Goal: Transaction & Acquisition: Purchase product/service

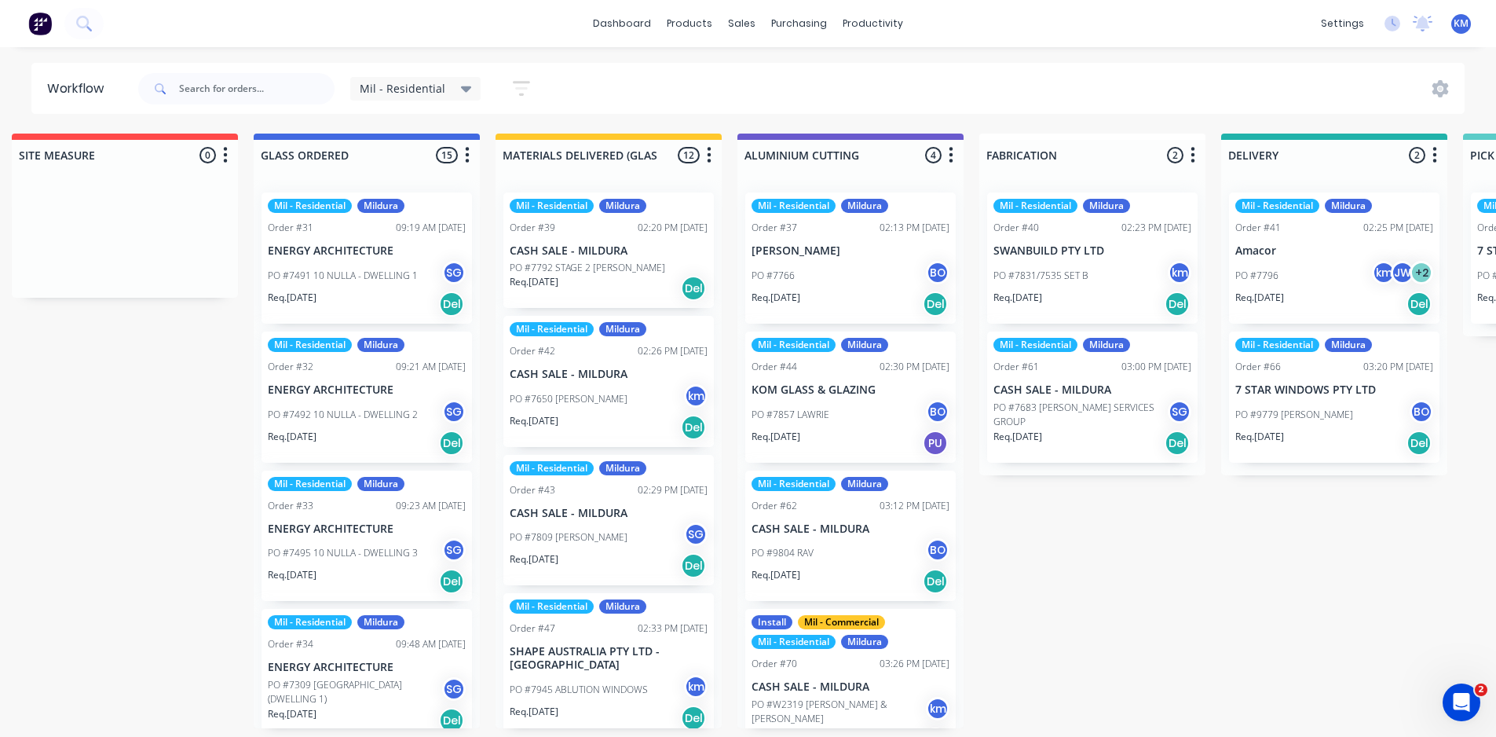
scroll to position [0, 730]
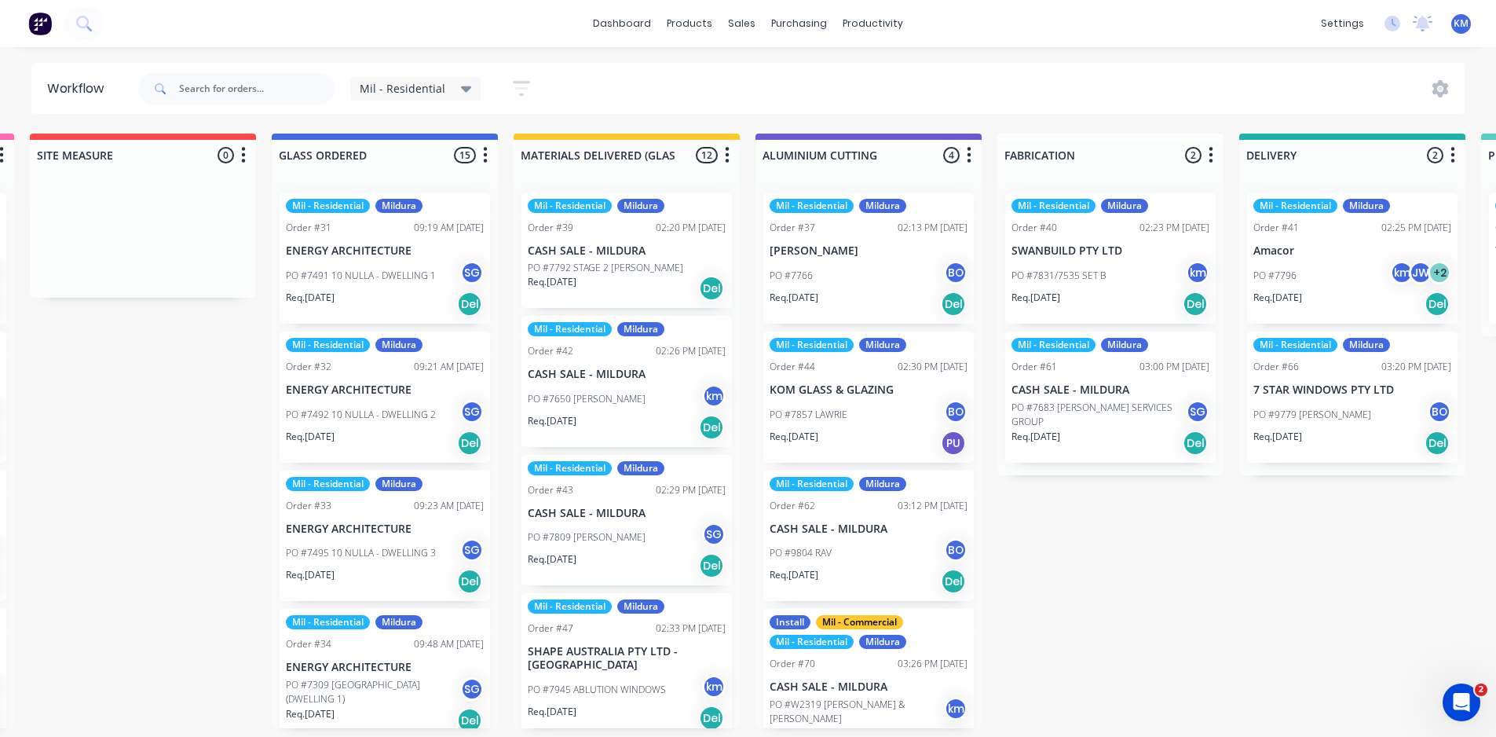
drag, startPoint x: 982, startPoint y: 482, endPoint x: 984, endPoint y: 661, distance: 178.3
click at [984, 661] on div "Submitted 1 Status colour #273444 hex #273444 Save Cancel Summaries Total order…" at bounding box center [910, 431] width 3303 height 595
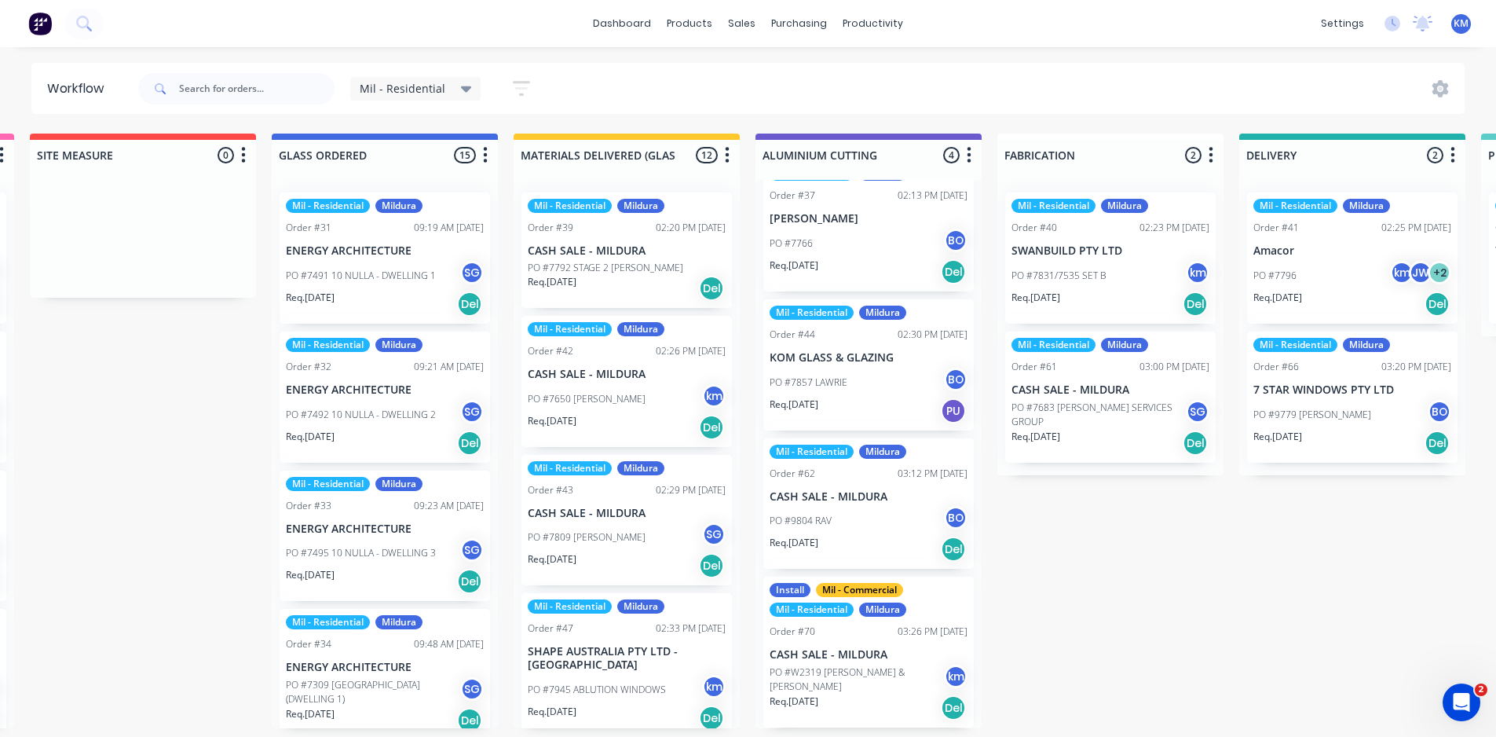
drag, startPoint x: 1074, startPoint y: 638, endPoint x: 1110, endPoint y: 595, distance: 55.8
click at [1075, 638] on div "Submitted 1 Status colour #273444 hex #273444 Save Cancel Summaries Total order…" at bounding box center [910, 431] width 3303 height 595
click at [1242, 606] on div "Submitted 1 Status colour #273444 hex #273444 Save Cancel Summaries Total order…" at bounding box center [910, 431] width 3303 height 595
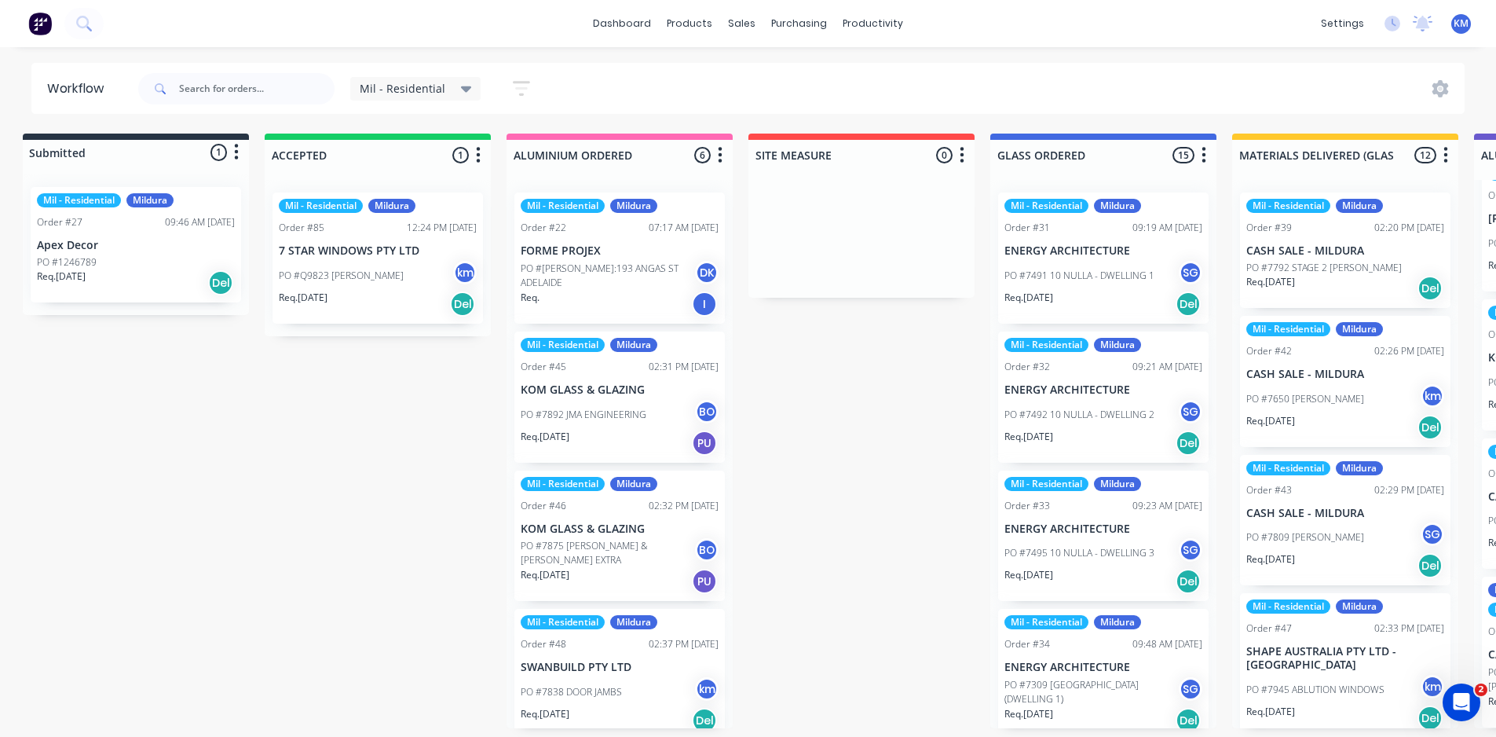
scroll to position [0, 0]
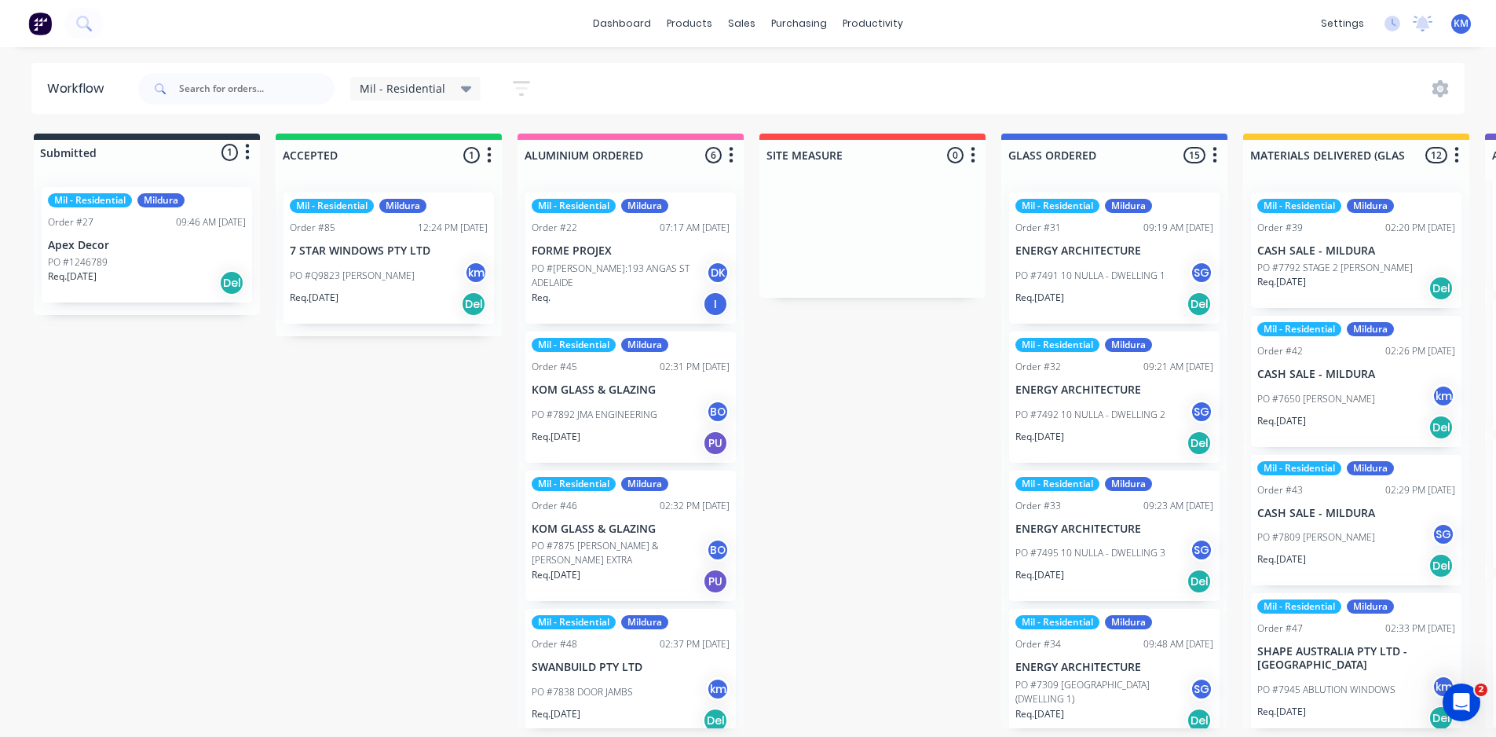
click at [392, 278] on p "PO #Q9823 [PERSON_NAME]" at bounding box center [352, 276] width 125 height 14
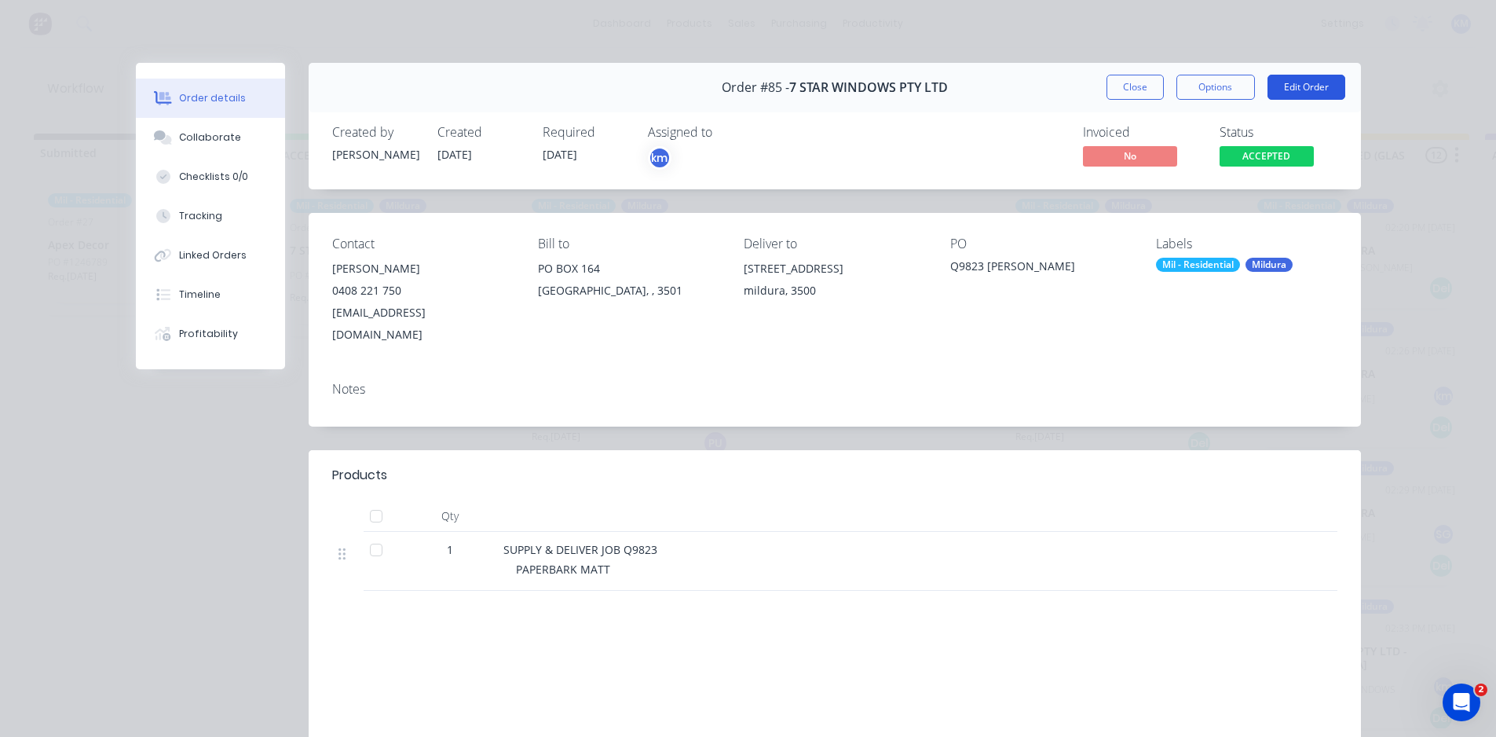
click at [1292, 86] on button "Edit Order" at bounding box center [1307, 87] width 78 height 25
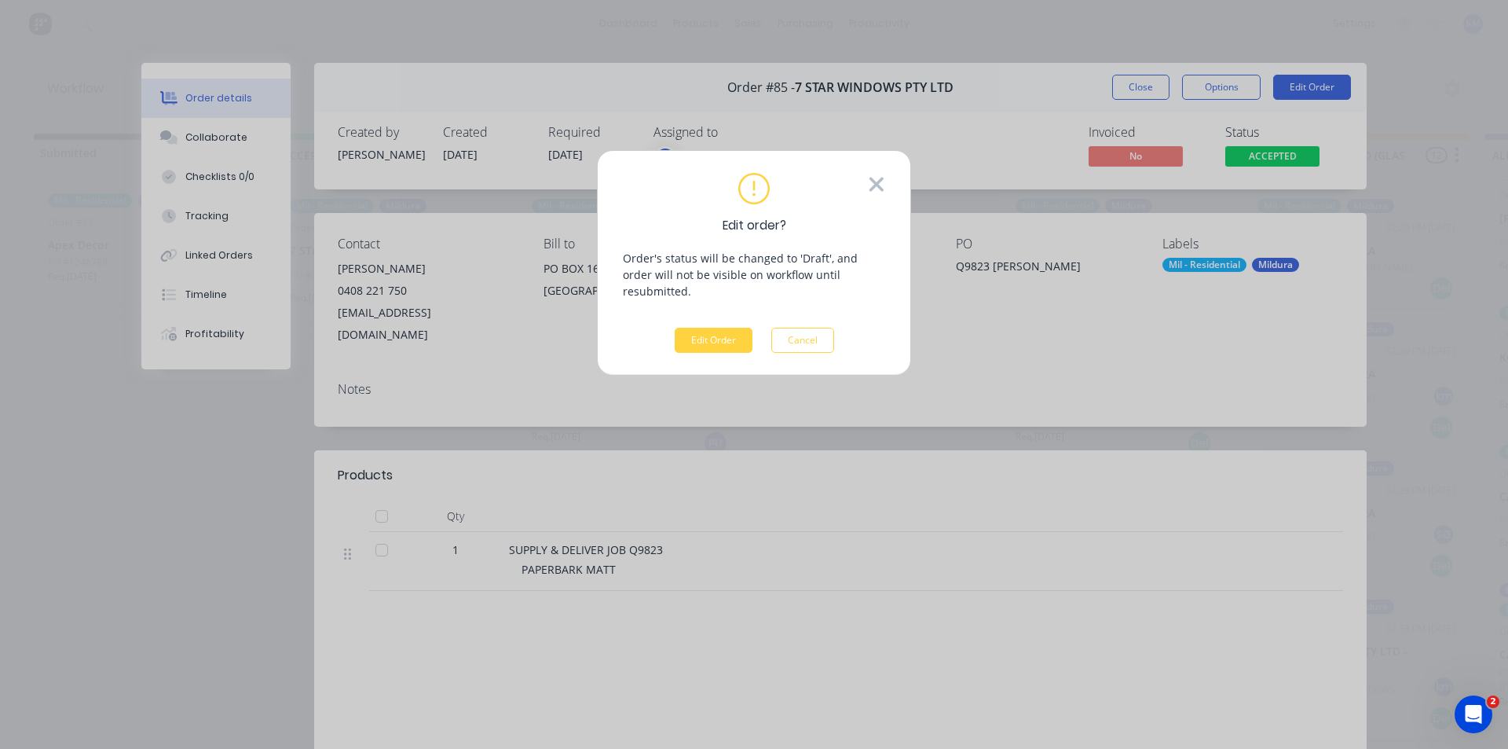
click at [873, 191] on icon at bounding box center [876, 185] width 17 height 24
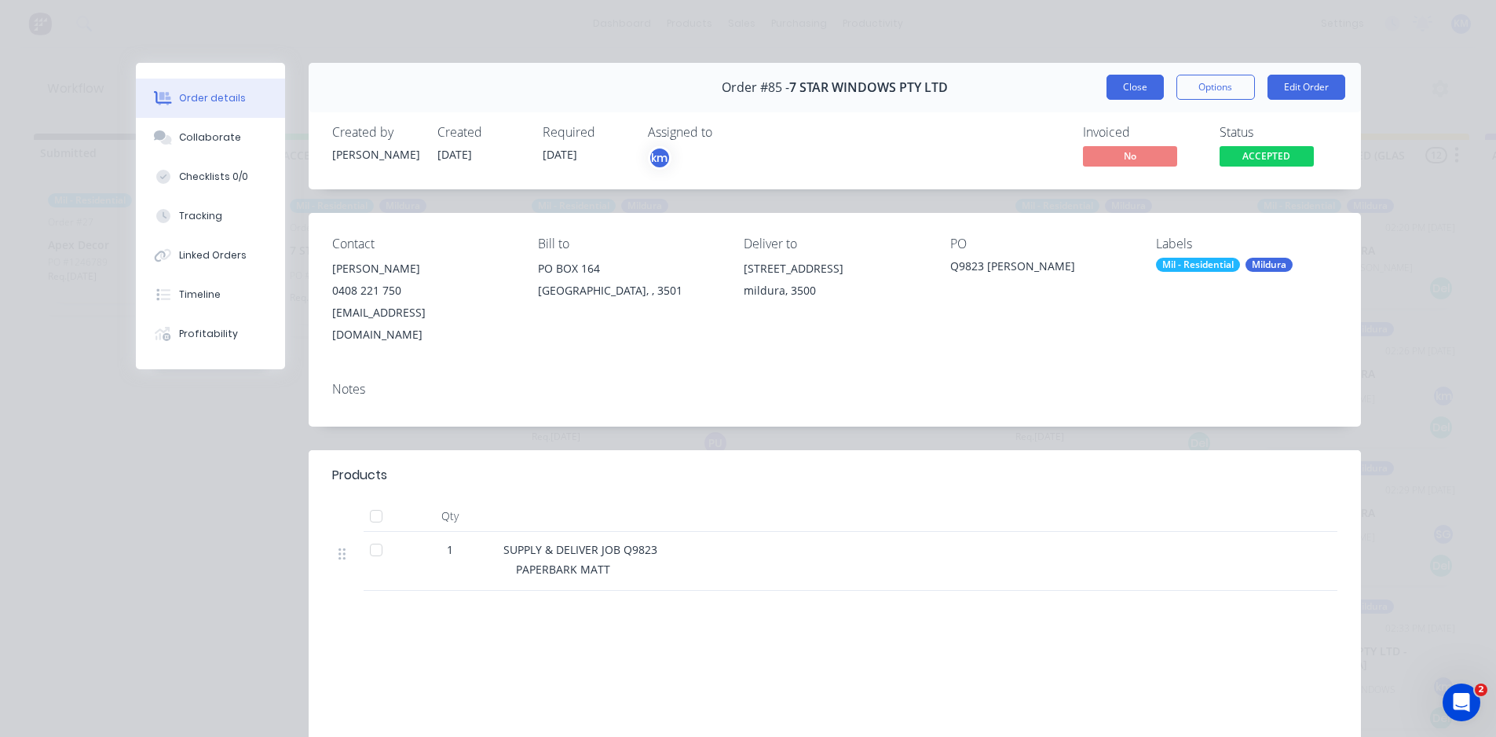
click at [1125, 77] on button "Close" at bounding box center [1135, 87] width 57 height 25
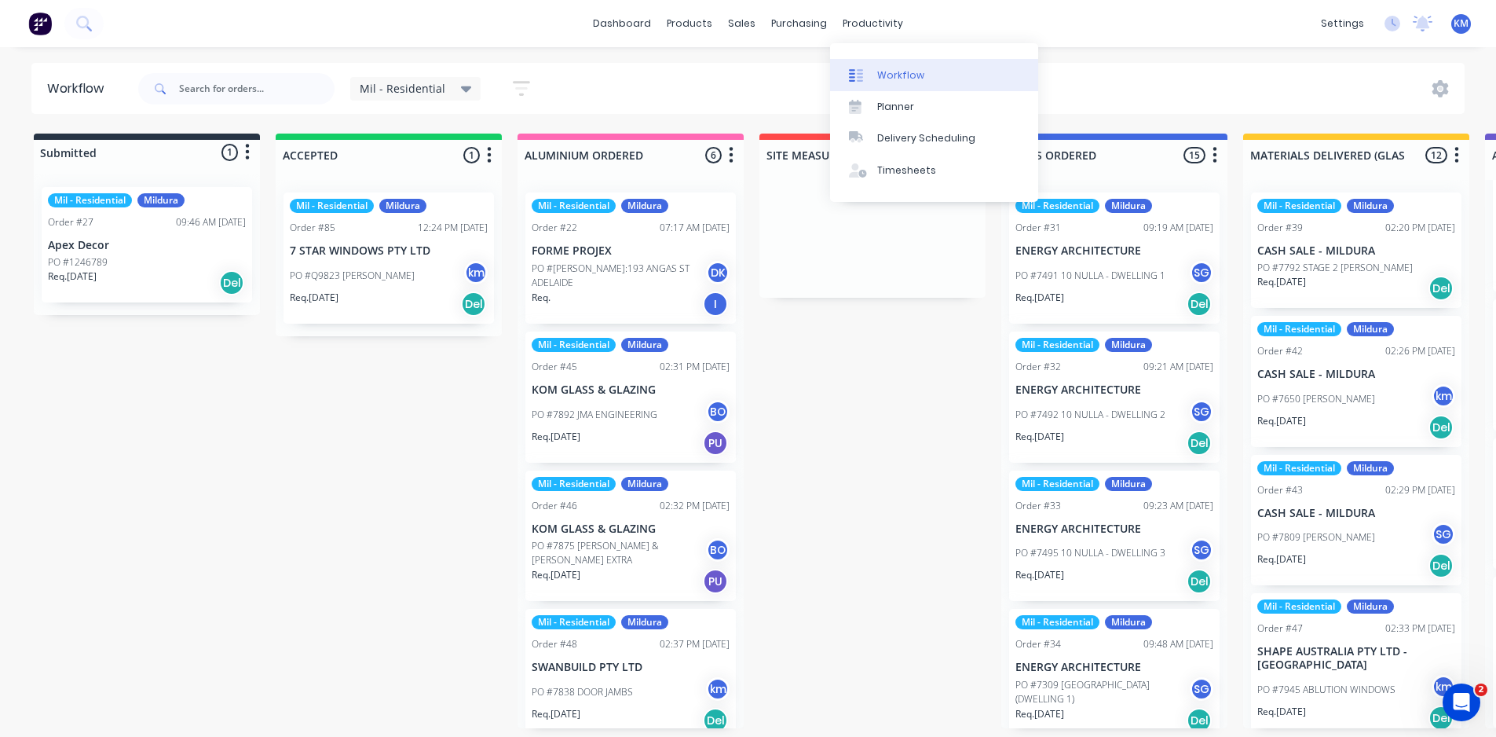
click at [900, 71] on div "Workflow" at bounding box center [900, 75] width 47 height 14
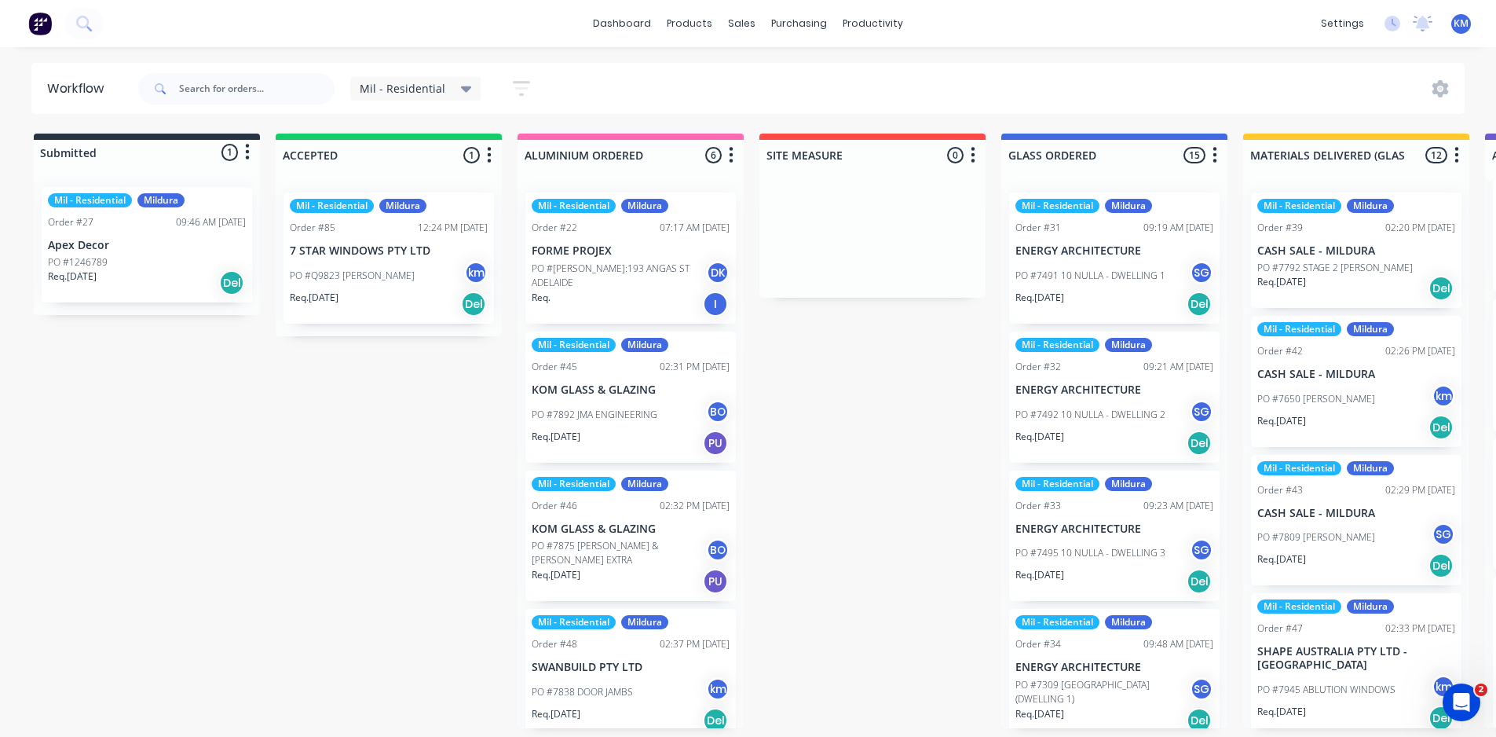
click at [461, 88] on icon at bounding box center [466, 89] width 11 height 6
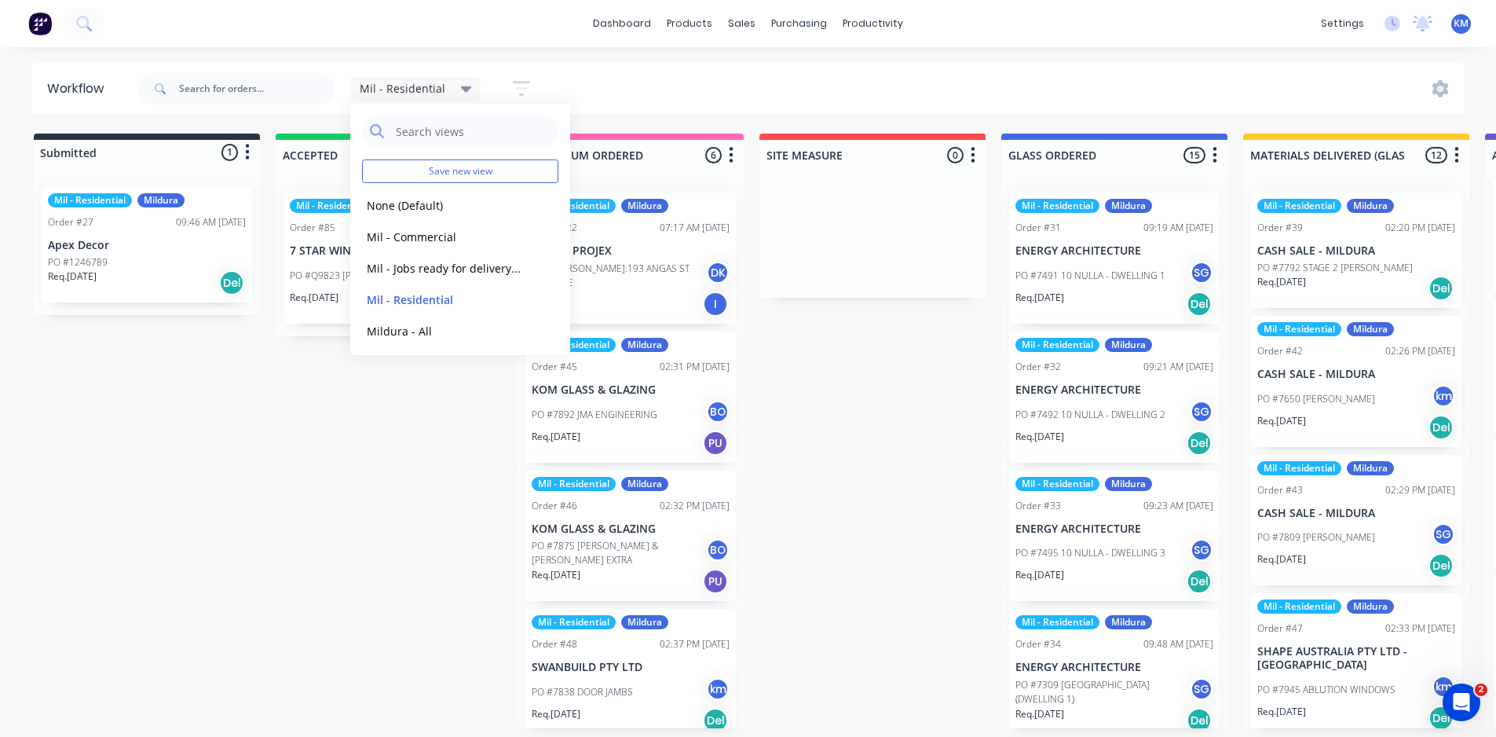
click at [461, 88] on icon at bounding box center [466, 89] width 11 height 6
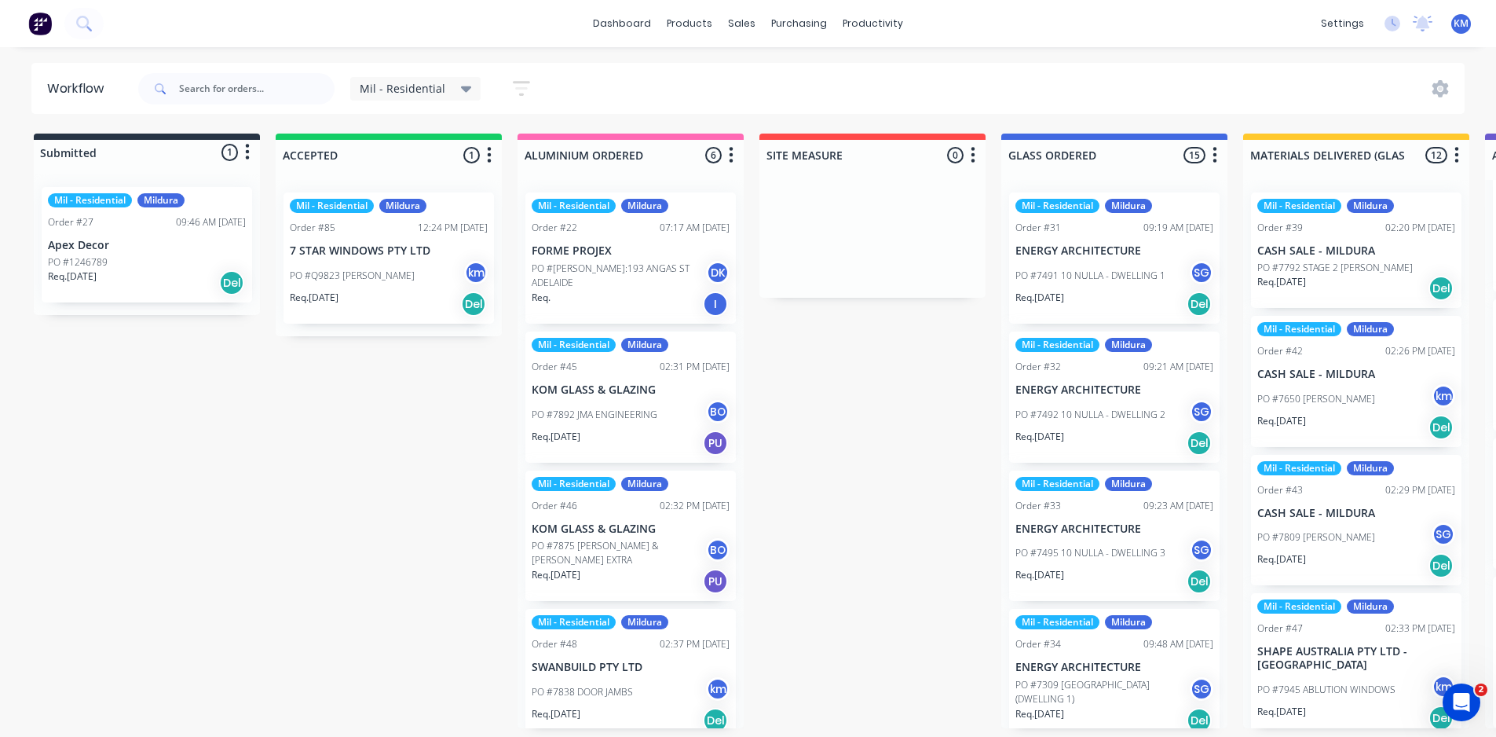
click at [459, 97] on div "Mil - Residential" at bounding box center [415, 89] width 131 height 24
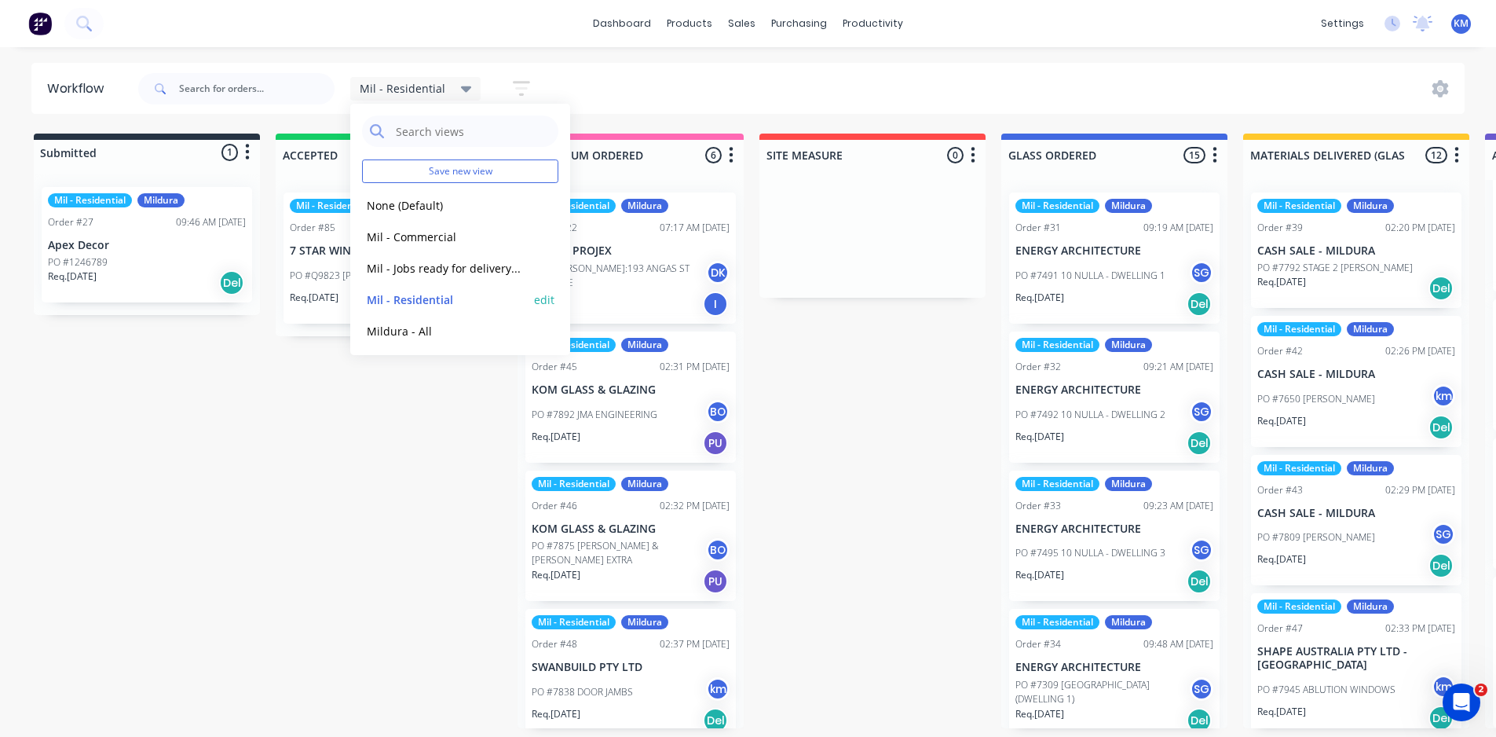
click at [451, 295] on button "Mil - Residential" at bounding box center [445, 300] width 167 height 18
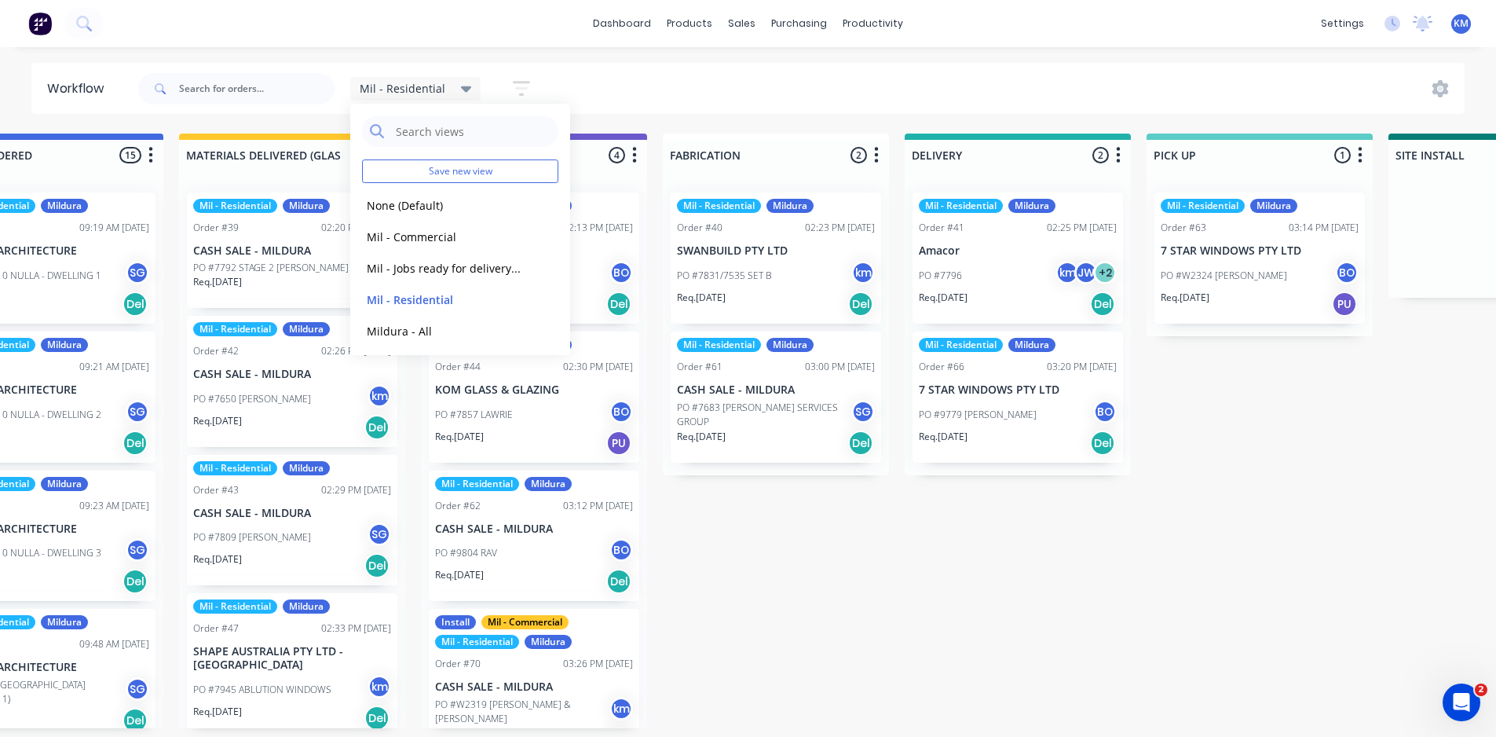
scroll to position [0, 1006]
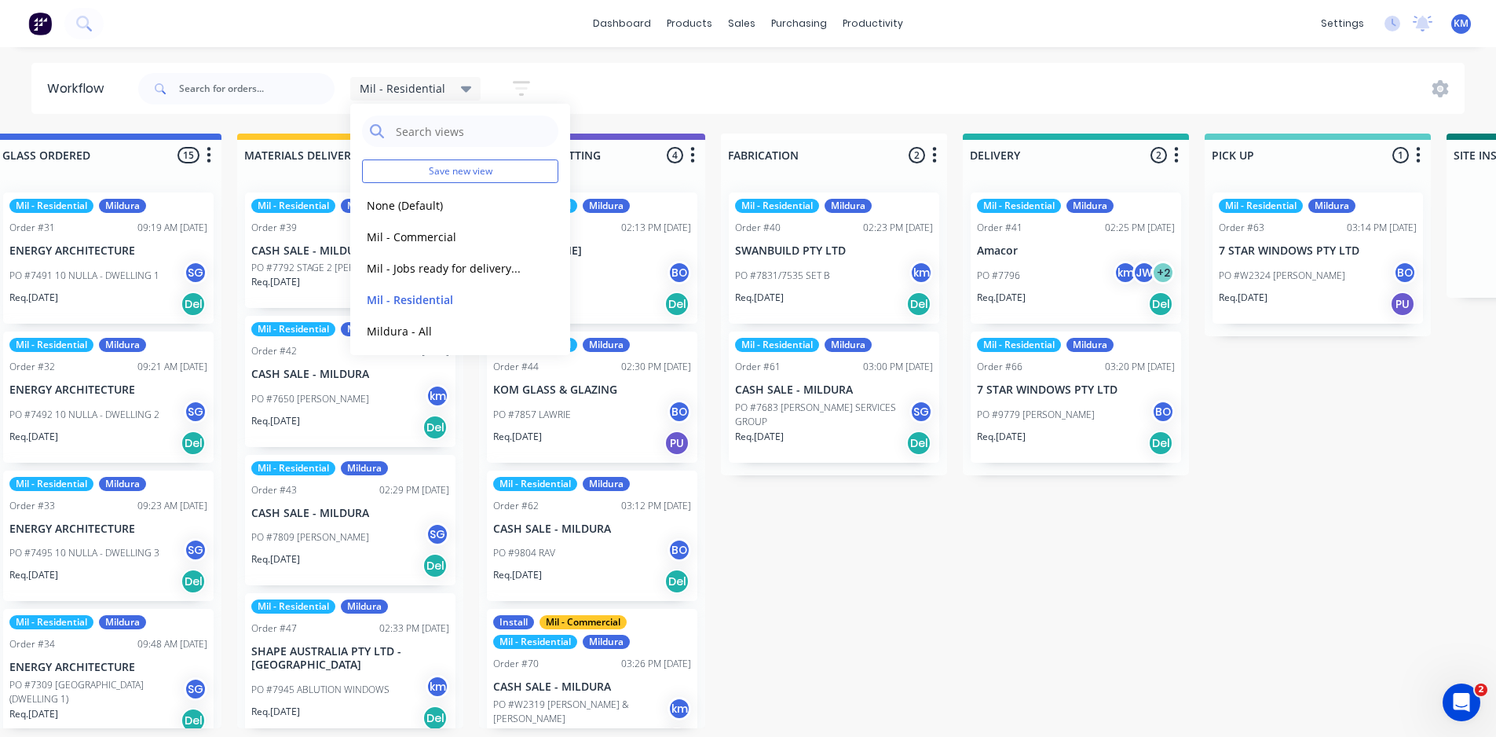
click at [780, 93] on div "Mil - Residential Save new view None (Default) edit Mil - Commercial edit Mil -…" at bounding box center [800, 88] width 1331 height 47
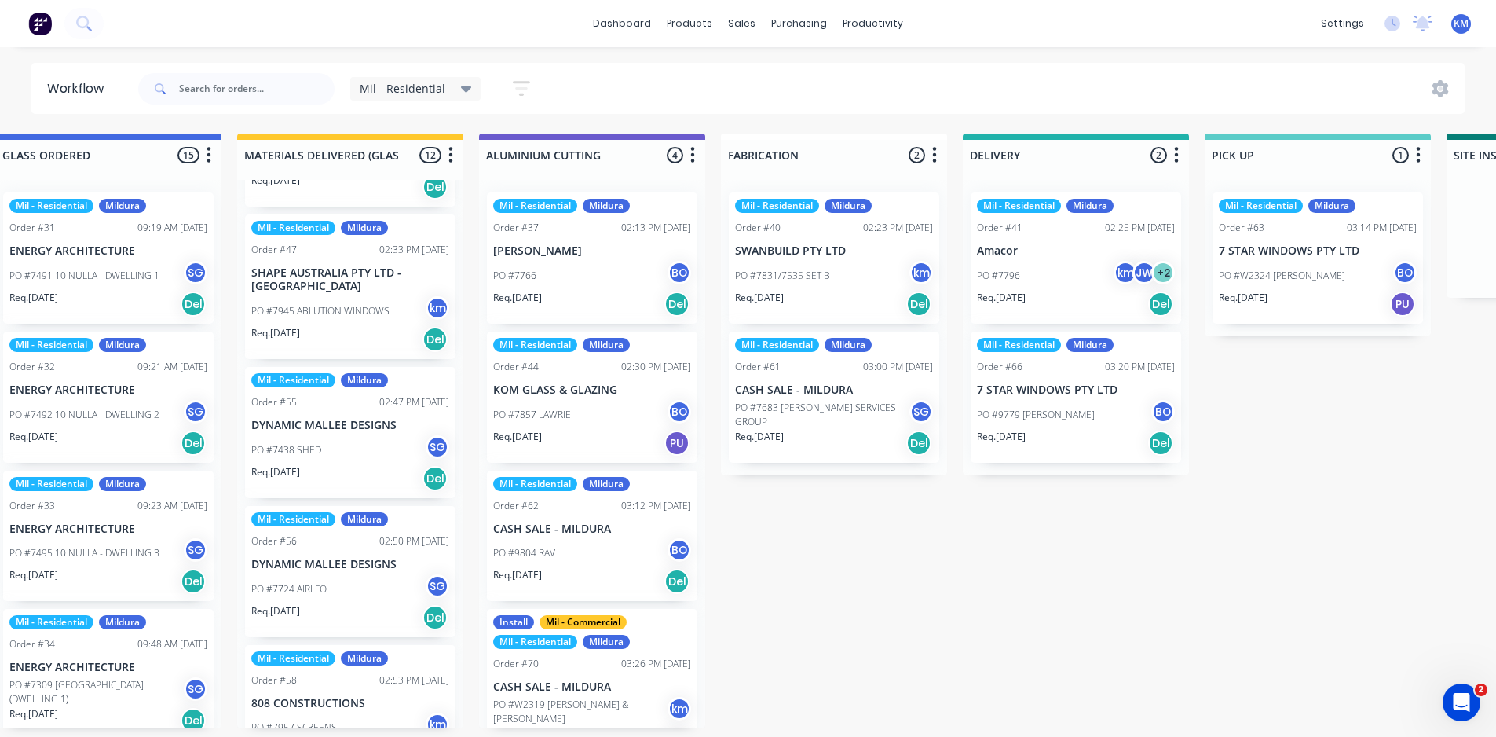
scroll to position [0, 0]
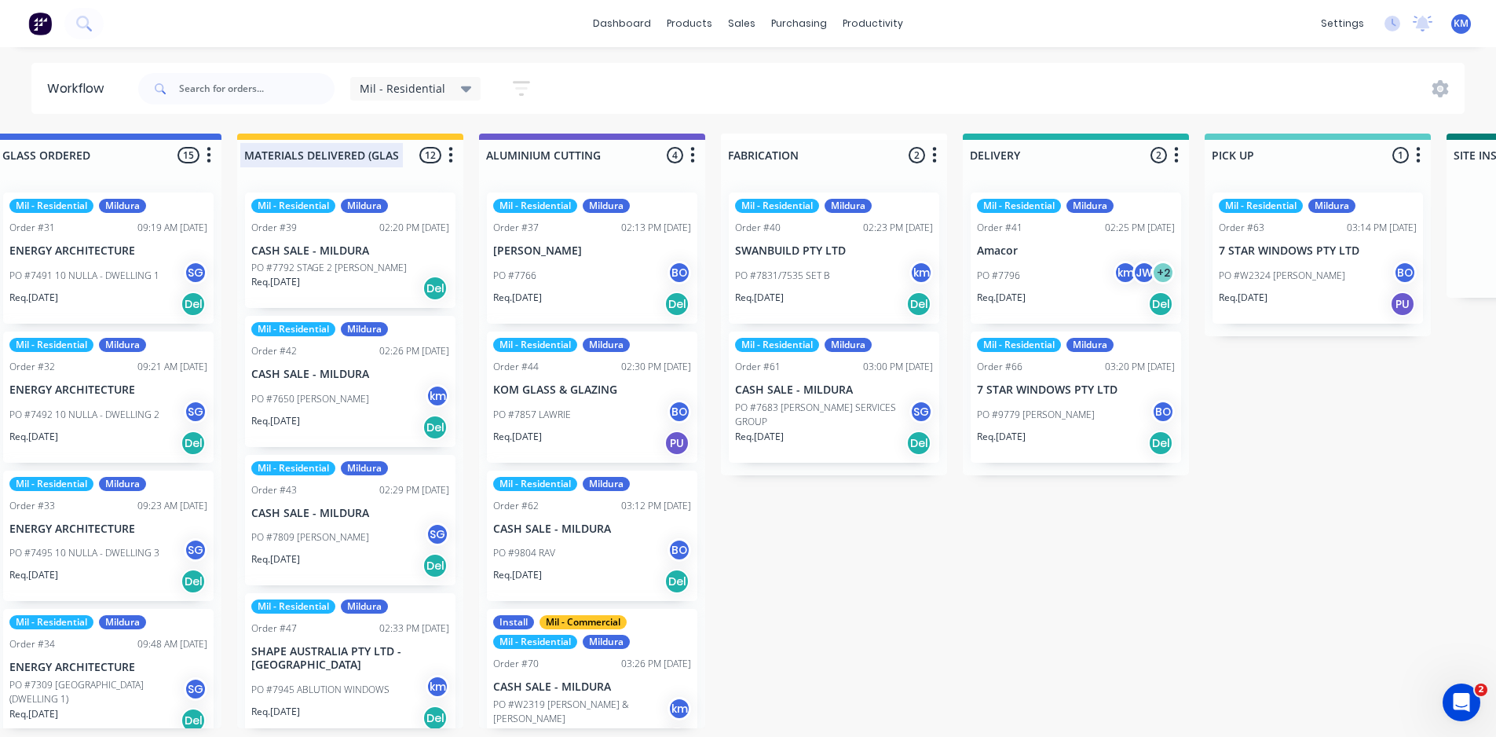
click at [376, 153] on div at bounding box center [350, 155] width 226 height 31
click at [700, 79] on div "Mil - Residential Save new view None (Default) edit Mil - Commercial edit Mil -…" at bounding box center [800, 88] width 1331 height 47
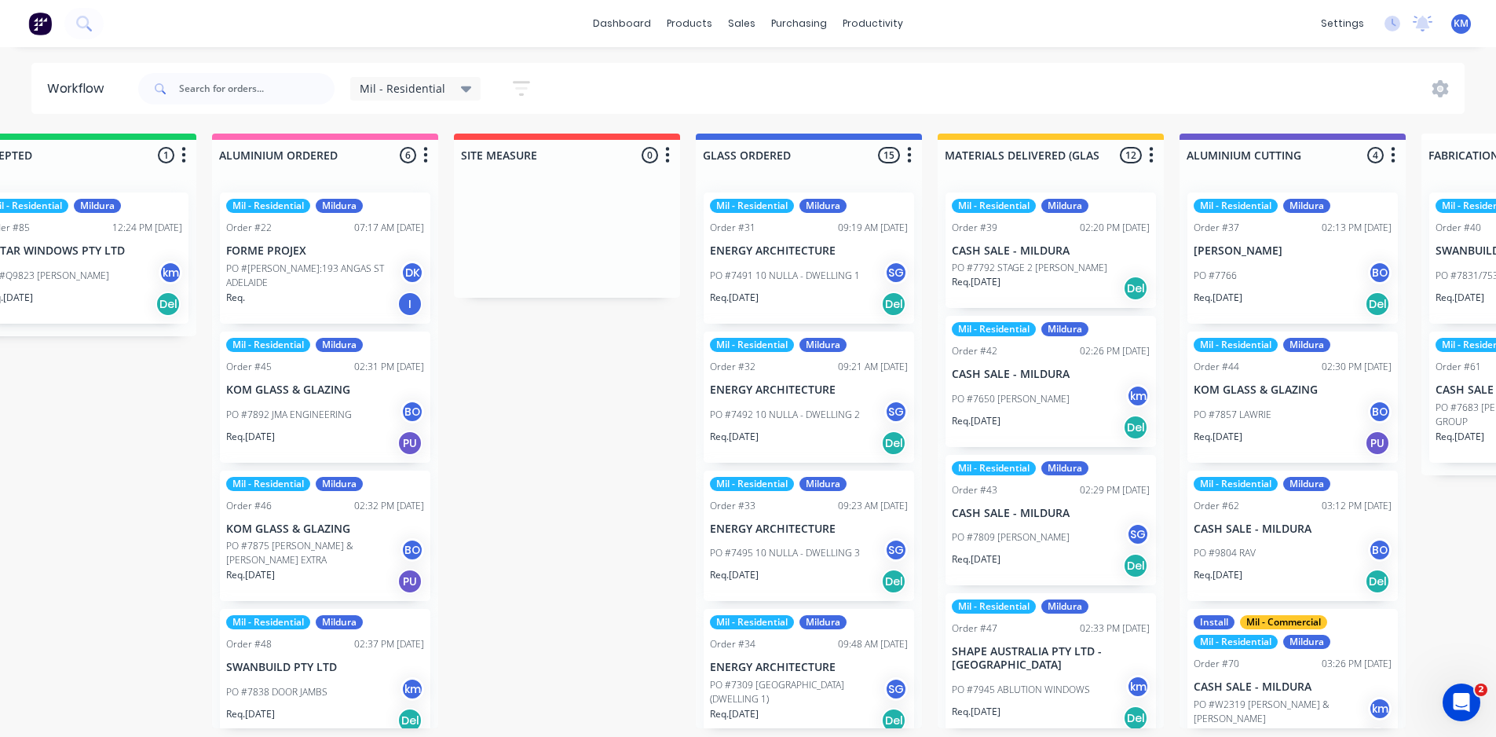
scroll to position [0, 302]
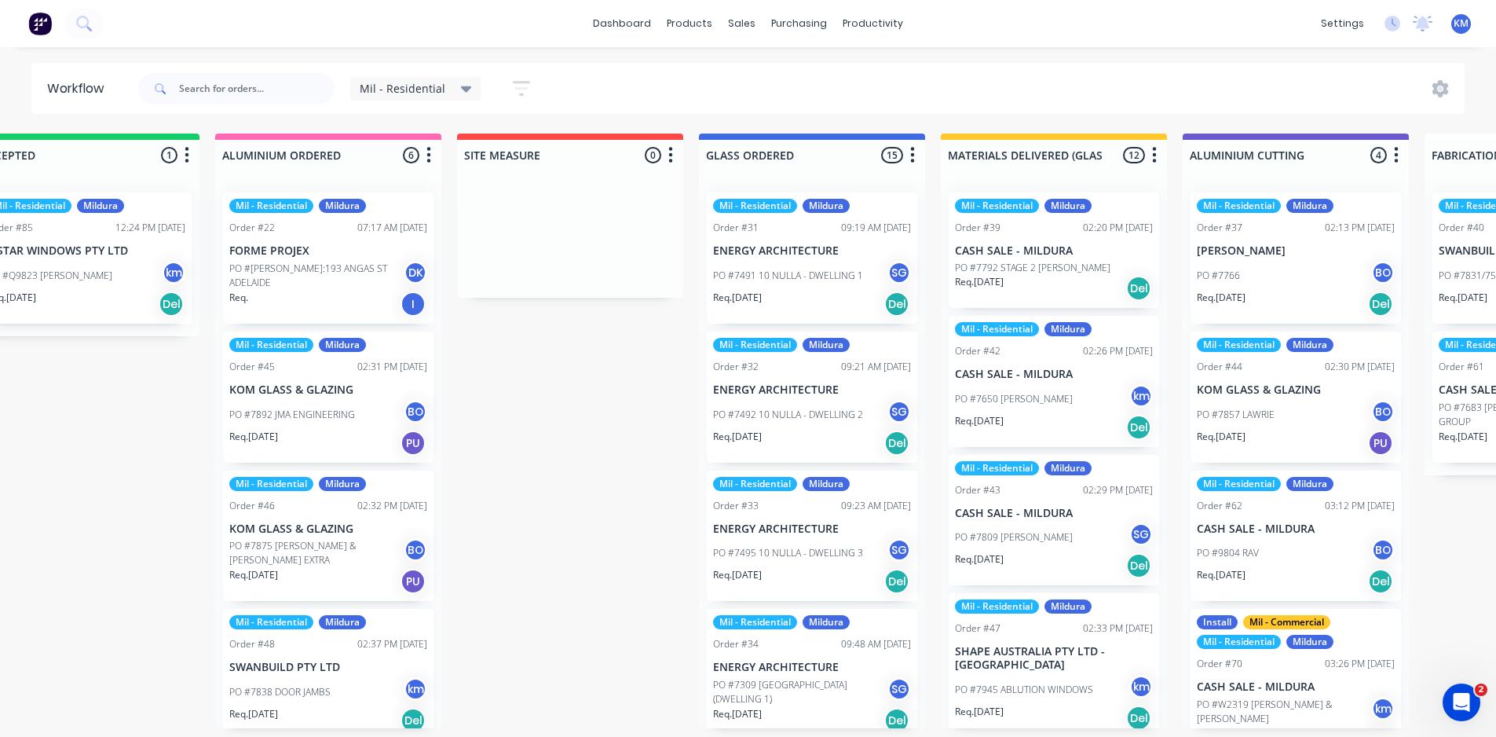
click at [925, 225] on div "Submitted 1 Status colour #273444 hex #273444 Save Cancel Summaries Total order…" at bounding box center [1337, 431] width 3303 height 595
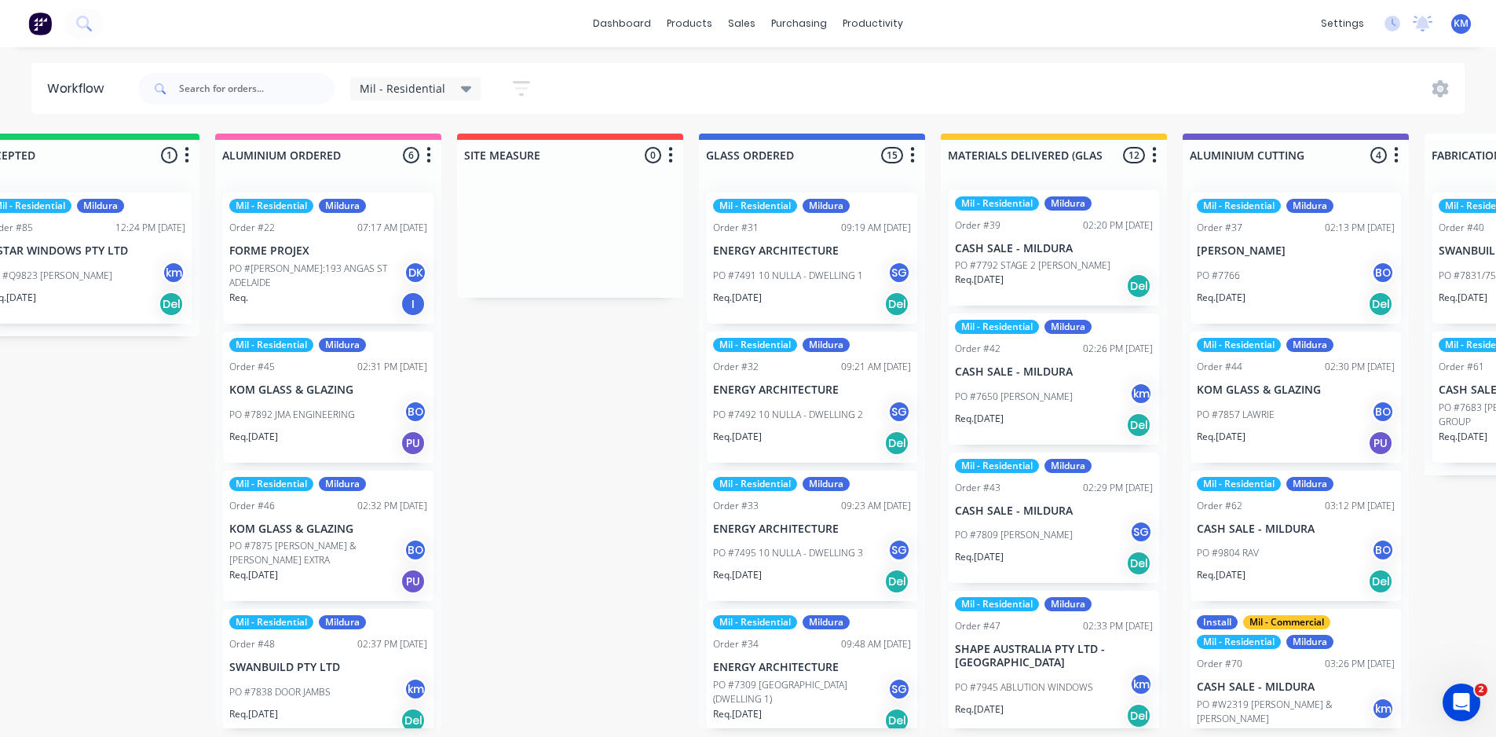
scroll to position [0, 0]
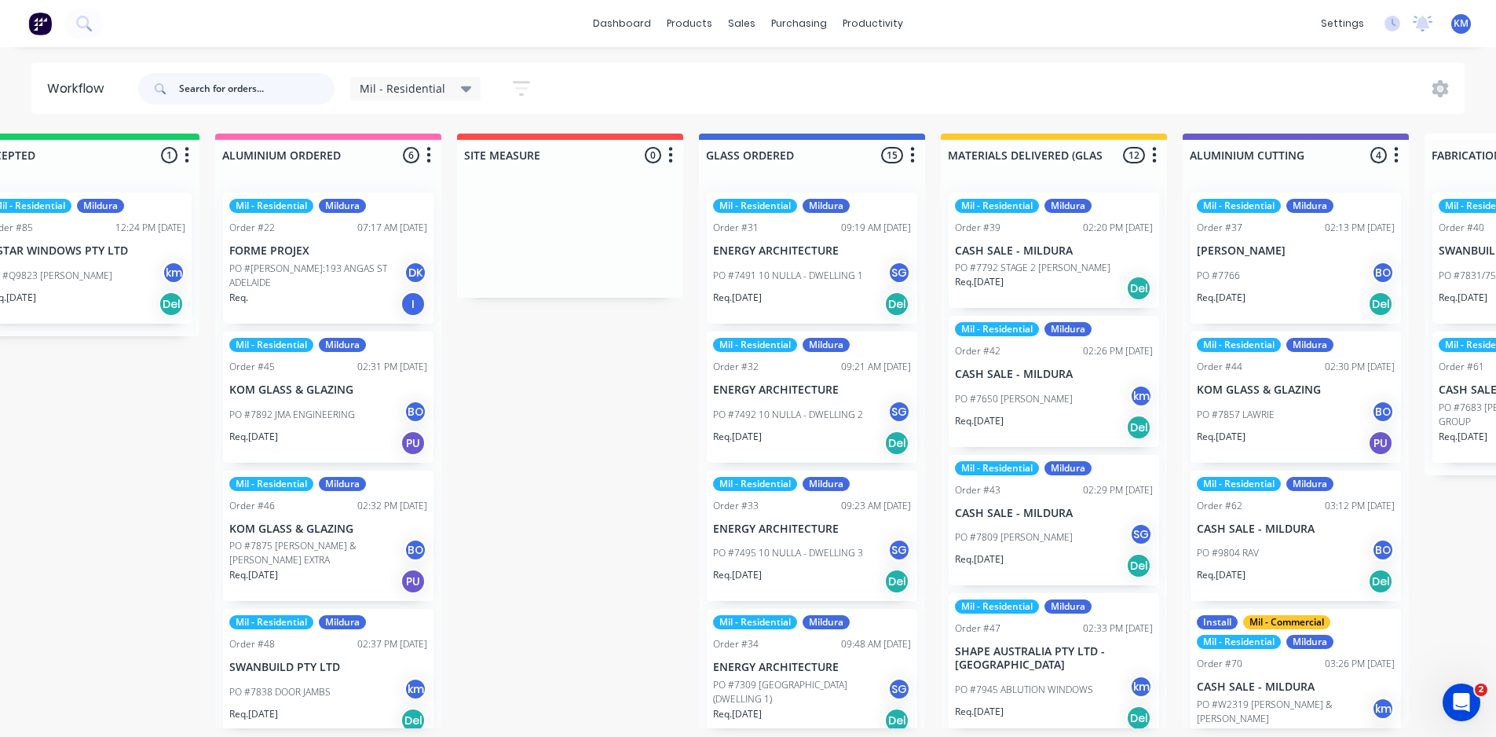
click at [199, 82] on input "text" at bounding box center [257, 88] width 156 height 31
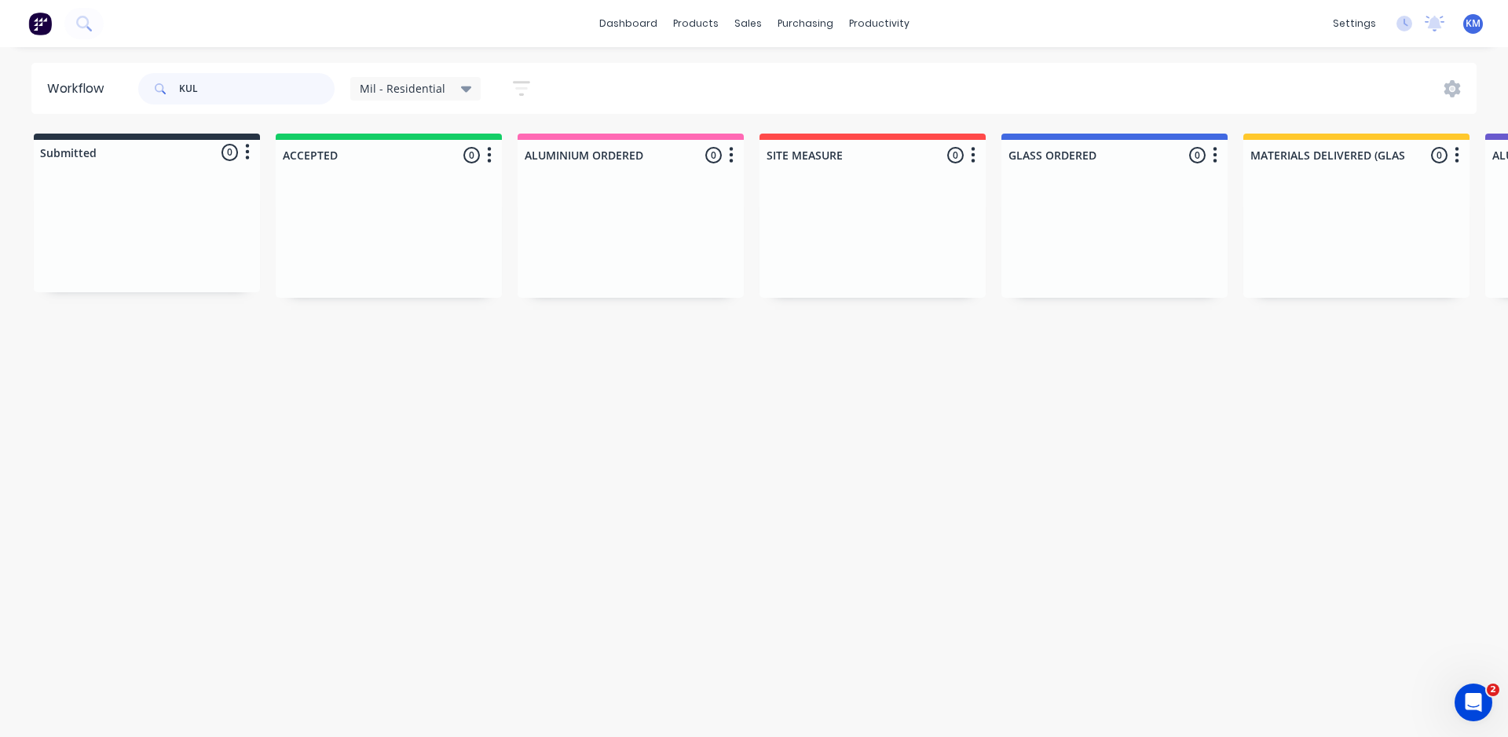
type input "[PERSON_NAME]"
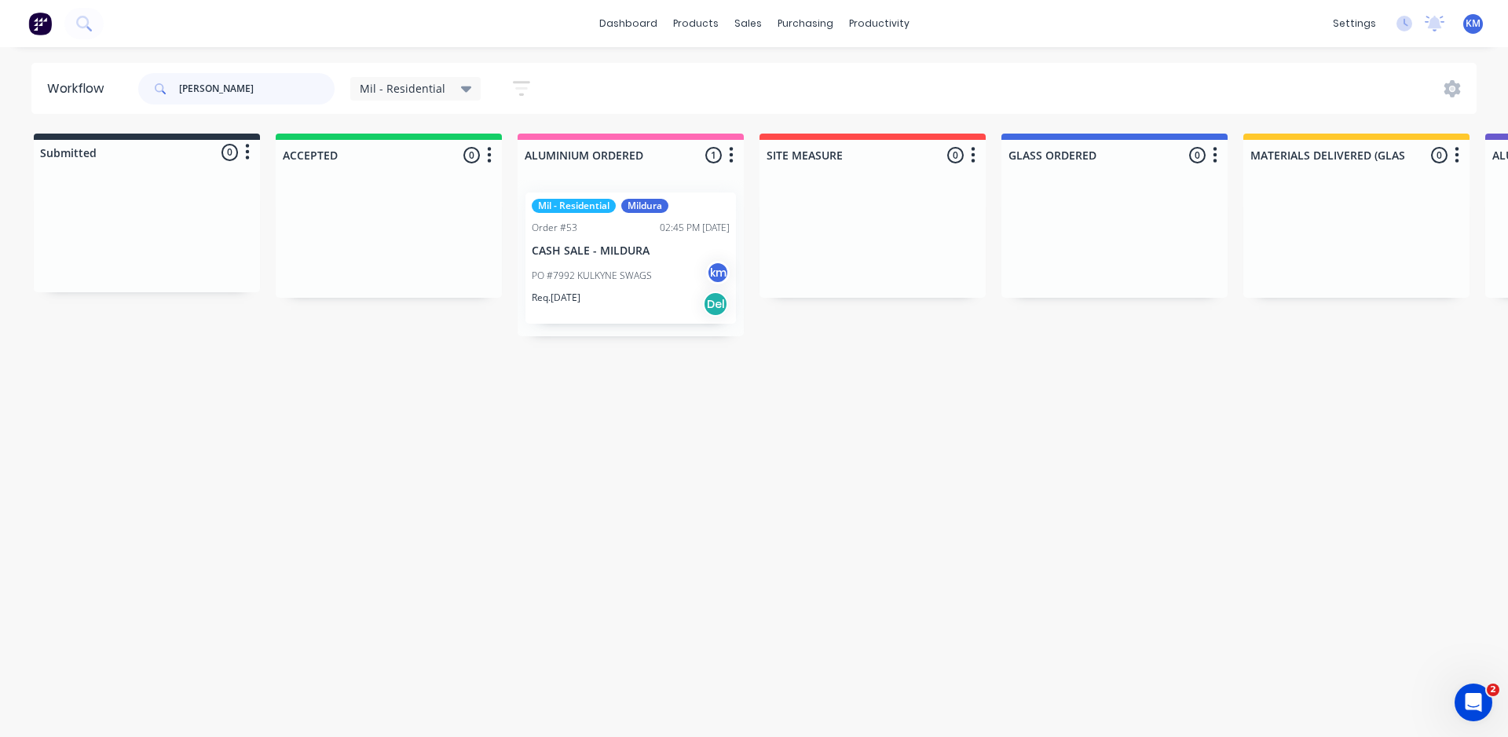
drag, startPoint x: 233, startPoint y: 100, endPoint x: 6, endPoint y: 158, distance: 234.3
click at [6, 158] on div "Workflow [PERSON_NAME] Mil - Residential Save new view None (Default) edit Mil …" at bounding box center [754, 384] width 1508 height 642
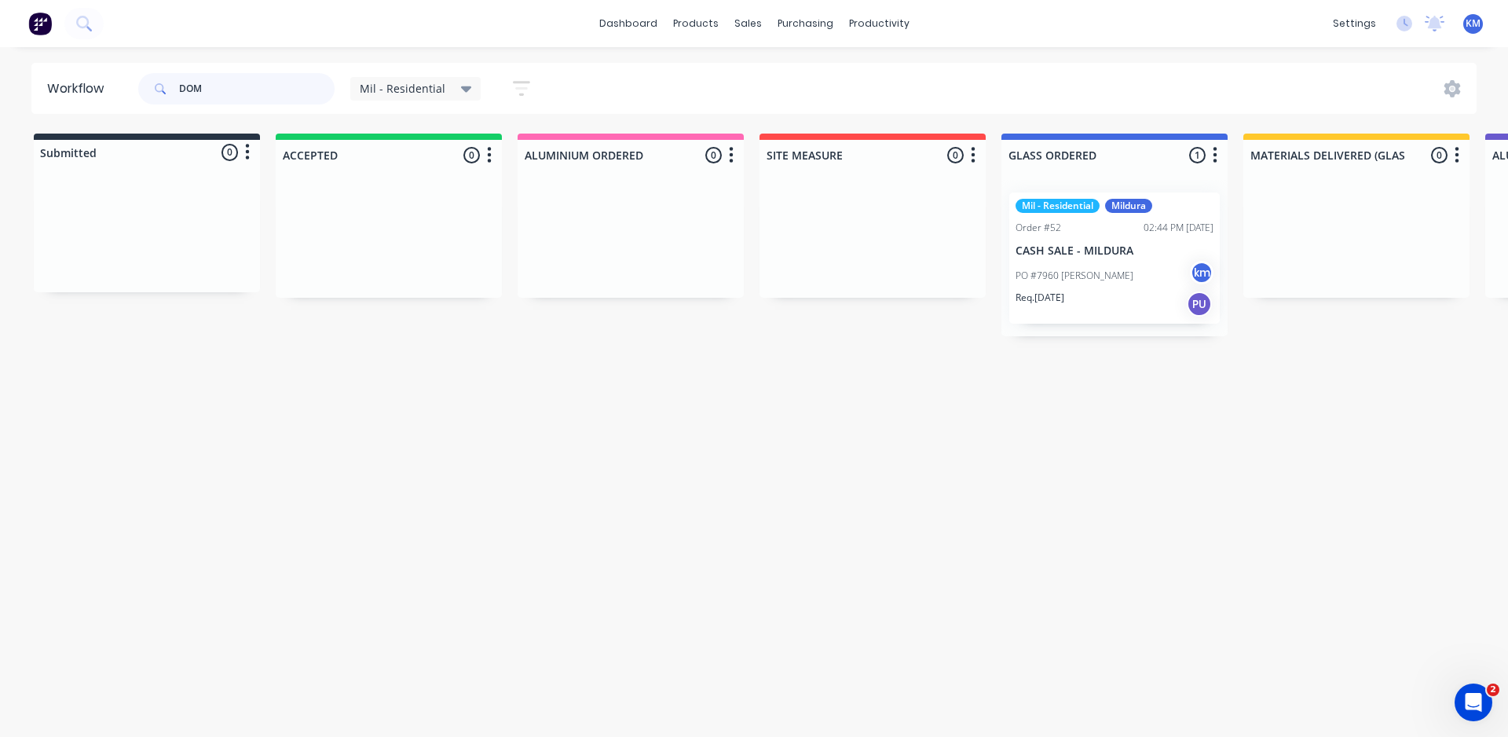
drag, startPoint x: 249, startPoint y: 90, endPoint x: 78, endPoint y: 110, distance: 172.3
click at [79, 110] on header "Workflow DOM Mil - Residential Save new view None (Default) edit Mil - Commerci…" at bounding box center [754, 88] width 1446 height 51
type input ","
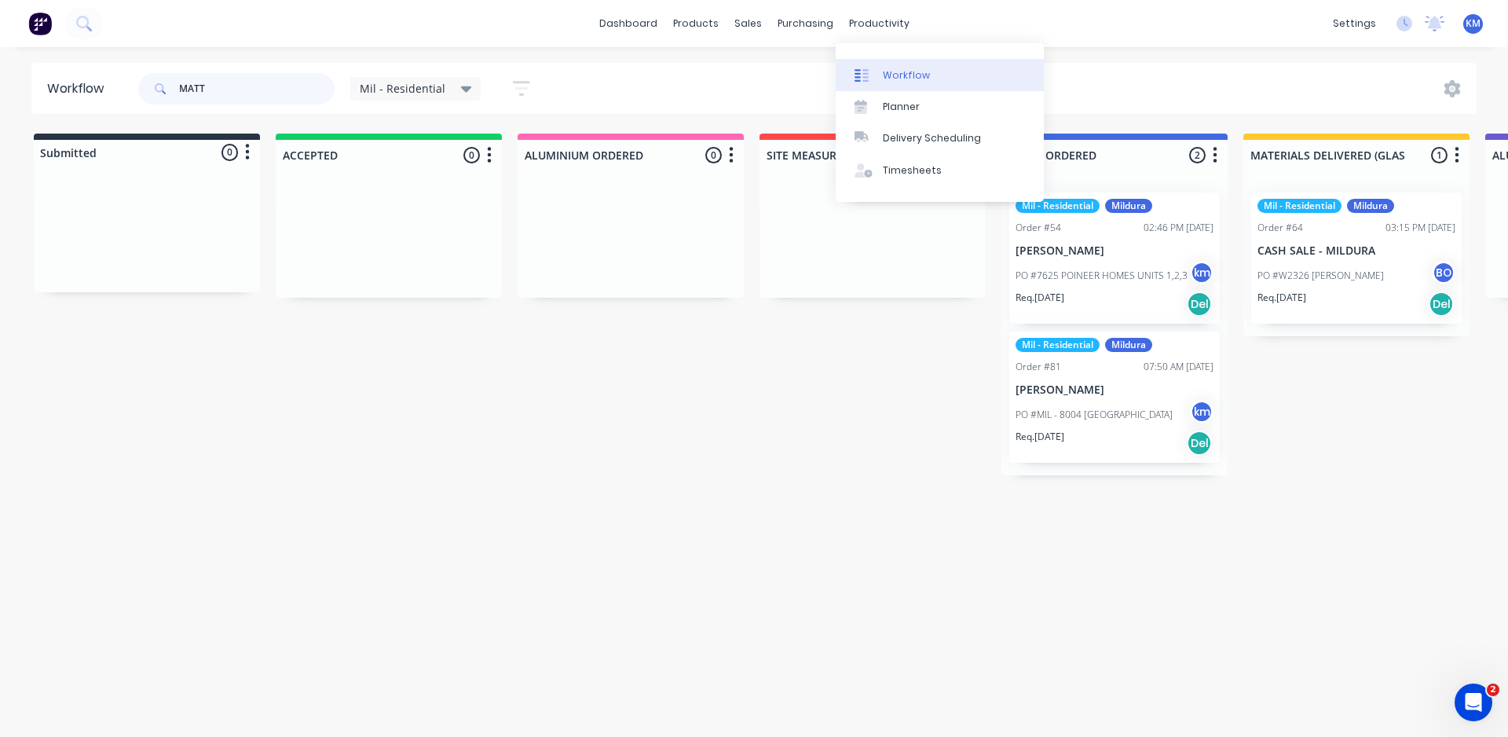
type input "MATT"
click at [902, 79] on div "Workflow" at bounding box center [906, 75] width 47 height 14
click at [899, 75] on div "Workflow" at bounding box center [906, 75] width 47 height 14
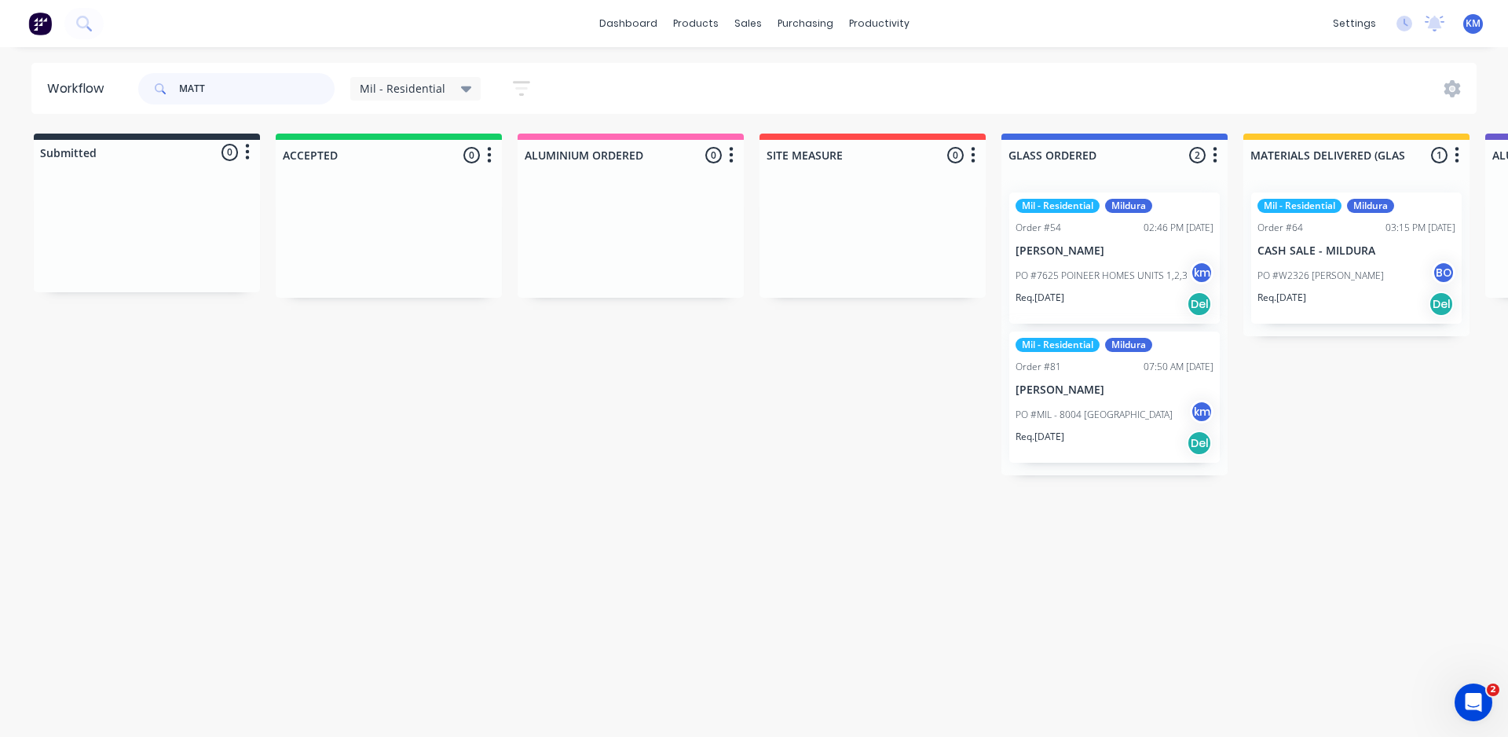
drag, startPoint x: 233, startPoint y: 93, endPoint x: 83, endPoint y: 91, distance: 150.0
click at [83, 91] on header "Workflow [PERSON_NAME] - Residential Save new view None (Default) edit Mil - Co…" at bounding box center [754, 88] width 1446 height 51
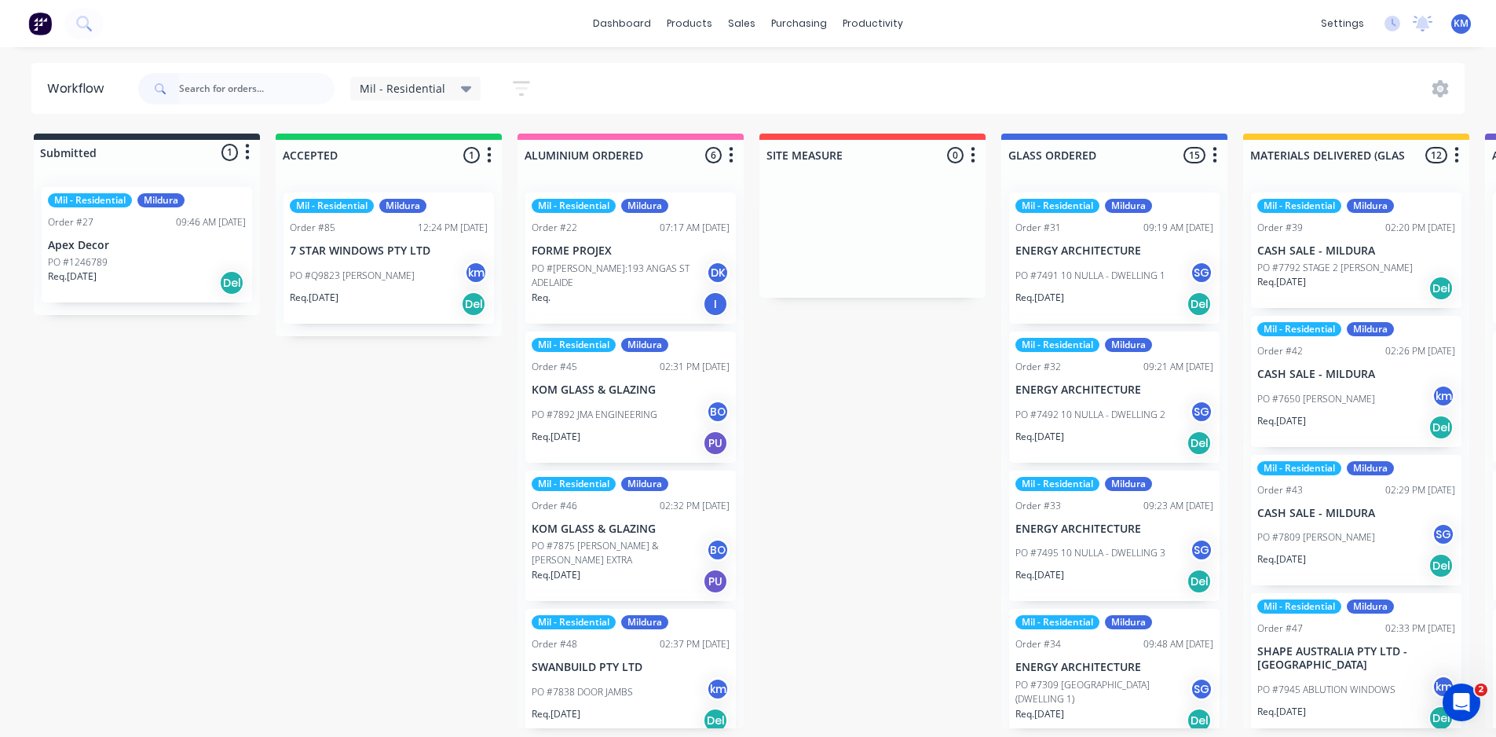
click at [386, 277] on p "PO #Q9823 [PERSON_NAME]" at bounding box center [352, 276] width 125 height 14
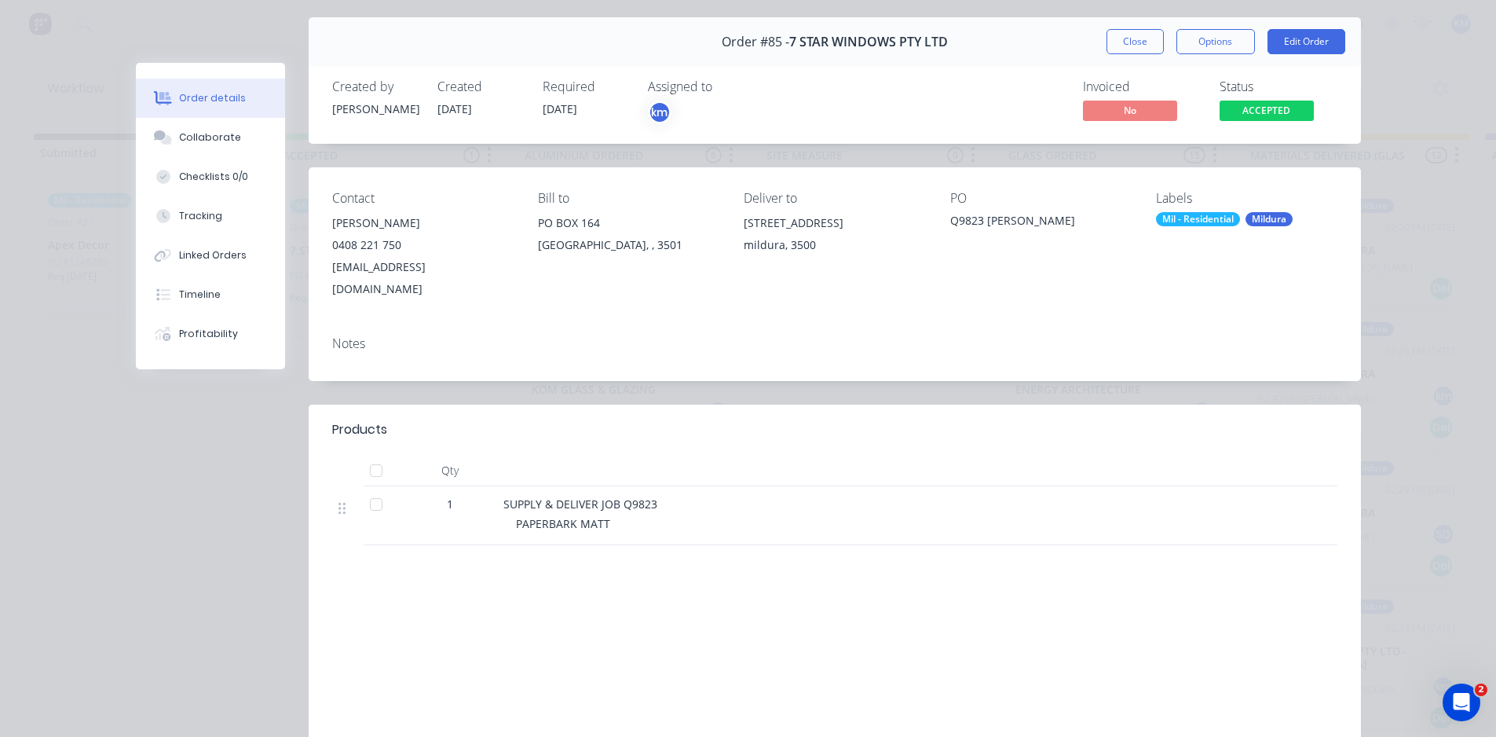
scroll to position [32, 0]
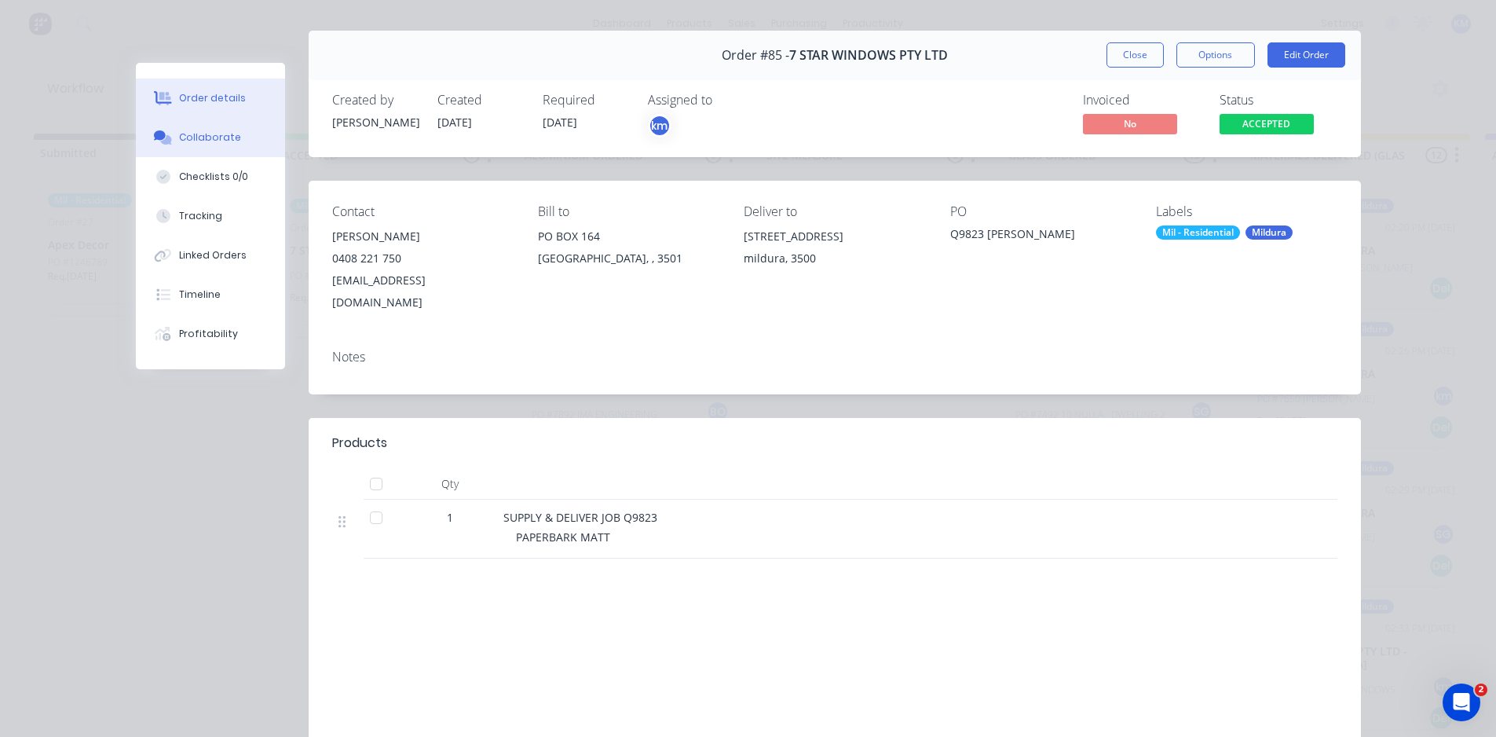
click at [218, 148] on button "Collaborate" at bounding box center [210, 137] width 149 height 39
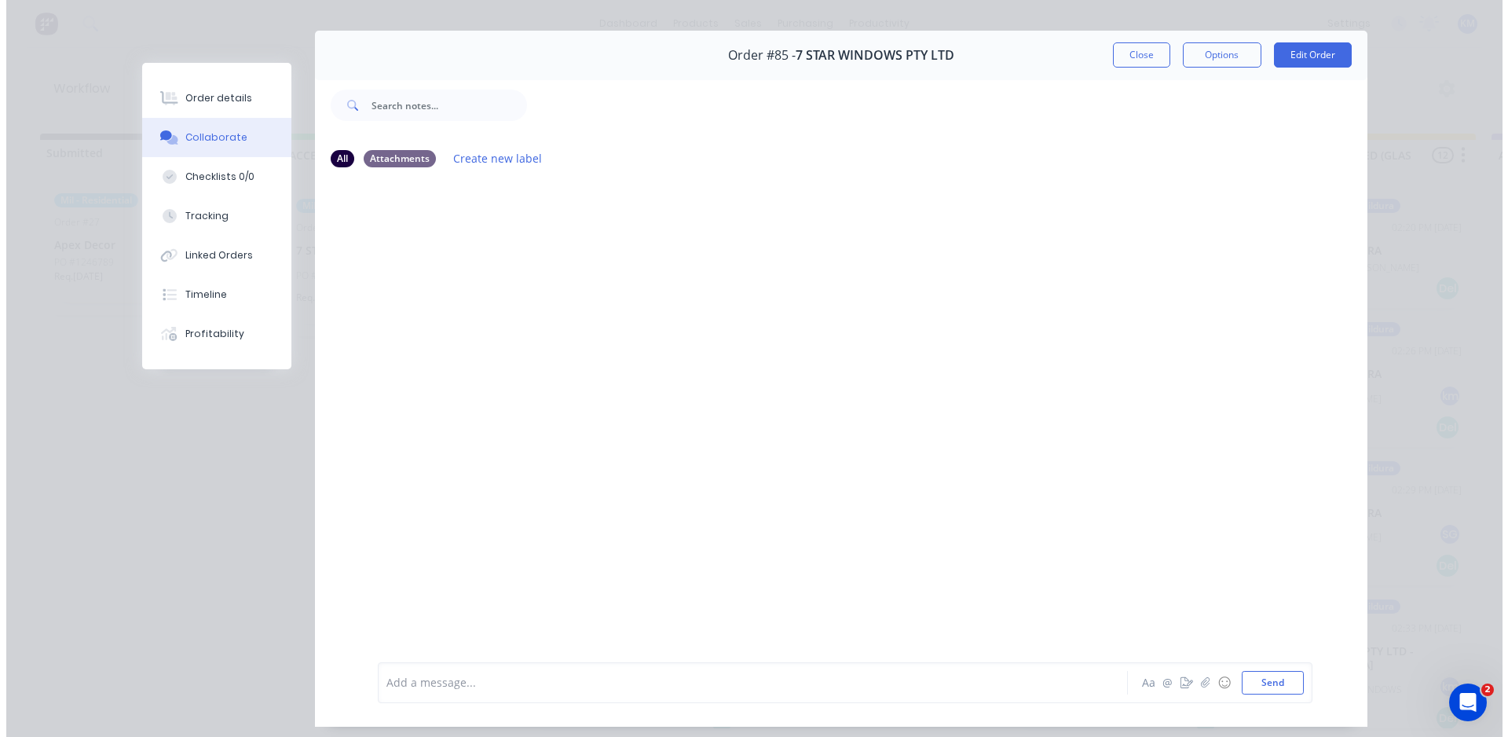
scroll to position [0, 0]
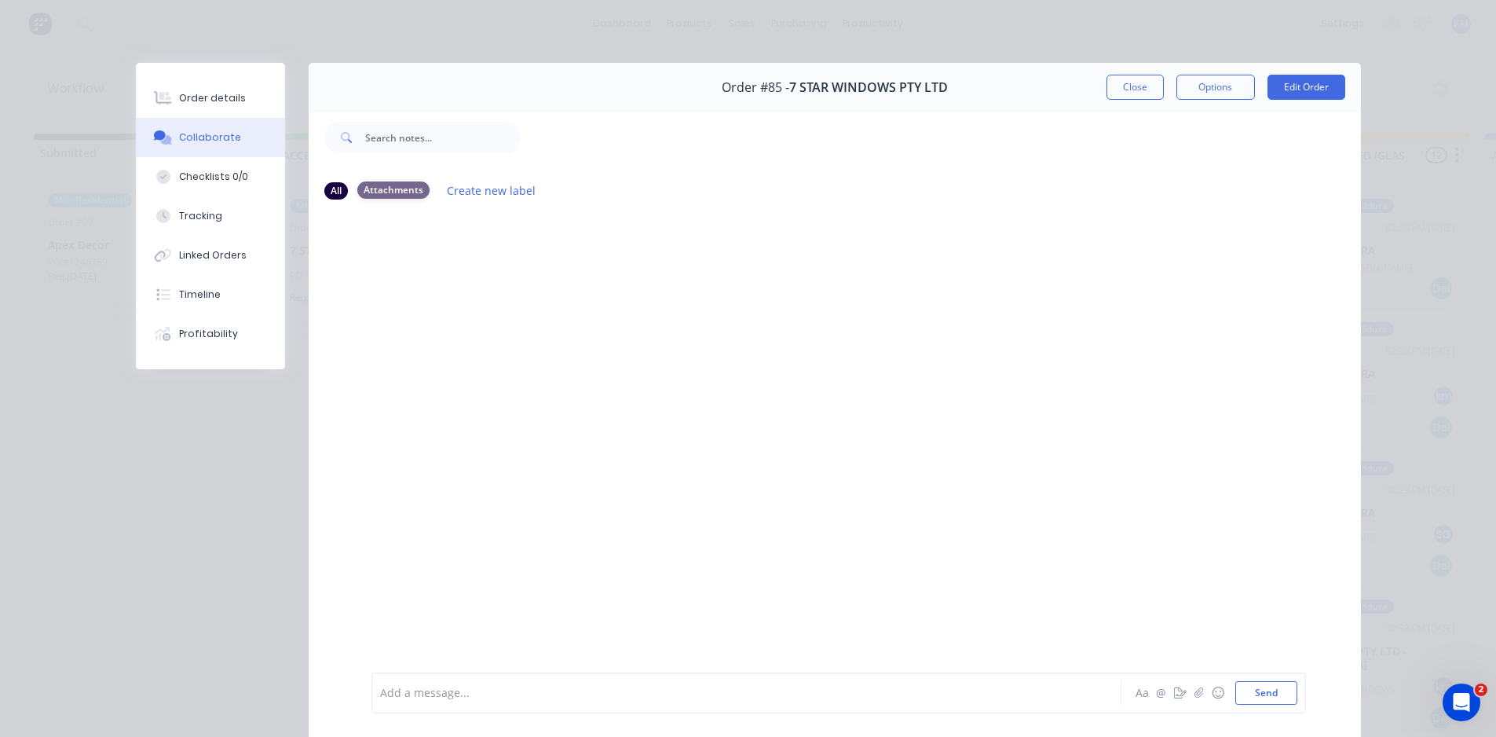
click at [403, 192] on div "Attachments" at bounding box center [393, 189] width 72 height 17
click at [1194, 692] on icon "button" at bounding box center [1198, 692] width 9 height 11
click at [209, 287] on button "Timeline" at bounding box center [210, 294] width 149 height 39
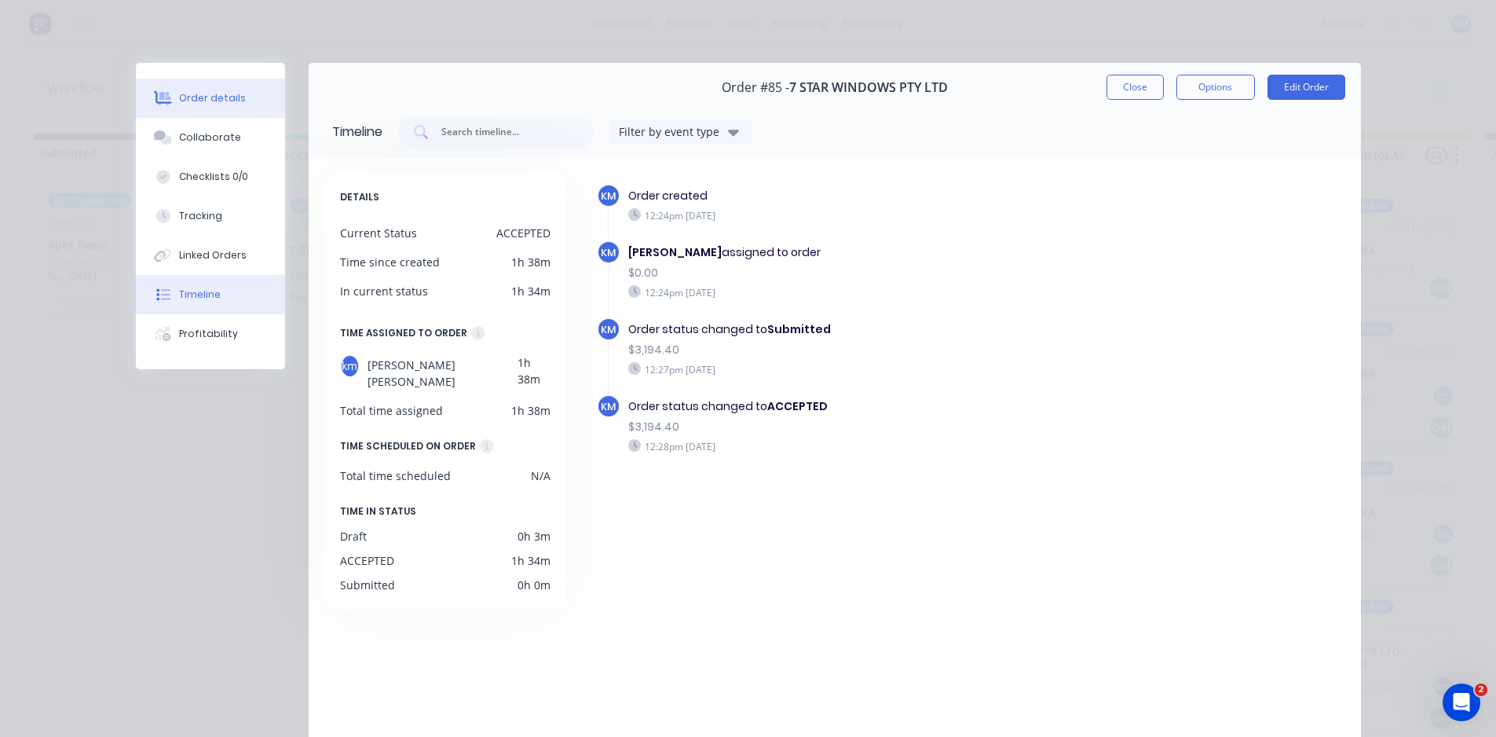
click at [210, 110] on button "Order details" at bounding box center [210, 98] width 149 height 39
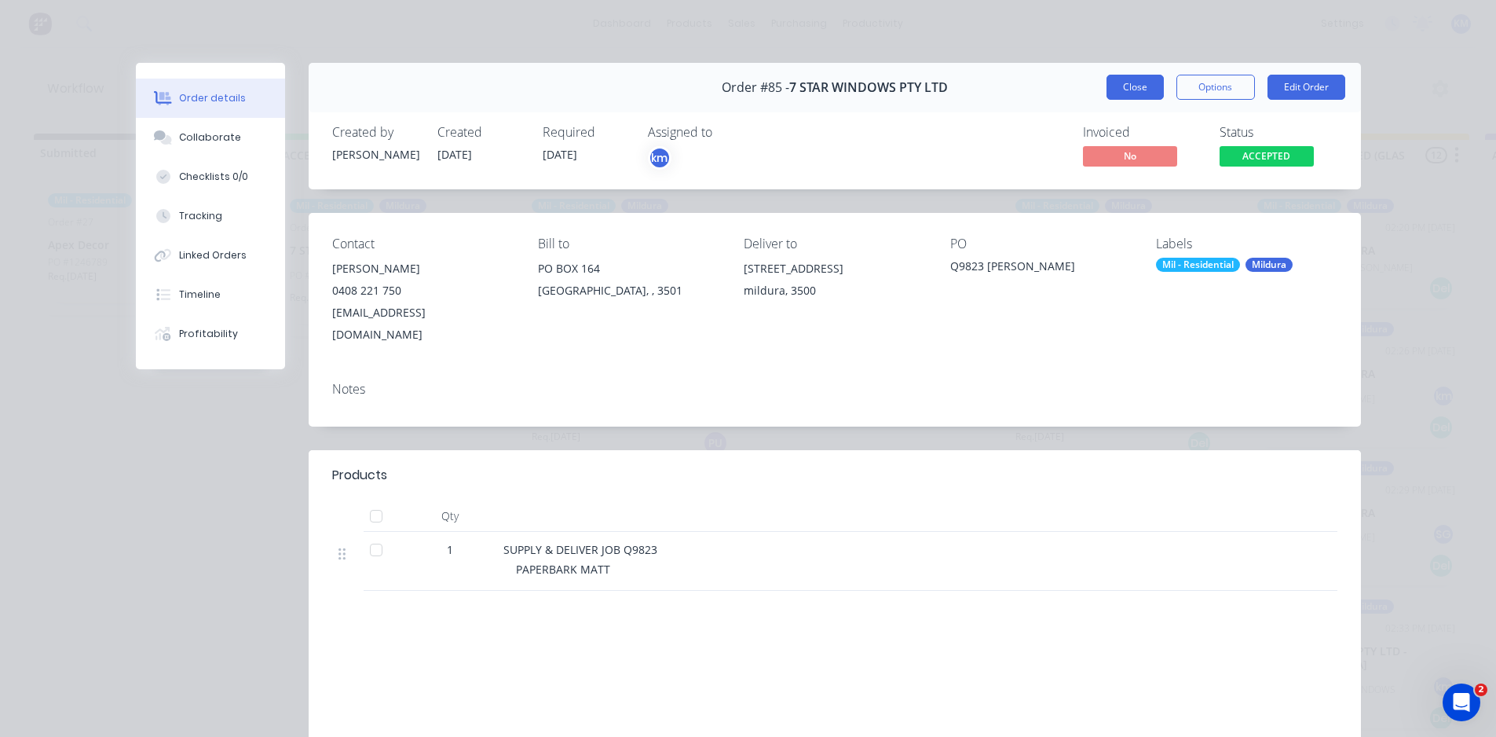
click at [1137, 86] on button "Close" at bounding box center [1135, 87] width 57 height 25
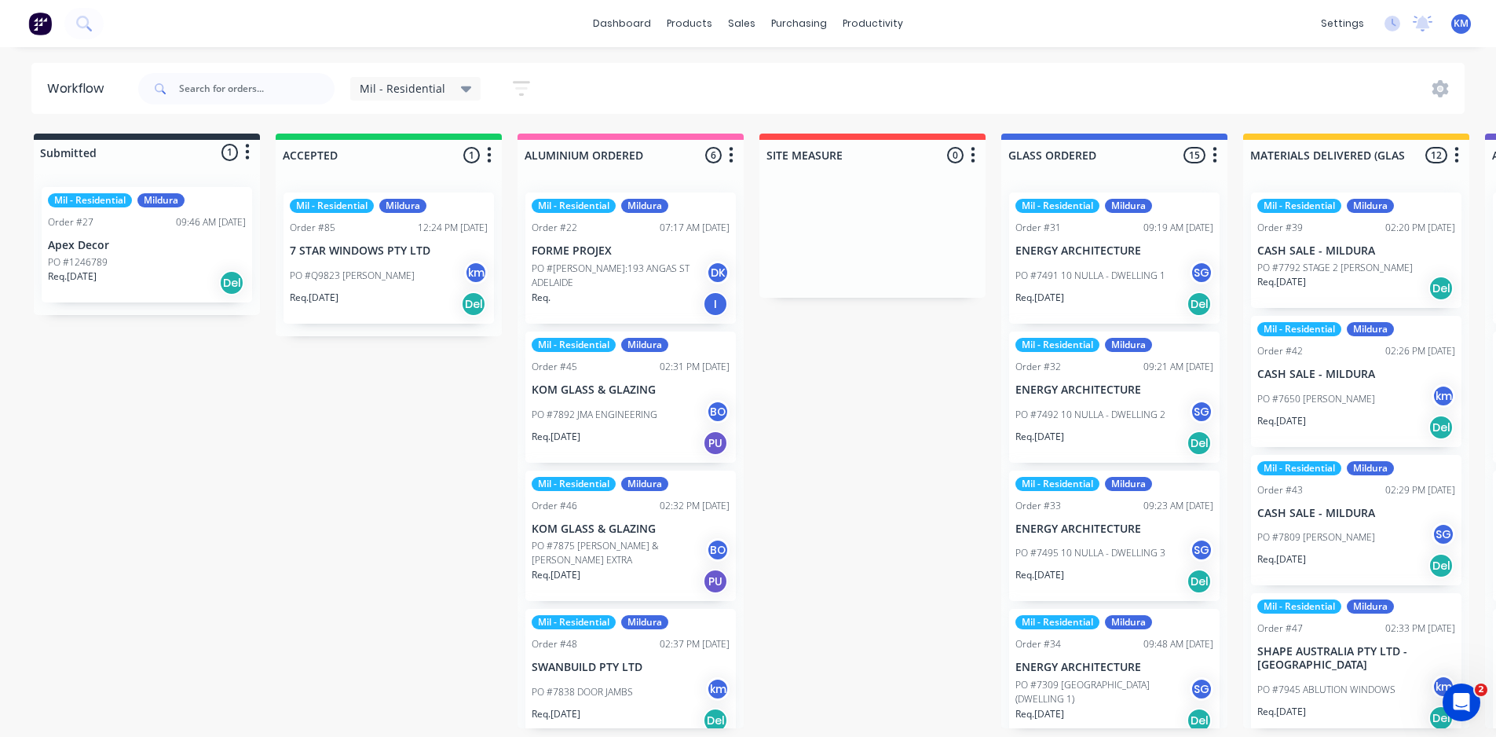
click at [411, 81] on span "Mil - Residential" at bounding box center [403, 88] width 86 height 16
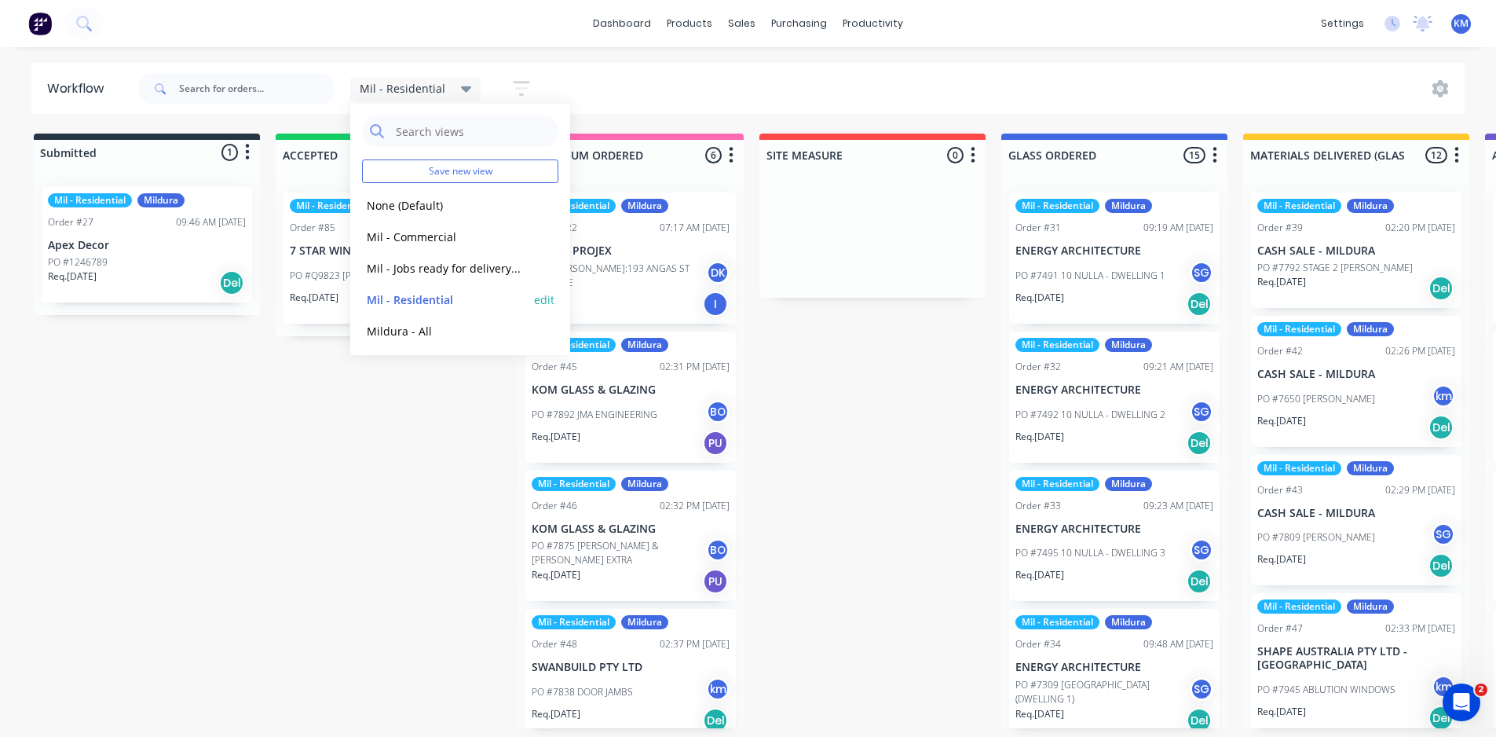
click at [429, 295] on button "Mil - Residential" at bounding box center [445, 300] width 167 height 18
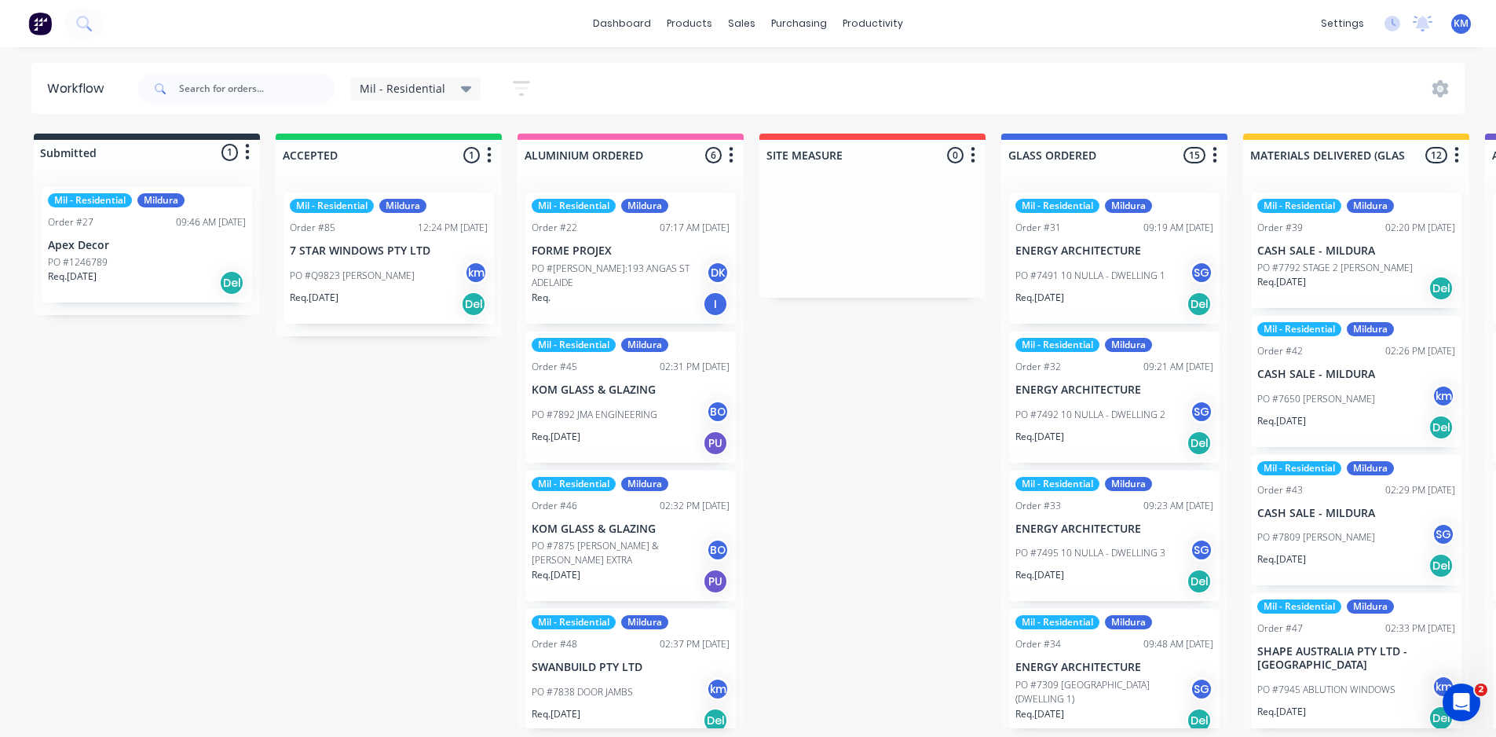
click at [434, 90] on span "Mil - Residential" at bounding box center [403, 88] width 86 height 16
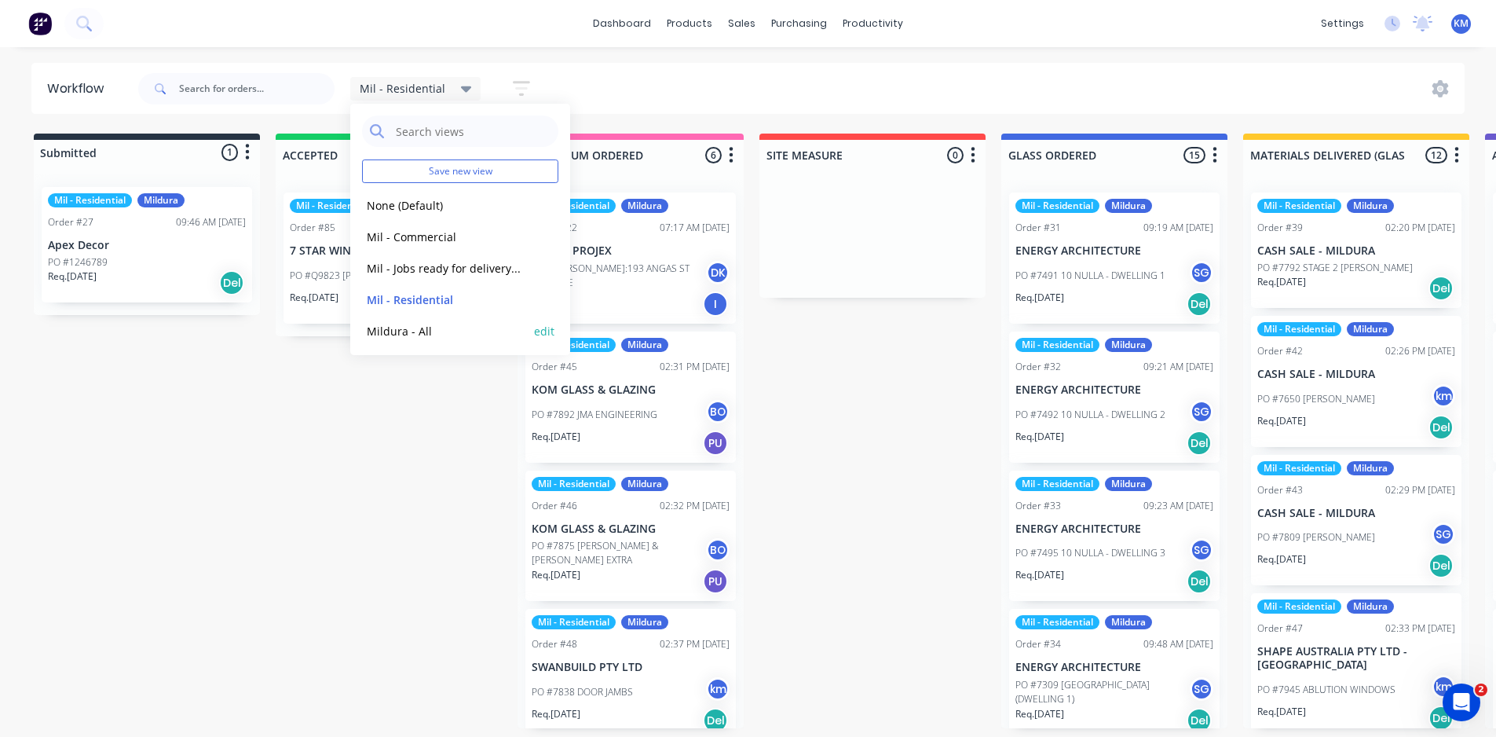
click at [417, 329] on button "Mildura - All" at bounding box center [445, 331] width 167 height 18
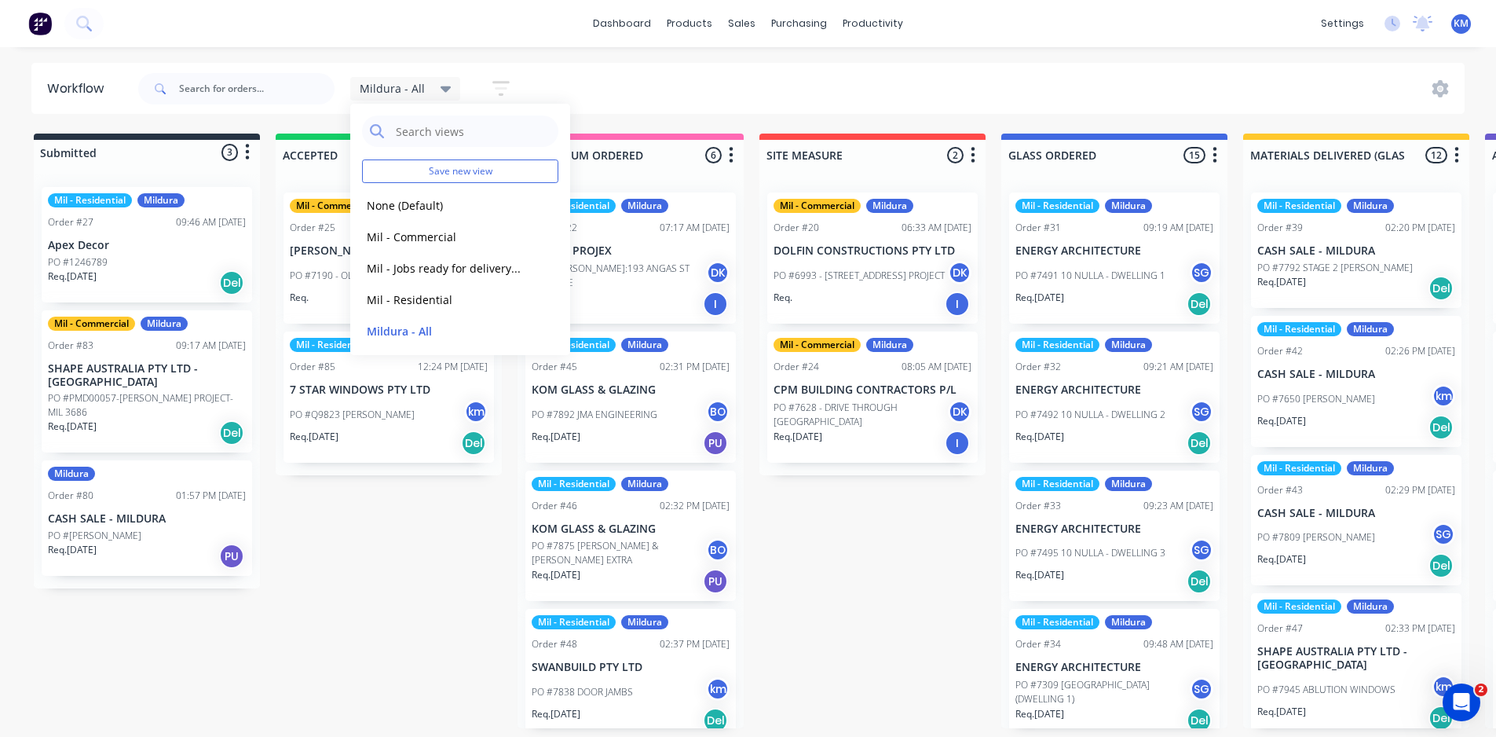
click at [136, 231] on div "Mil - Residential Mildura Order #27 09:46 AM [DATE] Apex Decor PO #1246789 Req.…" at bounding box center [147, 244] width 210 height 115
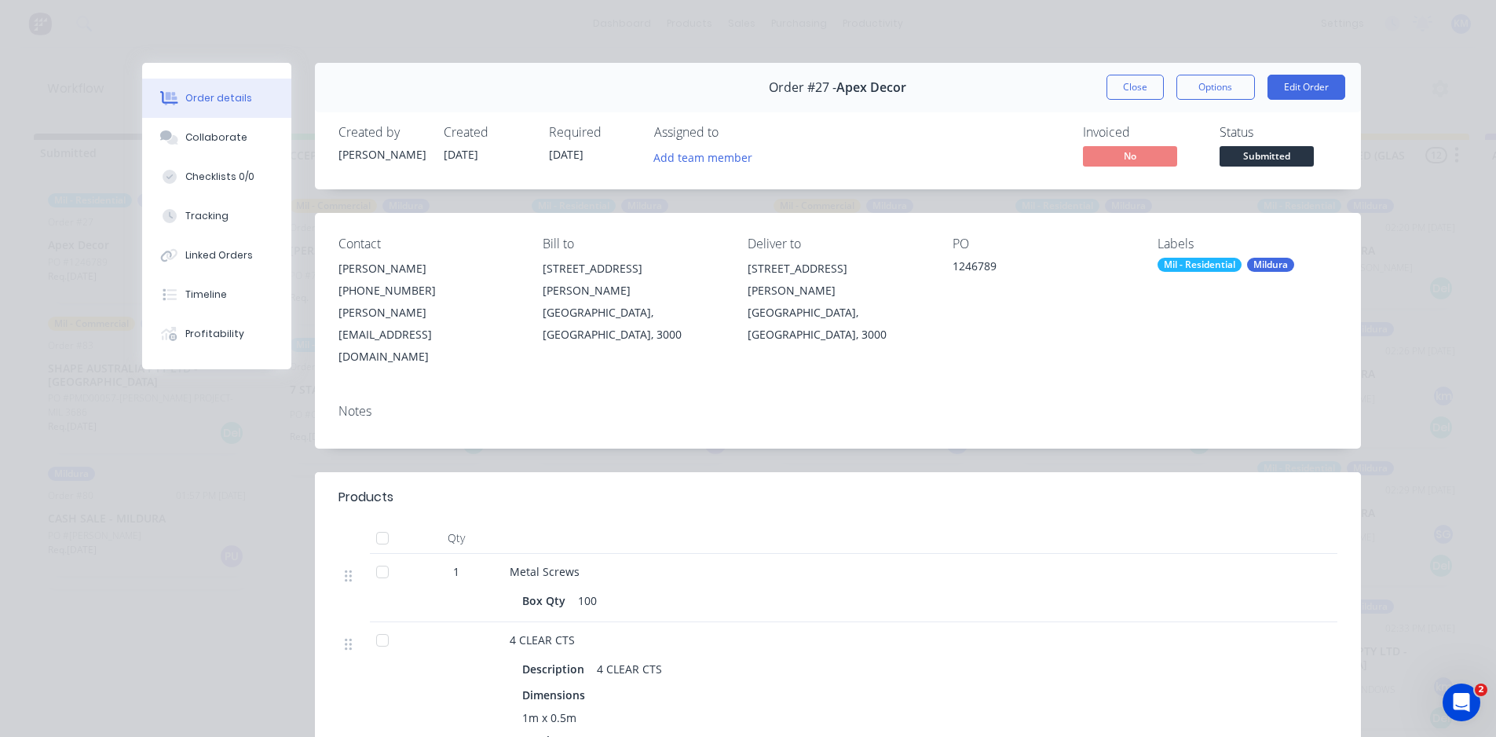
click at [1191, 258] on div "Mil - Residential" at bounding box center [1200, 265] width 84 height 14
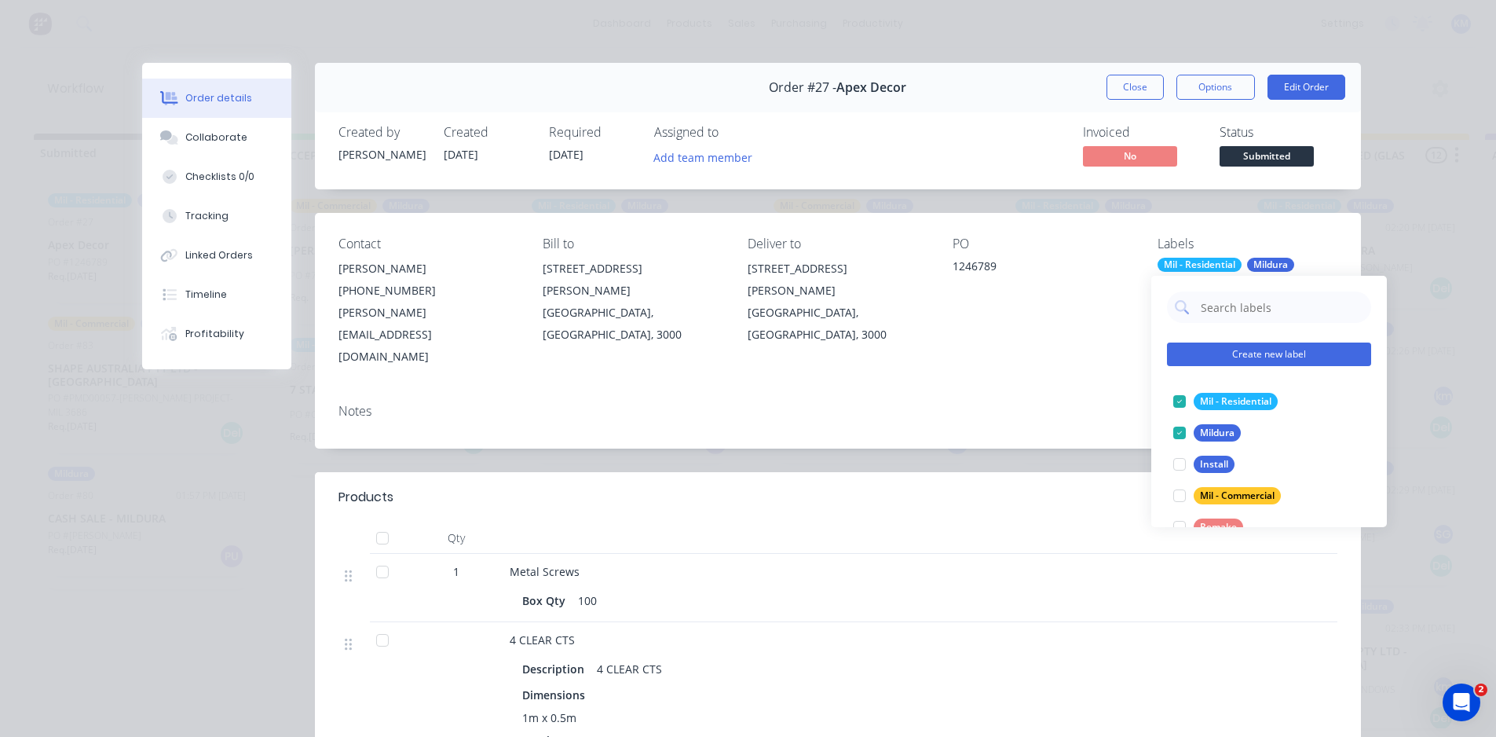
click at [1298, 350] on button "Create new label" at bounding box center [1269, 354] width 204 height 24
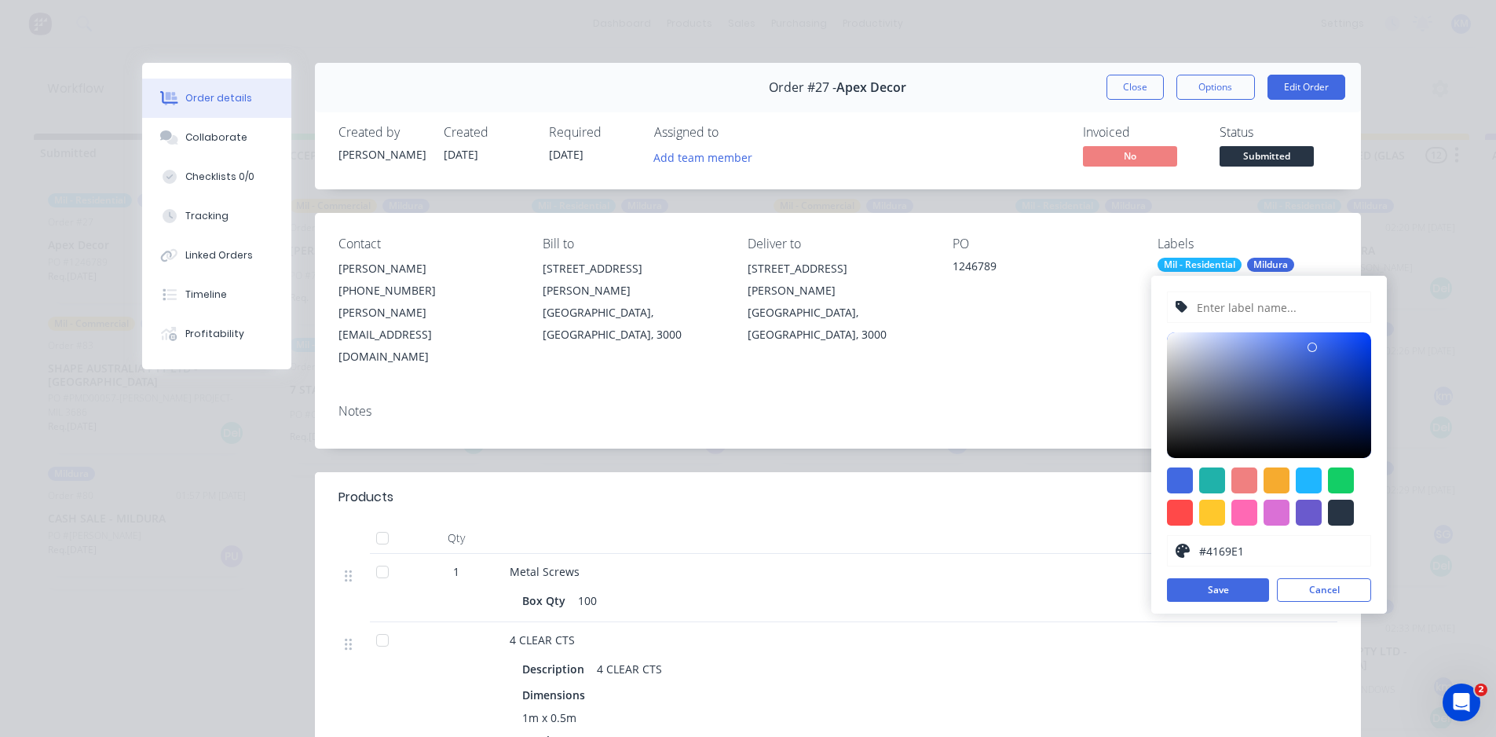
click at [1238, 312] on input "text" at bounding box center [1278, 307] width 167 height 30
type input "INTERNAL GLAZING REVENUE"
click at [1309, 512] on div at bounding box center [1309, 513] width 26 height 26
type input "#6A5ACD"
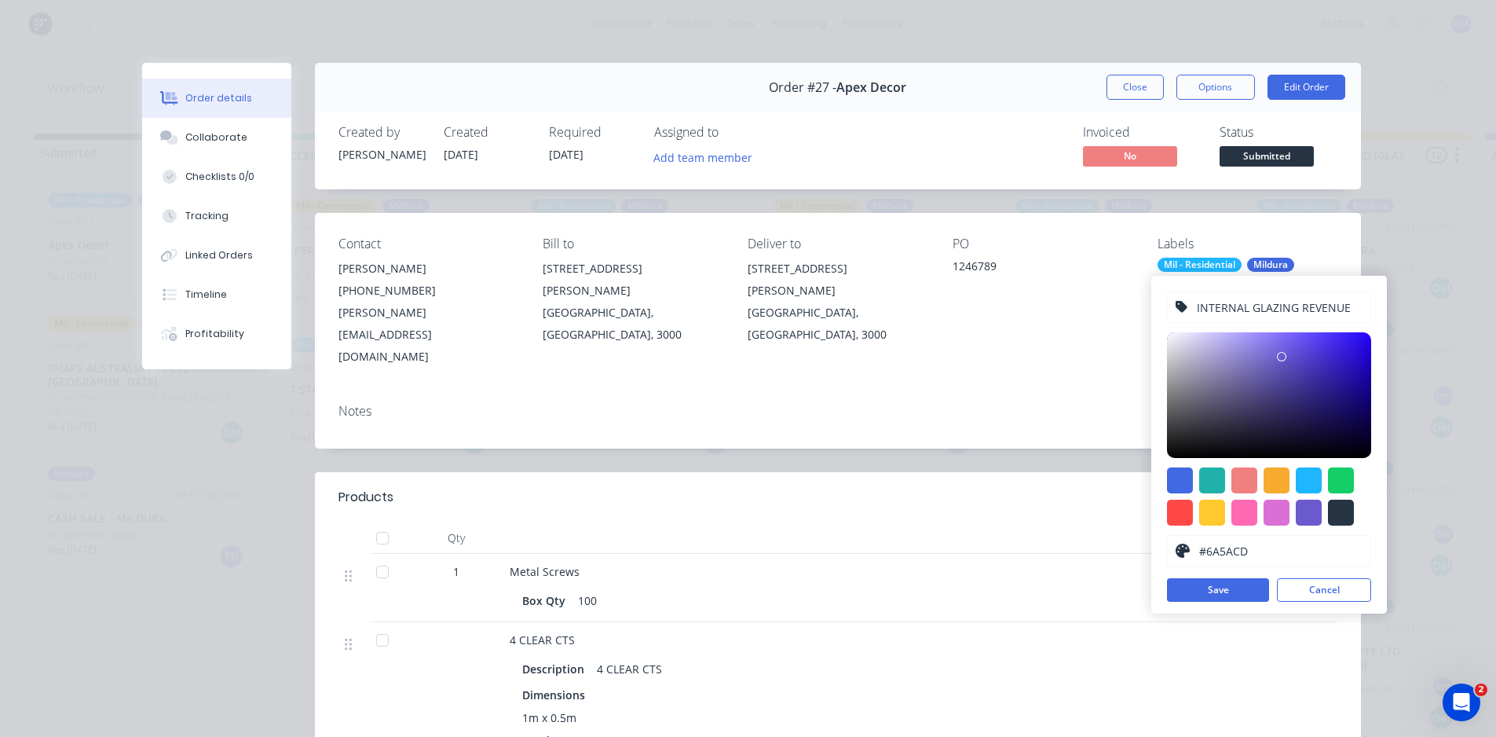
drag, startPoint x: 1258, startPoint y: 554, endPoint x: 1195, endPoint y: 560, distance: 63.9
click at [1195, 560] on div "#6A5ACD" at bounding box center [1269, 550] width 204 height 31
click at [1263, 554] on input "#6A5ACD" at bounding box center [1281, 551] width 166 height 30
drag, startPoint x: 1263, startPoint y: 551, endPoint x: 1201, endPoint y: 558, distance: 62.5
click at [1201, 558] on input "#6A5ACD" at bounding box center [1281, 551] width 166 height 30
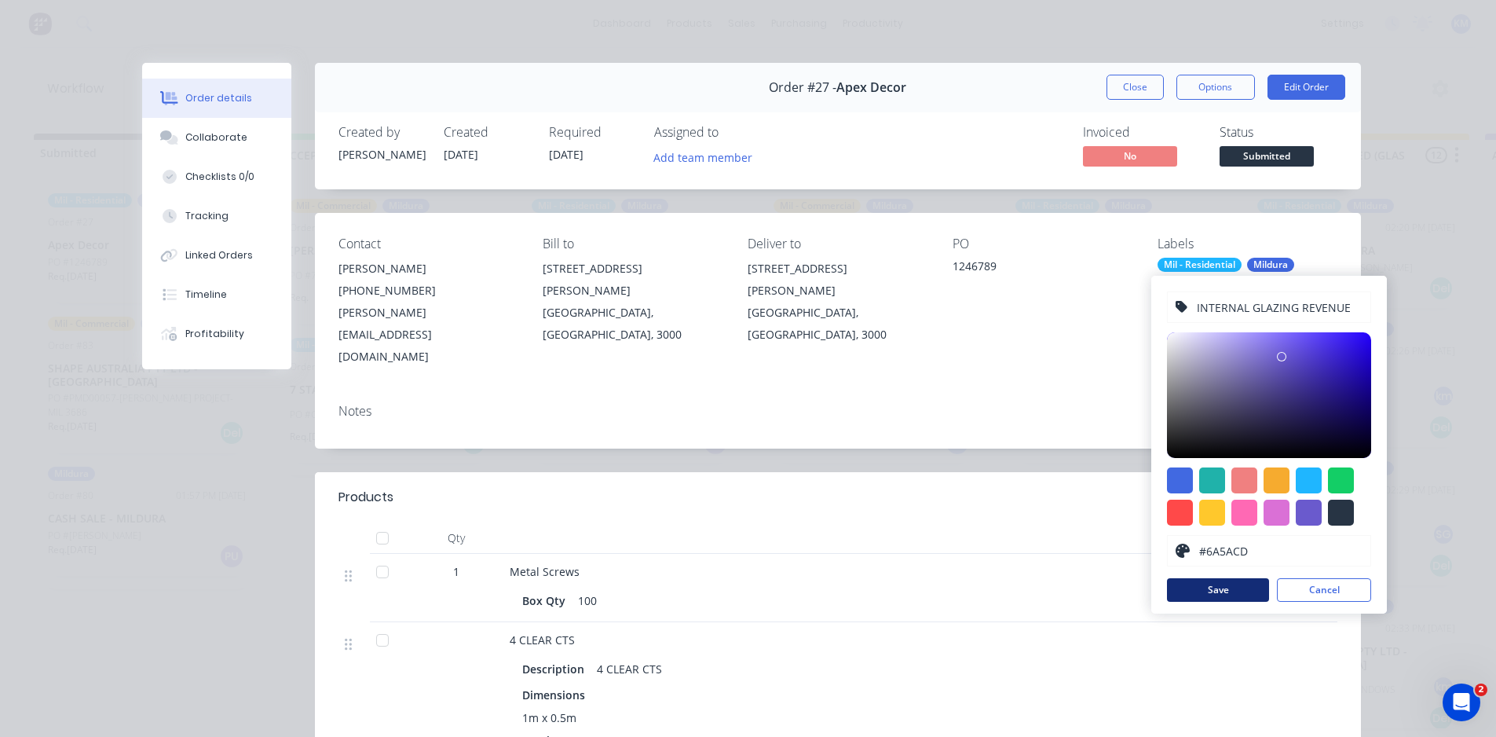
click at [1242, 591] on button "Save" at bounding box center [1218, 590] width 102 height 24
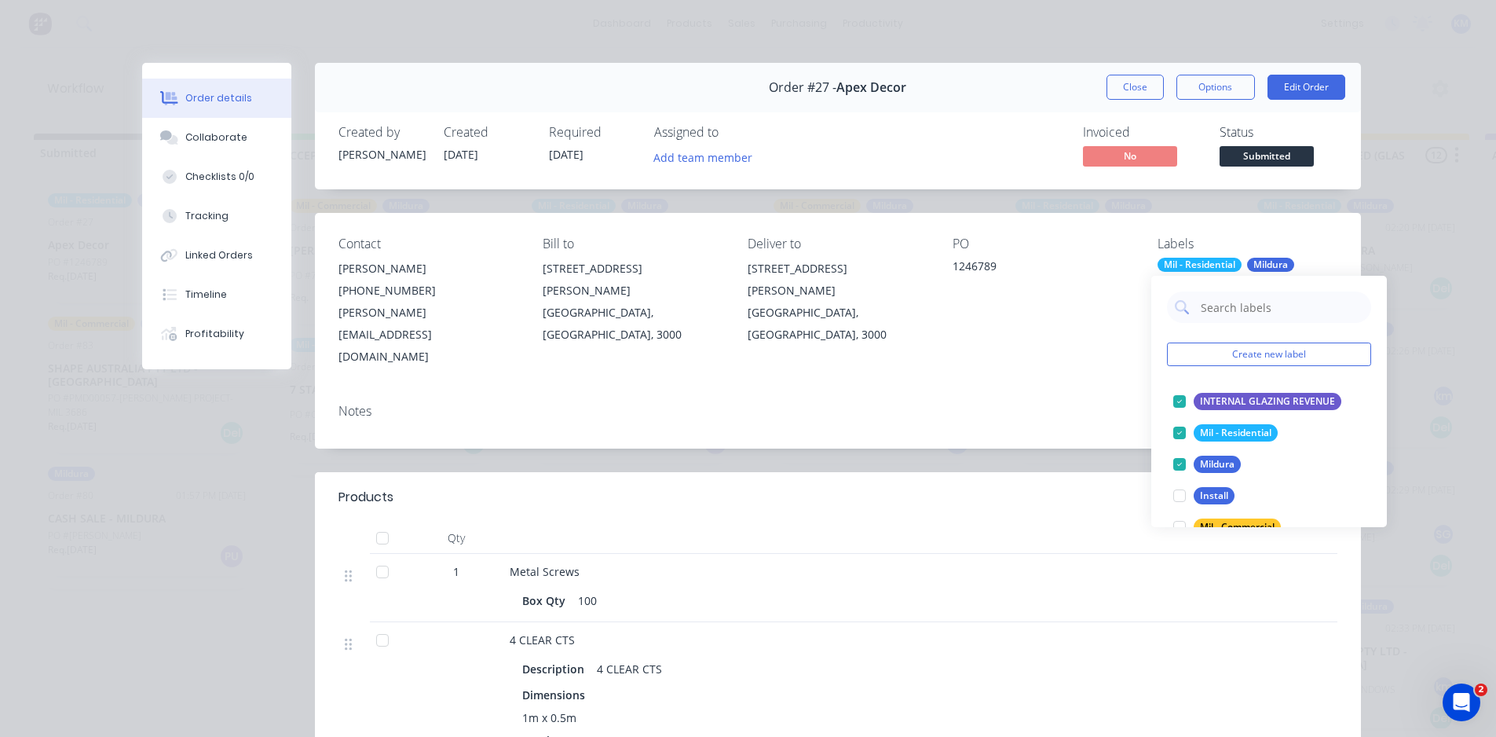
click at [1094, 488] on div at bounding box center [944, 497] width 787 height 19
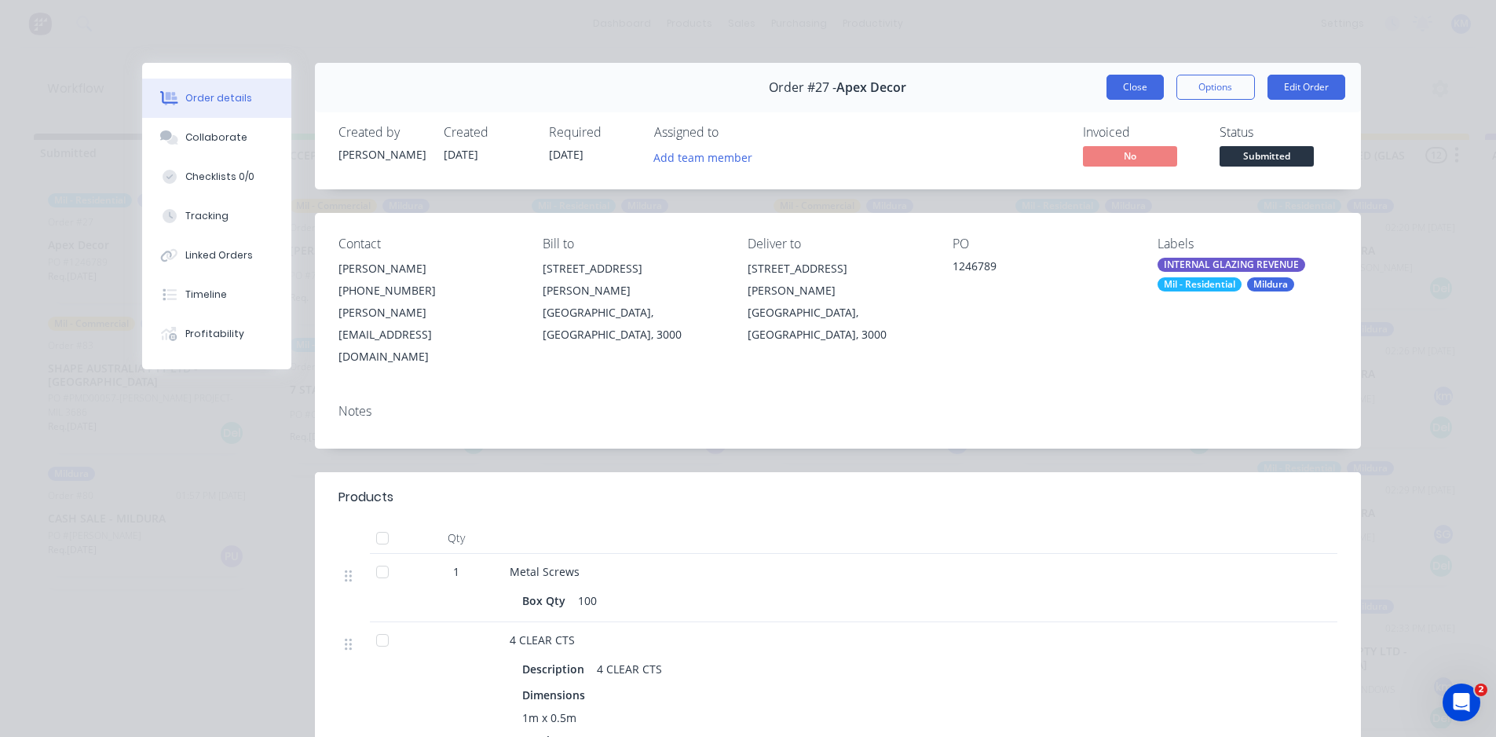
click at [1137, 89] on button "Close" at bounding box center [1135, 87] width 57 height 25
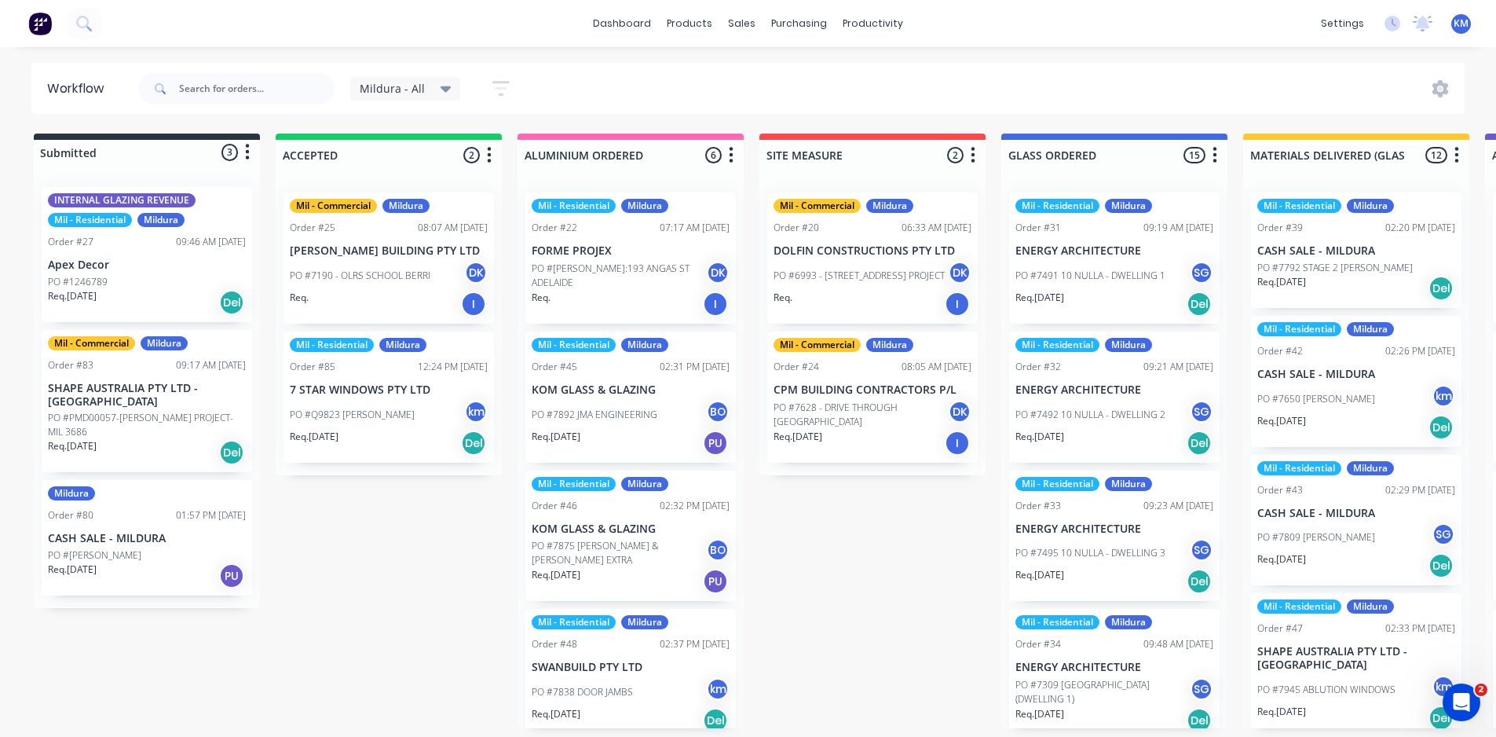
click at [152, 206] on div "INTERNAL GLAZING REVENUE" at bounding box center [122, 200] width 148 height 14
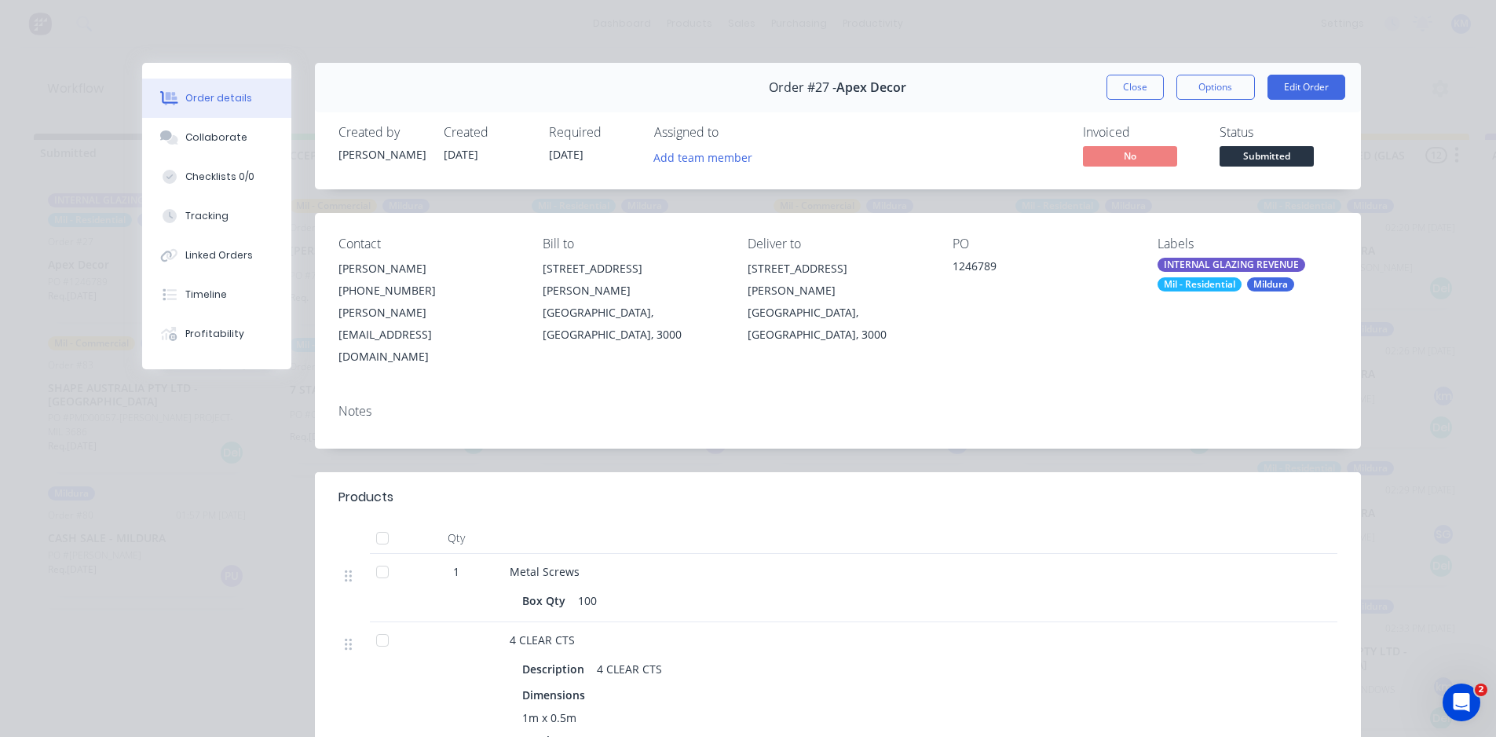
click at [1226, 262] on div "INTERNAL GLAZING REVENUE" at bounding box center [1232, 265] width 148 height 14
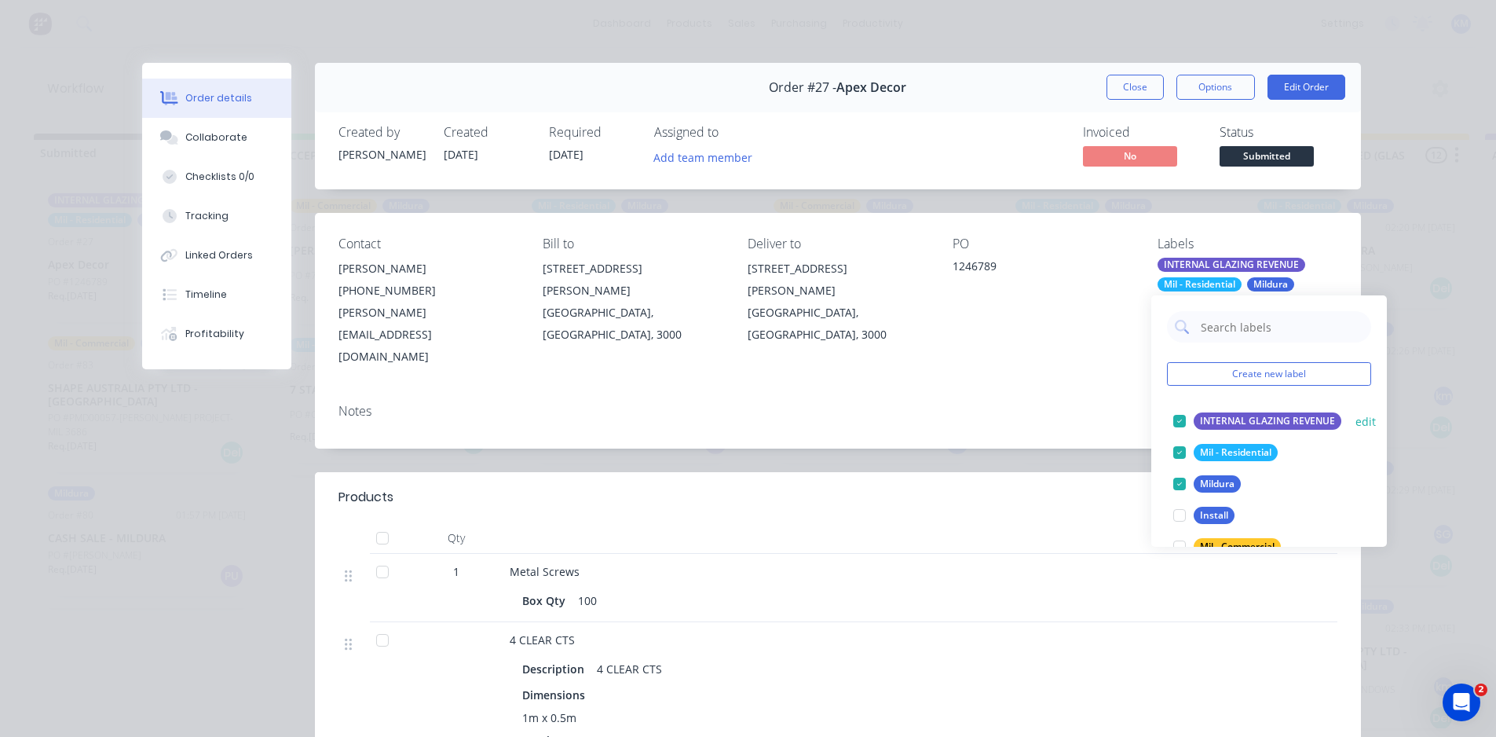
click at [1176, 420] on div at bounding box center [1179, 420] width 31 height 31
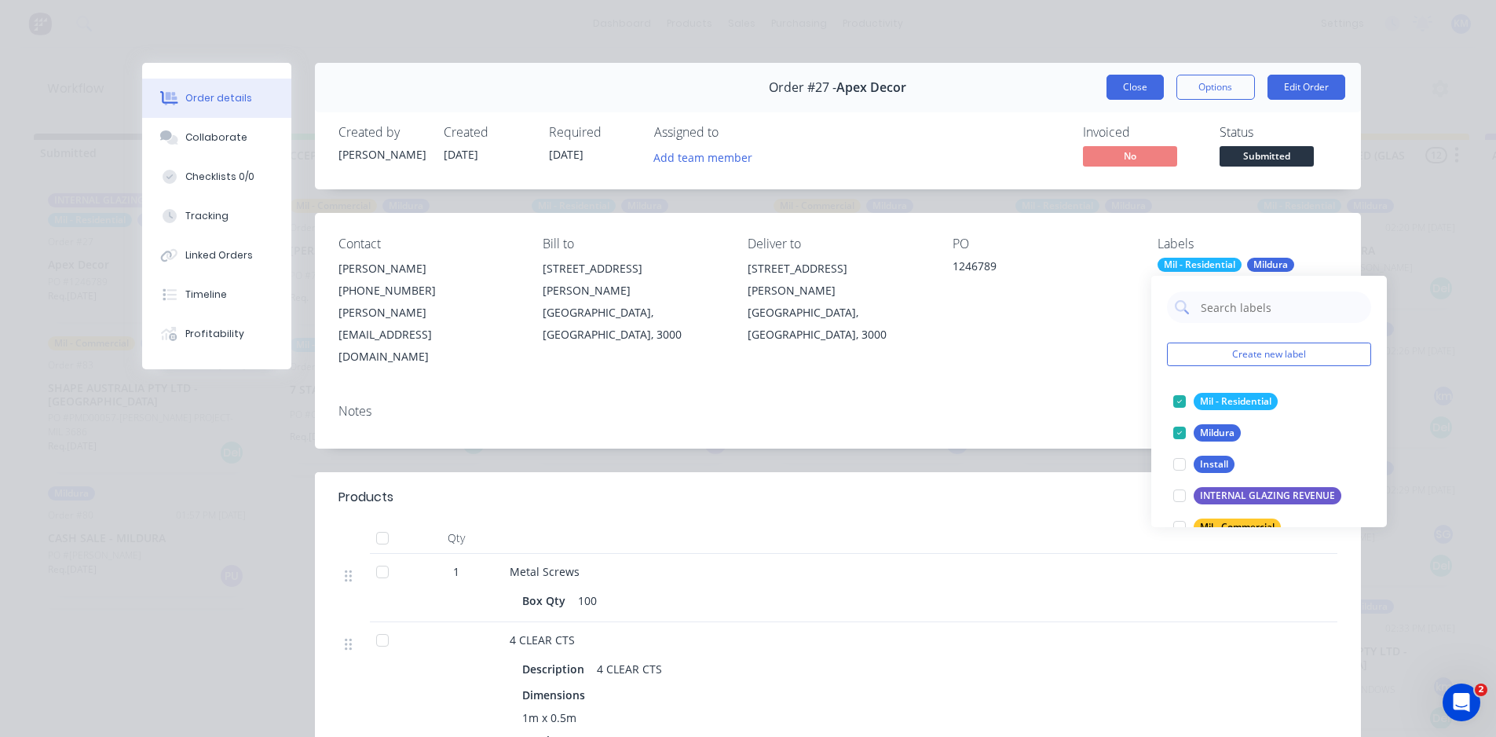
click at [1126, 93] on button "Close" at bounding box center [1135, 87] width 57 height 25
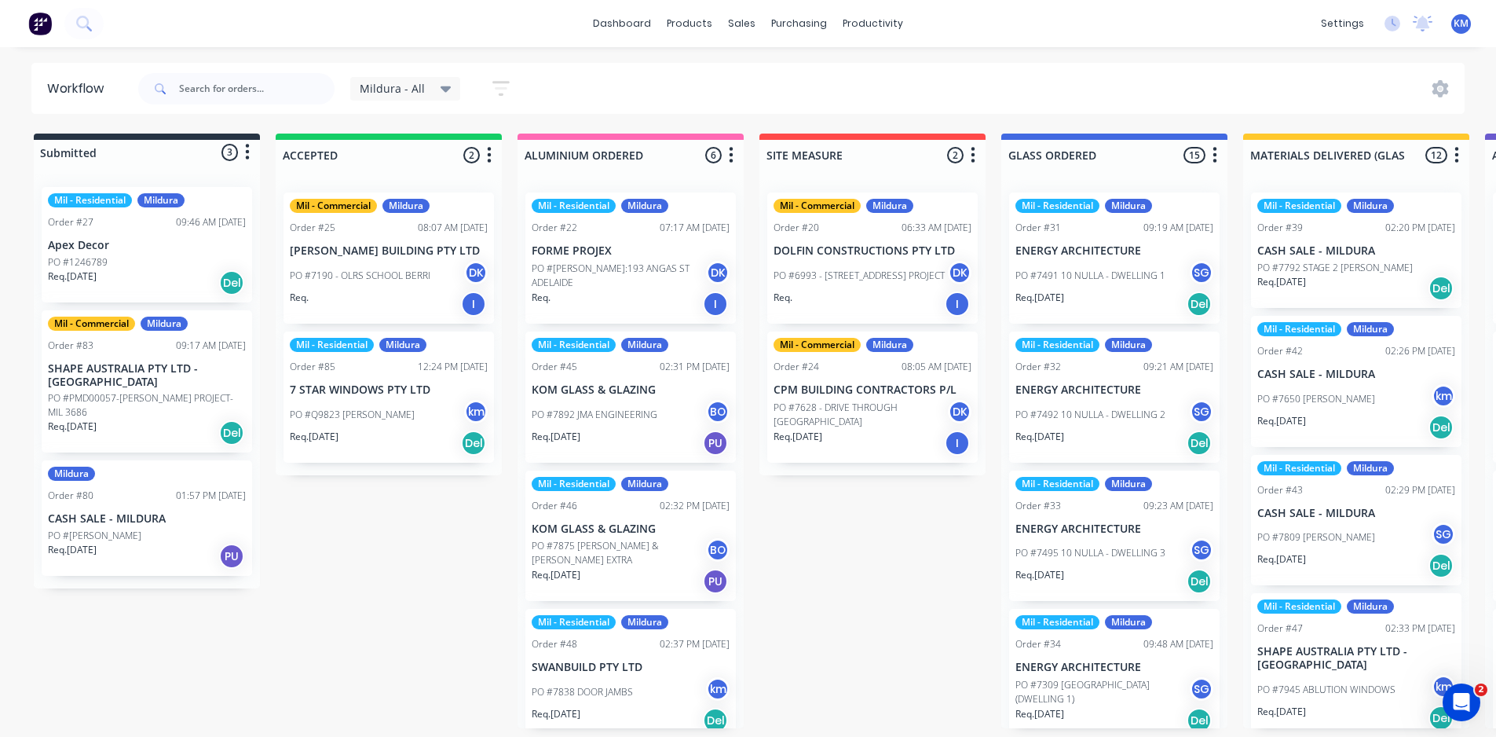
click at [413, 82] on span "Mildura - All" at bounding box center [392, 88] width 65 height 16
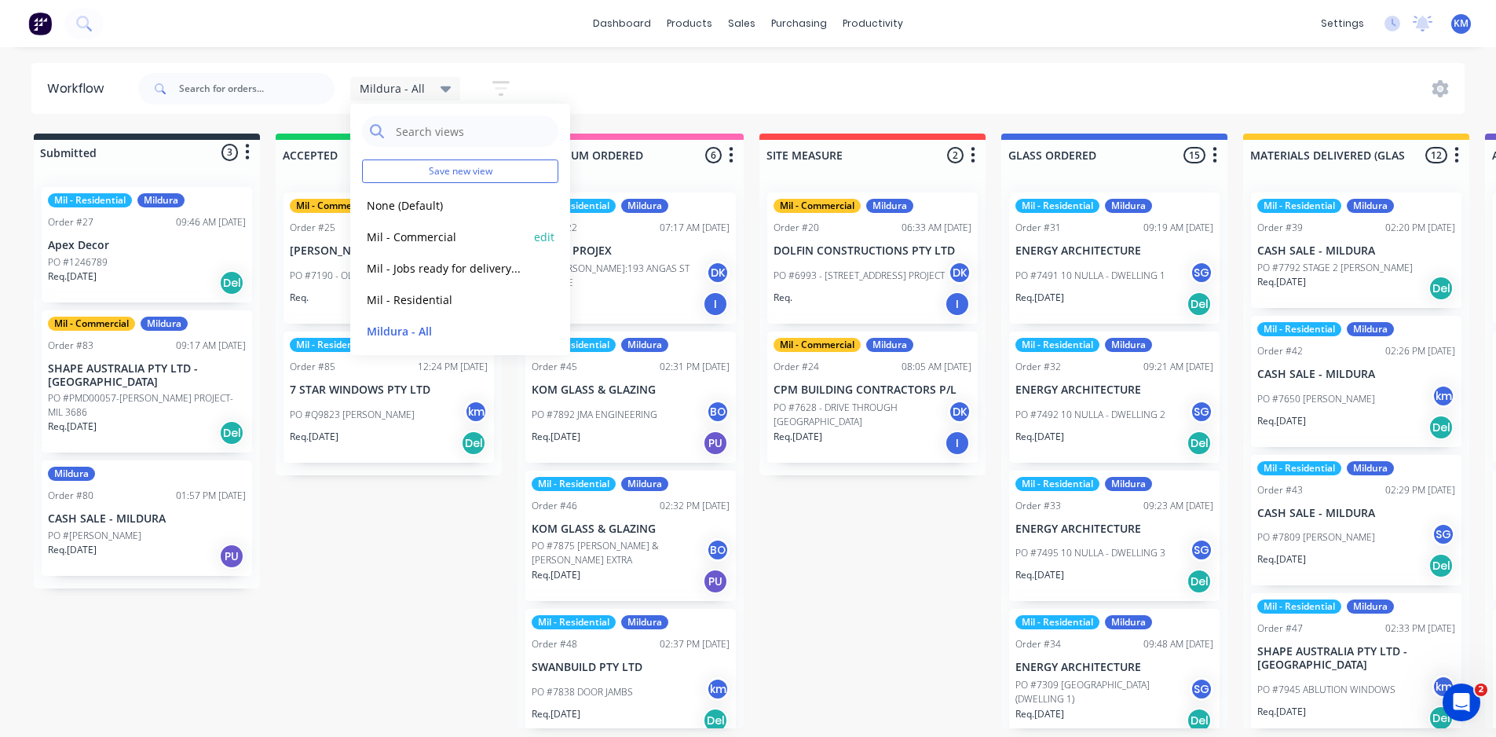
click at [456, 233] on button "Mil - Commercial" at bounding box center [445, 237] width 167 height 18
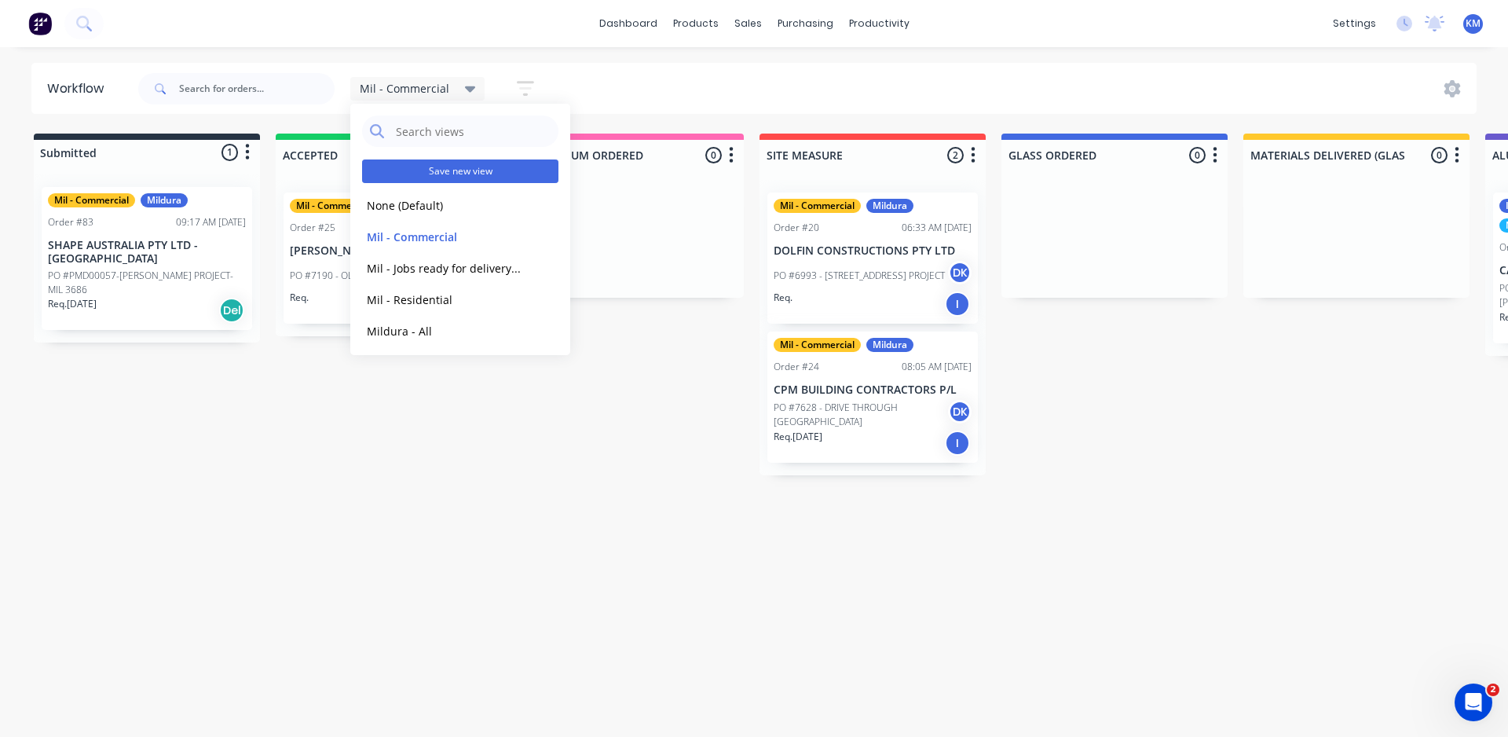
click at [458, 169] on button "Save new view" at bounding box center [460, 171] width 196 height 24
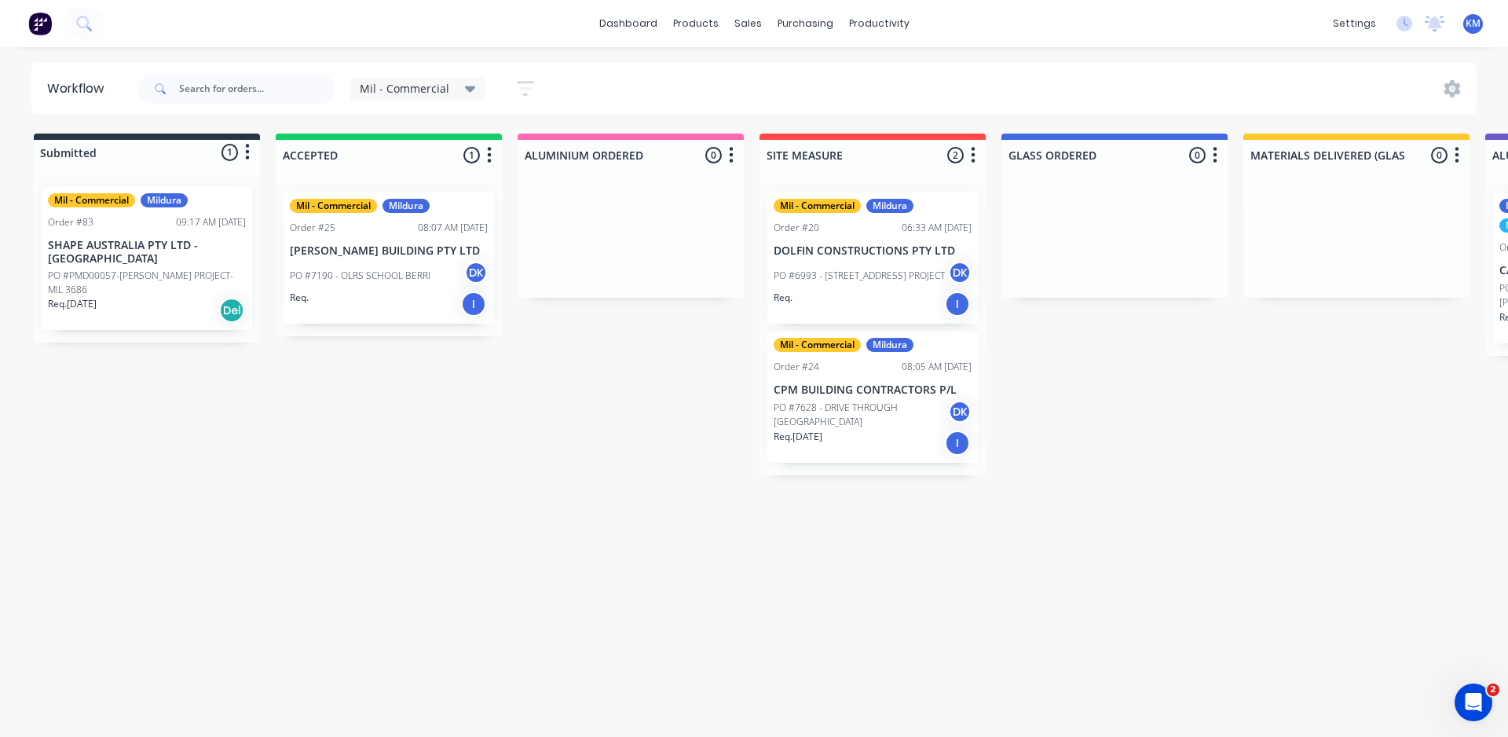
click at [417, 79] on div "Mil - Commercial" at bounding box center [417, 89] width 135 height 24
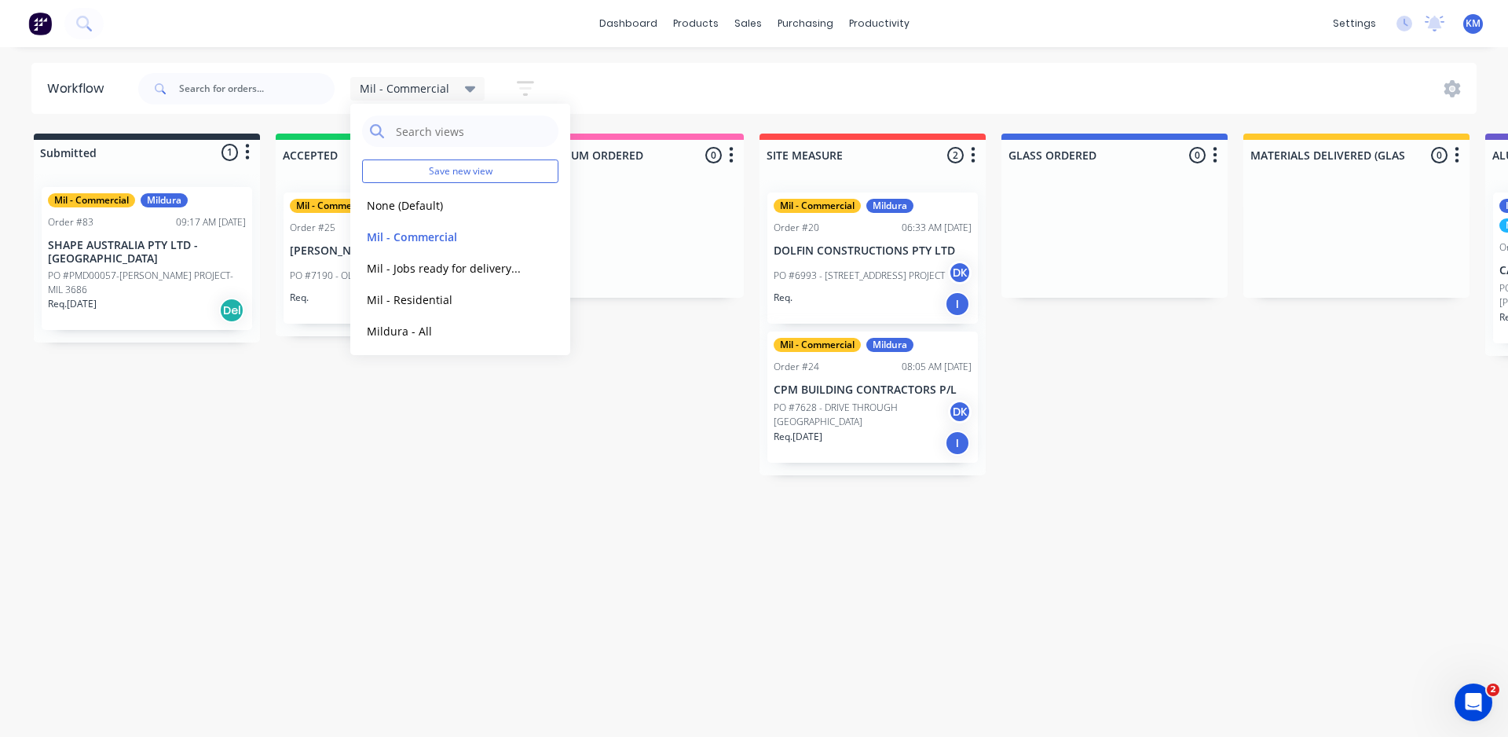
click at [522, 84] on icon "button" at bounding box center [525, 89] width 17 height 20
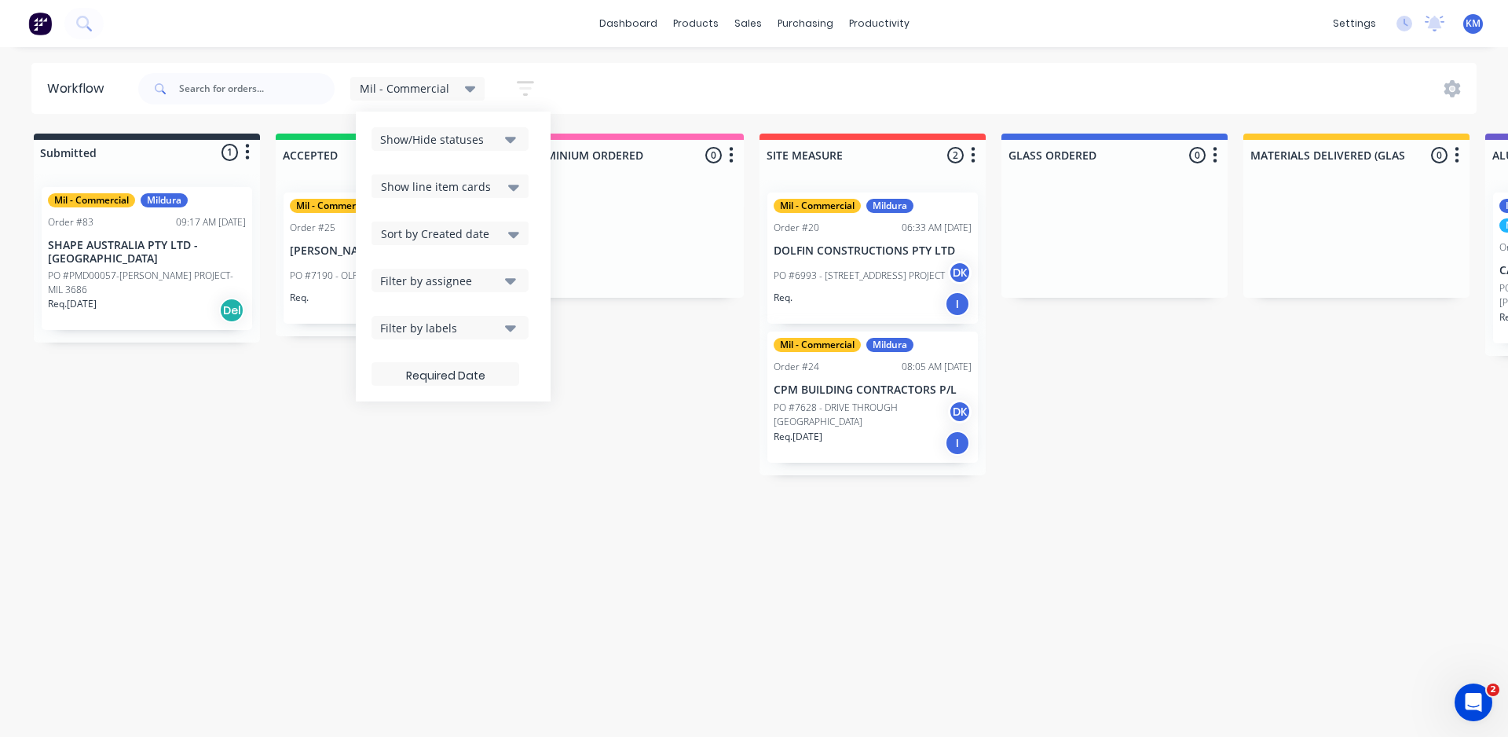
click at [508, 183] on icon at bounding box center [513, 186] width 11 height 17
click at [505, 324] on icon "button" at bounding box center [510, 327] width 11 height 17
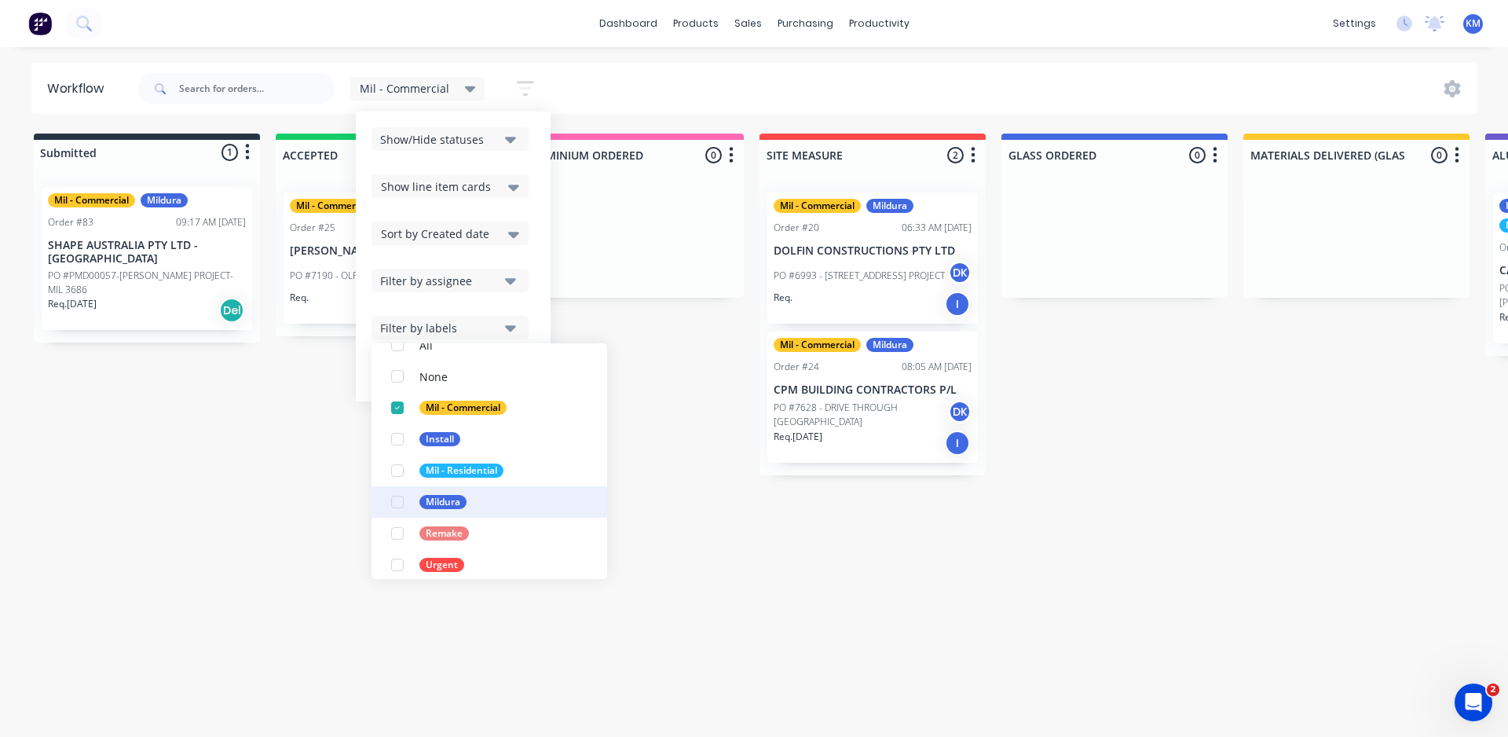
scroll to position [79, 0]
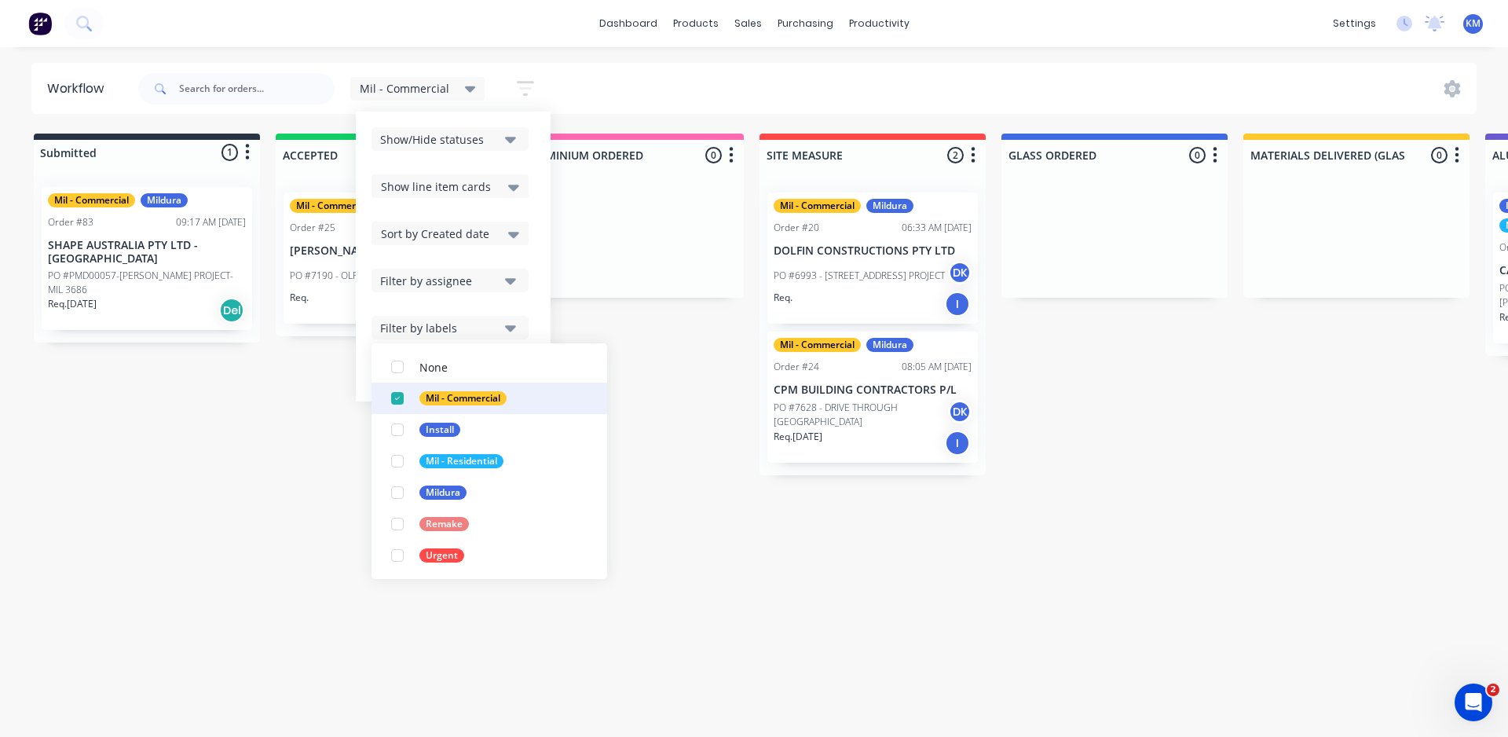
click at [397, 399] on div "button" at bounding box center [397, 398] width 31 height 31
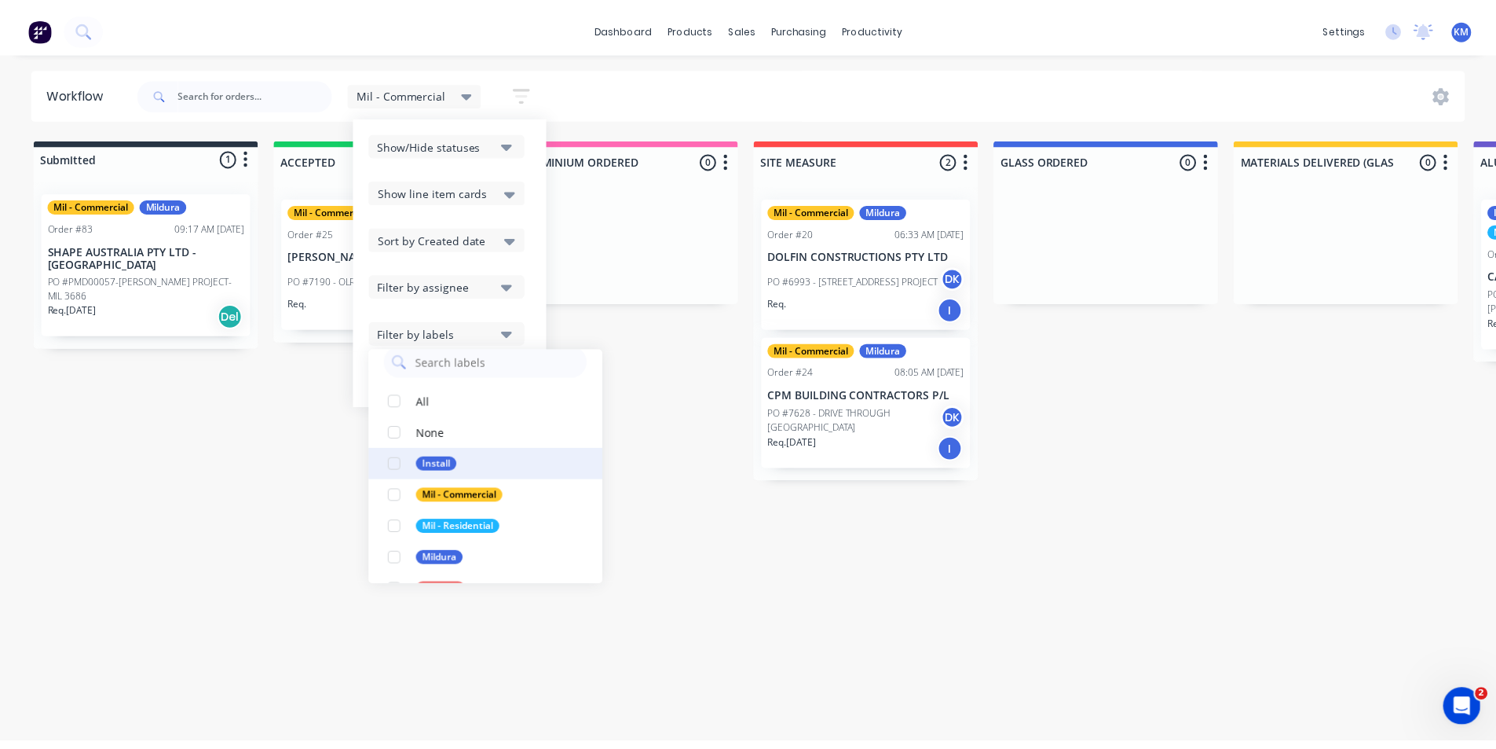
scroll to position [5, 0]
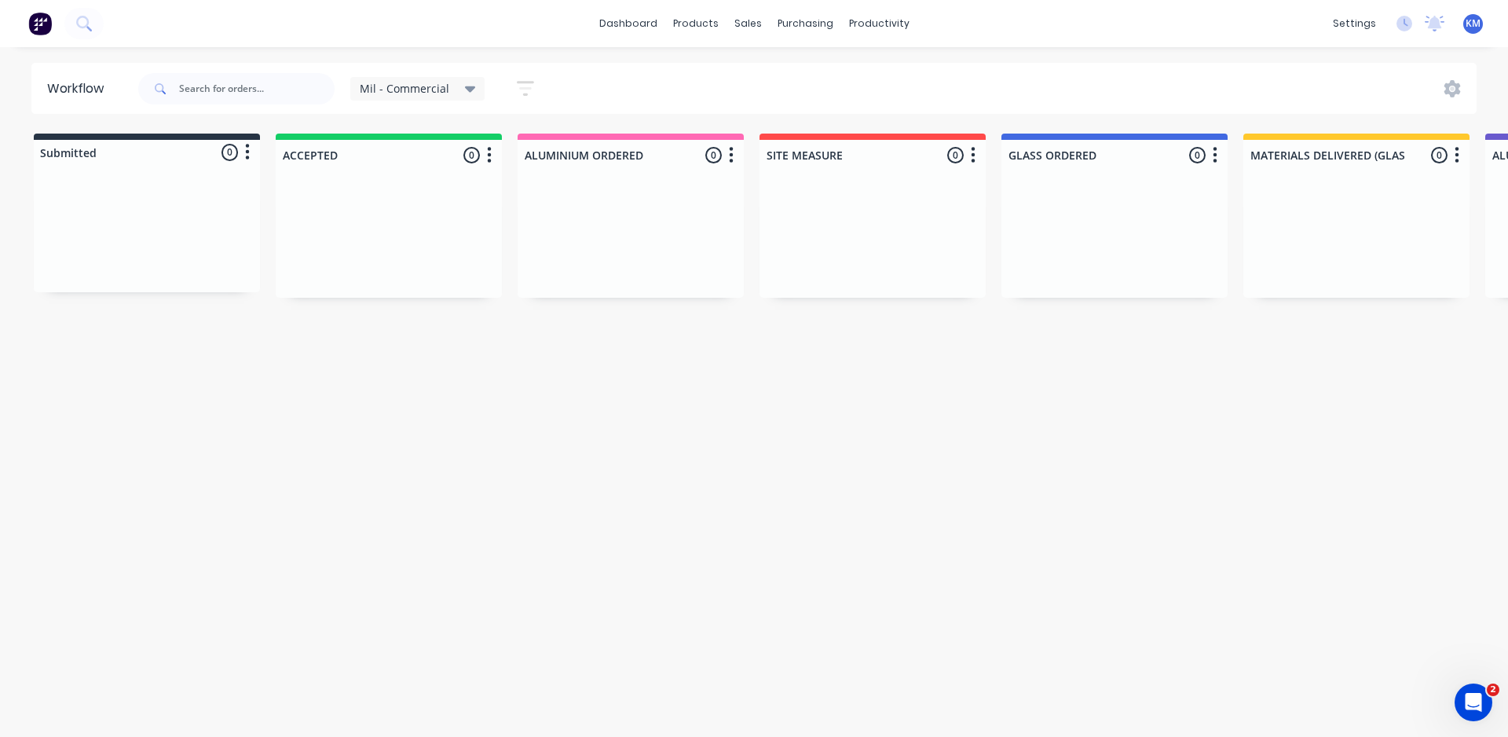
click at [435, 83] on span "Mil - Commercial" at bounding box center [405, 88] width 90 height 16
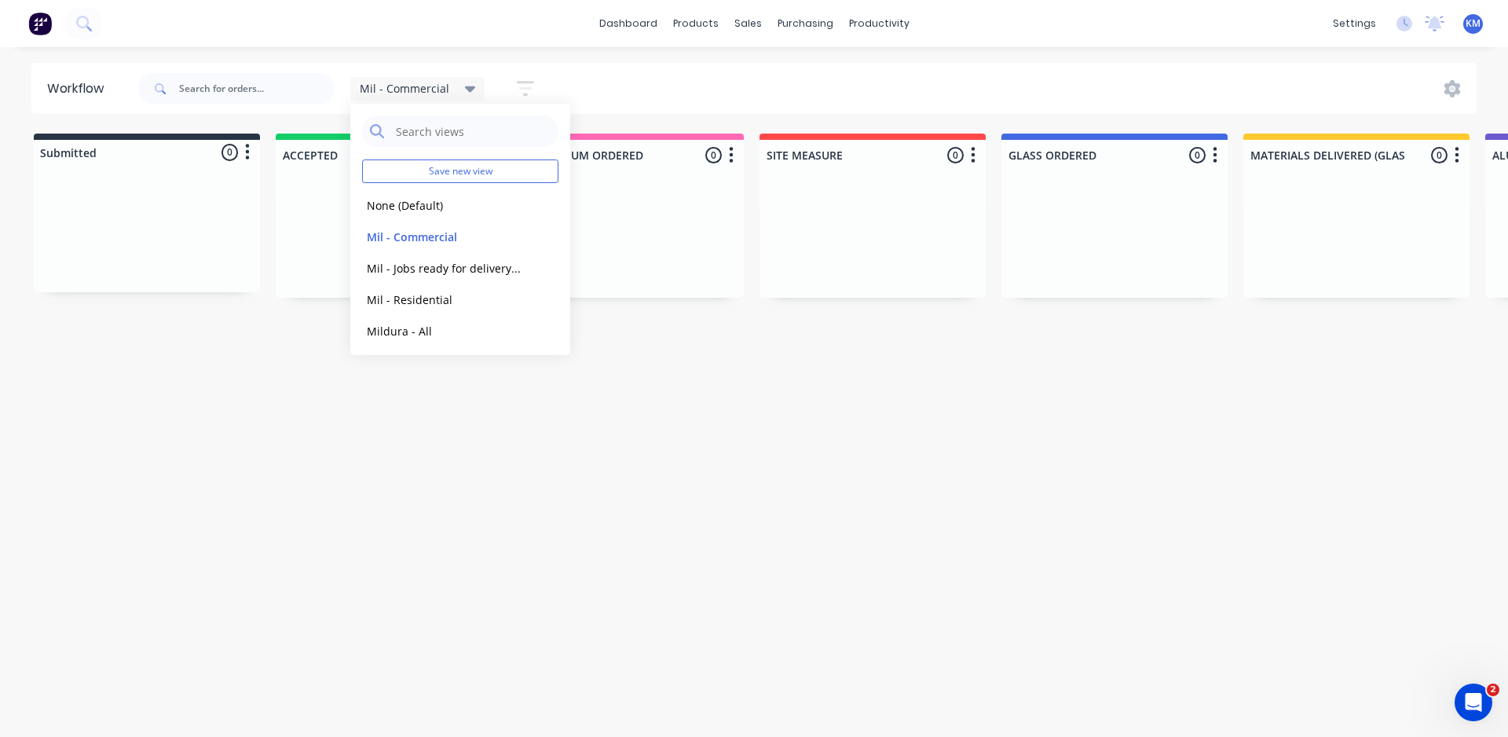
click at [518, 86] on icon "button" at bounding box center [525, 89] width 17 height 20
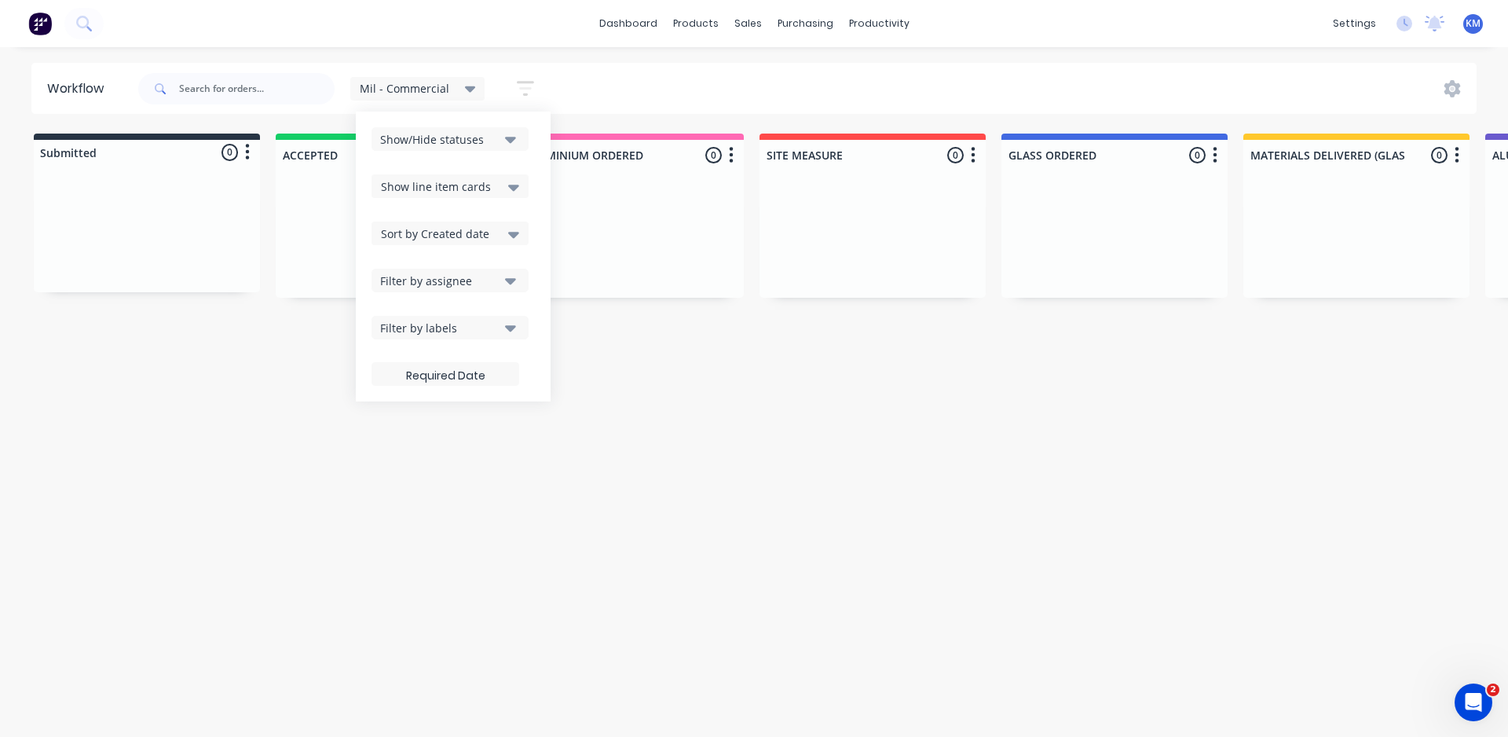
click at [508, 325] on icon "button" at bounding box center [510, 327] width 11 height 17
click at [767, 425] on div "Workflow Mil - Commercial Save new view None (Default) edit Mil - Commercial ed…" at bounding box center [754, 384] width 1508 height 642
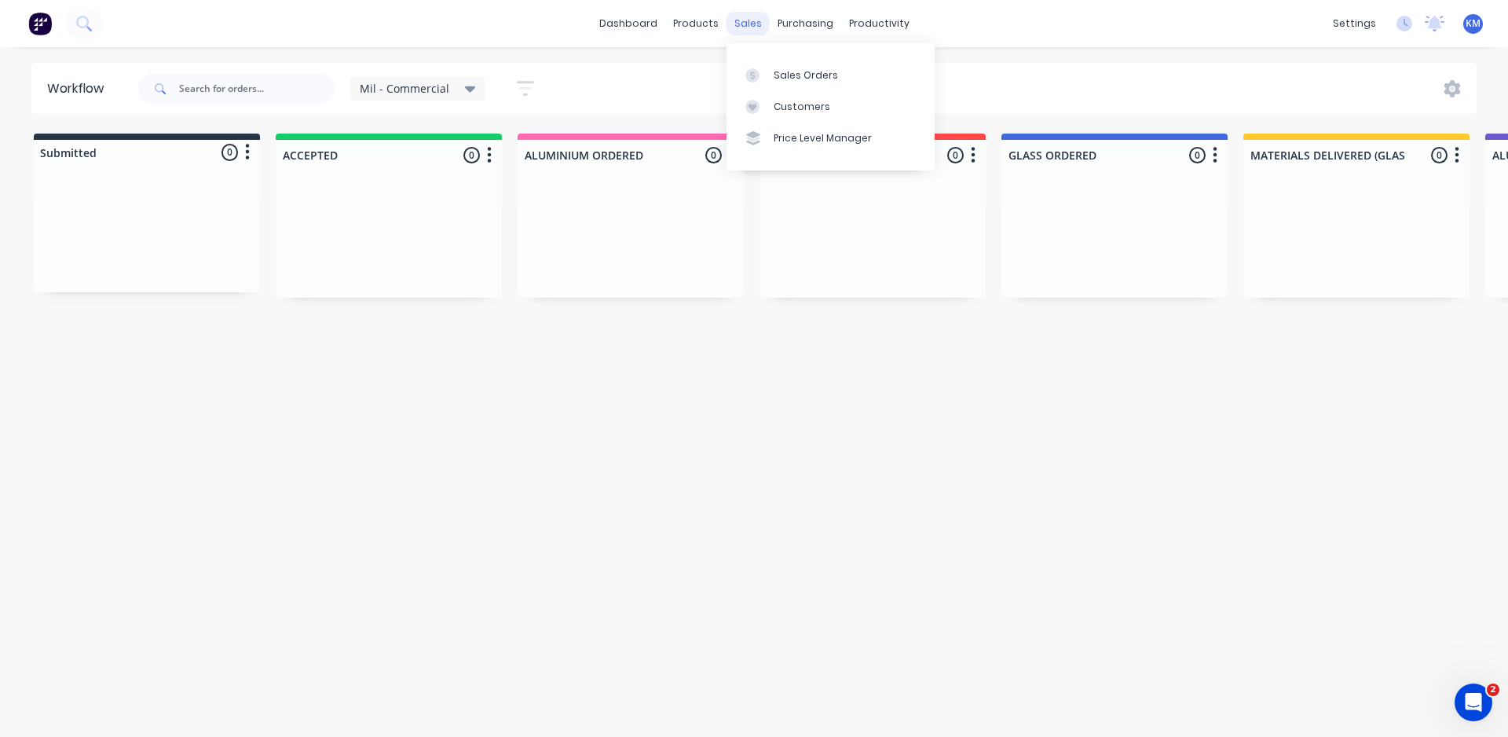
click at [741, 21] on div "sales" at bounding box center [748, 24] width 43 height 24
click at [830, 79] on div "Sales Orders" at bounding box center [806, 75] width 64 height 14
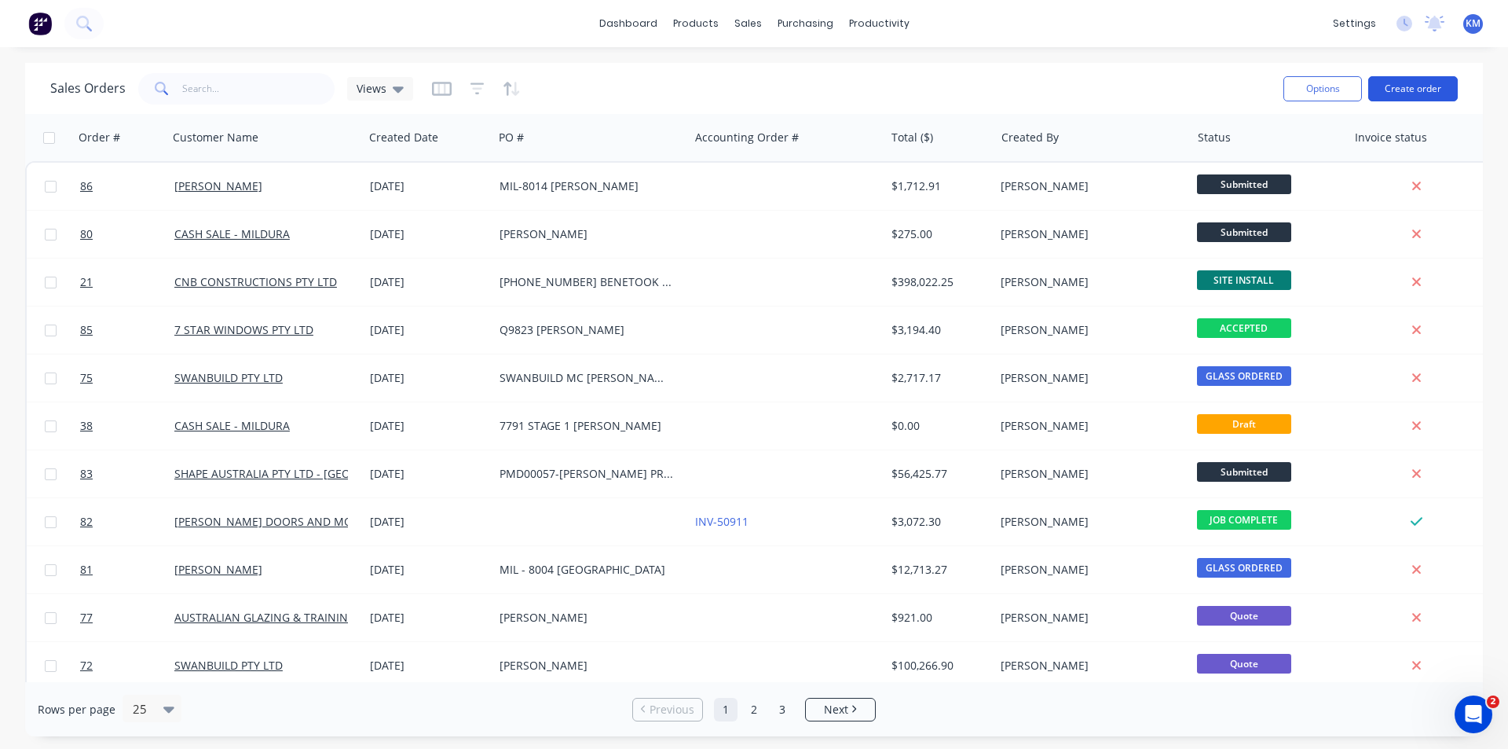
click at [1411, 93] on button "Create order" at bounding box center [1413, 88] width 90 height 25
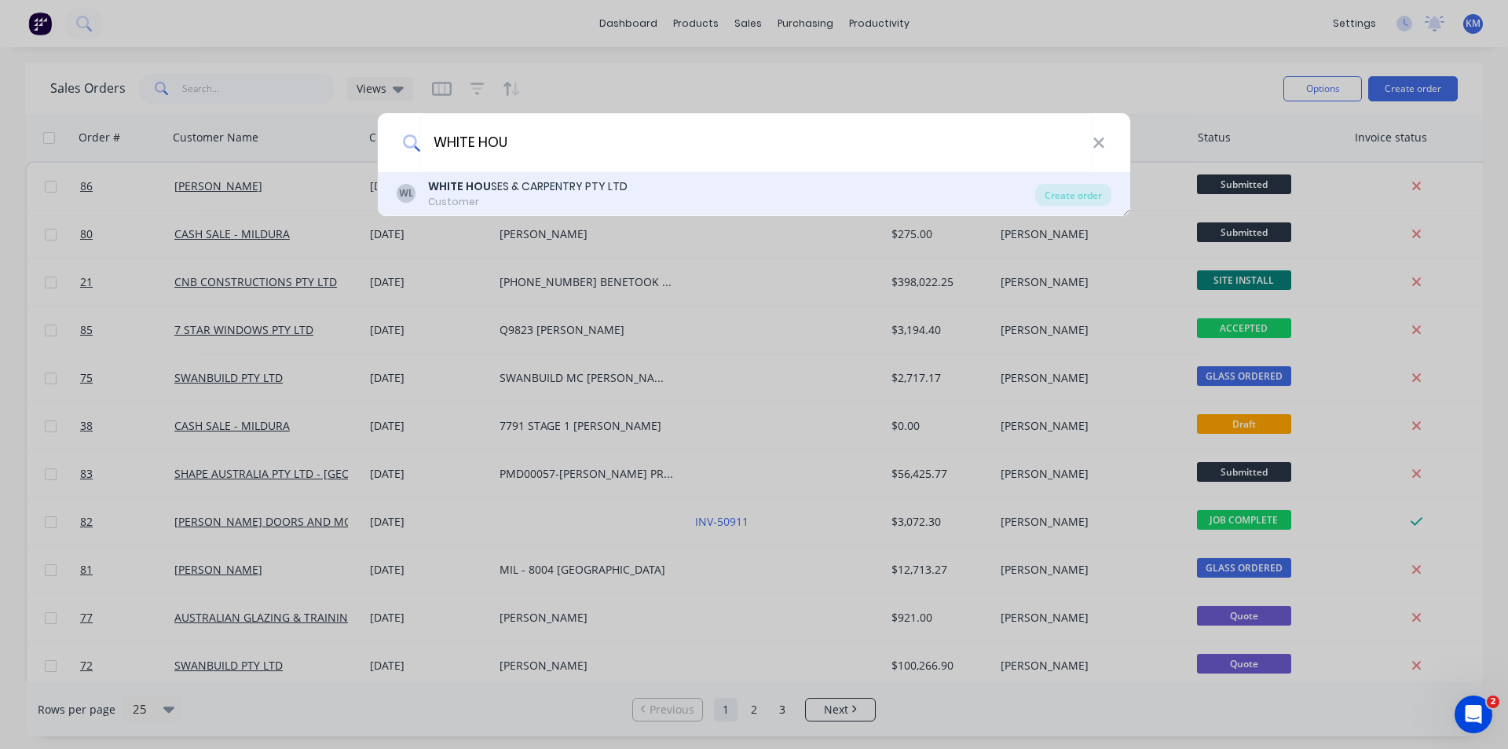
type input "WHITE HOU"
click at [595, 195] on div "Customer" at bounding box center [527, 202] width 199 height 14
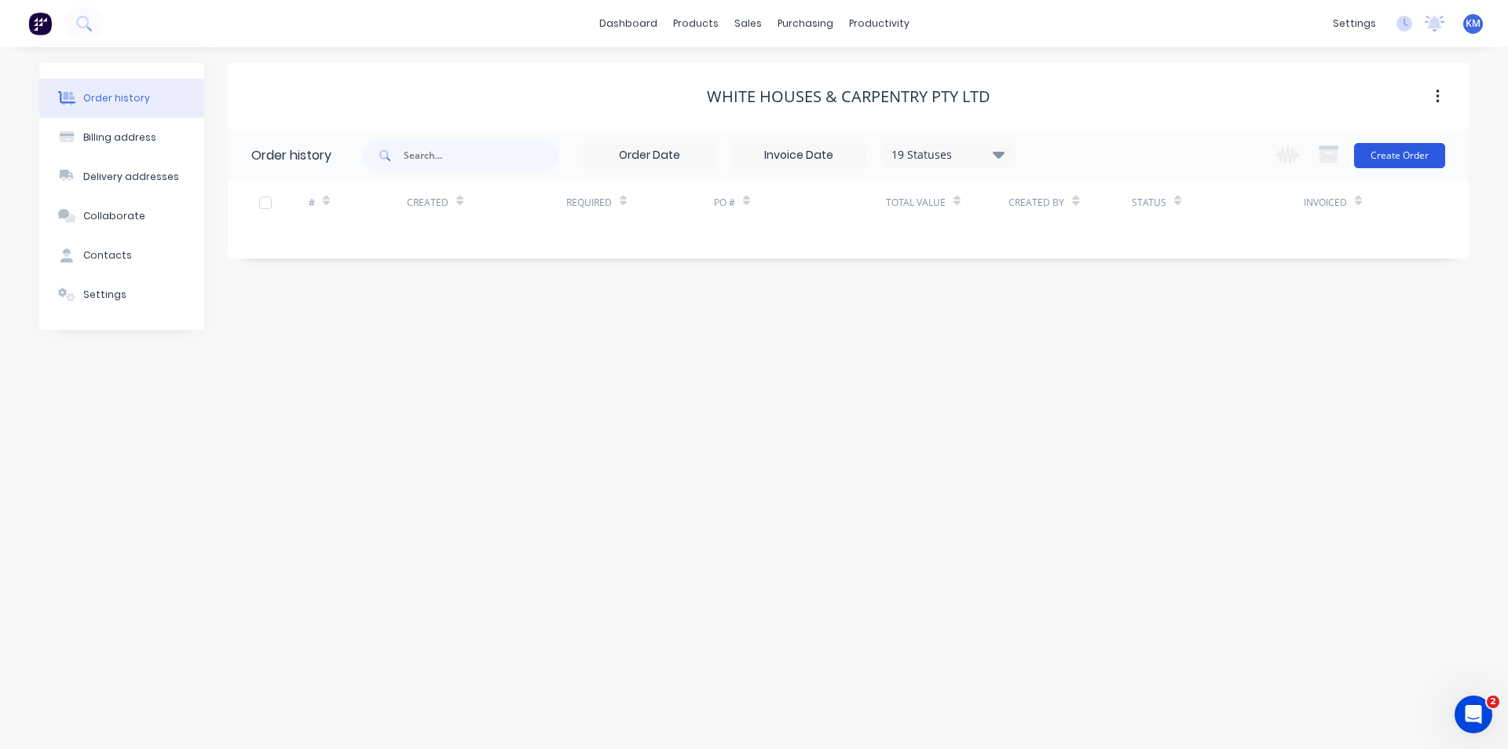
click at [1413, 156] on button "Create Order" at bounding box center [1399, 155] width 91 height 25
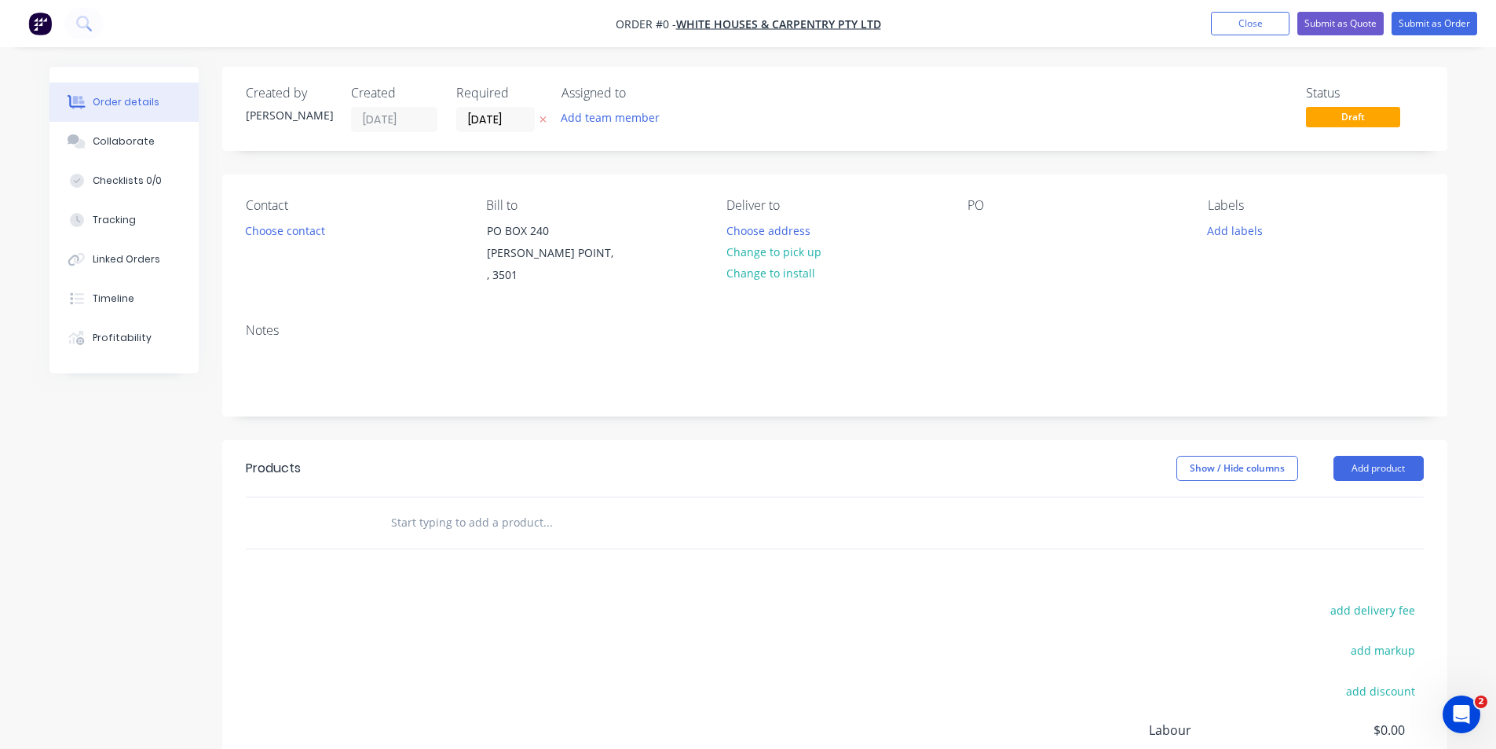
click at [280, 112] on div "[PERSON_NAME]" at bounding box center [289, 115] width 86 height 16
drag, startPoint x: 276, startPoint y: 119, endPoint x: 231, endPoint y: 117, distance: 44.8
click at [231, 117] on div "Created by [PERSON_NAME] Created [DATE] Required [DATE] Assigned to Add team me…" at bounding box center [834, 109] width 1225 height 84
click at [607, 115] on button "Add team member" at bounding box center [609, 117] width 115 height 21
type input "BRYC"
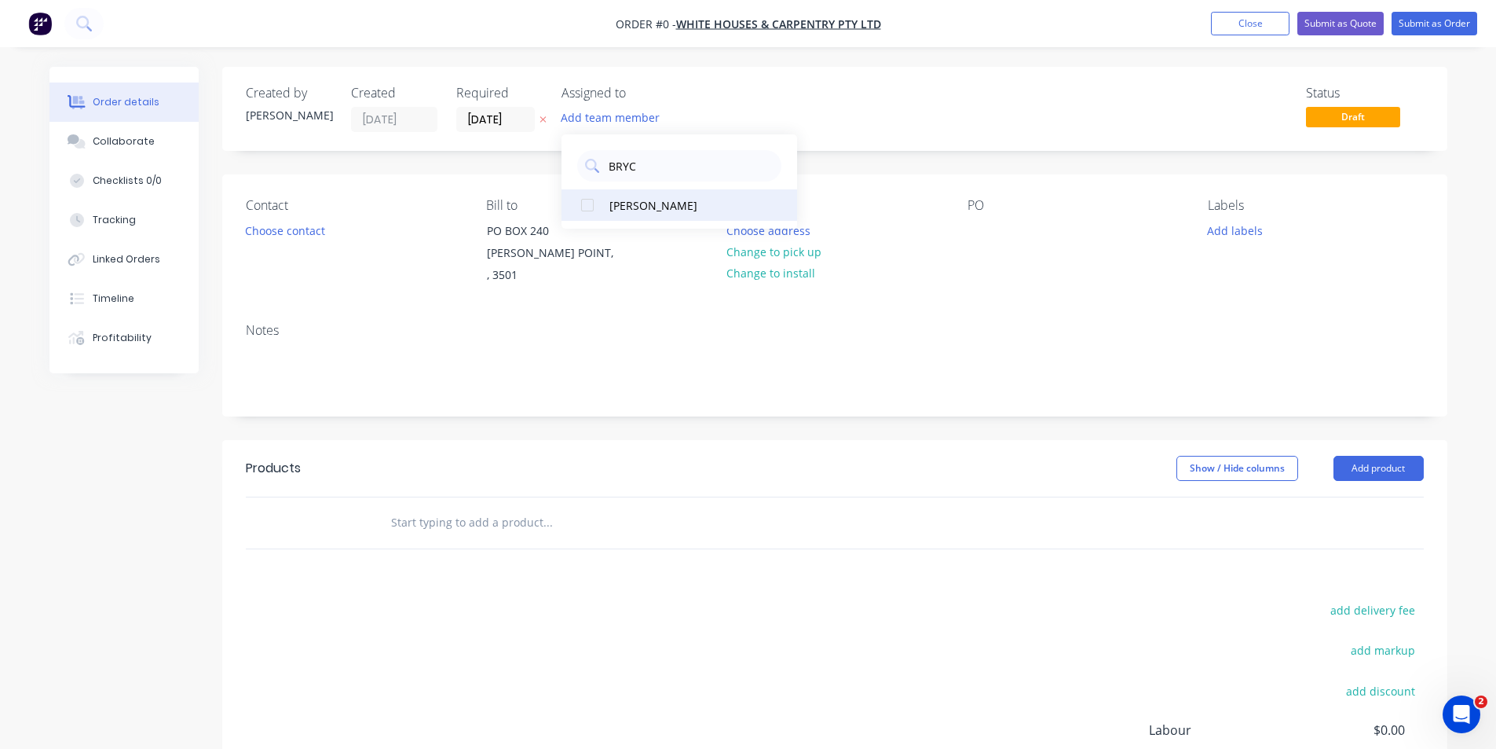
click at [698, 209] on div "[PERSON_NAME]" at bounding box center [687, 205] width 157 height 16
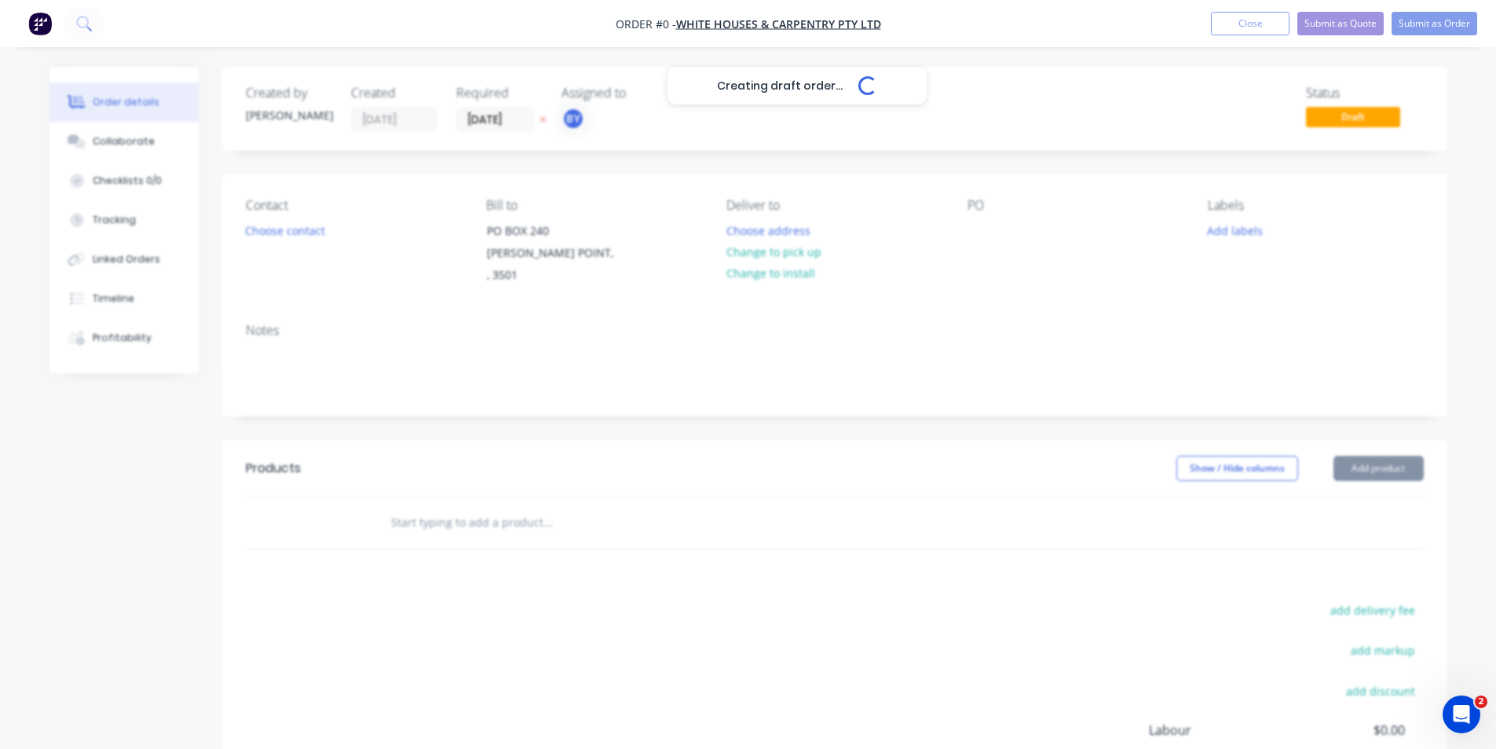
click at [829, 98] on div "Creating draft order... Loading... Order details Collaborate Checklists 0/0 Tra…" at bounding box center [748, 508] width 1429 height 883
click at [492, 127] on input "[DATE]" at bounding box center [495, 120] width 77 height 24
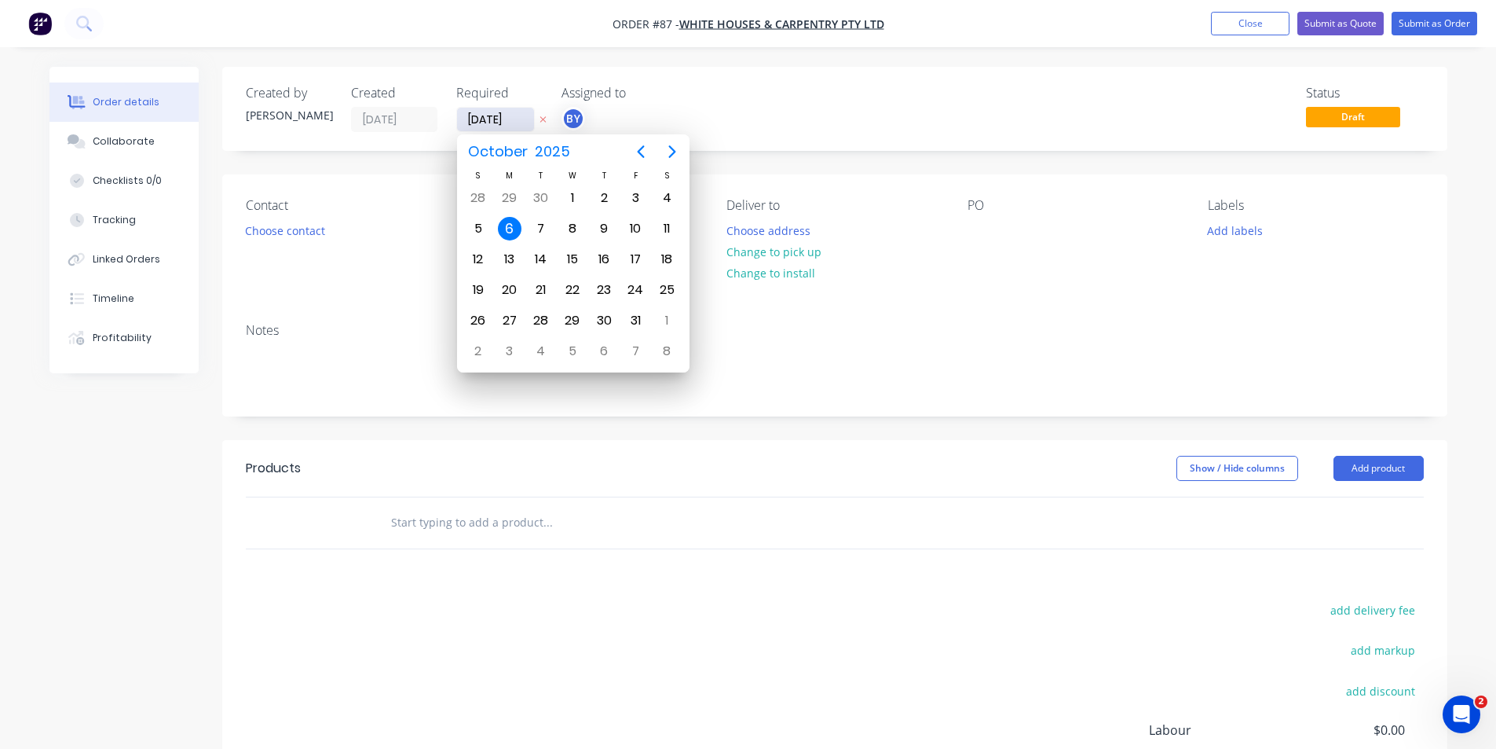
click at [486, 113] on input "[DATE]" at bounding box center [495, 120] width 77 height 24
click at [513, 228] on div "6" at bounding box center [510, 229] width 24 height 24
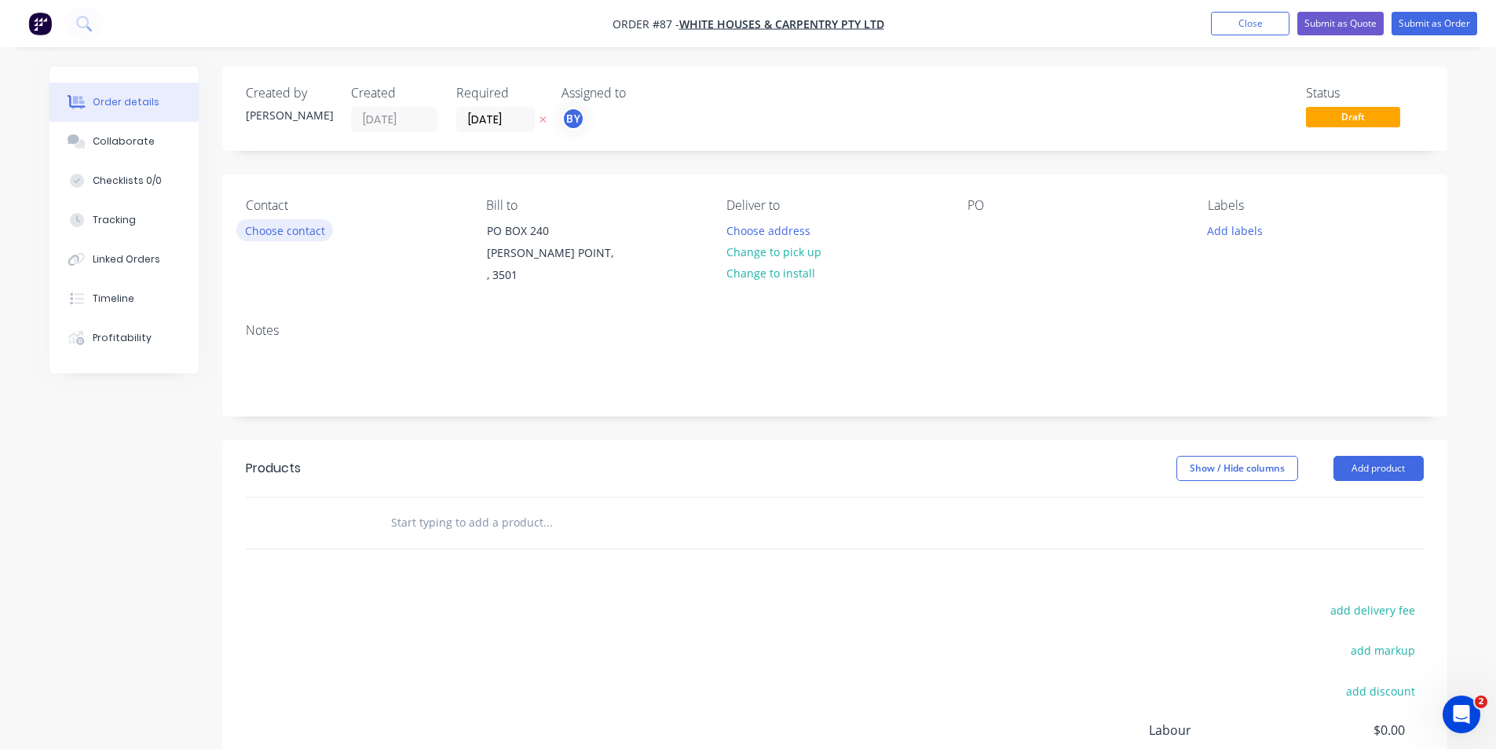
click at [291, 232] on button "Choose contact" at bounding box center [284, 229] width 97 height 21
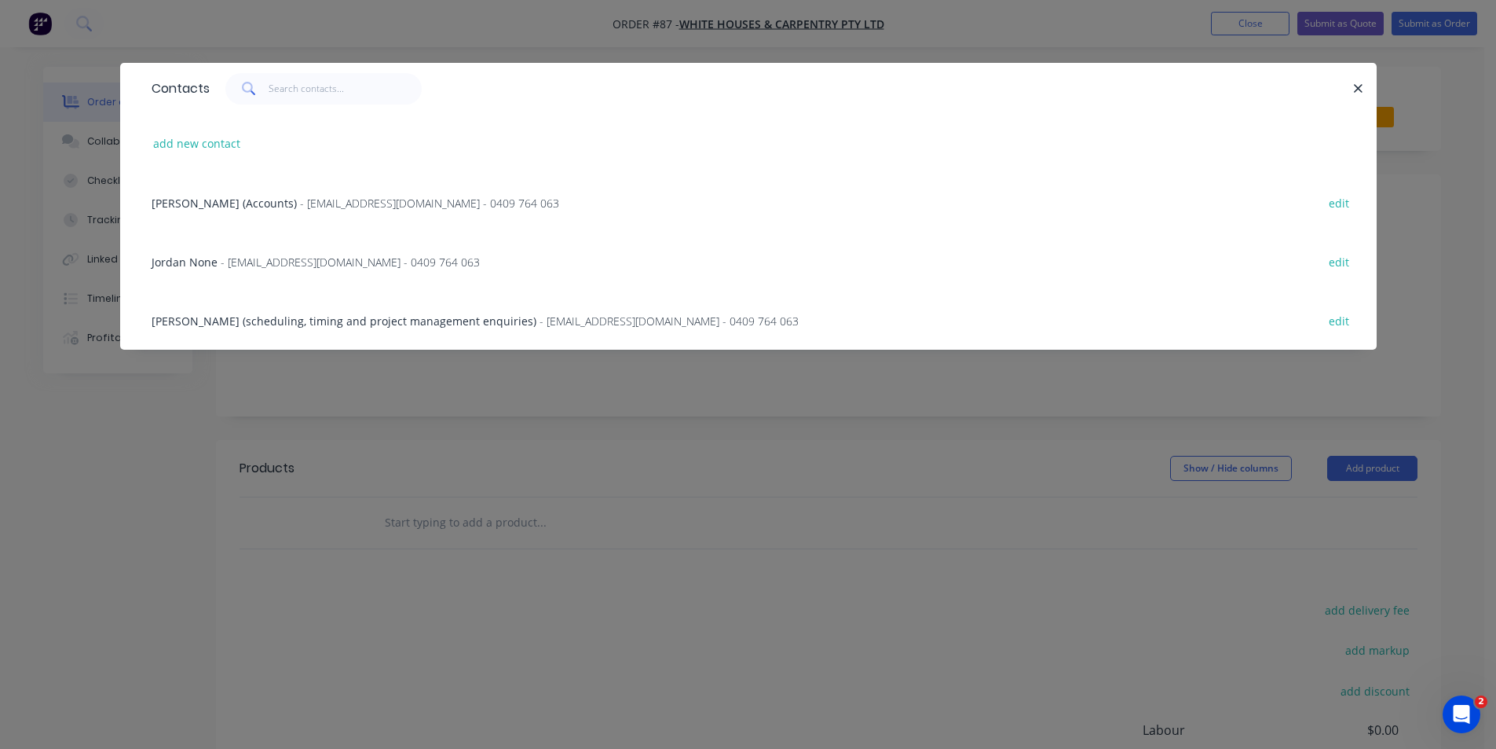
click at [420, 264] on span "- [EMAIL_ADDRESS][DOMAIN_NAME] - 0409 764 063" at bounding box center [350, 261] width 259 height 15
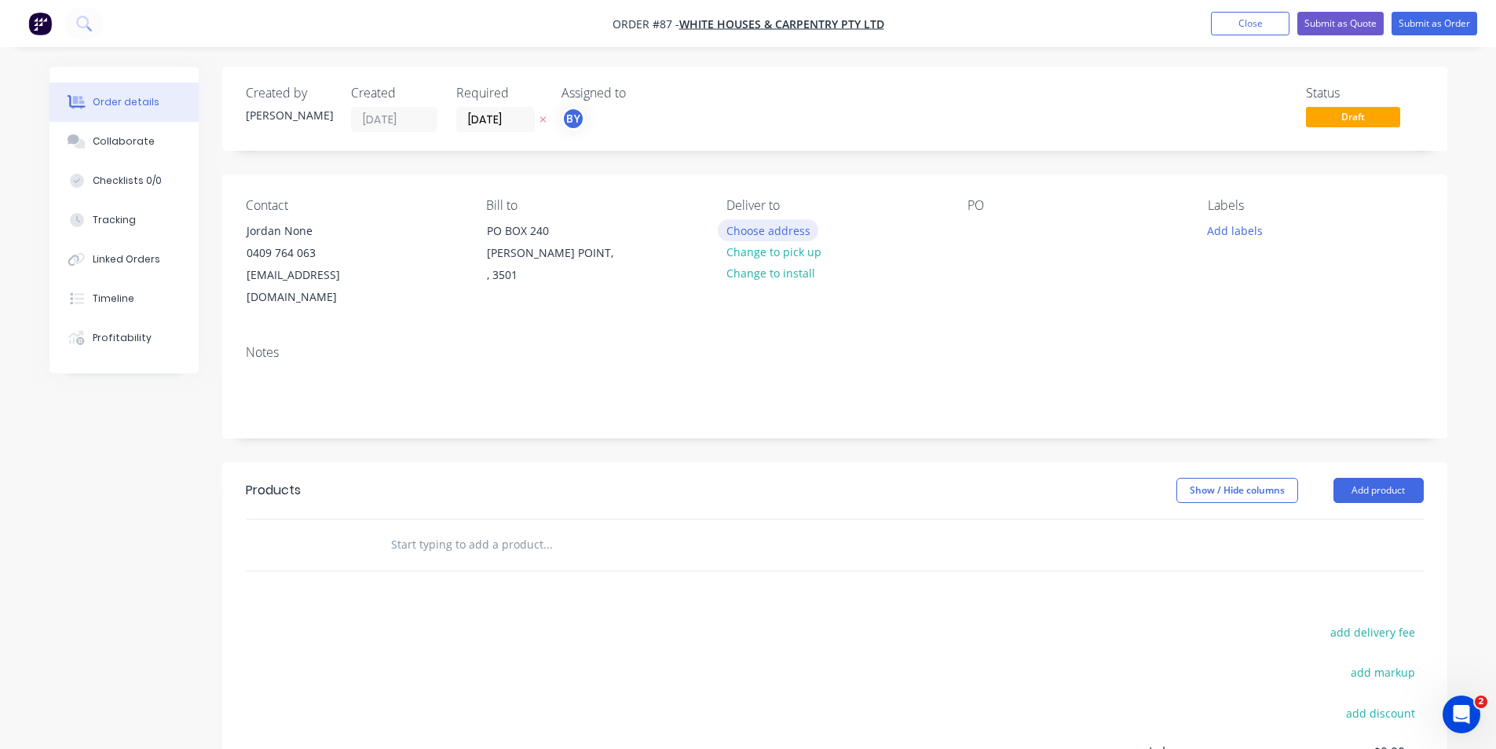
click at [801, 227] on button "Choose address" at bounding box center [768, 229] width 101 height 21
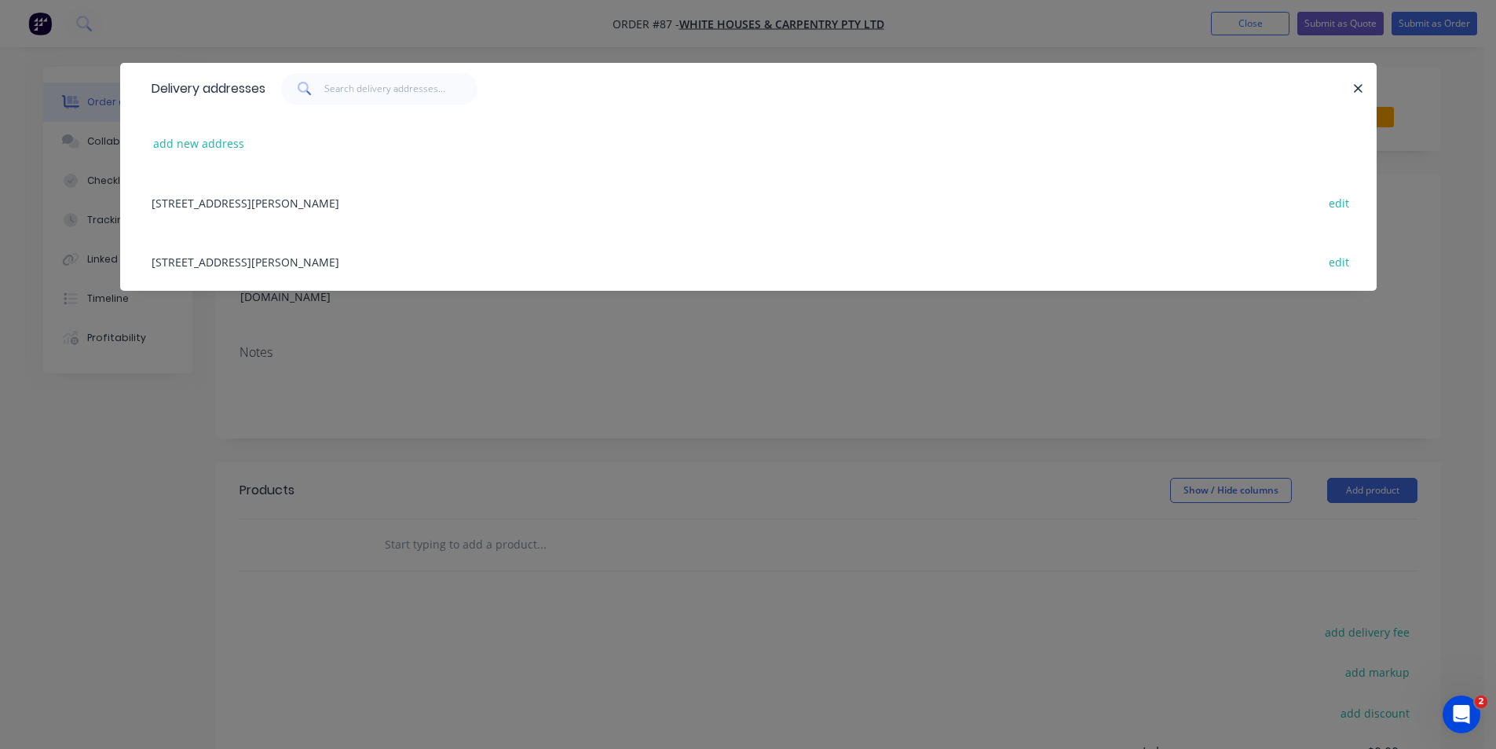
click at [274, 141] on div "add new address" at bounding box center [749, 143] width 1210 height 59
click at [202, 144] on button "add new address" at bounding box center [199, 143] width 108 height 21
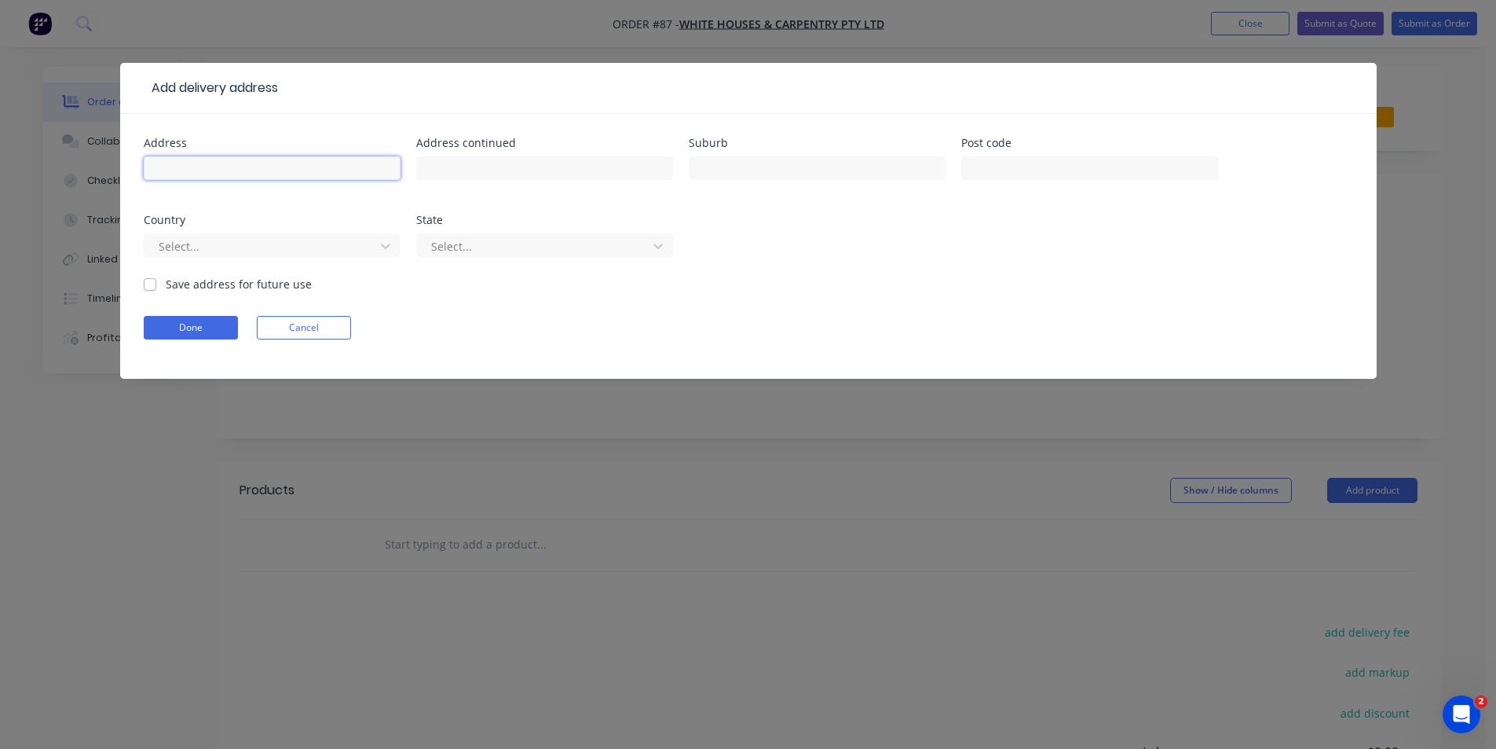
click at [275, 170] on input "text" at bounding box center [272, 168] width 257 height 24
click at [154, 165] on input "[GEOGRAPHIC_DATA]" at bounding box center [272, 168] width 257 height 24
type input "[STREET_ADDRESS]"
click at [758, 167] on input "text" at bounding box center [817, 168] width 257 height 24
type input "M"
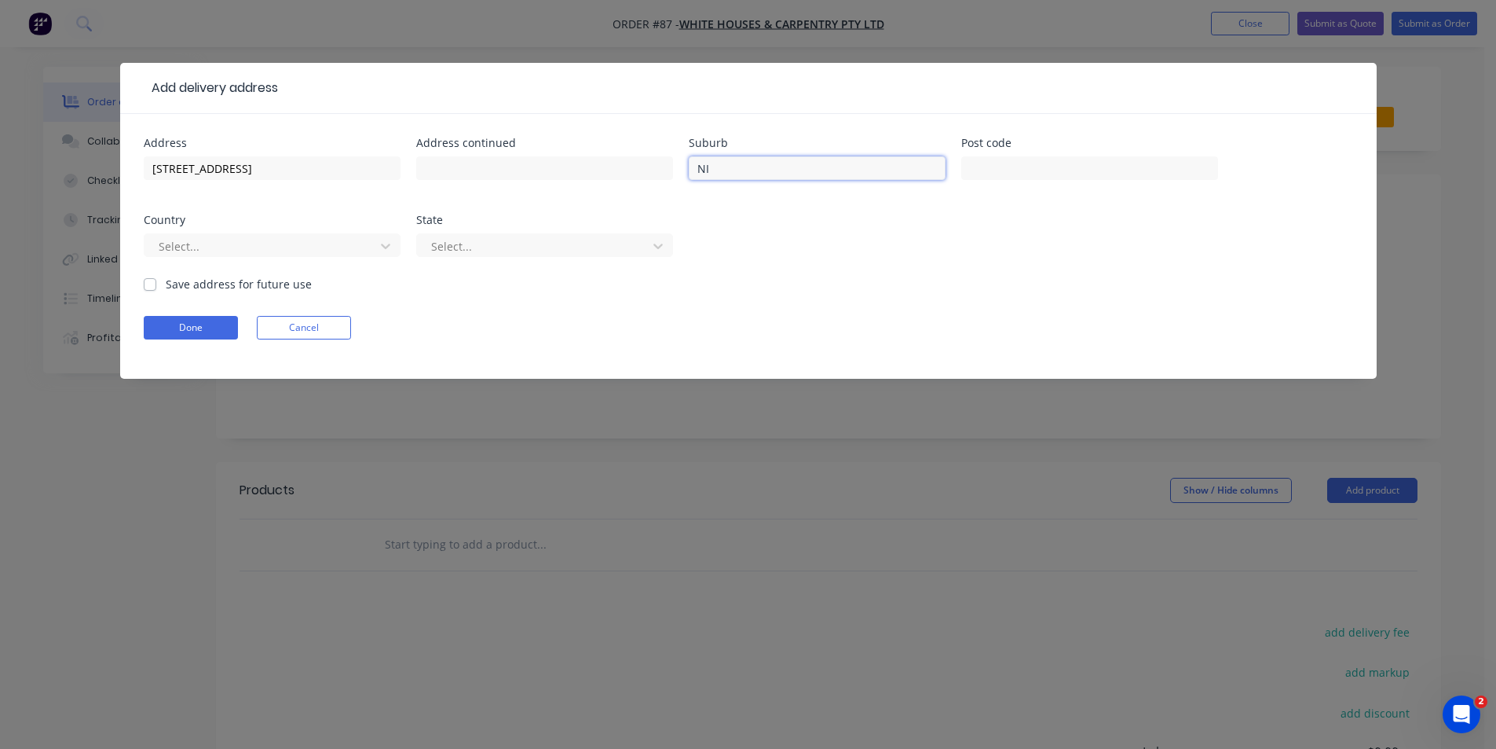
type input "N"
type input "IRYMPLE"
click at [1067, 171] on input "text" at bounding box center [1089, 168] width 257 height 24
type input "3498"
click at [190, 324] on button "Done" at bounding box center [191, 328] width 94 height 24
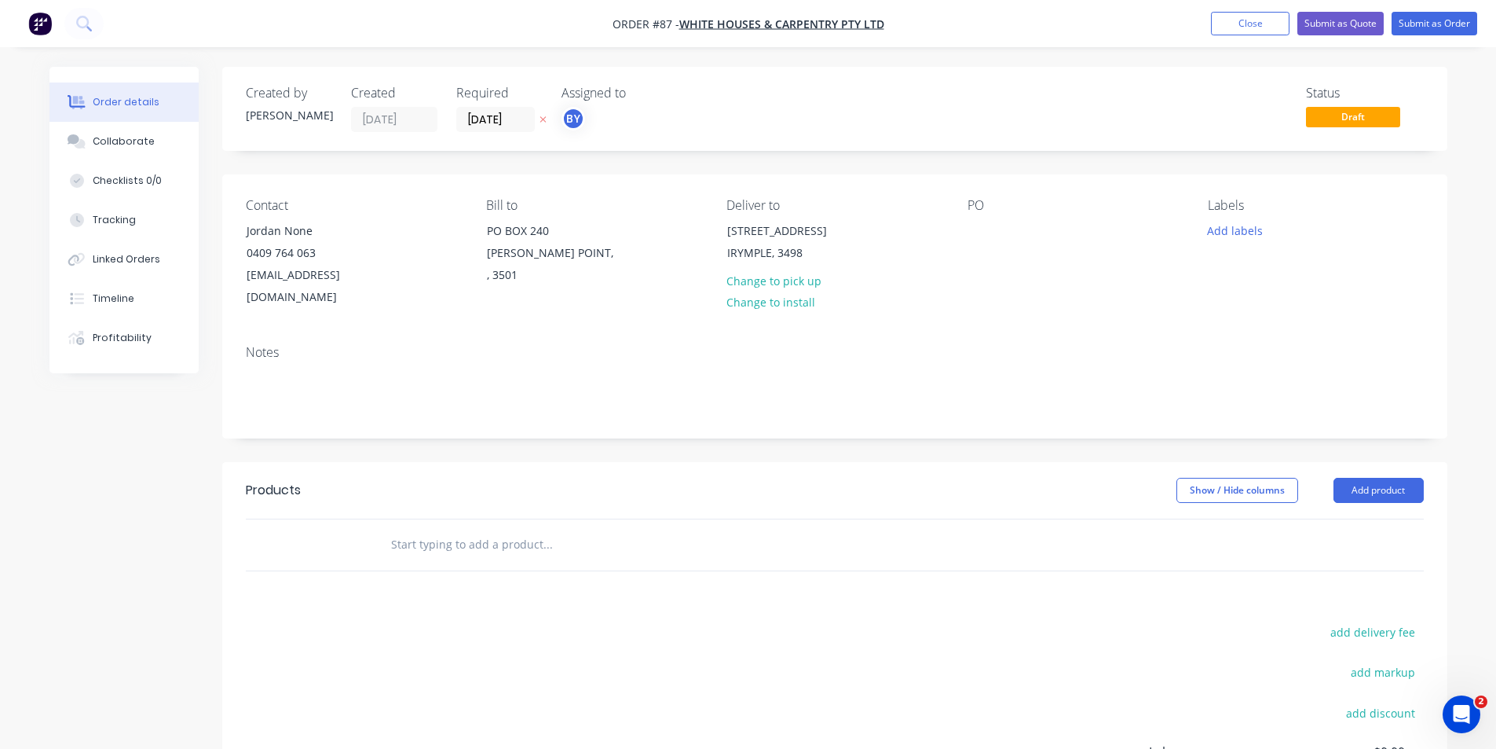
click at [554, 529] on input "text" at bounding box center [547, 544] width 314 height 31
click at [514, 529] on input "SUPPLY & INSTALL POOL FRAMELESS POOL FECNING" at bounding box center [547, 544] width 314 height 31
click at [654, 529] on input "SUPPLY & INSTALL FRAMELESS POOL FECNING" at bounding box center [547, 544] width 314 height 31
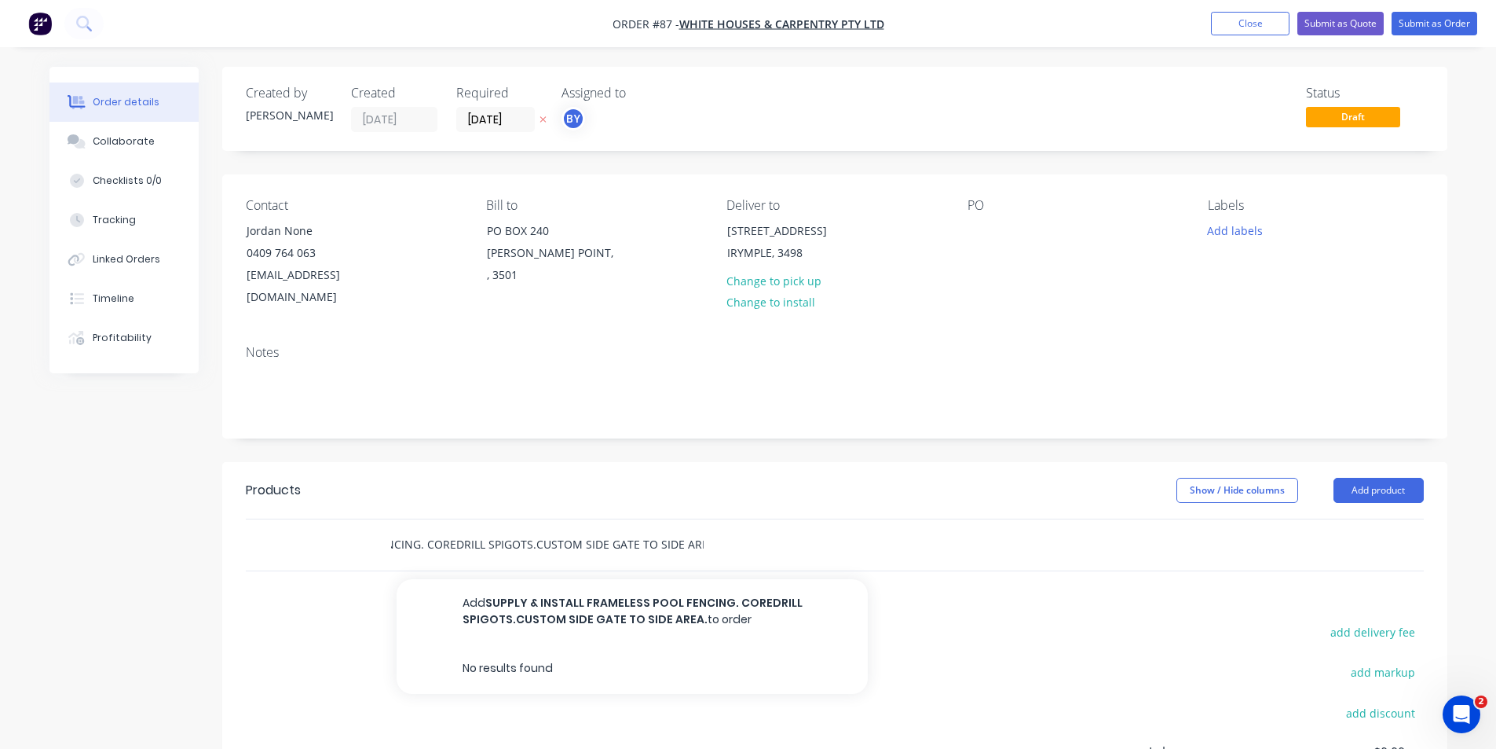
scroll to position [0, 214]
click at [525, 529] on input "SUPPLY & INSTALL FRAMELESS POOL FENCING. COREDRILL SPIGOTS.CUSTOM SIDE GATE TO …" at bounding box center [547, 544] width 314 height 31
click at [528, 529] on input "SUPPLY & INSTALL FRAMELESS POOL FENCING. COREDRILL SPIGOTS.CUSTOM SIDE GATE TO …" at bounding box center [547, 544] width 314 height 31
type input "SUPPLY & INSTALL FRAMELESS POOL FENCING. COREDRILL SPIGOTS. [GEOGRAPHIC_DATA] T…"
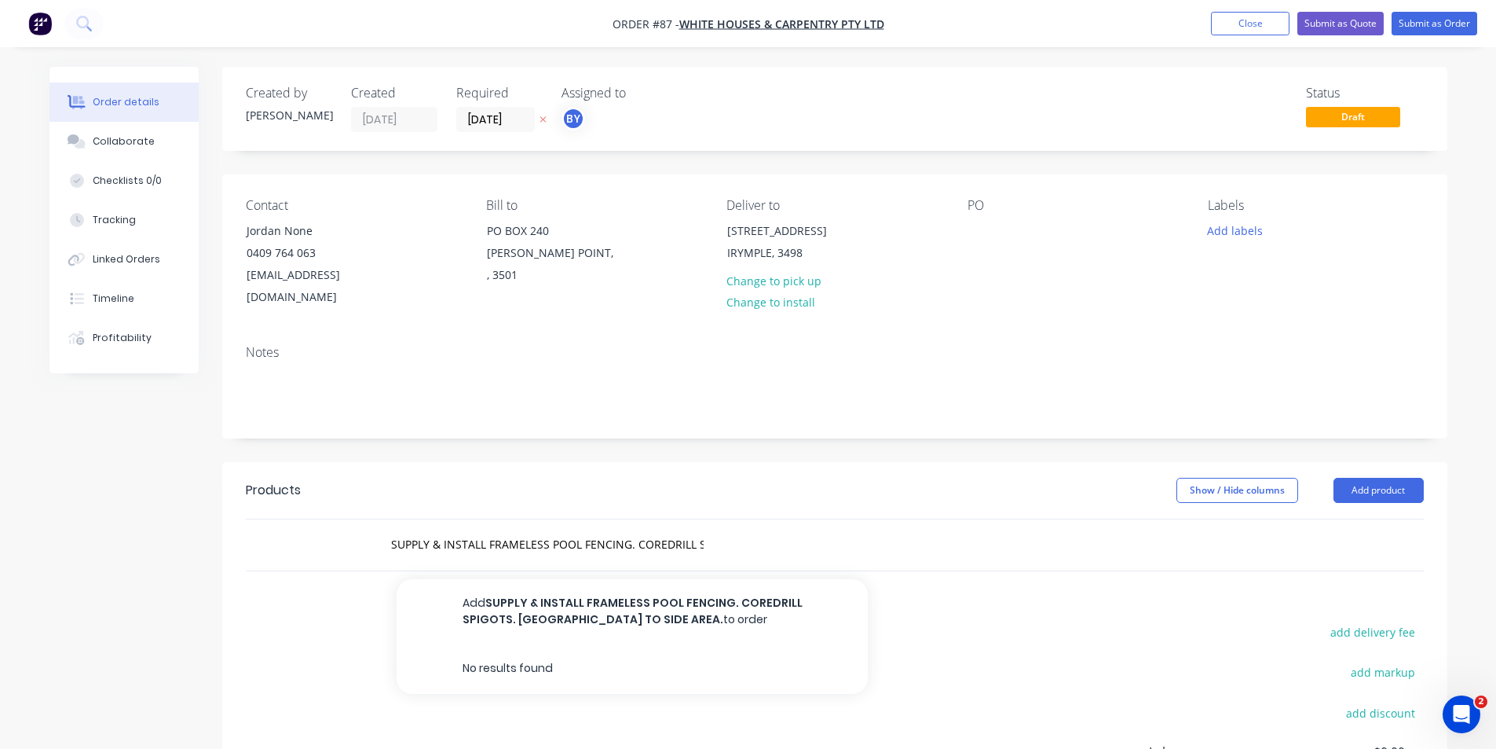
click at [738, 529] on div "SUPPLY & INSTALL FRAMELESS POOL FENCING. COREDRILL SPIGOTS. [GEOGRAPHIC_DATA] T…" at bounding box center [613, 544] width 471 height 31
click at [669, 533] on input "SUPPLY & INSTALL FRAMELESS POOL FENCING. COREDRILL SPIGOTS. [GEOGRAPHIC_DATA] T…" at bounding box center [547, 544] width 314 height 31
drag, startPoint x: 678, startPoint y: 520, endPoint x: 1190, endPoint y: 521, distance: 512.1
click at [1190, 521] on div "SUPPLY & INSTALL FRAMELESS POOL FENCING. COREDRILL SPIGOTS. [GEOGRAPHIC_DATA] T…" at bounding box center [835, 544] width 1178 height 51
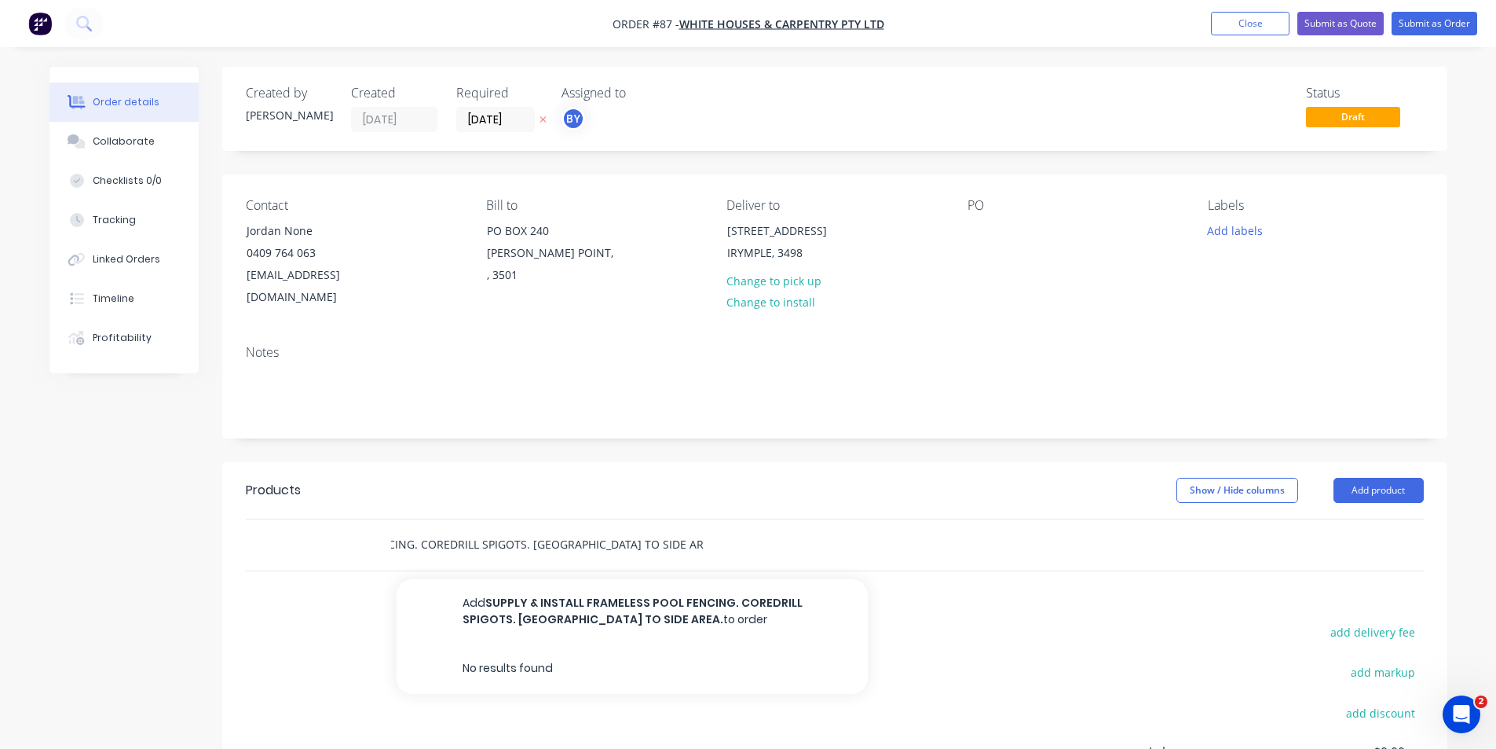
click at [703, 529] on input "SUPPLY & INSTALL FRAMELESS POOL FENCING. COREDRILL SPIGOTS. [GEOGRAPHIC_DATA] T…" at bounding box center [547, 544] width 314 height 31
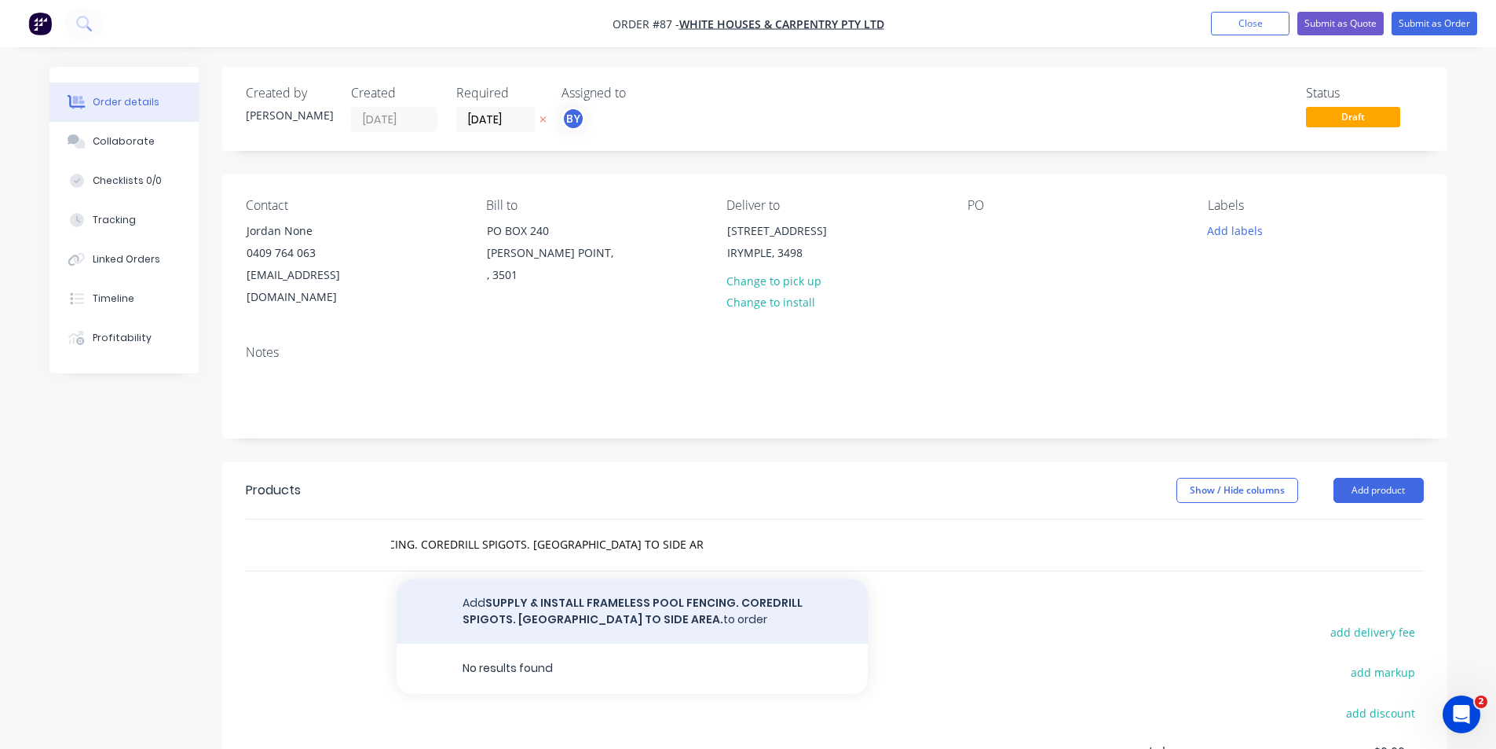
click at [661, 595] on button "Add SUPPLY & INSTALL FRAMELESS POOL FENCING. COREDRILL SPIGOTS. [GEOGRAPHIC_DAT…" at bounding box center [632, 611] width 471 height 64
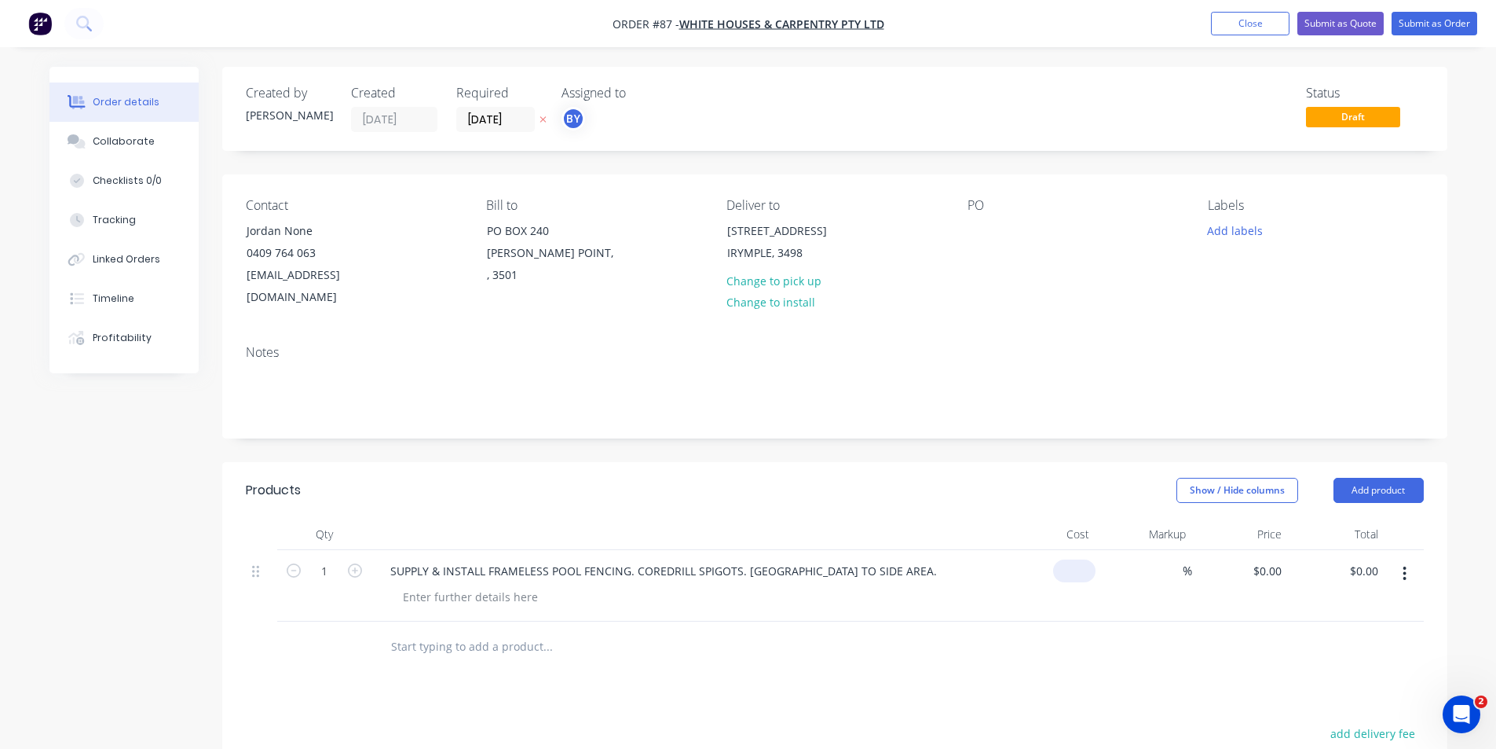
click at [1073, 559] on div "$0.00" at bounding box center [1074, 570] width 42 height 23
type input "$15,183.00"
click at [1041, 621] on div at bounding box center [835, 646] width 1178 height 51
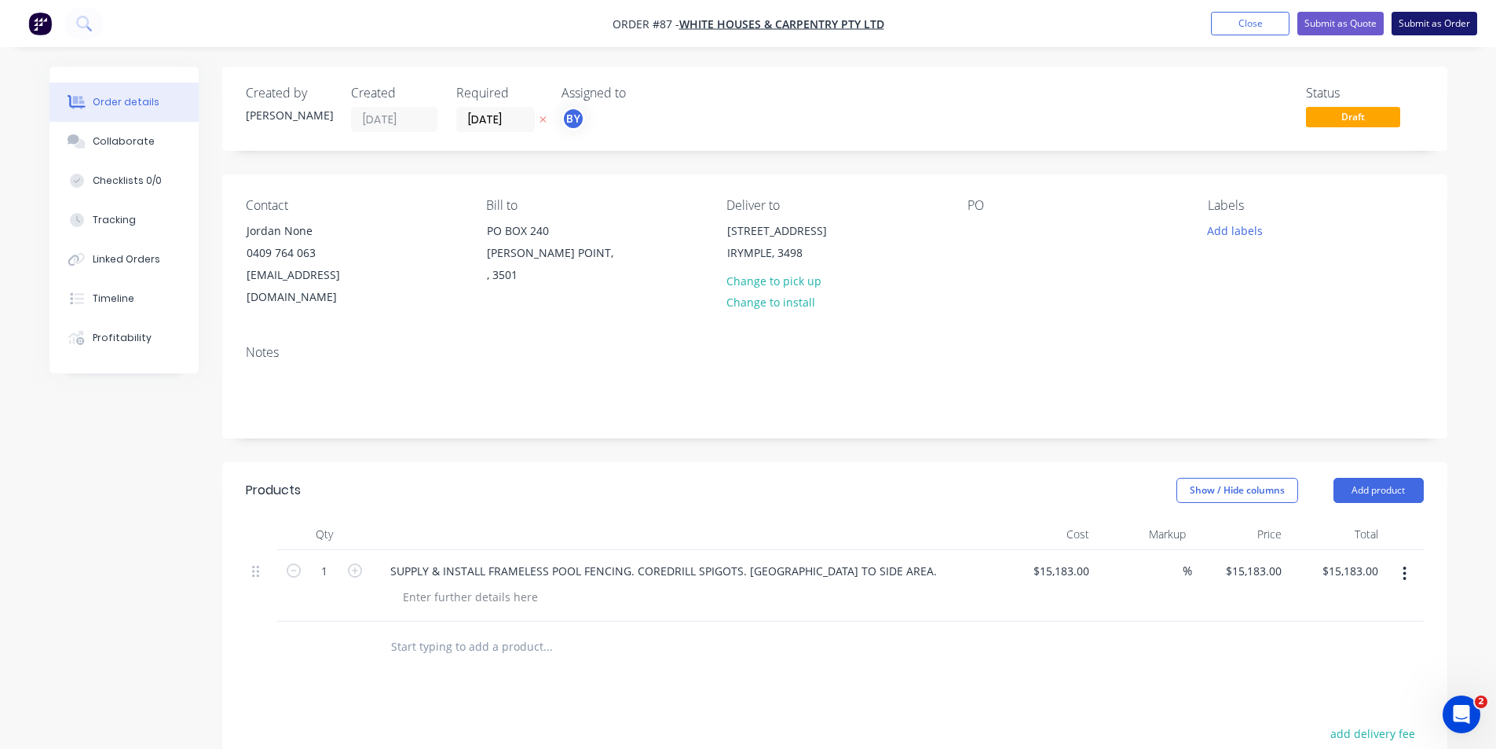
click at [1456, 25] on button "Submit as Order" at bounding box center [1435, 24] width 86 height 24
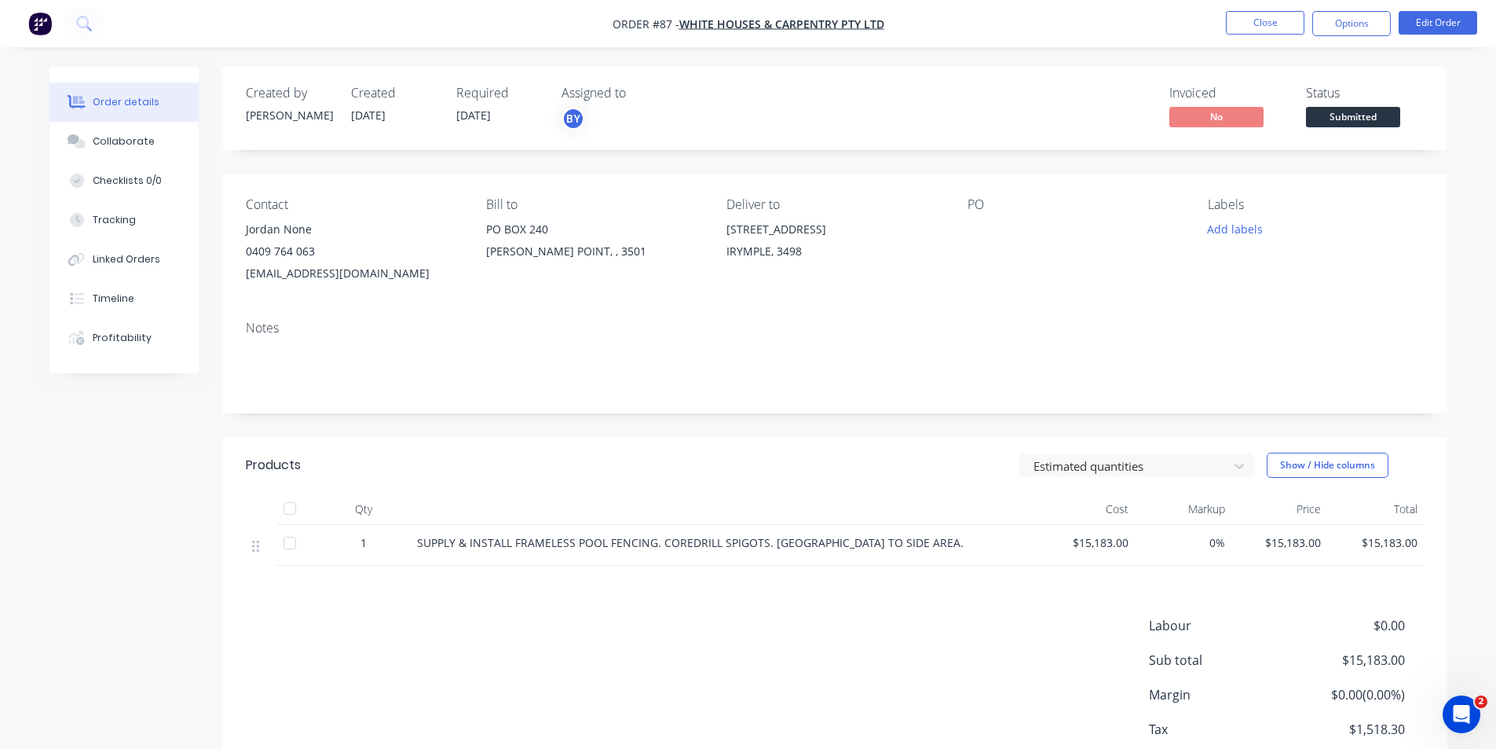
click at [975, 242] on div "PO" at bounding box center [1075, 240] width 215 height 87
click at [1460, 21] on button "Edit Order" at bounding box center [1438, 23] width 79 height 24
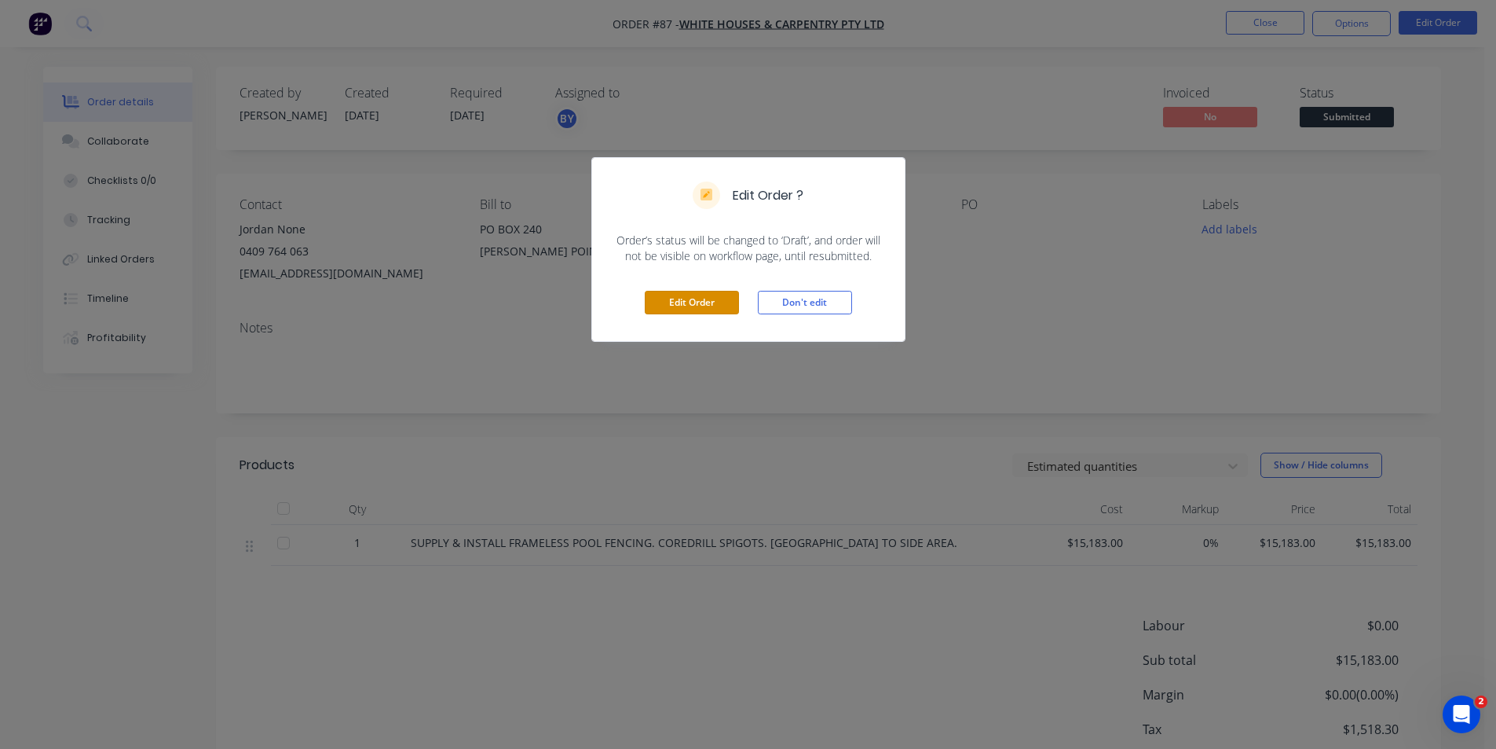
click at [706, 302] on button "Edit Order" at bounding box center [692, 303] width 94 height 24
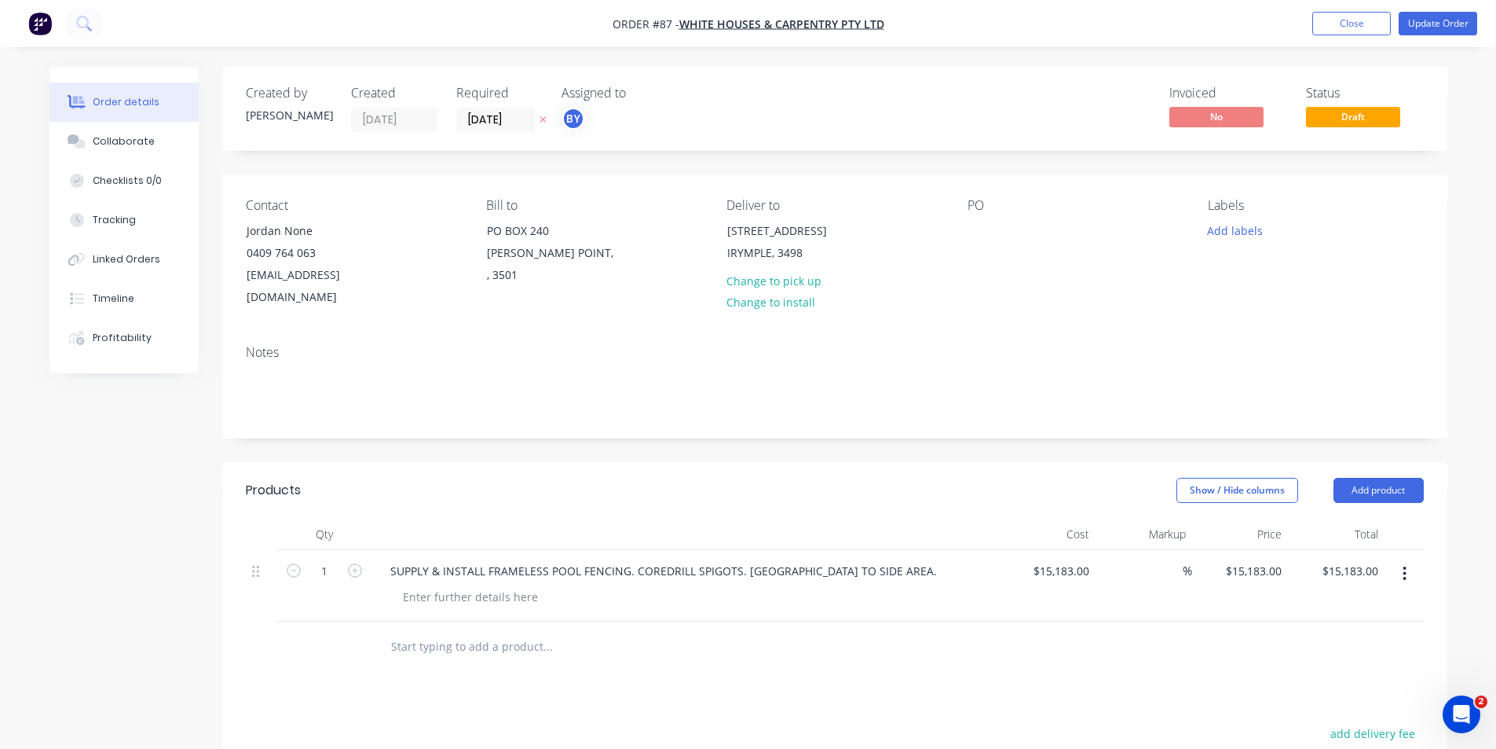
click at [1013, 229] on div "PO" at bounding box center [1075, 253] width 215 height 111
click at [1235, 231] on button "Add labels" at bounding box center [1235, 229] width 72 height 21
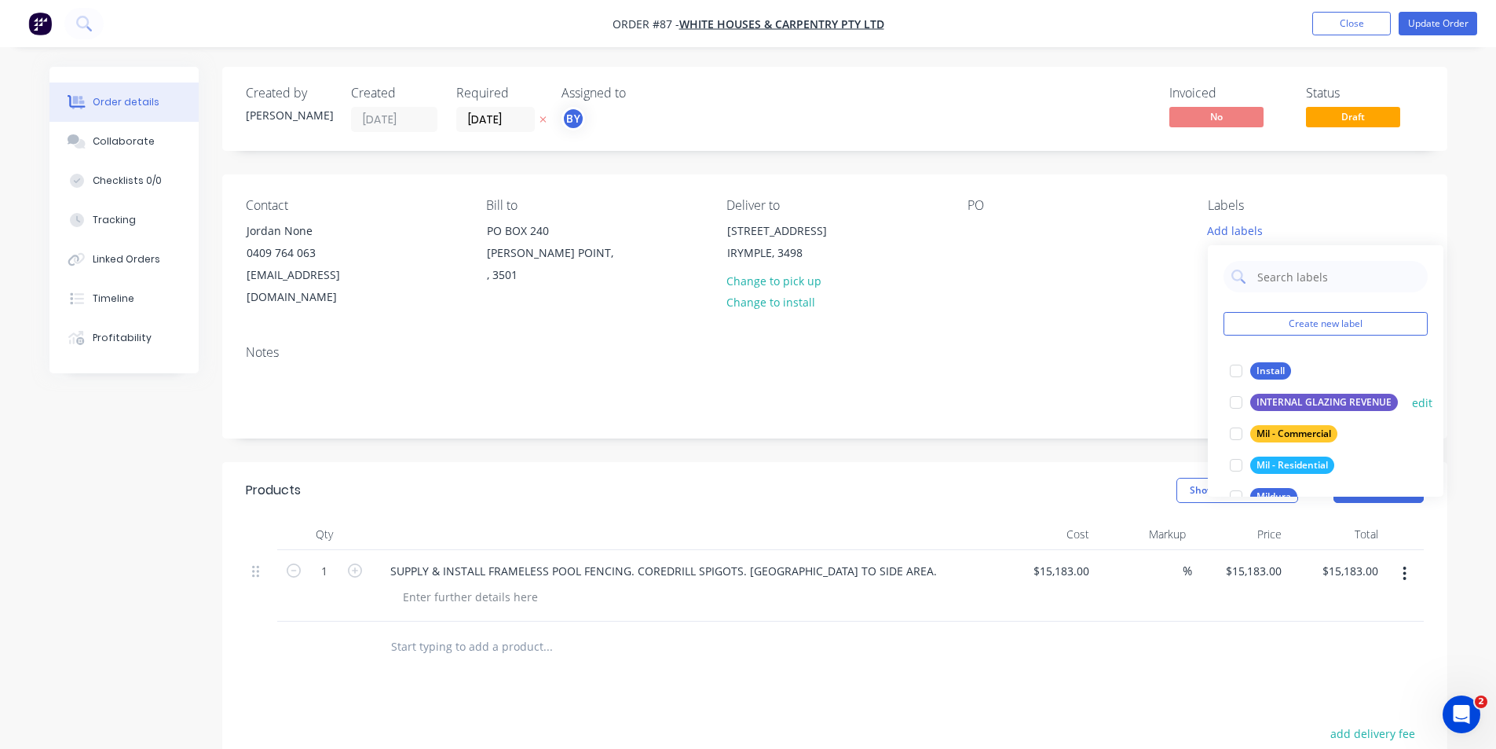
click at [1299, 408] on div "INTERNAL GLAZING REVENUE" at bounding box center [1324, 402] width 148 height 17
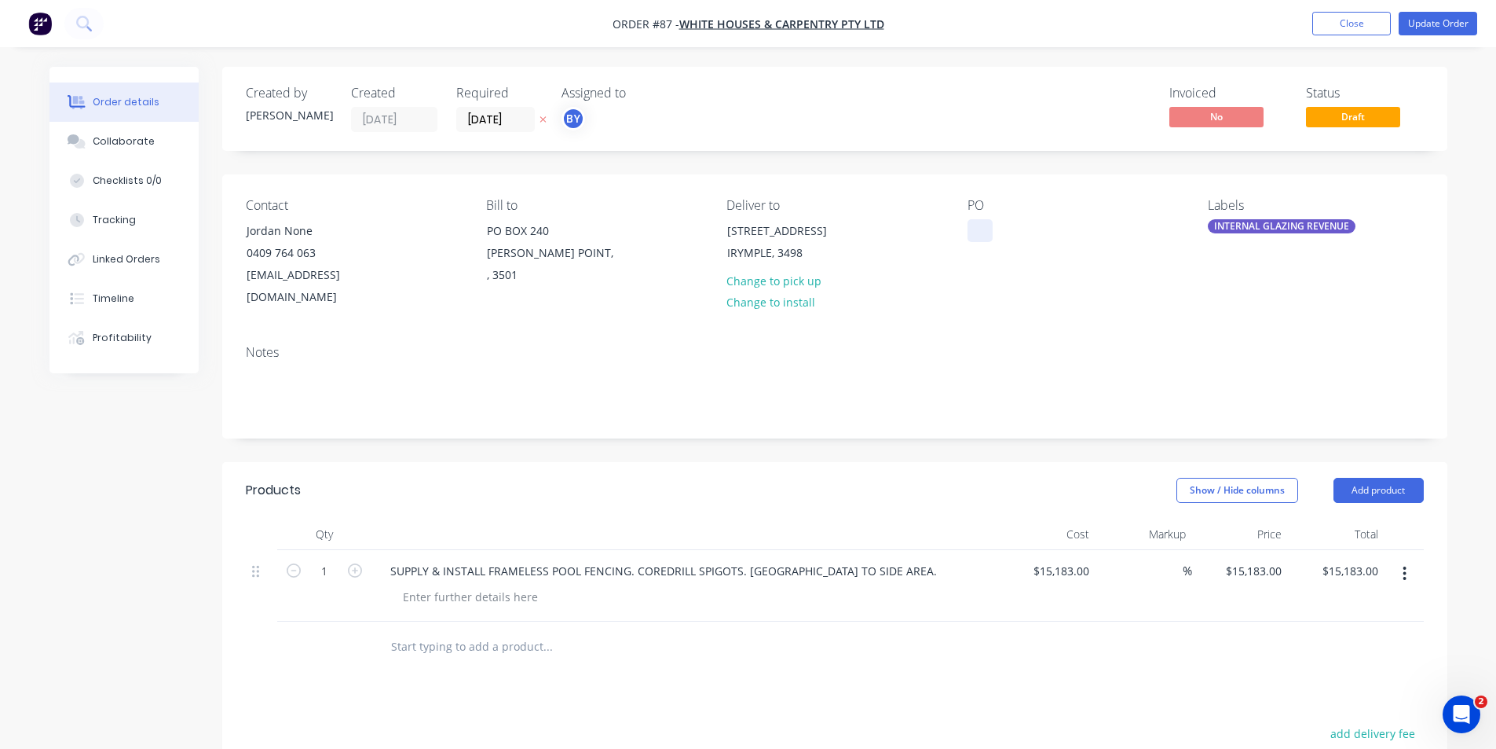
click at [986, 225] on div at bounding box center [980, 230] width 25 height 23
click at [1455, 25] on button "Update Order" at bounding box center [1438, 24] width 79 height 24
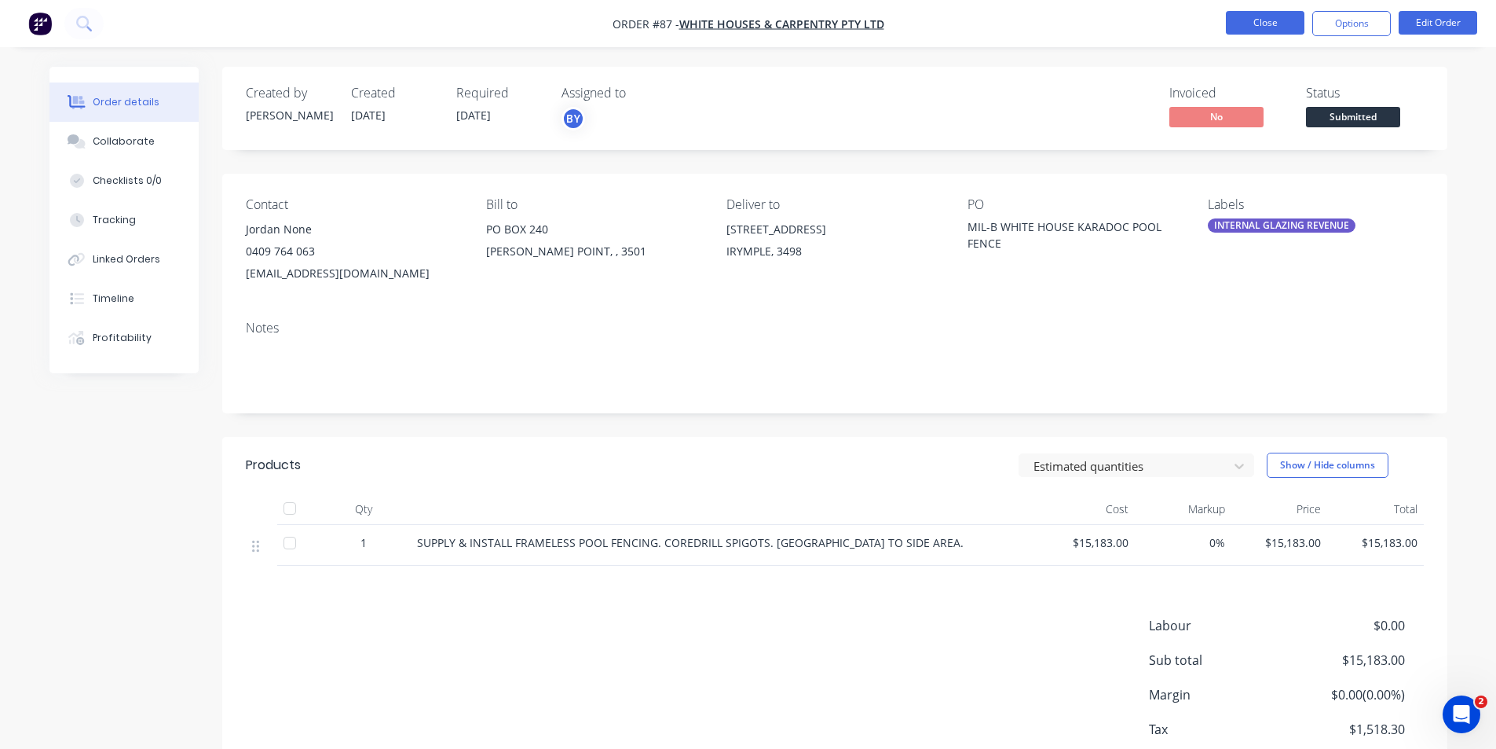
click at [1254, 21] on button "Close" at bounding box center [1265, 23] width 79 height 24
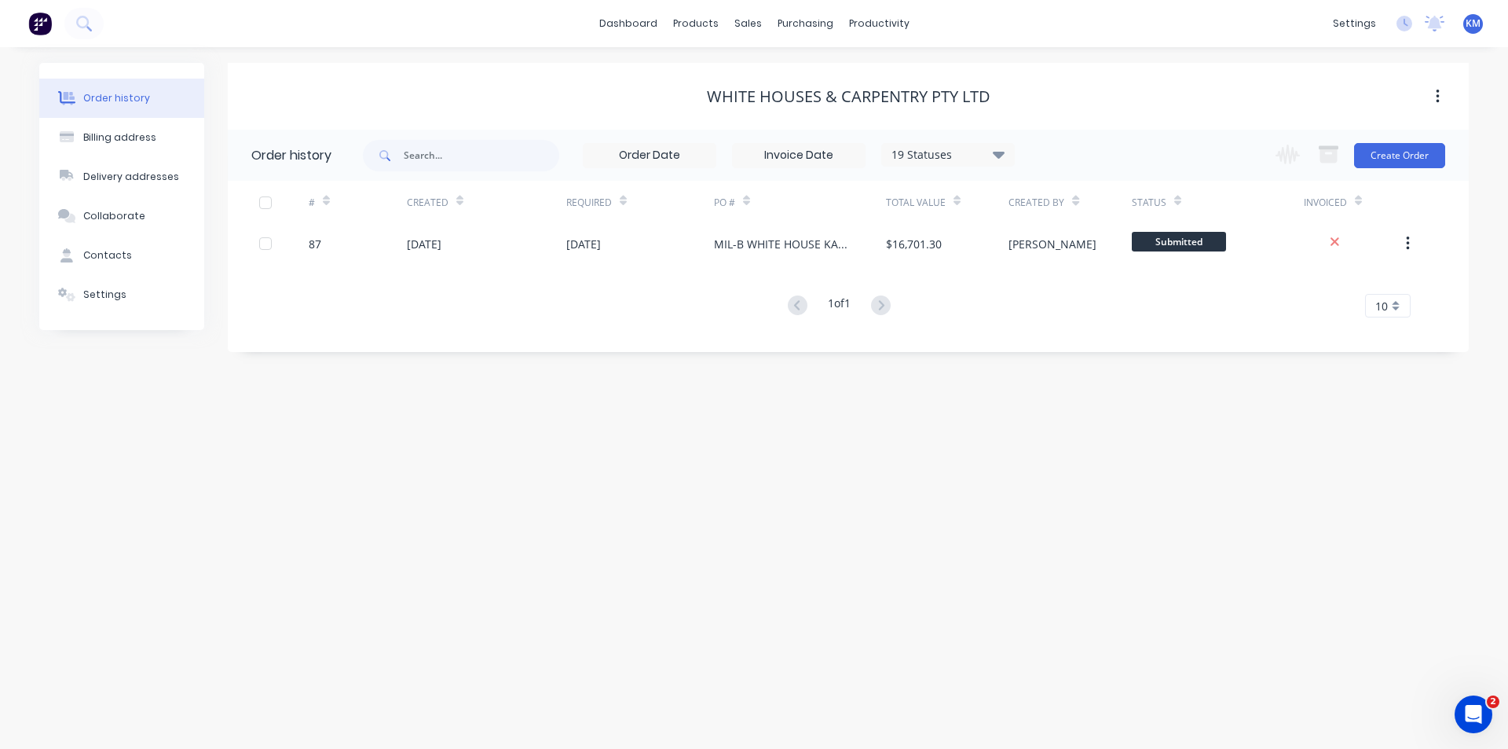
click at [854, 35] on div "productivity" at bounding box center [879, 24] width 76 height 24
click at [887, 68] on div "Workflow" at bounding box center [906, 75] width 47 height 14
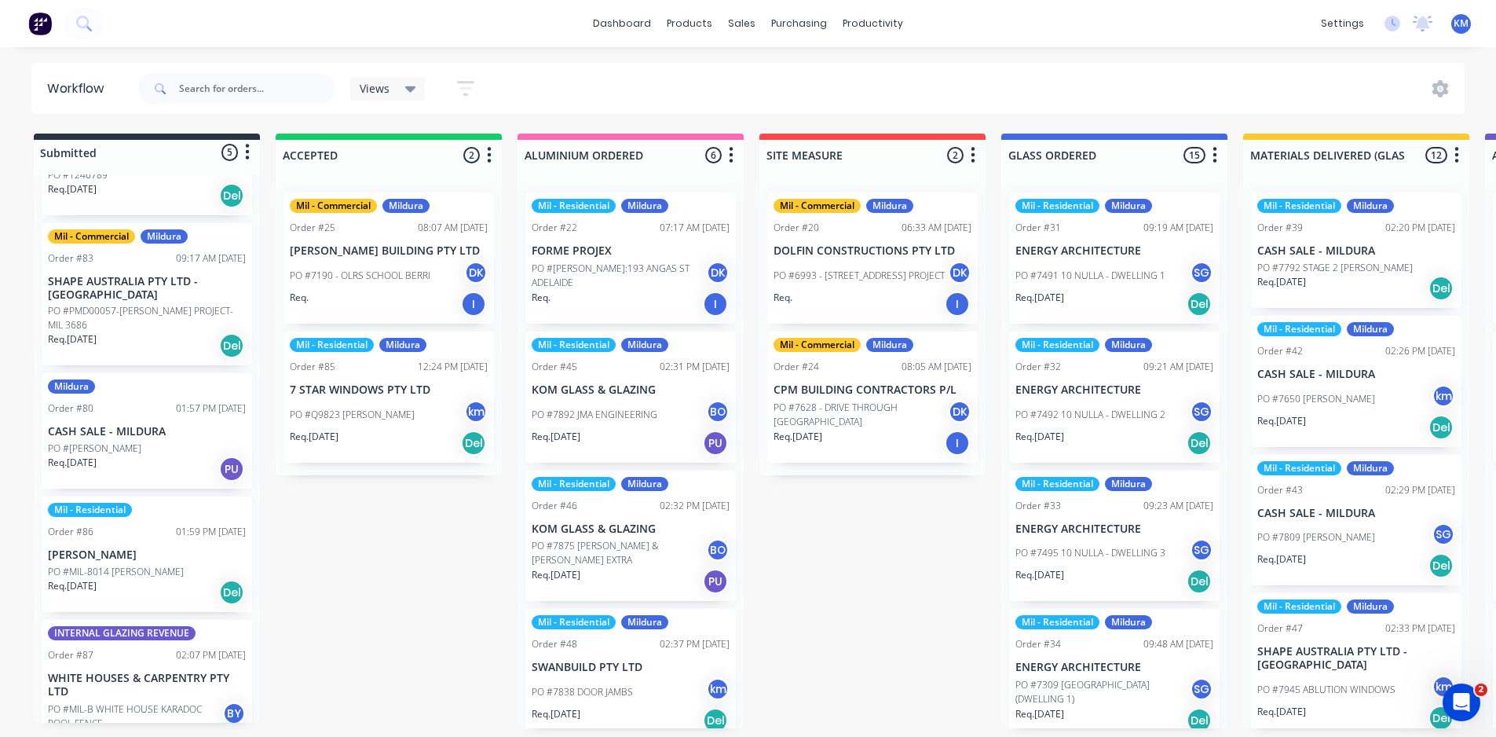
scroll to position [92, 0]
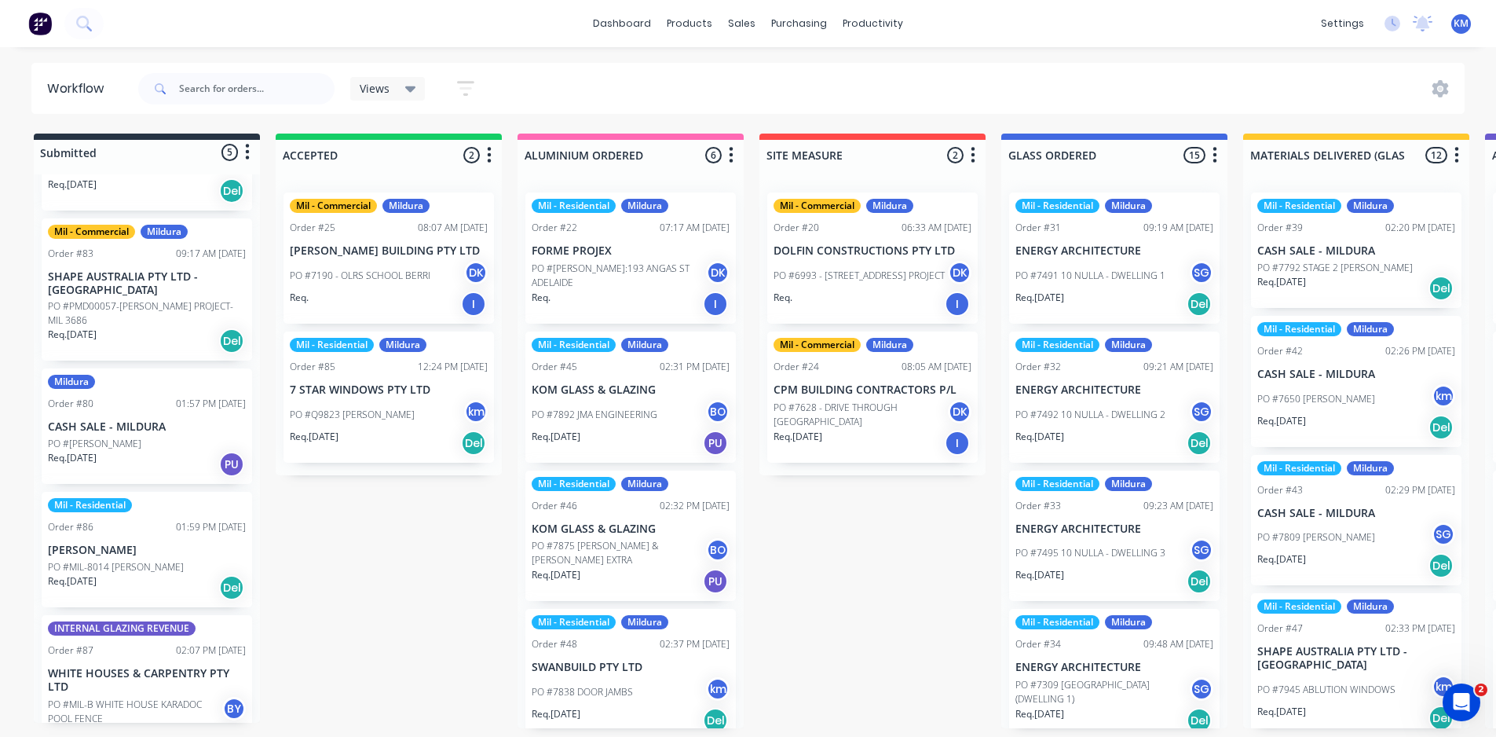
click at [420, 101] on div "Views Save new view None (Default) edit Mil - Commercial edit Mil - Jobs ready …" at bounding box center [420, 88] width 141 height 31
click at [414, 90] on icon at bounding box center [410, 88] width 11 height 17
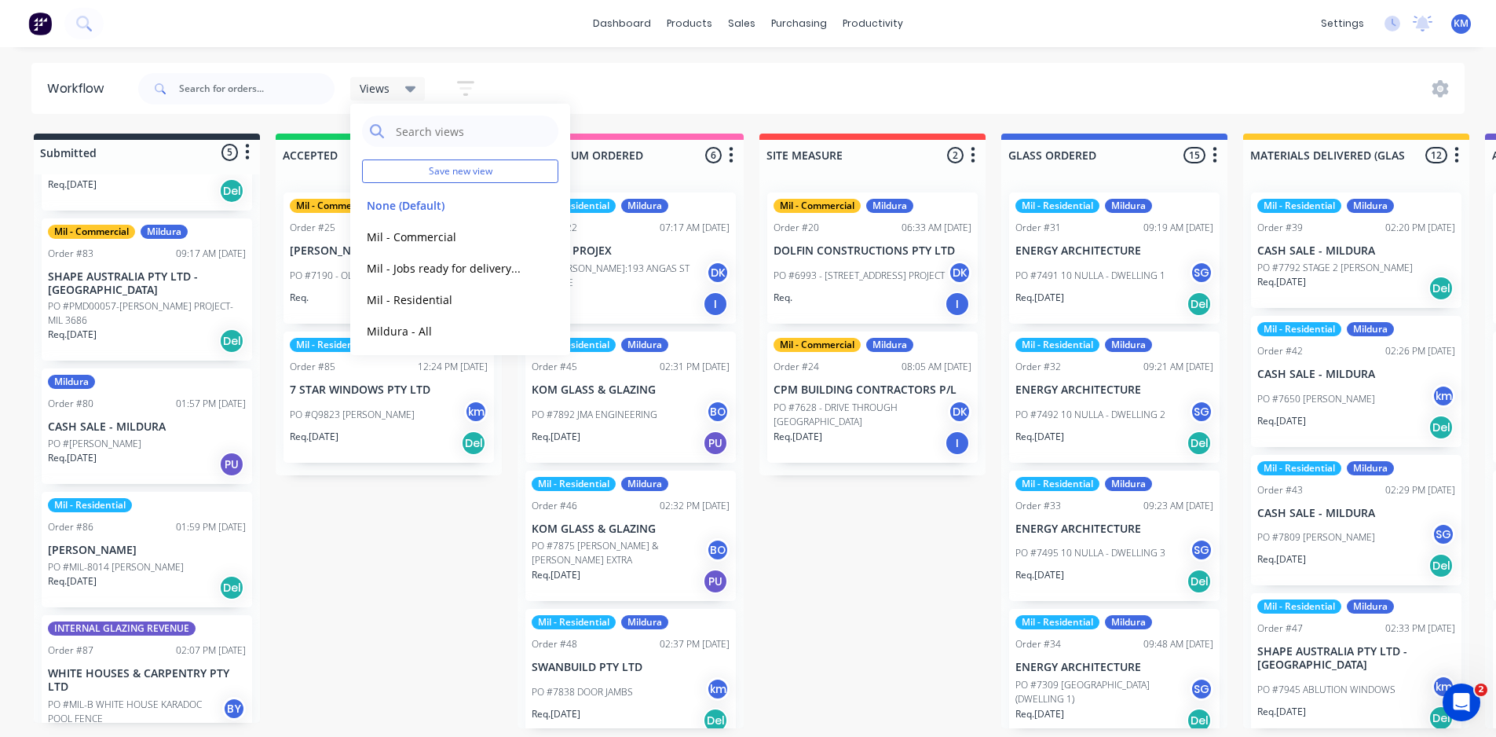
drag, startPoint x: 466, startPoint y: 70, endPoint x: 466, endPoint y: 82, distance: 11.8
click at [466, 72] on div "Views Save new view None (Default) edit Mil - Commercial edit Mil - Jobs ready …" at bounding box center [313, 88] width 357 height 47
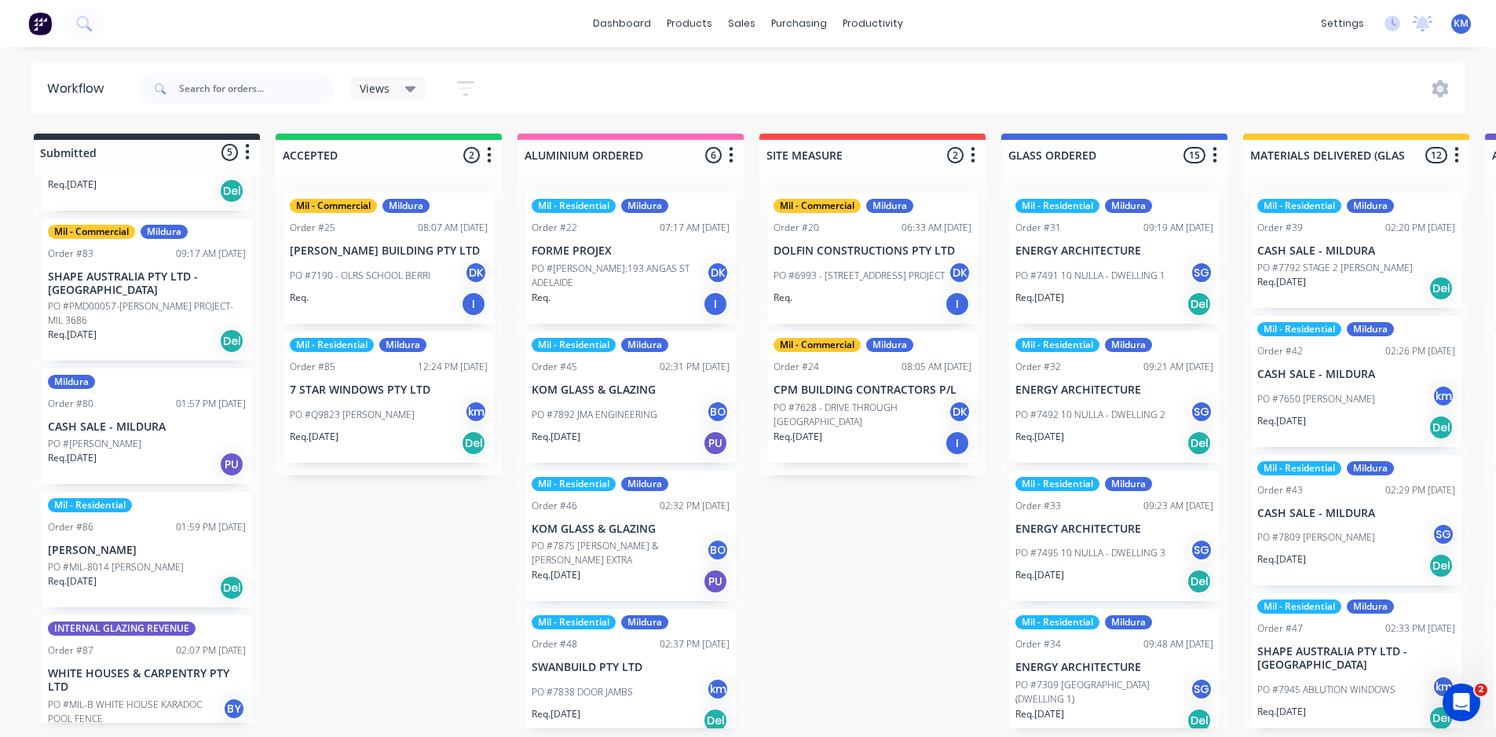
click at [466, 85] on icon "button" at bounding box center [465, 89] width 17 height 20
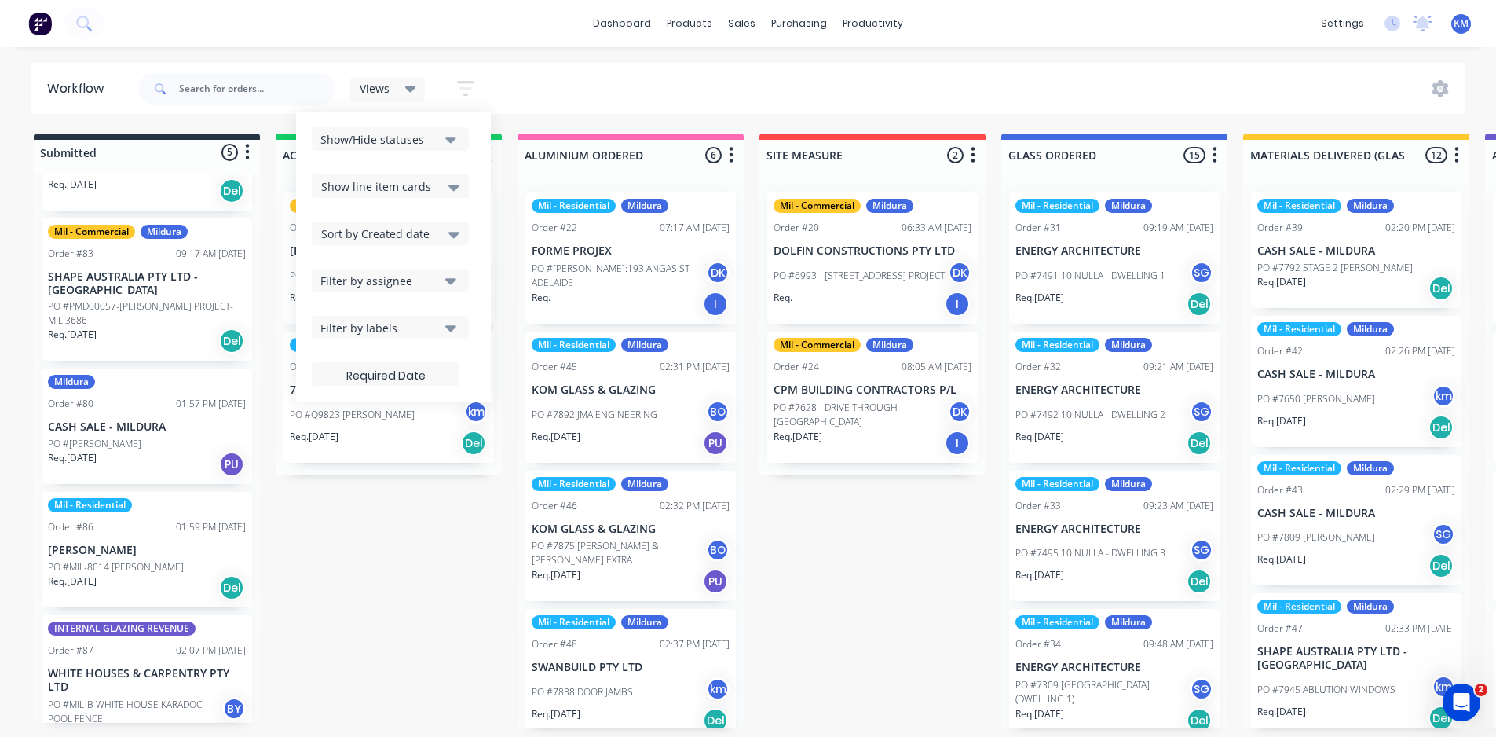
click at [451, 188] on icon at bounding box center [453, 188] width 11 height 6
click at [451, 138] on icon "button" at bounding box center [450, 140] width 11 height 6
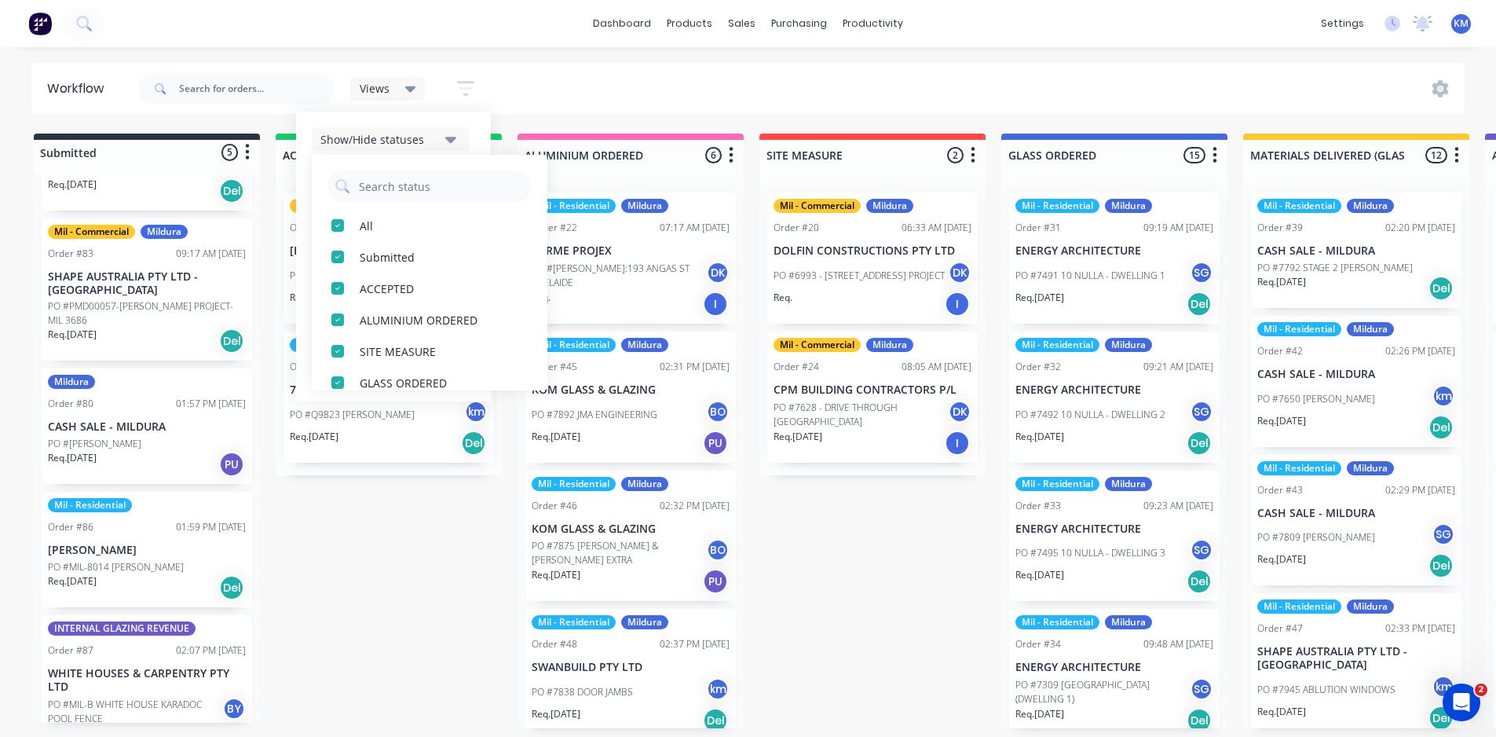
click at [451, 138] on icon "button" at bounding box center [450, 140] width 11 height 6
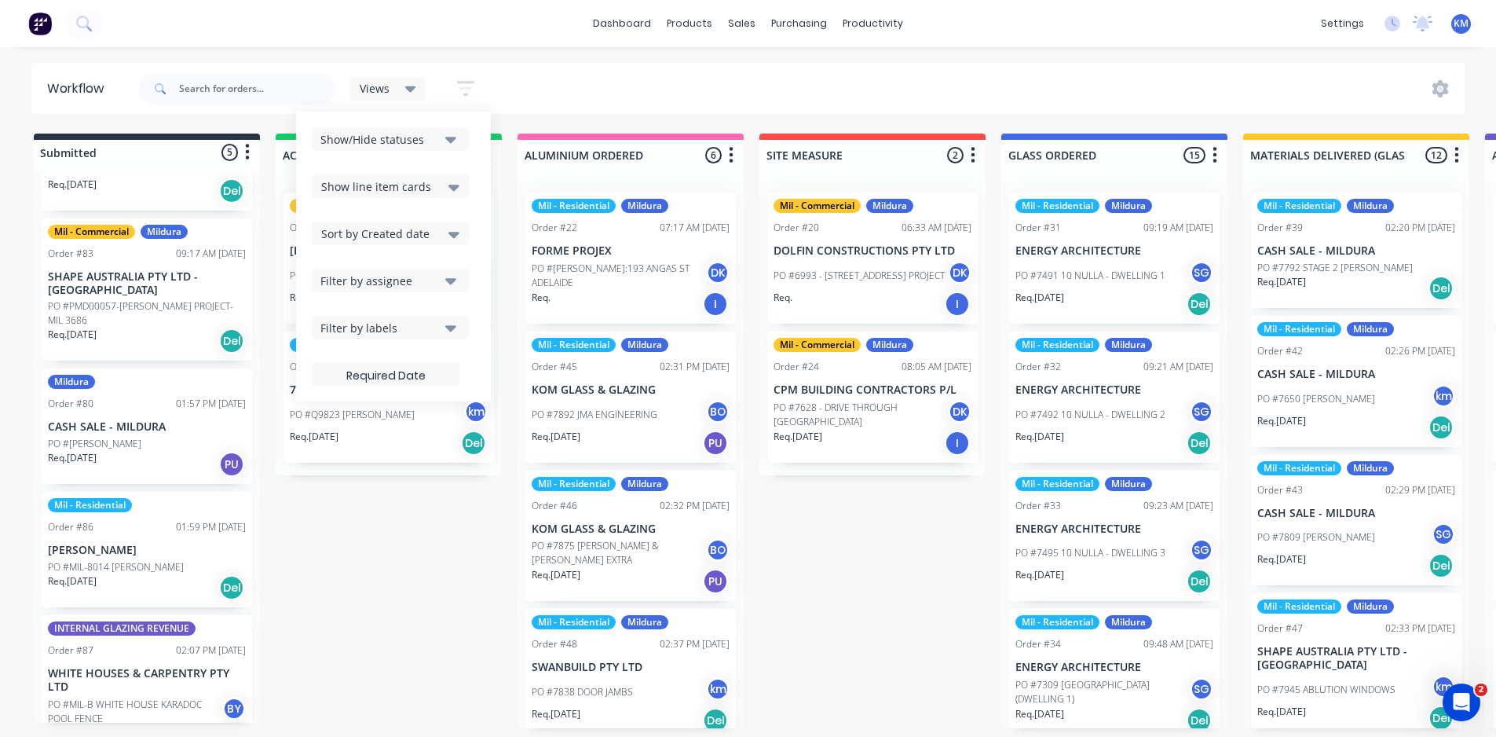
click at [478, 91] on button "button" at bounding box center [466, 88] width 50 height 31
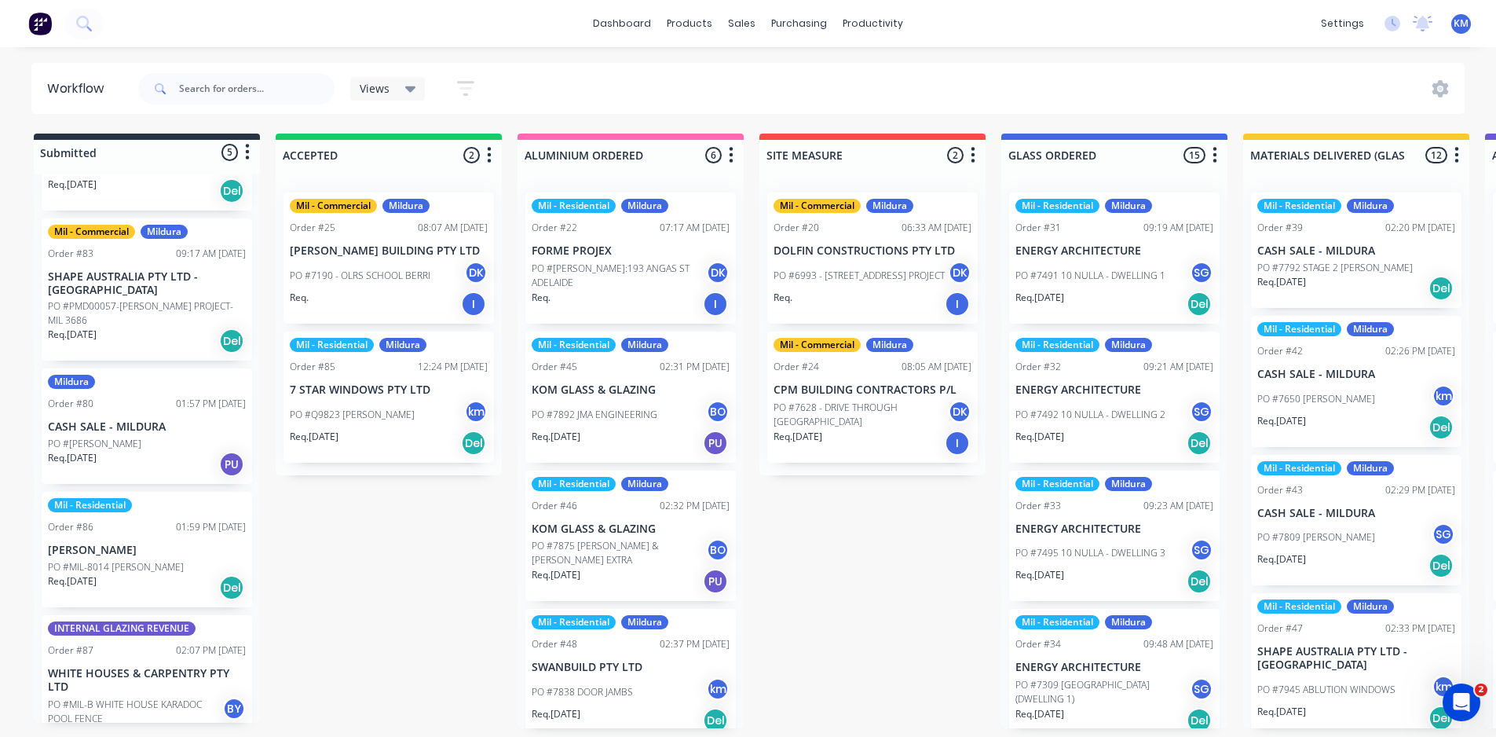
click at [473, 87] on icon "button" at bounding box center [465, 89] width 17 height 20
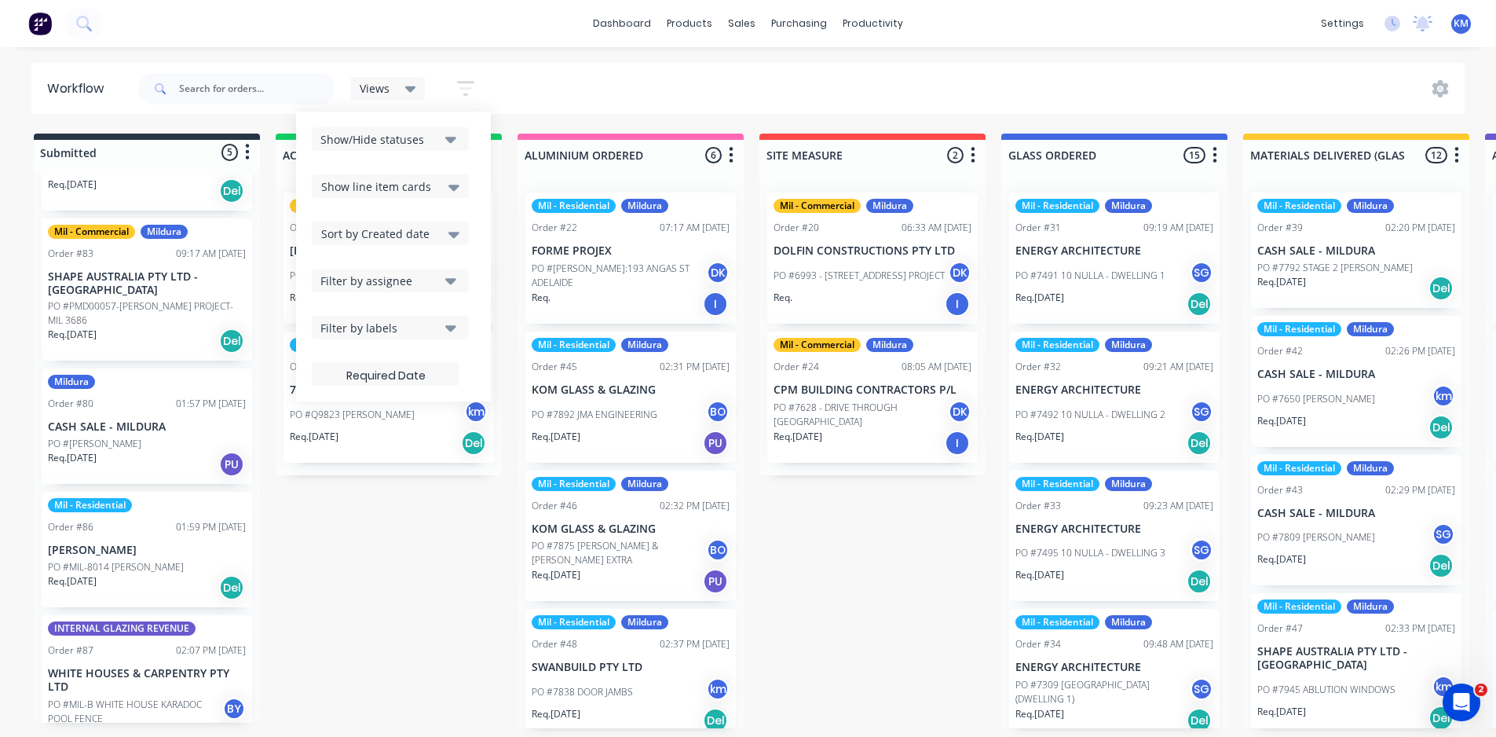
click at [443, 330] on button "Filter by labels" at bounding box center [390, 328] width 157 height 24
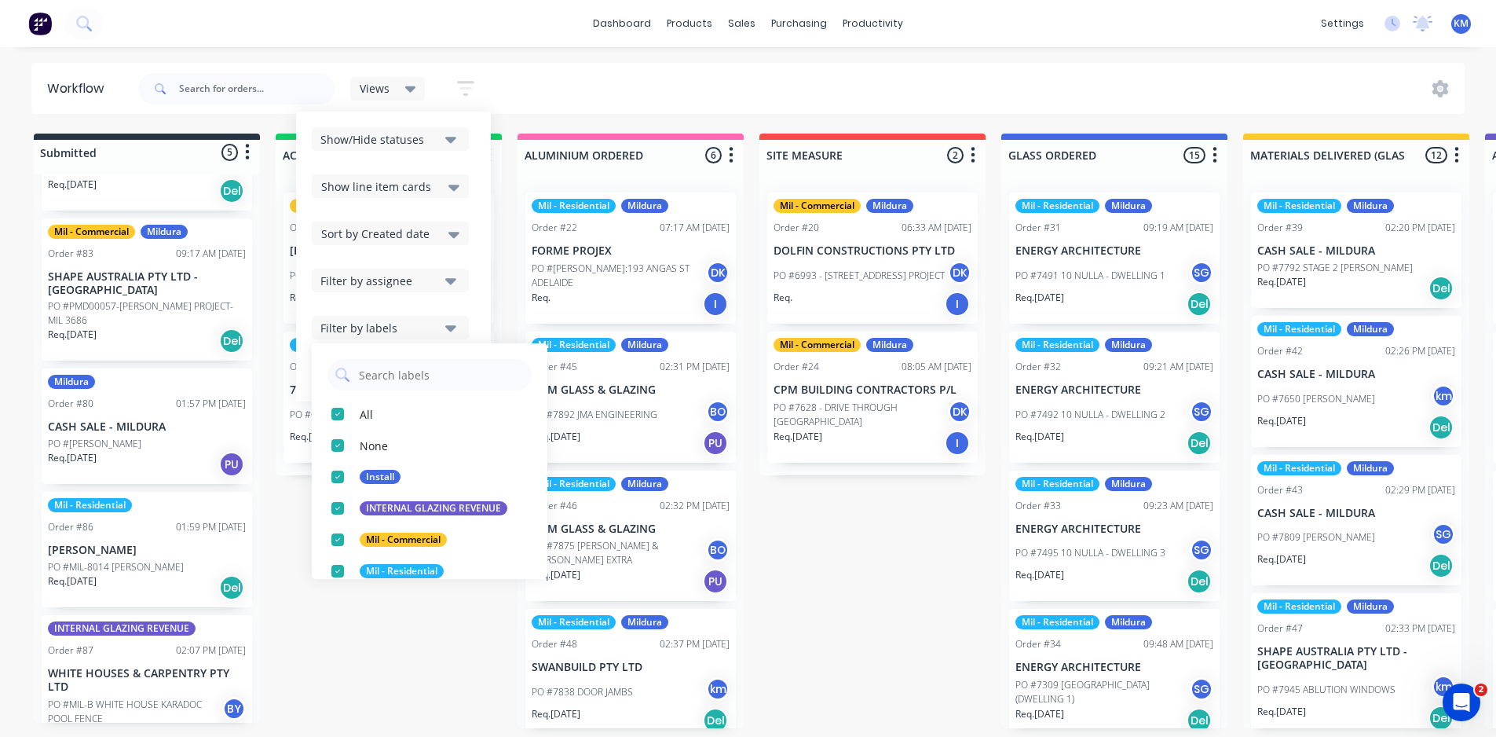
click at [453, 325] on icon "button" at bounding box center [450, 327] width 11 height 17
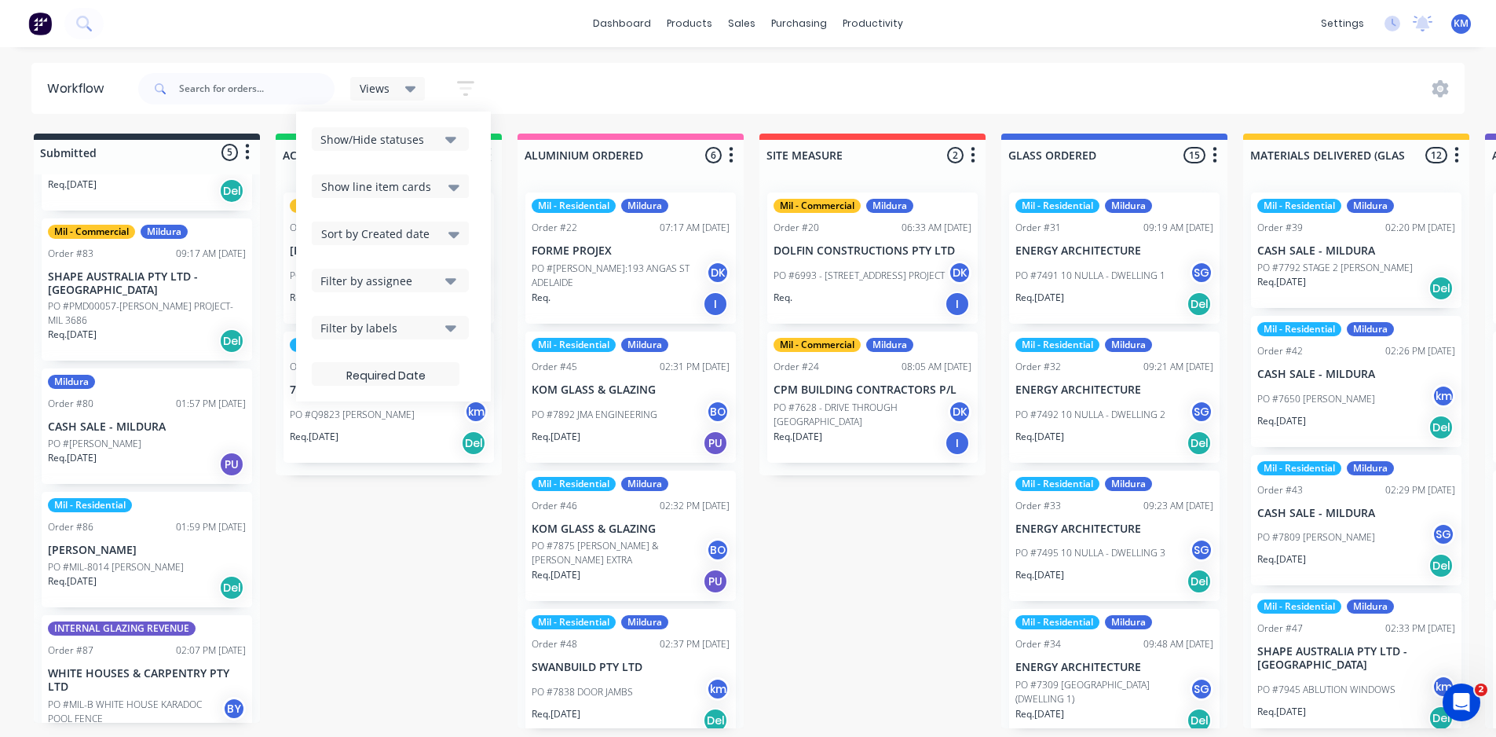
click at [442, 181] on div "Show line item cards" at bounding box center [390, 186] width 138 height 19
click at [457, 137] on button "Show/Hide statuses" at bounding box center [390, 139] width 157 height 24
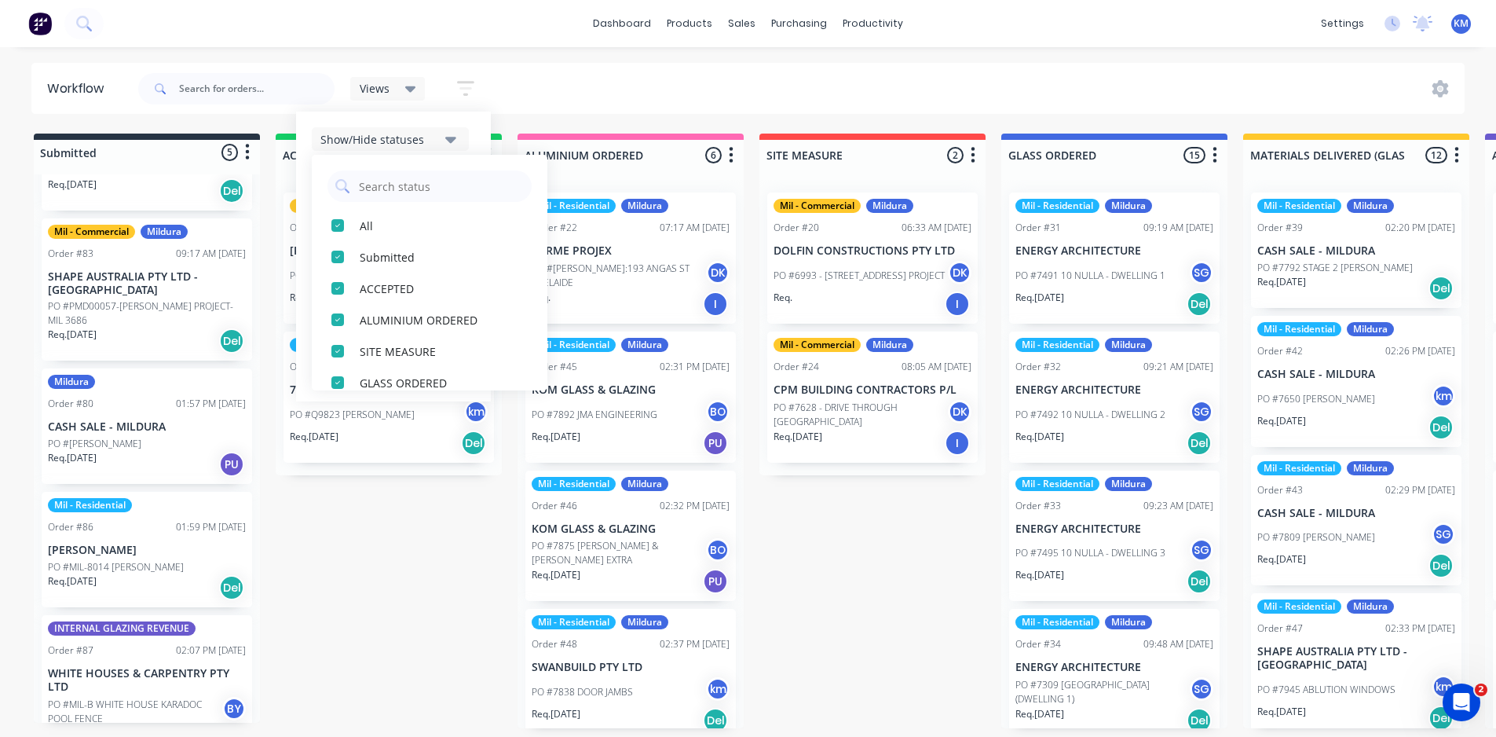
click at [457, 137] on button "Show/Hide statuses" at bounding box center [390, 139] width 157 height 24
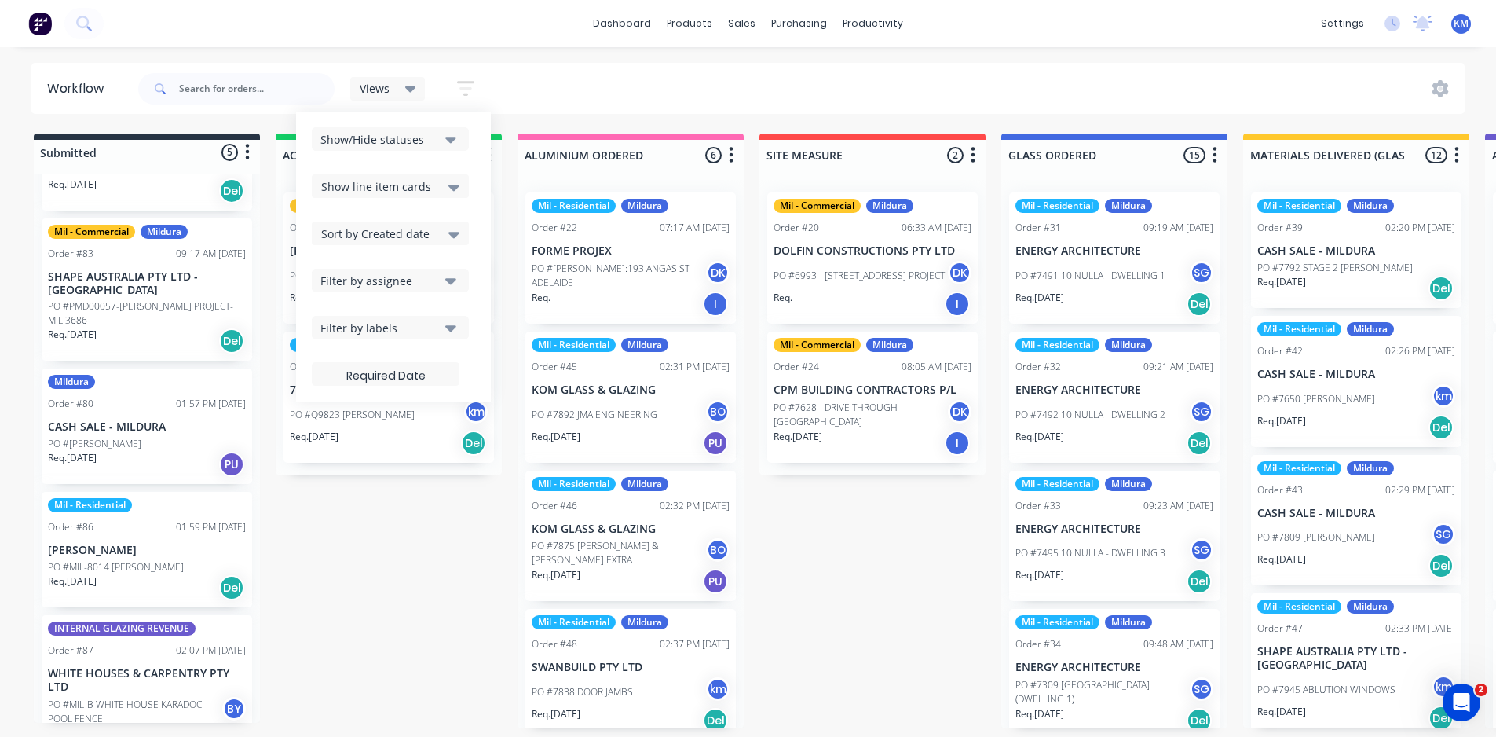
click at [449, 182] on icon at bounding box center [453, 186] width 11 height 17
click at [450, 185] on icon at bounding box center [453, 186] width 11 height 17
click at [447, 233] on div "Sort by Created date" at bounding box center [390, 233] width 138 height 19
click at [452, 320] on icon "button" at bounding box center [450, 327] width 11 height 17
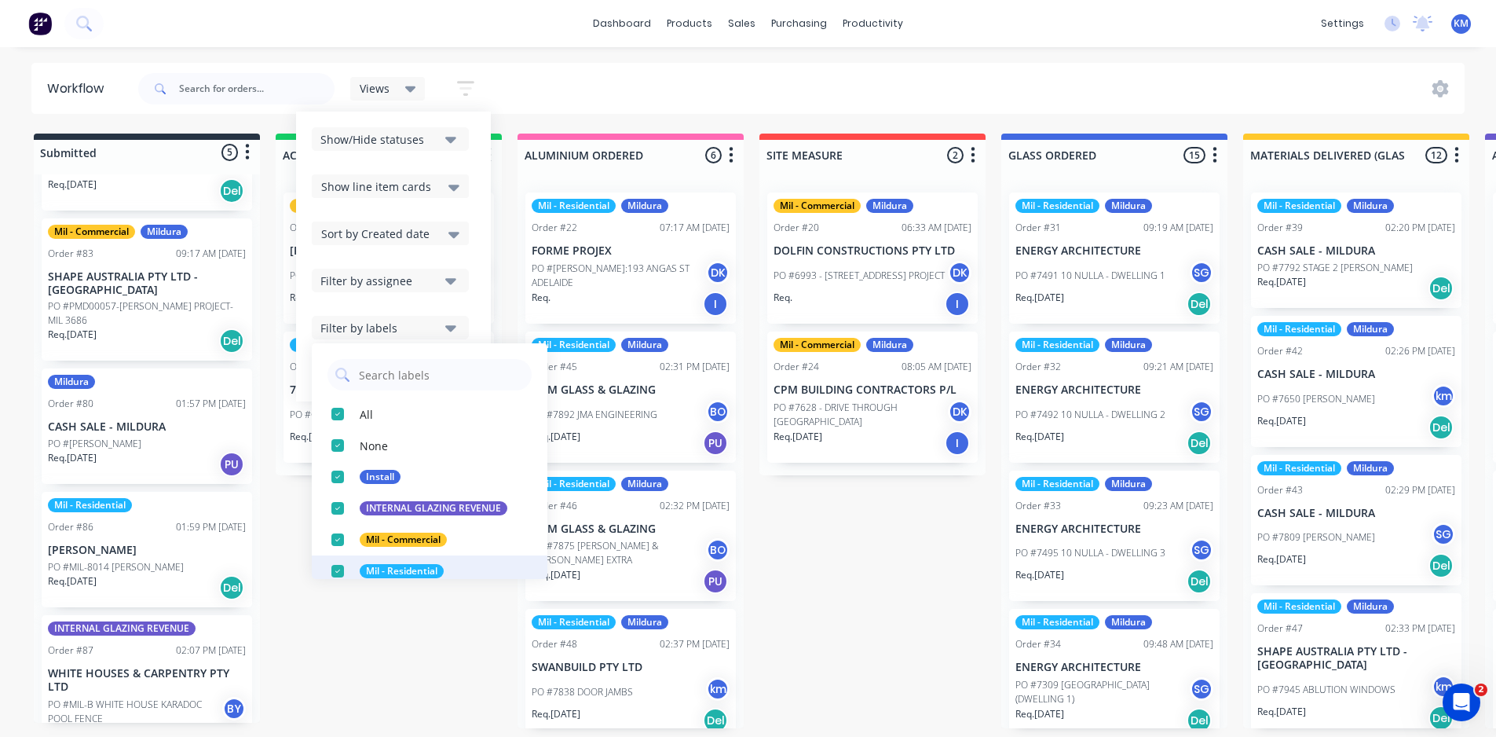
scroll to position [27, 0]
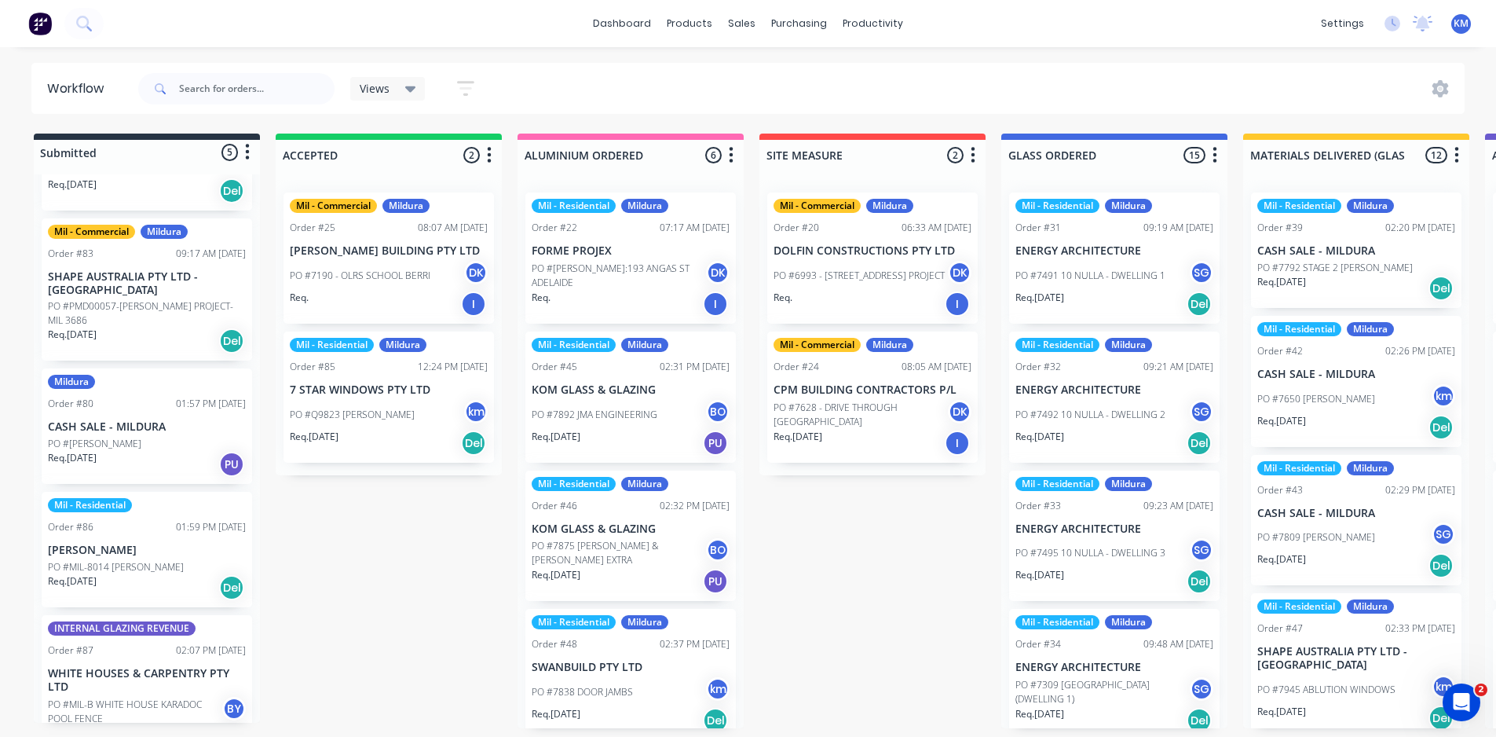
click at [393, 87] on div "Views" at bounding box center [388, 89] width 57 height 14
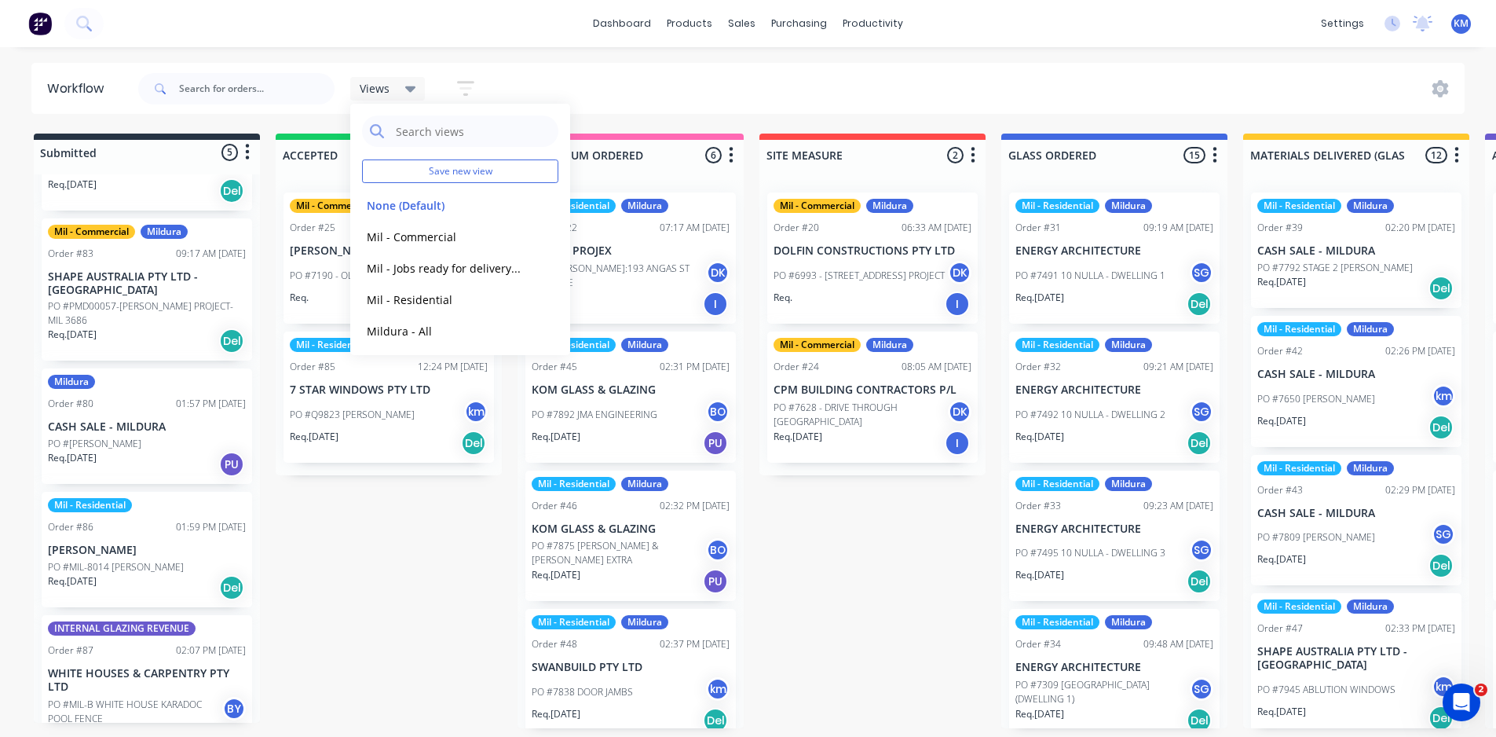
scroll to position [3, 0]
click at [628, 89] on div "Views Save new view None (Default) edit Mil - Commercial edit Mil - Jobs ready …" at bounding box center [800, 88] width 1331 height 47
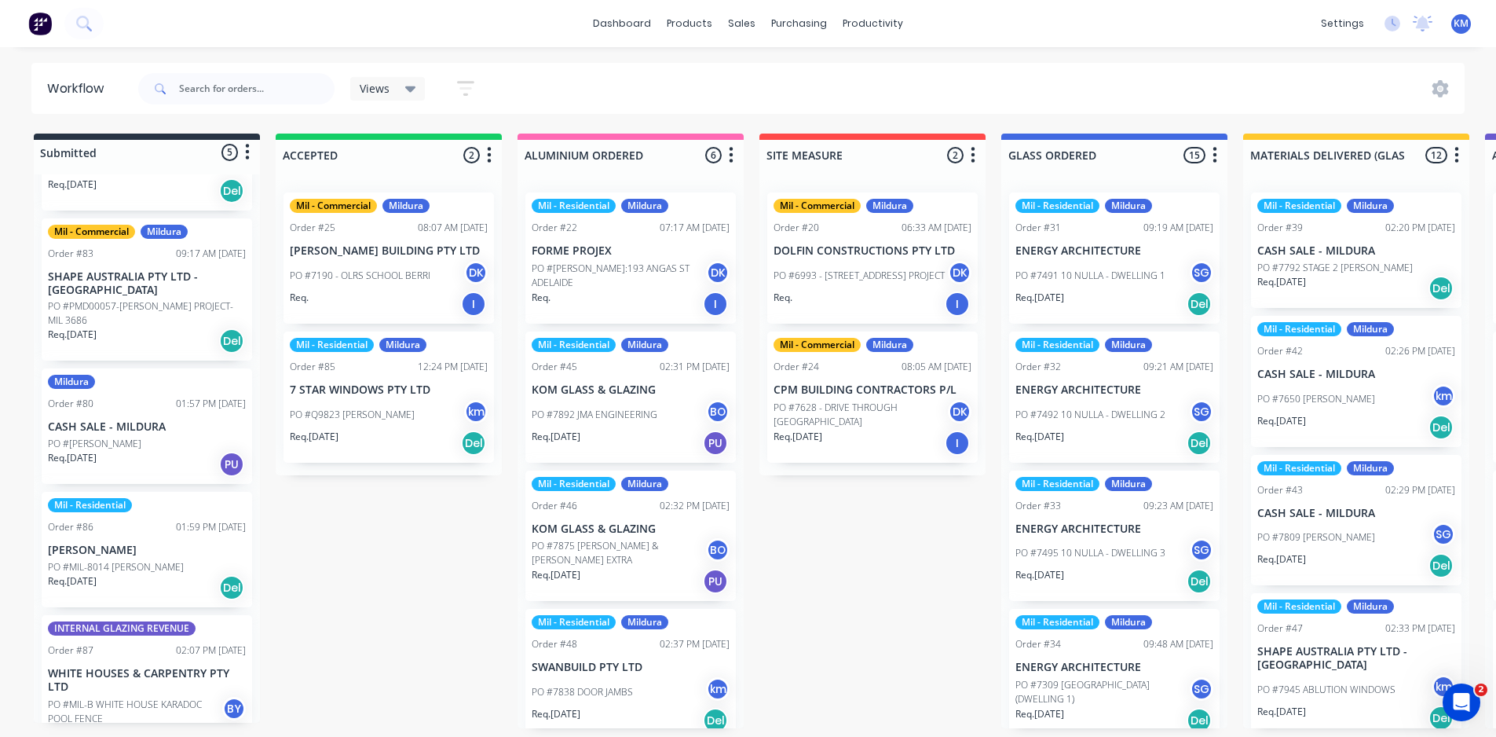
scroll to position [115, 0]
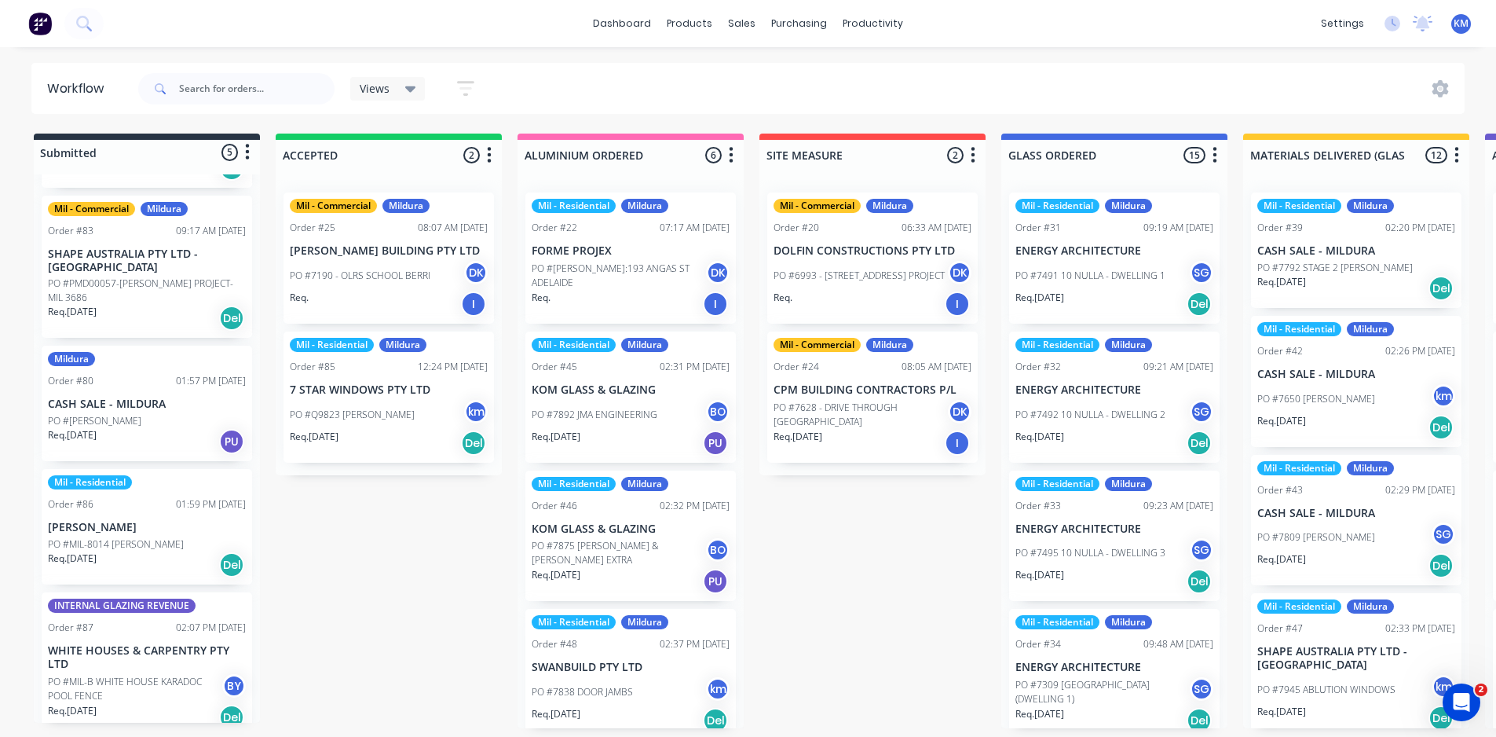
drag, startPoint x: 416, startPoint y: 76, endPoint x: 415, endPoint y: 85, distance: 8.8
click at [415, 85] on div "Views Save new view None (Default) edit Mil - Commercial edit Mil - Jobs ready …" at bounding box center [420, 88] width 141 height 31
click at [412, 82] on icon at bounding box center [410, 88] width 11 height 17
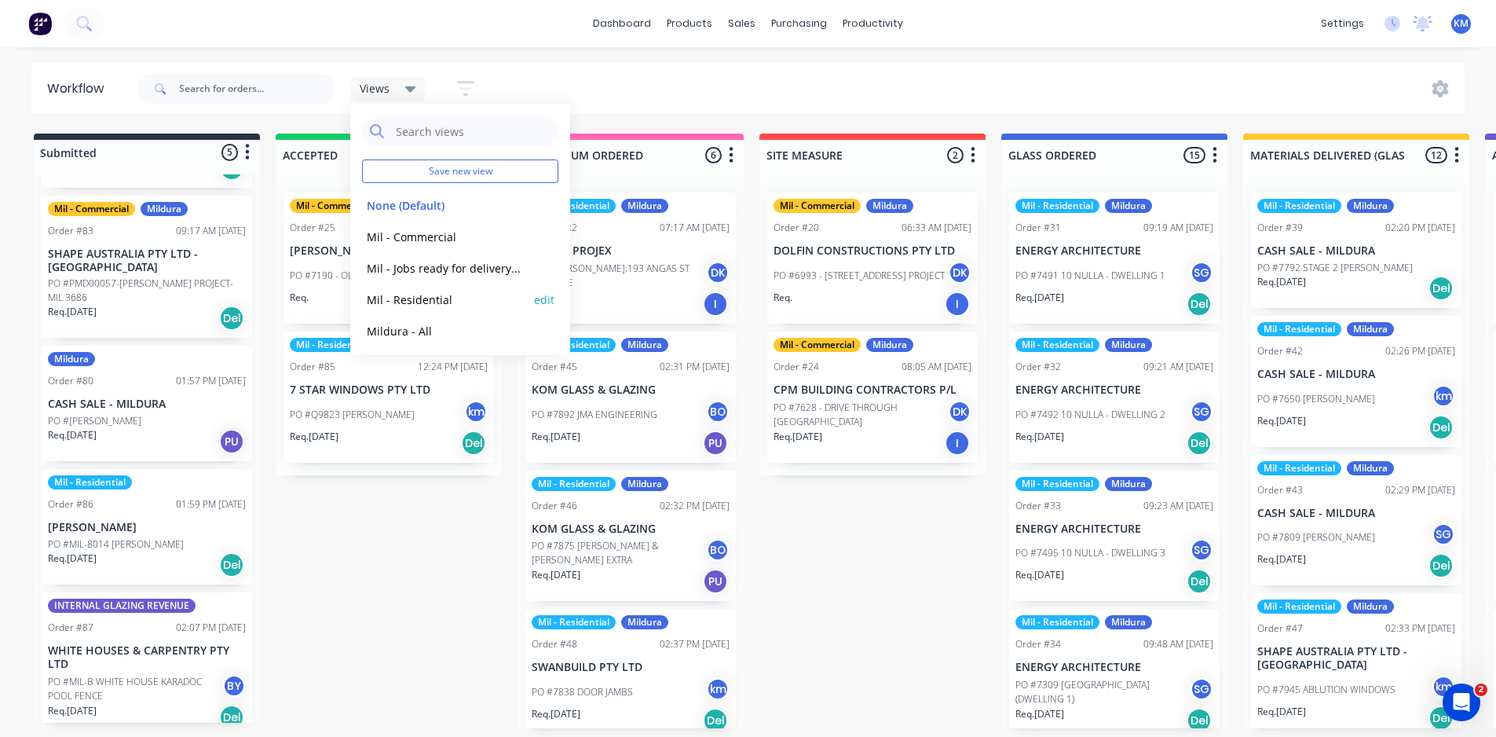
click at [418, 304] on button "Mil - Residential" at bounding box center [445, 300] width 167 height 18
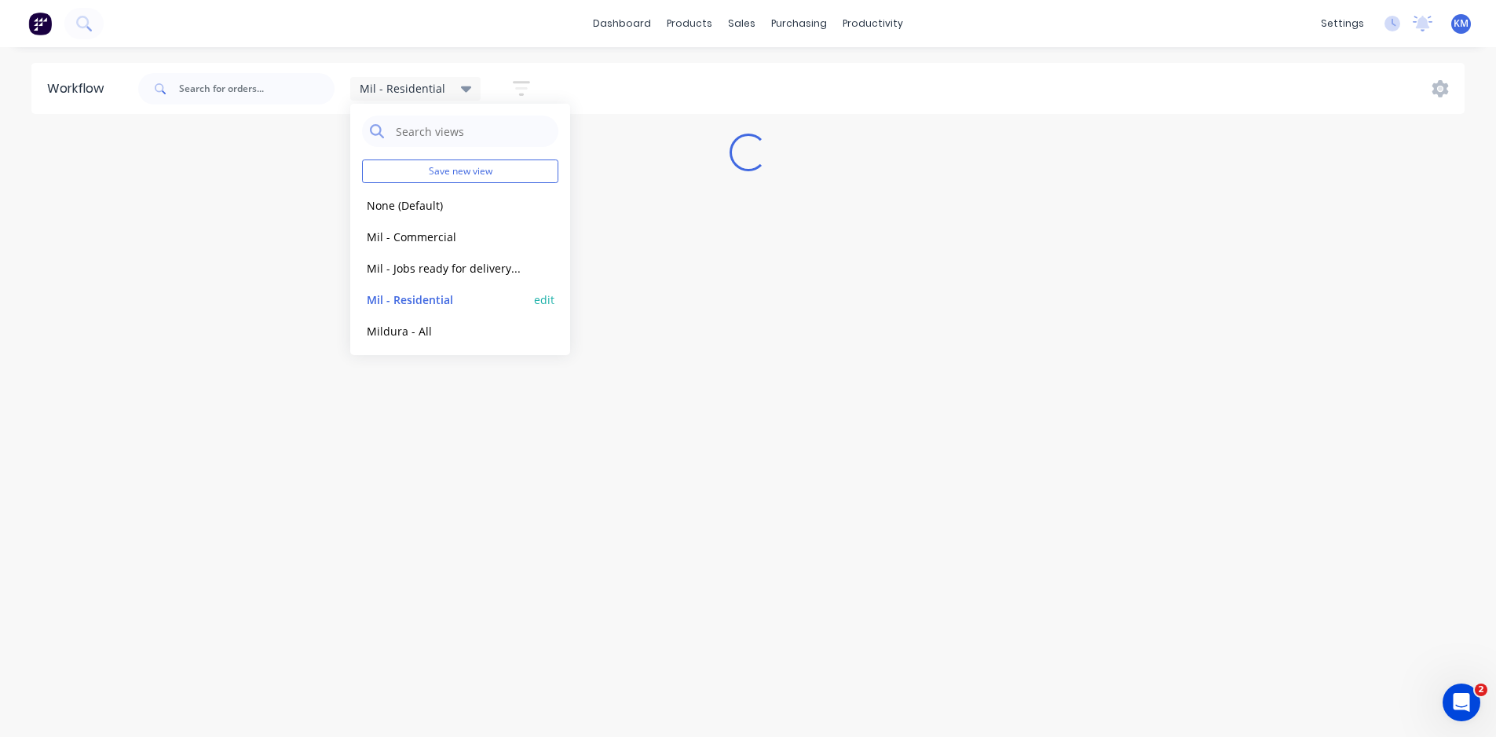
scroll to position [0, 0]
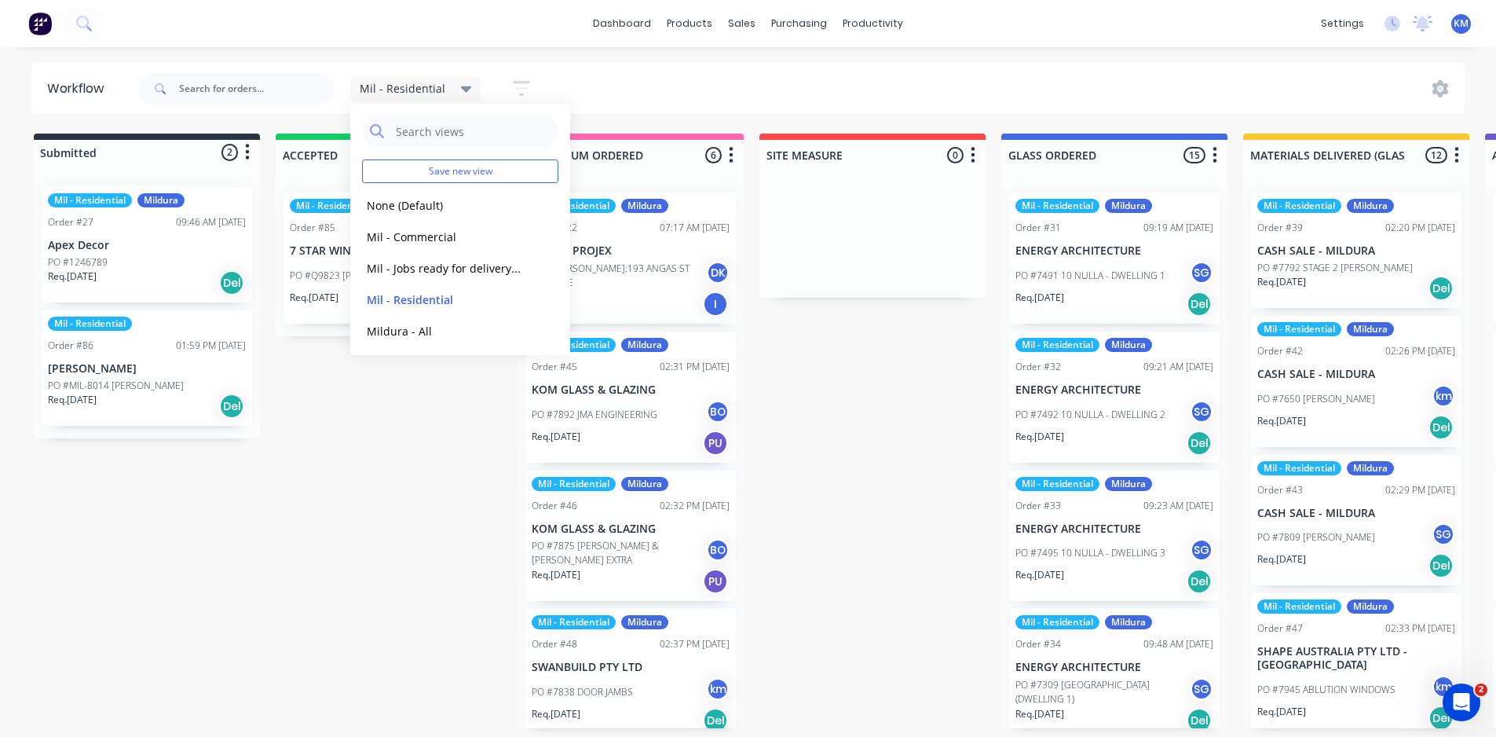
click at [521, 83] on icon "button" at bounding box center [521, 88] width 17 height 15
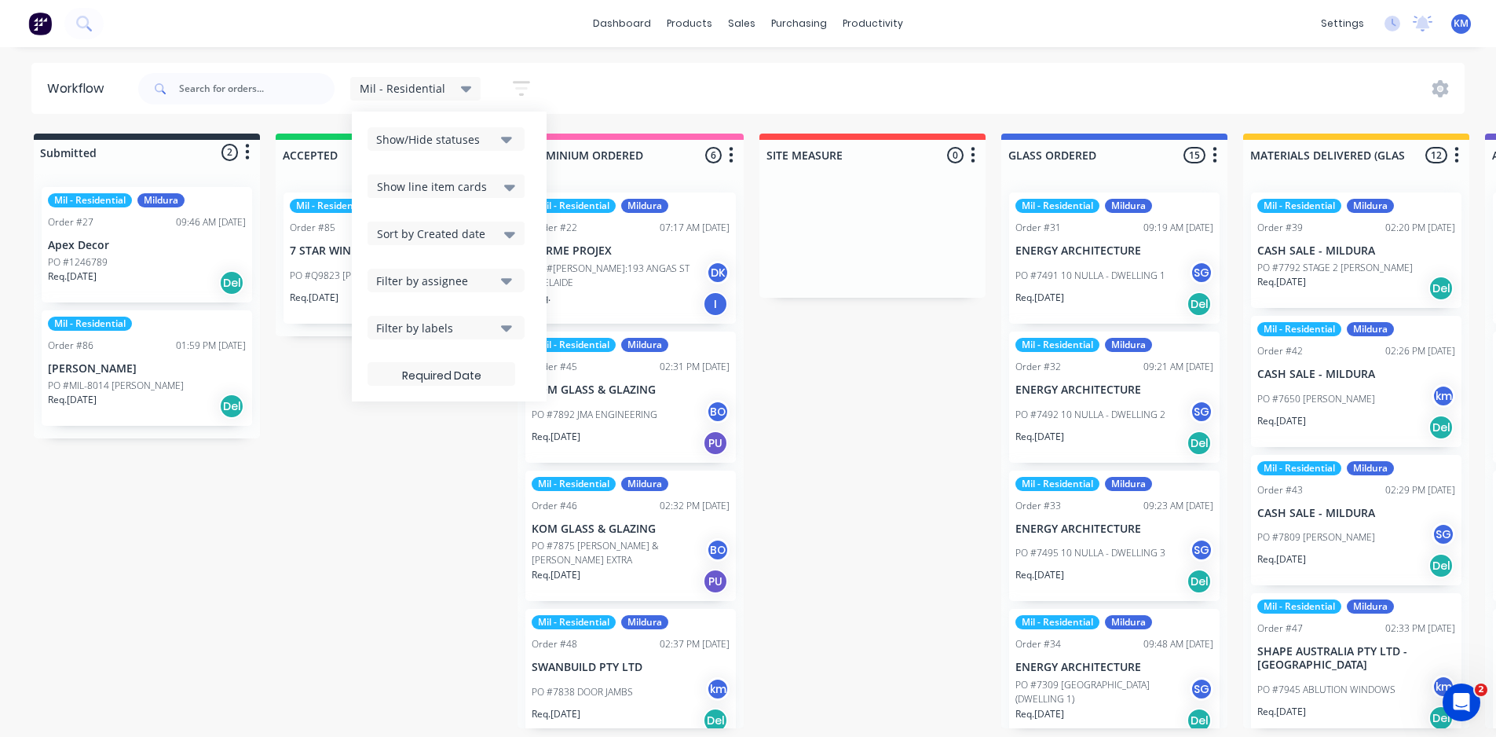
click at [477, 143] on div "Show/Hide statuses" at bounding box center [435, 139] width 119 height 16
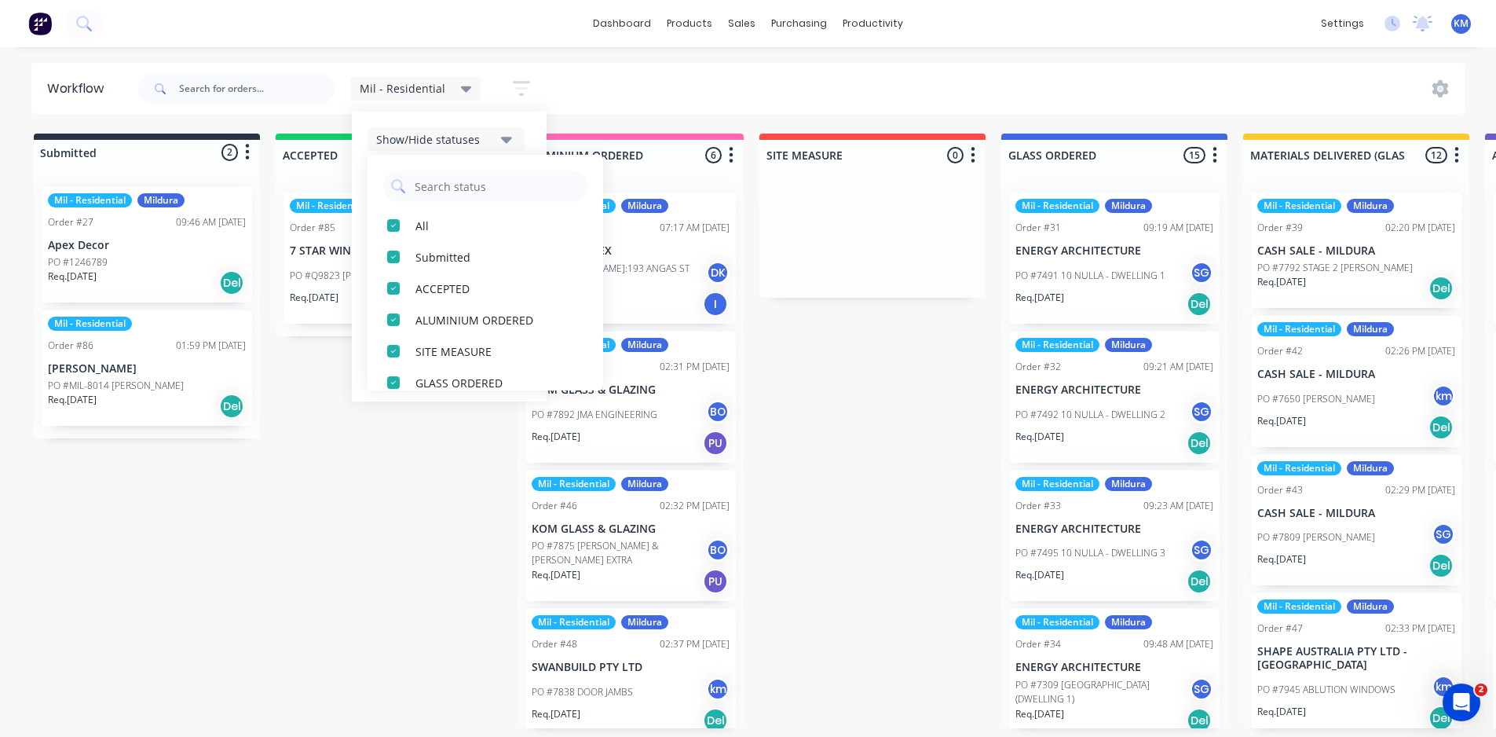
click at [493, 133] on button "Show/Hide statuses" at bounding box center [446, 139] width 157 height 24
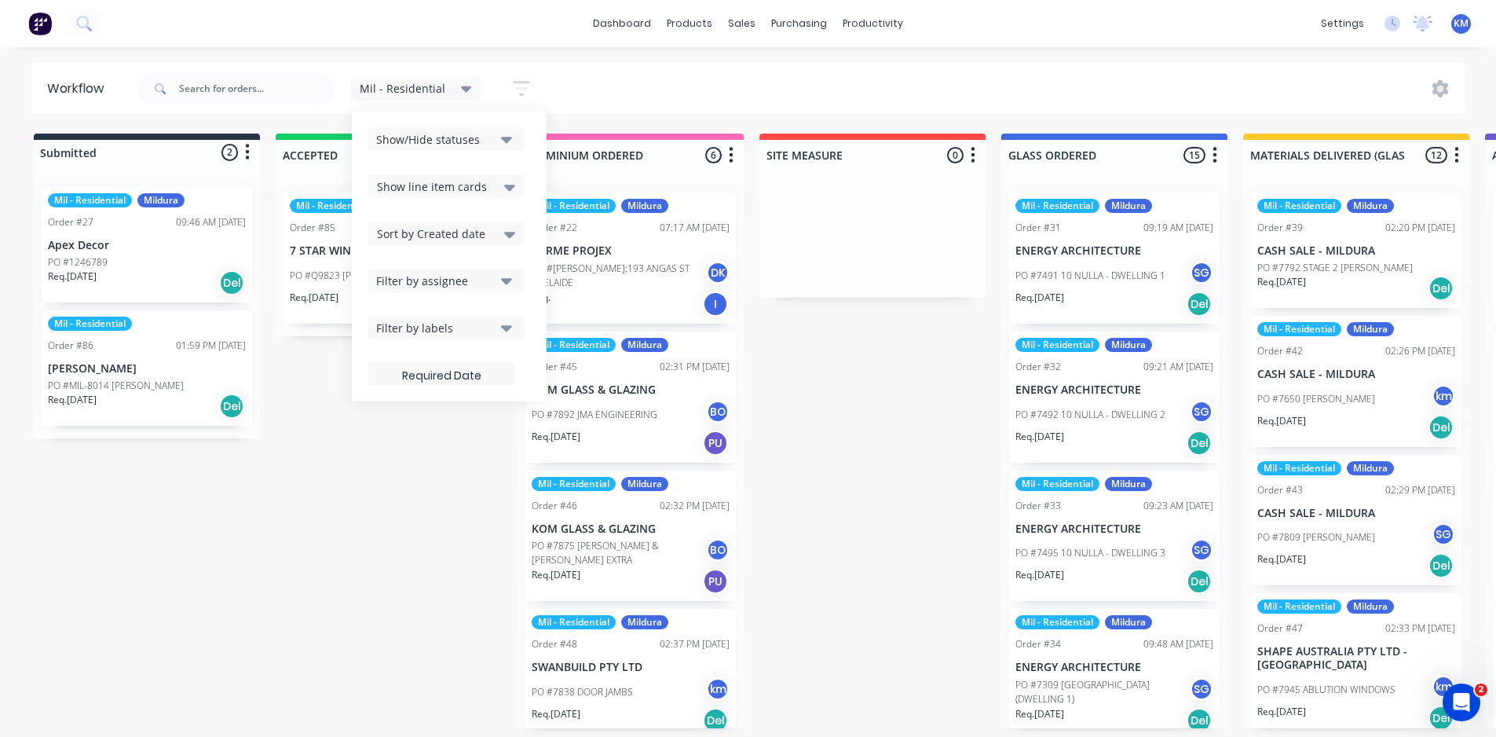
click at [501, 324] on icon "button" at bounding box center [506, 327] width 11 height 17
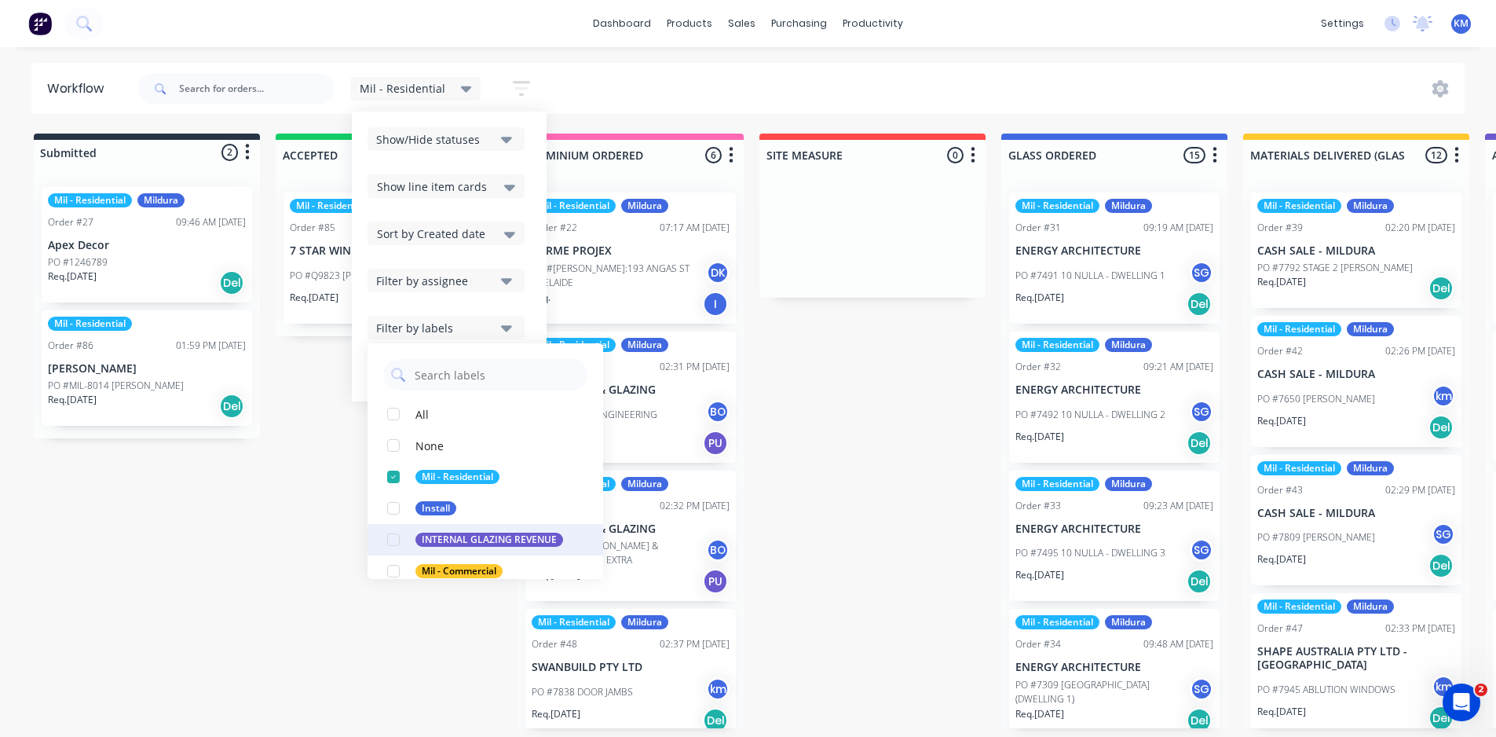
click at [389, 541] on div "button" at bounding box center [393, 539] width 31 height 31
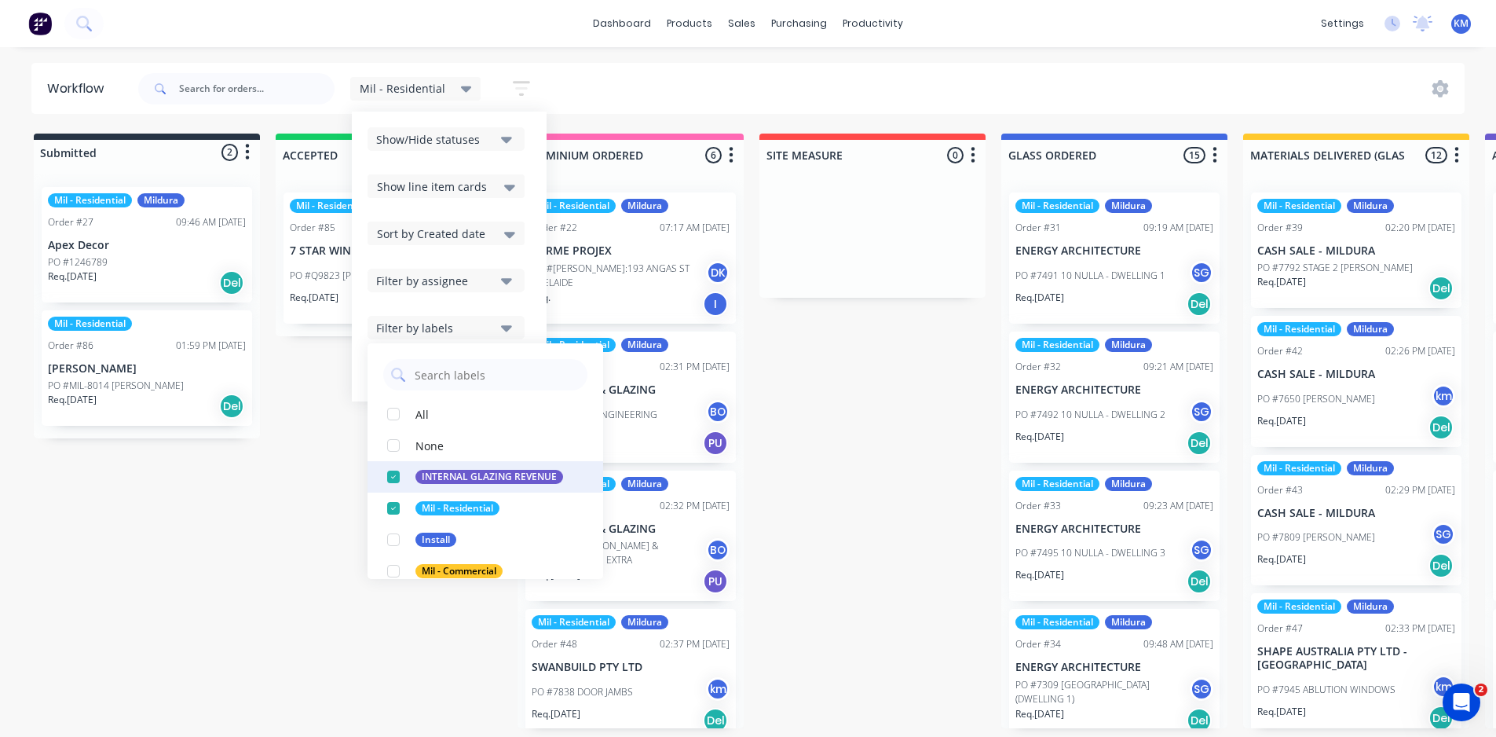
click at [390, 478] on div "button" at bounding box center [393, 476] width 31 height 31
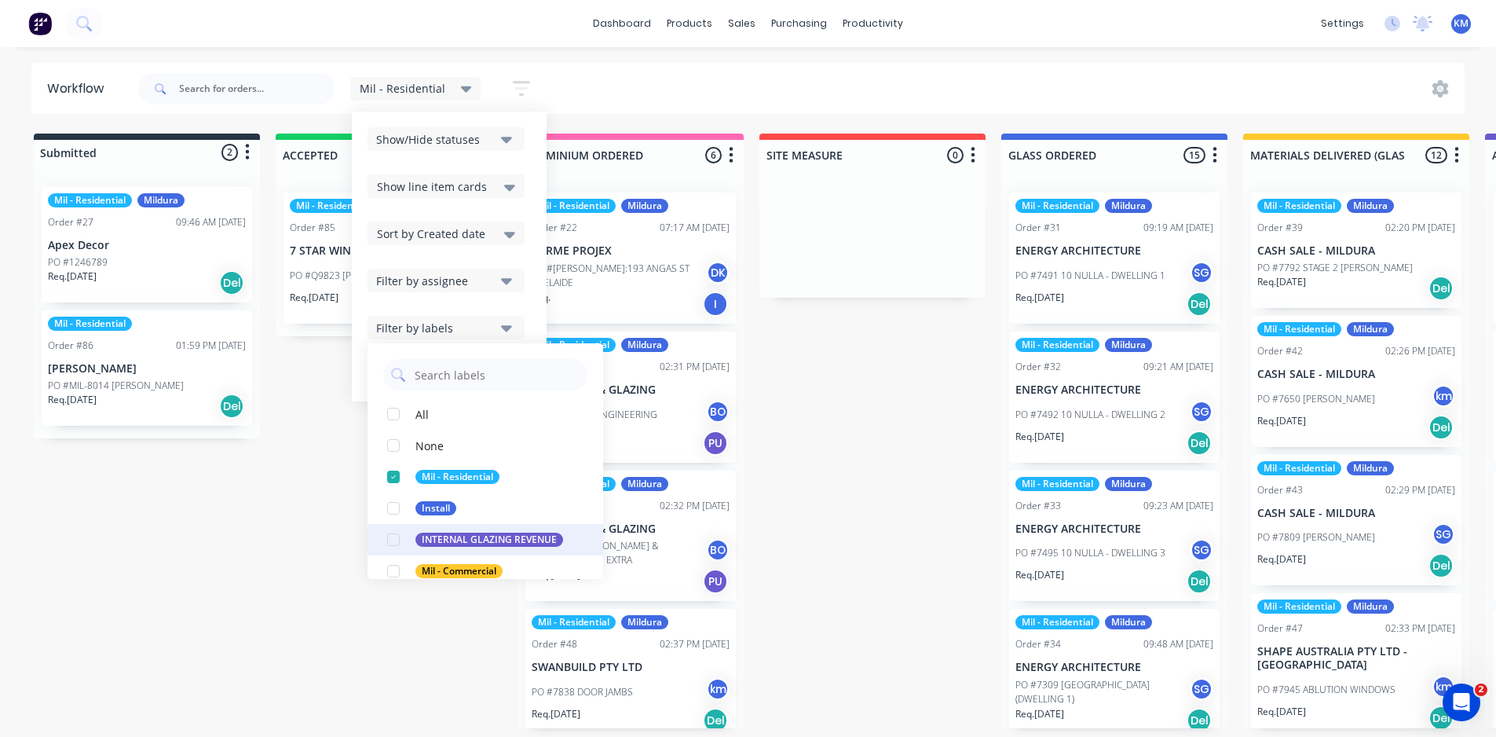
click at [390, 529] on div "button" at bounding box center [393, 539] width 31 height 31
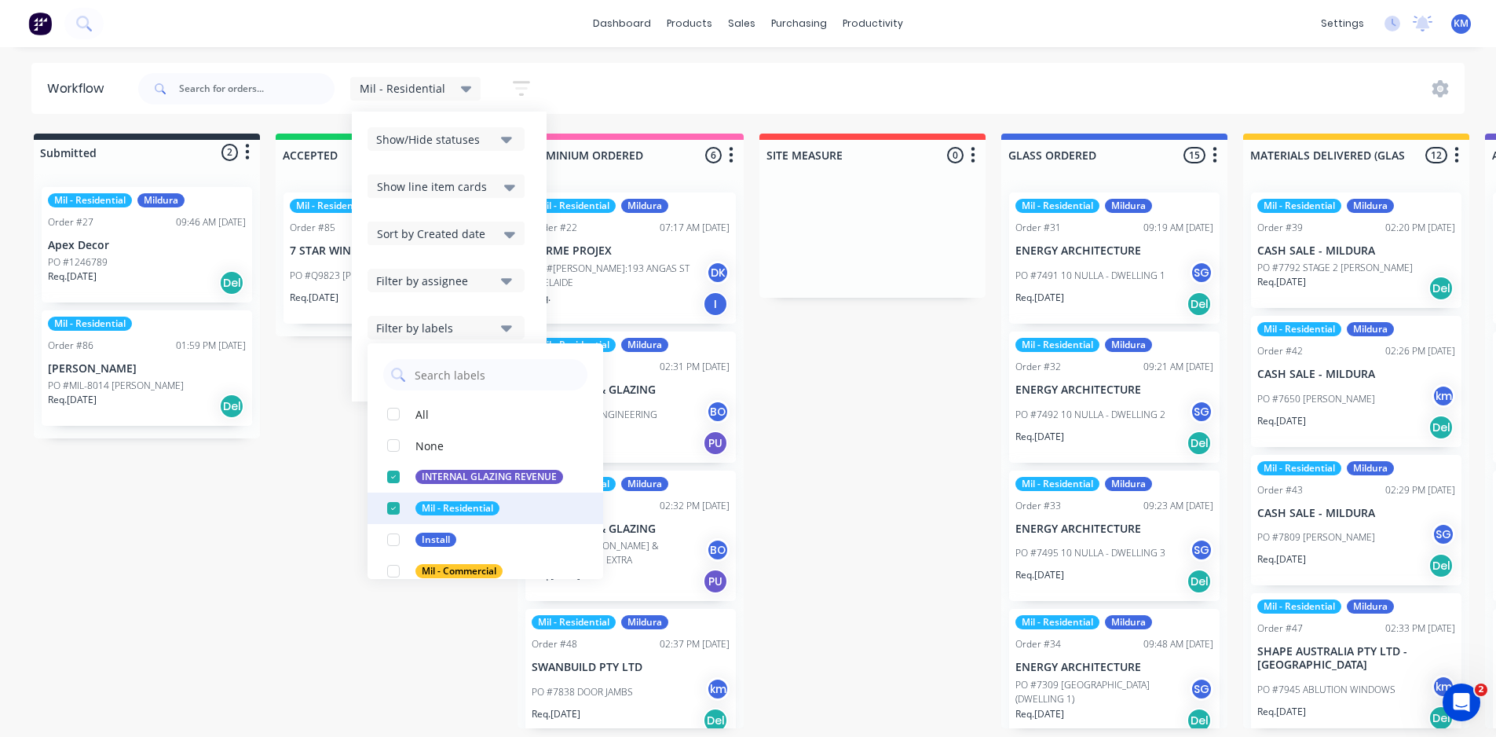
click at [390, 502] on div "button" at bounding box center [393, 507] width 31 height 31
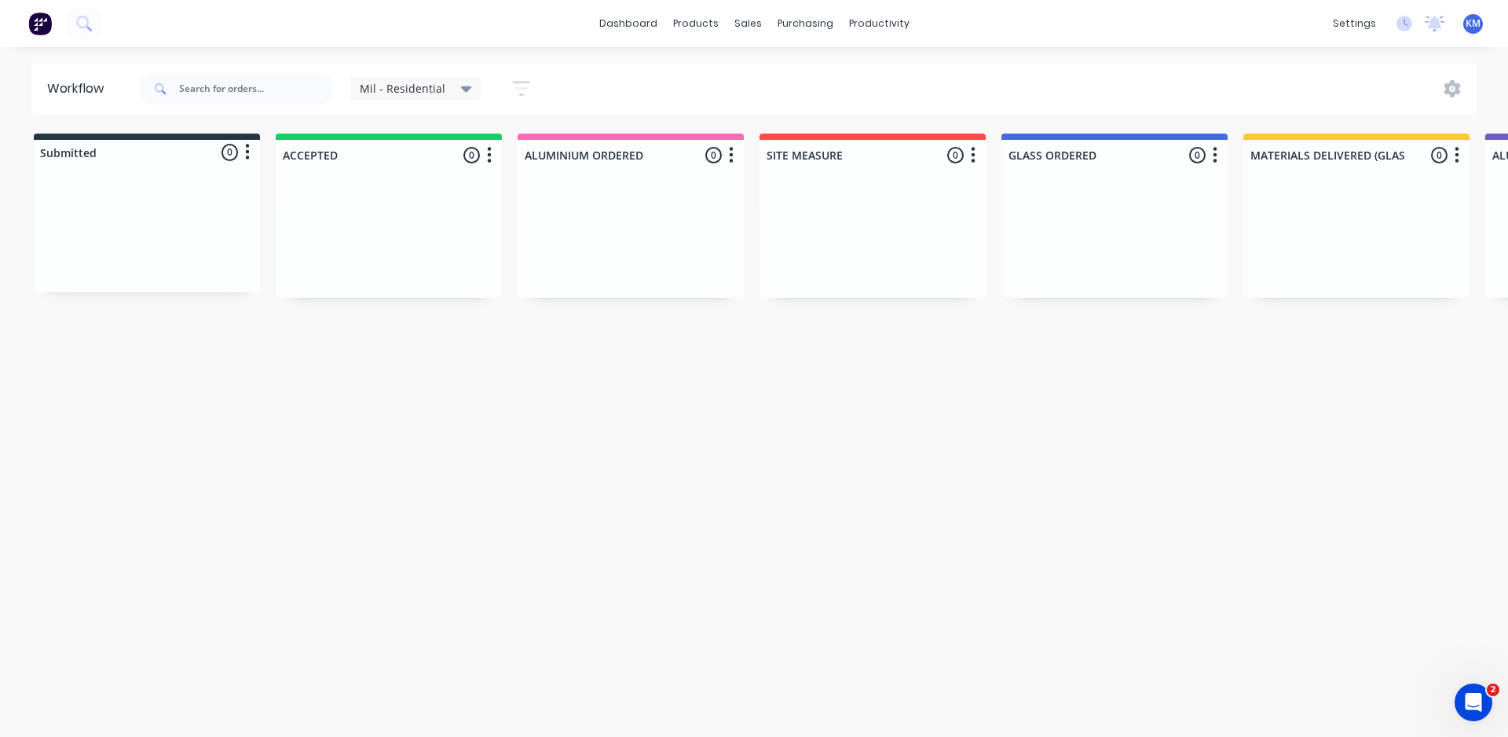
click at [429, 89] on span "Mil - Residential" at bounding box center [403, 88] width 86 height 16
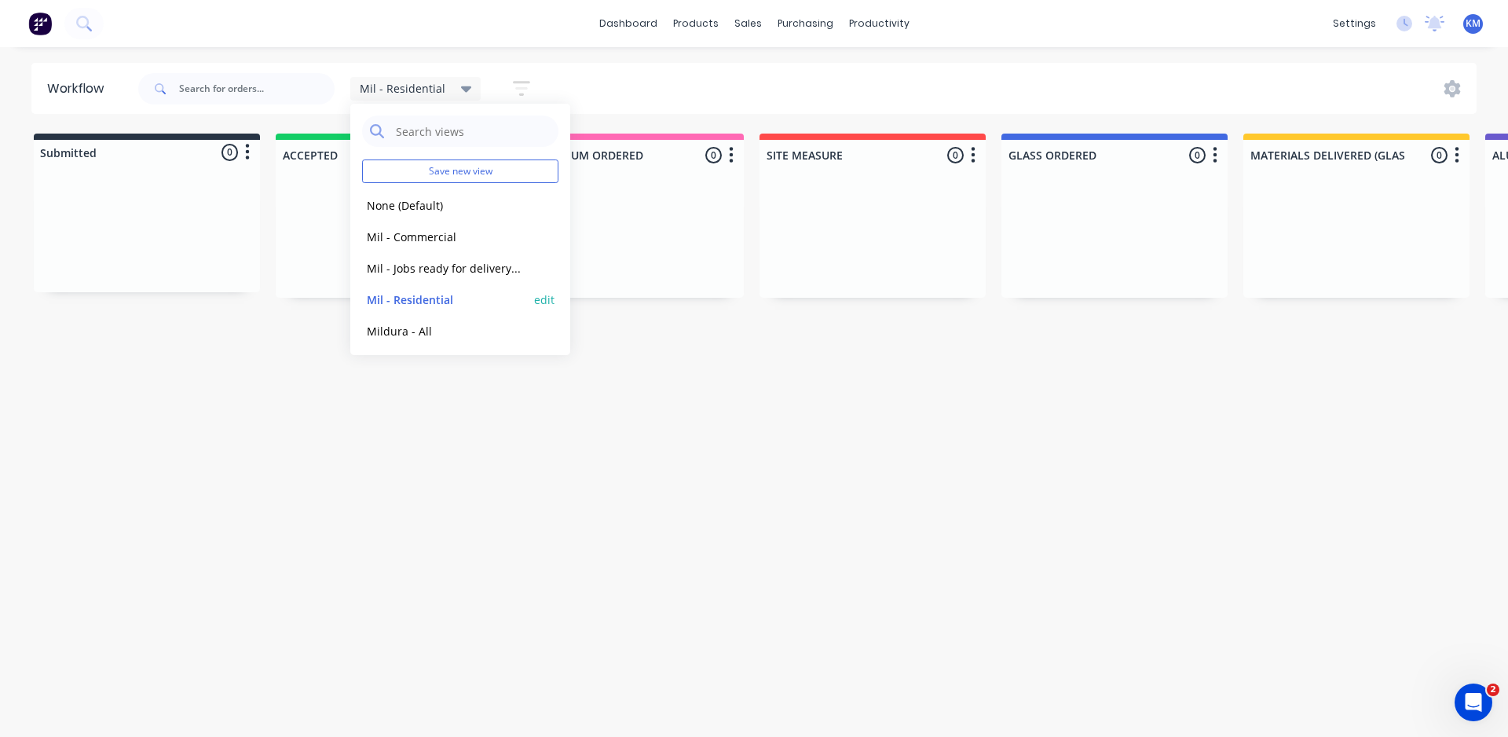
click at [444, 295] on button "Mil - Residential" at bounding box center [445, 300] width 167 height 18
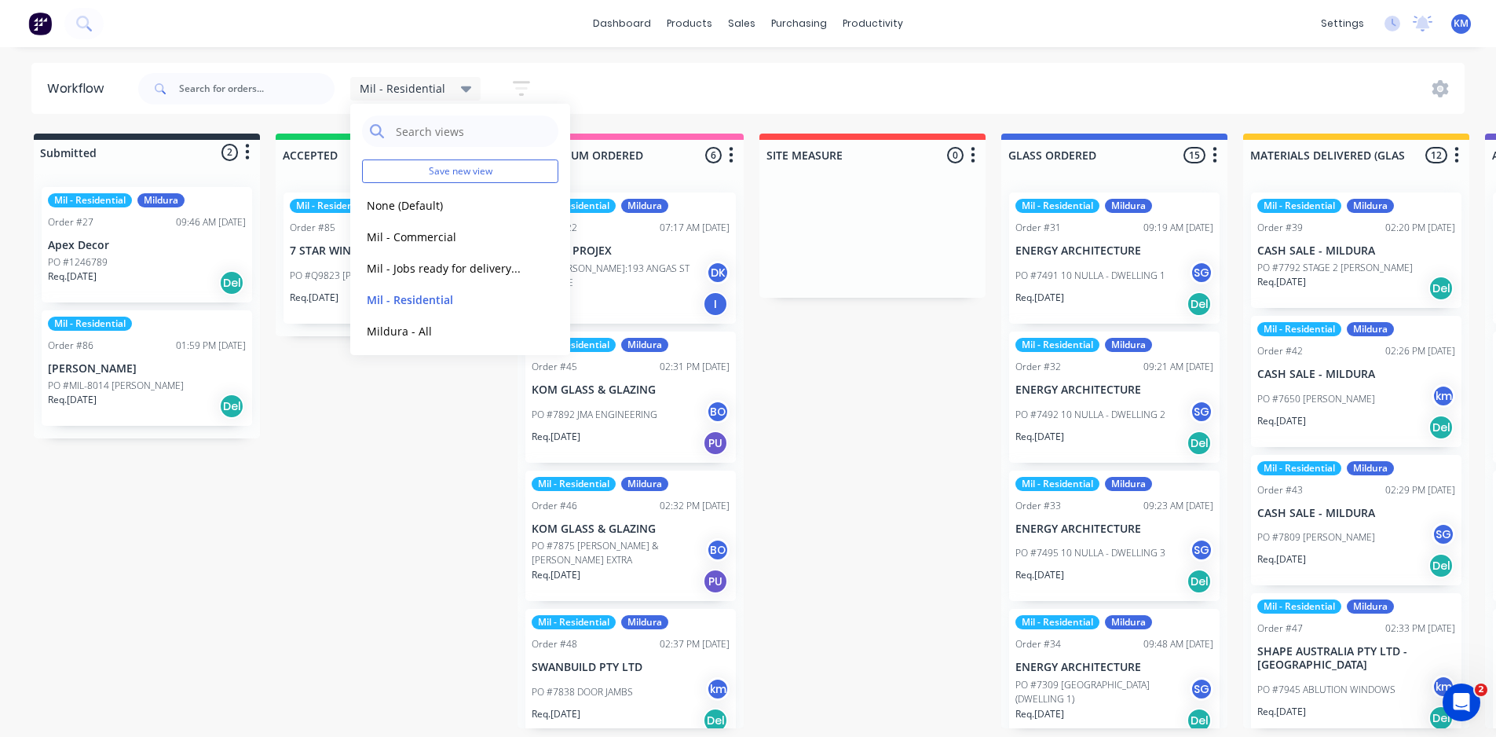
scroll to position [3, 0]
click at [441, 199] on button "None (Default)" at bounding box center [445, 202] width 167 height 18
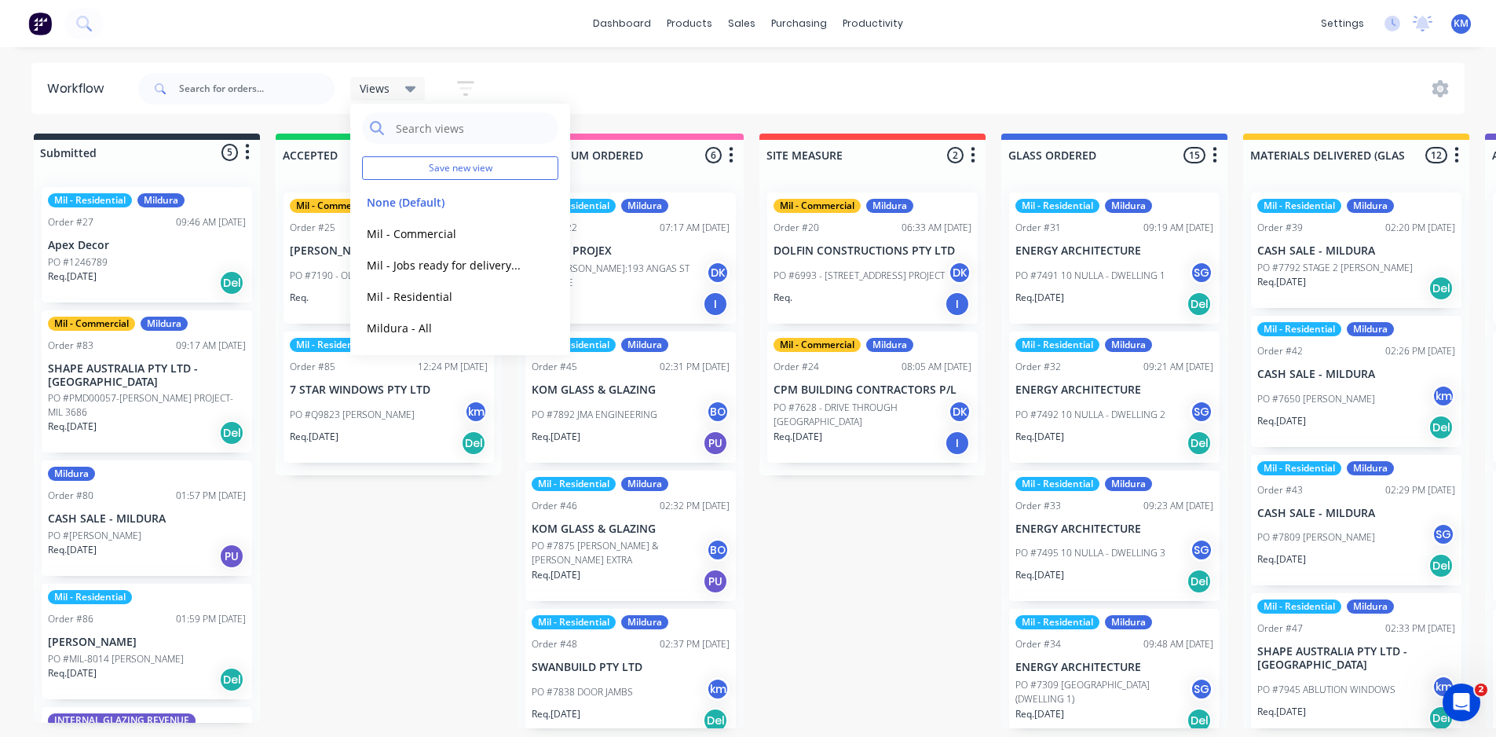
click at [468, 83] on icon "button" at bounding box center [465, 88] width 17 height 15
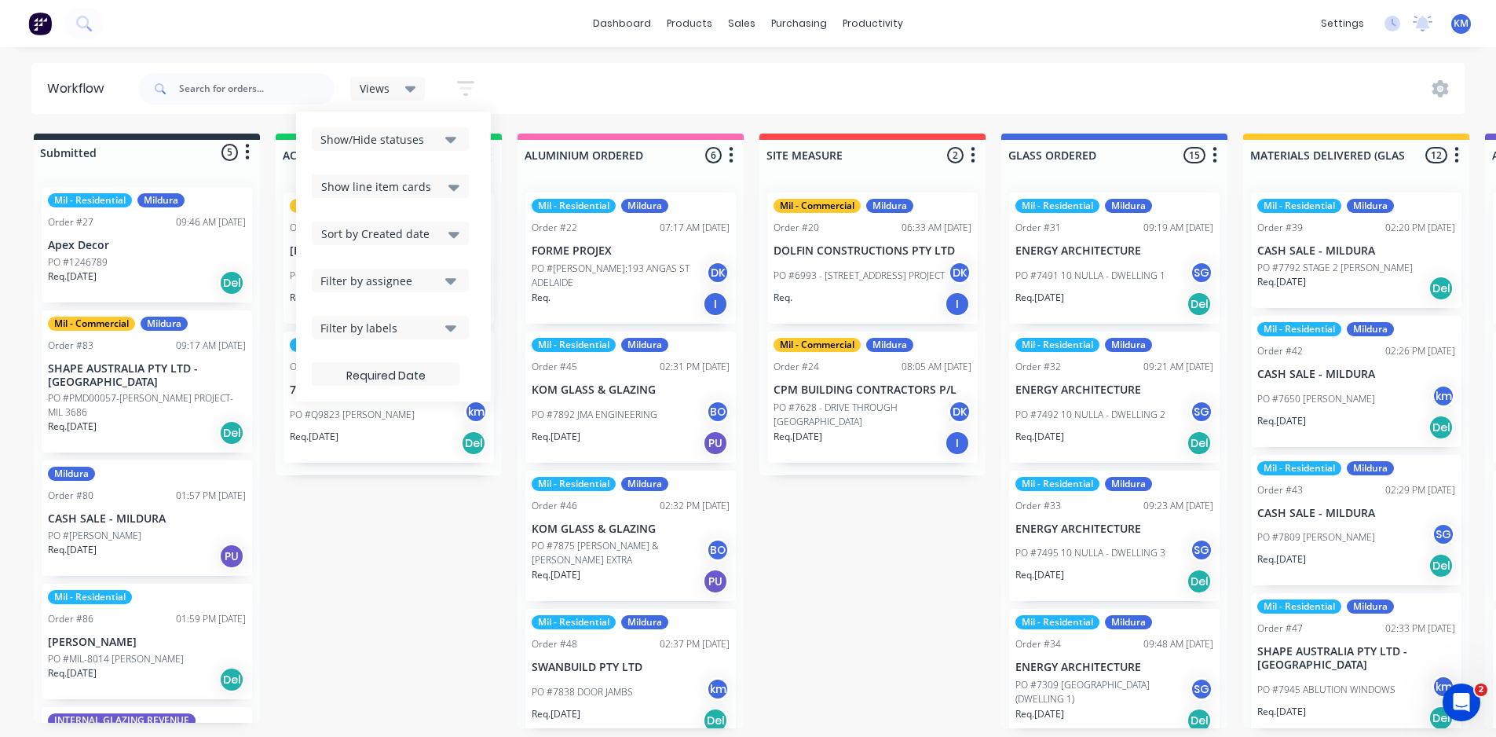
click at [438, 325] on div "Filter by labels" at bounding box center [379, 328] width 119 height 16
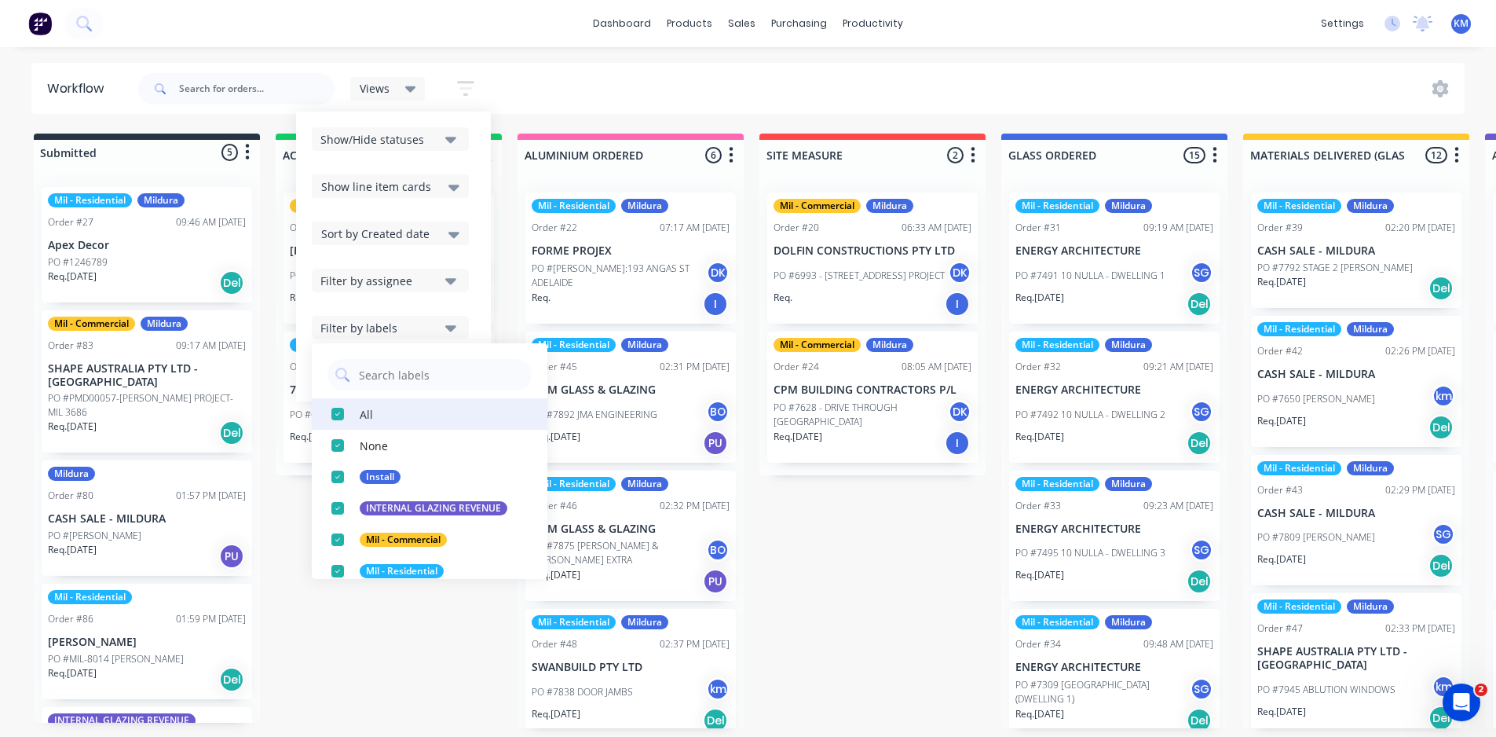
click at [337, 412] on div "button" at bounding box center [337, 413] width 31 height 31
click at [338, 508] on div "button" at bounding box center [337, 507] width 31 height 31
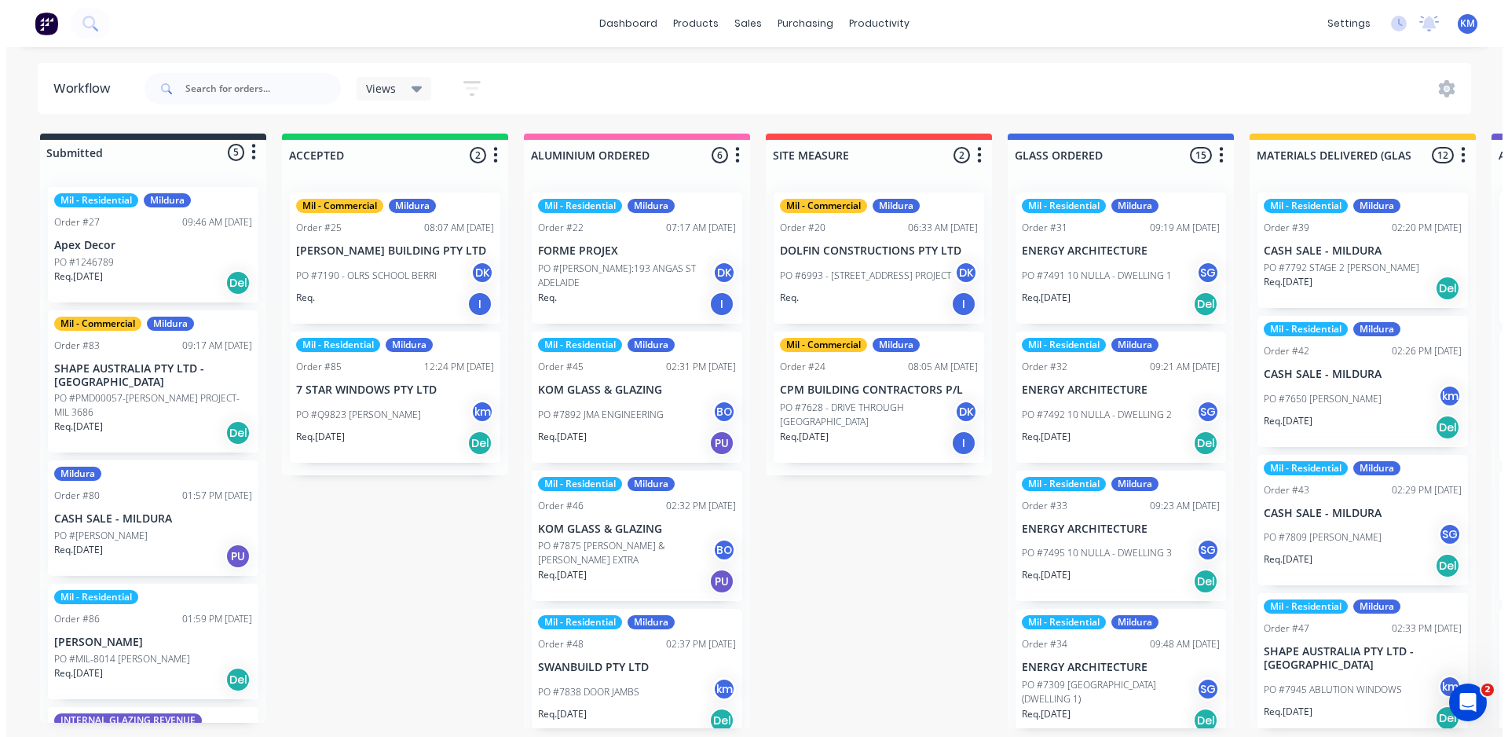
scroll to position [0, 0]
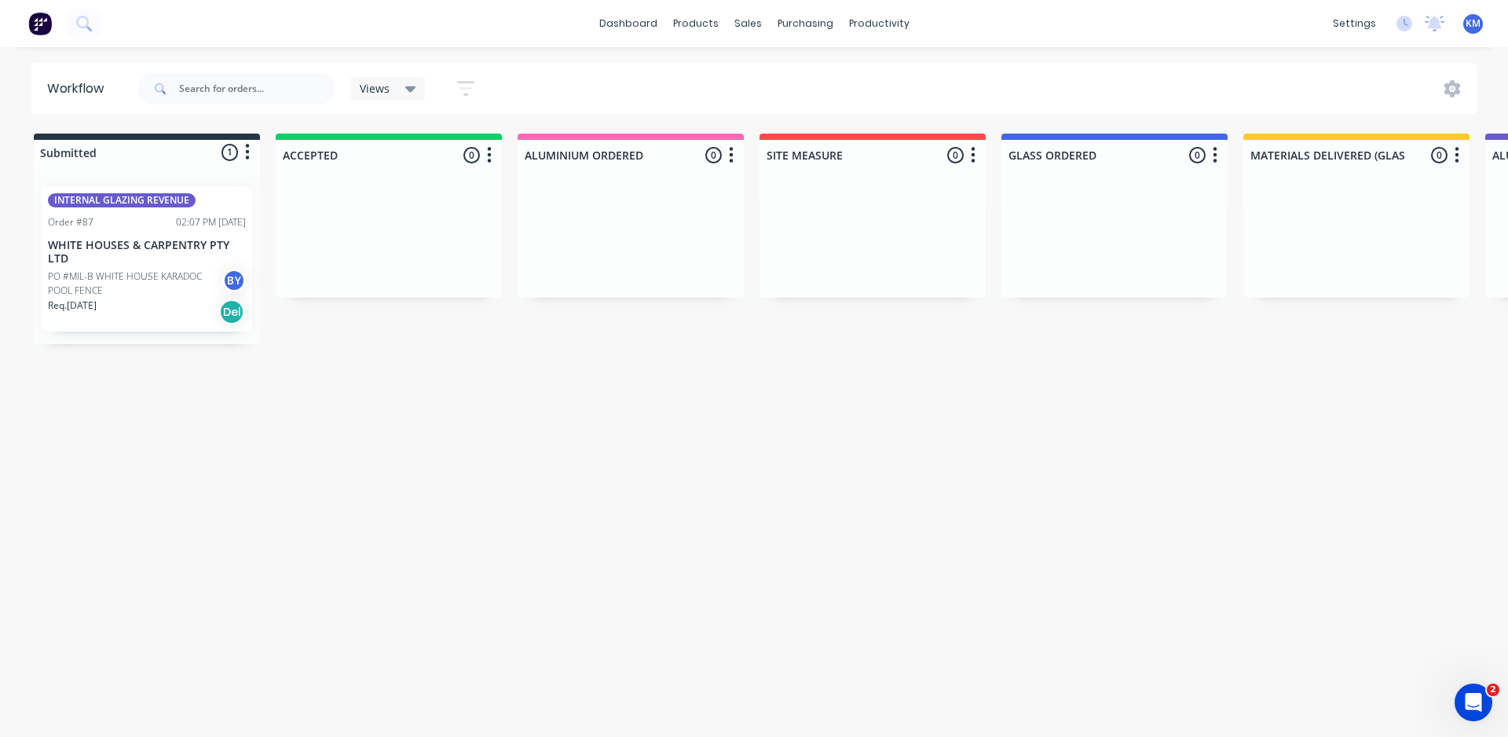
click at [405, 88] on icon at bounding box center [410, 89] width 11 height 6
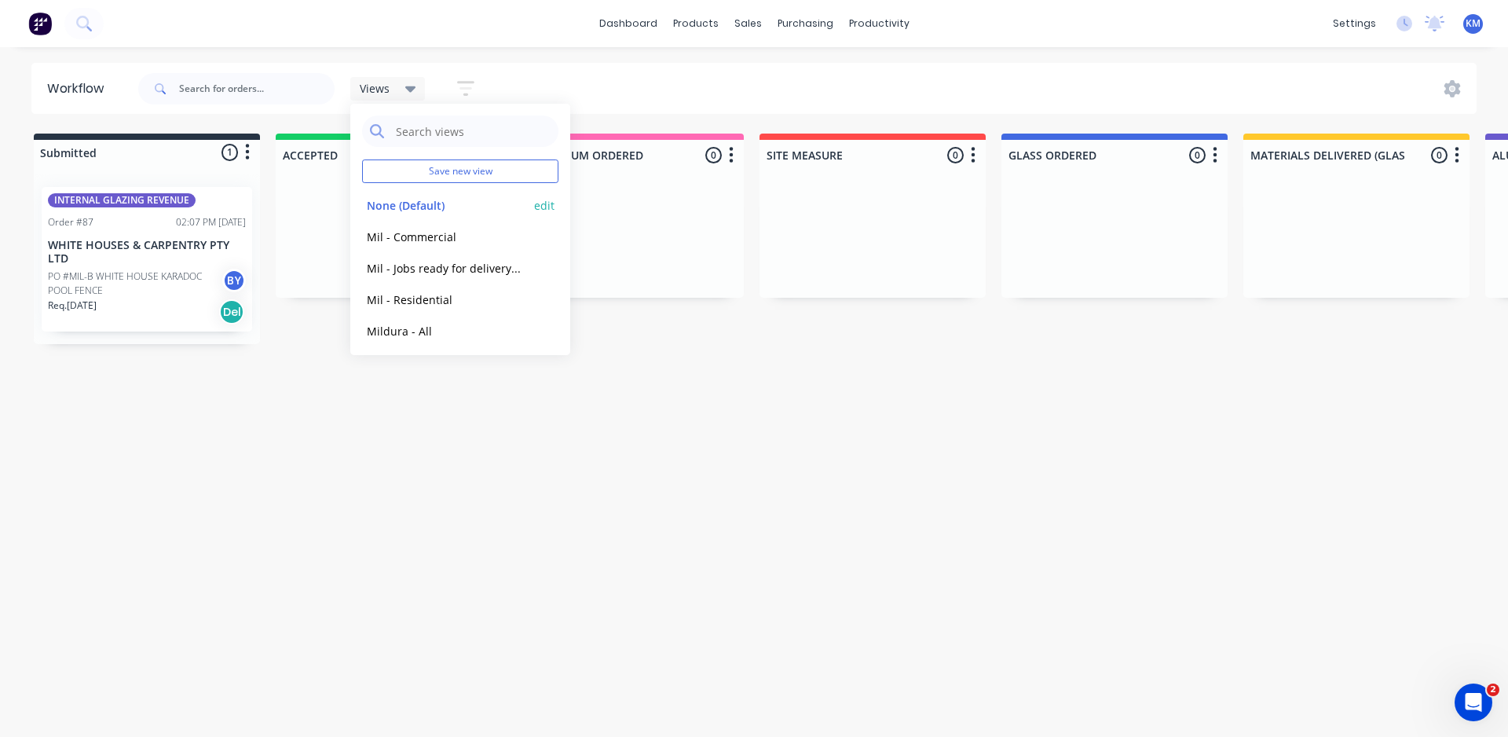
click at [534, 203] on button "edit" at bounding box center [544, 205] width 20 height 16
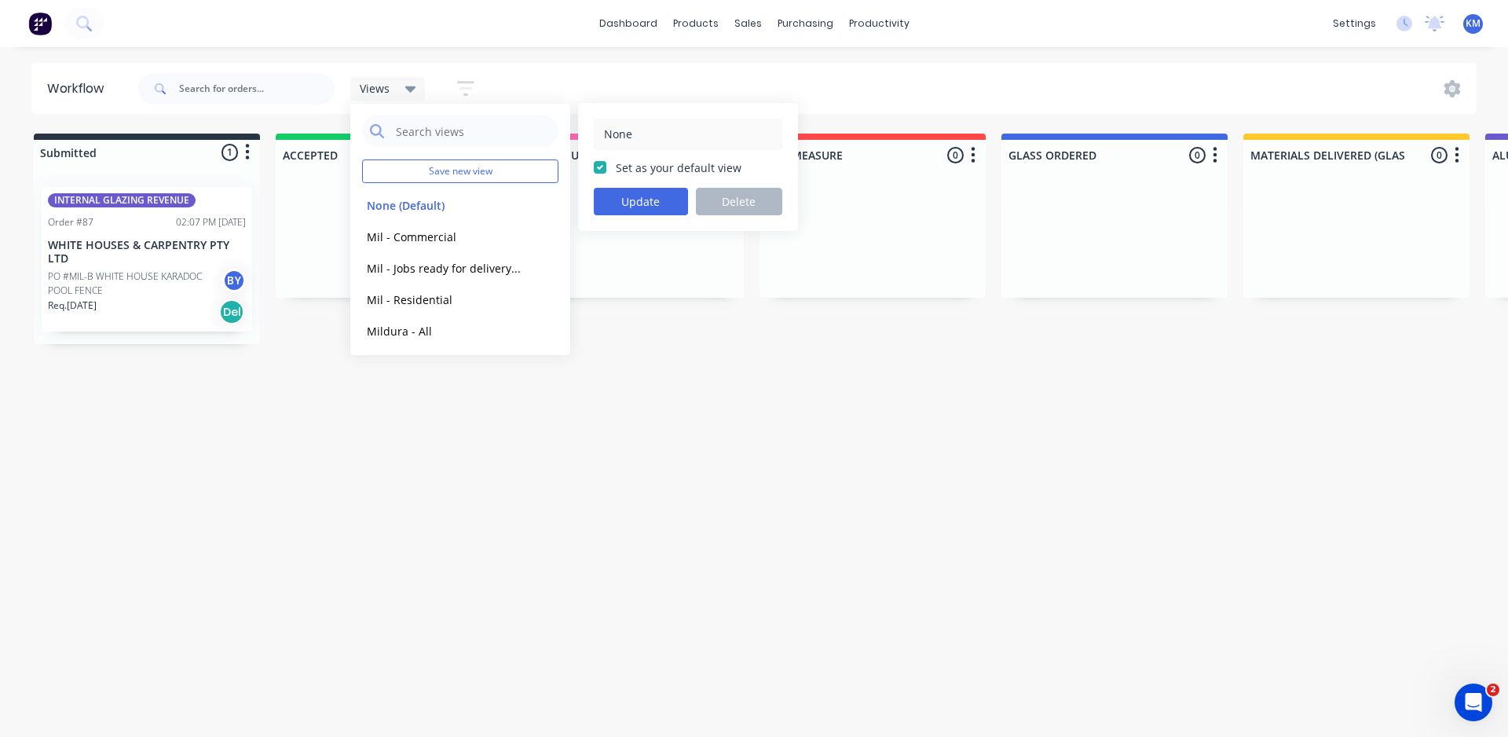
click at [576, 386] on div "Workflow Views Save new view None (Default) edit Mil - Commercial edit Mil - Jo…" at bounding box center [754, 384] width 1508 height 642
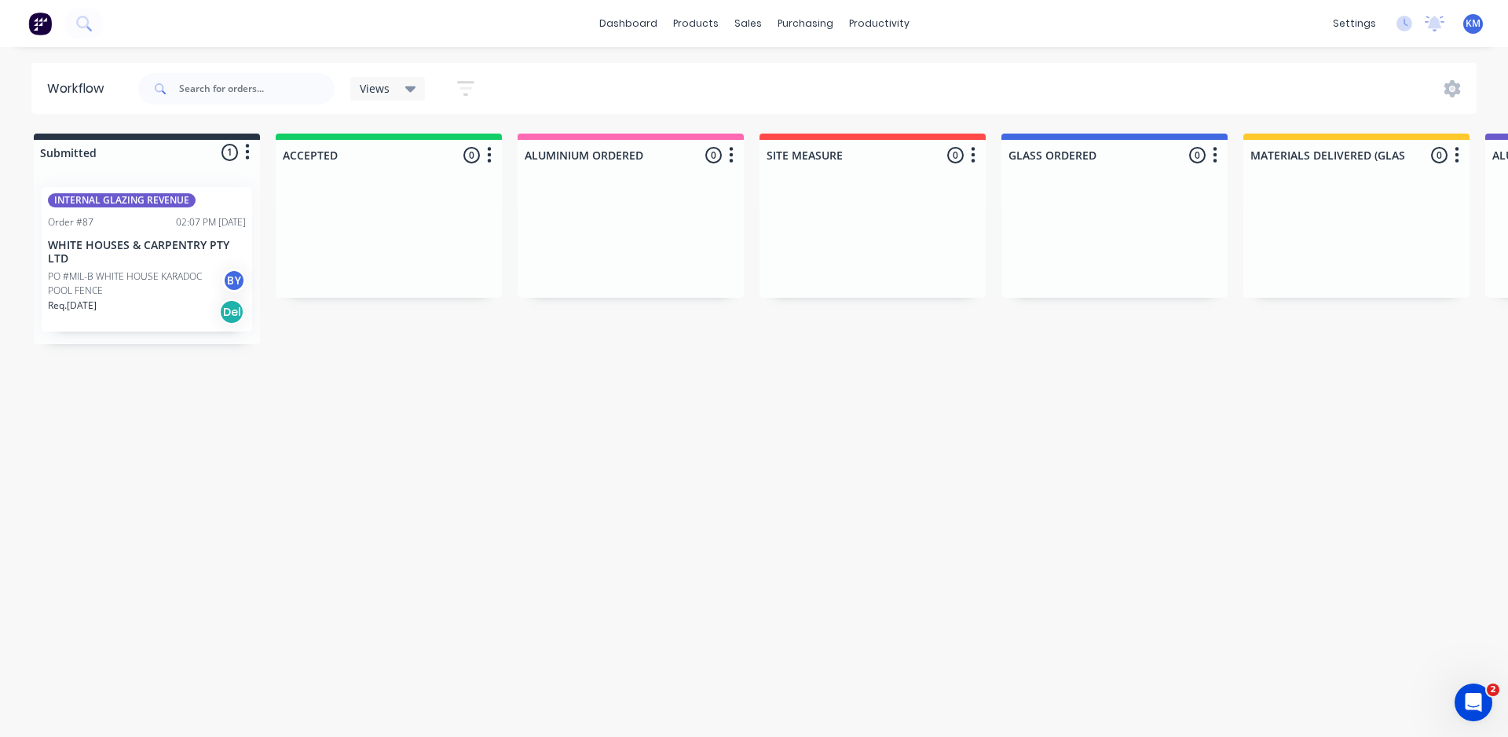
click at [410, 83] on icon at bounding box center [410, 88] width 11 height 17
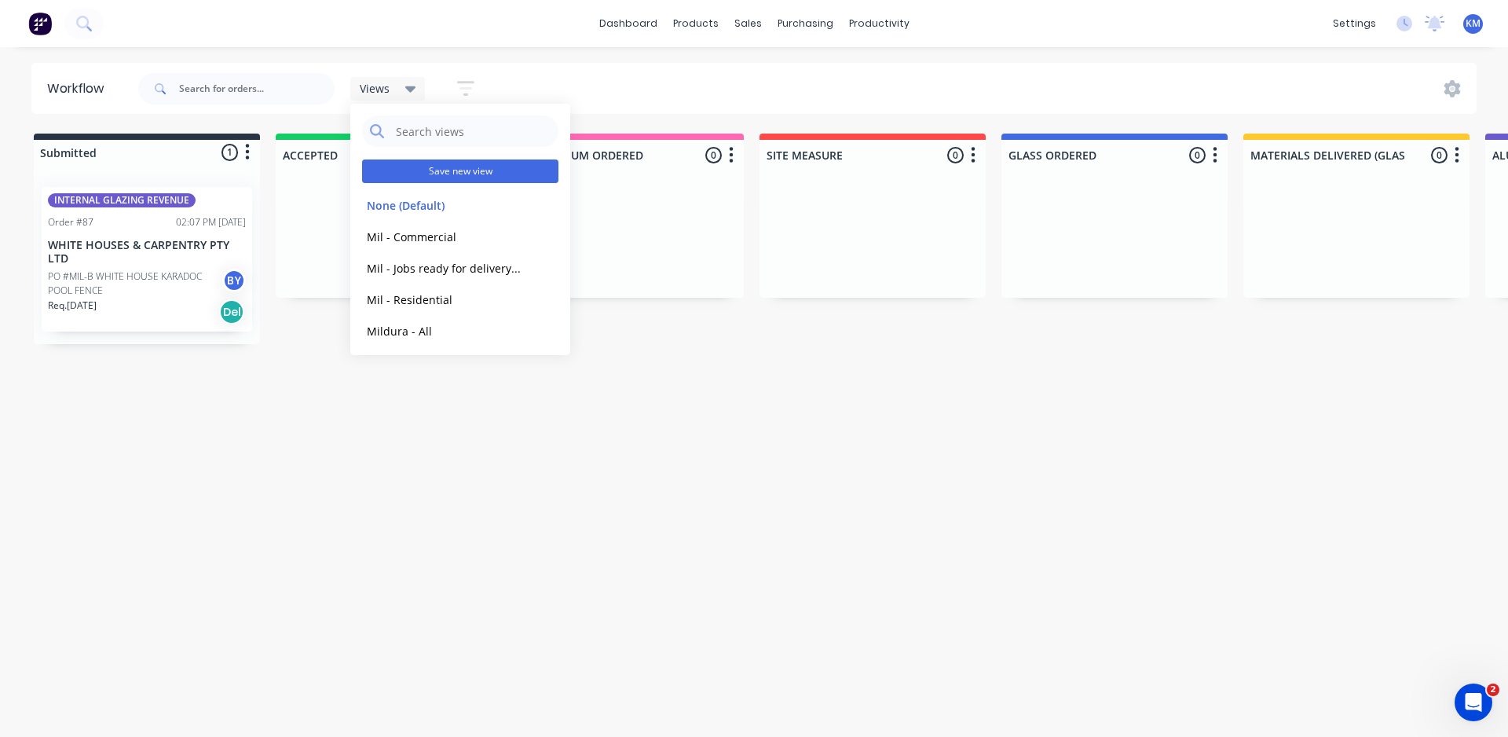
click at [464, 170] on button "Save new view" at bounding box center [460, 171] width 196 height 24
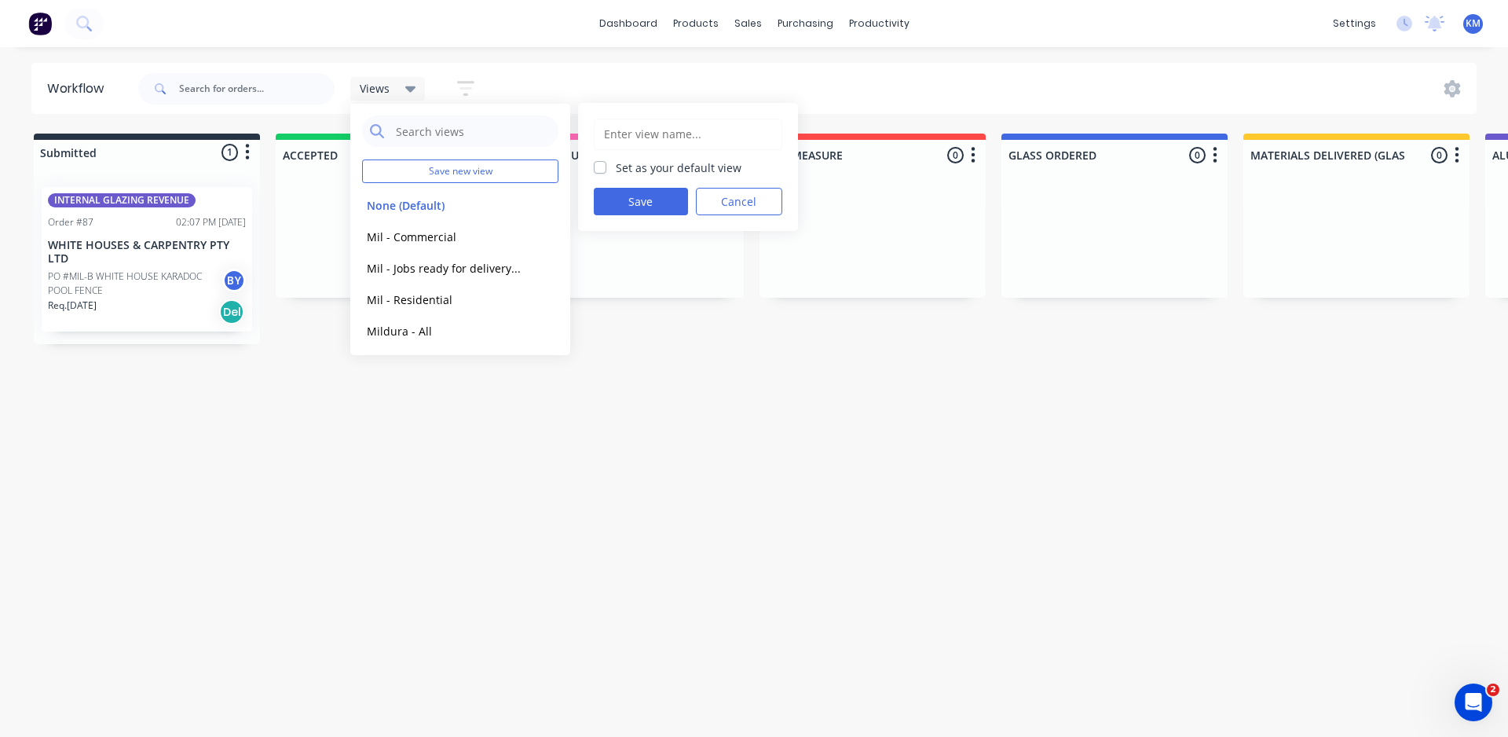
click at [631, 130] on input "text" at bounding box center [687, 134] width 171 height 30
type input "INTERNAL GLAZING REVENUE"
click at [647, 202] on button "Save" at bounding box center [641, 201] width 94 height 27
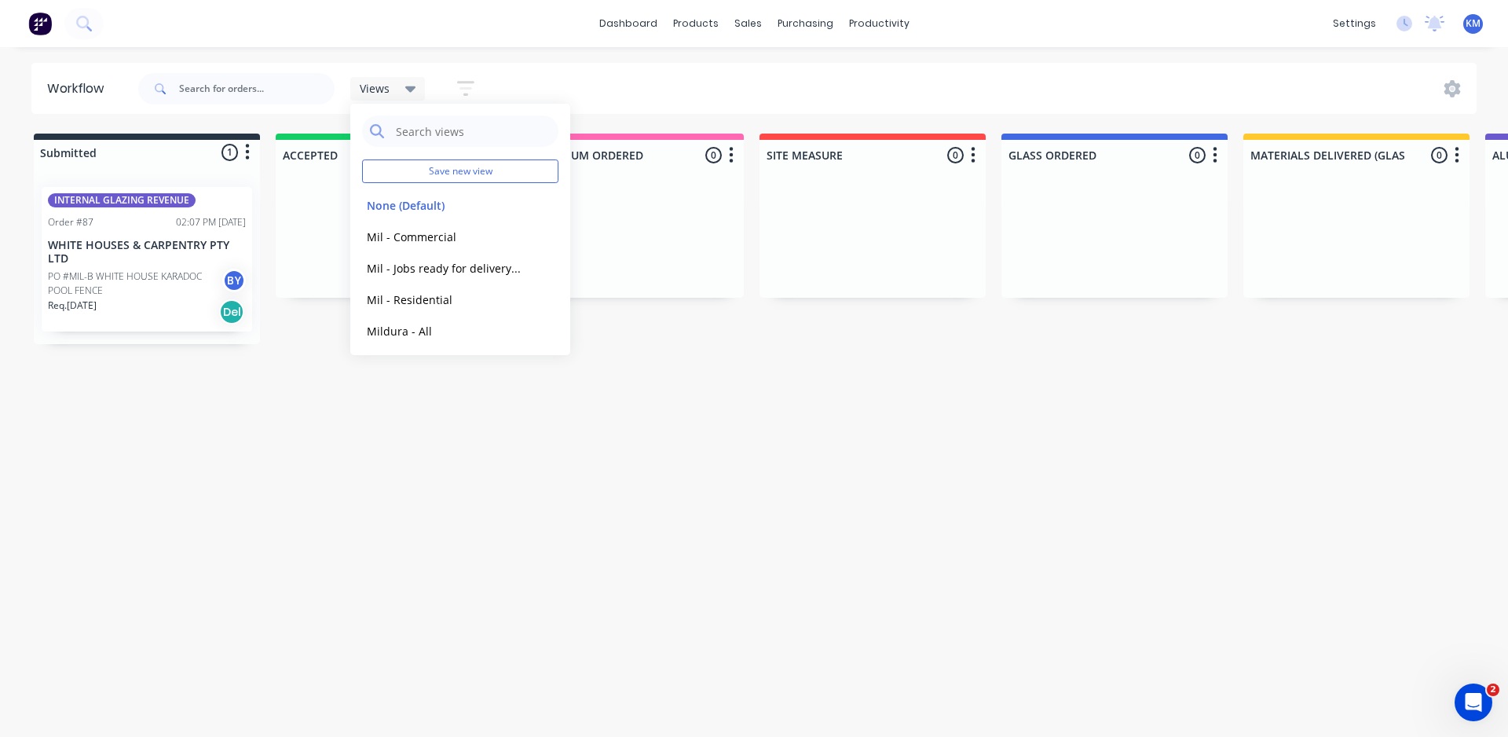
click at [663, 393] on div "Workflow Views Save new view None (Default) edit Mil - Commercial edit Mil - Jo…" at bounding box center [754, 384] width 1508 height 642
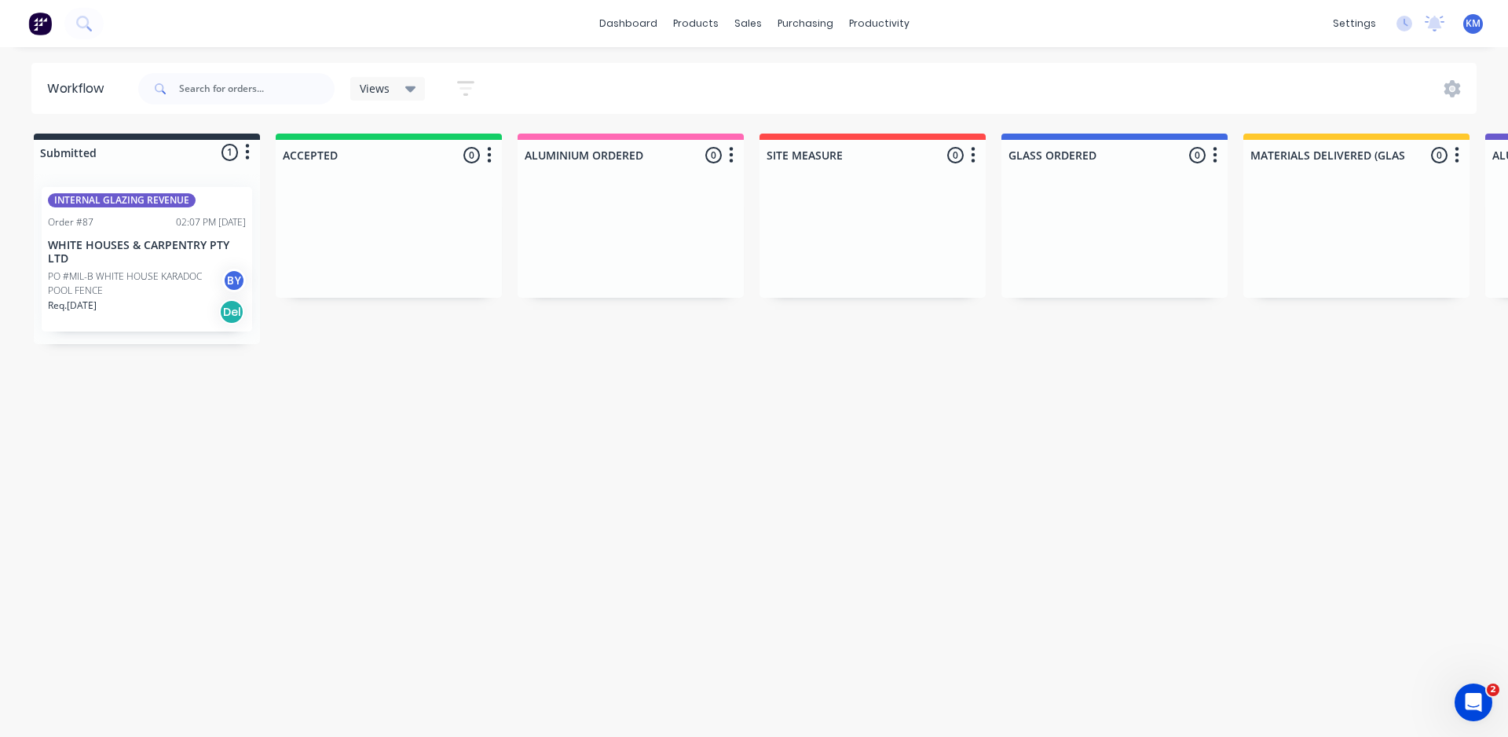
click at [397, 84] on div "Views" at bounding box center [388, 89] width 57 height 14
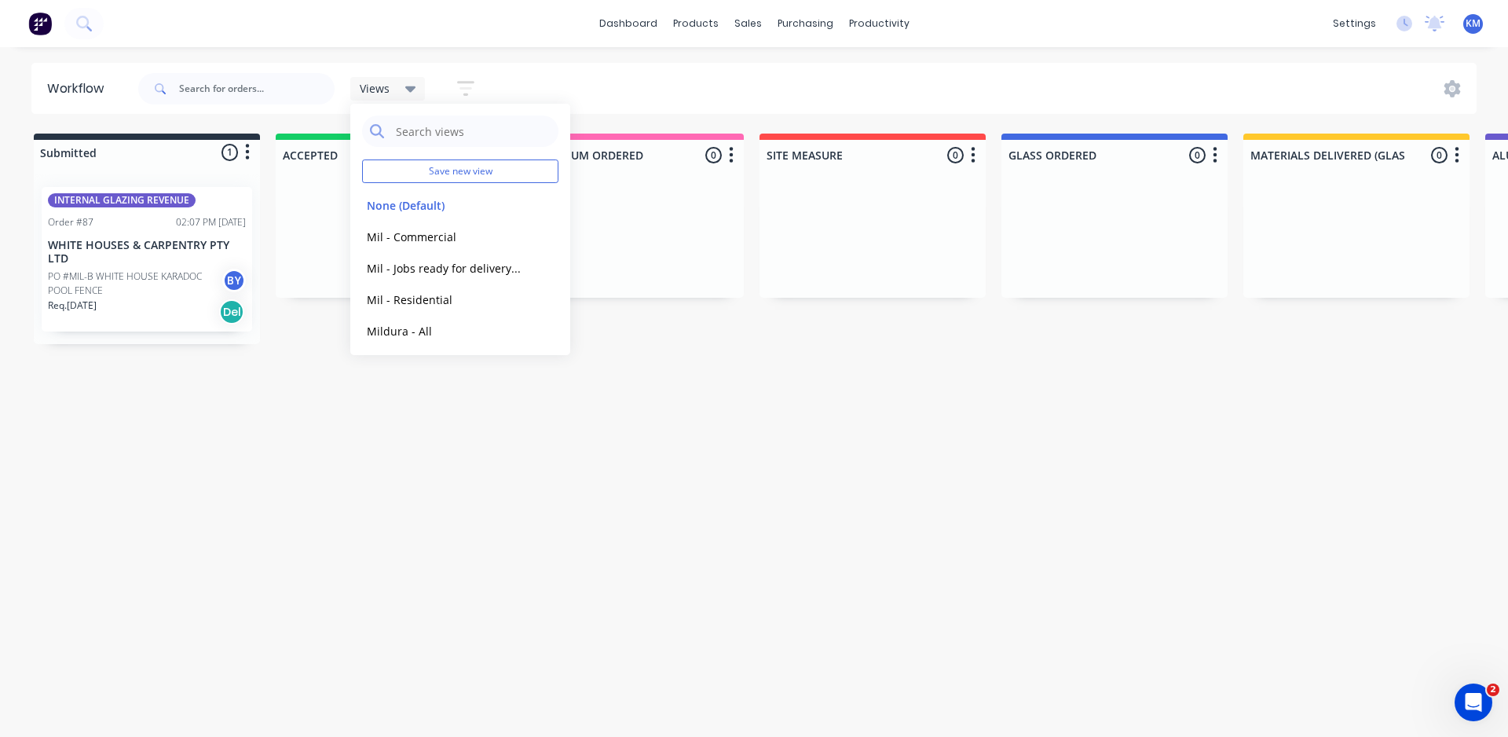
scroll to position [35, 0]
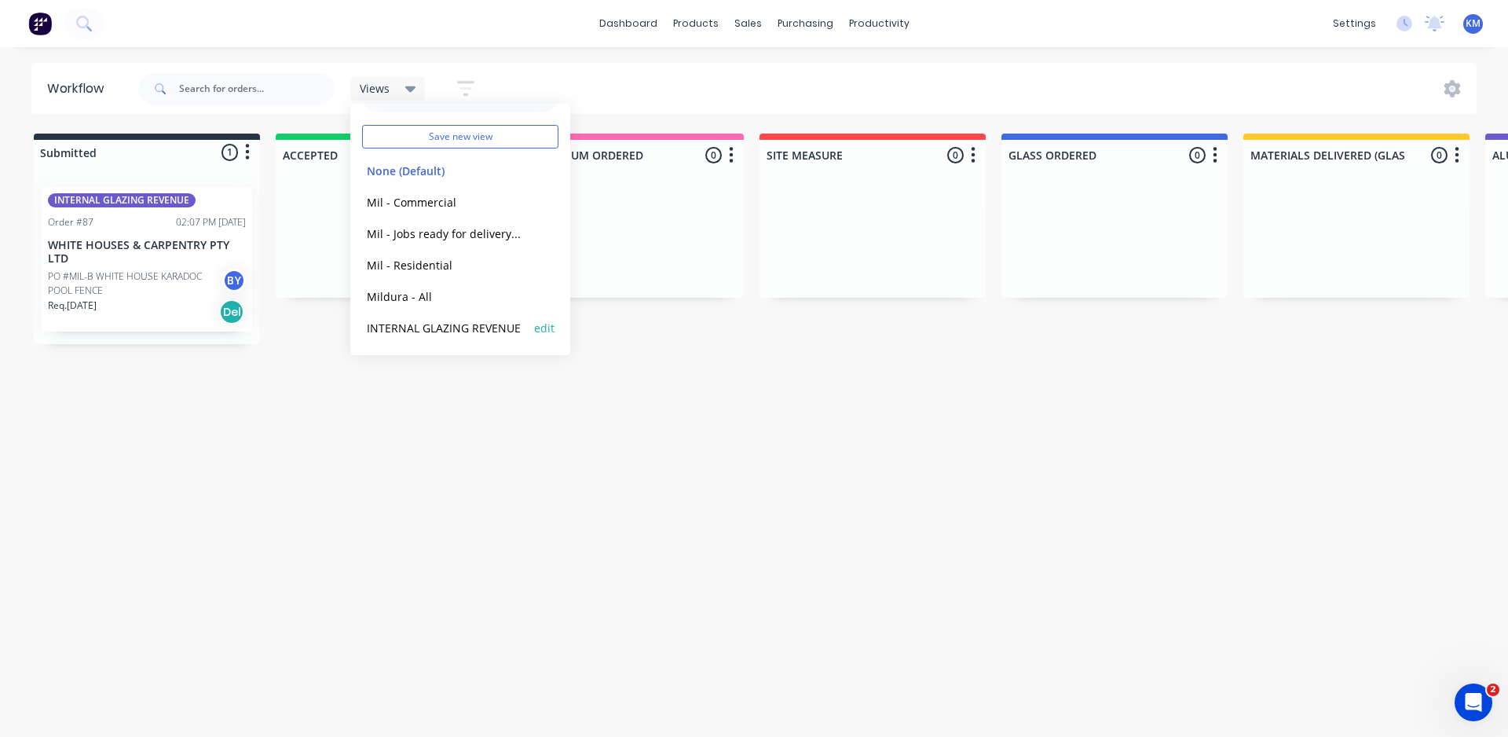
click at [536, 327] on button "edit" at bounding box center [544, 328] width 20 height 16
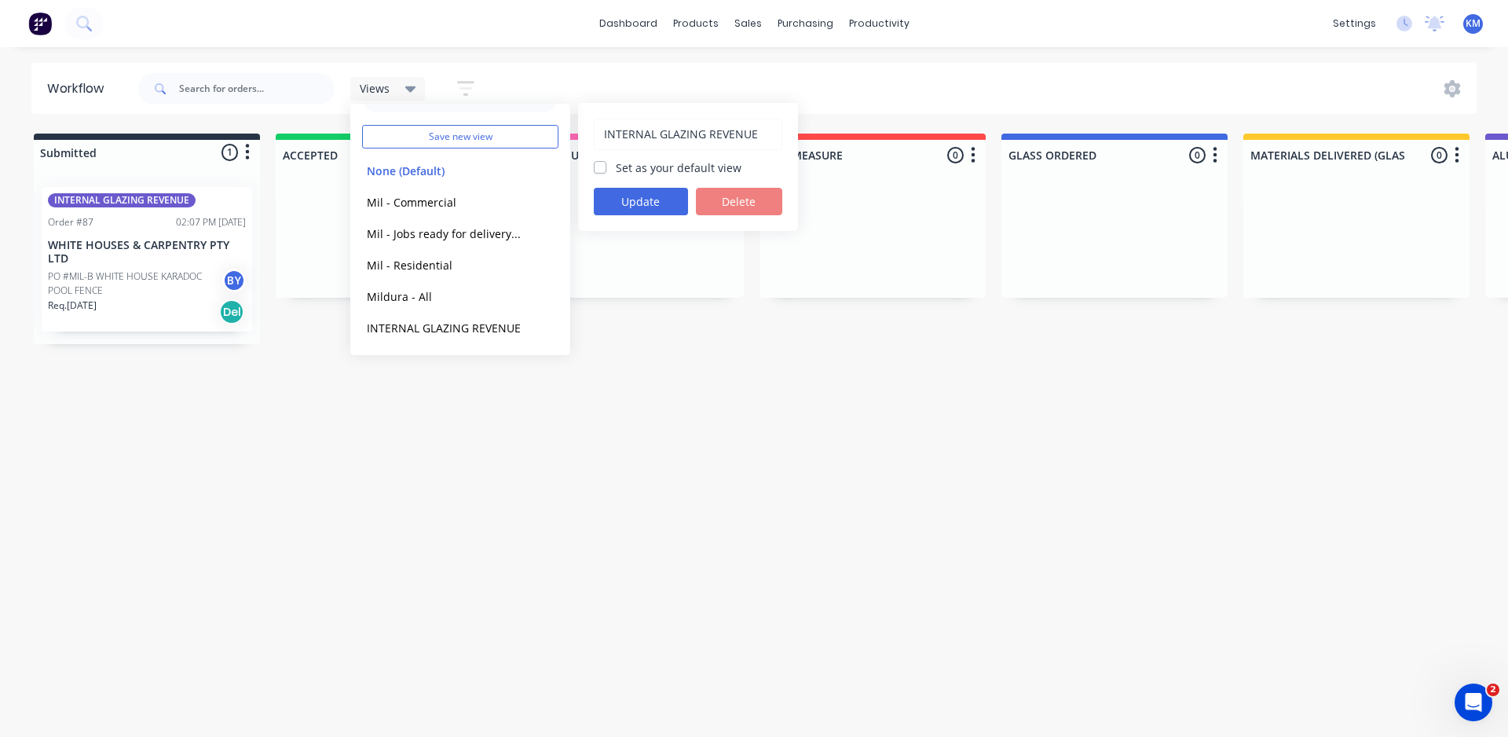
click at [607, 126] on input "INTERNAL GLAZING REVENUE" at bounding box center [687, 134] width 171 height 30
click at [605, 134] on input "INTERNAL GLAZING REVENUE" at bounding box center [687, 134] width 171 height 30
drag, startPoint x: 679, startPoint y: 134, endPoint x: 631, endPoint y: 123, distance: 50.1
click at [631, 123] on input "Mil- INTERNAL GLAZING REVENUE" at bounding box center [687, 134] width 171 height 30
drag, startPoint x: 715, startPoint y: 136, endPoint x: 679, endPoint y: 123, distance: 38.3
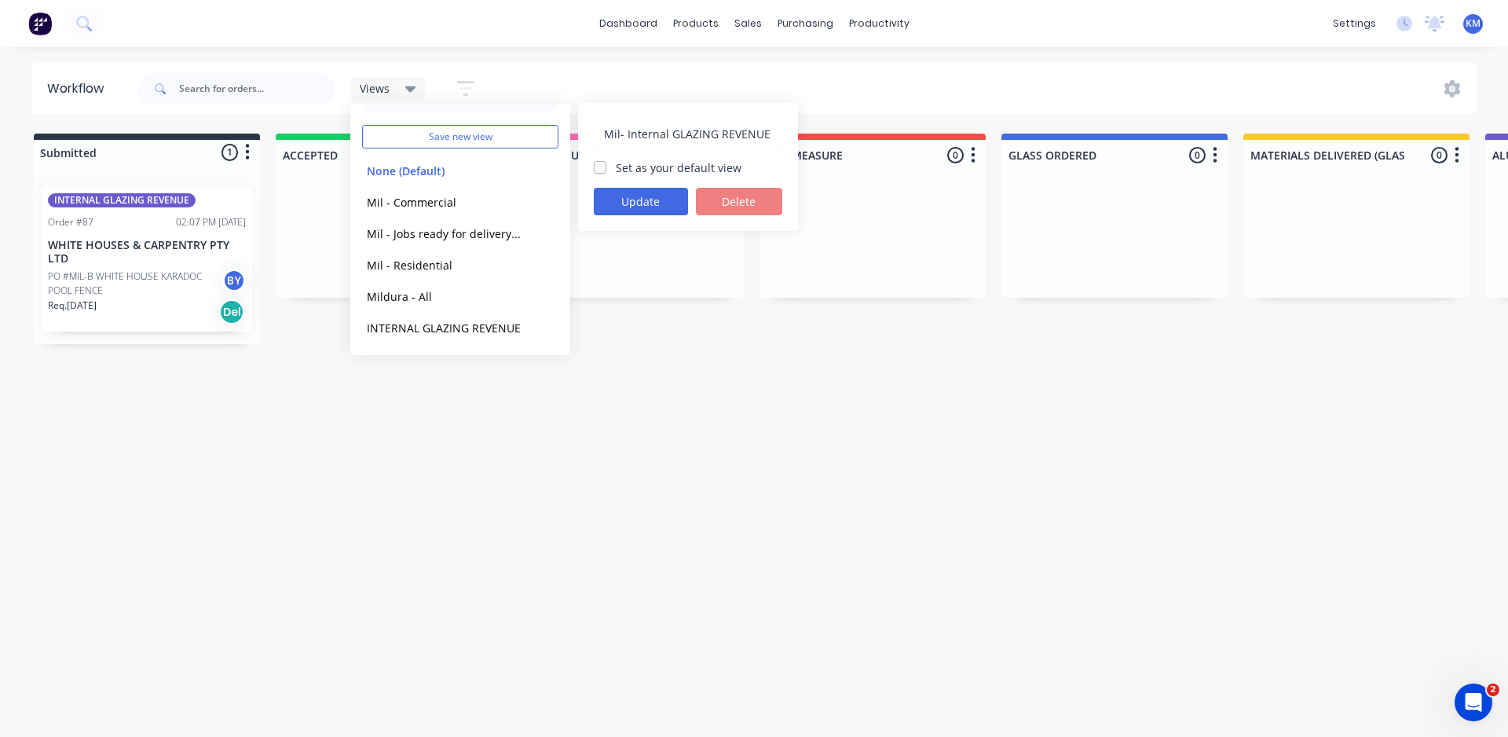
click at [679, 123] on input "Mil- Internal GLAZING REVENUE" at bounding box center [687, 134] width 171 height 30
click at [753, 133] on input "Mil- Internal Glazing REVENUE" at bounding box center [687, 134] width 171 height 30
drag, startPoint x: 760, startPoint y: 135, endPoint x: 721, endPoint y: 126, distance: 39.4
click at [721, 126] on input "Mil- Internal Glazing REVENUE" at bounding box center [687, 134] width 171 height 30
click at [721, 129] on input "Mil- Internal Glazing REevenue" at bounding box center [687, 134] width 171 height 30
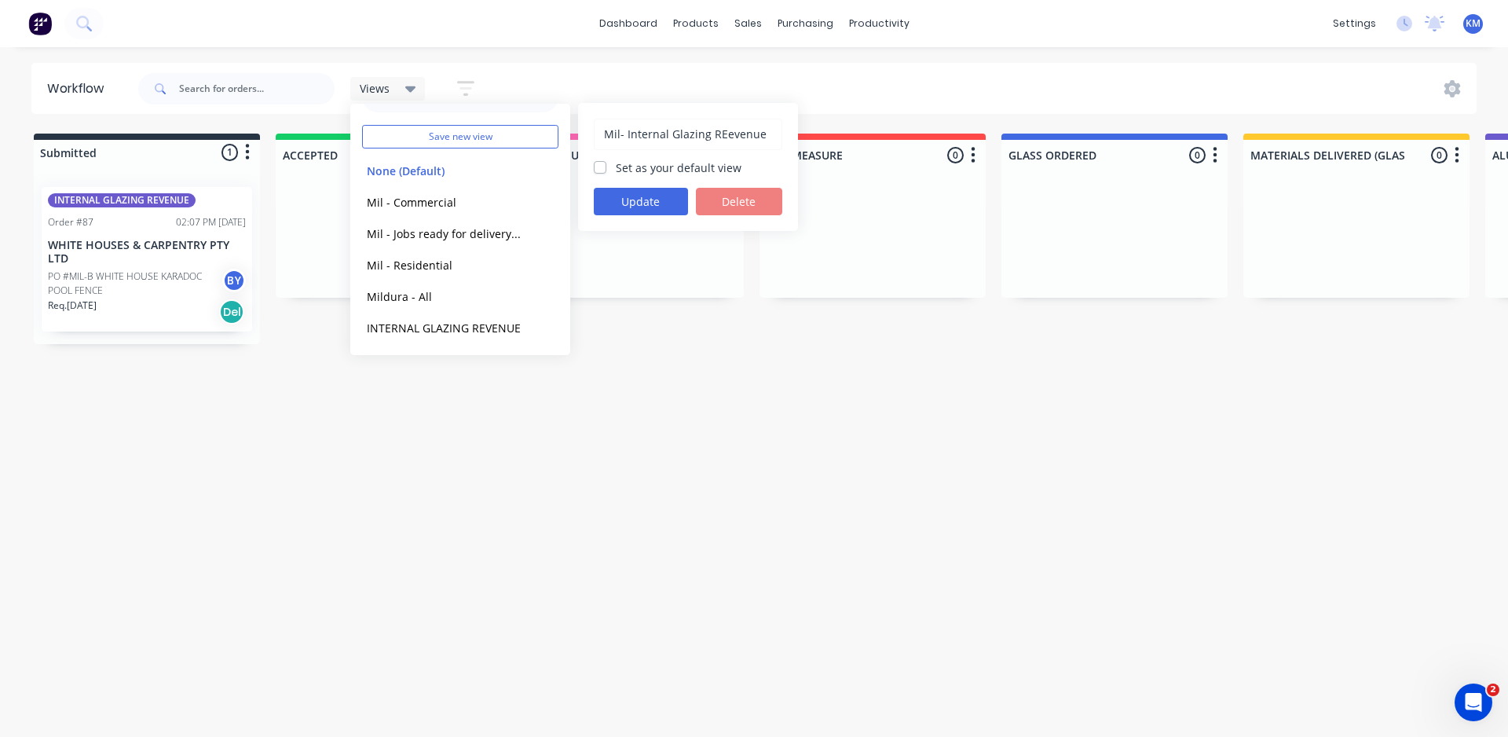
type input "Mil- Internal Glazing Revenue"
click at [662, 201] on button "Update" at bounding box center [641, 201] width 94 height 27
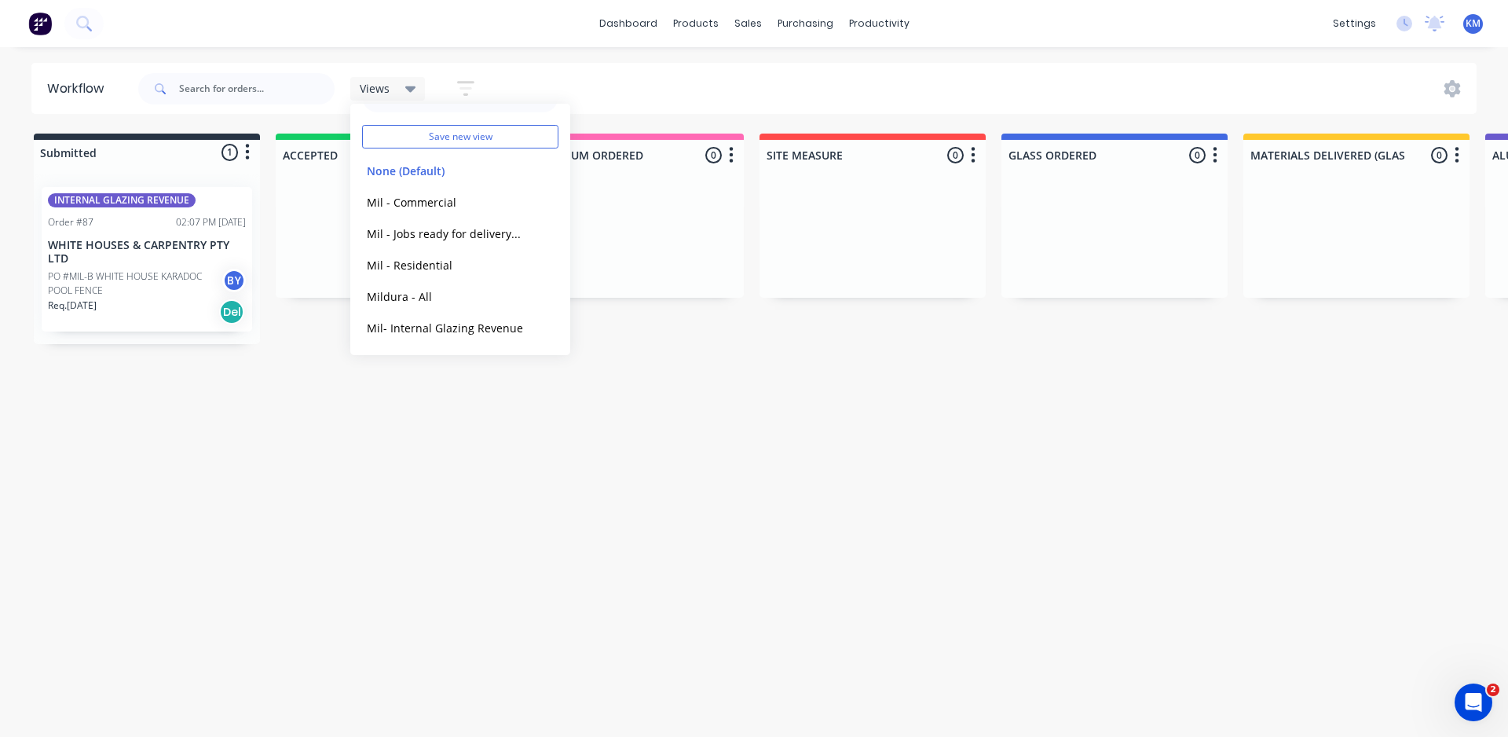
click at [456, 440] on div "Workflow Views Save new view None (Default) edit Mil - Commercial edit Mil - Jo…" at bounding box center [754, 384] width 1508 height 642
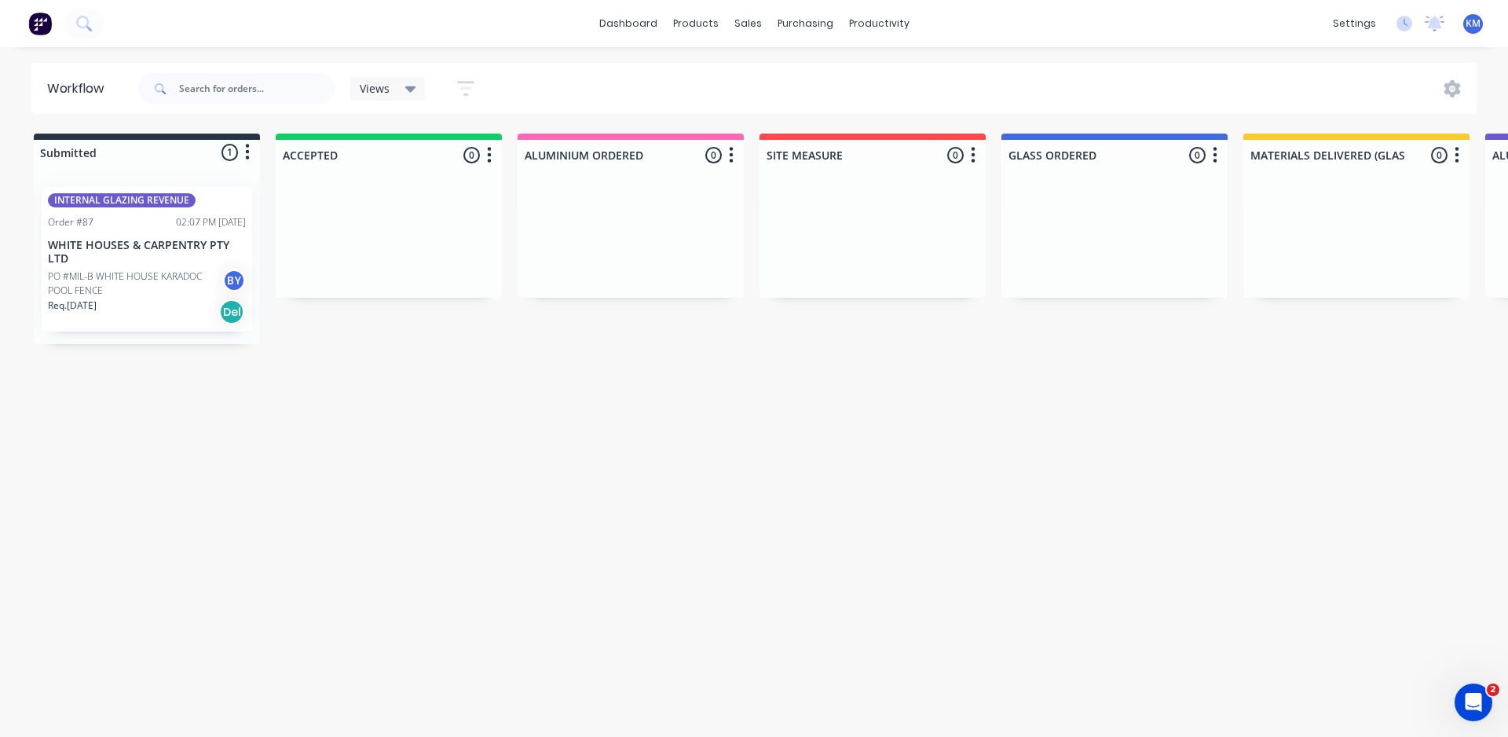
click at [384, 92] on span "Views" at bounding box center [375, 88] width 30 height 16
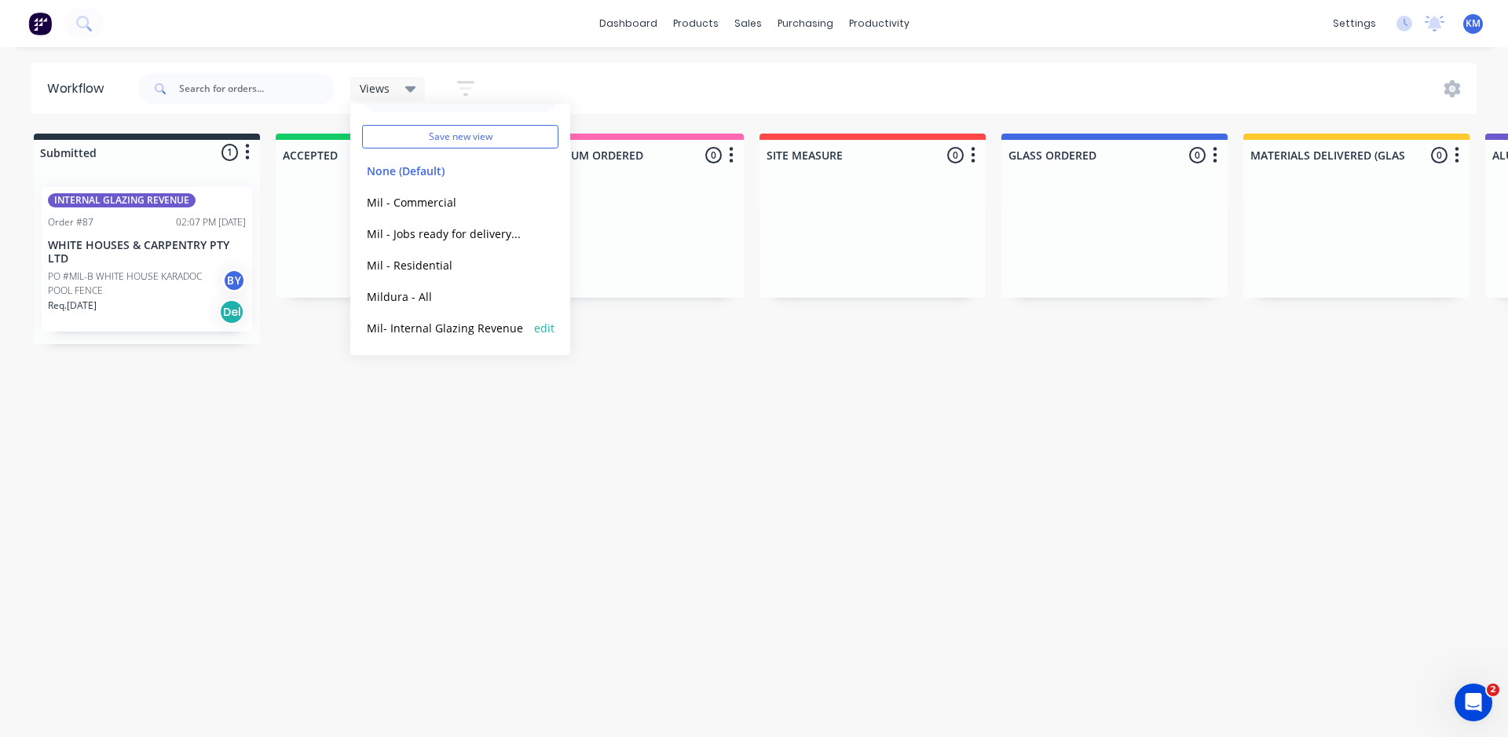
click at [446, 326] on button "Mil- Internal Glazing Revenue" at bounding box center [445, 328] width 167 height 18
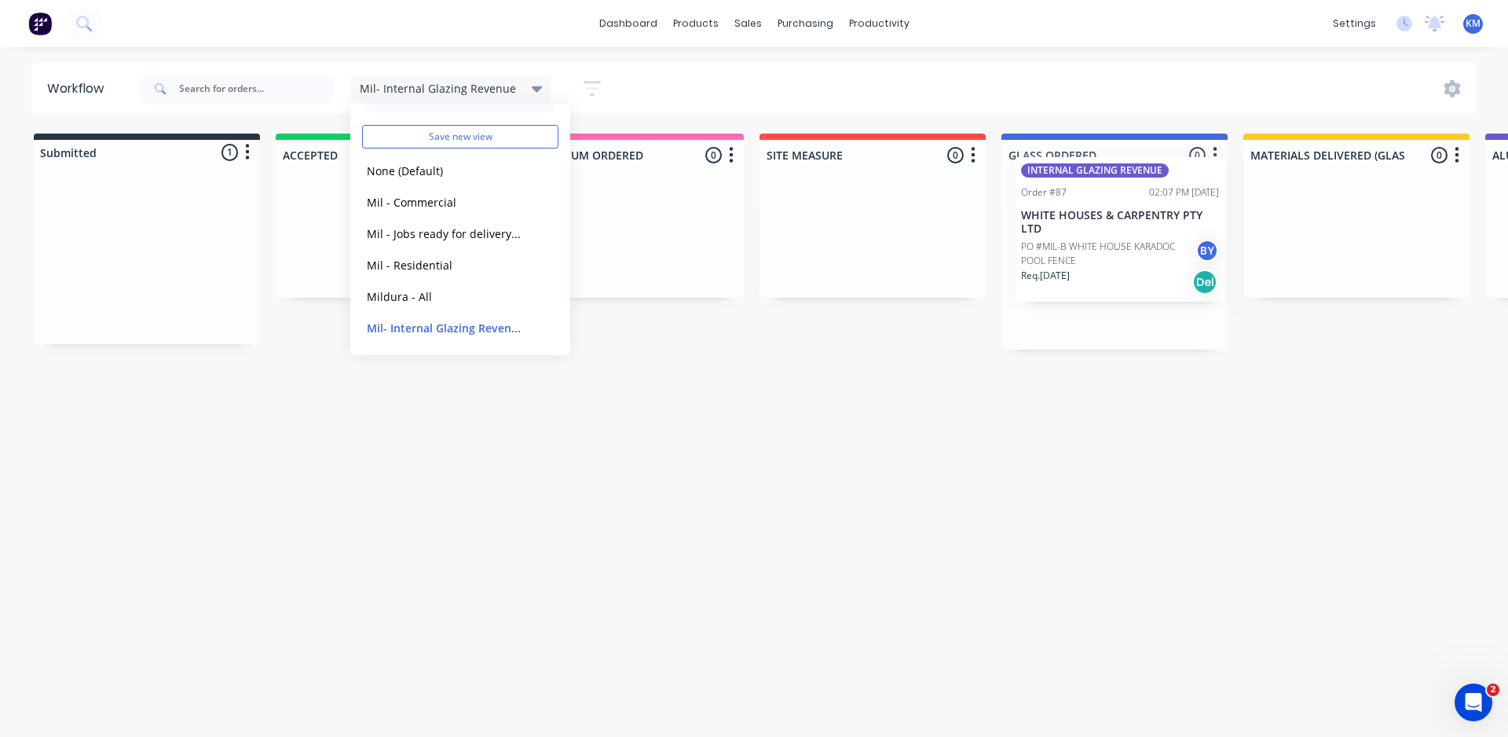
drag, startPoint x: 128, startPoint y: 290, endPoint x: 1126, endPoint y: 256, distance: 998.9
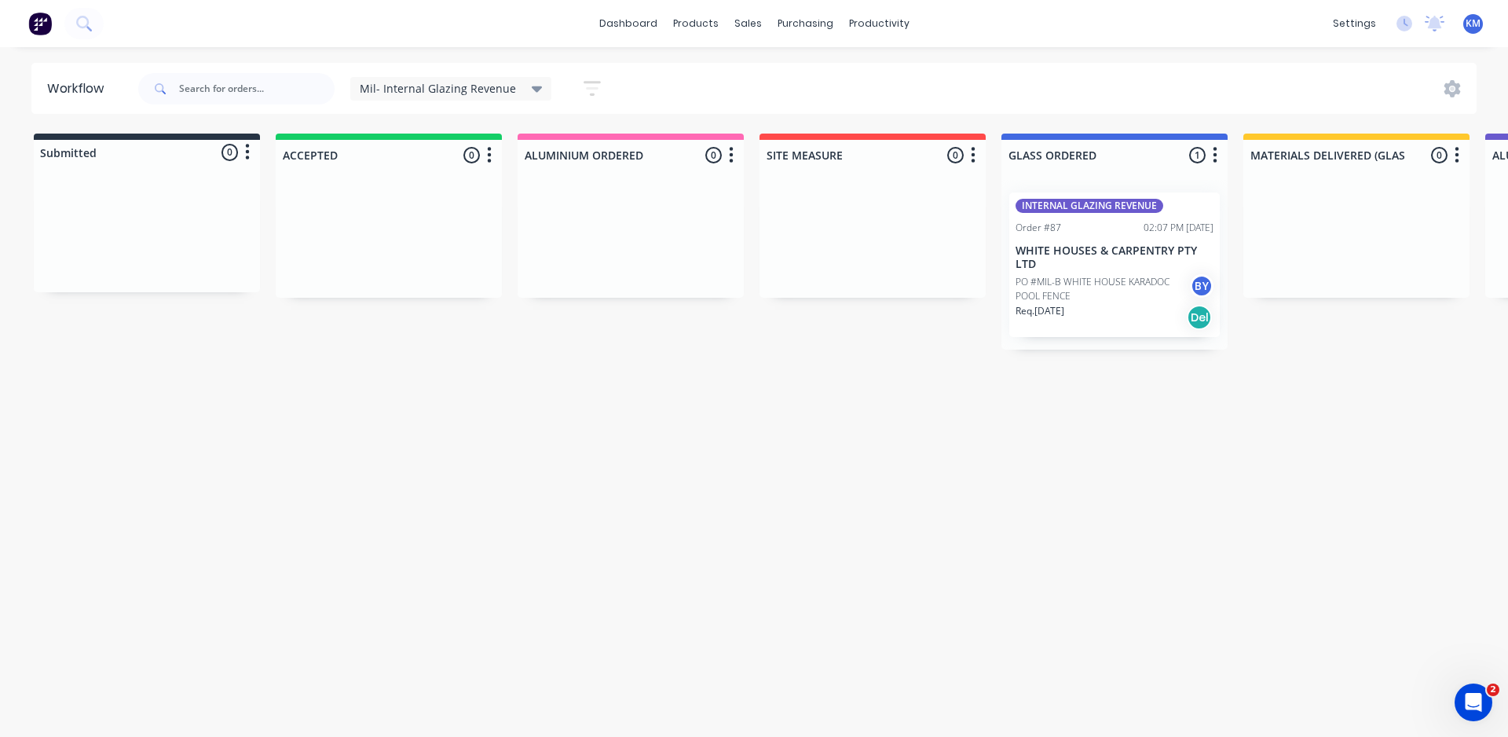
click at [503, 91] on span "Mil- Internal Glazing Revenue" at bounding box center [438, 88] width 156 height 16
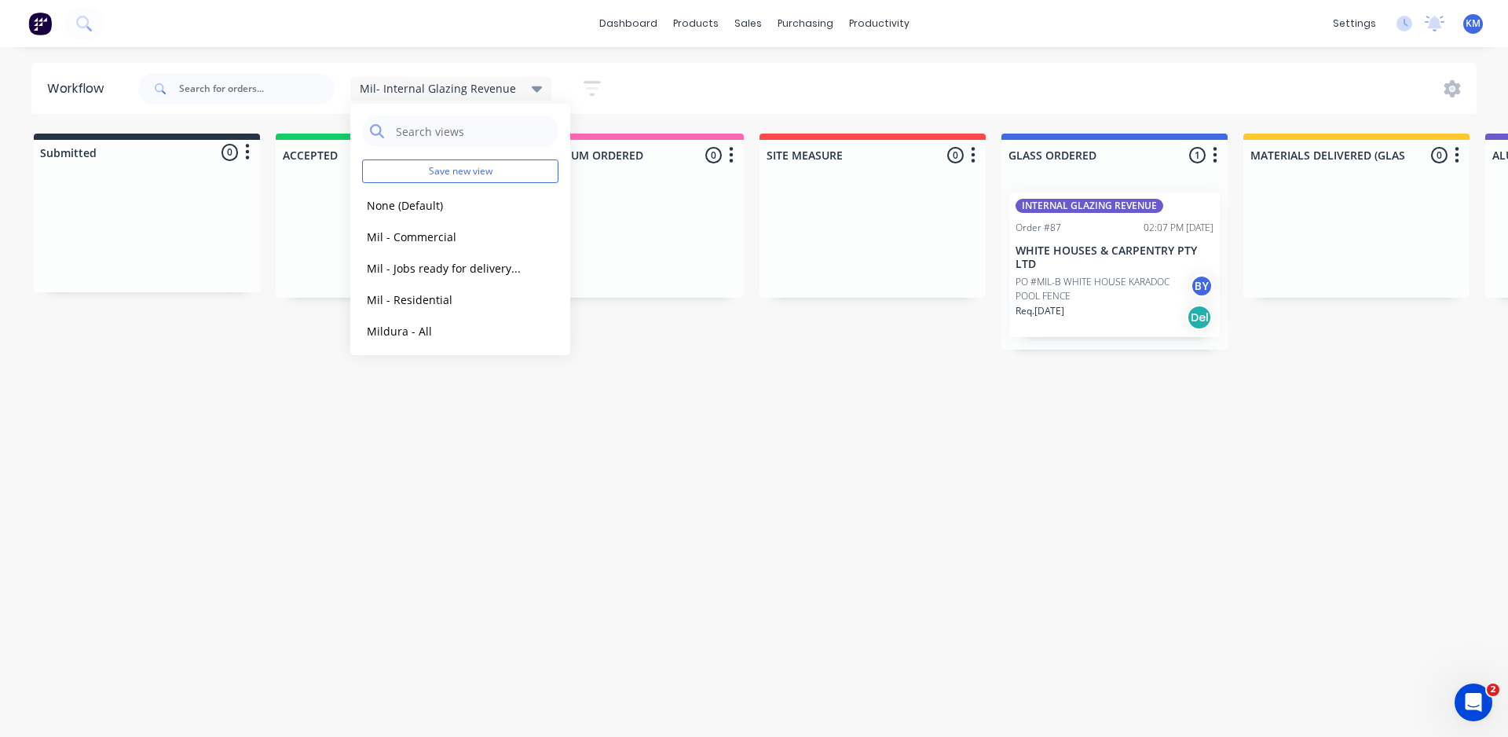
click at [595, 83] on icon "button" at bounding box center [592, 89] width 17 height 20
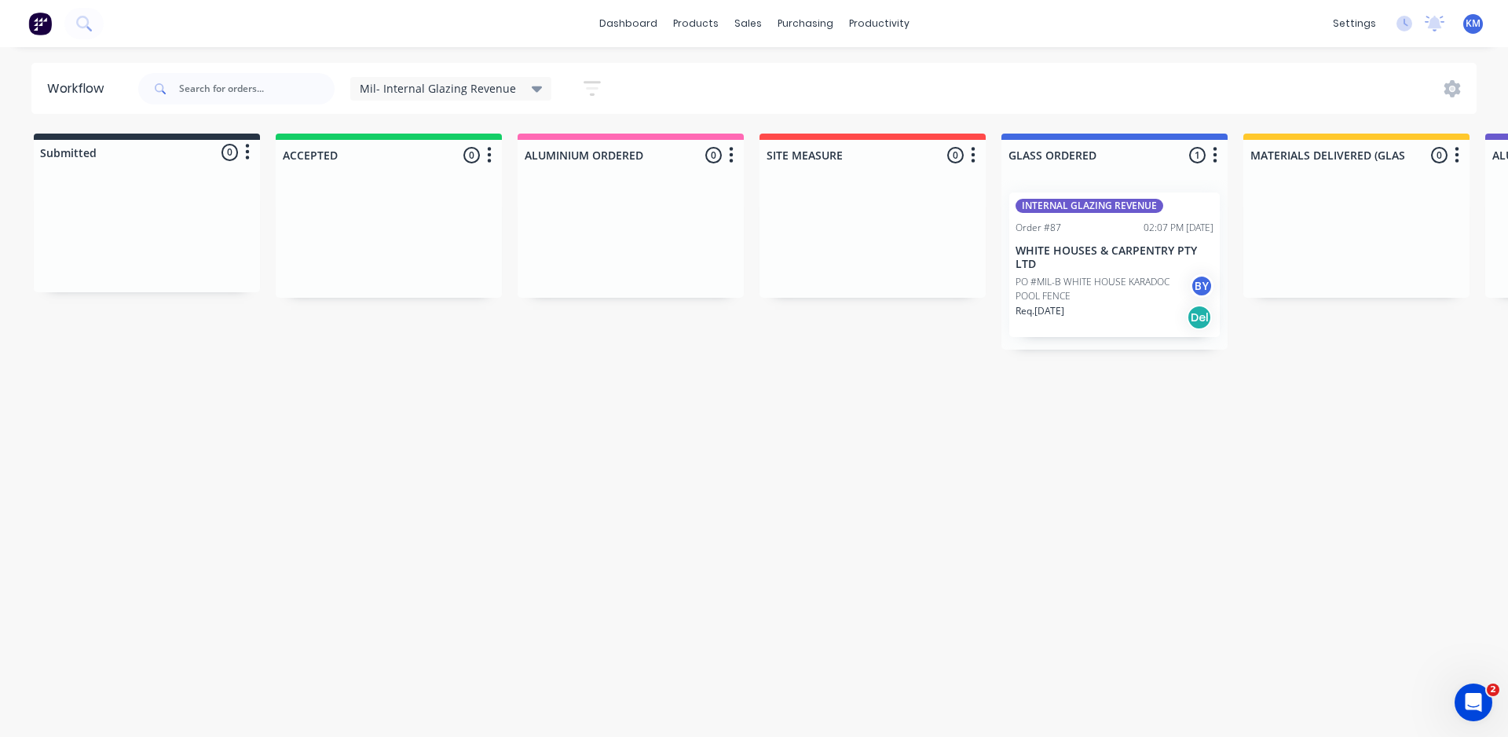
drag, startPoint x: 966, startPoint y: 544, endPoint x: 969, endPoint y: 484, distance: 59.8
click at [966, 543] on div "Workflow Mil- Internal Glazing Revenue Save new view None (Default) edit Mil - …" at bounding box center [754, 384] width 1508 height 642
click at [497, 93] on span "Mil- Internal Glazing Revenue" at bounding box center [438, 88] width 156 height 16
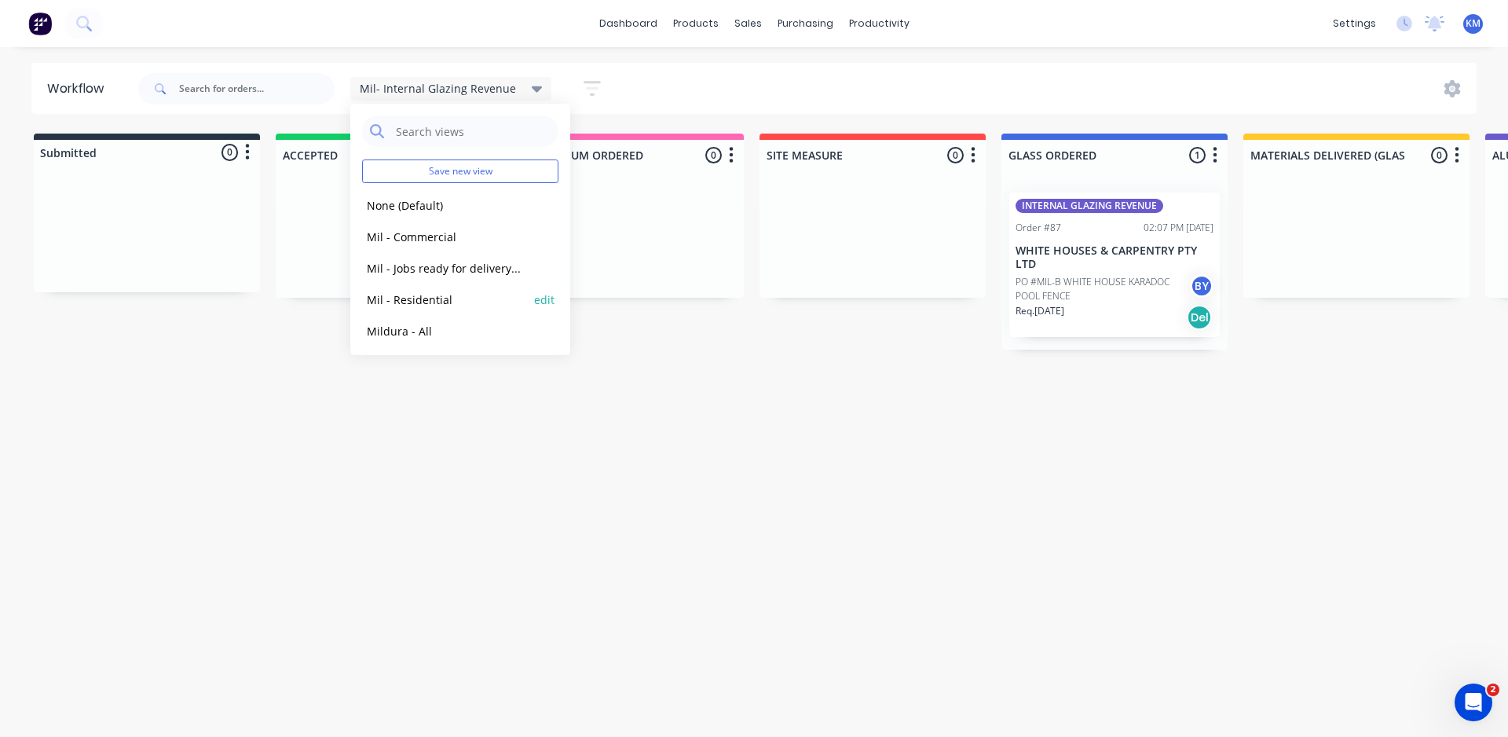
click at [441, 291] on button "Mil - Residential" at bounding box center [445, 300] width 167 height 18
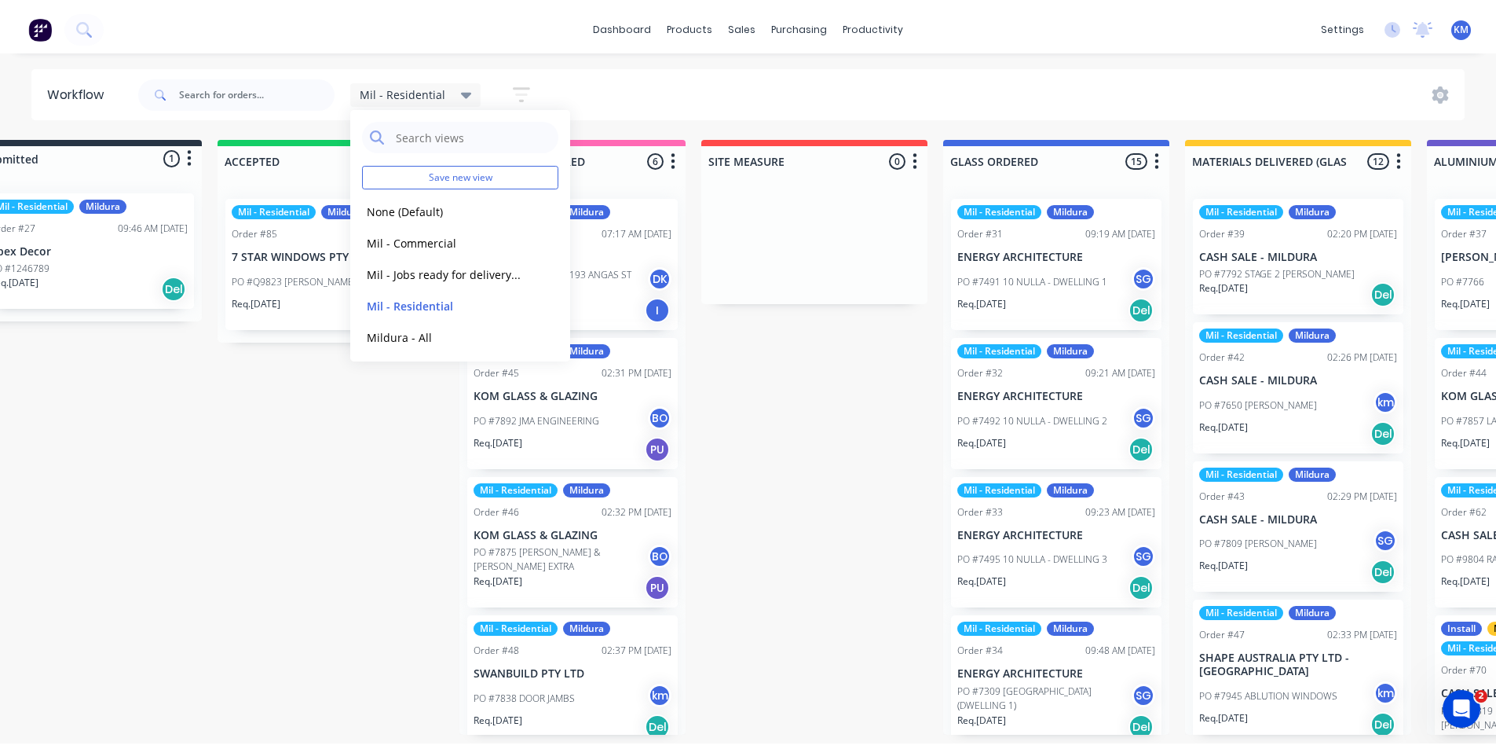
scroll to position [0, 0]
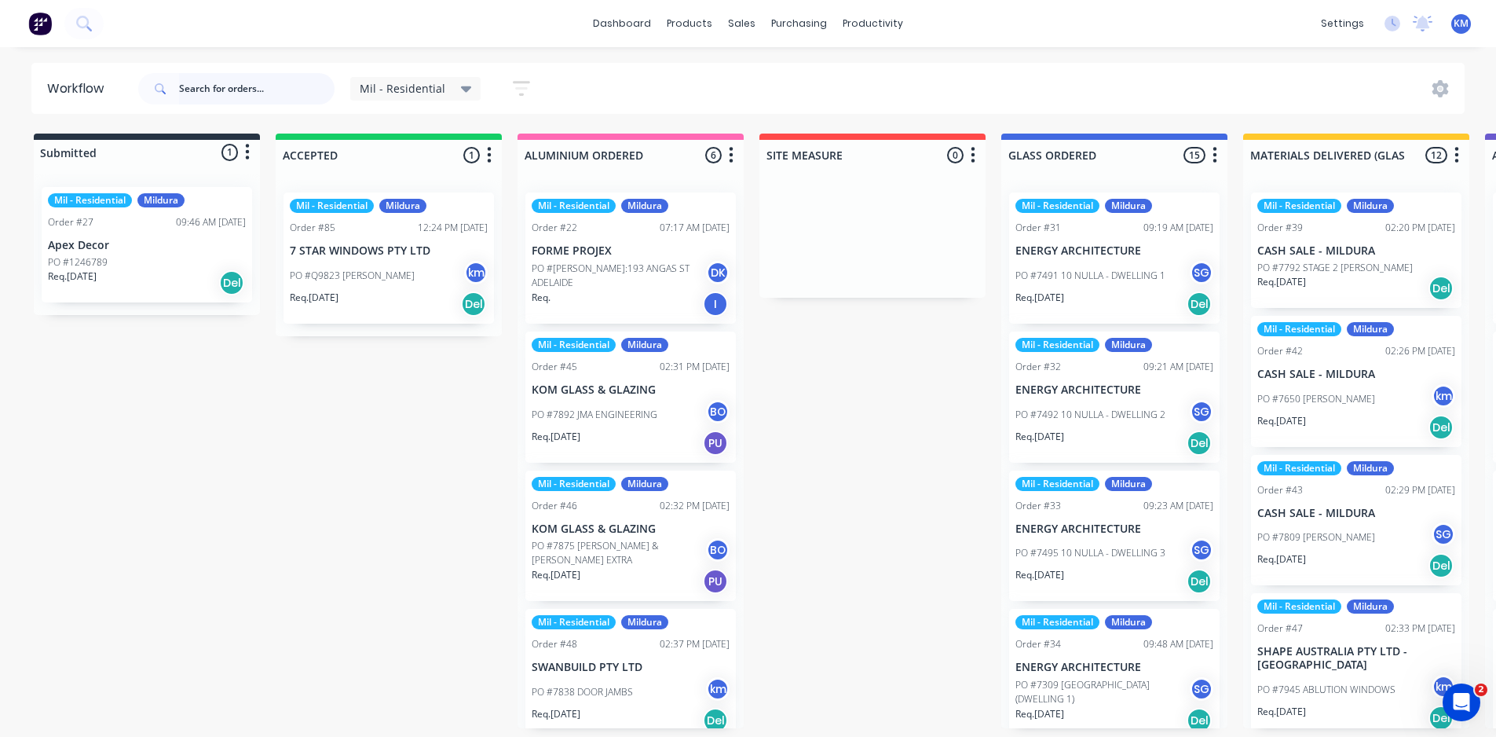
click at [243, 89] on input "text" at bounding box center [257, 88] width 156 height 31
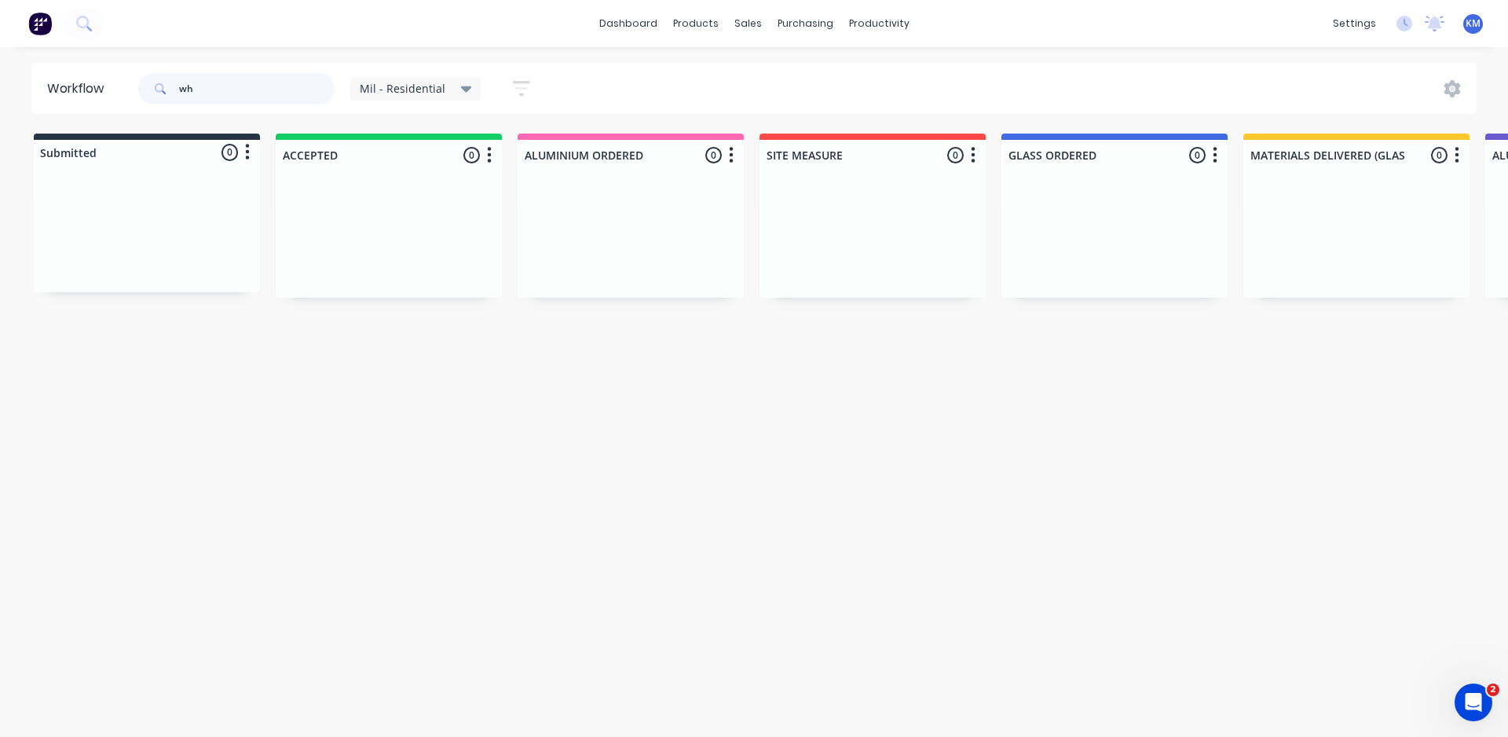
type input "w"
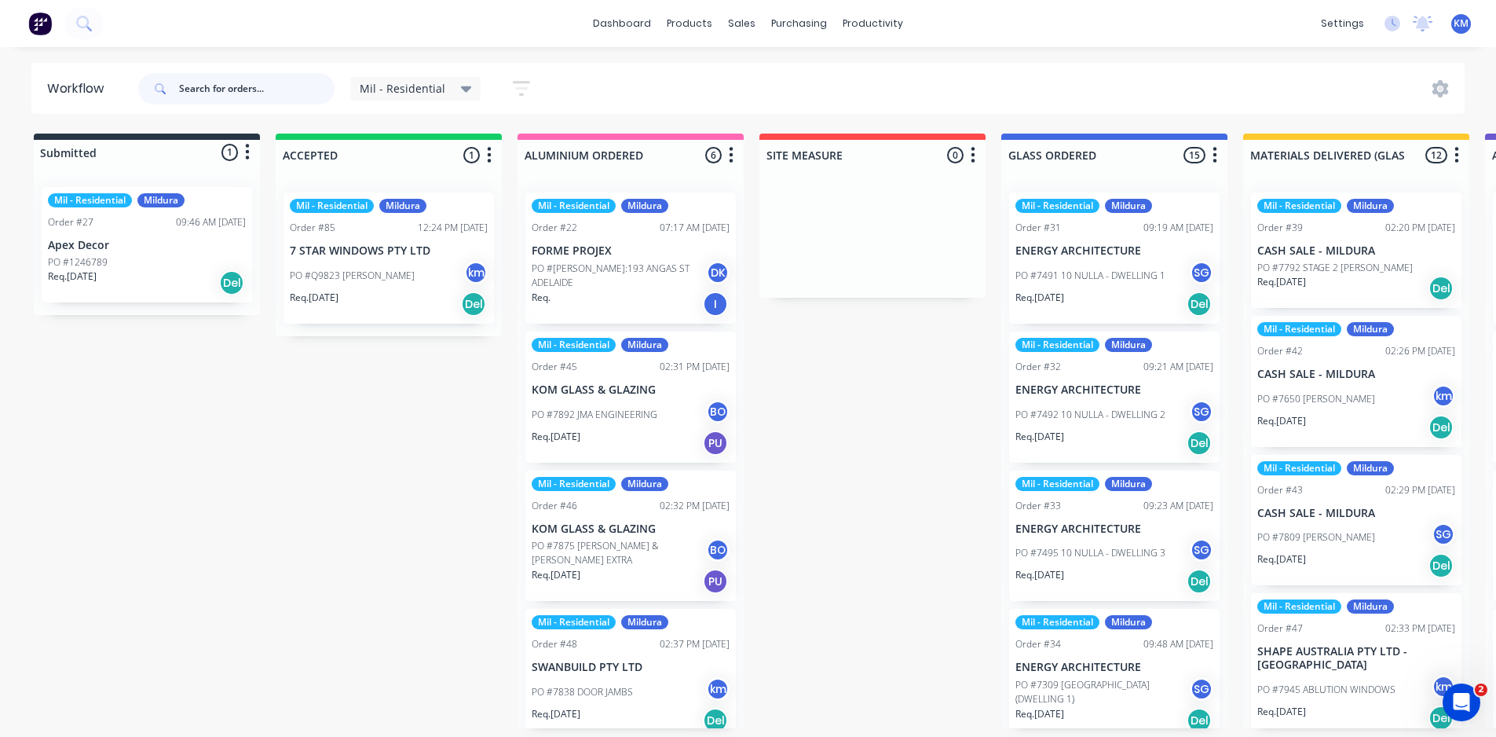
click at [262, 86] on input "text" at bounding box center [257, 88] width 156 height 31
type input "matt"
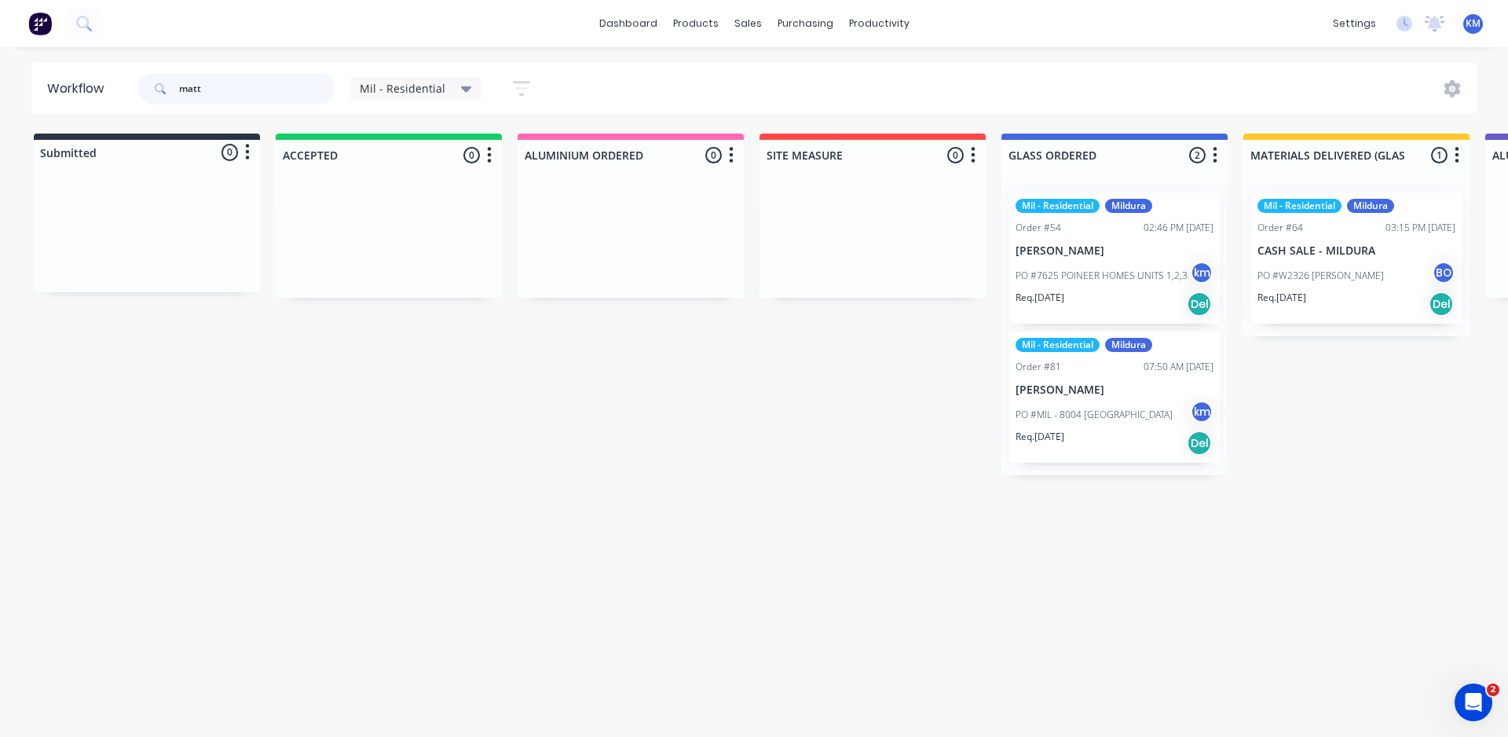
drag, startPoint x: 264, startPoint y: 90, endPoint x: 86, endPoint y: 95, distance: 178.4
click at [86, 95] on header "Workflow [PERSON_NAME] - Residential Save new view None (Default) edit Mil - Co…" at bounding box center [754, 88] width 1446 height 51
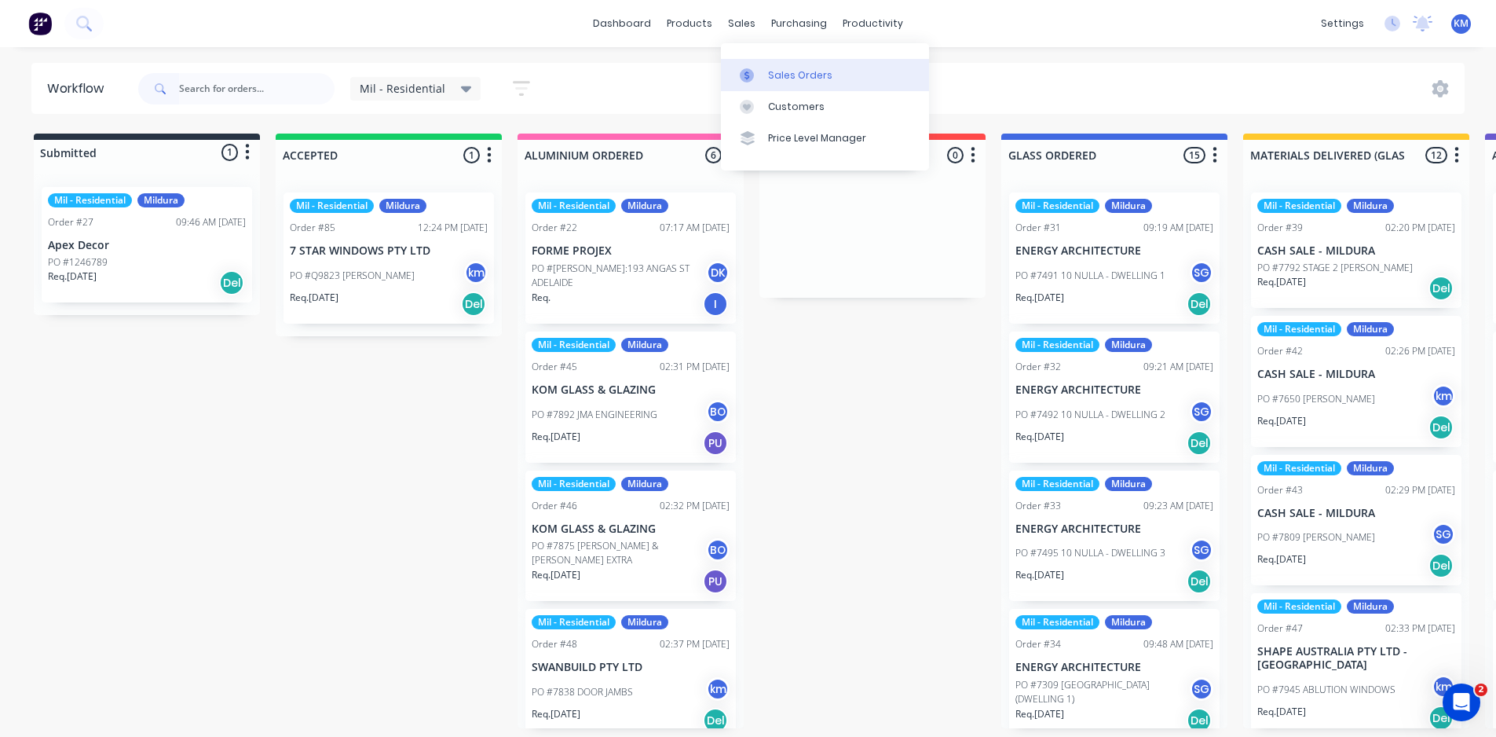
click at [802, 67] on link "Sales Orders" at bounding box center [825, 74] width 208 height 31
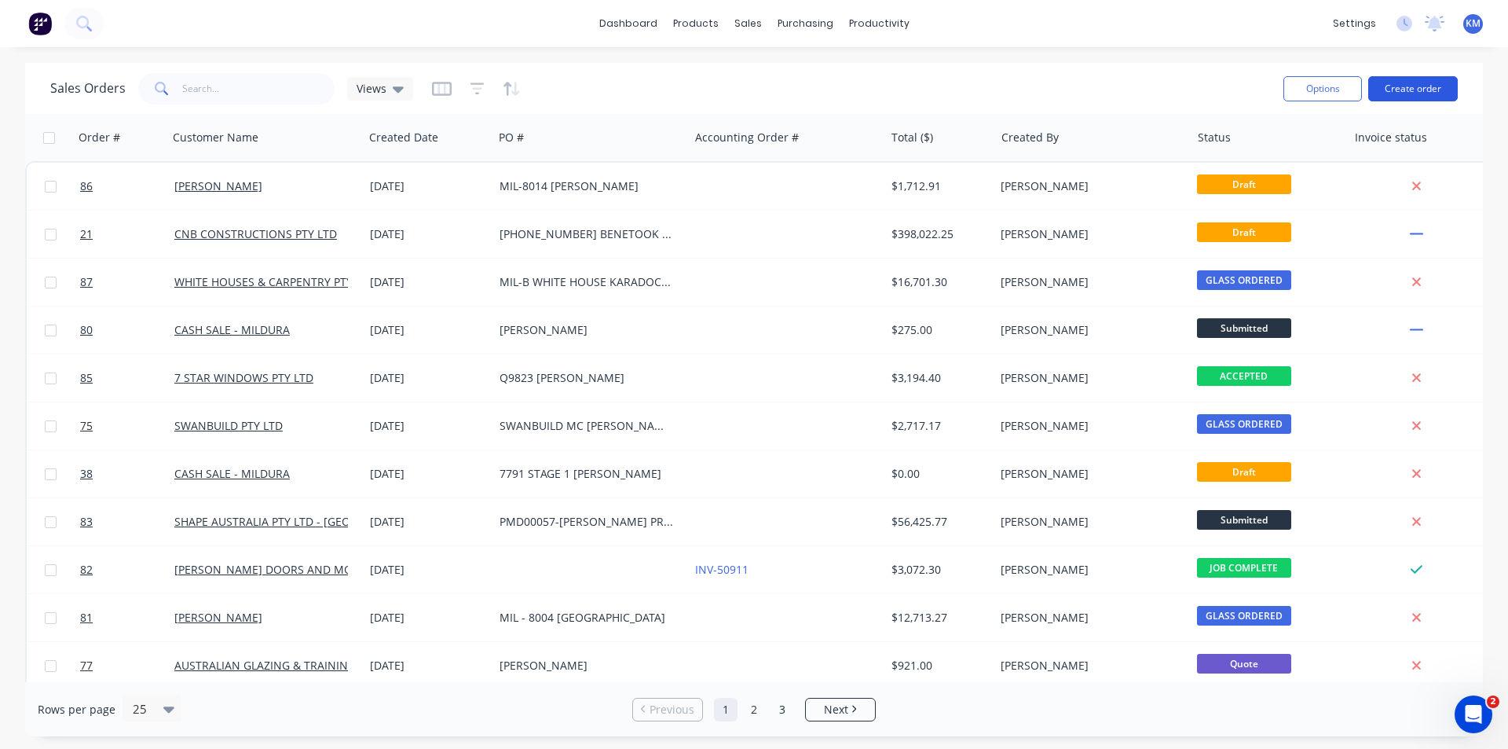
click at [1422, 84] on button "Create order" at bounding box center [1413, 88] width 90 height 25
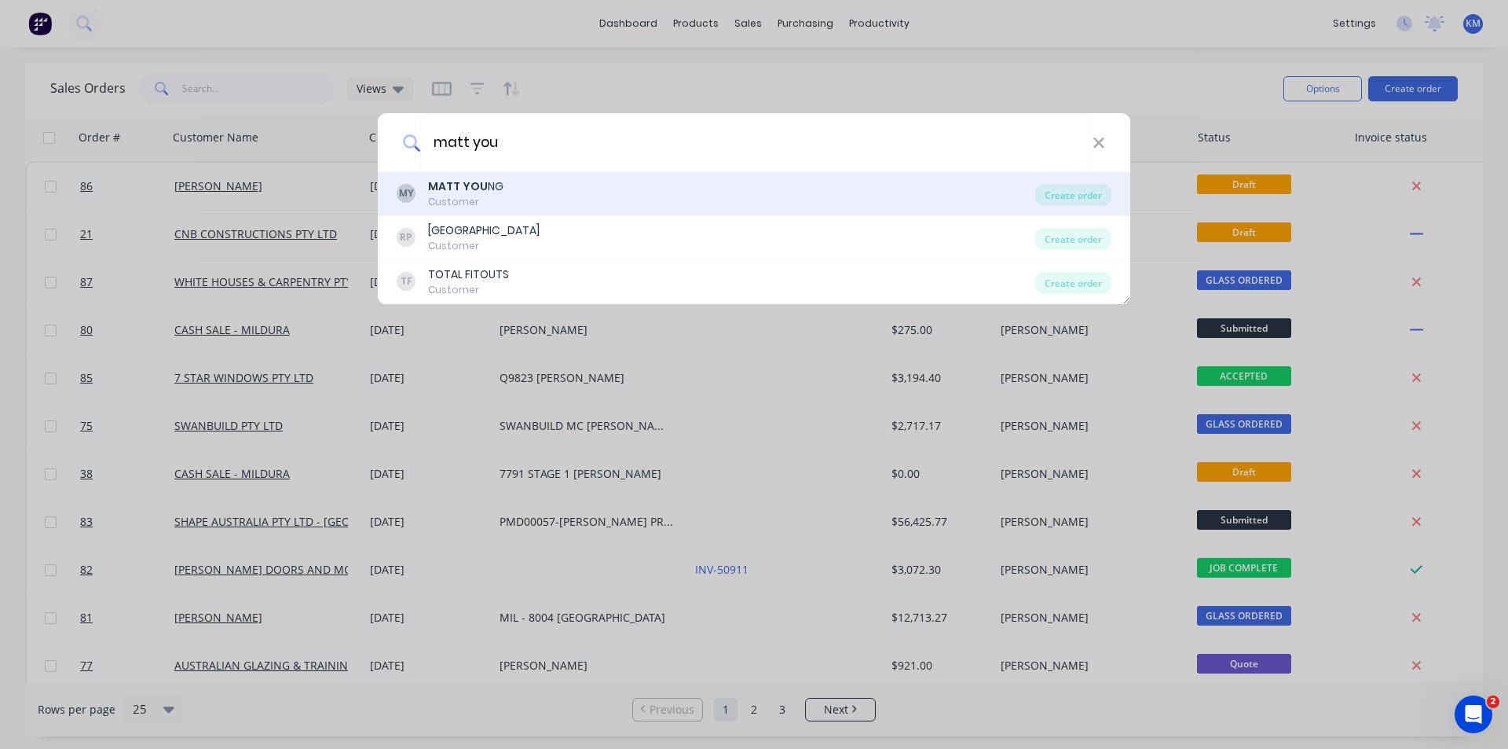
type input "matt you"
click at [525, 189] on div "MY MATT YOU NG Customer" at bounding box center [716, 193] width 639 height 31
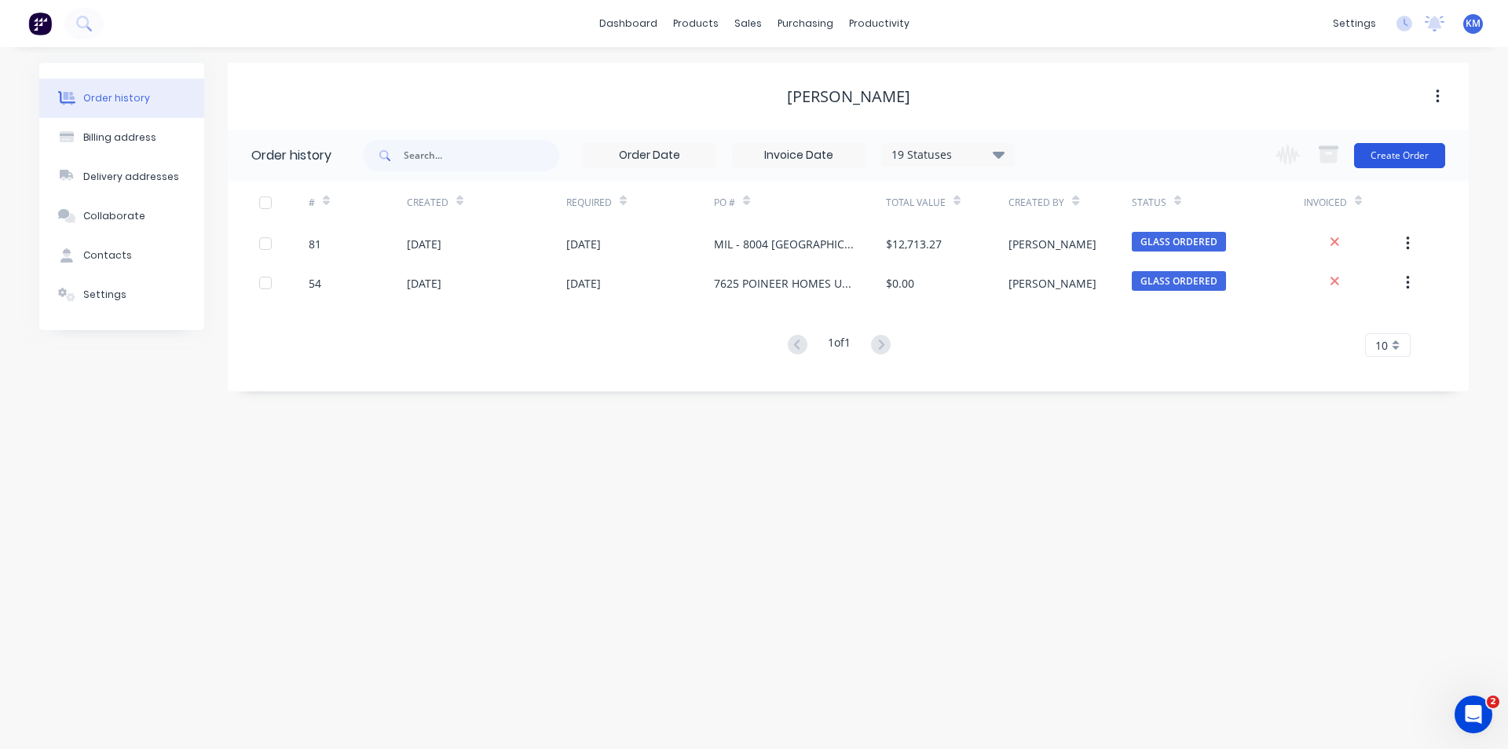
click at [1406, 151] on button "Create Order" at bounding box center [1399, 155] width 91 height 25
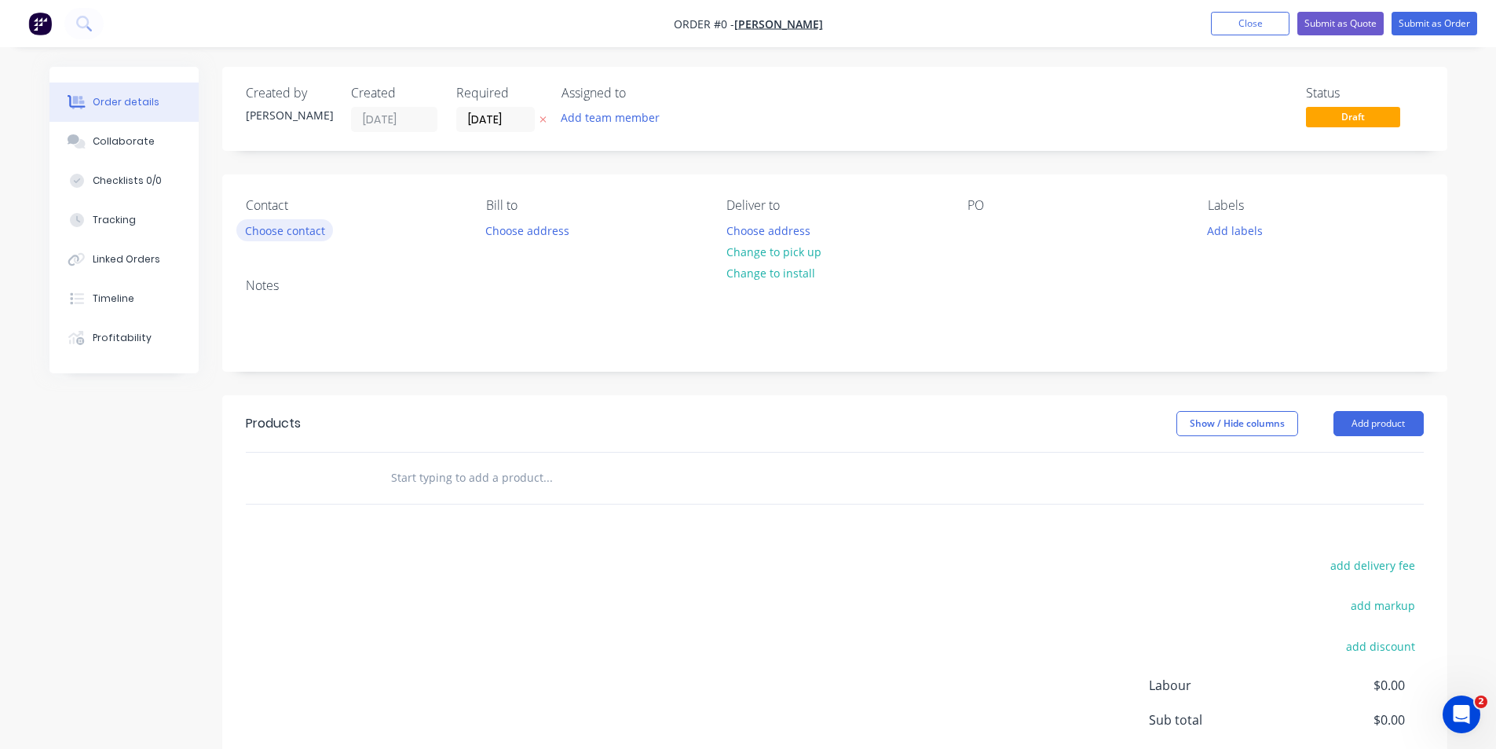
click at [292, 234] on button "Choose contact" at bounding box center [284, 229] width 97 height 21
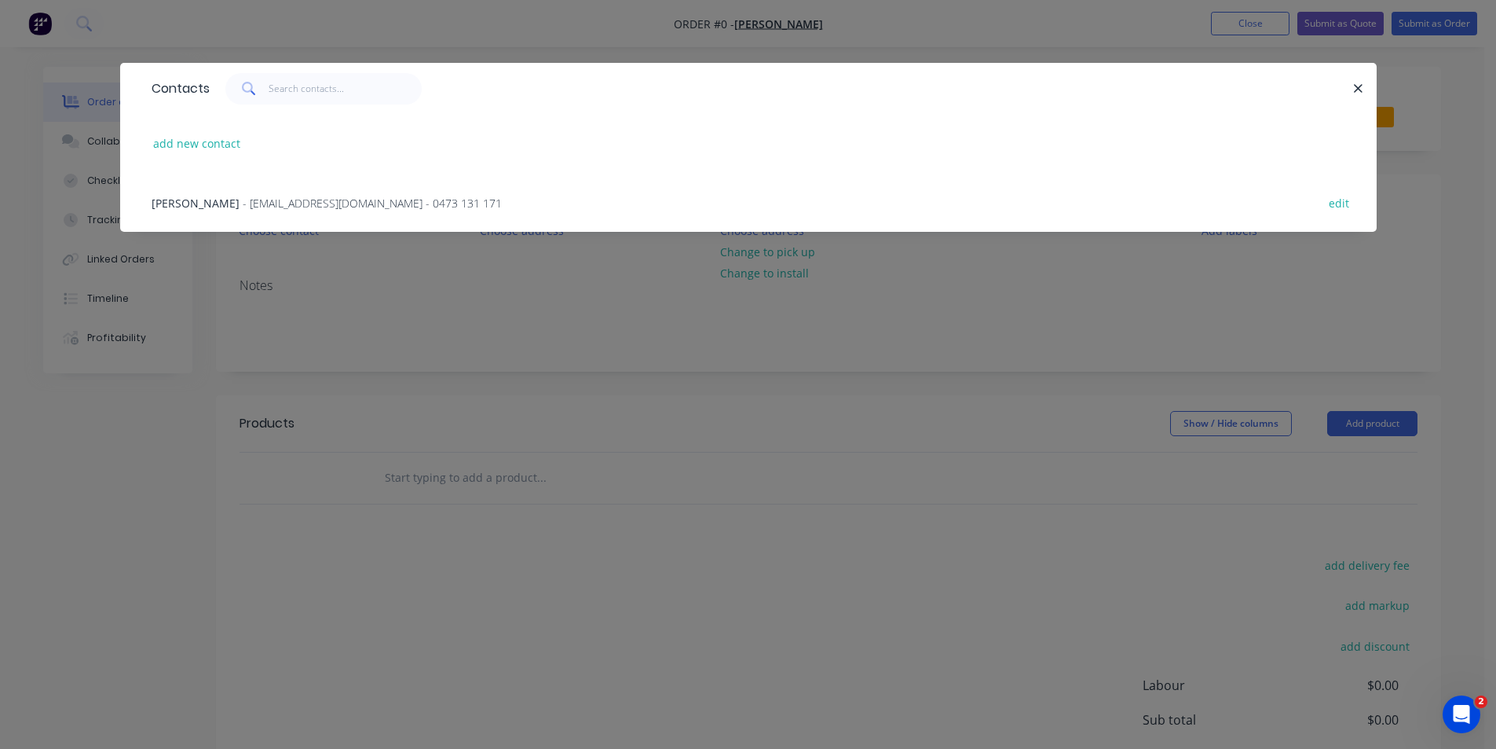
click at [273, 193] on div "[PERSON_NAME] - [EMAIL_ADDRESS][DOMAIN_NAME] - 0473 131 171 edit" at bounding box center [749, 202] width 1210 height 59
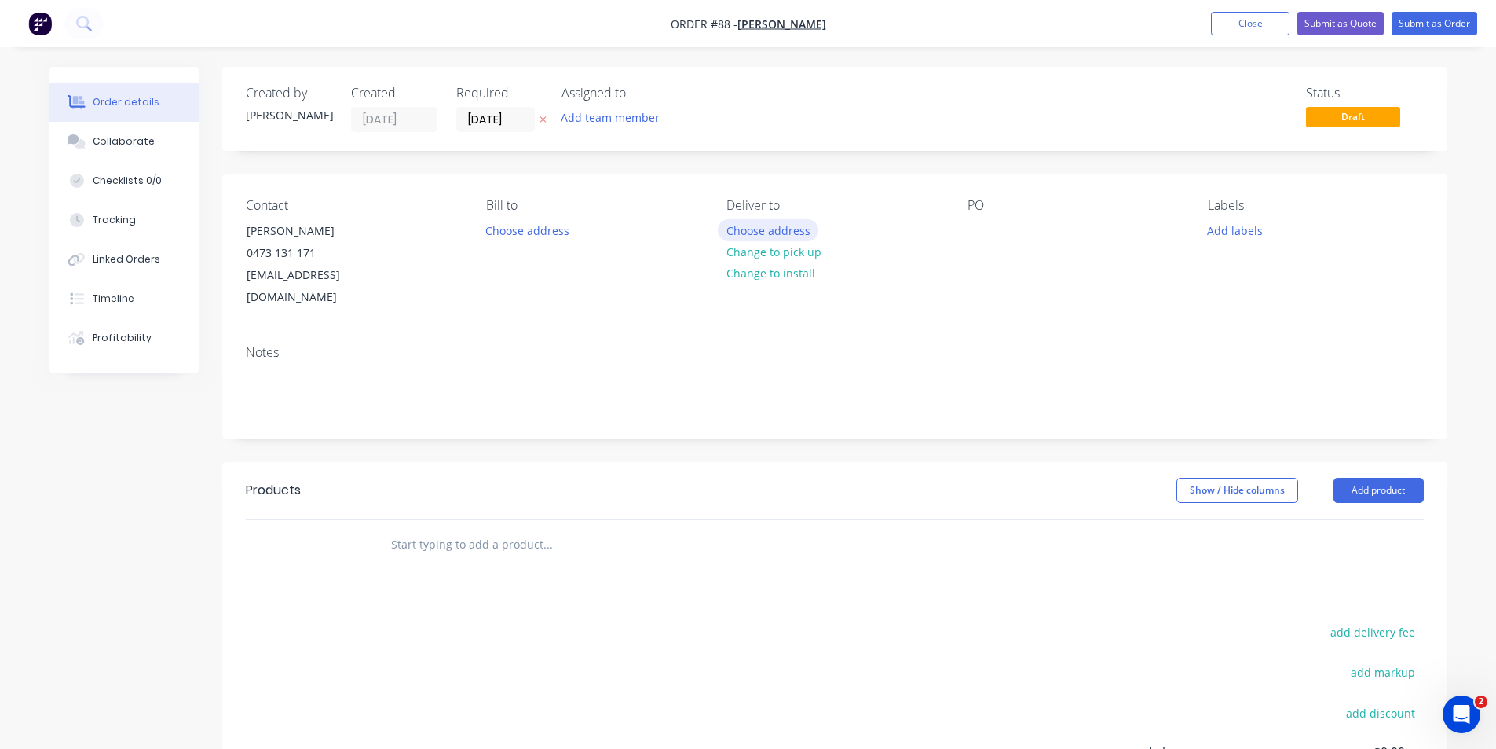
click at [795, 232] on button "Choose address" at bounding box center [768, 229] width 101 height 21
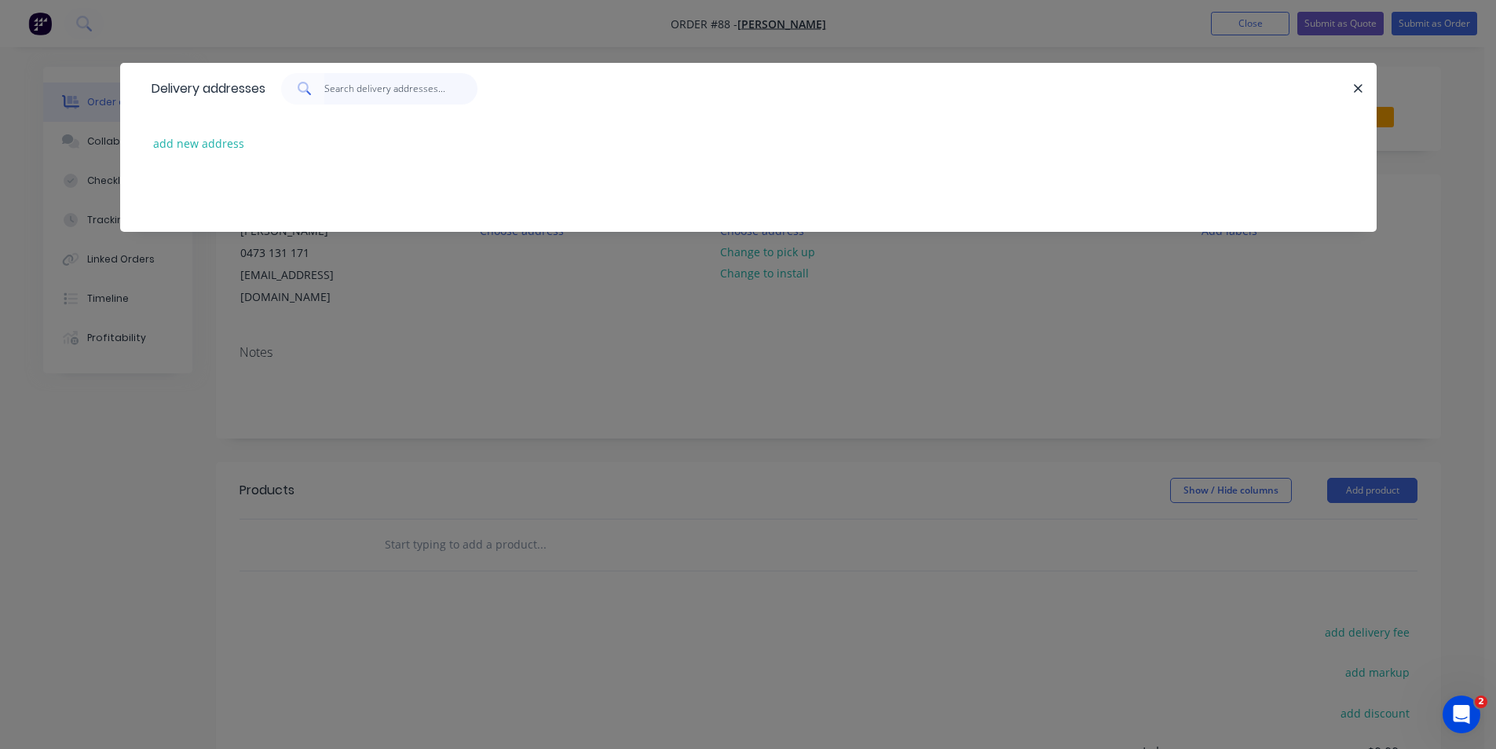
click at [420, 94] on input "text" at bounding box center [400, 88] width 153 height 31
drag, startPoint x: 445, startPoint y: 93, endPoint x: 303, endPoint y: 90, distance: 141.4
click at [303, 90] on div "[GEOGRAPHIC_DATA]" at bounding box center [379, 88] width 196 height 31
type input "[GEOGRAPHIC_DATA]"
click at [225, 148] on button "add new address" at bounding box center [199, 143] width 108 height 21
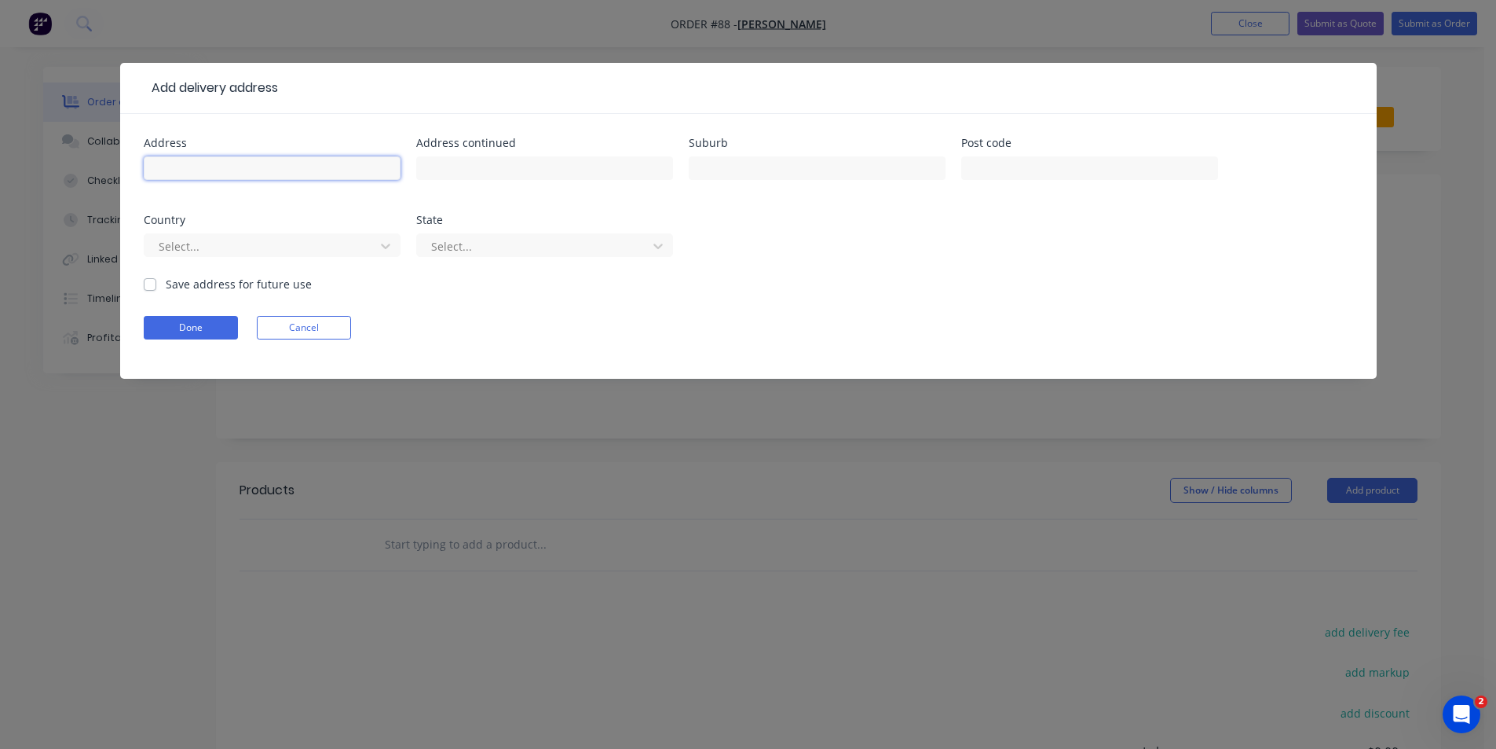
click at [276, 174] on input "text" at bounding box center [272, 168] width 257 height 24
paste input "[GEOGRAPHIC_DATA]"
type input "[GEOGRAPHIC_DATA]"
click at [163, 331] on button "Done" at bounding box center [191, 328] width 94 height 24
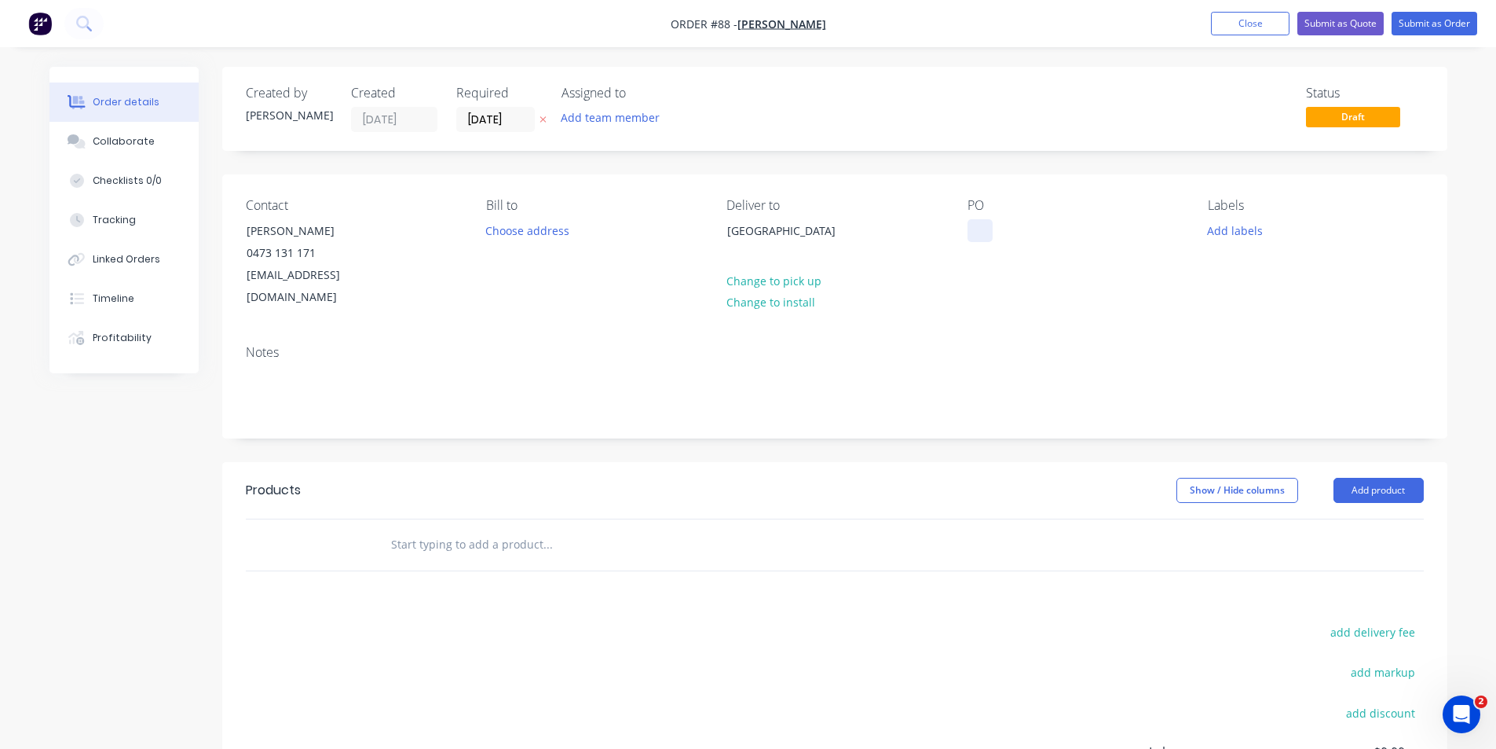
click at [975, 229] on div at bounding box center [980, 230] width 25 height 23
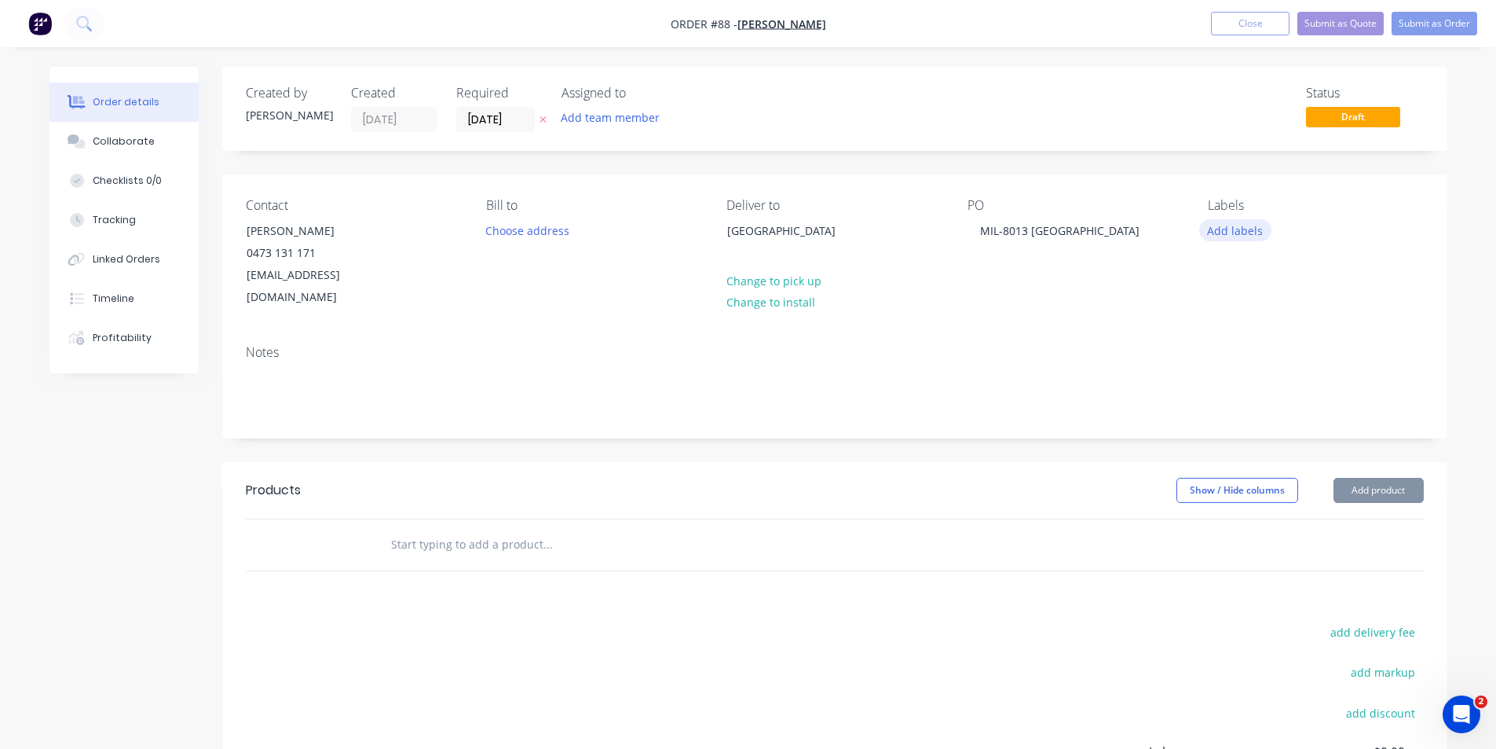
click at [1208, 232] on button "Add labels" at bounding box center [1235, 229] width 72 height 21
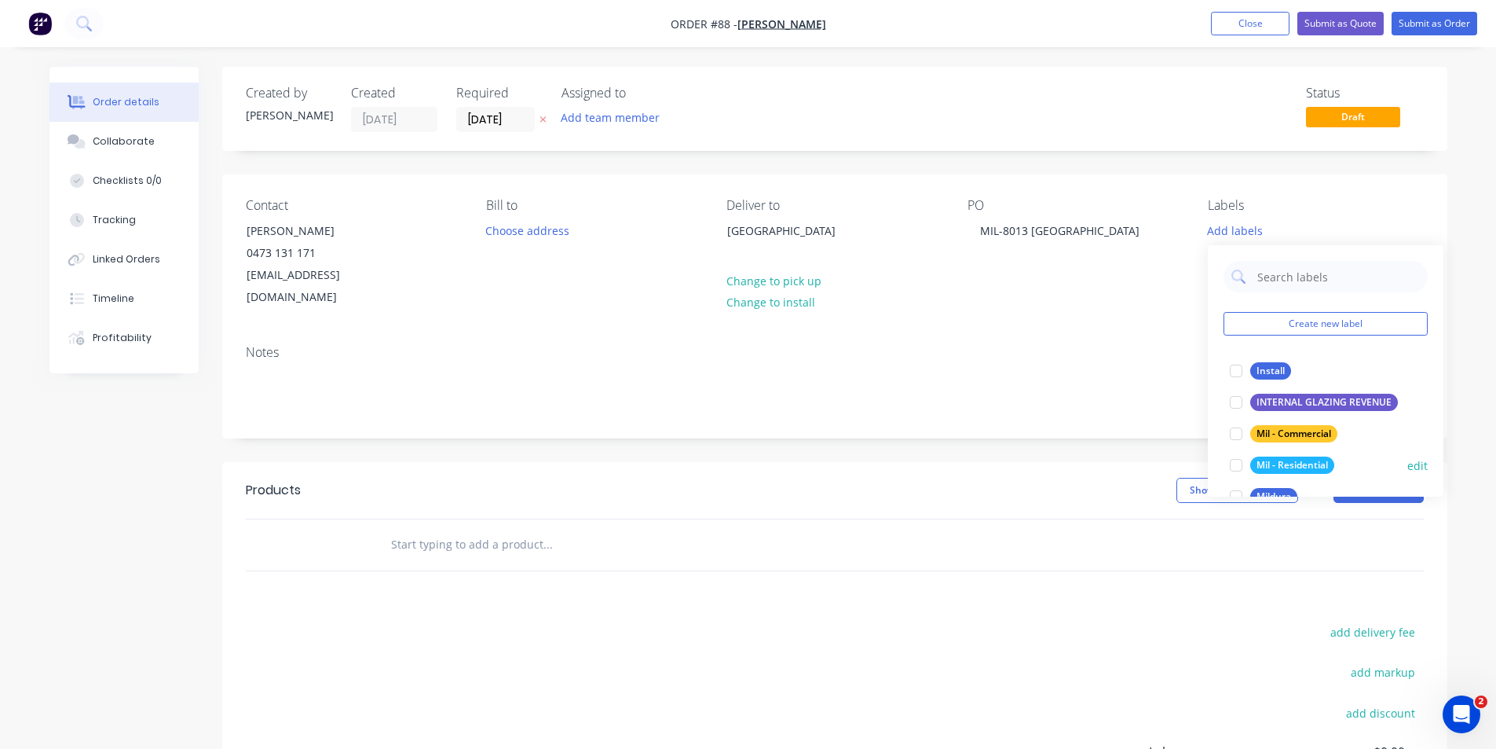
click at [1273, 464] on div "Mil - Residential" at bounding box center [1292, 464] width 84 height 17
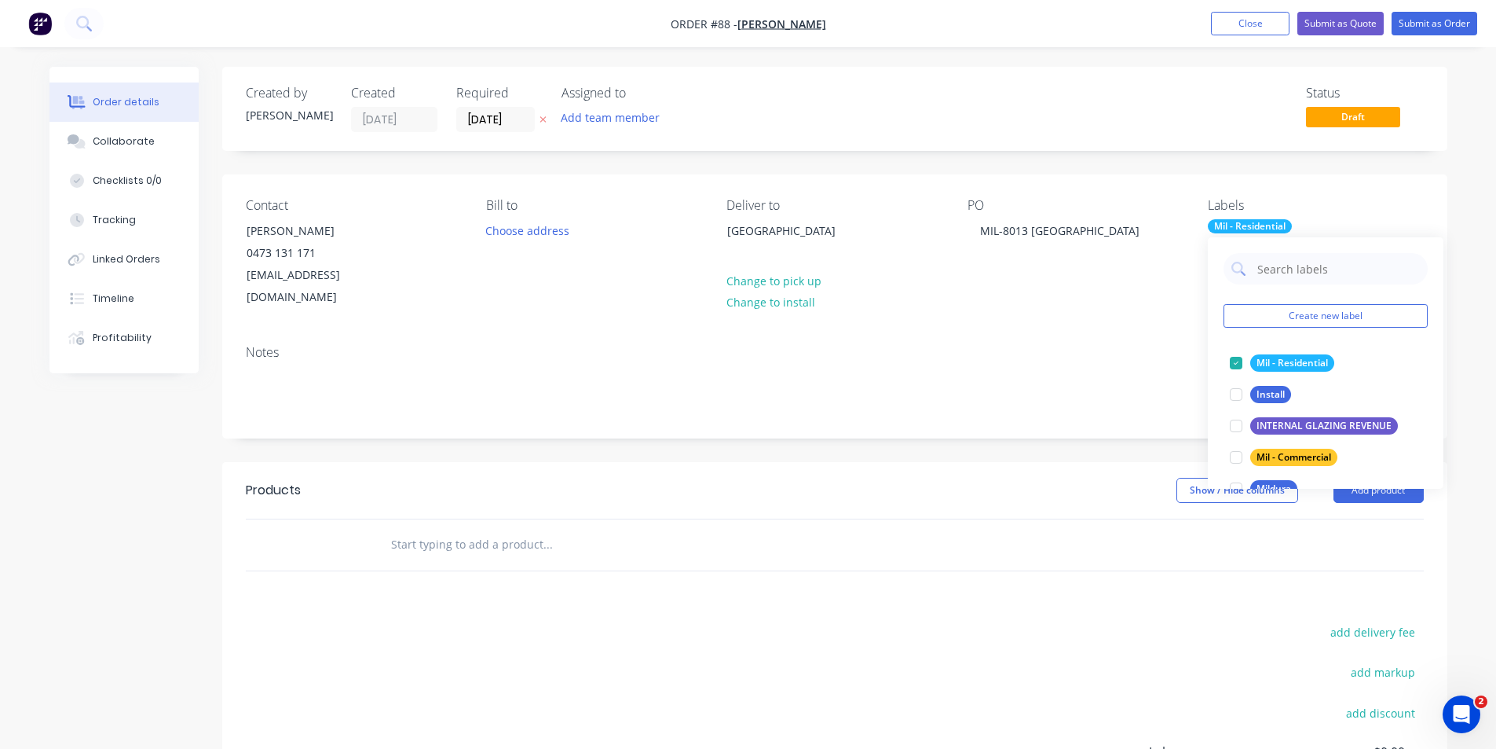
click at [415, 529] on input "text" at bounding box center [547, 544] width 314 height 31
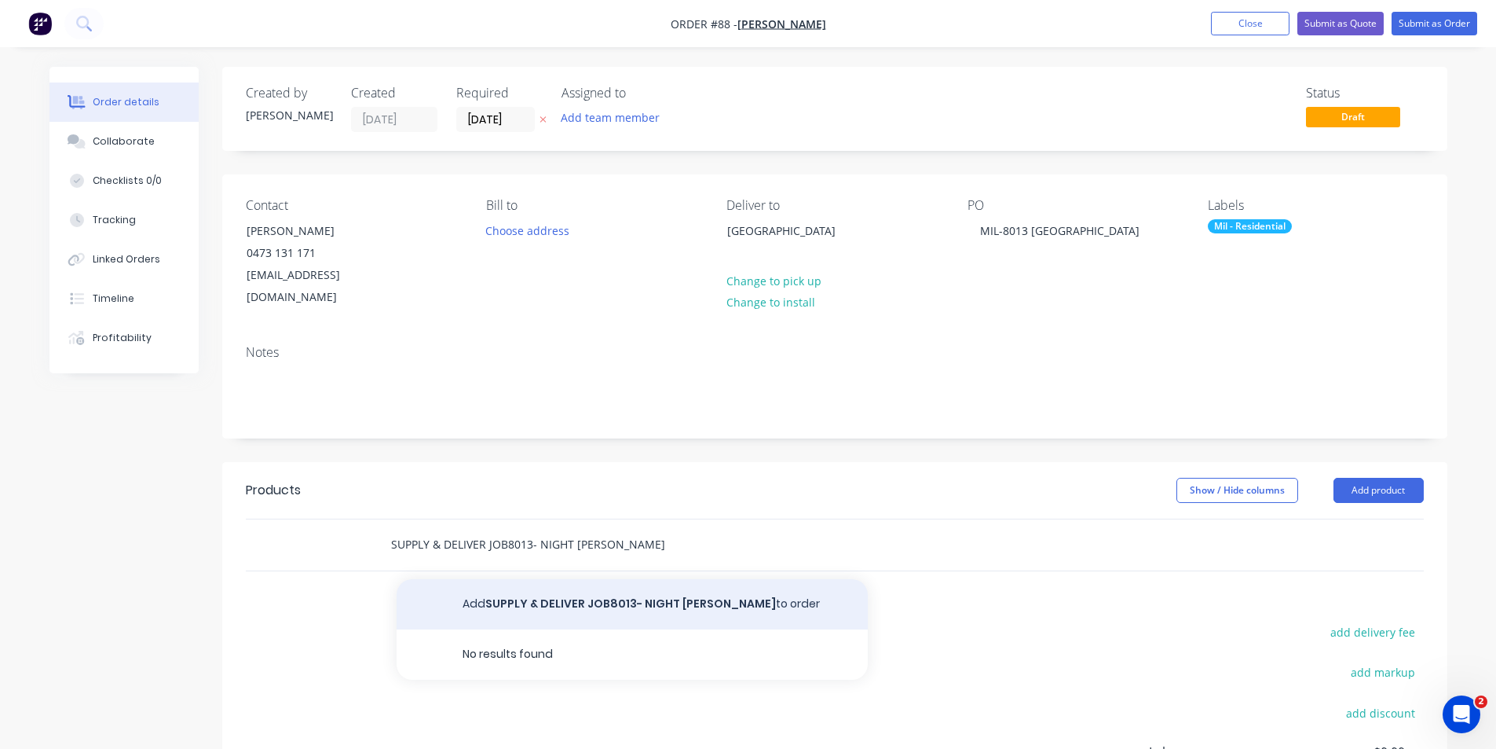
type input "SUPPLY & DELIVER JOB8013- NIGHT [PERSON_NAME]"
click at [602, 580] on button "Add SUPPLY & DELIVER JOB8013- NIGHT [PERSON_NAME] to order" at bounding box center [632, 604] width 471 height 50
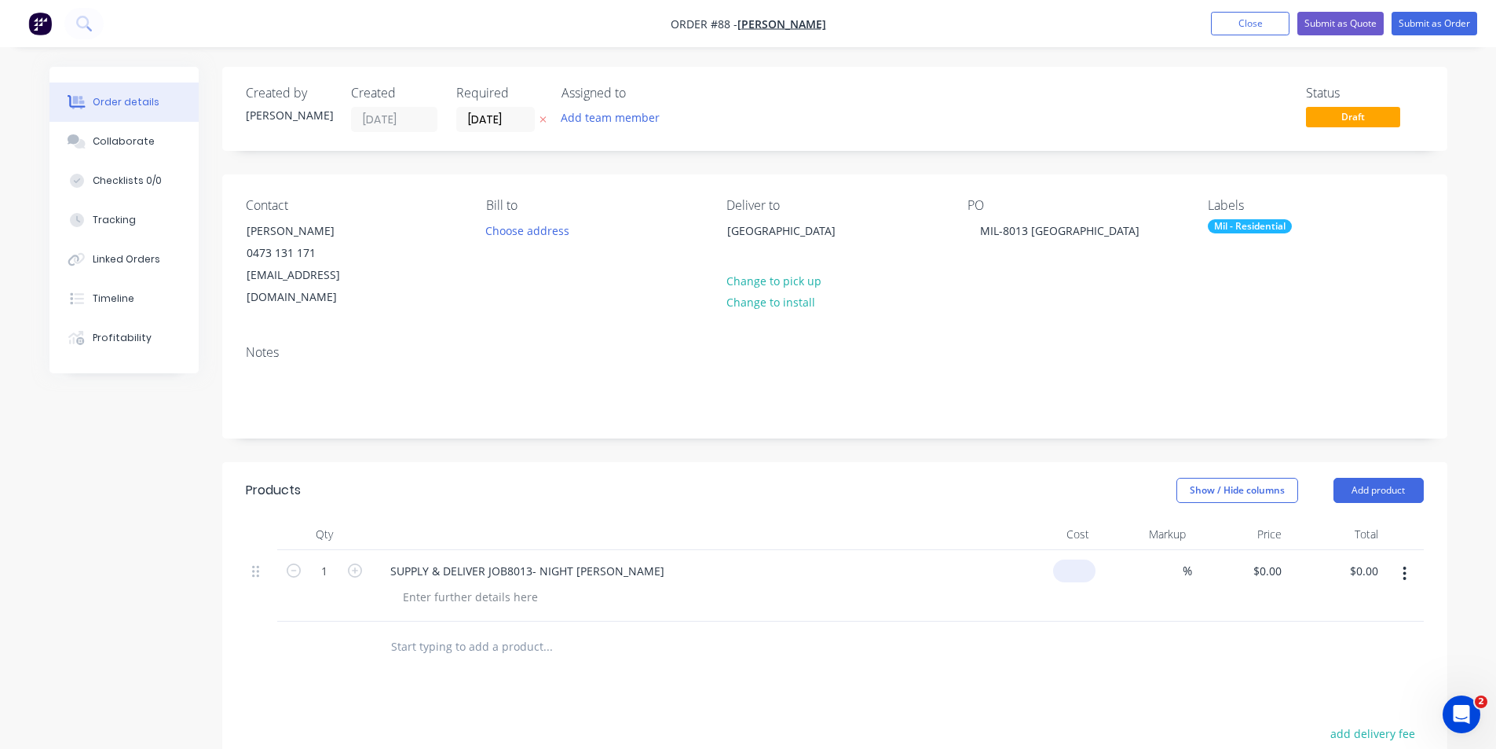
click at [1082, 559] on input at bounding box center [1078, 570] width 36 height 23
type input "$731.00"
click at [1096, 550] on div "%" at bounding box center [1144, 585] width 97 height 71
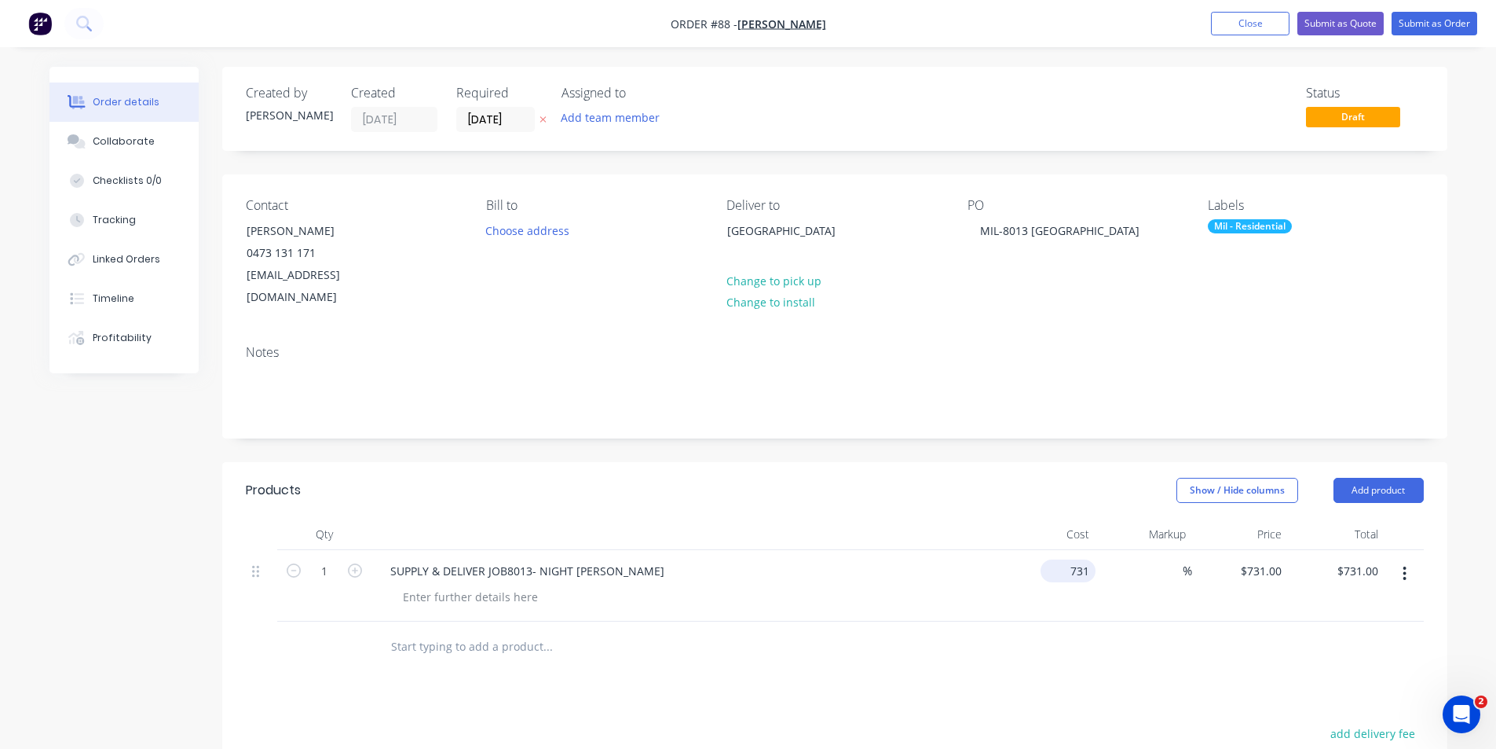
click at [1088, 559] on input "731" at bounding box center [1071, 570] width 49 height 23
click at [1090, 559] on input "731" at bounding box center [1082, 570] width 27 height 23
type input "."
type input "$731.83"
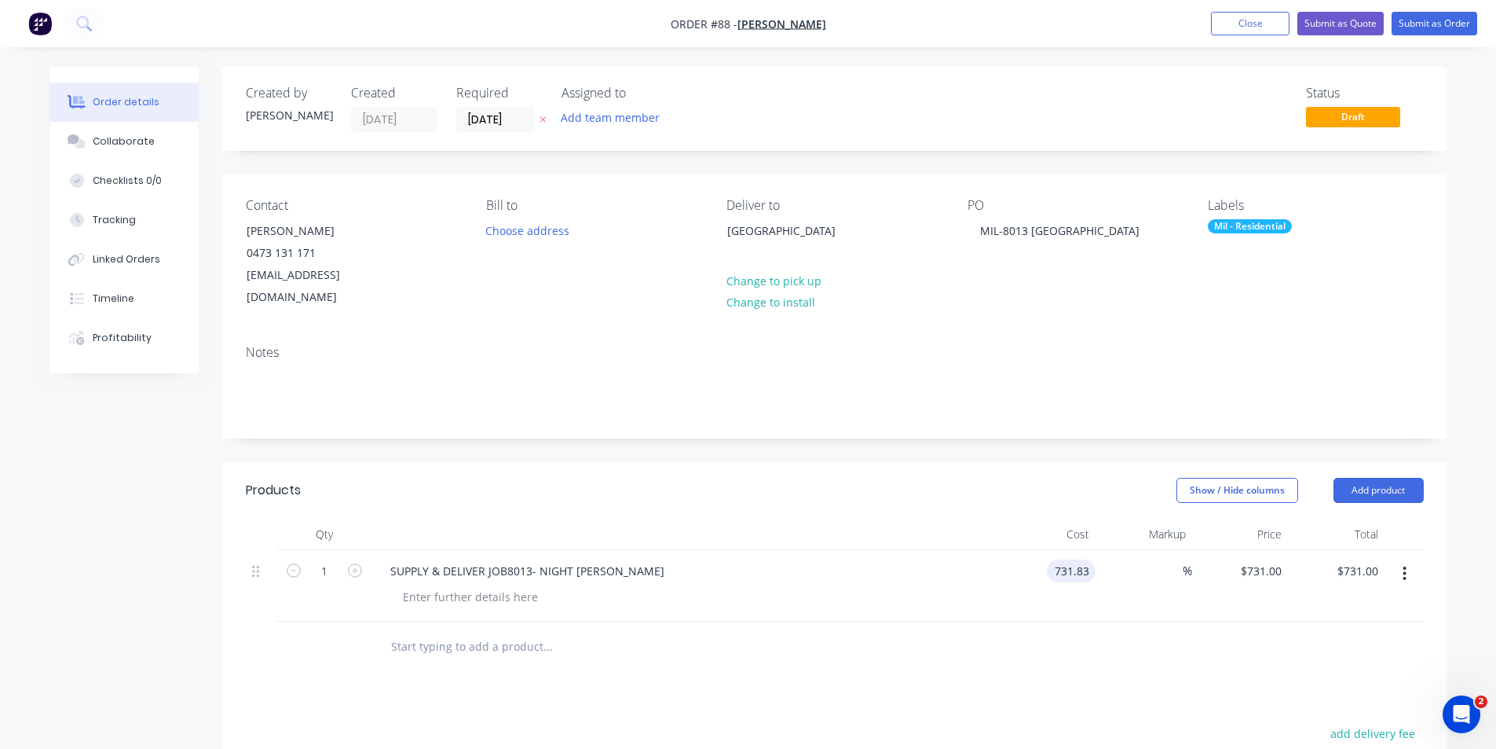
type input "$731.83"
click at [1045, 478] on div "Show / Hide columns Add product" at bounding box center [960, 490] width 928 height 25
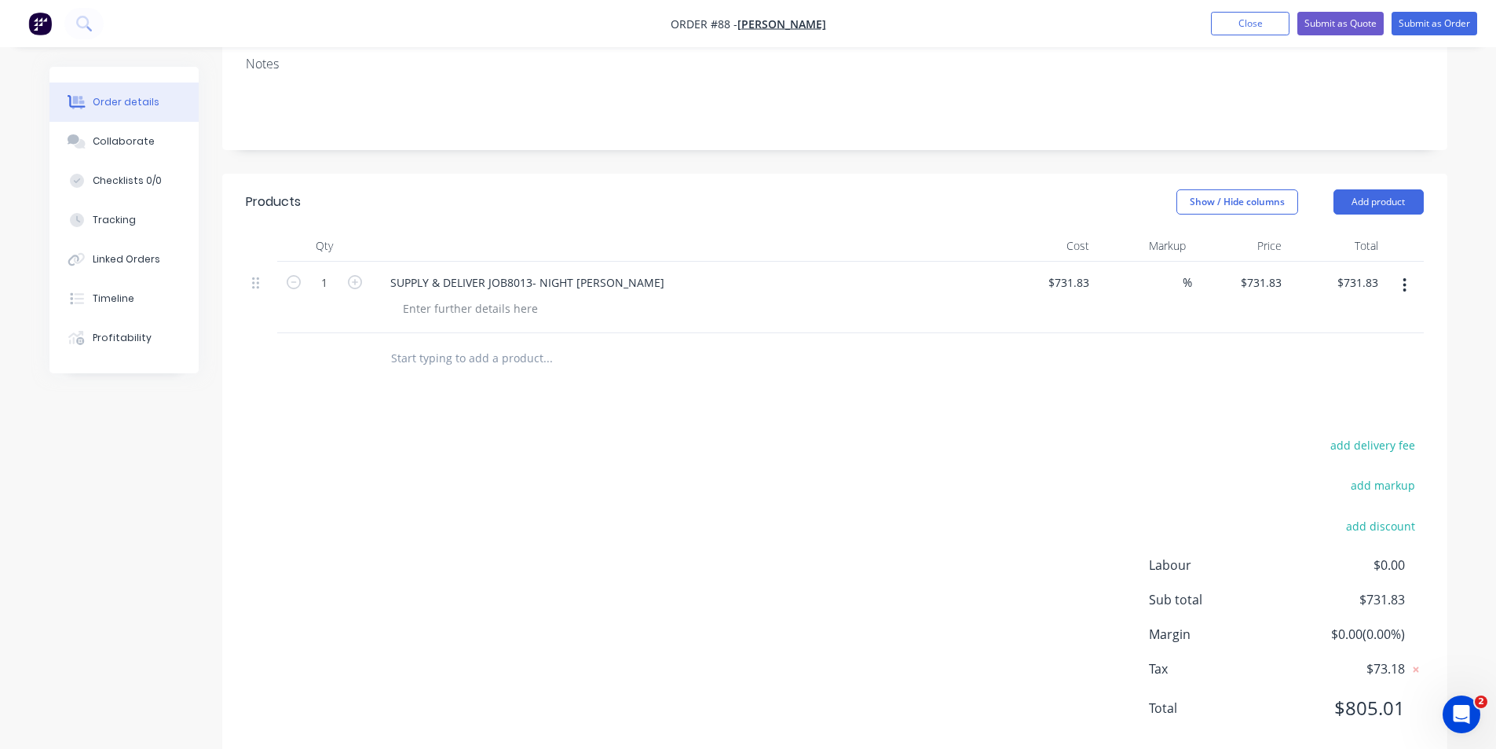
scroll to position [275, 0]
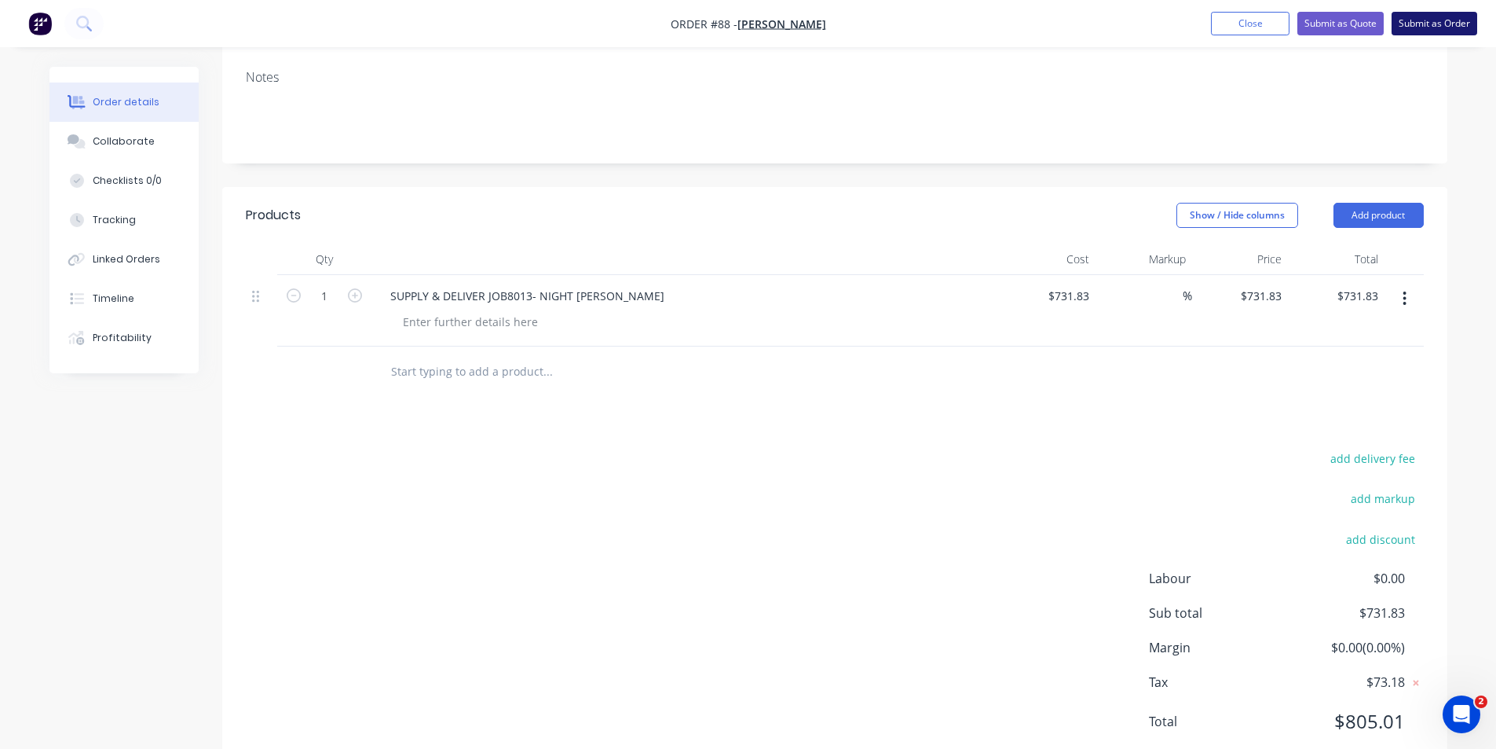
click at [1422, 24] on button "Submit as Order" at bounding box center [1435, 24] width 86 height 24
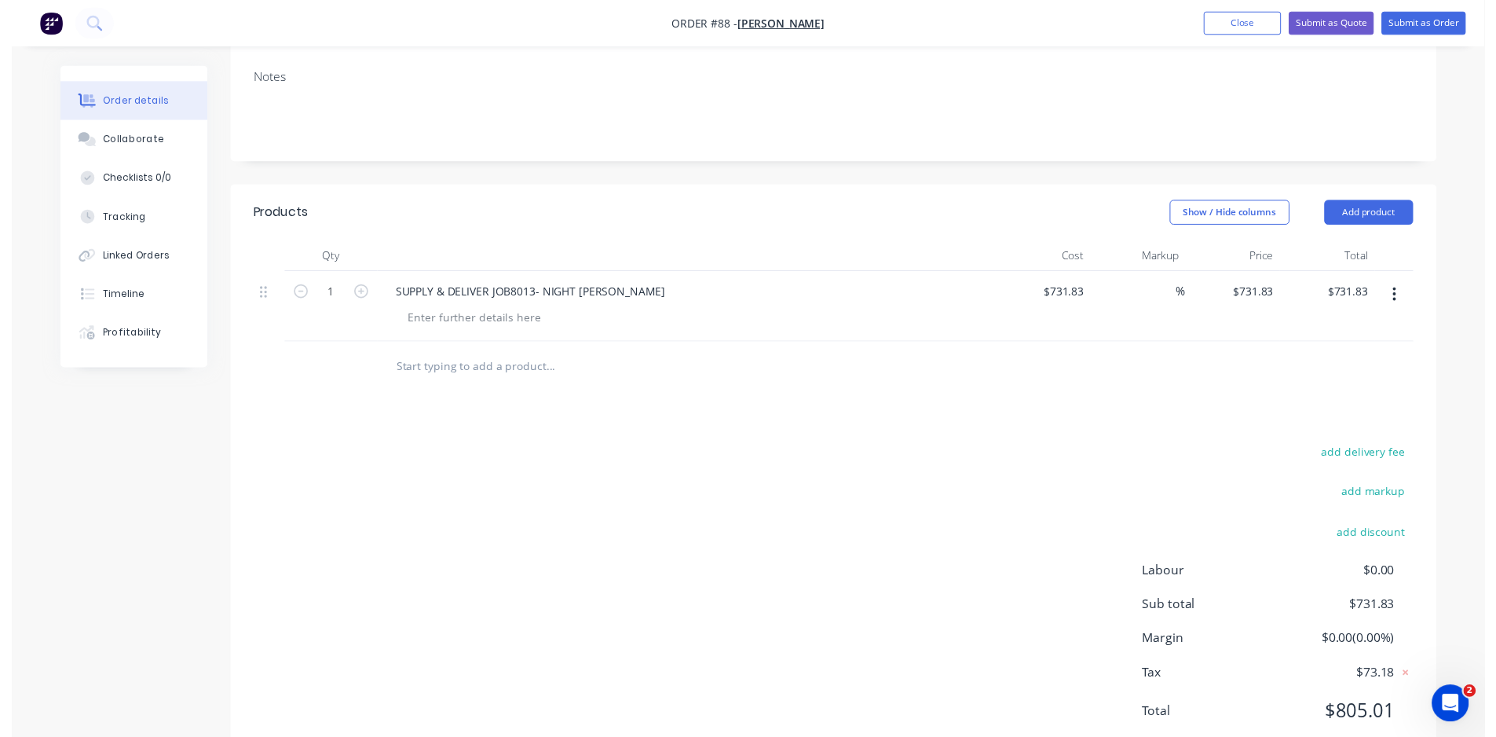
scroll to position [0, 0]
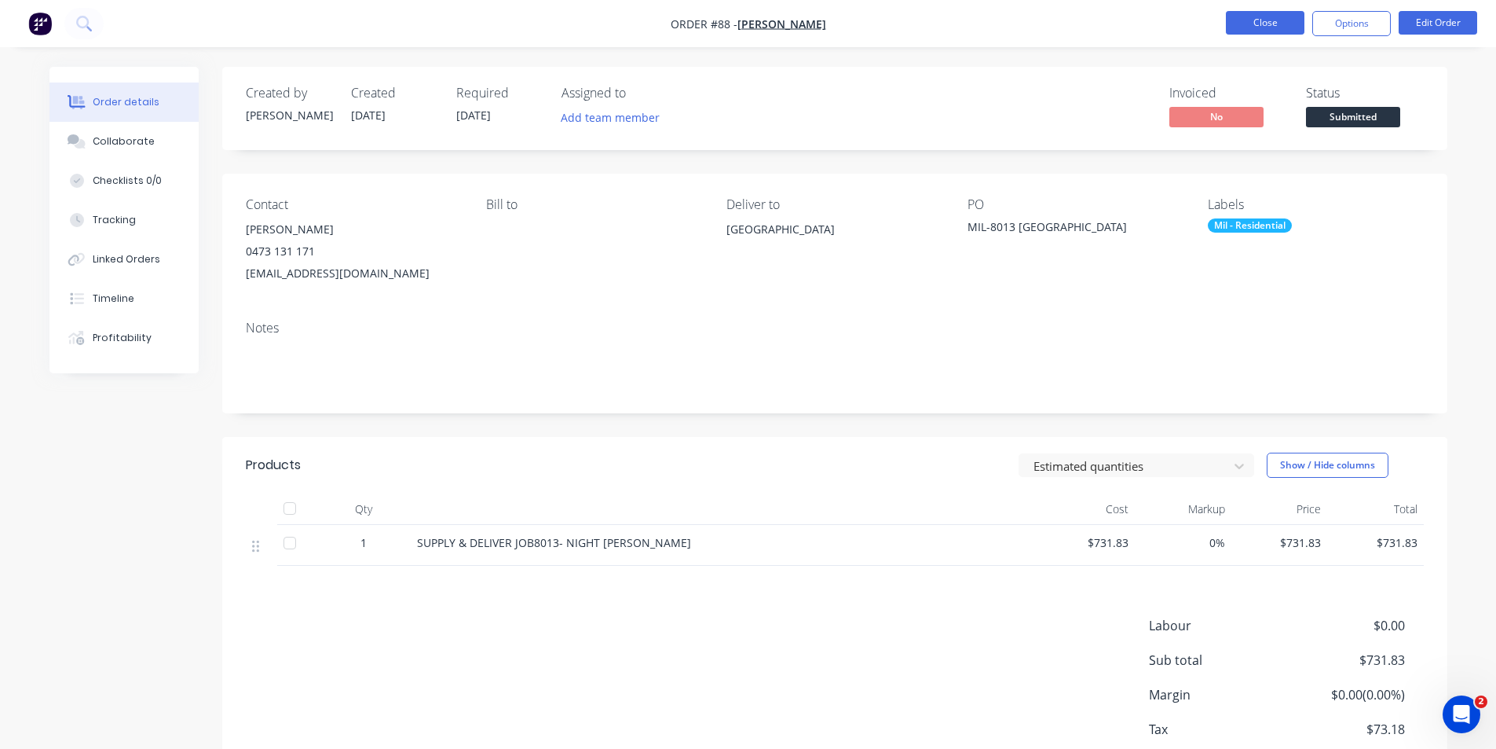
click at [1227, 24] on button "Close" at bounding box center [1265, 23] width 79 height 24
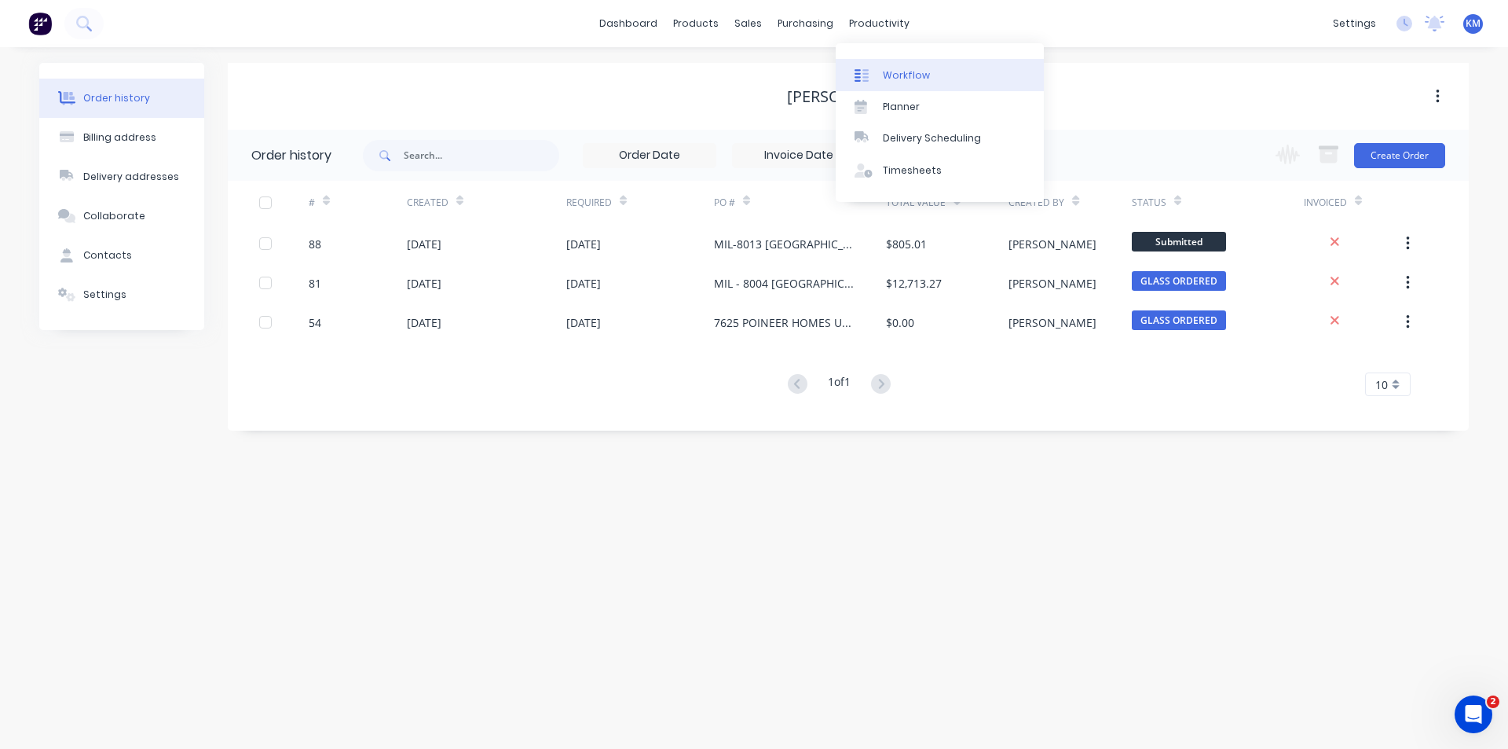
click at [912, 73] on div "Workflow" at bounding box center [906, 75] width 47 height 14
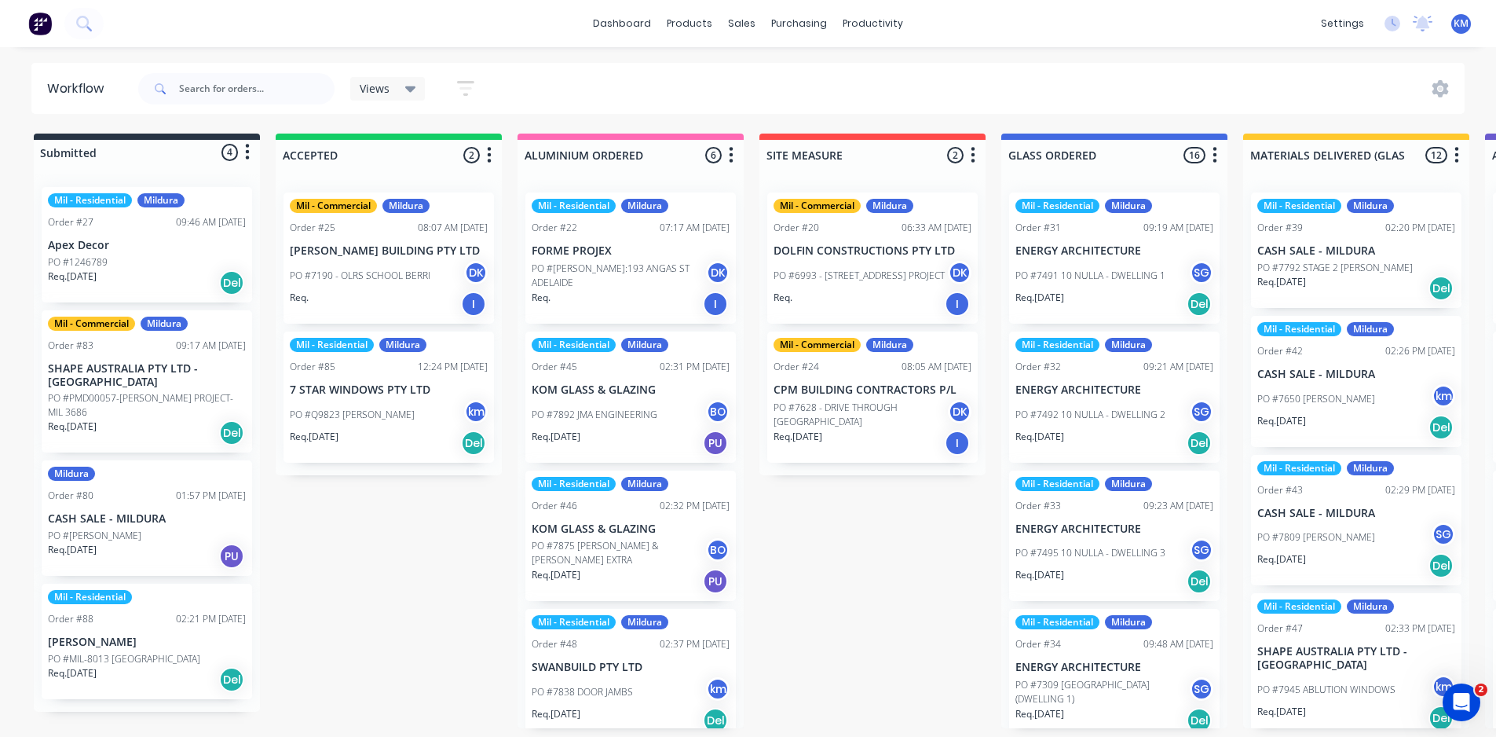
scroll to position [2, 0]
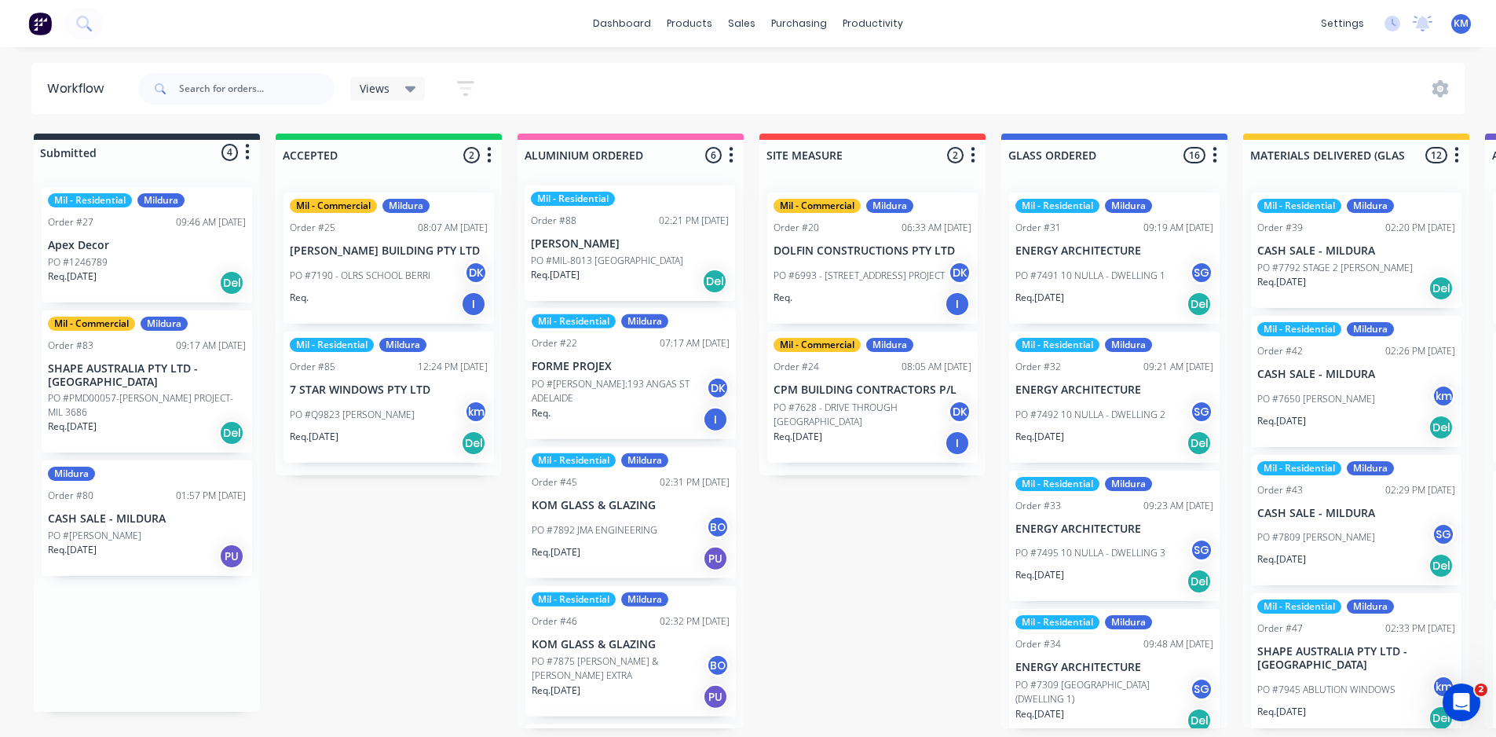
drag, startPoint x: 154, startPoint y: 653, endPoint x: 670, endPoint y: 233, distance: 665.0
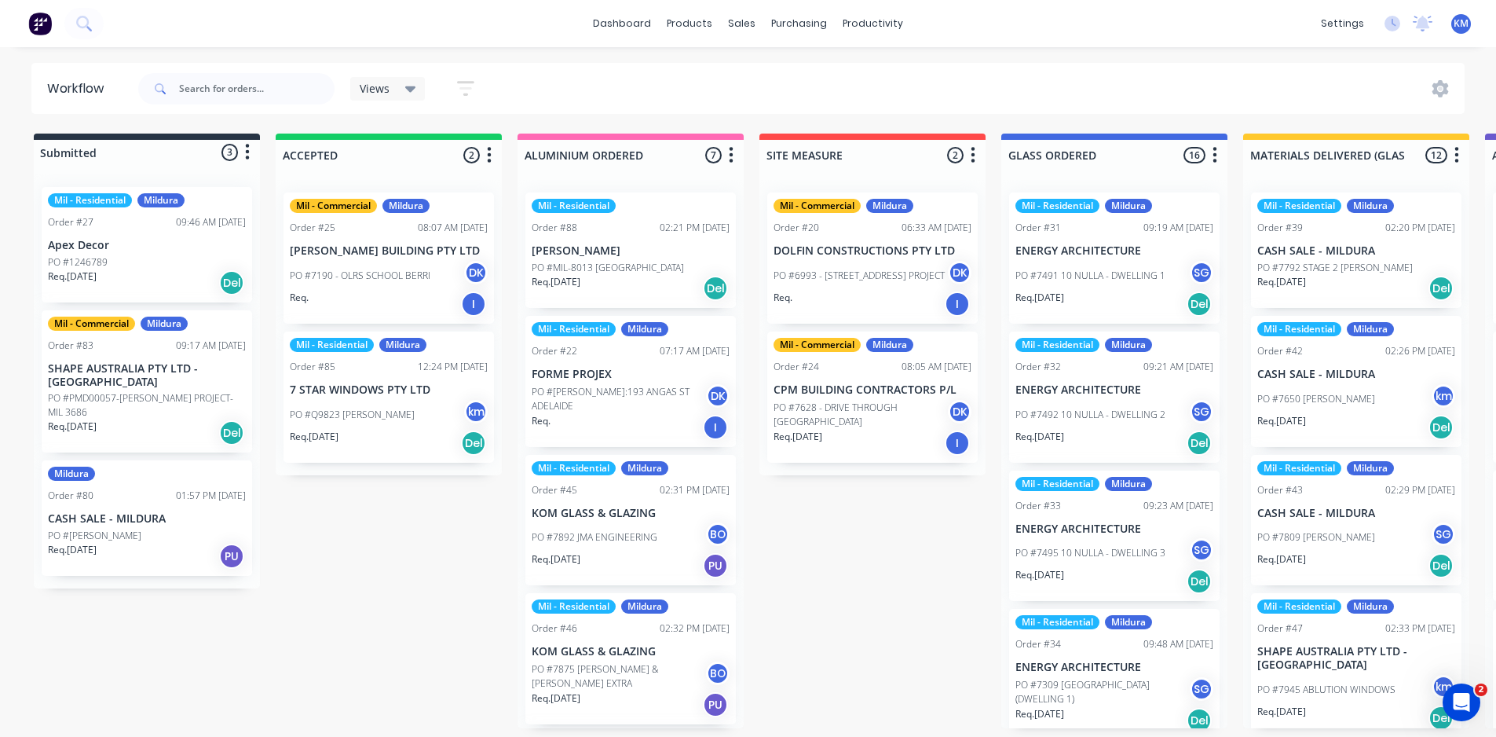
click at [395, 82] on div "Views" at bounding box center [388, 89] width 57 height 14
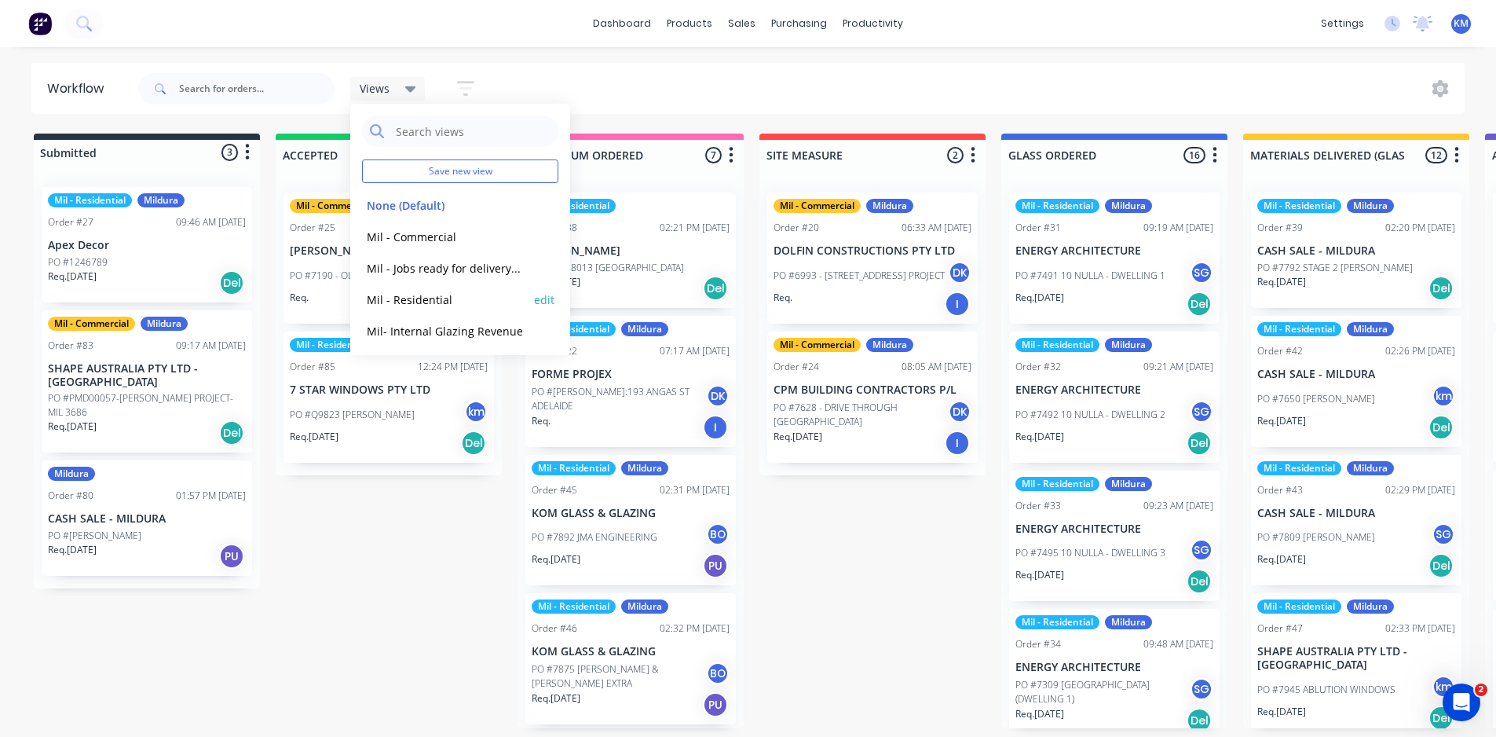
click at [443, 295] on button "Mil - Residential" at bounding box center [445, 300] width 167 height 18
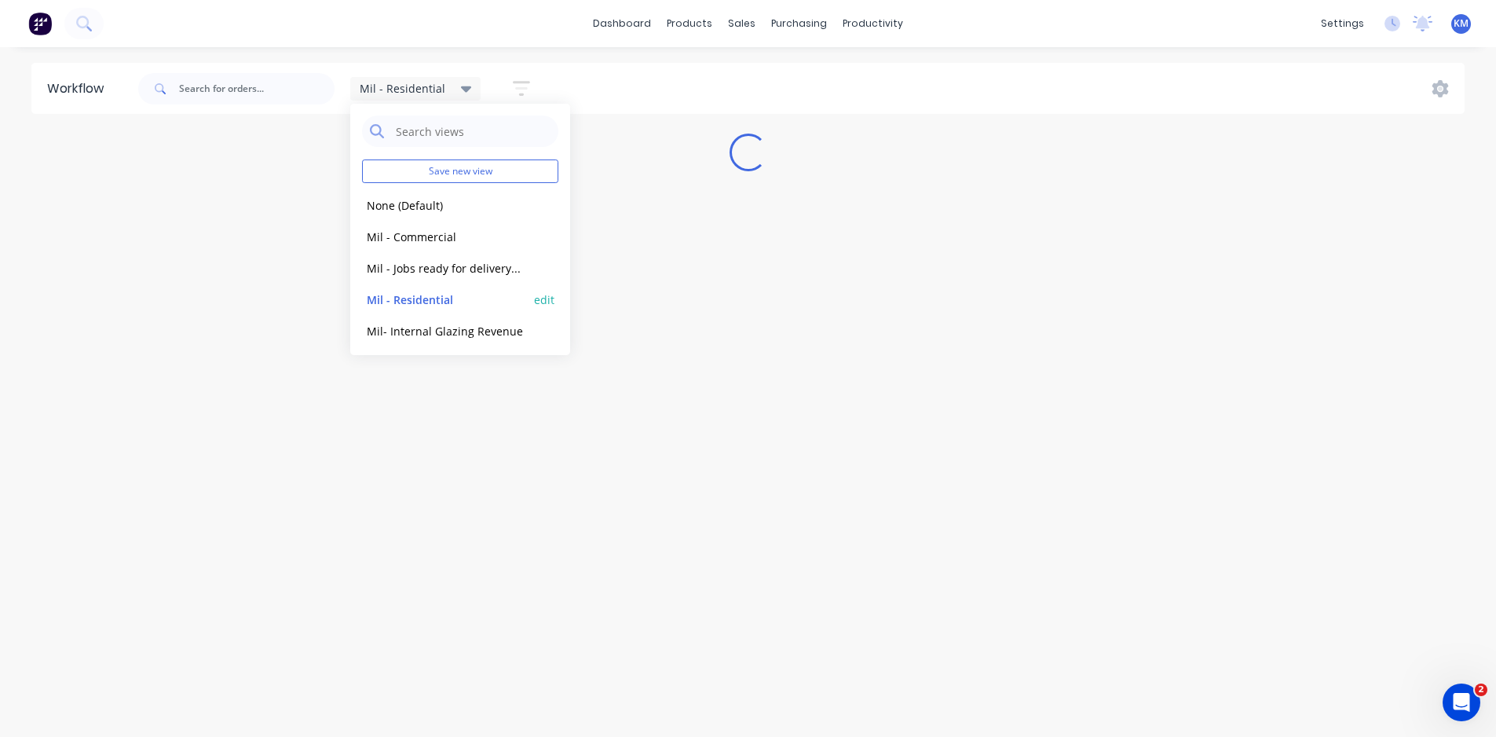
scroll to position [0, 0]
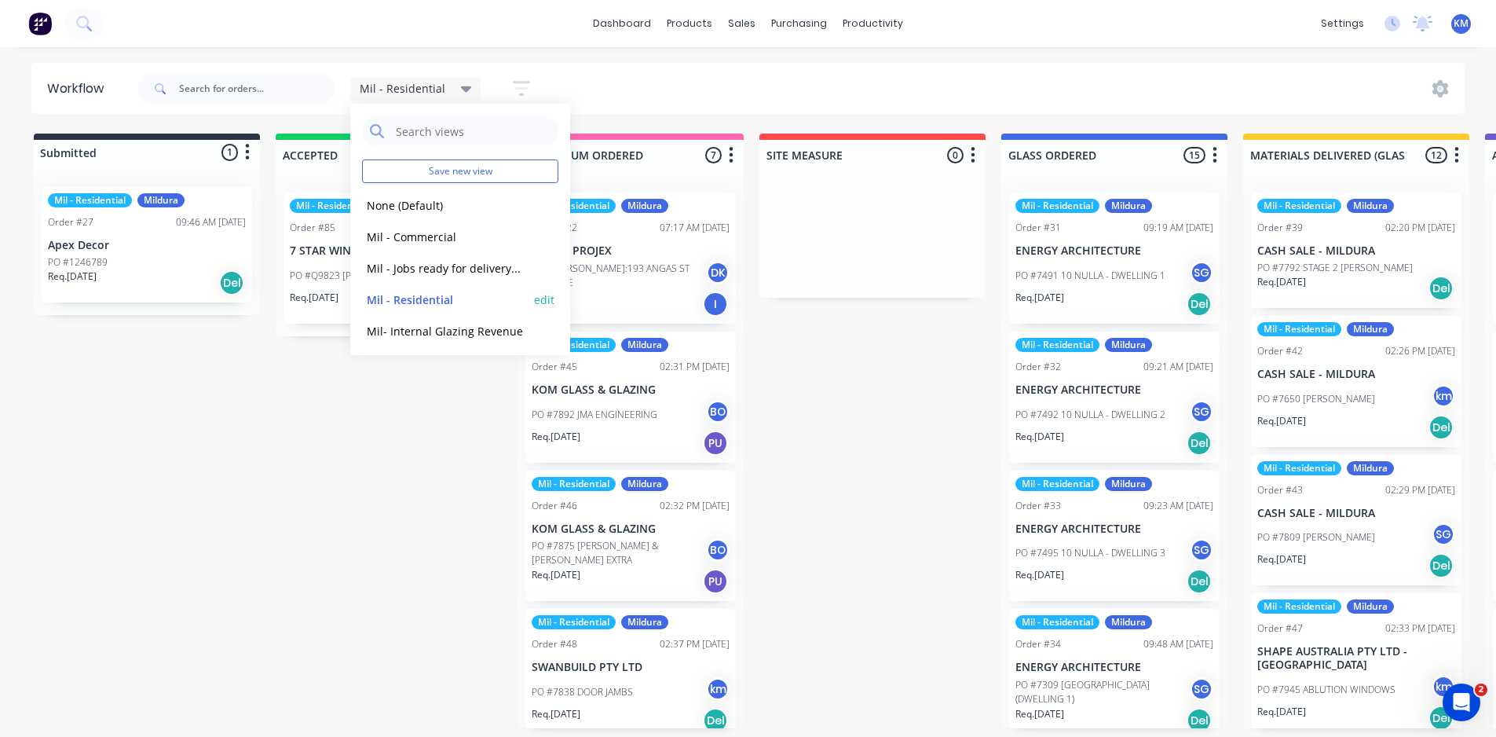
click at [423, 300] on button "Mil - Residential" at bounding box center [445, 300] width 167 height 18
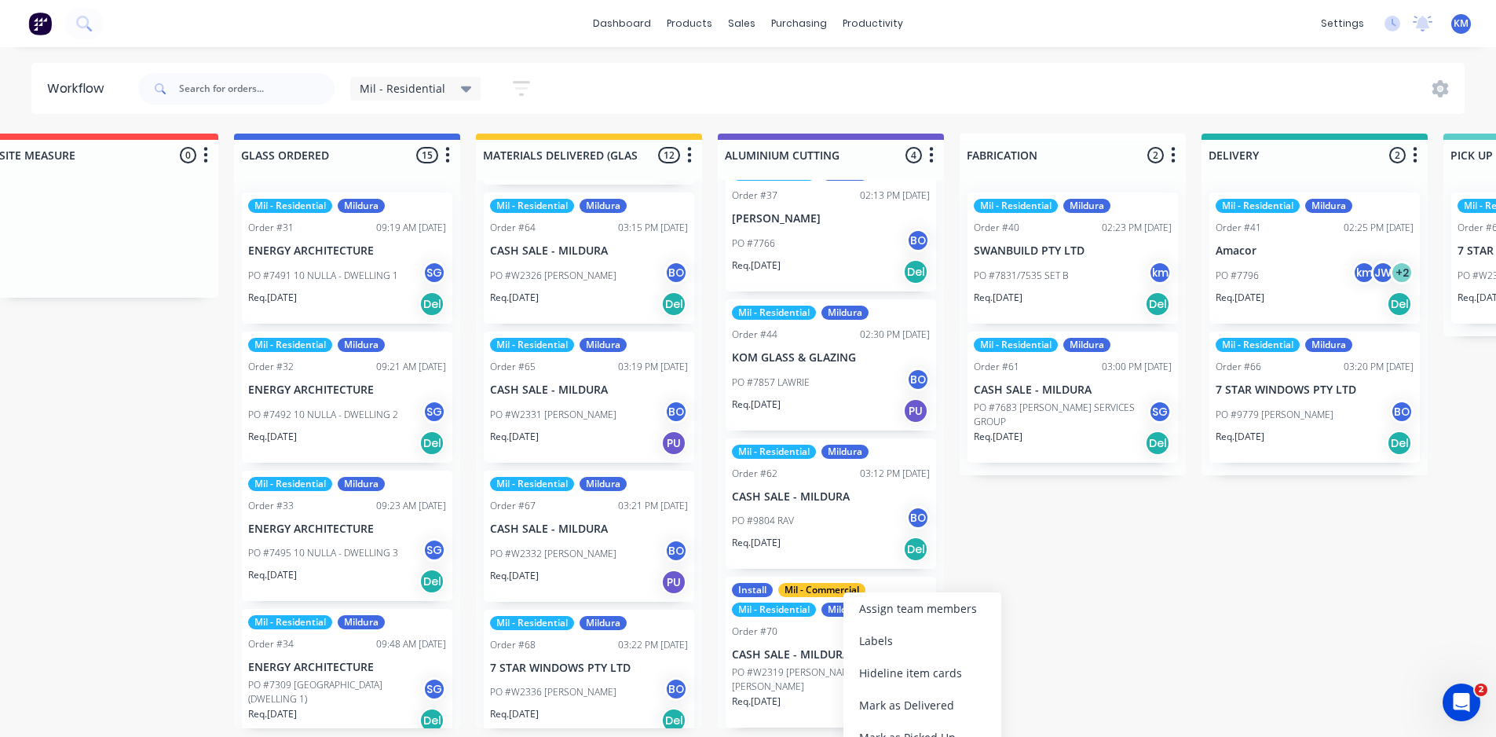
scroll to position [3, 767]
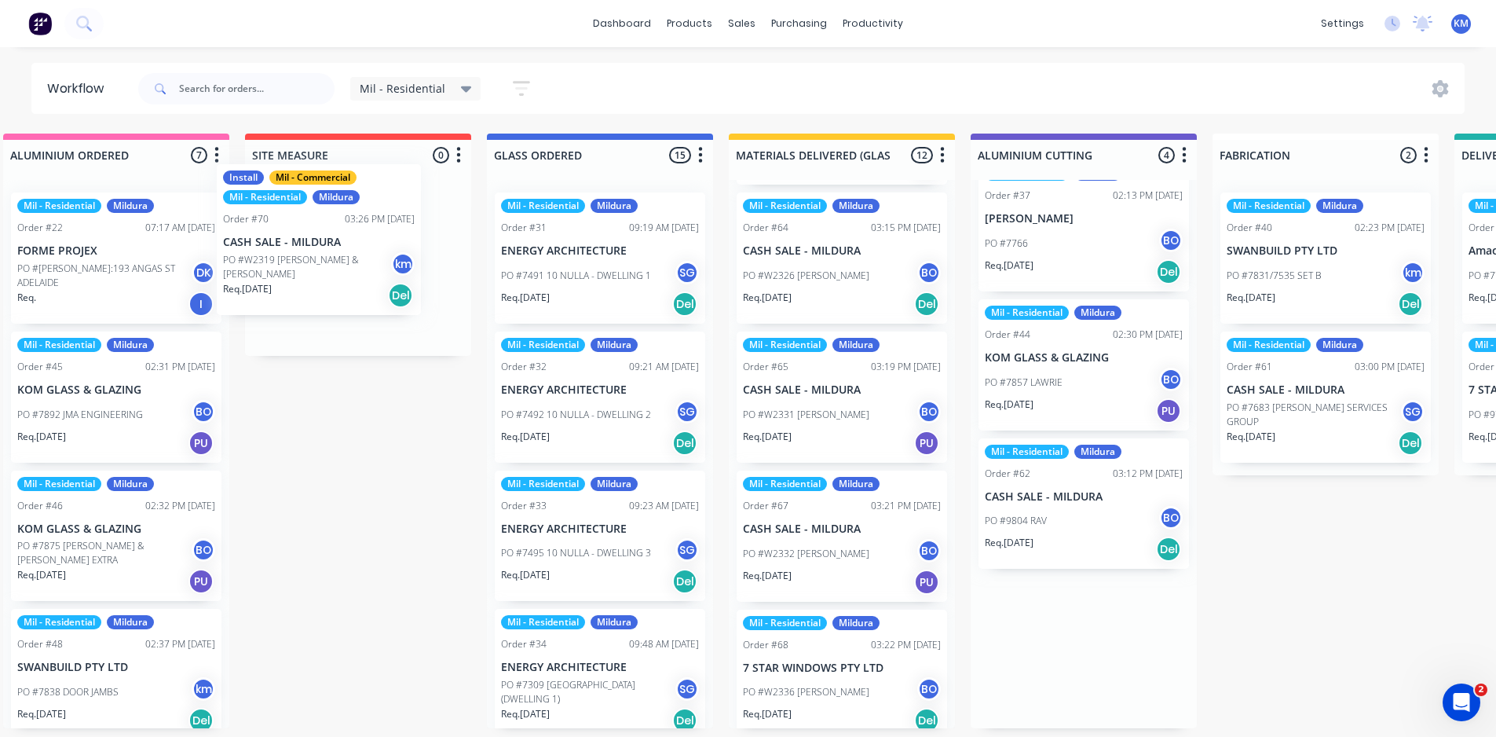
drag, startPoint x: 862, startPoint y: 652, endPoint x: 370, endPoint y: 245, distance: 638.8
click at [365, 245] on div "Submitted 1 Status colour #273444 hex #273444 Save Cancel Summaries Total order…" at bounding box center [1125, 431] width 3303 height 595
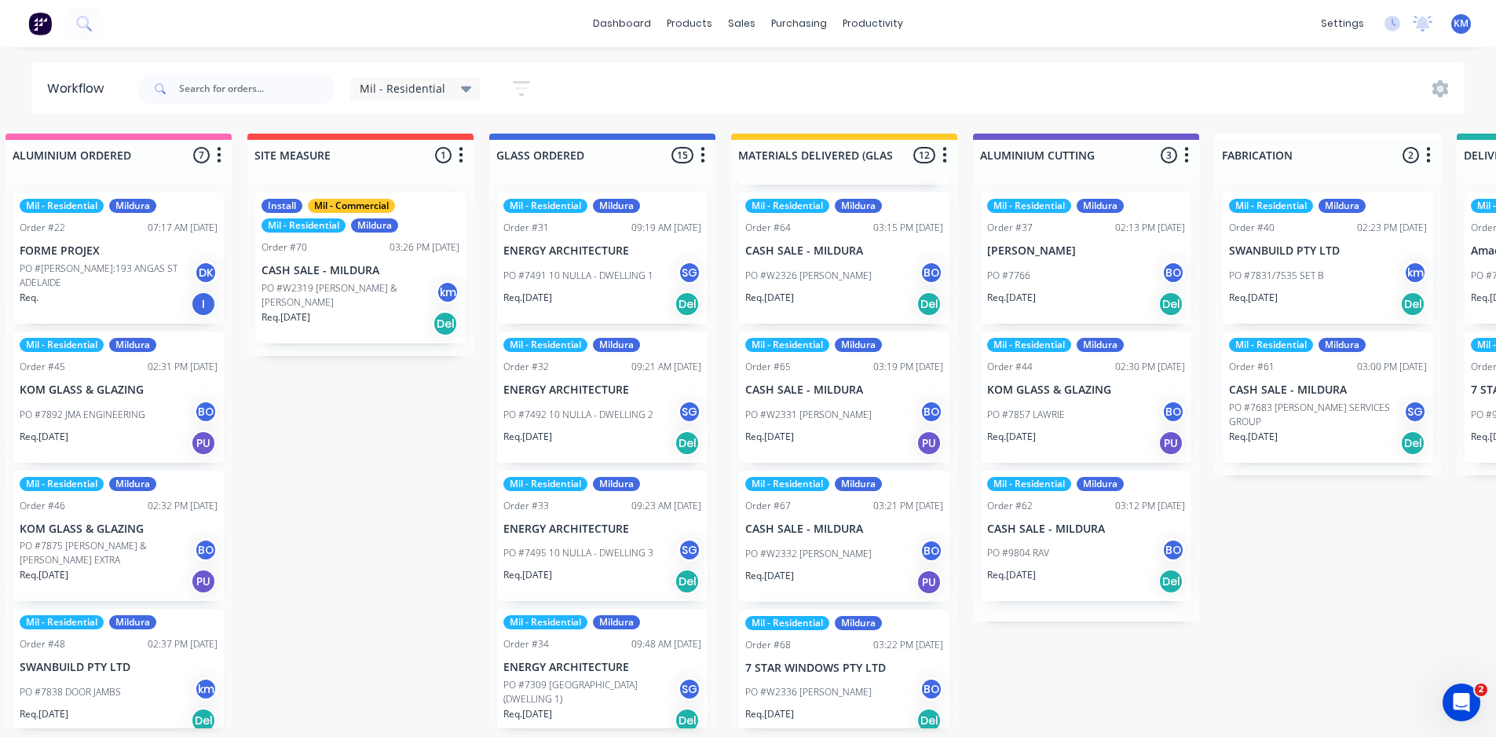
scroll to position [0, 0]
click at [397, 424] on div "Submitted 1 Status colour #273444 hex #273444 Save Cancel Summaries Total order…" at bounding box center [1127, 431] width 3303 height 595
click at [436, 87] on span "Mil - Residential" at bounding box center [403, 88] width 86 height 16
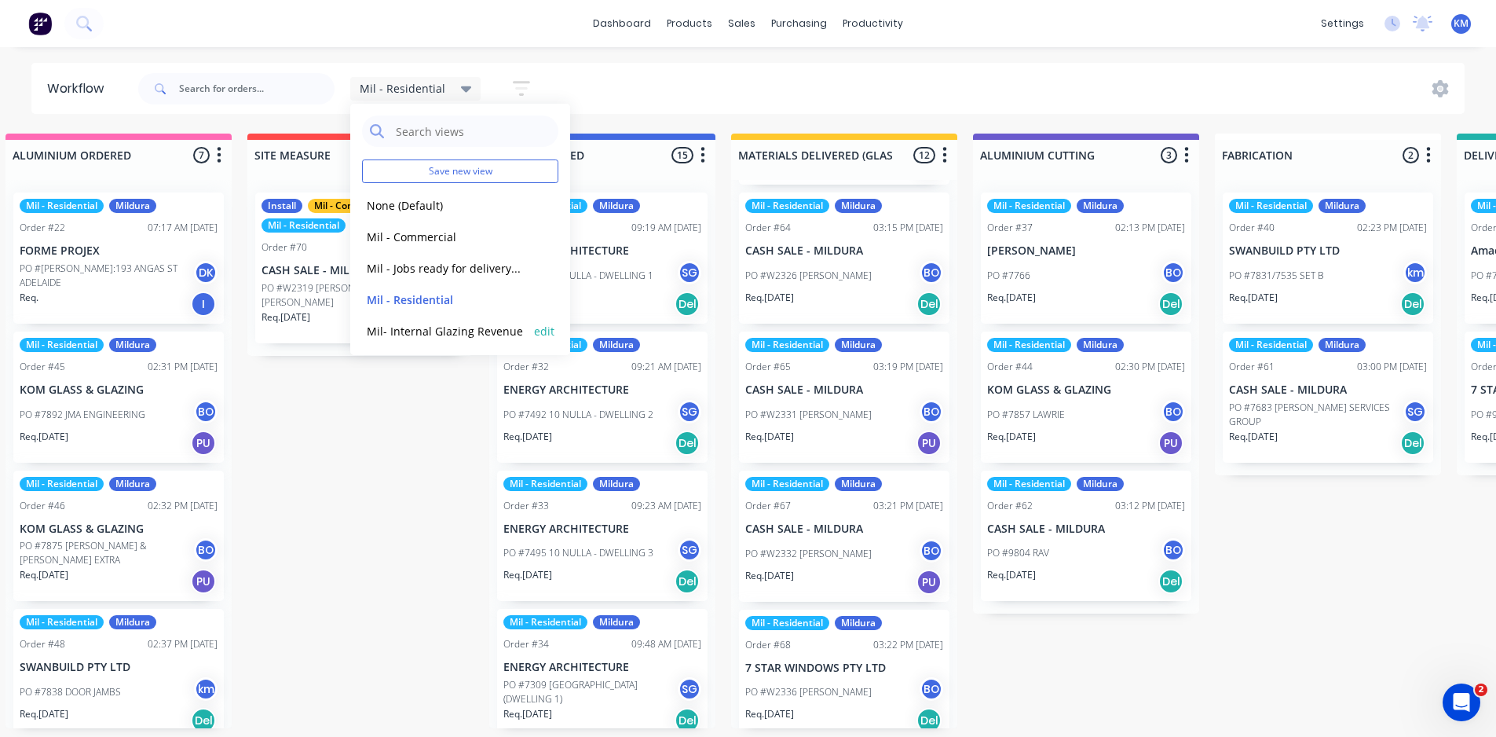
click at [469, 331] on button "Mil- Internal Glazing Revenue" at bounding box center [445, 331] width 167 height 18
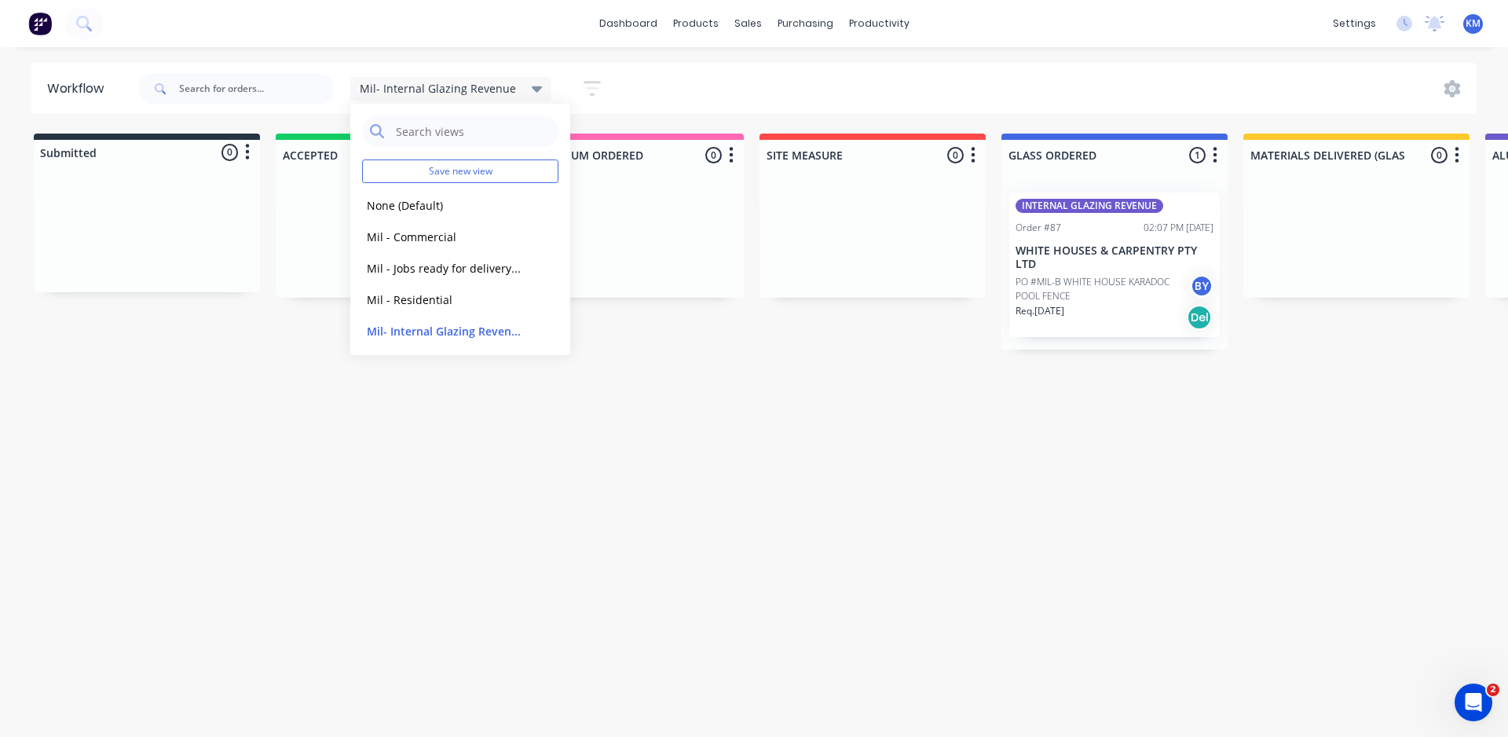
click at [356, 459] on div "Workflow Mil- Internal Glazing Revenue Save new view None (Default) edit Mil - …" at bounding box center [754, 384] width 1508 height 642
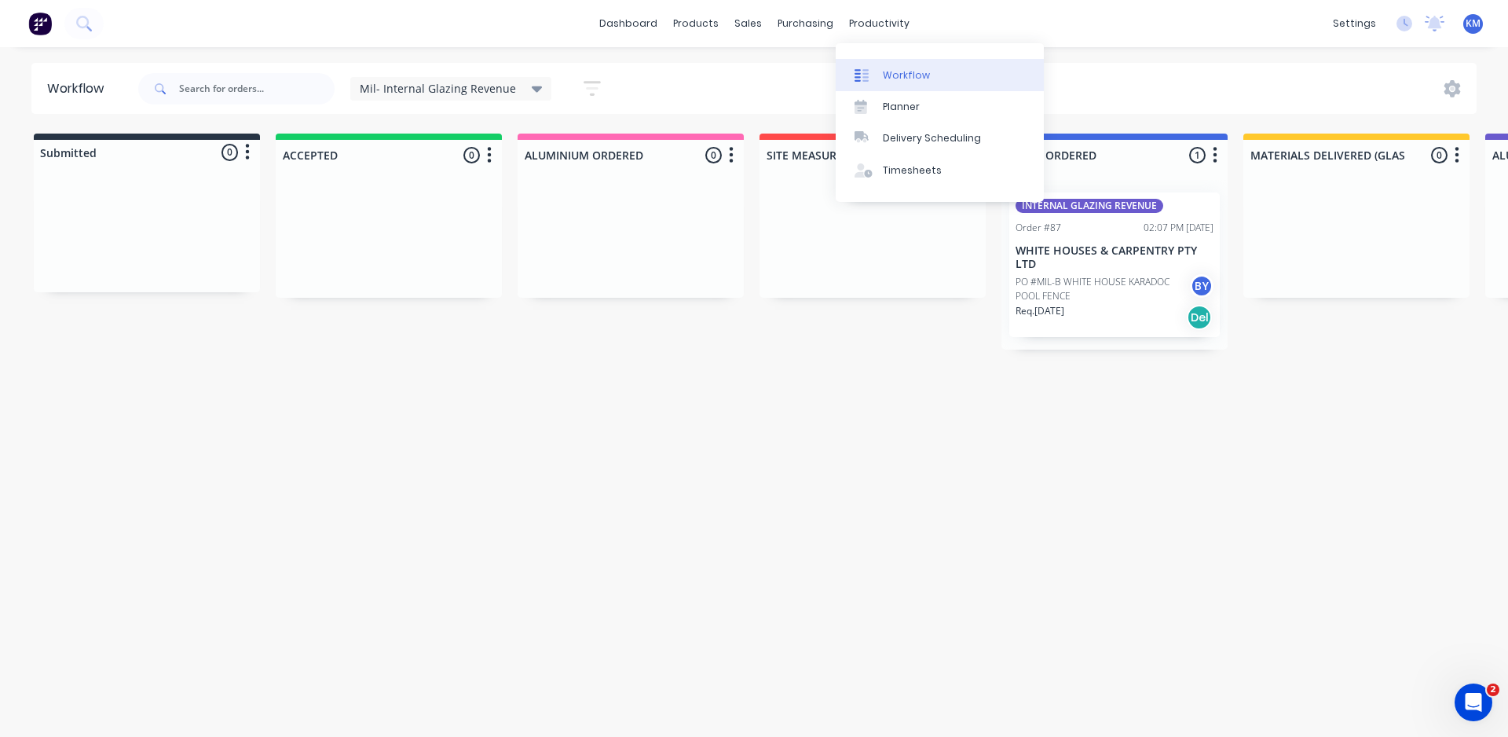
click at [901, 72] on div "Workflow" at bounding box center [906, 75] width 47 height 14
click at [894, 64] on link "Workflow" at bounding box center [940, 74] width 208 height 31
click at [913, 76] on div "Workflow" at bounding box center [906, 75] width 47 height 14
click at [433, 84] on span "Mil- Internal Glazing Revenue" at bounding box center [438, 88] width 156 height 16
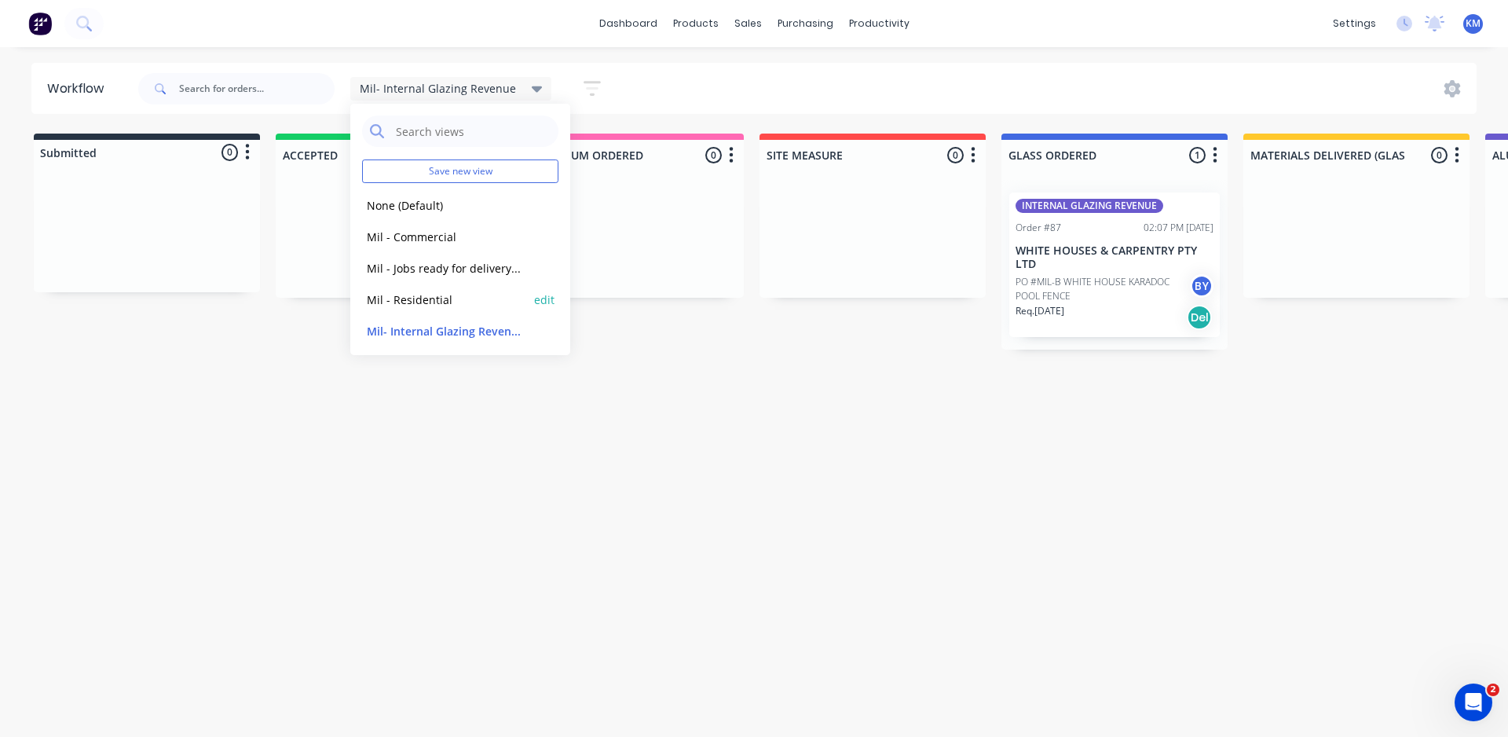
click at [432, 292] on button "Mil - Residential" at bounding box center [445, 300] width 167 height 18
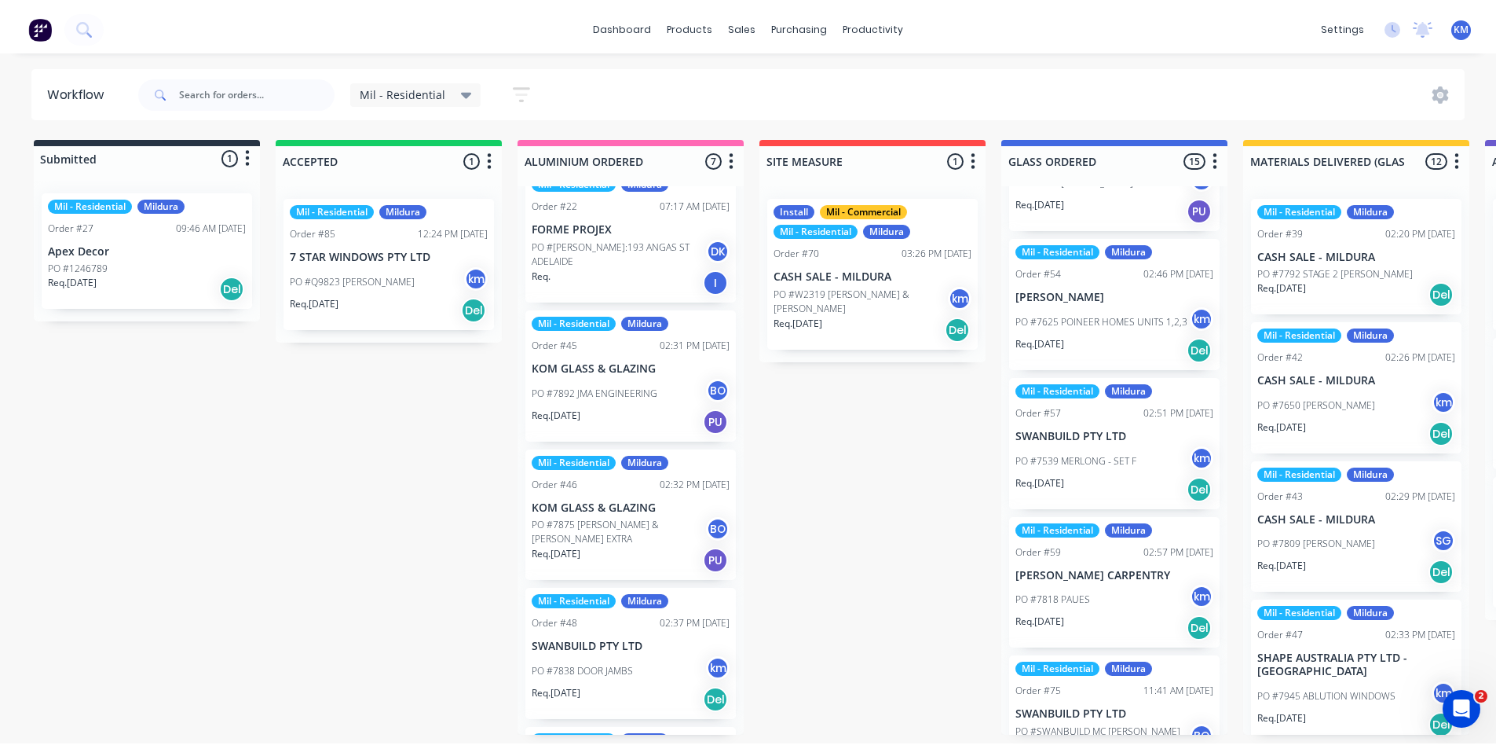
scroll to position [1340, 0]
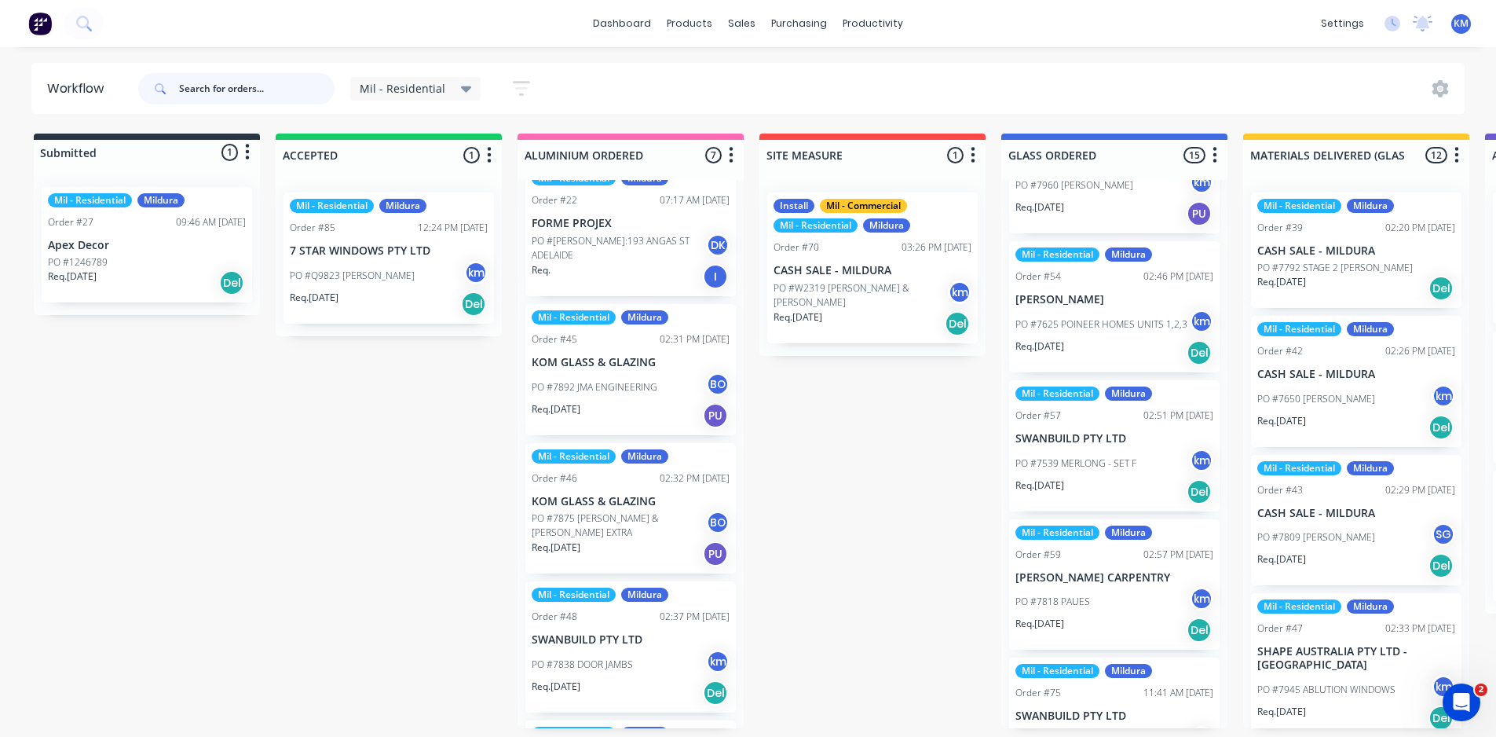
click at [291, 95] on input "text" at bounding box center [257, 88] width 156 height 31
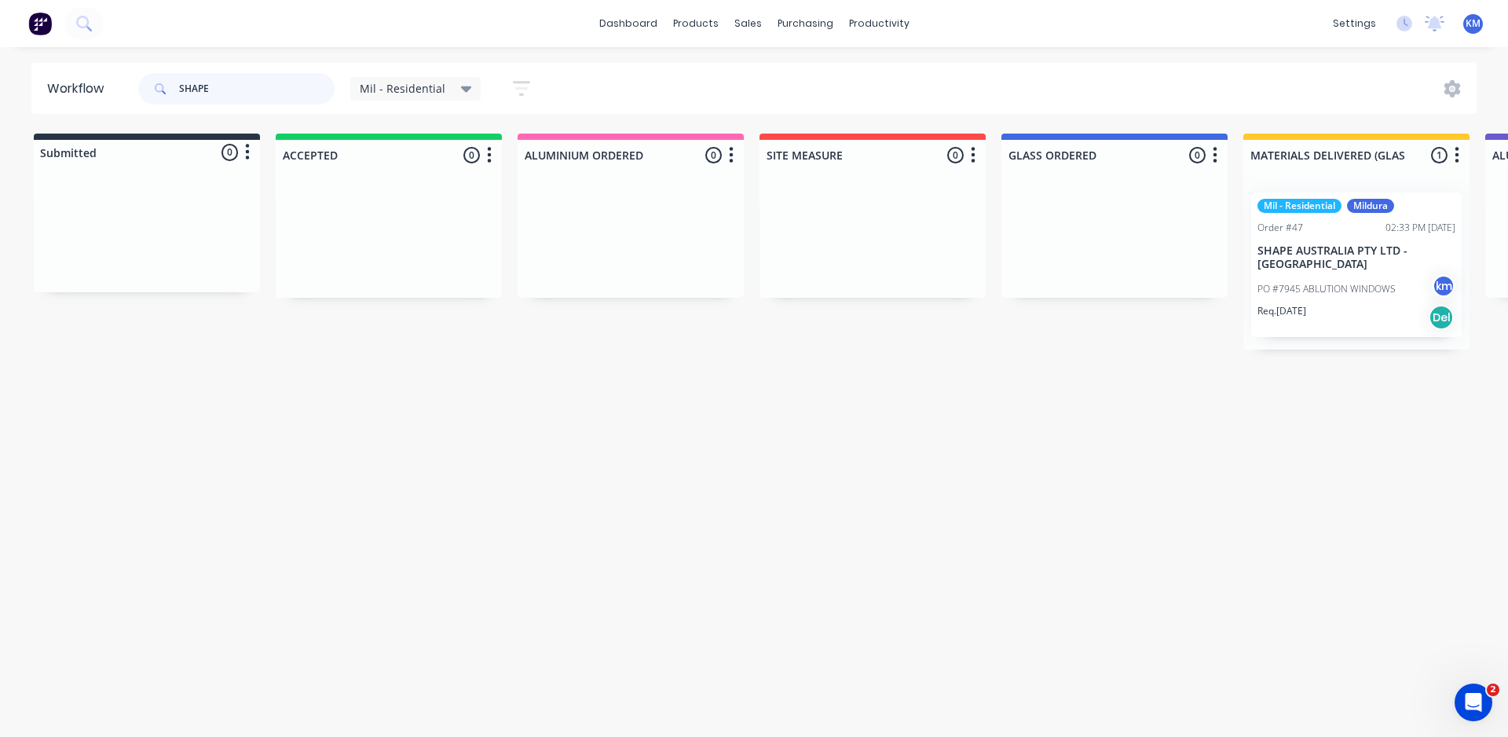
drag, startPoint x: 229, startPoint y: 90, endPoint x: 82, endPoint y: 101, distance: 148.0
click at [87, 100] on header "Workflow SHAPE Mil - Residential Save new view None (Default) edit Mil - Commer…" at bounding box center [754, 88] width 1446 height 51
type input "808 C"
click at [1333, 254] on p "808 CONSTRUCTIONS" at bounding box center [1356, 250] width 198 height 13
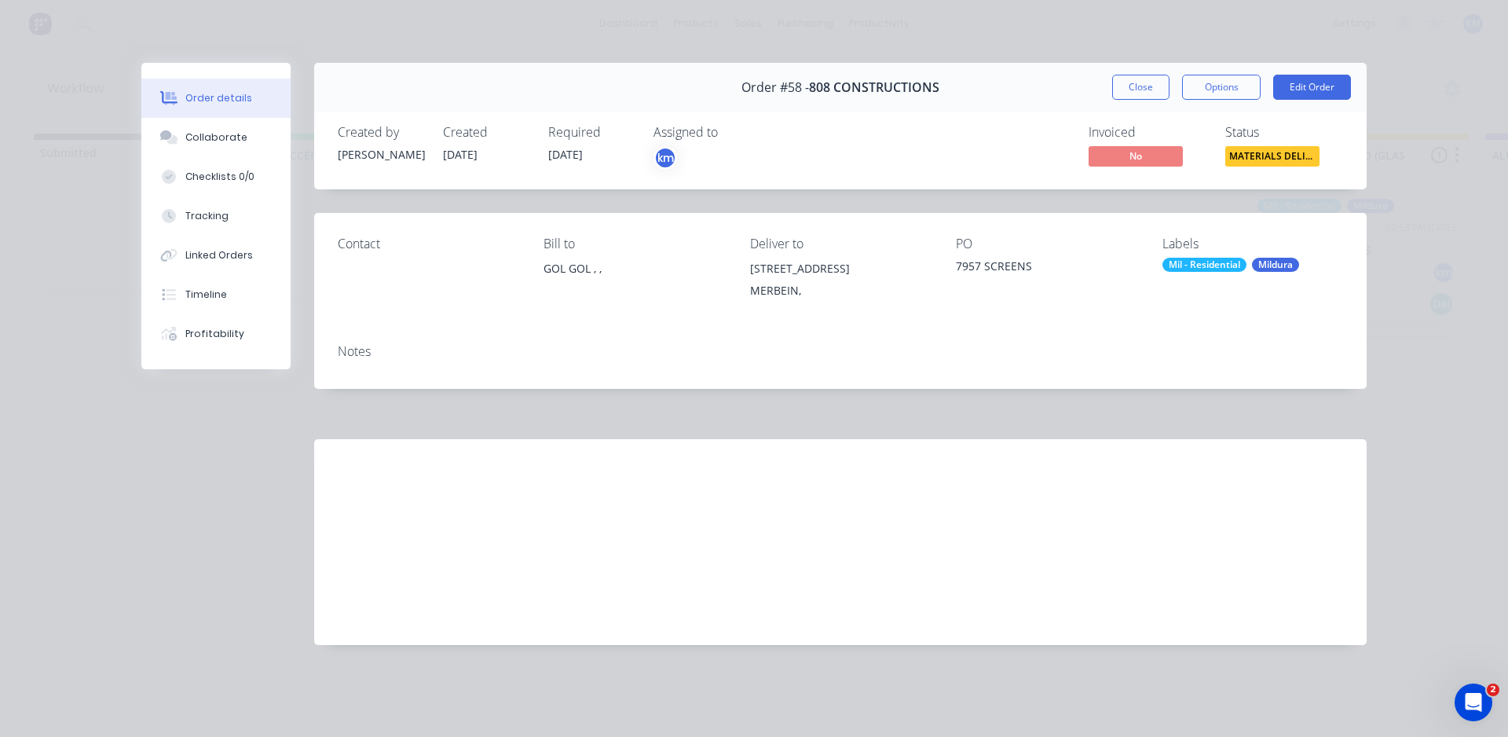
click at [236, 474] on div "Order #58 - 808 CONSTRUCTIONS Close Options Edit Order Created by [PERSON_NAME]…" at bounding box center [753, 366] width 1225 height 606
click at [1322, 91] on button "Edit Order" at bounding box center [1312, 87] width 78 height 25
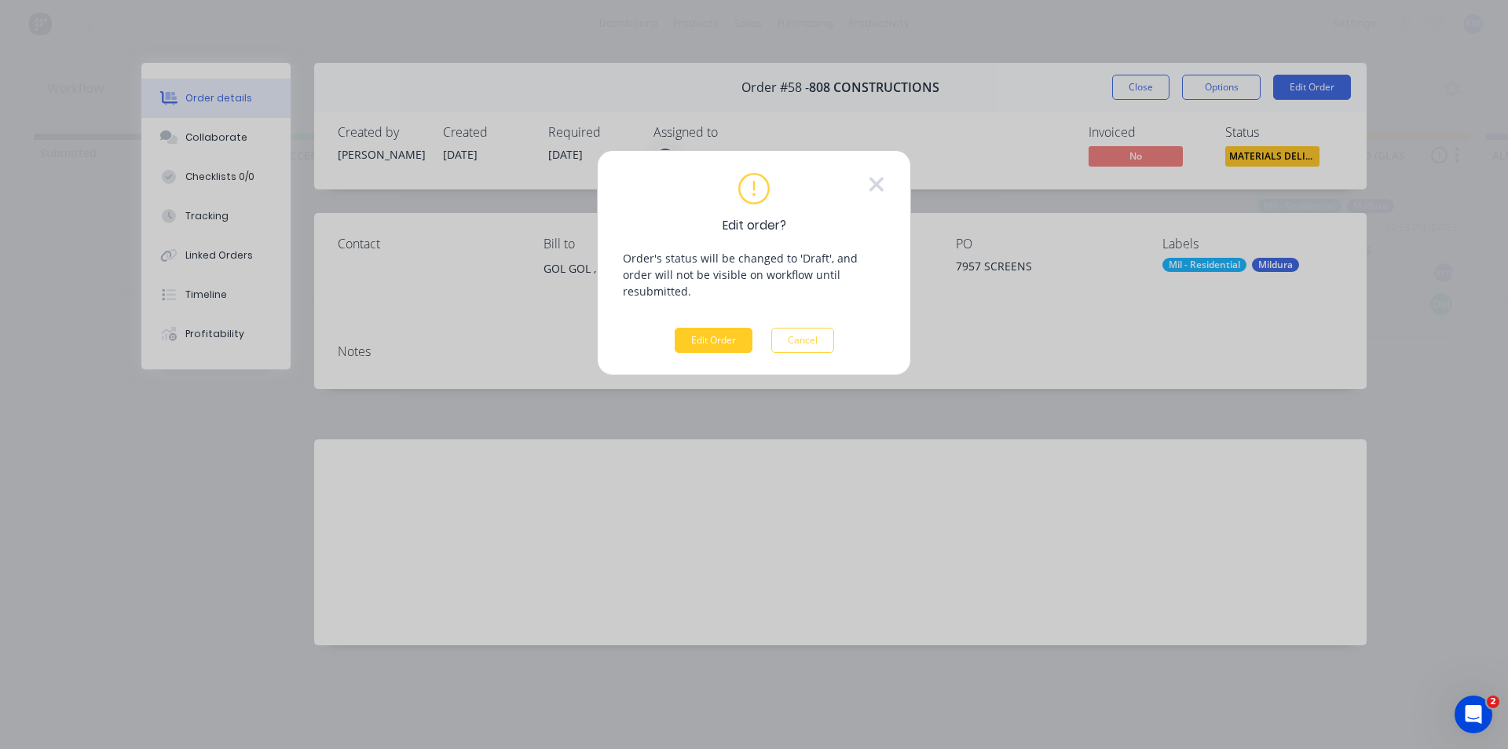
click at [697, 328] on button "Edit Order" at bounding box center [714, 340] width 78 height 25
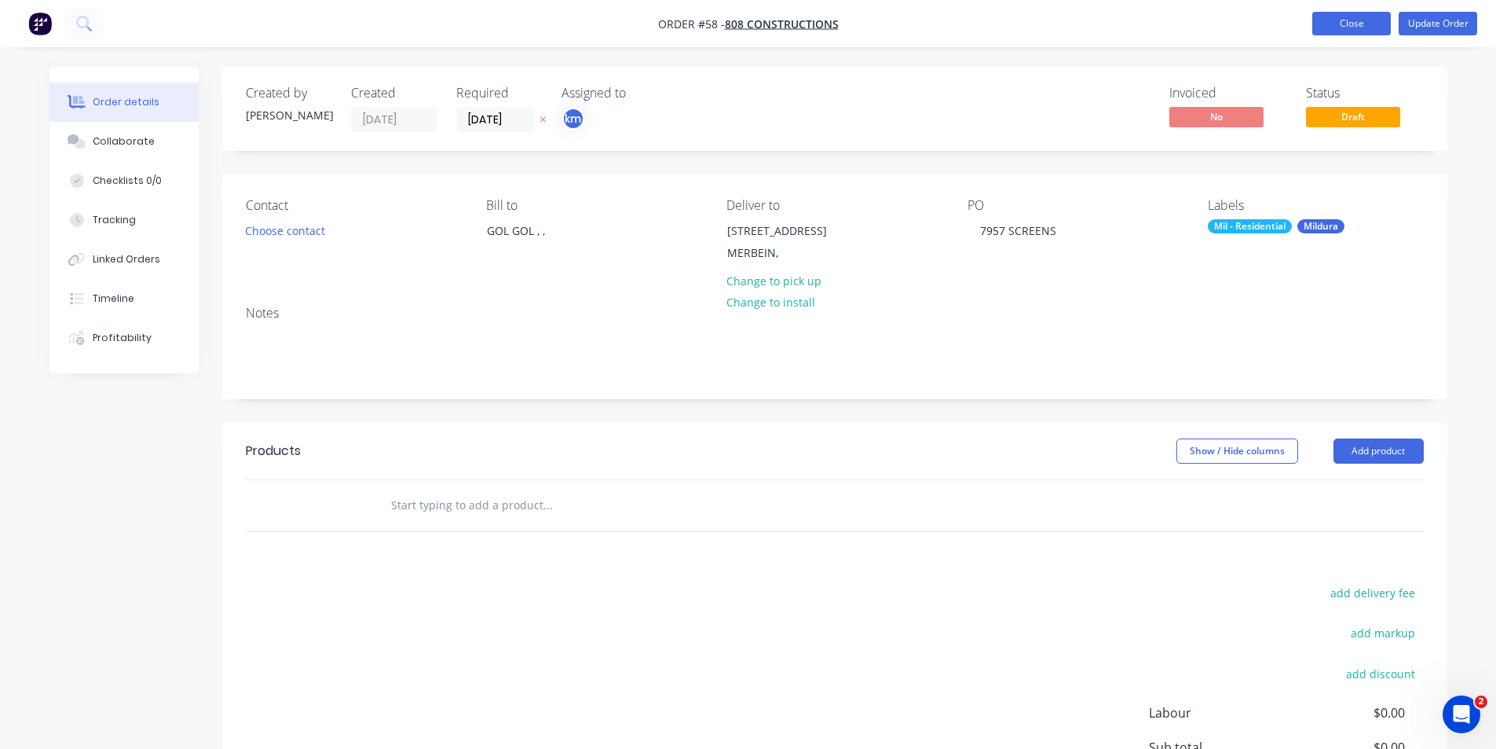
click at [1350, 15] on button "Close" at bounding box center [1351, 24] width 79 height 24
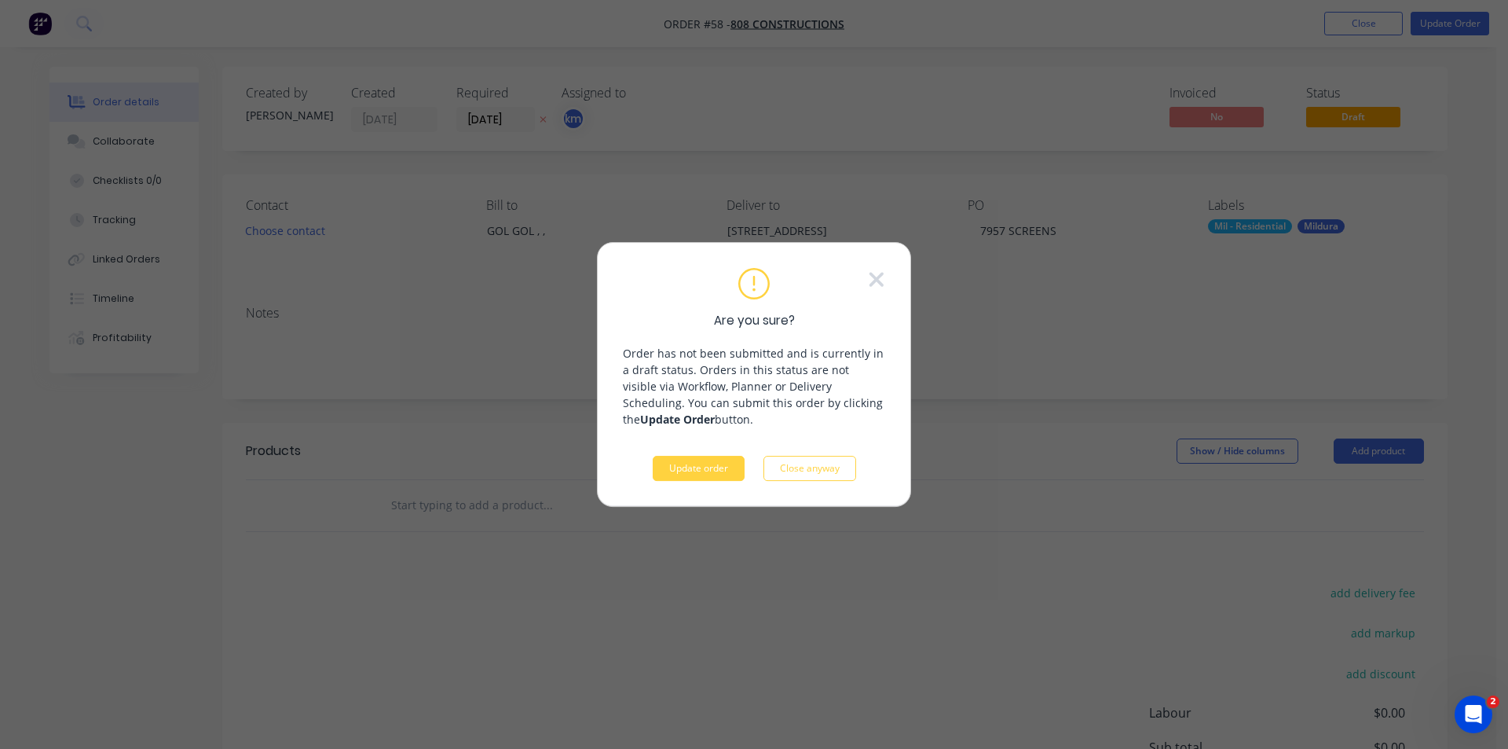
click at [866, 285] on div "Are you sure? Order has not been submitted and is currently in a draft status. …" at bounding box center [754, 375] width 262 height 214
click at [868, 276] on icon at bounding box center [876, 280] width 17 height 24
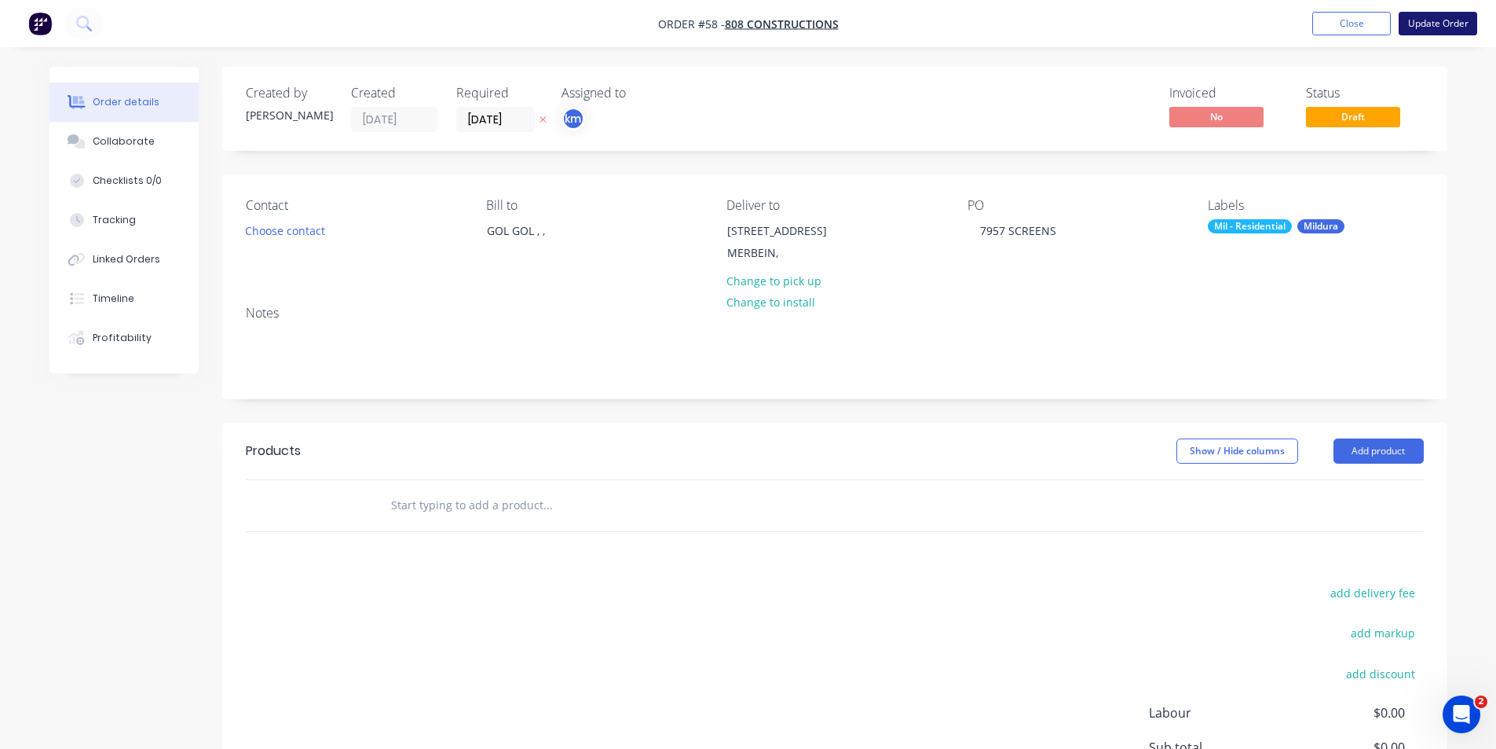
click at [1472, 24] on button "Update Order" at bounding box center [1438, 24] width 79 height 24
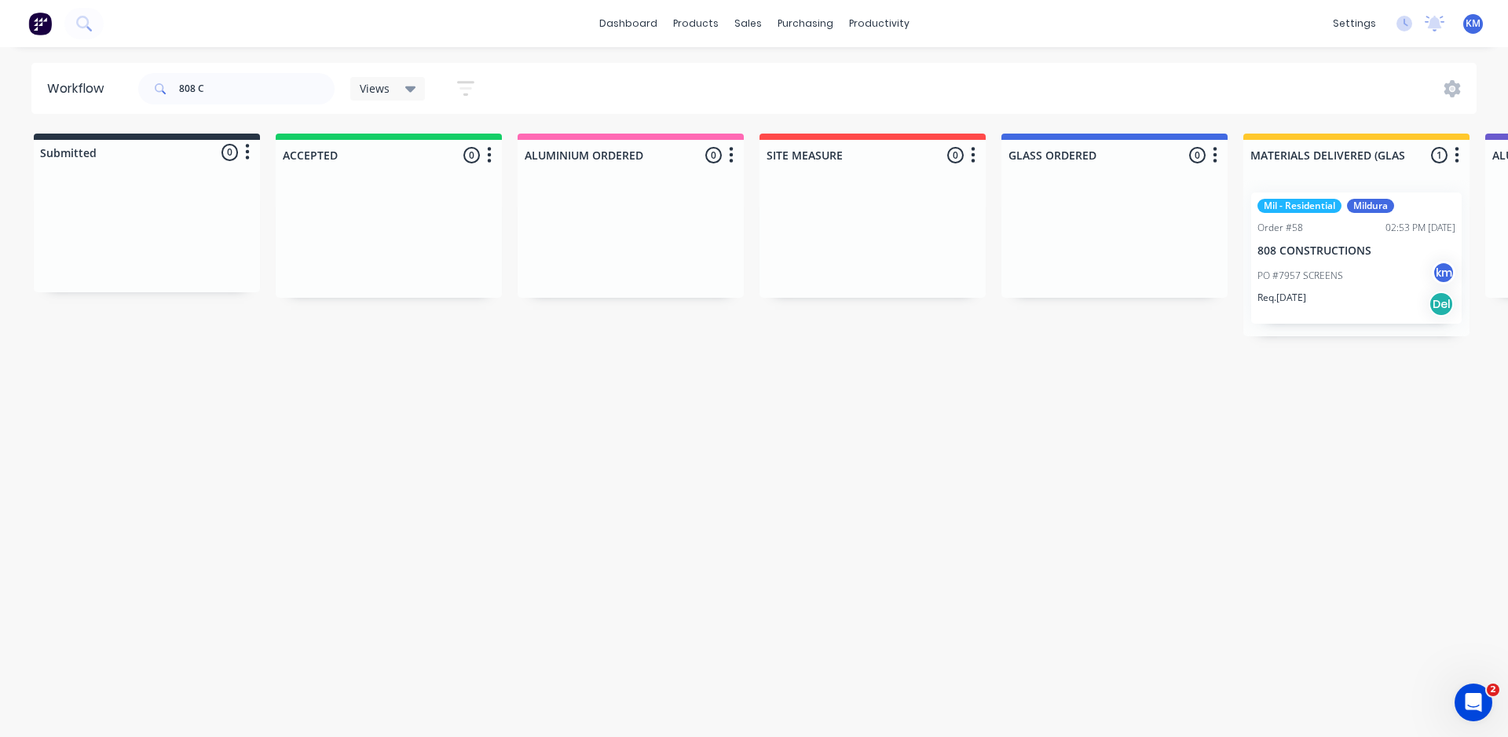
click at [370, 91] on span "Views" at bounding box center [375, 88] width 30 height 16
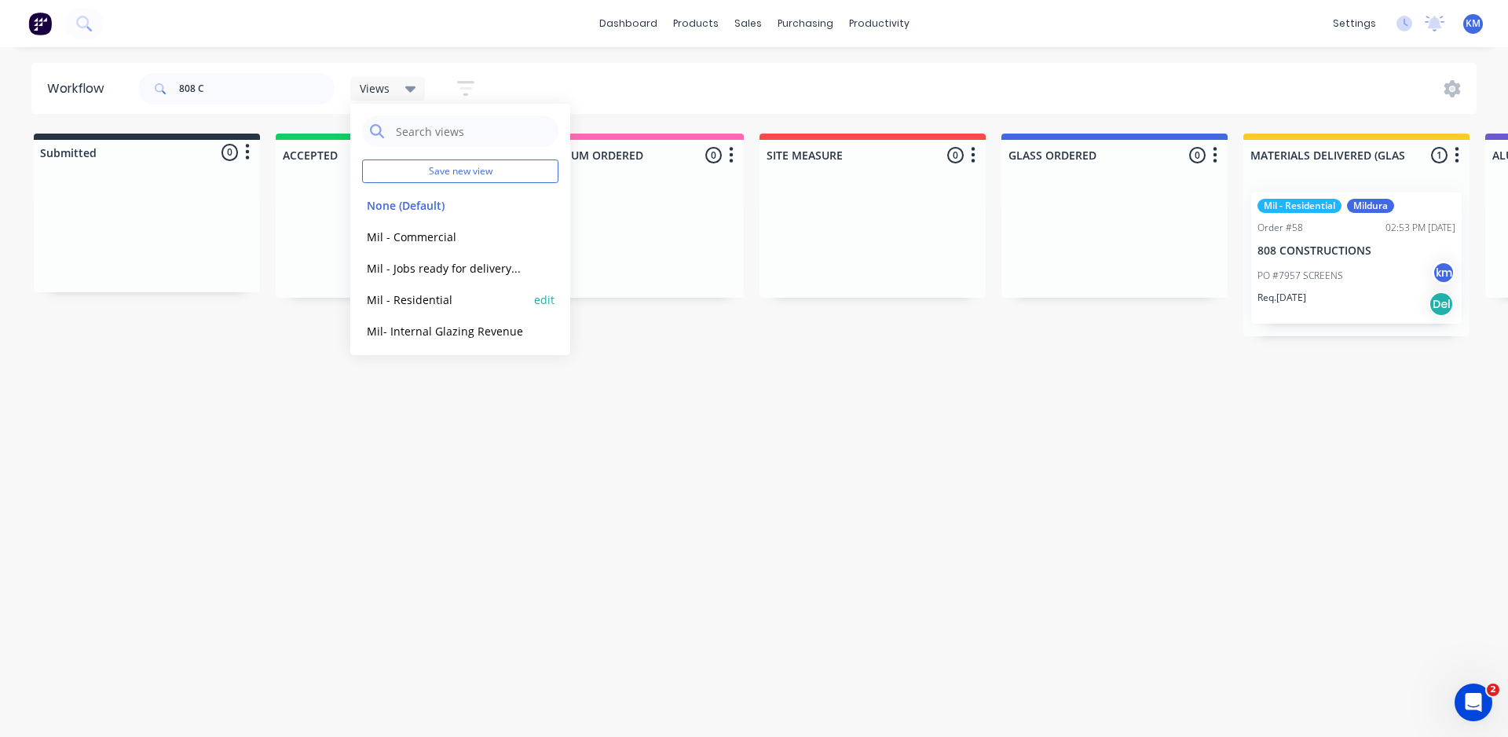
click at [433, 301] on button "Mil - Residential" at bounding box center [445, 300] width 167 height 18
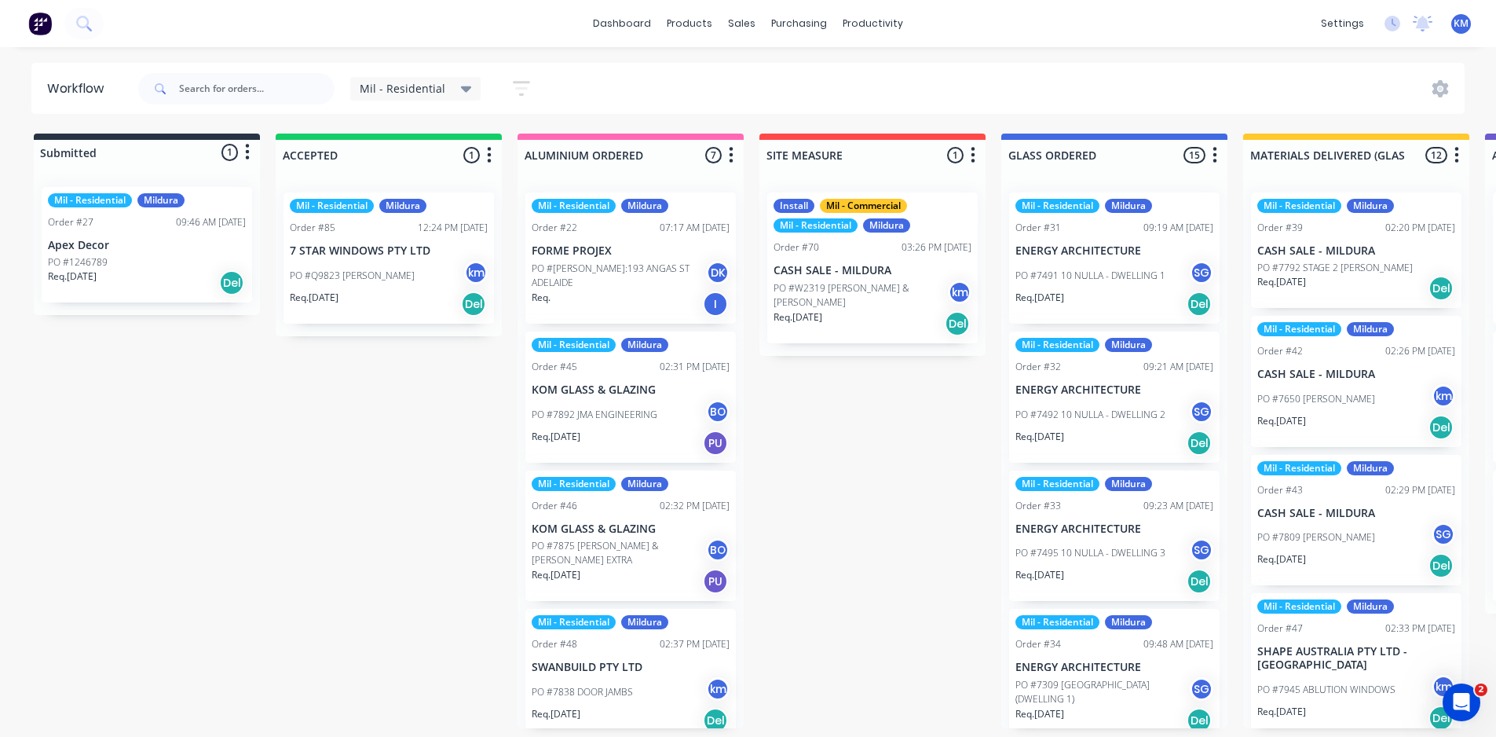
drag, startPoint x: 225, startPoint y: 106, endPoint x: 228, endPoint y: 90, distance: 15.9
click at [225, 104] on div at bounding box center [236, 88] width 196 height 47
click at [228, 88] on input "text" at bounding box center [257, 88] width 156 height 31
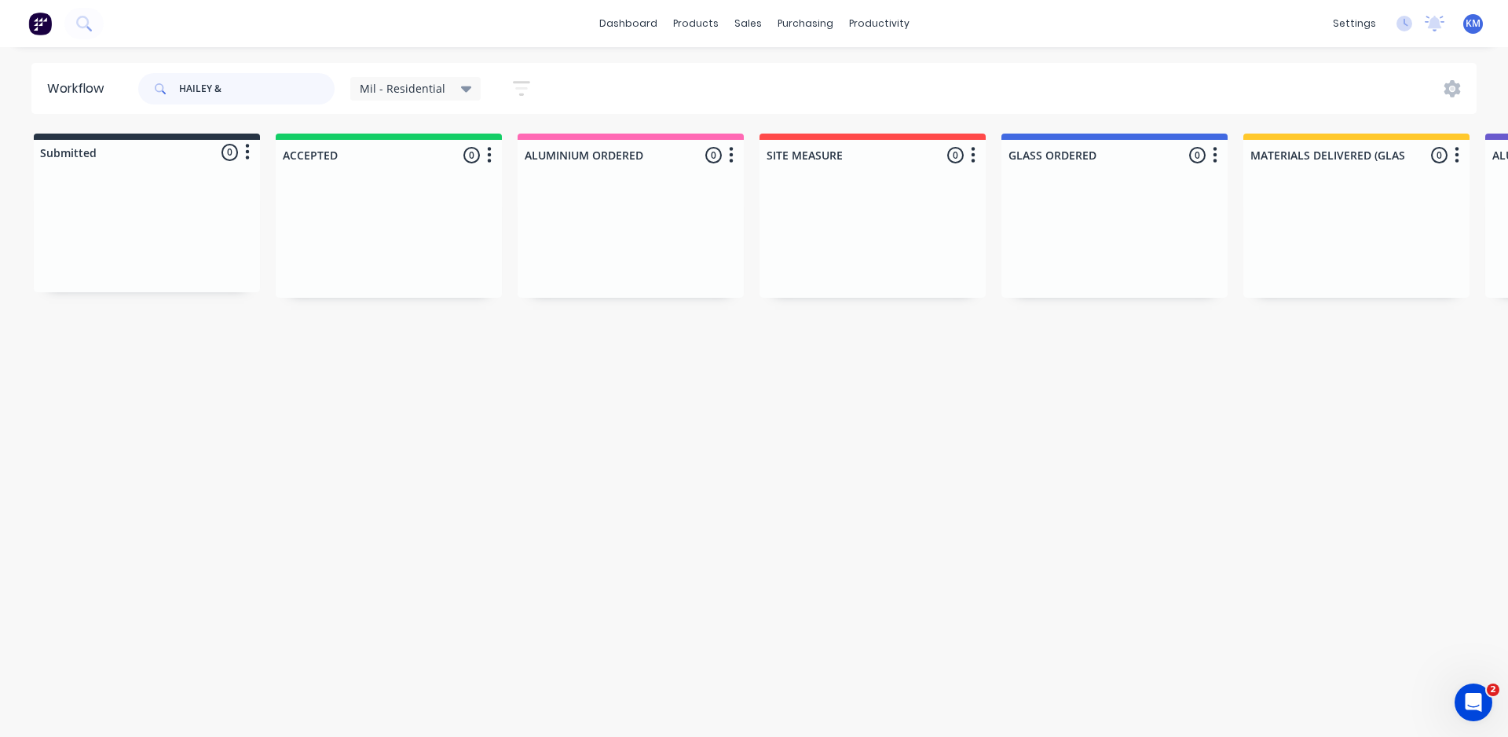
drag, startPoint x: 243, startPoint y: 85, endPoint x: 102, endPoint y: 97, distance: 141.2
click at [103, 97] on header "Workflow HAILEY & Mil - Residential Save new view None (Default) edit Mil - Com…" at bounding box center [754, 88] width 1446 height 51
type input "CASH SALE"
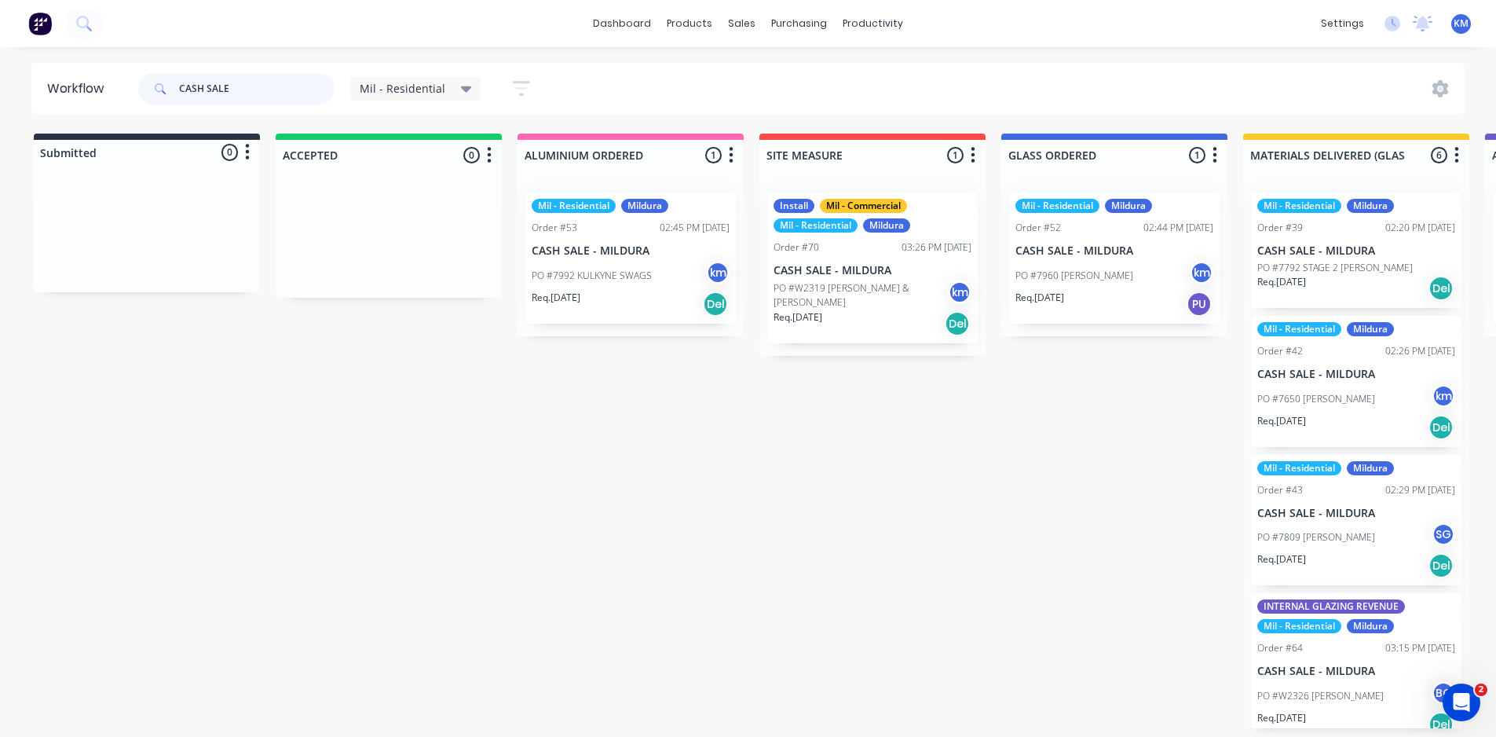
drag, startPoint x: 240, startPoint y: 86, endPoint x: 122, endPoint y: 97, distance: 119.2
click at [122, 97] on header "Workflow CASH SALE Mil - Residential Save new view None (Default) edit Mil - Co…" at bounding box center [748, 88] width 1434 height 51
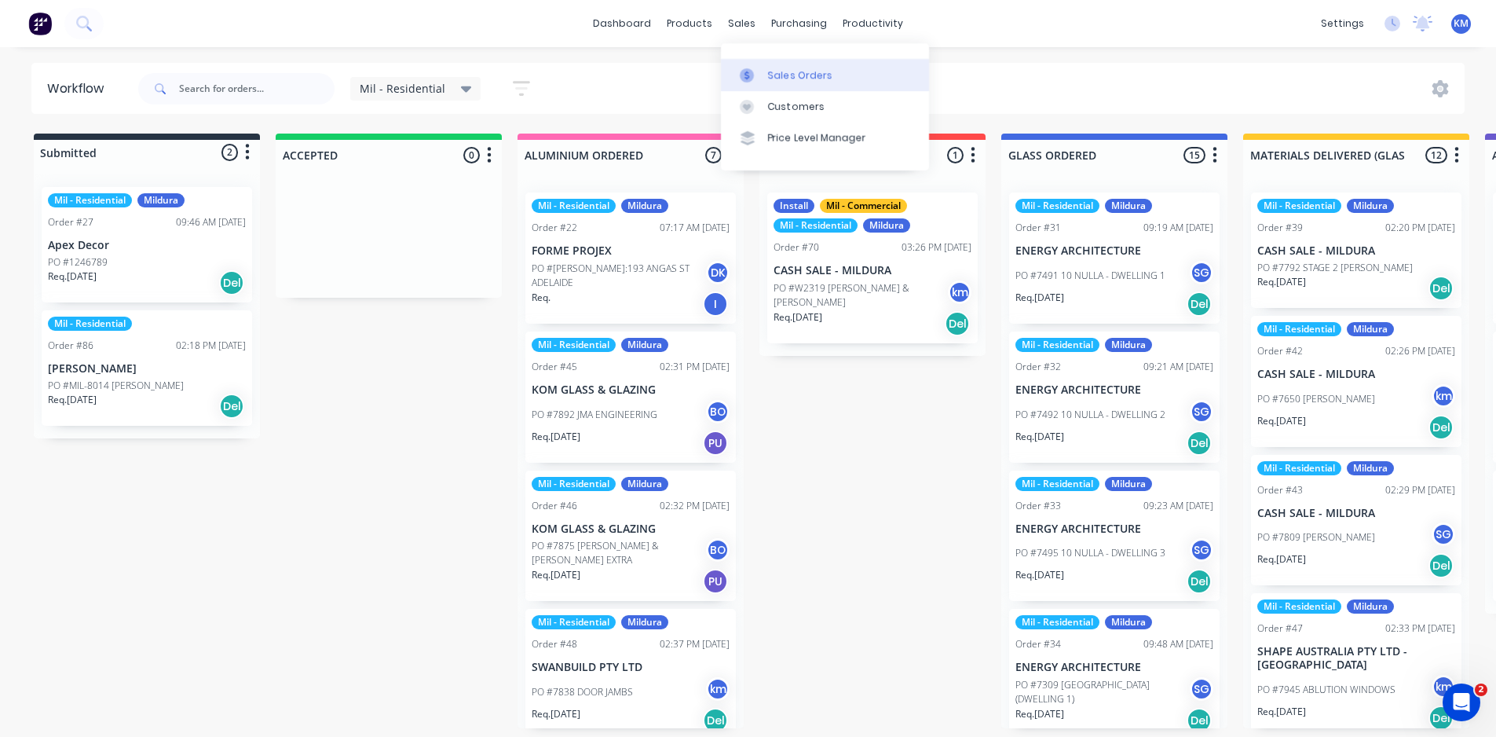
click at [799, 75] on div "Sales Orders" at bounding box center [800, 75] width 64 height 14
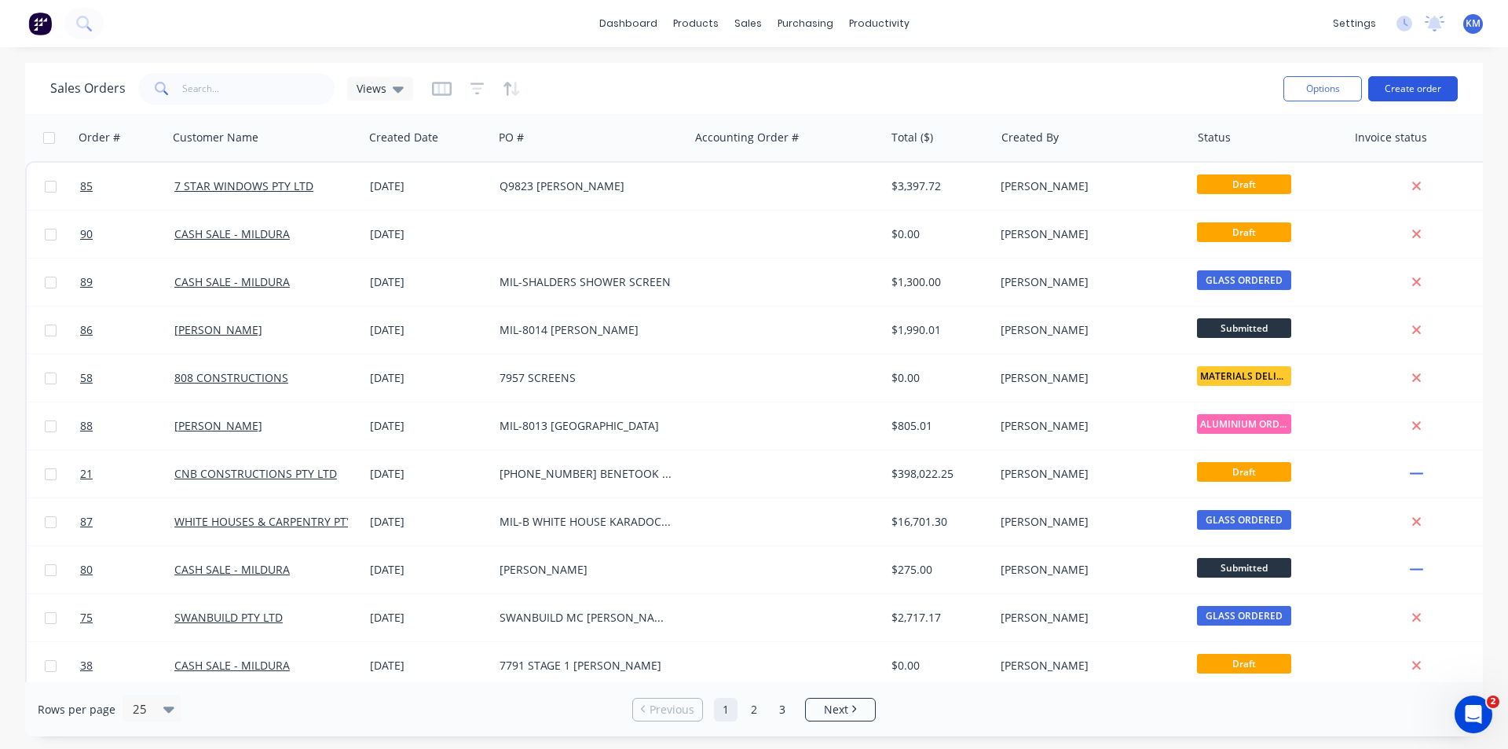
click at [1412, 90] on button "Create order" at bounding box center [1413, 88] width 90 height 25
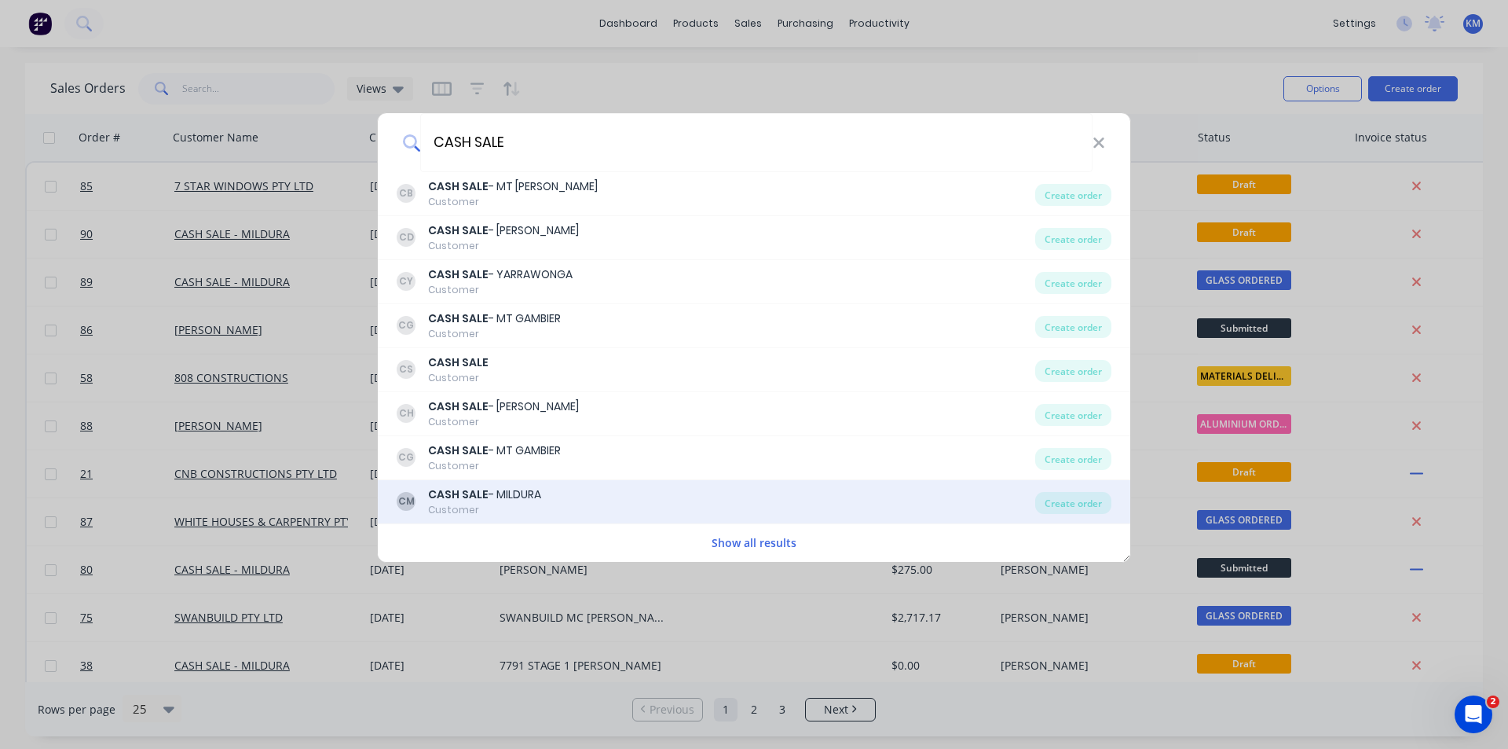
type input "CASH SALE"
click at [672, 486] on div "CM CASH SALE - MILDURA Customer" at bounding box center [716, 501] width 639 height 31
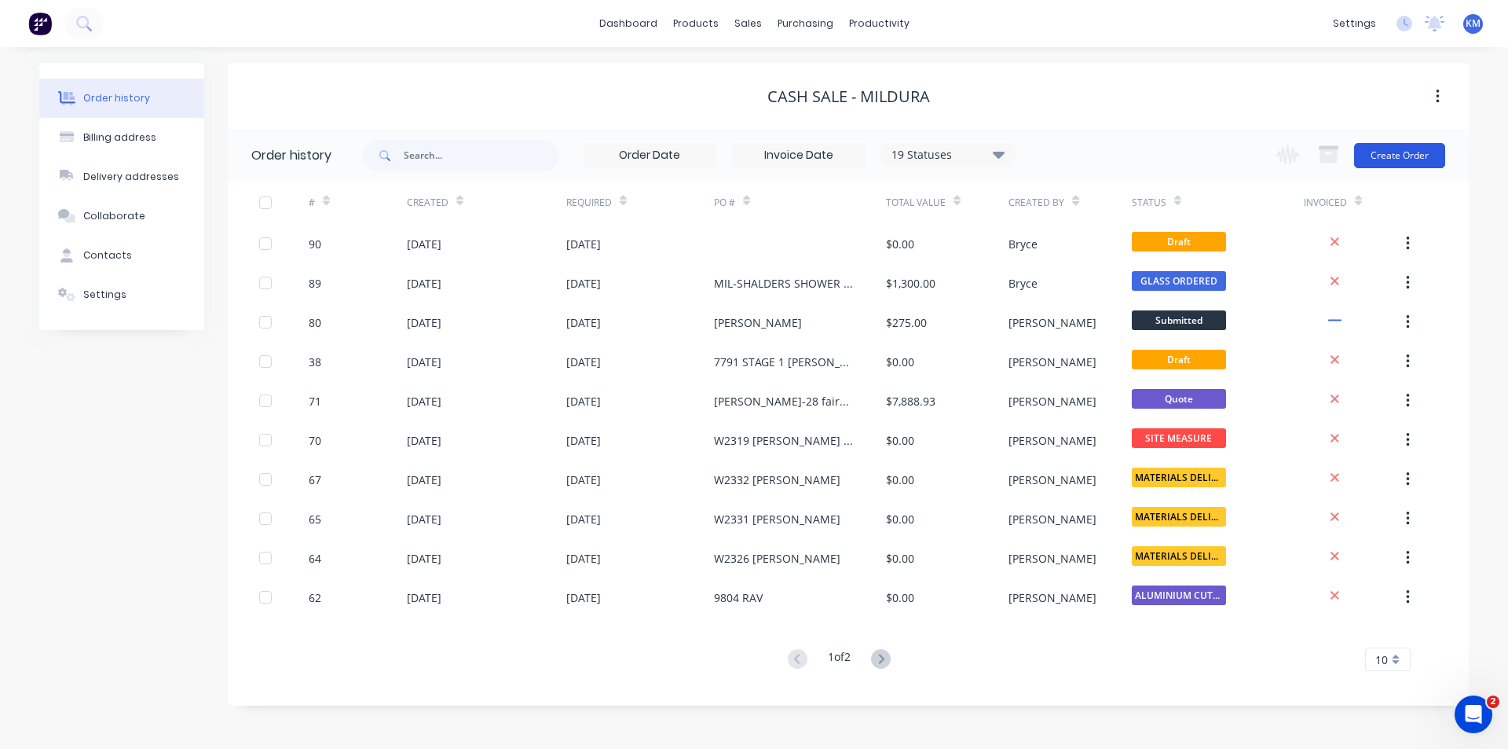
click at [1408, 155] on button "Create Order" at bounding box center [1399, 155] width 91 height 25
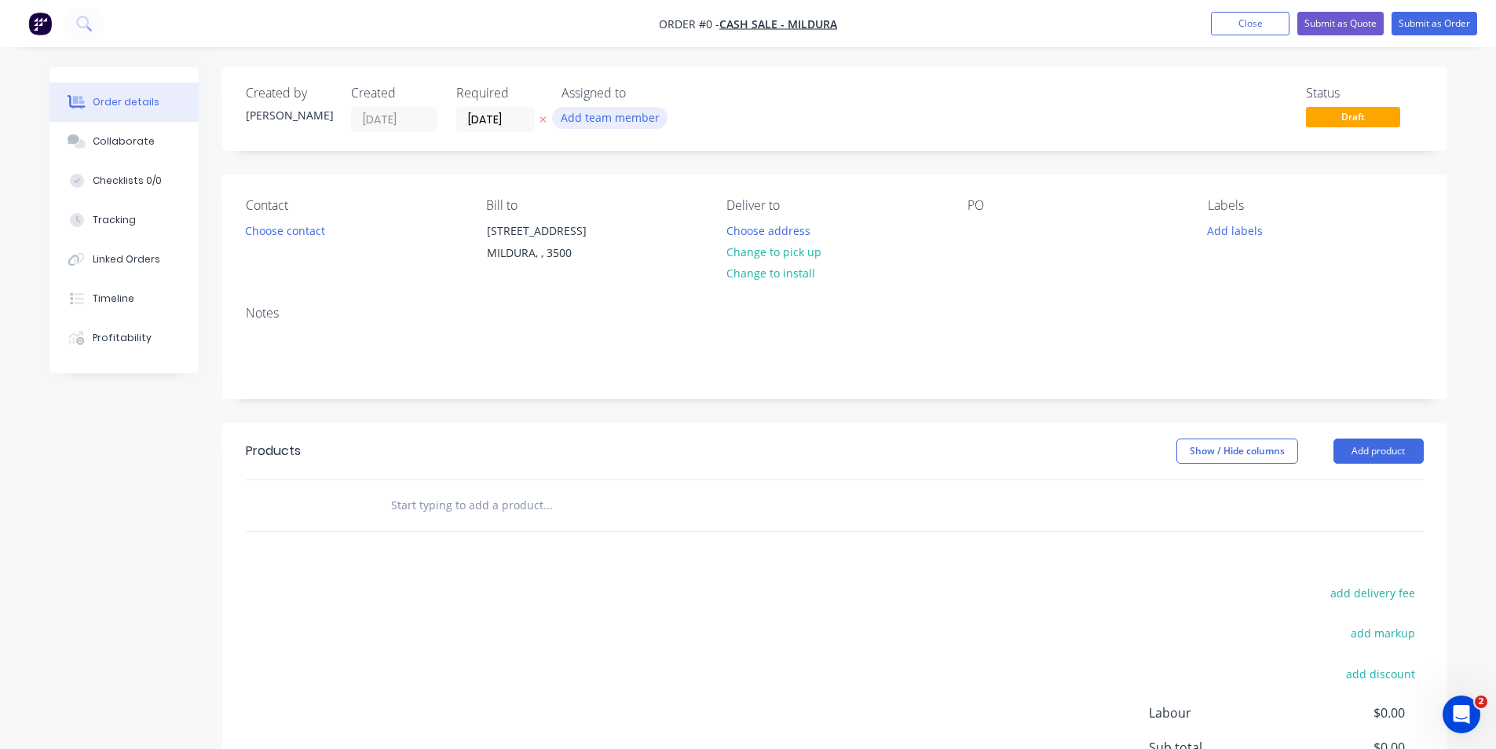
click at [601, 123] on button "Add team member" at bounding box center [609, 117] width 115 height 21
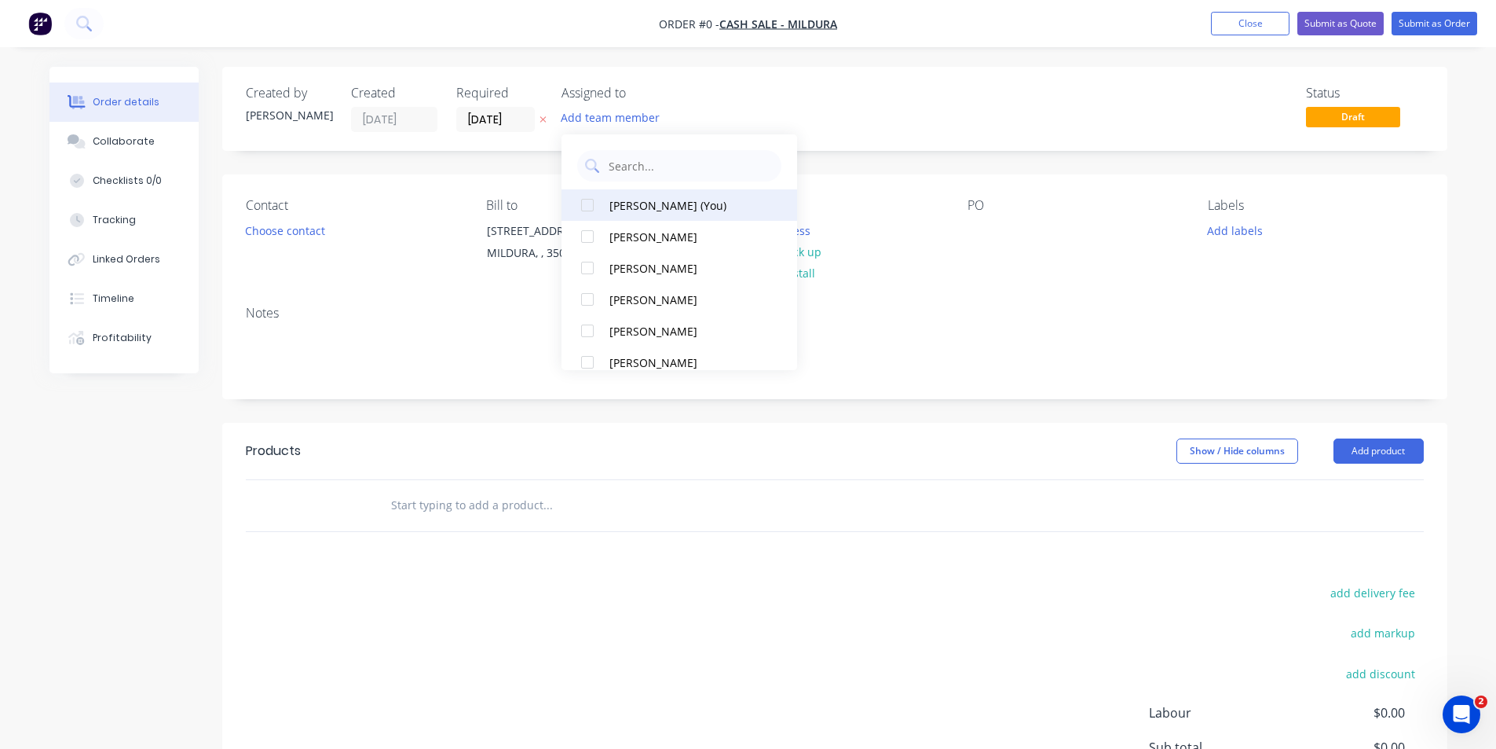
click at [639, 204] on div "[PERSON_NAME] (You)" at bounding box center [687, 205] width 157 height 16
click at [321, 232] on div "Order details Collaborate Checklists 0/0 Tracking Linked Orders Timeline Profit…" at bounding box center [748, 500] width 1429 height 866
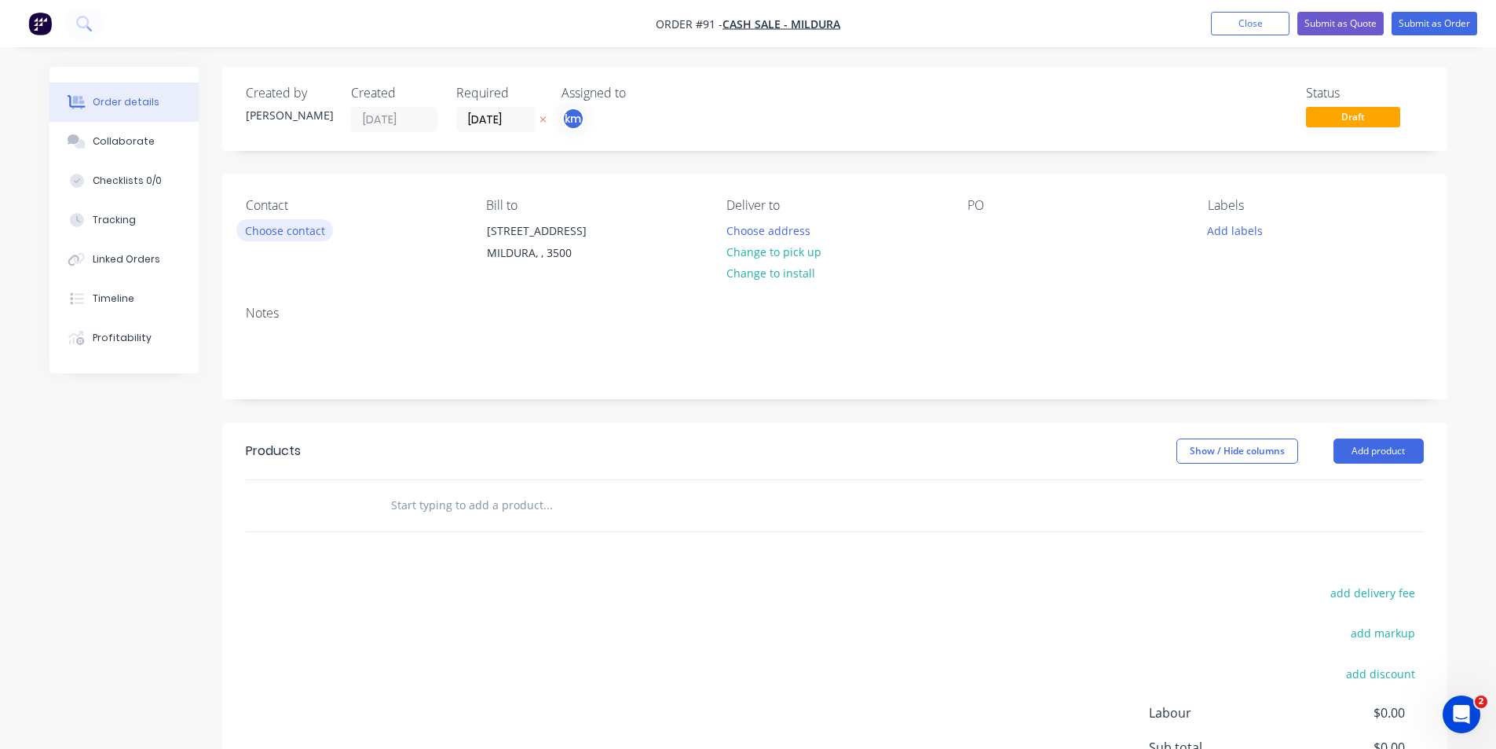
click at [293, 224] on button "Choose contact" at bounding box center [284, 229] width 97 height 21
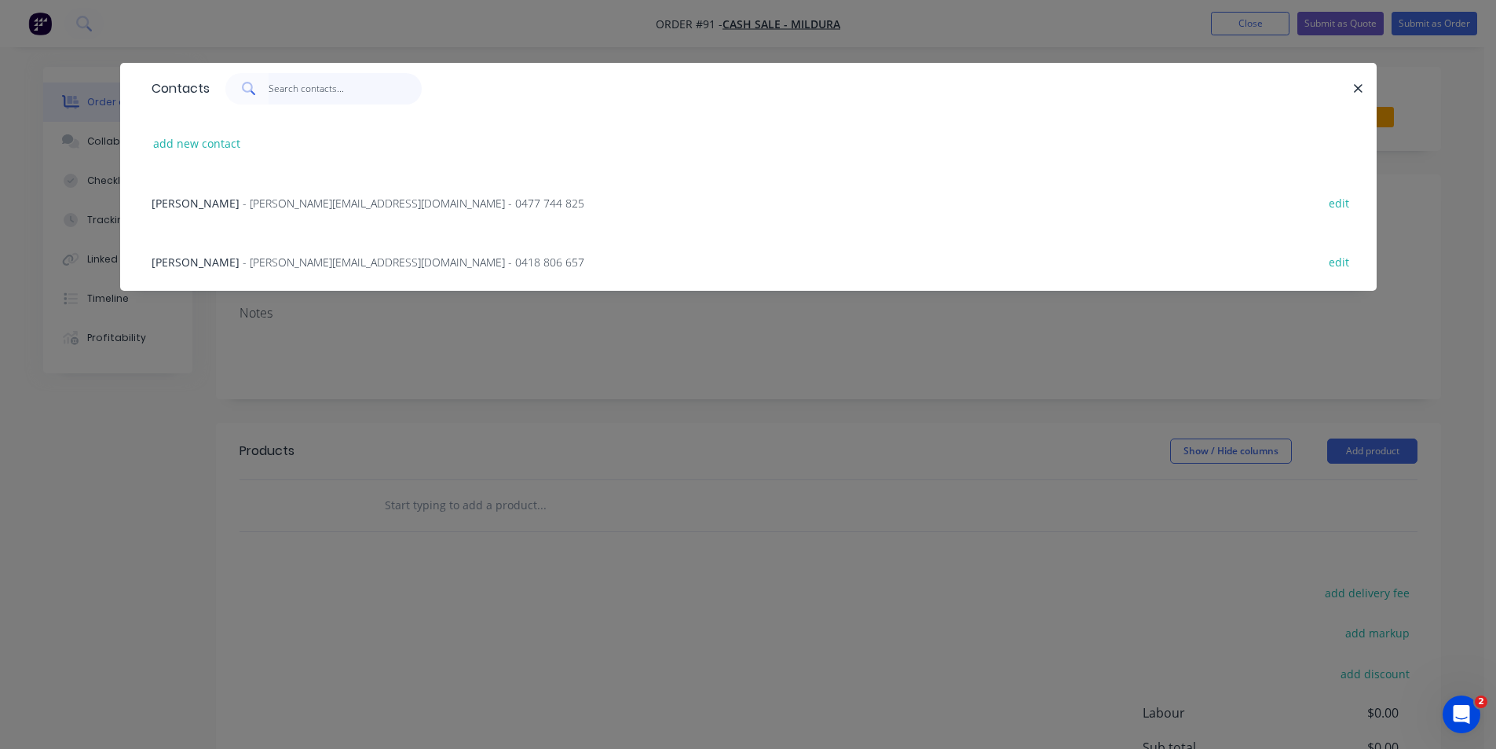
click at [294, 85] on input "text" at bounding box center [345, 88] width 153 height 31
click at [210, 149] on button "add new contact" at bounding box center [197, 143] width 104 height 21
select select "AU"
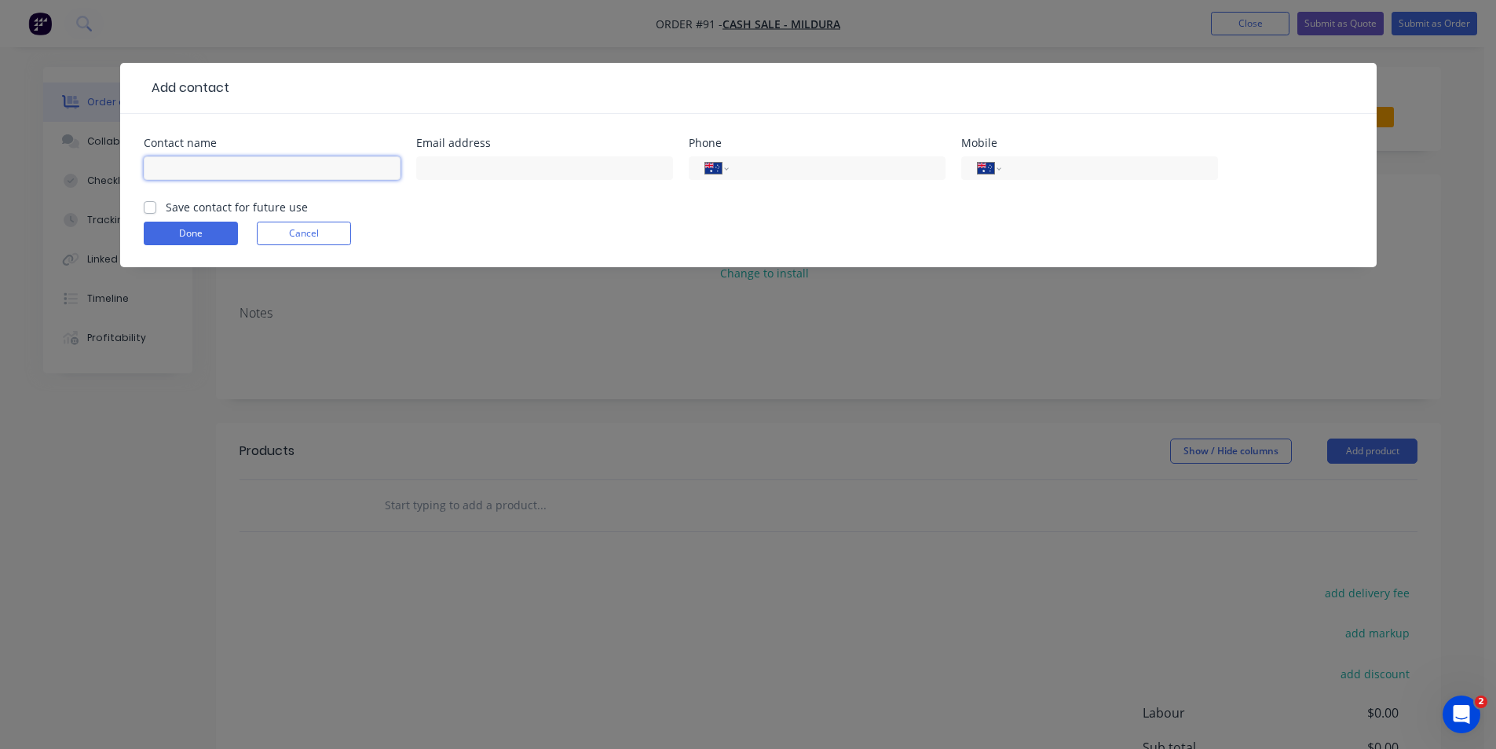
click at [355, 163] on input "text" at bounding box center [272, 168] width 257 height 24
type input "HAILEY & [PERSON_NAME]"
click at [414, 719] on div "Add contact Contact name HAILEY & [PERSON_NAME] Email address Phone Internation…" at bounding box center [748, 374] width 1496 height 749
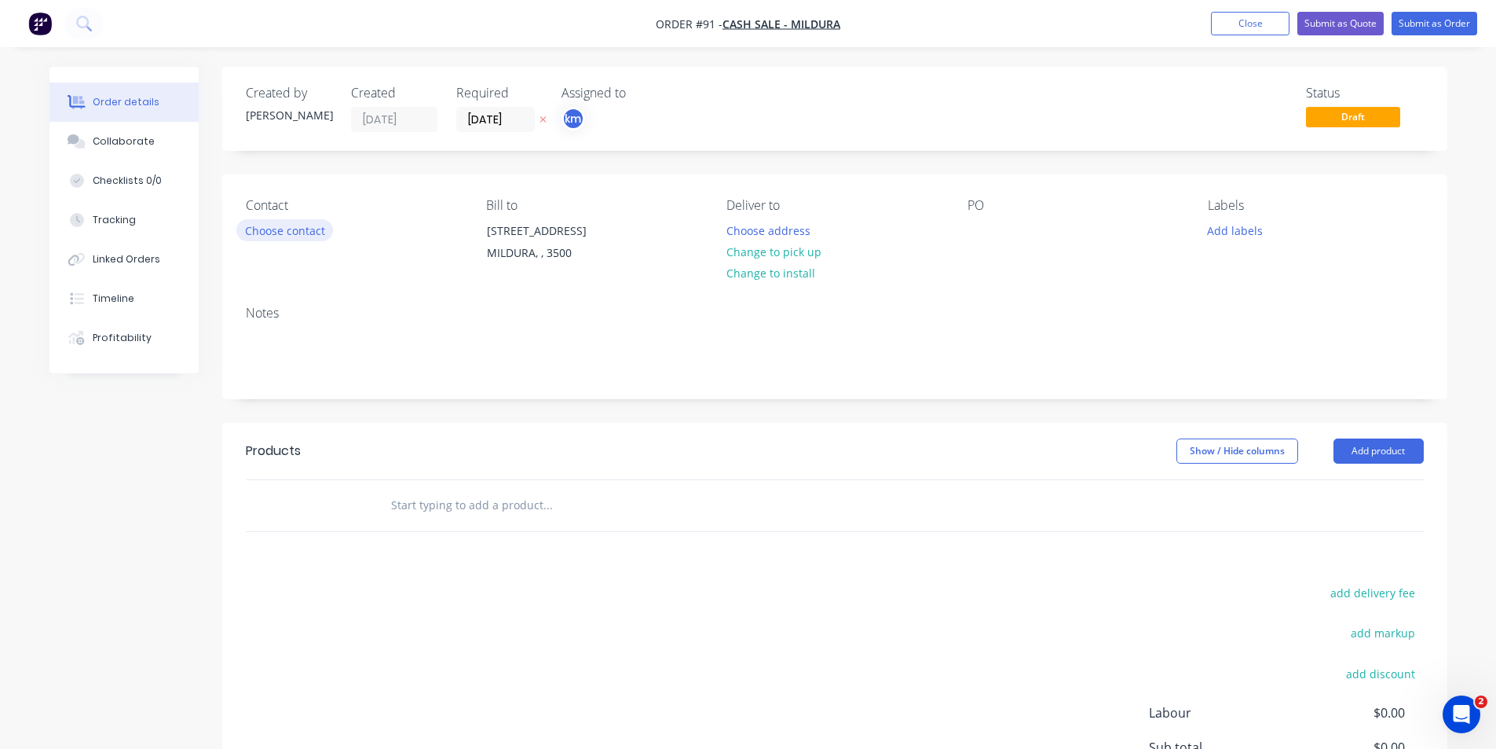
click at [305, 235] on button "Choose contact" at bounding box center [284, 229] width 97 height 21
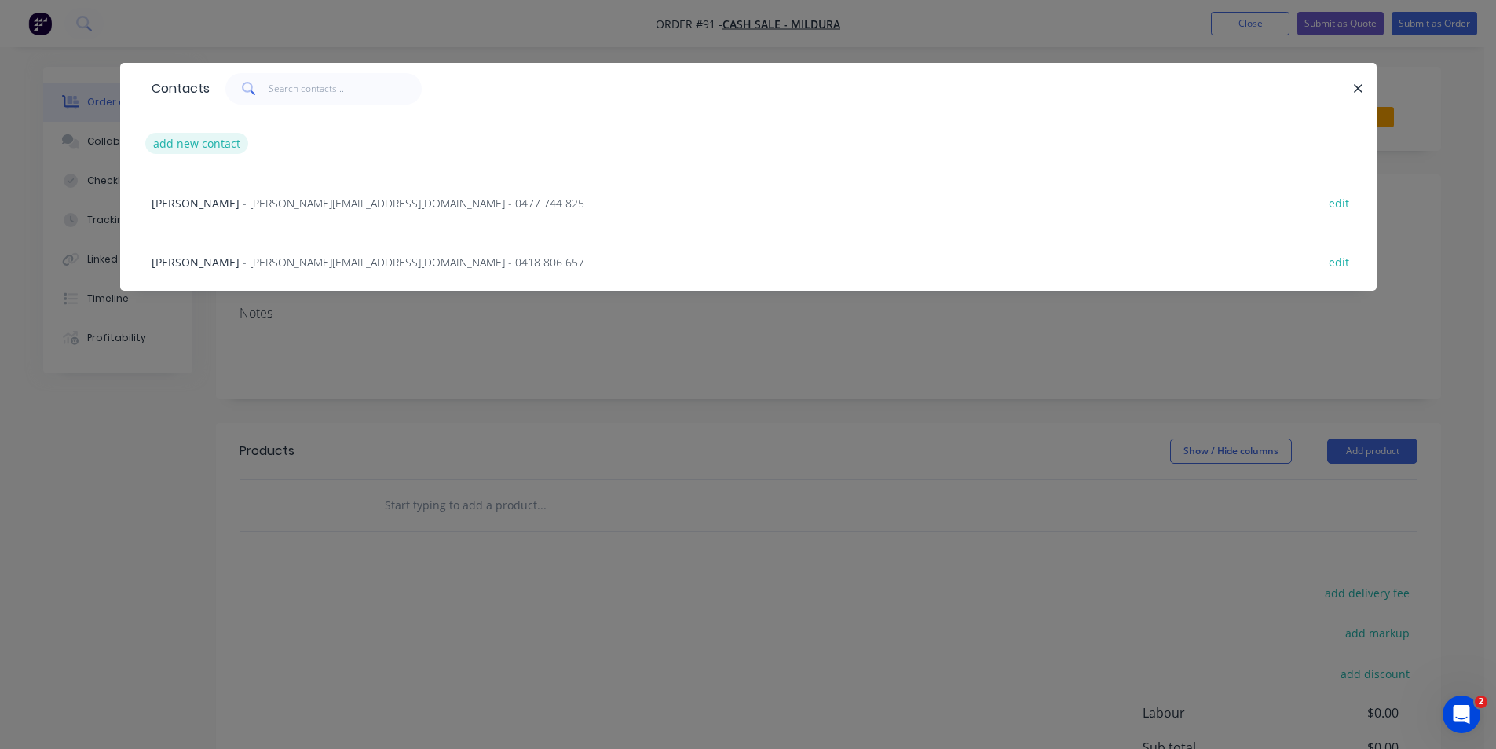
click at [222, 134] on button "add new contact" at bounding box center [197, 143] width 104 height 21
select select "AU"
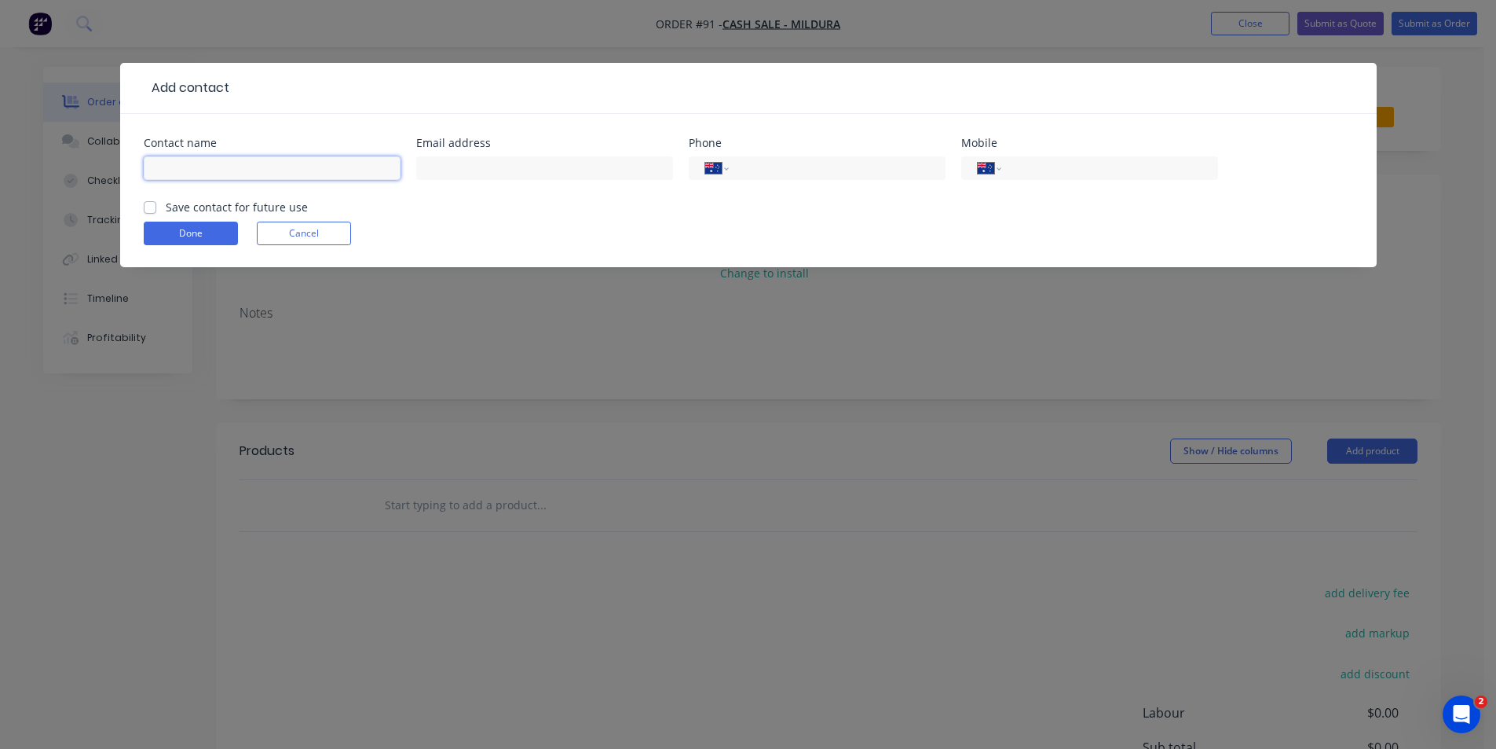
click at [294, 172] on input "text" at bounding box center [272, 168] width 257 height 24
type input "HAILEY & [PERSON_NAME]"
click at [523, 169] on input "text" at bounding box center [544, 168] width 257 height 24
paste input "[EMAIL_ADDRESS][DOMAIN_NAME]"
type input "[EMAIL_ADDRESS][DOMAIN_NAME]"
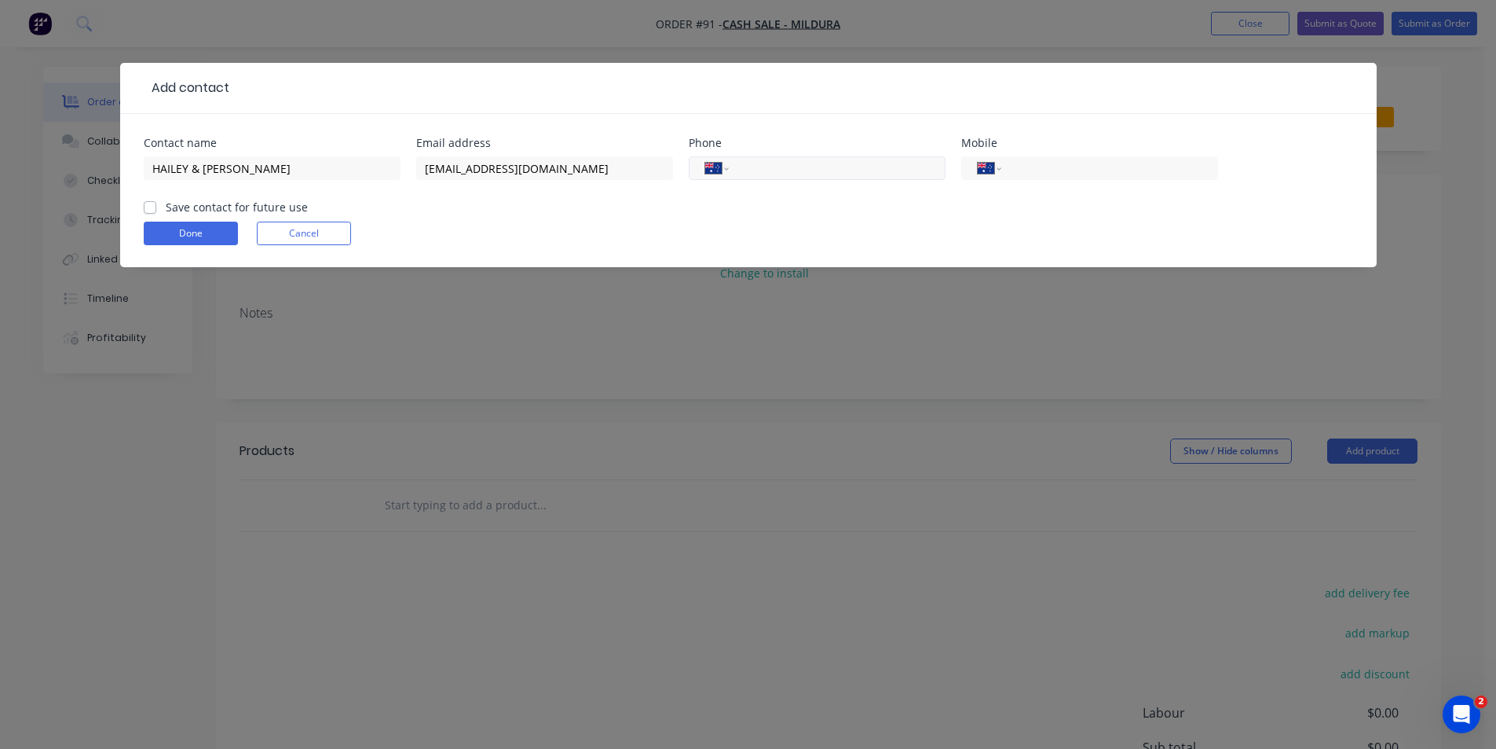
click at [767, 163] on input "tel" at bounding box center [834, 168] width 189 height 18
paste input "0400 808 855"
type input "0400 808 855"
click at [163, 235] on button "Done" at bounding box center [191, 233] width 94 height 24
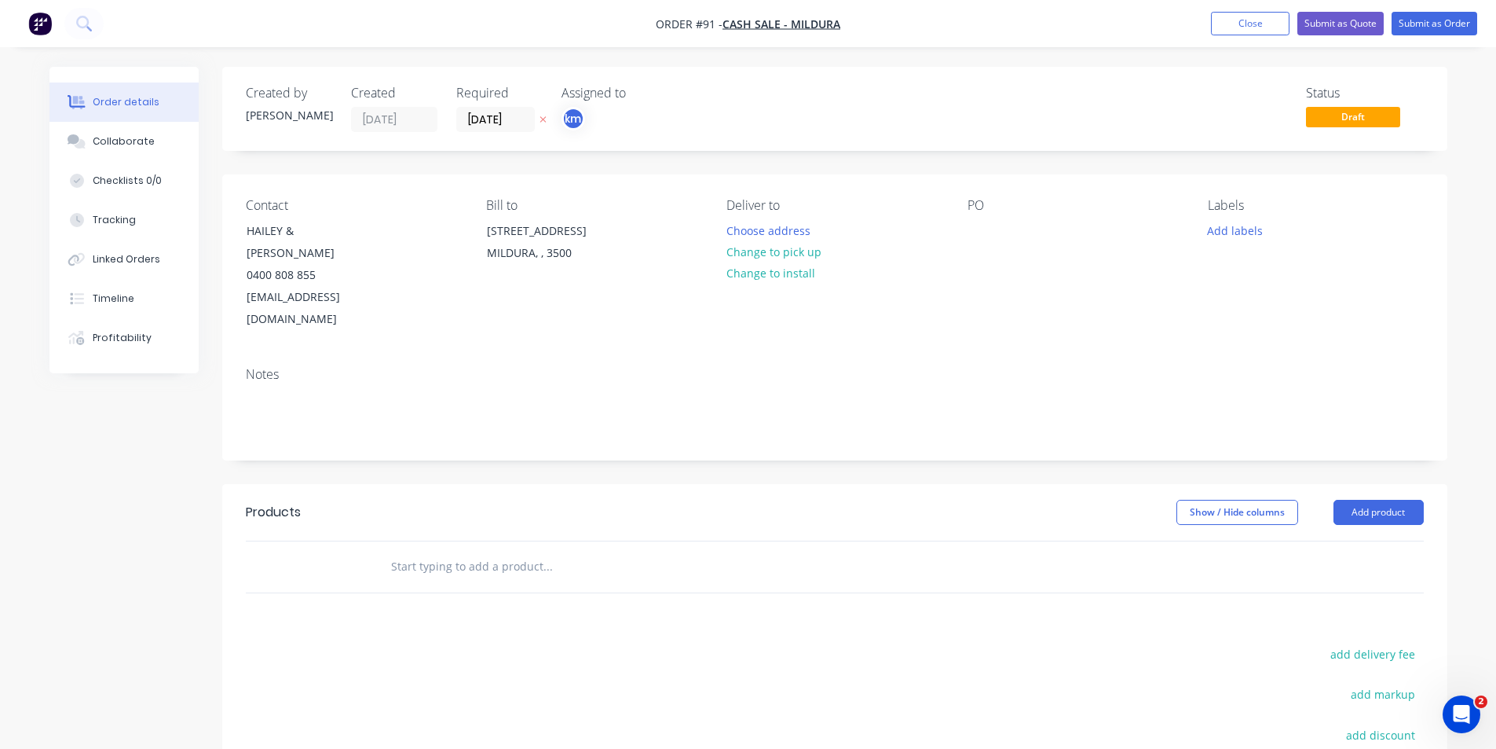
click at [968, 216] on div "PO" at bounding box center [1075, 264] width 215 height 133
click at [979, 229] on div at bounding box center [980, 230] width 25 height 23
click at [1237, 230] on button "Add labels" at bounding box center [1235, 229] width 72 height 21
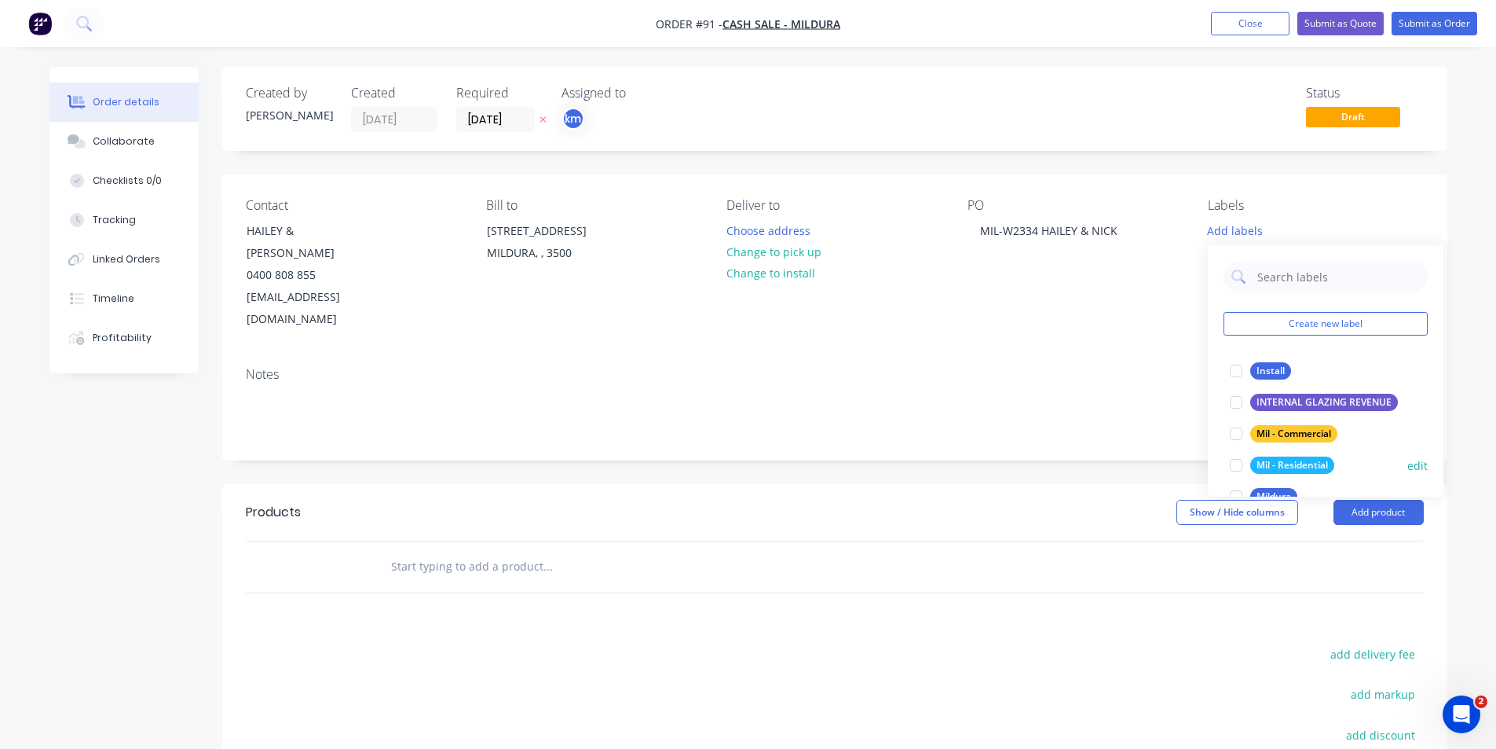
click at [1233, 460] on div at bounding box center [1236, 464] width 31 height 31
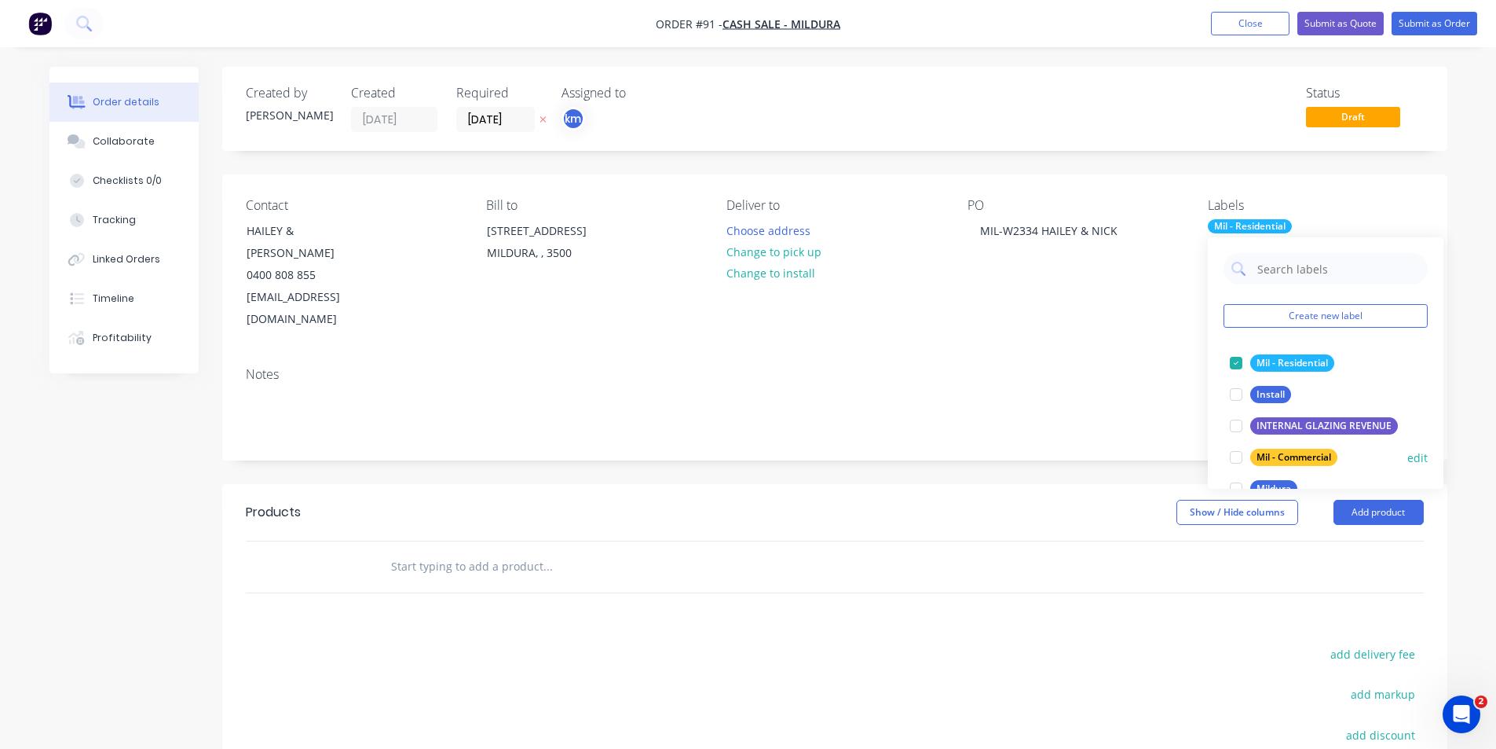
click at [1235, 453] on div at bounding box center [1236, 456] width 31 height 31
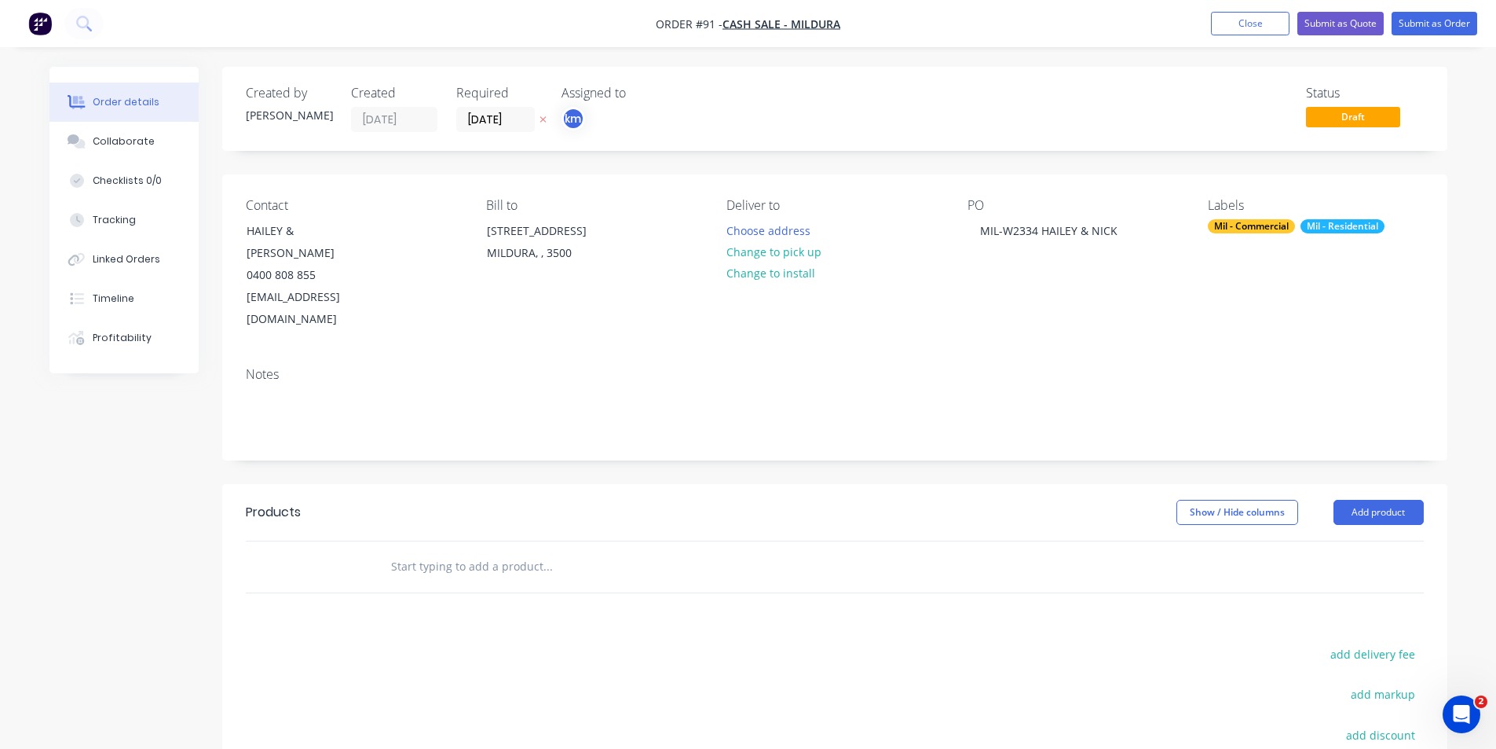
click at [1109, 354] on div "Notes" at bounding box center [834, 406] width 1225 height 105
click at [771, 223] on button "Choose address" at bounding box center [768, 229] width 101 height 21
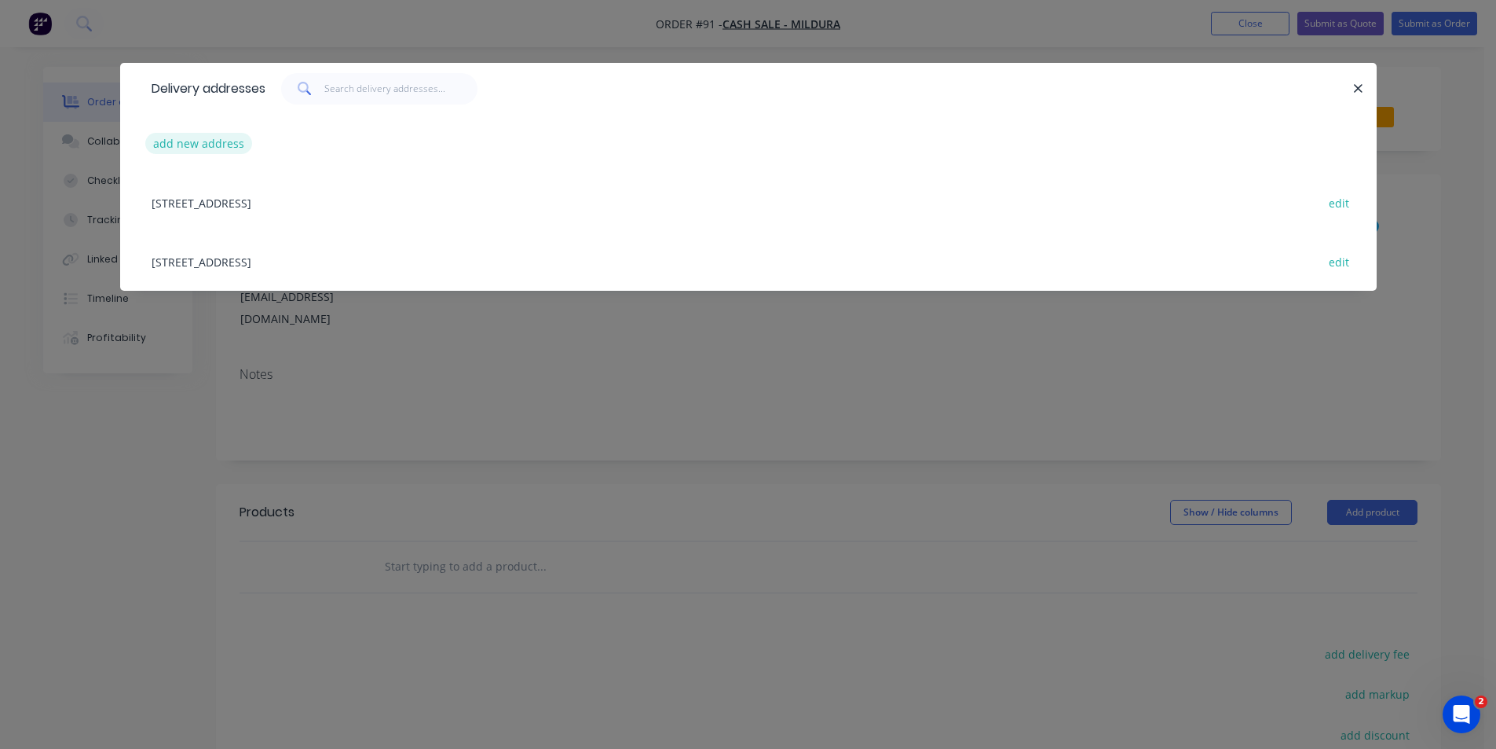
click at [226, 141] on button "add new address" at bounding box center [199, 143] width 108 height 21
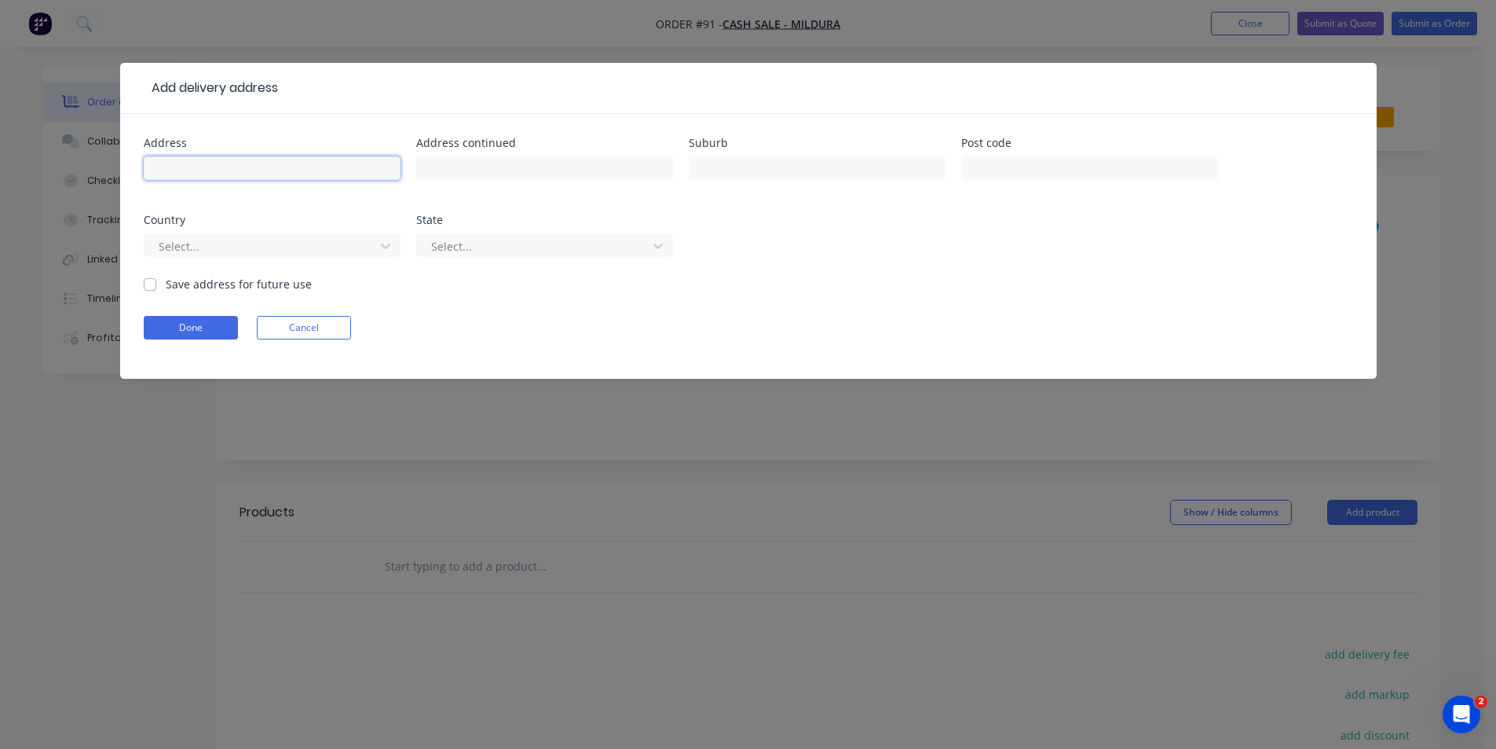
paste input "[STREET_ADDRESS][PERSON_NAME]"
type input "[STREET_ADDRESS][PERSON_NAME]"
click at [194, 320] on button "Done" at bounding box center [191, 328] width 94 height 24
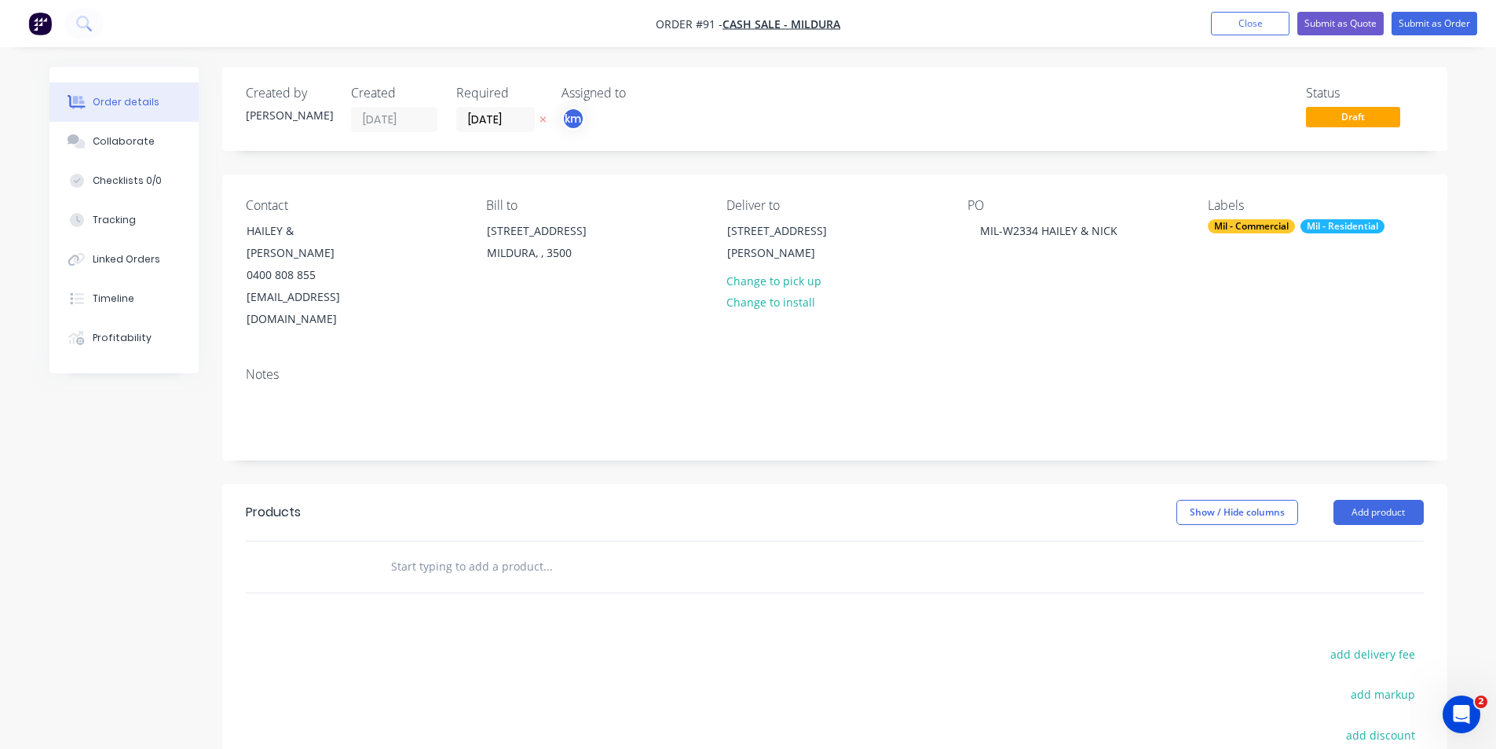
click at [901, 367] on div "Notes" at bounding box center [835, 374] width 1178 height 15
click at [473, 551] on input "text" at bounding box center [547, 566] width 314 height 31
click at [520, 551] on input "text" at bounding box center [547, 566] width 314 height 31
paste input "RESIDENTIAL WINDOWS-SUPPLY & DELIVER JOB-9780- CUSTOM BLACK - [STREET_ADDRESS][…"
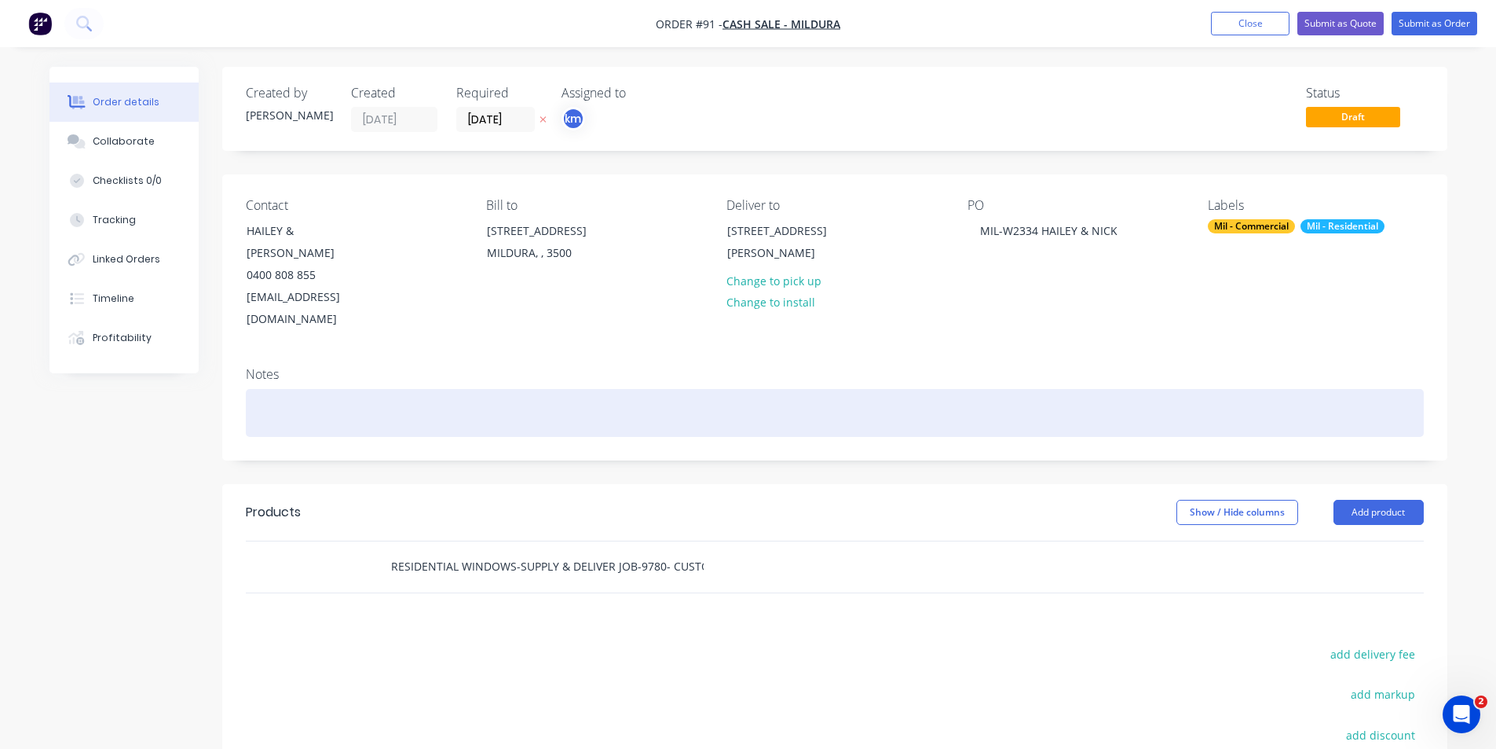
scroll to position [0, 299]
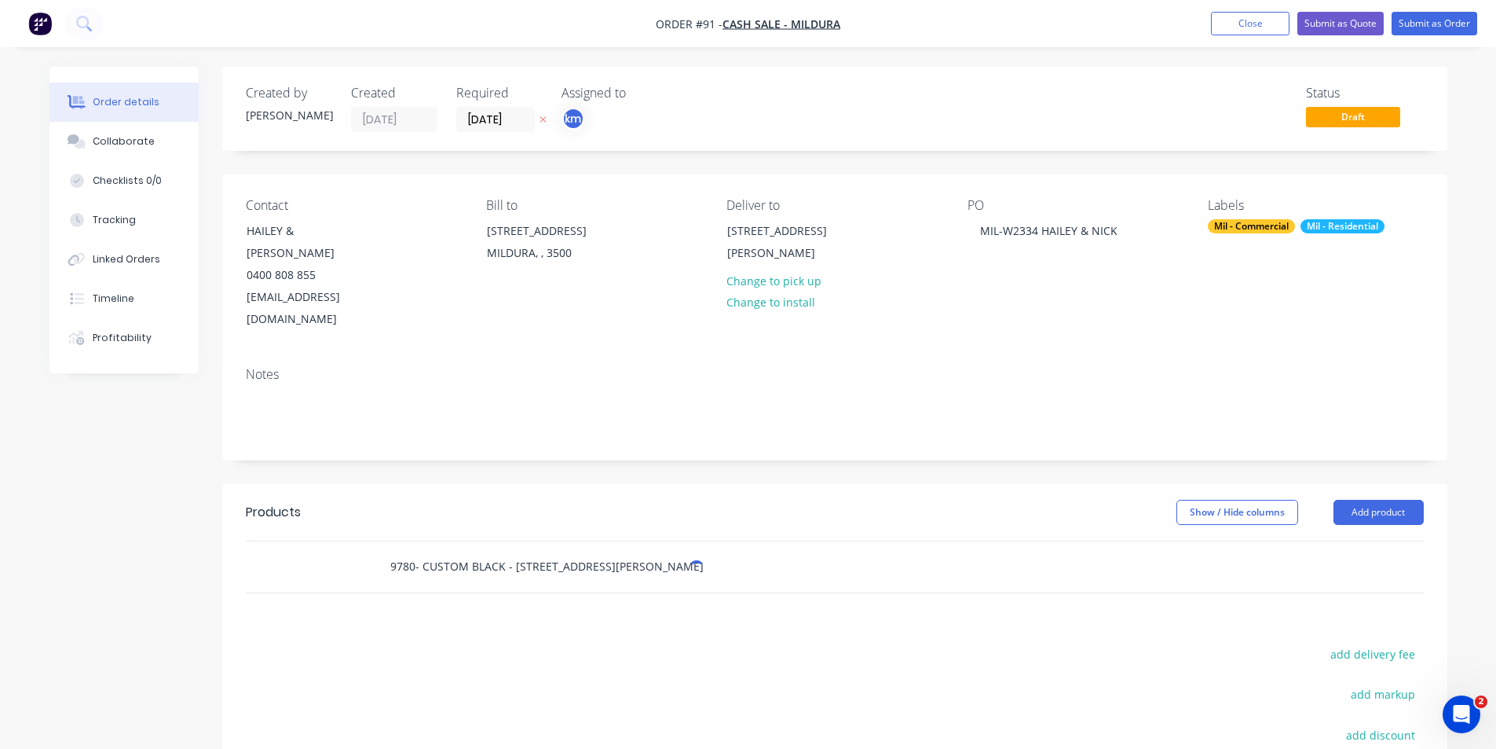
type input "RESIDENTIAL WINDOWS-SUPPLY & DELIVER JOB-9780- CUSTOM BLACK - [STREET_ADDRESS][…"
click at [768, 573] on div "Products Show / Hide columns Add product RESIDENTIAL WINDOWS-SUPPLY & DELIVER J…" at bounding box center [834, 727] width 1225 height 486
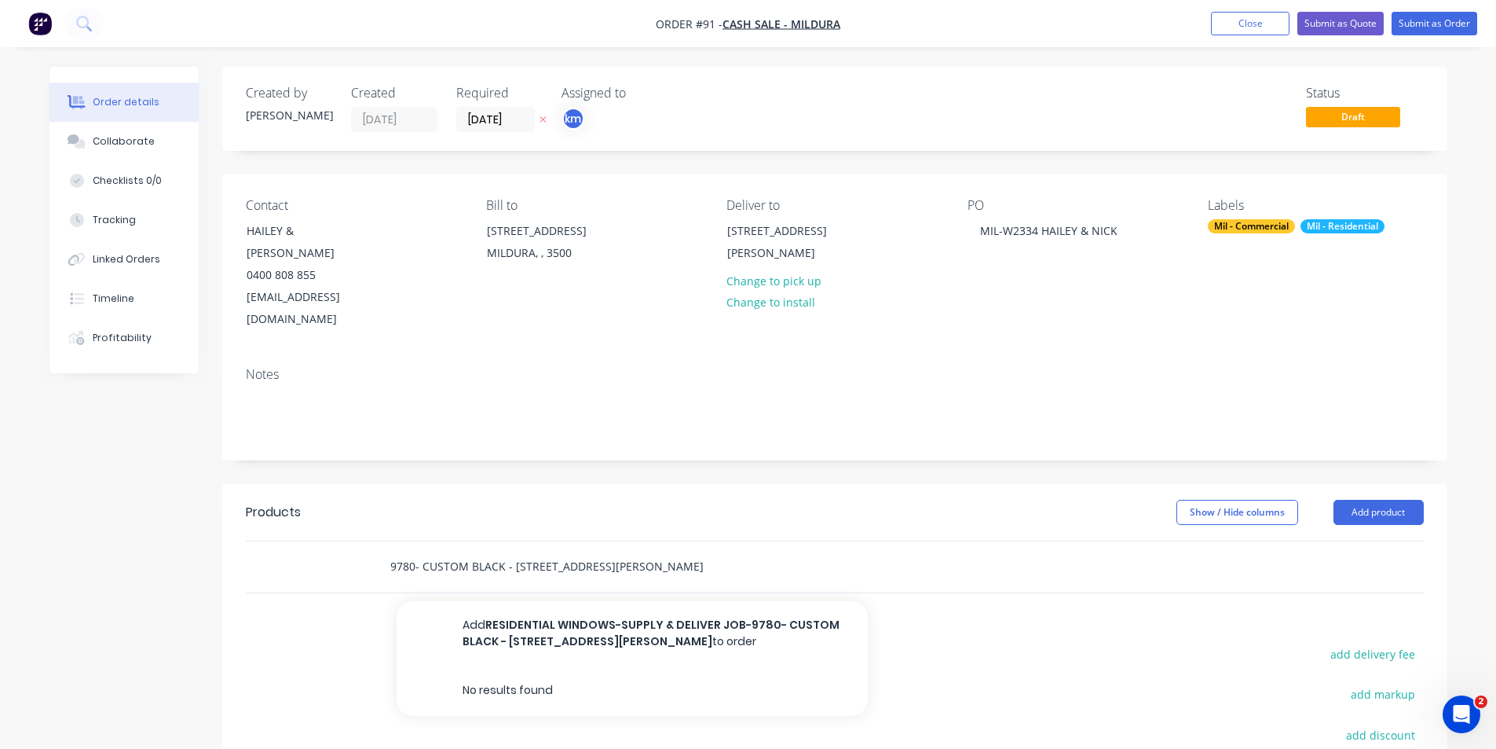
drag, startPoint x: 565, startPoint y: 520, endPoint x: 986, endPoint y: 544, distance: 422.5
click at [986, 544] on div "RESIDENTIAL WINDOWS-SUPPLY & DELIVER JOB-9780- CUSTOM BLACK - [STREET_ADDRESS],…" at bounding box center [835, 566] width 1178 height 51
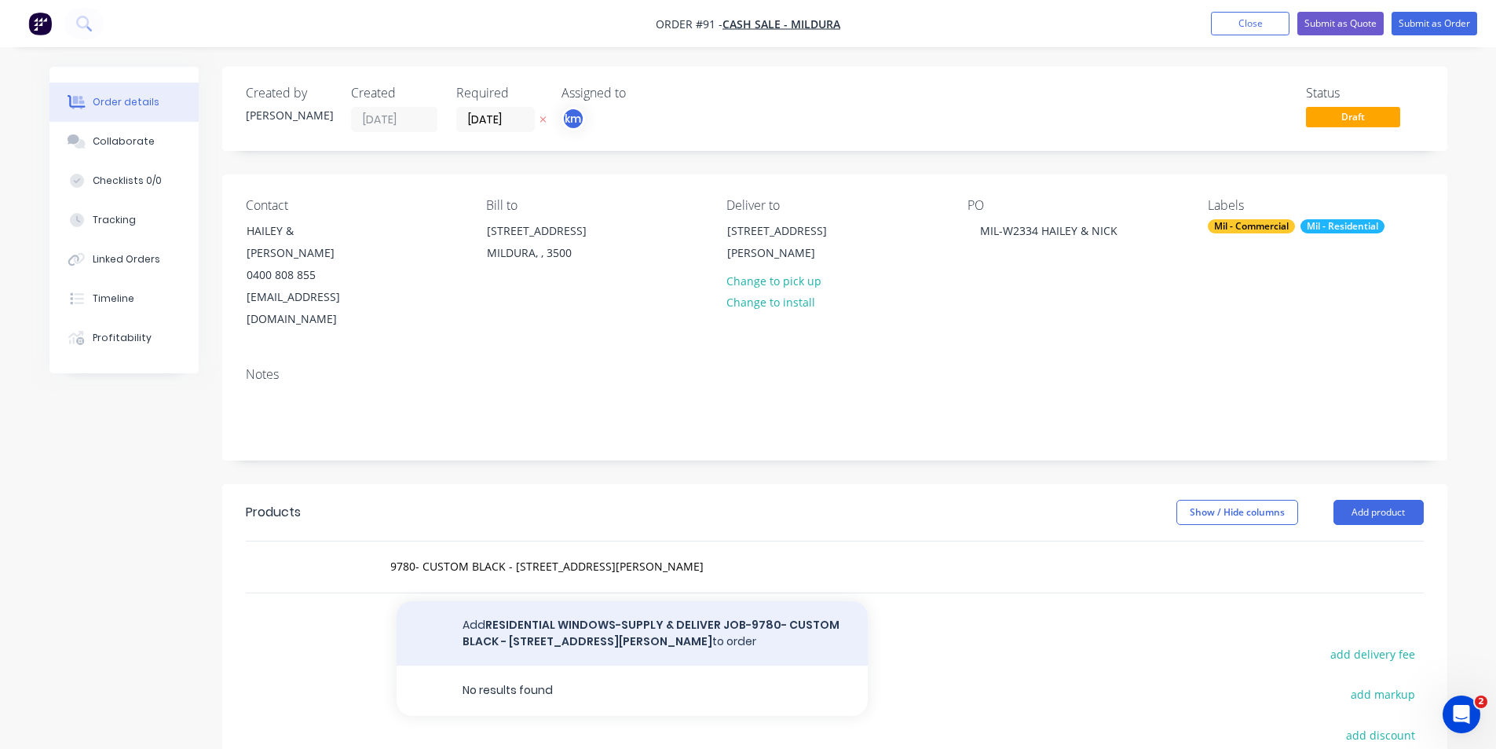
click at [642, 601] on button "Add RESIDENTIAL WINDOWS-SUPPLY & DELIVER JOB-9780- CUSTOM BLACK - [STREET_ADDRE…" at bounding box center [632, 633] width 471 height 64
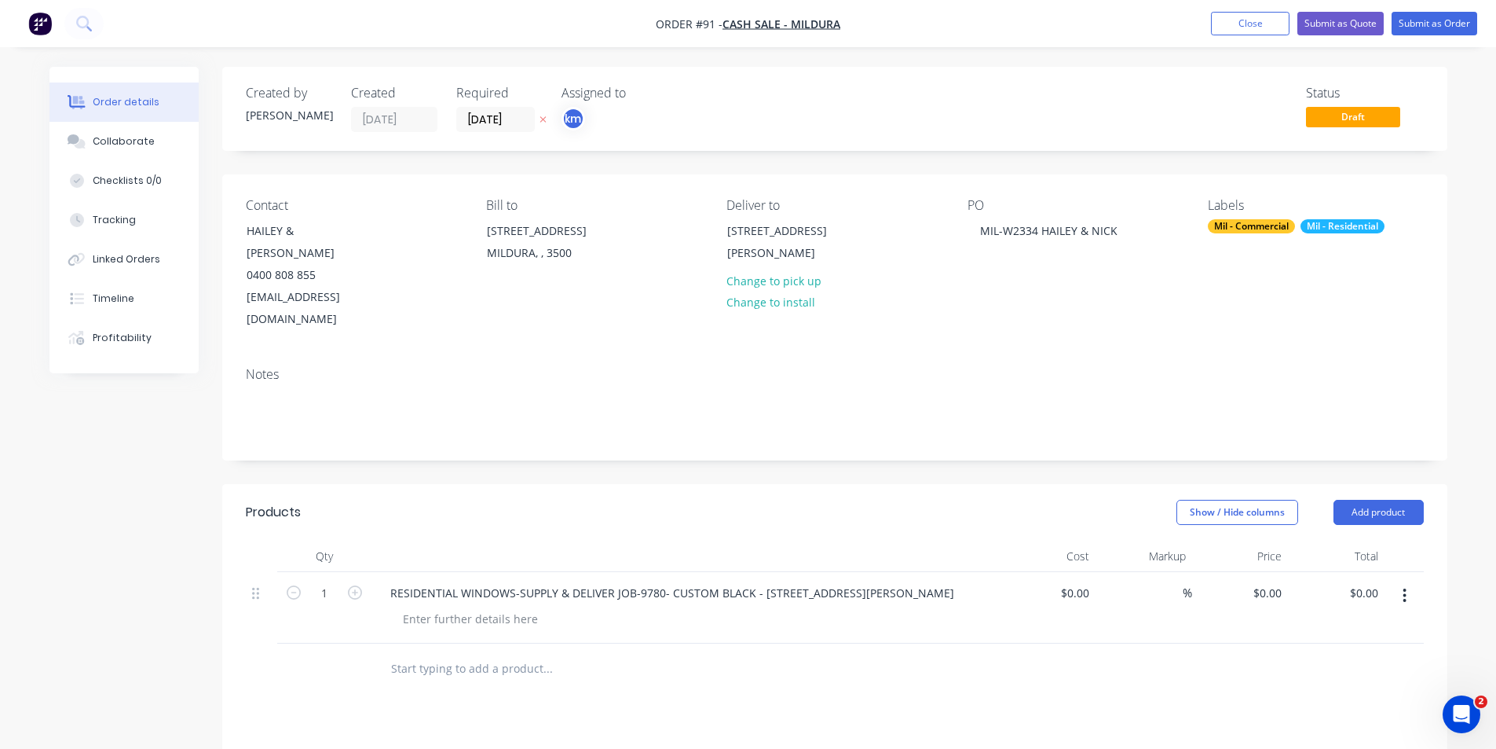
click at [548, 578] on div "RESIDENTIAL WINDOWS-SUPPLY & DELIVER JOB-9780- CUSTOM BLACK - [STREET_ADDRESS][…" at bounding box center [686, 607] width 628 height 71
click at [1135, 572] on div "%" at bounding box center [1144, 607] width 97 height 71
click at [1083, 581] on input at bounding box center [1078, 592] width 36 height 23
type input "$33,371.00"
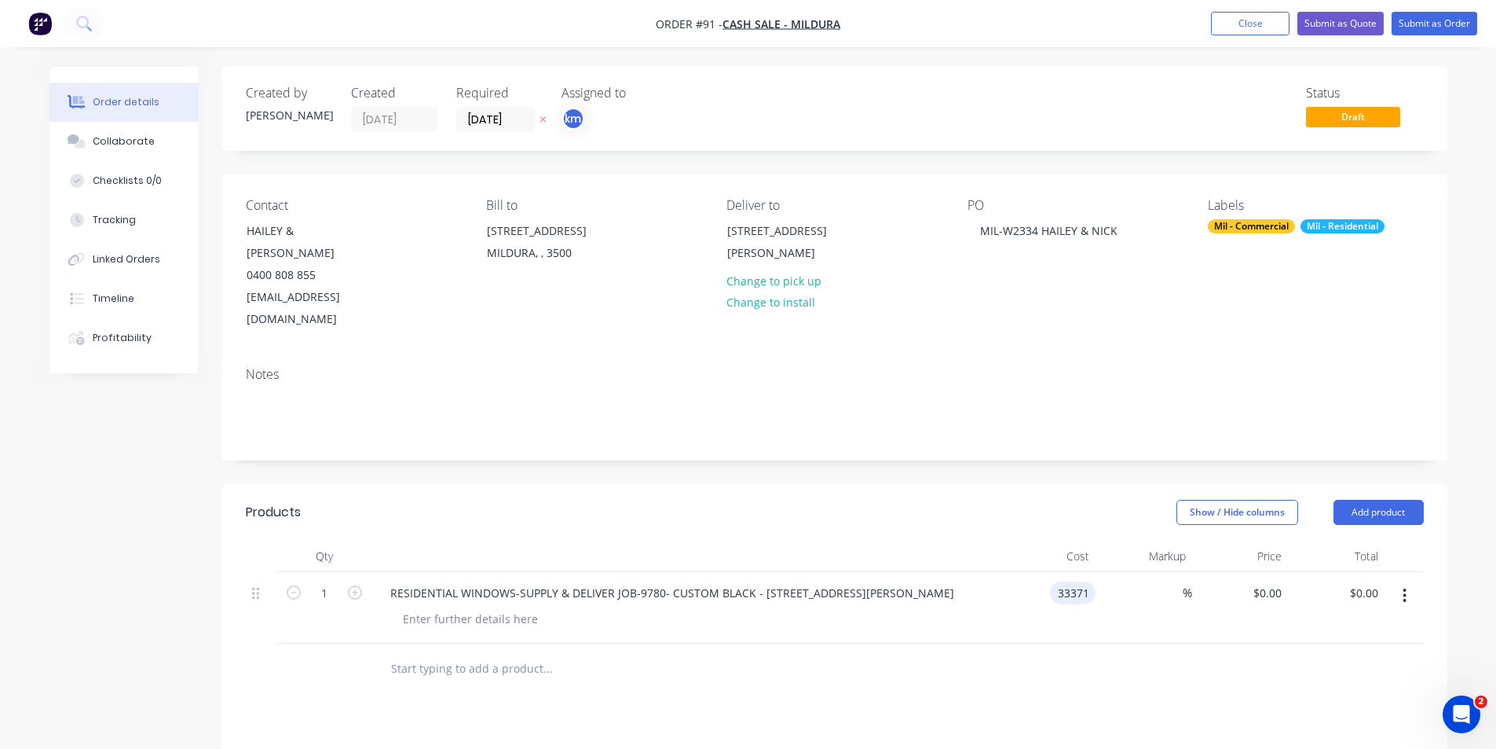
type input "$33,371.00"
click at [1150, 643] on div at bounding box center [835, 668] width 1178 height 51
click at [1419, 25] on button "Submit as Order" at bounding box center [1435, 24] width 86 height 24
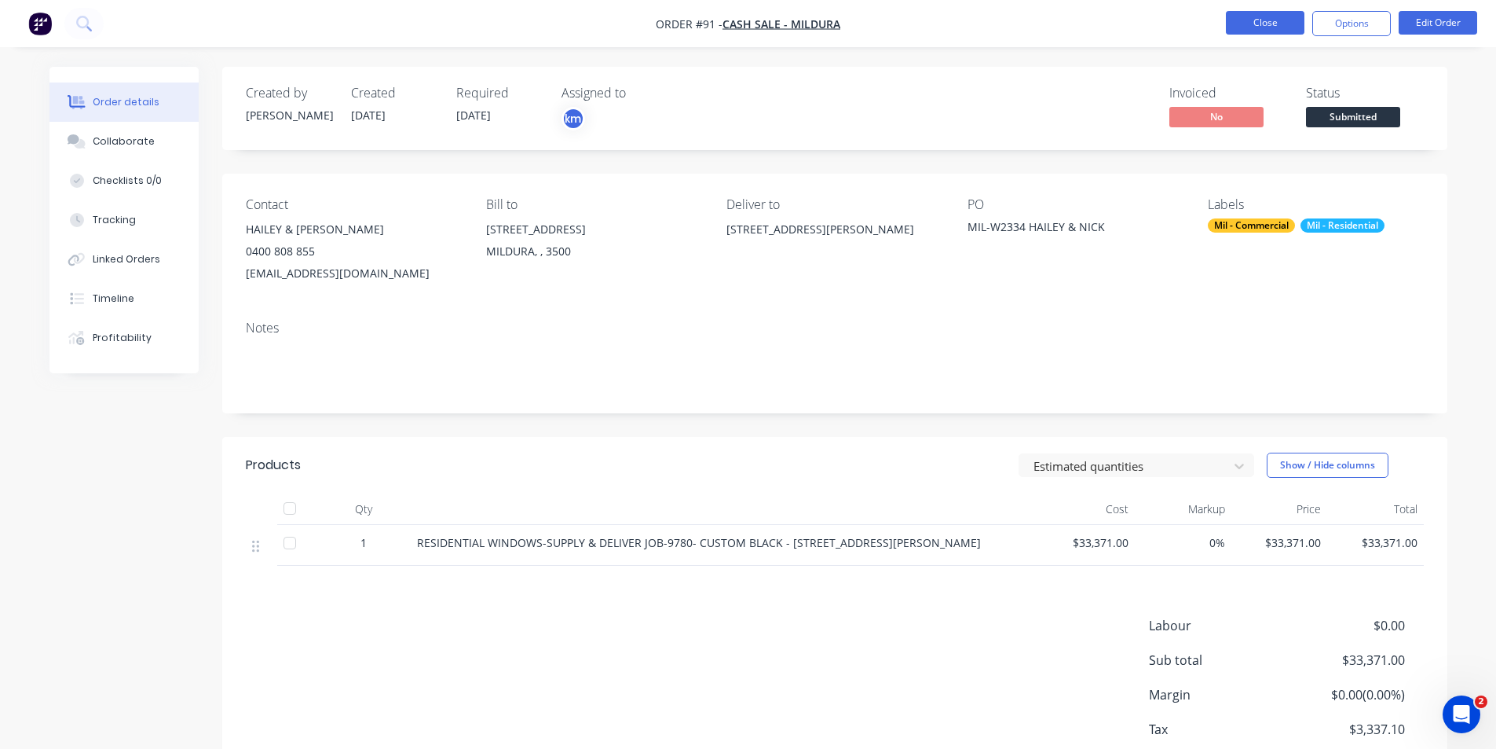
click at [1250, 12] on button "Close" at bounding box center [1265, 23] width 79 height 24
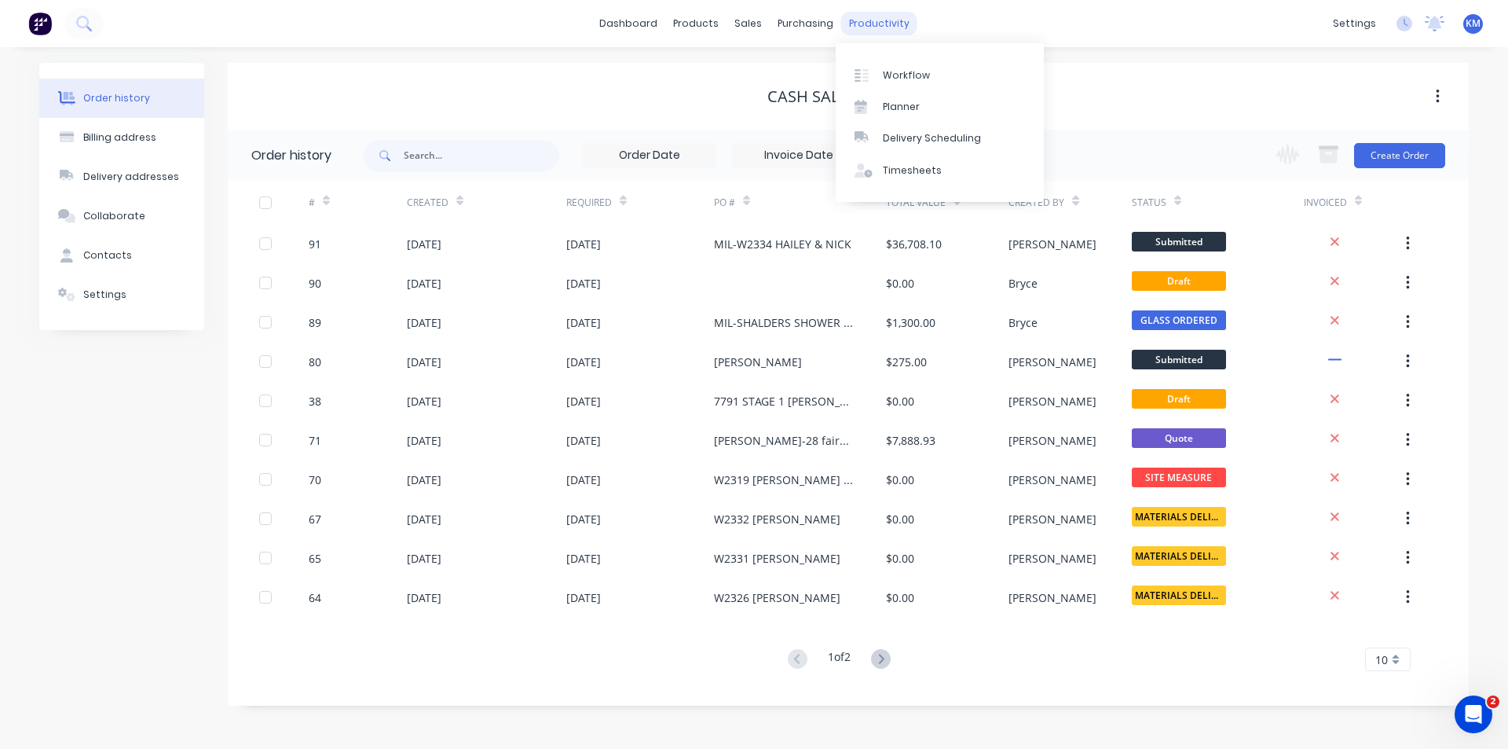
click at [865, 25] on div "productivity" at bounding box center [879, 24] width 76 height 24
click at [927, 75] on link "Workflow" at bounding box center [940, 74] width 208 height 31
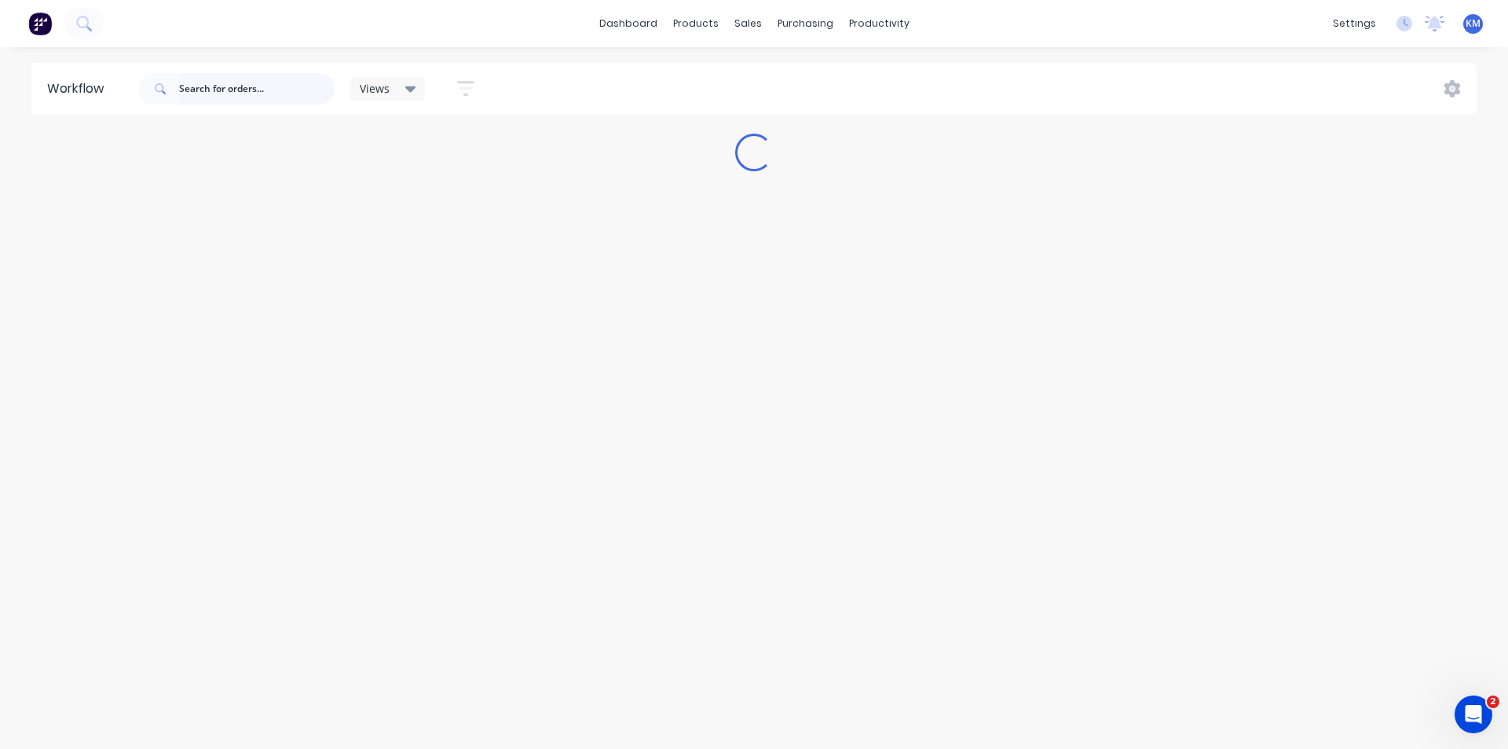
click at [220, 90] on input "text" at bounding box center [257, 88] width 156 height 31
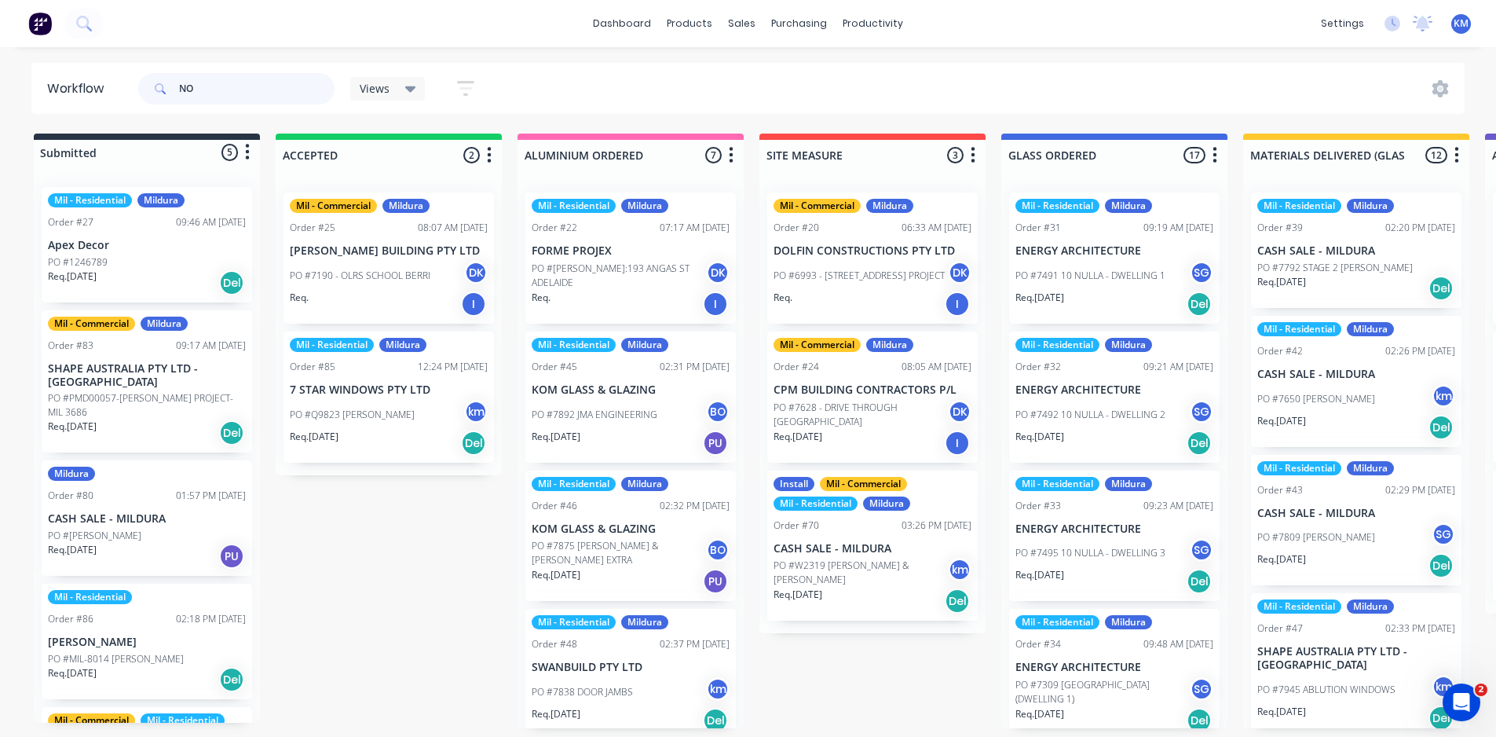
type input "N"
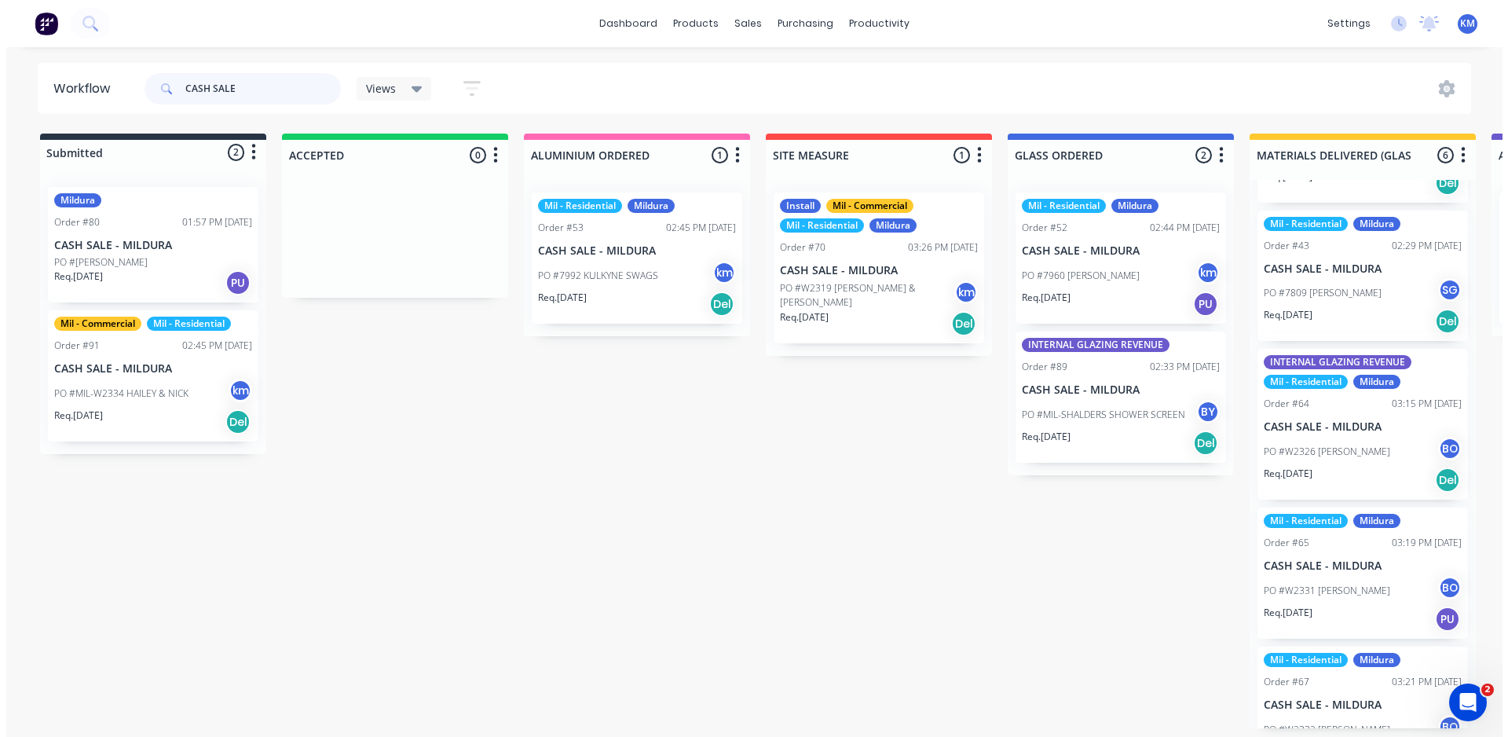
scroll to position [230, 0]
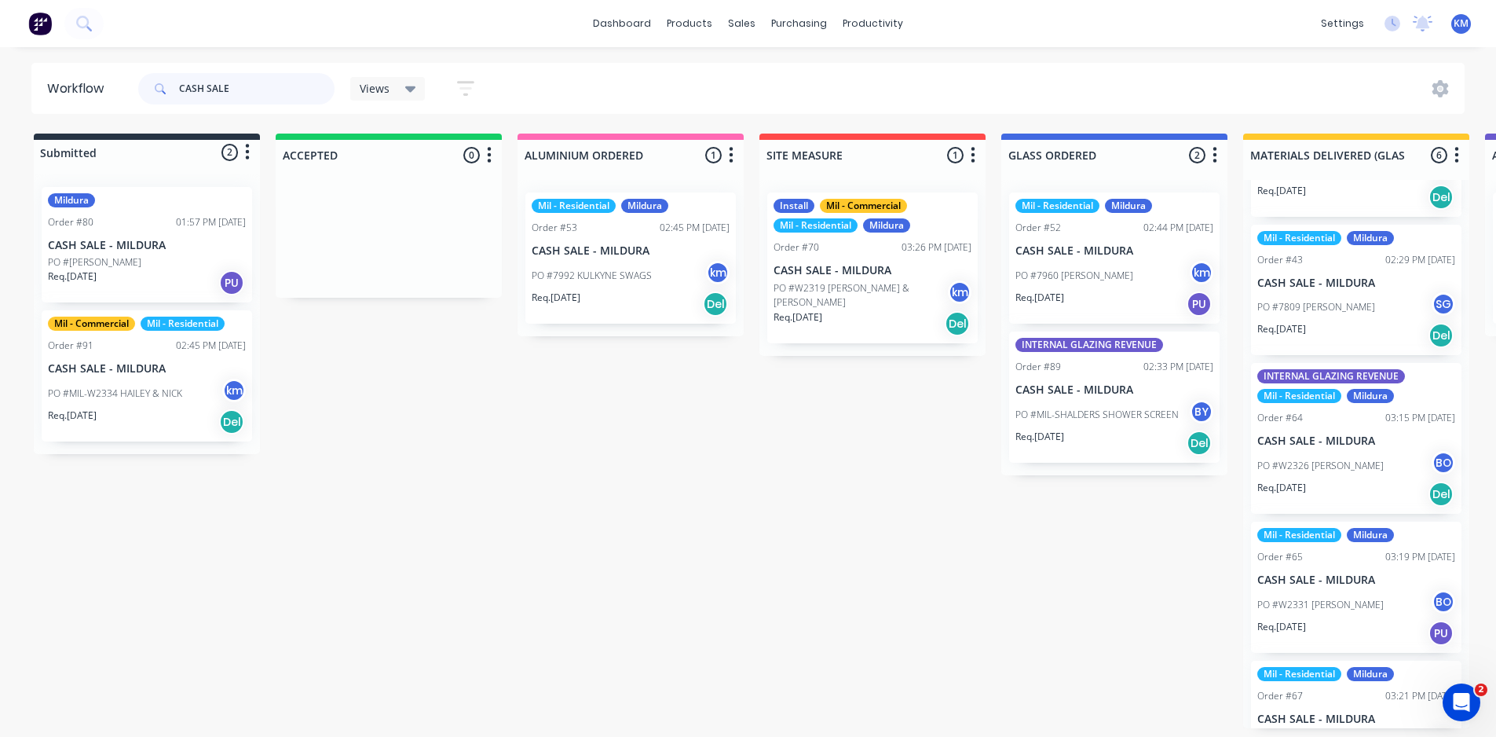
drag, startPoint x: 254, startPoint y: 90, endPoint x: 0, endPoint y: 111, distance: 255.3
click at [0, 111] on div "Workflow CASH SALE Views Save new view None (Default) edit Mil - Commercial edi…" at bounding box center [748, 88] width 1496 height 51
type input "J"
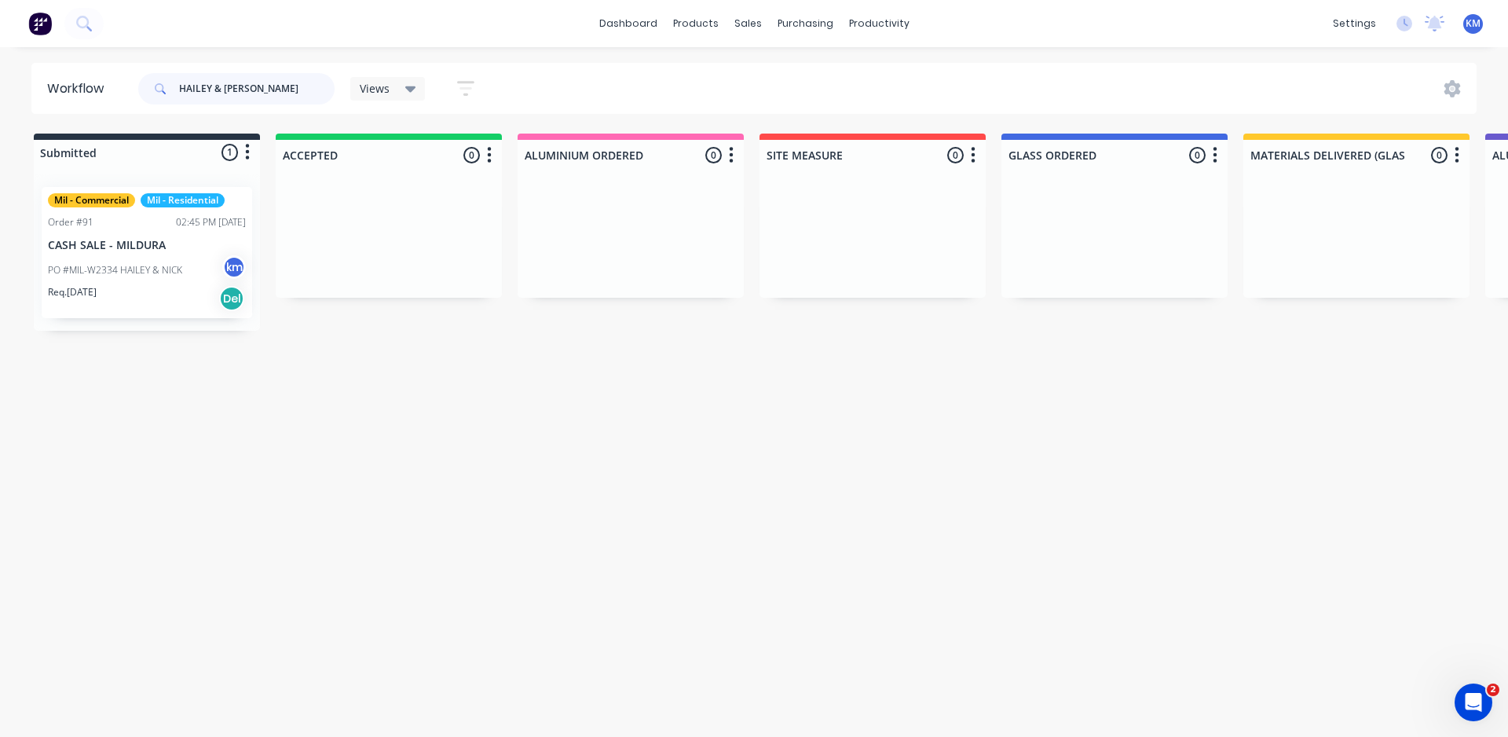
type input "HAILEY & [PERSON_NAME]"
click at [161, 275] on p "PO #MIL-W2334 HAILEY & NICK" at bounding box center [115, 270] width 134 height 14
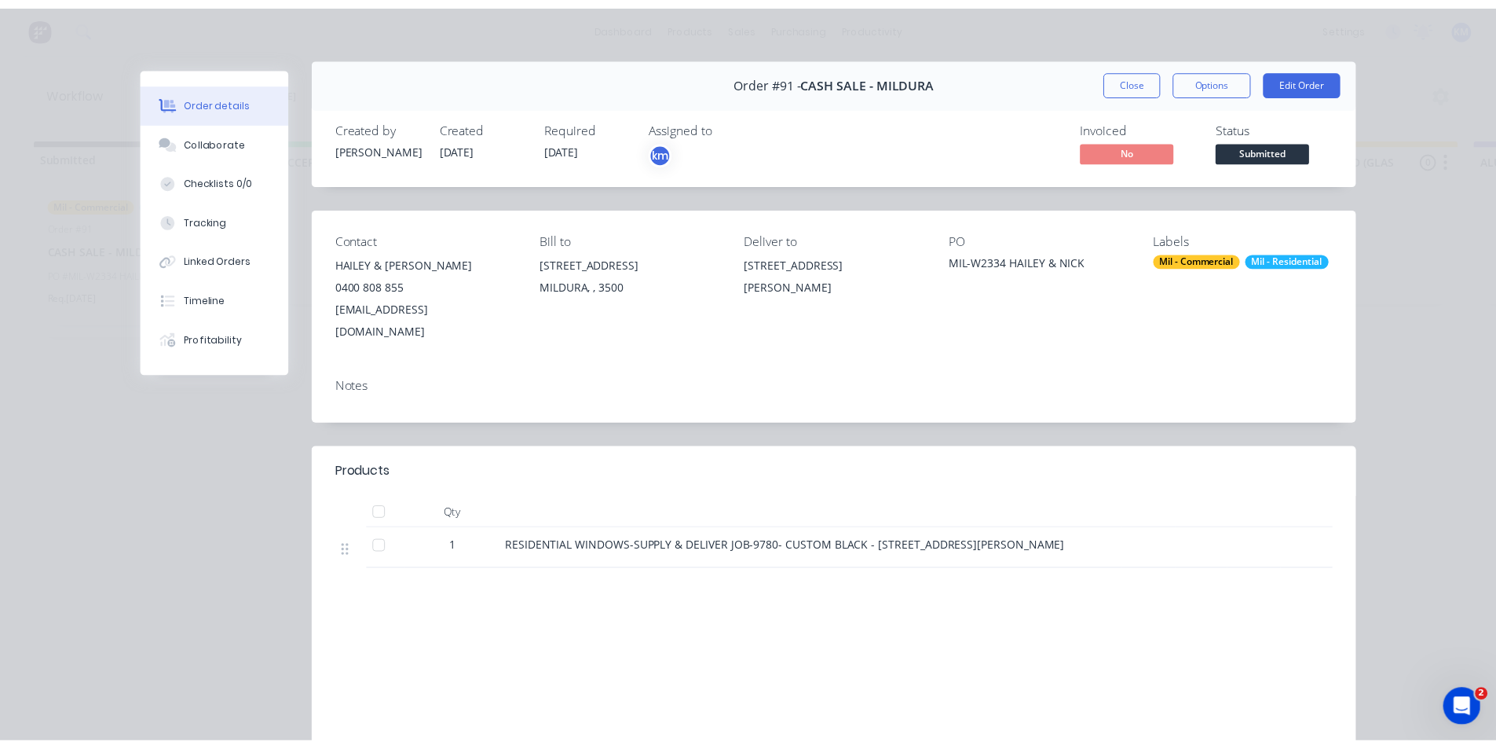
scroll to position [0, 0]
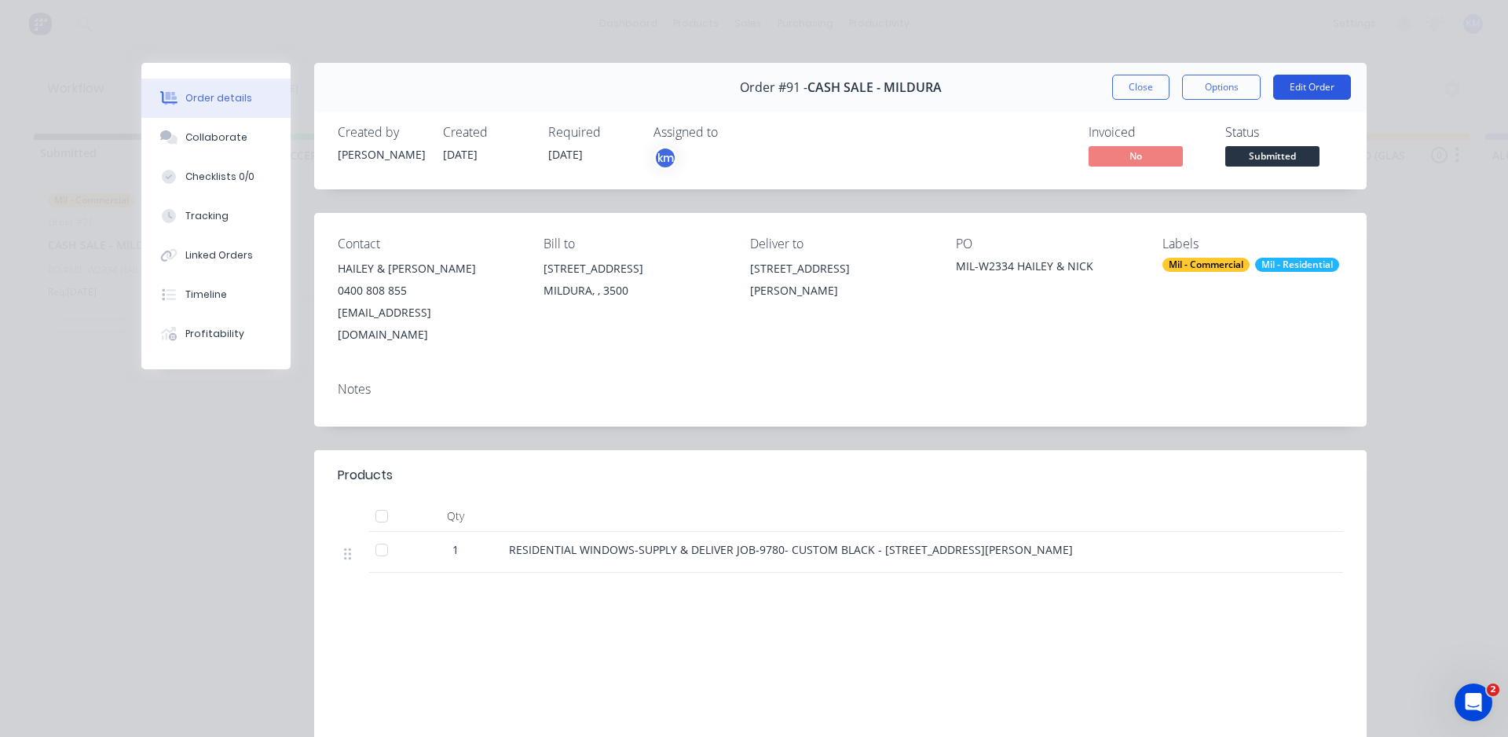
click at [1310, 87] on button "Edit Order" at bounding box center [1312, 87] width 78 height 25
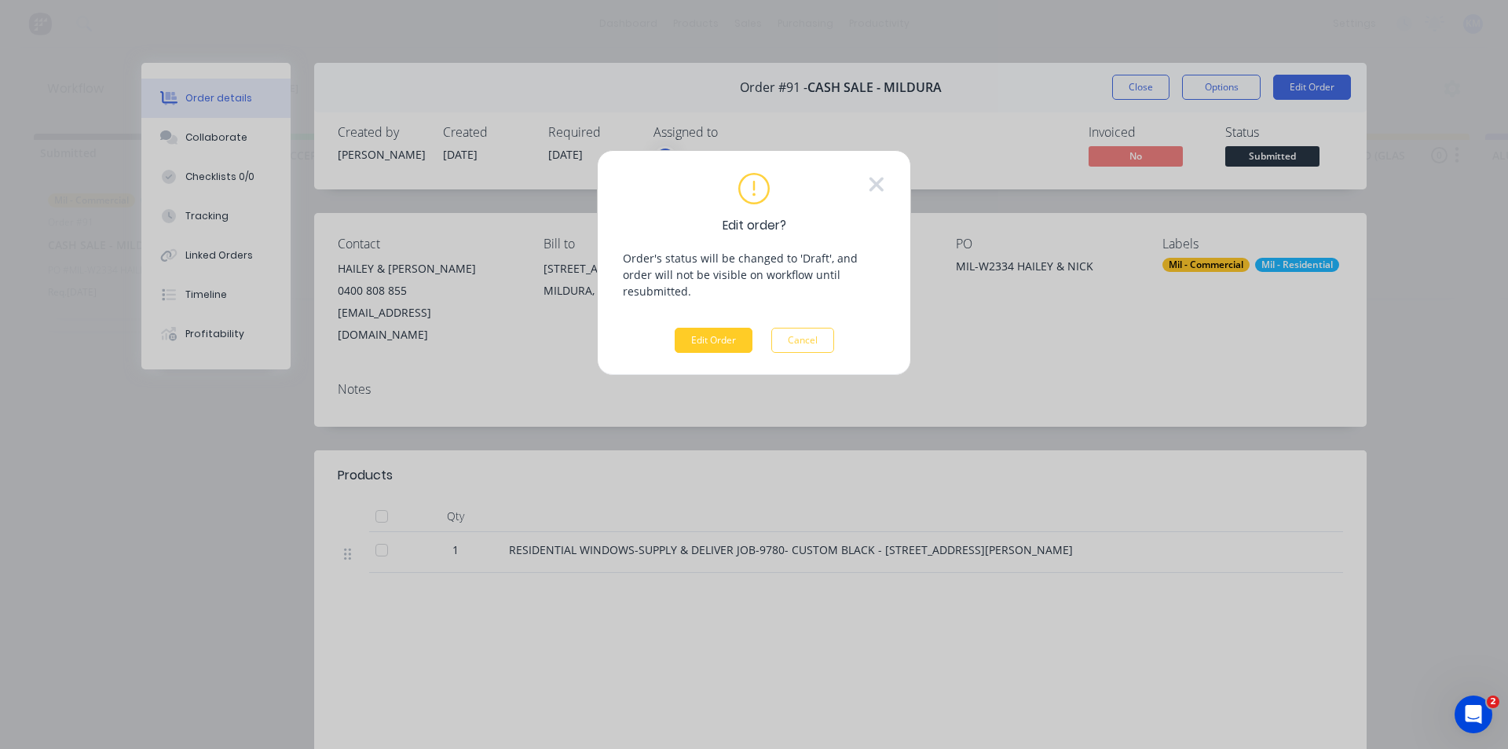
click at [730, 328] on button "Edit Order" at bounding box center [714, 340] width 78 height 25
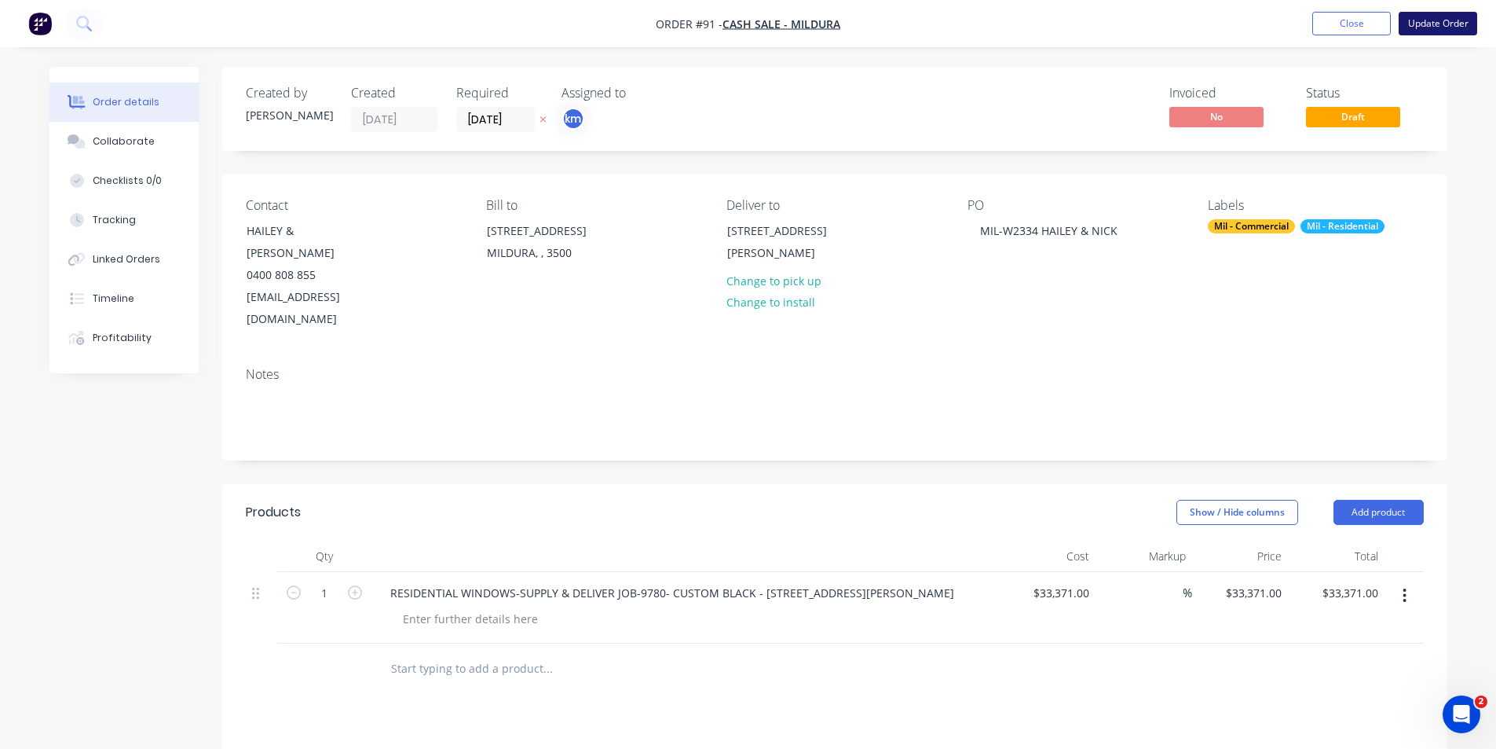
click at [1416, 29] on button "Update Order" at bounding box center [1438, 24] width 79 height 24
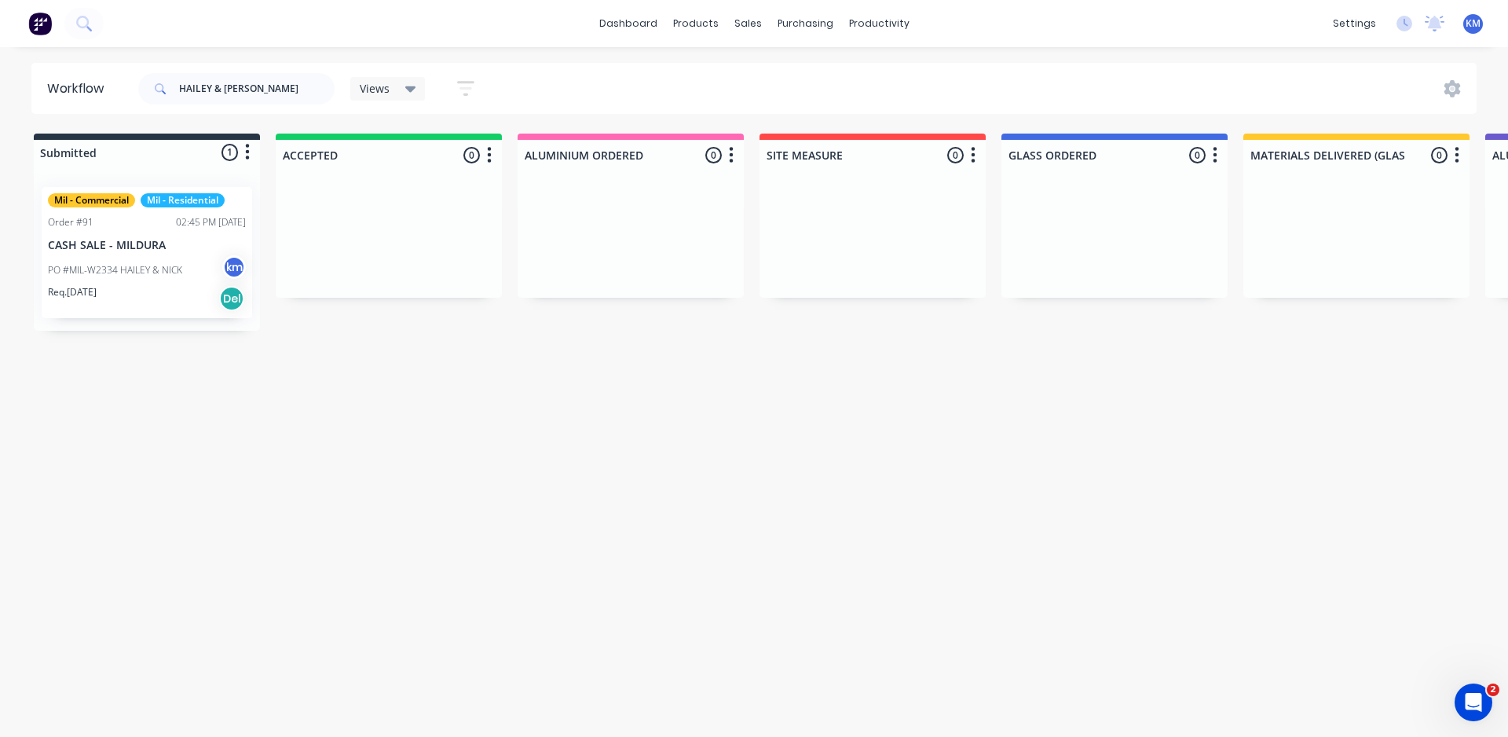
click at [407, 90] on icon at bounding box center [410, 89] width 11 height 6
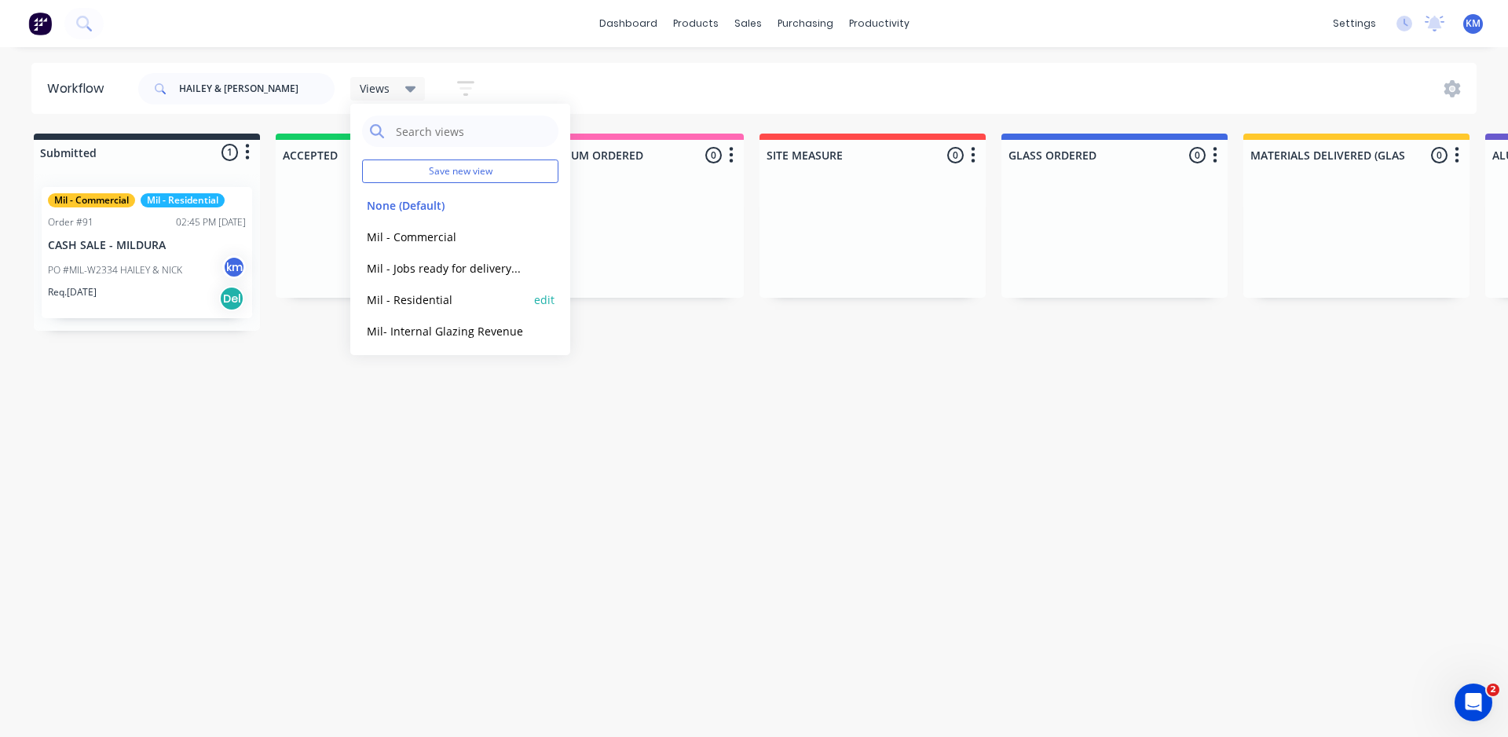
click at [423, 292] on button "Mil - Residential" at bounding box center [445, 300] width 167 height 18
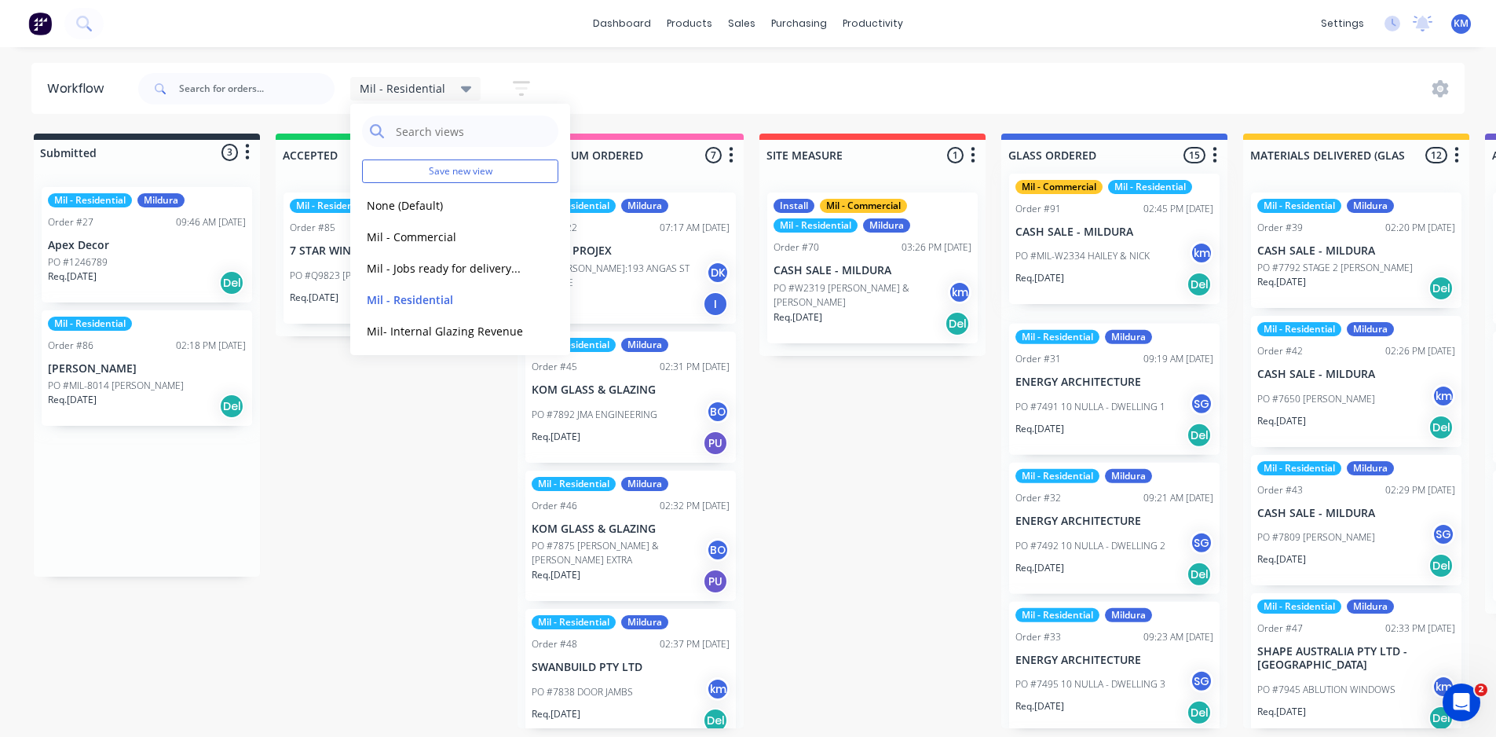
drag, startPoint x: 130, startPoint y: 528, endPoint x: 1109, endPoint y: 269, distance: 1012.9
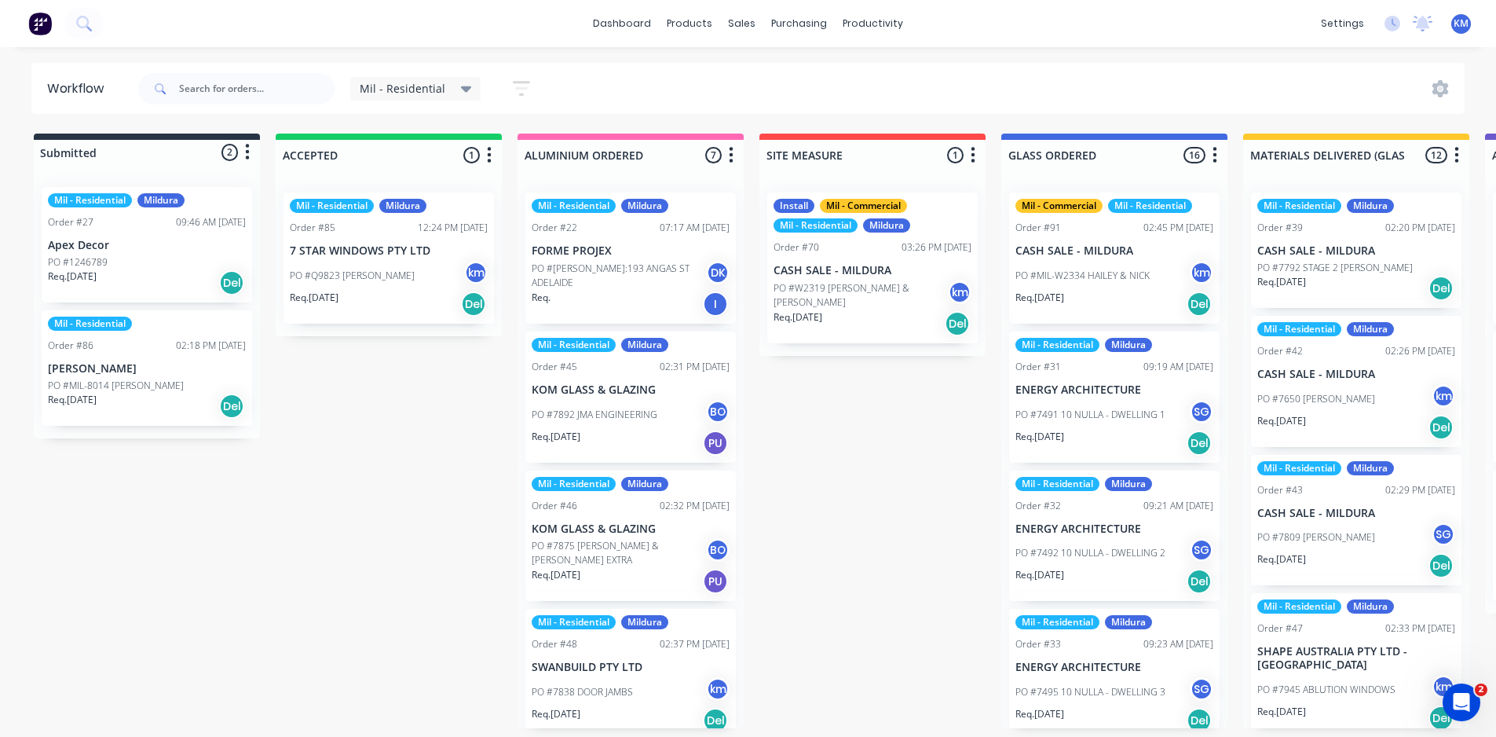
click at [360, 281] on p "PO #Q9823 [PERSON_NAME]" at bounding box center [352, 276] width 125 height 14
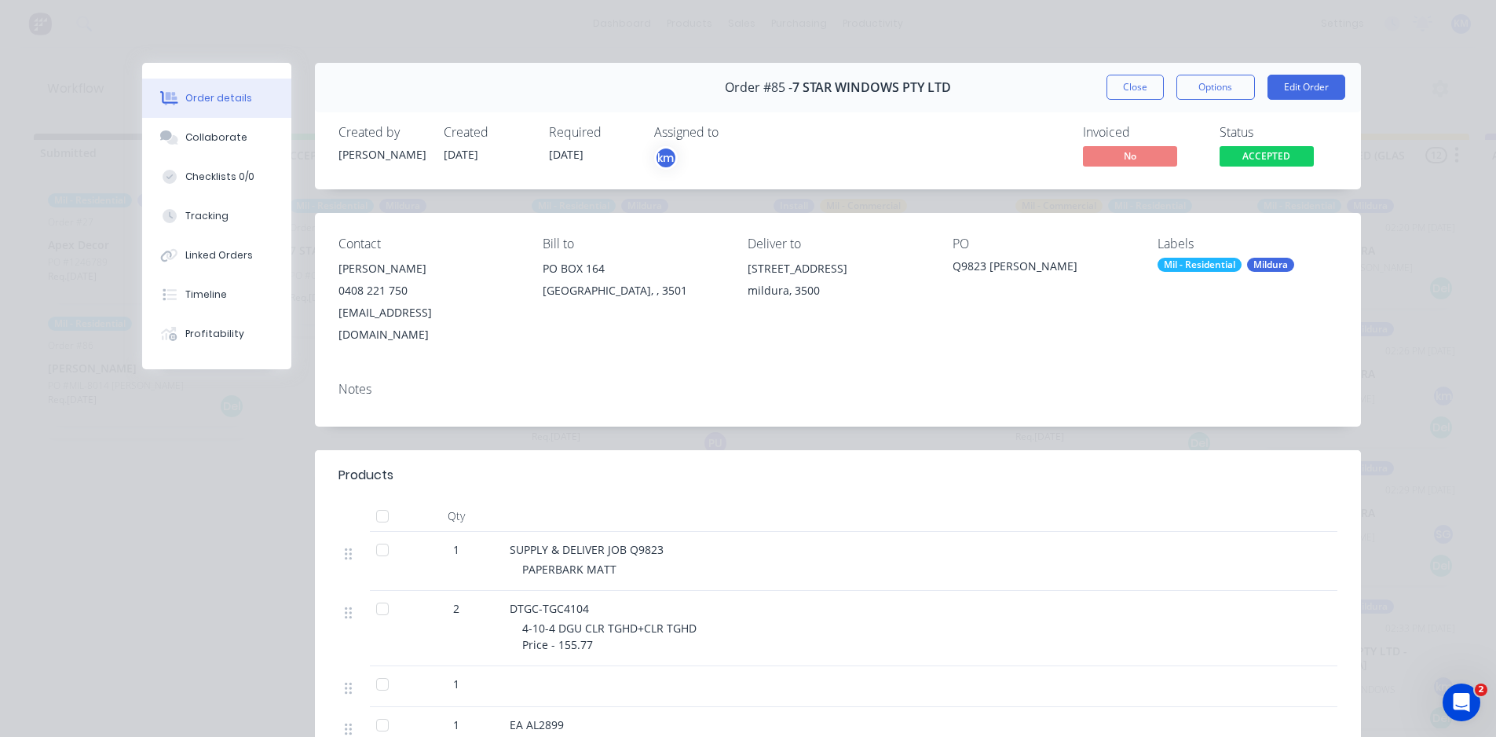
click at [975, 466] on div at bounding box center [944, 475] width 787 height 19
click at [1313, 85] on button "Edit Order" at bounding box center [1307, 87] width 78 height 25
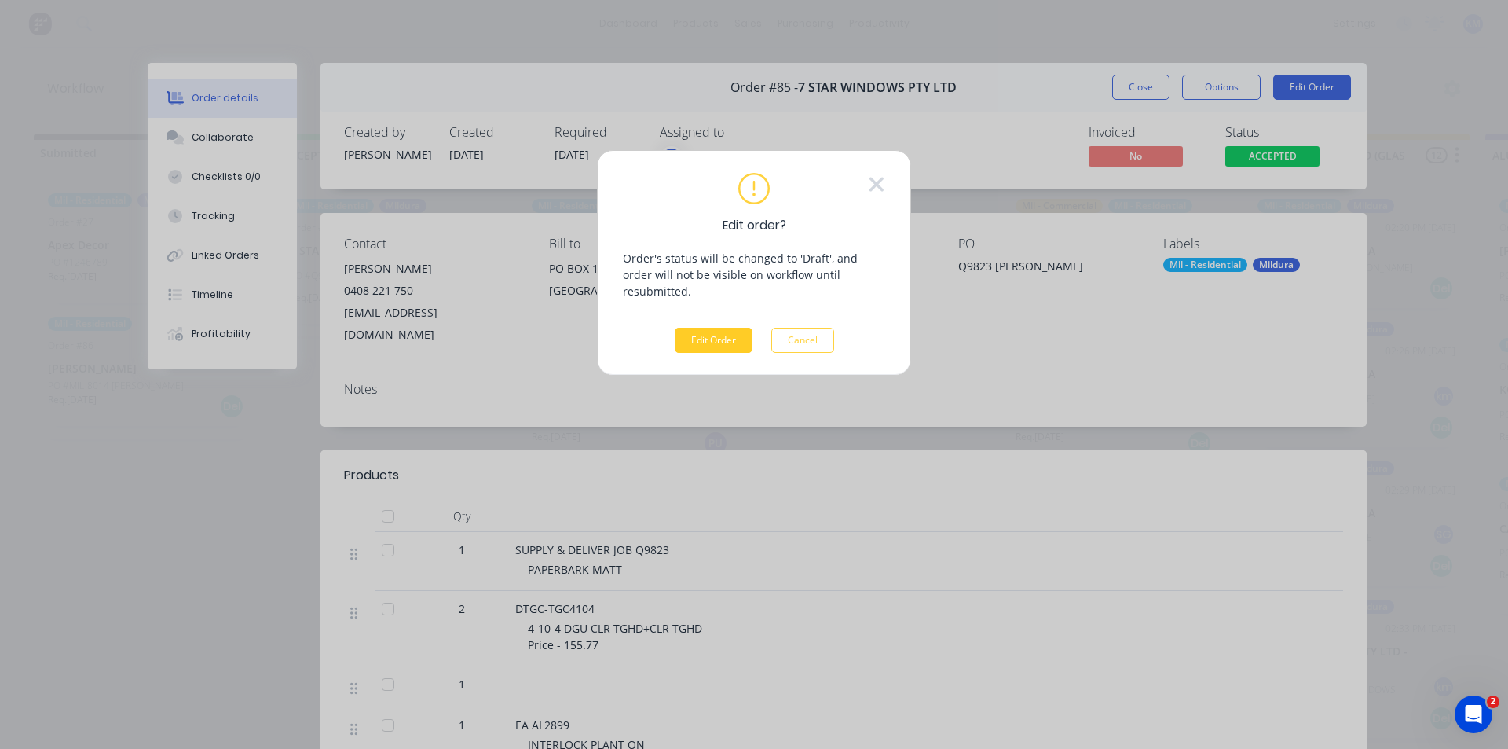
click at [697, 328] on button "Edit Order" at bounding box center [714, 340] width 78 height 25
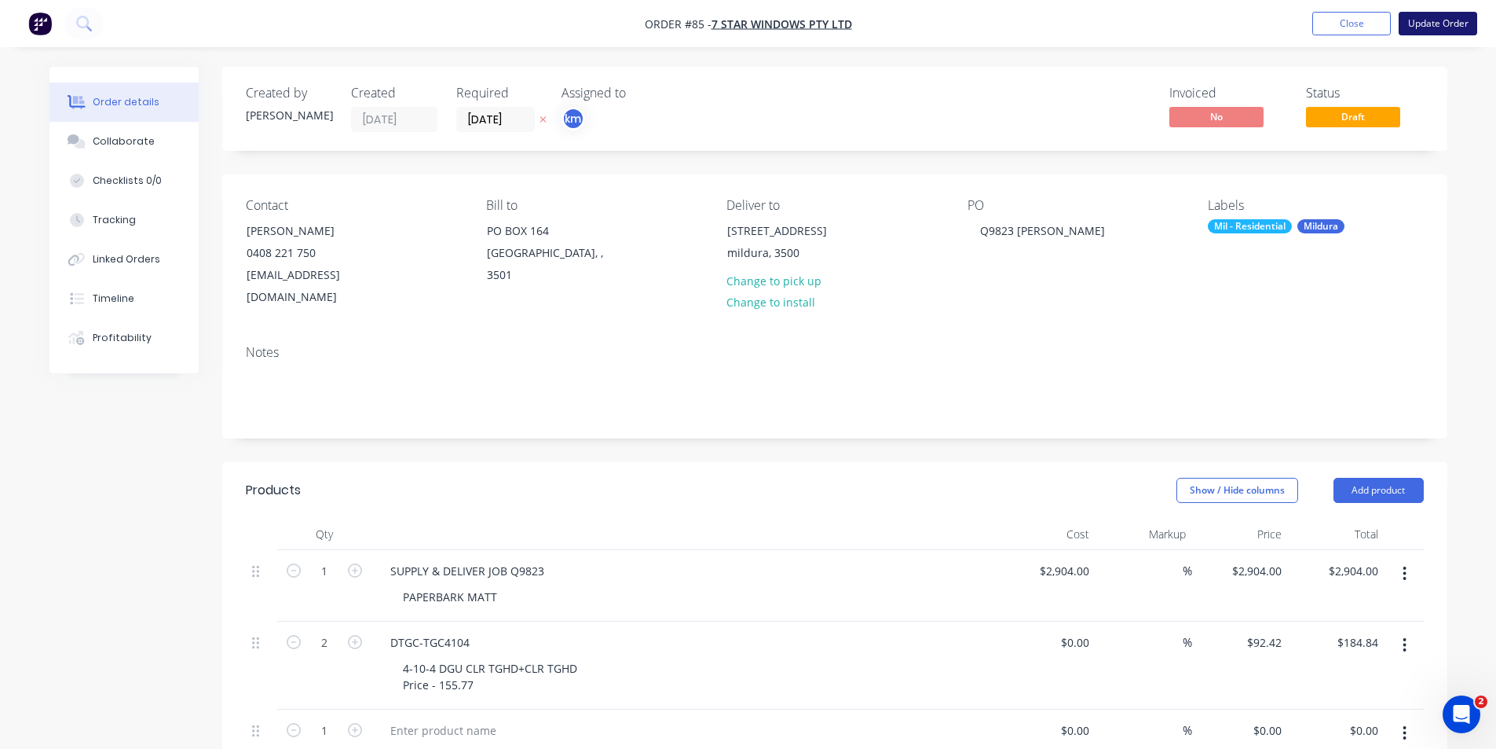
click at [1441, 20] on button "Update Order" at bounding box center [1438, 24] width 79 height 24
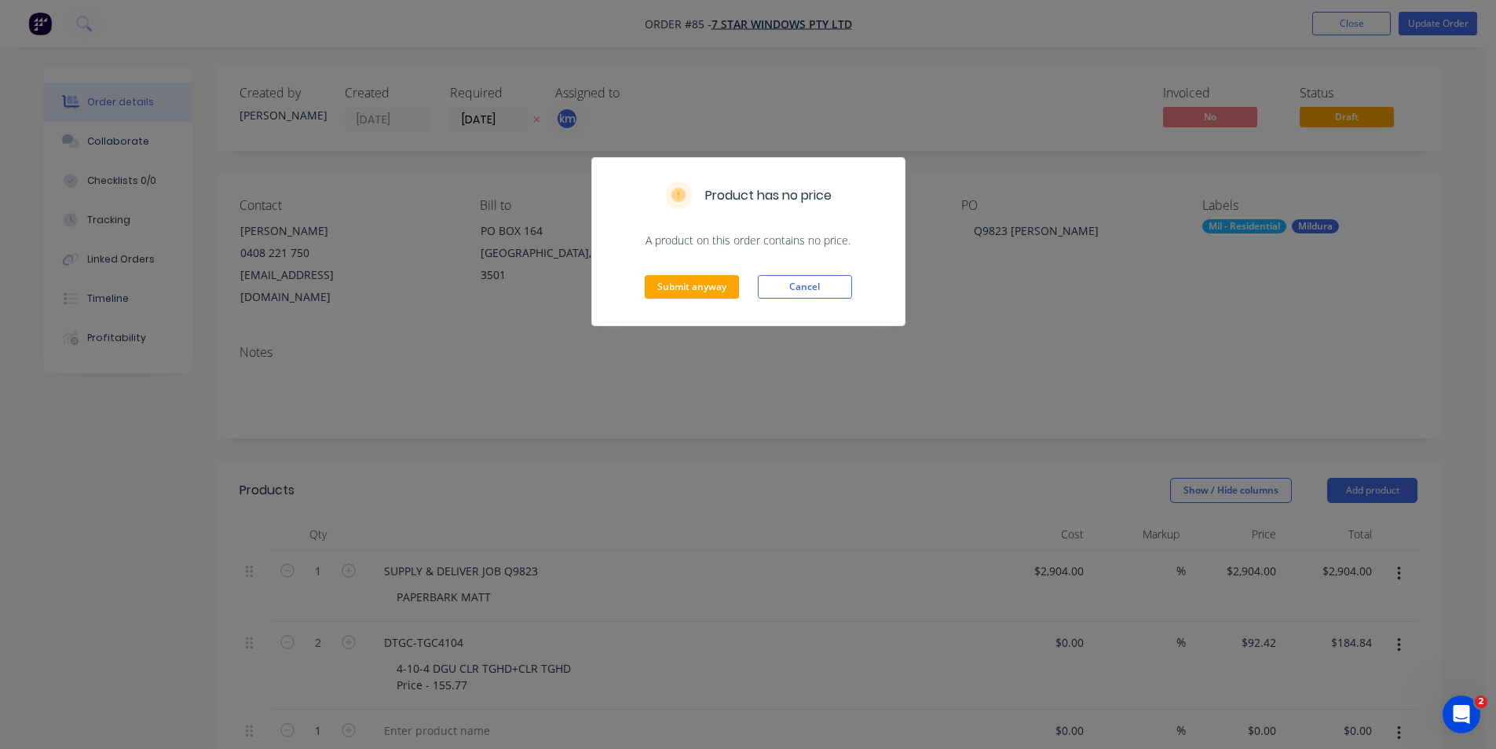
click at [818, 288] on button "Cancel" at bounding box center [805, 287] width 94 height 24
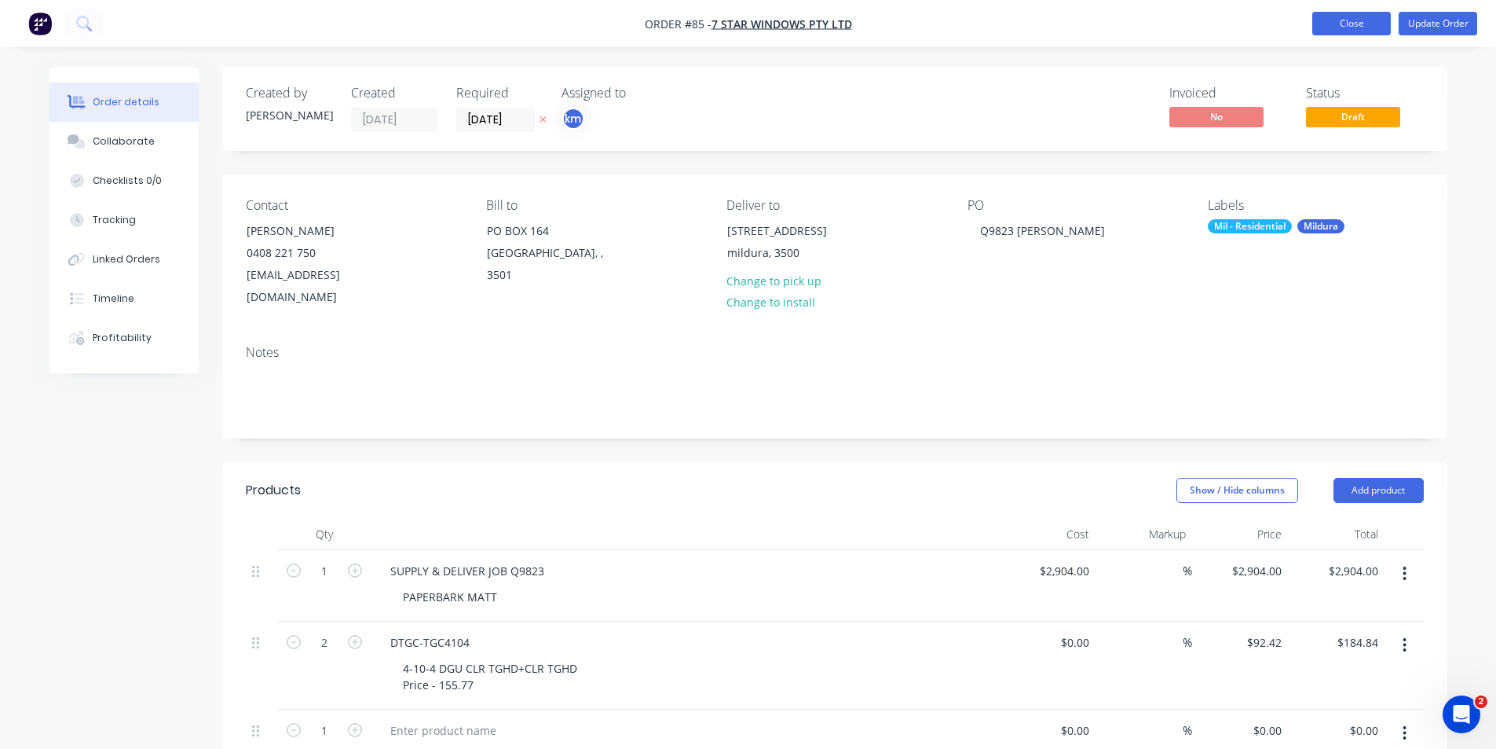
click at [1345, 24] on button "Close" at bounding box center [1351, 24] width 79 height 24
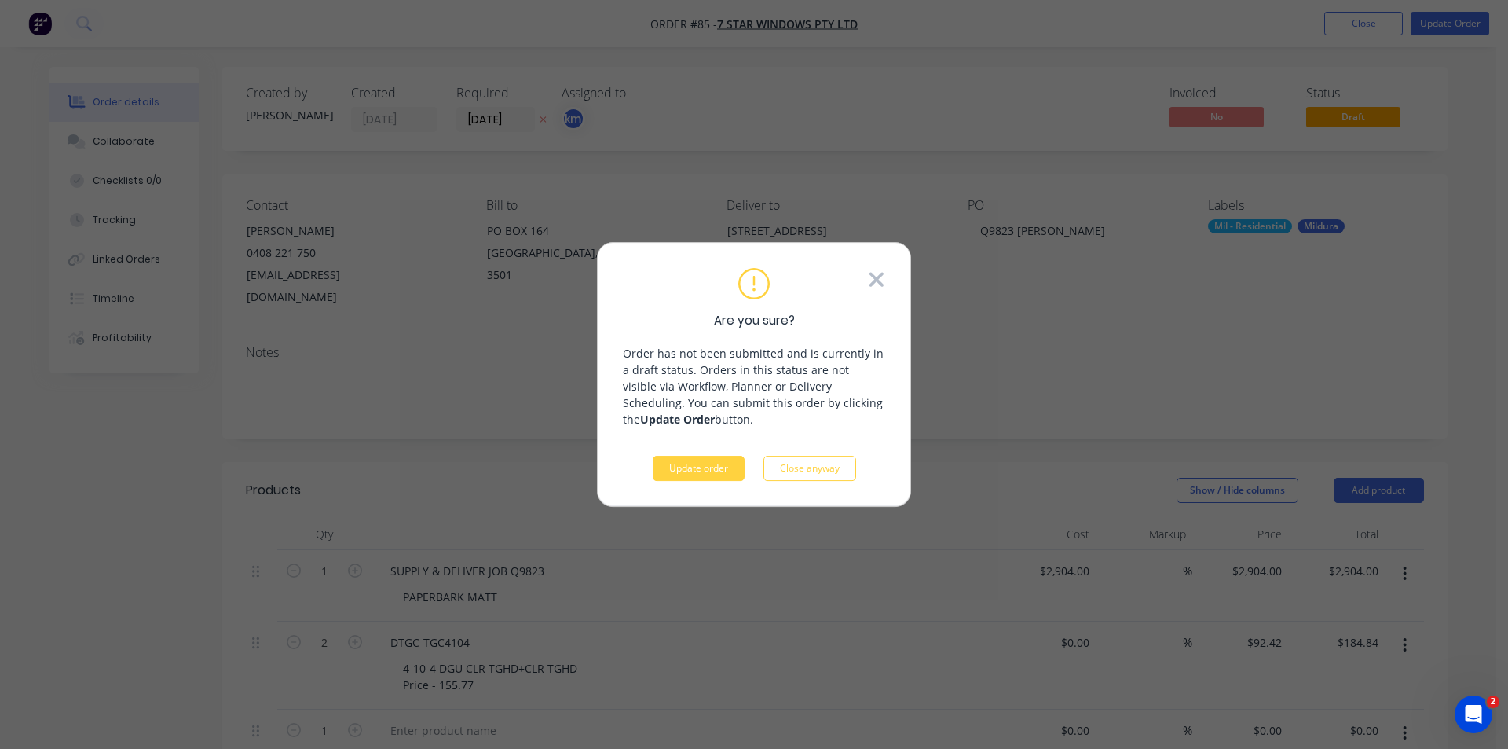
click at [882, 280] on icon at bounding box center [876, 280] width 17 height 24
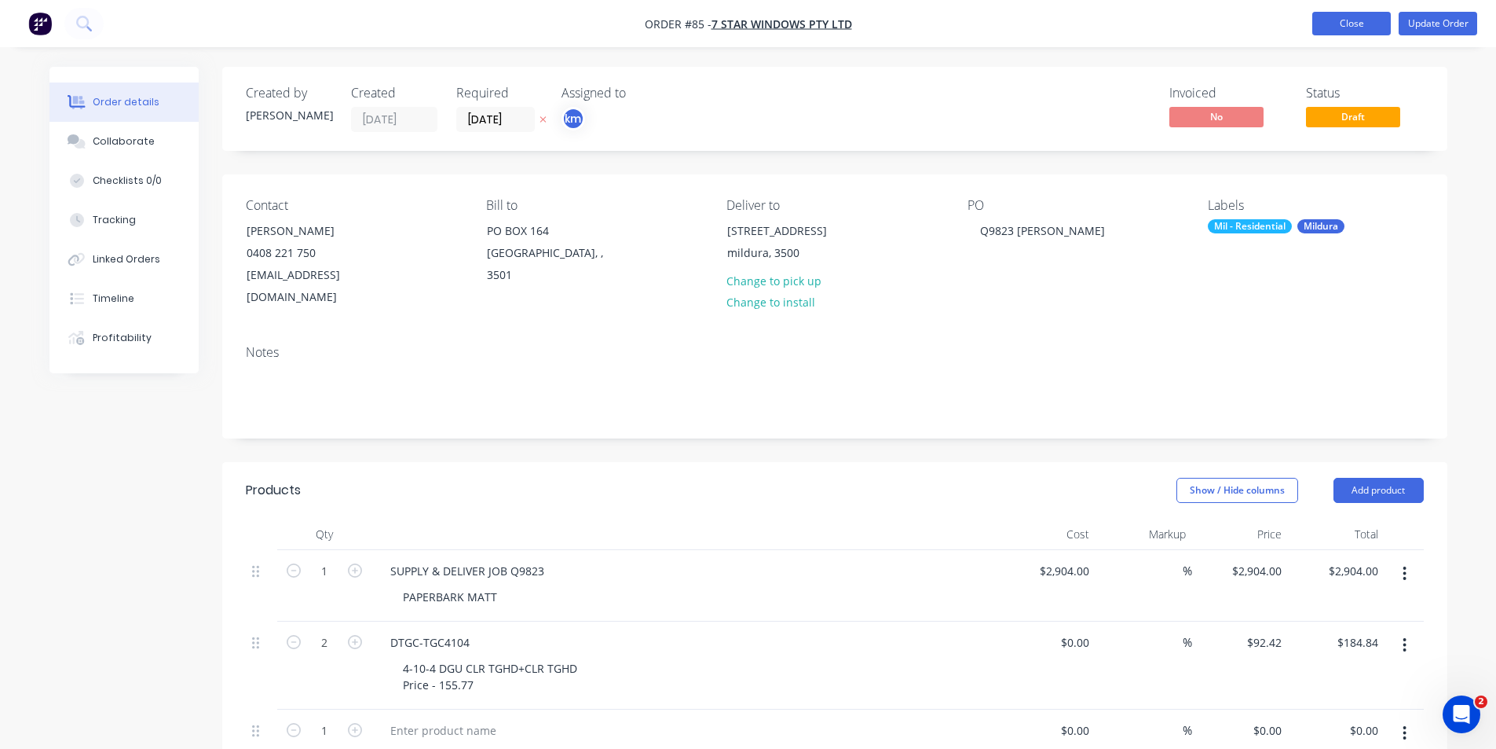
click at [1331, 14] on button "Close" at bounding box center [1351, 24] width 79 height 24
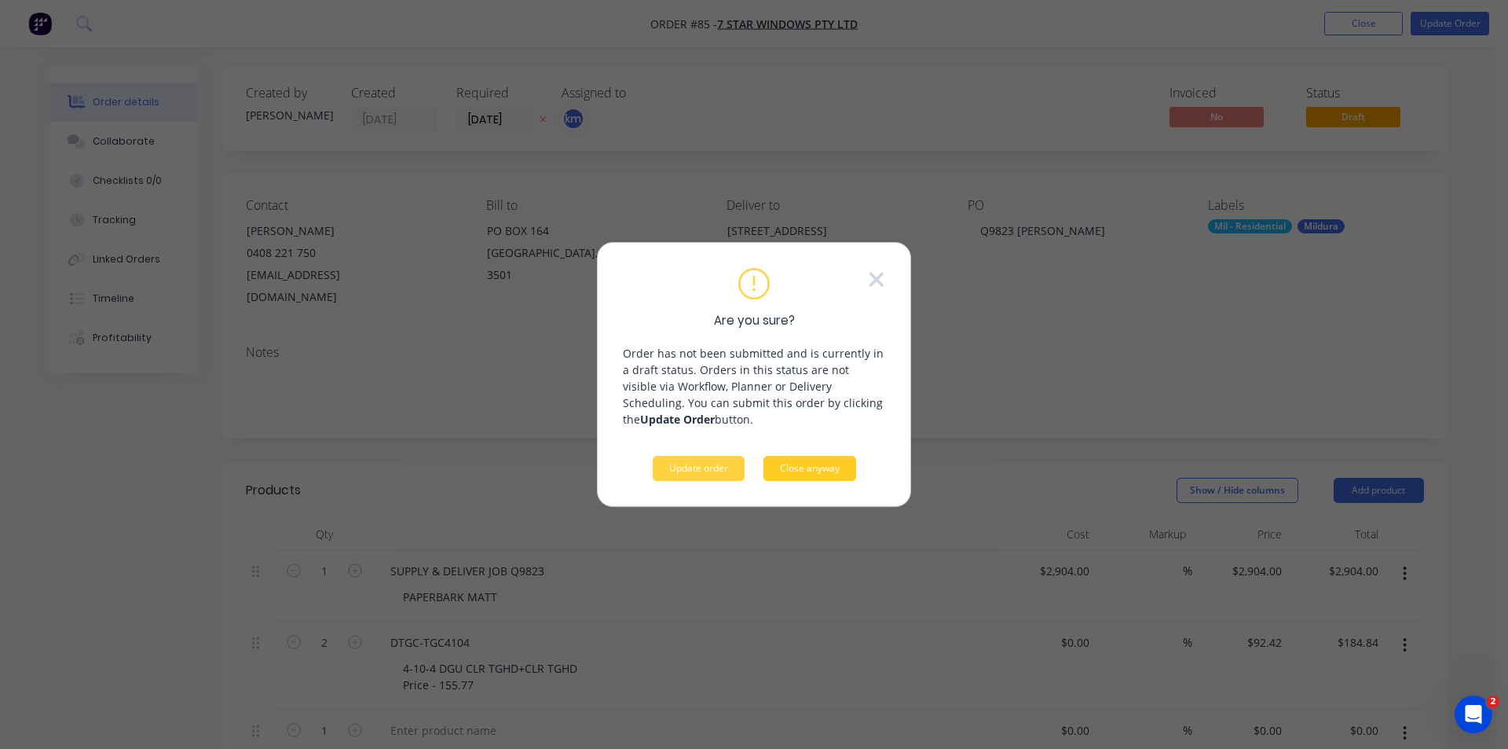
click at [800, 464] on button "Close anyway" at bounding box center [809, 468] width 93 height 25
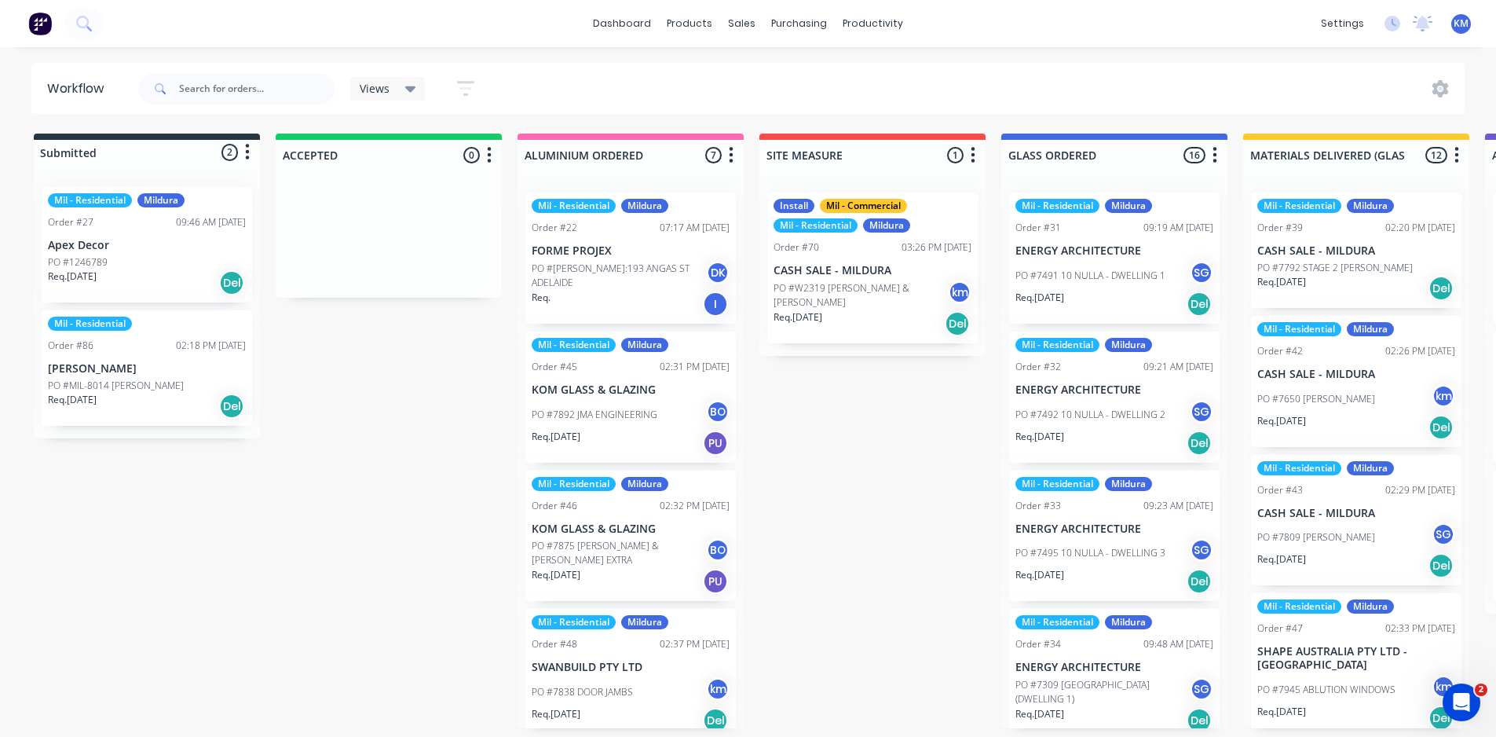
click at [383, 102] on div "Views Save new view None (Default) edit Mil - Commercial edit Mil - Jobs ready …" at bounding box center [420, 88] width 141 height 31
click at [384, 95] on span "Views" at bounding box center [375, 88] width 30 height 16
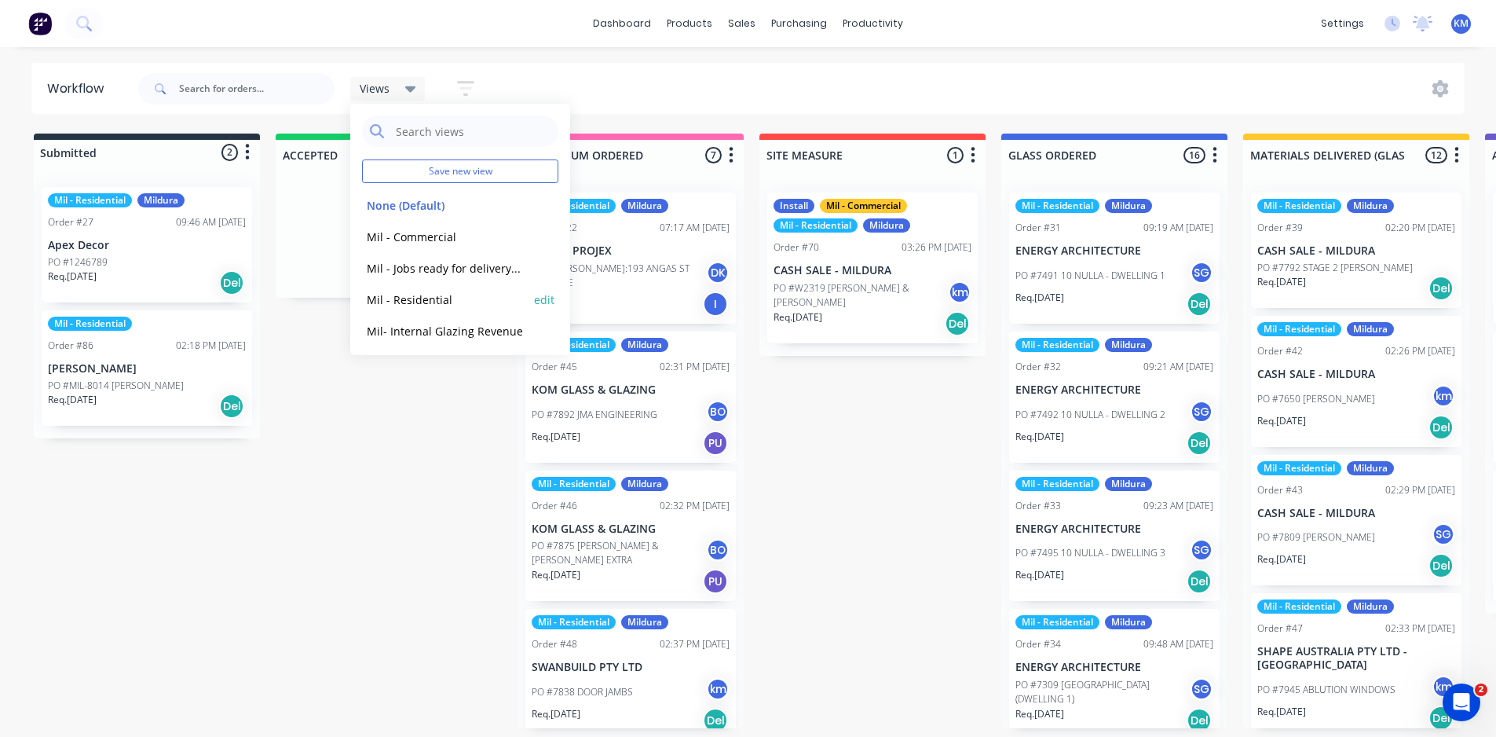
click at [451, 313] on div "Mil - Residential edit" at bounding box center [460, 299] width 196 height 31
click at [449, 297] on button "Mil - Residential" at bounding box center [445, 300] width 167 height 18
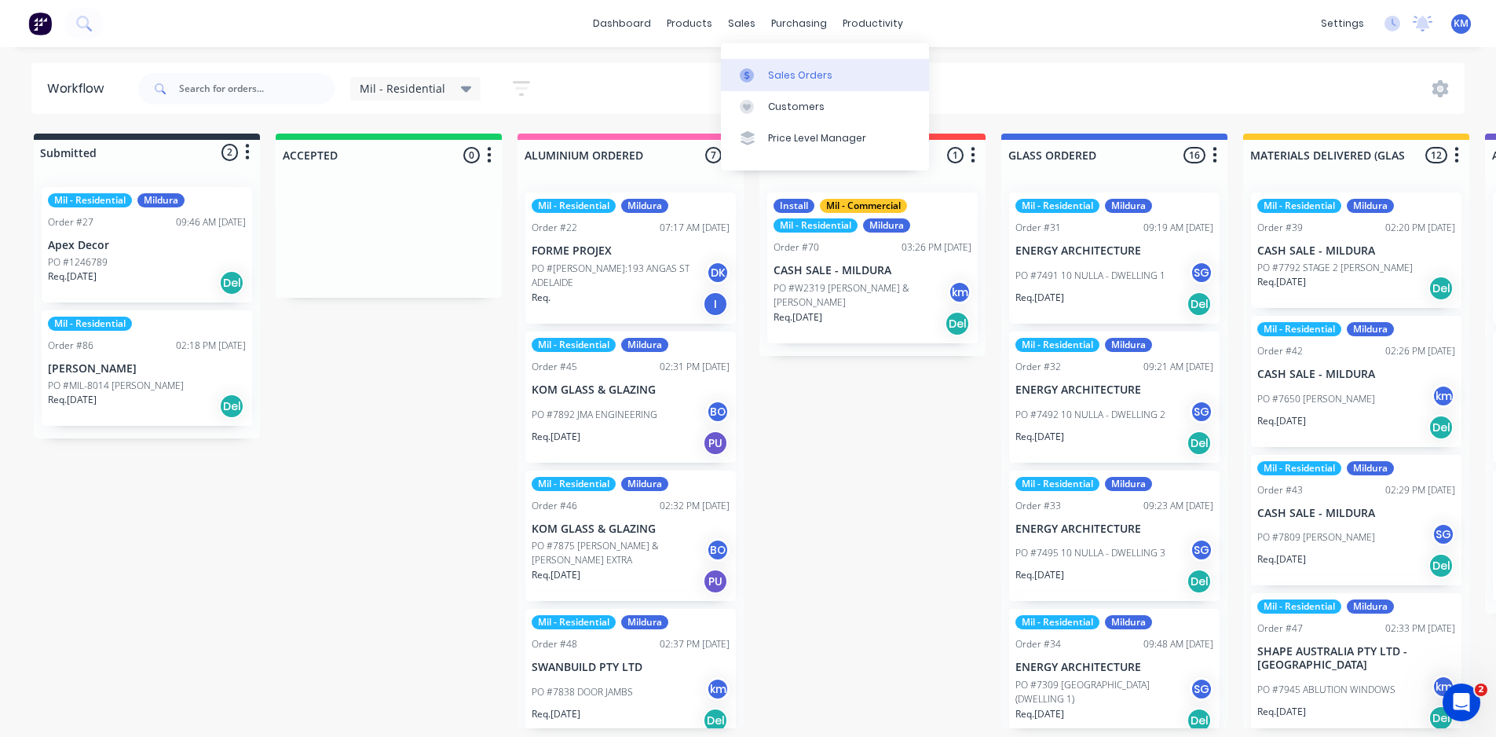
click at [792, 73] on div "Sales Orders" at bounding box center [800, 75] width 64 height 14
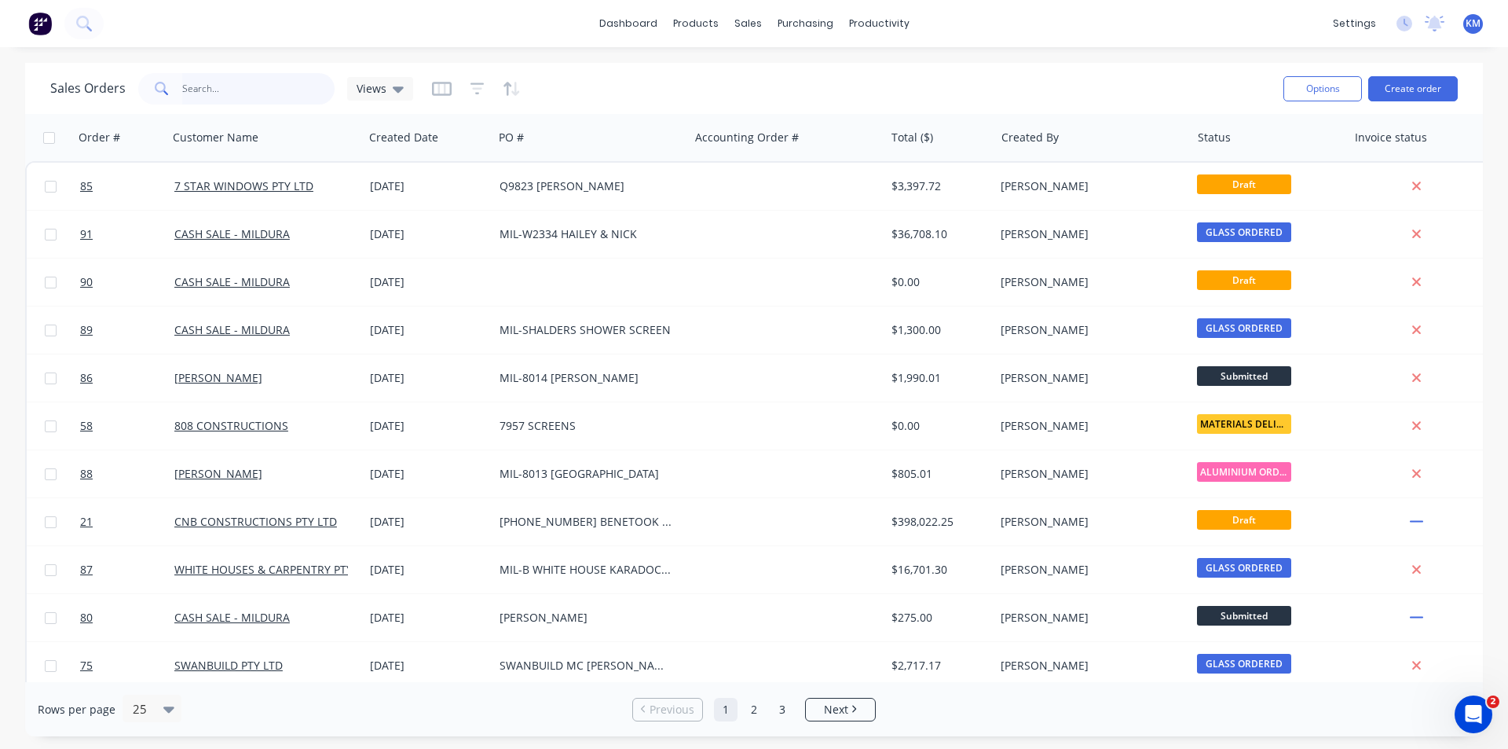
click at [203, 86] on input "text" at bounding box center [258, 88] width 153 height 31
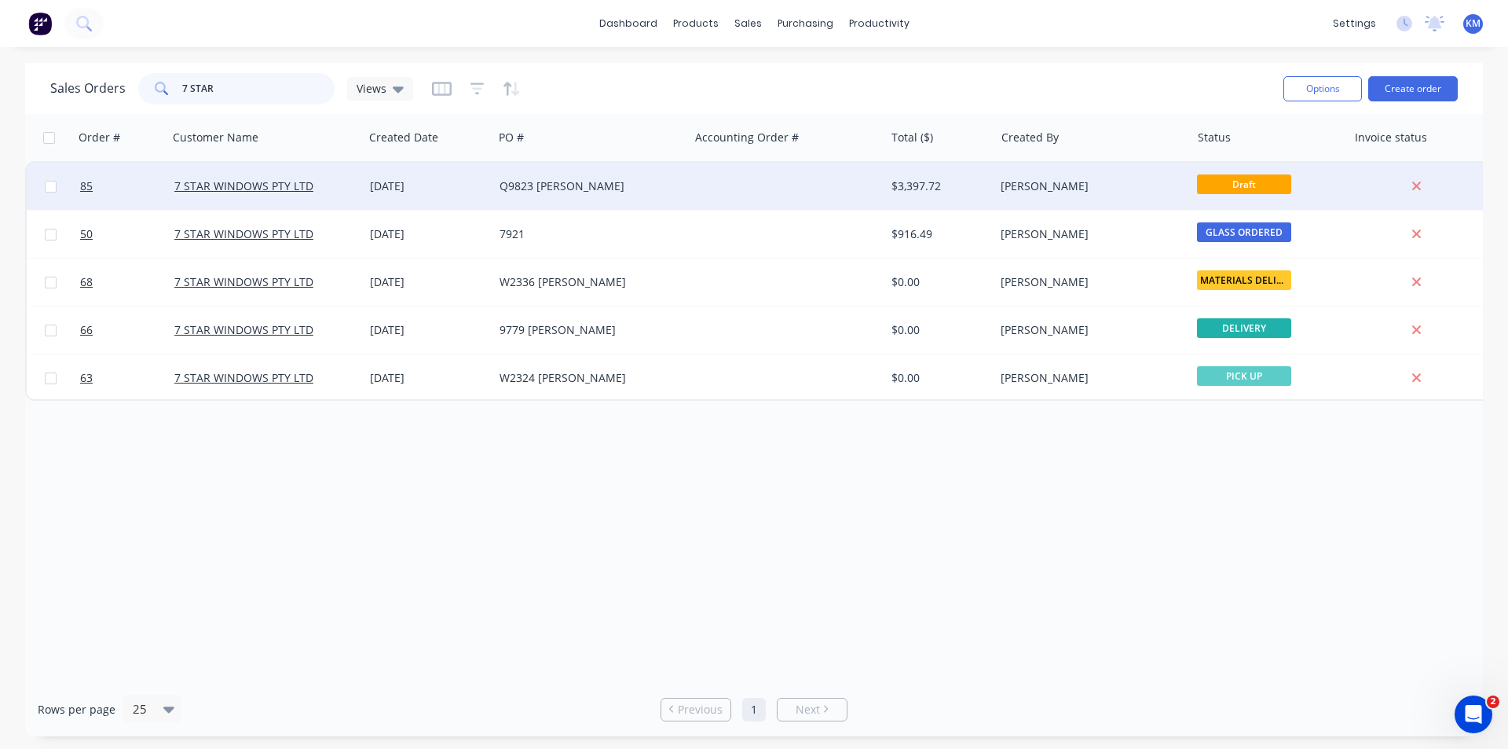
type input "7 STAR"
click at [705, 192] on div at bounding box center [787, 186] width 196 height 47
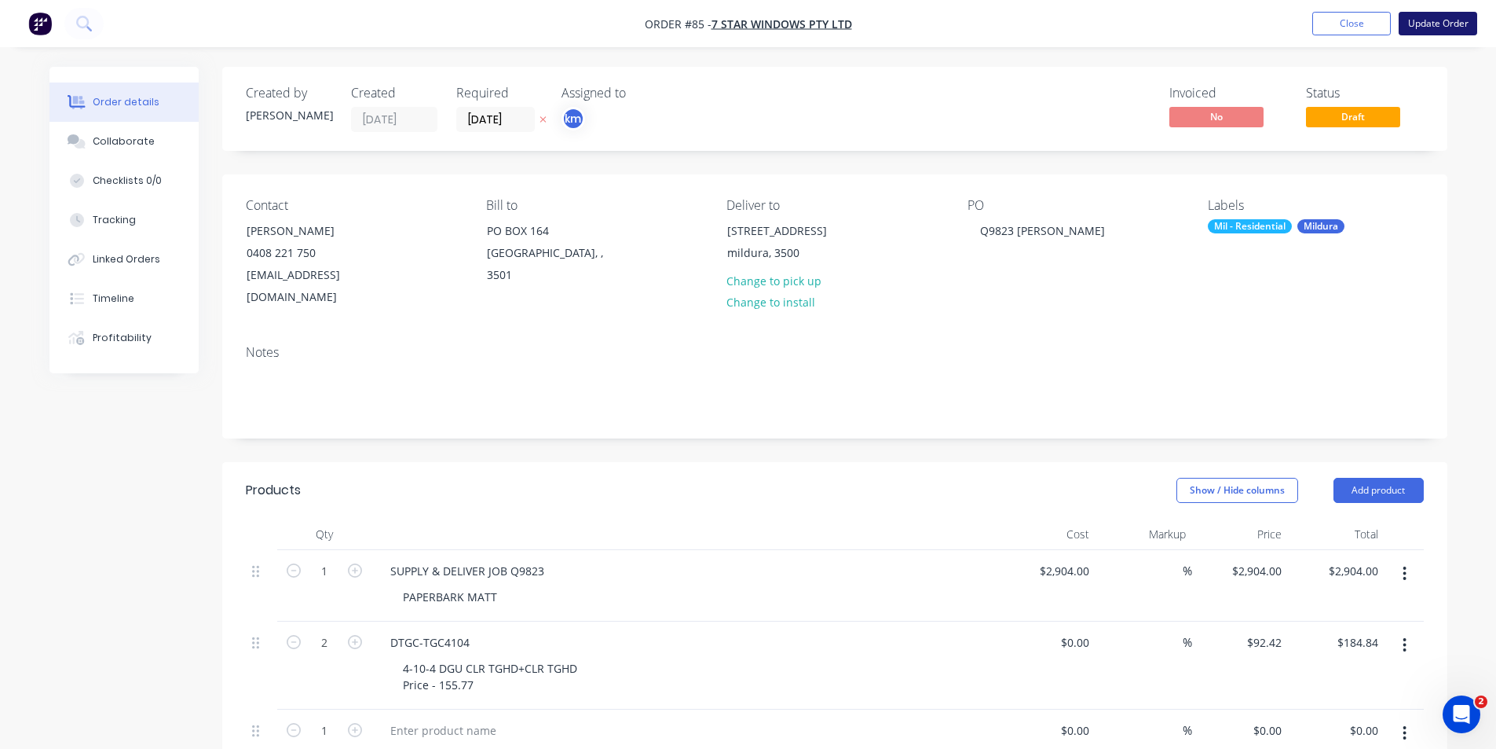
click at [1424, 18] on button "Update Order" at bounding box center [1438, 24] width 79 height 24
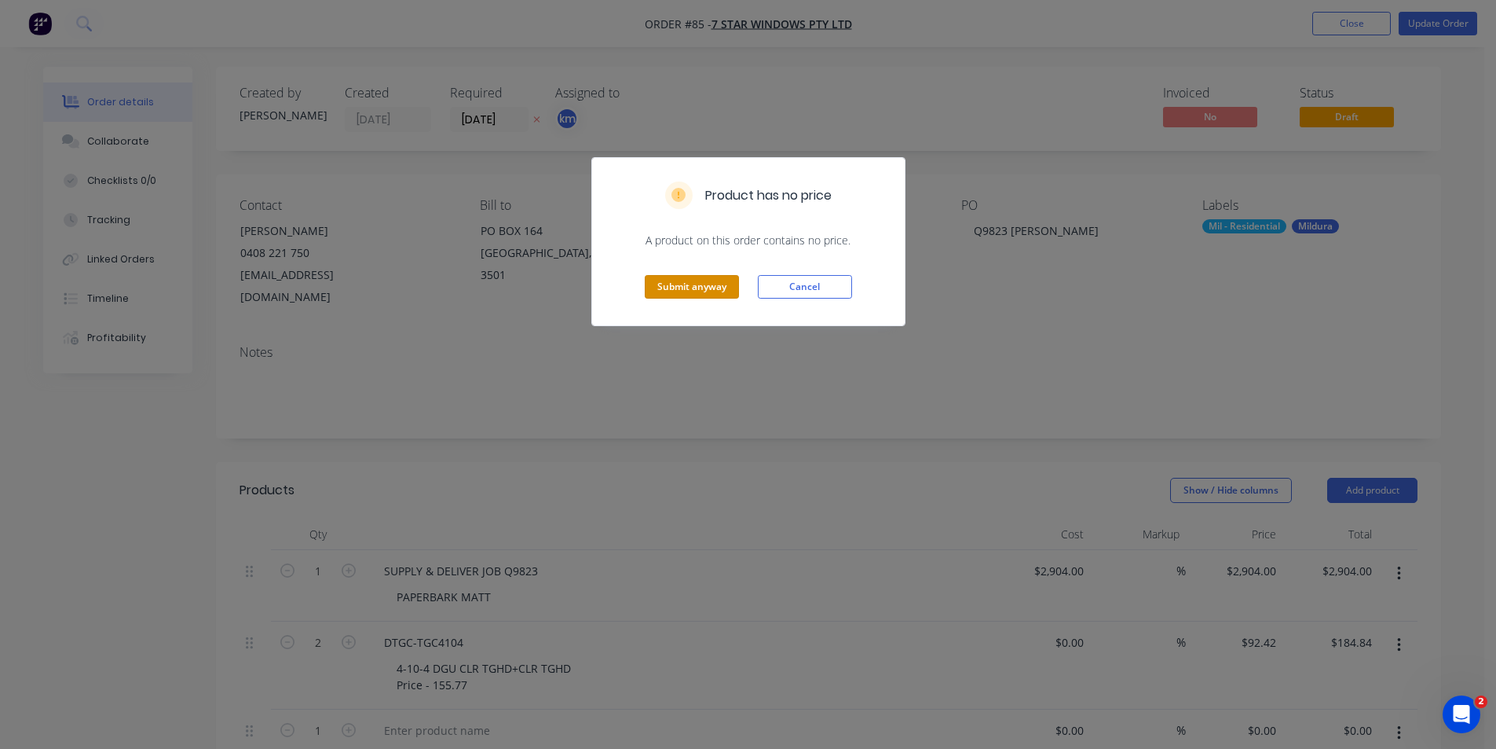
click at [659, 288] on button "Submit anyway" at bounding box center [692, 287] width 94 height 24
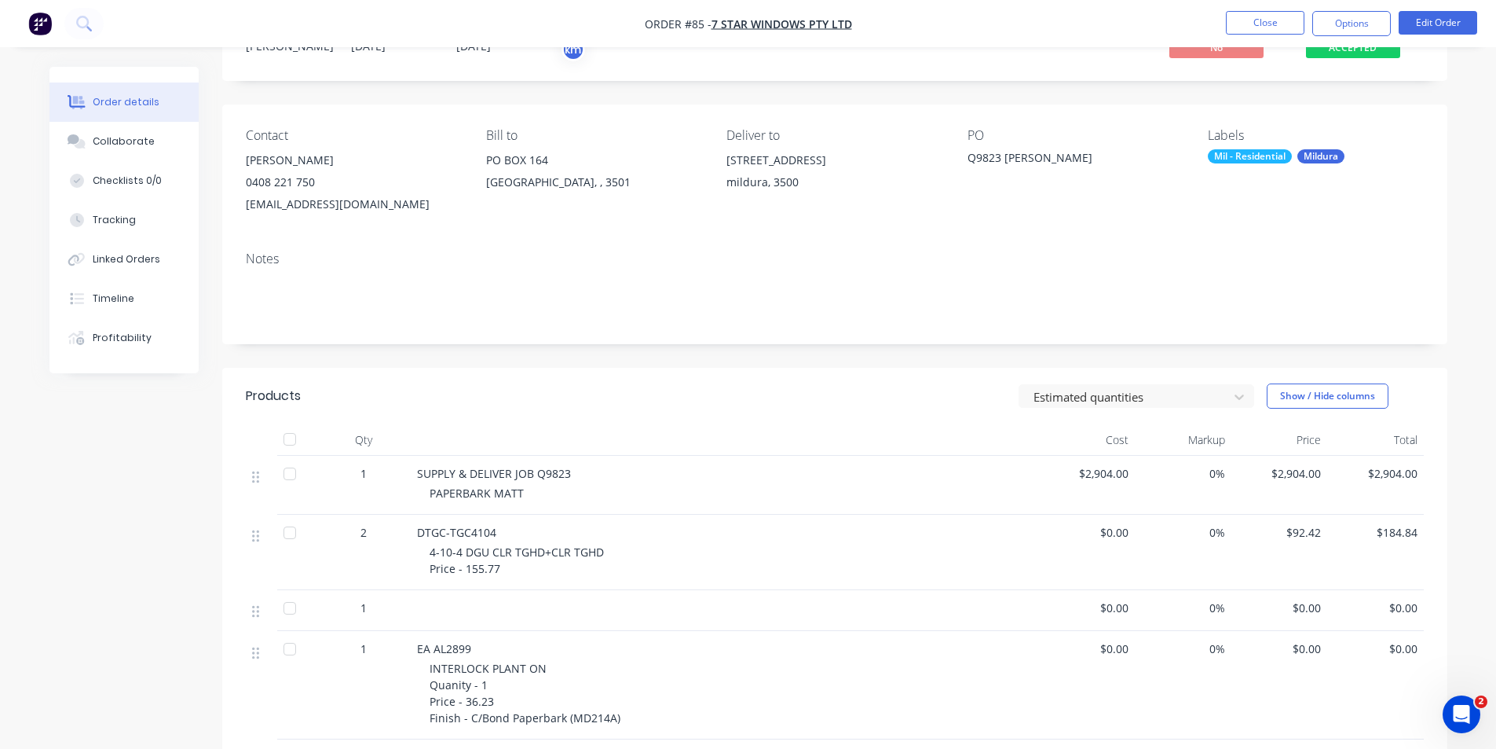
scroll to position [60, 0]
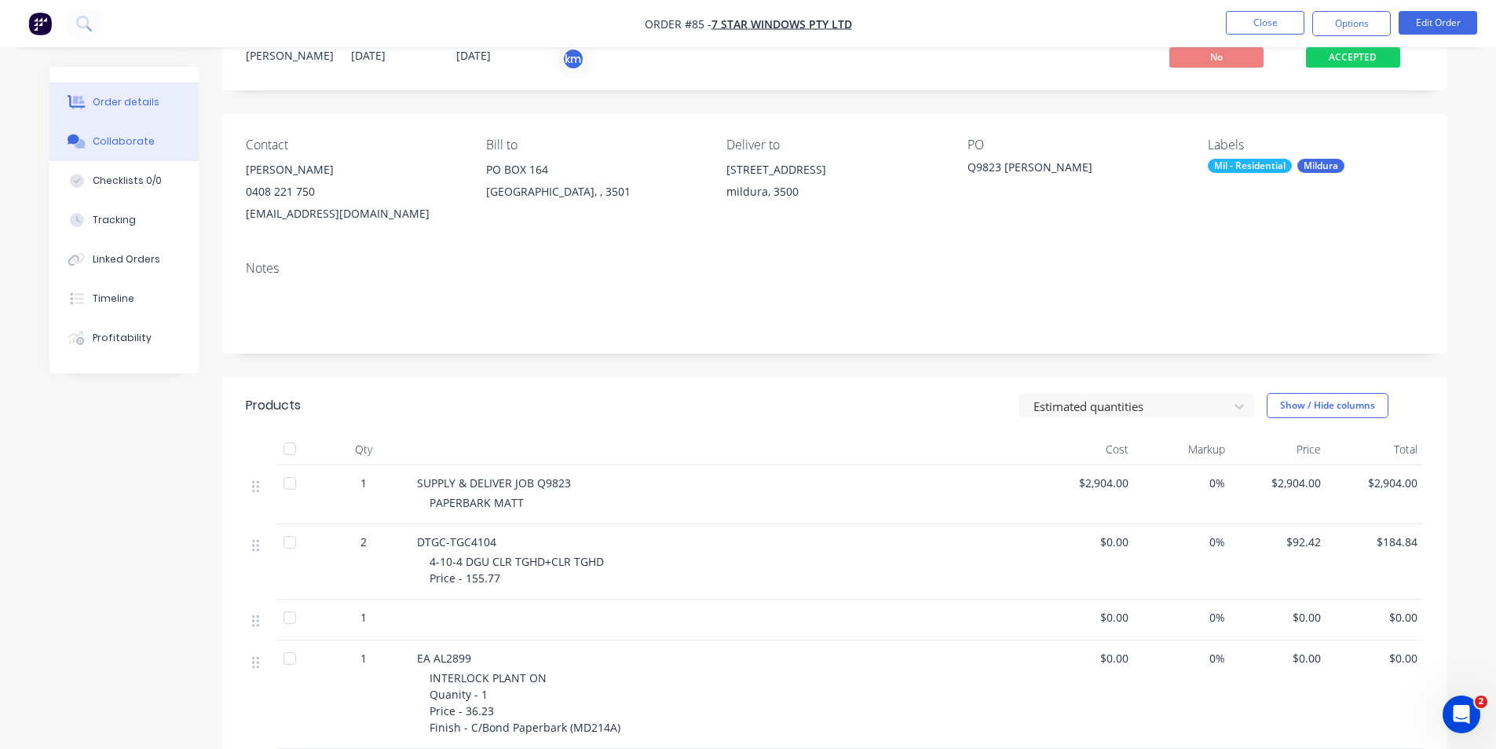
click at [137, 138] on div "Collaborate" at bounding box center [124, 141] width 62 height 14
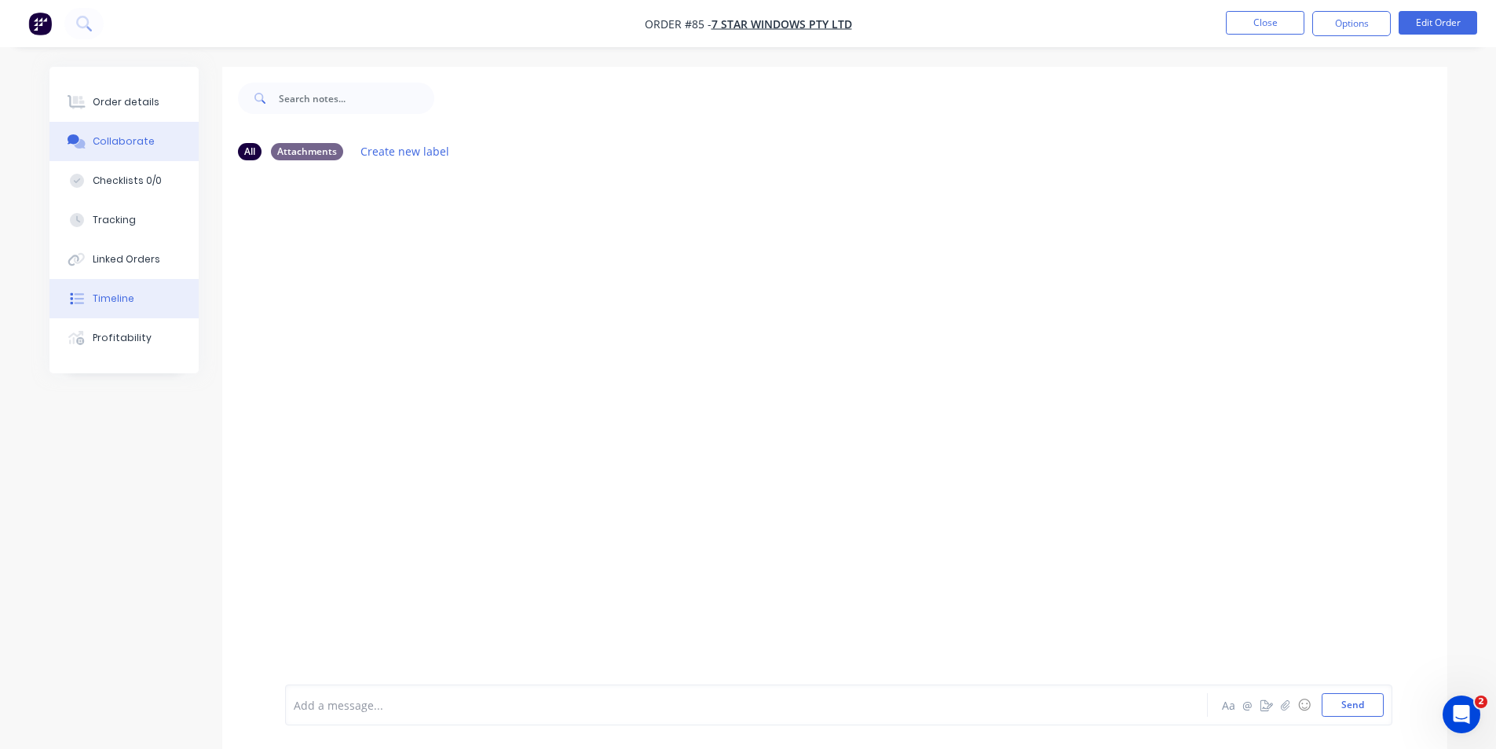
click at [116, 300] on div "Timeline" at bounding box center [114, 298] width 42 height 14
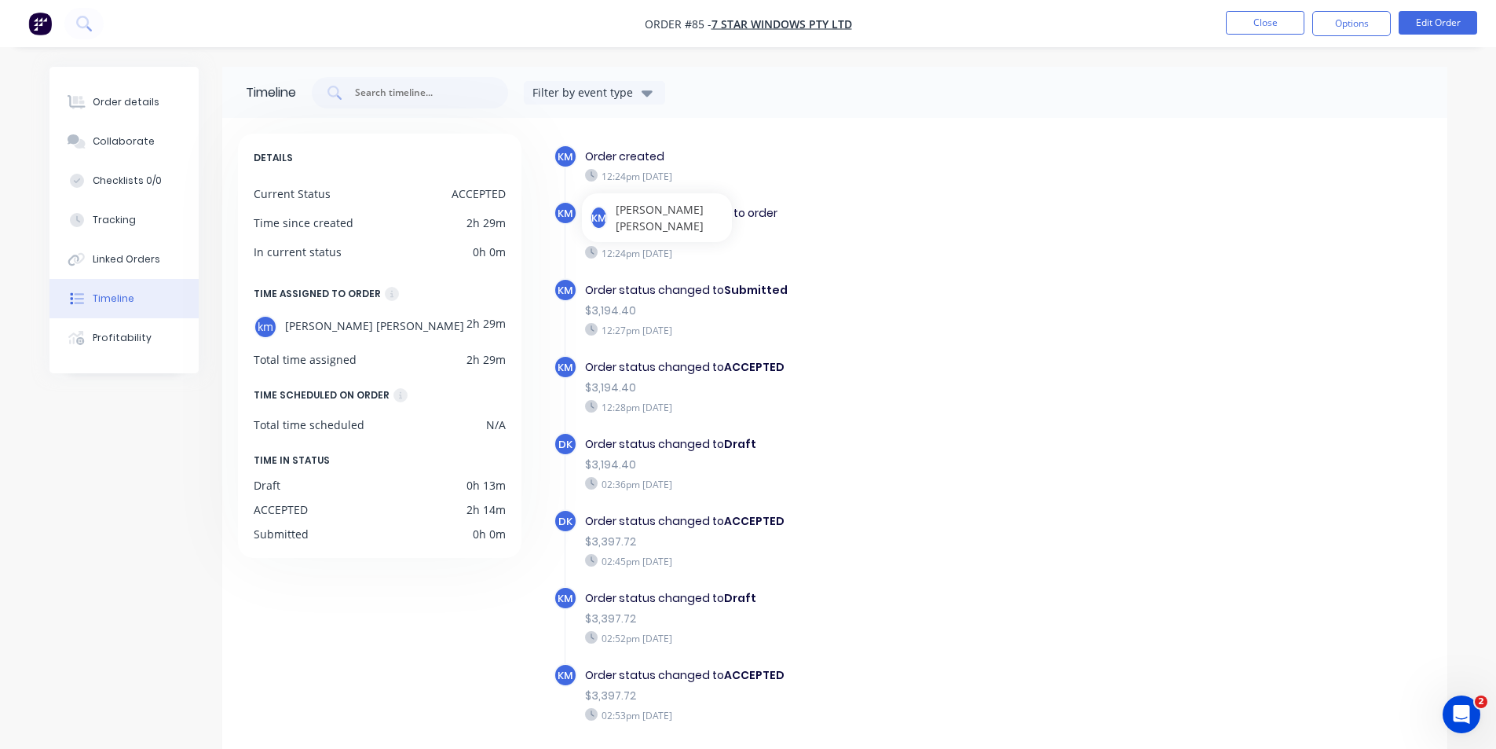
click at [901, 247] on div "12:24pm [DATE]" at bounding box center [857, 253] width 544 height 14
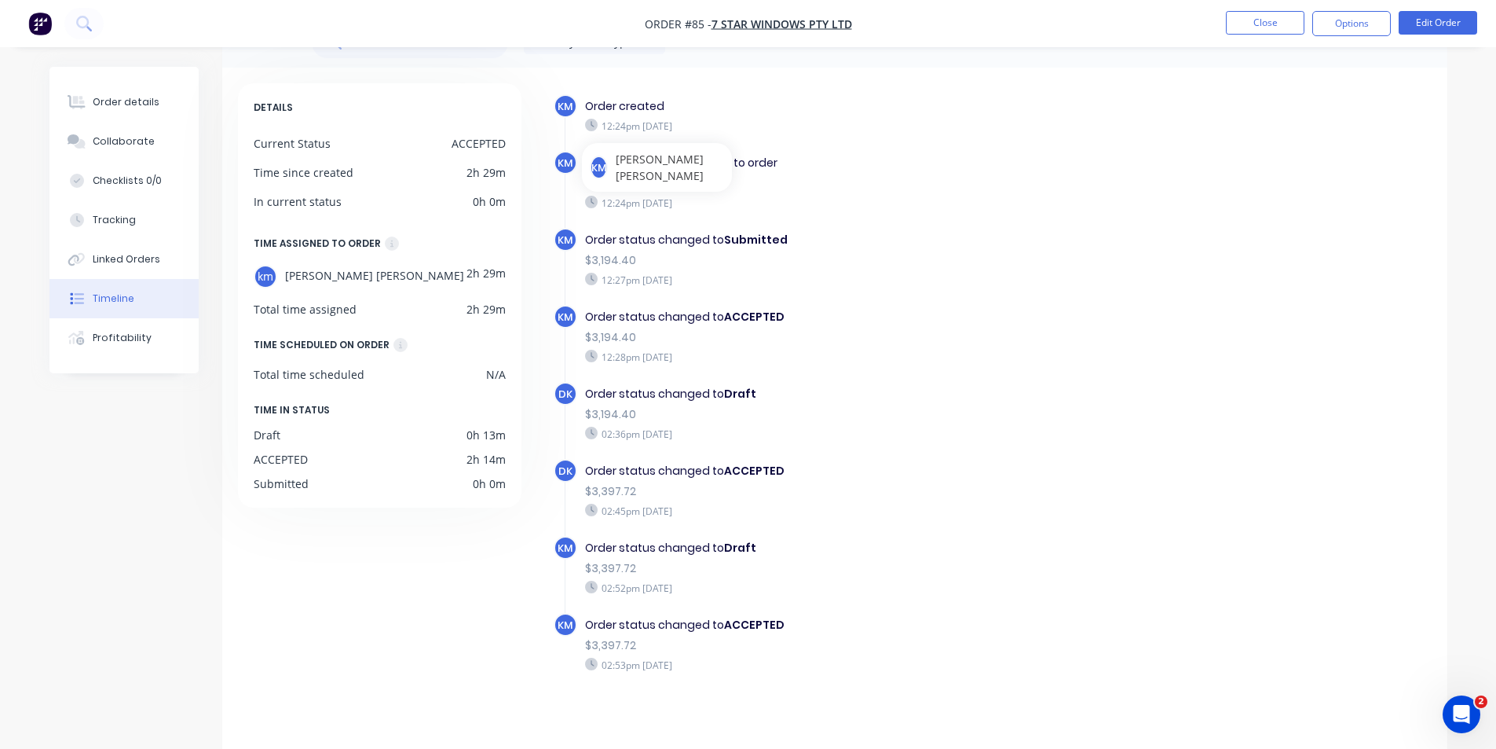
scroll to position [59, 0]
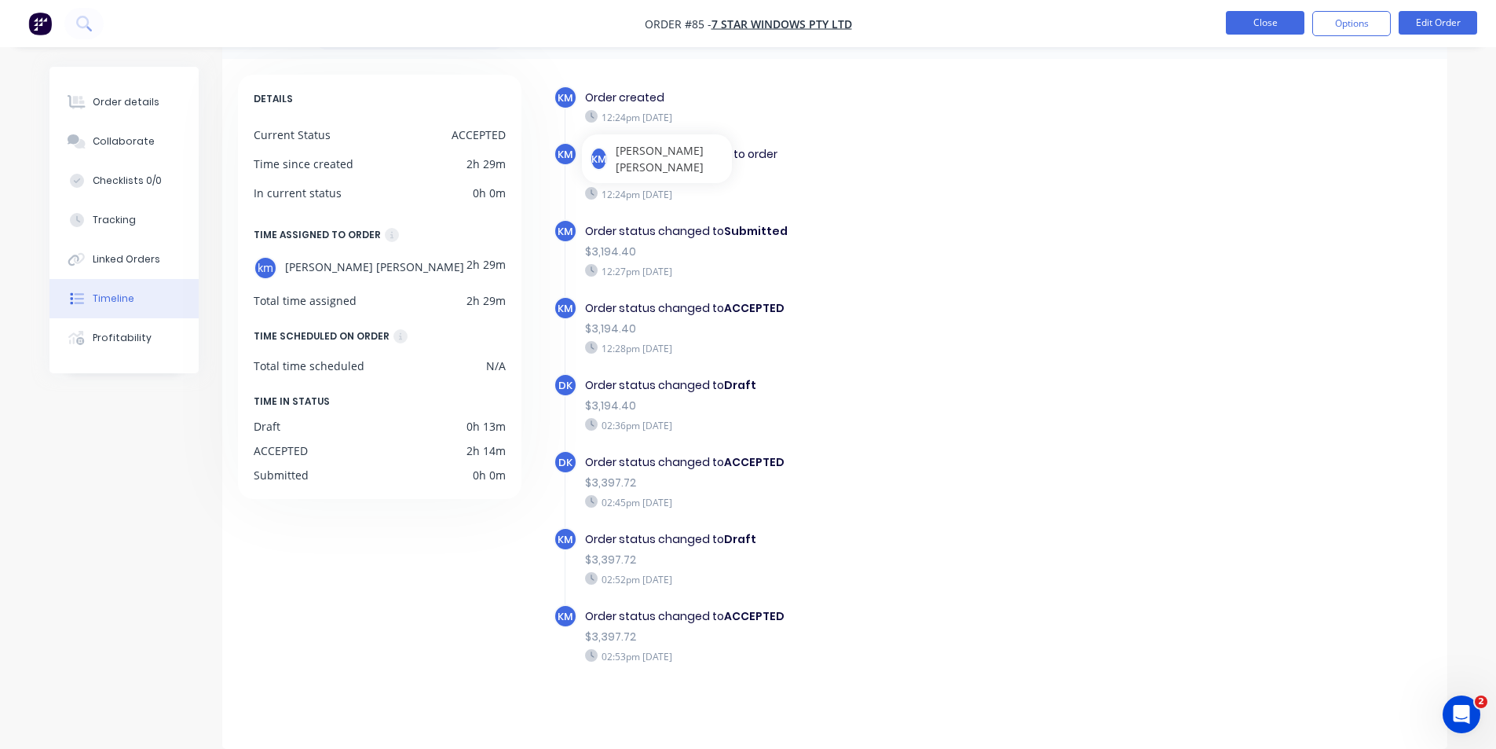
click at [1249, 27] on button "Close" at bounding box center [1265, 23] width 79 height 24
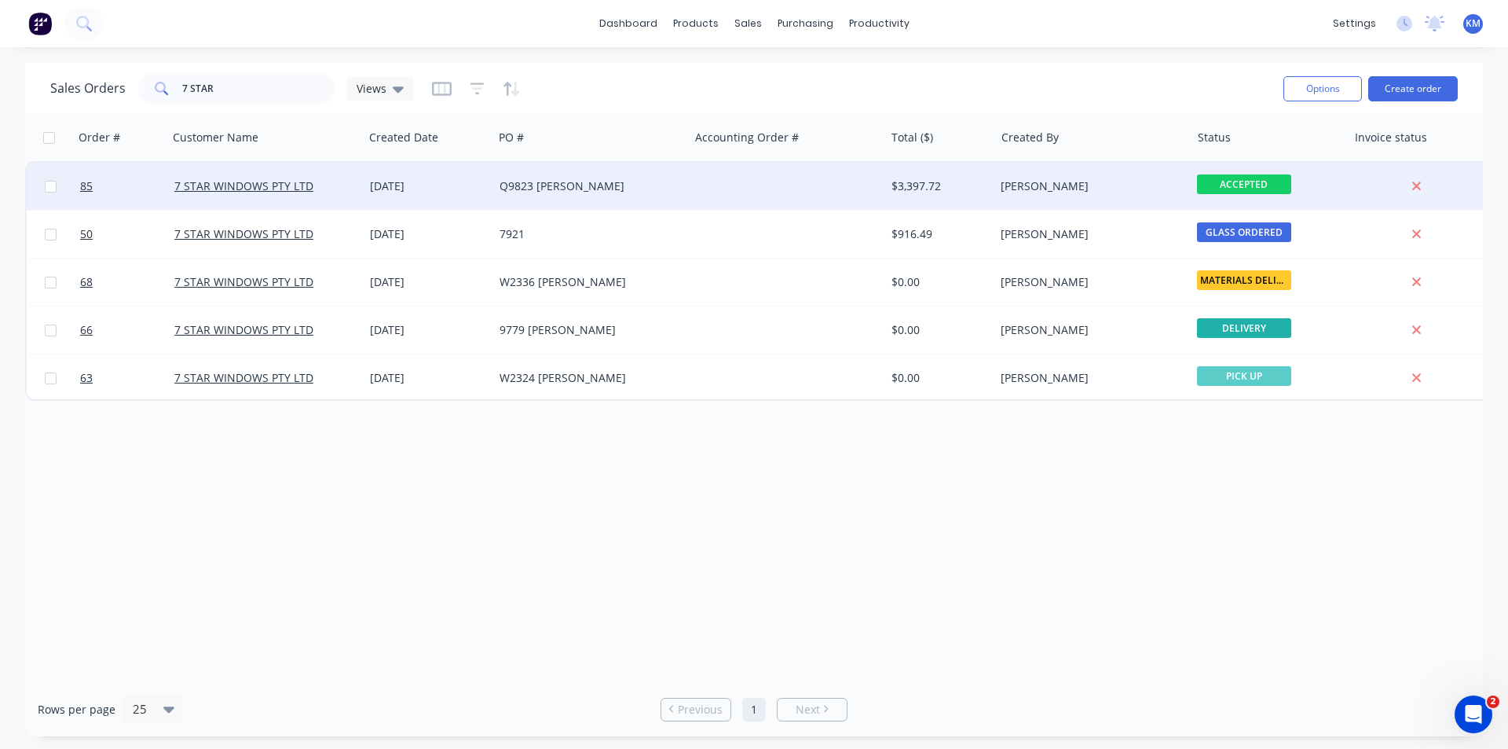
click at [697, 187] on div at bounding box center [787, 186] width 196 height 47
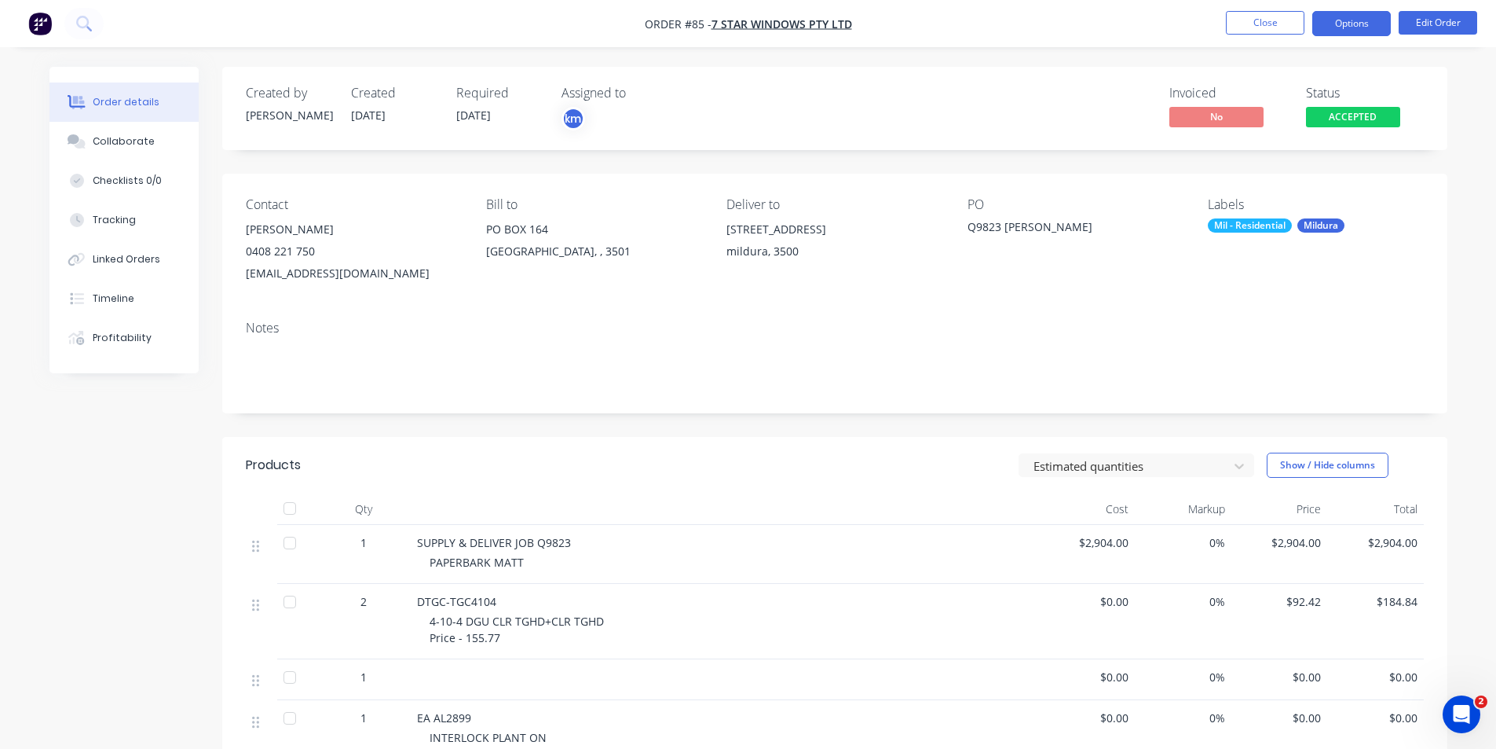
click at [1336, 22] on button "Options" at bounding box center [1351, 23] width 79 height 25
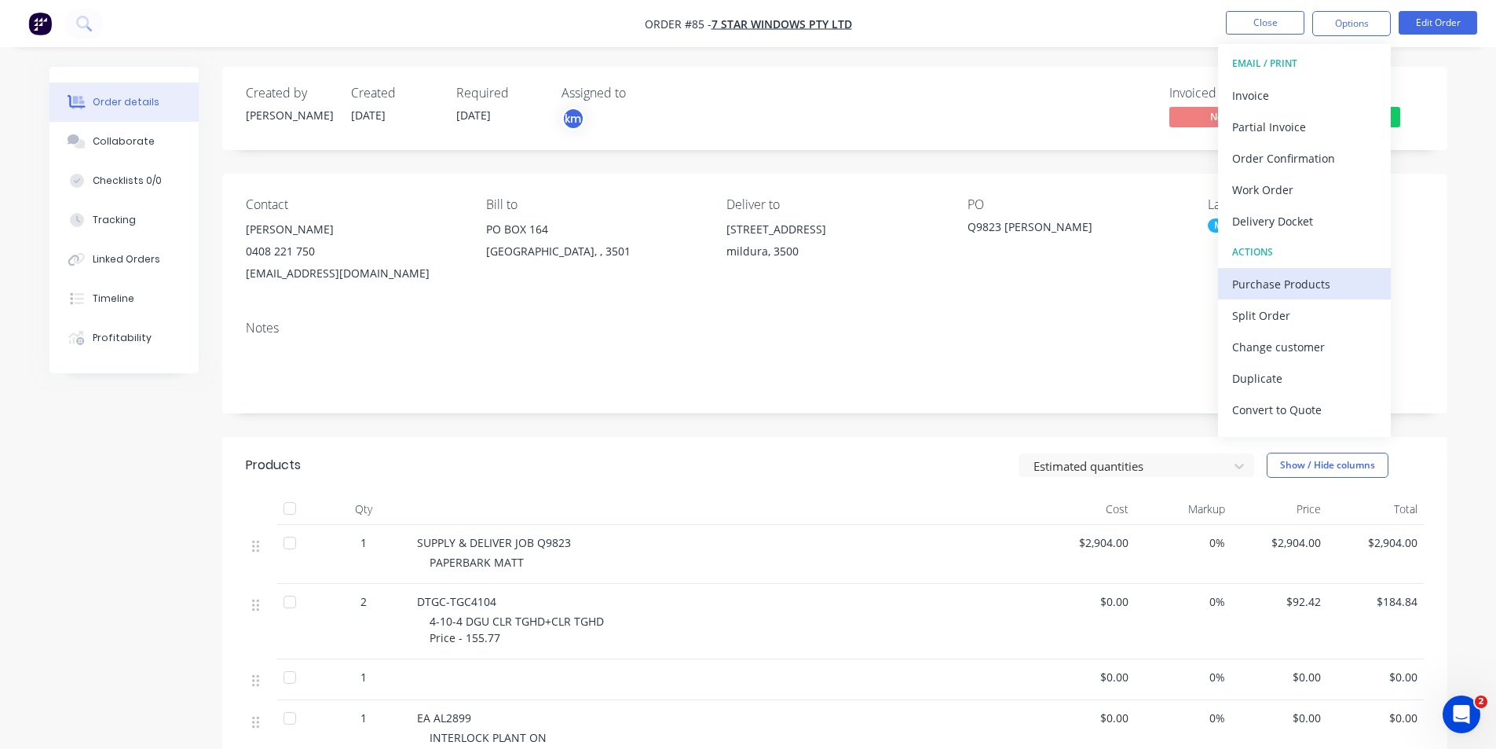
click at [1306, 284] on div "Purchase Products" at bounding box center [1304, 284] width 145 height 23
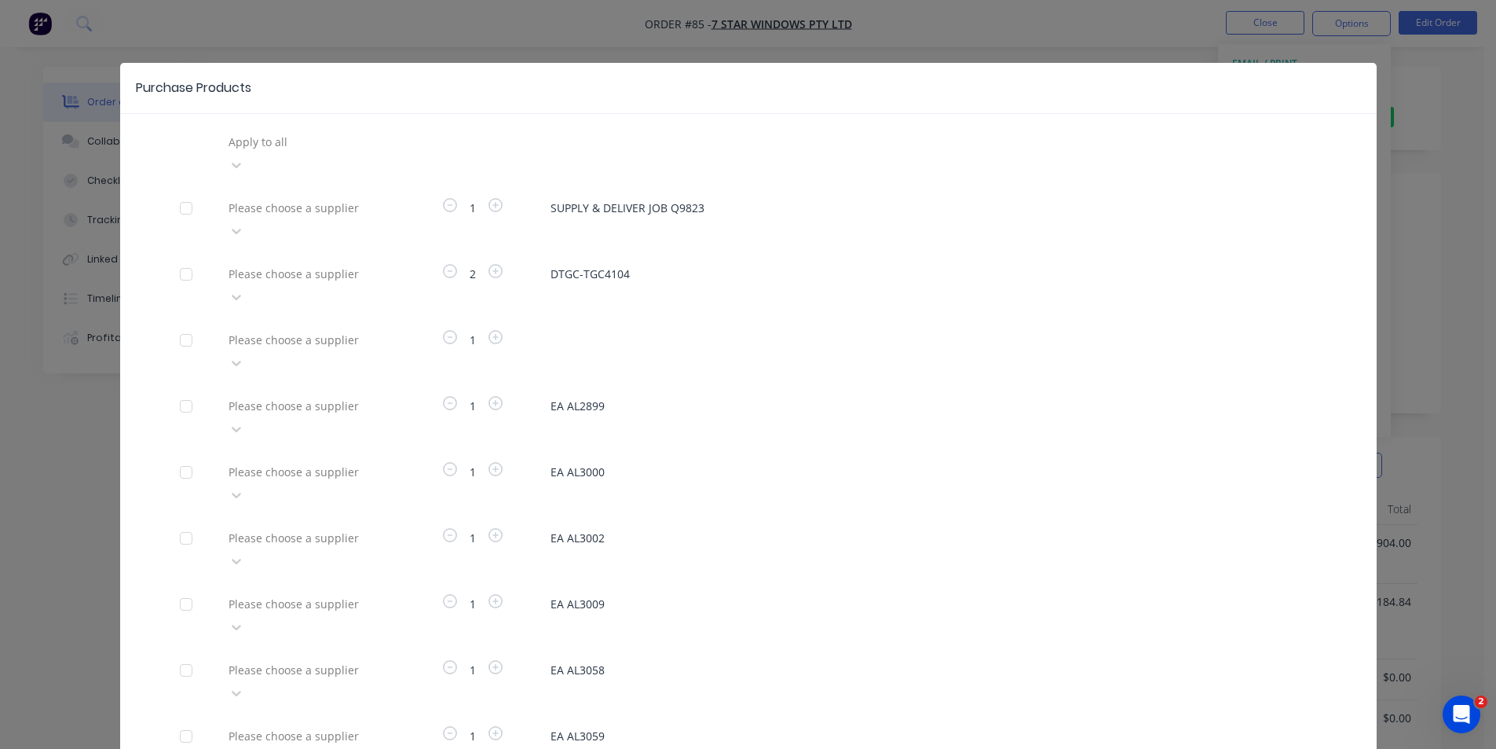
click at [291, 198] on div at bounding box center [340, 208] width 226 height 20
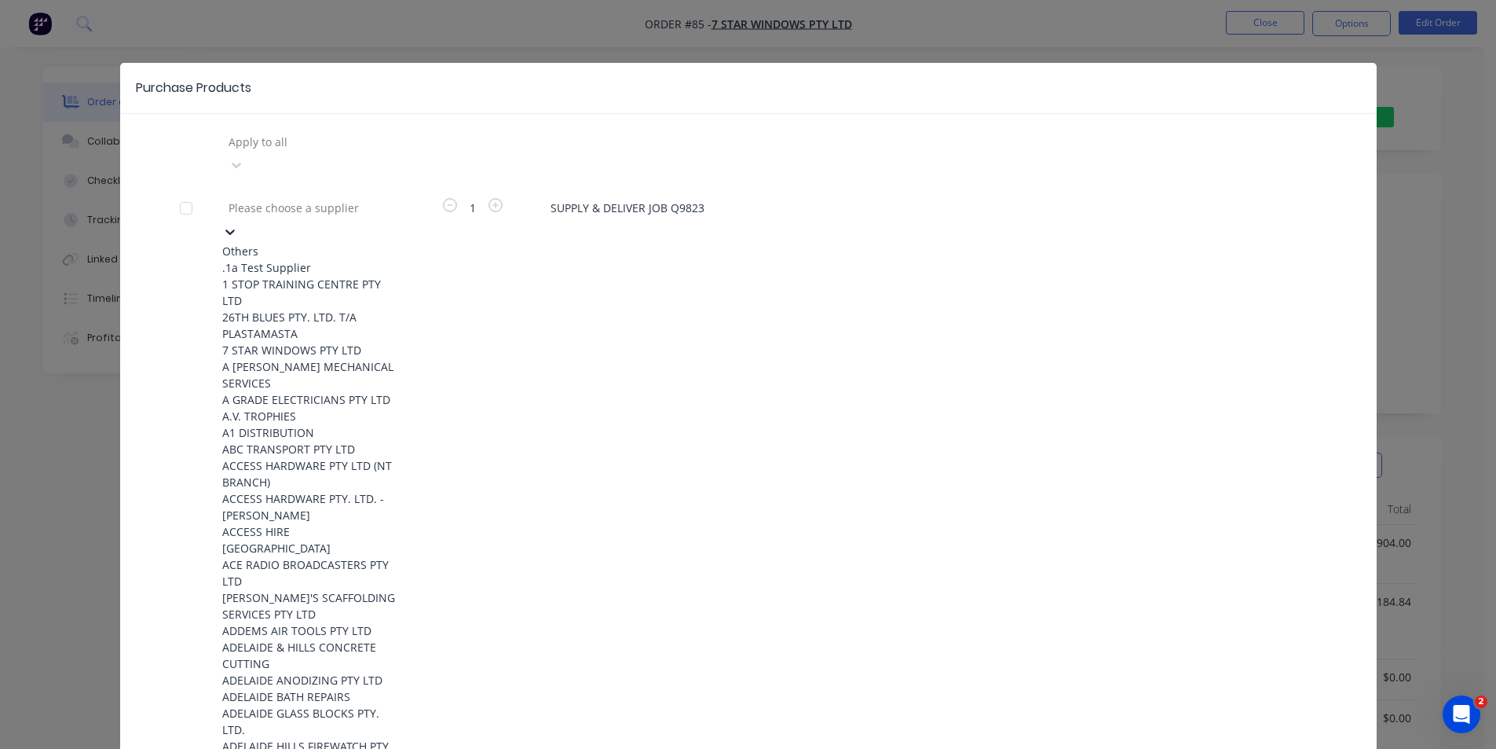
click at [181, 192] on div at bounding box center [185, 207] width 31 height 31
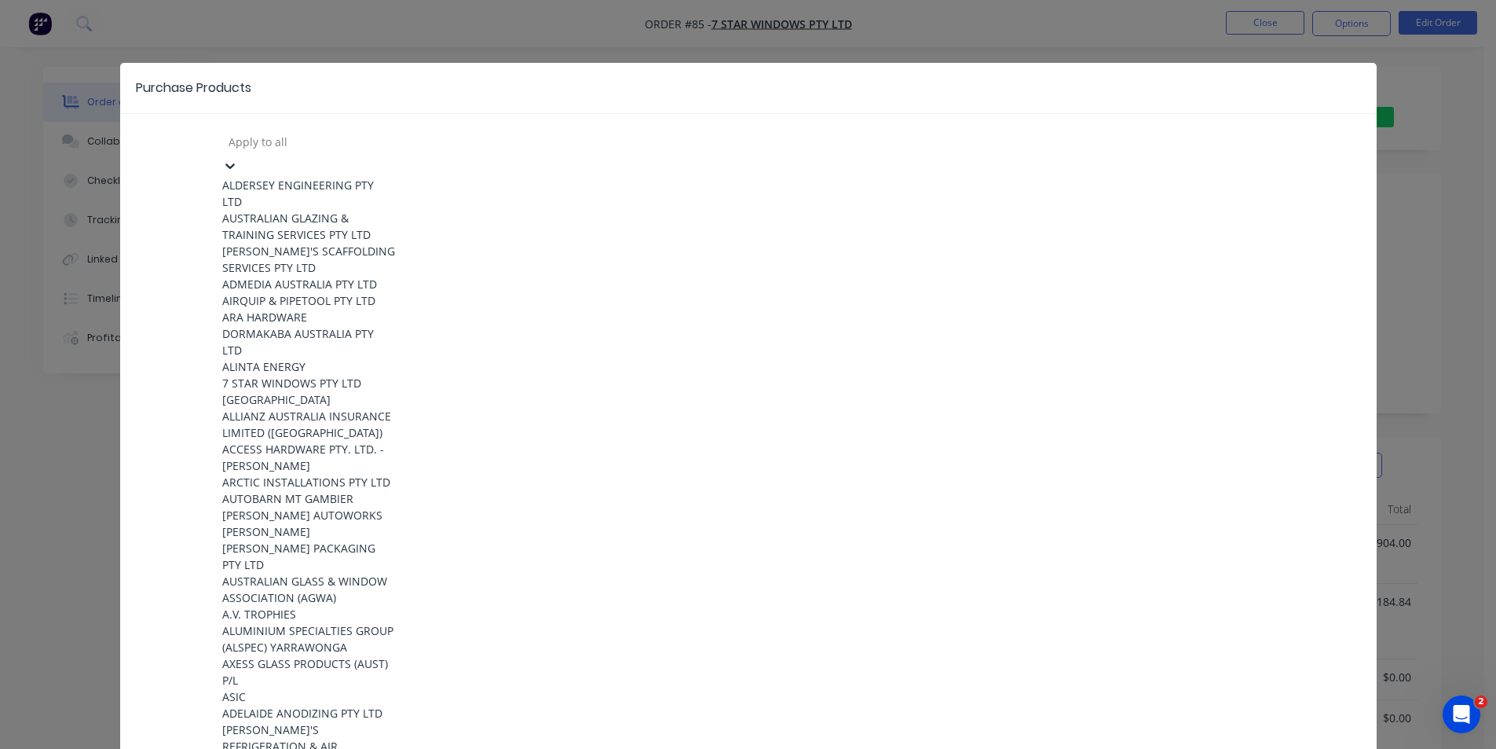
click at [320, 136] on div at bounding box center [340, 142] width 226 height 20
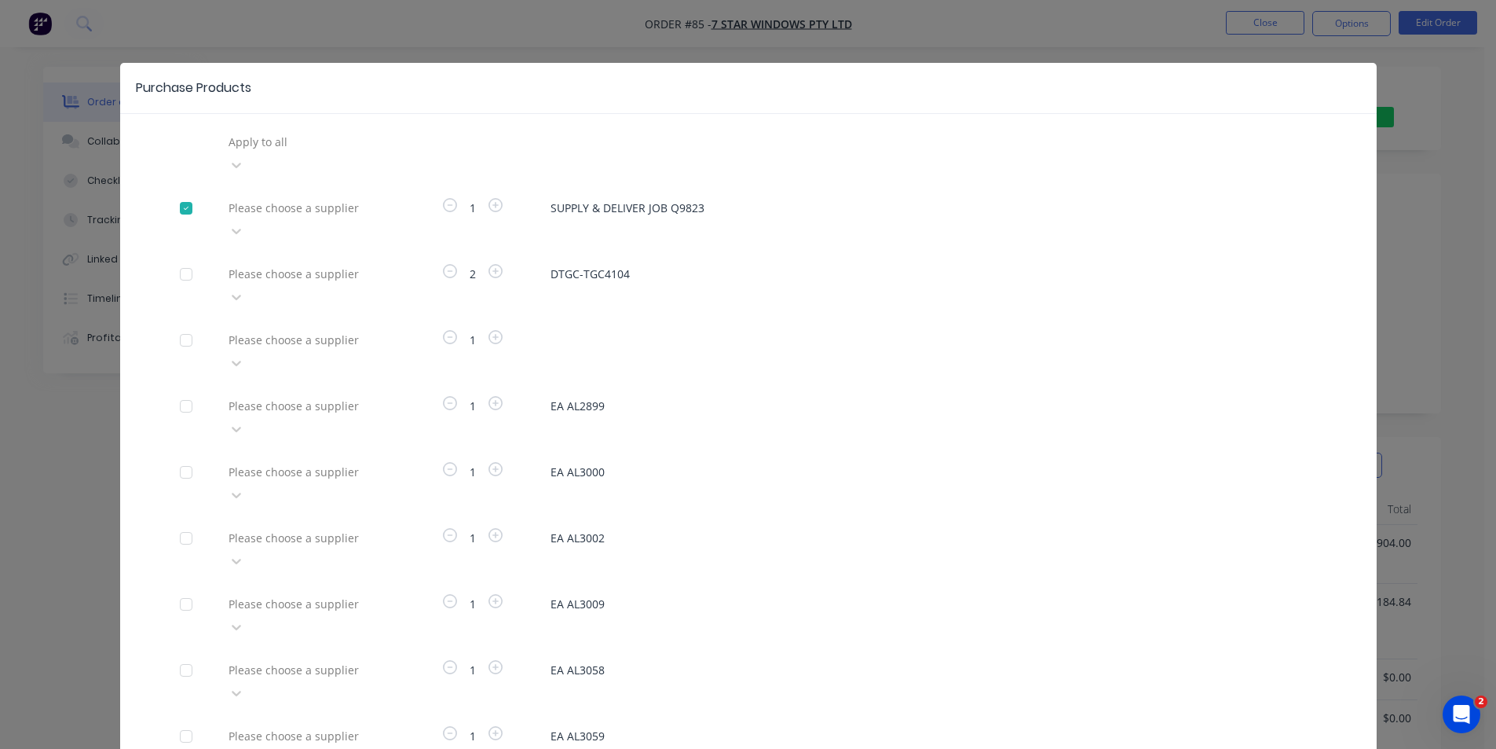
click at [503, 126] on div "Purchase Products Apply to all Please choose a supplier 1 SUPPLY & DELIVER JOB …" at bounding box center [748, 708] width 1257 height 1291
click at [342, 198] on div at bounding box center [340, 208] width 226 height 20
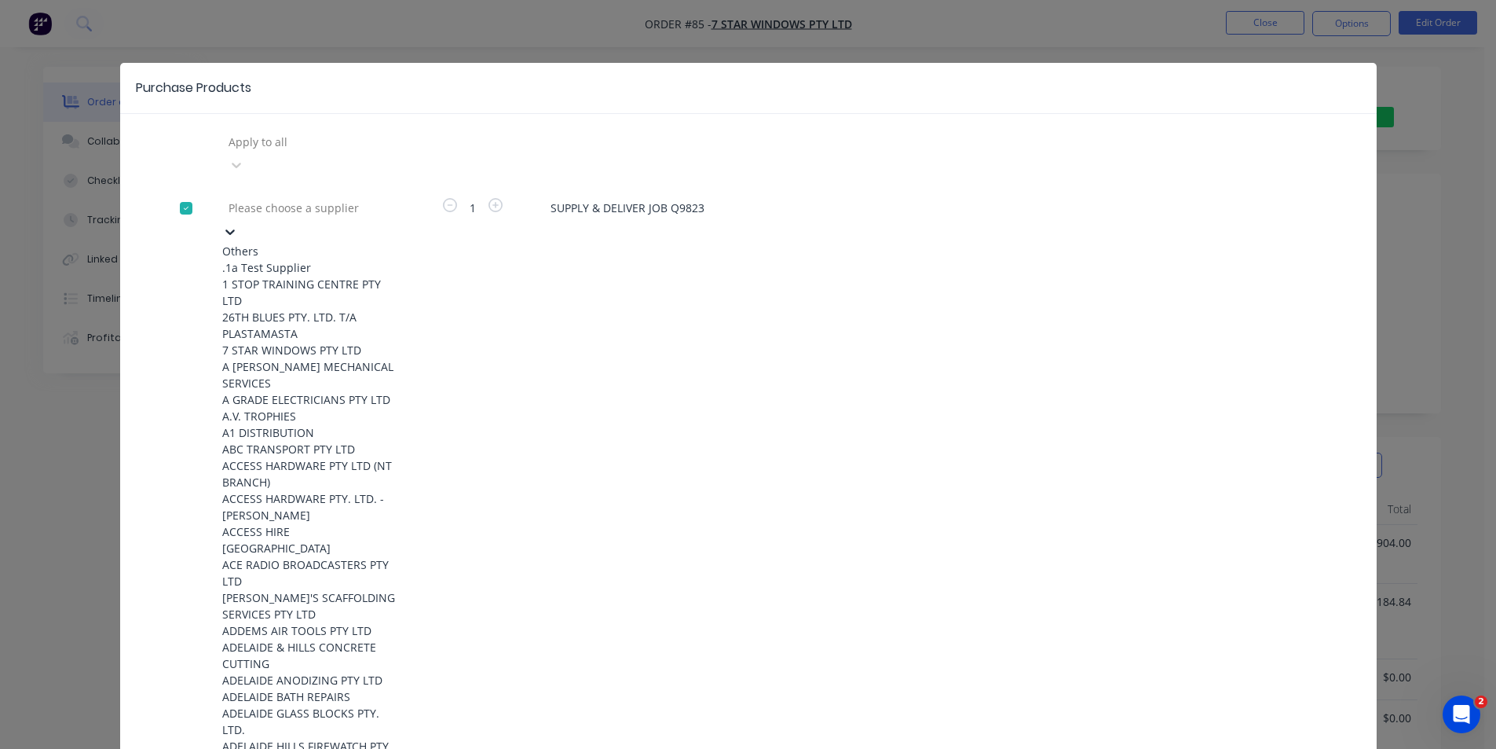
click at [184, 192] on div at bounding box center [185, 207] width 31 height 31
click at [257, 138] on div at bounding box center [340, 142] width 226 height 20
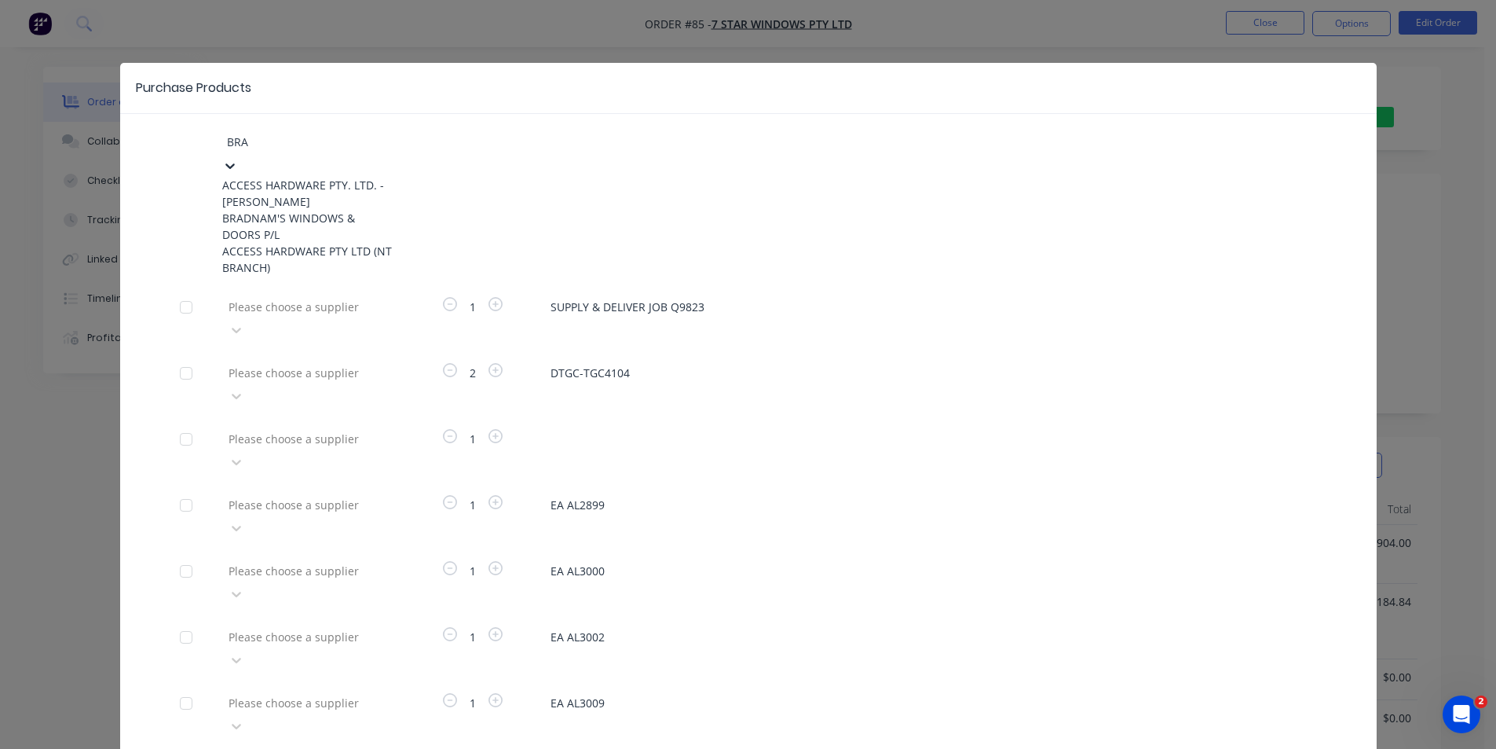
type input "[PERSON_NAME]"
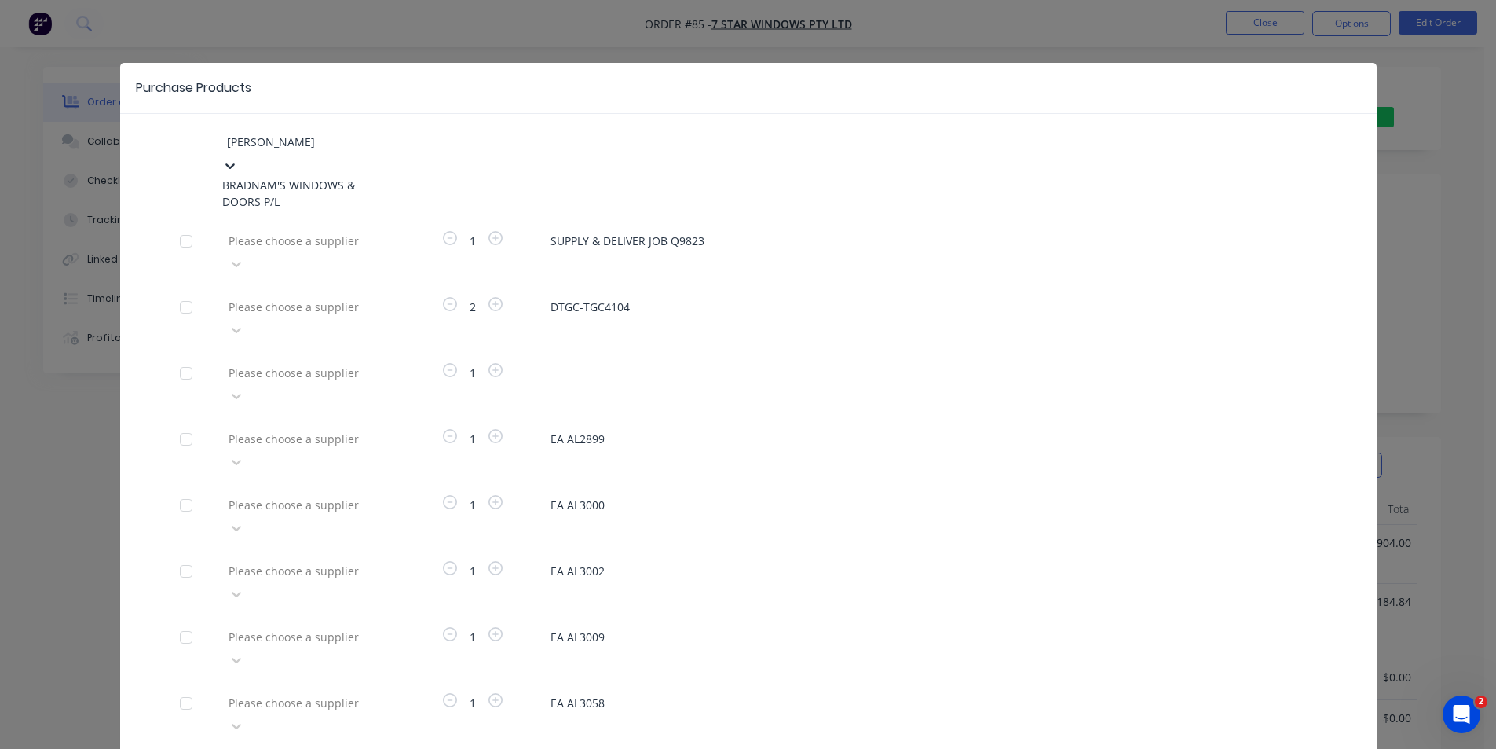
click at [295, 177] on div "BRADNAM'S WINDOWS & DOORS P/L" at bounding box center [308, 193] width 173 height 33
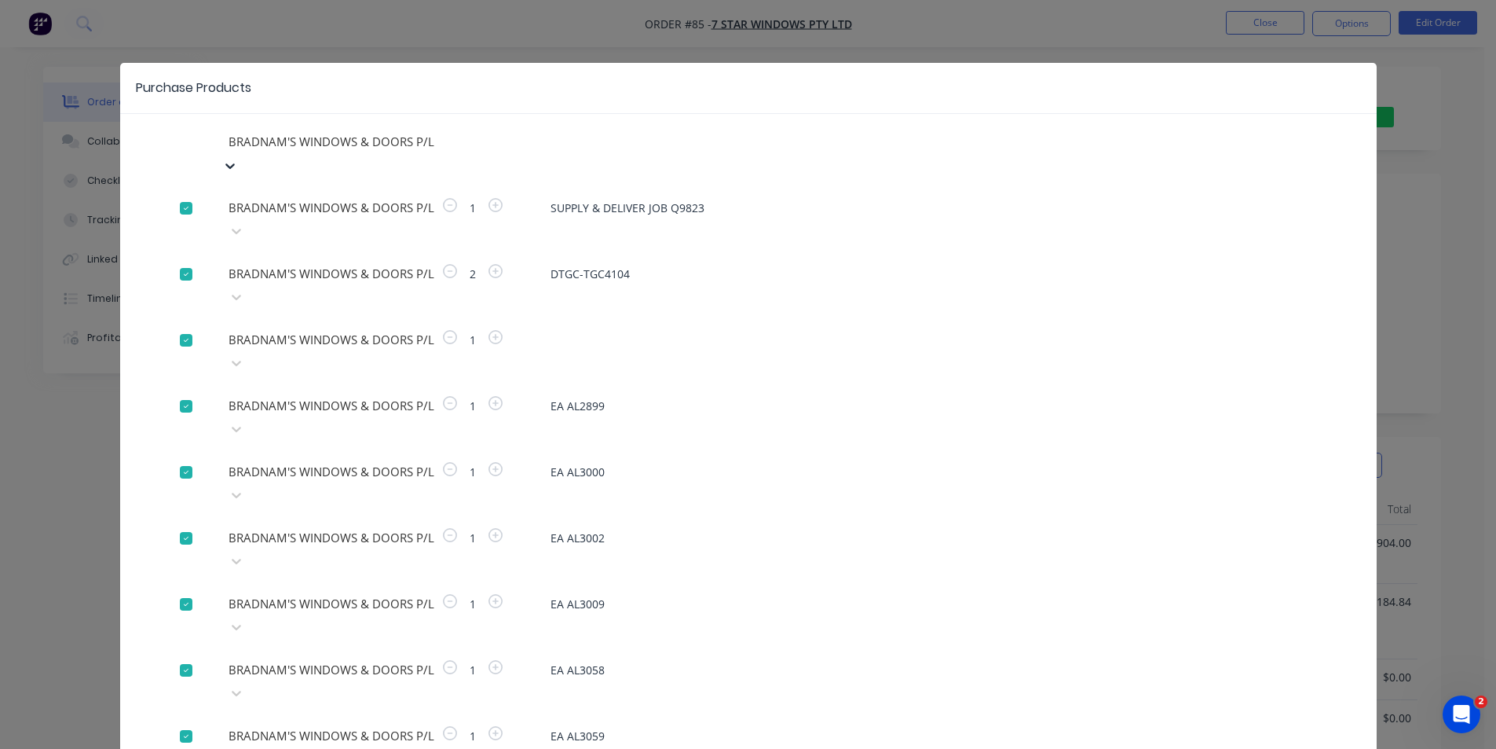
scroll to position [27, 0]
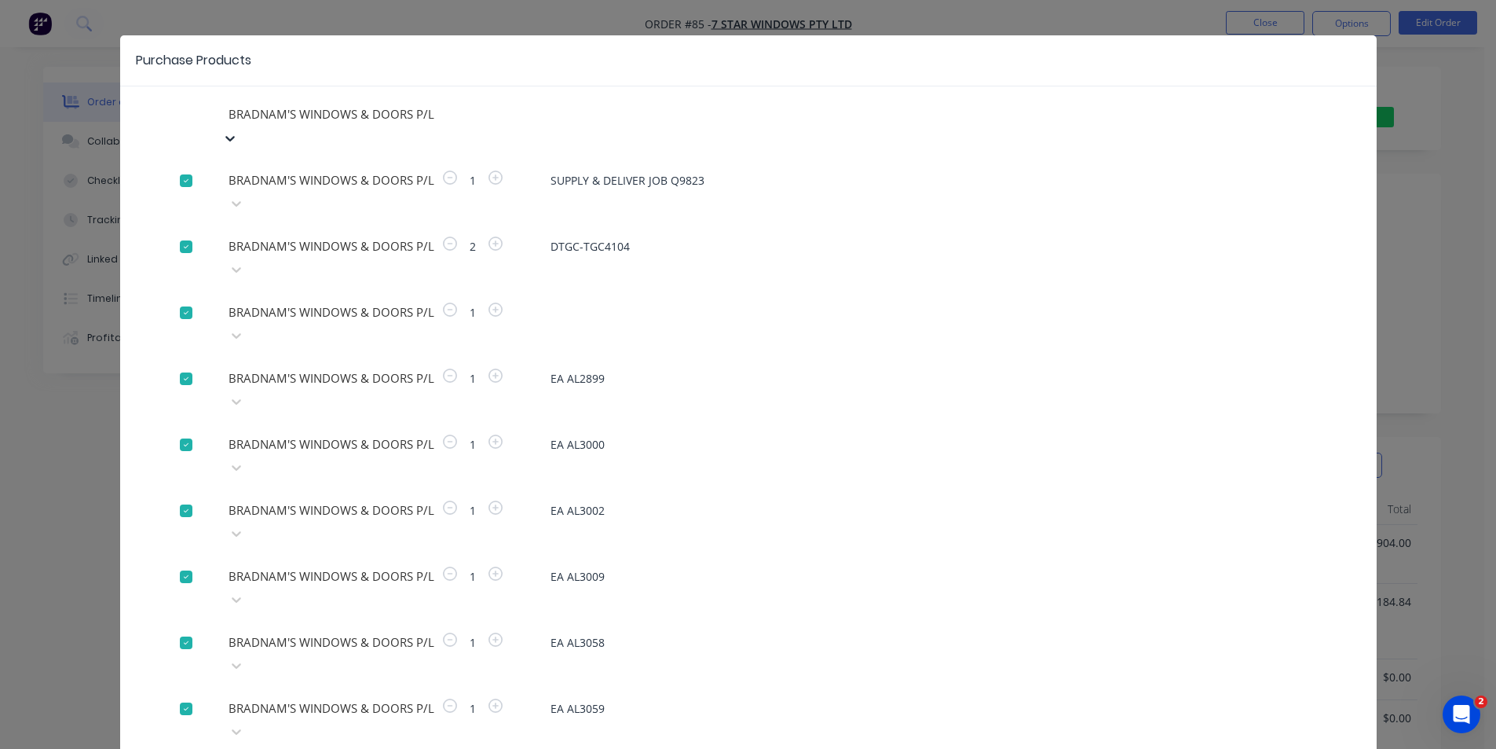
click at [311, 236] on div at bounding box center [340, 246] width 226 height 20
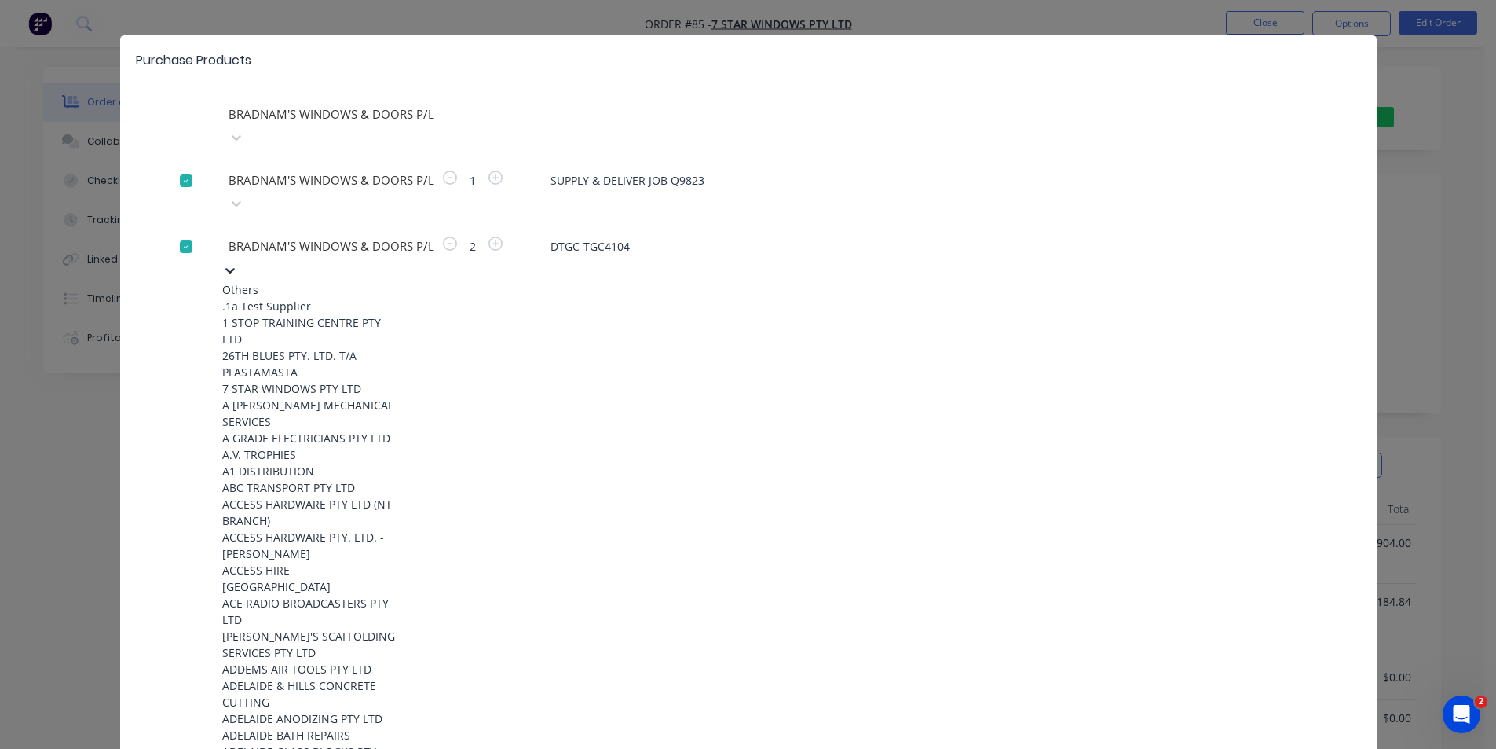
click at [177, 165] on div at bounding box center [185, 180] width 31 height 31
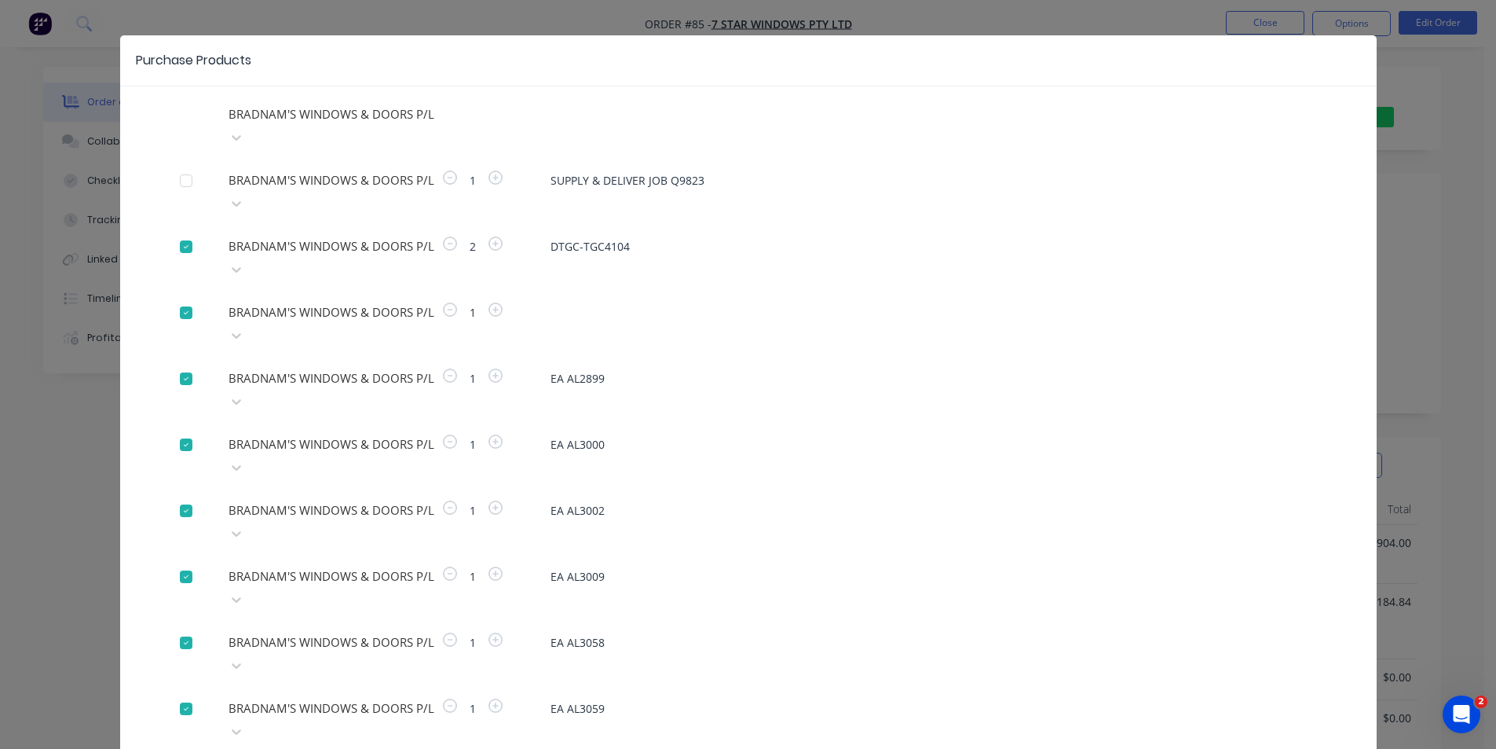
drag, startPoint x: 1182, startPoint y: 363, endPoint x: 1130, endPoint y: 355, distance: 52.4
click at [1154, 498] on div "BRADNAM'S WINDOWS & DOORS P/L 1 EA AL3002" at bounding box center [748, 521] width 1137 height 47
click at [346, 127] on div "BRADNAM'S WINDOWS & DOORS P/L BRADNAM'S WINDOWS & DOORS P/L 1 SUPPLY & DELIVER …" at bounding box center [748, 702] width 1257 height 1201
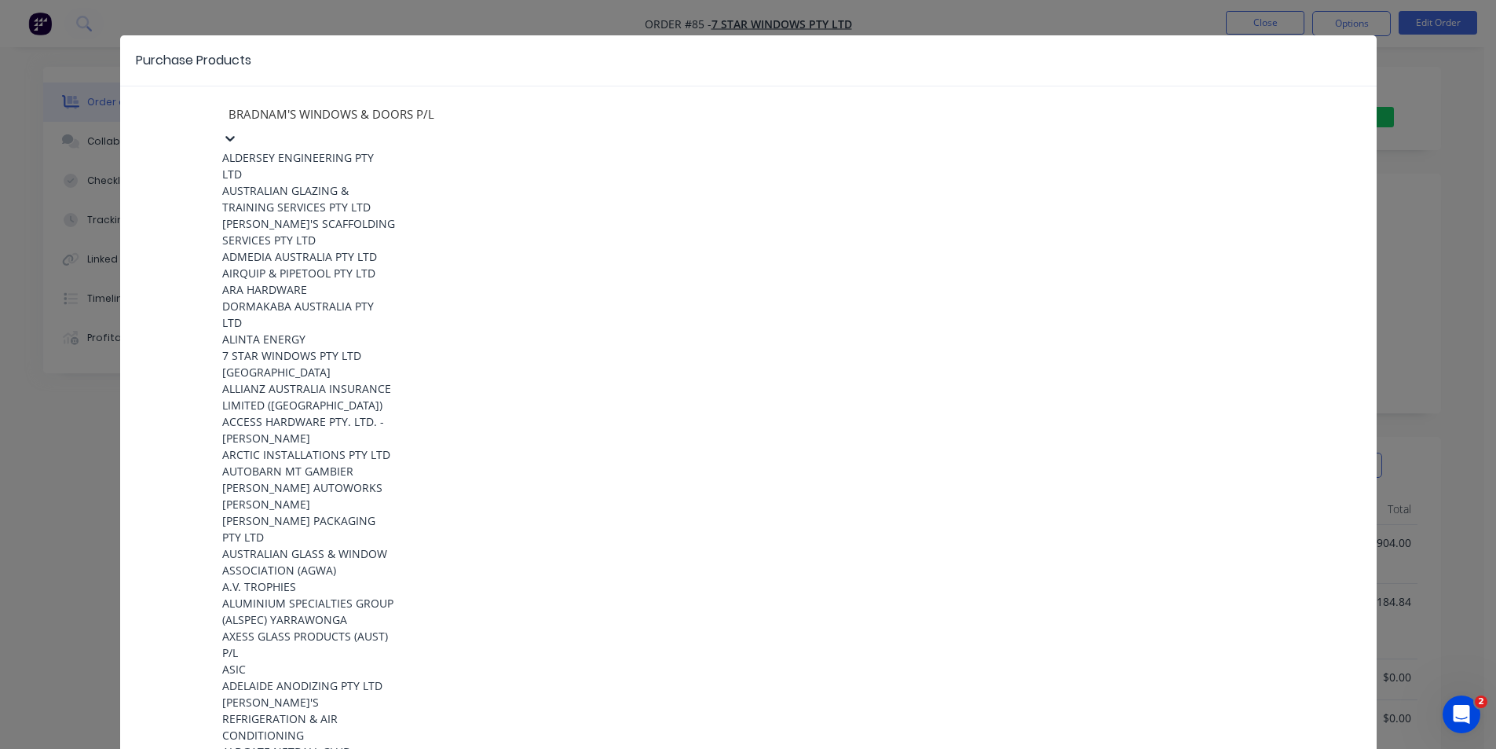
click at [346, 122] on div at bounding box center [340, 114] width 226 height 20
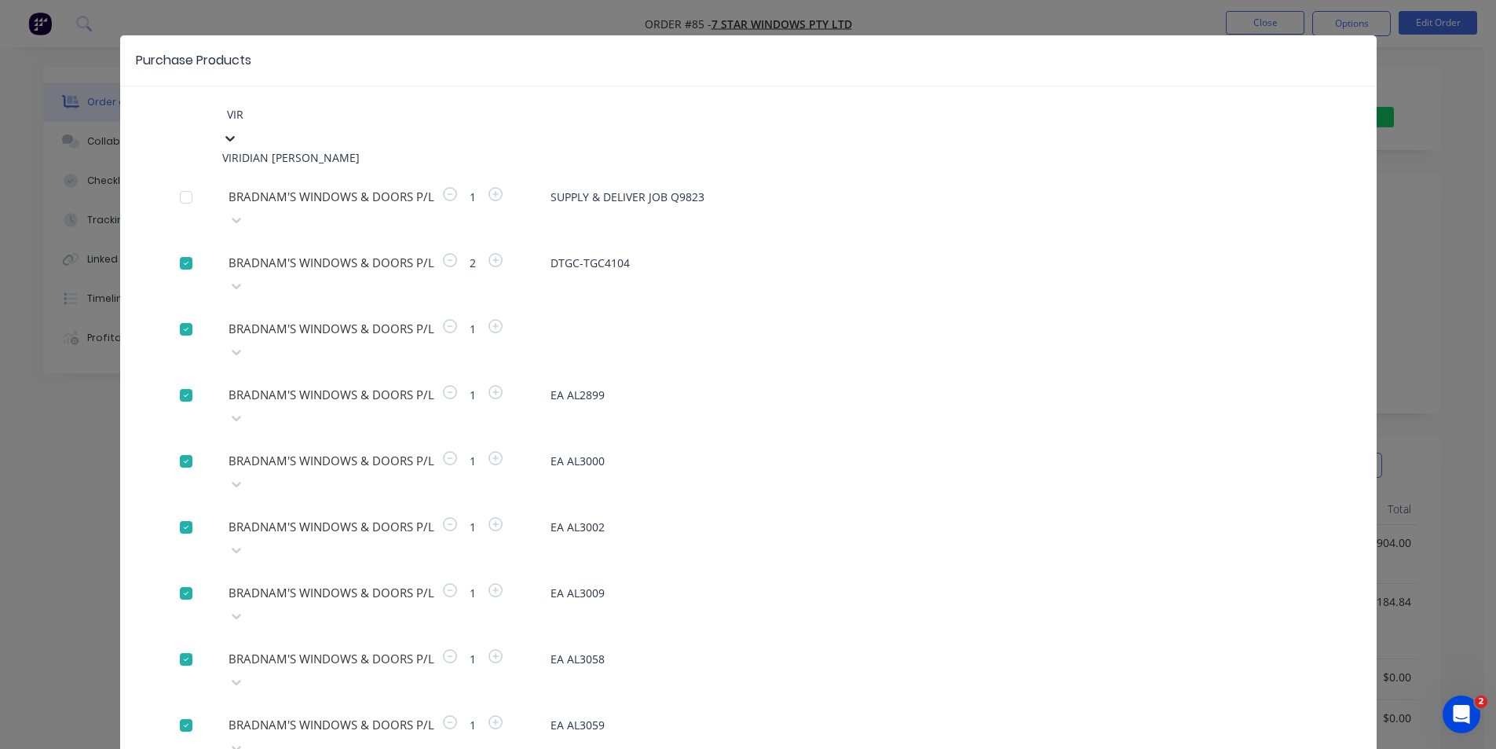
type input "VIRI"
click at [303, 150] on div "VIRIDIAN [PERSON_NAME]" at bounding box center [308, 157] width 173 height 16
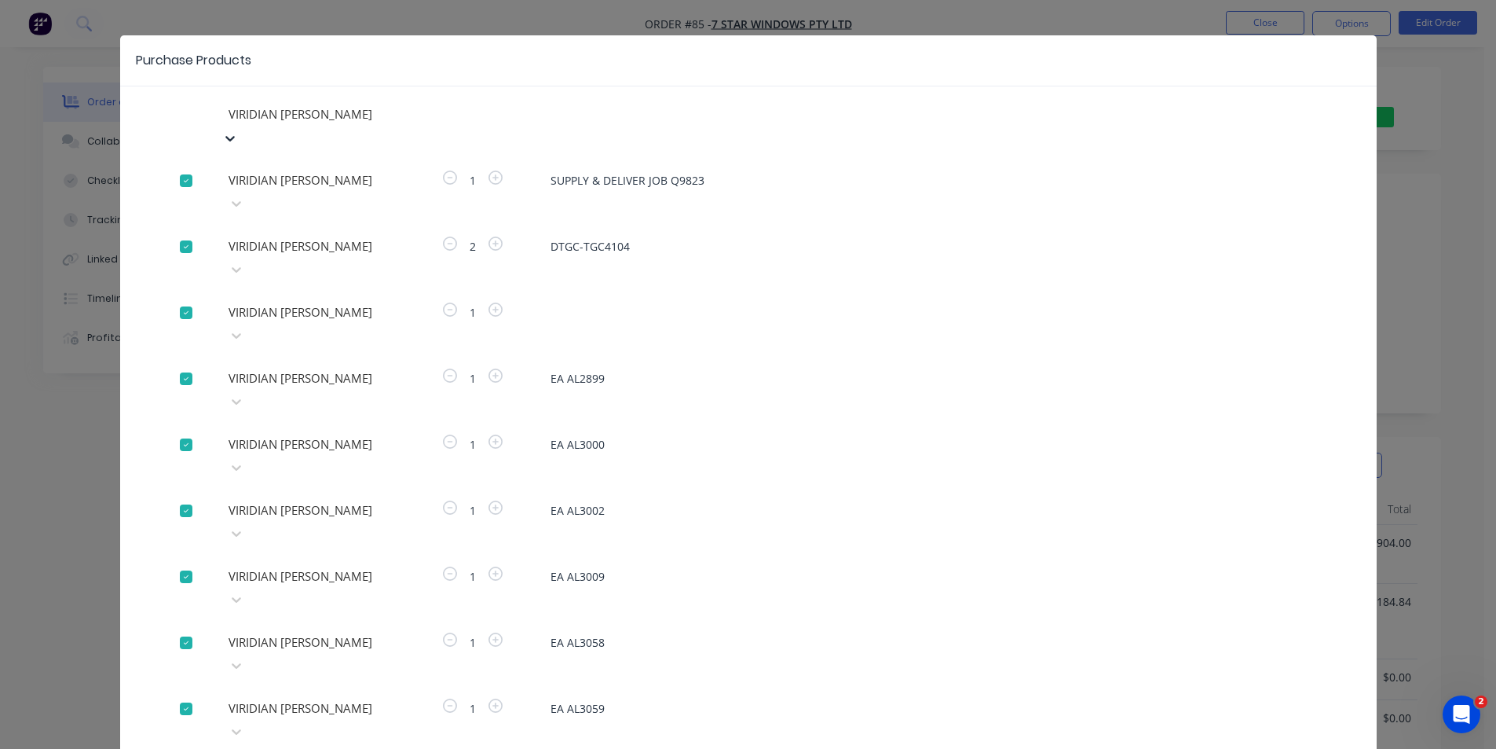
click at [179, 165] on div at bounding box center [185, 180] width 31 height 31
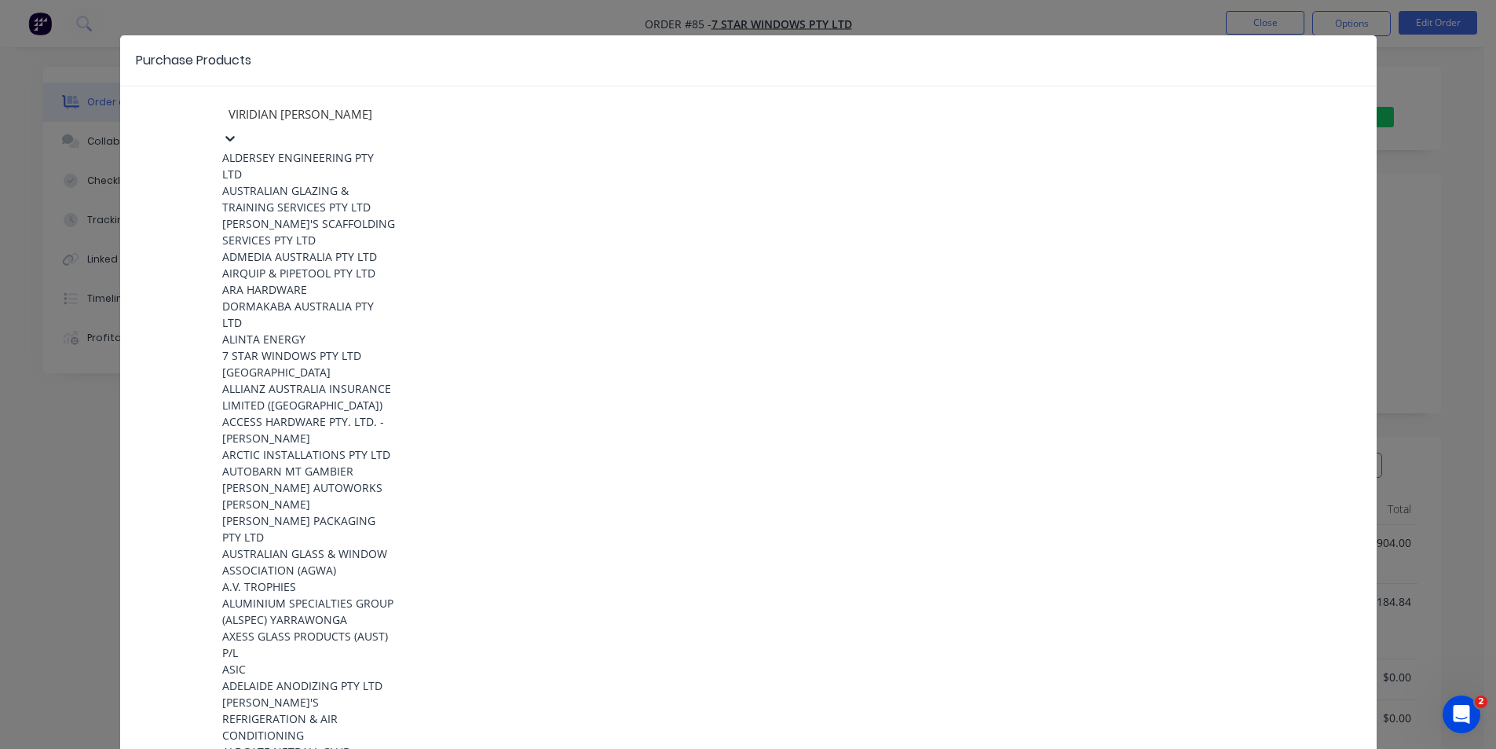
click at [342, 123] on div at bounding box center [340, 114] width 226 height 20
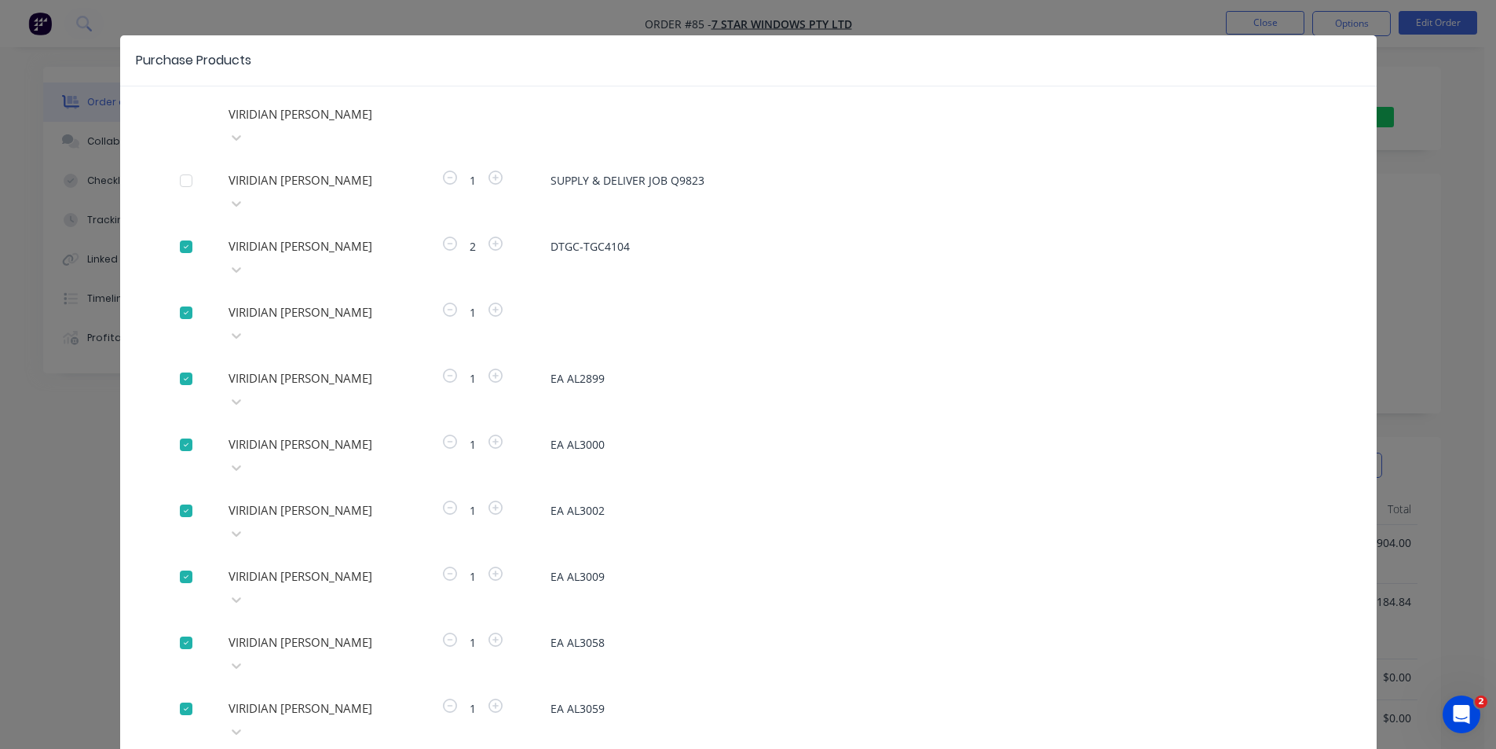
click at [1032, 370] on span "EA AL2899" at bounding box center [934, 378] width 767 height 16
drag, startPoint x: 180, startPoint y: 191, endPoint x: 179, endPoint y: 251, distance: 59.7
click at [180, 231] on div at bounding box center [185, 246] width 31 height 31
click at [178, 297] on div at bounding box center [185, 312] width 31 height 31
click at [186, 363] on div at bounding box center [185, 378] width 31 height 31
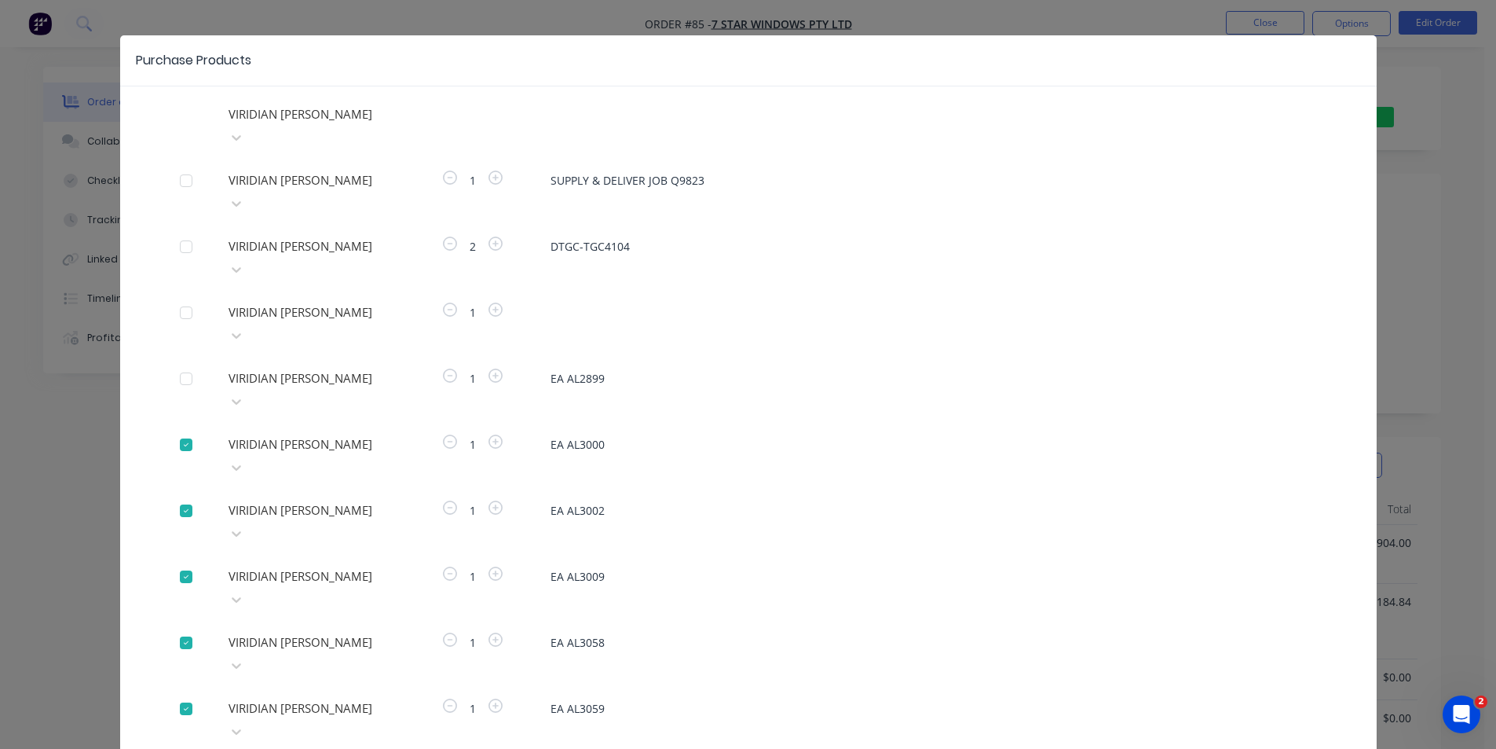
click at [184, 429] on div at bounding box center [185, 444] width 31 height 31
click at [179, 495] on div at bounding box center [185, 510] width 31 height 31
click at [178, 561] on div at bounding box center [185, 576] width 31 height 31
drag, startPoint x: 182, startPoint y: 451, endPoint x: 179, endPoint y: 470, distance: 19.1
click at [182, 627] on div at bounding box center [185, 642] width 31 height 31
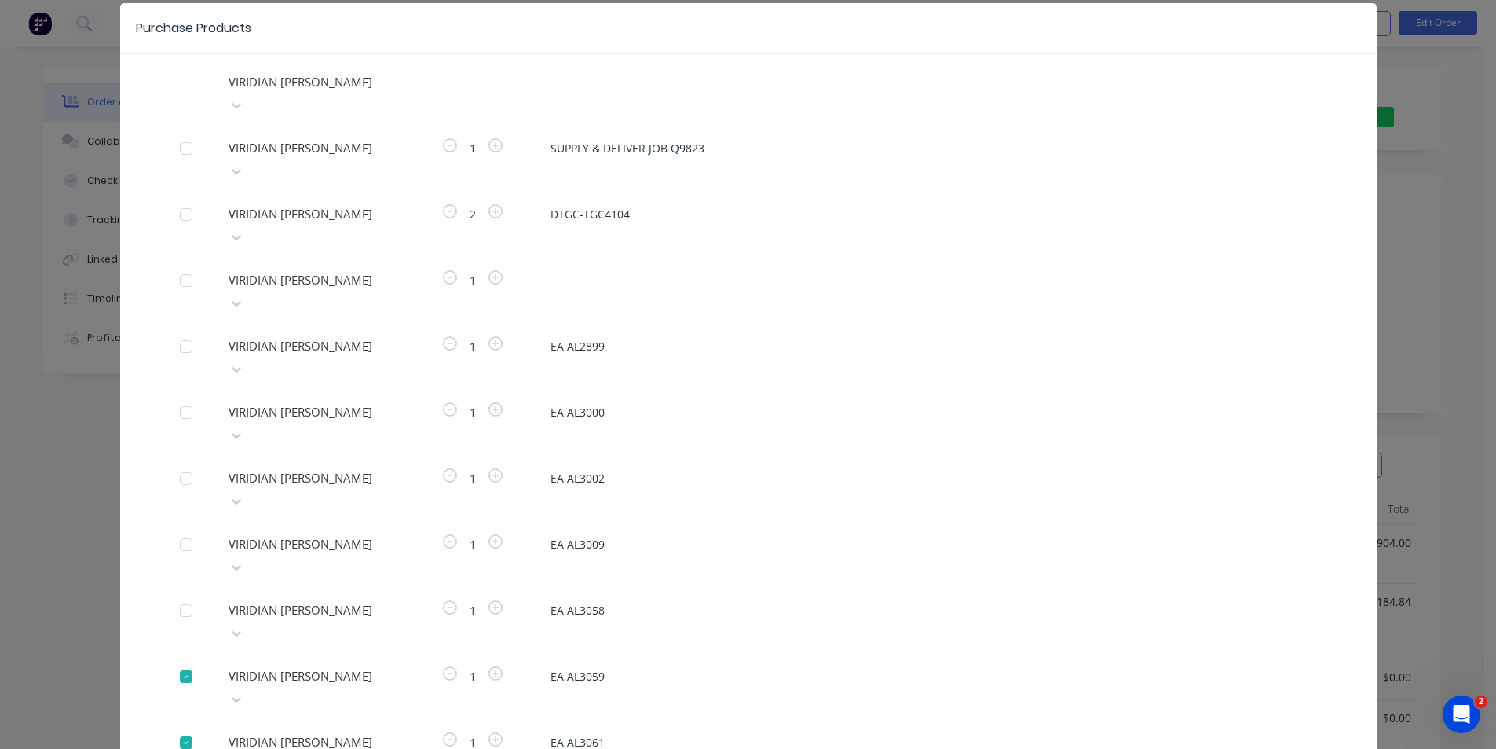
scroll to position [87, 0]
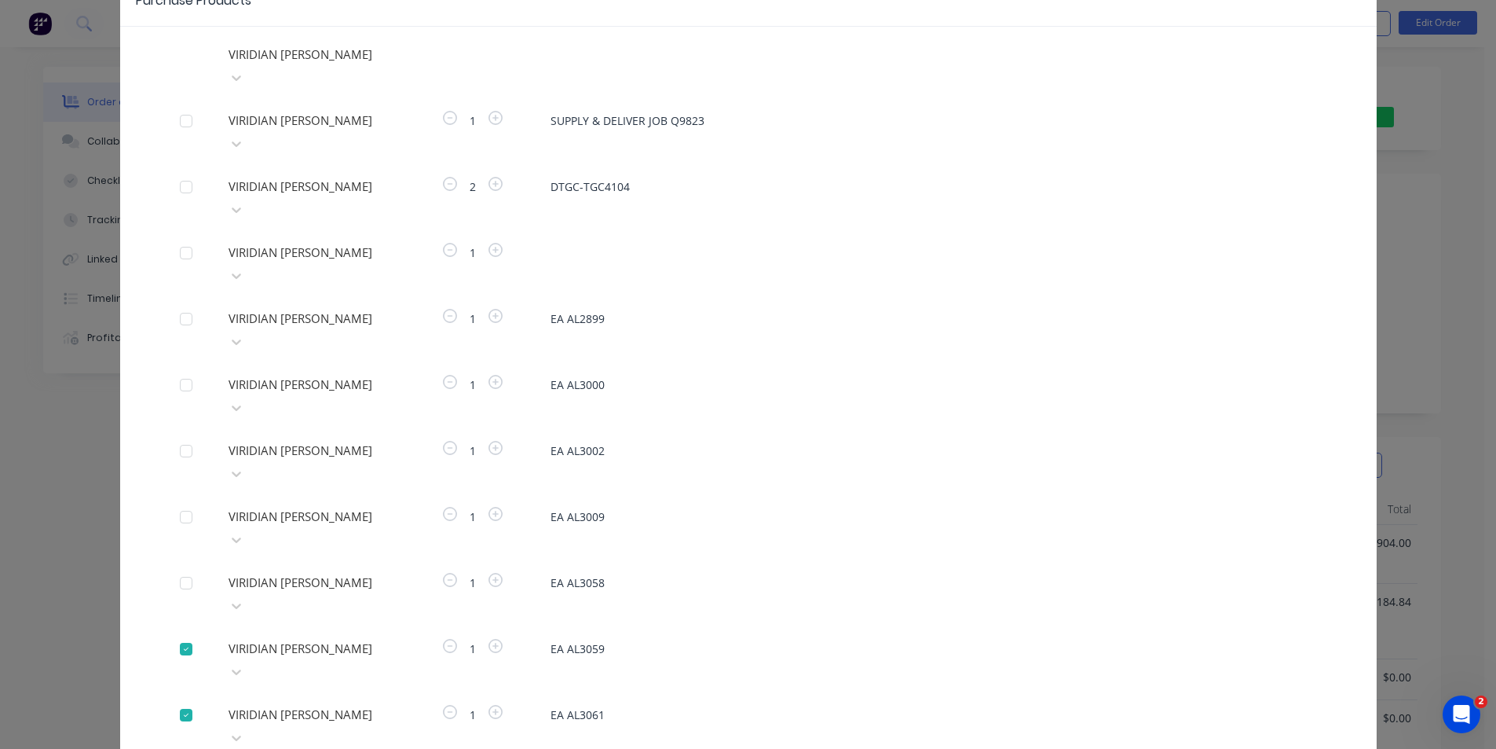
click at [181, 633] on div at bounding box center [185, 648] width 31 height 31
click at [179, 699] on div at bounding box center [185, 714] width 31 height 31
drag, startPoint x: 178, startPoint y: 518, endPoint x: 178, endPoint y: 540, distance: 22.0
drag, startPoint x: 177, startPoint y: 555, endPoint x: 180, endPoint y: 571, distance: 16.0
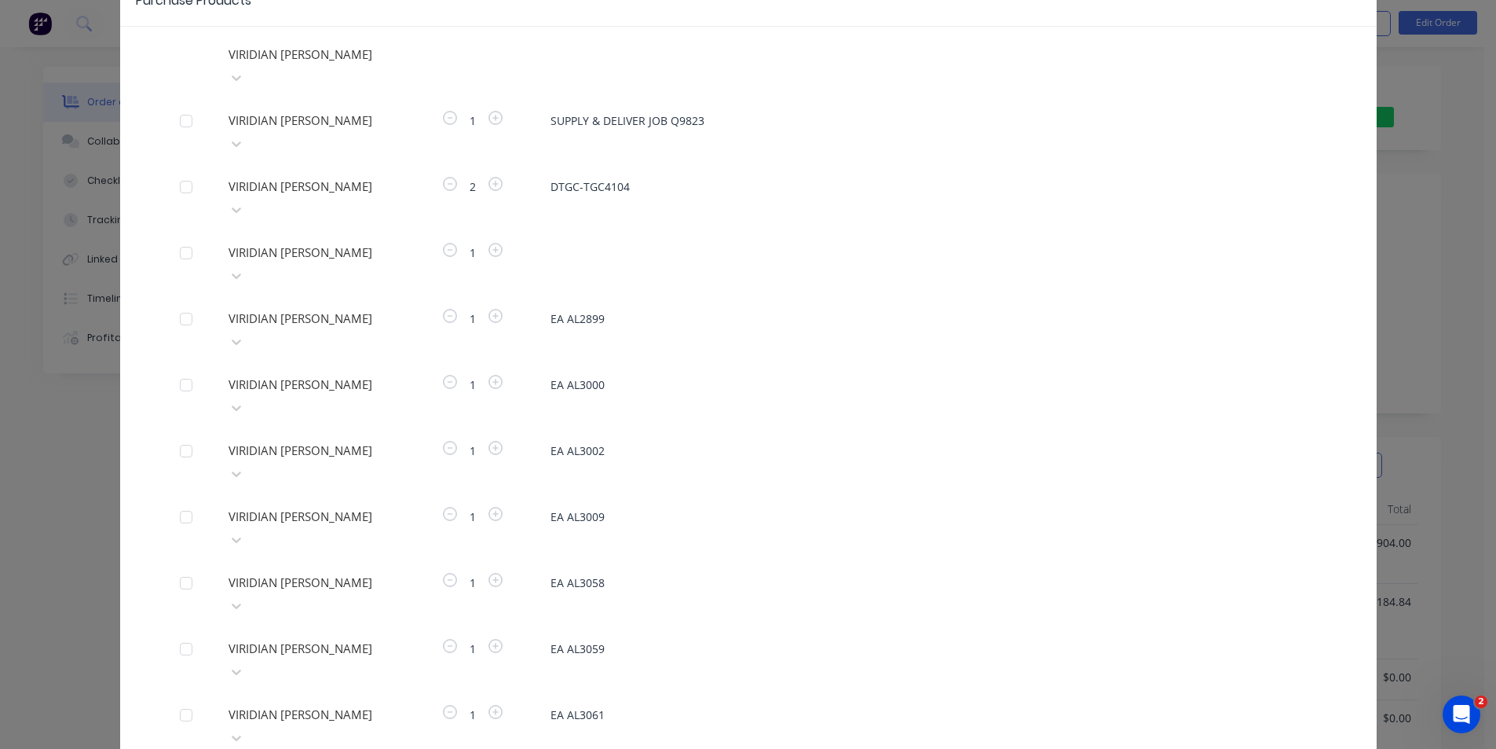
click at [181, 580] on div "VIRIDIAN [PERSON_NAME] VIRIDIAN [PERSON_NAME] 1 SUPPLY & DELIVER JOB Q9823 VIRI…" at bounding box center [748, 642] width 1257 height 1201
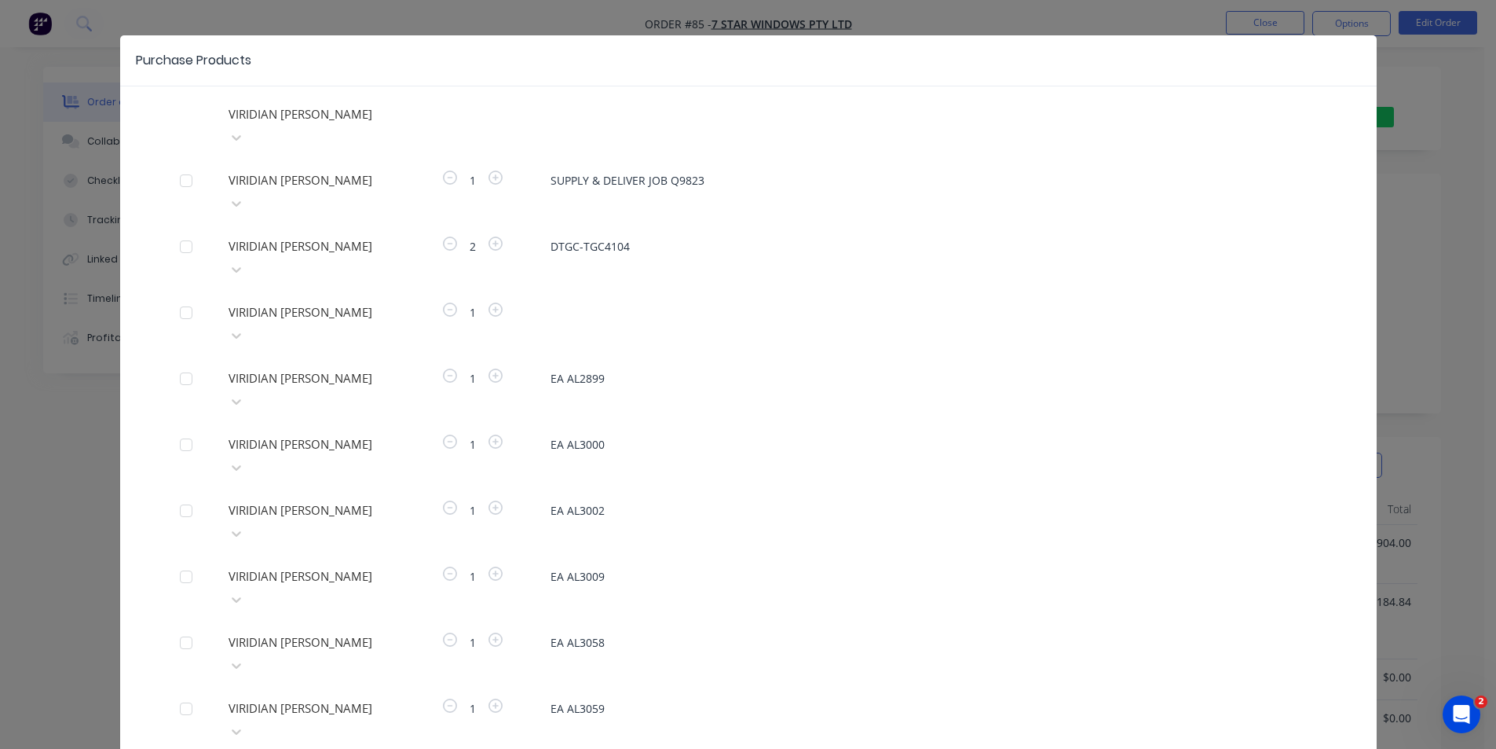
scroll to position [0, 0]
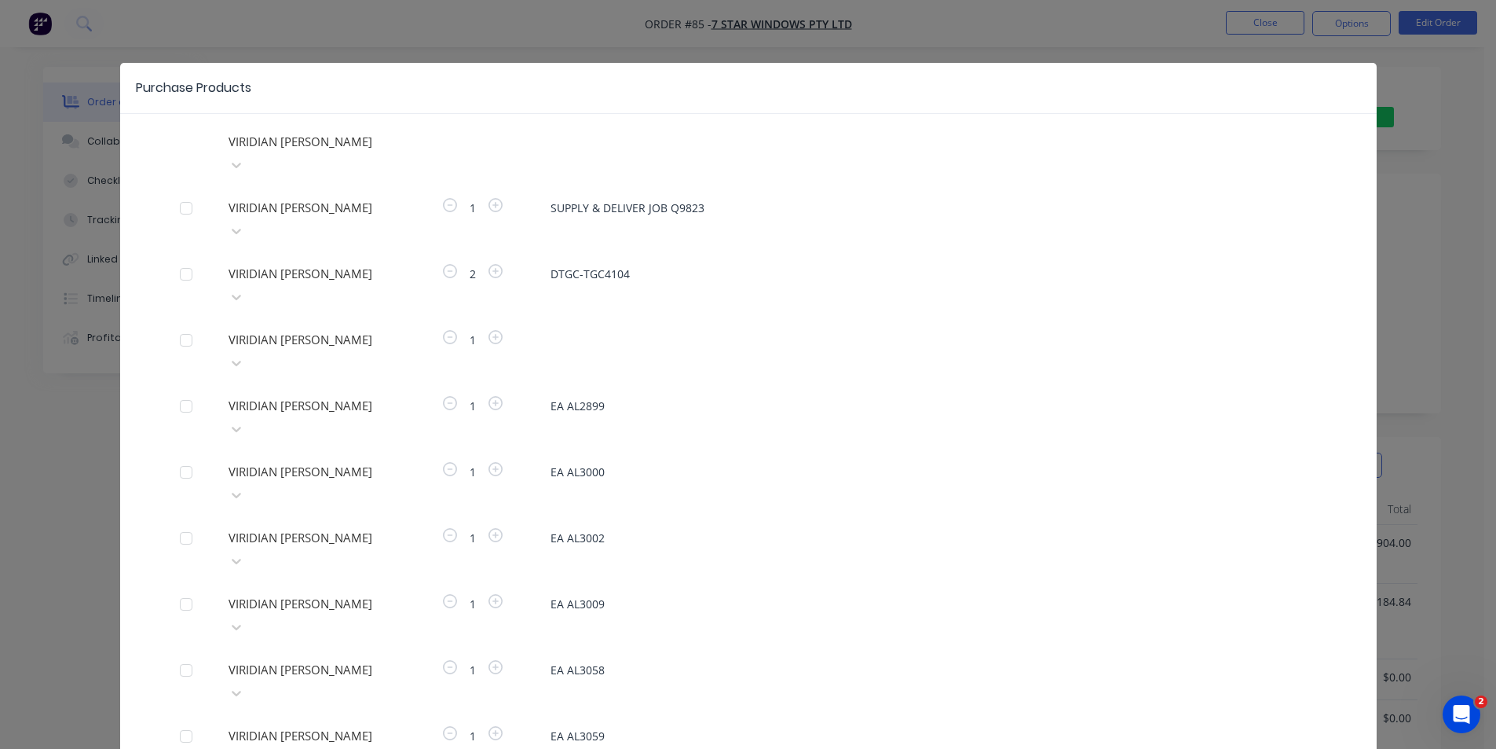
click at [191, 151] on div "VIRIDIAN [PERSON_NAME]" at bounding box center [748, 153] width 1137 height 47
click at [182, 192] on div at bounding box center [185, 207] width 31 height 31
click at [181, 153] on div "VIRIDIAN [PERSON_NAME] VIRIDIAN [PERSON_NAME] 1 SUPPLY & DELIVER JOB Q9823 VIRI…" at bounding box center [748, 730] width 1257 height 1201
click at [1384, 53] on div "Purchase Products VIRIDIAN [PERSON_NAME] VIRIDIAN [PERSON_NAME] 1 SUPPLY & DELI…" at bounding box center [748, 374] width 1496 height 749
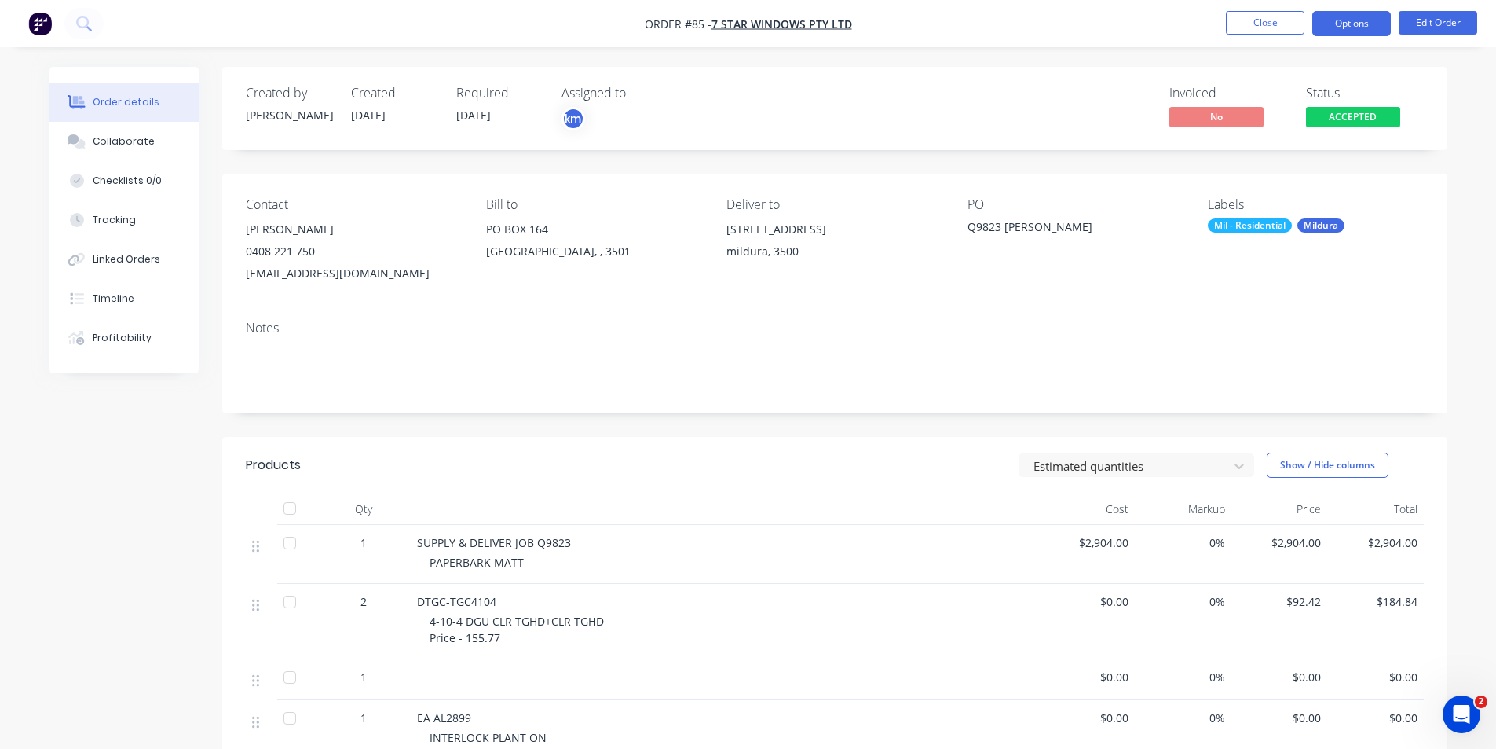
click at [1367, 22] on button "Options" at bounding box center [1351, 23] width 79 height 25
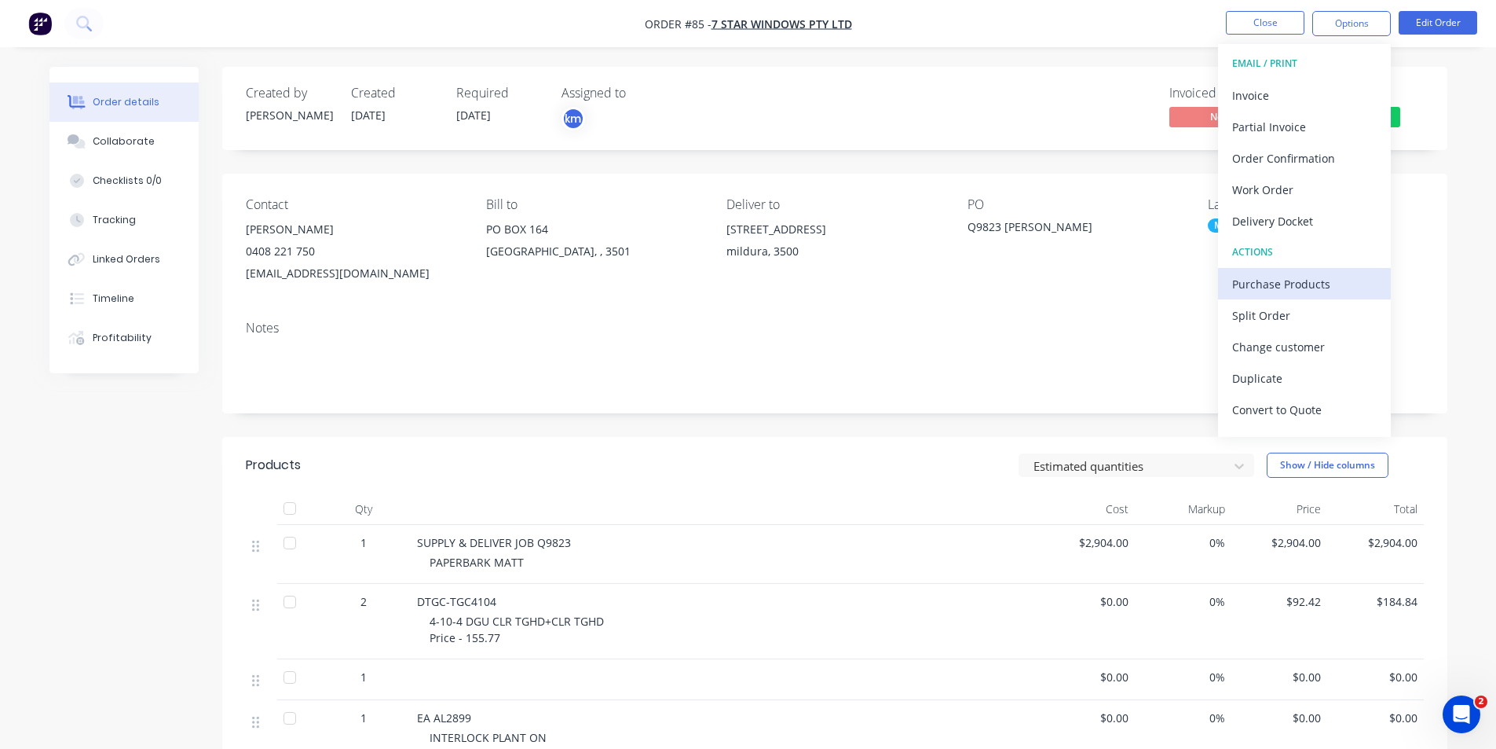
click at [1307, 282] on div "Purchase Products" at bounding box center [1304, 284] width 145 height 23
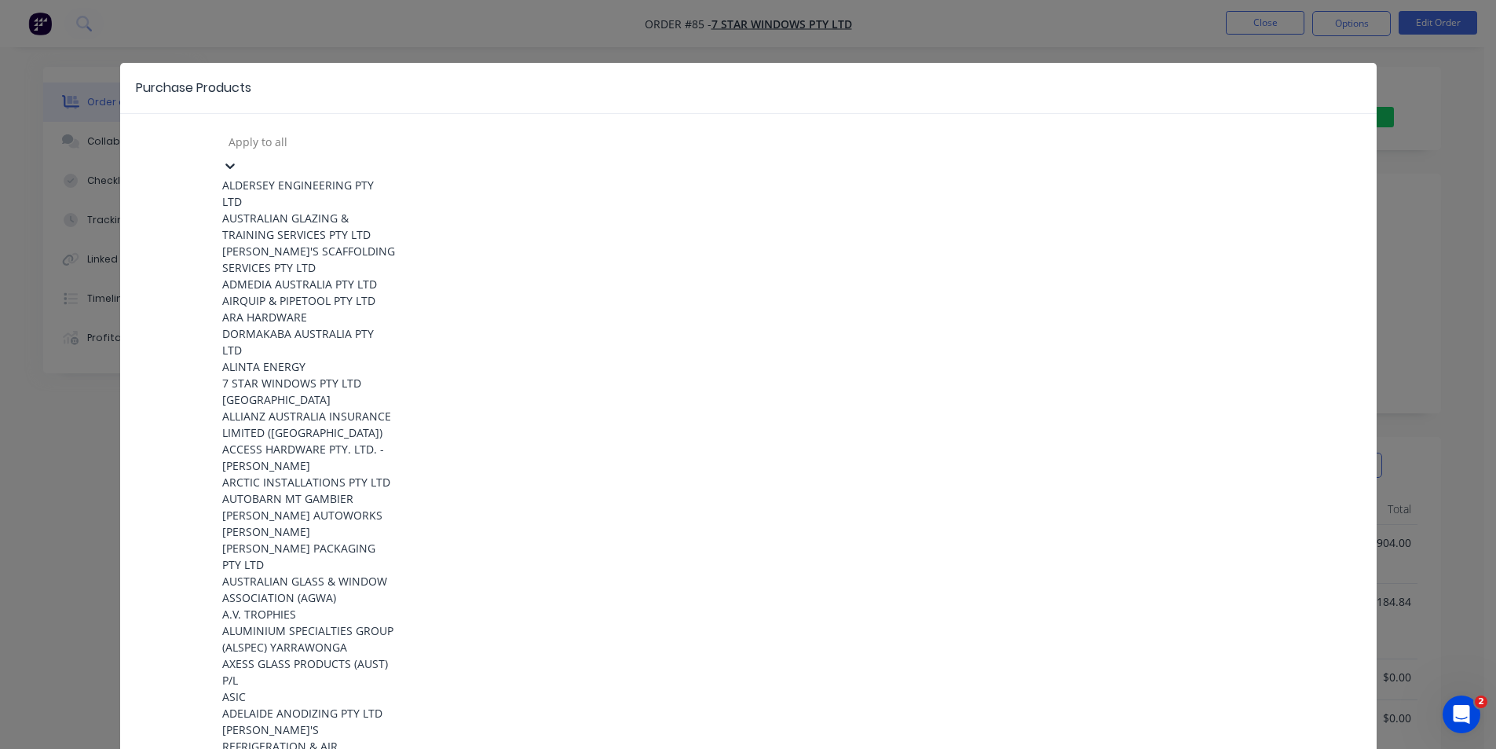
click at [367, 137] on div at bounding box center [340, 142] width 226 height 20
click at [243, 139] on div at bounding box center [340, 142] width 226 height 20
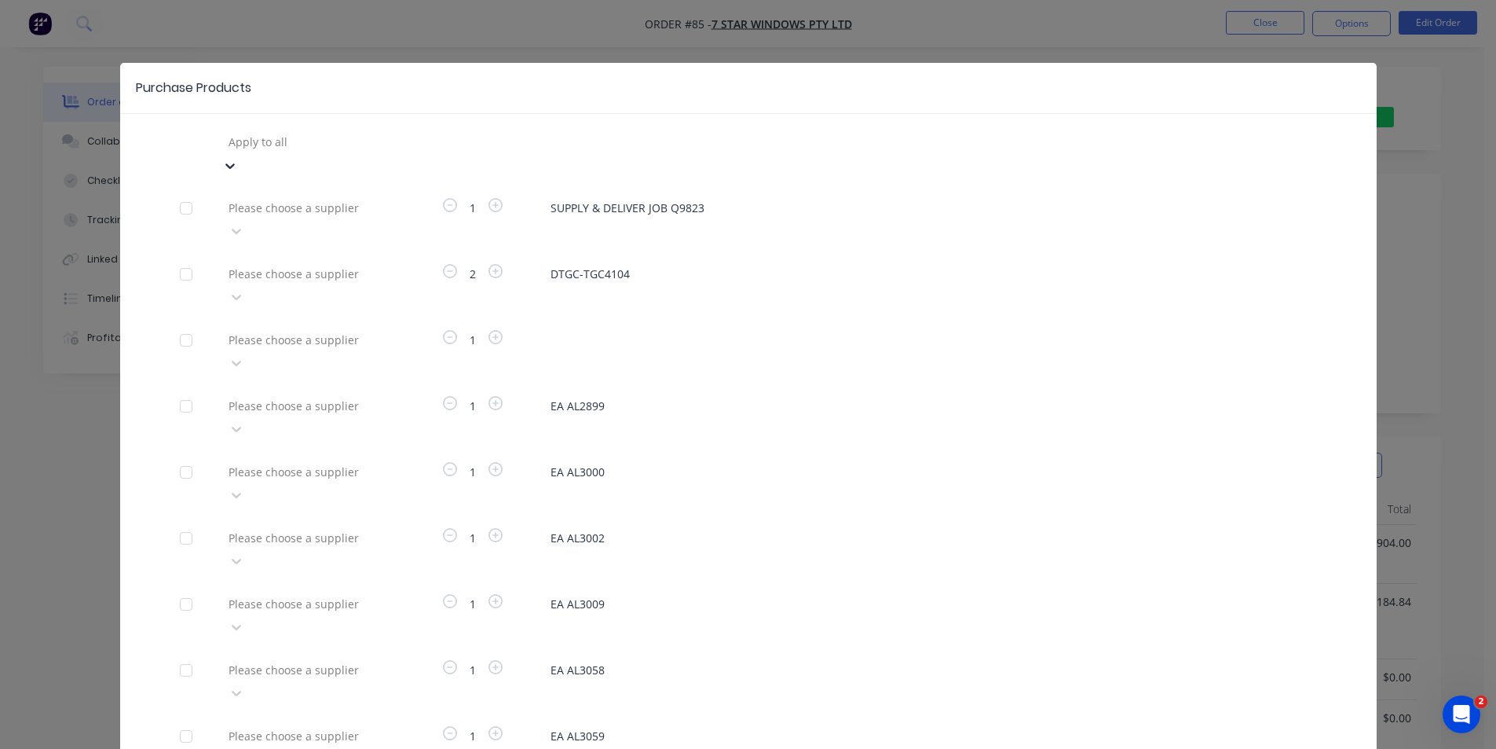
type input "l"
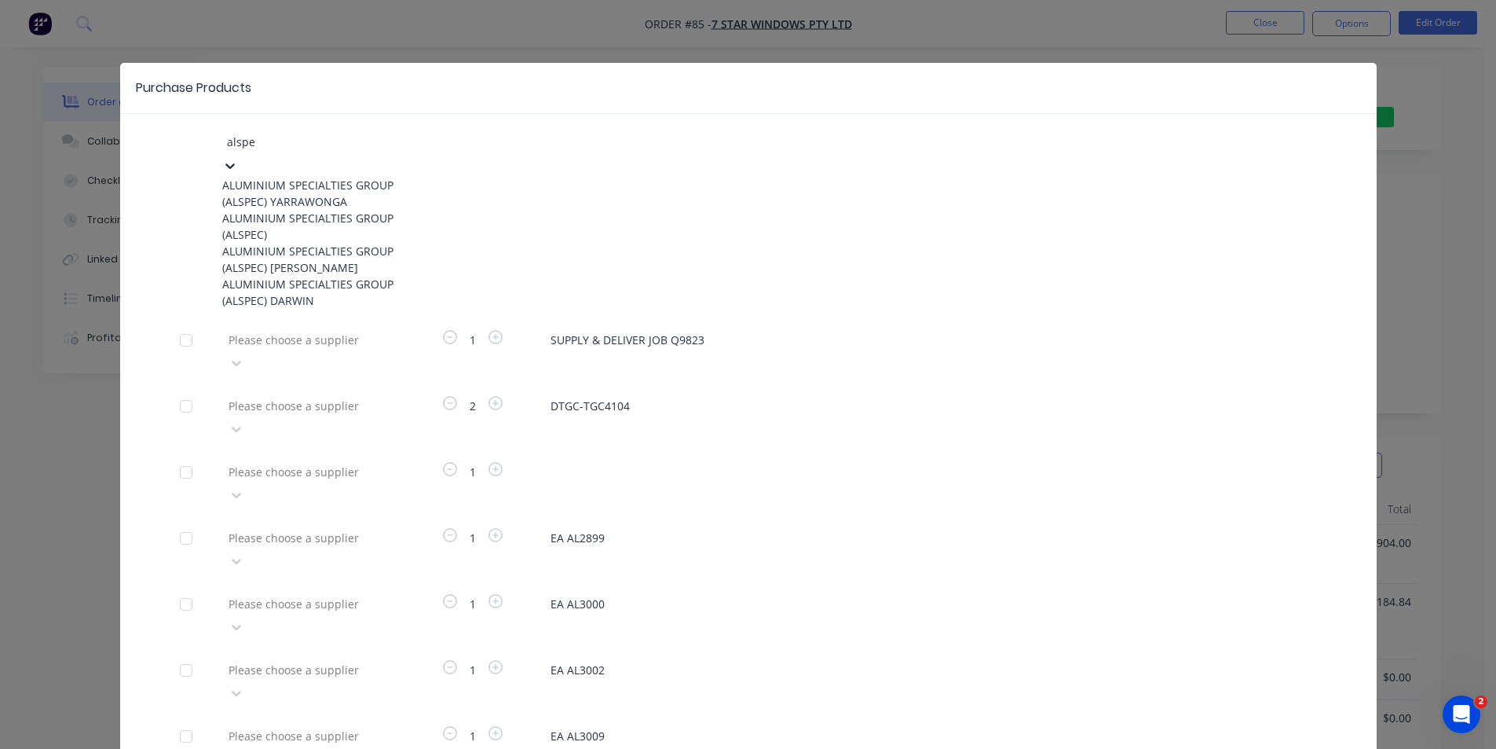
type input "alspec"
click at [294, 231] on div "ALUMINIUM SPECIALTIES GROUP (ALSPEC)" at bounding box center [308, 226] width 173 height 33
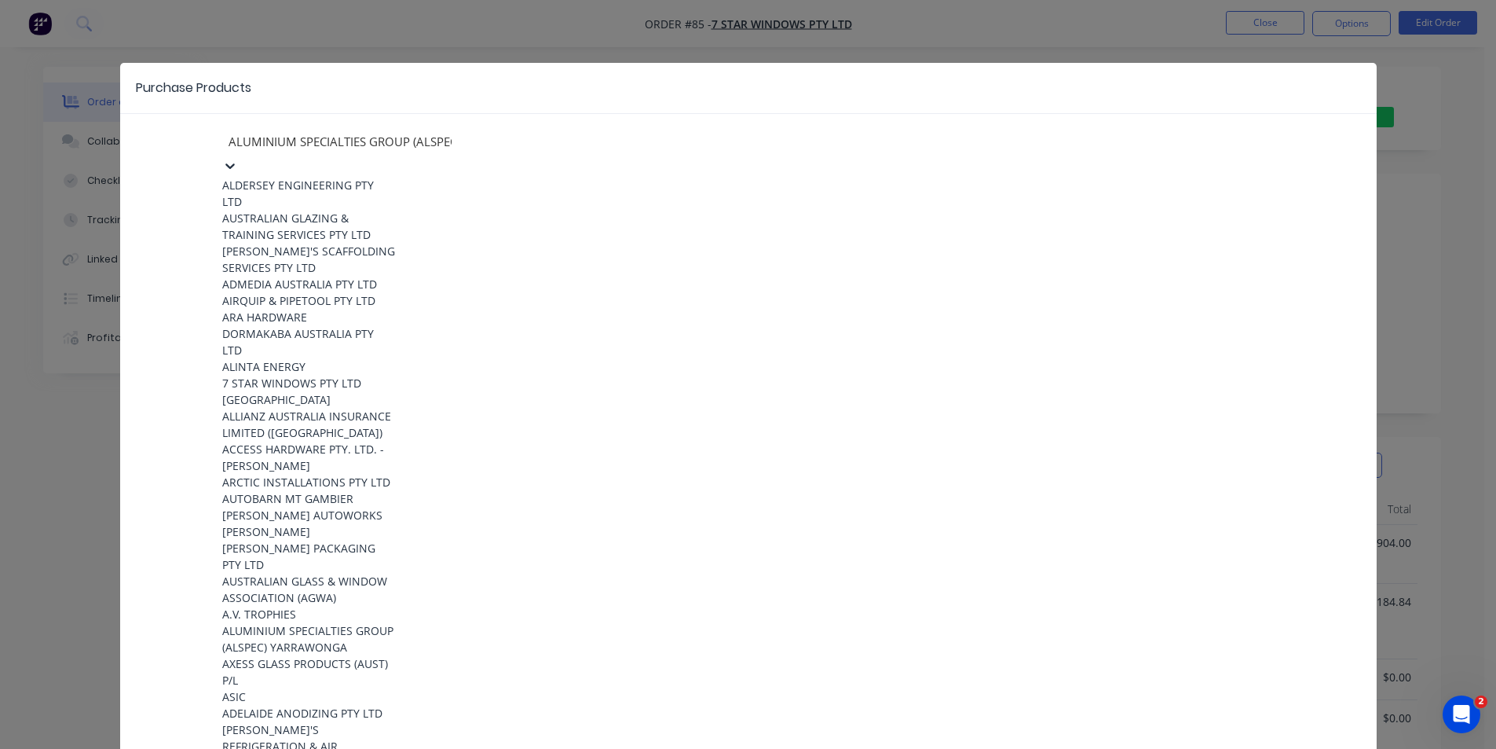
click at [238, 158] on icon at bounding box center [230, 166] width 16 height 16
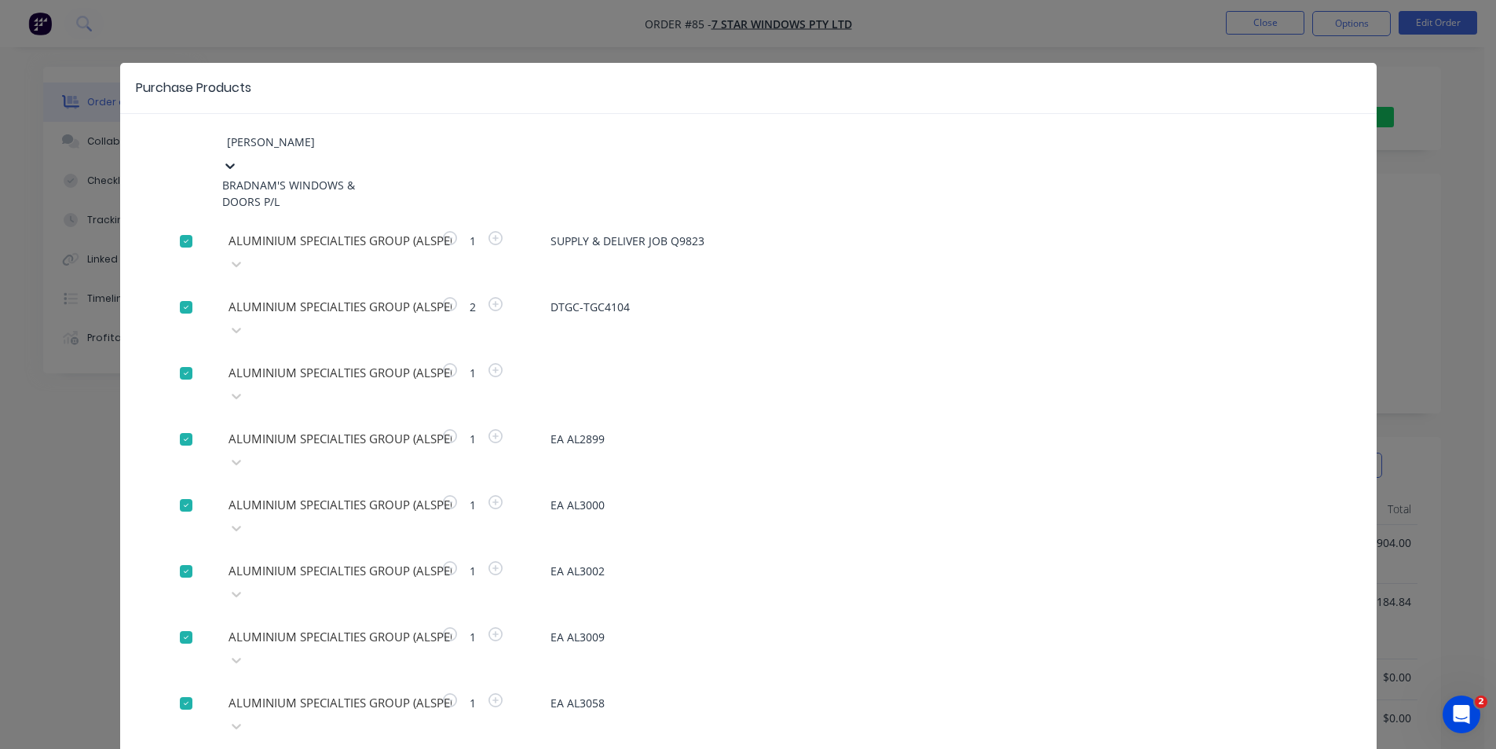
type input "bradn"
click at [327, 189] on div "BRADNAM'S WINDOWS & DOORS P/L" at bounding box center [308, 193] width 173 height 33
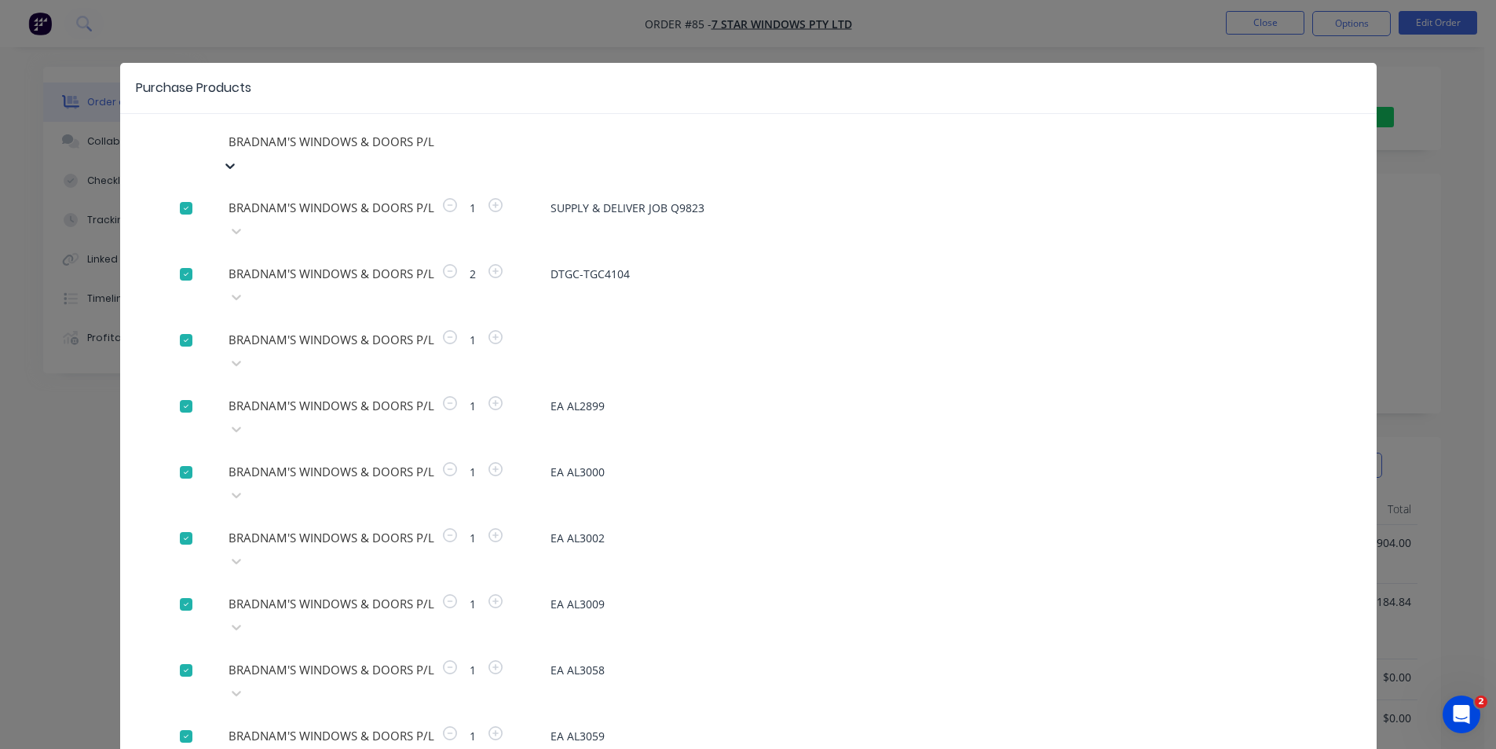
click at [177, 192] on div at bounding box center [185, 207] width 31 height 31
click at [244, 289] on icon at bounding box center [237, 297] width 16 height 16
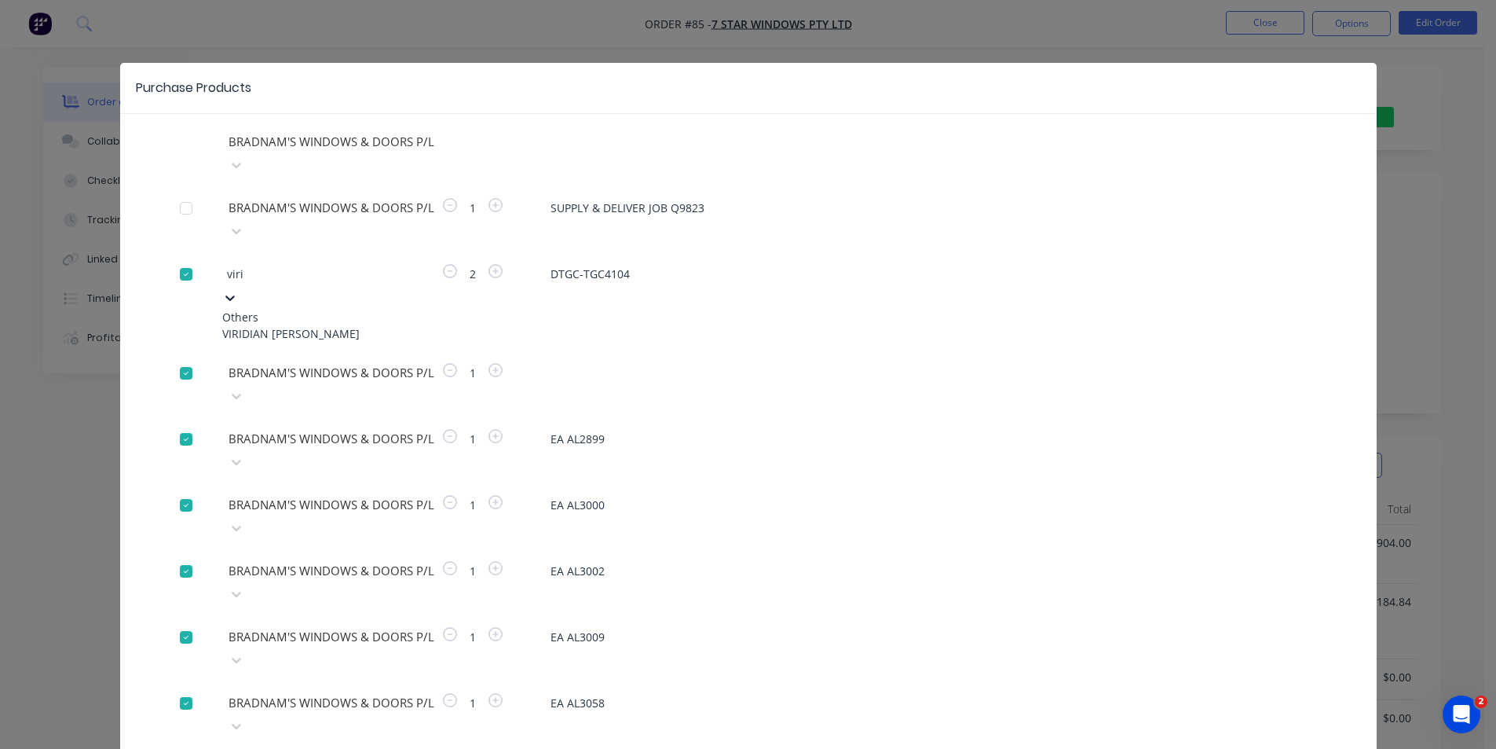
type input "virid"
click at [312, 325] on div "VIRIDIAN [PERSON_NAME]" at bounding box center [308, 333] width 173 height 16
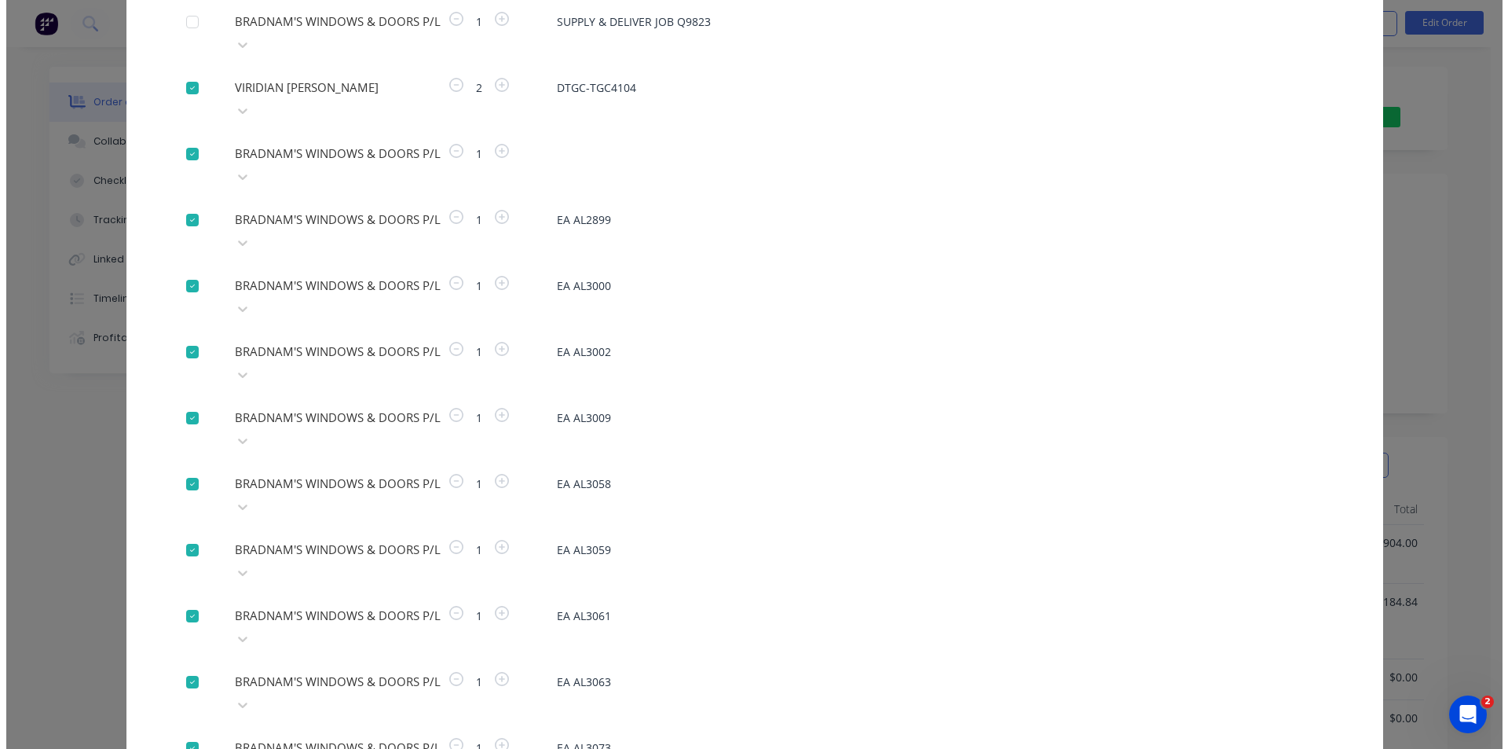
scroll to position [251, 0]
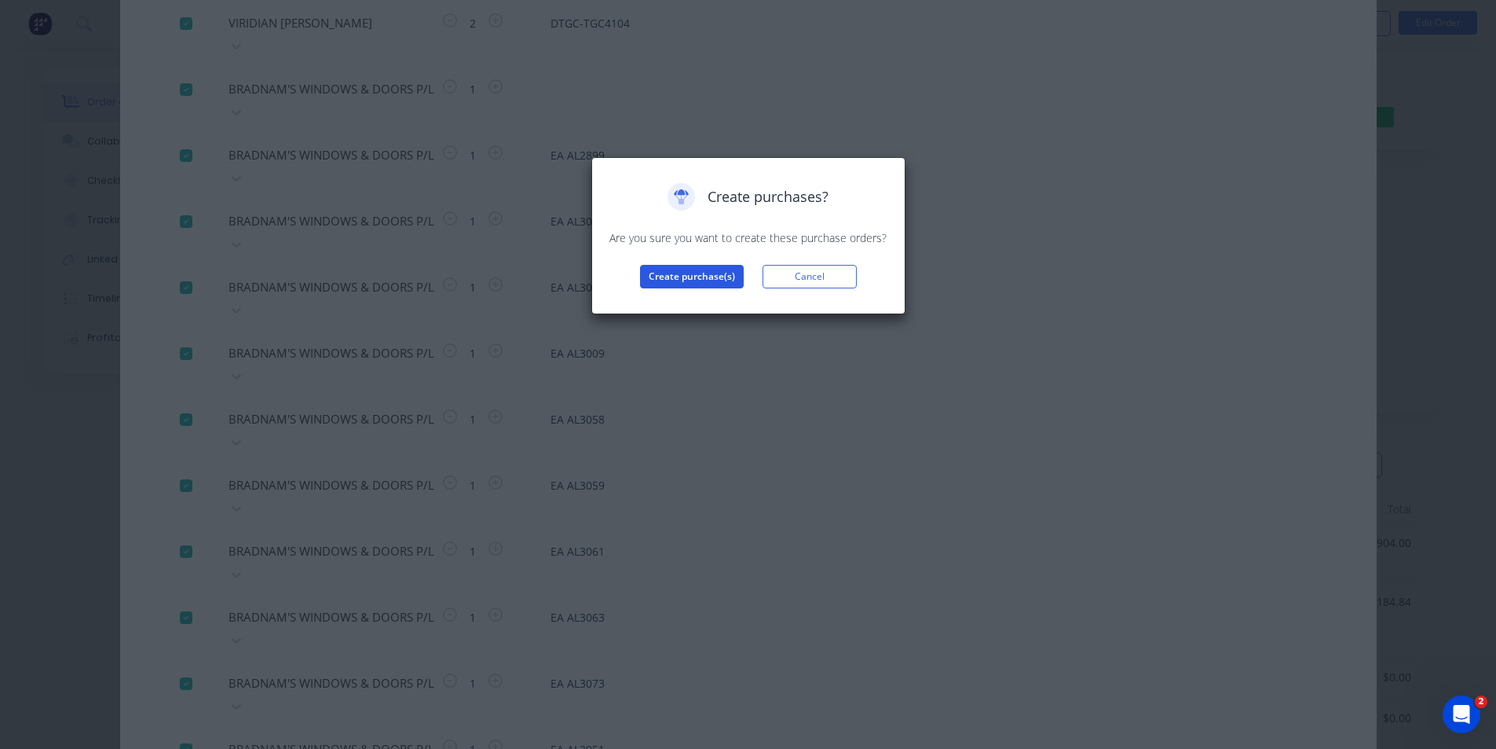
click at [680, 278] on button "Create purchase(s)" at bounding box center [692, 277] width 104 height 24
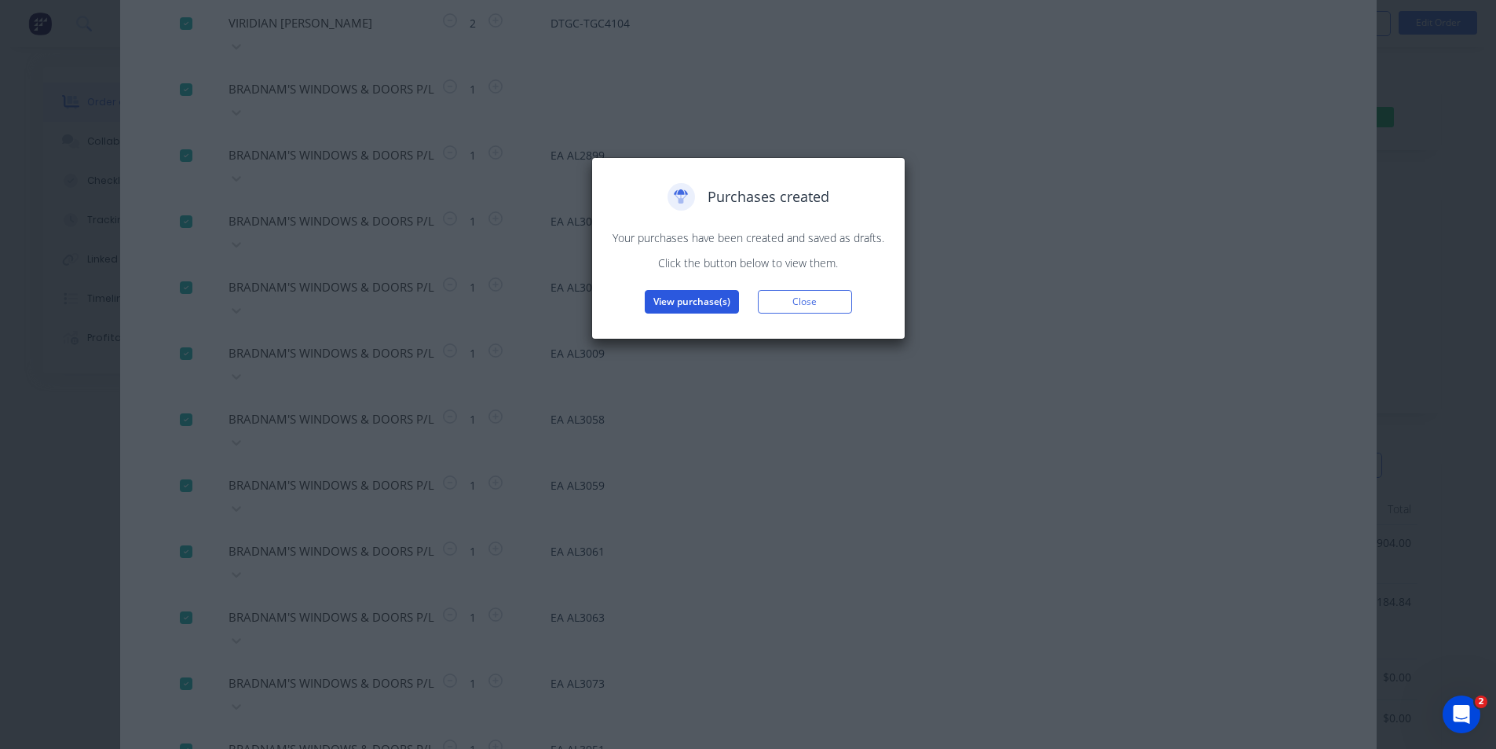
click at [679, 303] on button "View purchase(s)" at bounding box center [692, 302] width 94 height 24
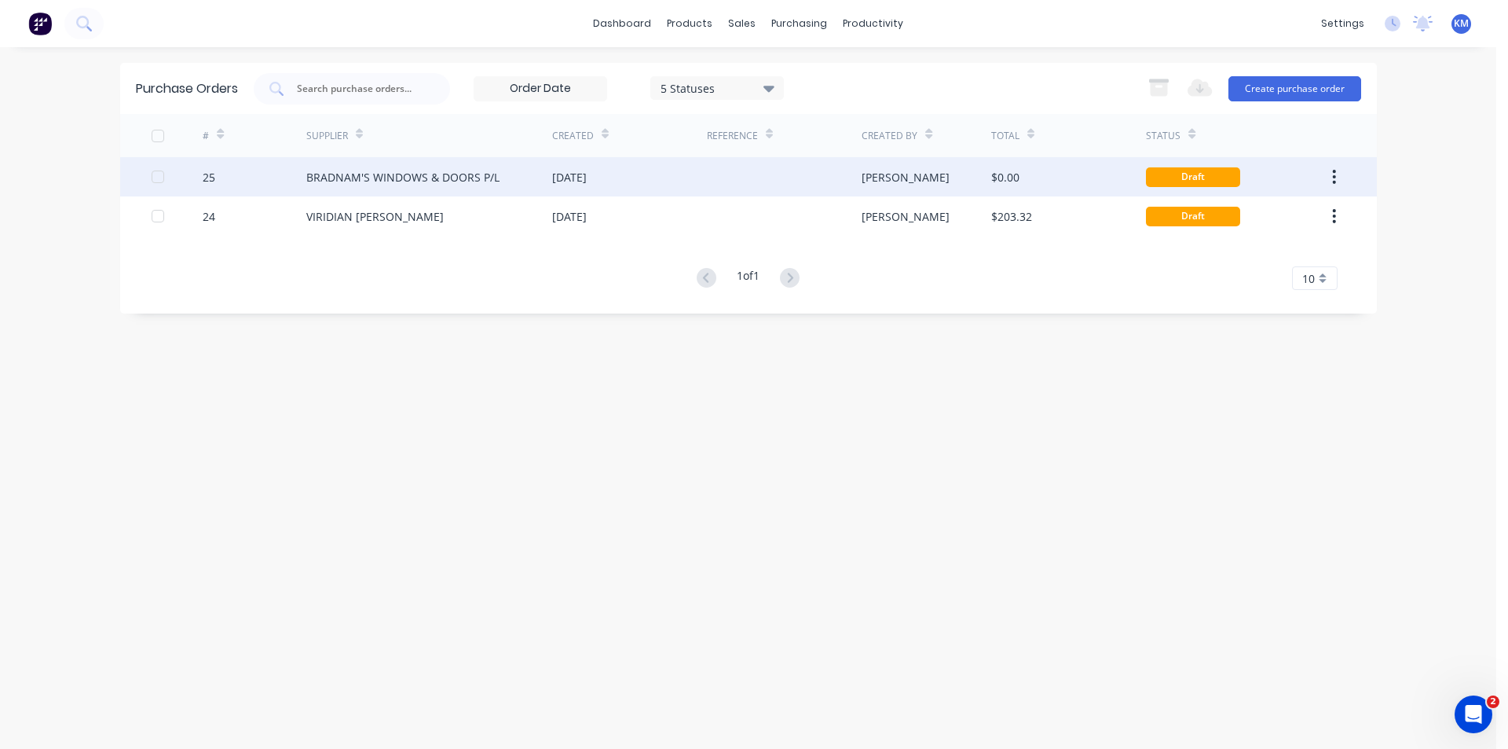
click at [397, 178] on div "BRADNAM'S WINDOWS & DOORS P/L" at bounding box center [402, 177] width 193 height 16
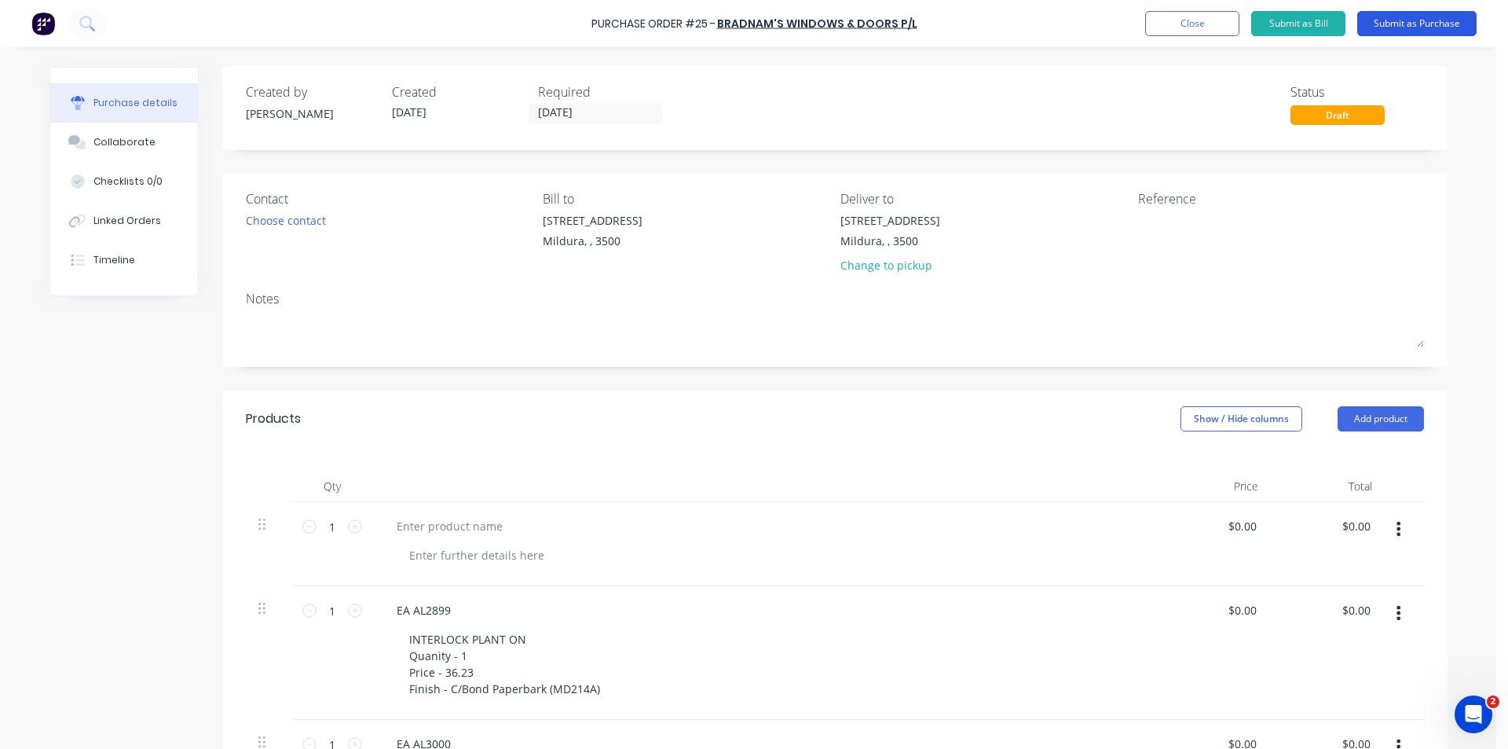
click at [1400, 21] on button "Submit as Purchase" at bounding box center [1416, 23] width 119 height 25
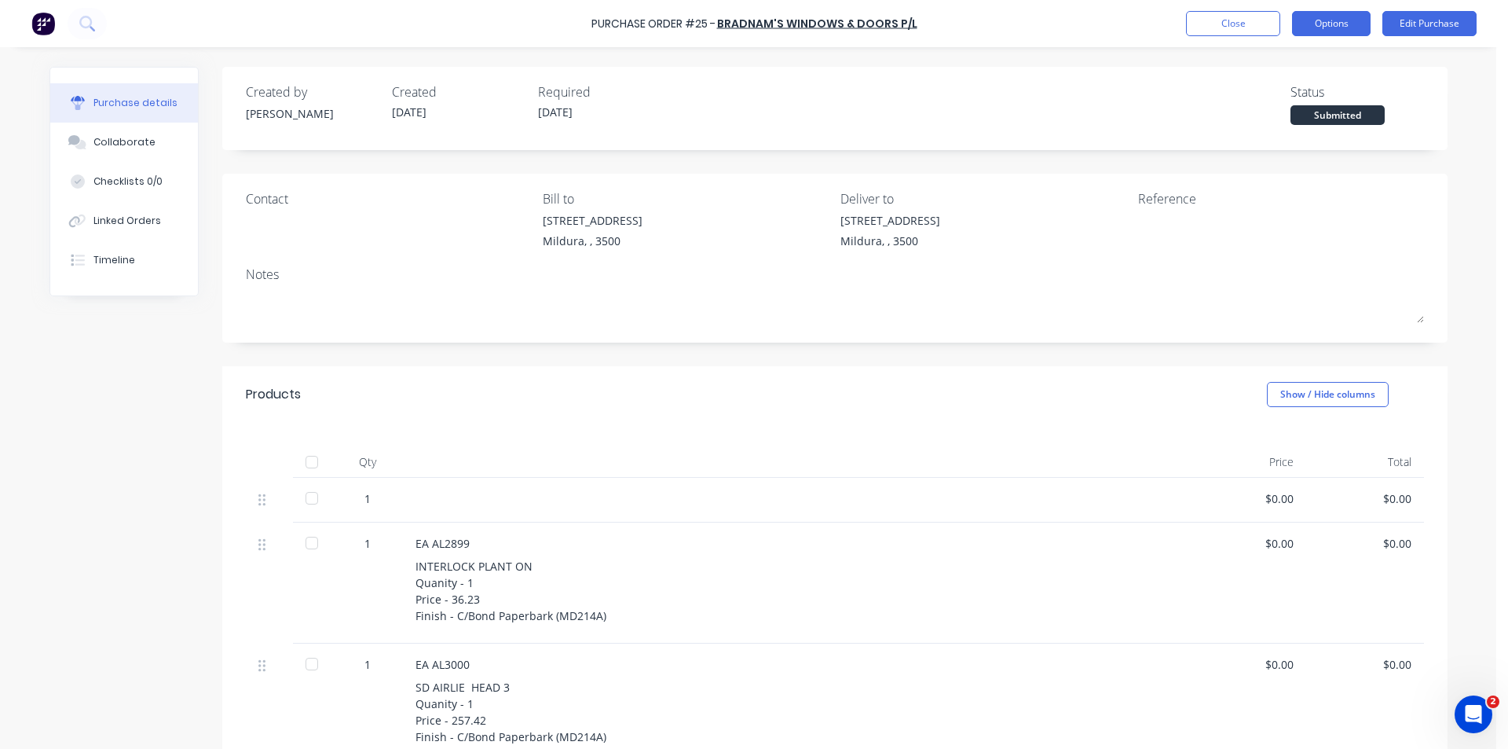
click at [1339, 22] on button "Options" at bounding box center [1331, 23] width 79 height 25
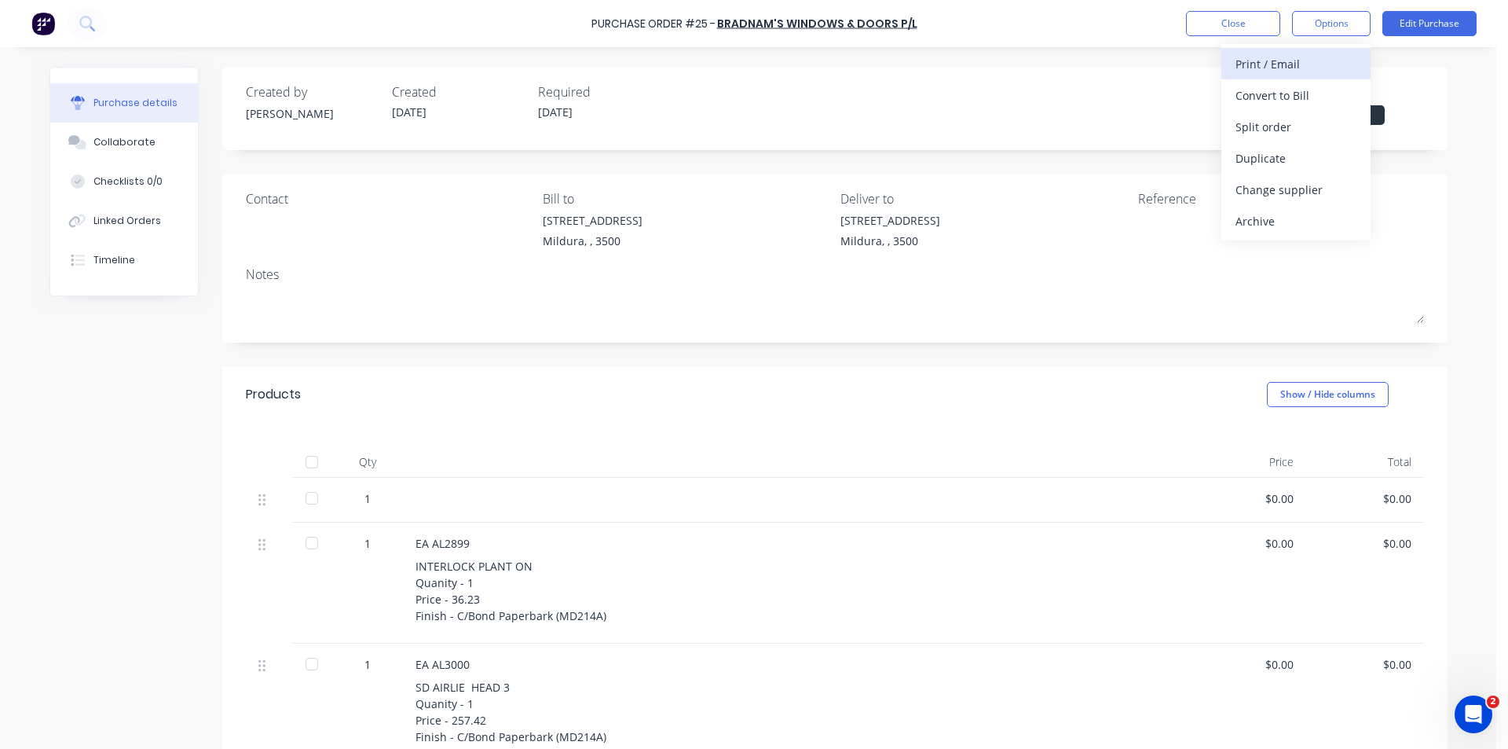
click at [1272, 61] on div "Print / Email" at bounding box center [1295, 64] width 121 height 23
click at [1258, 93] on div "With pricing" at bounding box center [1295, 95] width 121 height 23
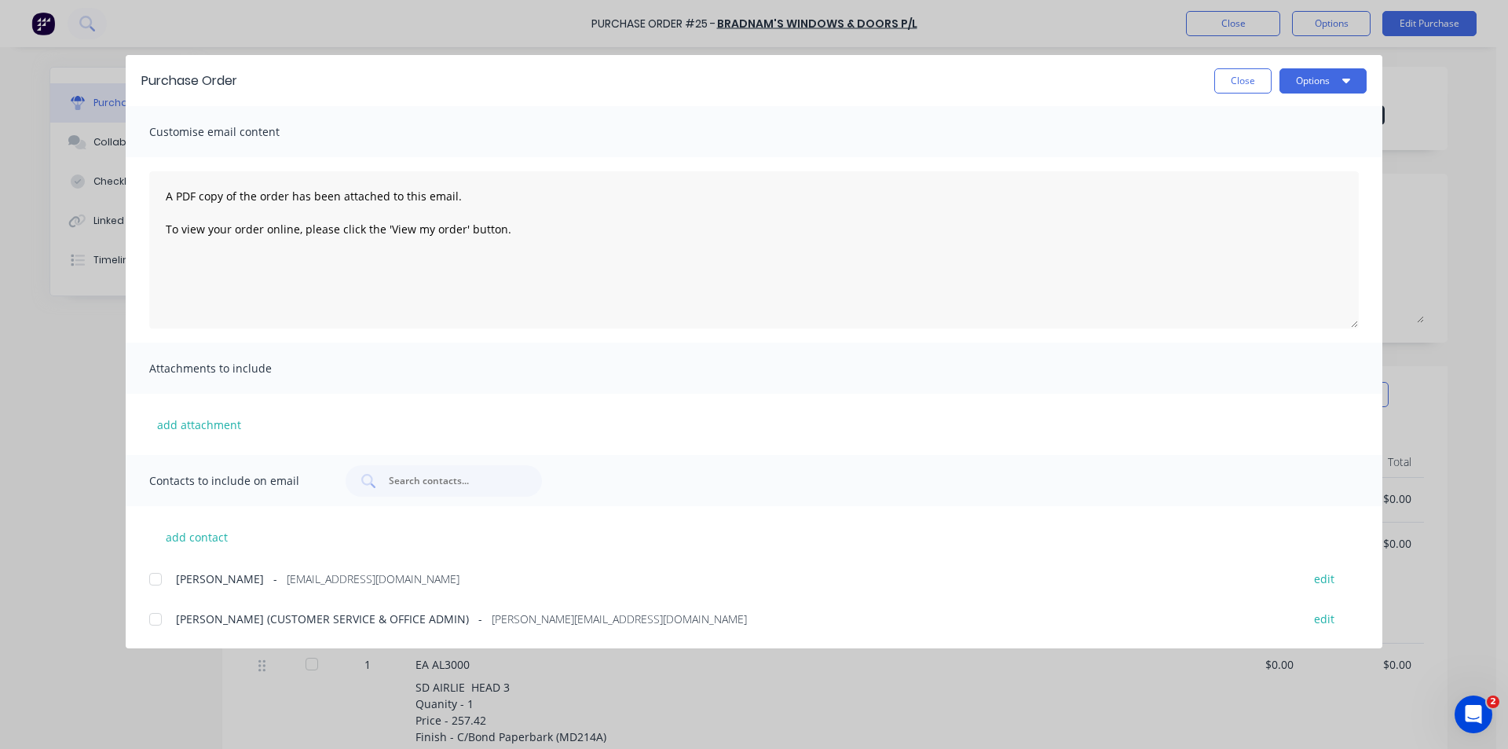
click at [152, 616] on div at bounding box center [155, 618] width 31 height 31
click at [194, 537] on button "add contact" at bounding box center [196, 537] width 94 height 24
select select "AU"
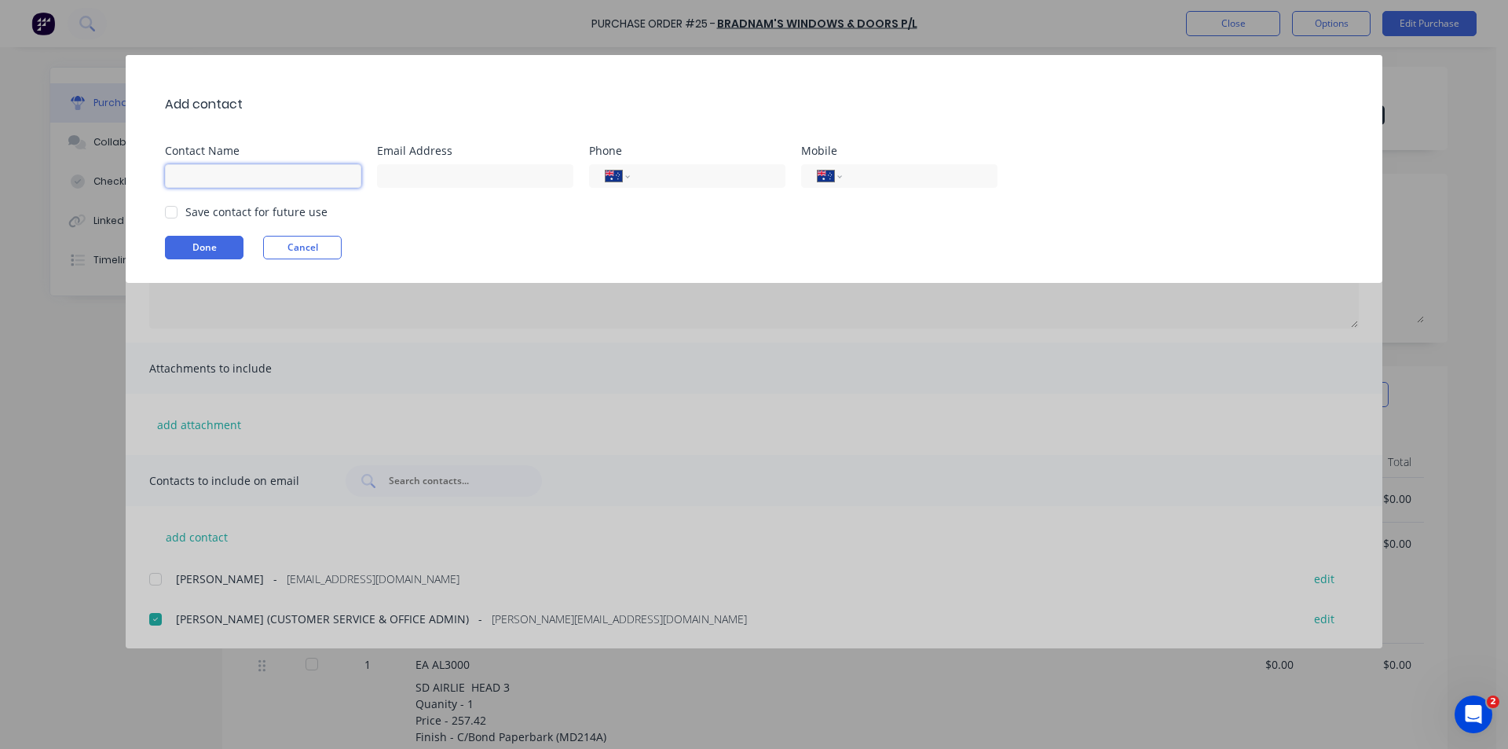
click at [223, 179] on input at bounding box center [263, 176] width 196 height 24
type input "[PERSON_NAME]"
type input "[EMAIL_ADDRESS][DOMAIN_NAME]"
type input "0459 298 884"
click at [171, 210] on div at bounding box center [171, 211] width 31 height 31
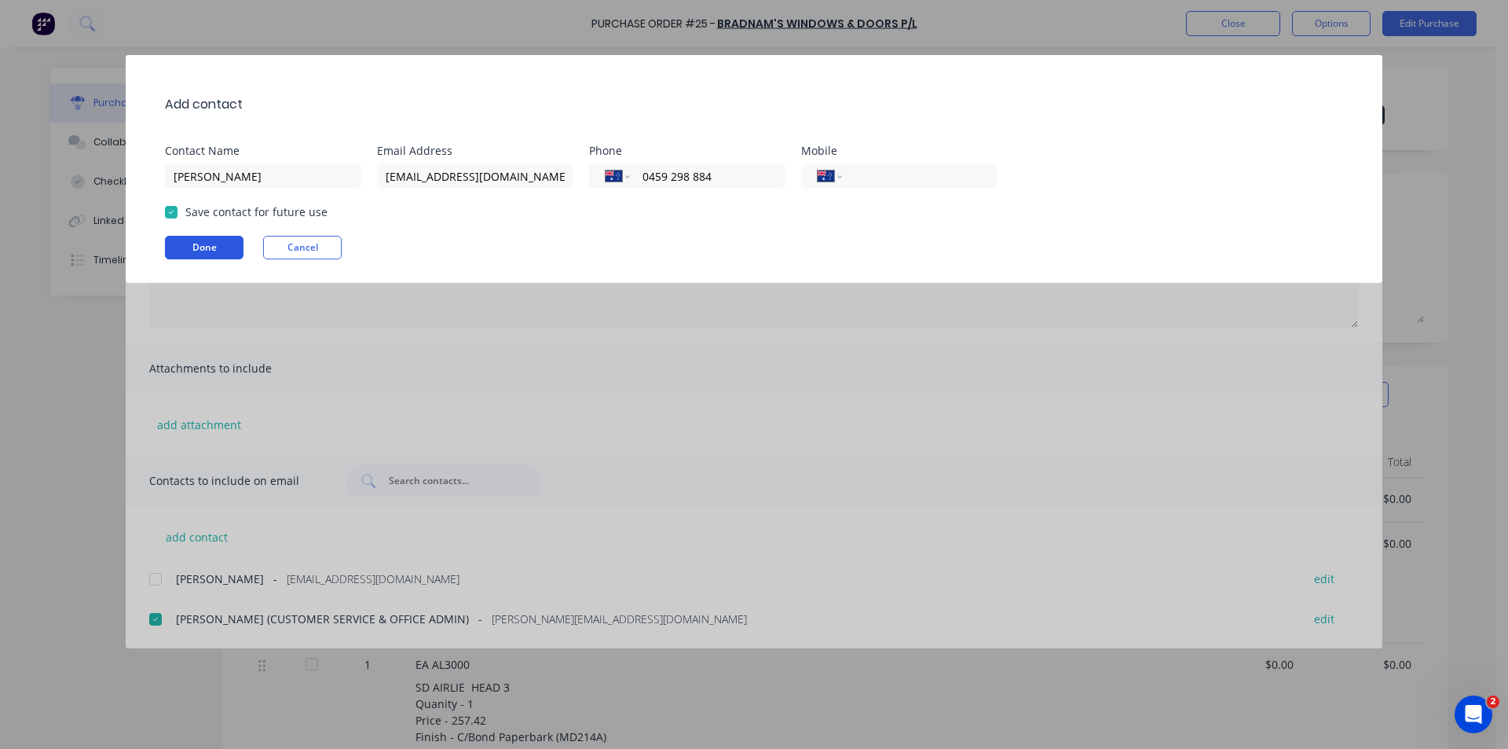
click at [192, 239] on button "Done" at bounding box center [204, 248] width 79 height 24
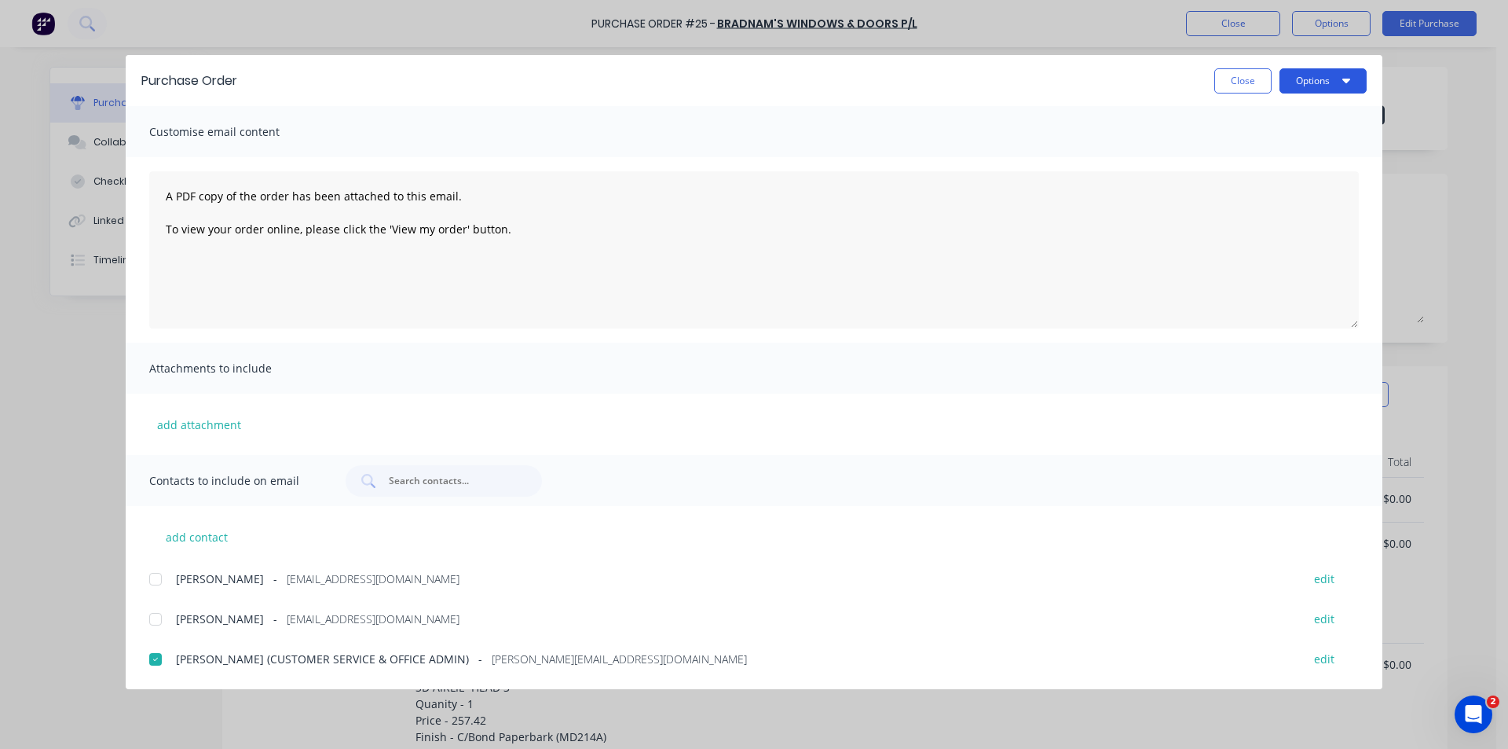
click at [1316, 70] on button "Options" at bounding box center [1322, 80] width 87 height 25
click at [1246, 182] on div "Email" at bounding box center [1292, 183] width 121 height 23
click at [1241, 81] on button "Close" at bounding box center [1242, 80] width 57 height 25
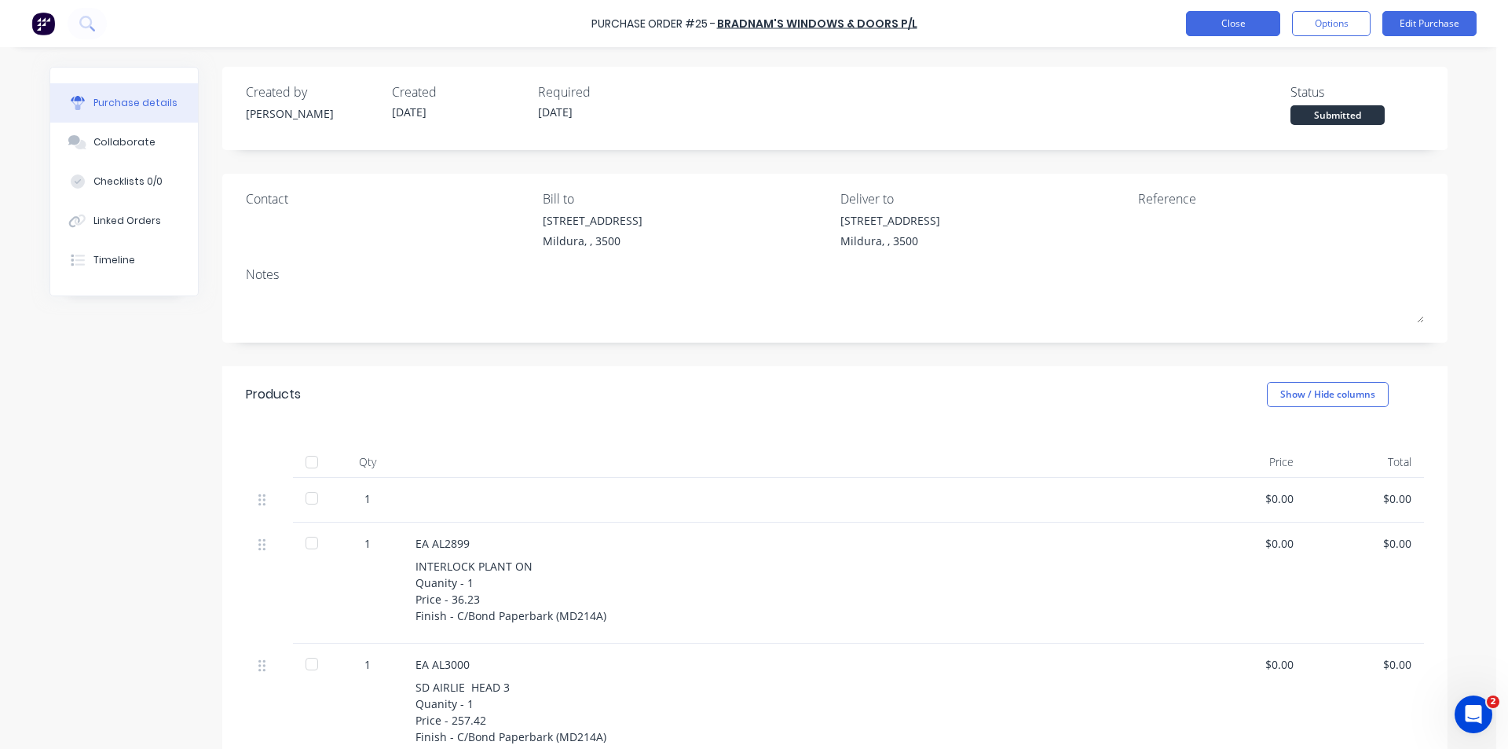
click at [1224, 24] on button "Close" at bounding box center [1233, 23] width 94 height 25
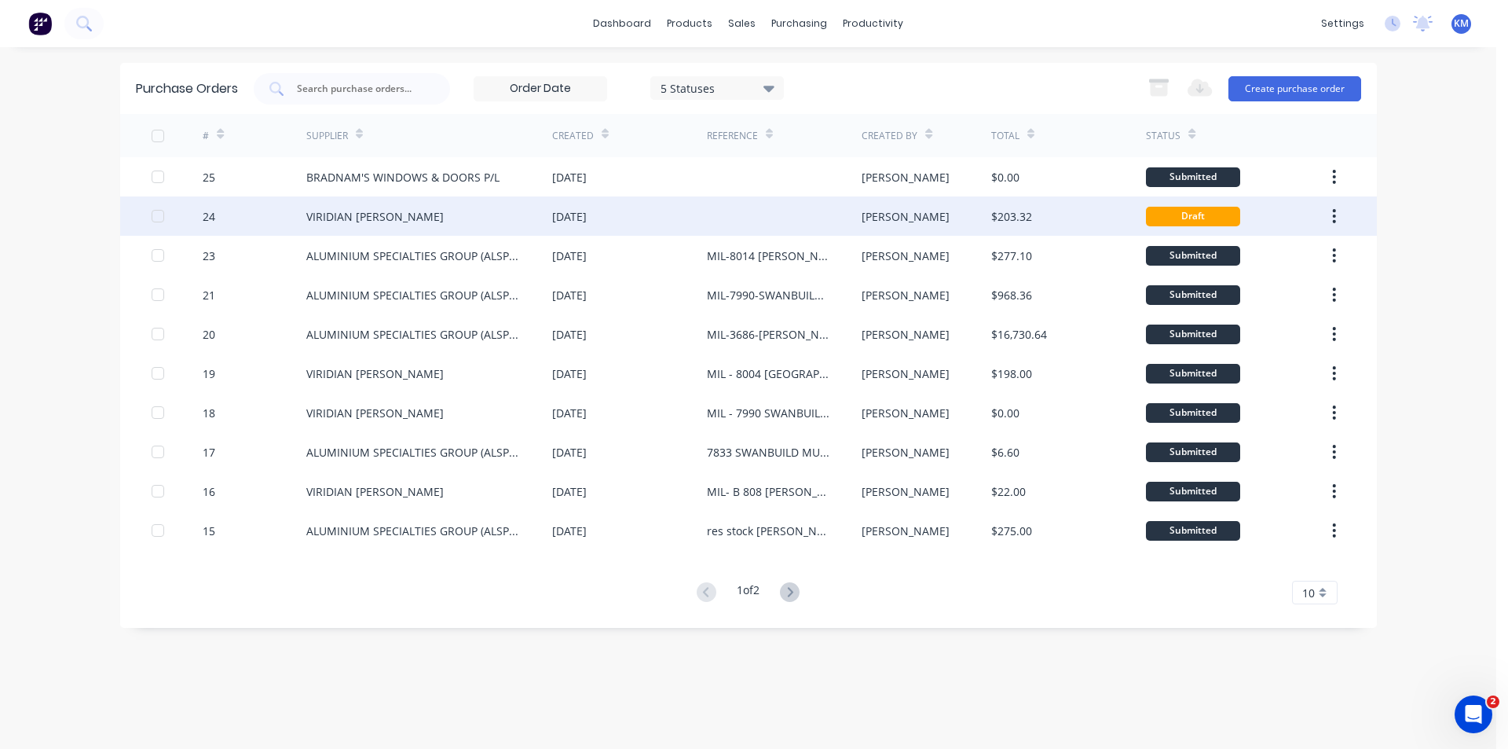
click at [1173, 214] on div "Draft" at bounding box center [1193, 217] width 94 height 20
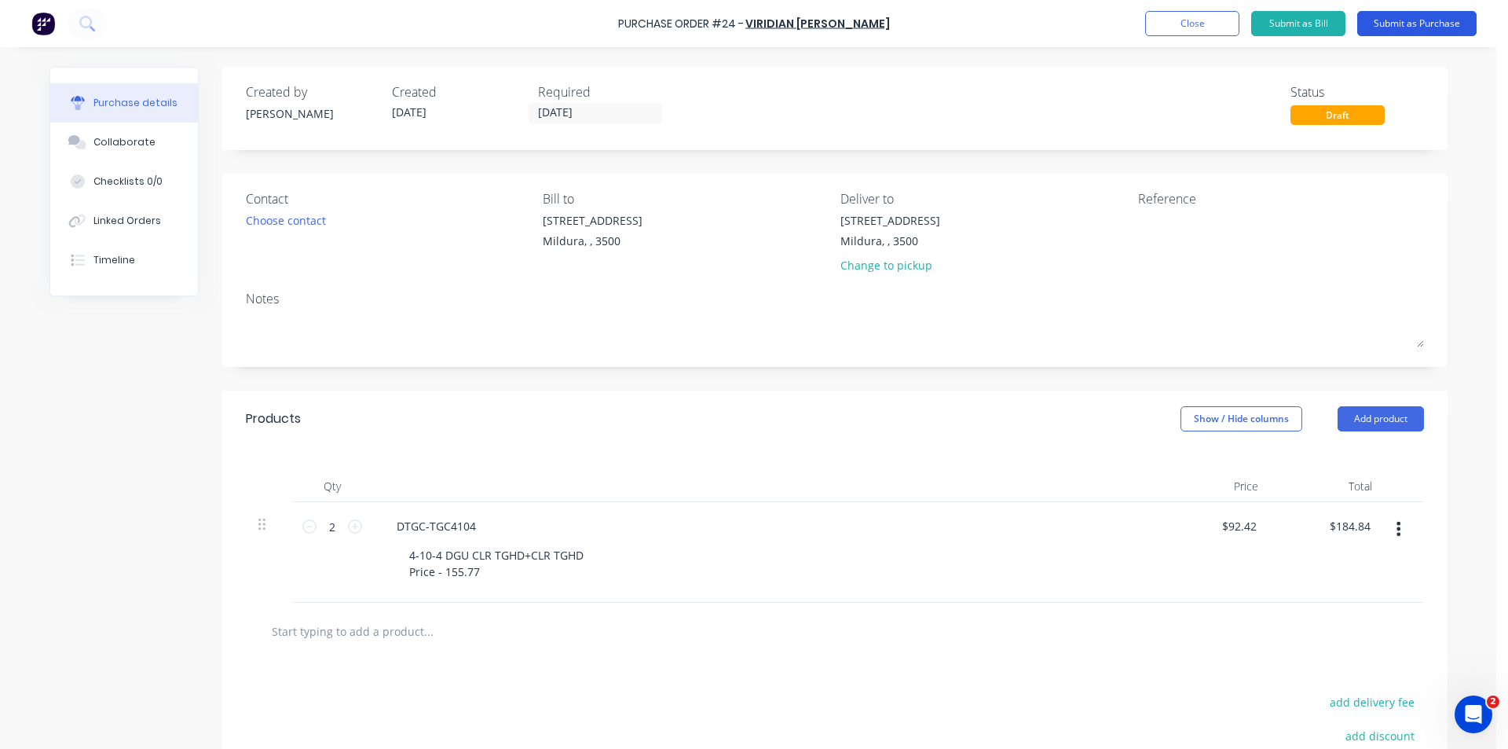
click at [1418, 24] on button "Submit as Purchase" at bounding box center [1416, 23] width 119 height 25
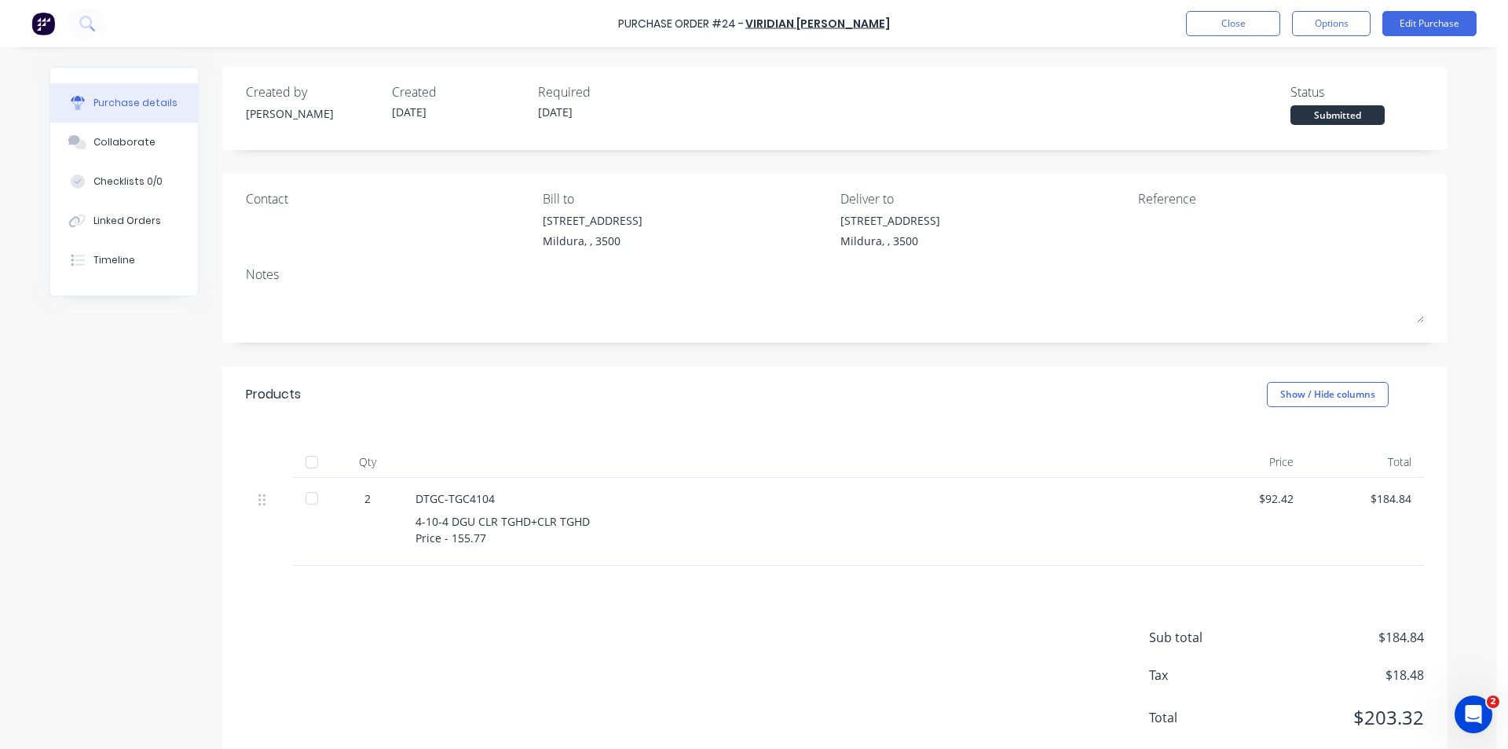
click at [1149, 202] on div "Reference" at bounding box center [1281, 198] width 286 height 19
click at [1182, 196] on div "Reference" at bounding box center [1281, 198] width 286 height 19
click at [1159, 203] on div "Reference" at bounding box center [1281, 198] width 286 height 19
click at [1138, 200] on div "Reference" at bounding box center [1281, 198] width 286 height 19
click at [1432, 13] on button "Edit Purchase" at bounding box center [1429, 23] width 94 height 25
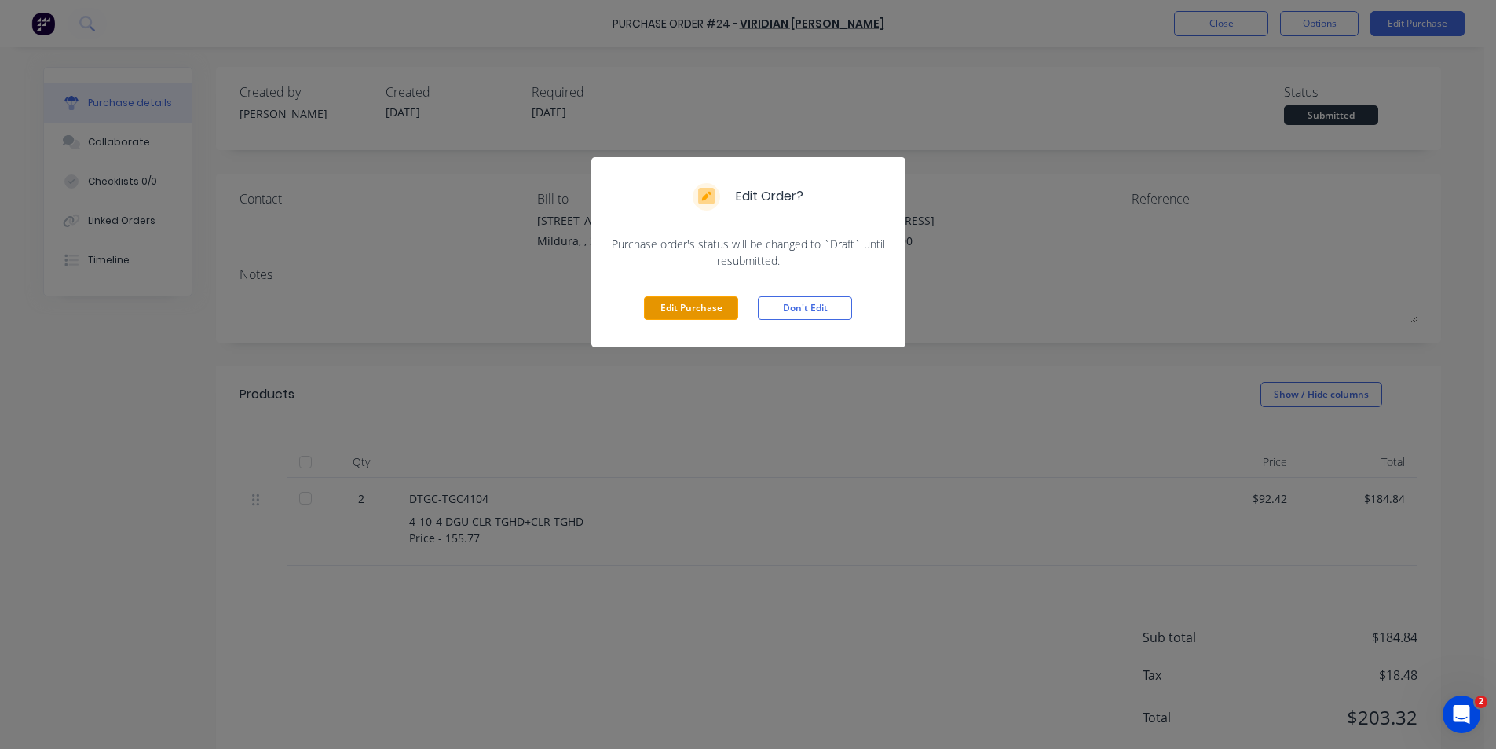
click at [675, 299] on button "Edit Purchase" at bounding box center [691, 308] width 94 height 24
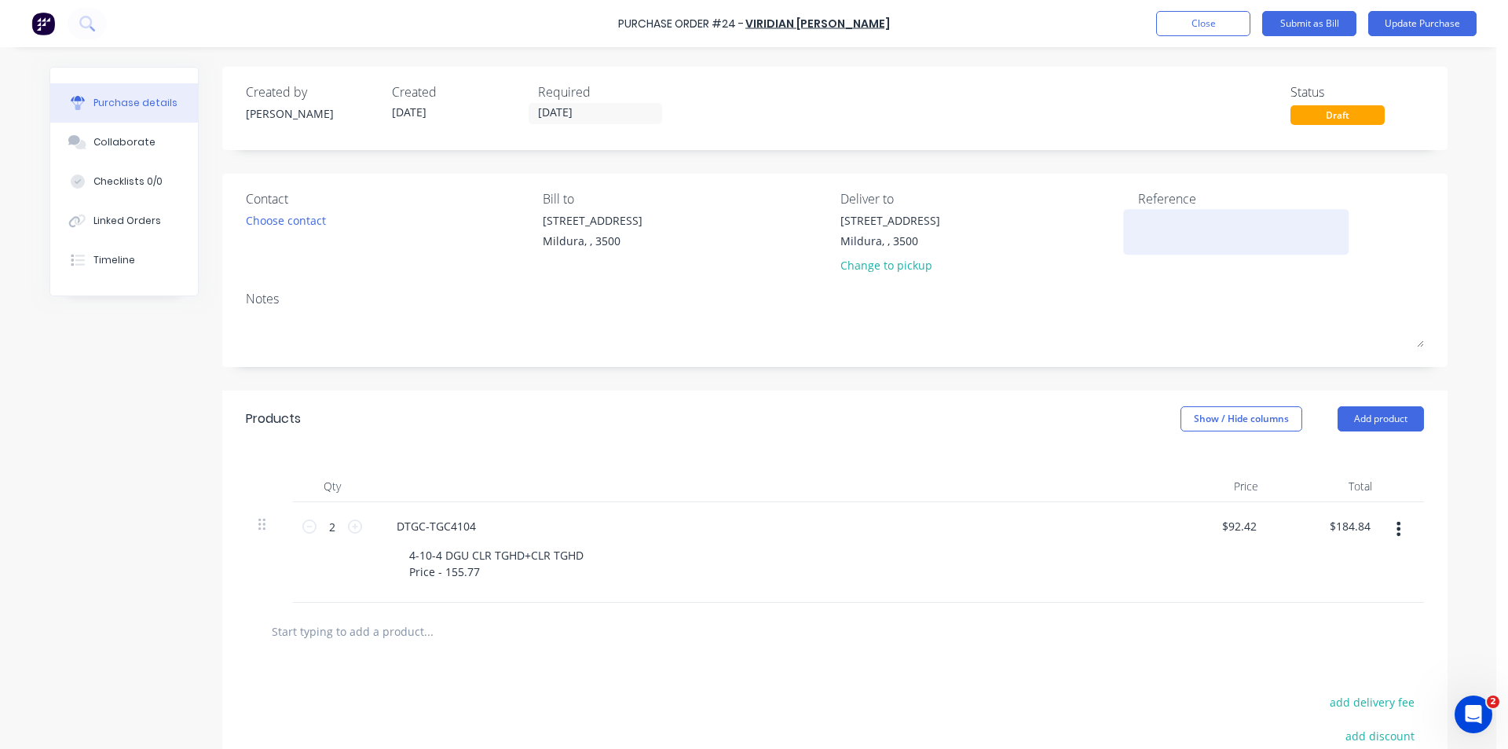
click at [1143, 224] on textarea at bounding box center [1236, 229] width 196 height 35
type textarea "m"
type textarea "M"
type textarea "x"
type textarea "MI"
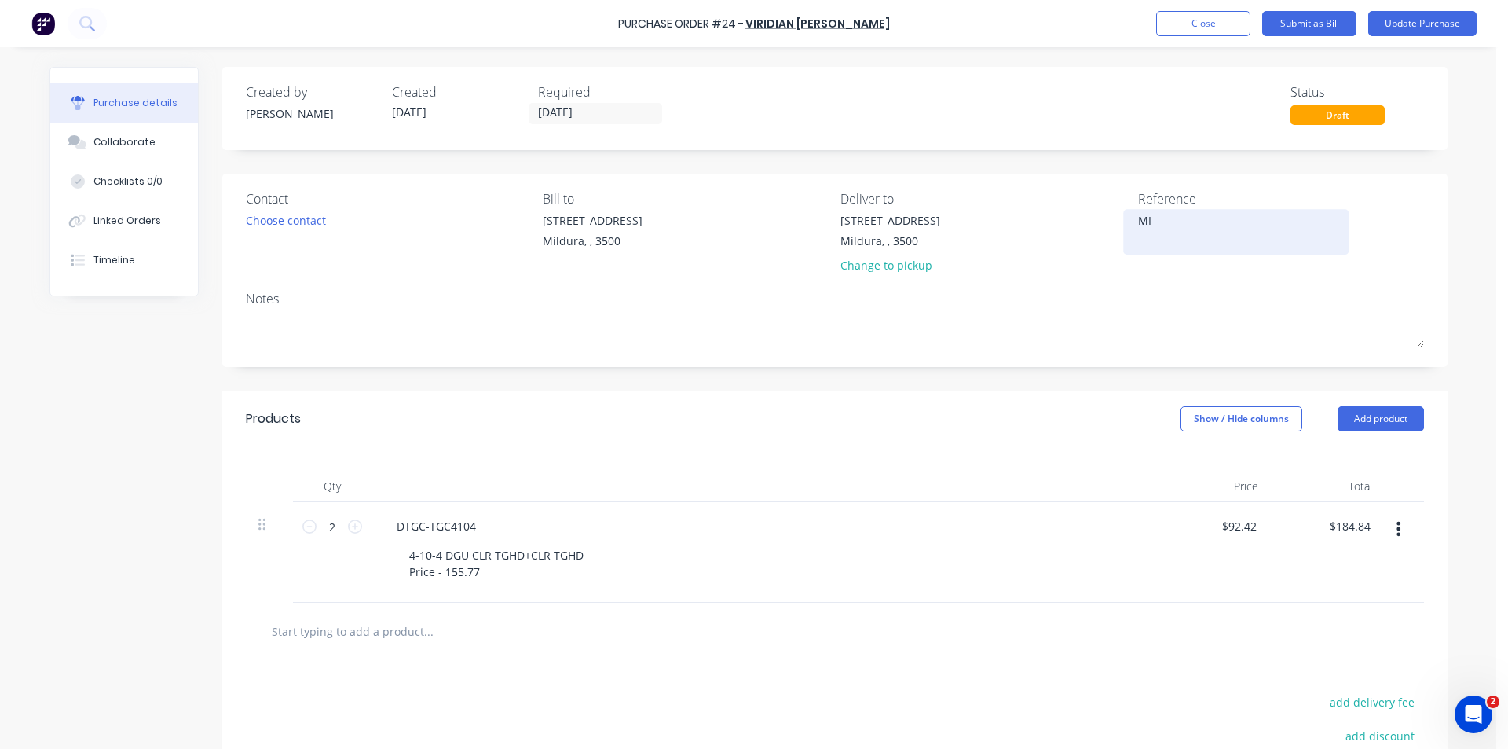
type textarea "x"
type textarea "MIL"
type textarea "x"
type textarea "MIL-"
type textarea "x"
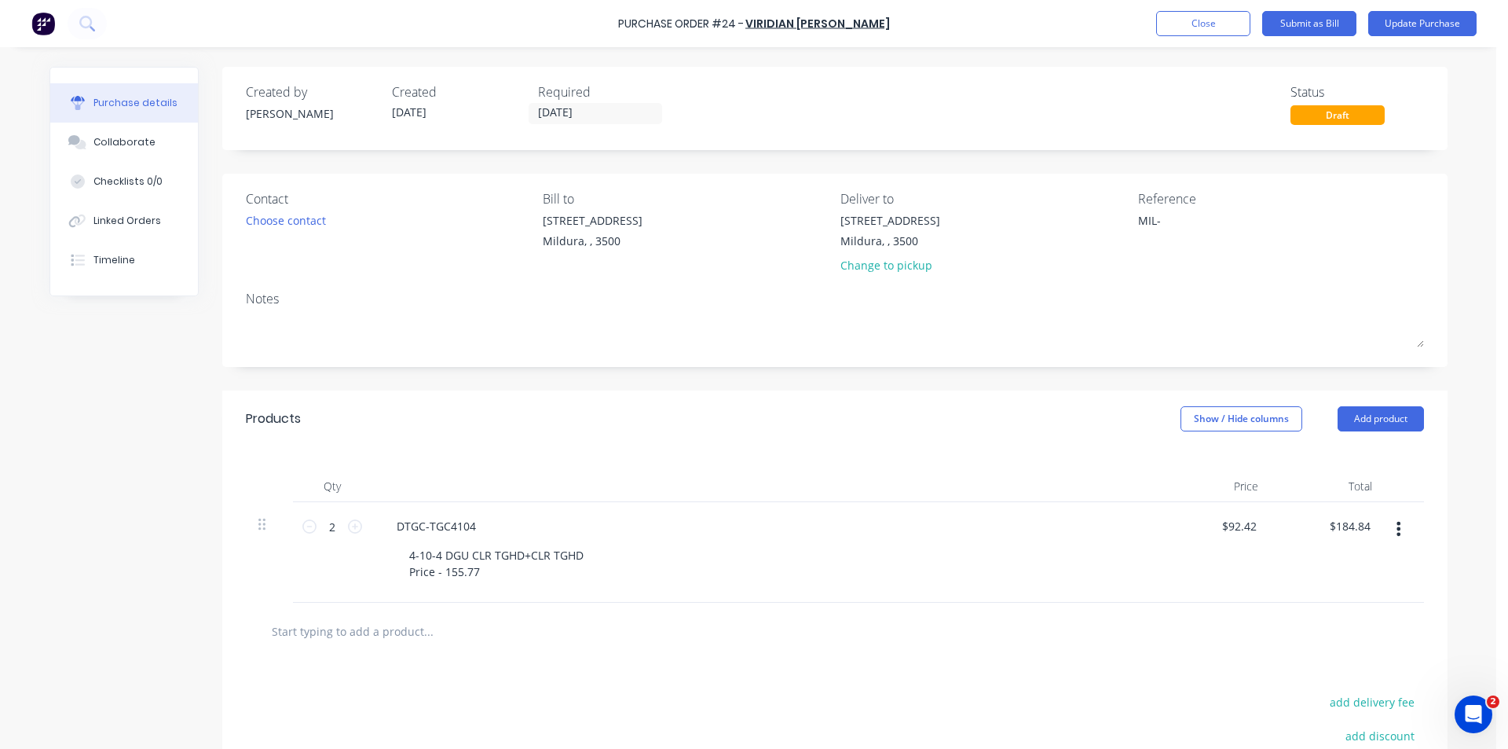
type textarea "MIL-2"
type textarea "x"
type textarea "MIL-23"
type textarea "x"
type textarea "MIL-233"
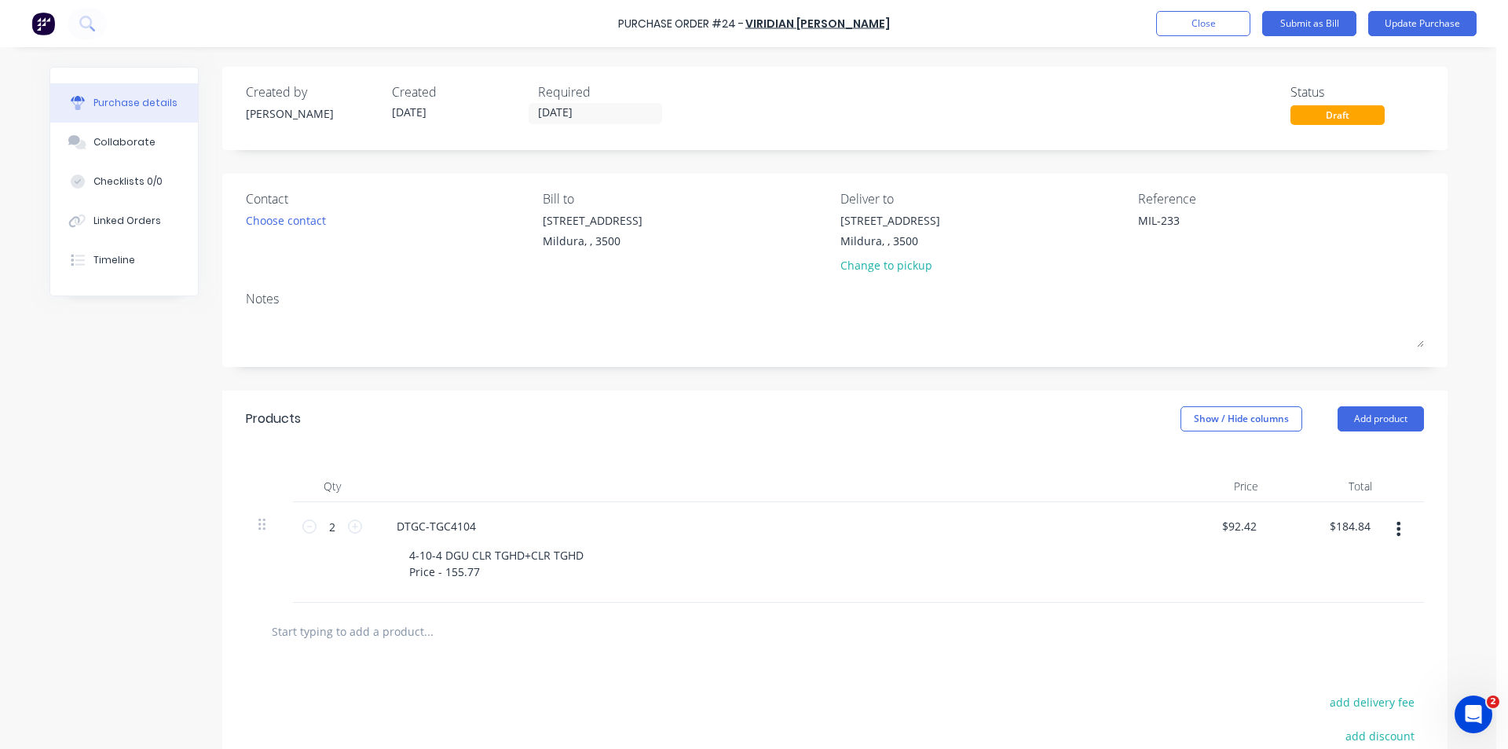
type textarea "x"
type textarea "MIL-2338"
type textarea "x"
type textarea "MIL-2338 7 STAR [PERSON_NAME]"
type textarea "x"
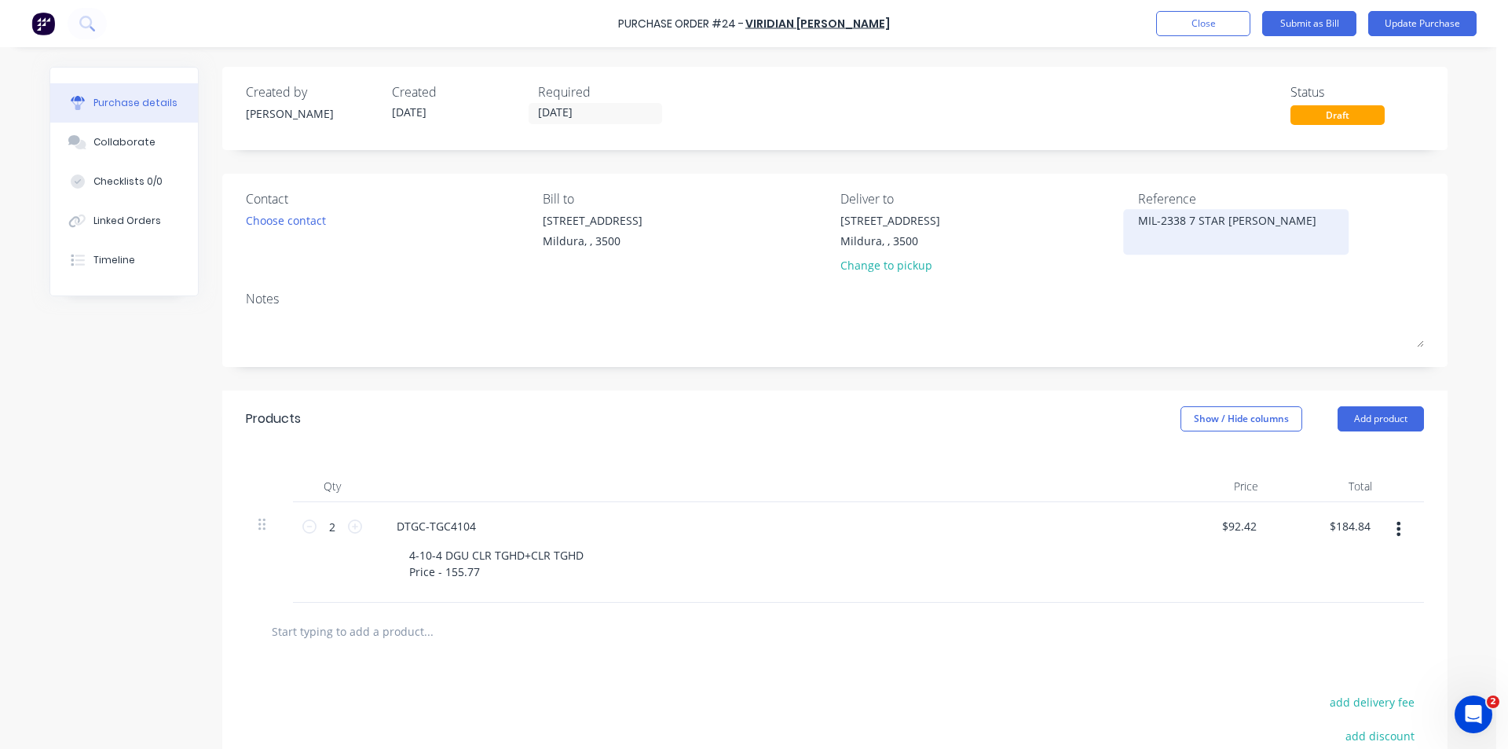
click at [1155, 218] on textarea "MIL-2338 7 STAR [PERSON_NAME]" at bounding box center [1236, 229] width 196 height 35
type textarea "MIL-W2338 7 STAR [PERSON_NAME]"
type textarea "x"
type textarea "MIL-W2338 7 STAR [PERSON_NAME]"
click at [280, 219] on div "Choose contact" at bounding box center [286, 220] width 80 height 16
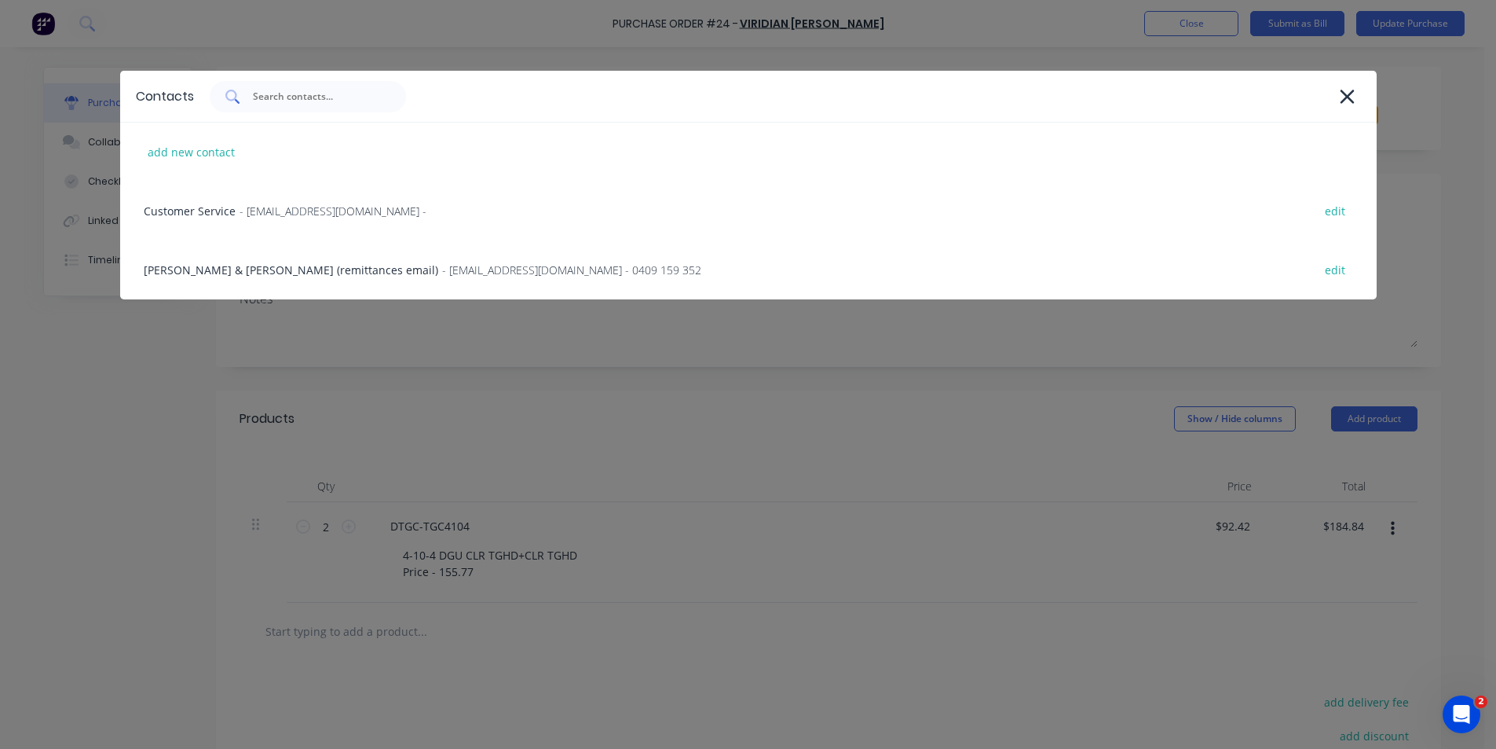
click at [271, 93] on input "text" at bounding box center [316, 97] width 130 height 16
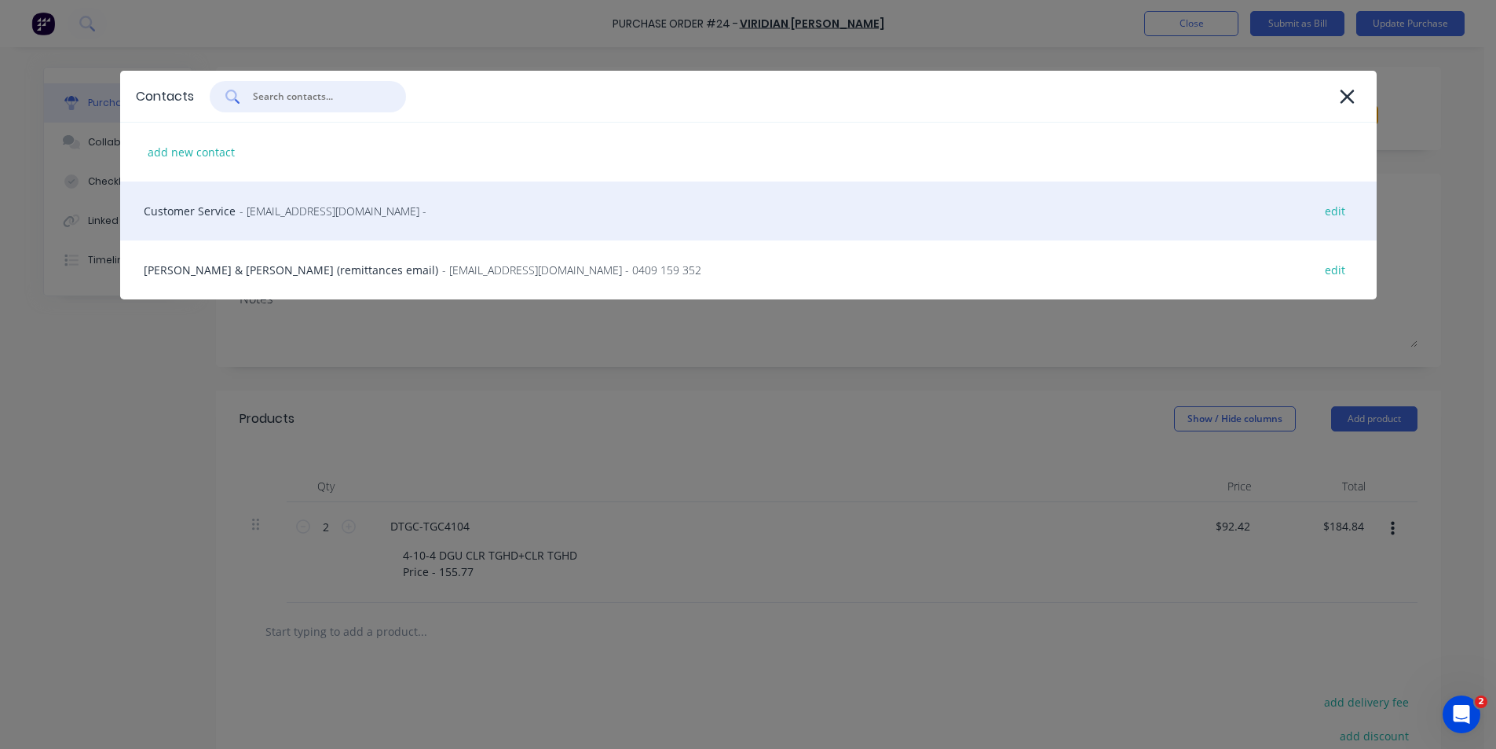
click at [335, 218] on span "- [EMAIL_ADDRESS][DOMAIN_NAME] -" at bounding box center [333, 211] width 187 height 16
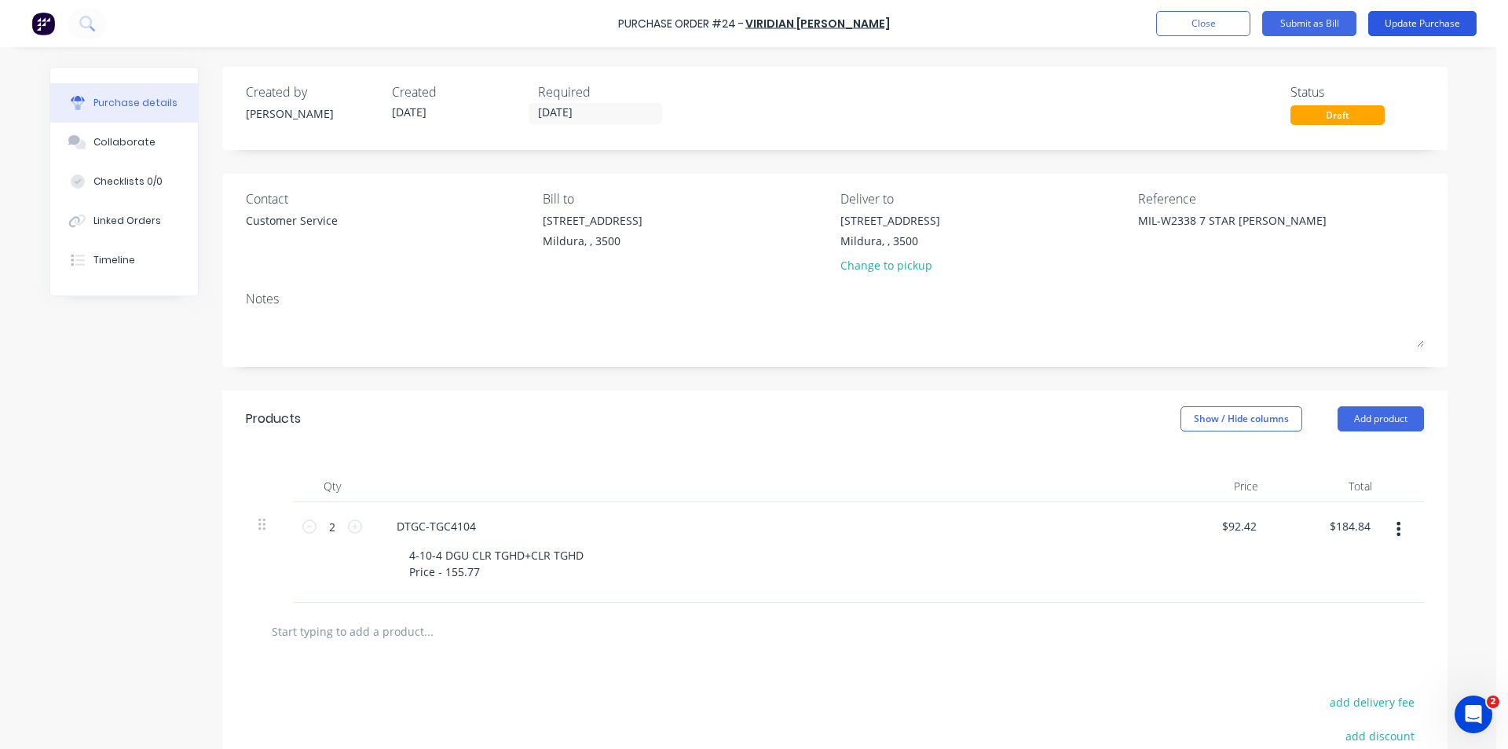
click at [1407, 28] on button "Update Purchase" at bounding box center [1422, 23] width 108 height 25
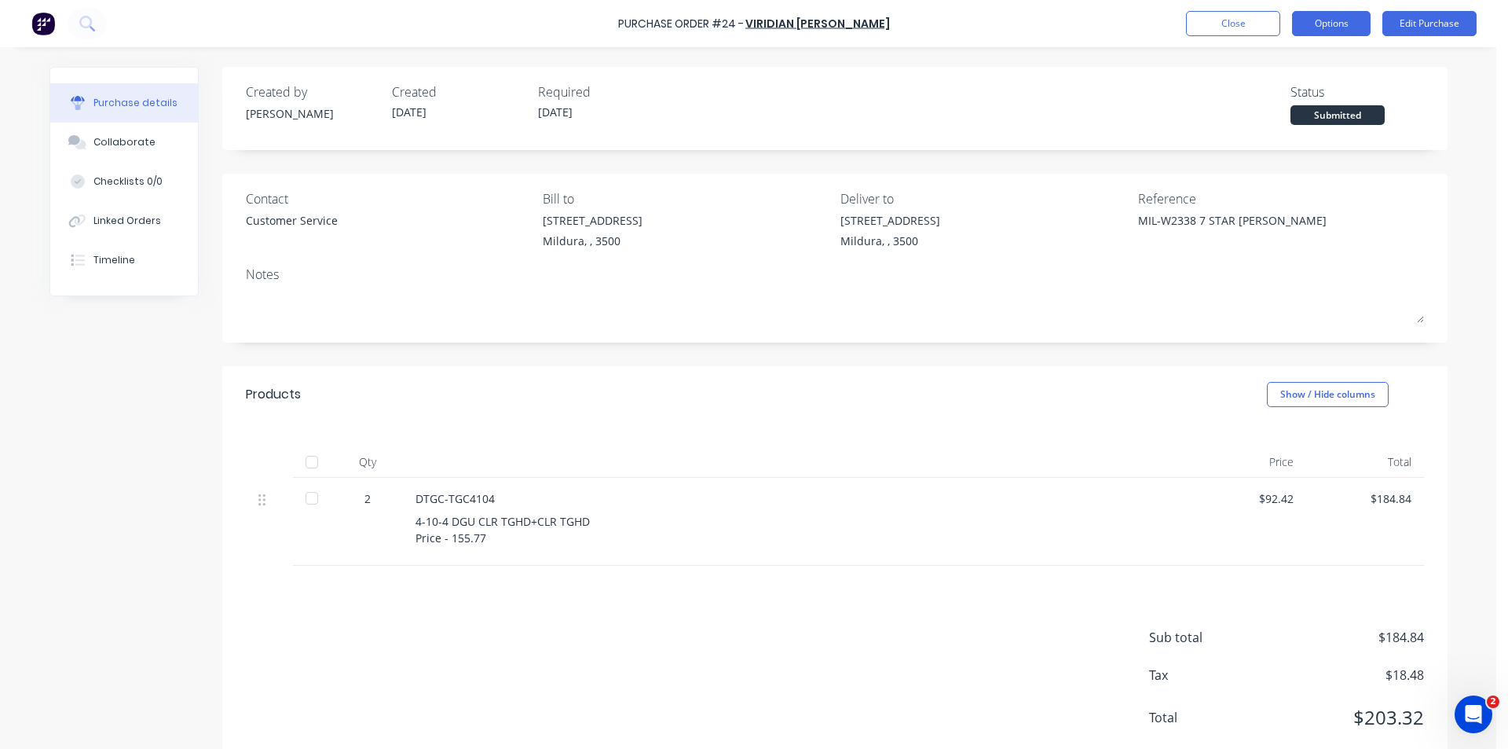
click at [1332, 20] on button "Options" at bounding box center [1331, 23] width 79 height 25
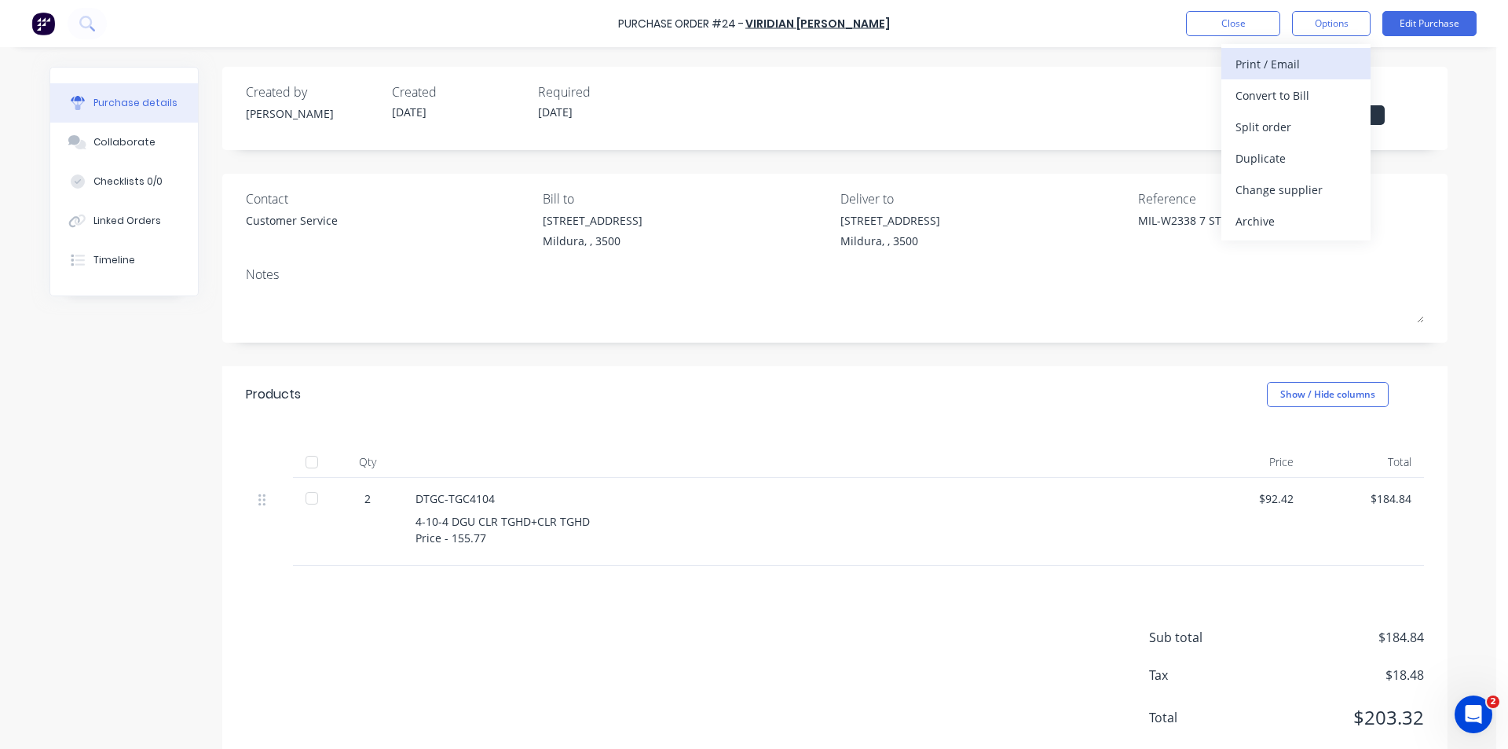
click at [1281, 64] on div "Print / Email" at bounding box center [1295, 64] width 121 height 23
click at [1287, 122] on div "Without pricing" at bounding box center [1295, 126] width 121 height 23
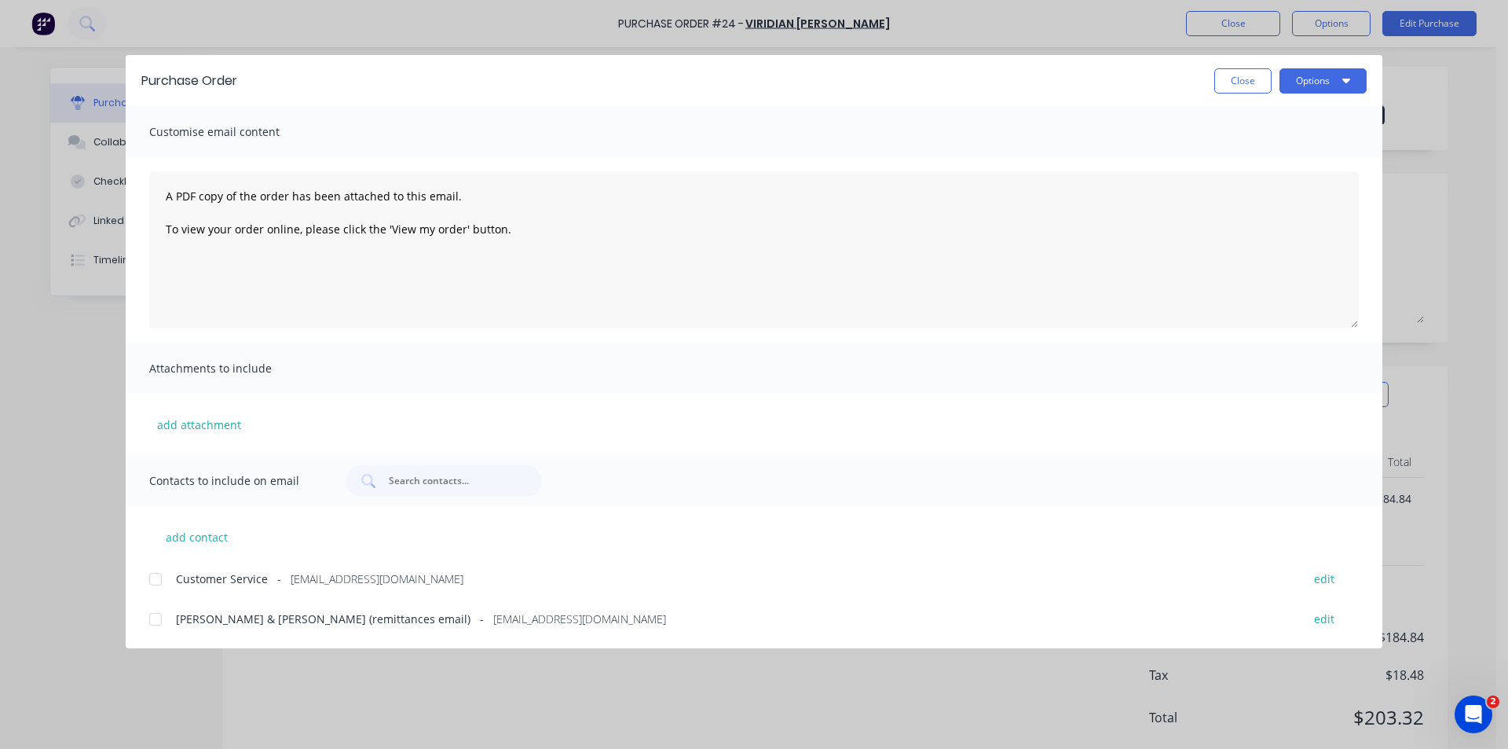
click at [159, 579] on div at bounding box center [155, 578] width 31 height 31
click at [1315, 83] on button "Options" at bounding box center [1322, 80] width 87 height 25
click at [1290, 181] on div "Email" at bounding box center [1292, 183] width 121 height 23
click at [1254, 86] on button "Close" at bounding box center [1242, 80] width 57 height 25
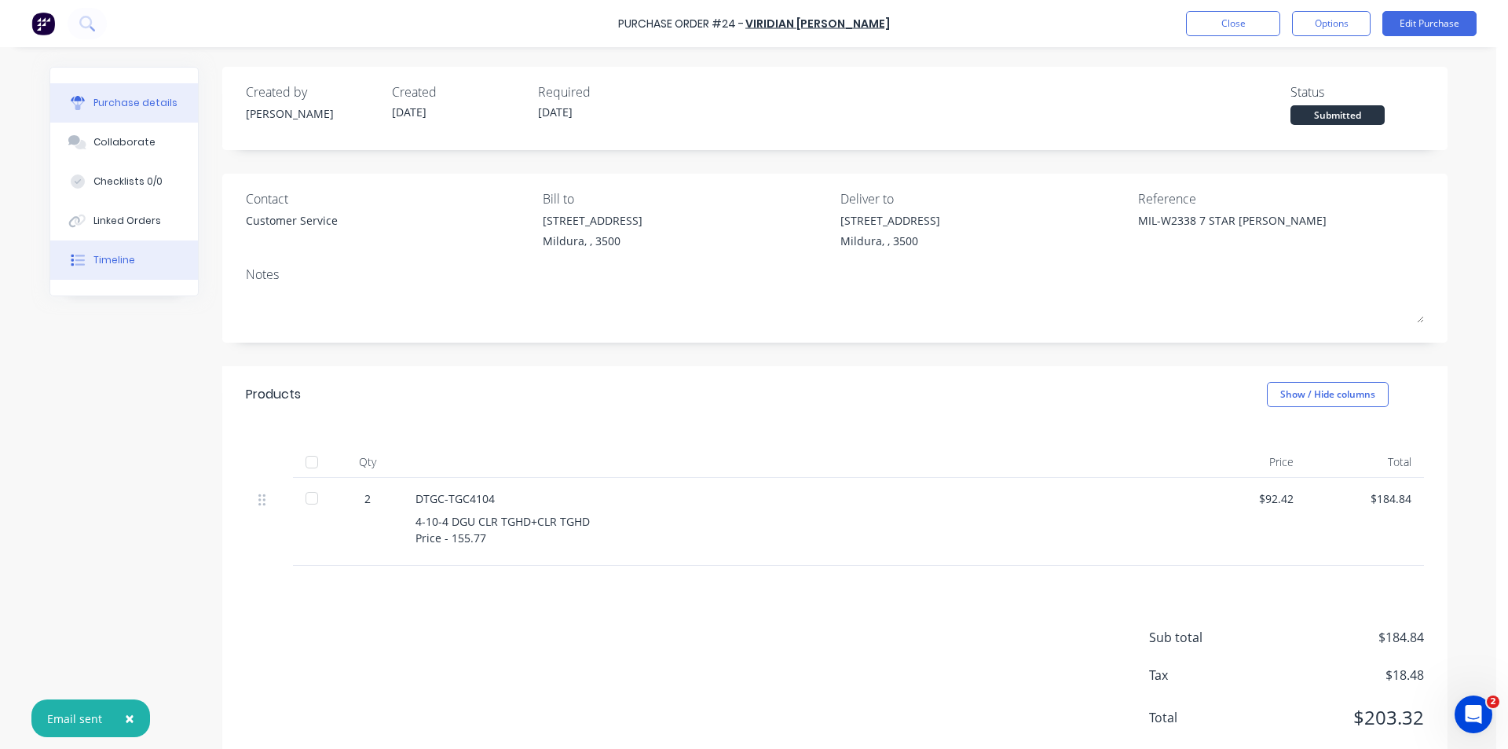
click at [75, 276] on button "Timeline" at bounding box center [124, 259] width 148 height 39
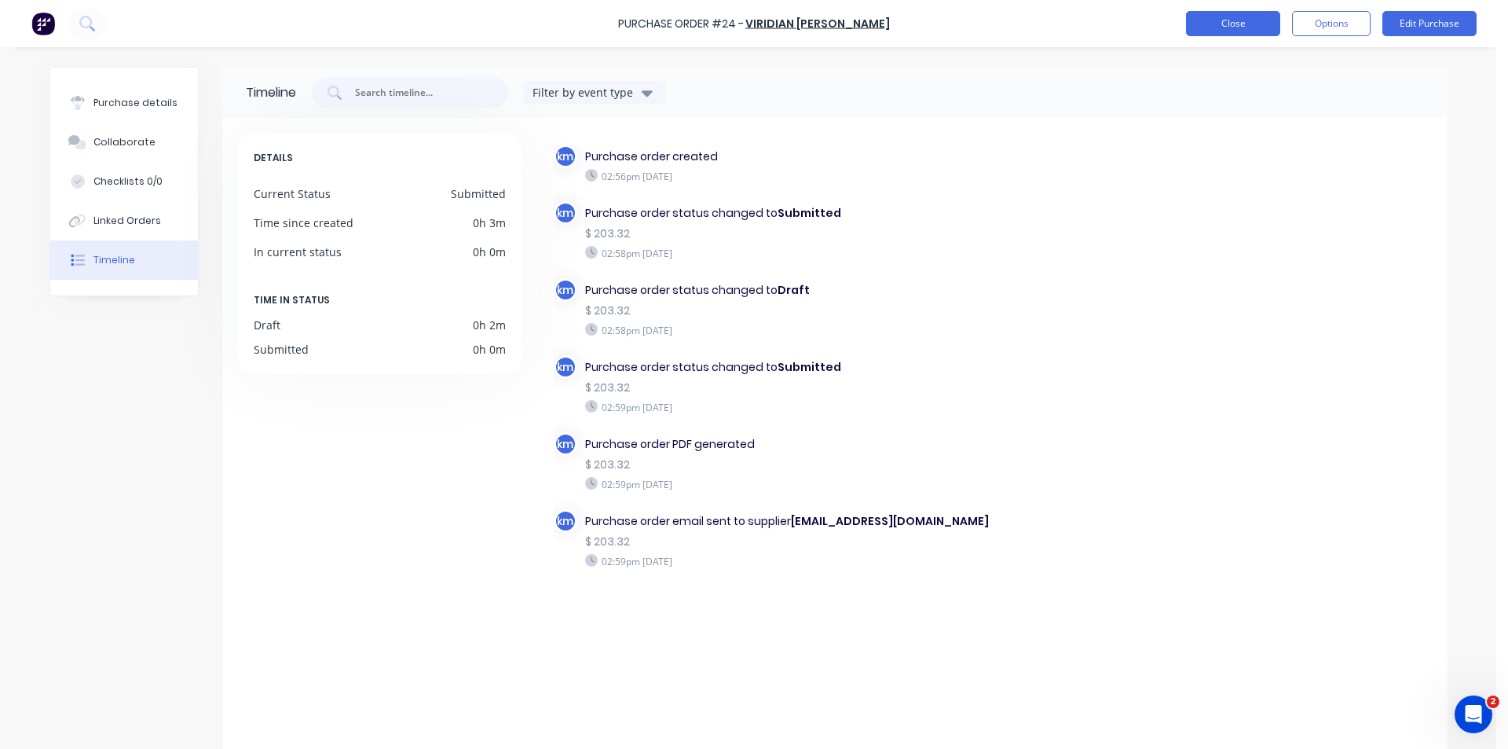
click at [1228, 16] on button "Close" at bounding box center [1233, 23] width 94 height 25
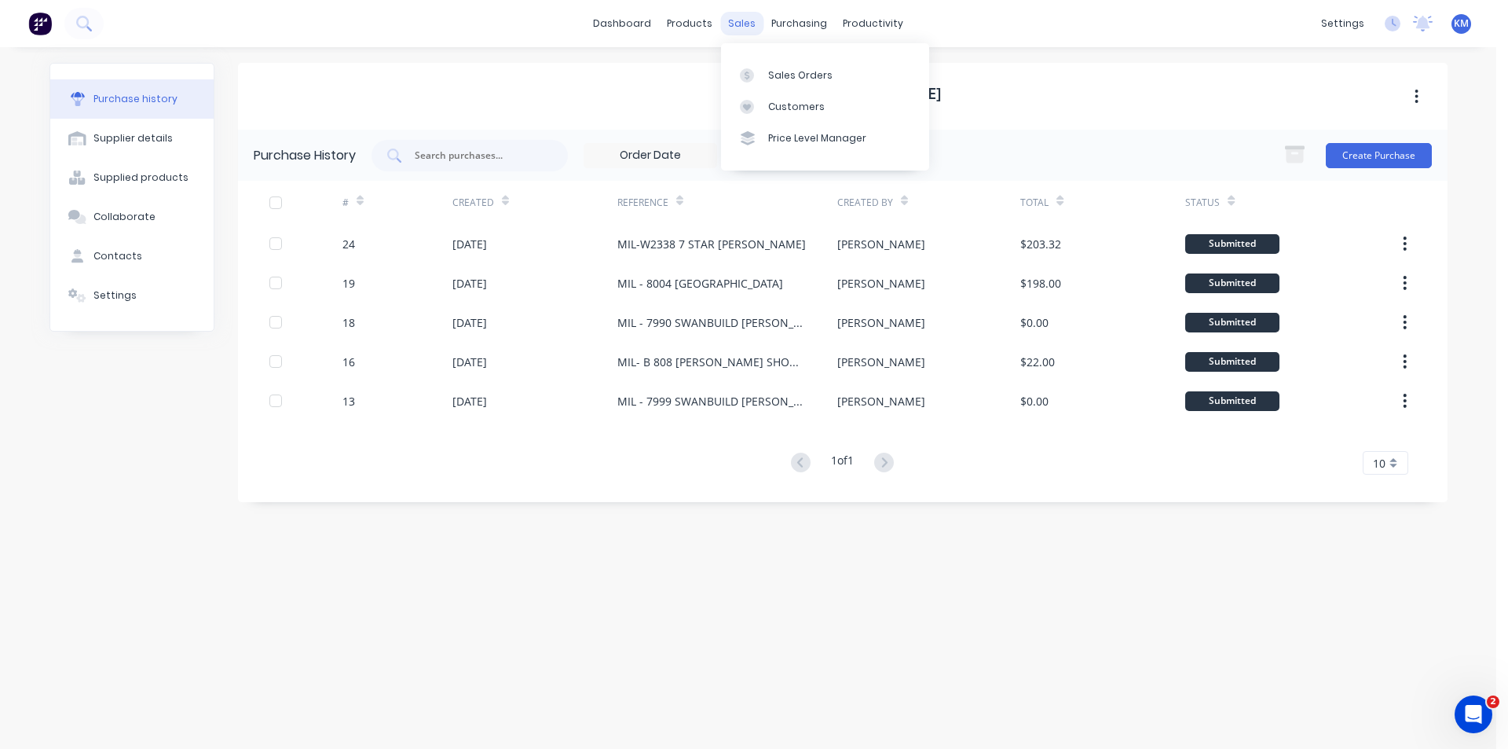
click at [747, 31] on div "sales" at bounding box center [741, 24] width 43 height 24
click at [774, 71] on div "Sales Orders" at bounding box center [800, 75] width 64 height 14
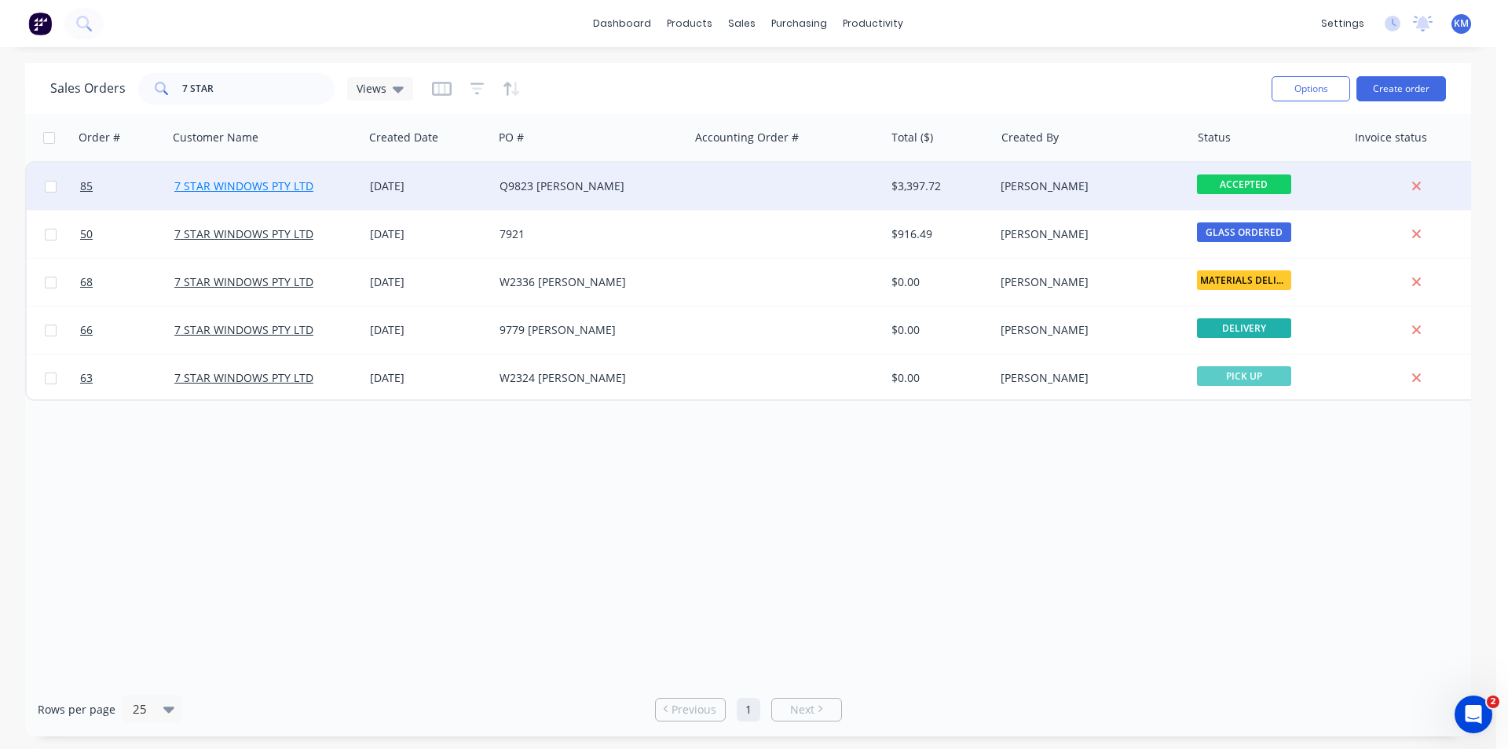
click at [262, 183] on link "7 STAR WINDOWS PTY LTD" at bounding box center [243, 185] width 139 height 15
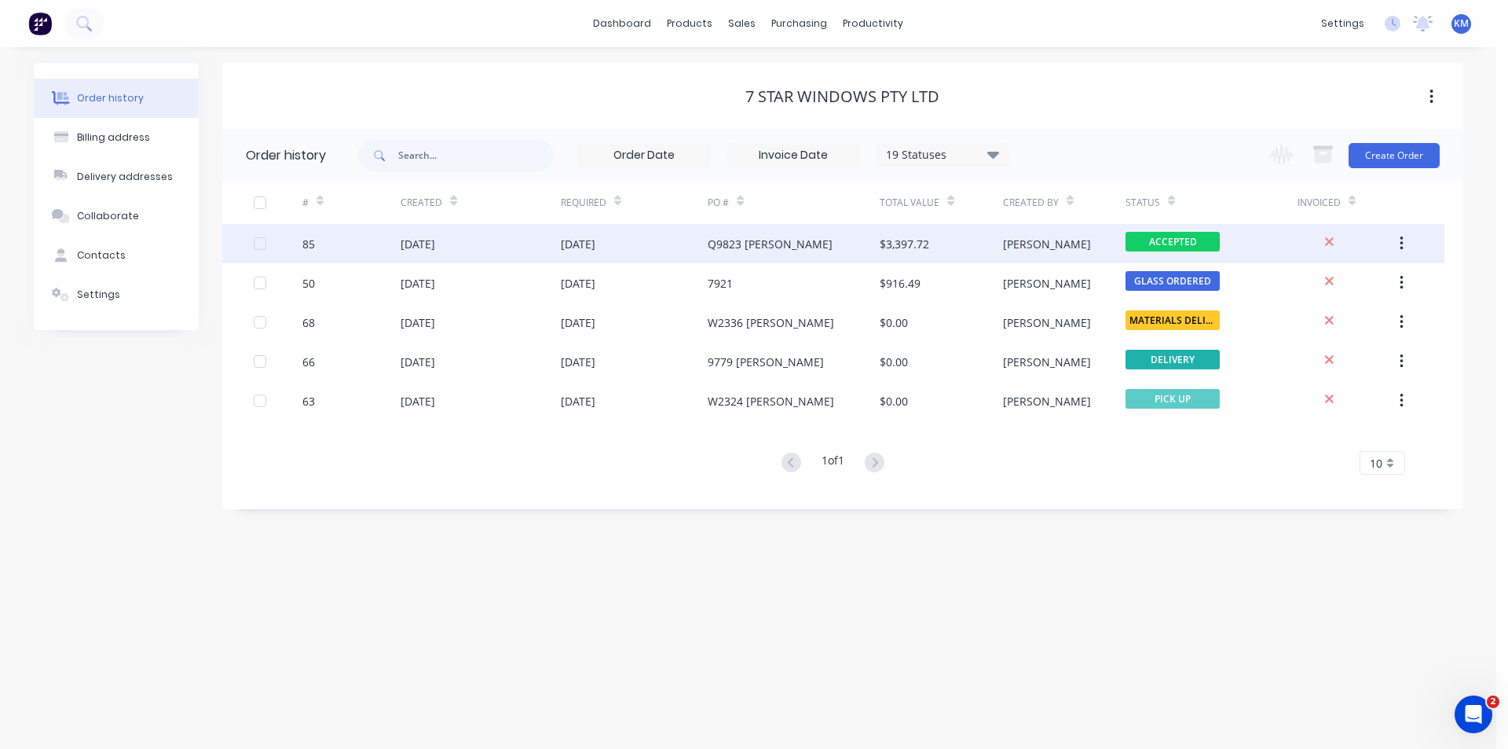
click at [731, 245] on div "Q9823 [PERSON_NAME]" at bounding box center [770, 244] width 125 height 16
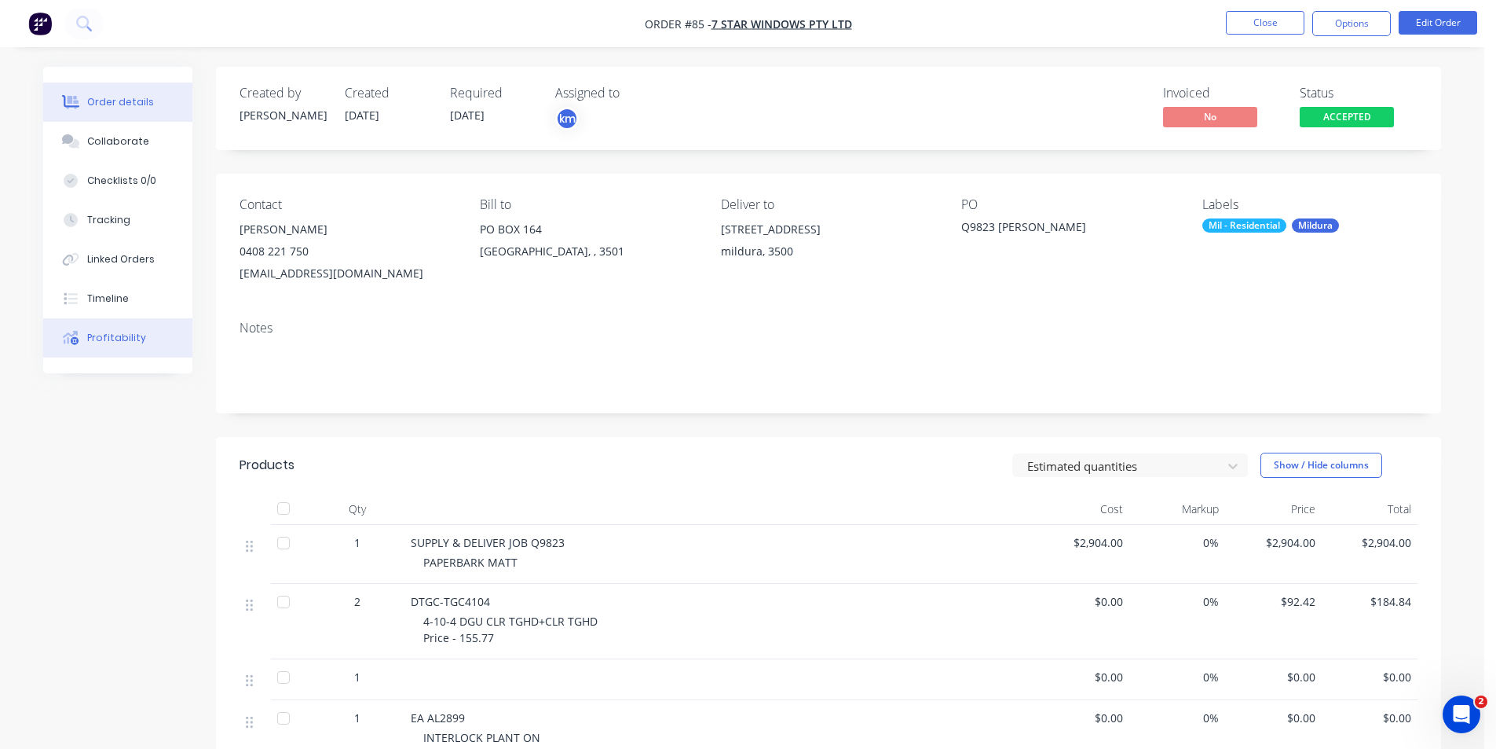
click at [120, 342] on div "Profitability" at bounding box center [116, 338] width 59 height 14
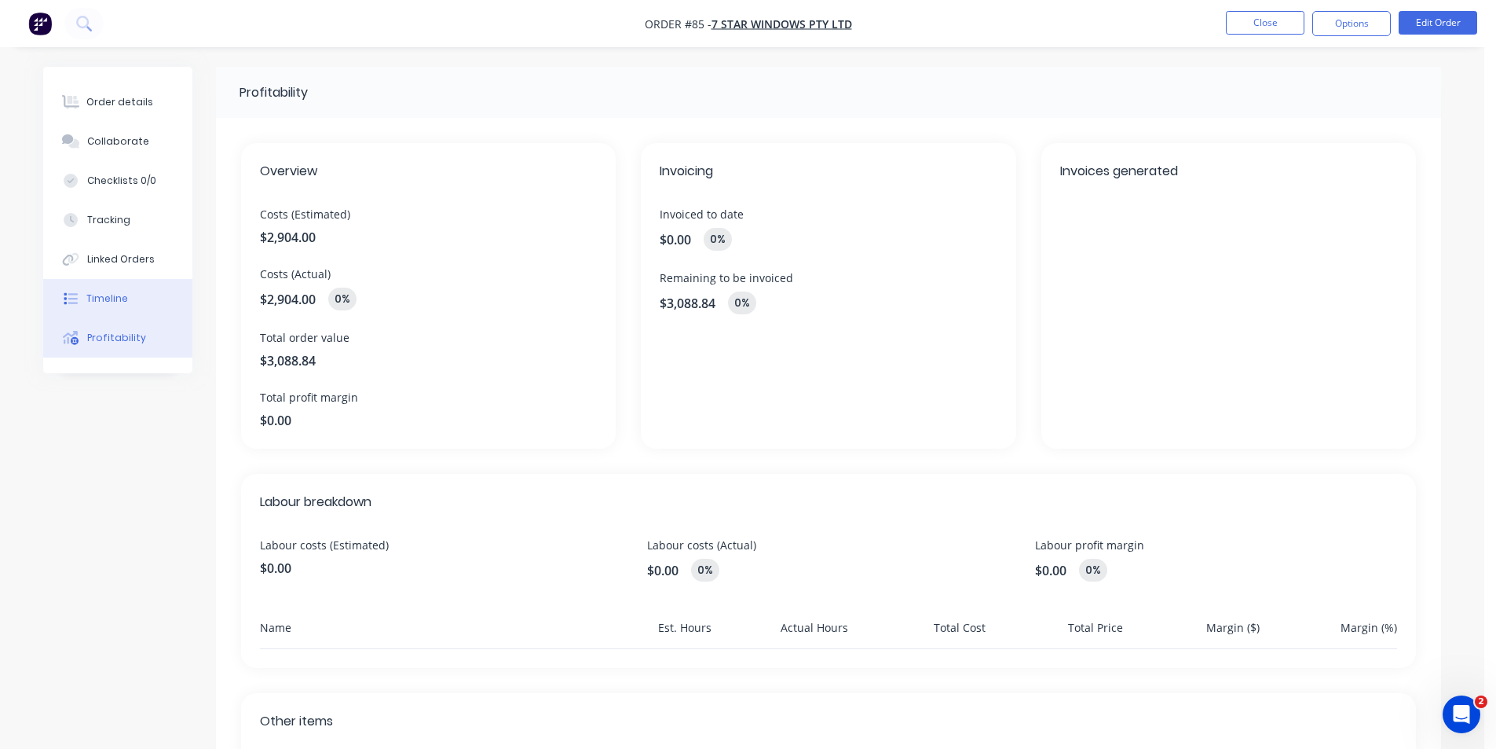
click at [102, 292] on div "Timeline" at bounding box center [108, 298] width 42 height 14
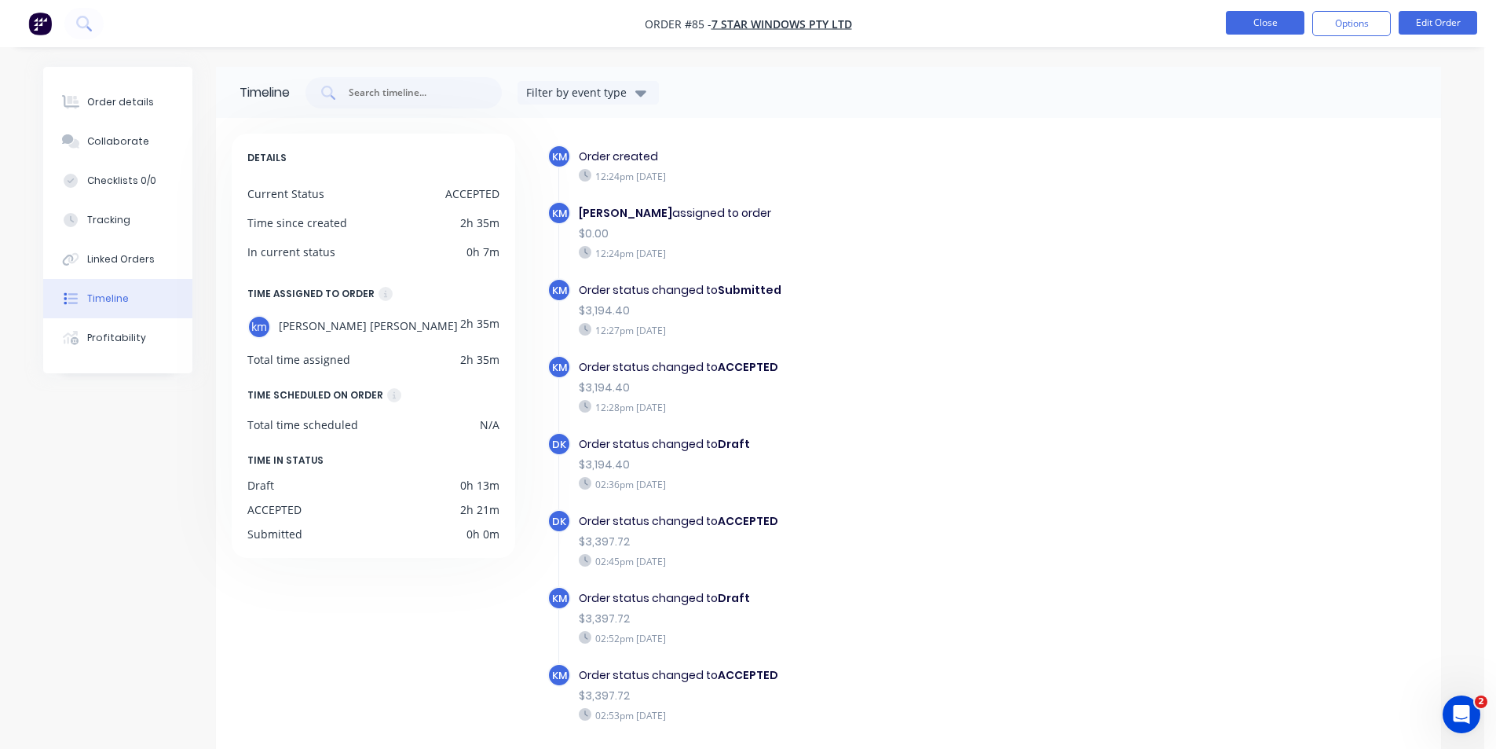
click at [1253, 21] on button "Close" at bounding box center [1265, 23] width 79 height 24
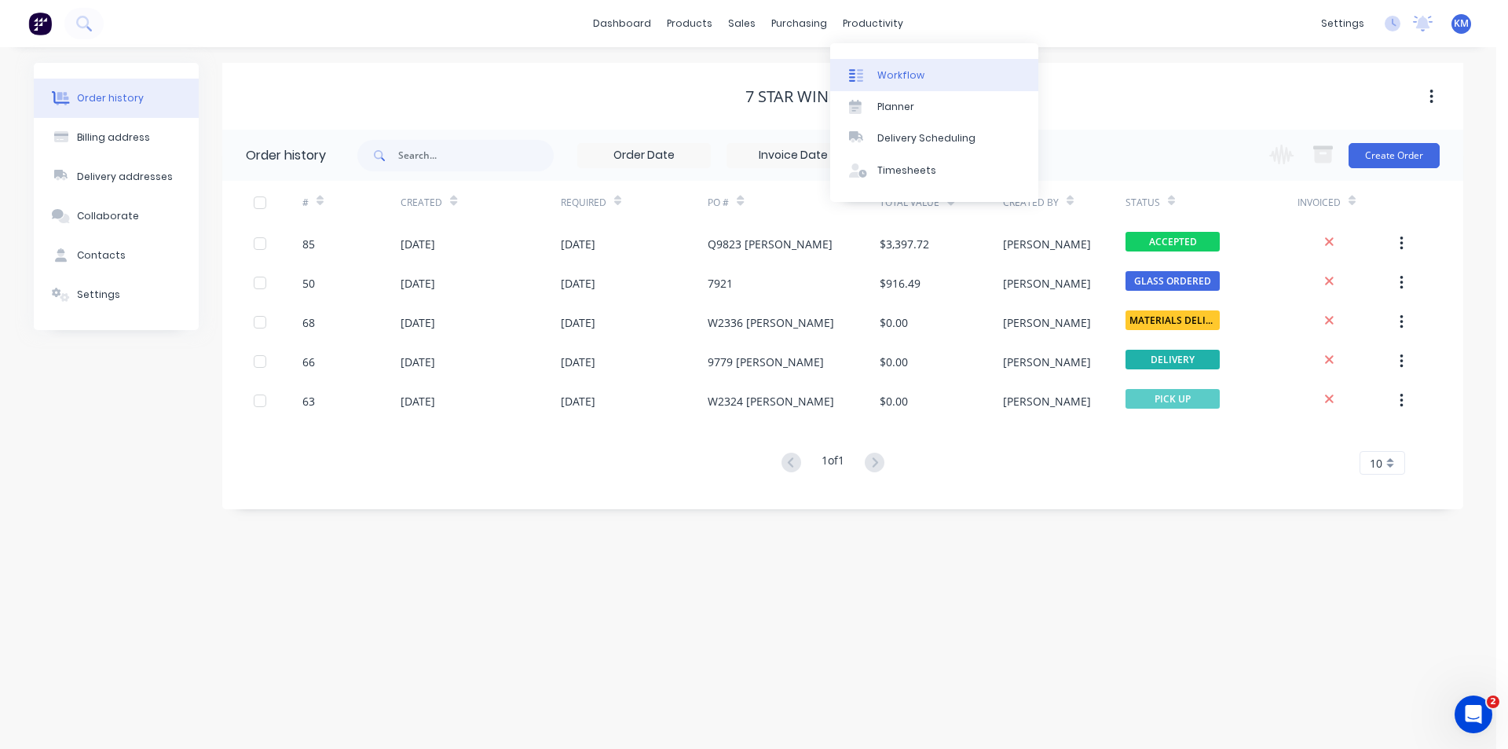
click at [899, 82] on div "Workflow" at bounding box center [900, 75] width 47 height 14
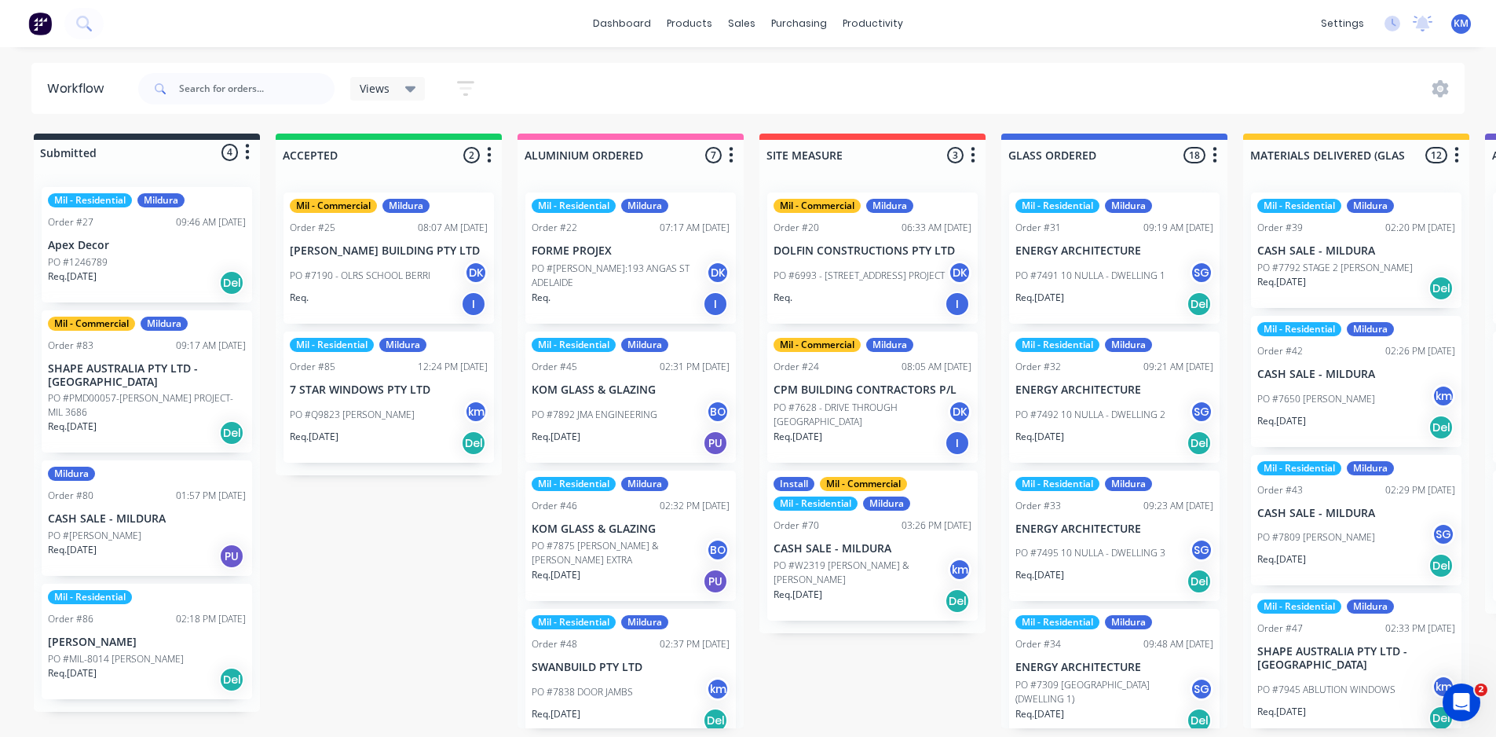
click at [400, 428] on div "PO #Q9823 [PERSON_NAME] km" at bounding box center [389, 415] width 198 height 30
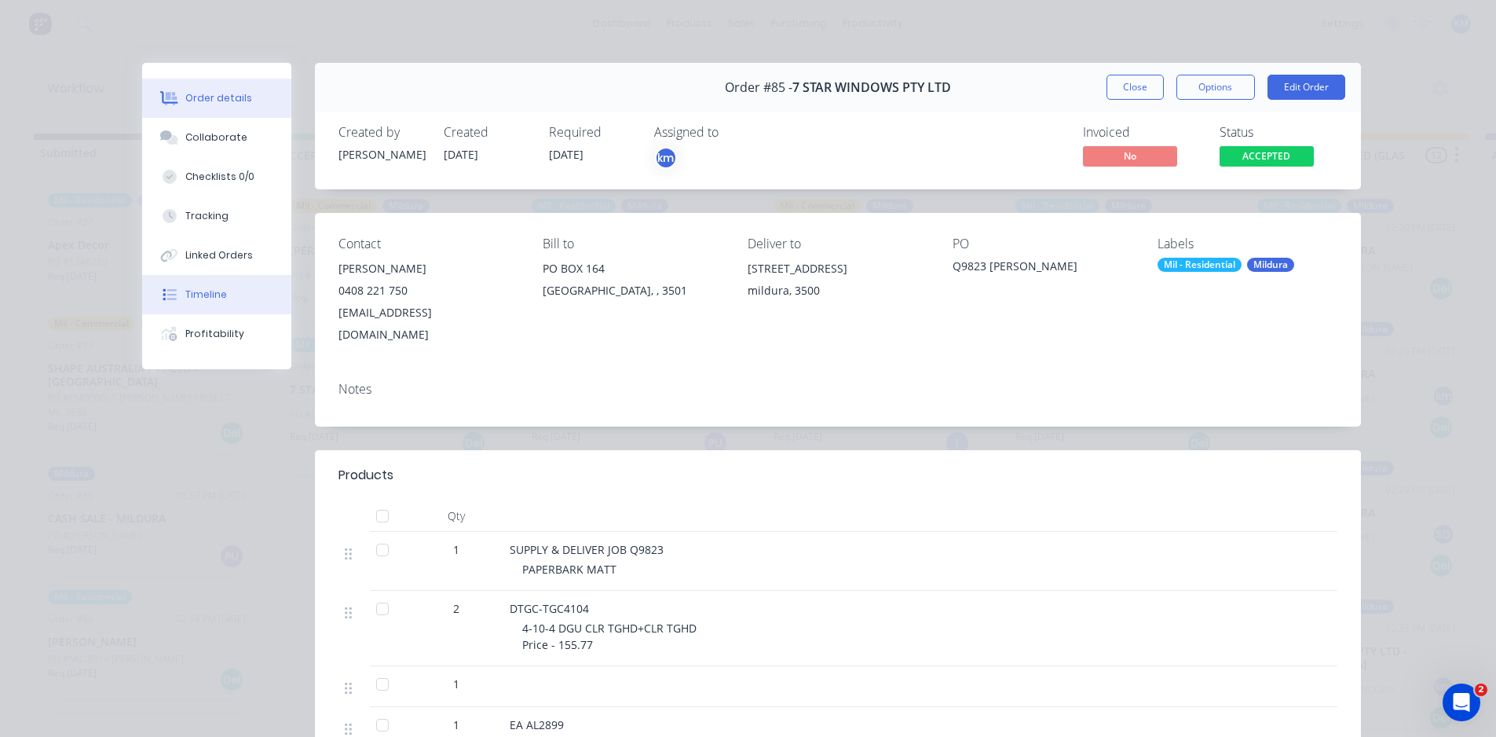
click at [201, 284] on button "Timeline" at bounding box center [216, 294] width 149 height 39
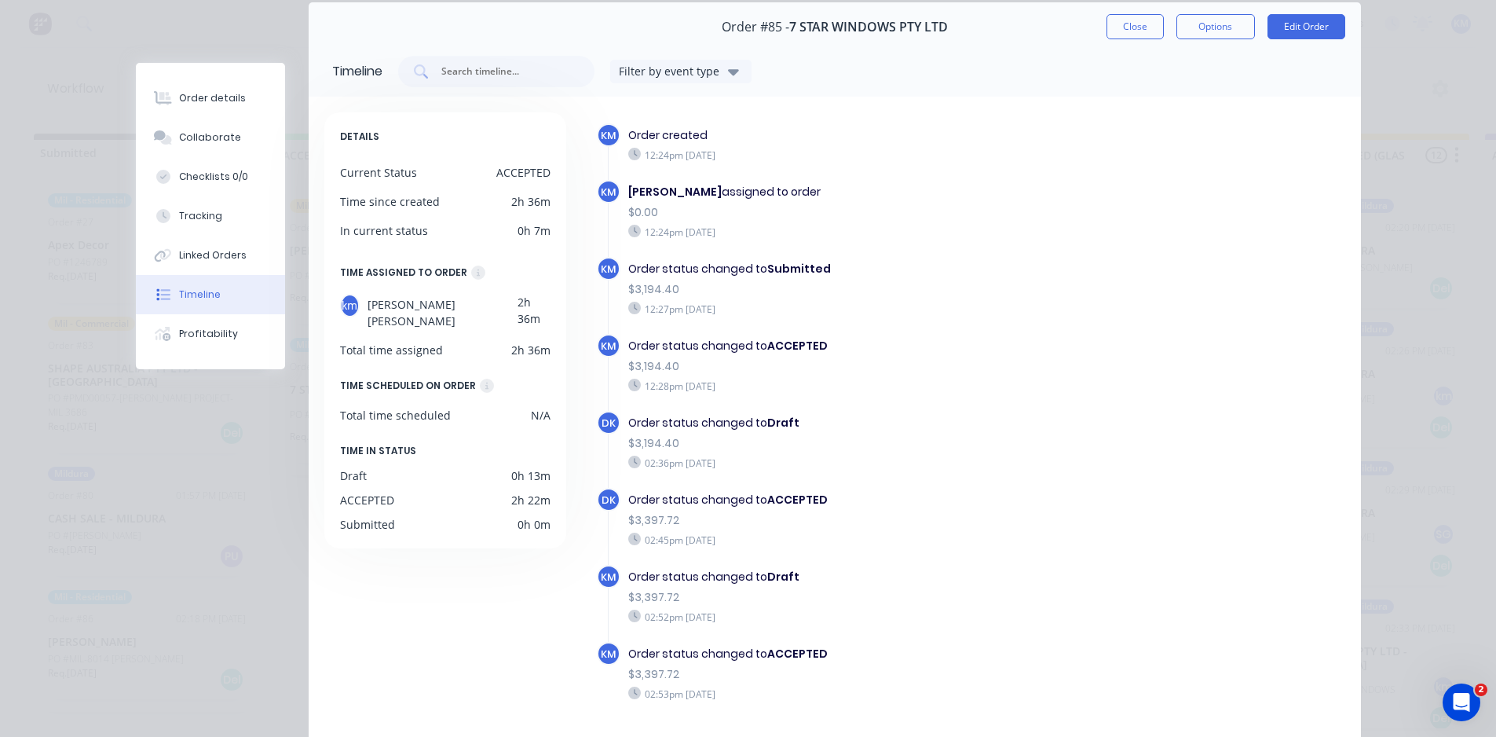
scroll to position [42, 0]
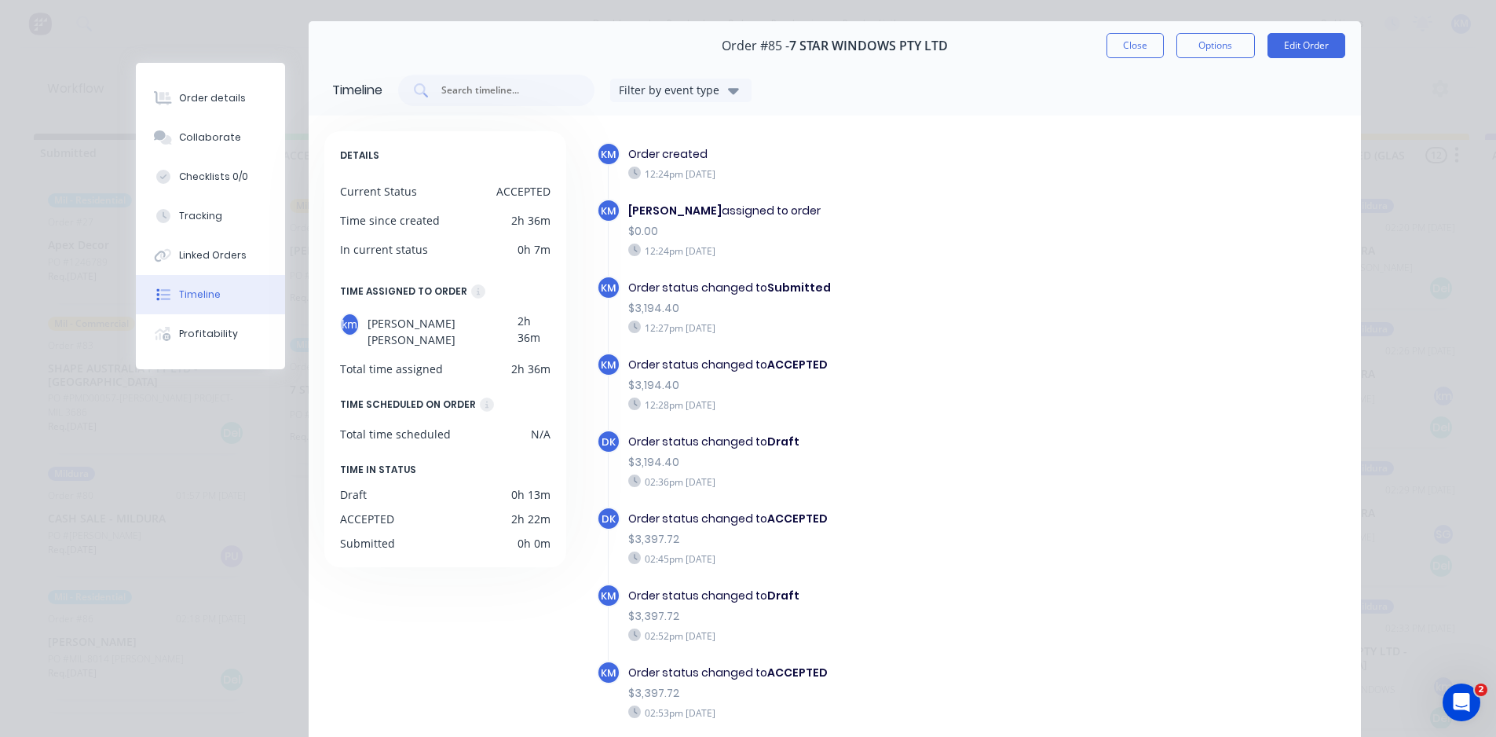
click at [670, 101] on button "Filter by event type" at bounding box center [680, 91] width 141 height 24
click at [680, 87] on div "Filter by event type" at bounding box center [671, 90] width 105 height 16
click at [1112, 38] on button "Close" at bounding box center [1135, 45] width 57 height 25
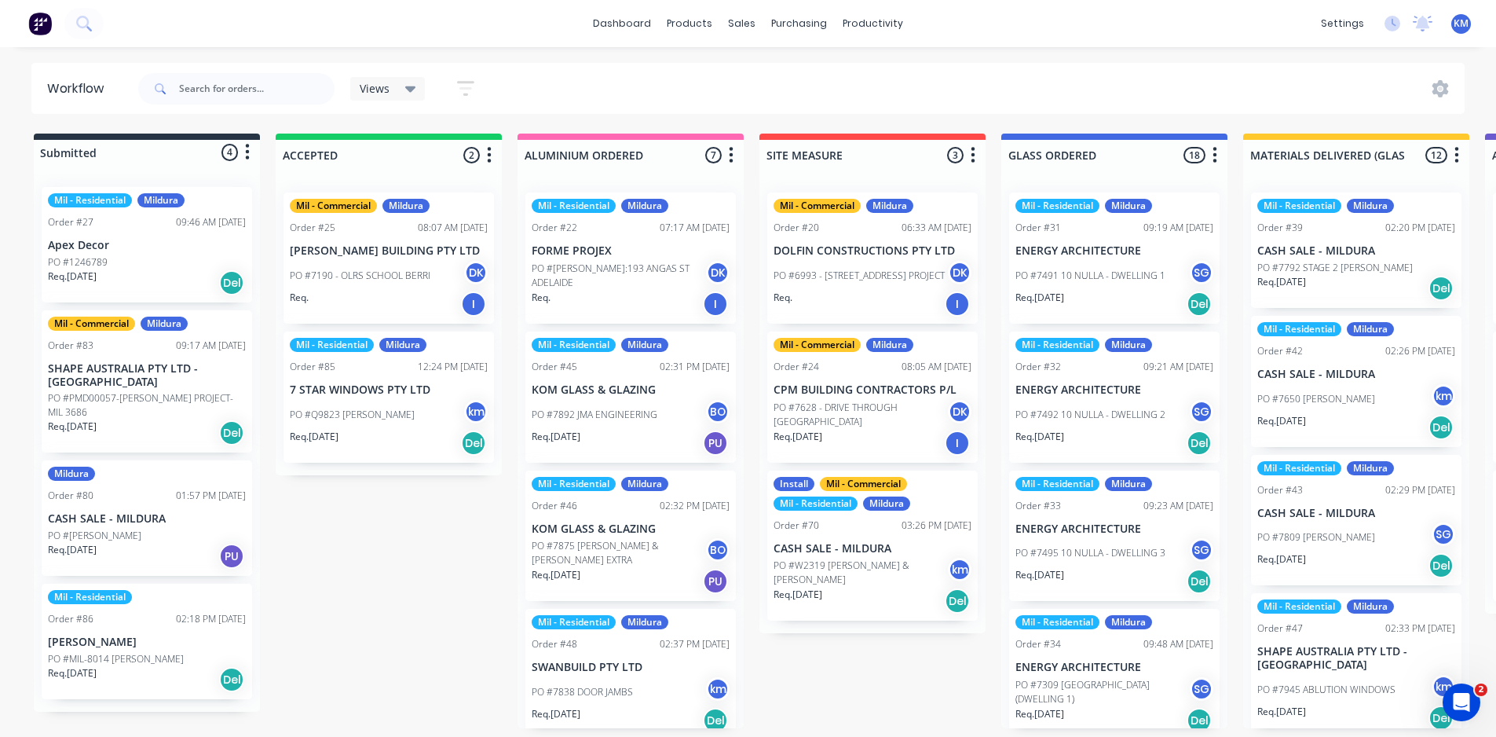
click at [350, 401] on div "PO #Q9823 [PERSON_NAME] km" at bounding box center [389, 415] width 198 height 30
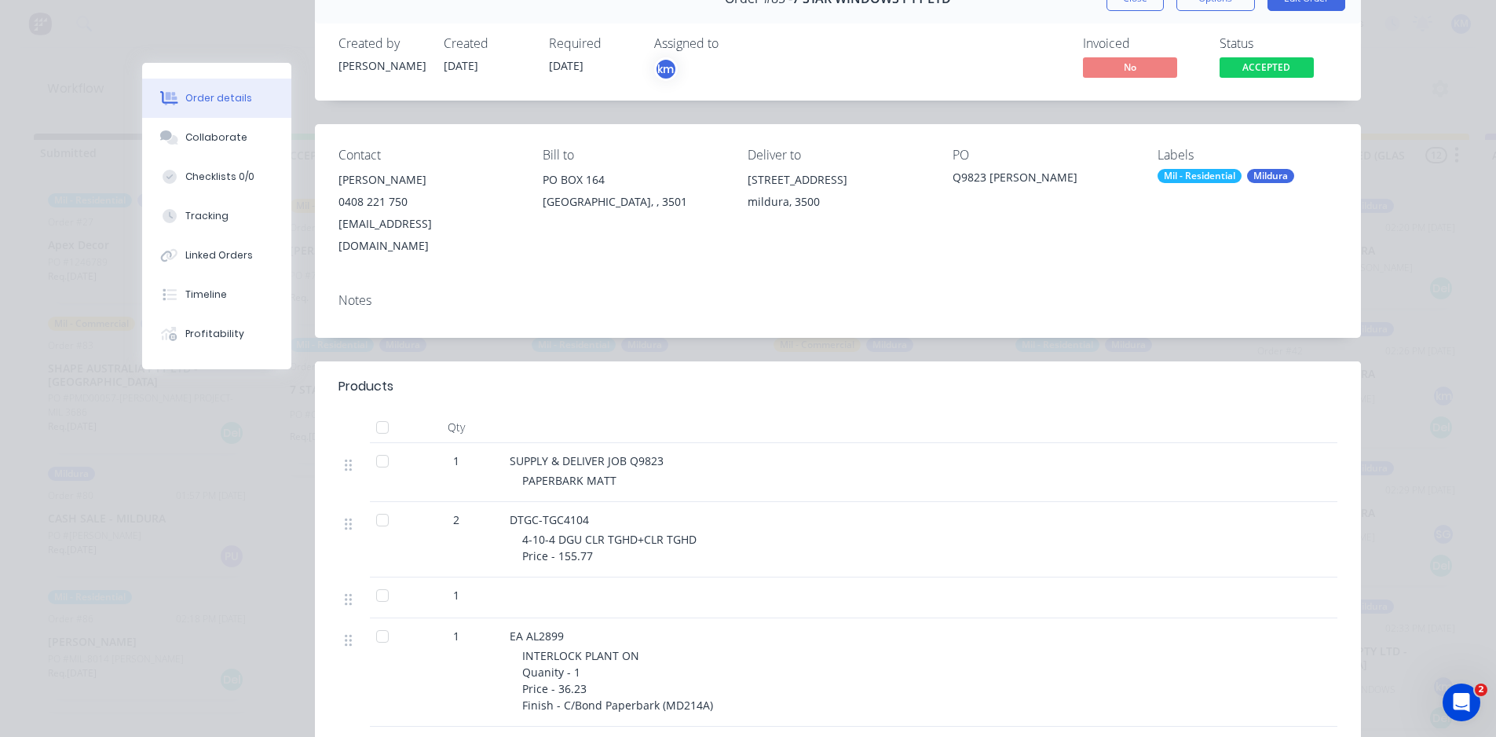
scroll to position [0, 0]
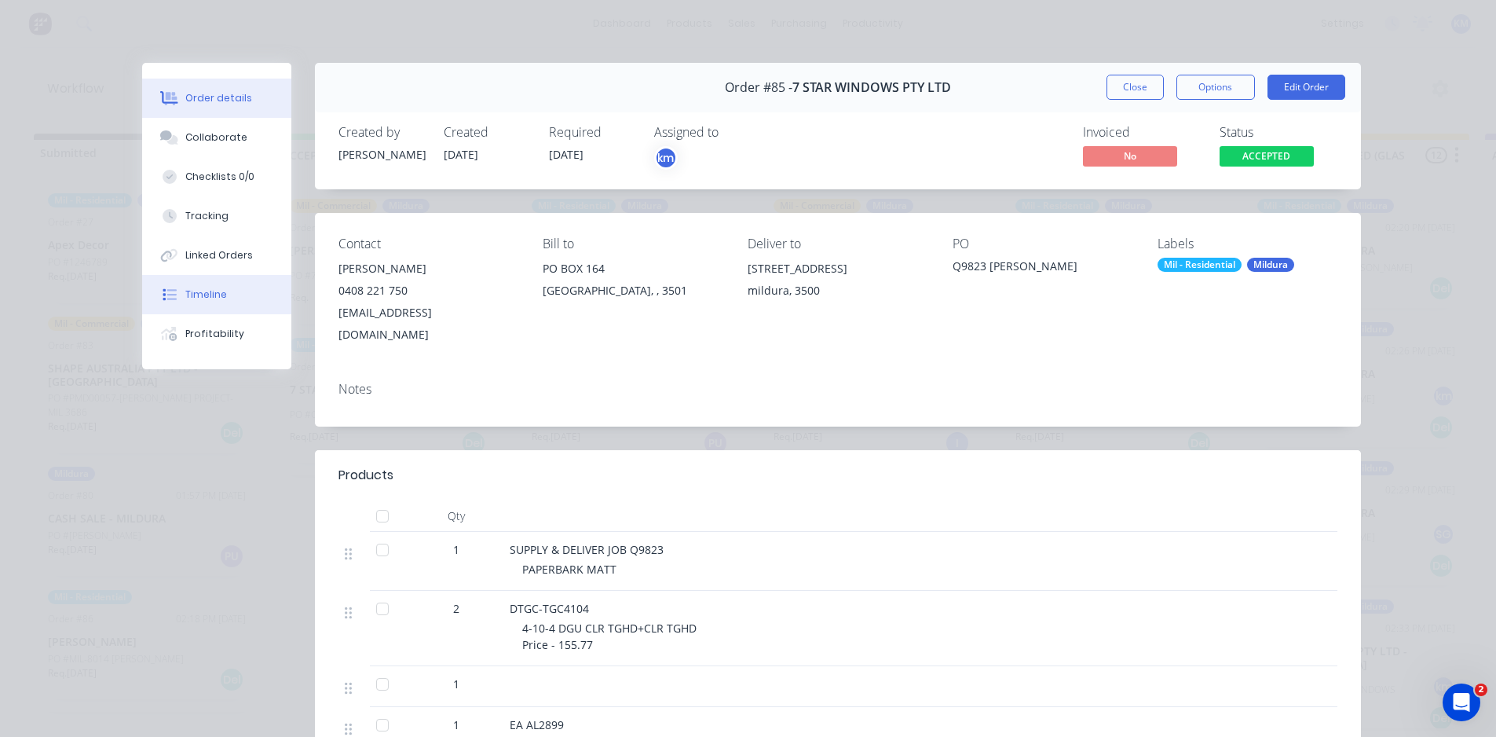
click at [205, 285] on button "Timeline" at bounding box center [216, 294] width 149 height 39
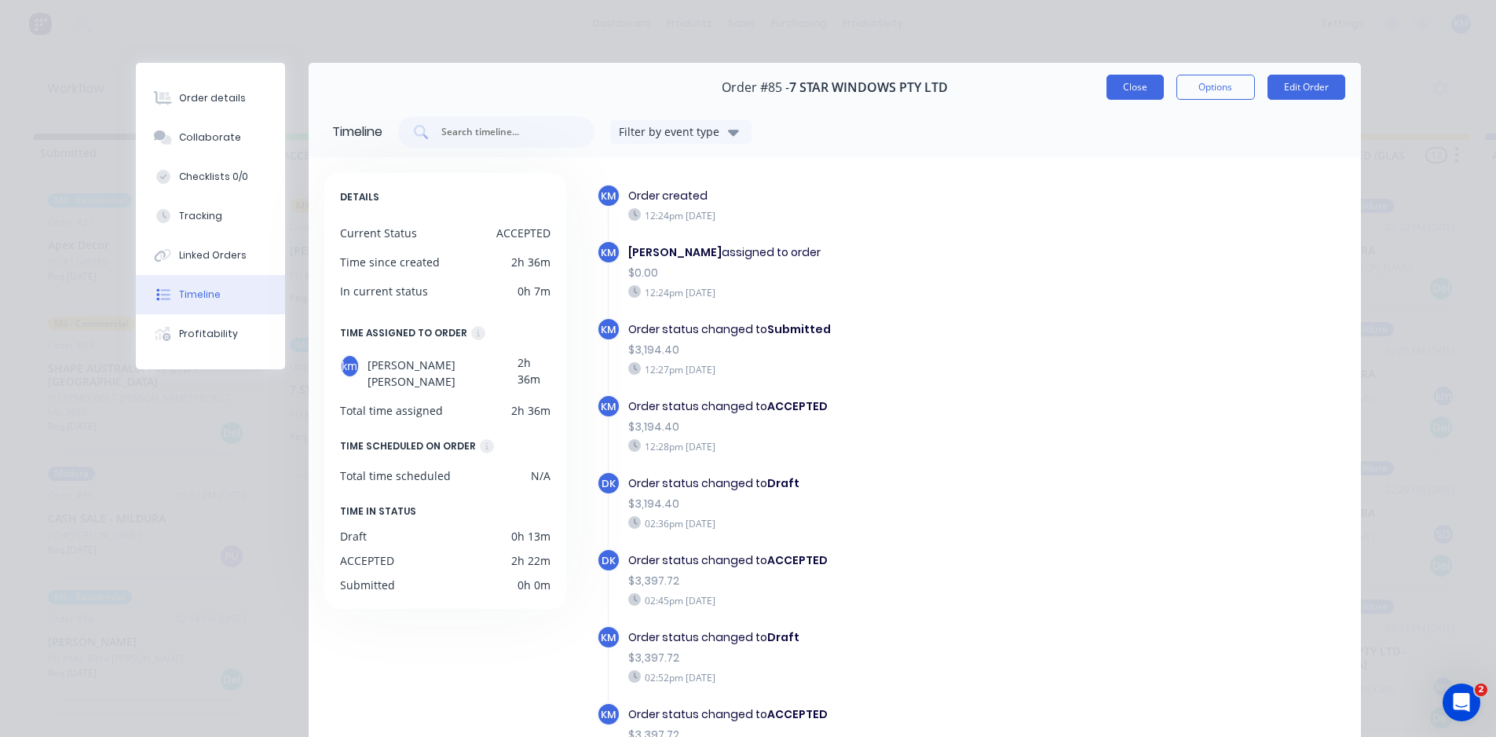
click at [1139, 88] on button "Close" at bounding box center [1135, 87] width 57 height 25
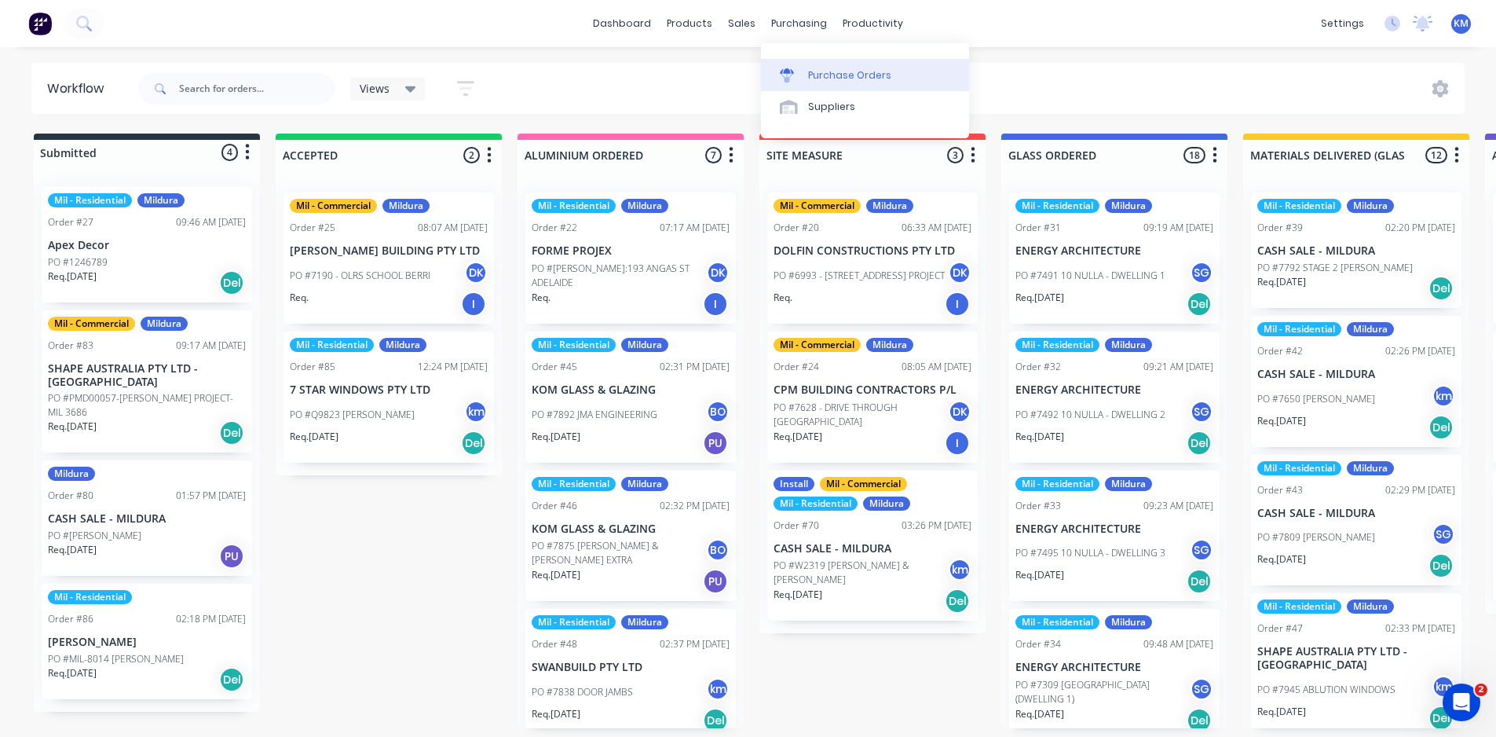
click at [858, 73] on div "Purchase Orders" at bounding box center [849, 75] width 83 height 14
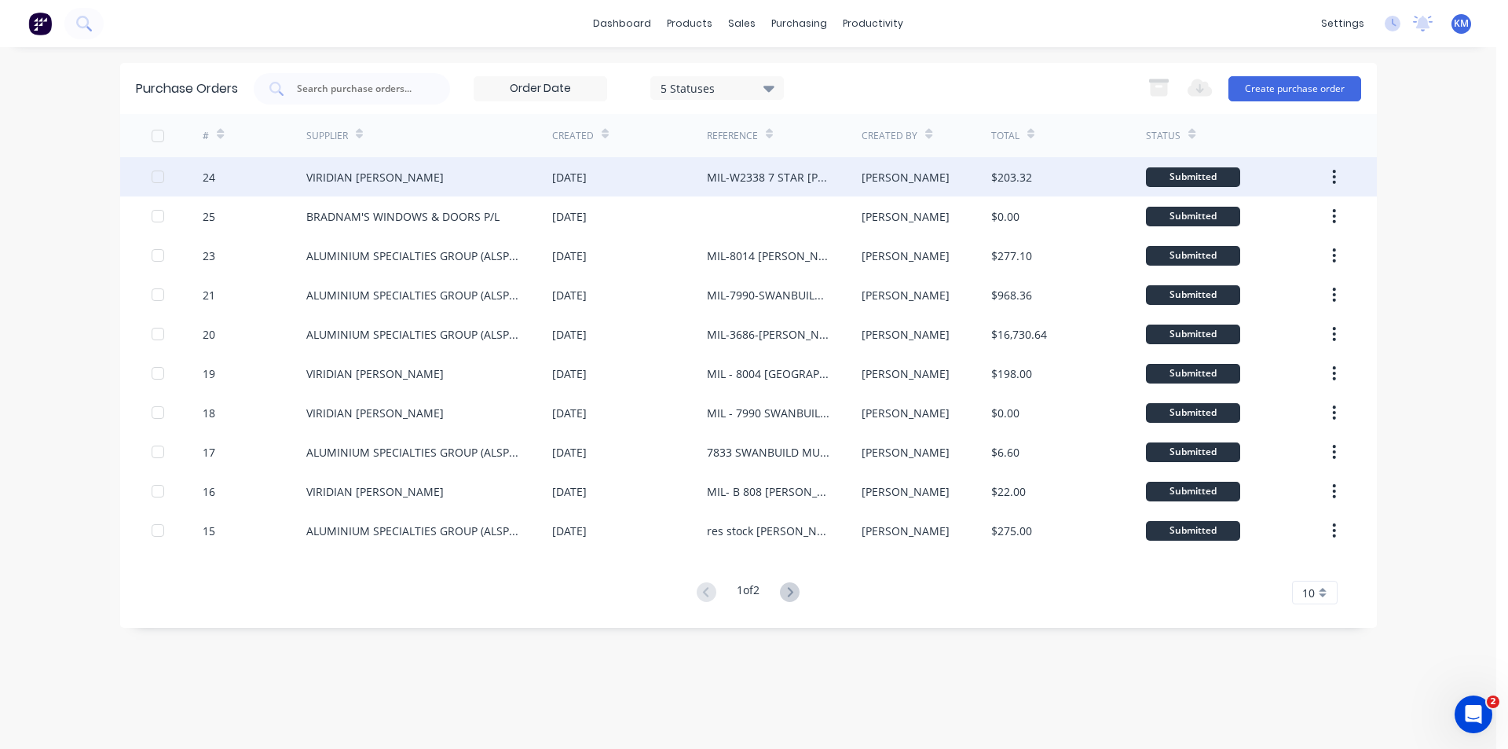
click at [584, 178] on div "[DATE]" at bounding box center [569, 177] width 35 height 16
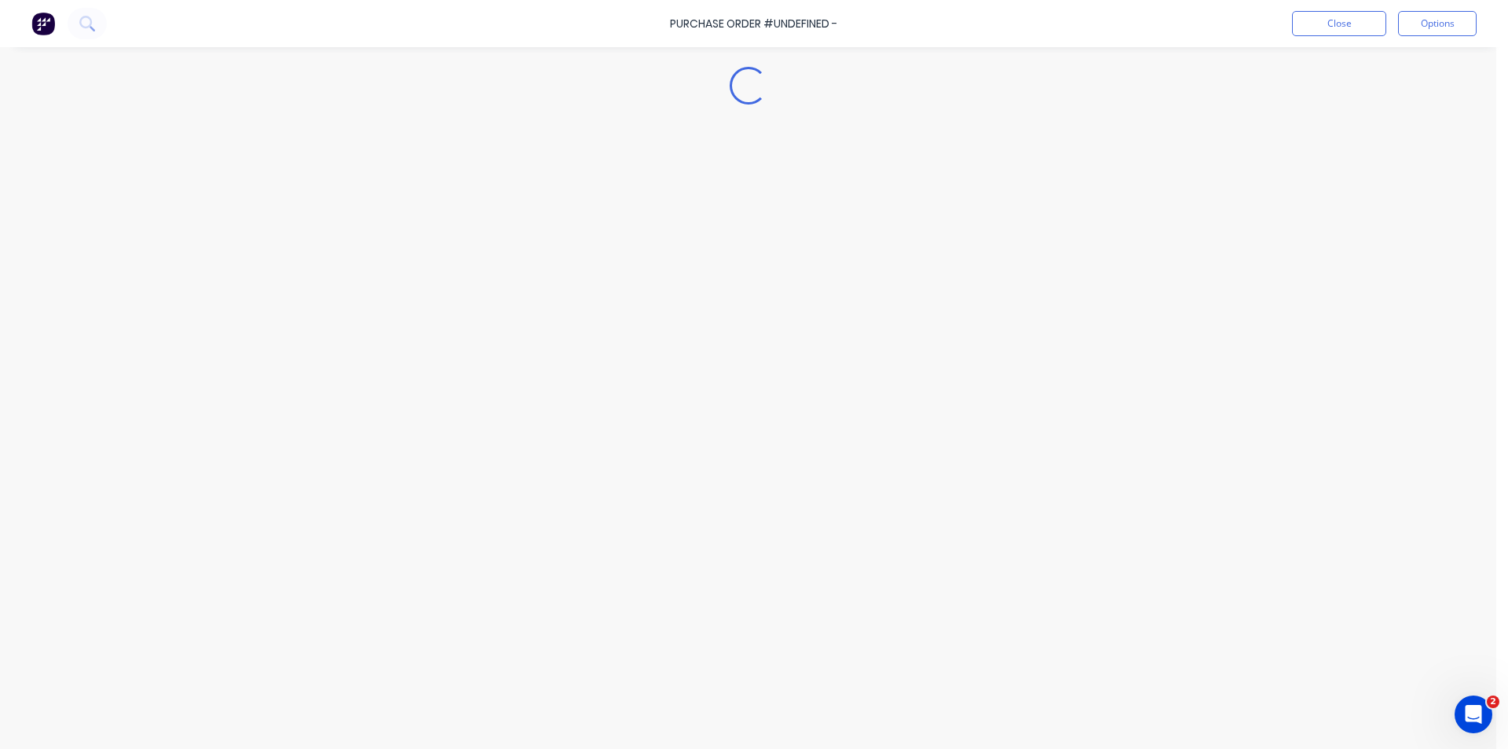
type textarea "x"
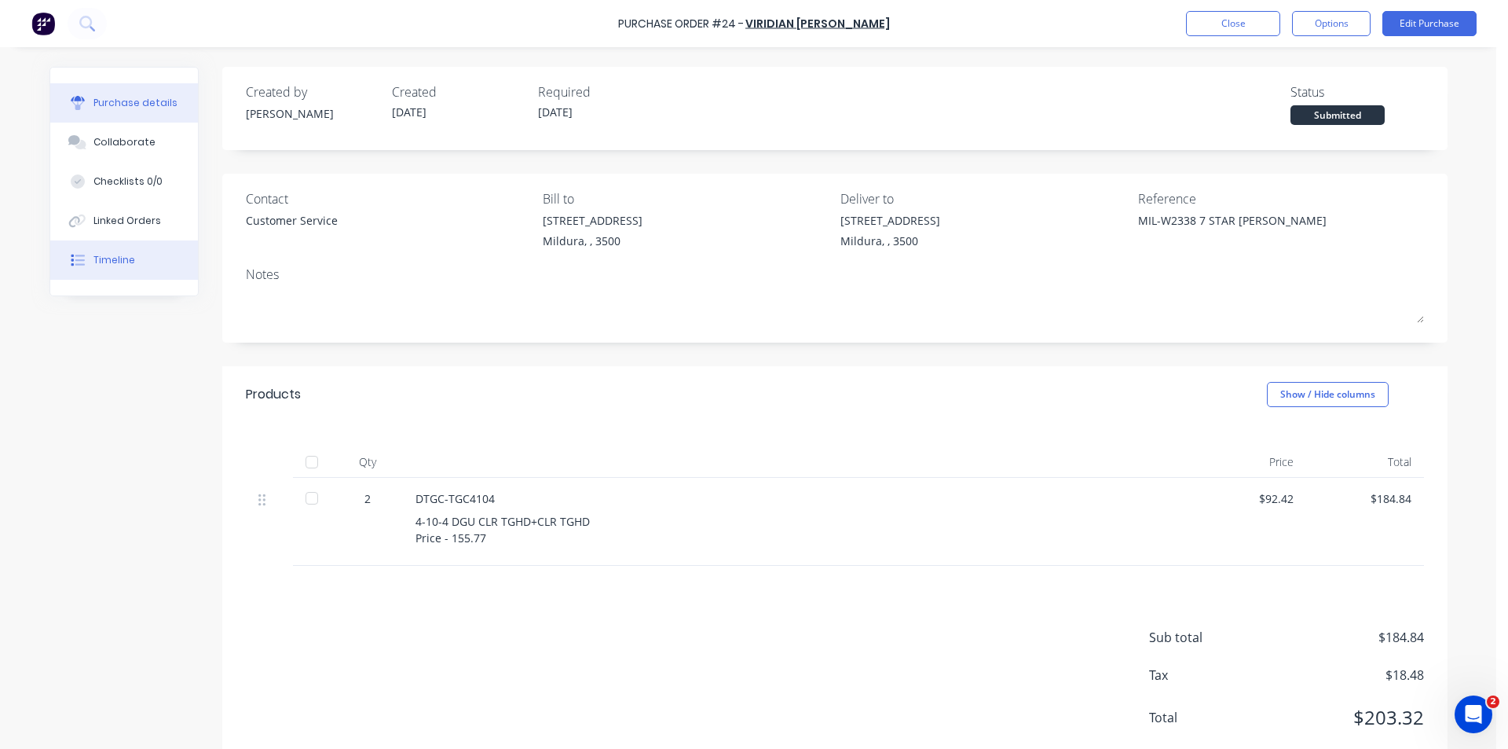
click at [130, 251] on button "Timeline" at bounding box center [124, 259] width 148 height 39
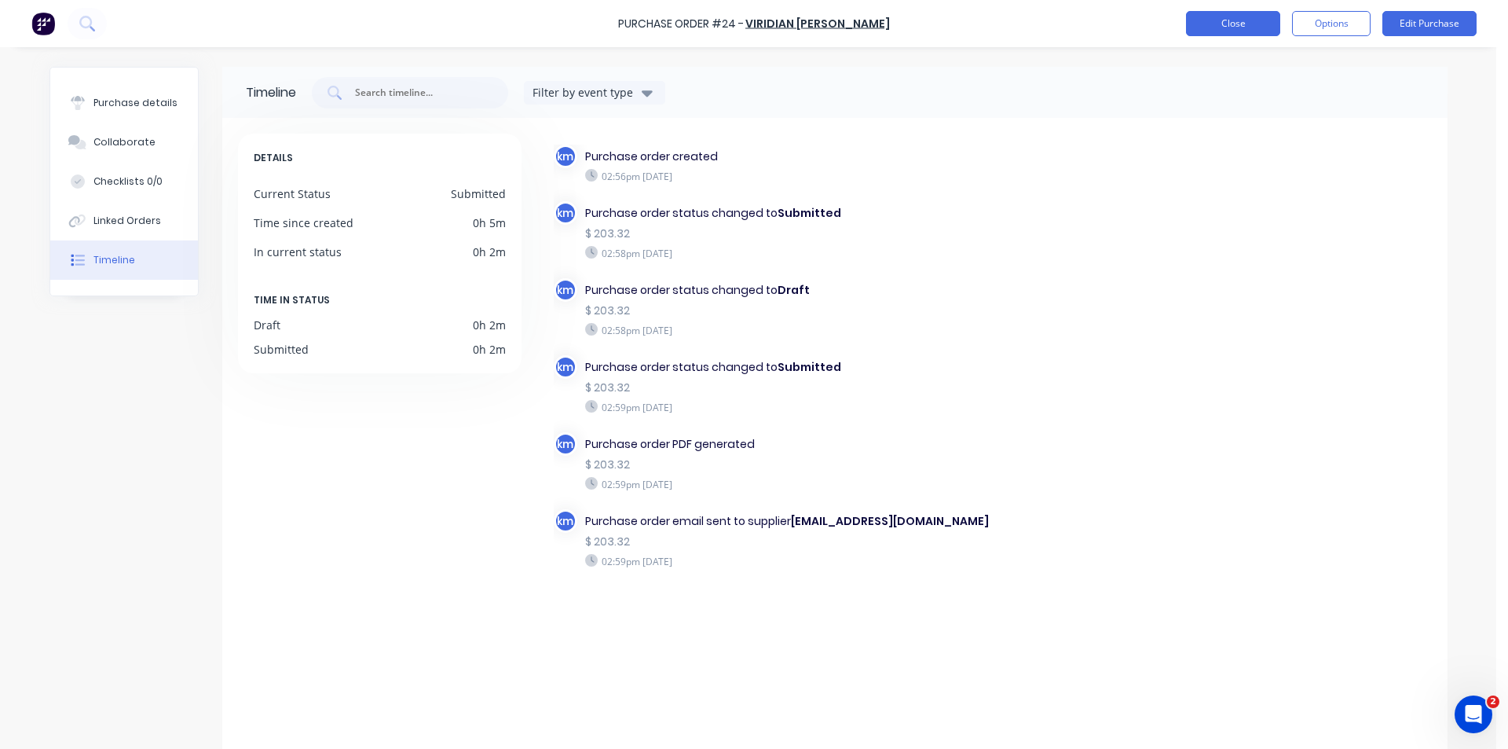
click at [1239, 15] on button "Close" at bounding box center [1233, 23] width 94 height 25
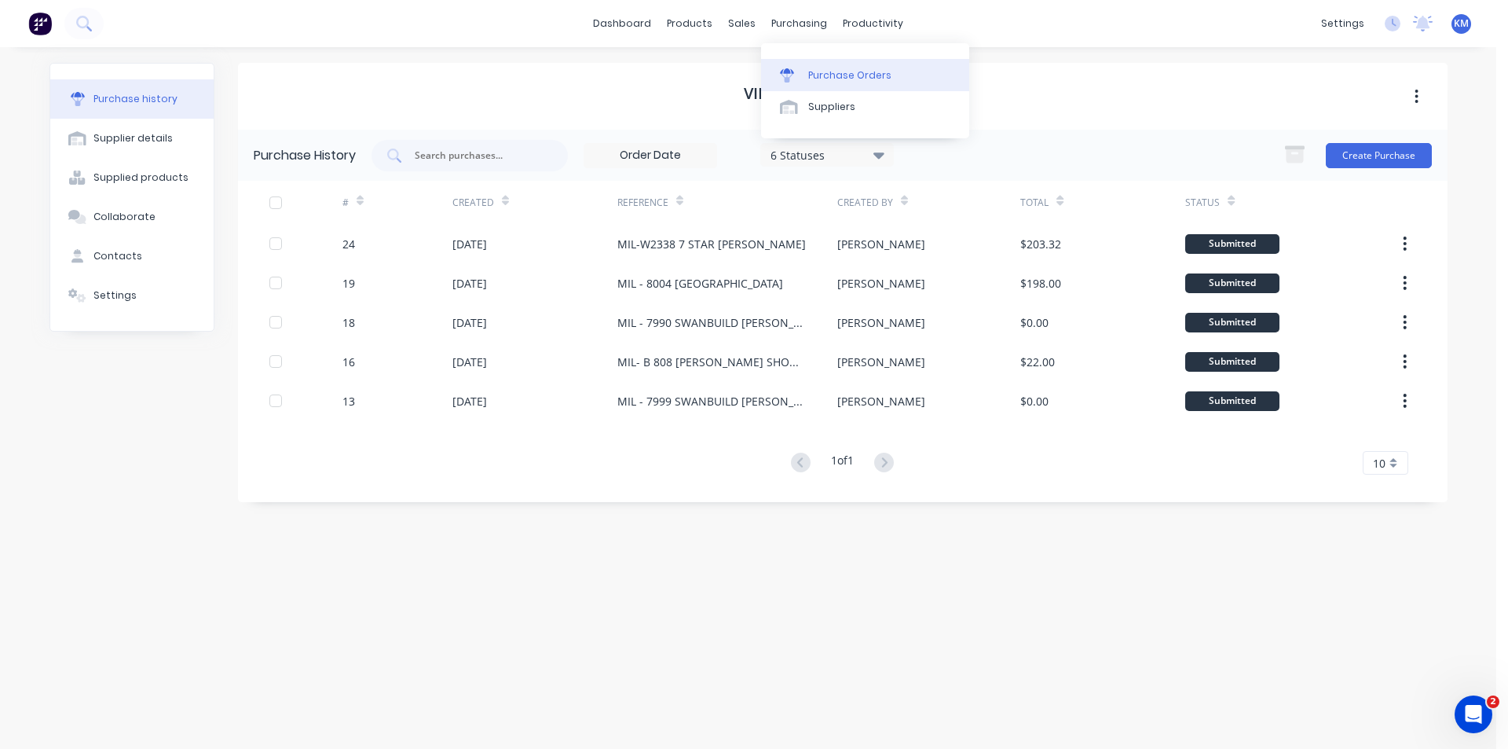
click at [831, 76] on div "Purchase Orders" at bounding box center [849, 75] width 83 height 14
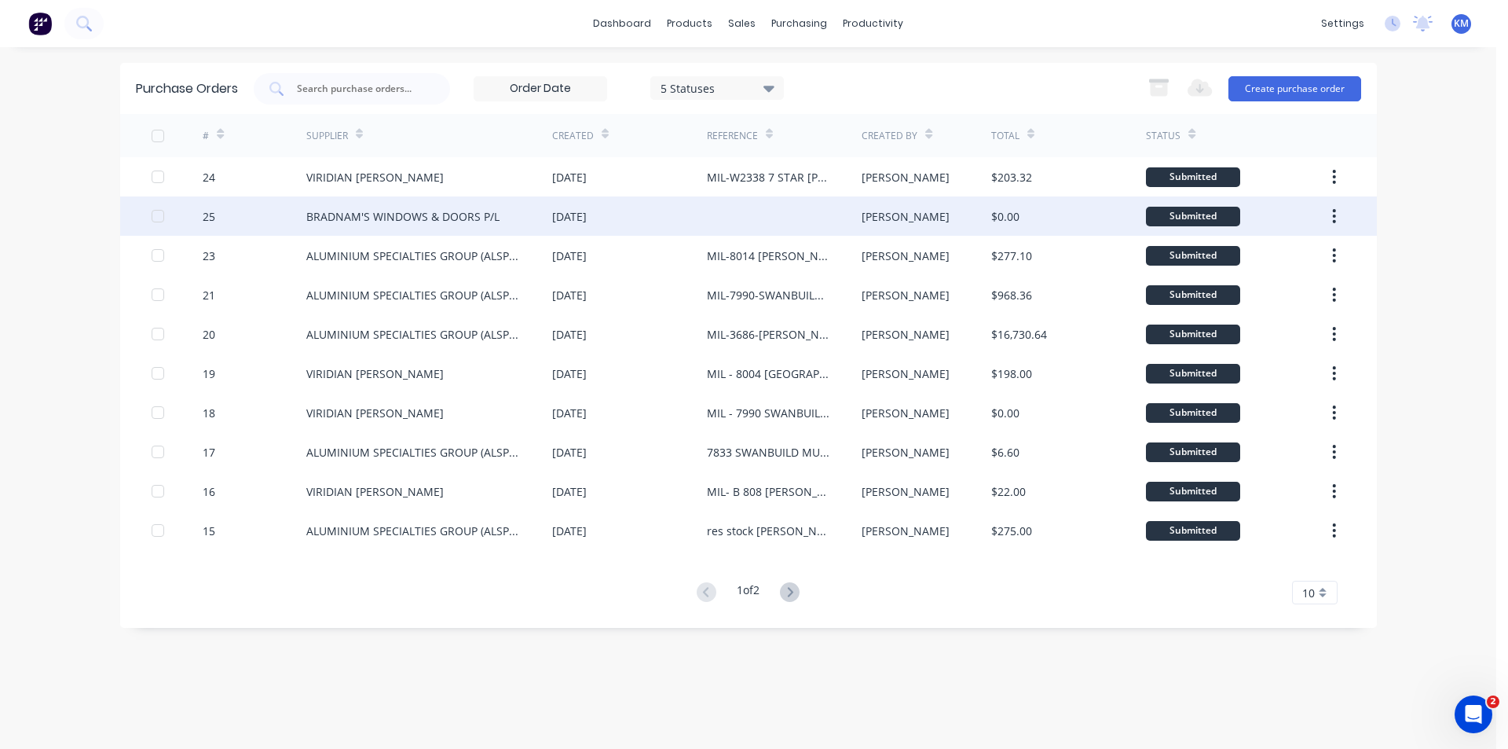
click at [587, 217] on div "[DATE]" at bounding box center [569, 216] width 35 height 16
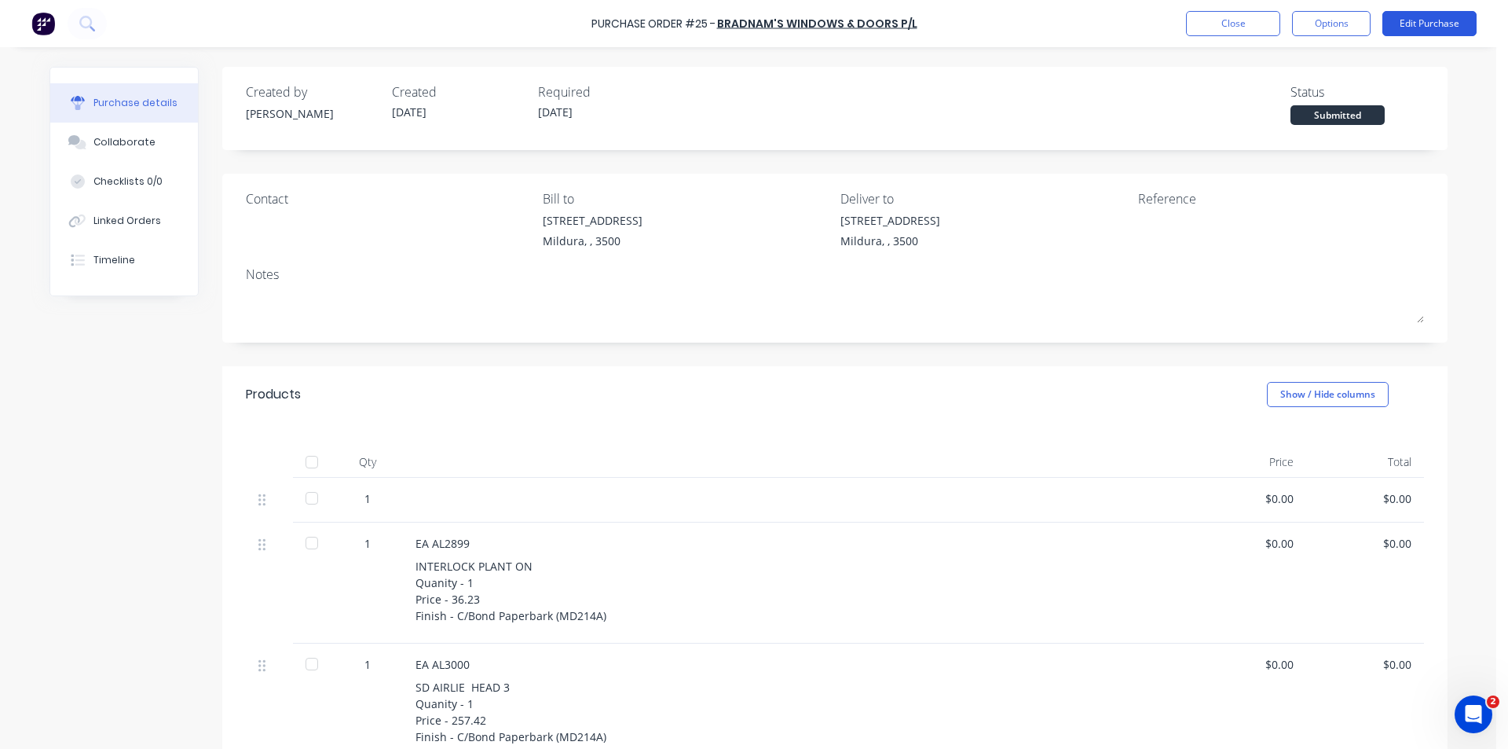
click at [1429, 24] on button "Edit Purchase" at bounding box center [1429, 23] width 94 height 25
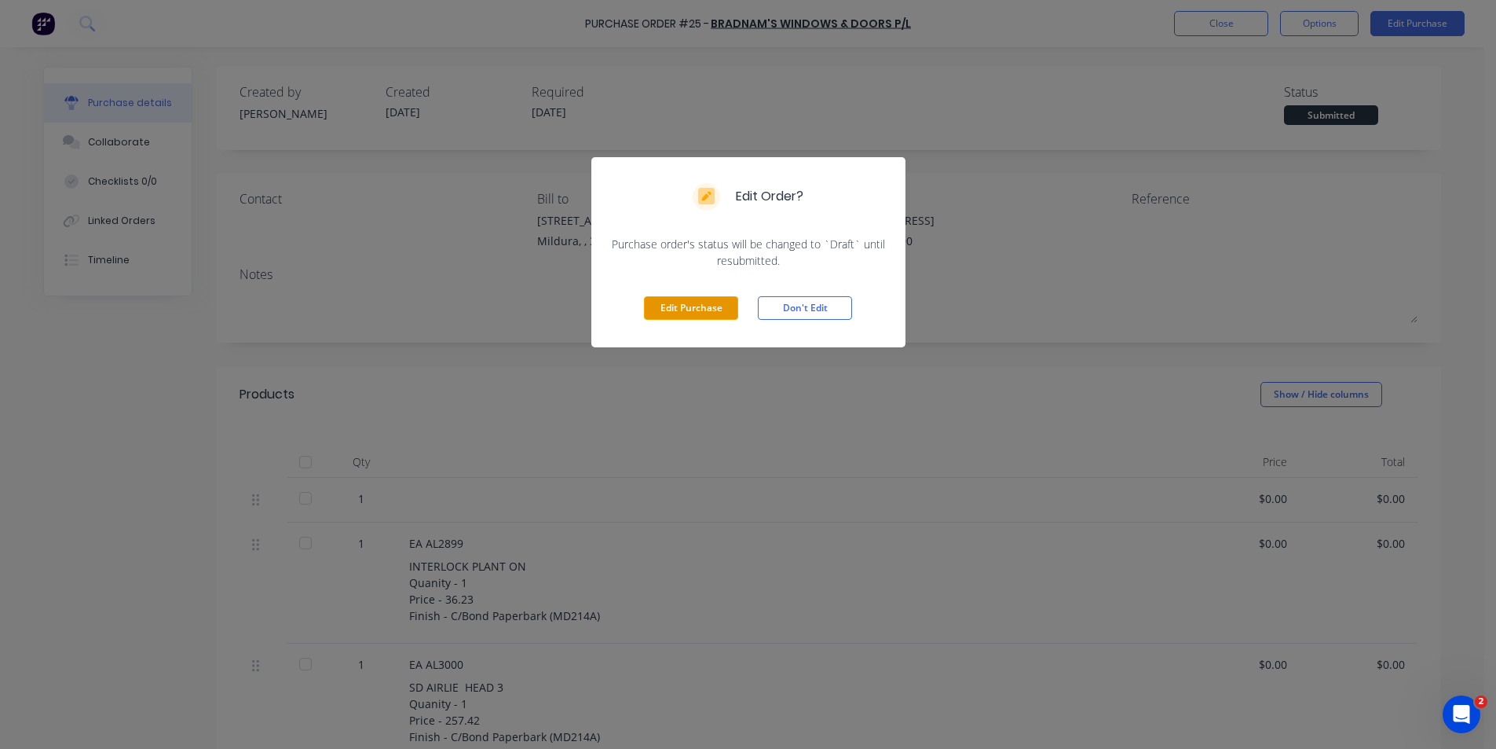
click at [702, 302] on button "Edit Purchase" at bounding box center [691, 308] width 94 height 24
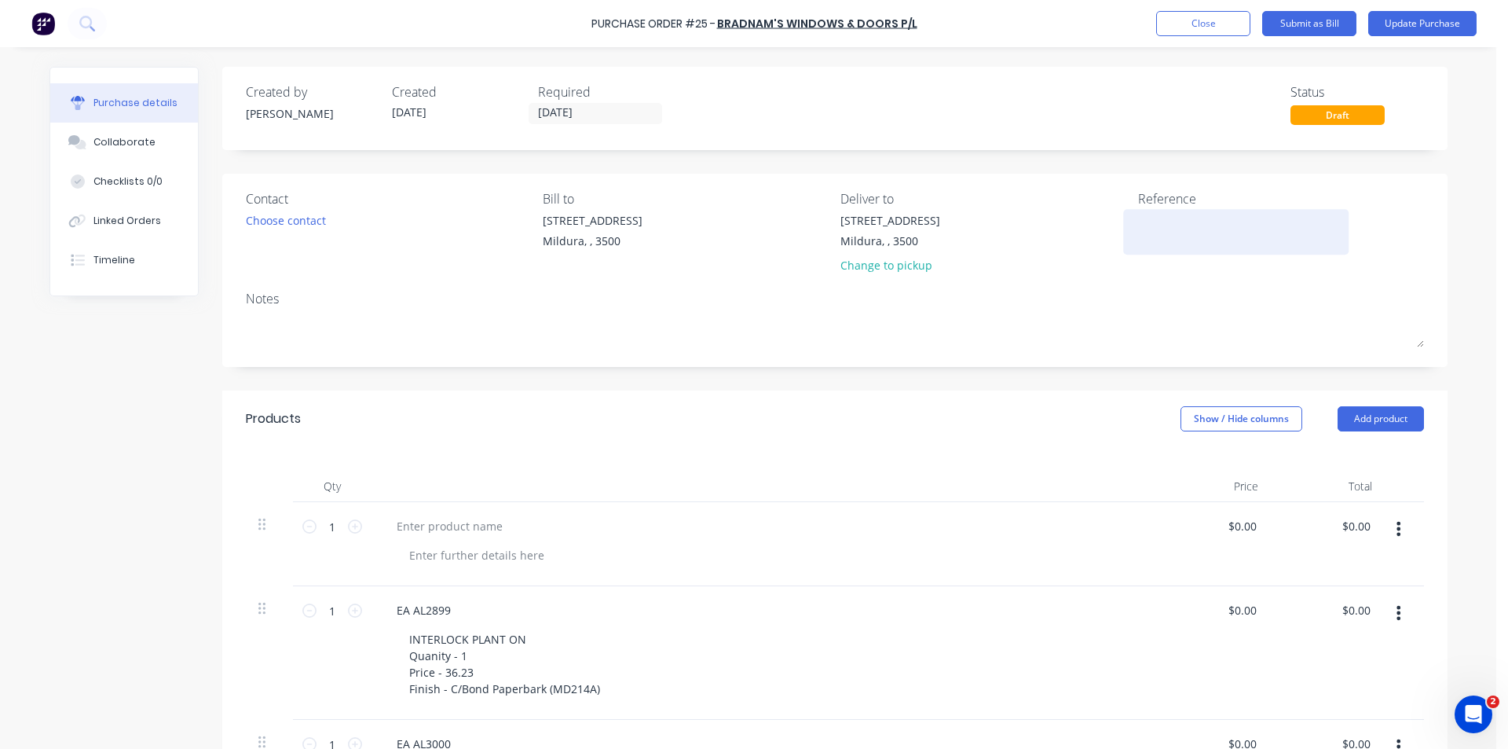
click at [1148, 222] on textarea at bounding box center [1236, 229] width 196 height 35
type textarea "MIL-W2338 7 STAR [PERSON_NAME]"
click at [1435, 27] on button "Update Purchase" at bounding box center [1422, 23] width 108 height 25
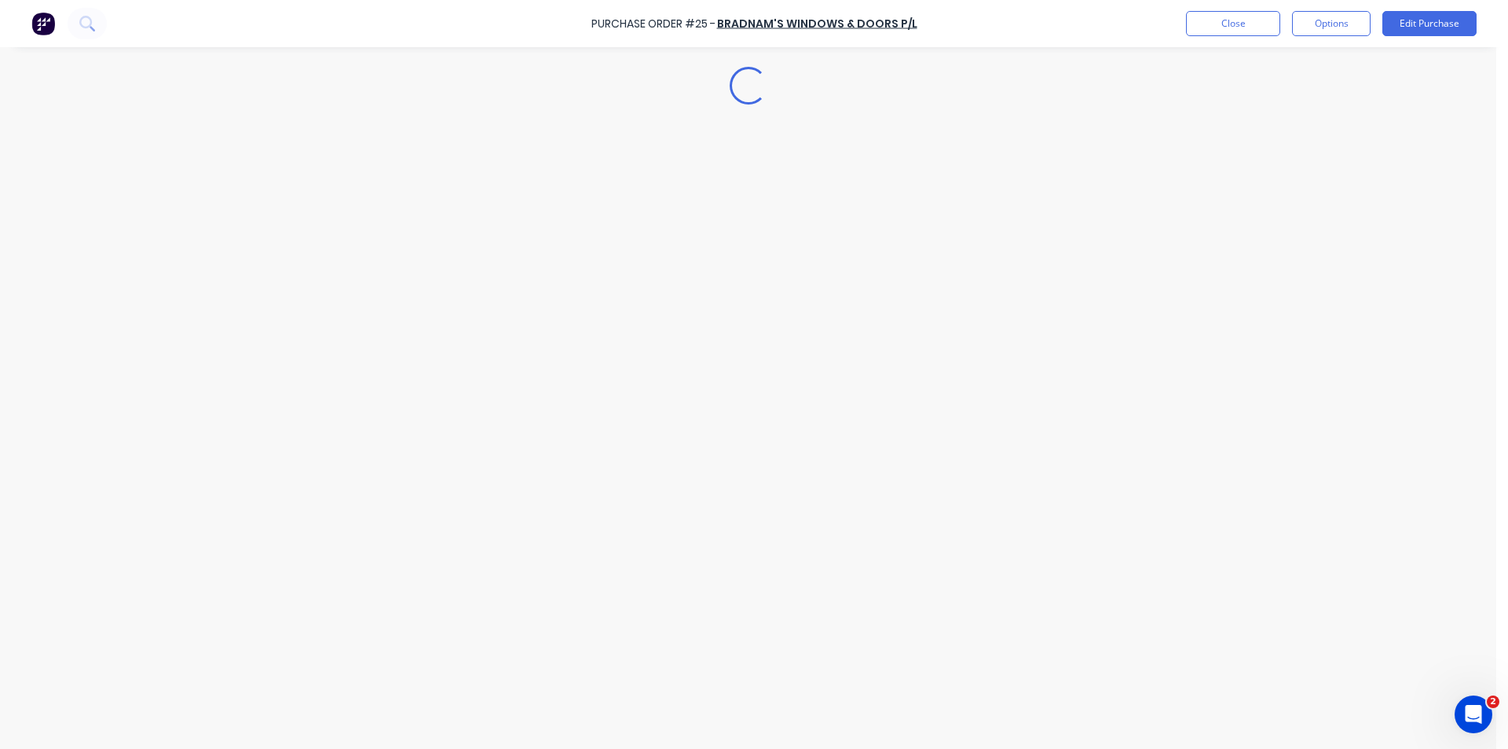
type textarea "x"
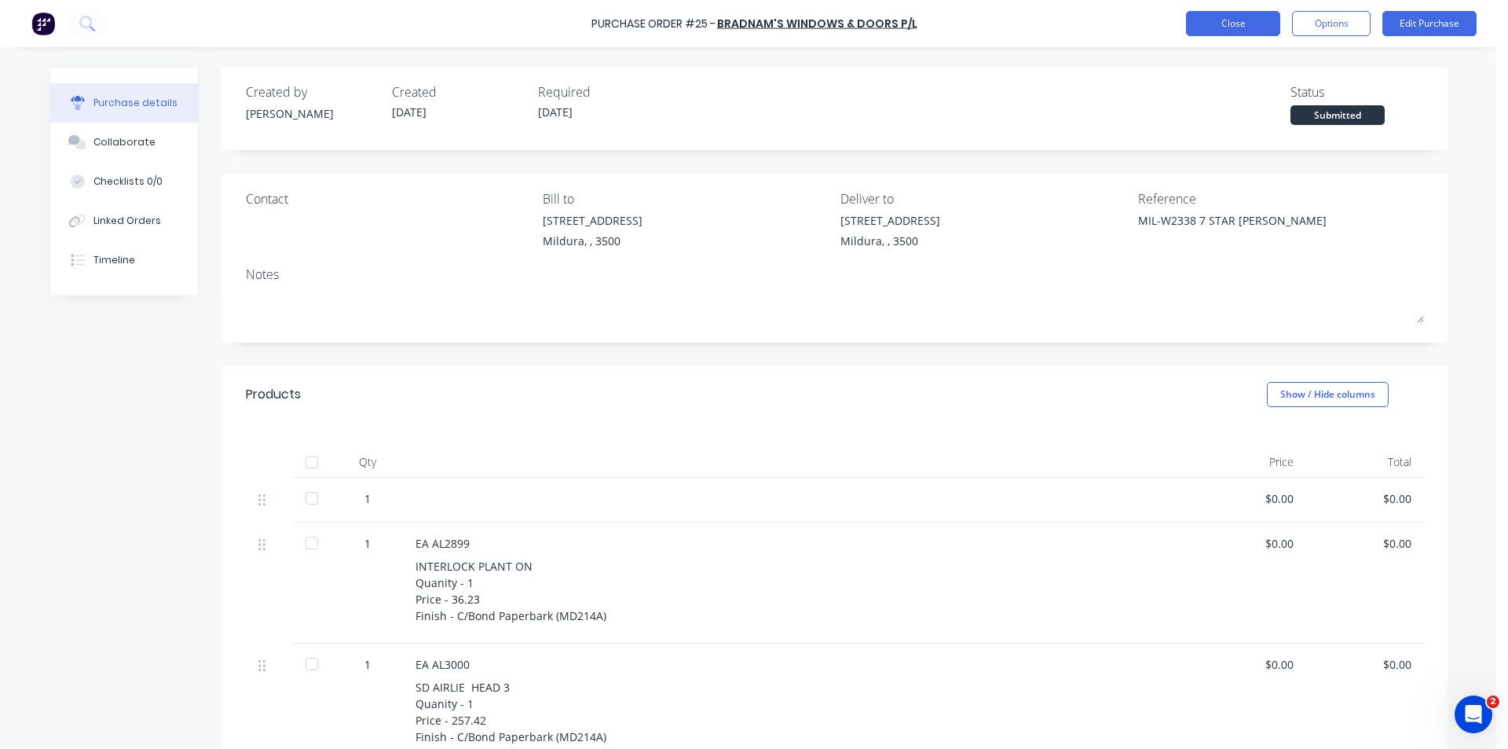
click at [1216, 19] on button "Close" at bounding box center [1233, 23] width 94 height 25
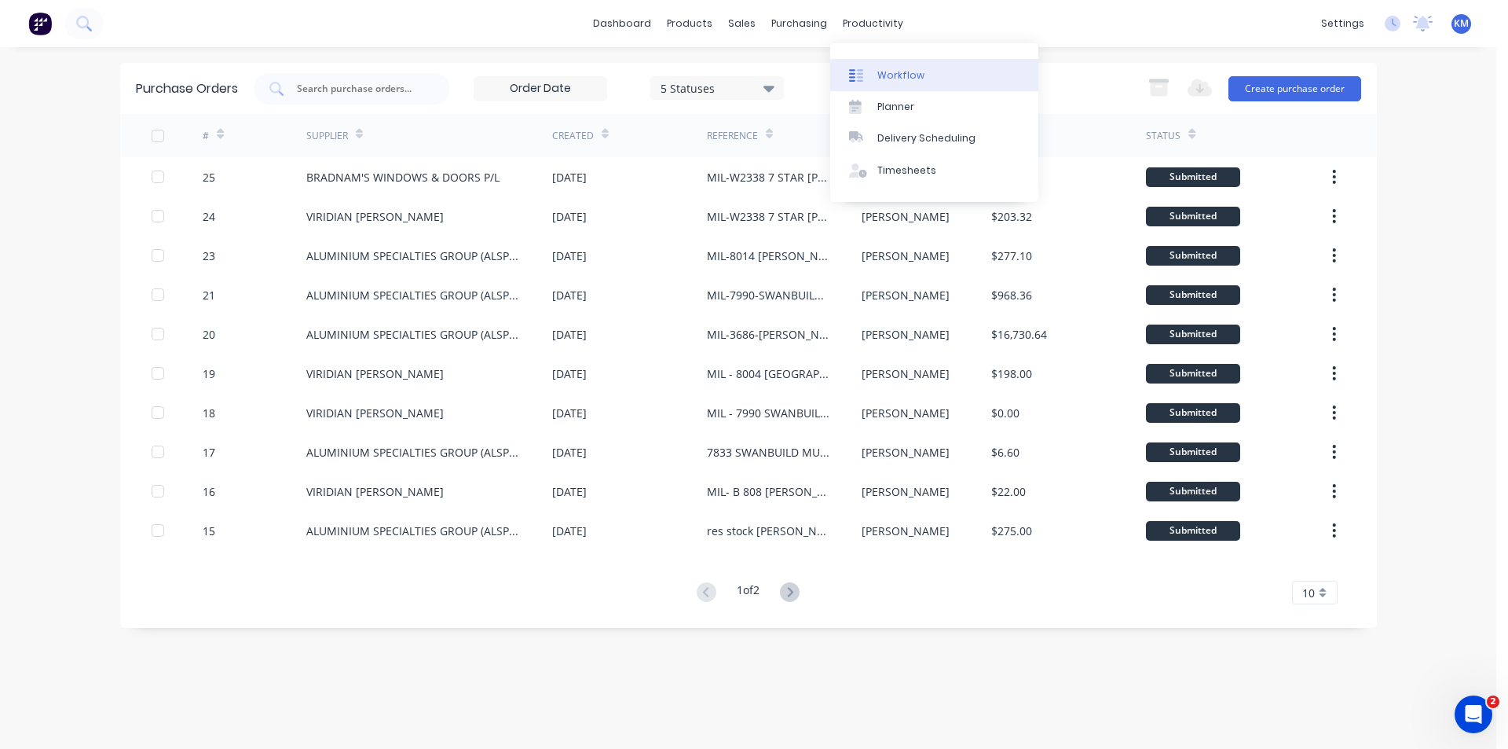
click at [894, 80] on div "Workflow" at bounding box center [900, 75] width 47 height 14
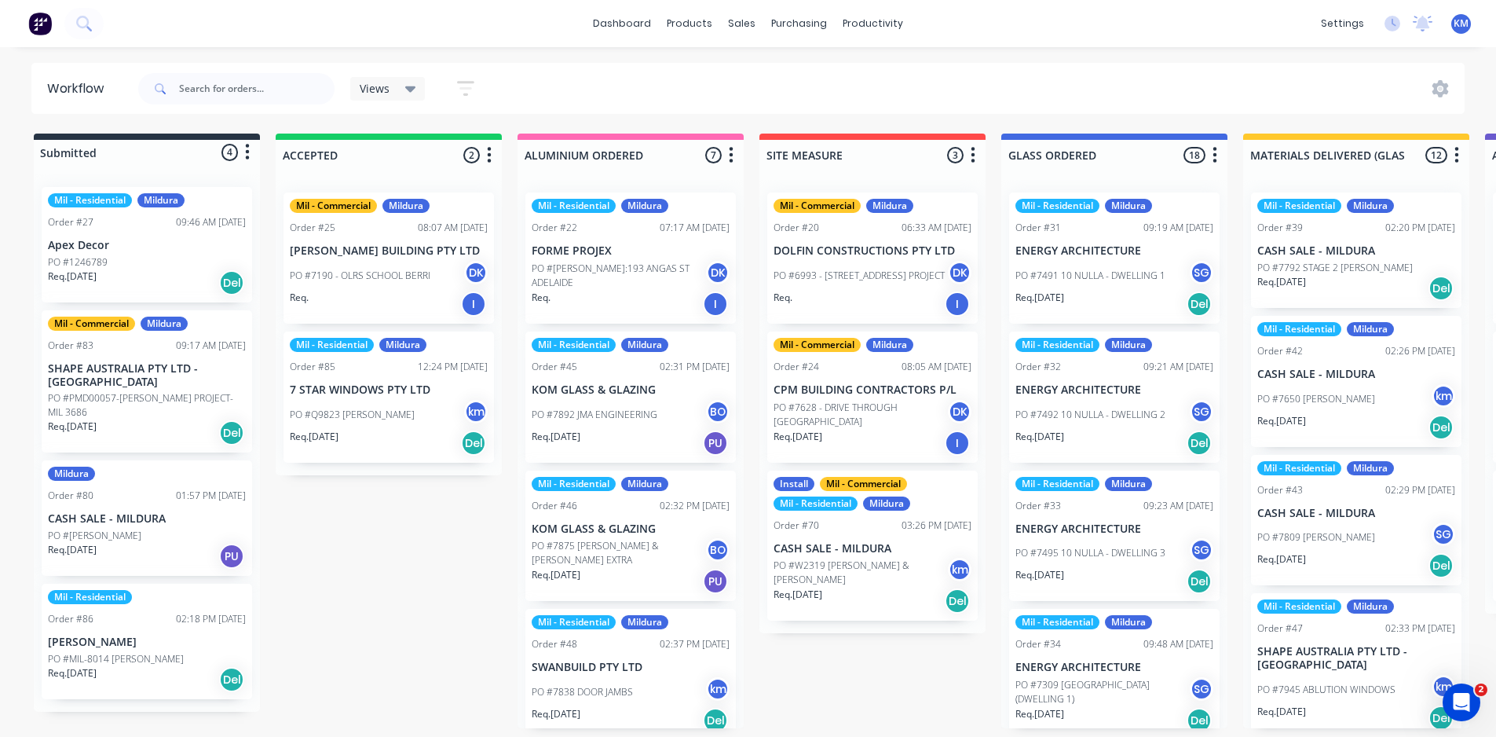
click at [408, 383] on p "7 STAR WINDOWS PTY LTD" at bounding box center [389, 389] width 198 height 13
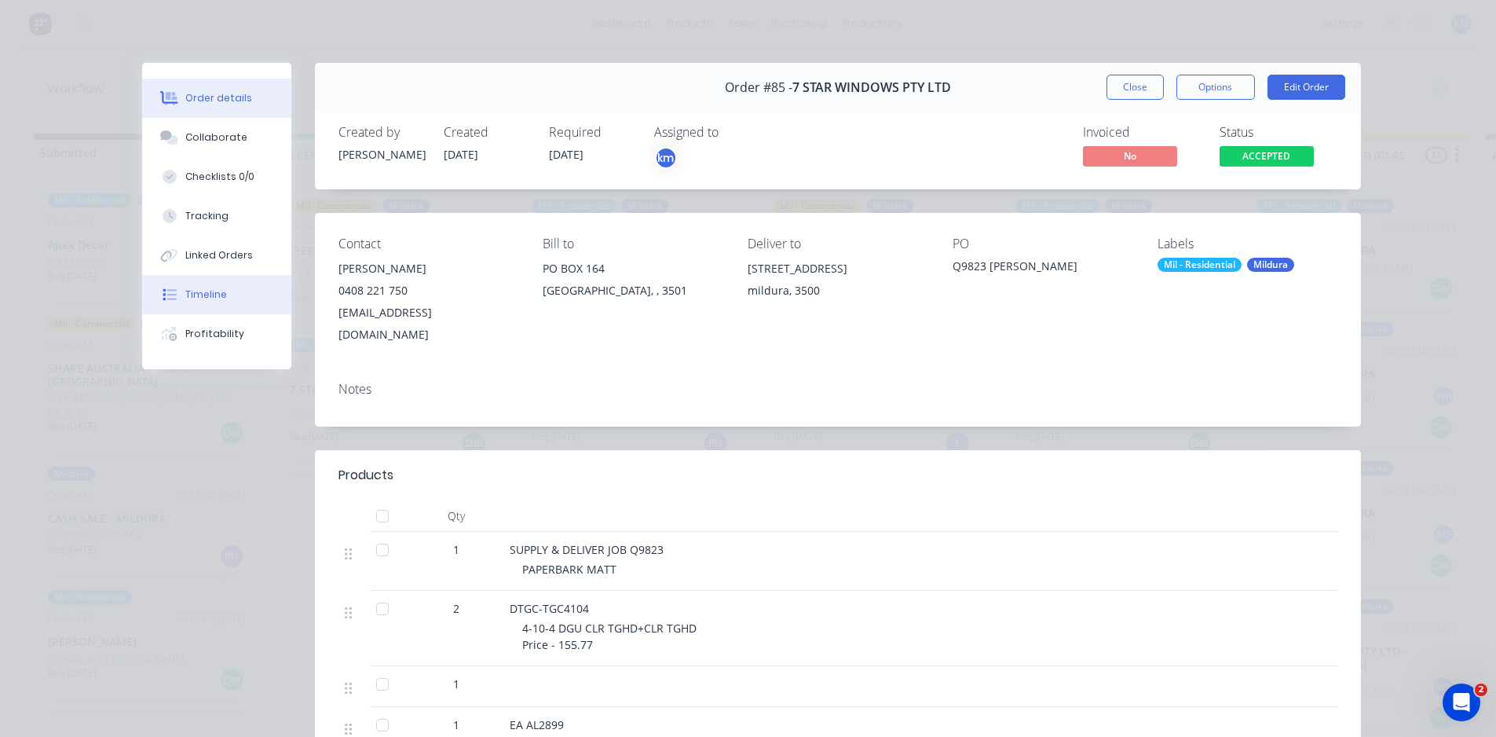
click at [218, 294] on div "Timeline" at bounding box center [206, 294] width 42 height 14
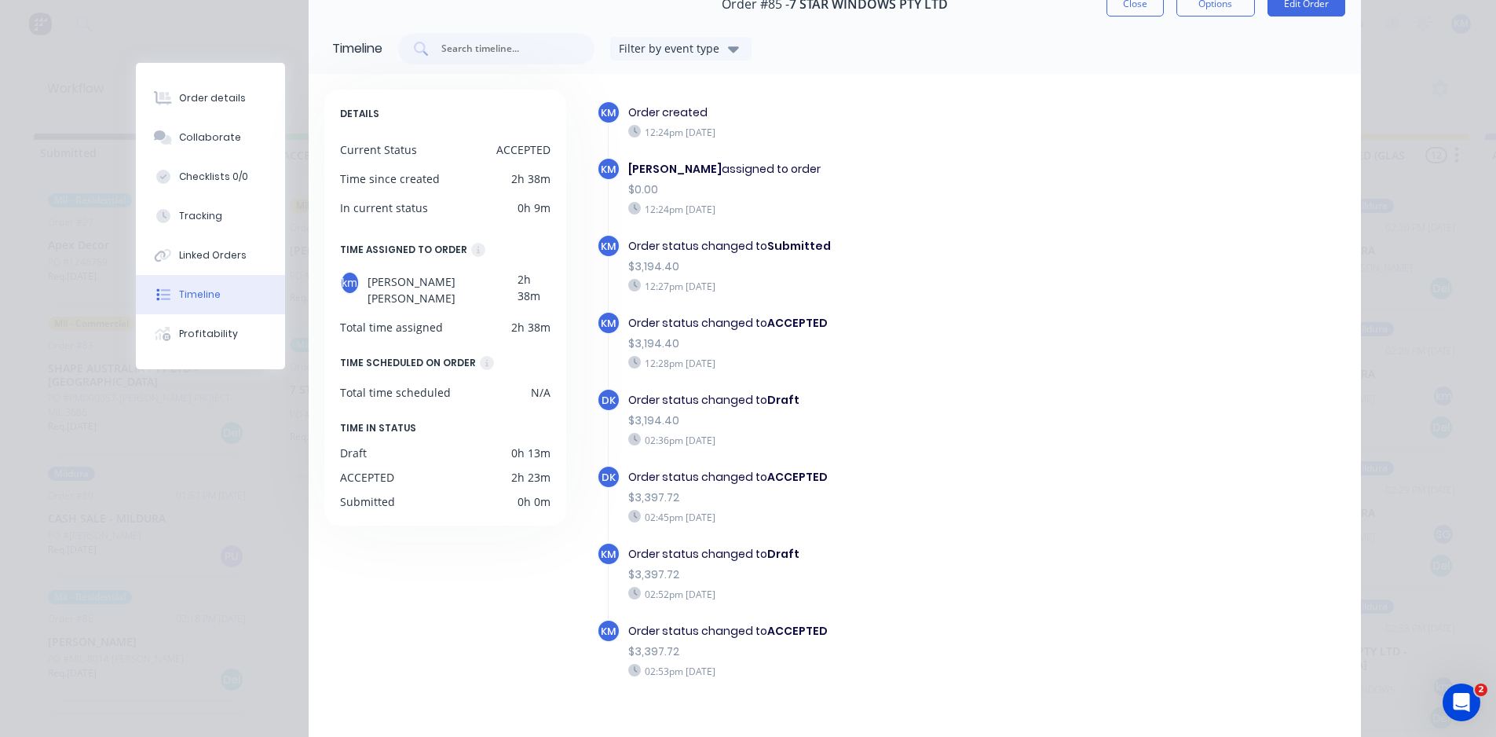
scroll to position [69, 0]
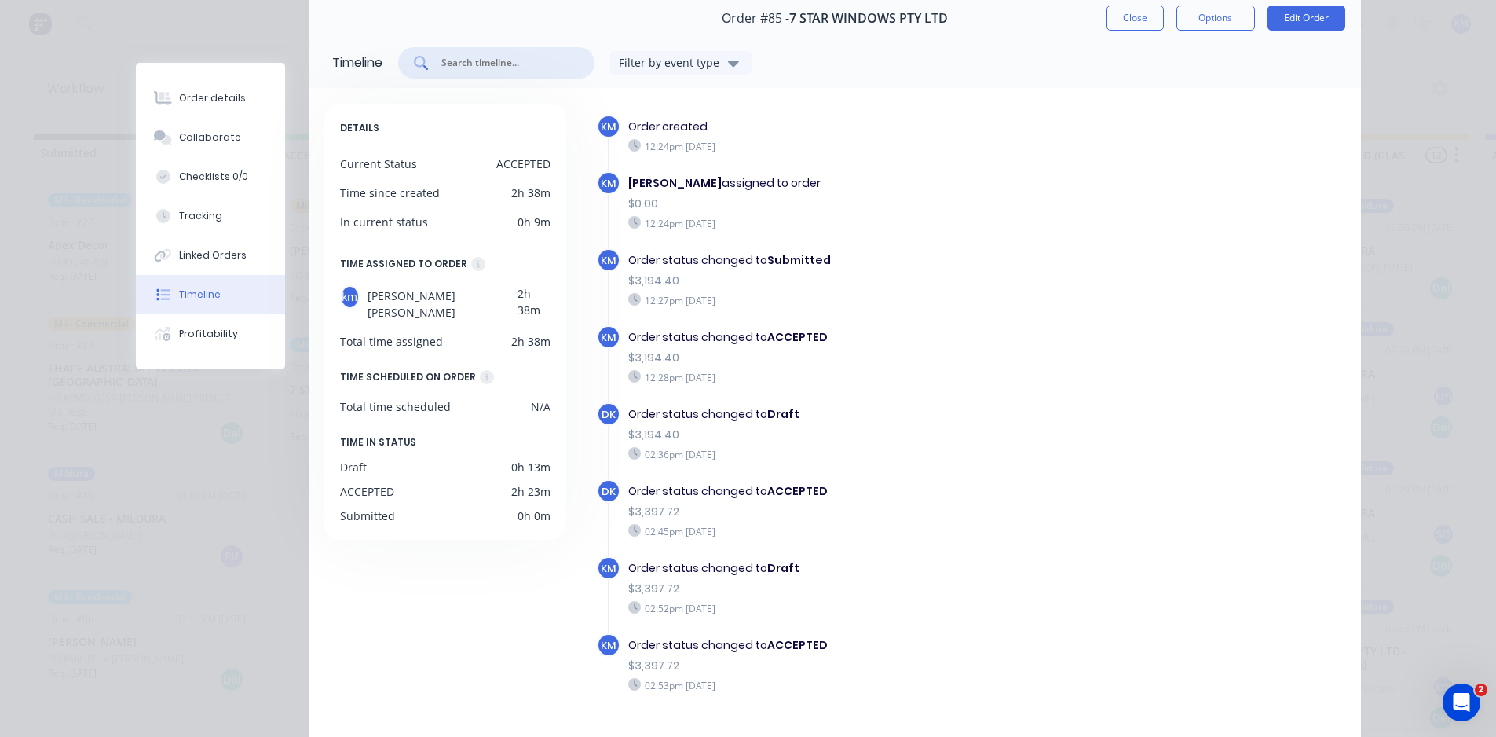
click at [481, 60] on input "text" at bounding box center [505, 63] width 130 height 16
click at [666, 63] on div "Filter by event type" at bounding box center [671, 62] width 105 height 16
click at [677, 111] on button "General" at bounding box center [689, 101] width 156 height 31
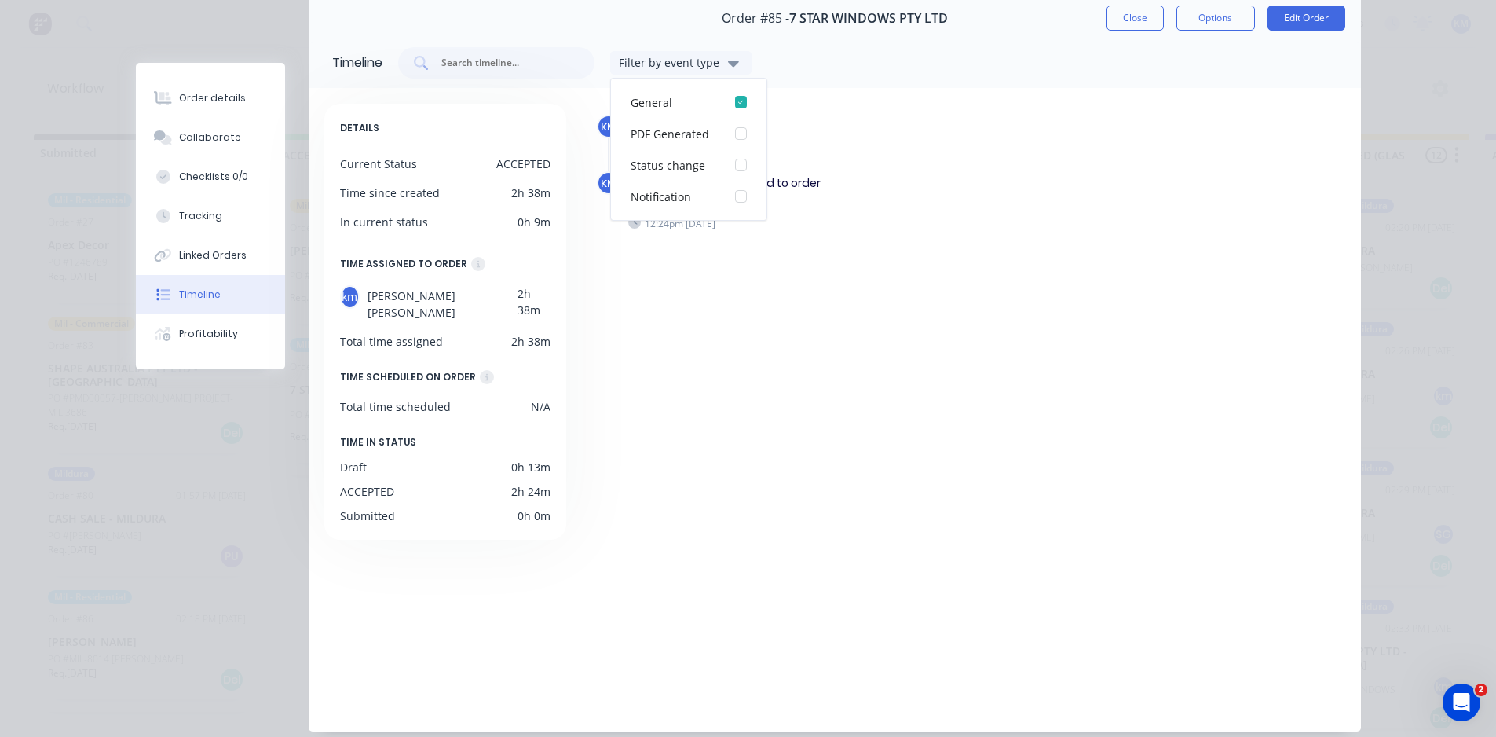
click at [705, 354] on div "km Order created 12:24pm [DATE] km [PERSON_NAME] assigned to order $0.00 12:24p…" at bounding box center [963, 406] width 766 height 604
click at [660, 68] on div "Filter by event type" at bounding box center [671, 62] width 105 height 16
click at [679, 192] on div "Notification" at bounding box center [675, 197] width 89 height 16
click at [732, 99] on div "button" at bounding box center [740, 101] width 31 height 31
click at [738, 101] on div "button" at bounding box center [740, 101] width 31 height 31
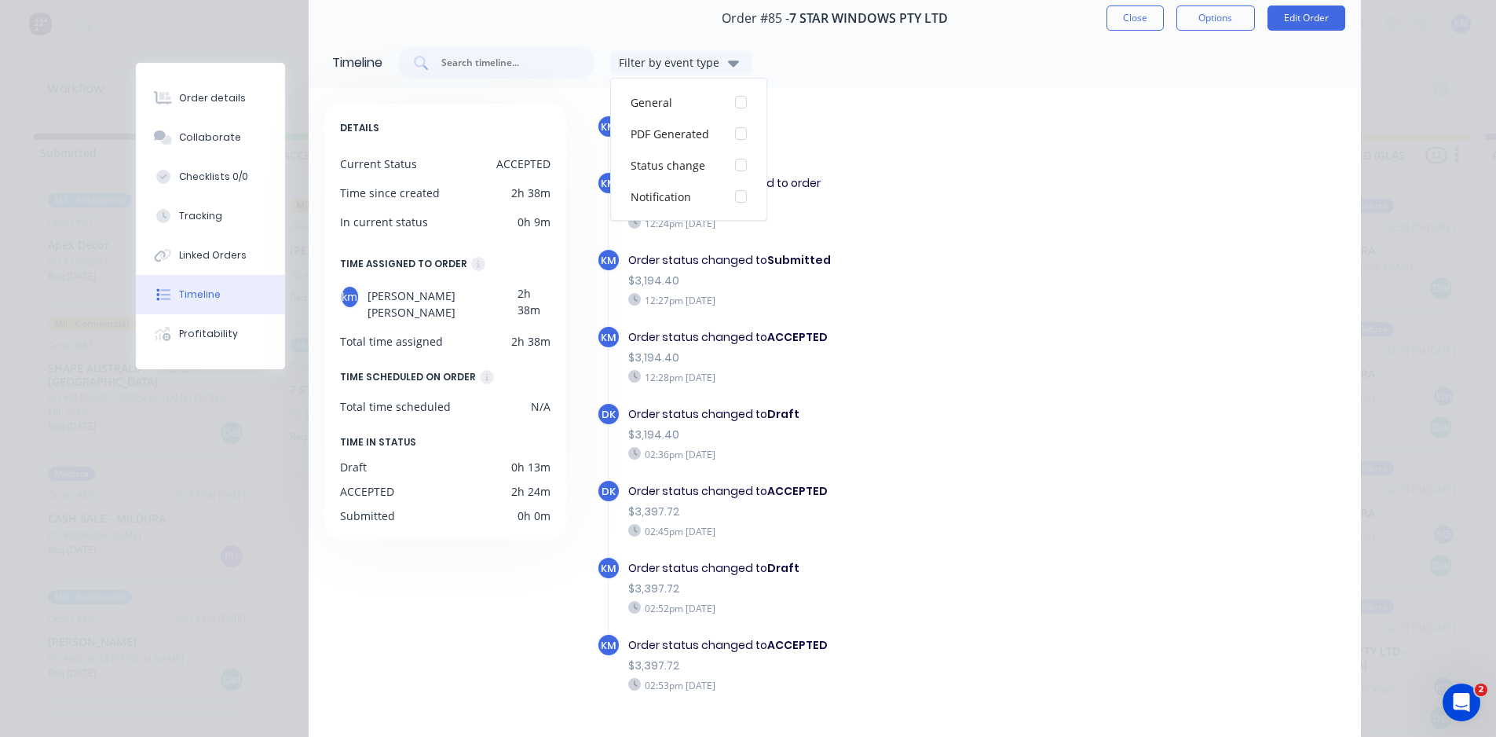
click at [1137, 252] on div "km Order created 12:24pm [DATE] km [PERSON_NAME] assigned to order $0.00 12:24p…" at bounding box center [971, 432] width 749 height 635
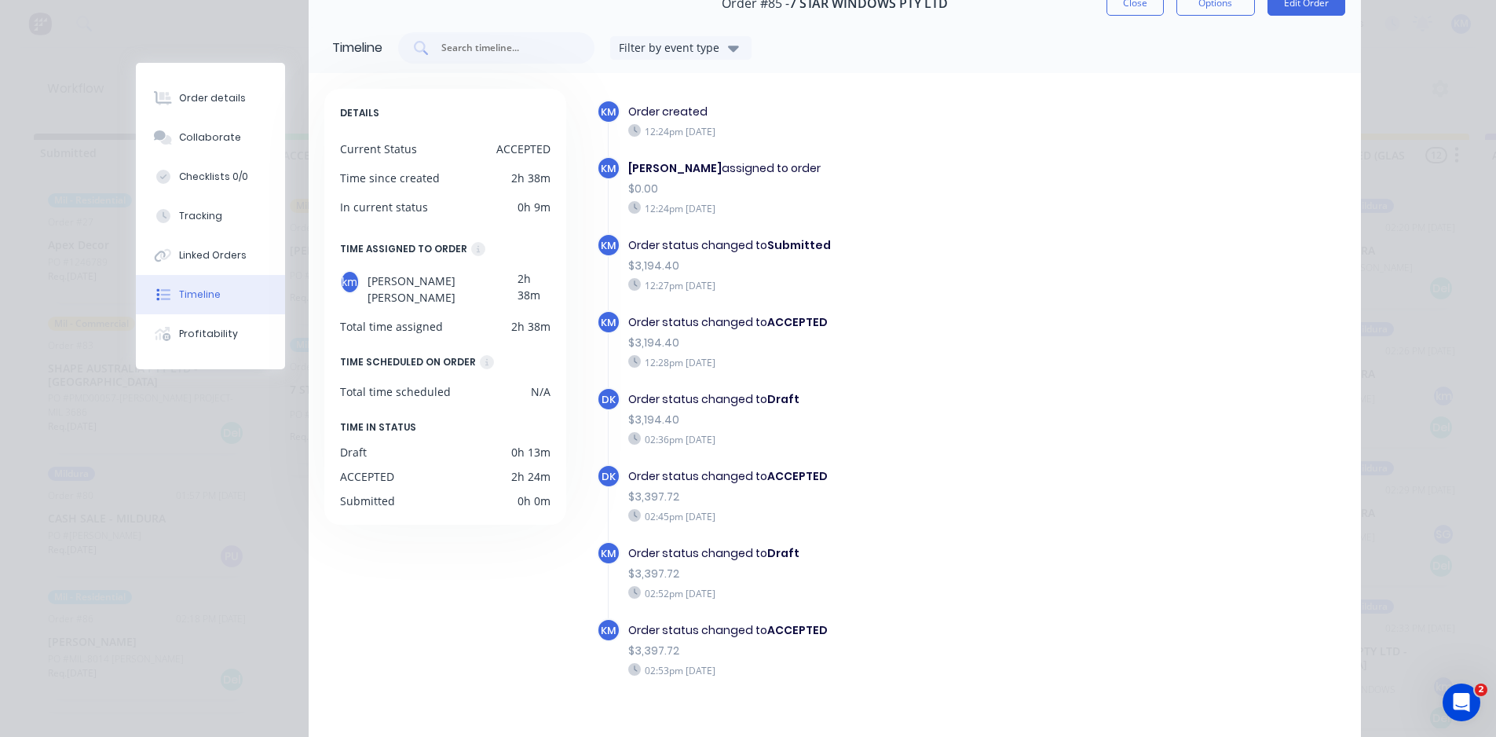
scroll to position [60, 0]
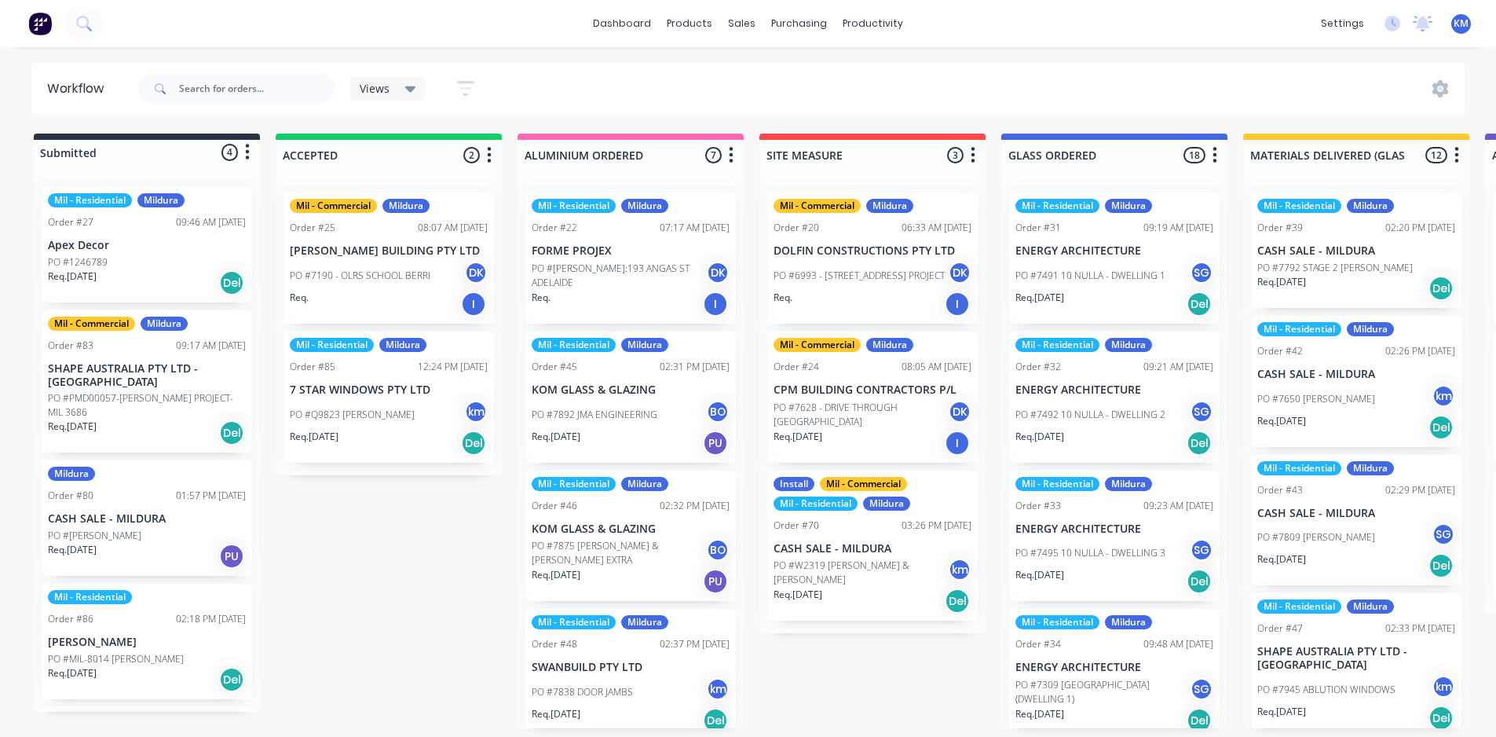
click at [416, 408] on div "Mil - Commercial Mildura Order #25 08:07 AM 25/09/25 MICHAEL KREGAR BUILDING PT…" at bounding box center [389, 327] width 226 height 295
click at [410, 394] on p "7 STAR WINDOWS PTY LTD" at bounding box center [389, 389] width 198 height 13
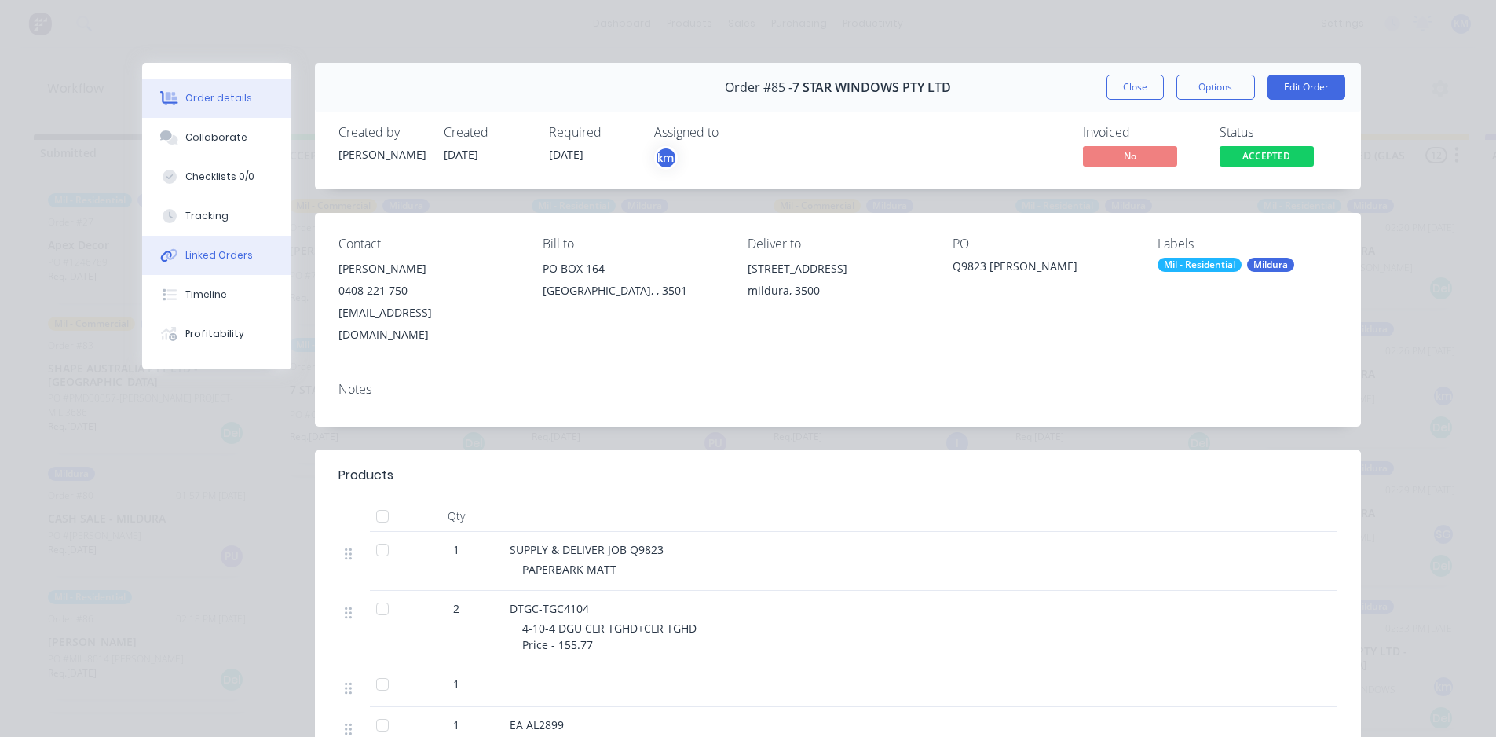
click at [213, 245] on button "Linked Orders" at bounding box center [216, 255] width 149 height 39
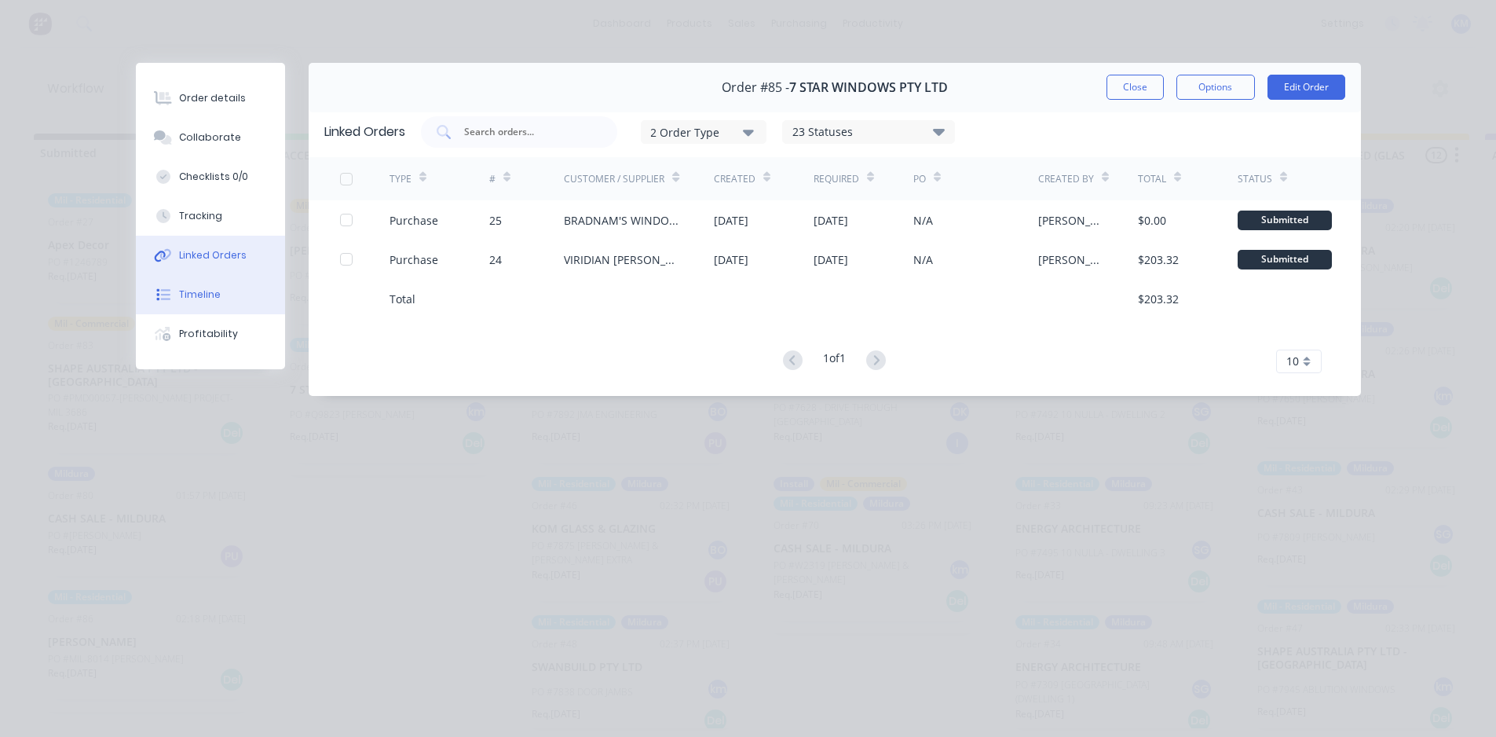
click at [247, 297] on button "Timeline" at bounding box center [210, 294] width 149 height 39
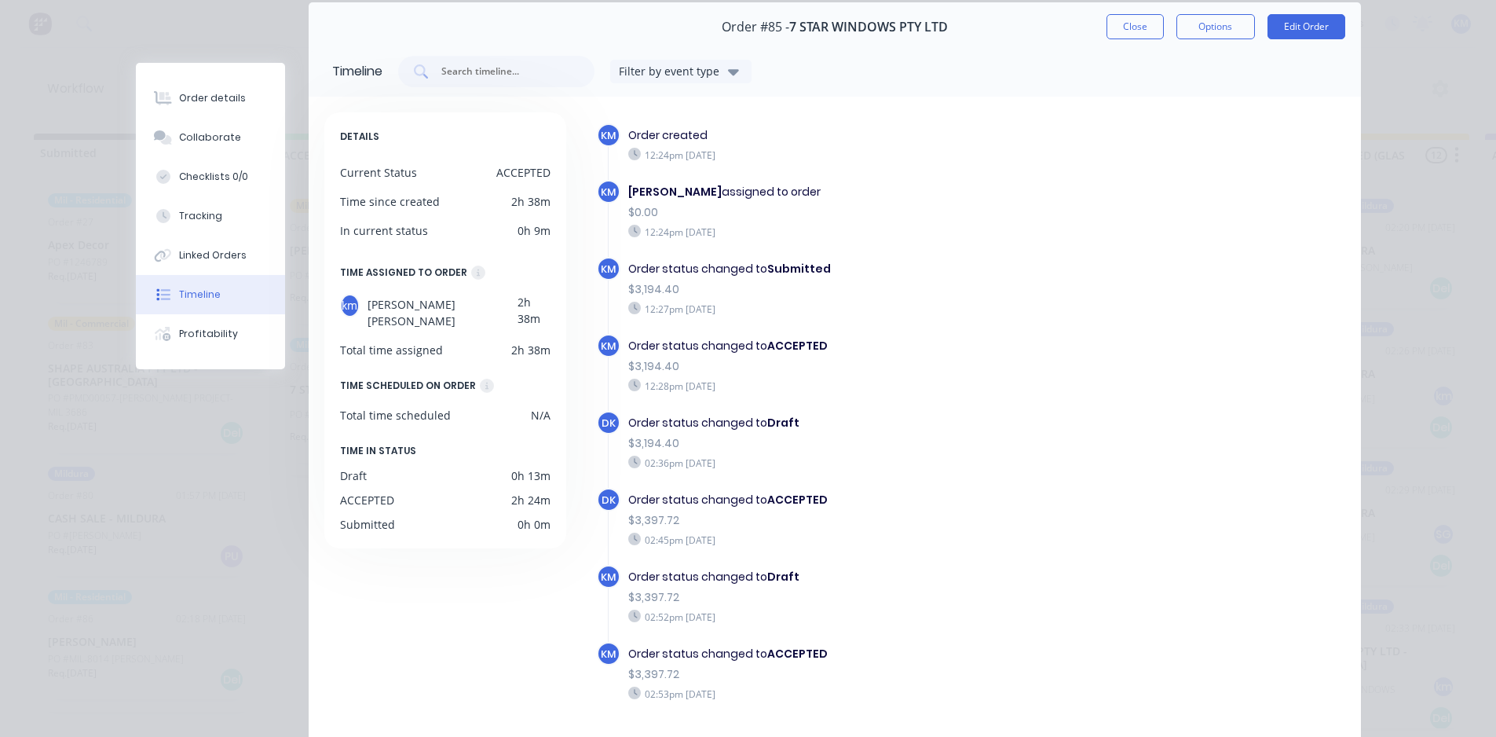
scroll to position [56, 0]
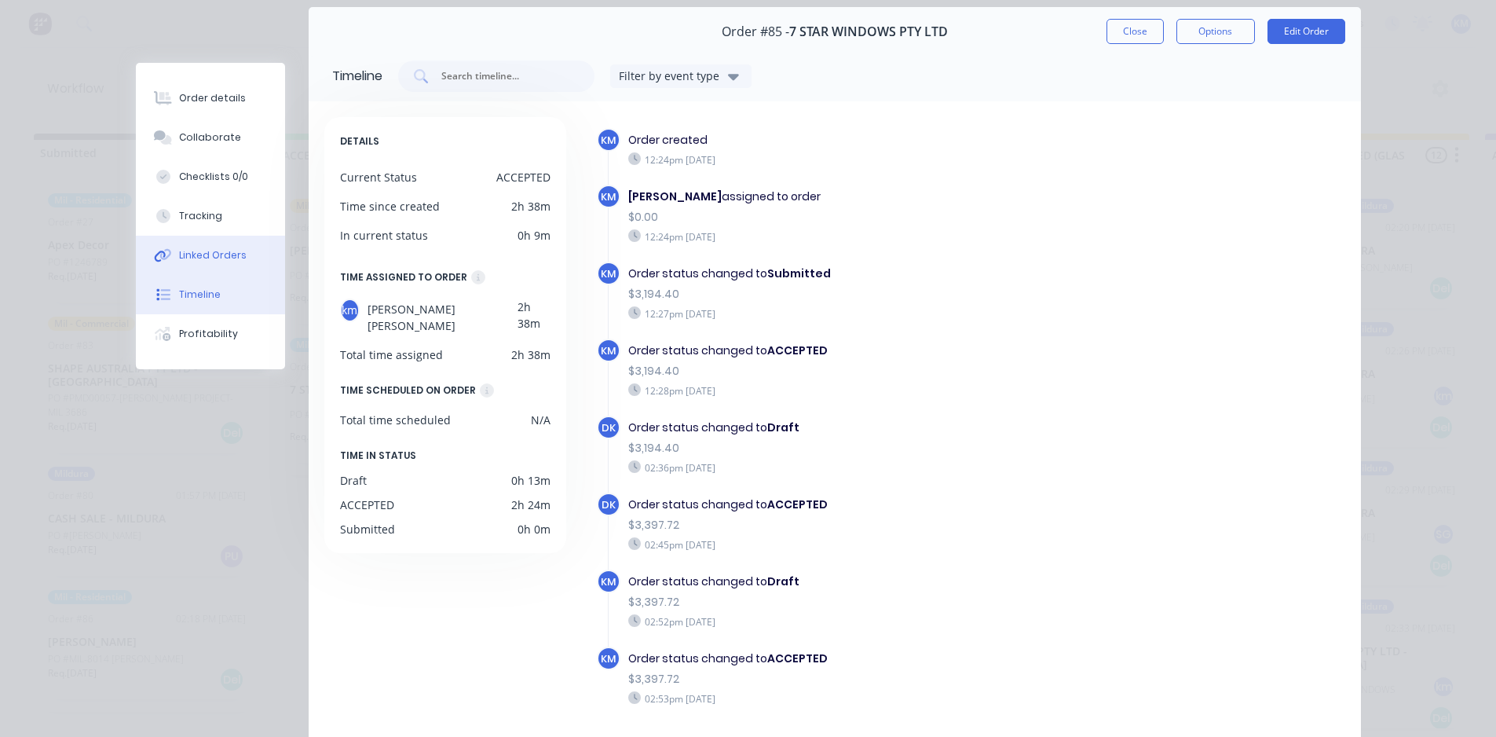
click at [209, 258] on div "Linked Orders" at bounding box center [213, 255] width 68 height 14
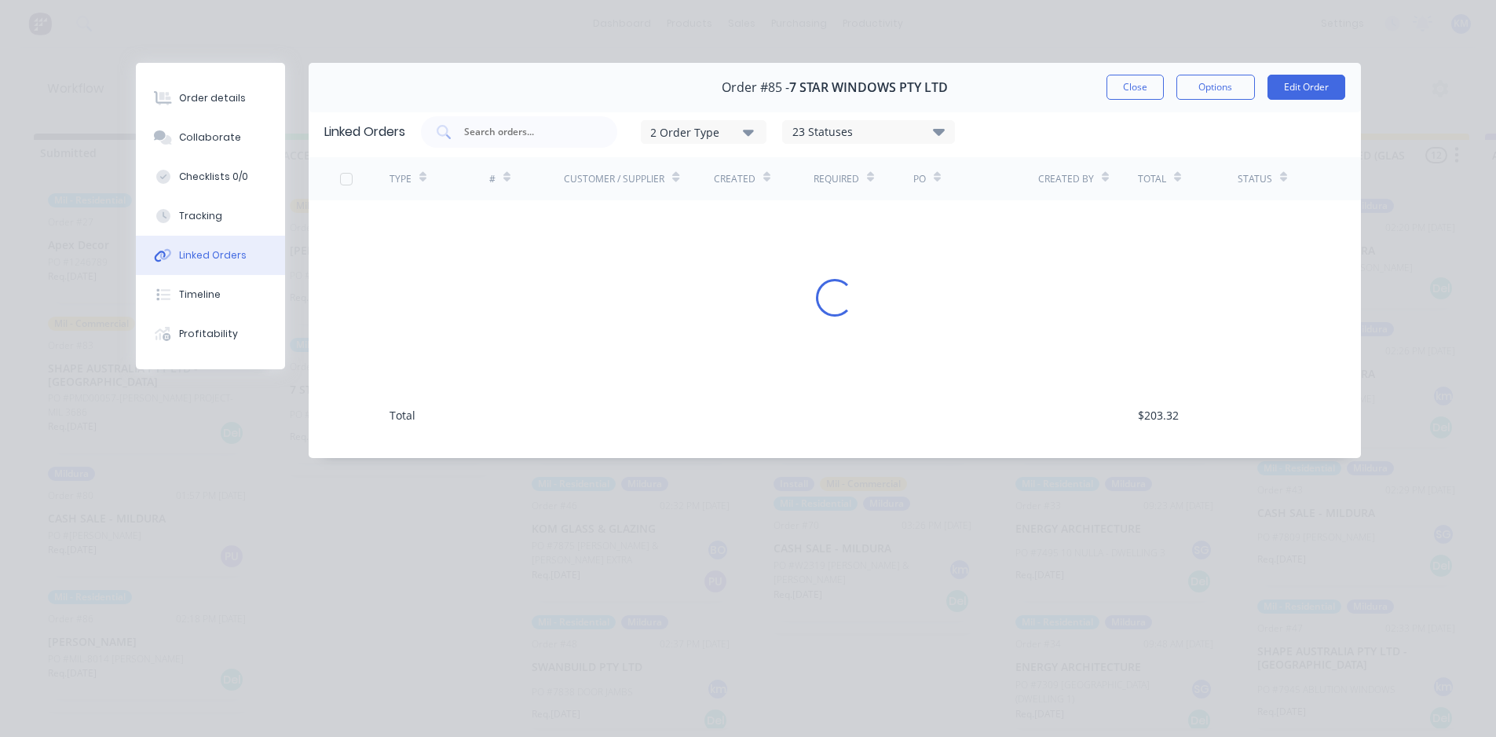
scroll to position [0, 0]
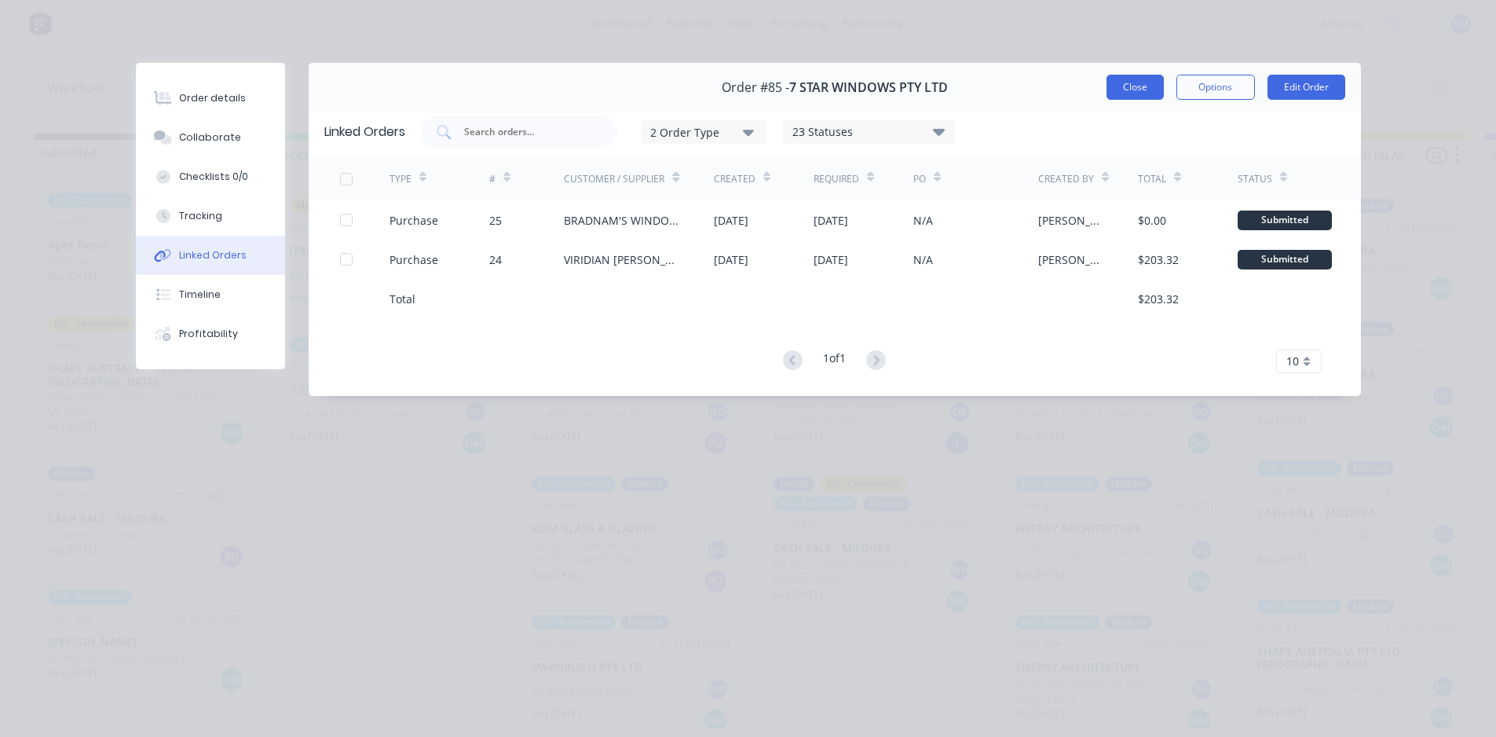
click at [1153, 86] on button "Close" at bounding box center [1135, 87] width 57 height 25
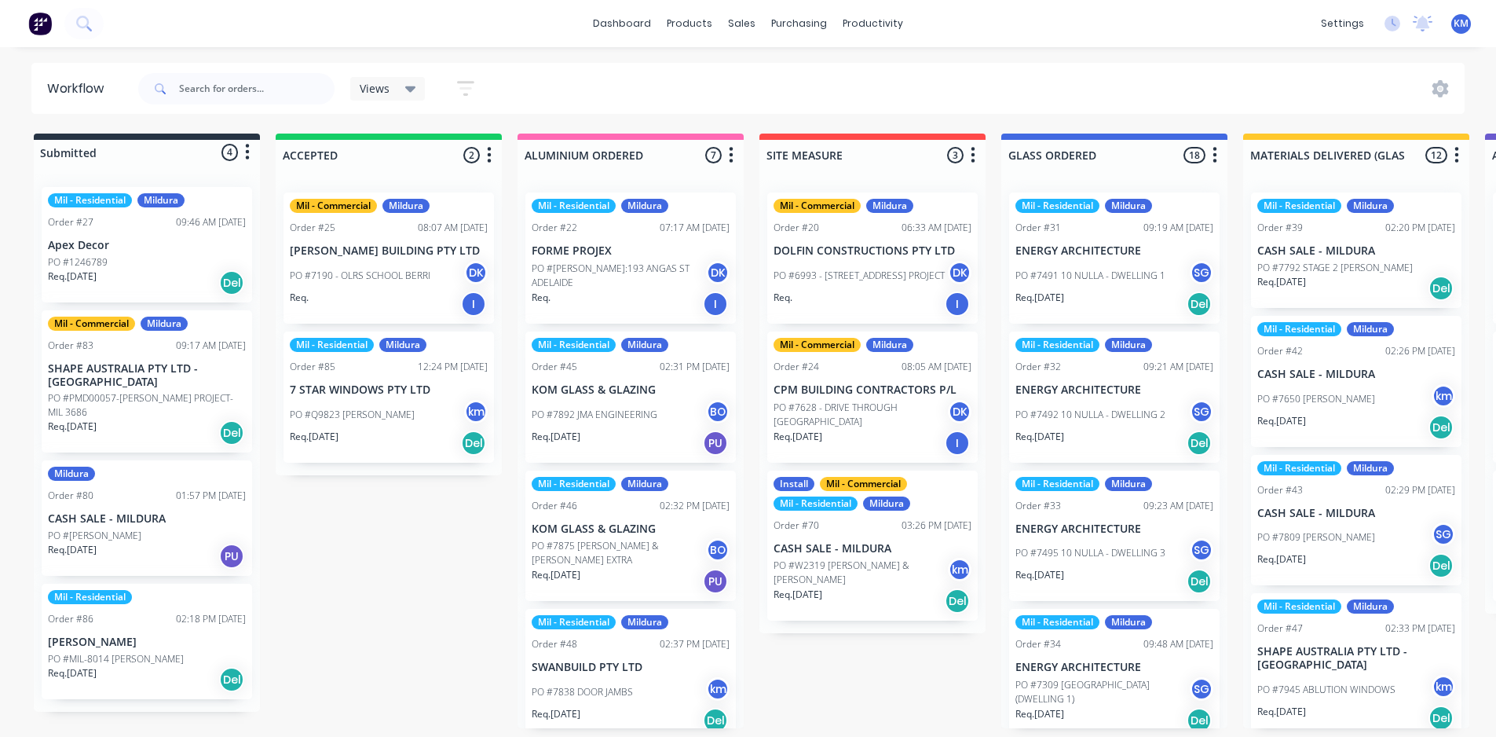
click at [404, 400] on div "PO #Q9823 [PERSON_NAME] km" at bounding box center [389, 415] width 198 height 30
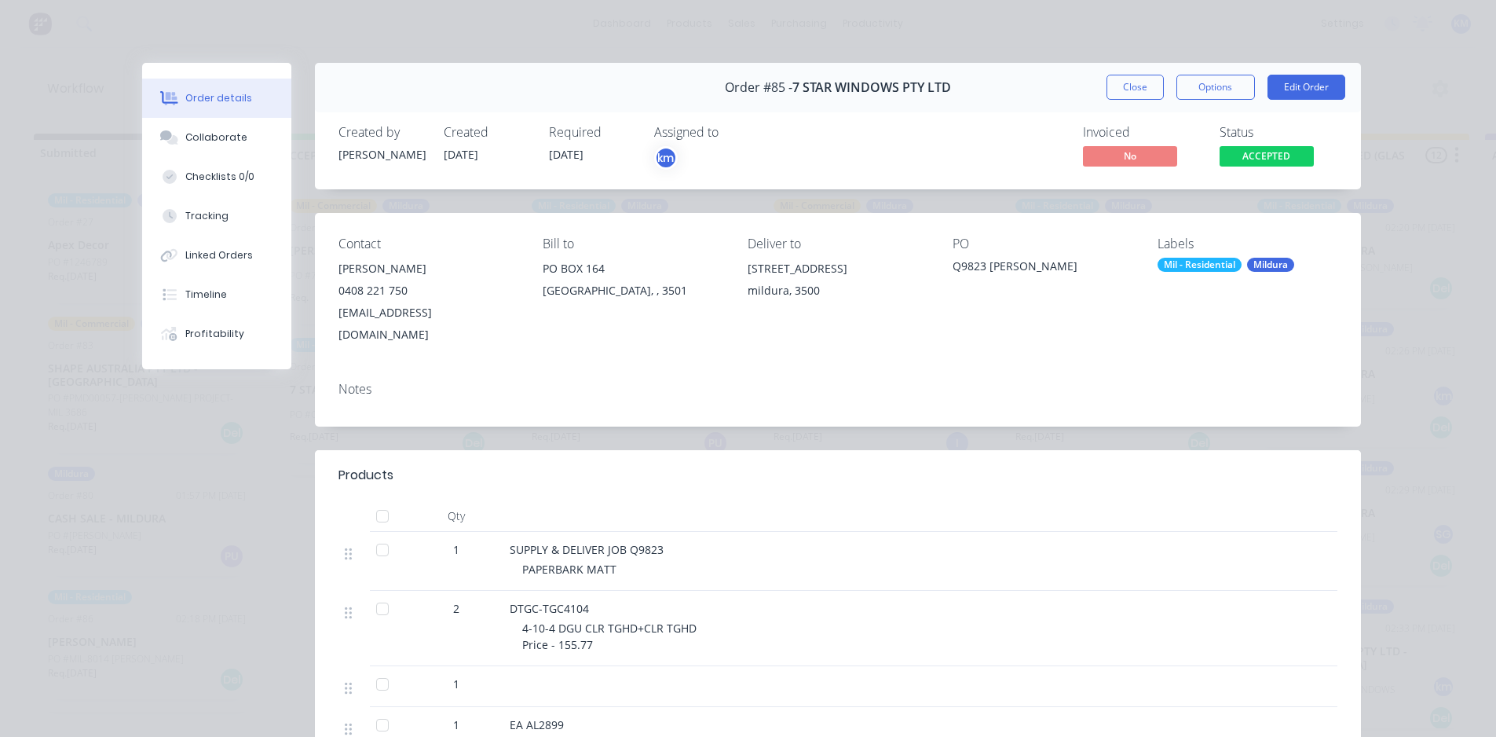
click at [378, 593] on div at bounding box center [382, 608] width 31 height 31
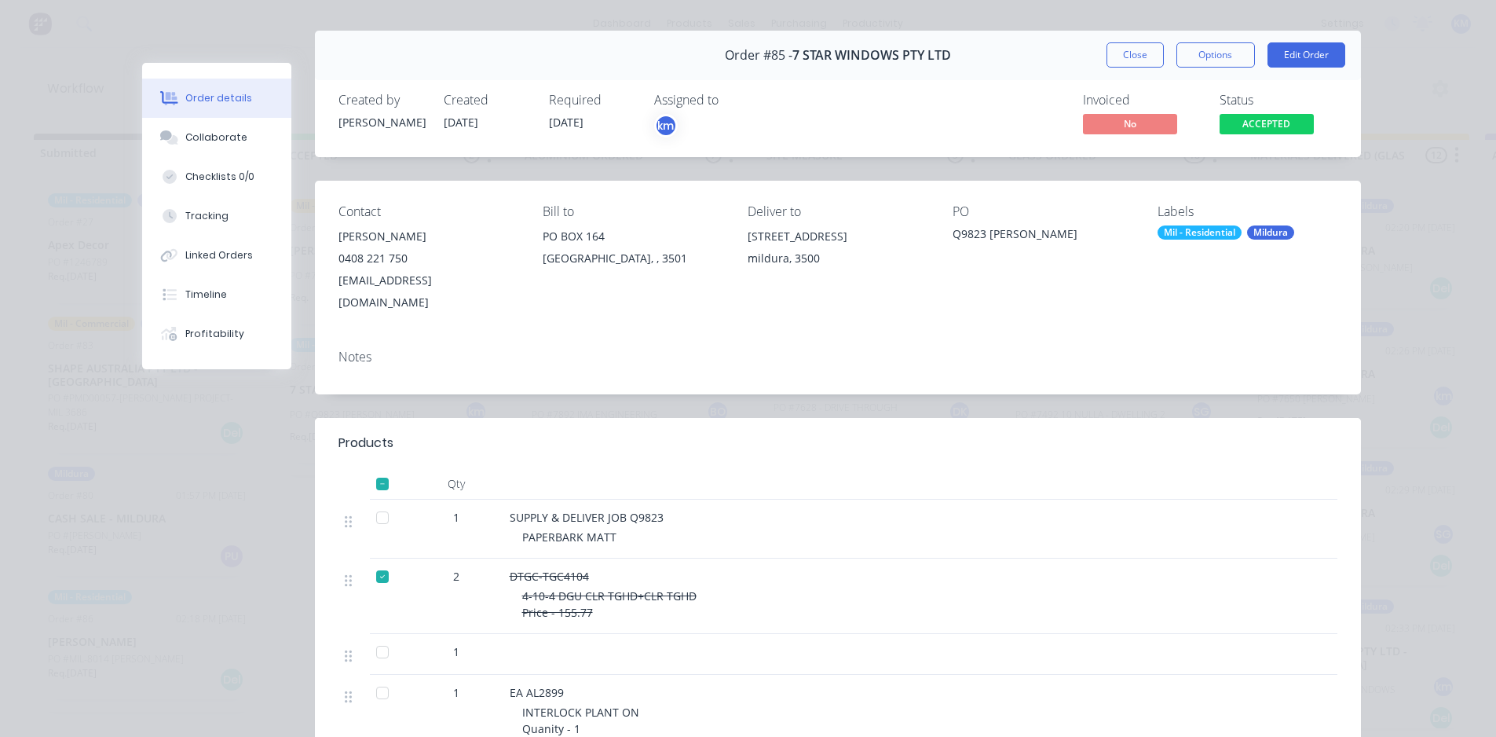
scroll to position [46, 0]
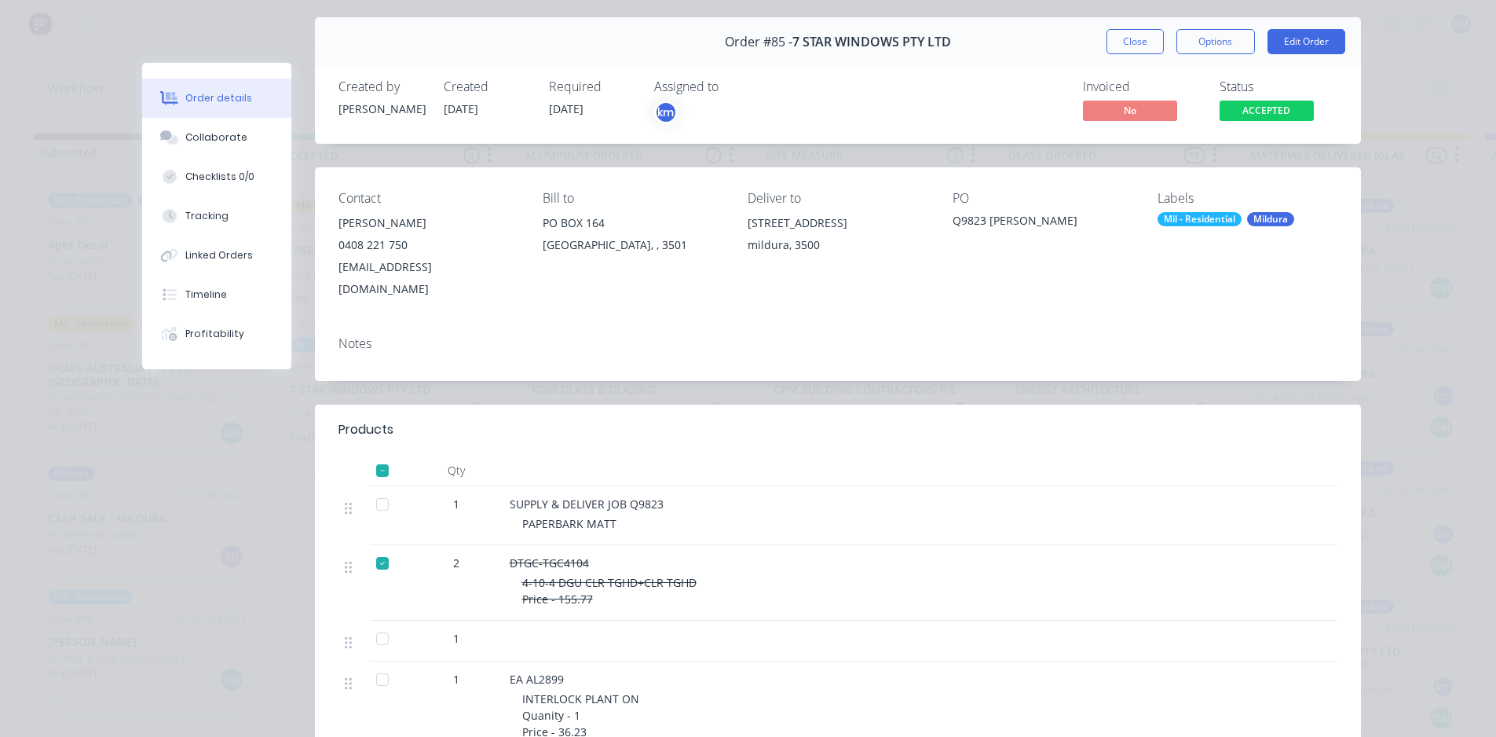
click at [373, 547] on div at bounding box center [382, 562] width 31 height 31
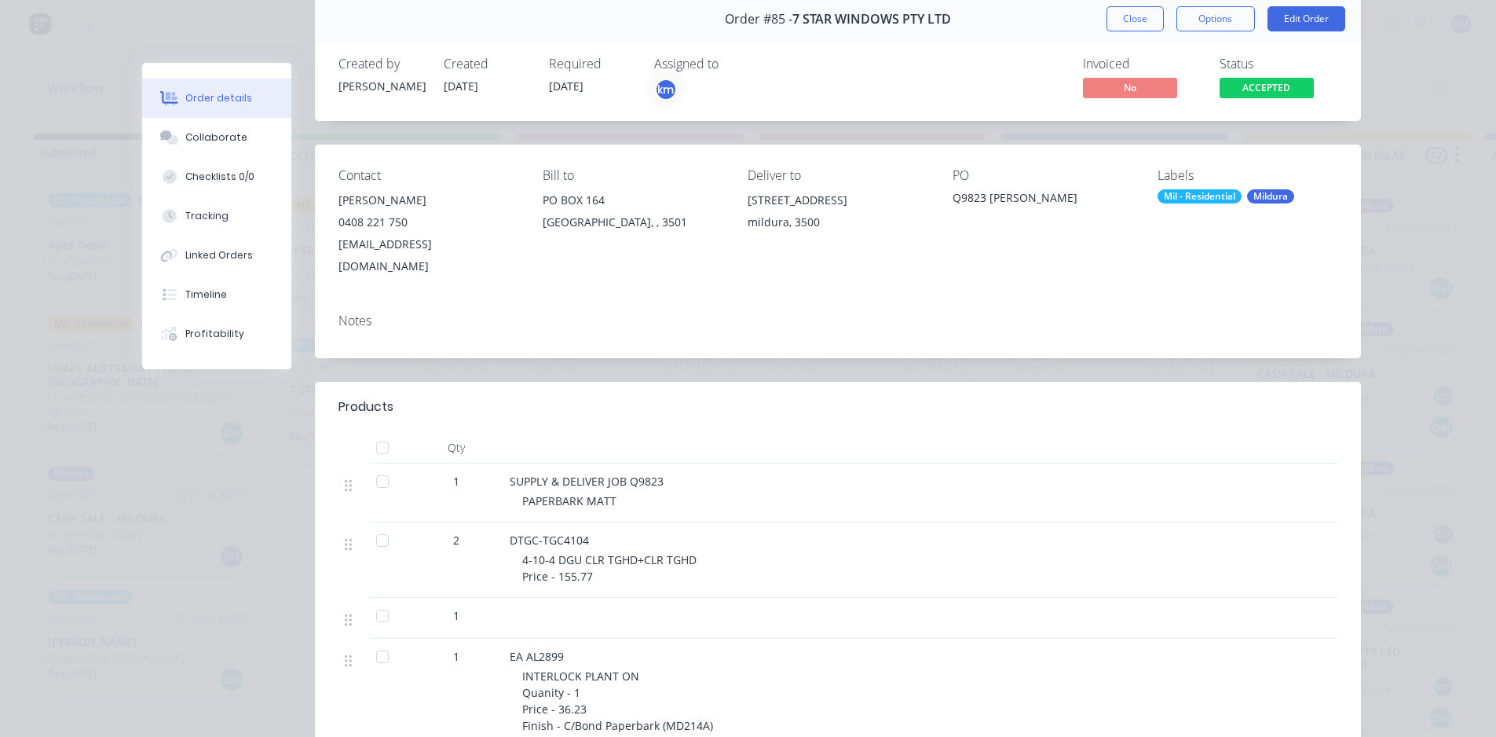
scroll to position [66, 0]
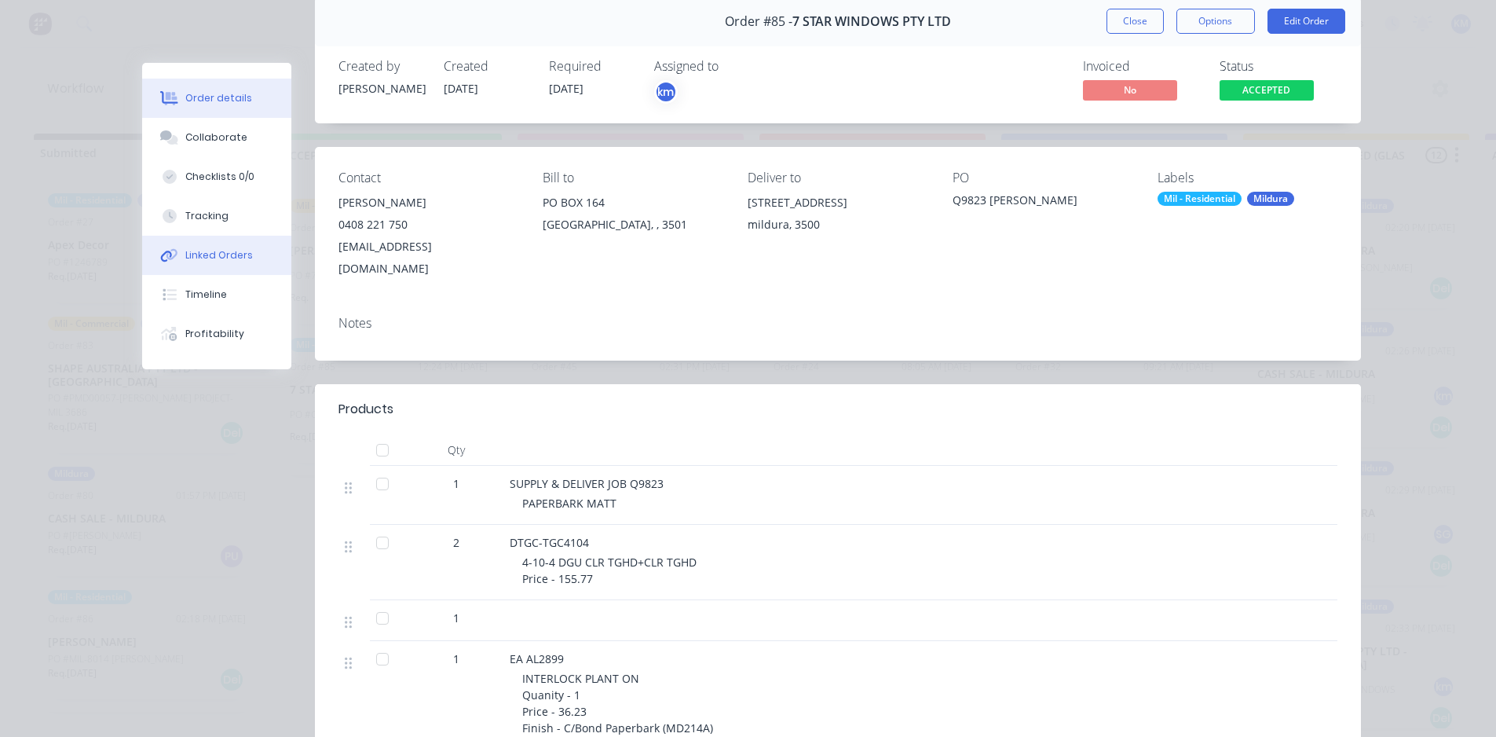
click at [229, 255] on div "Linked Orders" at bounding box center [219, 255] width 68 height 14
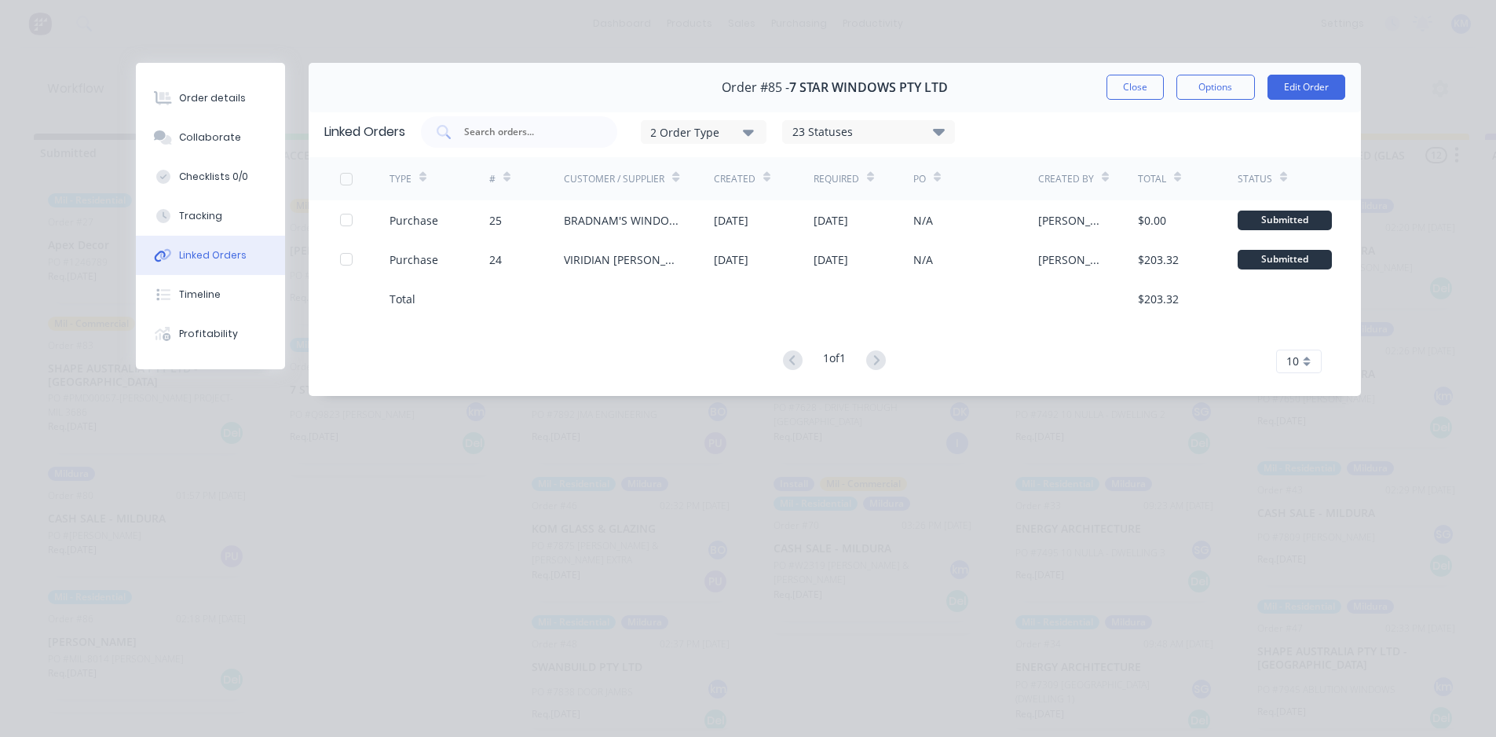
scroll to position [0, 0]
click at [749, 124] on icon "button" at bounding box center [748, 131] width 11 height 17
click at [907, 129] on div "23 Statuses" at bounding box center [868, 131] width 171 height 17
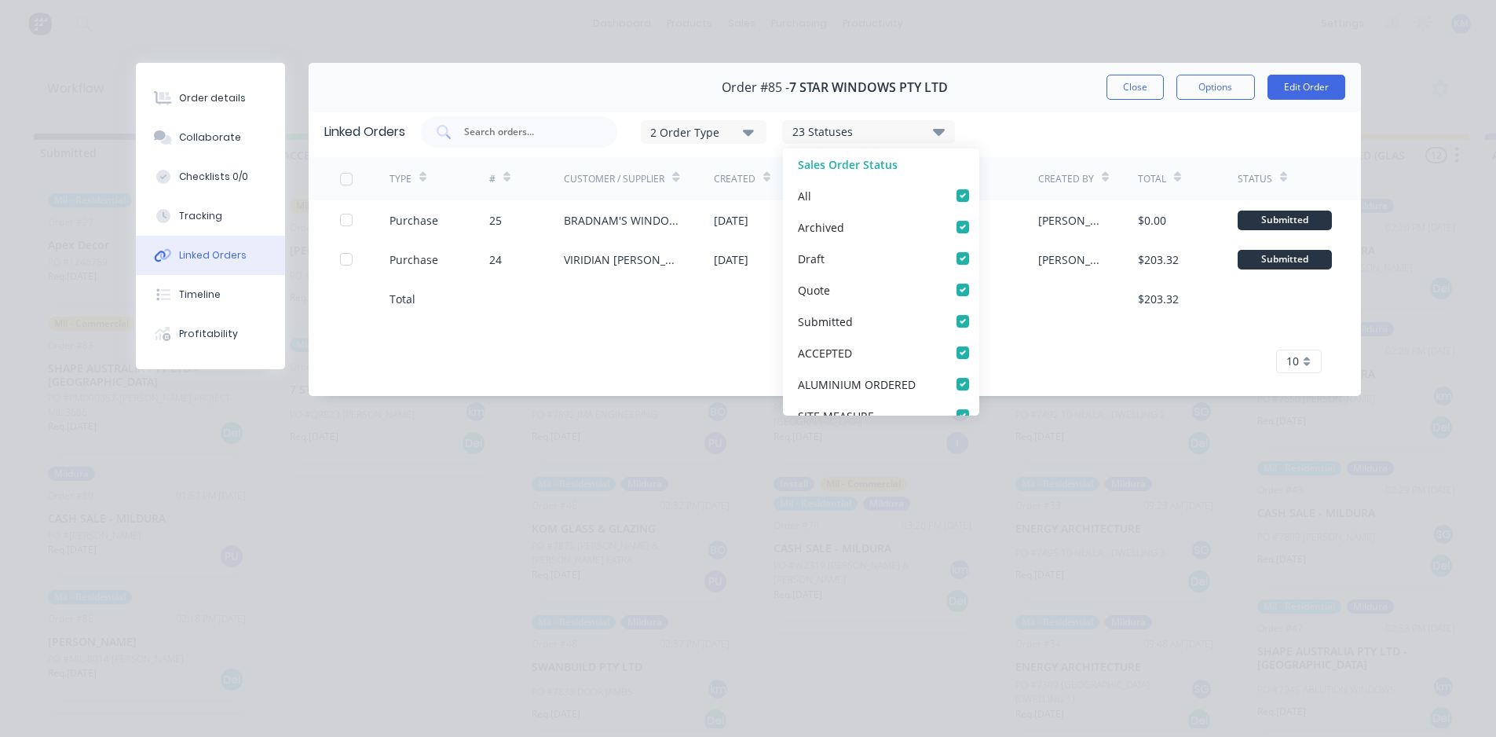
click at [907, 129] on div "23 Statuses" at bounding box center [868, 131] width 171 height 17
click at [943, 134] on icon at bounding box center [938, 132] width 12 height 7
click at [940, 133] on icon at bounding box center [938, 132] width 12 height 7
click at [1078, 350] on div "1 of 1 10 5 10 15 20 25 30 35" at bounding box center [835, 361] width 1052 height 23
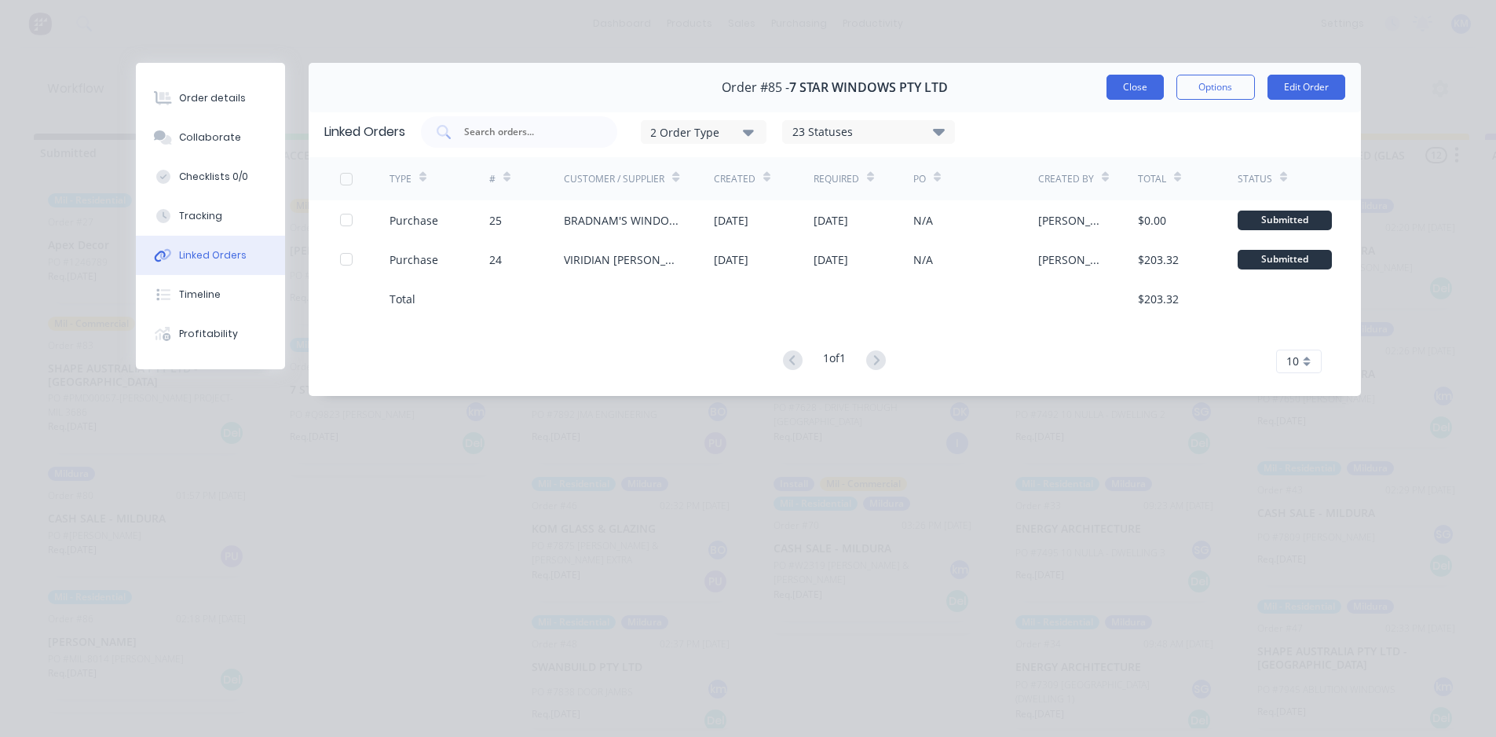
click at [1135, 86] on button "Close" at bounding box center [1135, 87] width 57 height 25
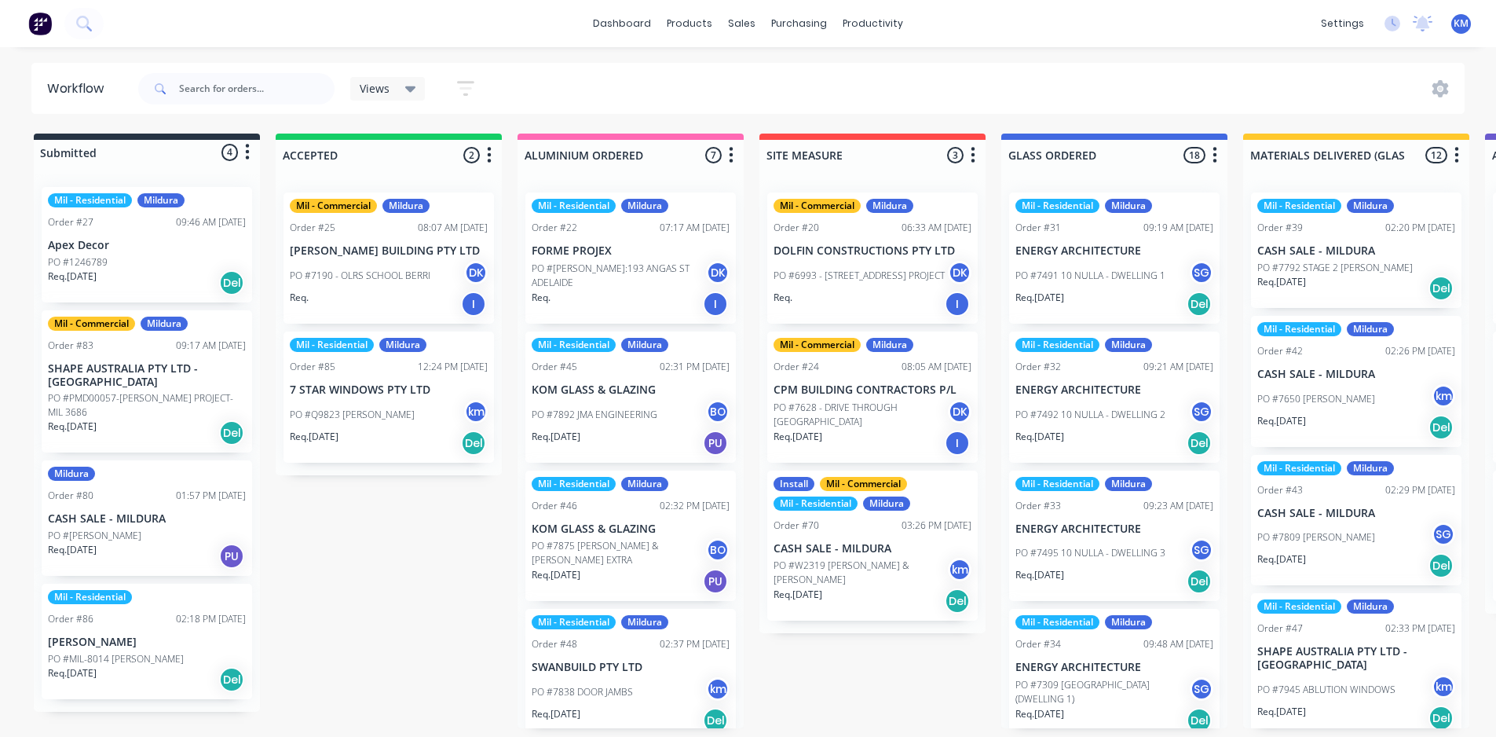
click at [123, 377] on div "Mil - Commercial Mildura Order #83 09:17 AM 06/10/25 SHAPE AUSTRALIA PTY LTD - …" at bounding box center [147, 381] width 210 height 143
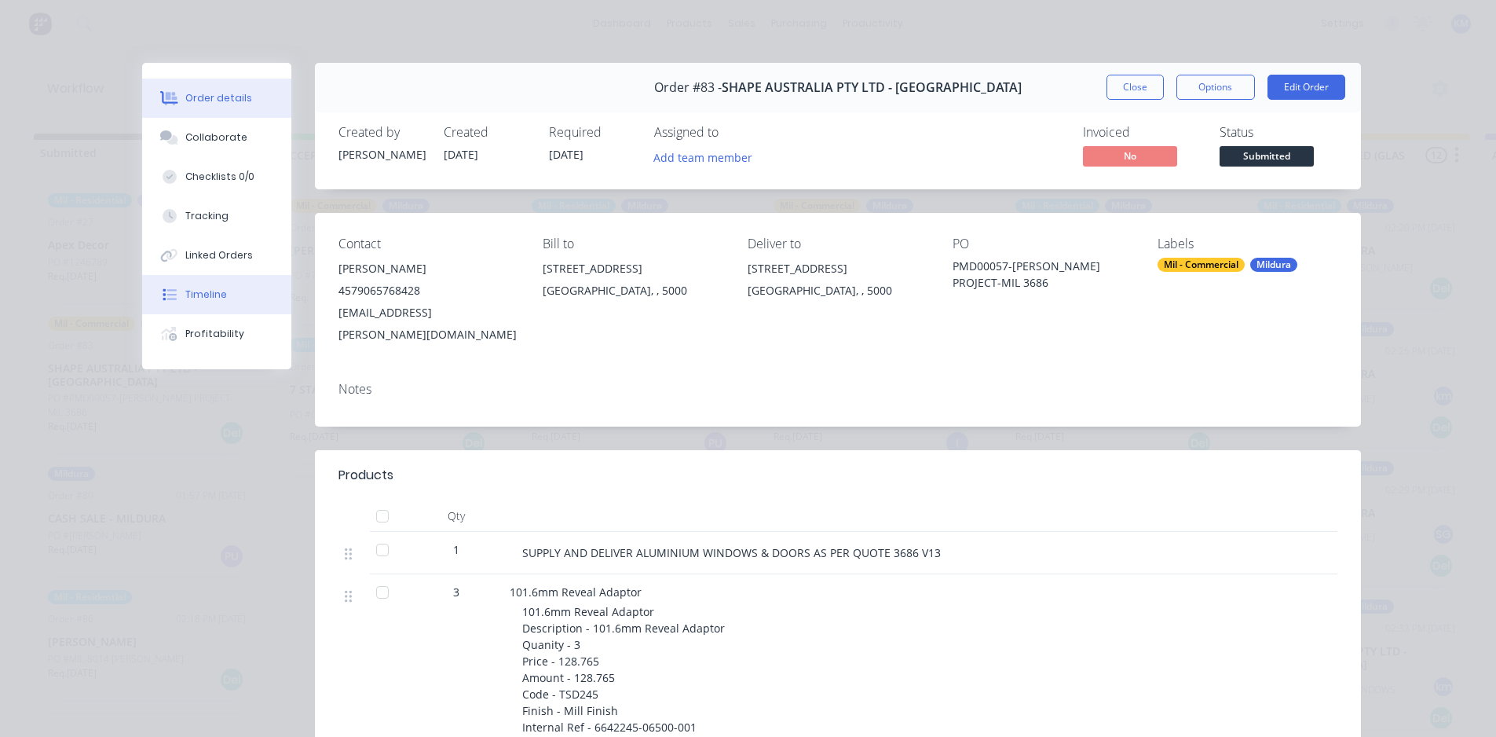
click at [198, 296] on div "Timeline" at bounding box center [206, 294] width 42 height 14
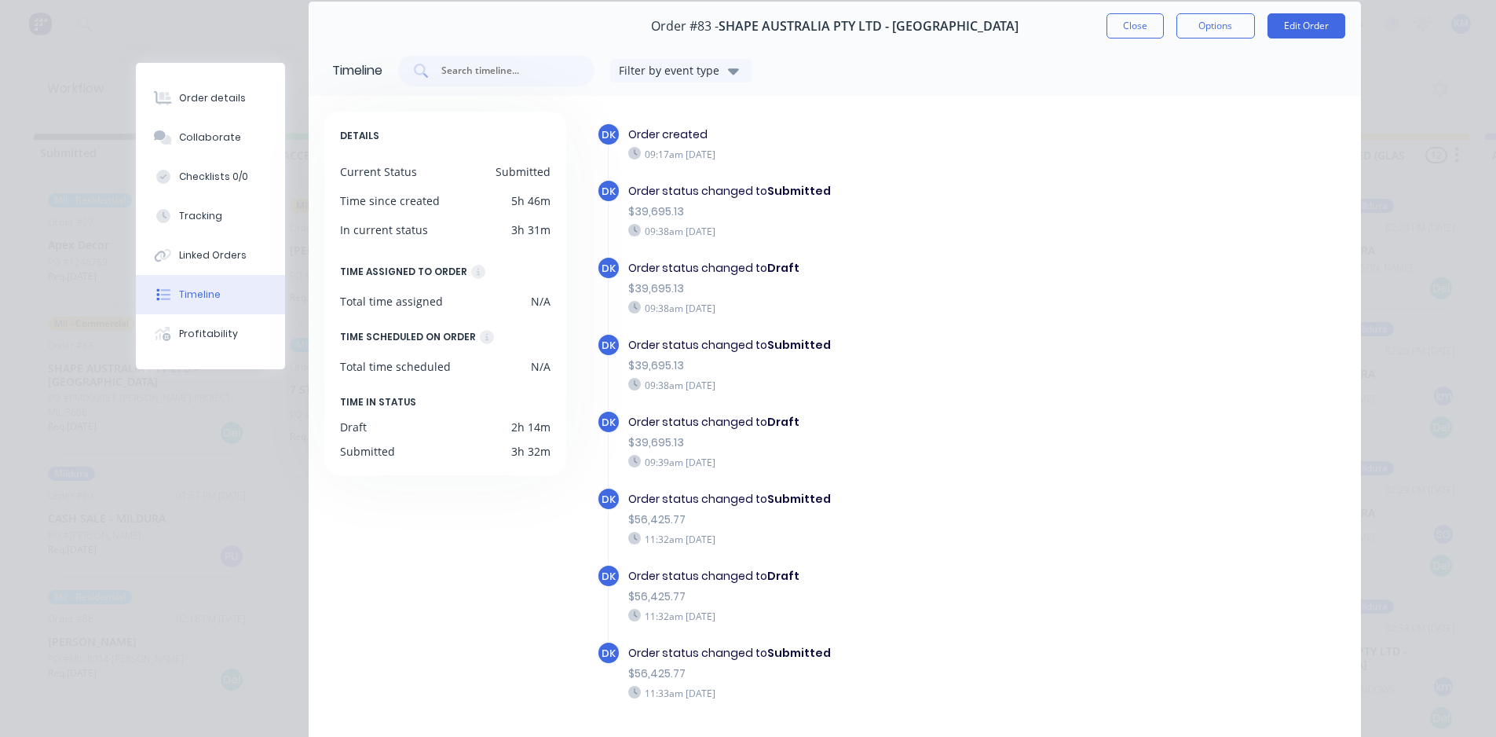
scroll to position [29, 0]
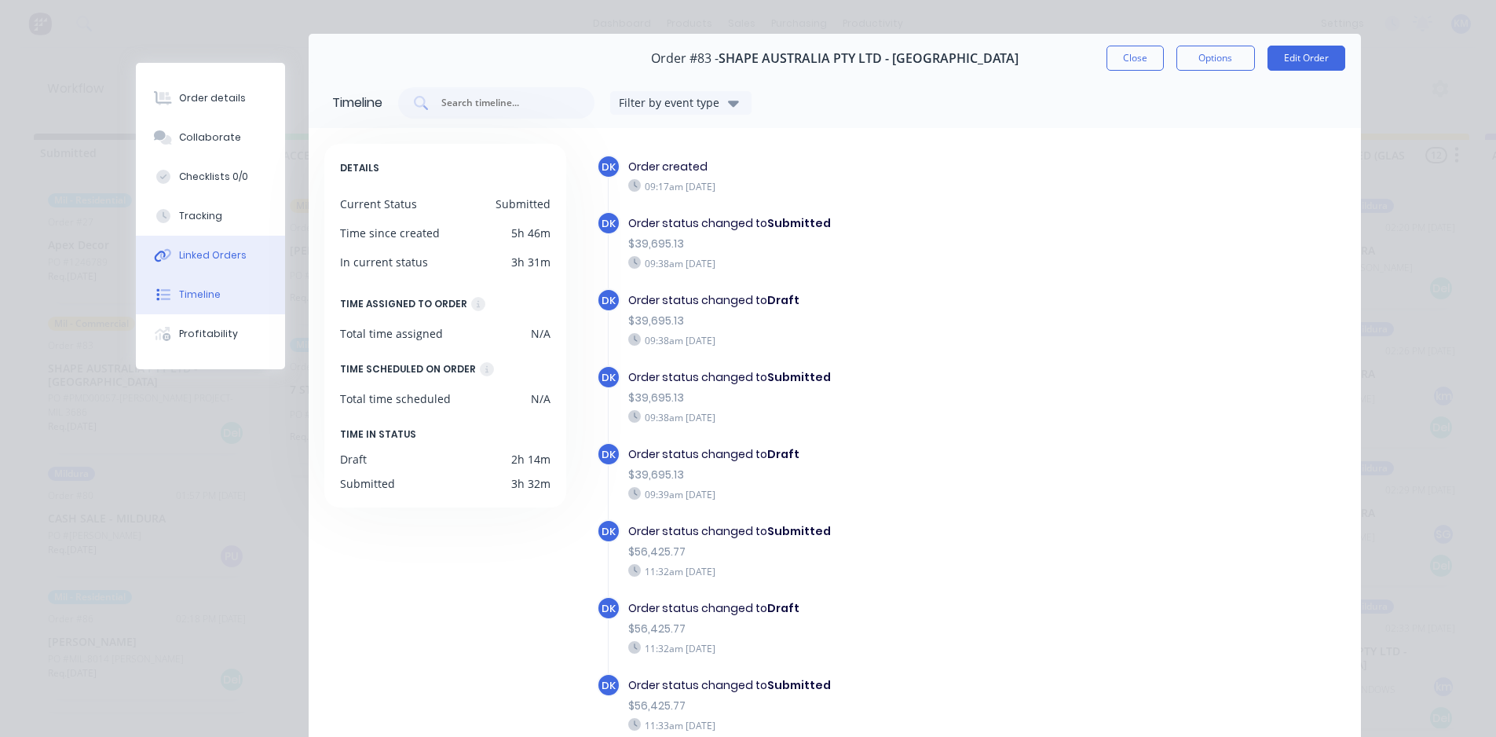
click at [172, 250] on button "Linked Orders" at bounding box center [210, 255] width 149 height 39
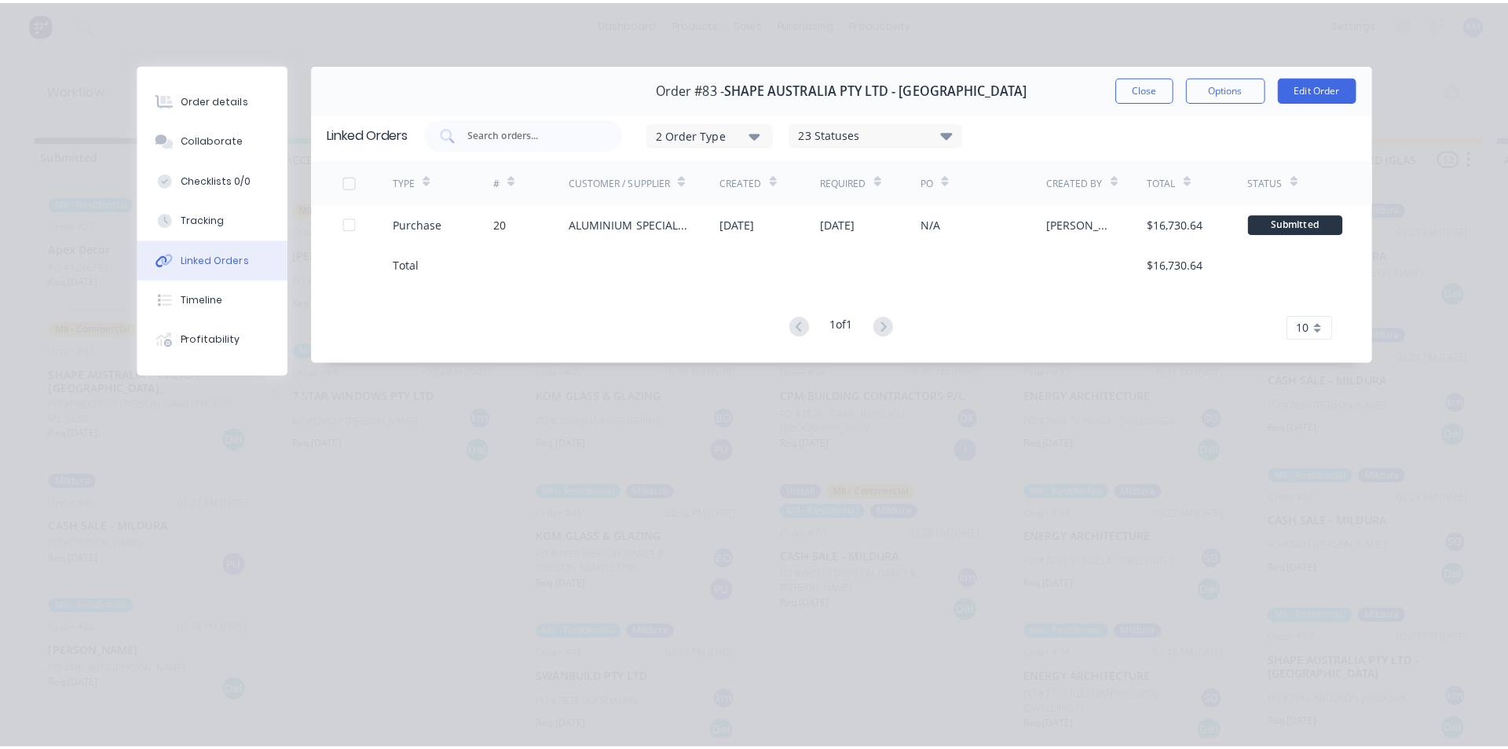
scroll to position [0, 0]
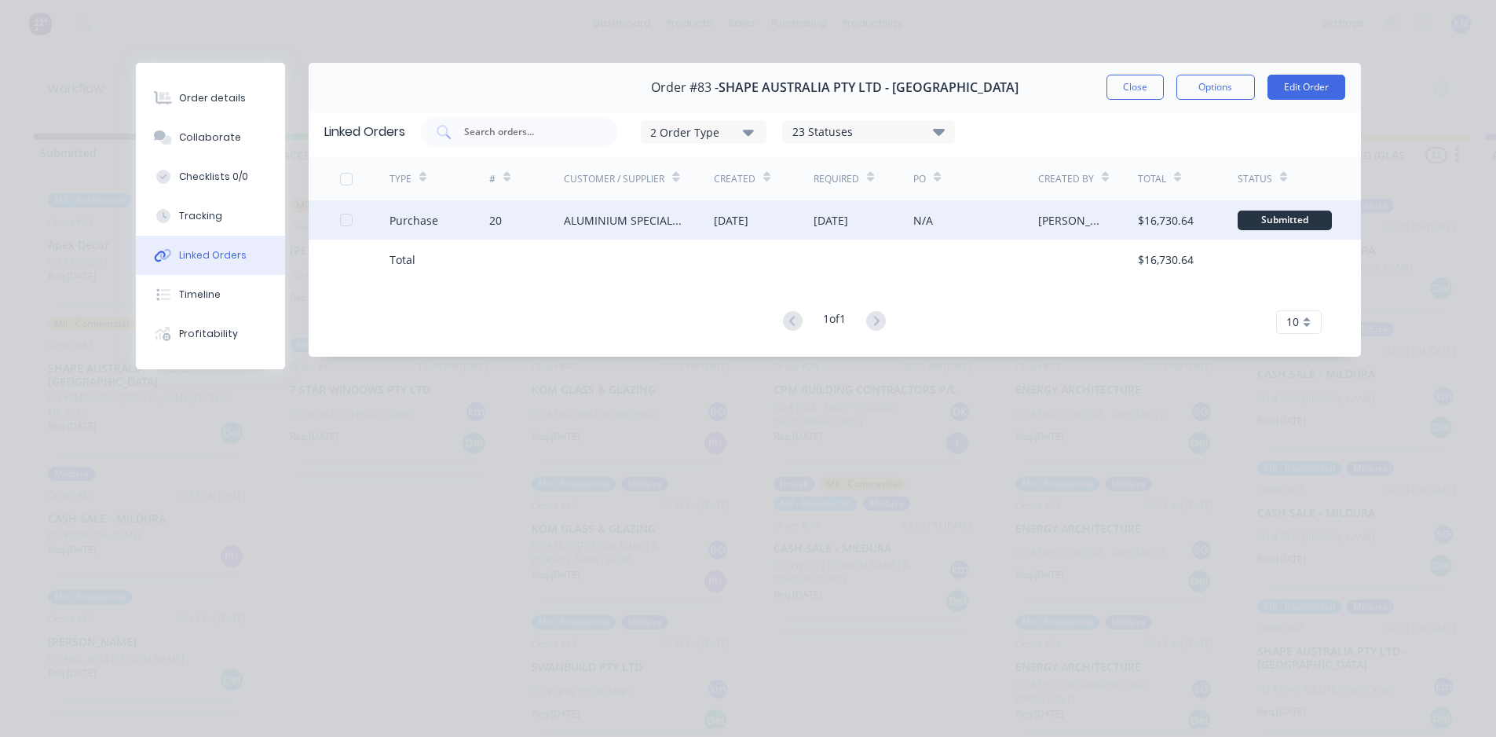
click at [614, 221] on div "ALUMINIUM SPECIALTIES GROUP (ALSPEC)" at bounding box center [623, 220] width 119 height 16
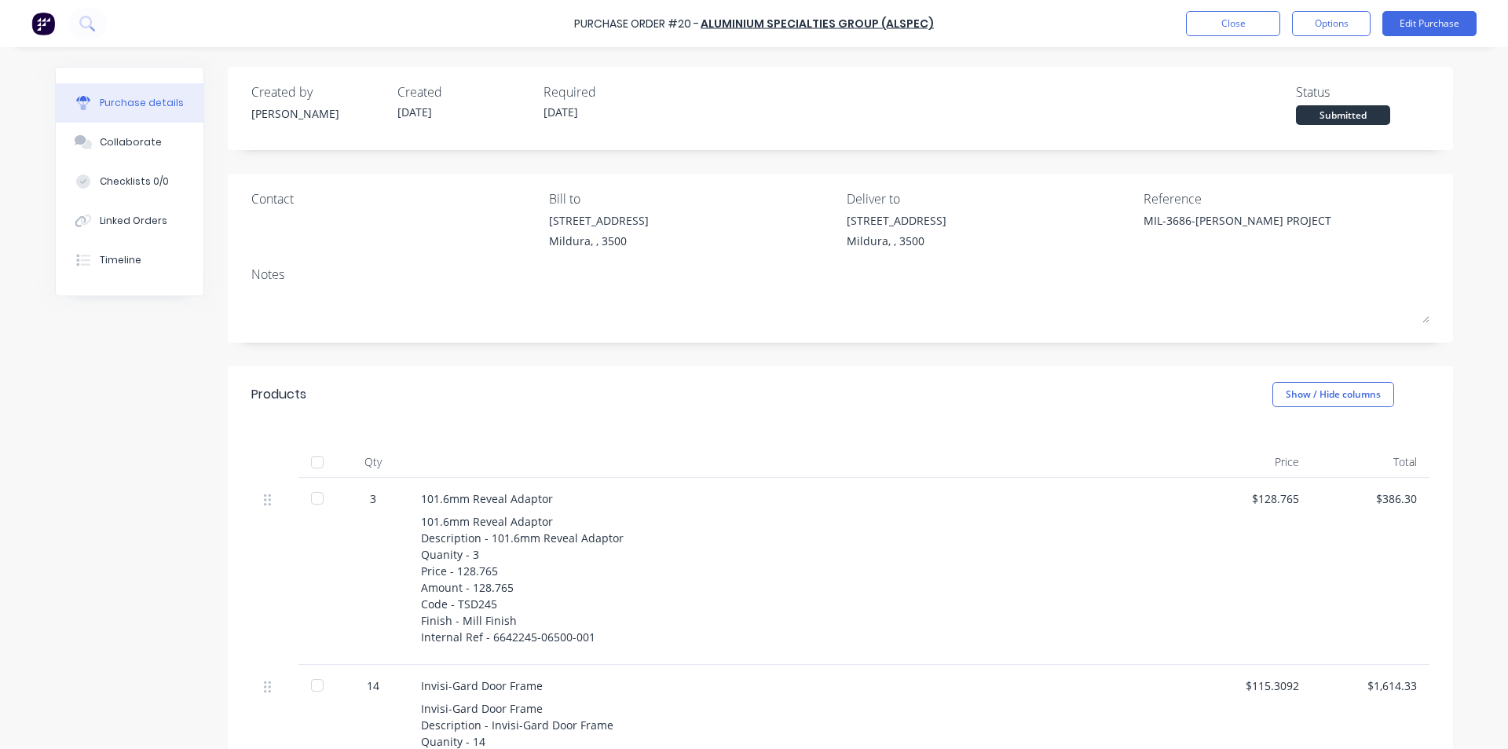
click at [309, 463] on div at bounding box center [317, 461] width 31 height 31
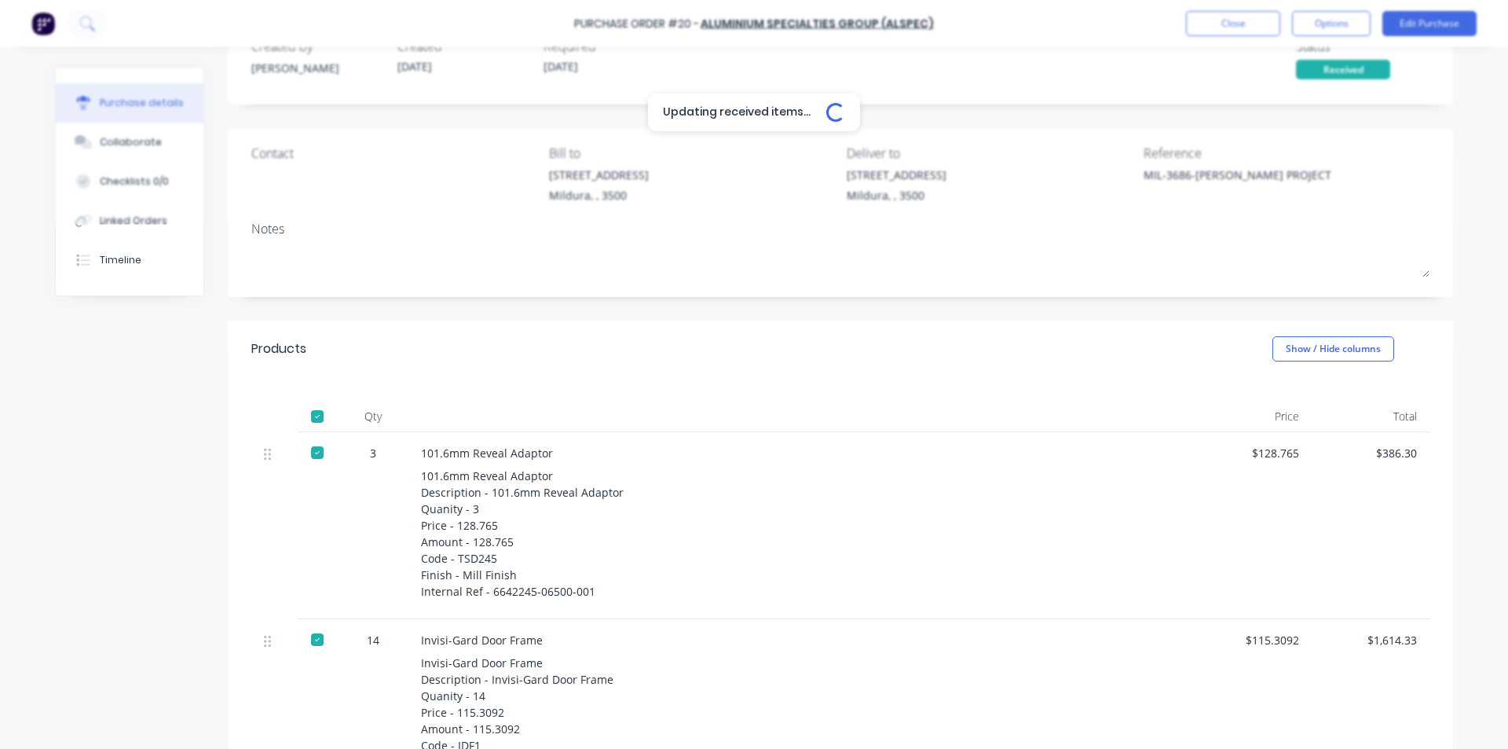
scroll to position [50, 0]
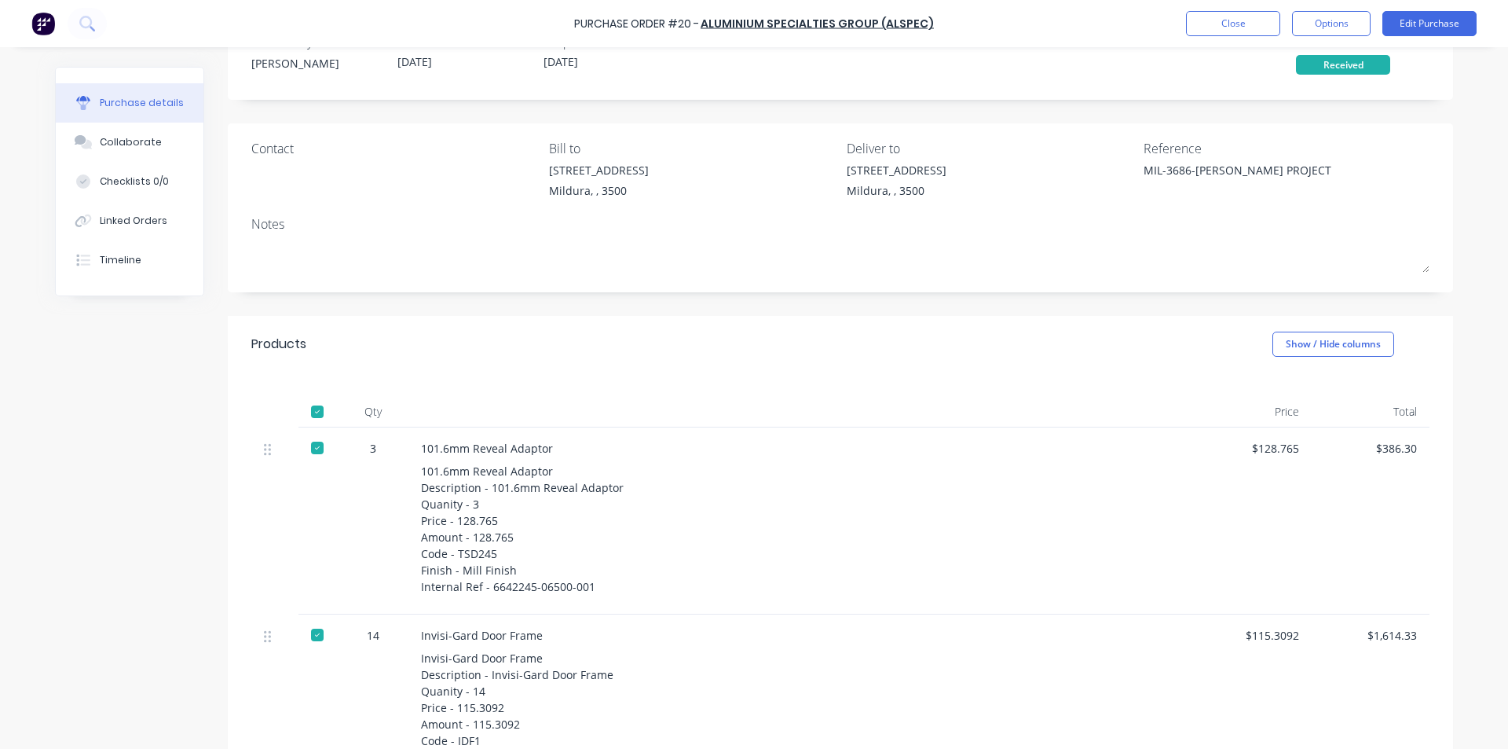
click at [306, 445] on div at bounding box center [317, 447] width 31 height 31
click at [309, 408] on div at bounding box center [317, 411] width 31 height 31
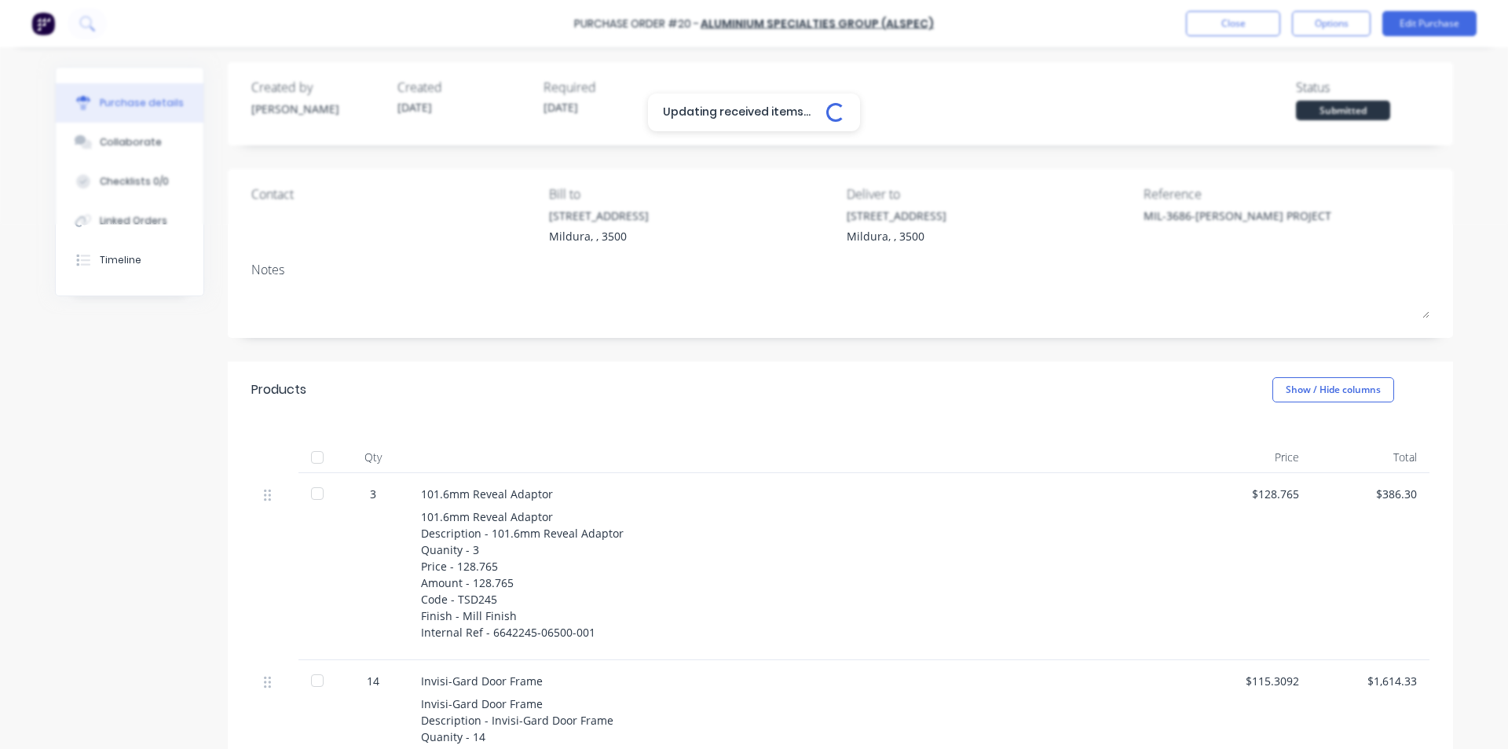
scroll to position [0, 0]
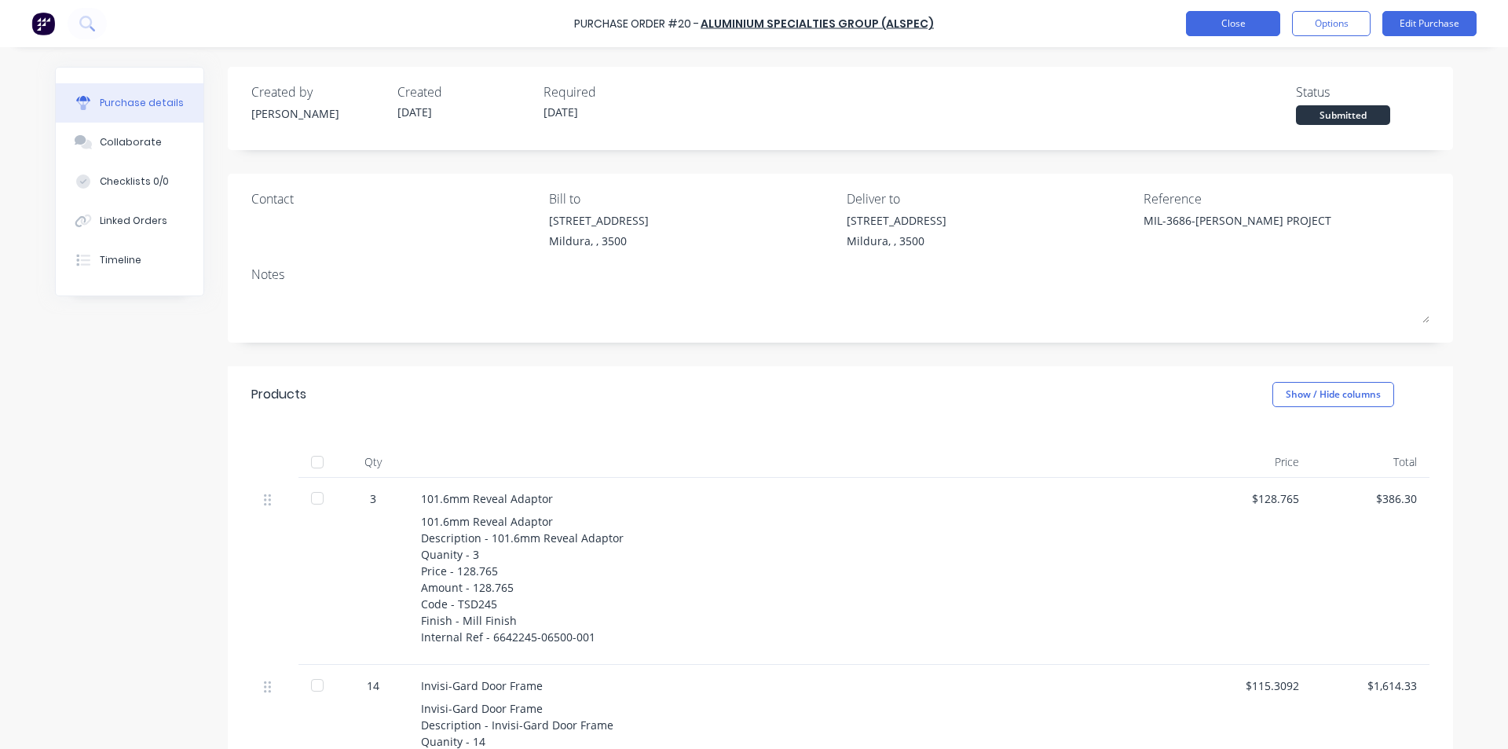
click at [1224, 21] on button "Close" at bounding box center [1233, 23] width 94 height 25
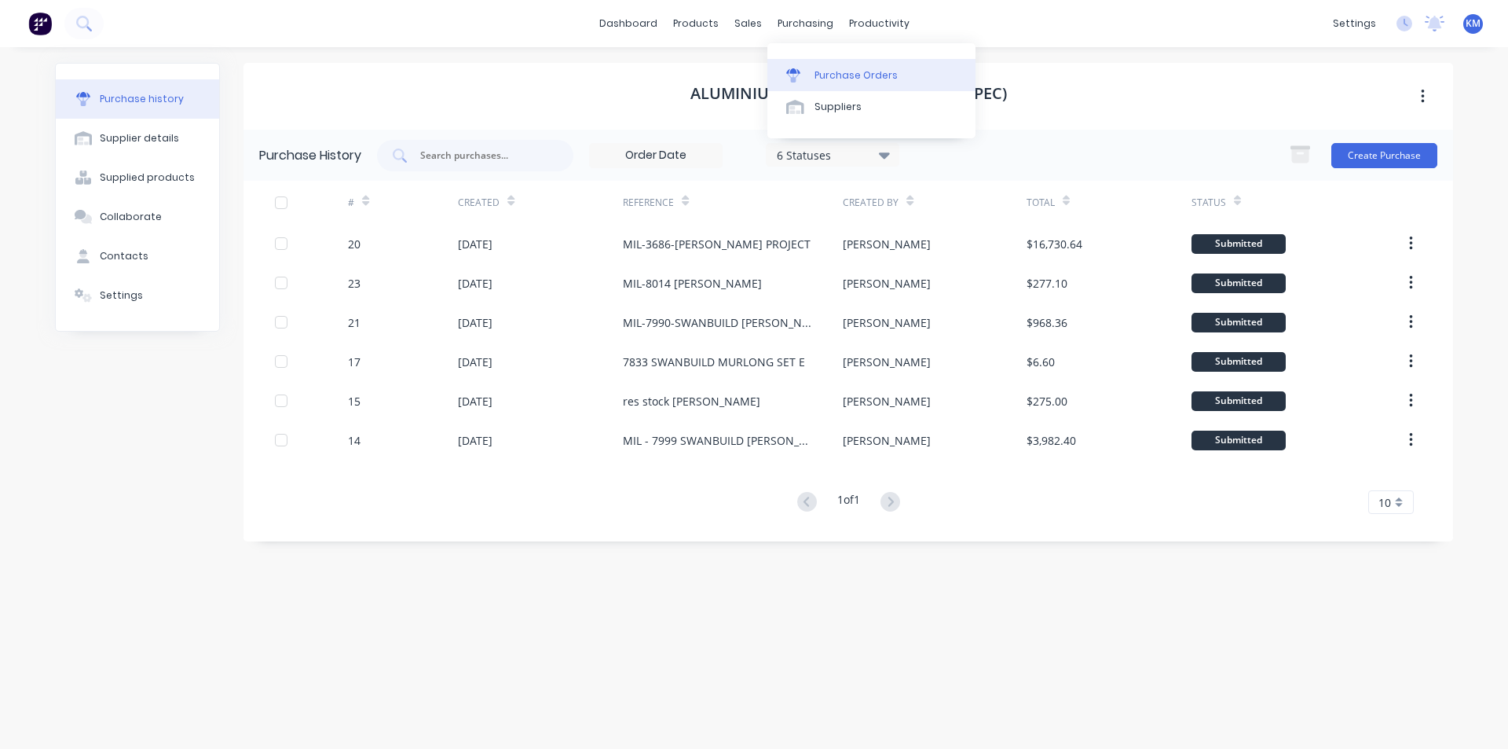
click at [829, 74] on div "Purchase Orders" at bounding box center [855, 75] width 83 height 14
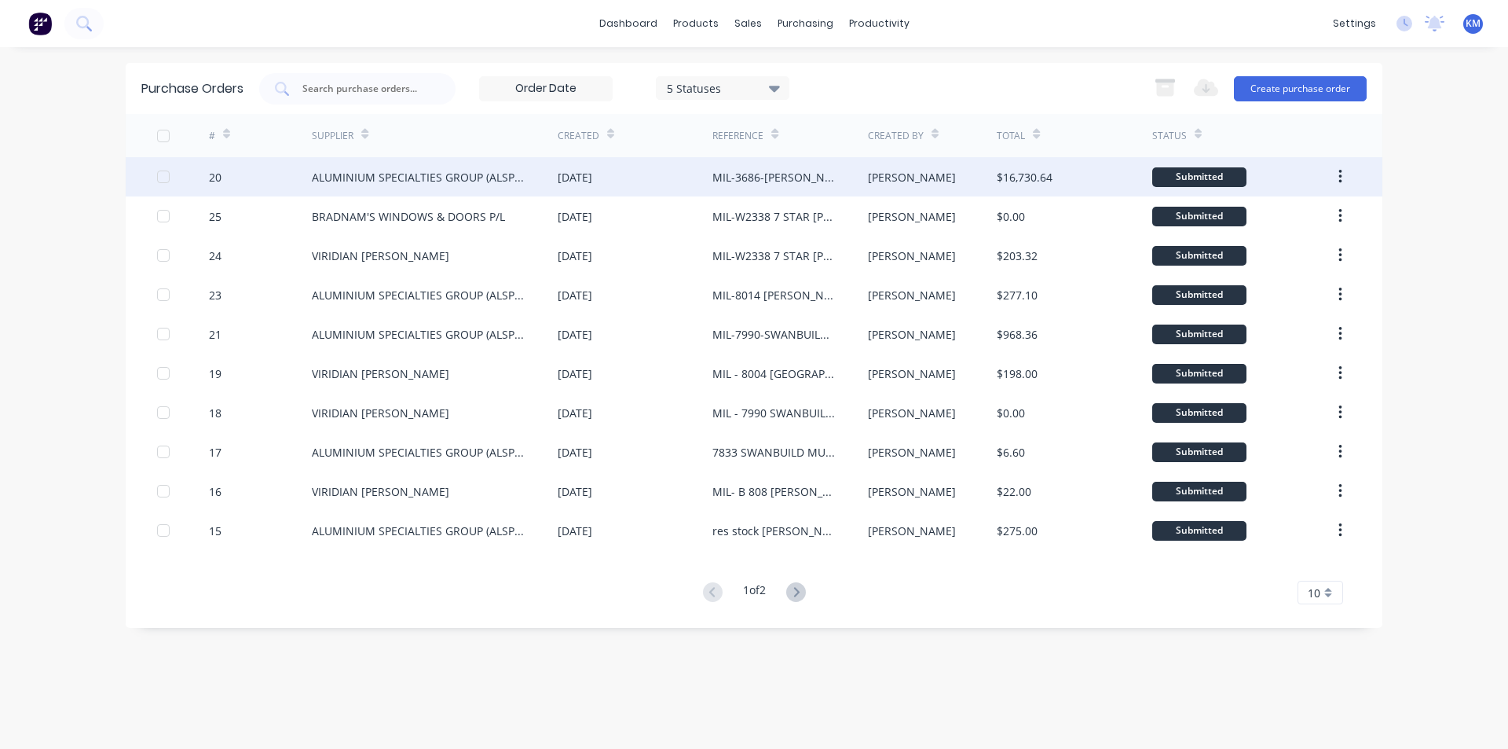
click at [565, 182] on div "[DATE]" at bounding box center [575, 177] width 35 height 16
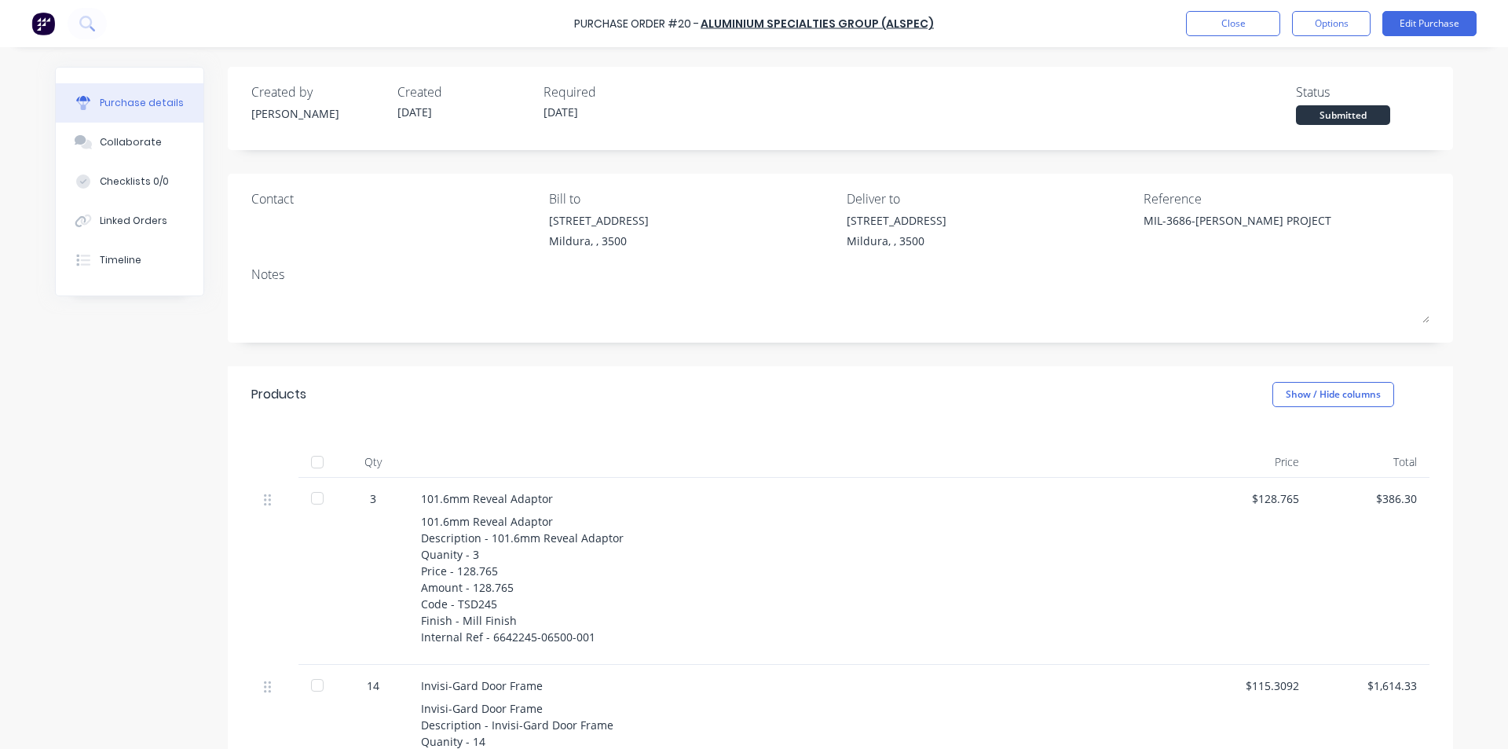
click at [312, 686] on div at bounding box center [317, 684] width 31 height 31
click at [1217, 13] on button "Close" at bounding box center [1233, 23] width 94 height 25
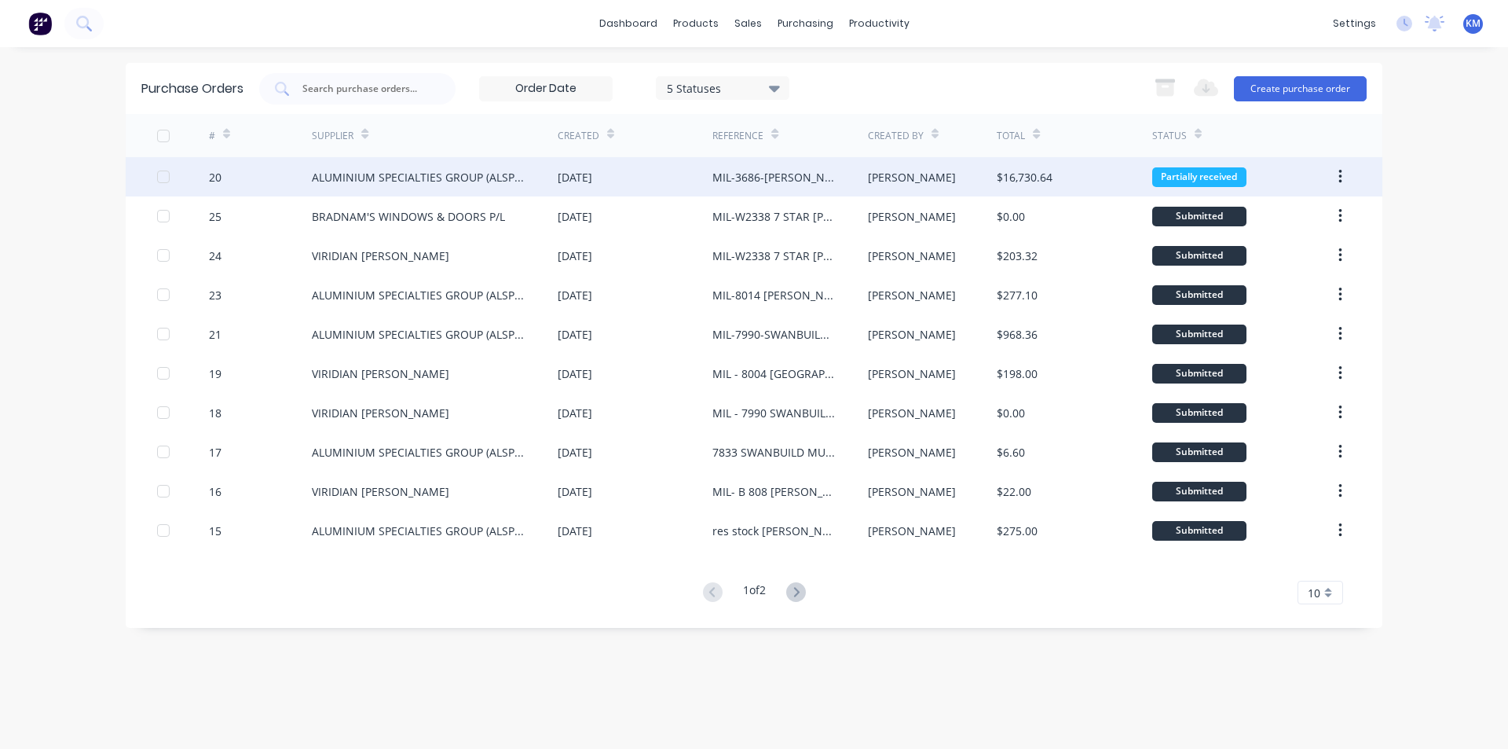
click at [724, 178] on div "MIL-3686-[PERSON_NAME] PROJECT" at bounding box center [773, 177] width 123 height 16
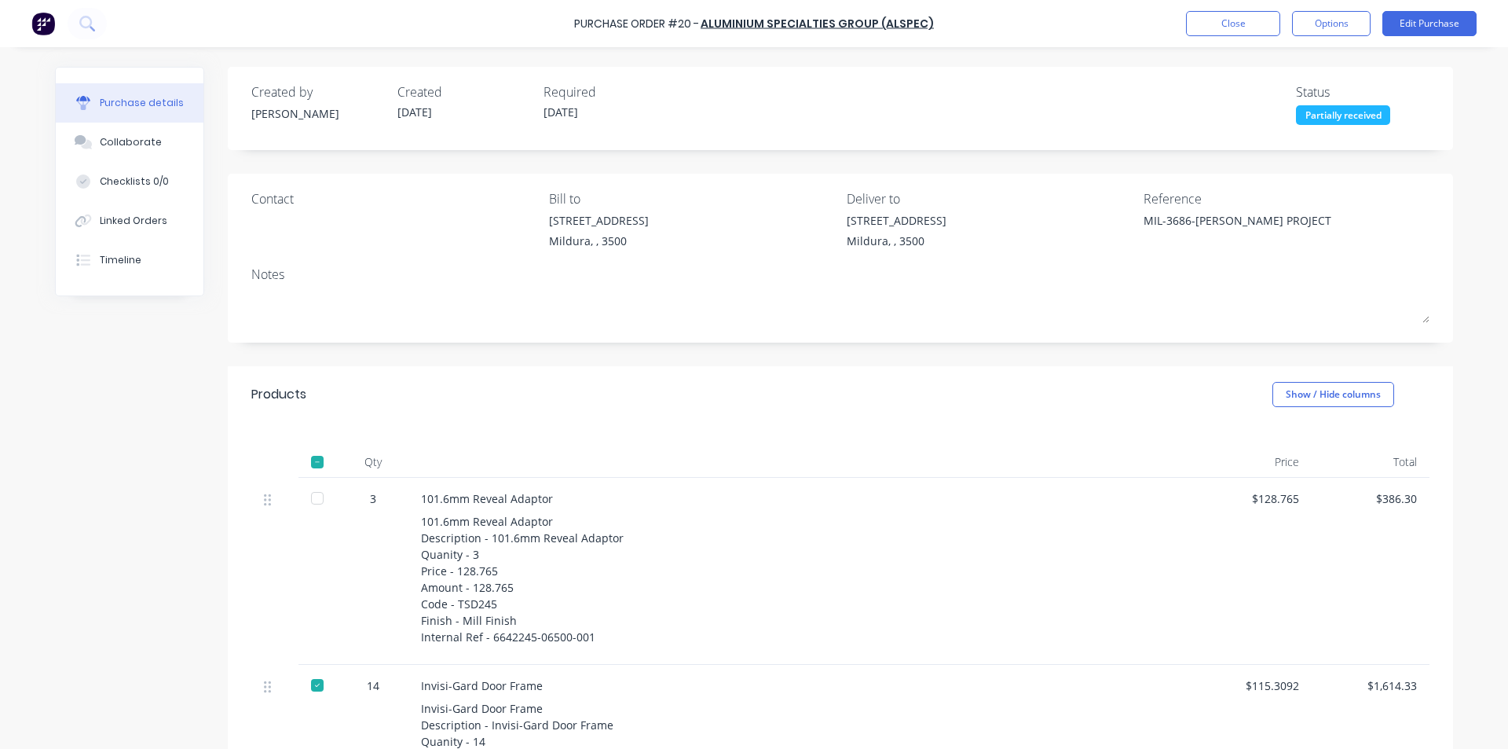
click at [312, 463] on div at bounding box center [317, 461] width 31 height 31
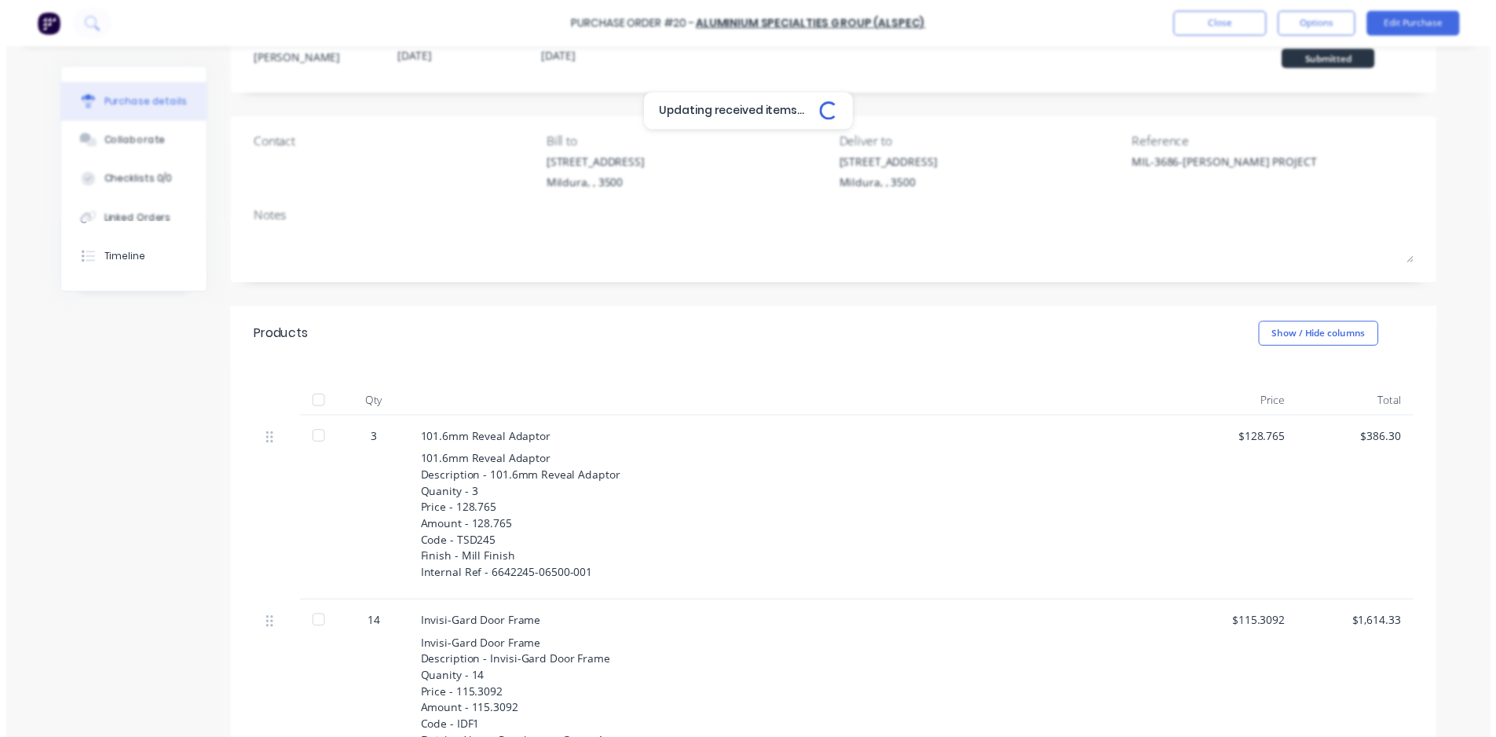
scroll to position [83, 0]
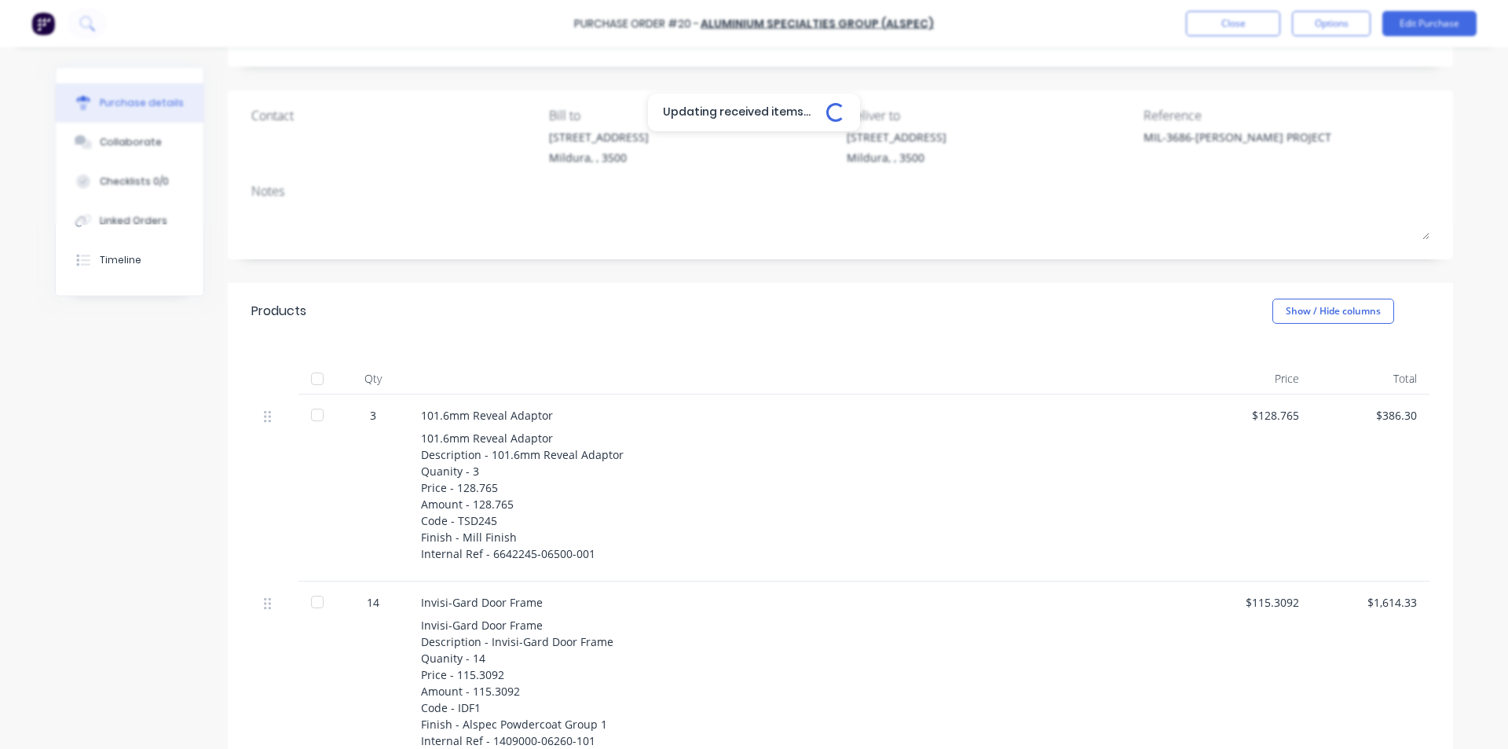
type textarea "x"
click at [1216, 21] on button "Close" at bounding box center [1233, 23] width 94 height 25
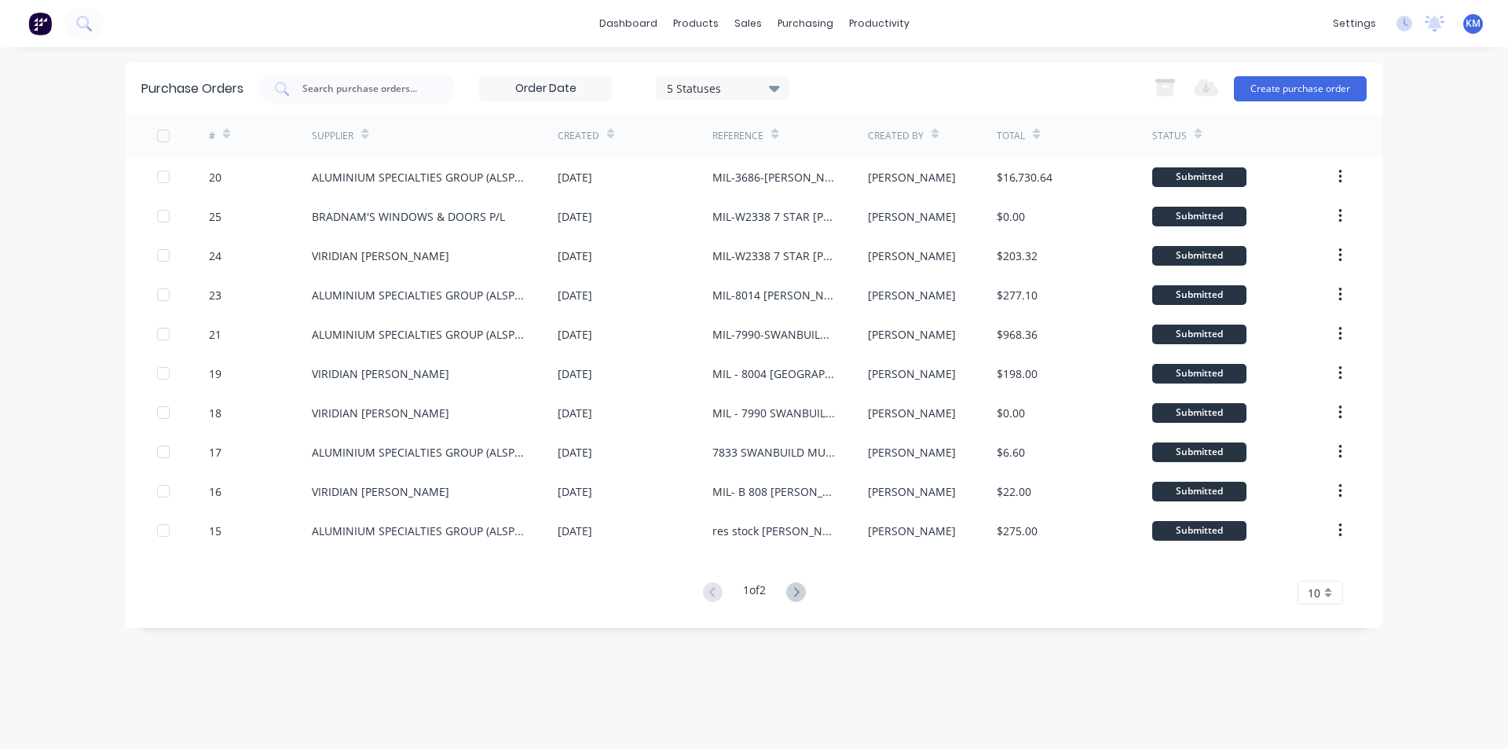
click at [1455, 343] on div "dashboard products sales purchasing productivity dashboard products Product Cat…" at bounding box center [754, 374] width 1508 height 749
click at [901, 71] on div "Workflow" at bounding box center [906, 75] width 47 height 14
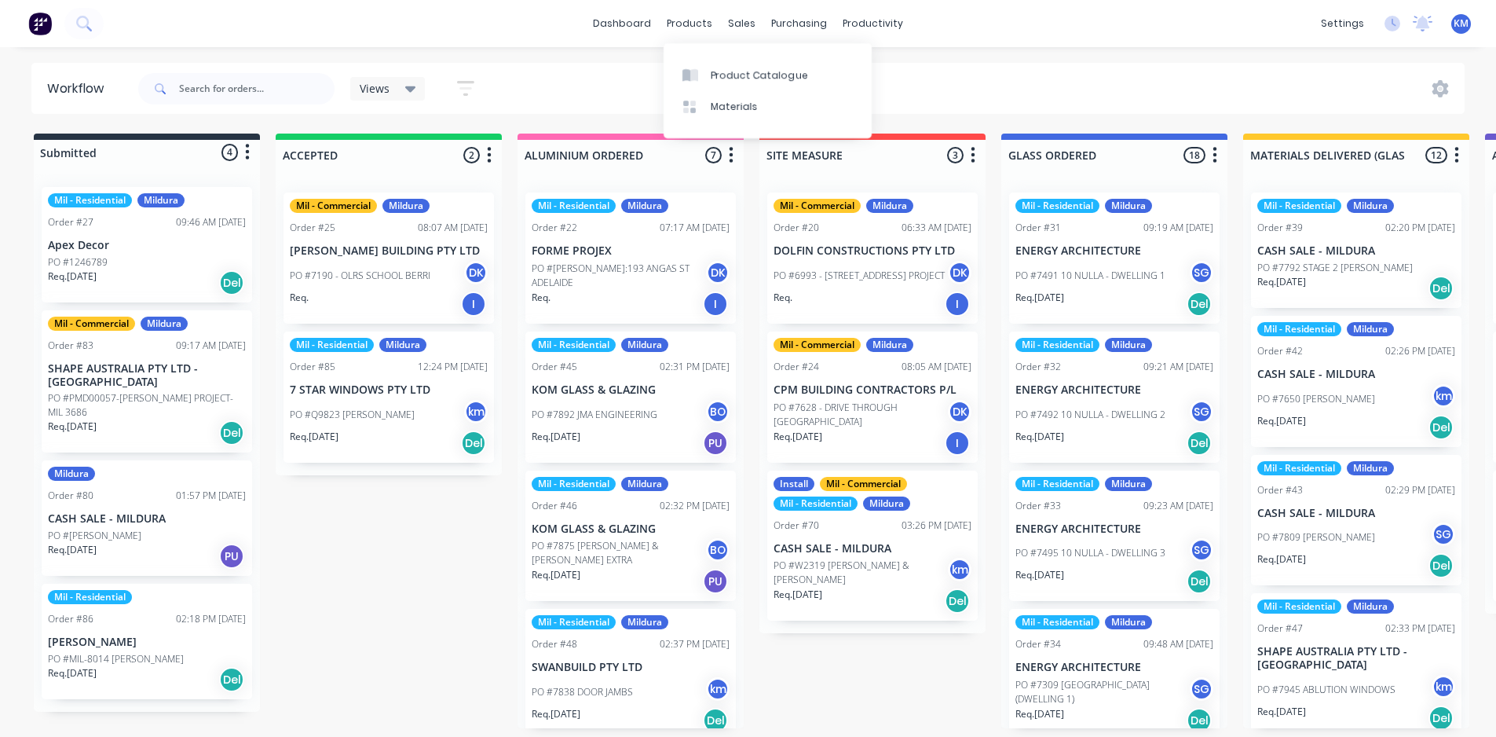
click at [380, 391] on p "7 STAR WINDOWS PTY LTD" at bounding box center [389, 389] width 198 height 13
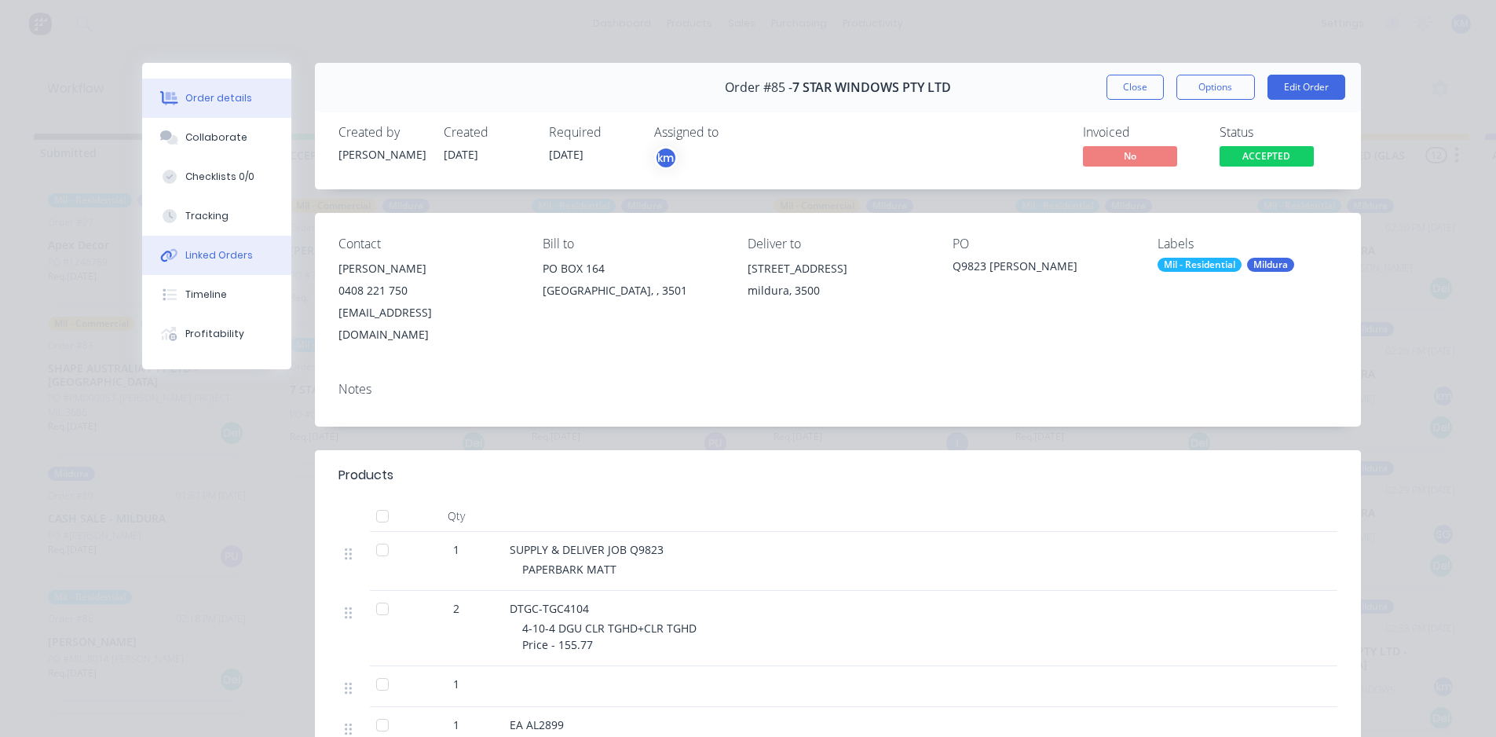
click at [219, 251] on div "Linked Orders" at bounding box center [219, 255] width 68 height 14
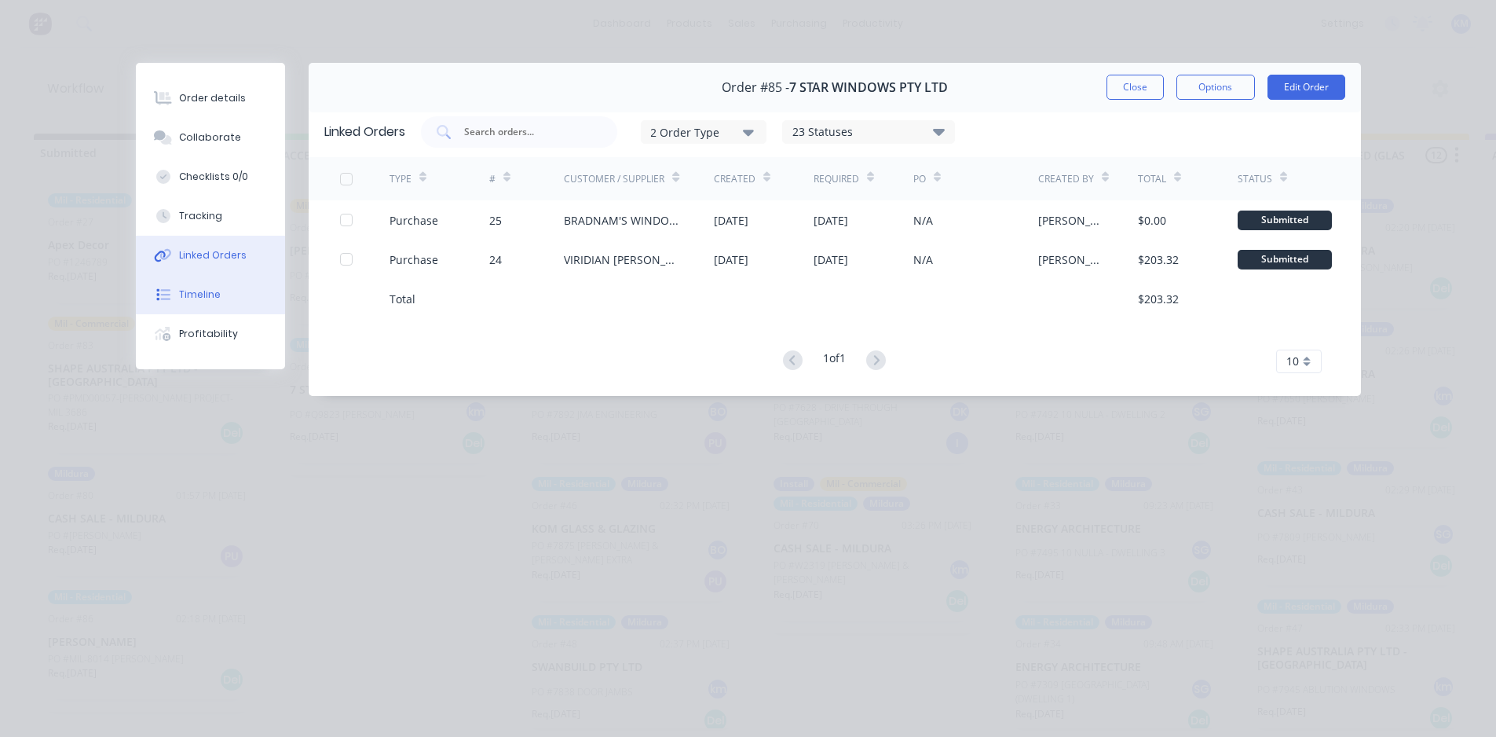
click at [219, 293] on button "Timeline" at bounding box center [210, 294] width 149 height 39
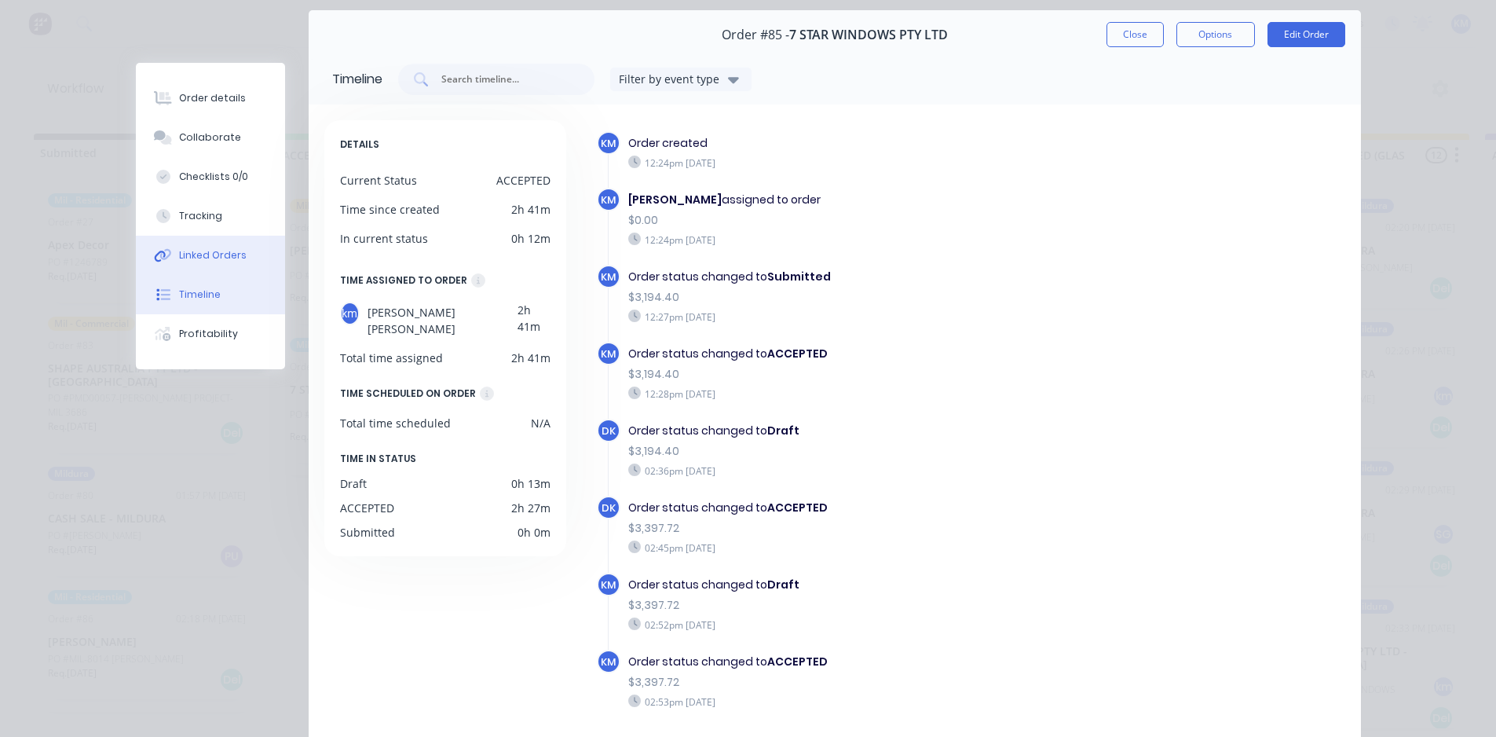
scroll to position [30, 0]
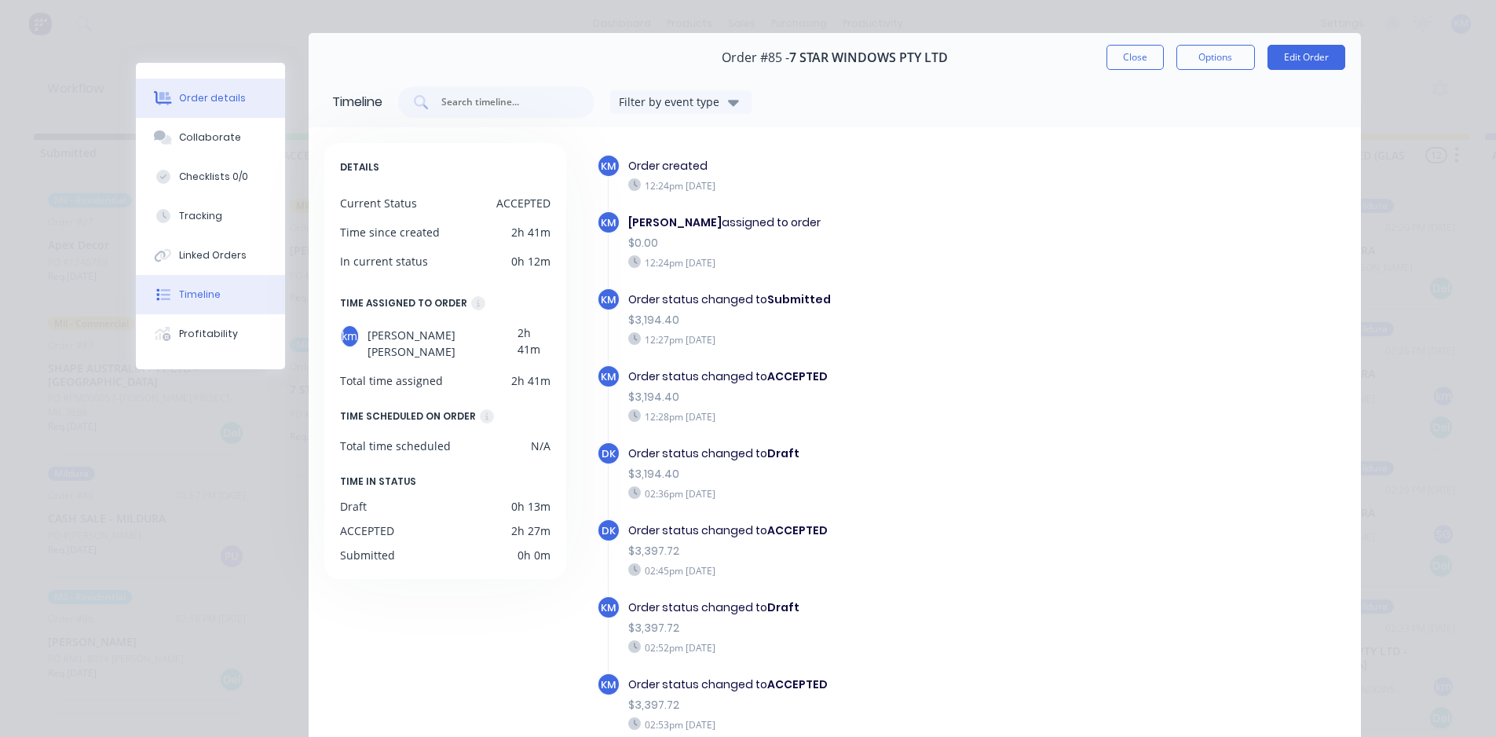
click at [203, 97] on div "Order details" at bounding box center [212, 98] width 67 height 14
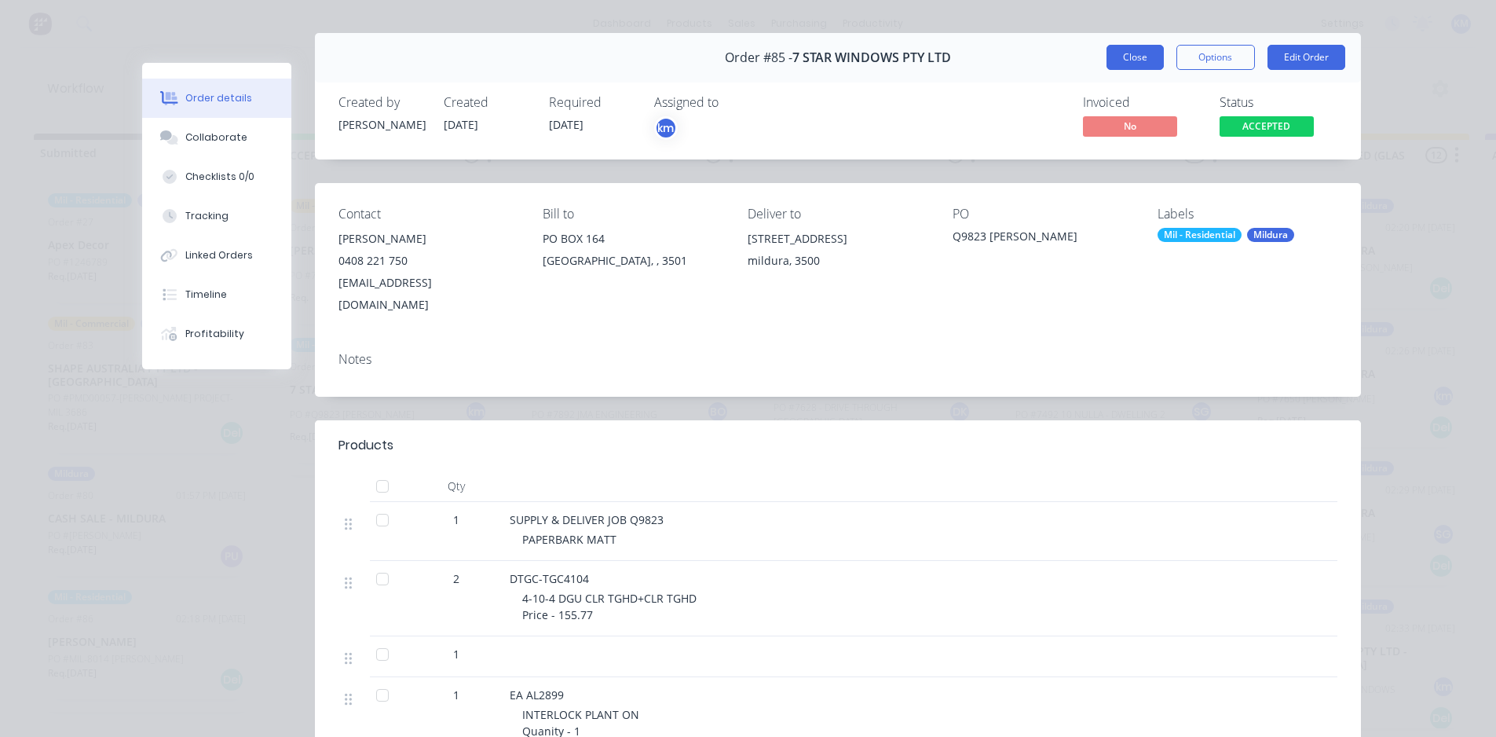
click at [1144, 56] on button "Close" at bounding box center [1135, 57] width 57 height 25
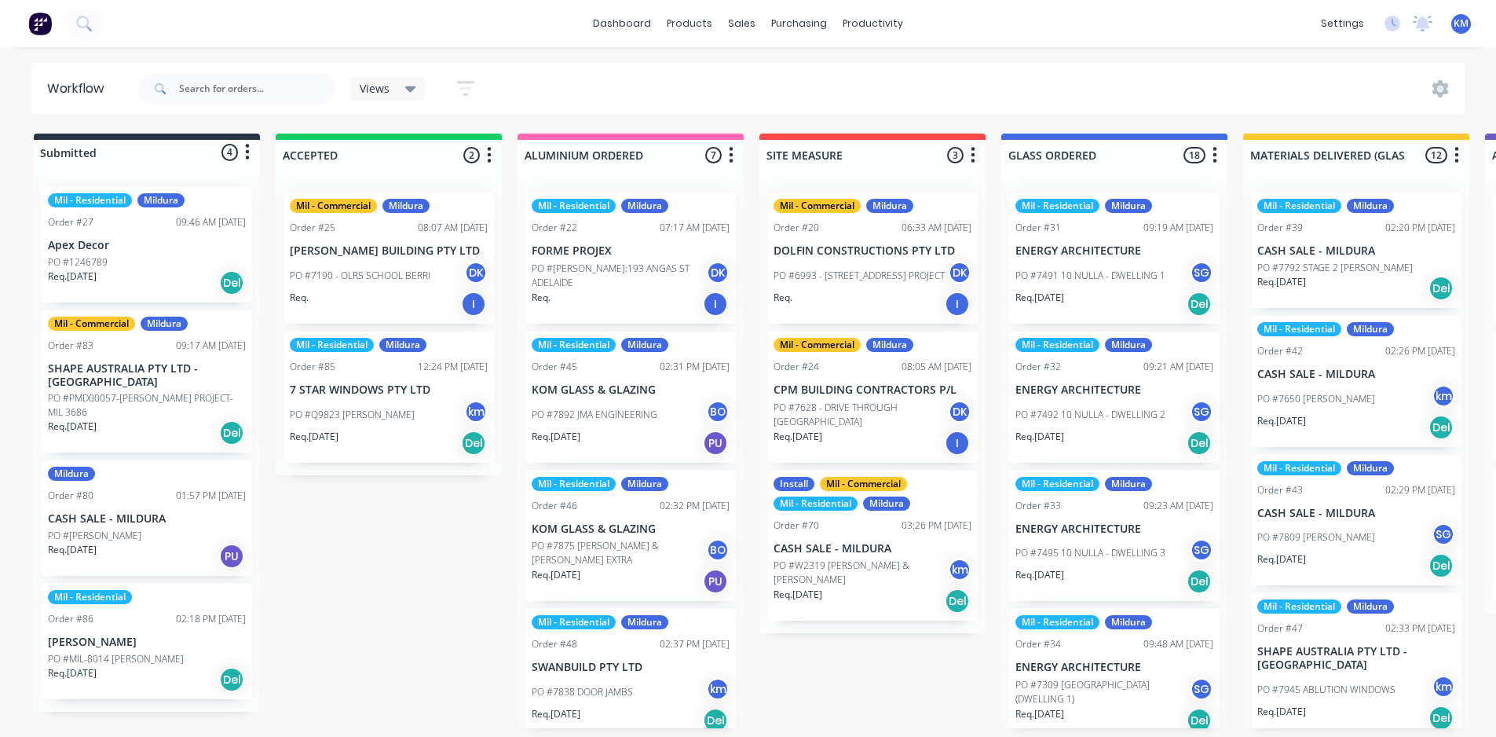
click at [394, 86] on div "Views" at bounding box center [388, 89] width 57 height 14
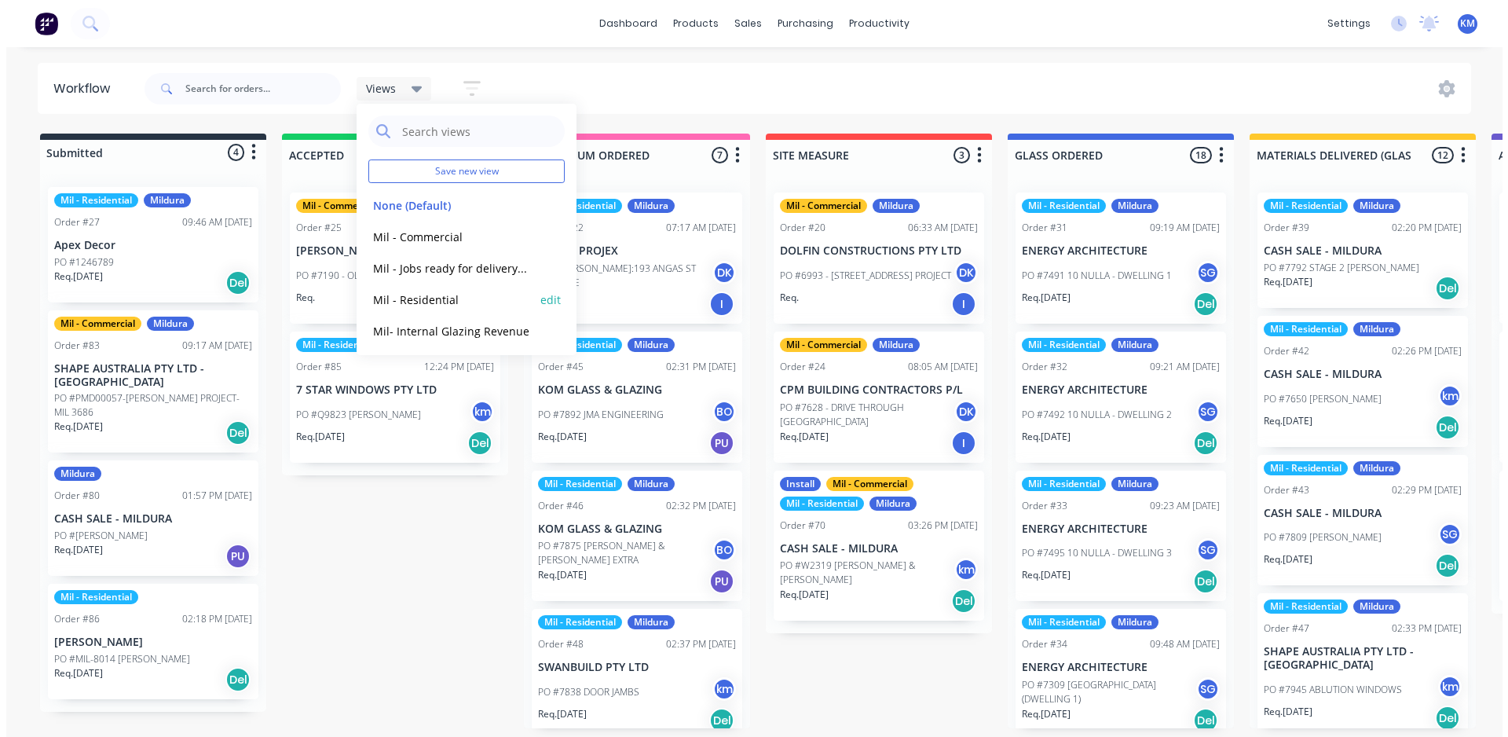
scroll to position [18, 0]
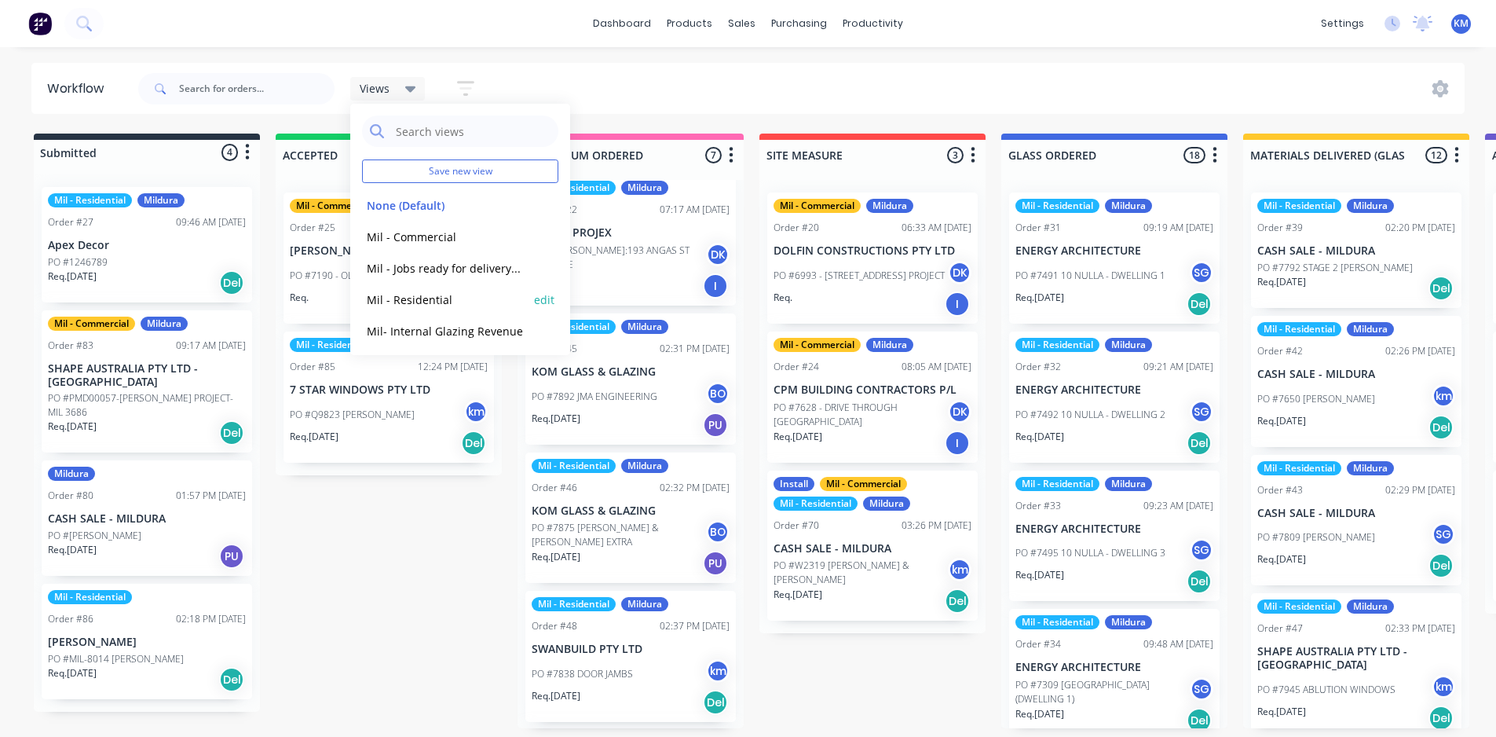
click at [461, 302] on button "Mil - Residential" at bounding box center [445, 300] width 167 height 18
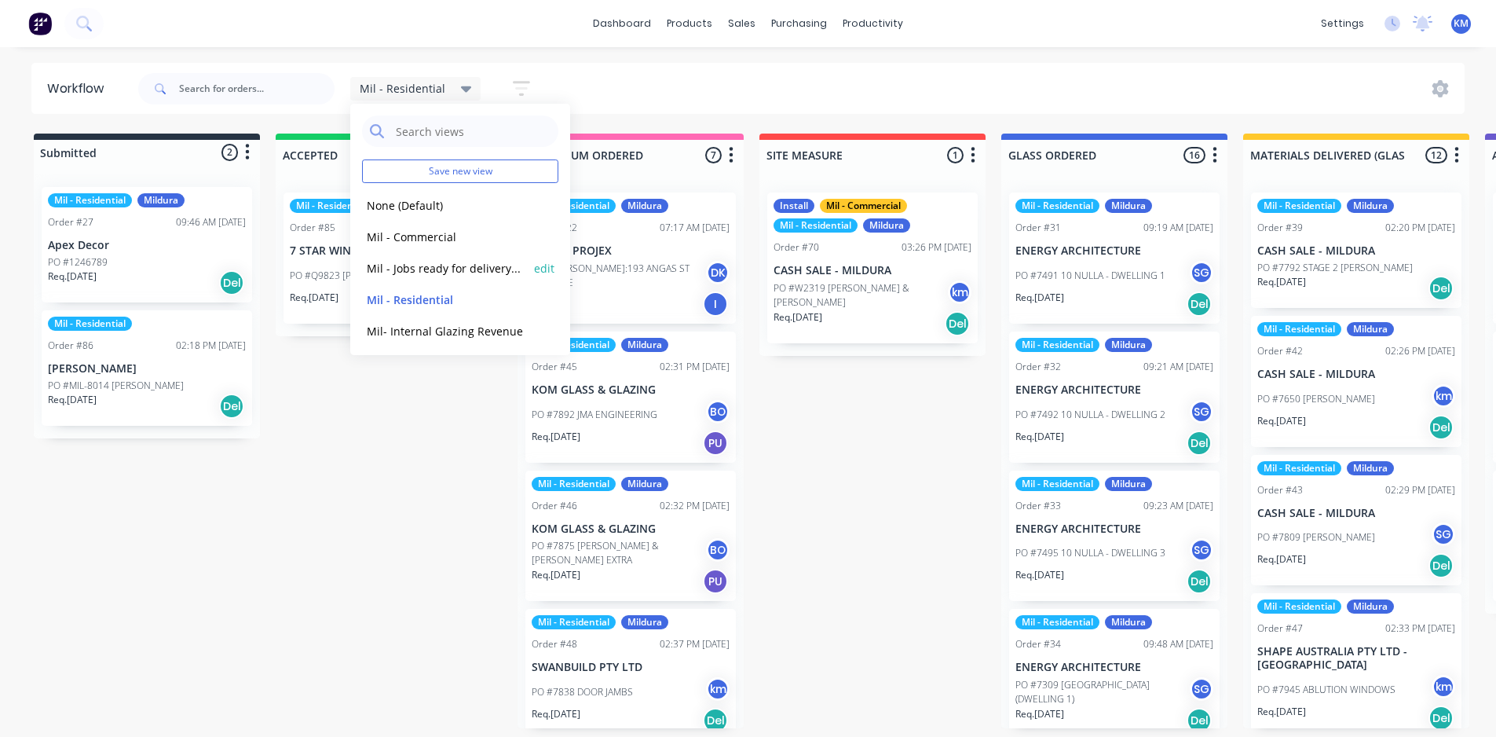
click at [441, 270] on button "Mil - Jobs ready for delivery/pick up/install" at bounding box center [445, 268] width 167 height 18
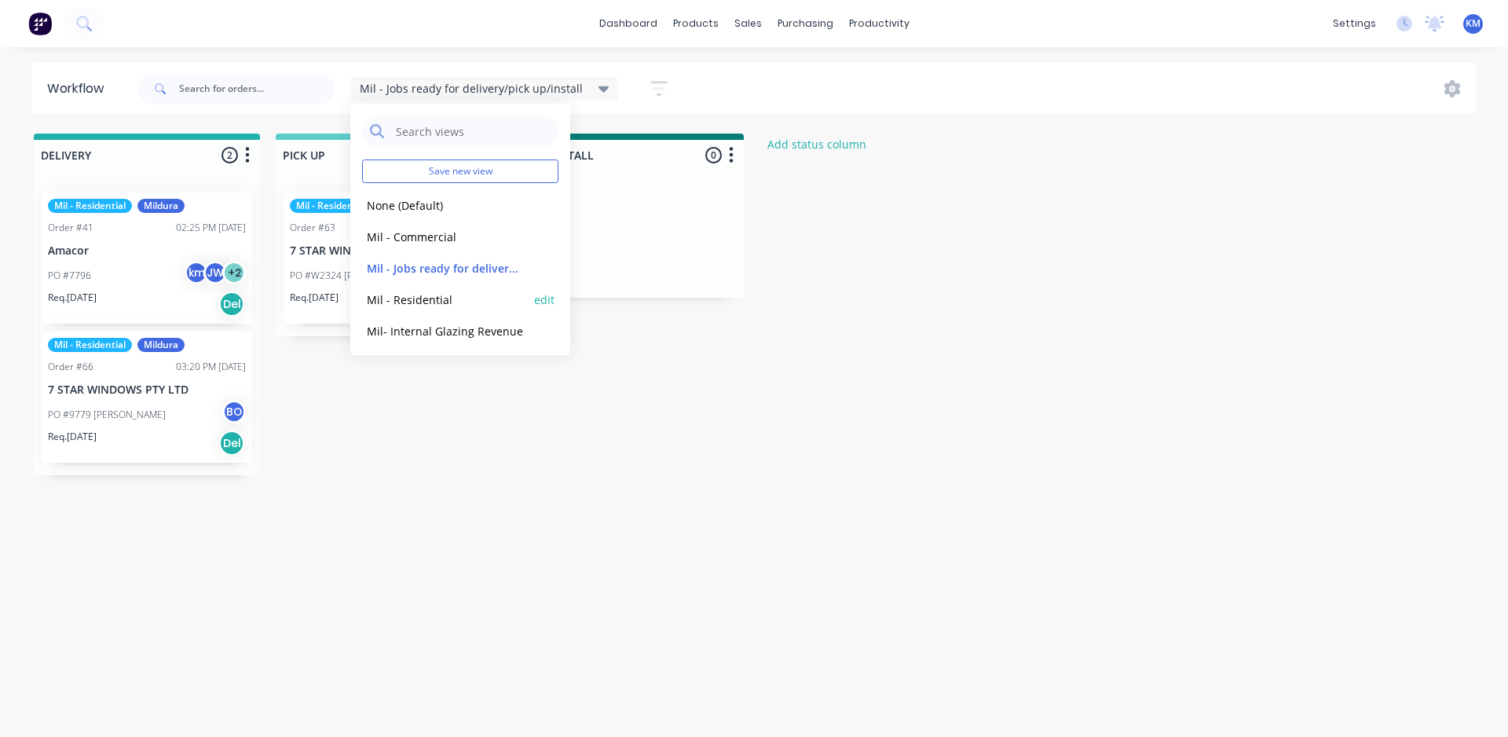
click at [442, 301] on button "Mil - Residential" at bounding box center [445, 300] width 167 height 18
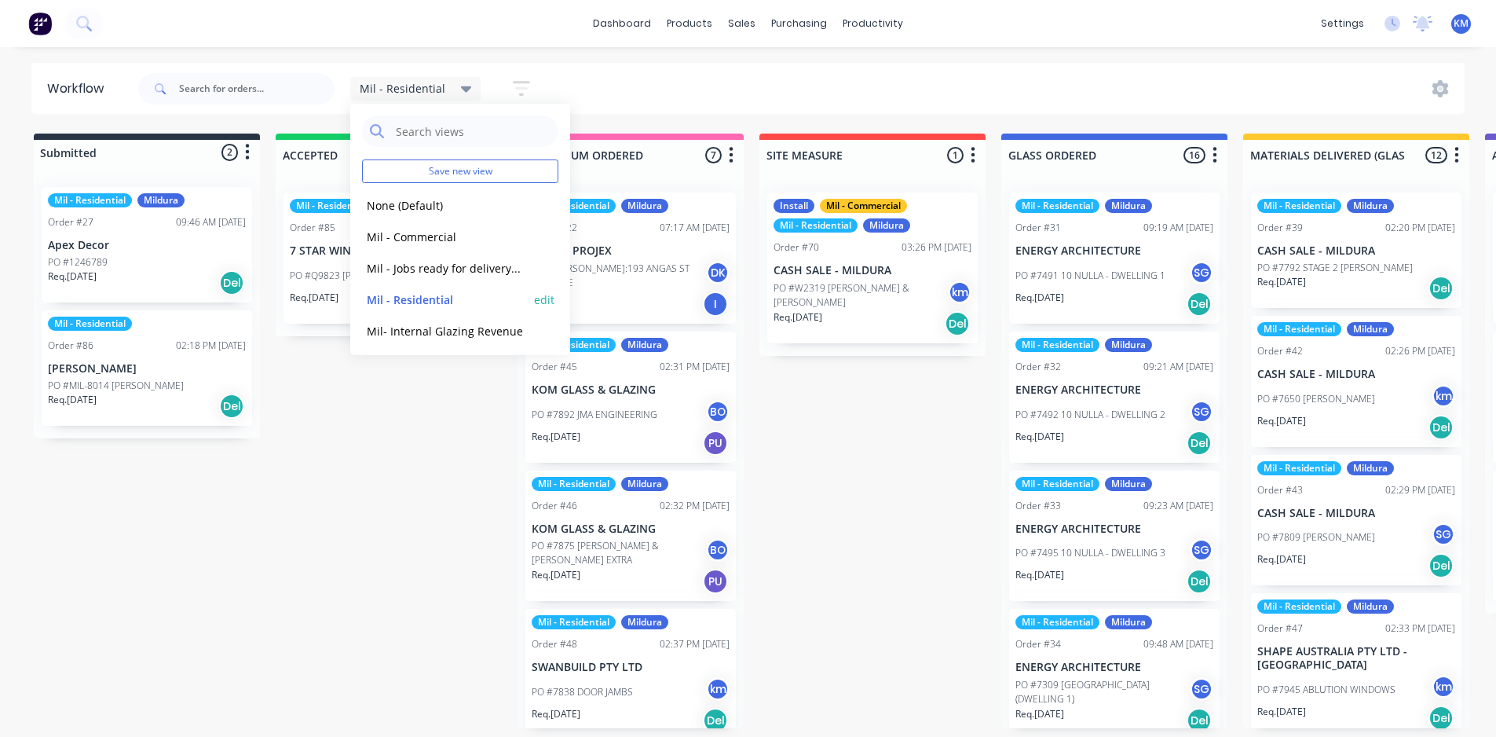
click at [433, 289] on div "Mil - Residential edit" at bounding box center [460, 299] width 196 height 31
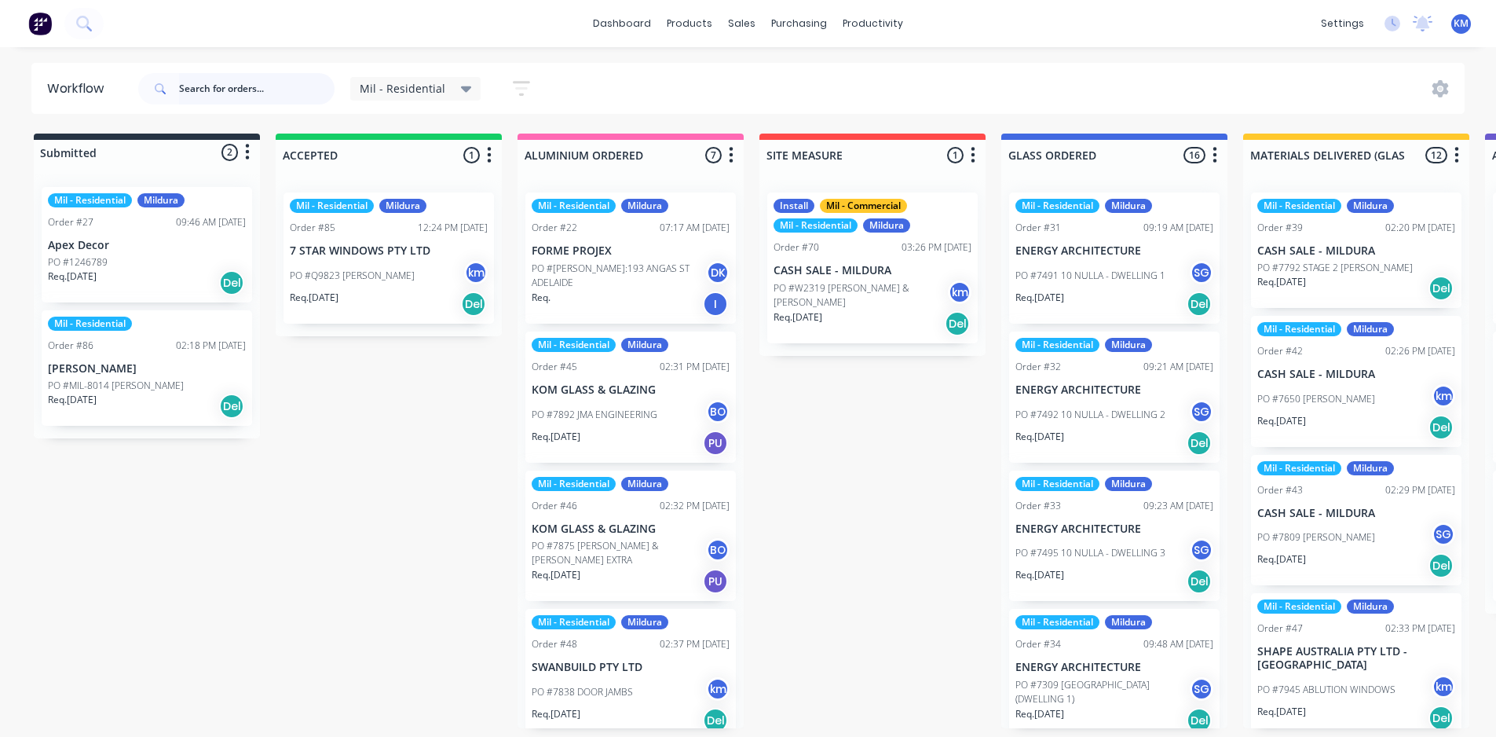
click at [251, 89] on input "text" at bounding box center [257, 88] width 156 height 31
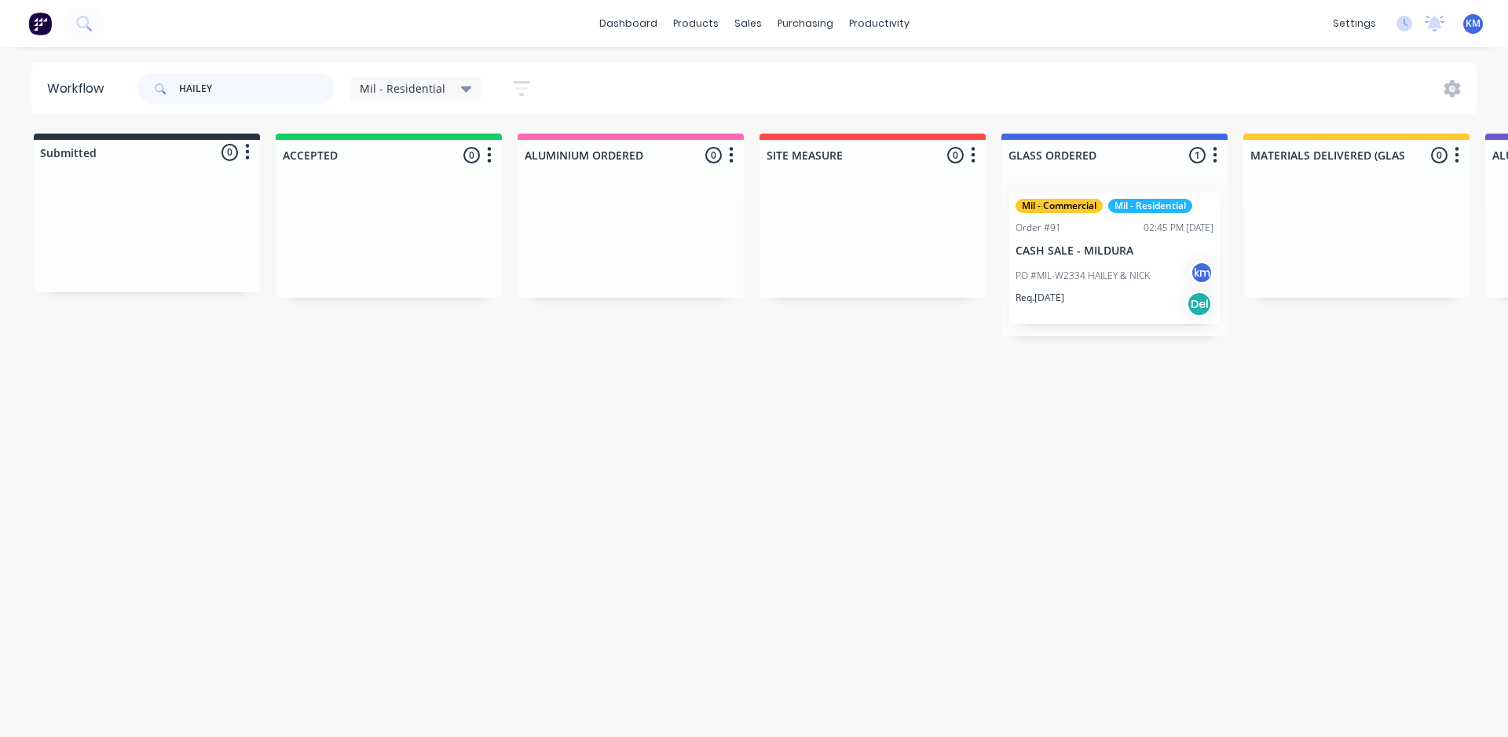
type input "HAILEY"
click at [1139, 270] on p "PO #MIL-W2334 HAILEY & NICK" at bounding box center [1083, 276] width 134 height 14
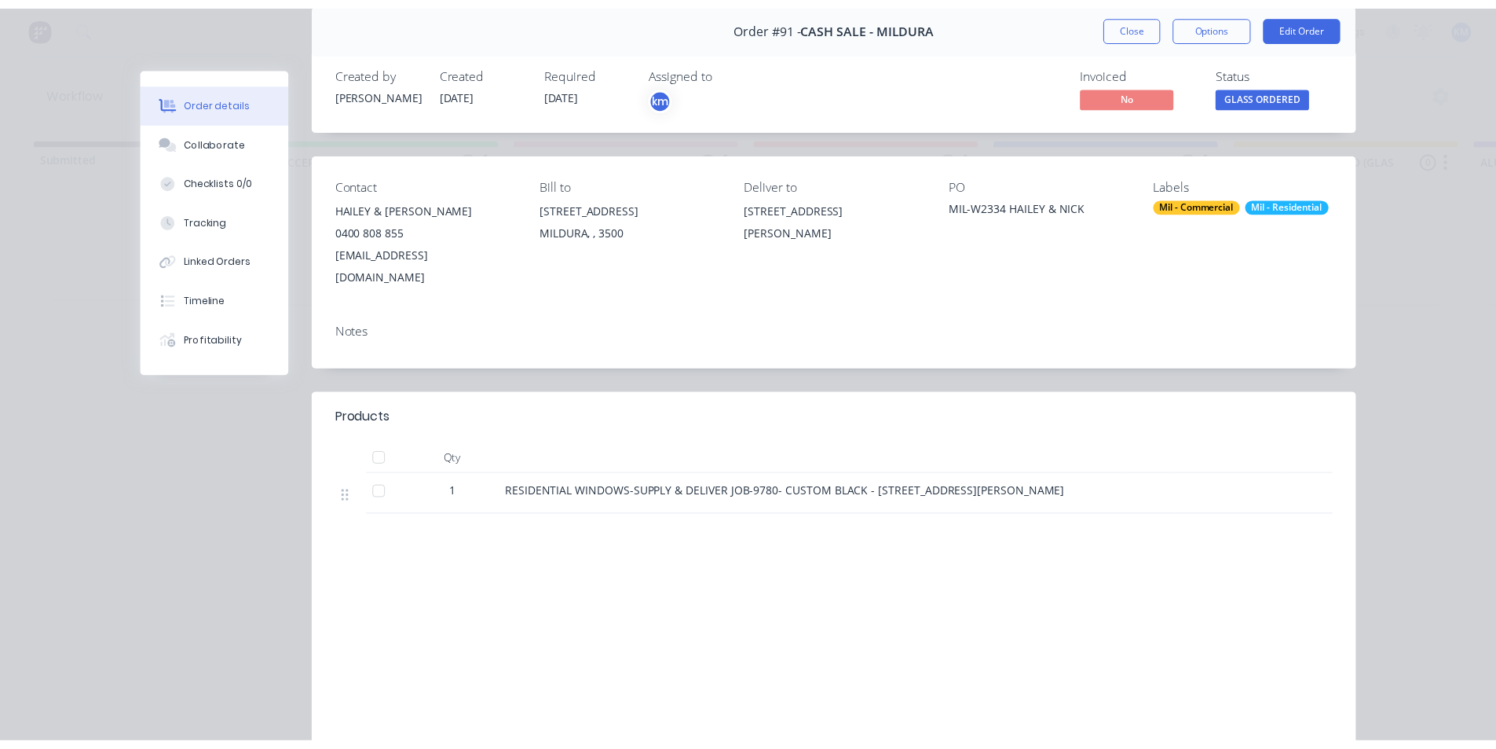
scroll to position [60, 0]
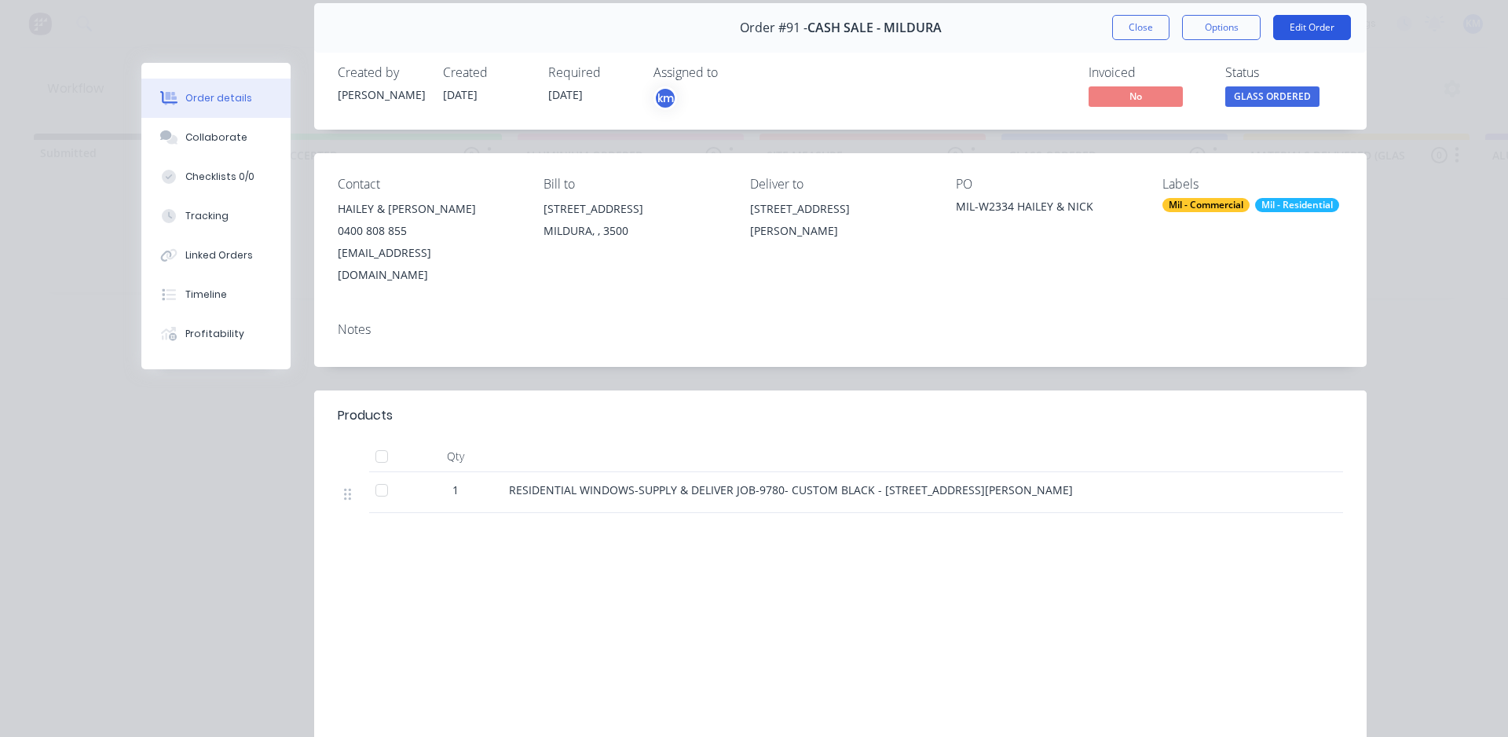
click at [1309, 29] on button "Edit Order" at bounding box center [1312, 27] width 78 height 25
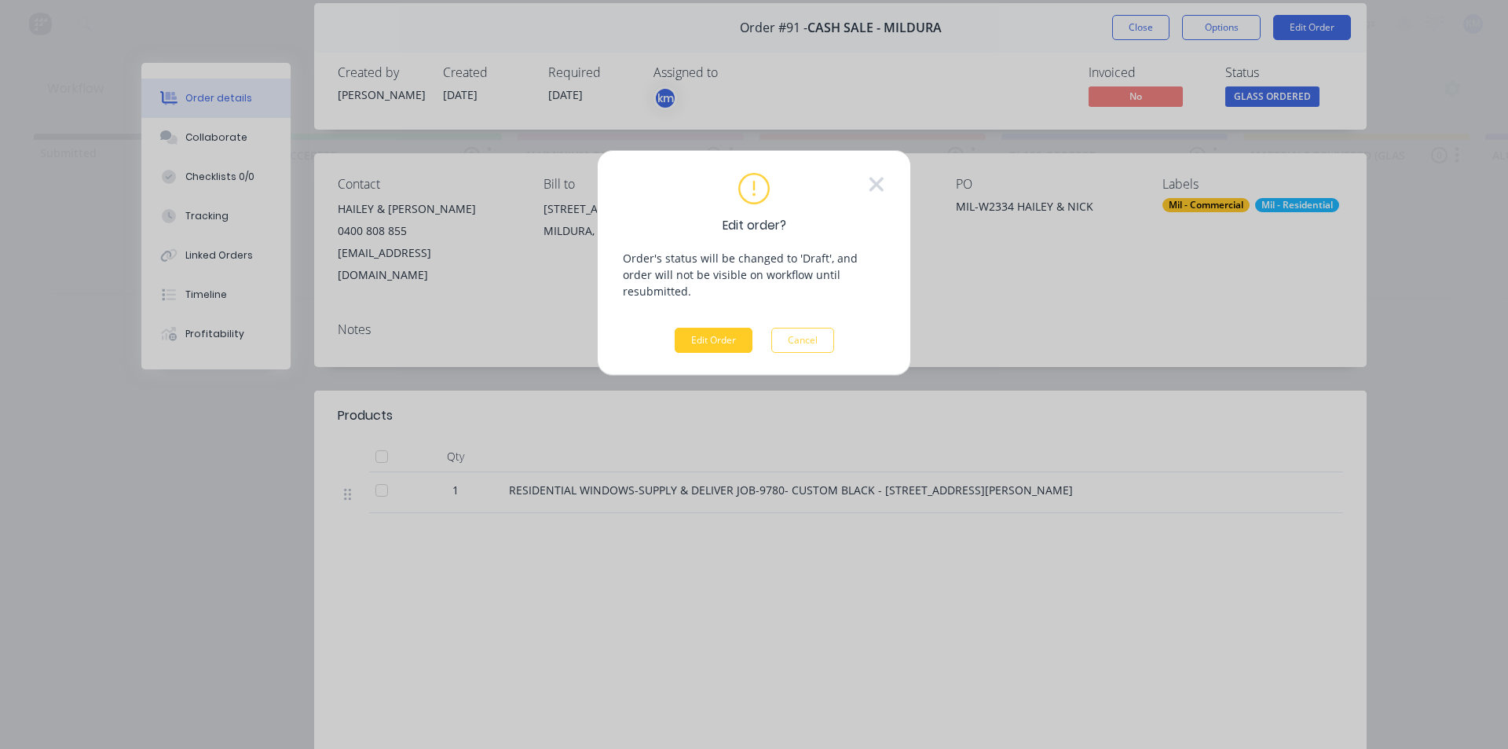
click at [717, 328] on button "Edit Order" at bounding box center [714, 340] width 78 height 25
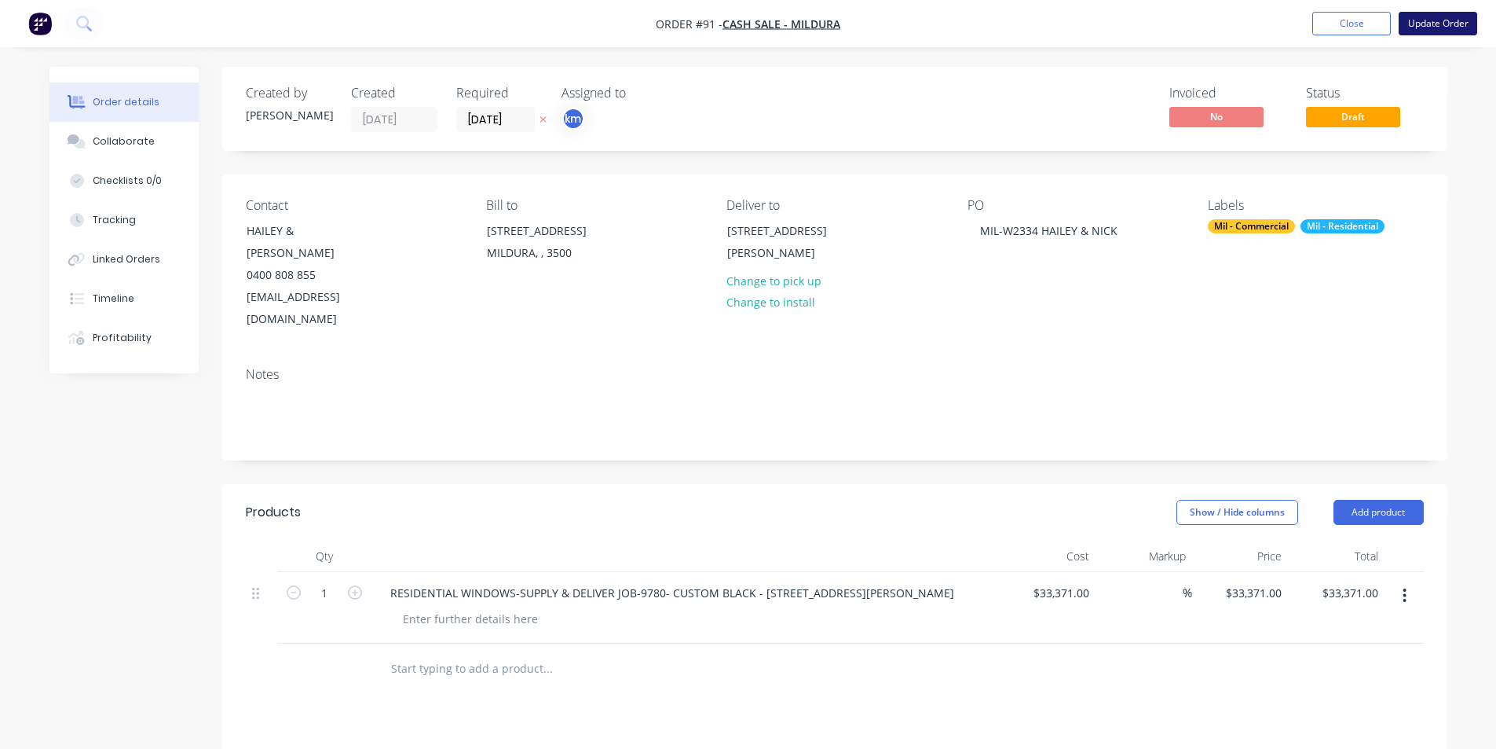
click at [1430, 24] on button "Update Order" at bounding box center [1438, 24] width 79 height 24
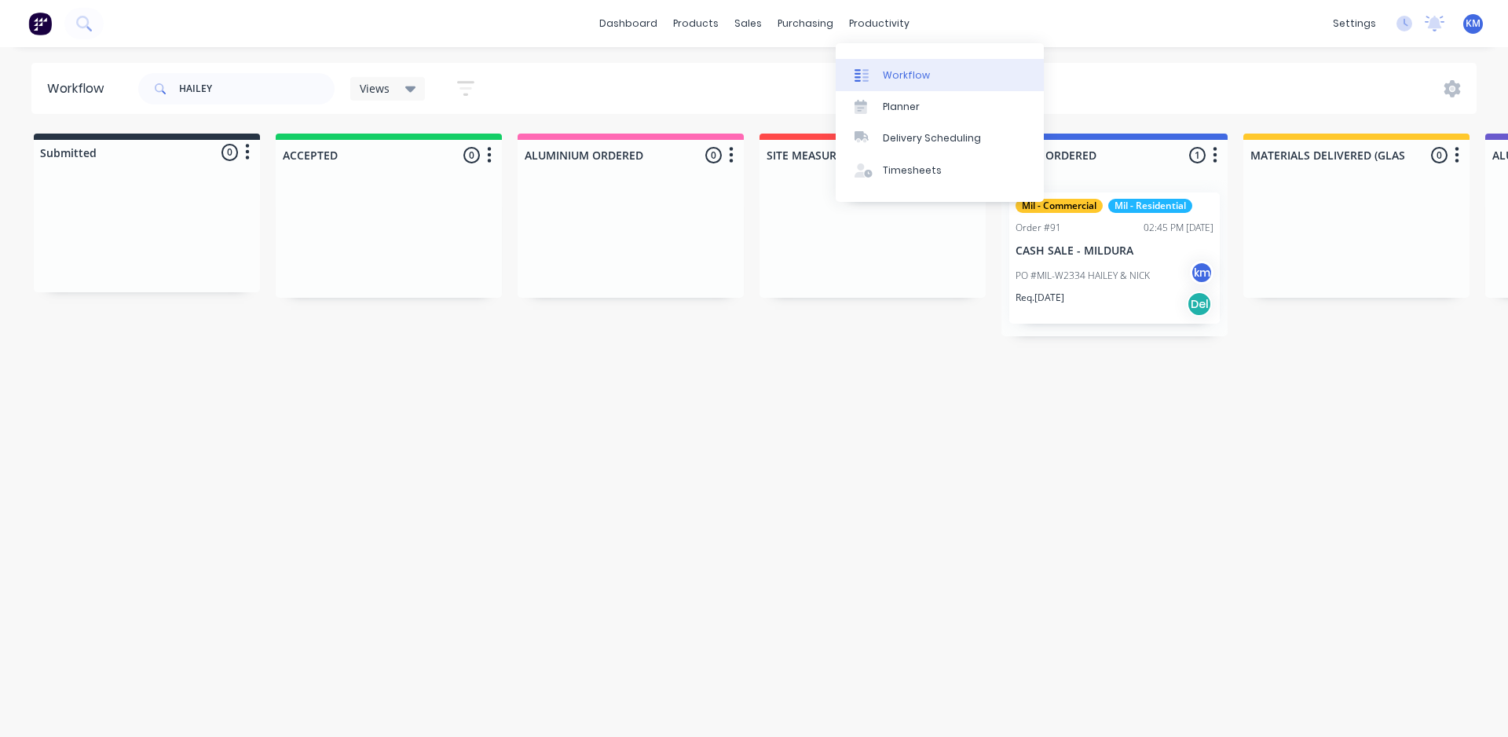
click at [890, 68] on div "Workflow" at bounding box center [906, 75] width 47 height 14
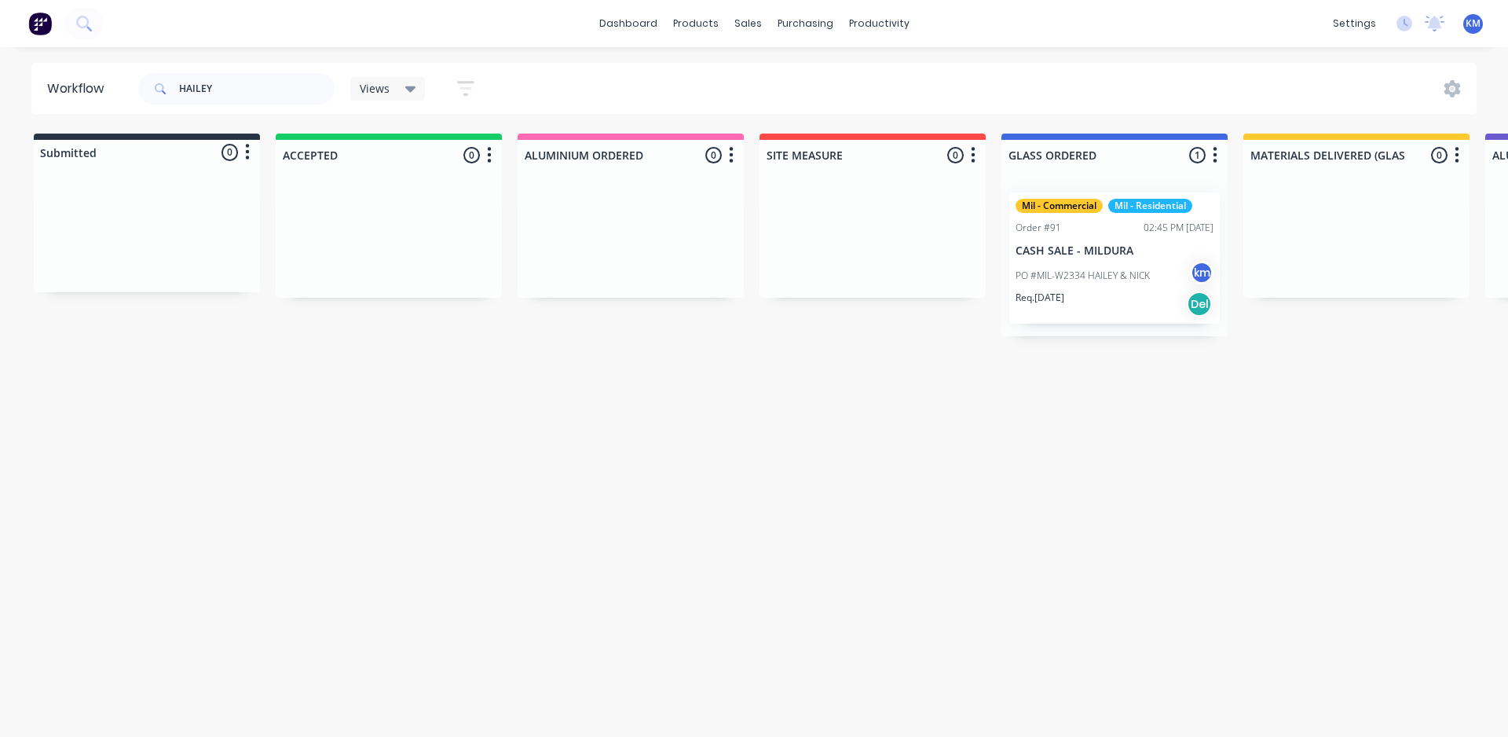
click at [369, 91] on span "Views" at bounding box center [375, 88] width 30 height 16
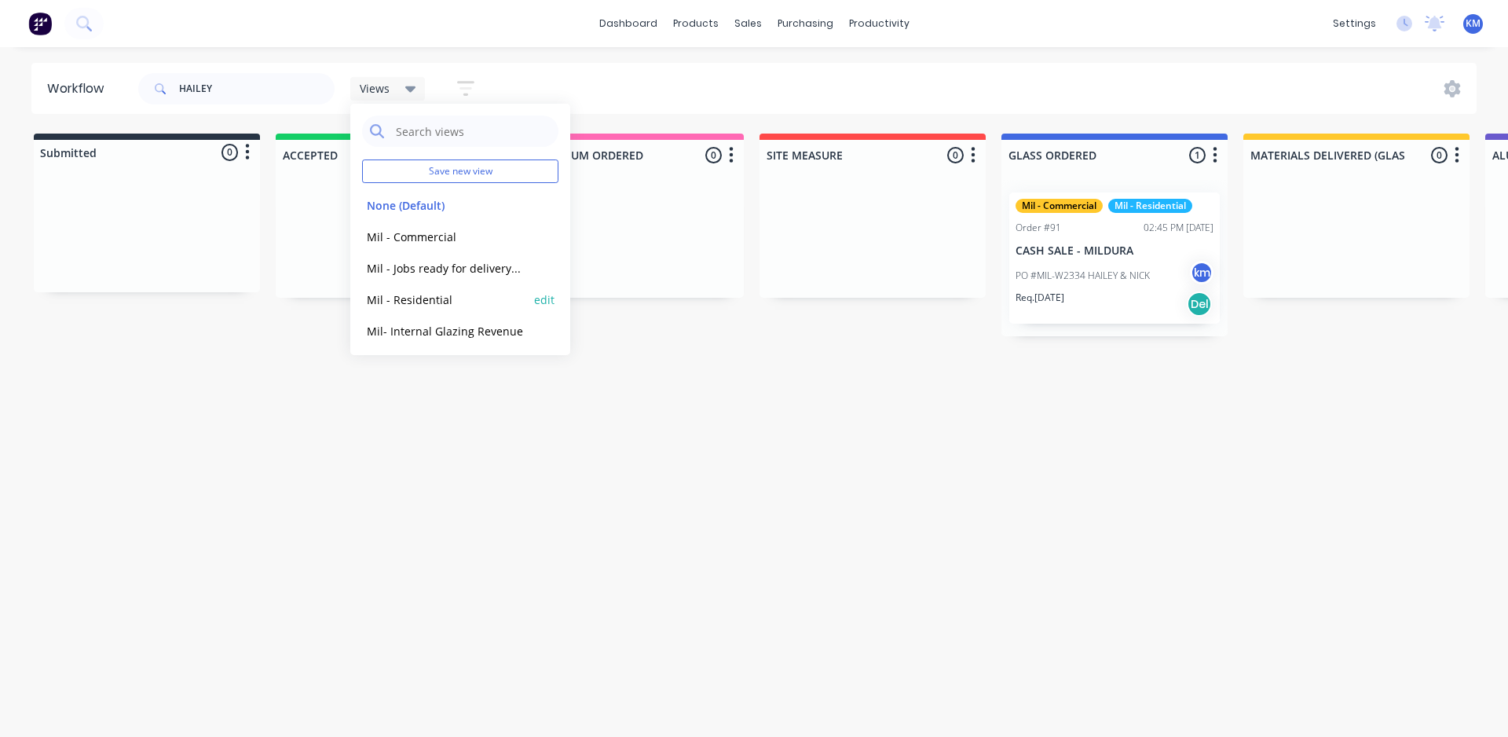
click at [453, 306] on button "Mil - Residential" at bounding box center [445, 300] width 167 height 18
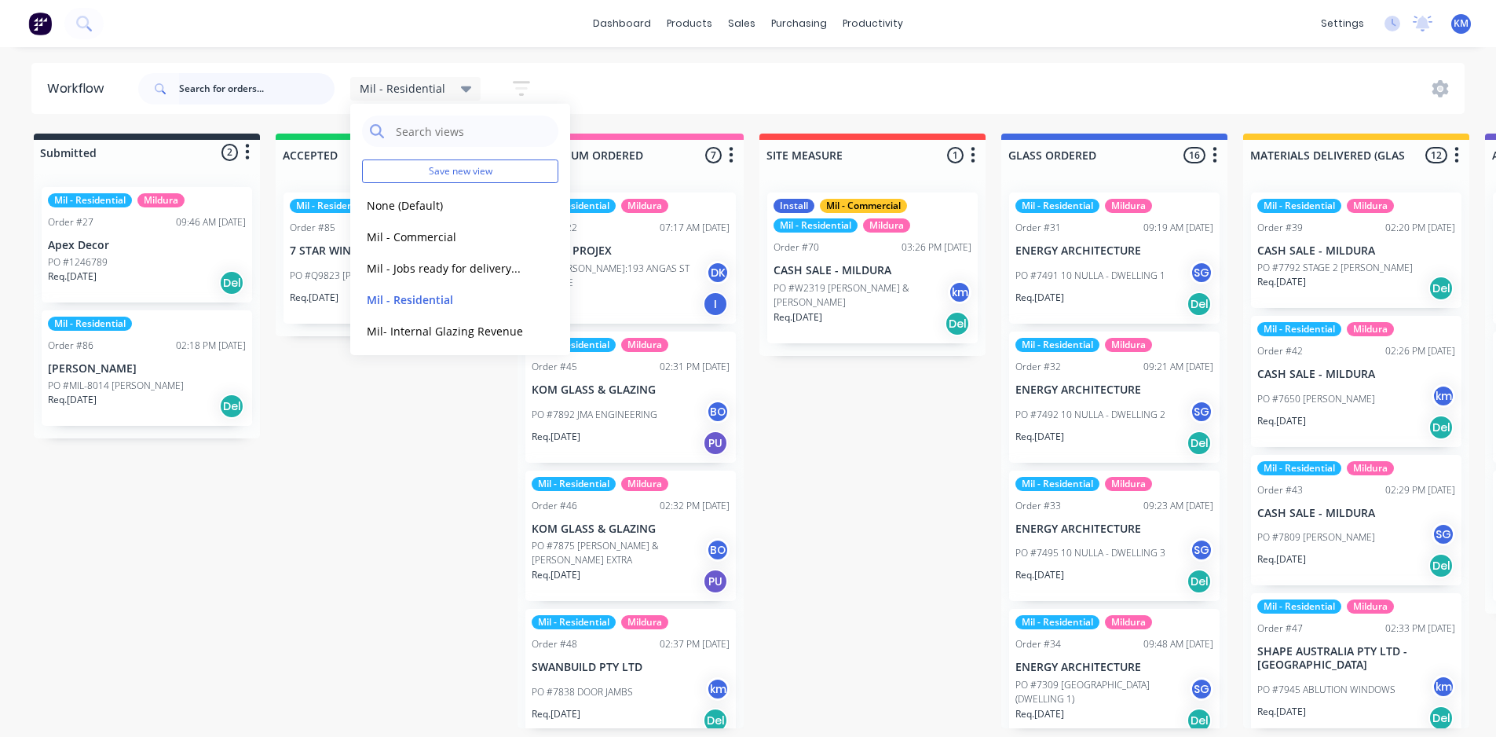
click at [256, 90] on input "text" at bounding box center [257, 88] width 156 height 31
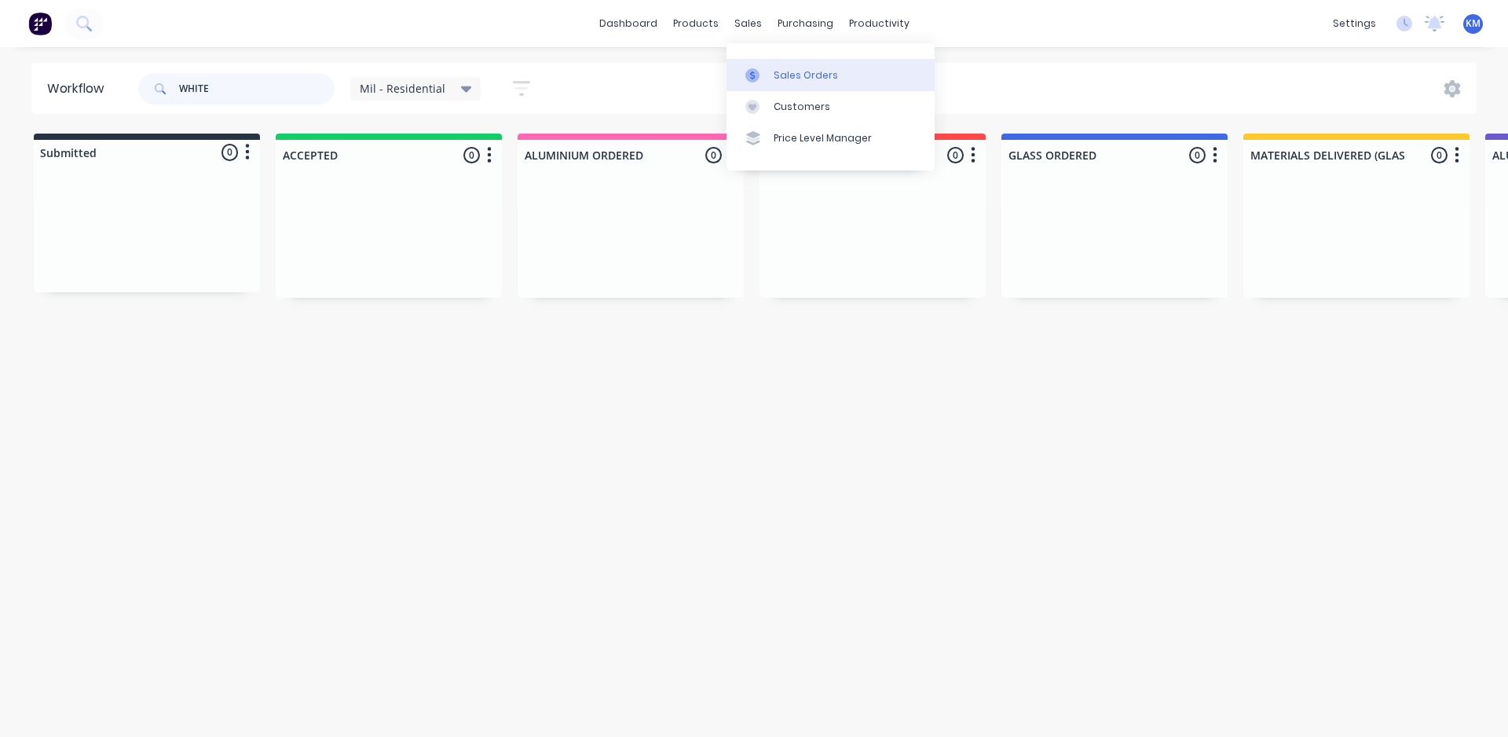
type input "WHITE"
click at [800, 74] on div "Sales Orders" at bounding box center [806, 75] width 64 height 14
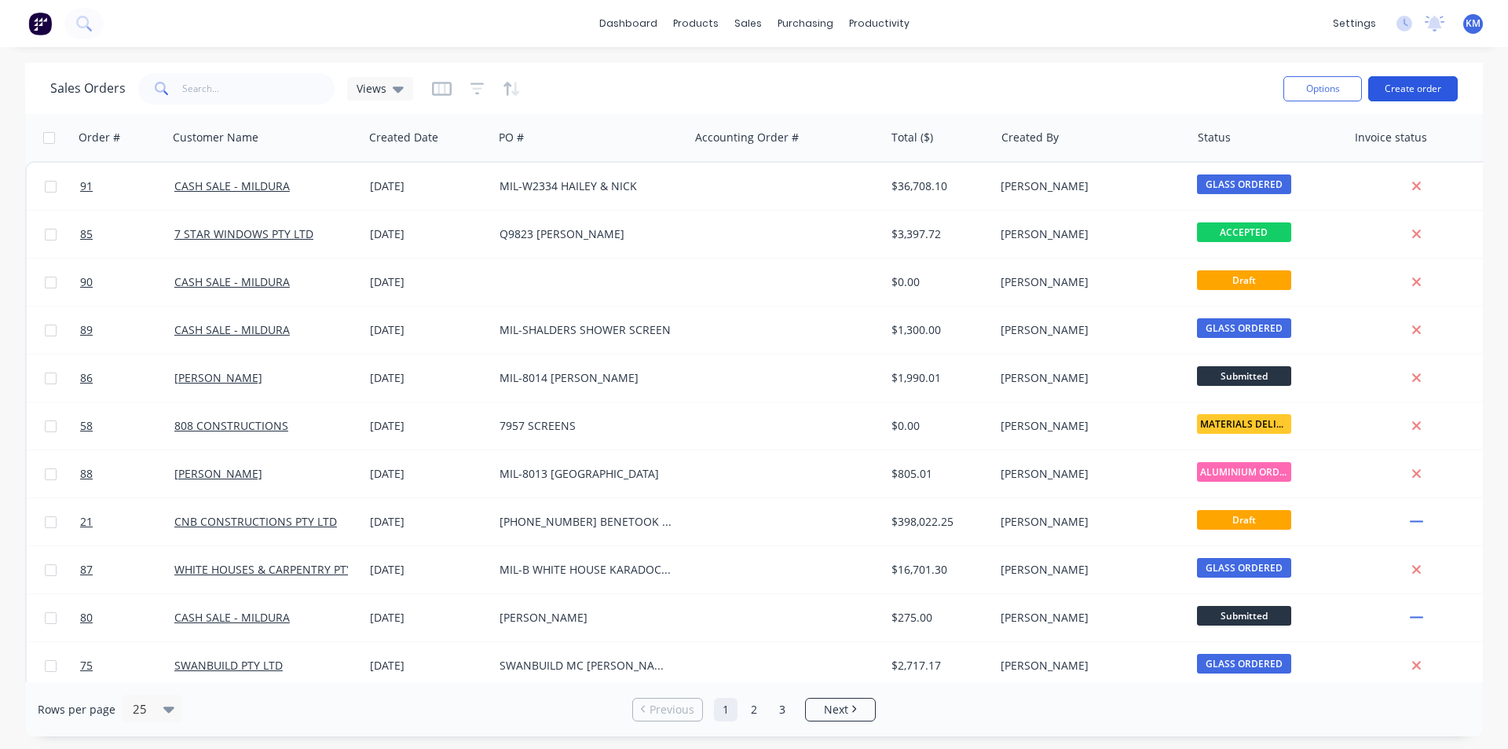
click at [1413, 85] on button "Create order" at bounding box center [1413, 88] width 90 height 25
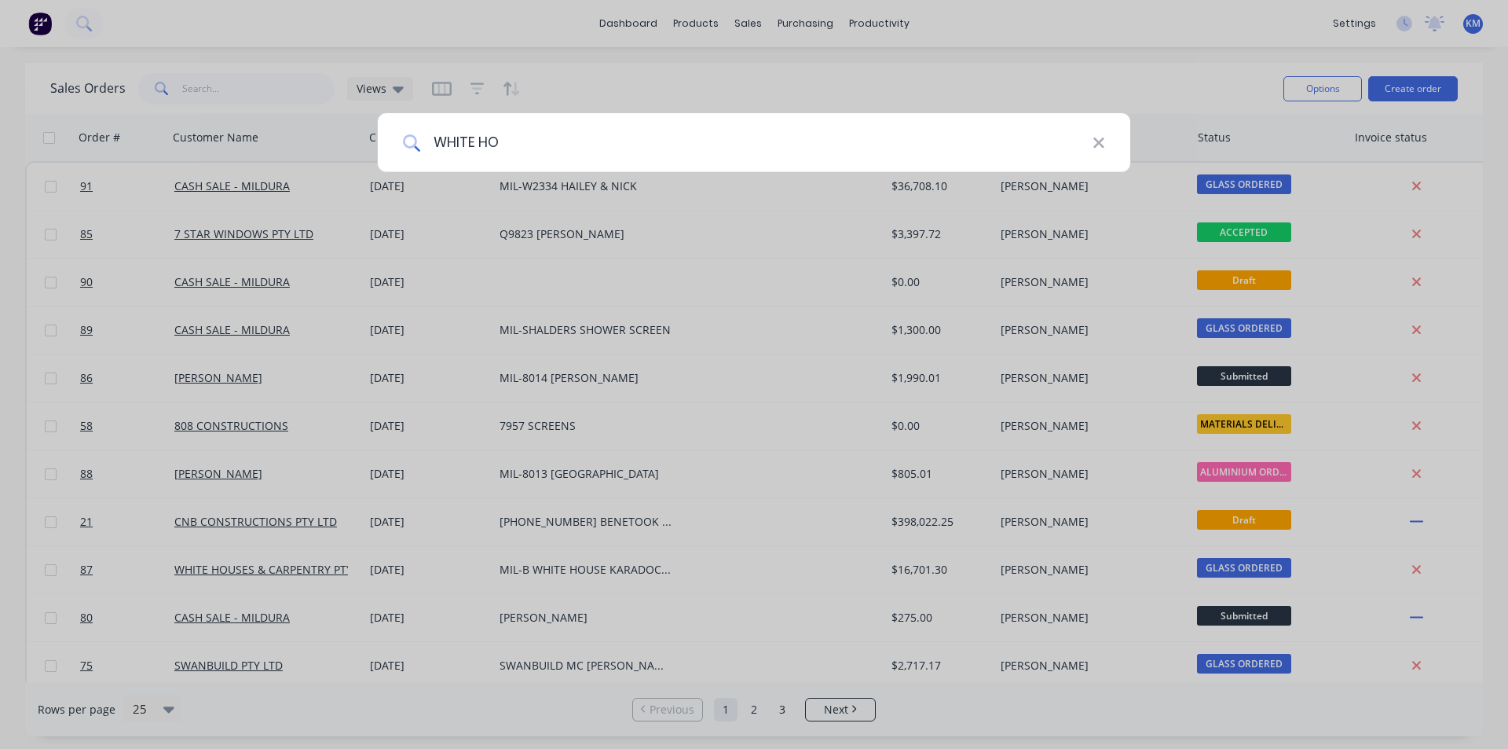
type input "WHITE HOU"
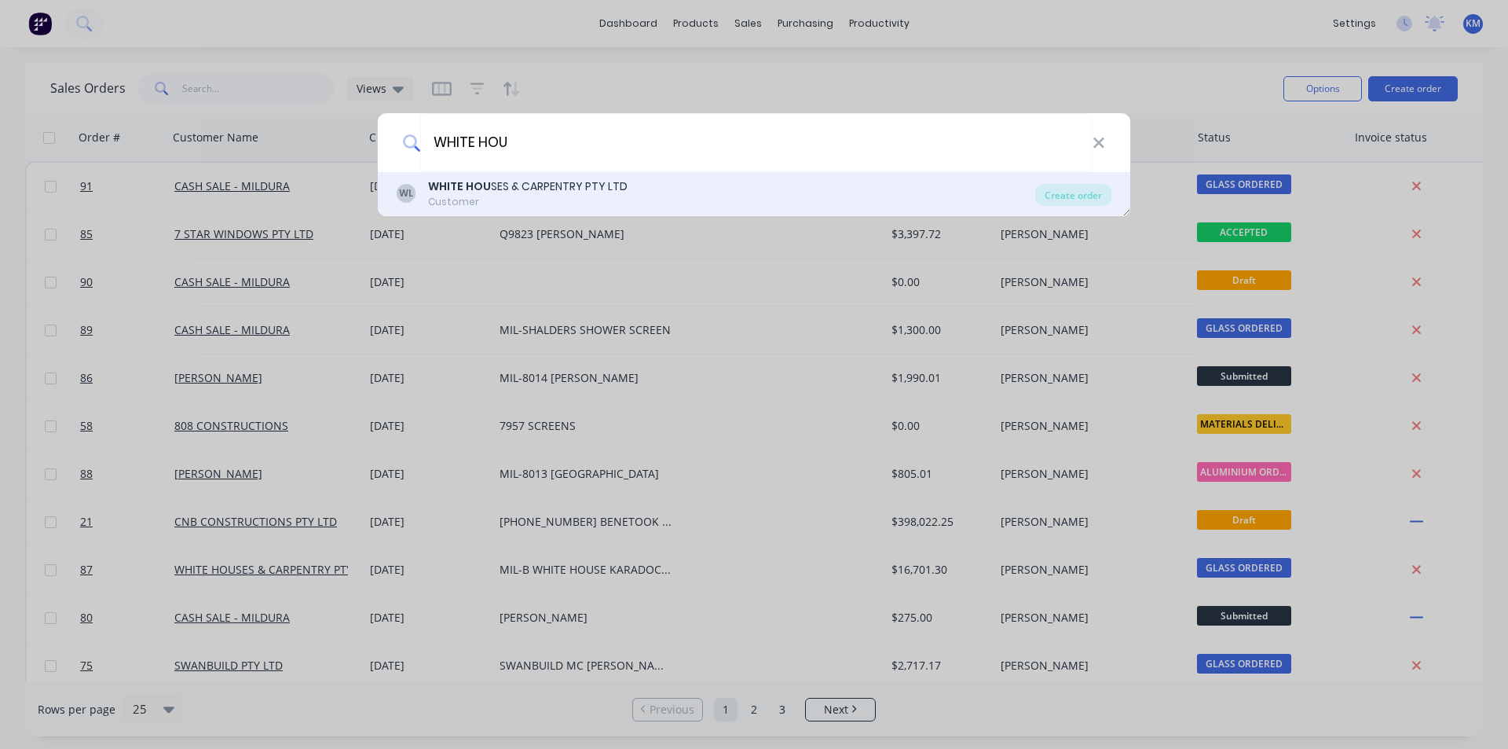
click at [542, 192] on div "WHITE HOU SES & CARPENTRY PTY LTD" at bounding box center [527, 186] width 199 height 16
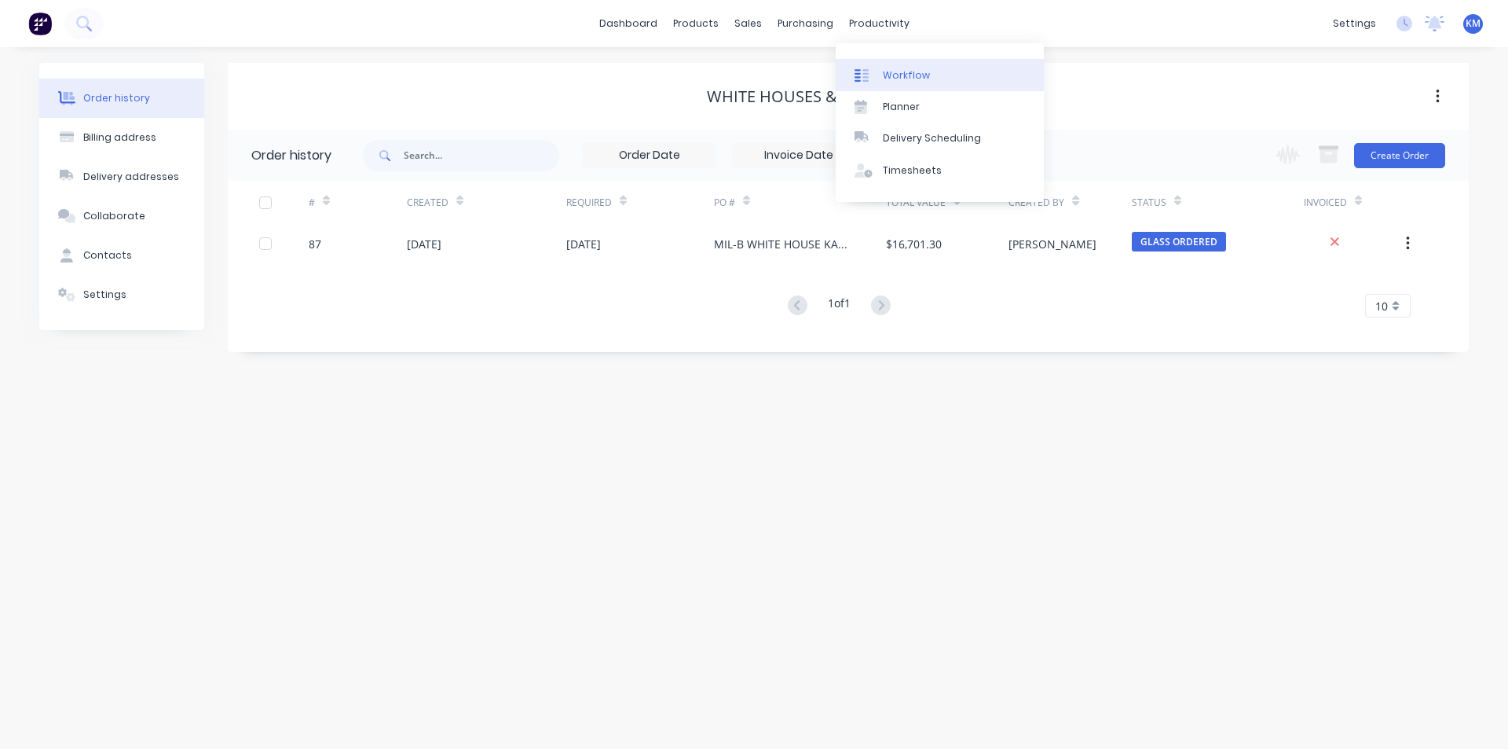
click at [902, 72] on div "Workflow" at bounding box center [906, 75] width 47 height 14
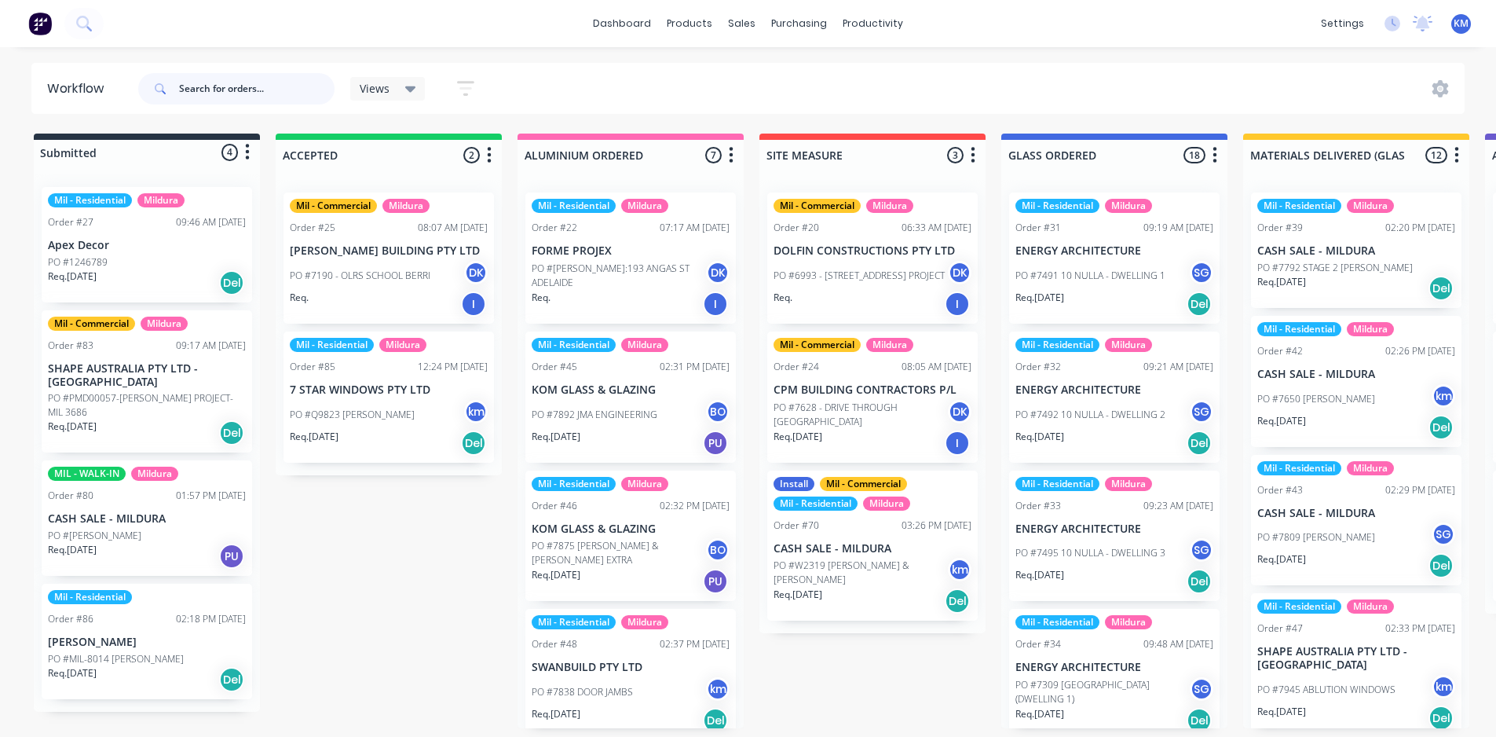
click at [214, 86] on input "text" at bounding box center [257, 88] width 156 height 31
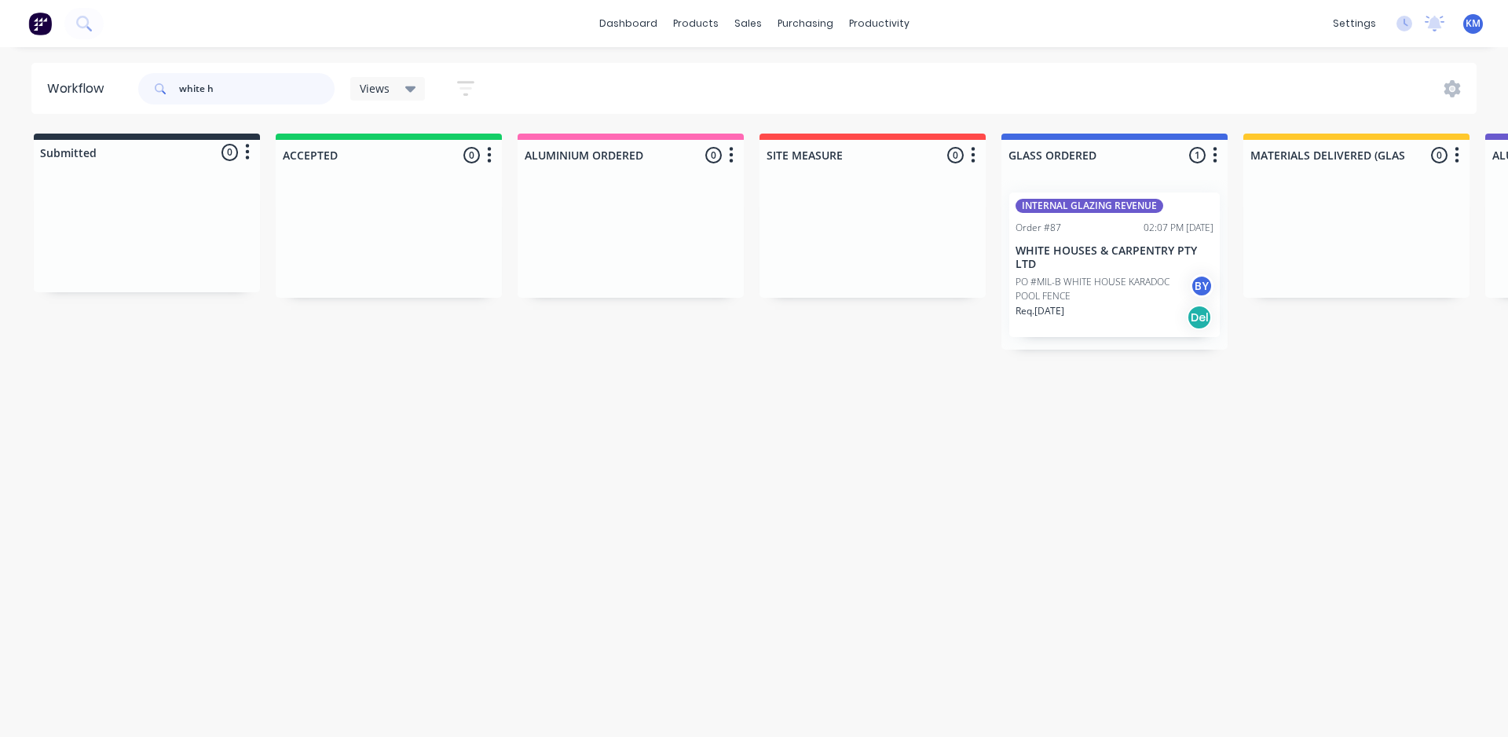
drag, startPoint x: 280, startPoint y: 91, endPoint x: 167, endPoint y: 97, distance: 113.2
click at [167, 97] on div "white h" at bounding box center [236, 88] width 196 height 31
type input "white h"
click at [380, 82] on span "Views" at bounding box center [375, 88] width 30 height 16
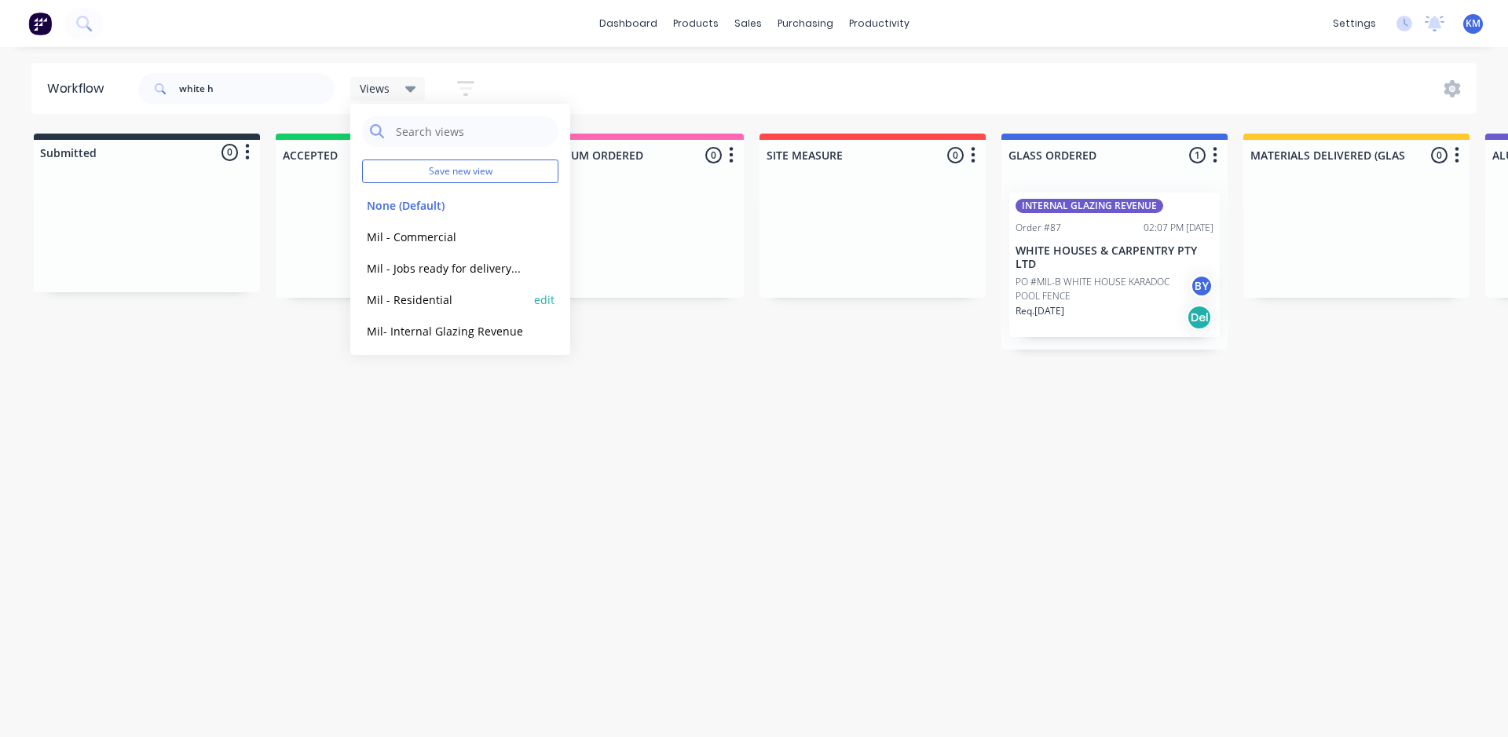
click at [441, 299] on button "Mil - Residential" at bounding box center [445, 300] width 167 height 18
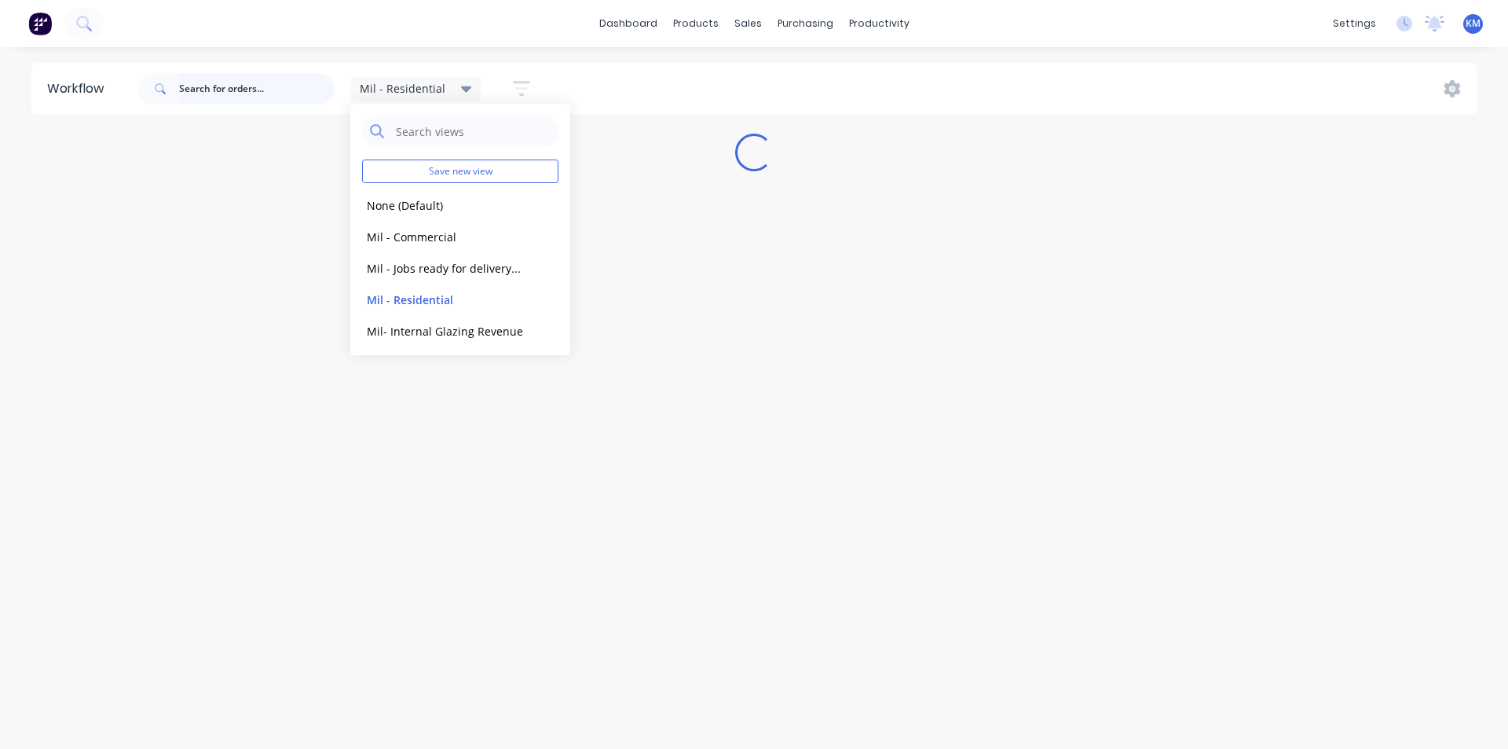
click at [221, 91] on input "text" at bounding box center [257, 88] width 156 height 31
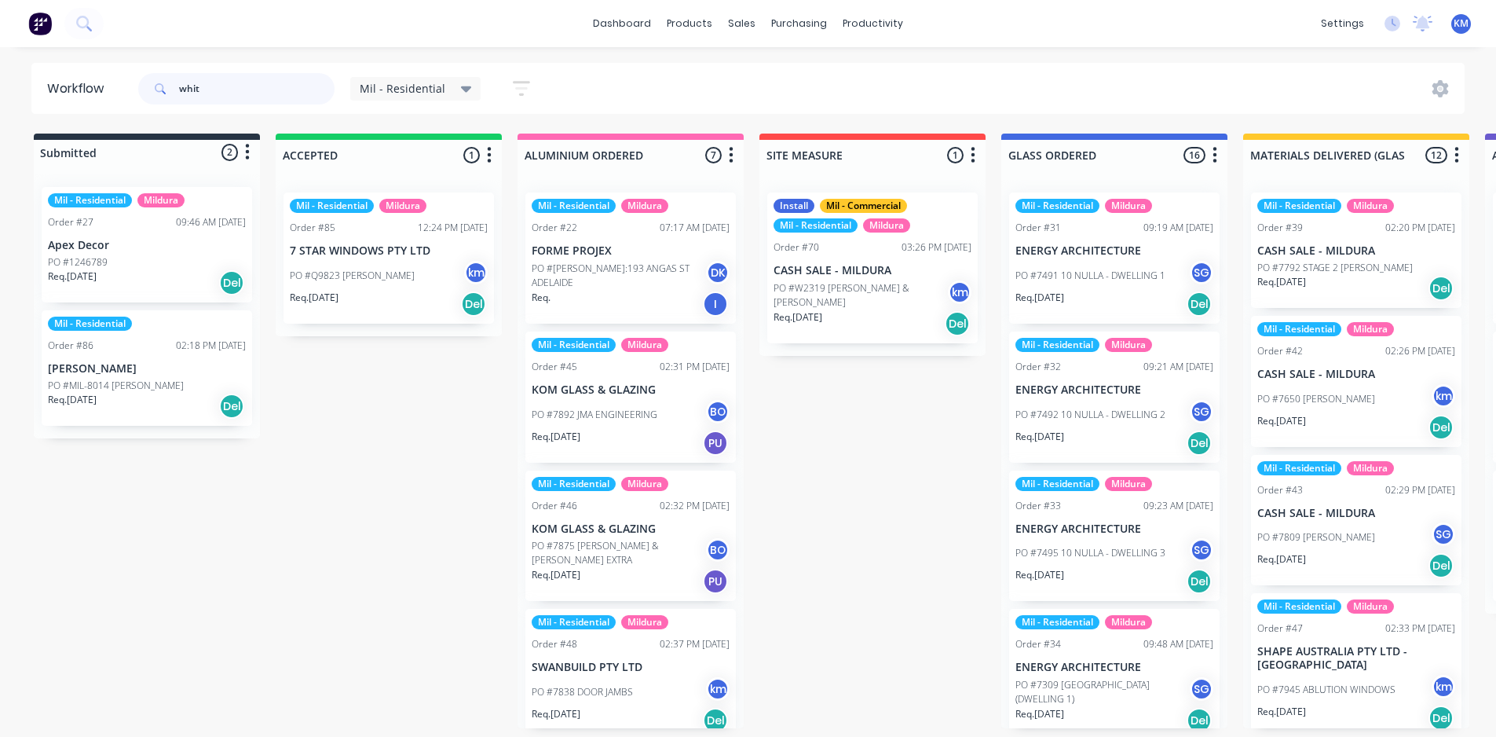
type input "white"
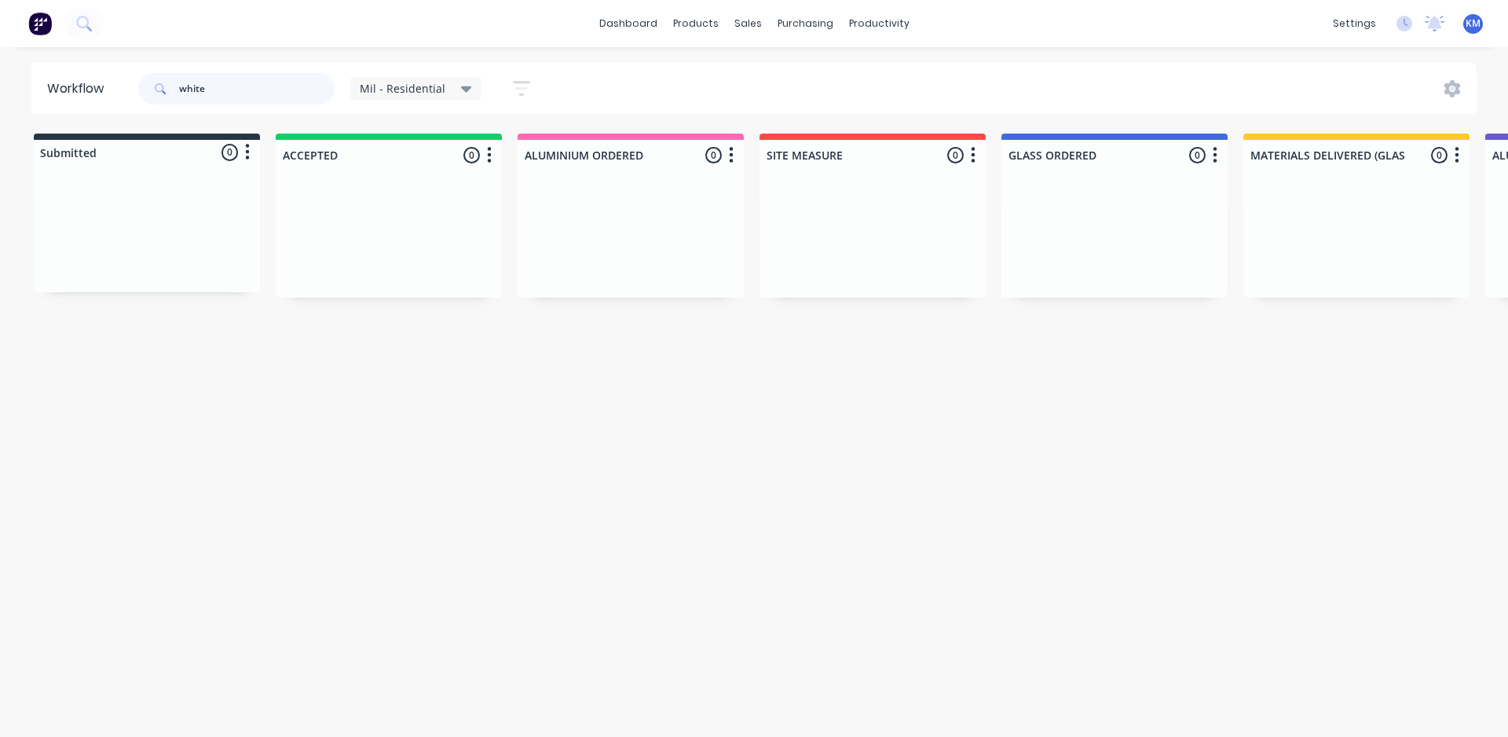
drag, startPoint x: 266, startPoint y: 96, endPoint x: 128, endPoint y: 96, distance: 138.2
click at [128, 96] on header "Workflow white Mil - Residential Save new view None (Default) edit Mil - Commer…" at bounding box center [754, 88] width 1446 height 51
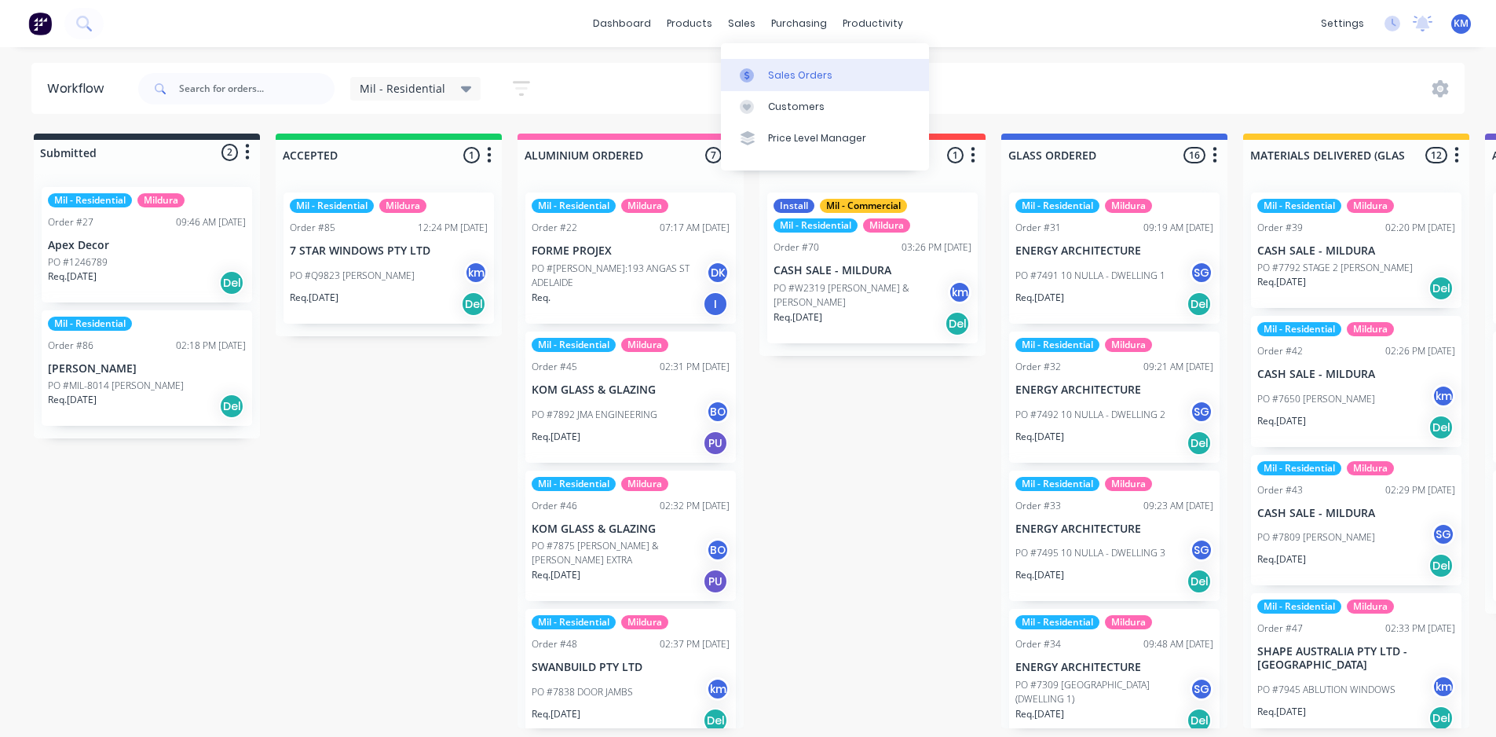
click at [807, 83] on link "Sales Orders" at bounding box center [825, 74] width 208 height 31
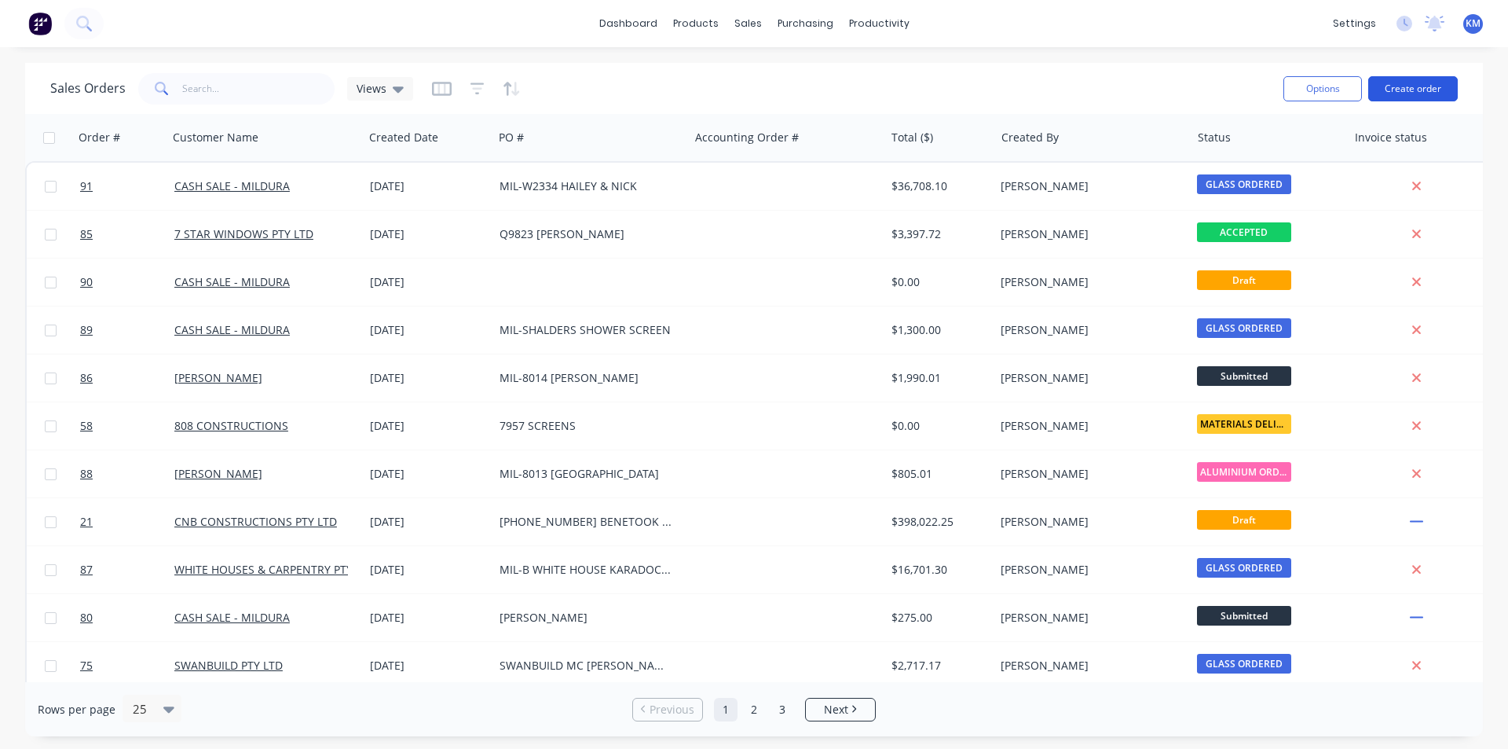
click at [1393, 90] on button "Create order" at bounding box center [1413, 88] width 90 height 25
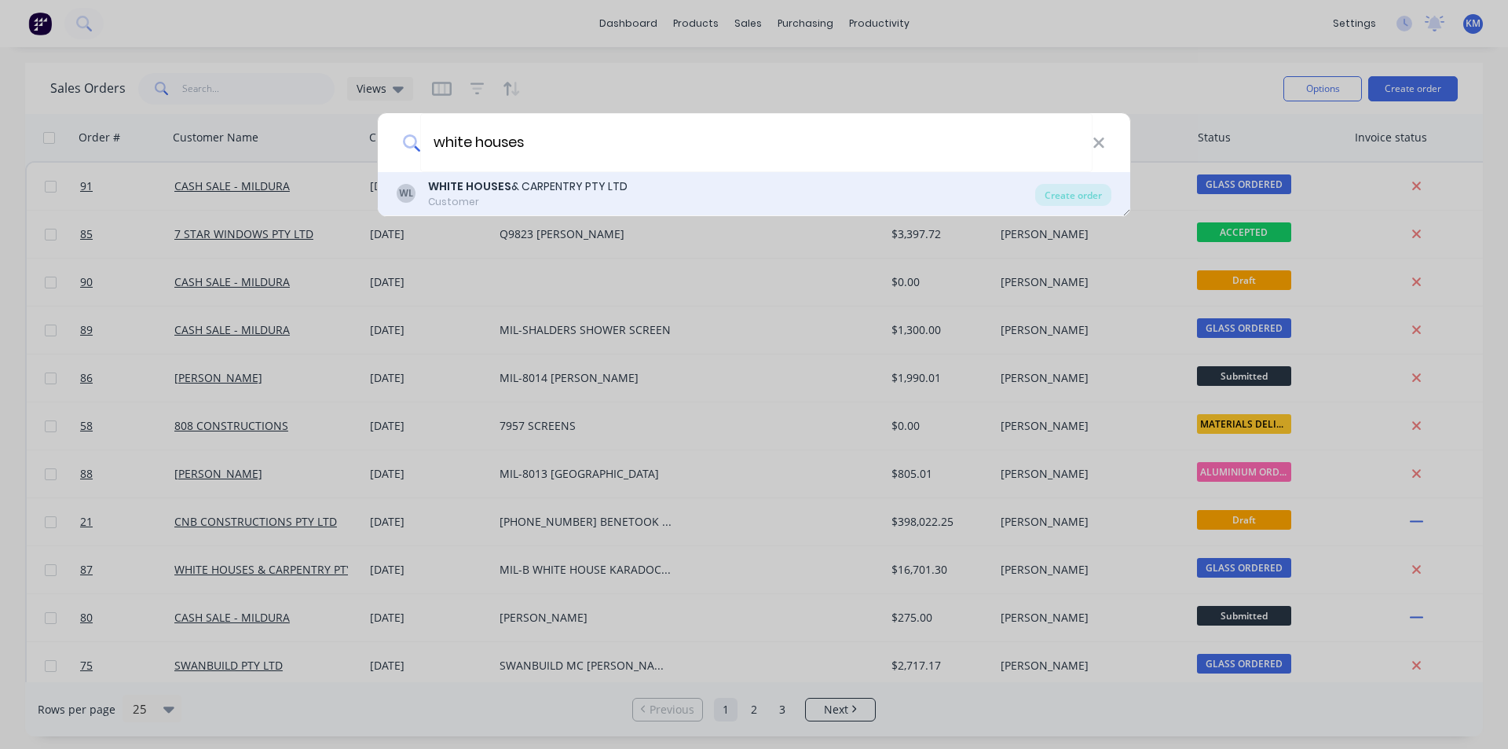
type input "white houses"
click at [657, 185] on div "WL WHITE HOUSES & CARPENTRY PTY LTD Customer" at bounding box center [716, 193] width 639 height 31
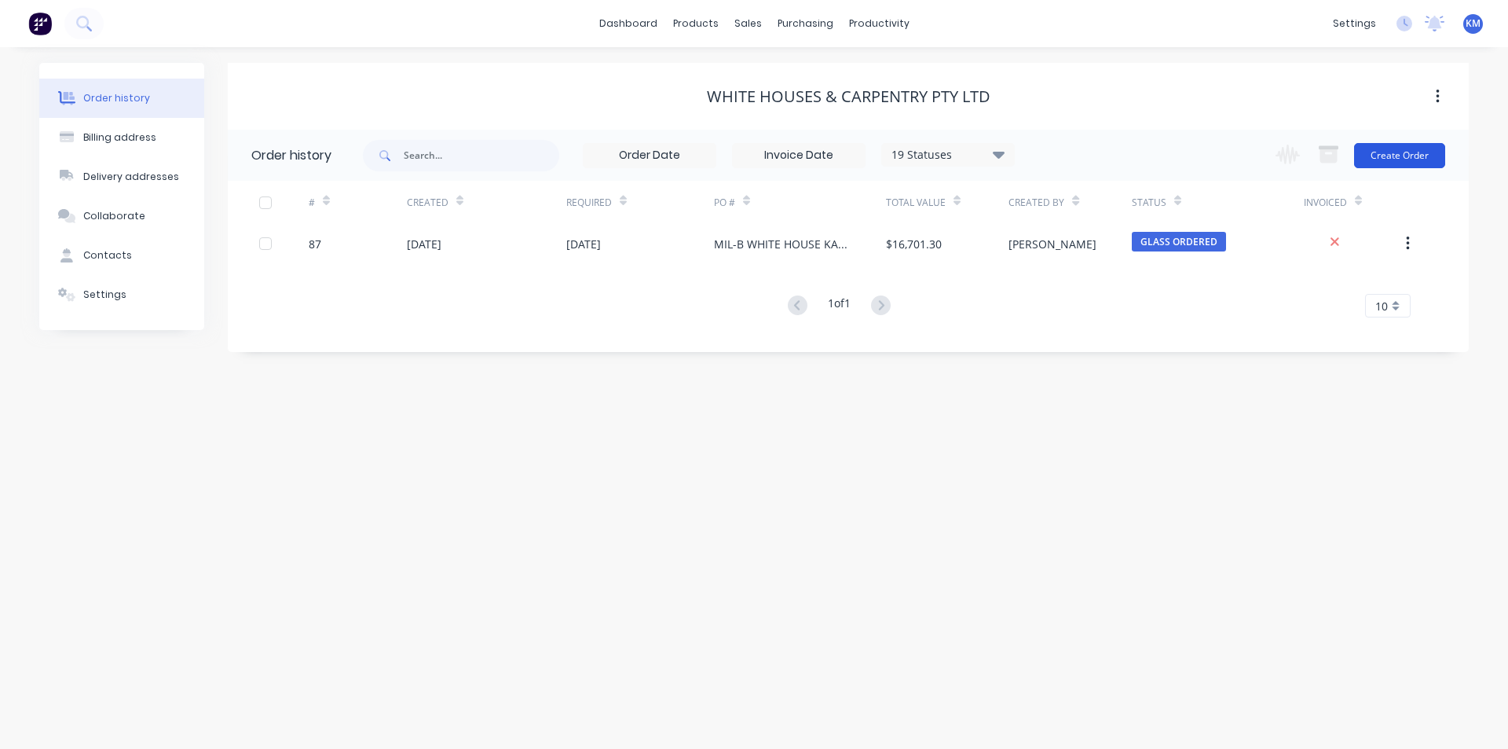
click at [1385, 145] on button "Create Order" at bounding box center [1399, 155] width 91 height 25
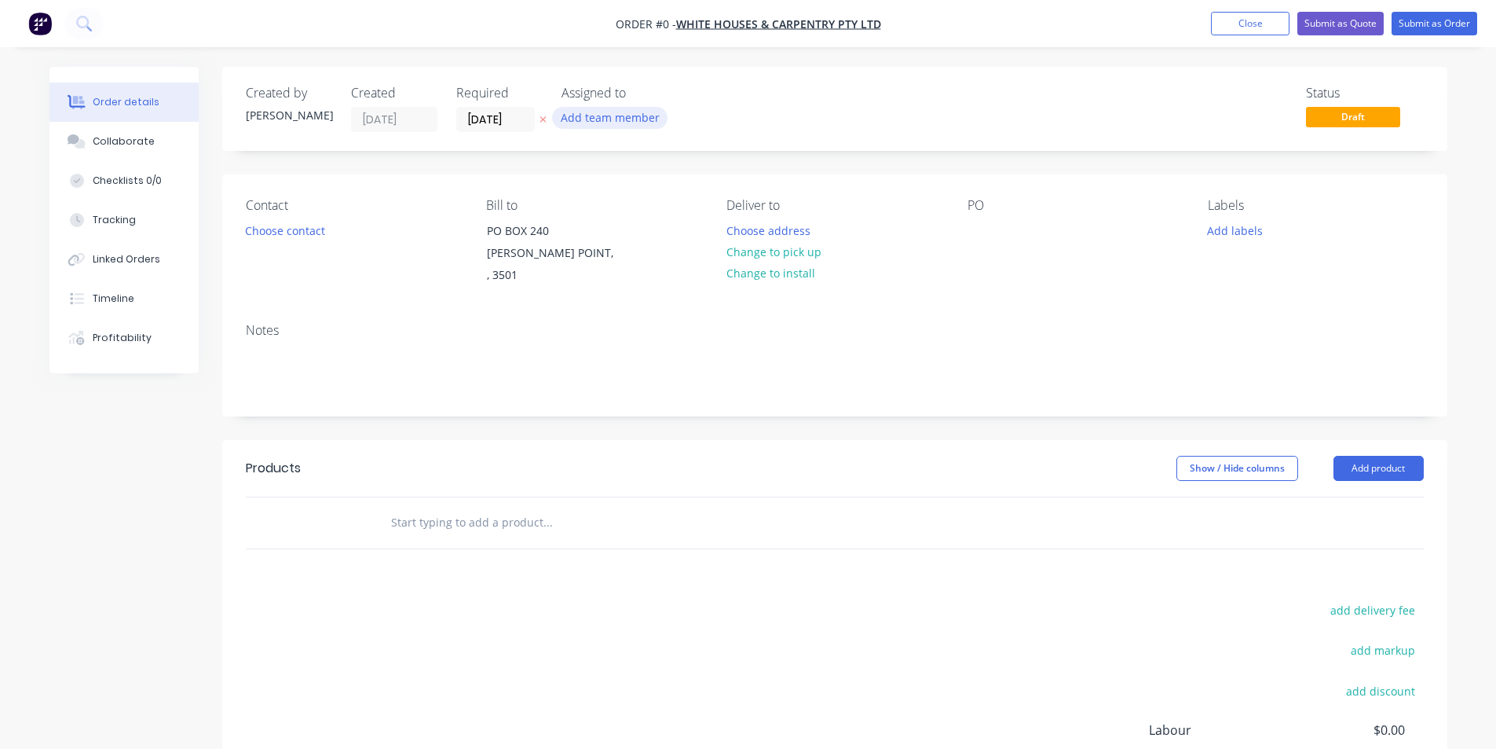
click at [609, 118] on button "Add team member" at bounding box center [609, 117] width 115 height 21
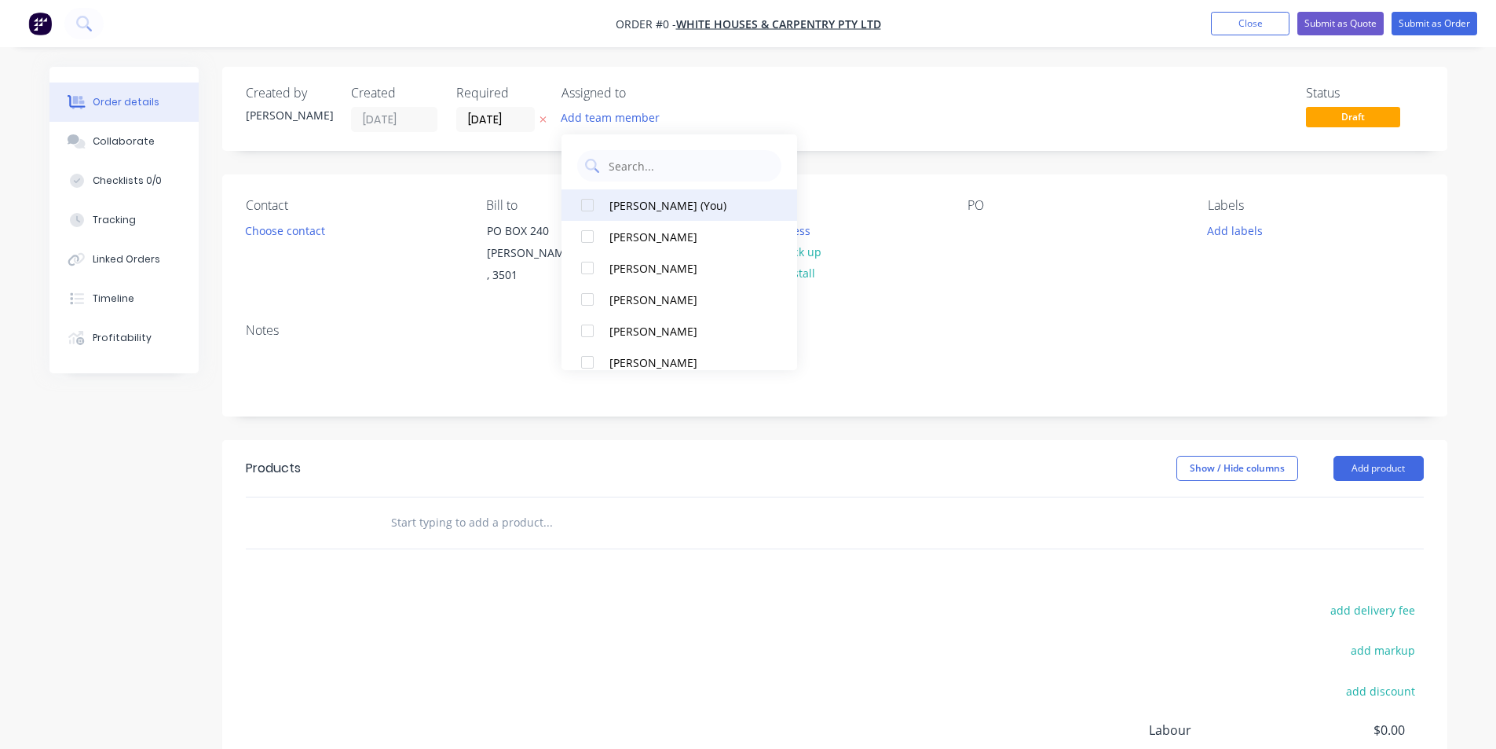
click at [679, 203] on div "[PERSON_NAME] (You)" at bounding box center [687, 205] width 157 height 16
click at [314, 230] on div "Order details Collaborate Checklists 0/0 Tracking Linked Orders Timeline Profit…" at bounding box center [748, 508] width 1429 height 883
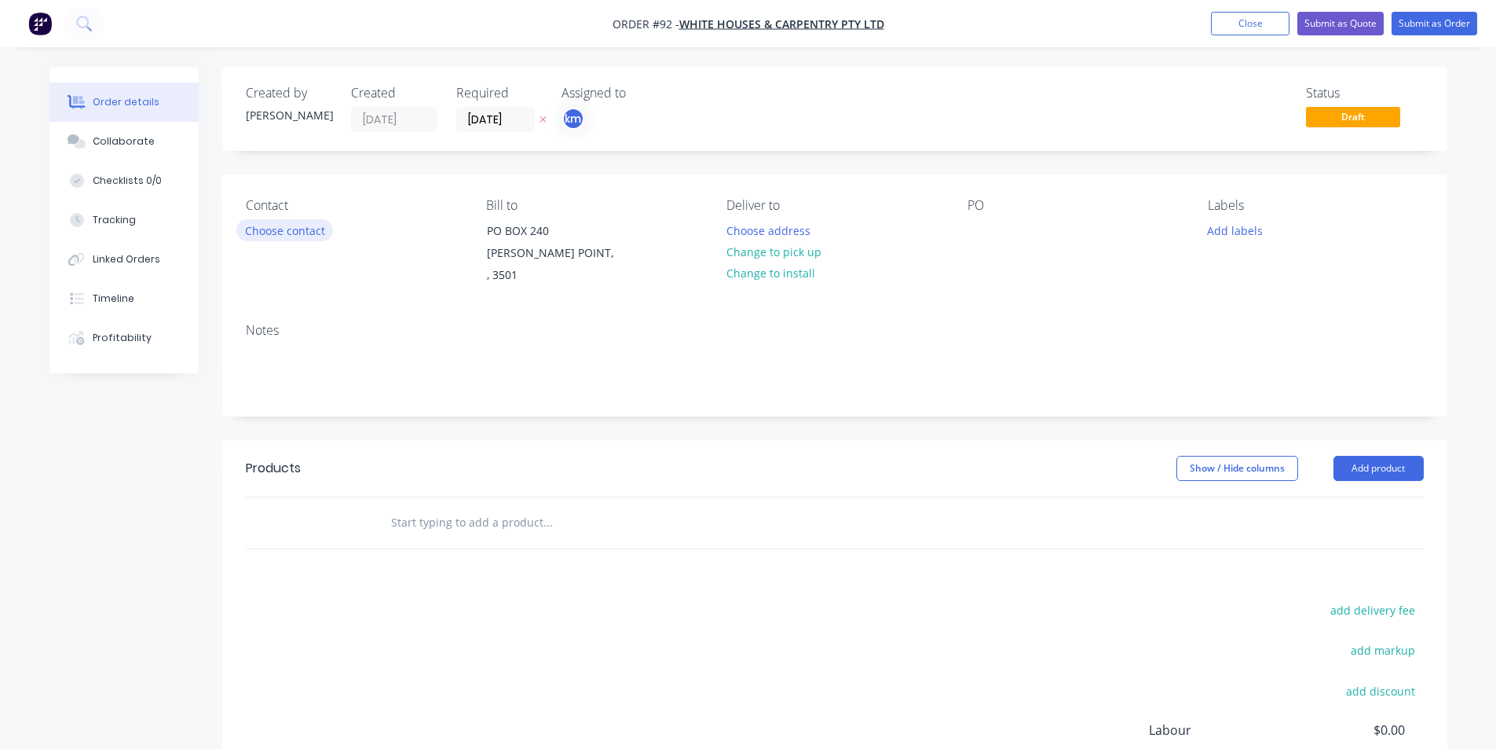
click at [271, 229] on button "Choose contact" at bounding box center [284, 229] width 97 height 21
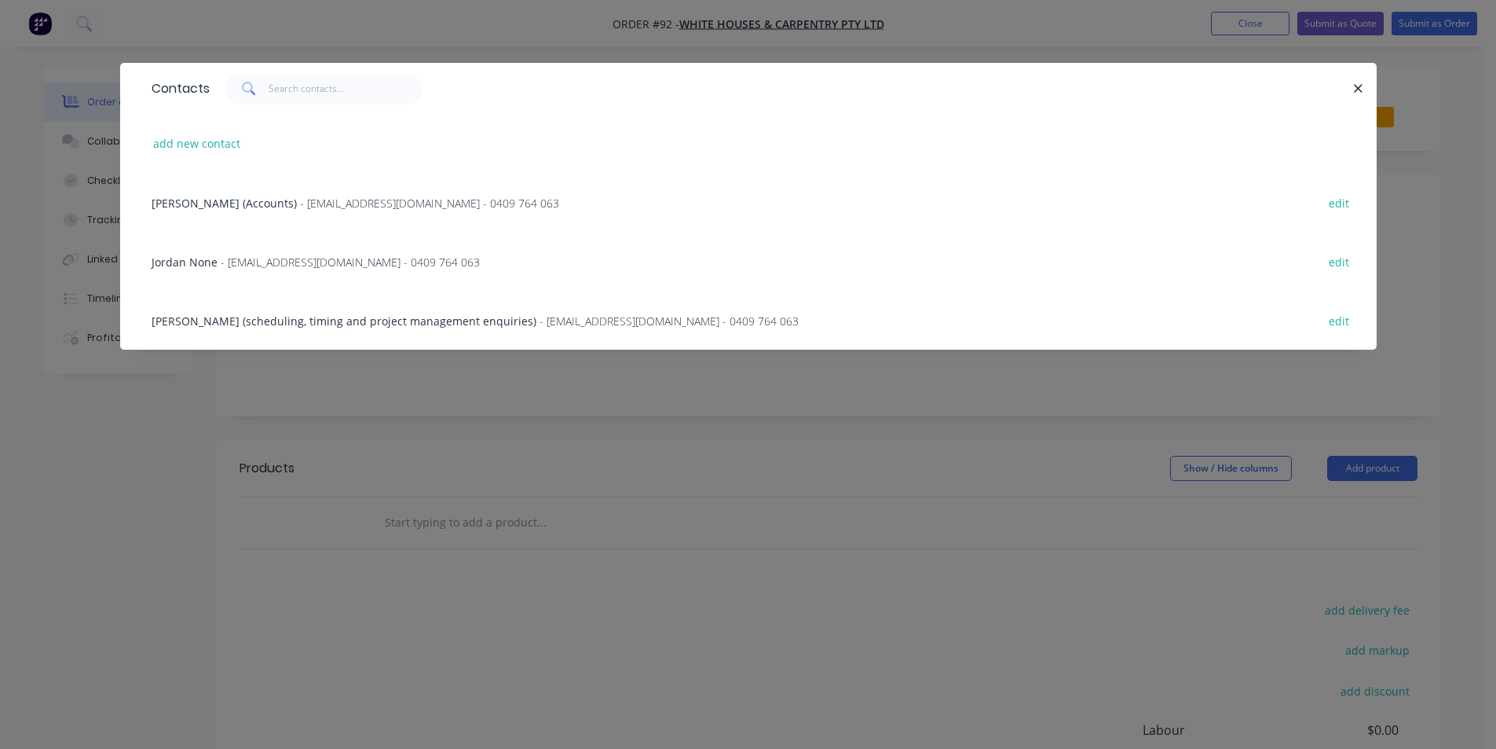
click at [273, 262] on span "- [EMAIL_ADDRESS][DOMAIN_NAME] - 0409 764 063" at bounding box center [350, 261] width 259 height 15
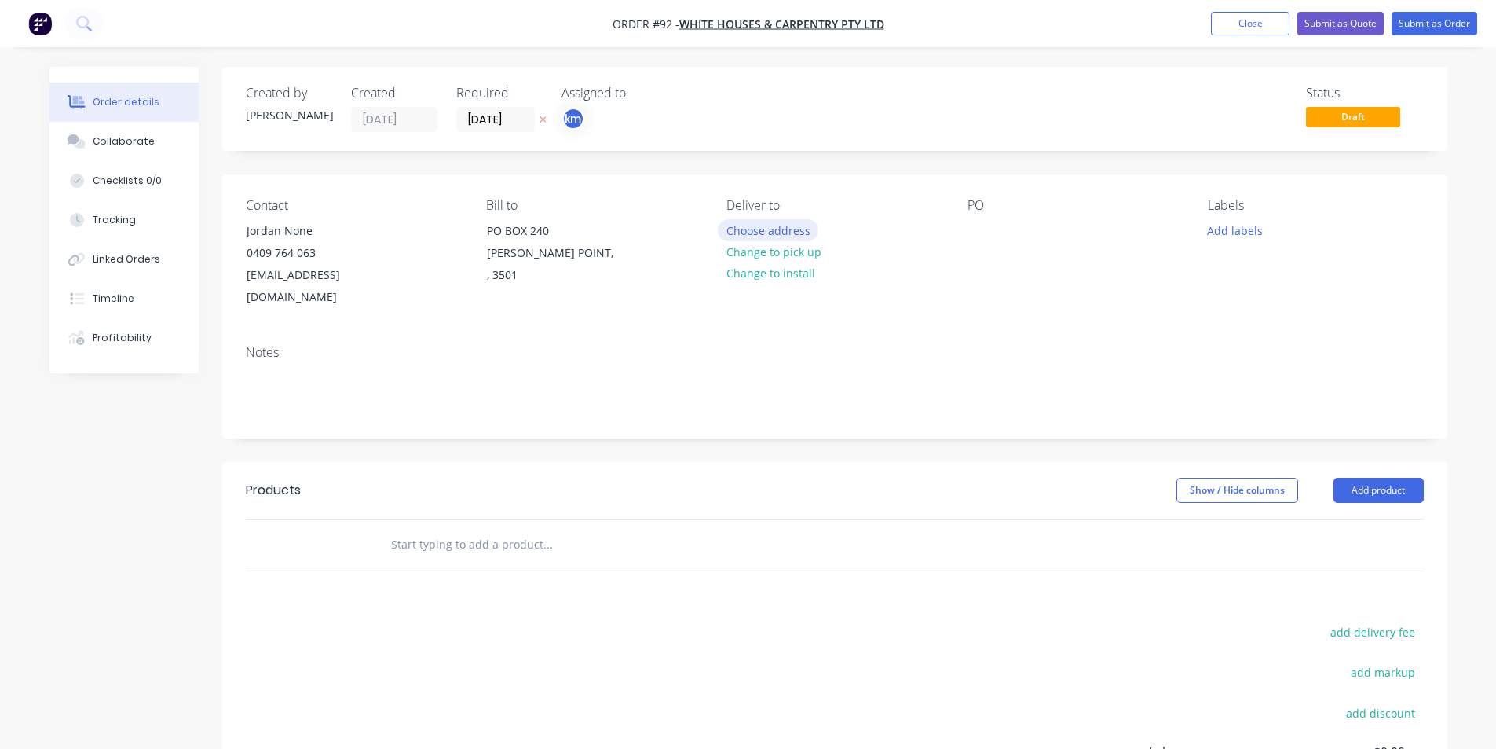
click at [767, 232] on button "Choose address" at bounding box center [768, 229] width 101 height 21
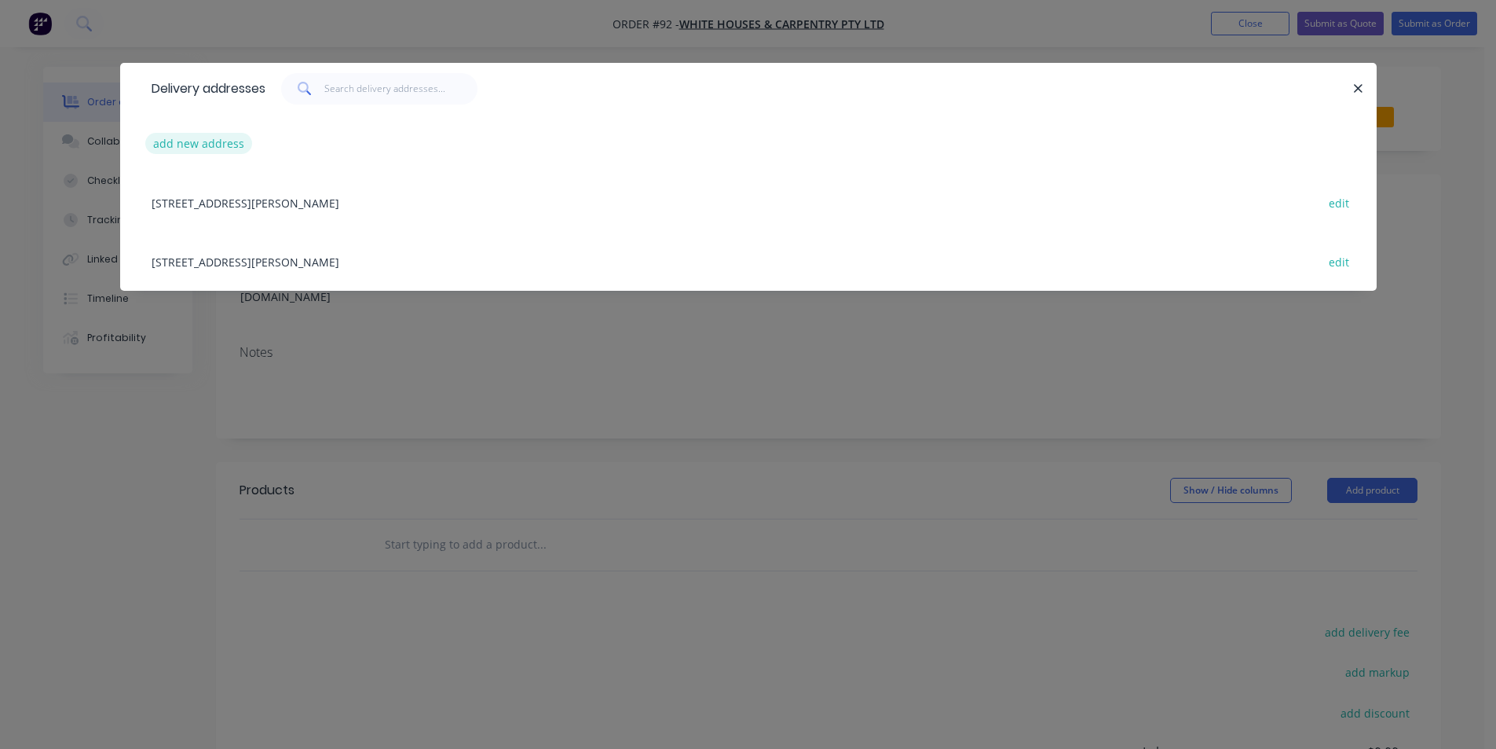
click at [232, 140] on button "add new address" at bounding box center [199, 143] width 108 height 21
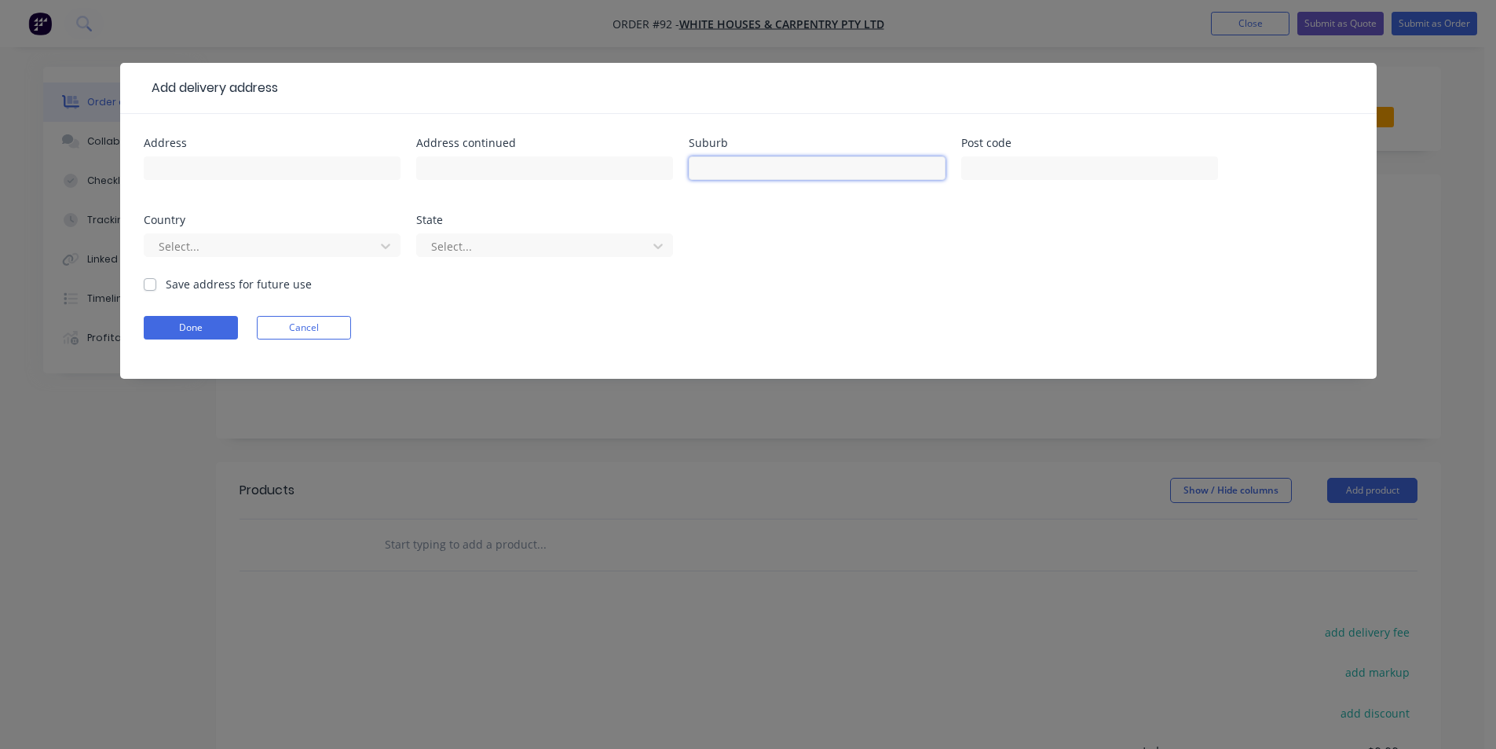
click at [786, 173] on input "text" at bounding box center [817, 168] width 257 height 24
click at [251, 168] on input "text" at bounding box center [272, 168] width 257 height 24
type input "11 henderson place mildura"
click at [195, 327] on button "Done" at bounding box center [191, 328] width 94 height 24
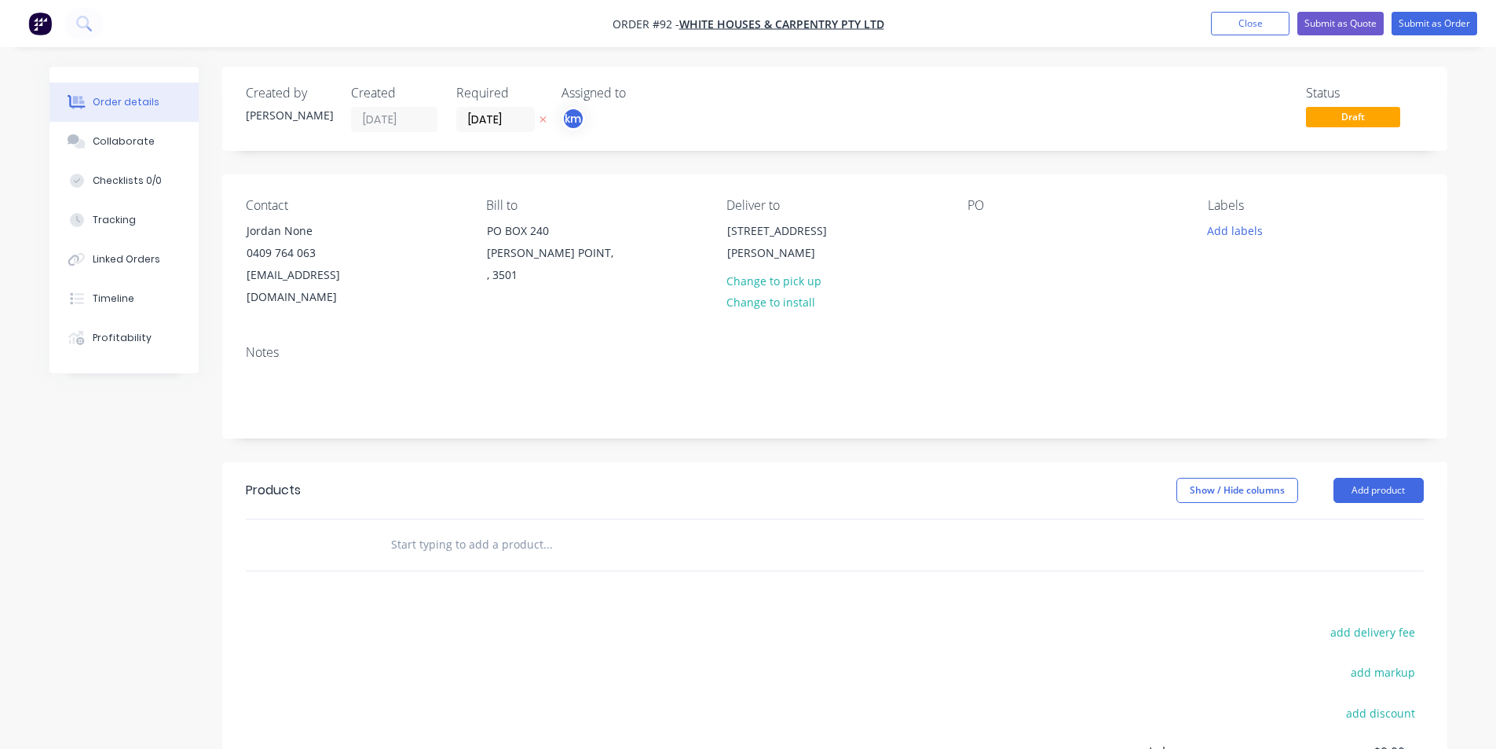
click at [999, 240] on div "PO" at bounding box center [1075, 253] width 215 height 111
click at [992, 229] on div at bounding box center [980, 230] width 25 height 23
drag, startPoint x: 1001, startPoint y: 226, endPoint x: 847, endPoint y: 231, distance: 154.0
click at [847, 231] on div "Contact Jordan None 0409 764 063 jordan@whcmildura.com.au Bill to PO BOX 240 NI…" at bounding box center [834, 253] width 1225 height 158
click at [1252, 223] on button "Add labels" at bounding box center [1235, 229] width 72 height 21
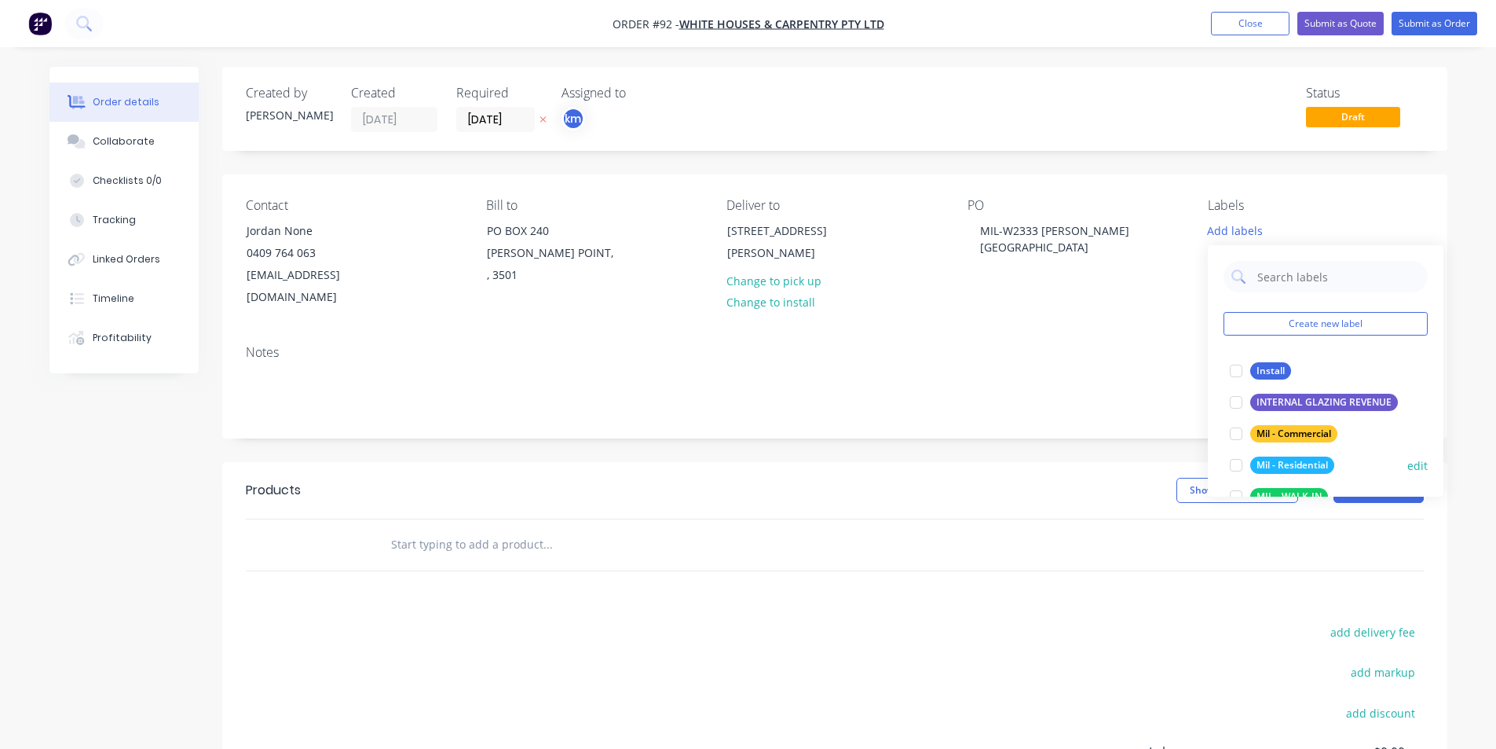
click at [1235, 463] on div at bounding box center [1236, 464] width 31 height 31
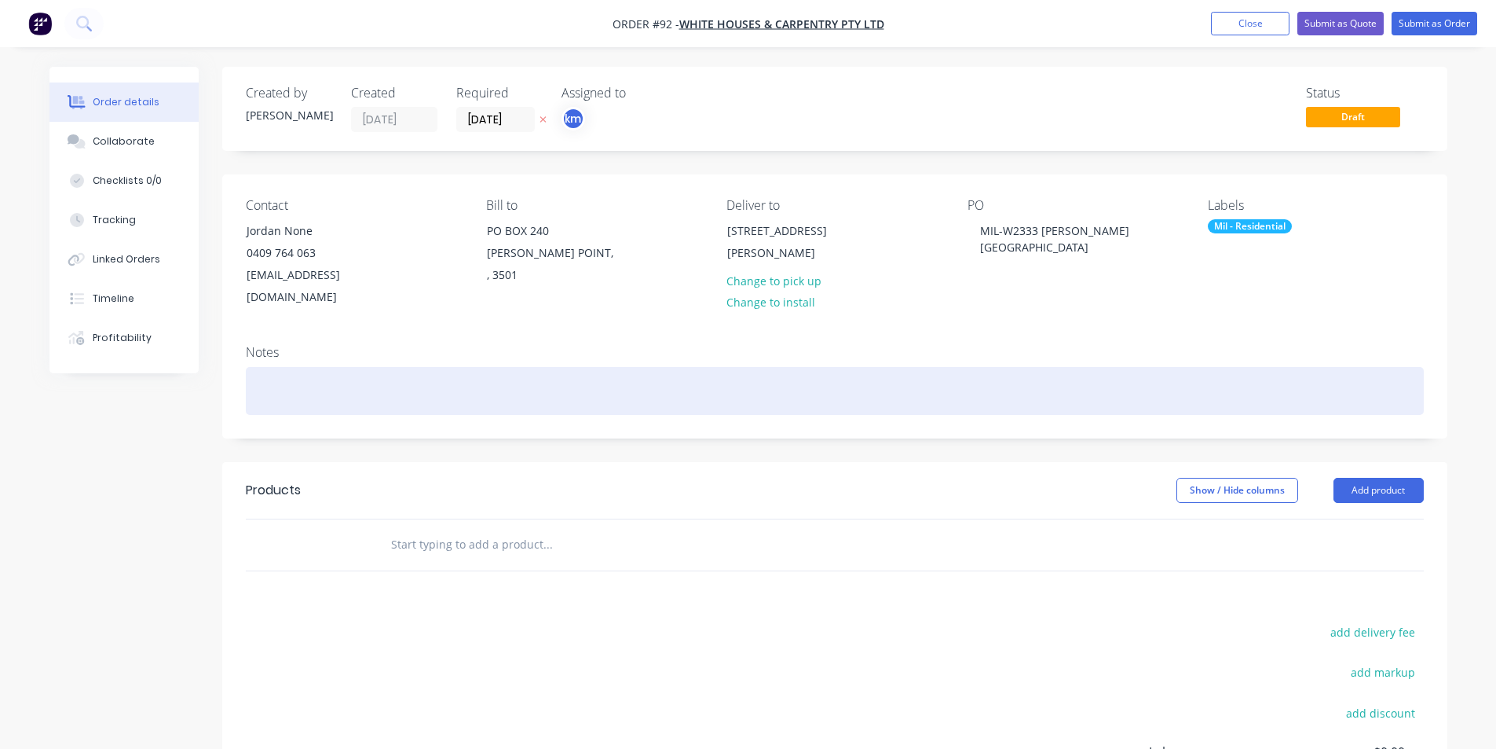
click at [1103, 367] on div at bounding box center [835, 391] width 1178 height 48
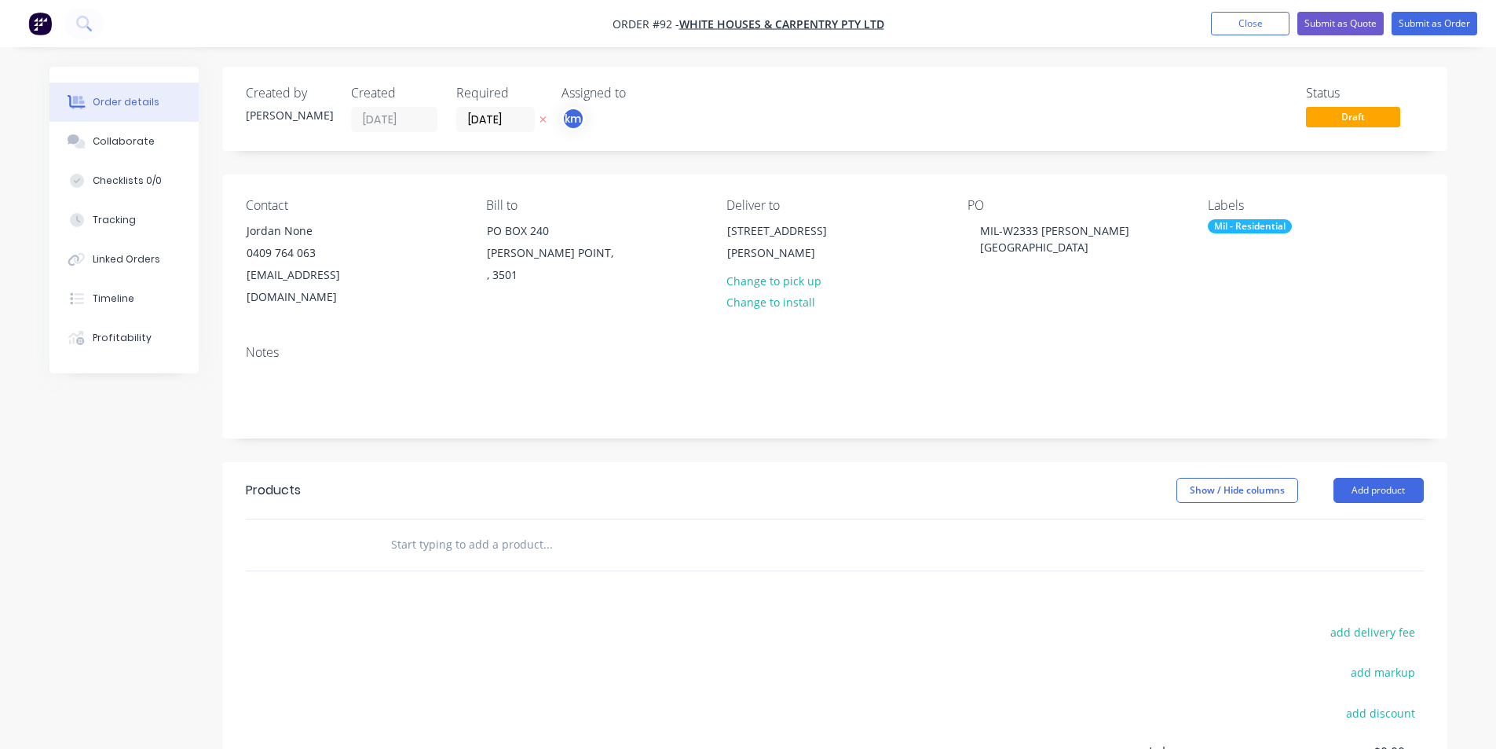
click at [556, 529] on input "text" at bounding box center [547, 544] width 314 height 31
paste input "RESIDENTIAL WINDOWS-SUPPLY & DELIVER JOB-9814- TEXTURA WHITE- 11 HENDERSON PLAC…"
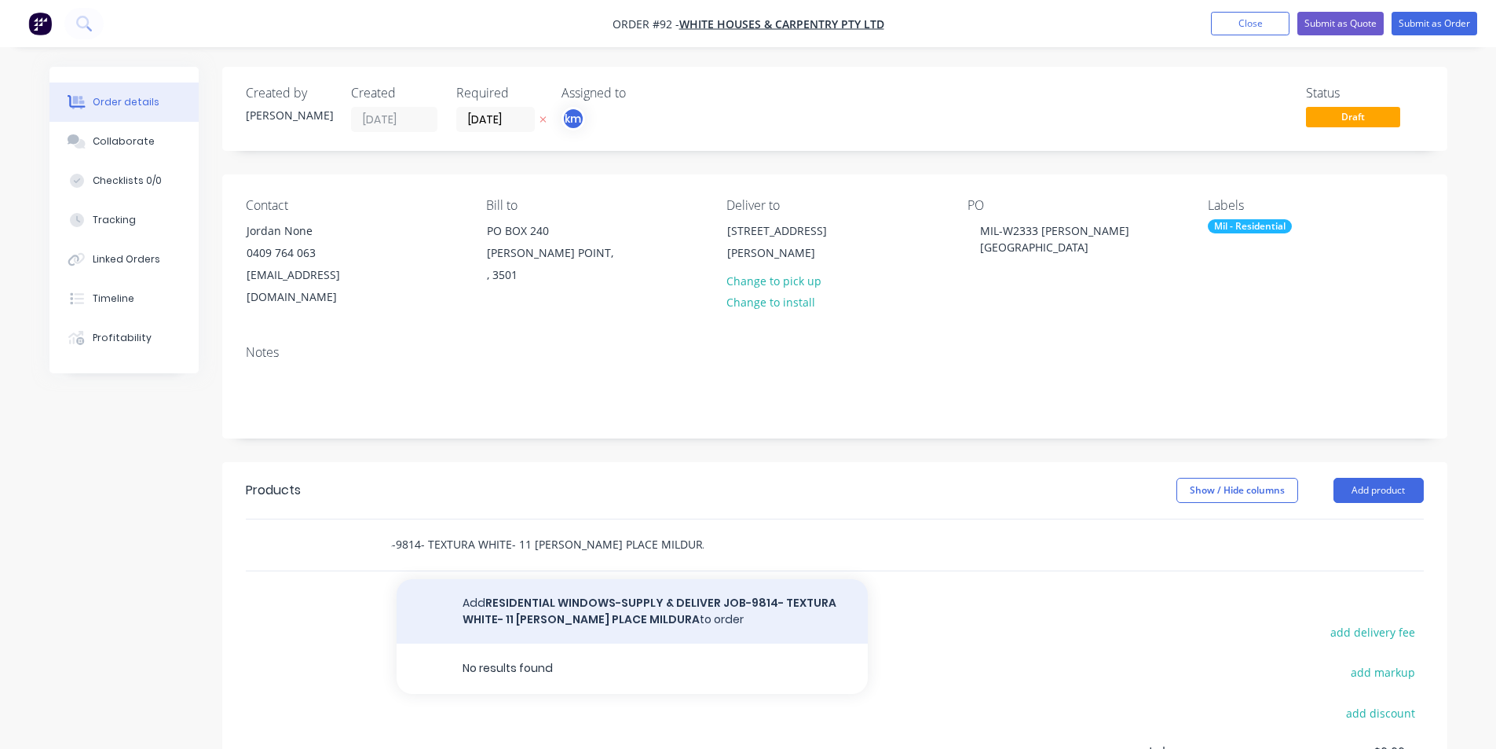
type input "RESIDENTIAL WINDOWS-SUPPLY & DELIVER JOB-9814- TEXTURA WHITE- 11 HENDERSON PLAC…"
click at [675, 601] on button "Add RESIDENTIAL WINDOWS-SUPPLY & DELIVER JOB-9814- TEXTURA WHITE- 11 HENDERSON …" at bounding box center [632, 611] width 471 height 64
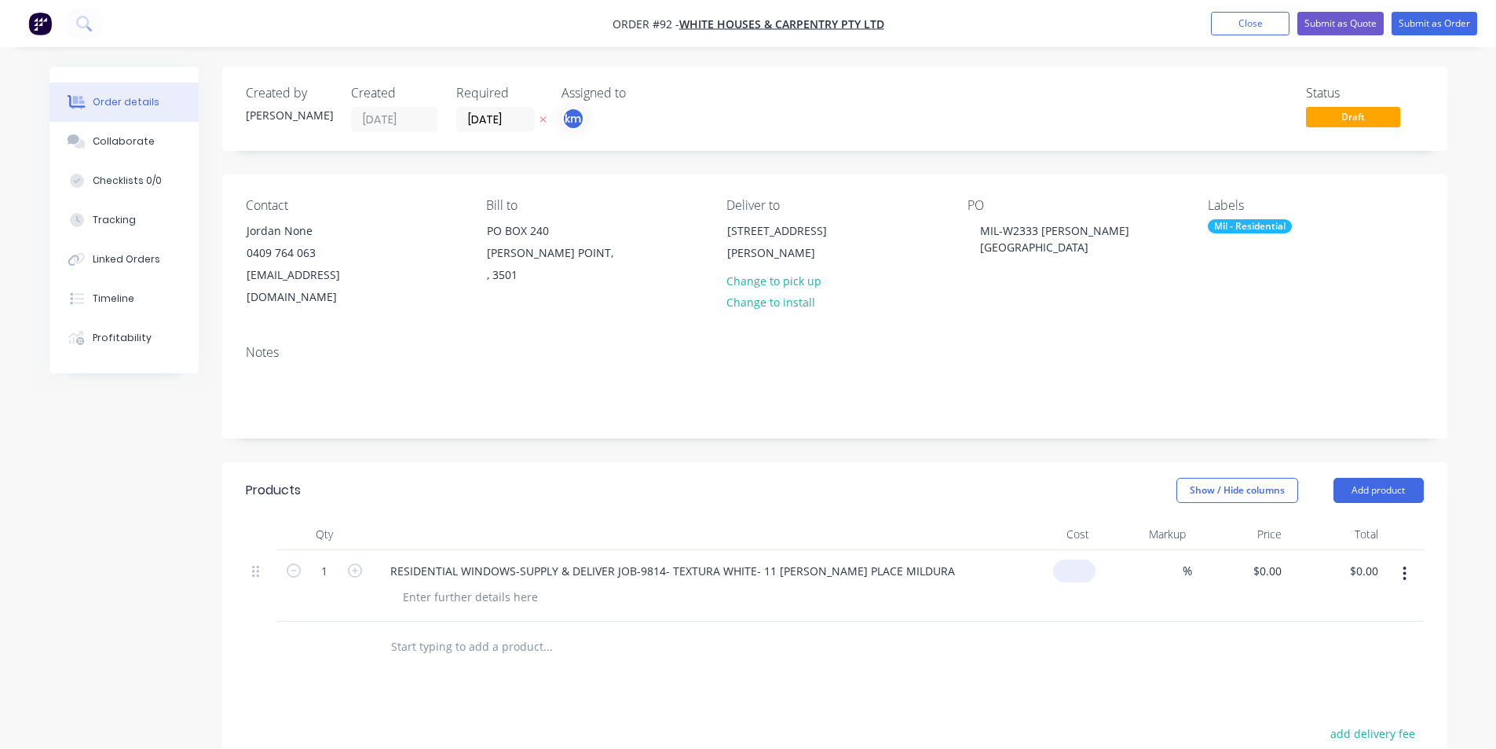
click at [1061, 550] on div "$0.00" at bounding box center [1048, 585] width 97 height 71
type input "$2,154.00"
click at [942, 478] on div "Show / Hide columns Add product" at bounding box center [960, 490] width 928 height 25
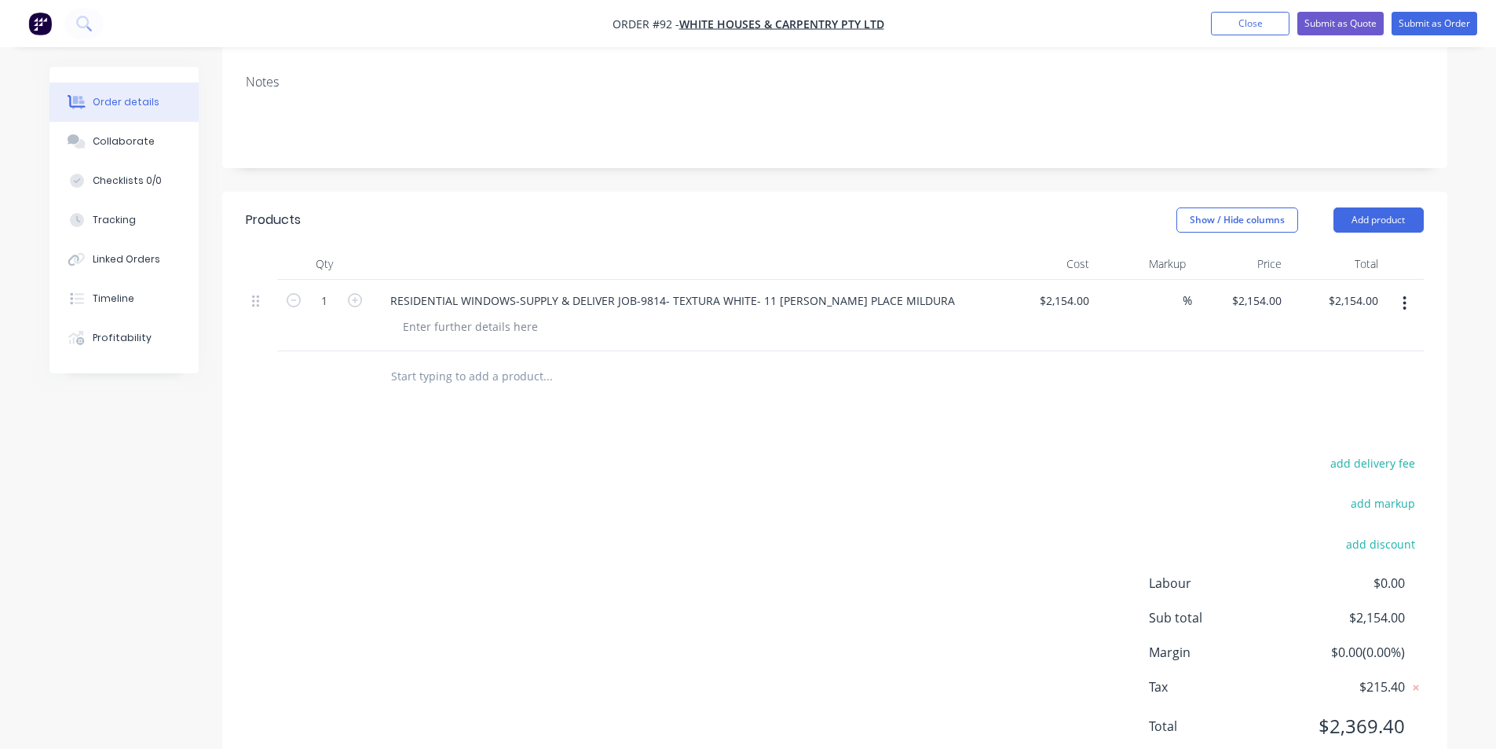
scroll to position [302, 0]
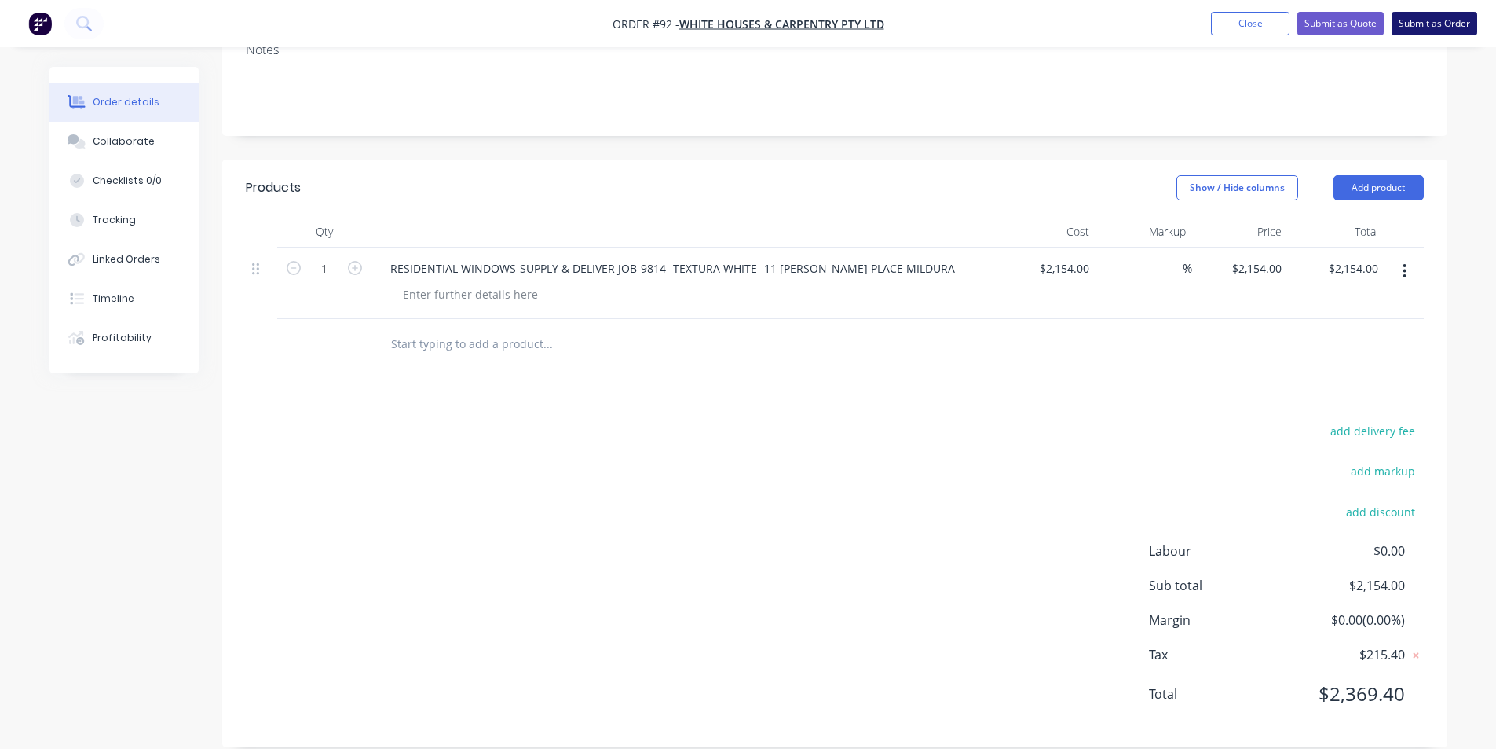
click at [1454, 22] on button "Submit as Order" at bounding box center [1435, 24] width 86 height 24
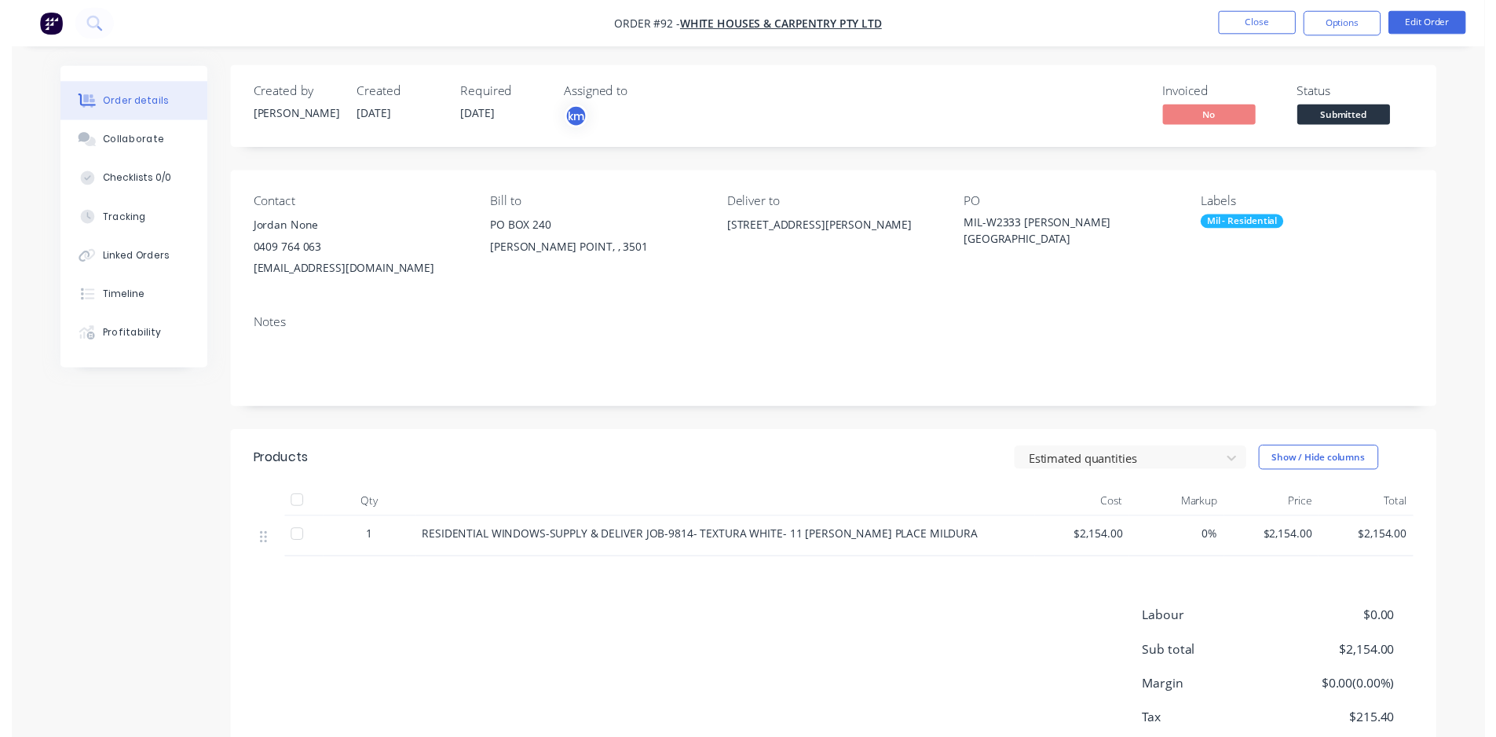
scroll to position [0, 0]
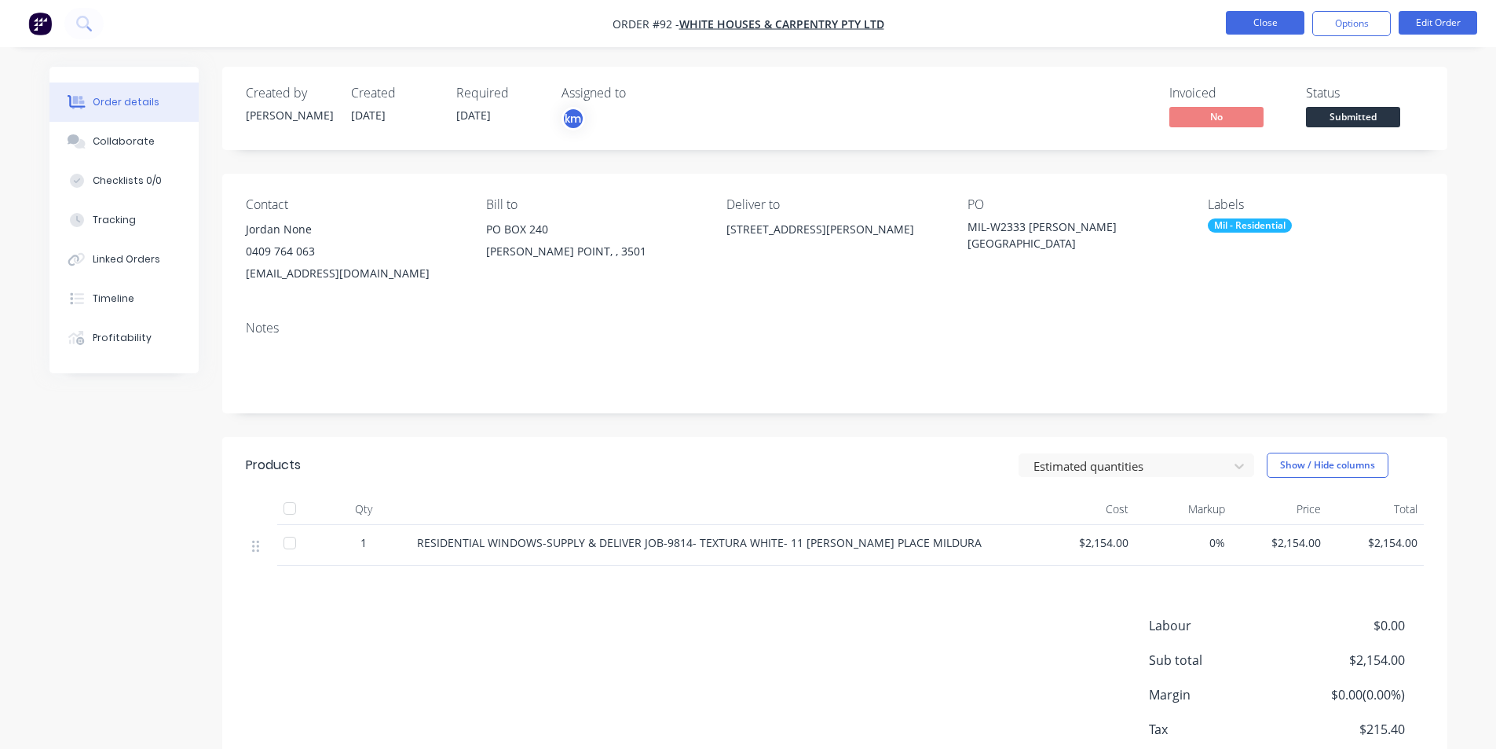
click at [1242, 25] on button "Close" at bounding box center [1265, 23] width 79 height 24
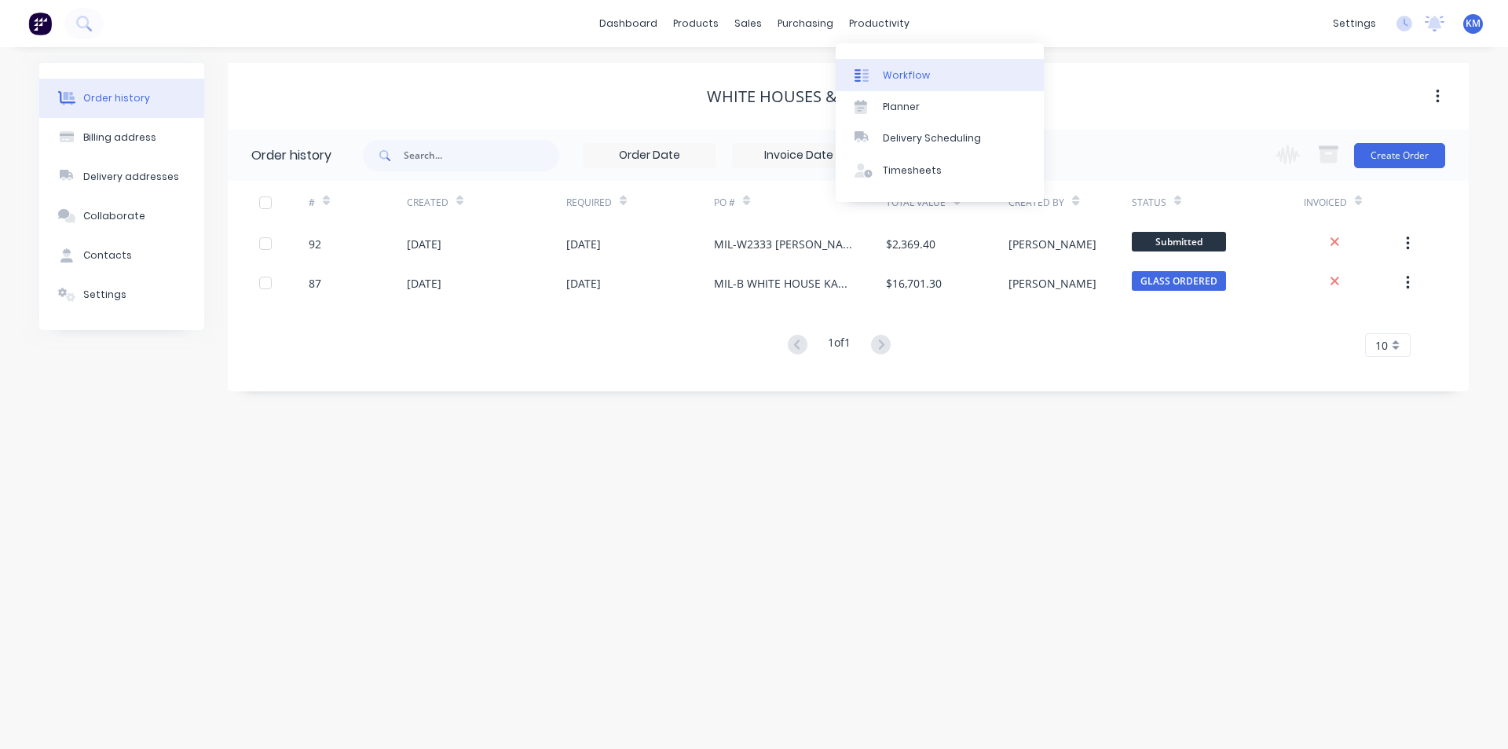
click at [895, 68] on div "Workflow" at bounding box center [906, 75] width 47 height 14
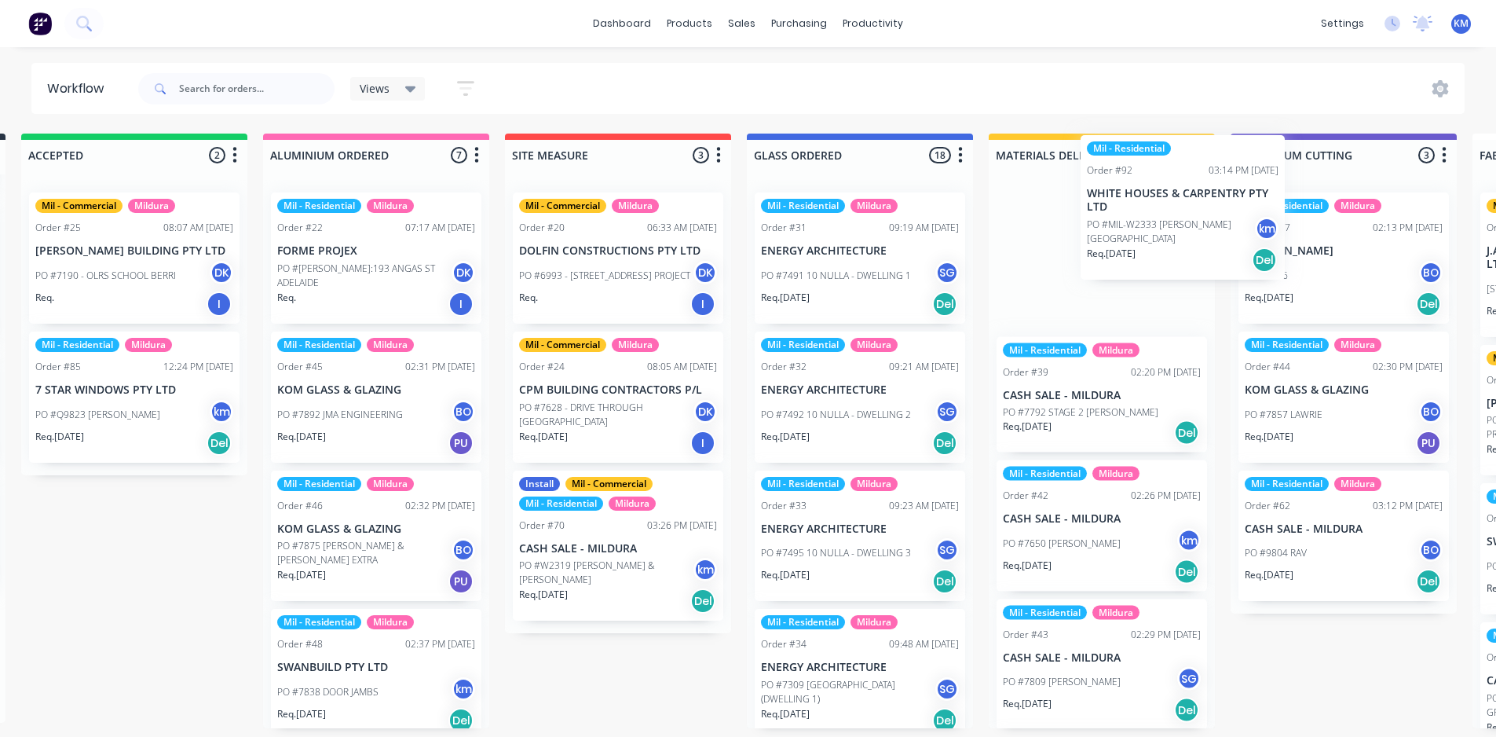
scroll to position [3, 257]
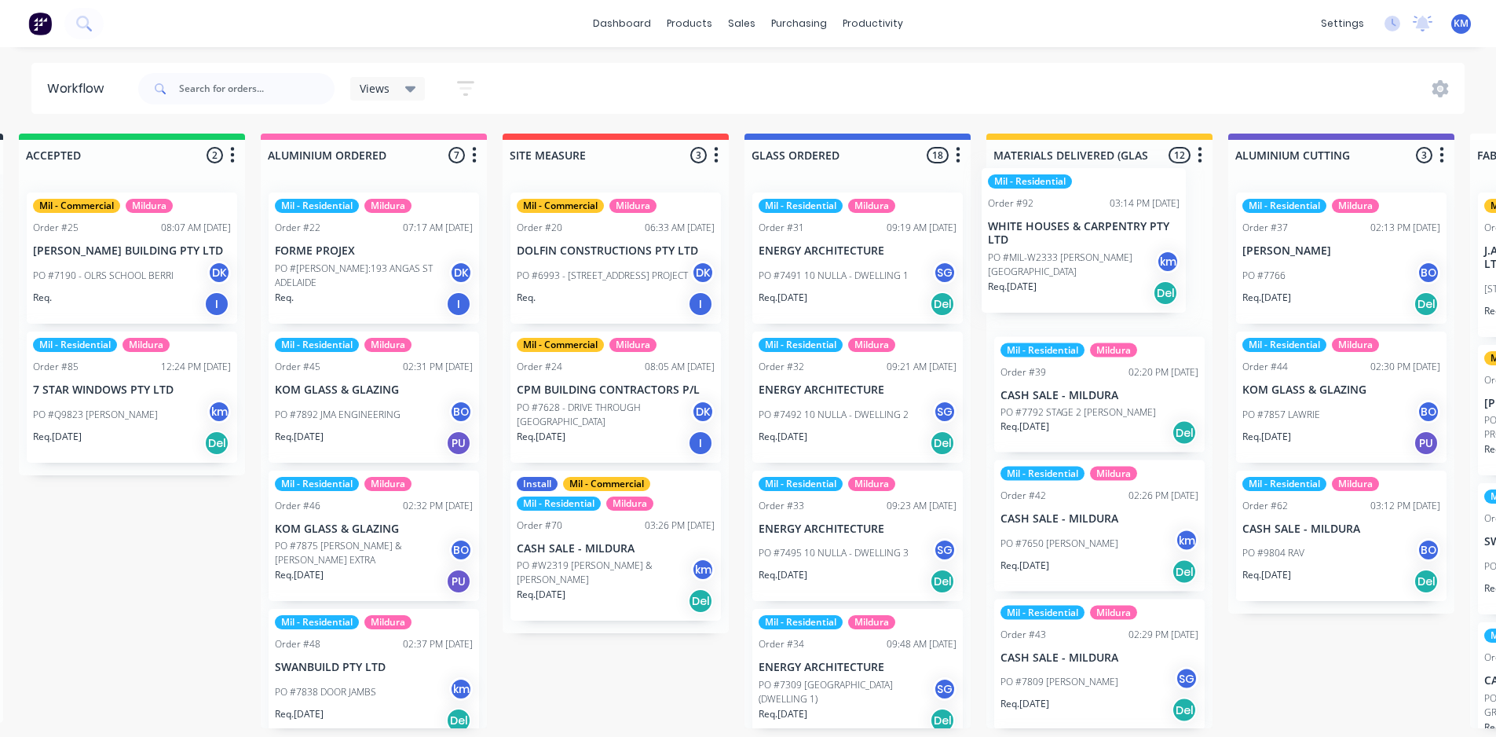
drag, startPoint x: 165, startPoint y: 668, endPoint x: 1113, endPoint y: 245, distance: 1038.2
click at [1113, 245] on div "Submitted 5 Status colour #273444 hex #273444 Save Cancel Summaries Total order…" at bounding box center [1382, 431] width 3303 height 595
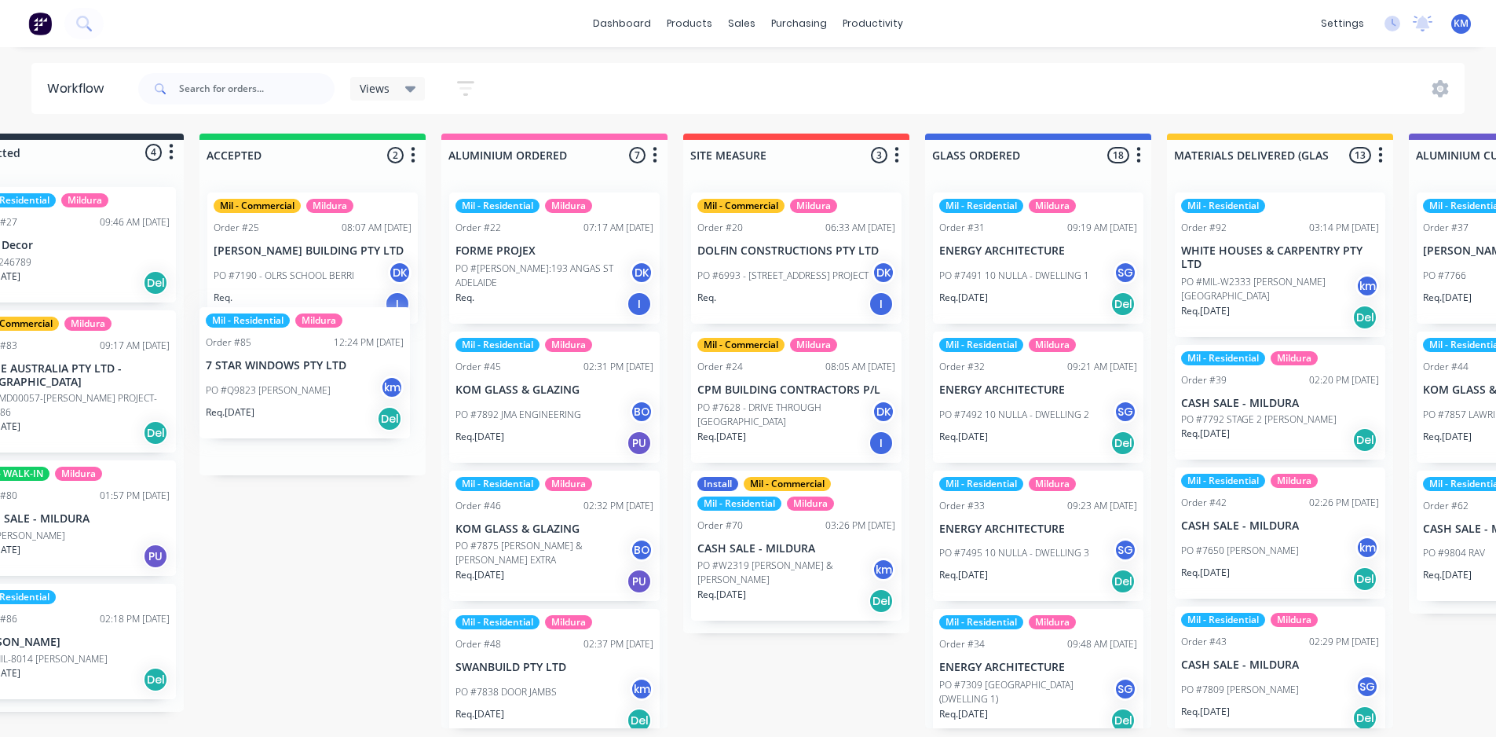
scroll to position [3, 71]
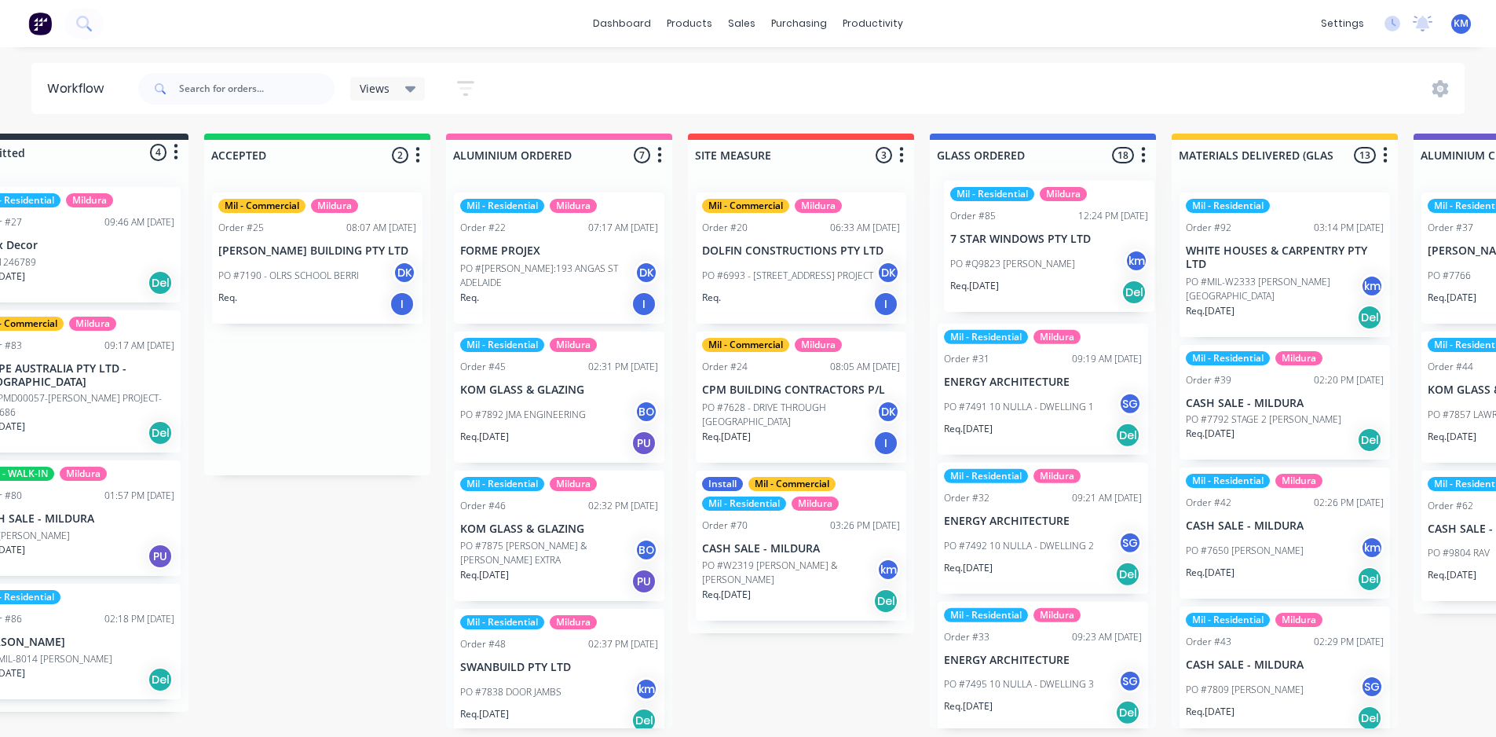
drag, startPoint x: 108, startPoint y: 408, endPoint x: 1030, endPoint y: 260, distance: 933.1
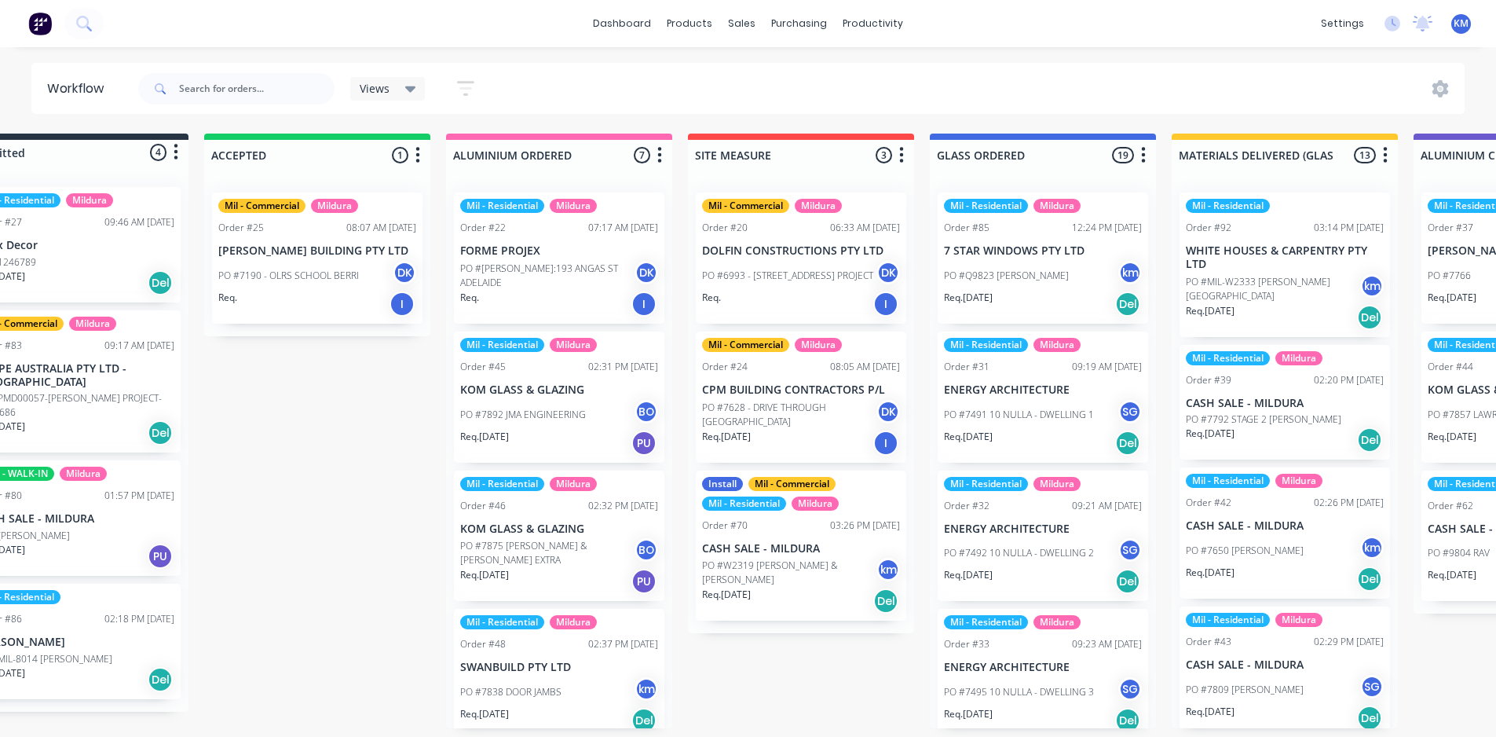
click at [398, 91] on div "Views" at bounding box center [388, 89] width 57 height 14
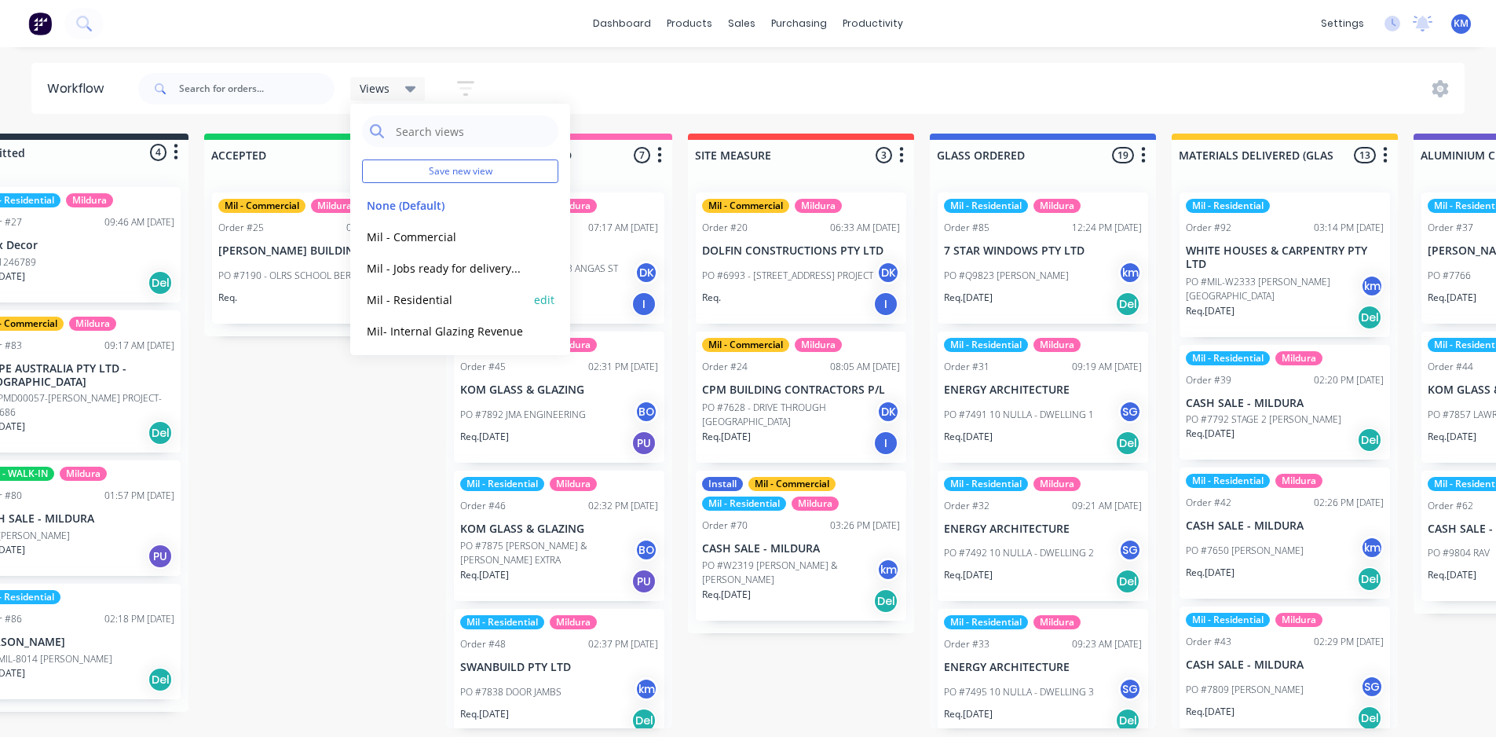
click at [459, 302] on button "Mil - Residential" at bounding box center [445, 300] width 167 height 18
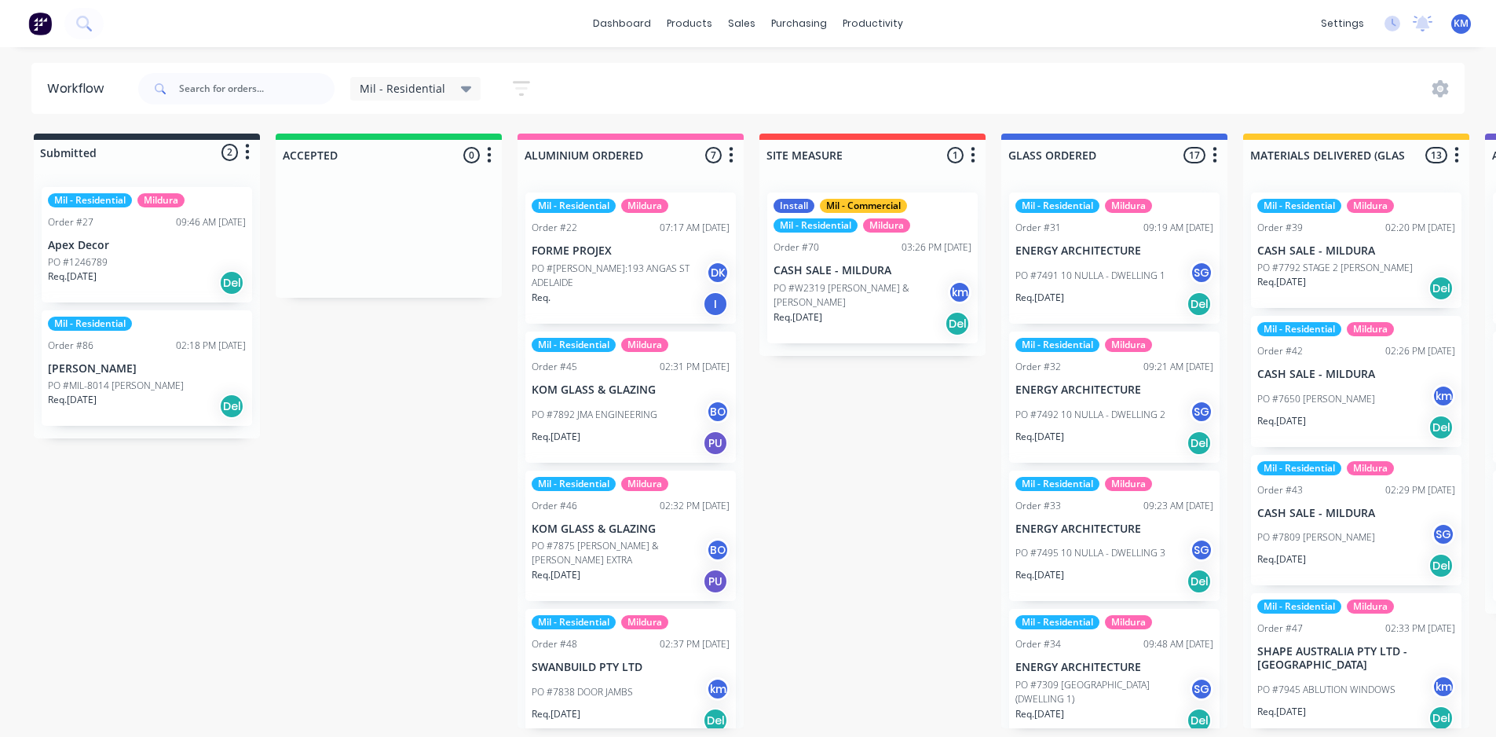
click at [440, 84] on span "Mil - Residential" at bounding box center [403, 88] width 86 height 16
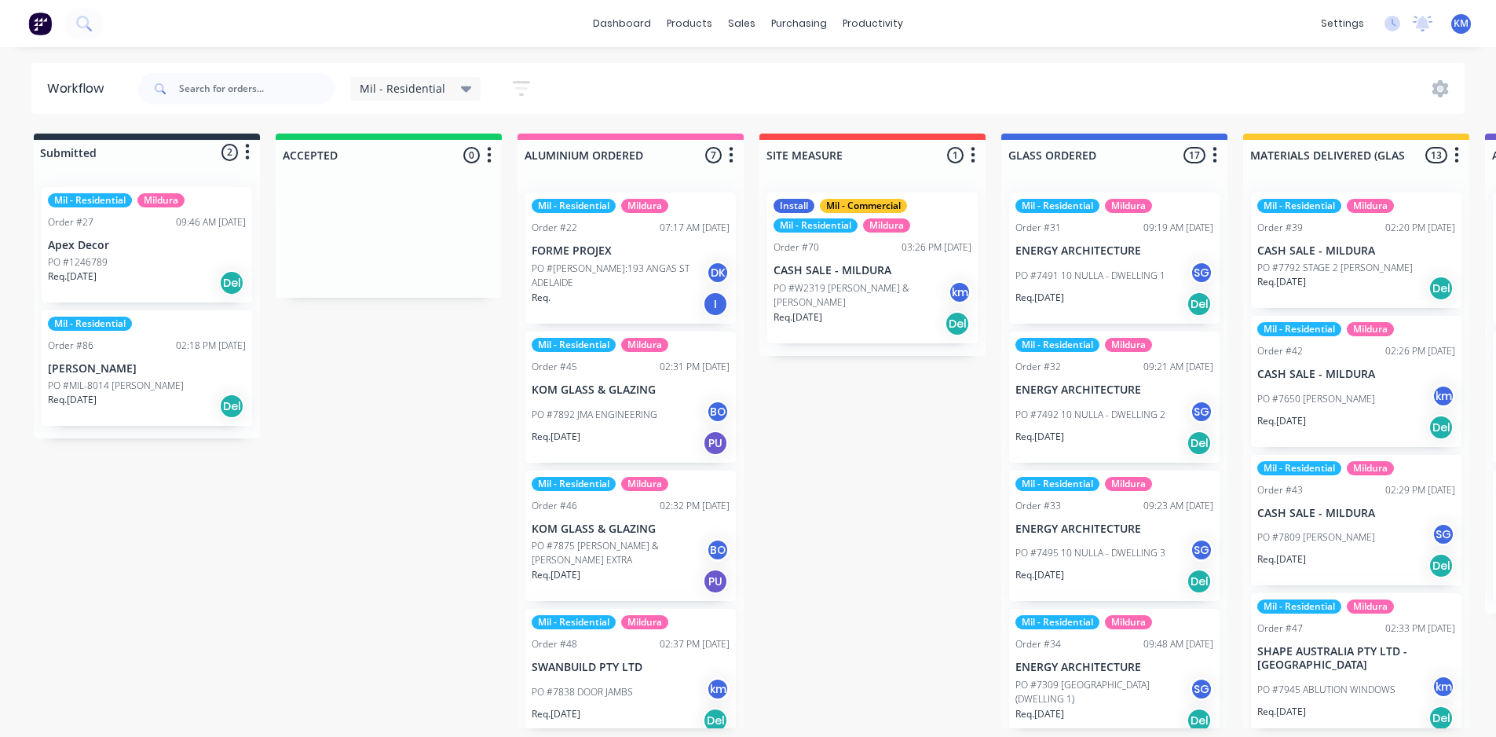
click at [425, 82] on span "Mil - Residential" at bounding box center [403, 88] width 86 height 16
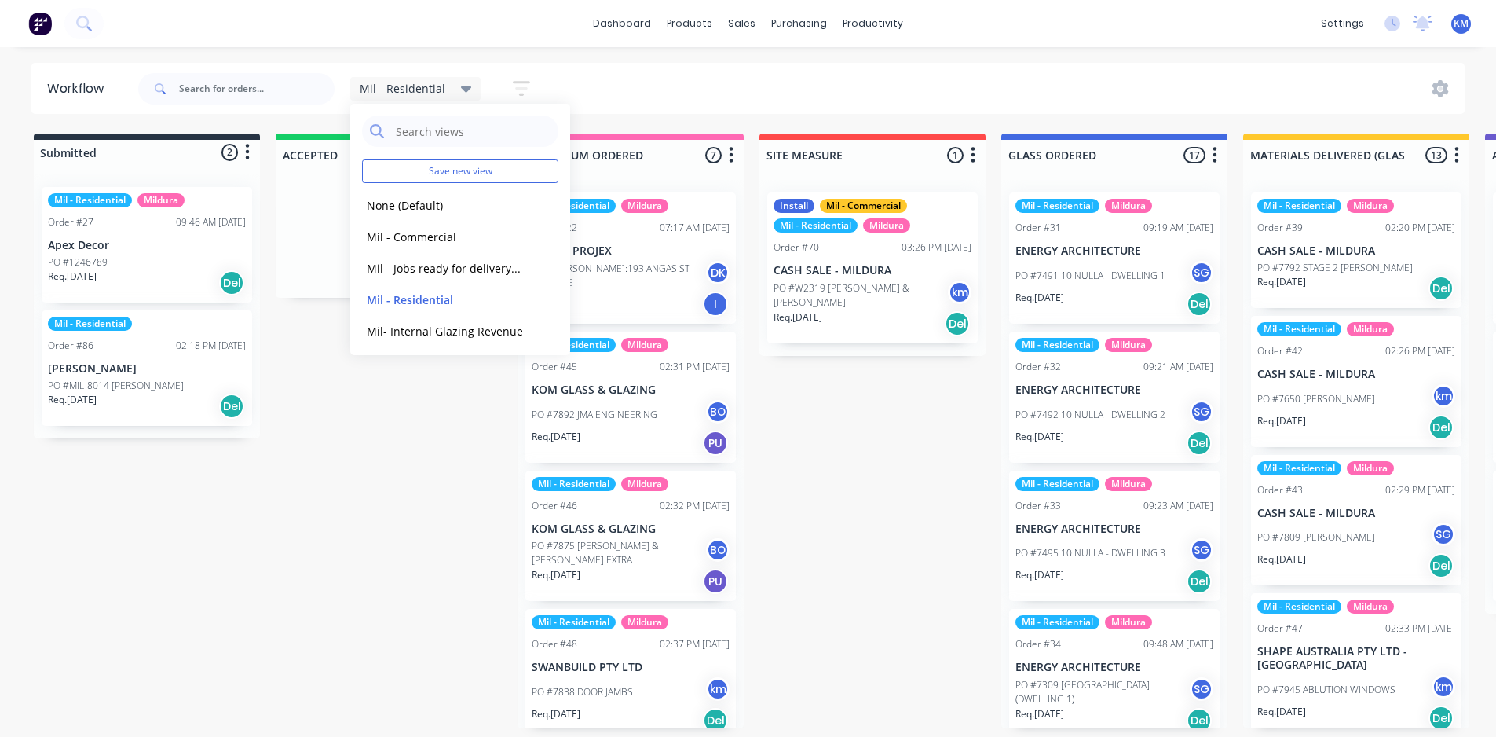
click at [841, 81] on div "Mil - Residential Save new view None (Default) edit Mil - Commercial edit Mil -…" at bounding box center [800, 88] width 1331 height 47
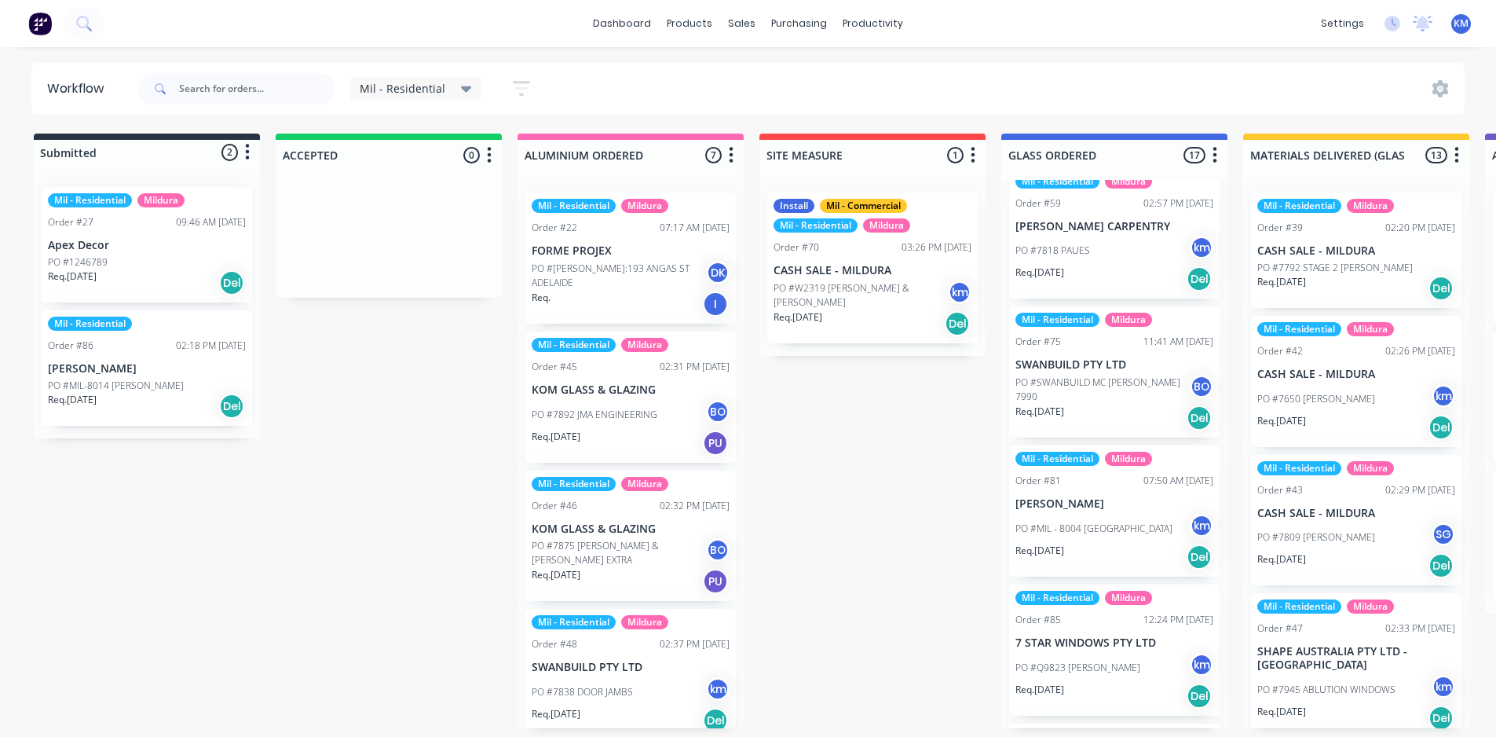
scroll to position [1818, 0]
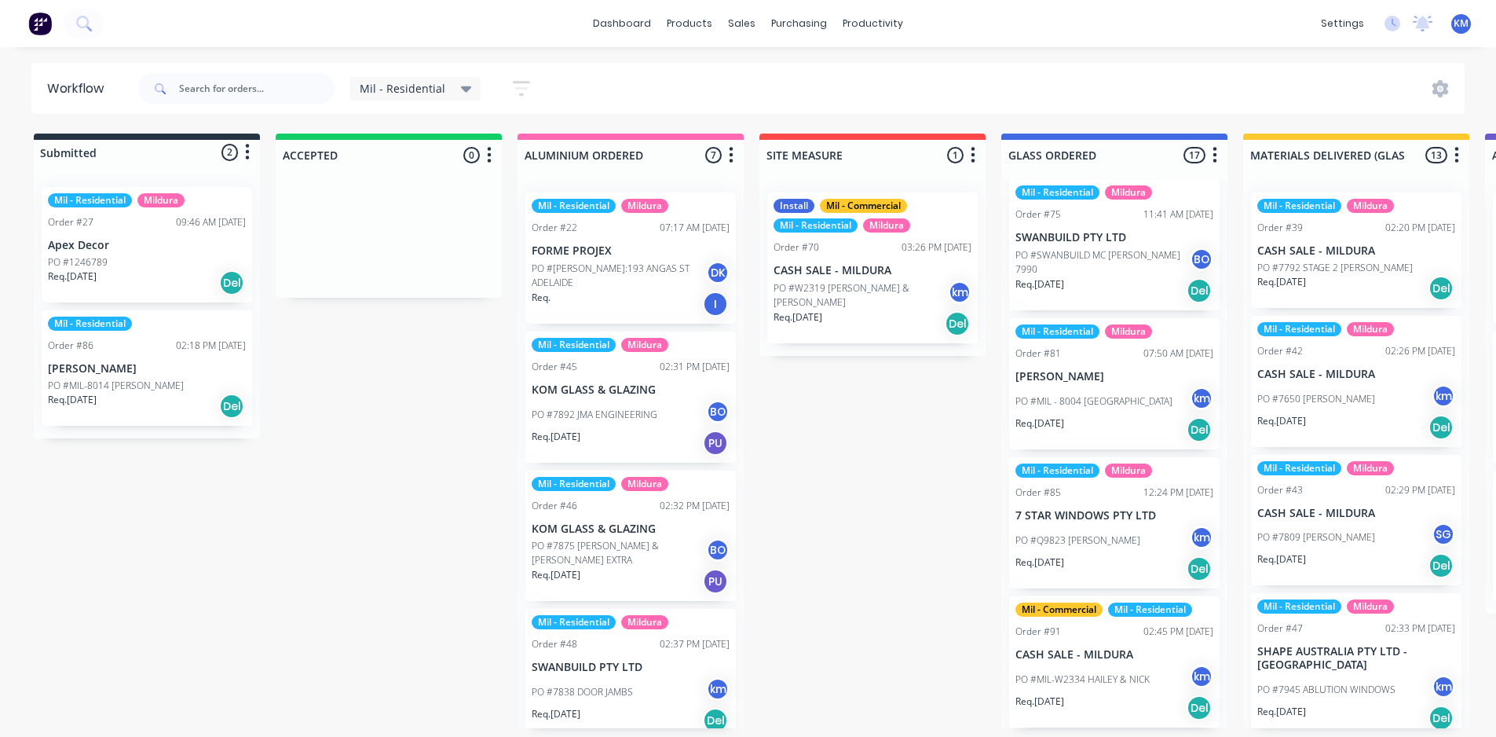
click at [1123, 535] on p "PO #Q9823 [PERSON_NAME]" at bounding box center [1078, 540] width 125 height 14
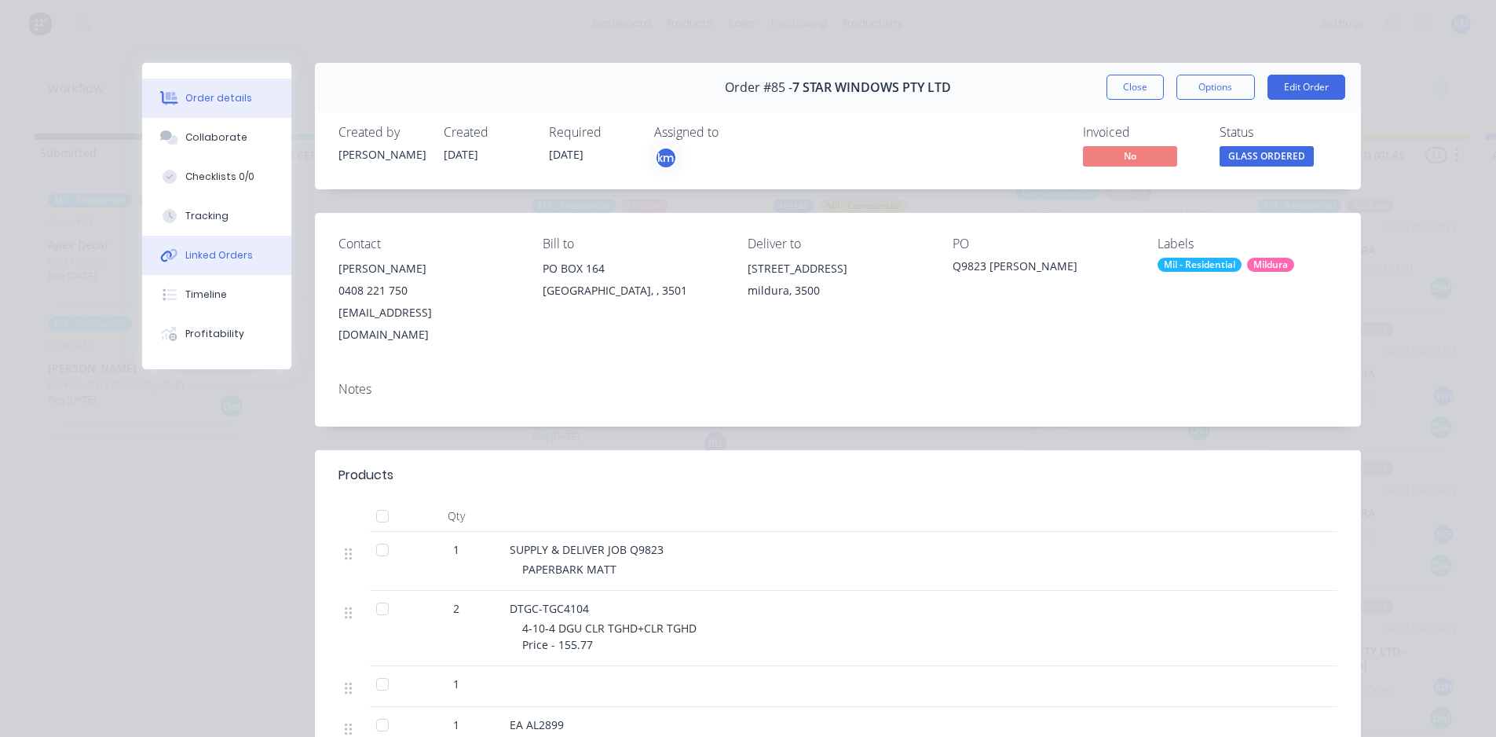
click at [188, 262] on button "Linked Orders" at bounding box center [216, 255] width 149 height 39
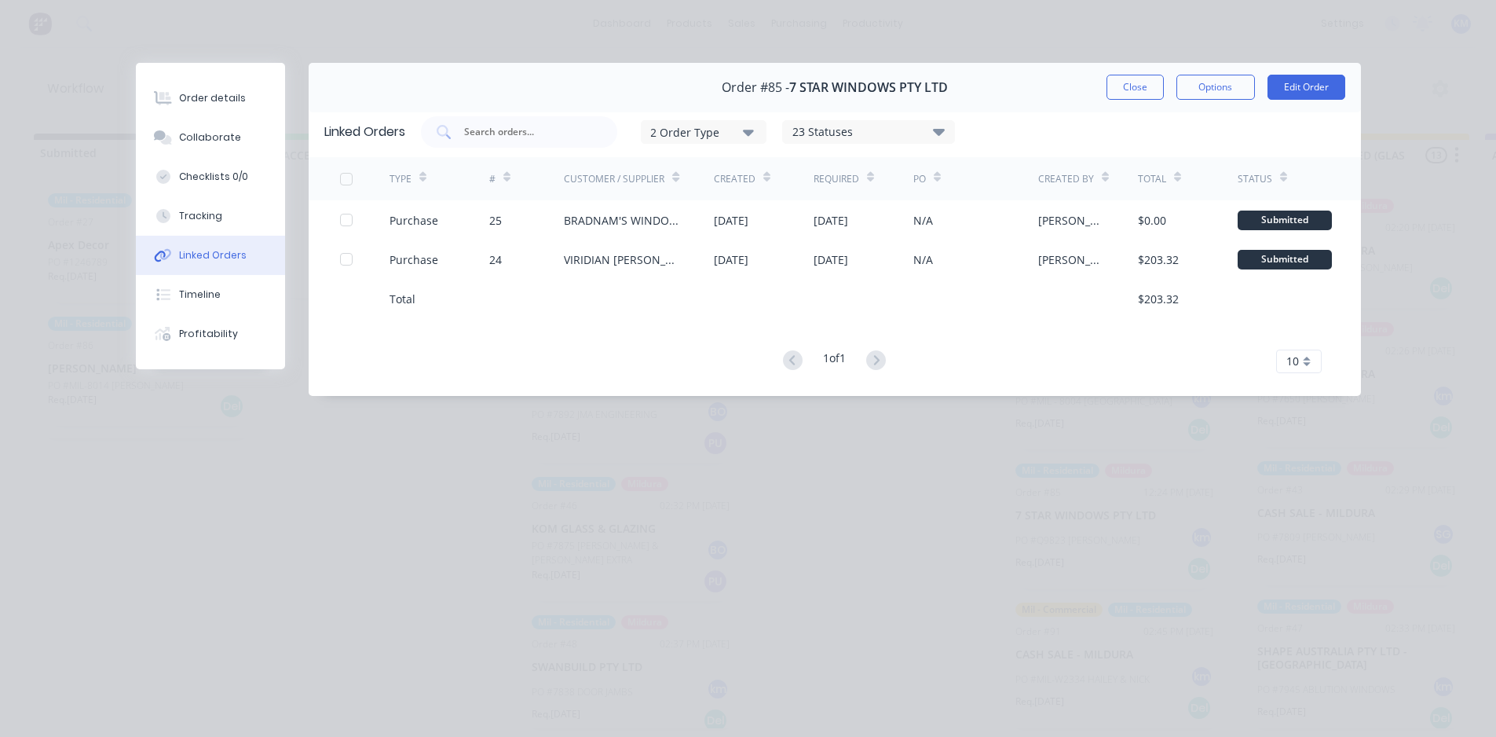
drag, startPoint x: 1044, startPoint y: 526, endPoint x: 1032, endPoint y: 515, distance: 16.1
click at [1042, 534] on div "Order details Collaborate Checklists 0/0 Tracking Linked Orders Timeline Profit…" at bounding box center [748, 368] width 1496 height 737
click at [1229, 469] on div "Order details Collaborate Checklists 0/0 Tracking Linked Orders Timeline Profit…" at bounding box center [748, 368] width 1496 height 737
drag, startPoint x: 1151, startPoint y: 82, endPoint x: 1151, endPoint y: 104, distance: 22.0
click at [1151, 84] on button "Close" at bounding box center [1135, 87] width 57 height 25
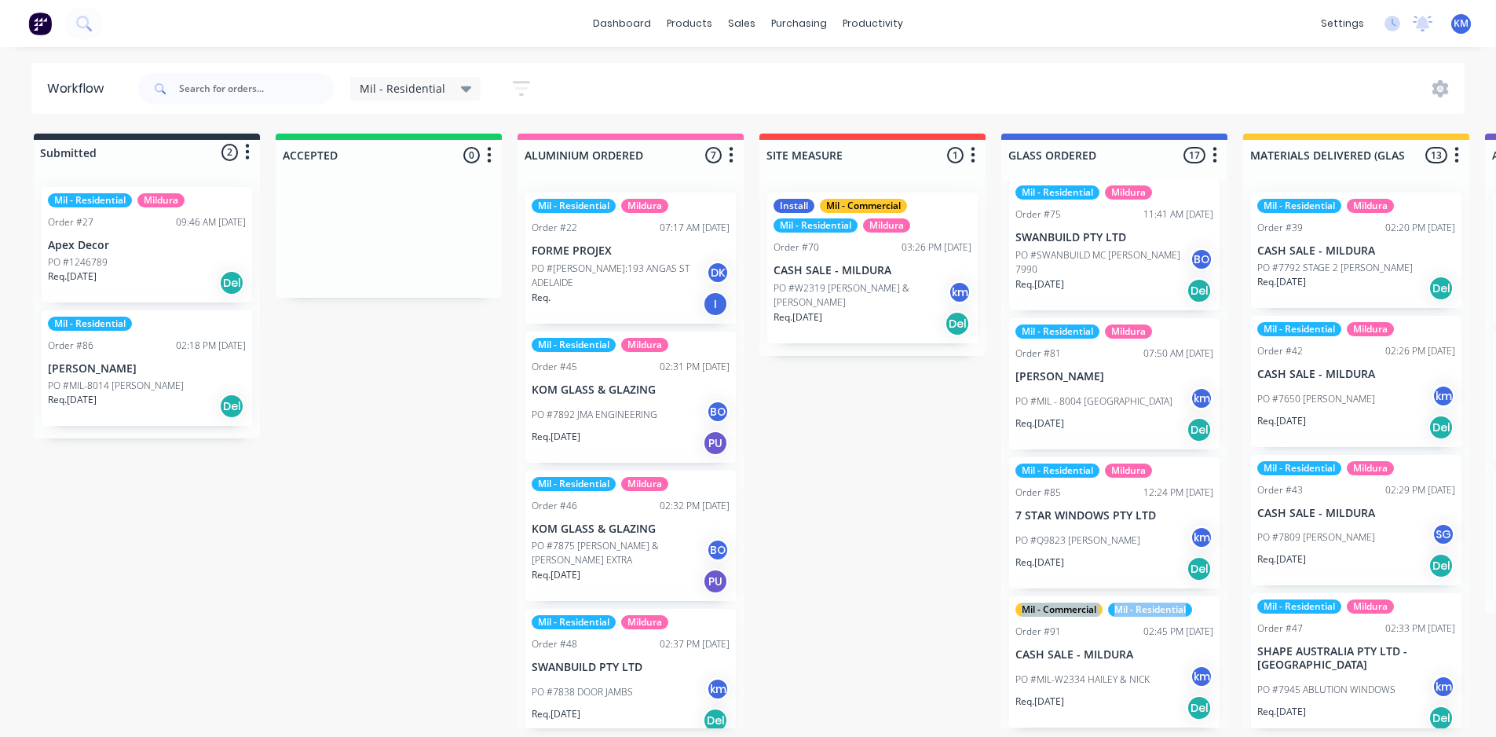
drag, startPoint x: 1220, startPoint y: 614, endPoint x: 1226, endPoint y: 543, distance: 71.7
click at [1226, 543] on div "Mil - Residential Mildura Order #31 09:19 AM 01/10/25 ENERGY ARCHITECTURE PO #7…" at bounding box center [1114, 454] width 226 height 548
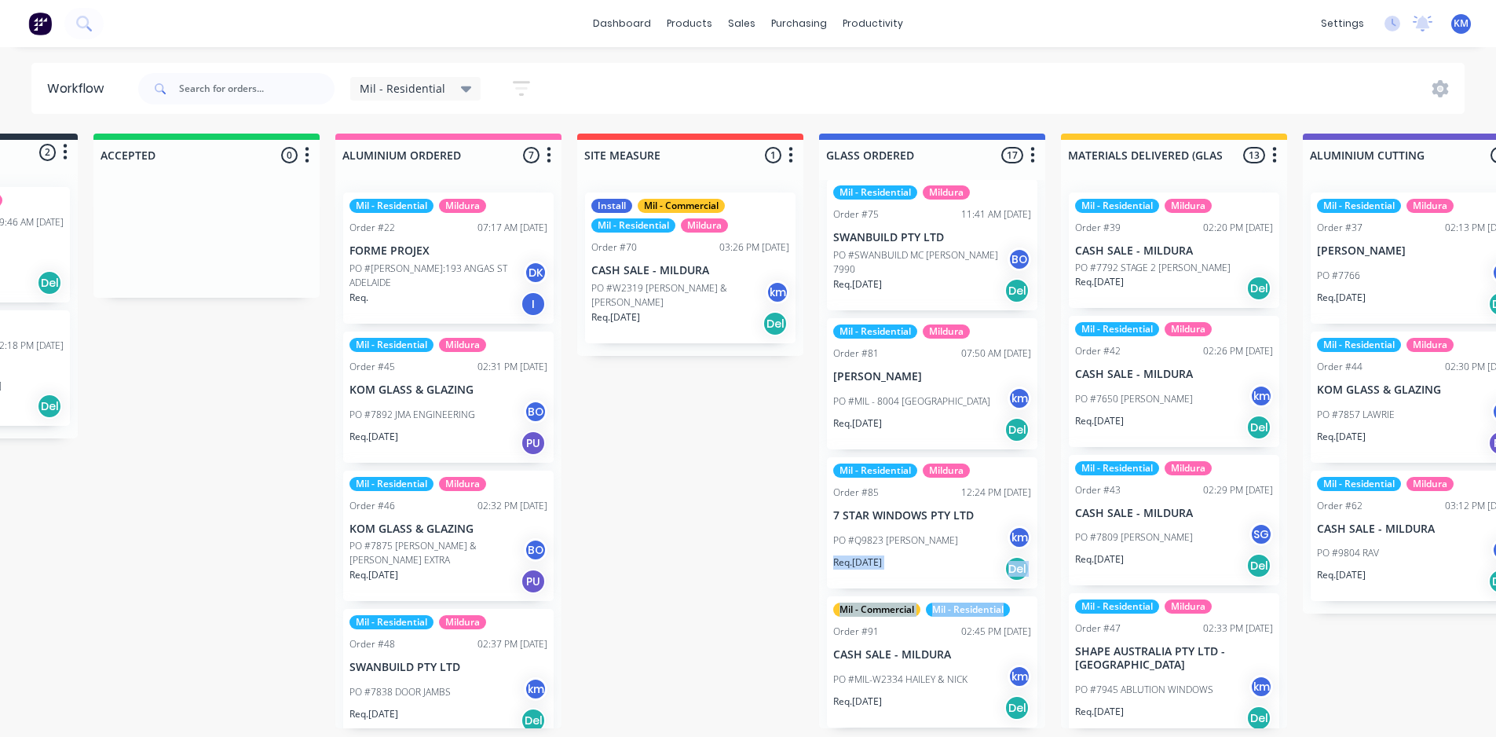
scroll to position [3, 14]
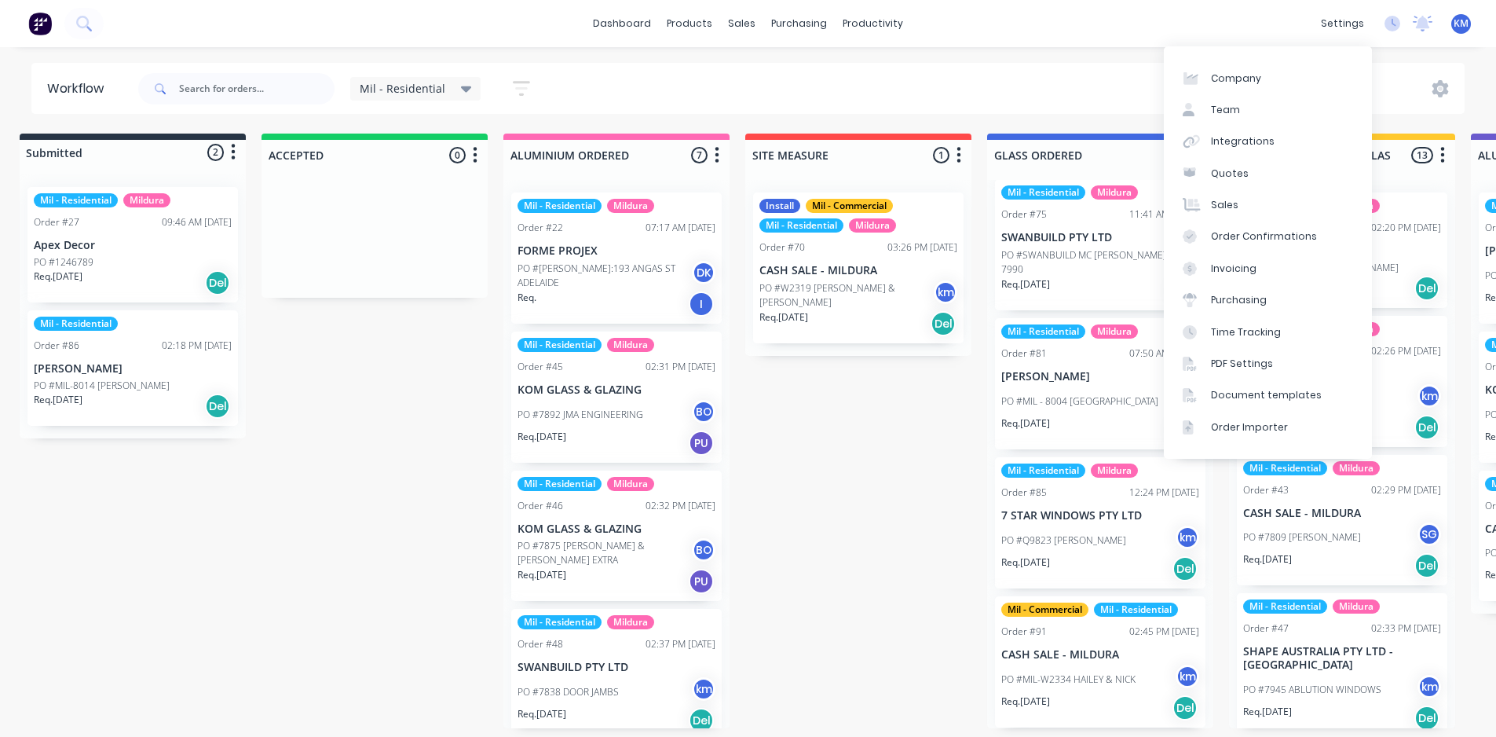
click at [1462, 24] on span "KM" at bounding box center [1461, 23] width 15 height 14
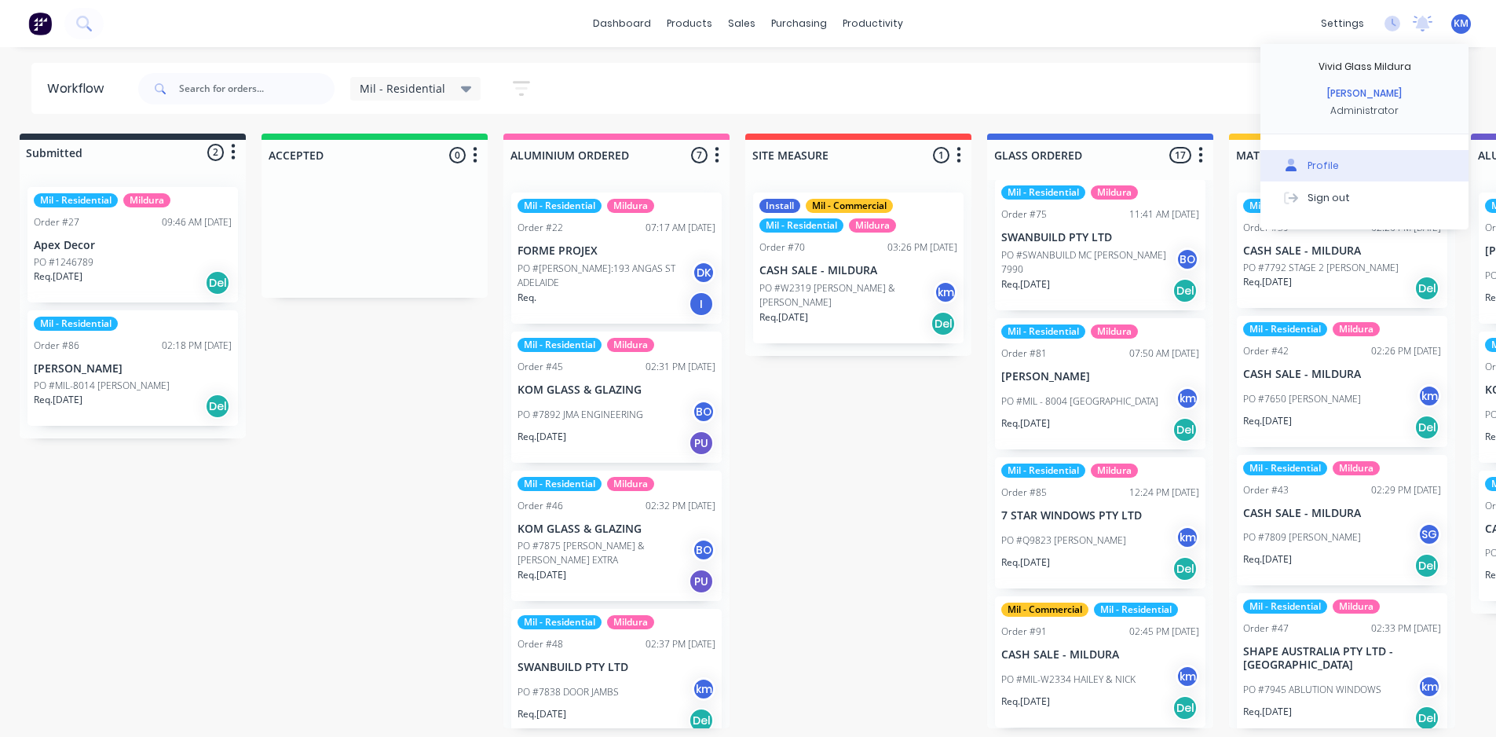
click at [1328, 170] on div "Profile" at bounding box center [1323, 166] width 31 height 14
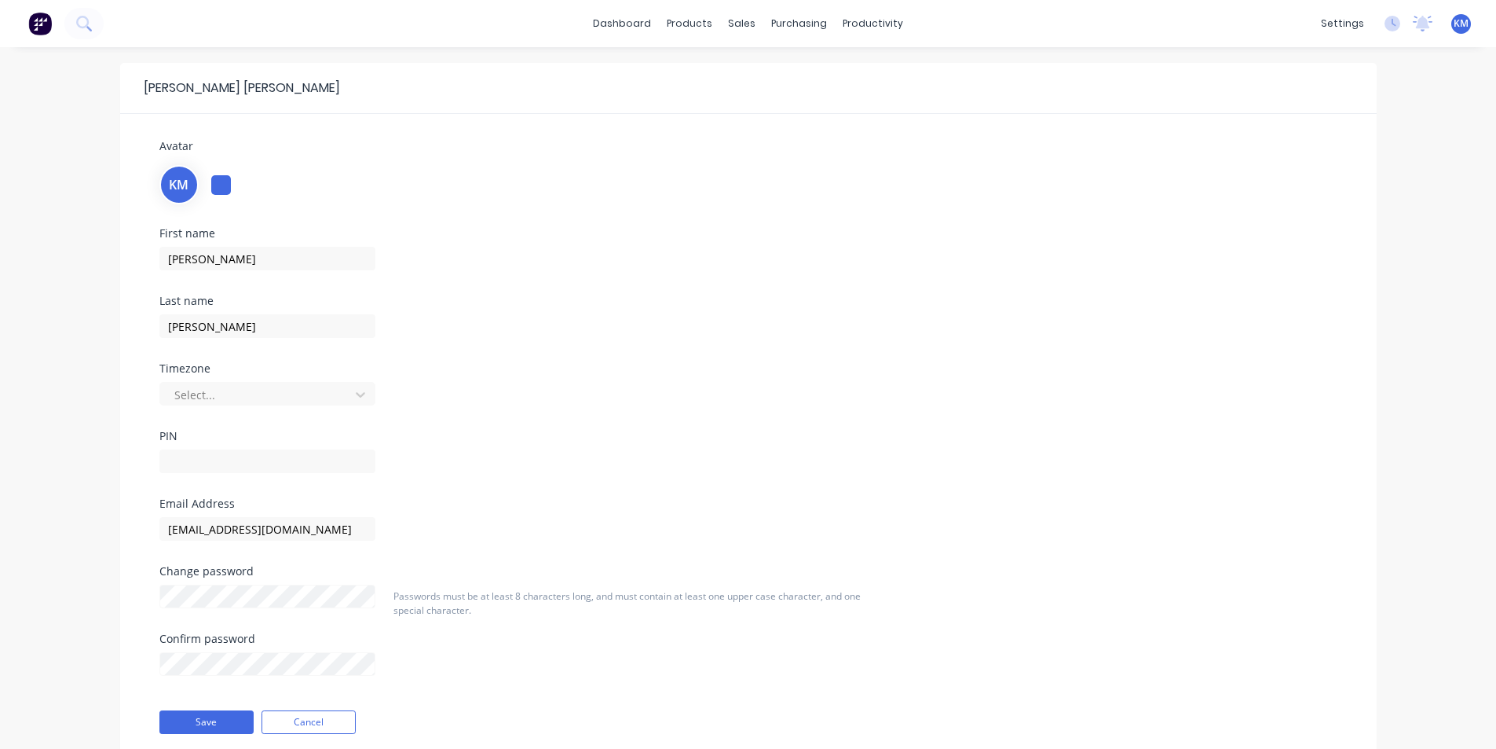
click at [215, 185] on div at bounding box center [221, 185] width 20 height 20
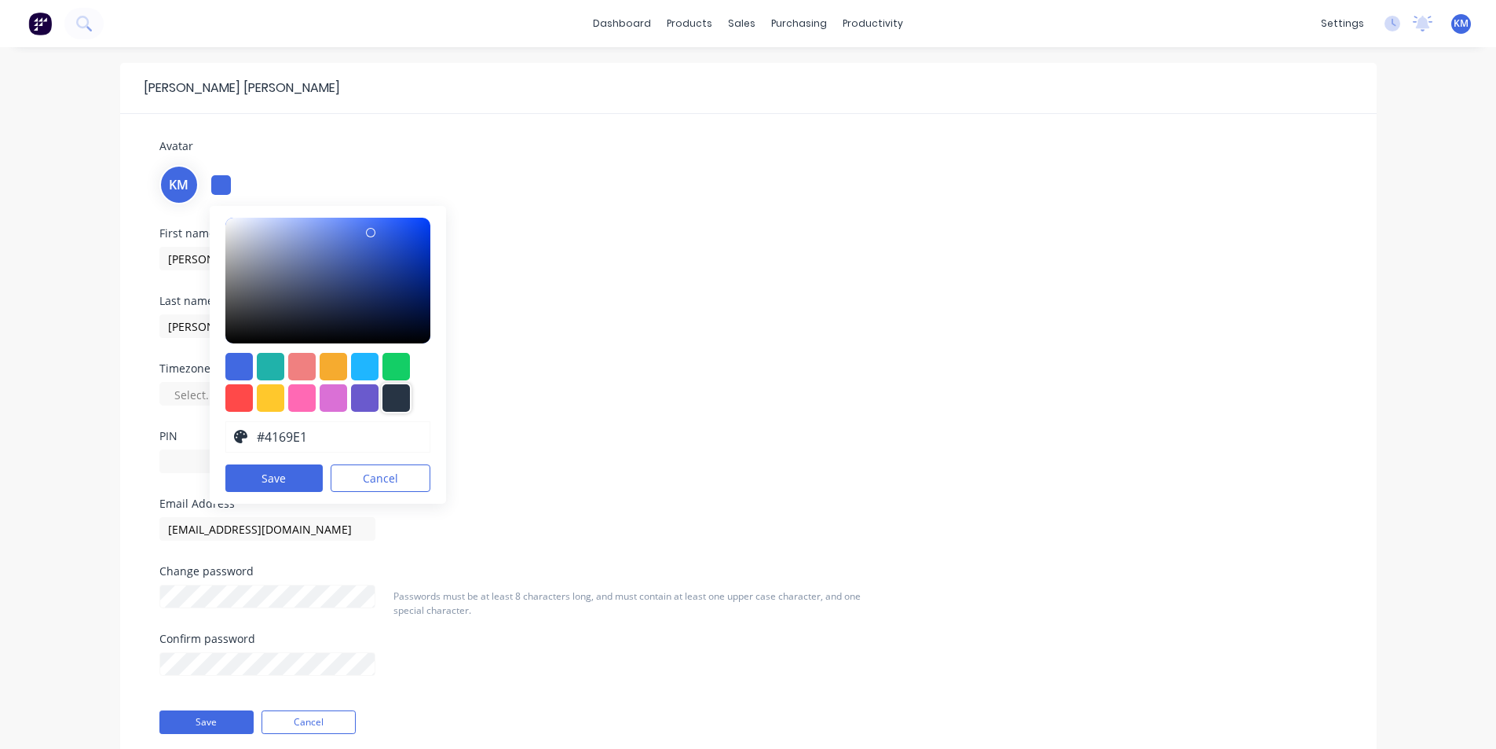
click at [394, 392] on div at bounding box center [396, 397] width 27 height 27
type input "#273444"
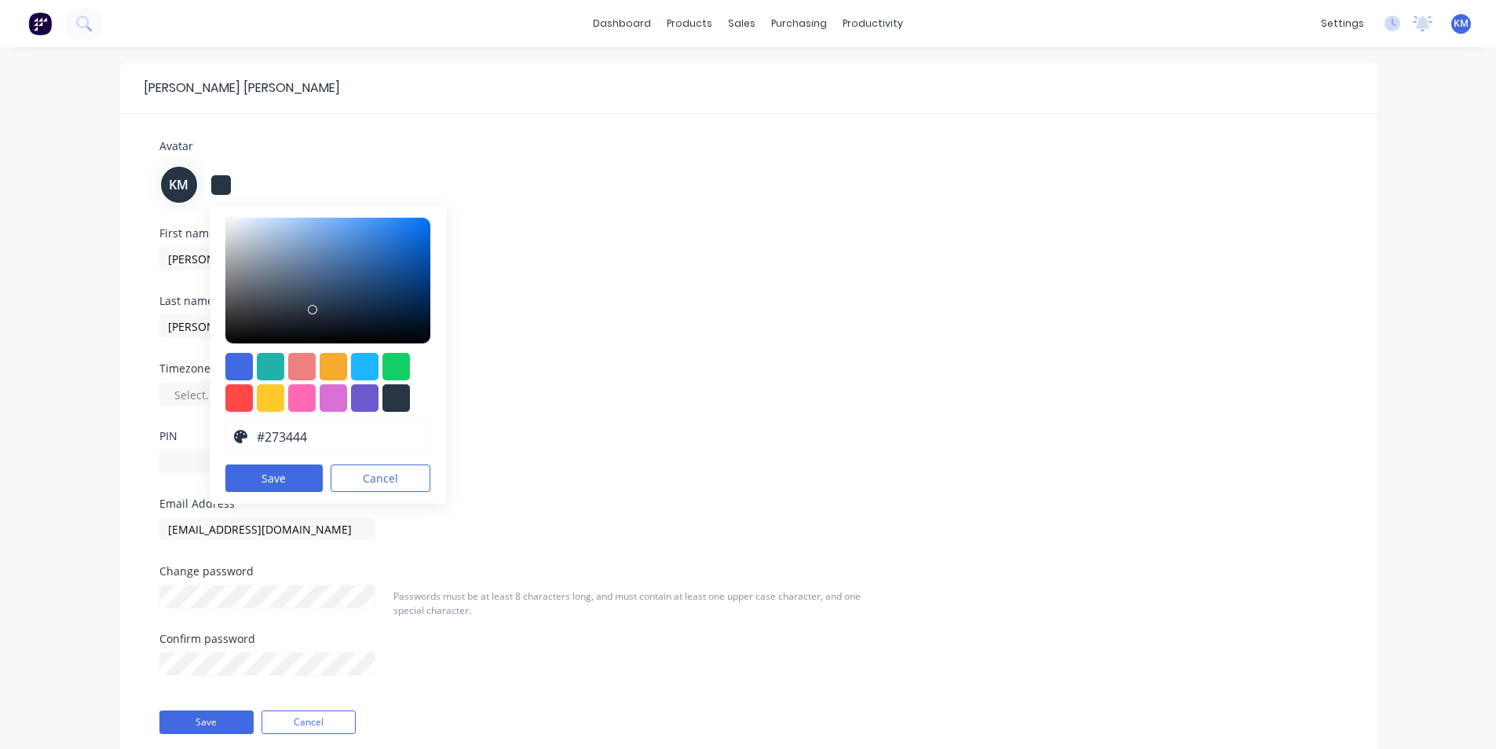
click at [293, 475] on button "Save" at bounding box center [274, 477] width 98 height 27
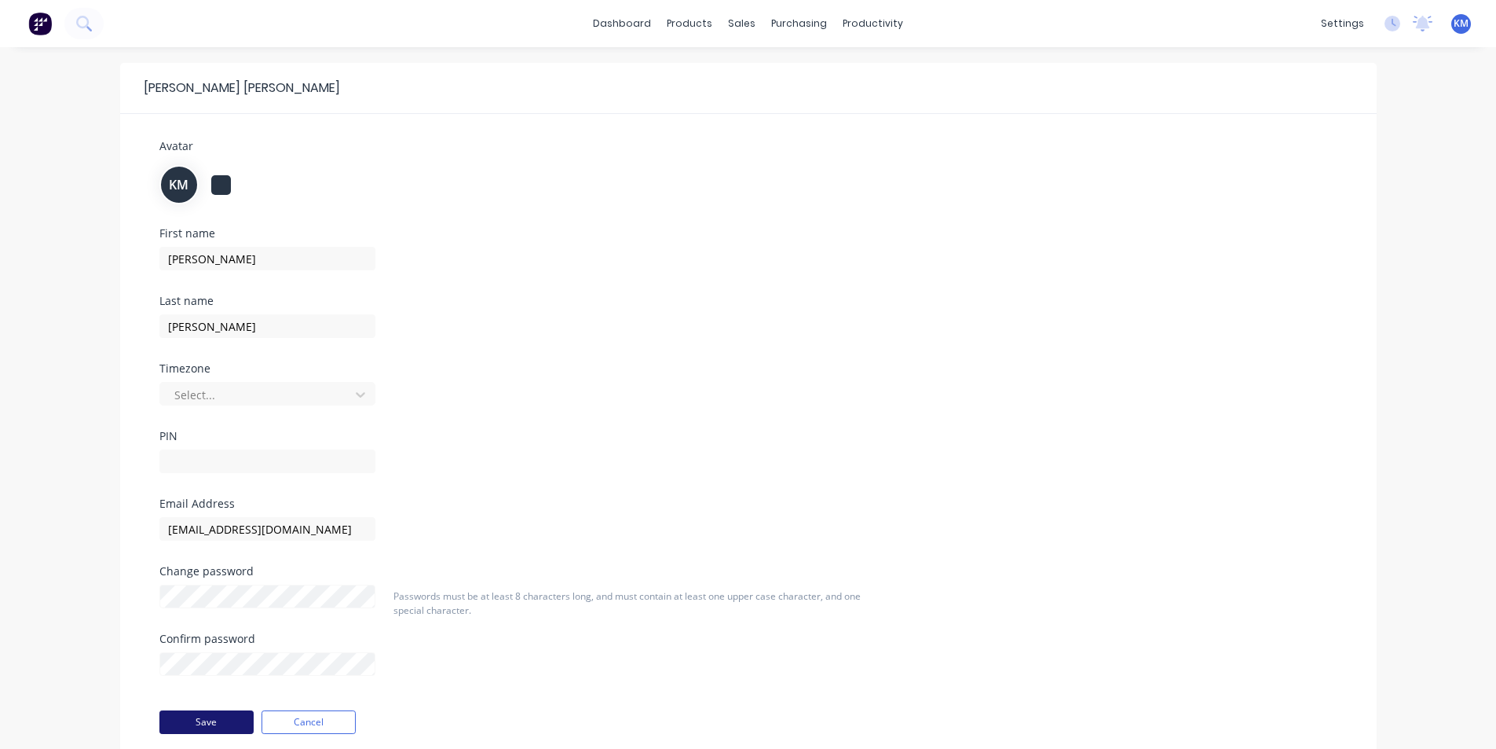
click at [174, 724] on button "Save" at bounding box center [206, 722] width 94 height 24
click at [228, 180] on div at bounding box center [221, 185] width 20 height 20
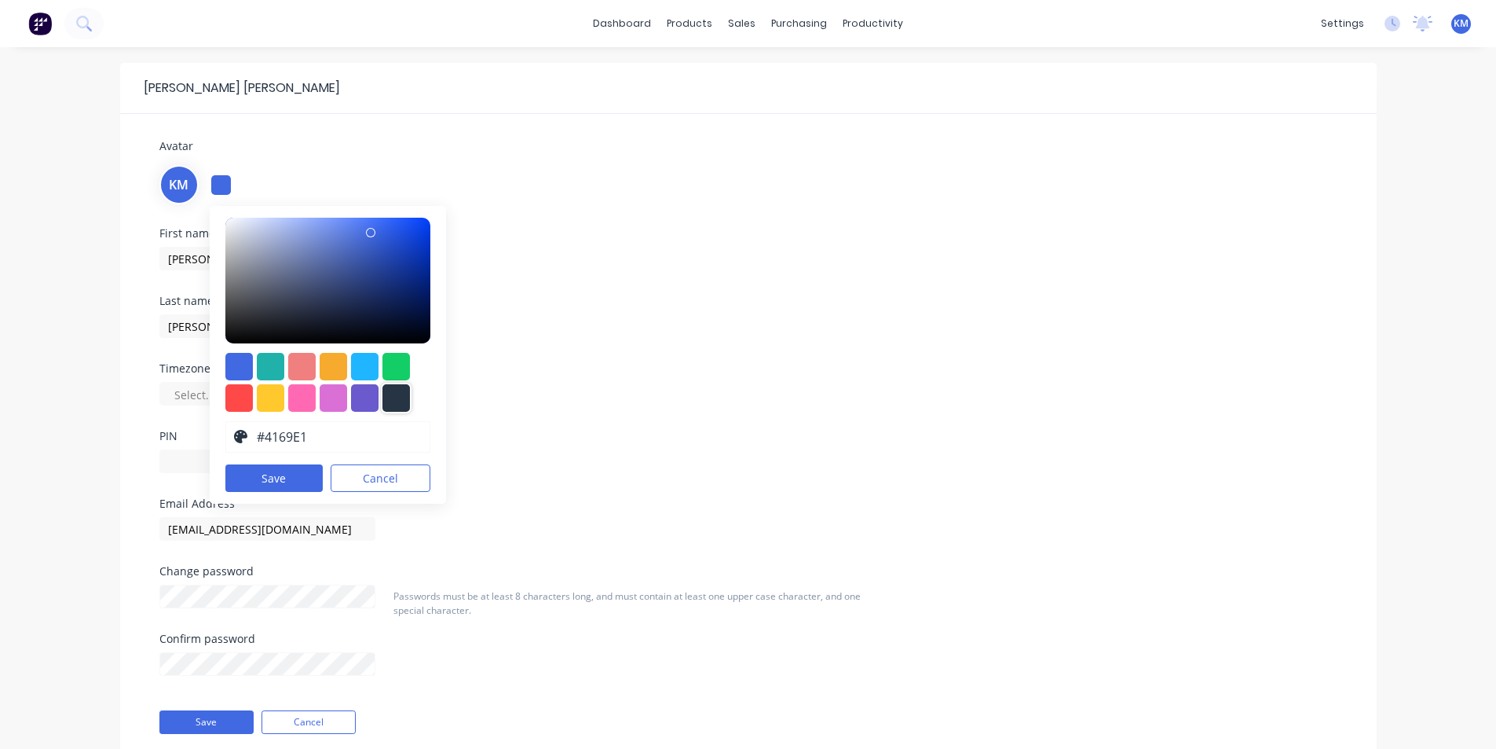
click at [404, 402] on div at bounding box center [396, 397] width 27 height 27
type input "#273444"
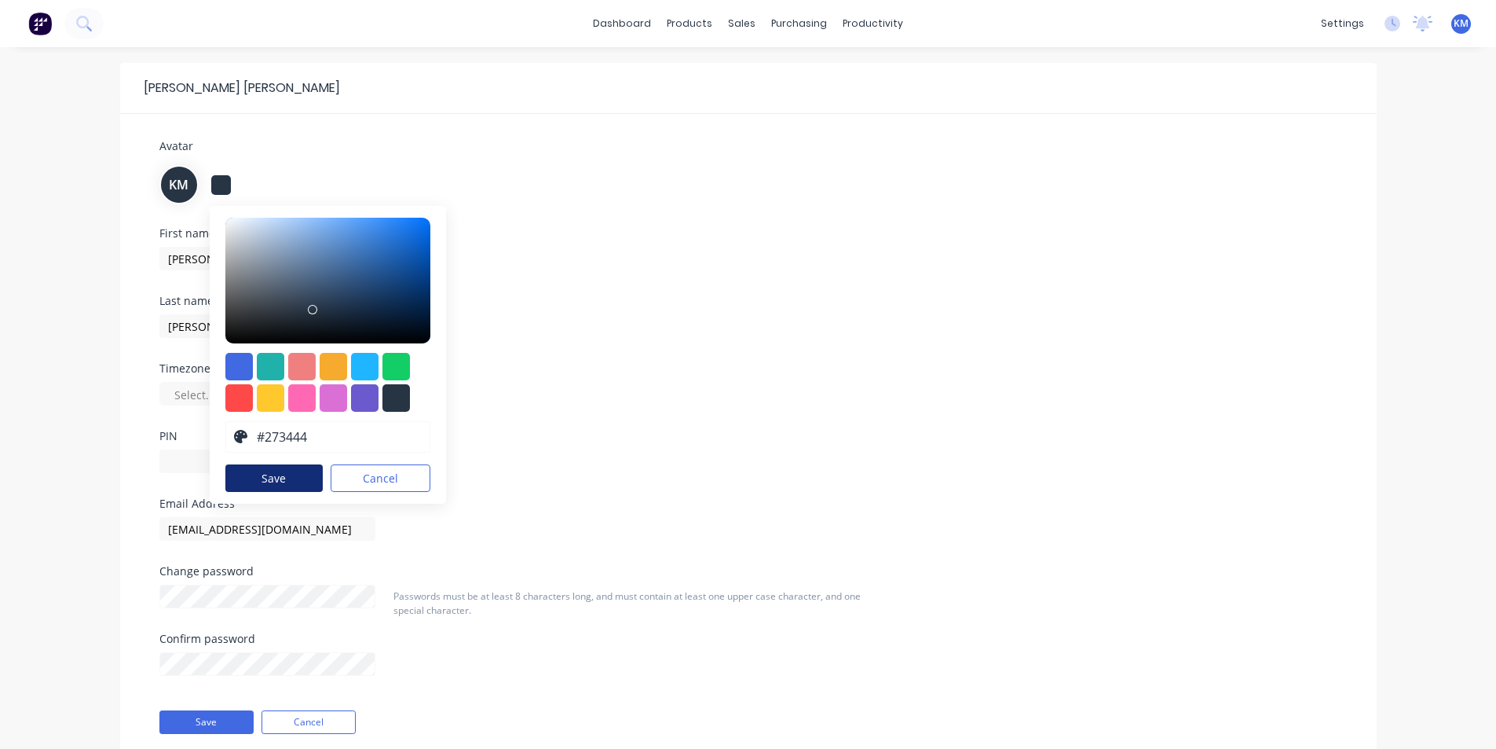
click at [295, 484] on button "Save" at bounding box center [274, 477] width 98 height 27
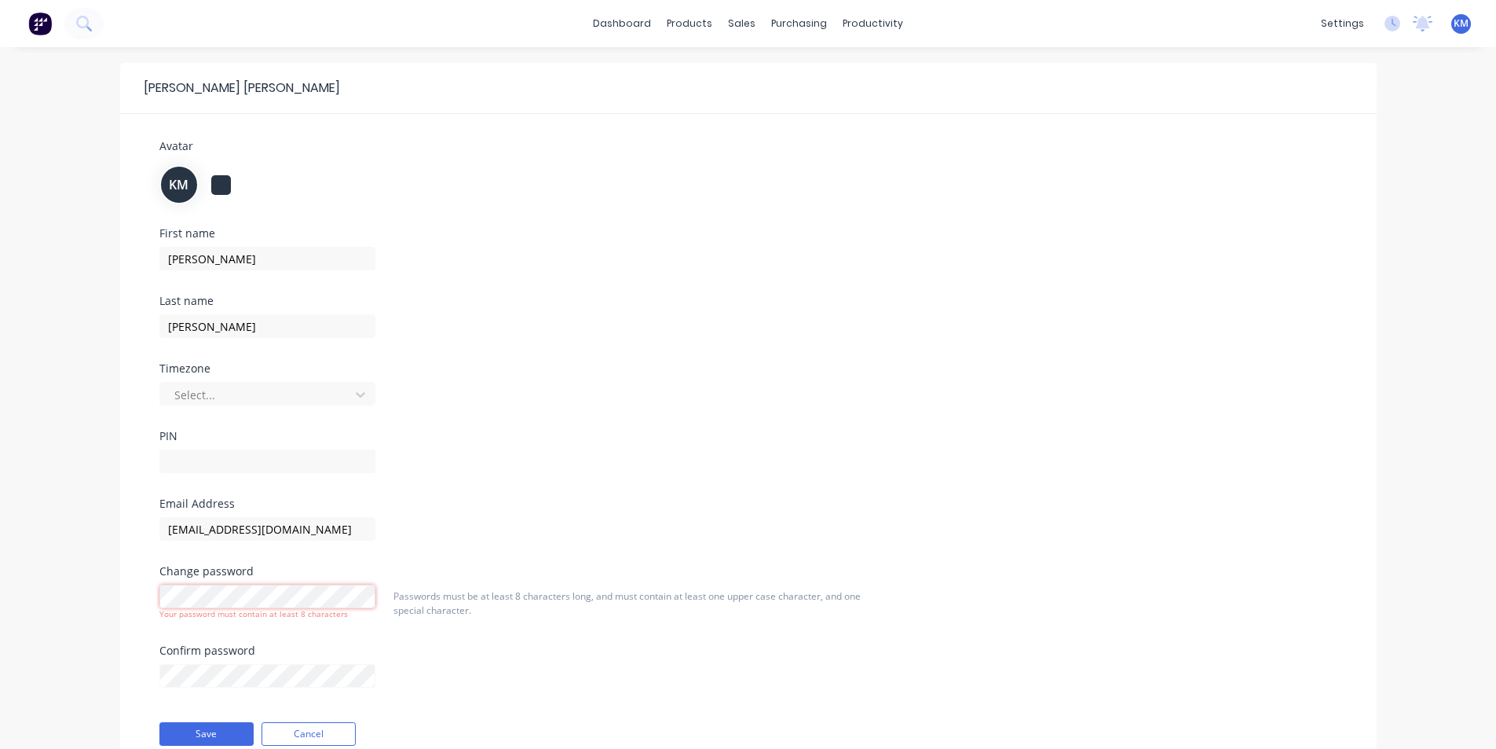
click at [140, 607] on div "Avatar KM First name kevin Last name mcdonald Timezone Select... PIN Email Addr…" at bounding box center [748, 433] width 1257 height 639
click at [190, 727] on button "Save" at bounding box center [206, 734] width 94 height 24
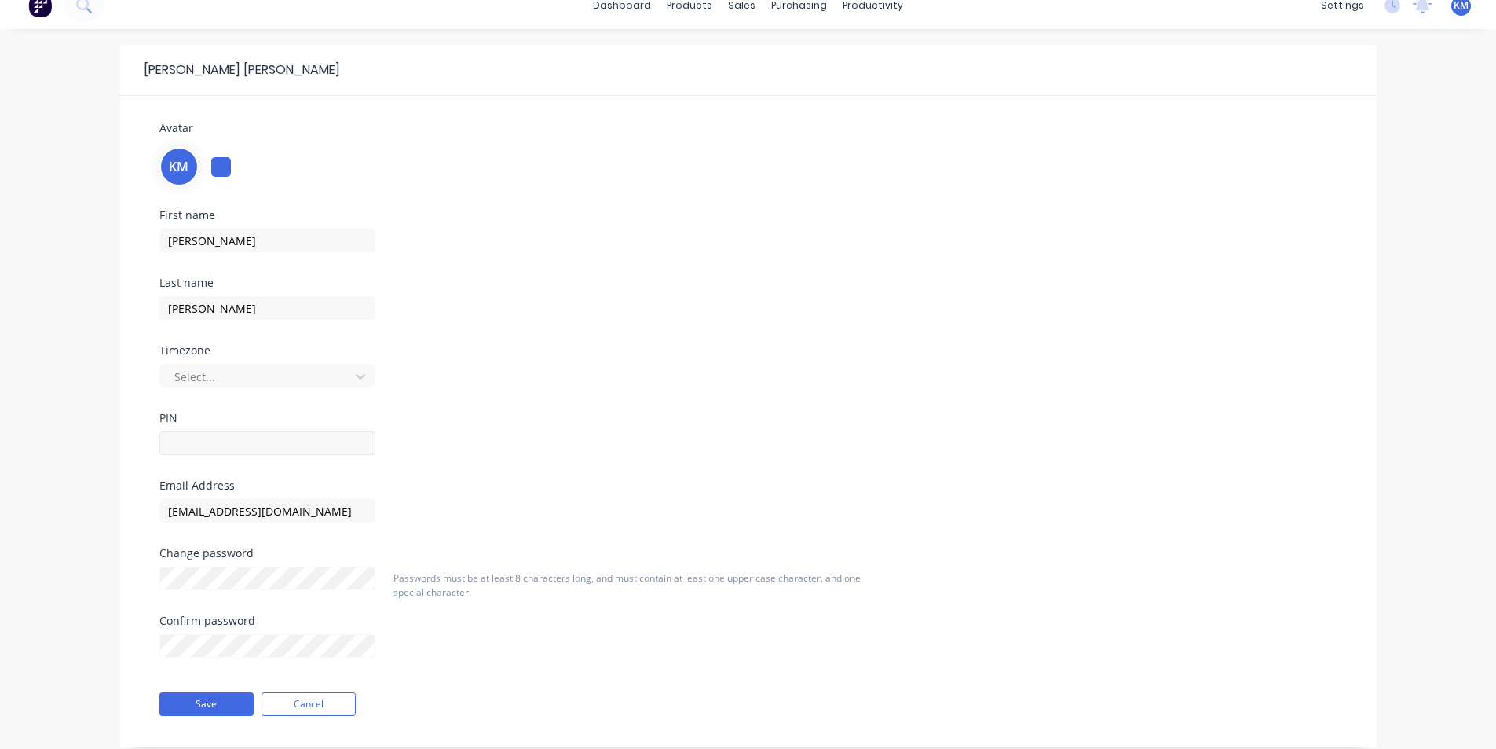
scroll to position [5, 0]
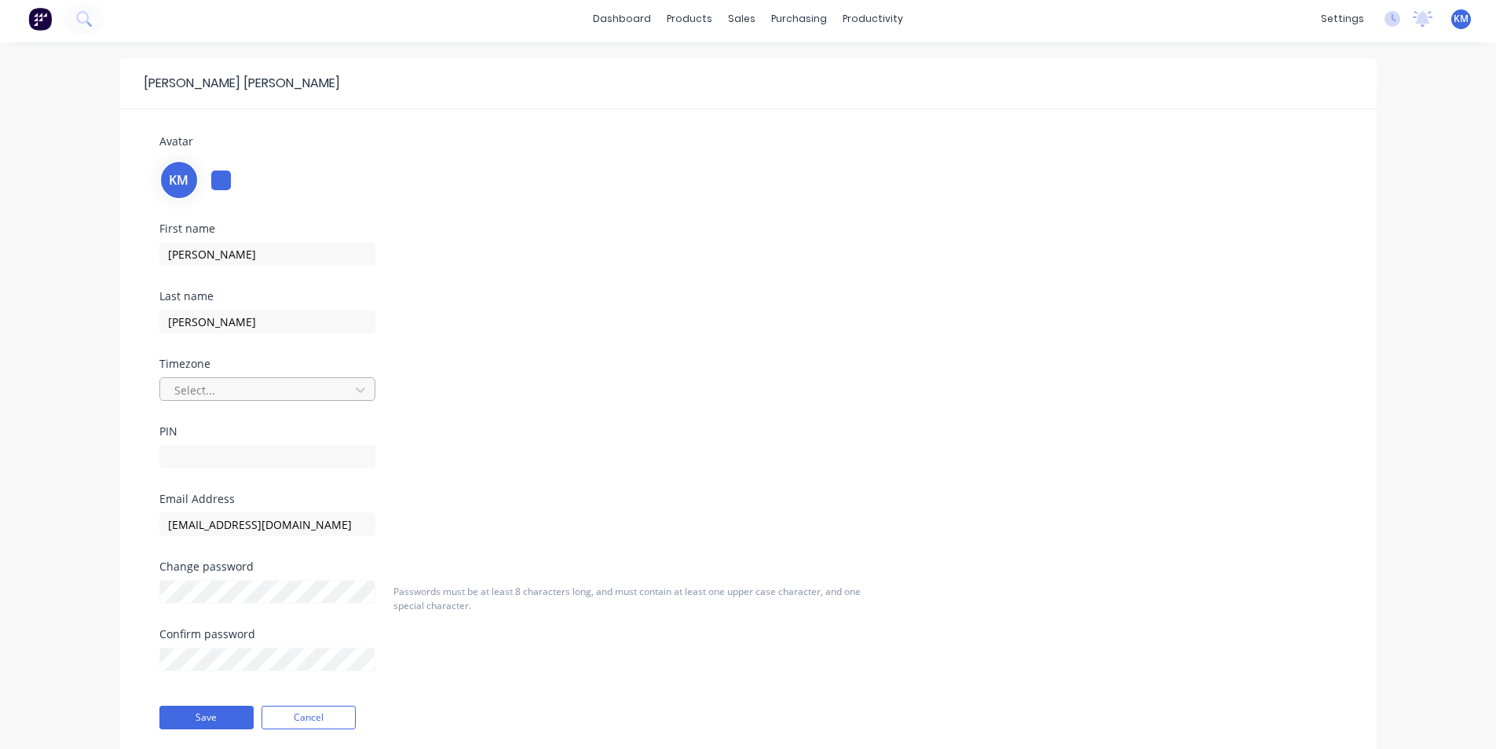
click at [223, 396] on div at bounding box center [257, 390] width 169 height 20
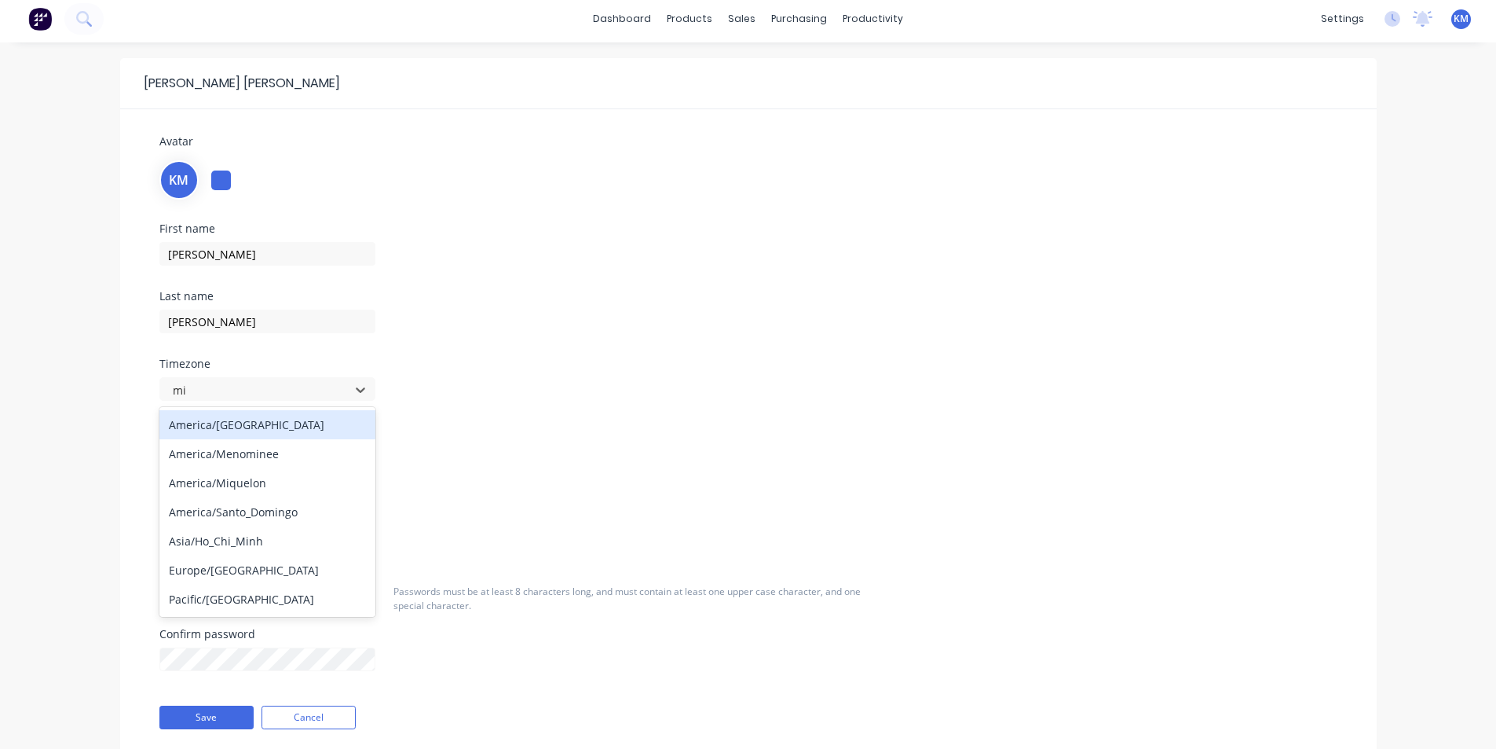
type input "mil"
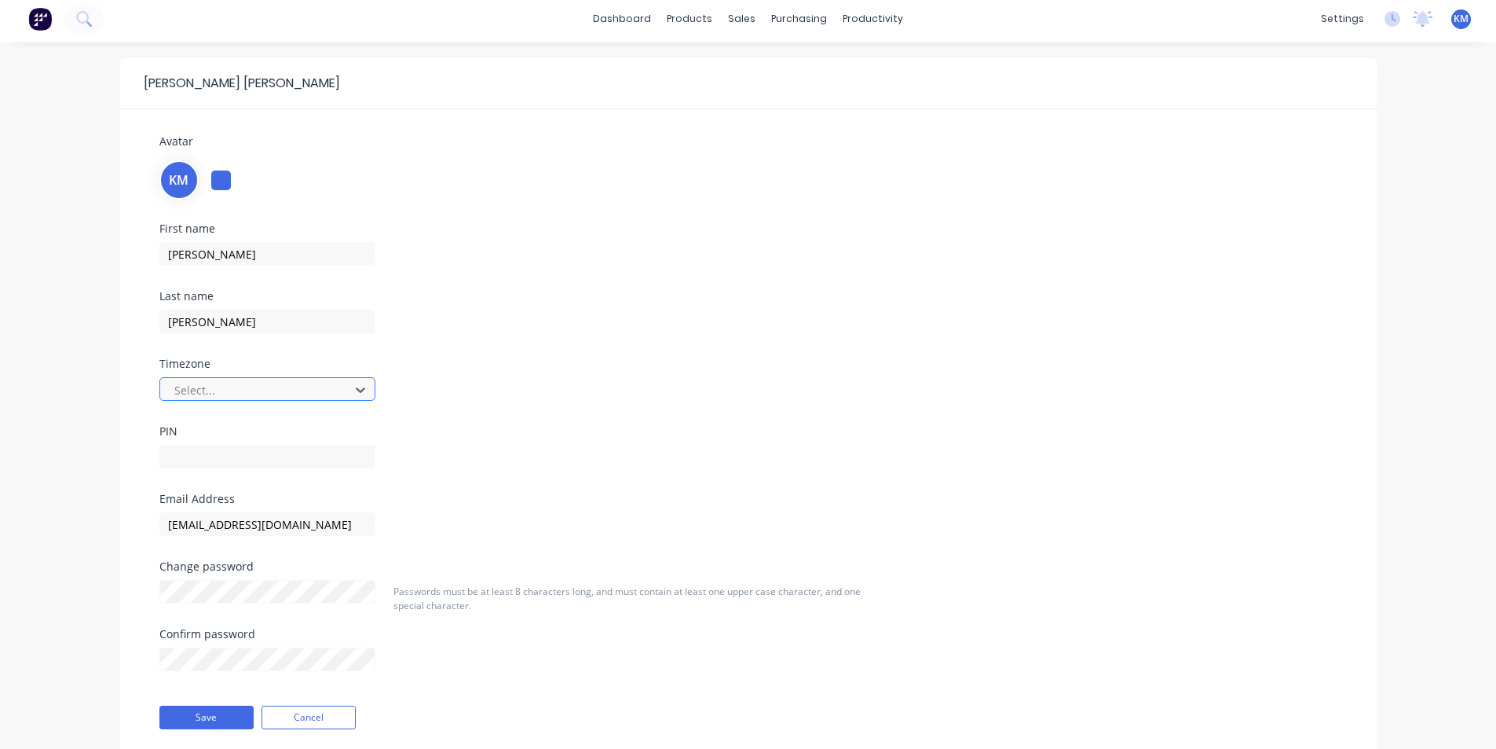
click at [330, 390] on div at bounding box center [257, 390] width 169 height 20
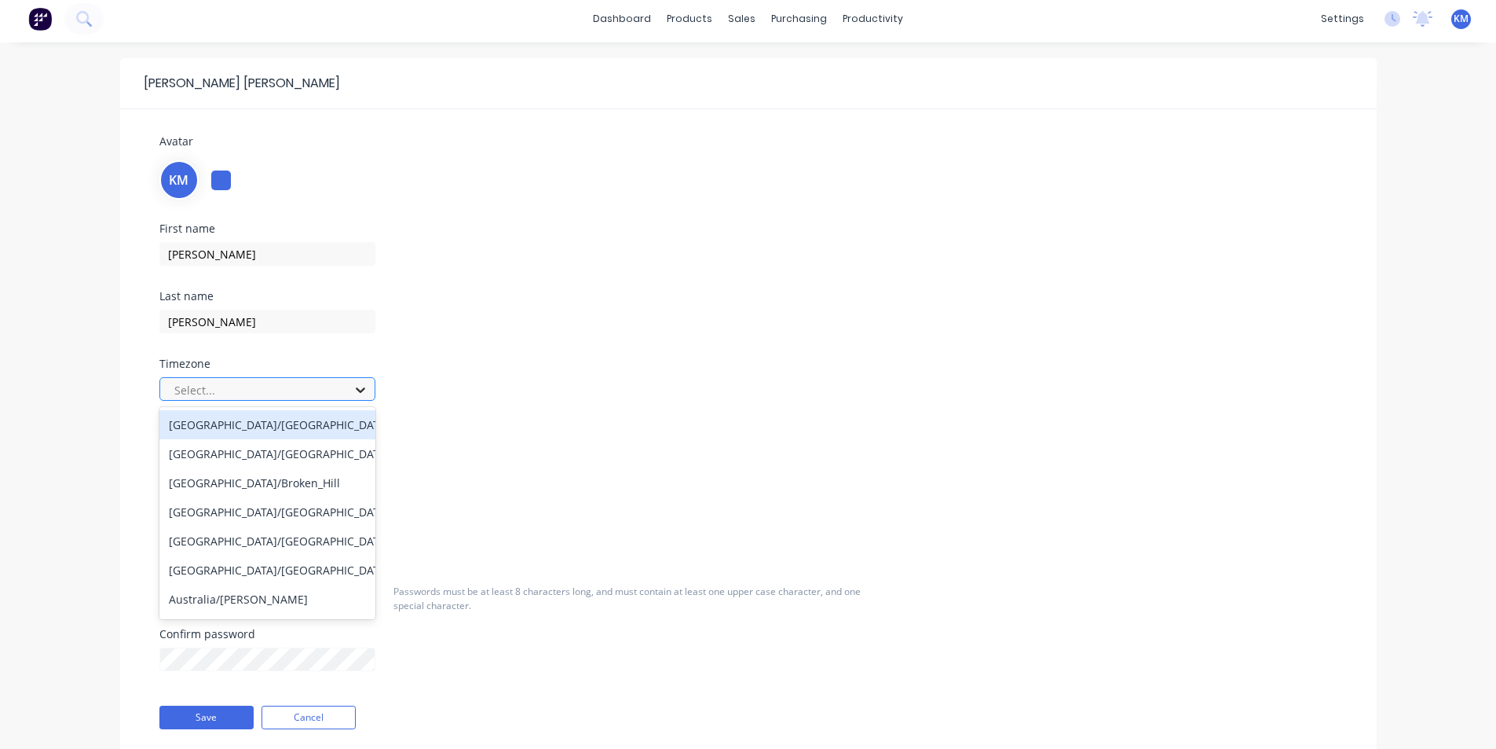
click at [371, 387] on div at bounding box center [360, 389] width 28 height 25
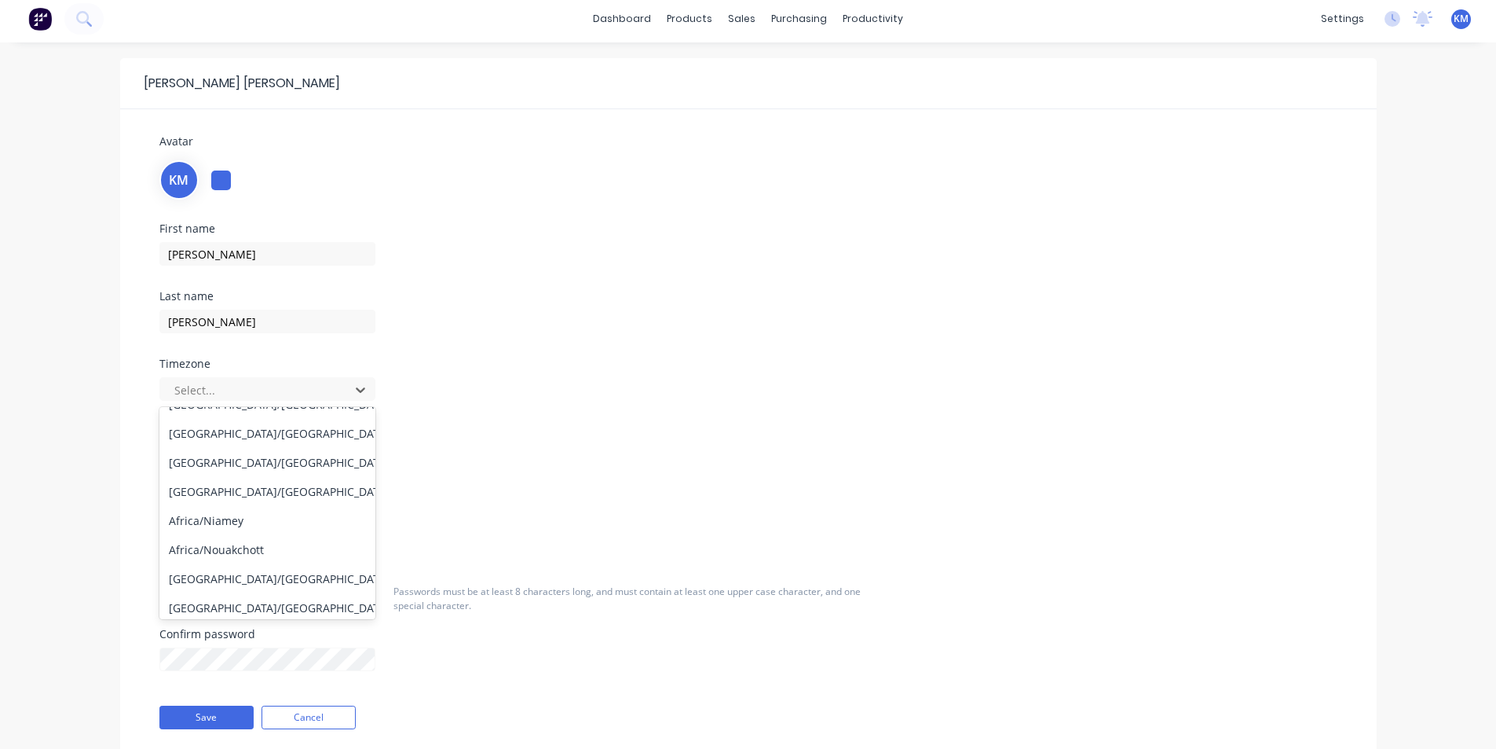
scroll to position [5713, 0]
drag, startPoint x: 739, startPoint y: 394, endPoint x: 727, endPoint y: 389, distance: 13.0
click at [750, 394] on div "First name kevin Last name mcdonald Timezone 432 results available. Use Up and …" at bounding box center [749, 358] width 1202 height 270
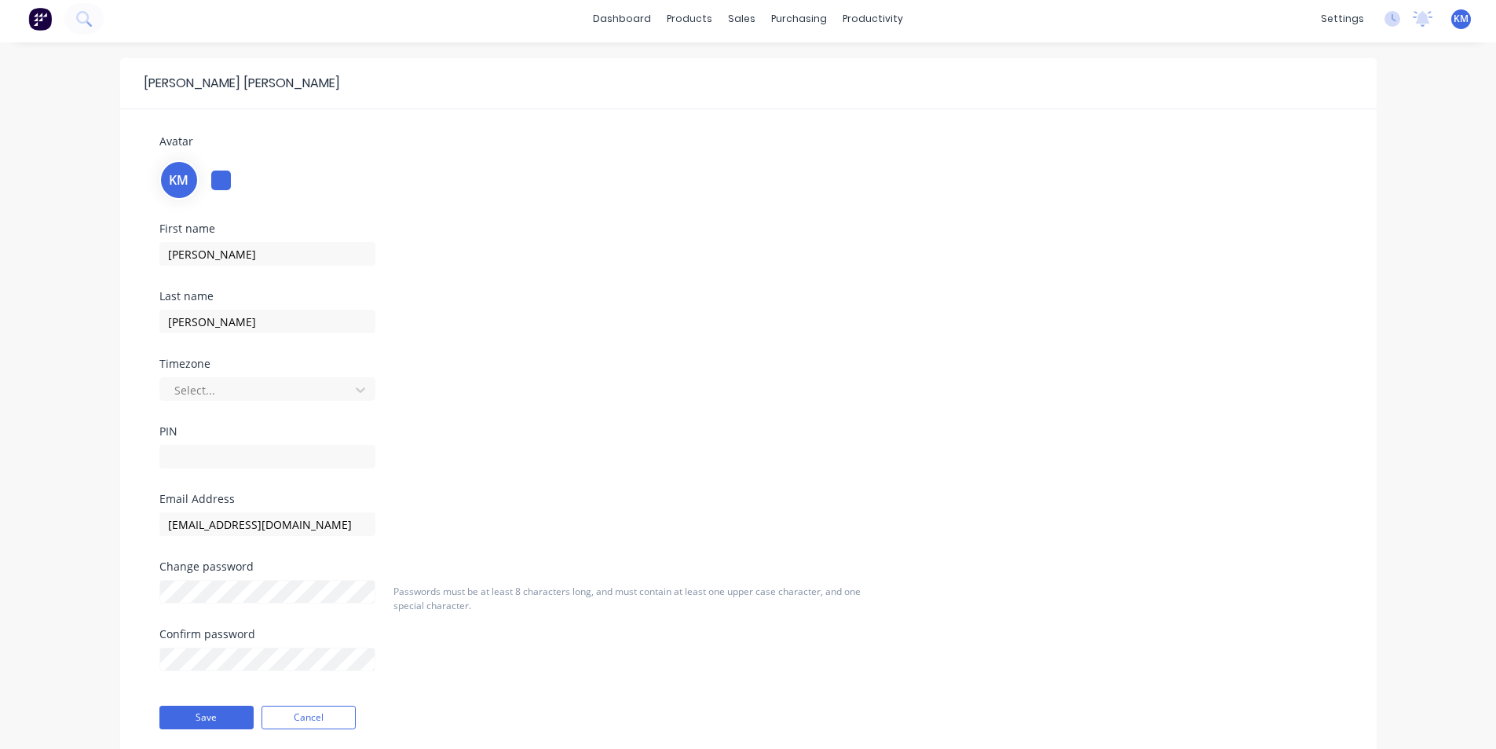
scroll to position [0, 0]
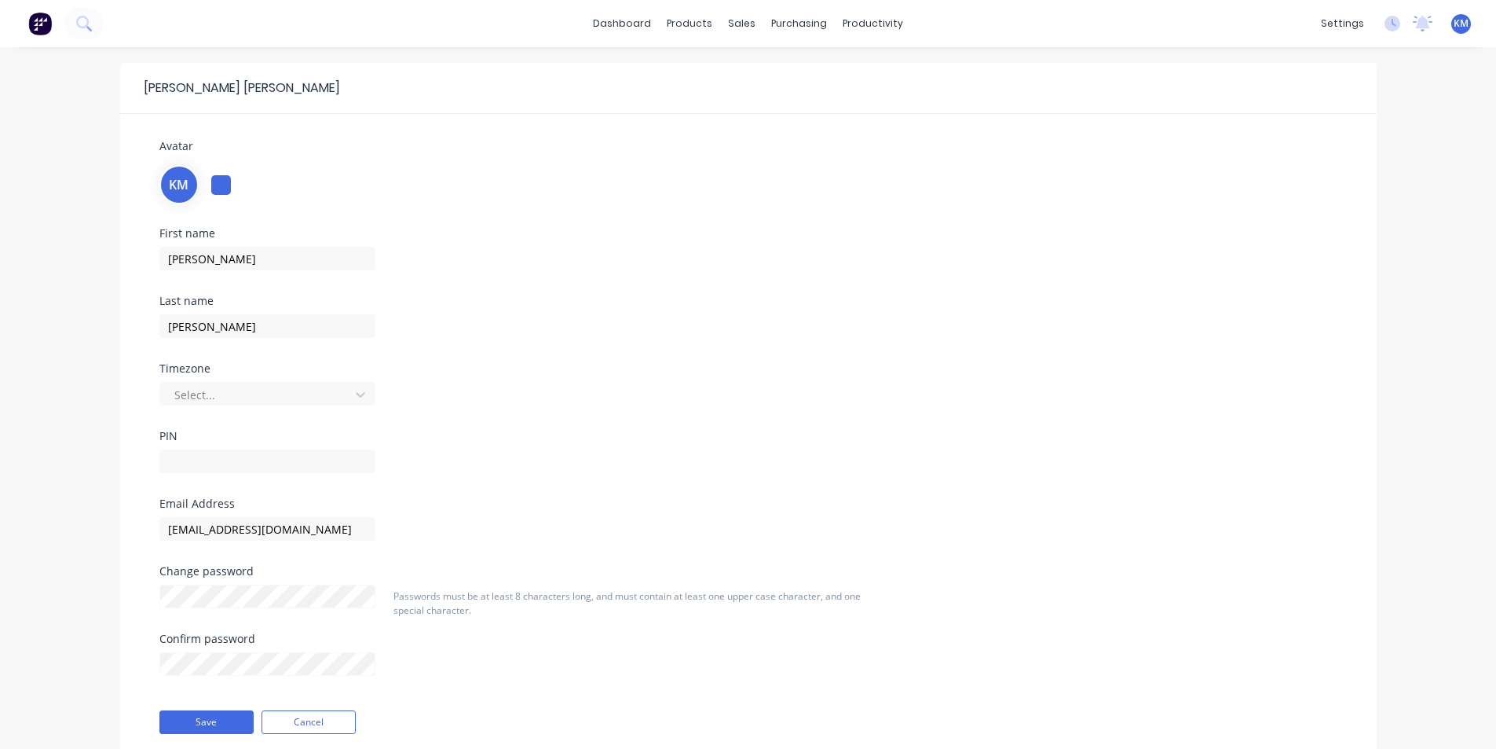
click at [220, 189] on div at bounding box center [221, 185] width 20 height 20
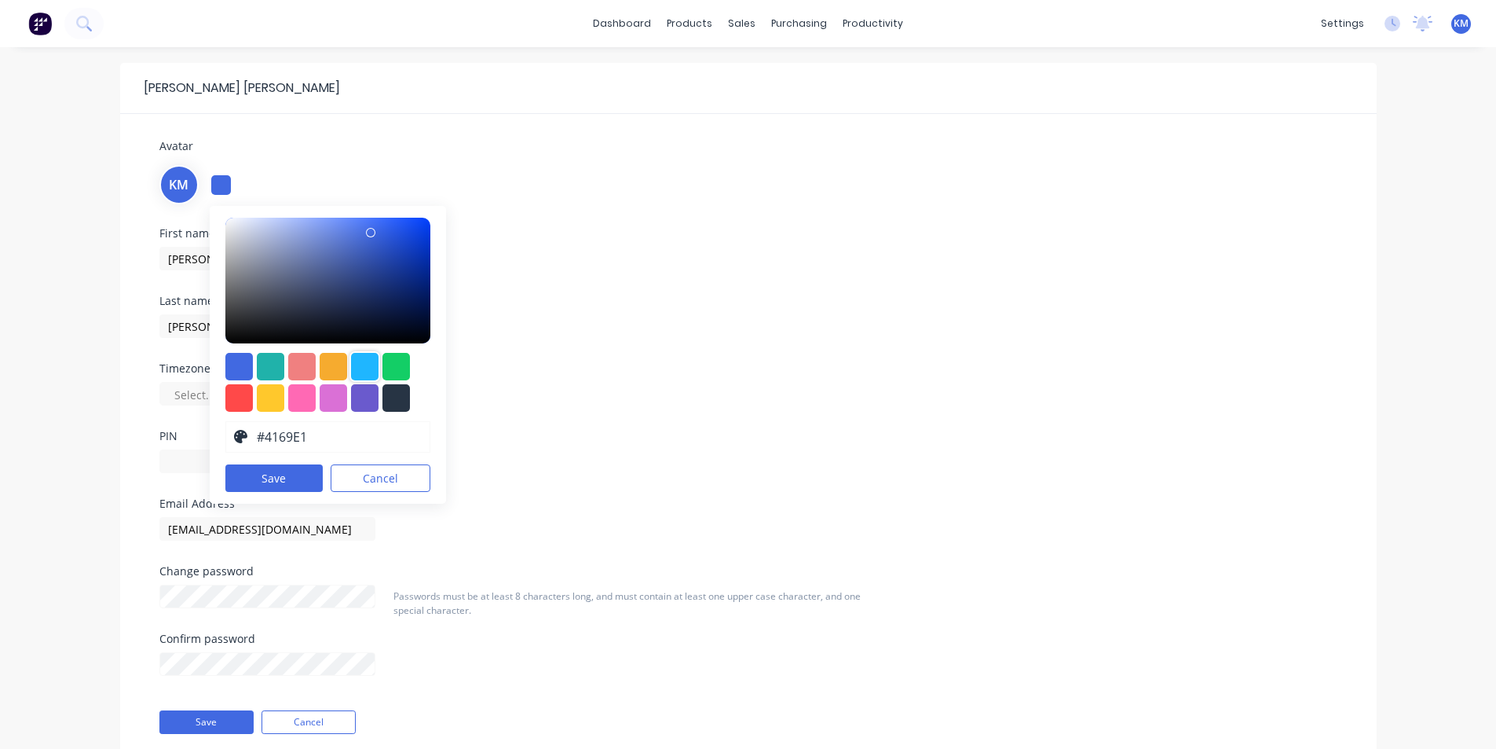
click at [364, 360] on div at bounding box center [364, 366] width 27 height 27
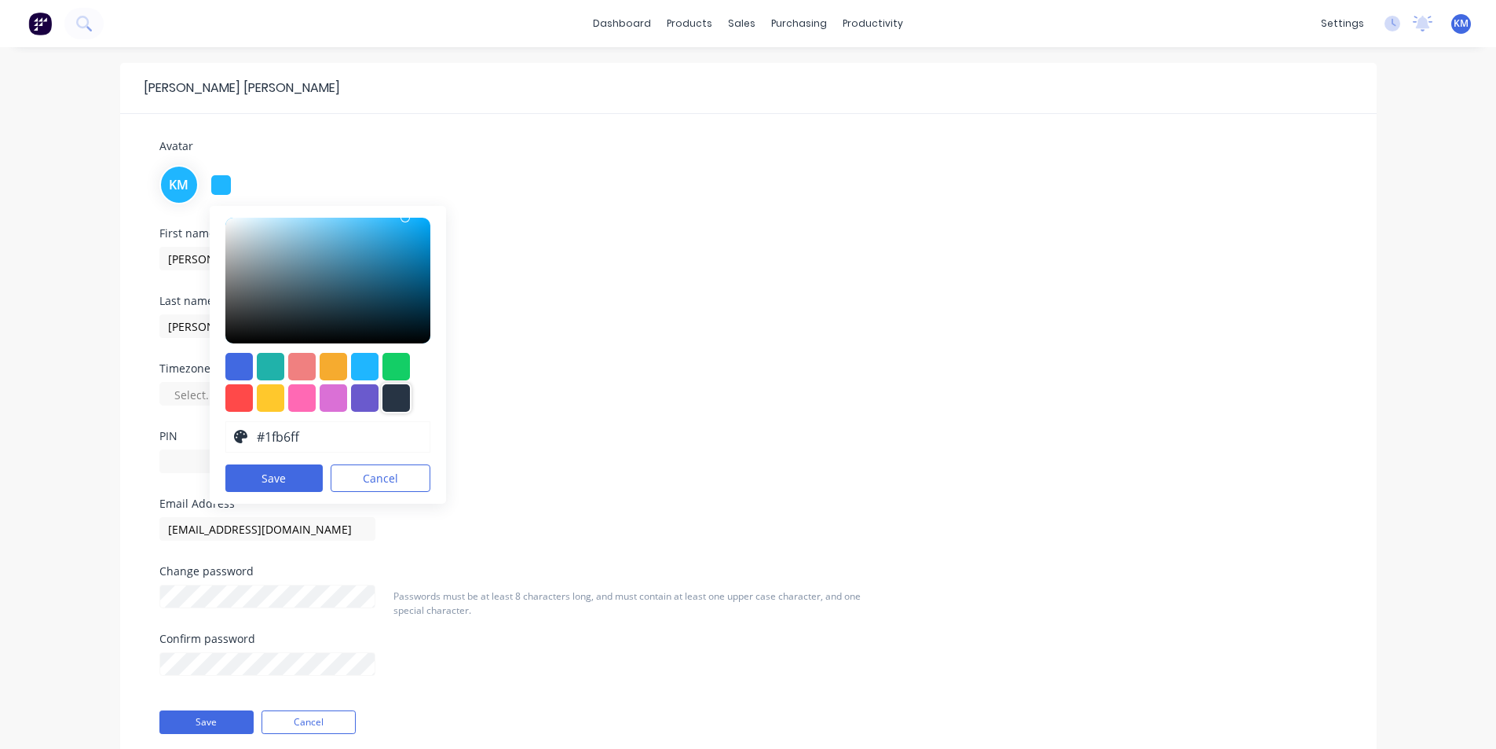
click at [387, 394] on div at bounding box center [396, 397] width 27 height 27
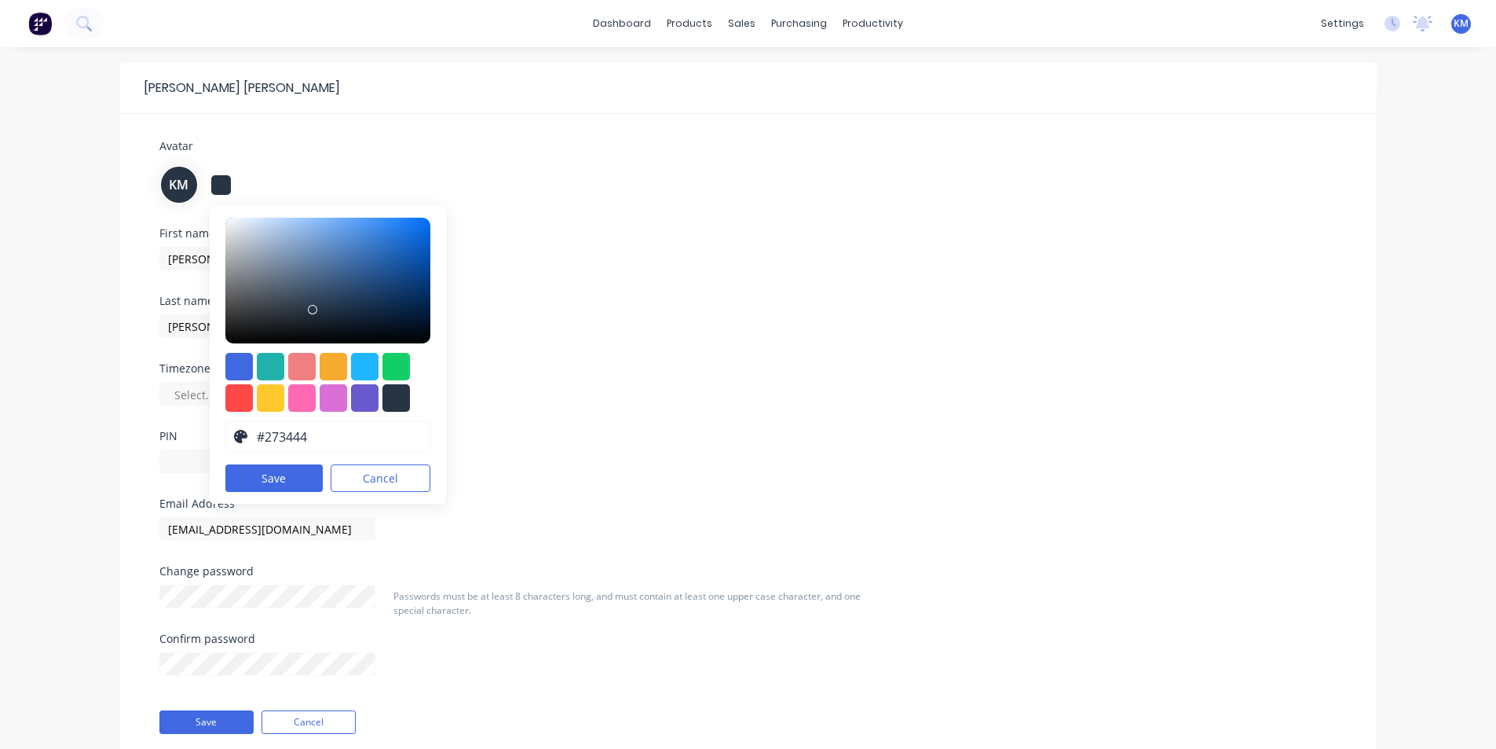
drag, startPoint x: 330, startPoint y: 438, endPoint x: 243, endPoint y: 456, distance: 89.0
click at [243, 456] on div "#273444 hex #273444 Save Cancel" at bounding box center [328, 355] width 237 height 298
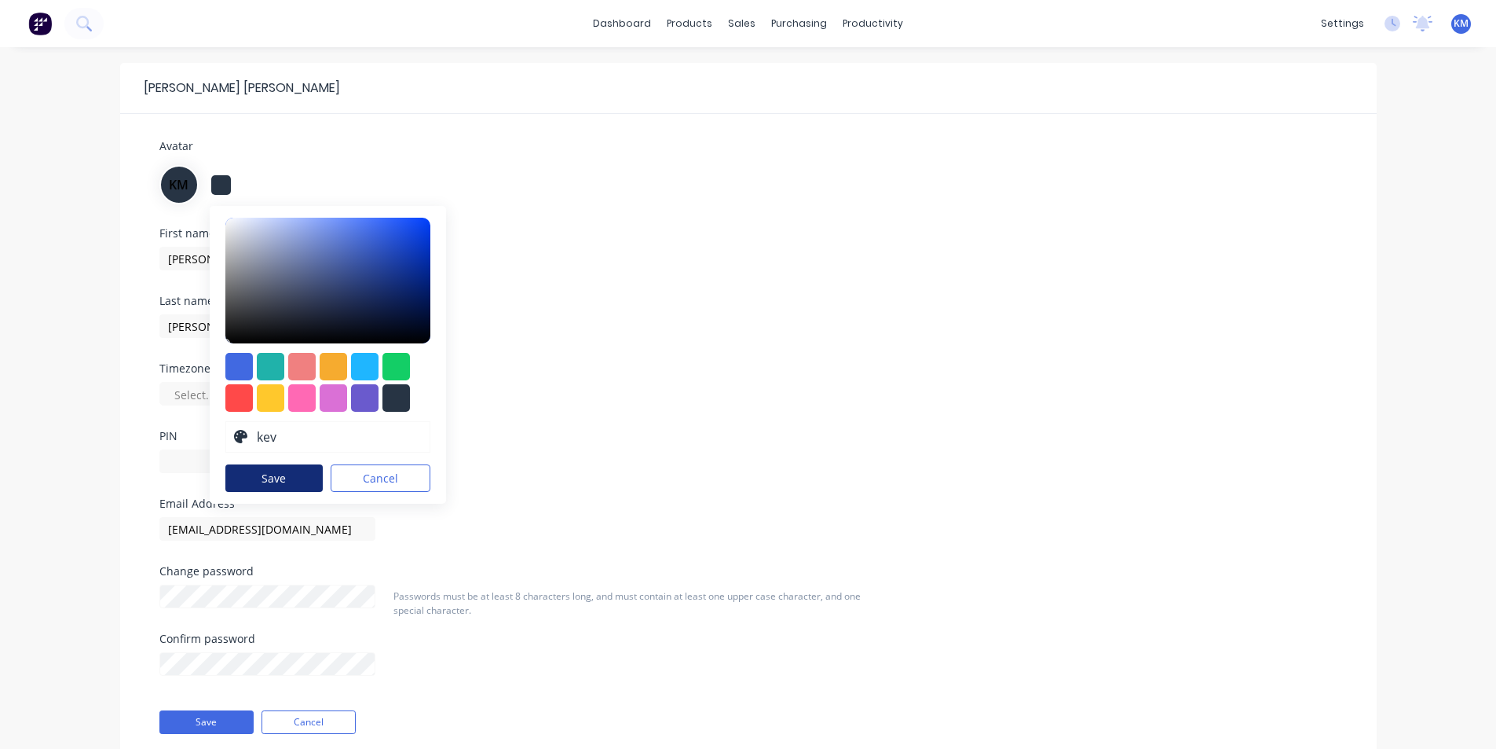
click at [281, 470] on button "Save" at bounding box center [274, 477] width 98 height 27
click at [288, 434] on input "kev" at bounding box center [338, 437] width 167 height 30
type input "kev 1"
click at [298, 489] on button "Save" at bounding box center [274, 477] width 98 height 27
click at [298, 478] on button "Save" at bounding box center [274, 477] width 98 height 27
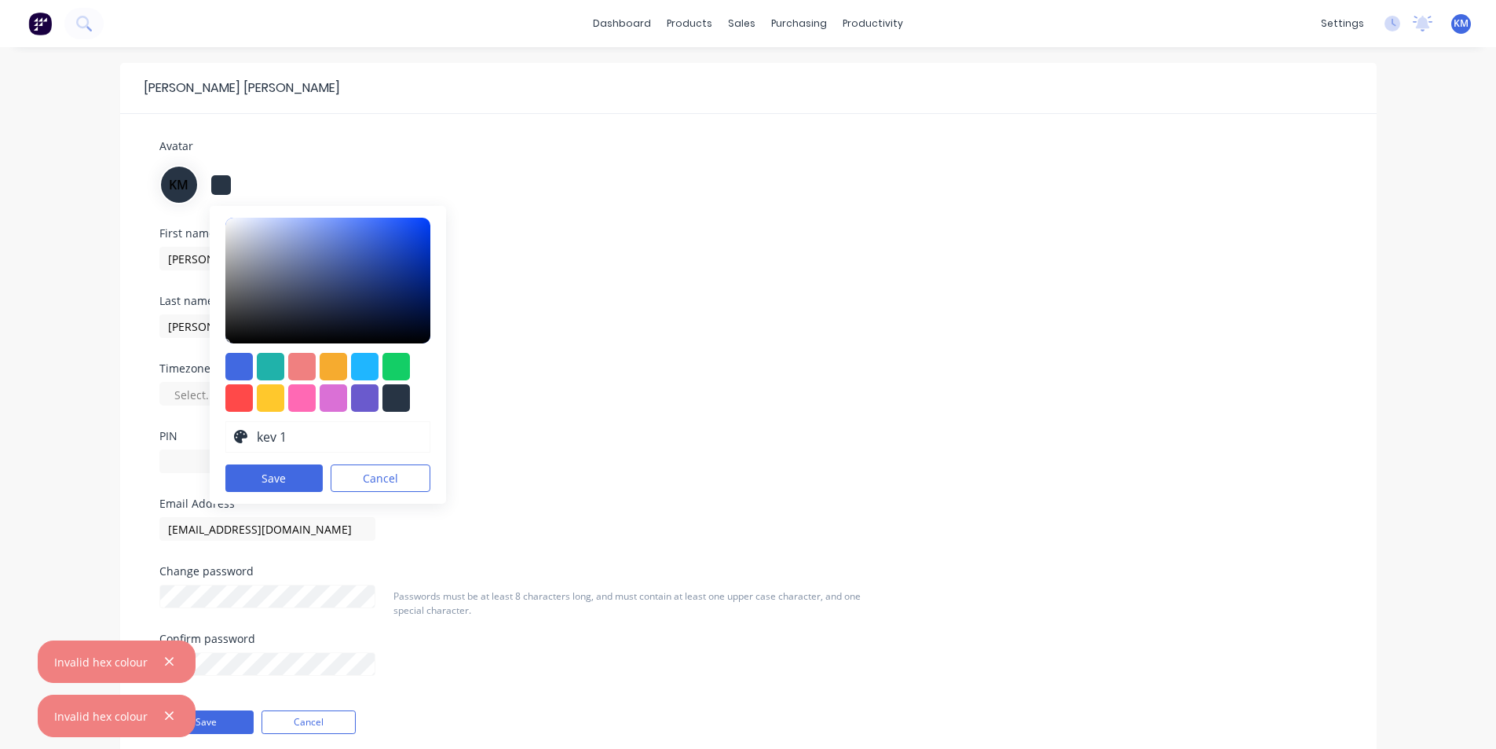
drag, startPoint x: 299, startPoint y: 437, endPoint x: 233, endPoint y: 437, distance: 66.0
click at [233, 437] on div "kev 1" at bounding box center [328, 436] width 206 height 31
click at [353, 434] on input "text" at bounding box center [338, 437] width 167 height 30
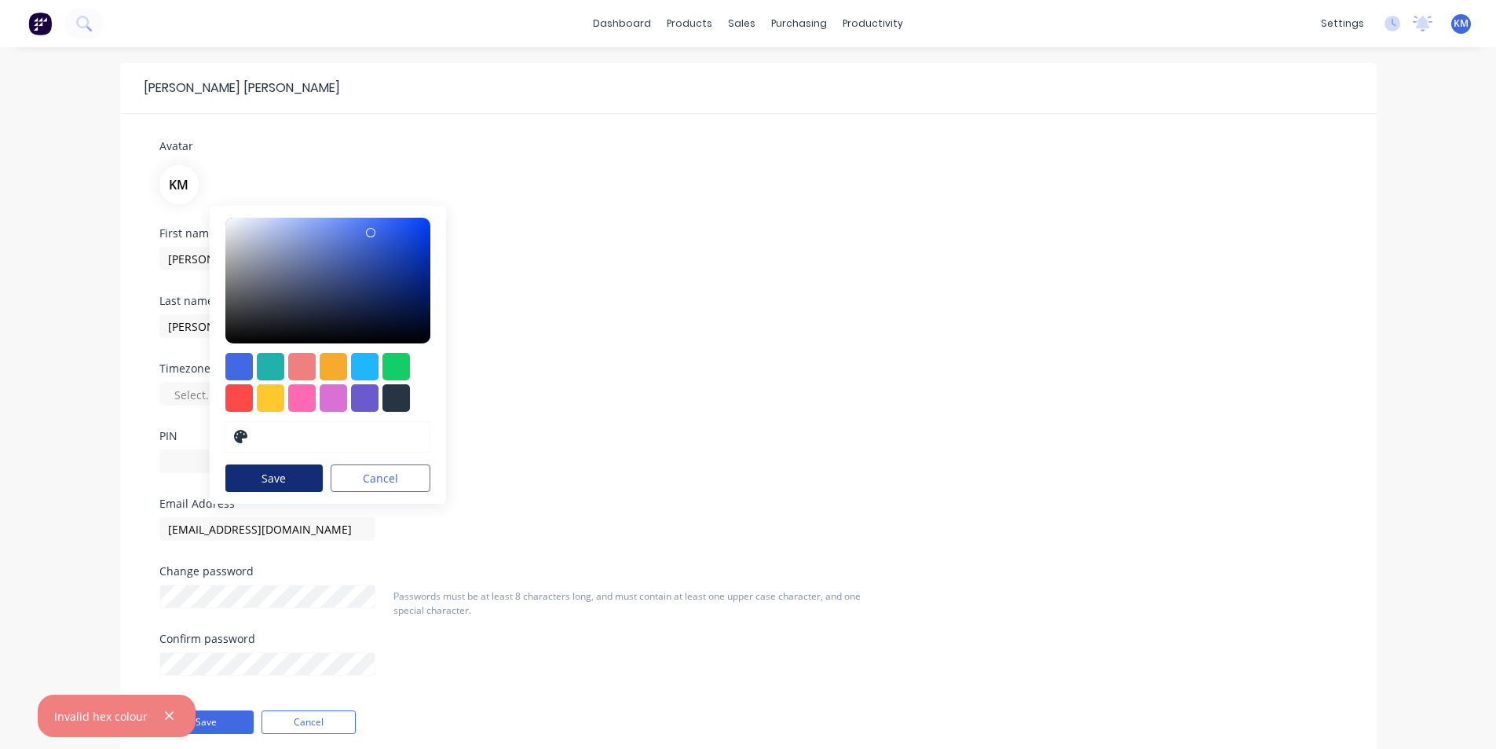
click at [271, 473] on button "Save" at bounding box center [274, 477] width 98 height 27
click at [304, 441] on input "text" at bounding box center [338, 437] width 167 height 30
click at [399, 399] on div at bounding box center [396, 397] width 27 height 27
type input "#273444"
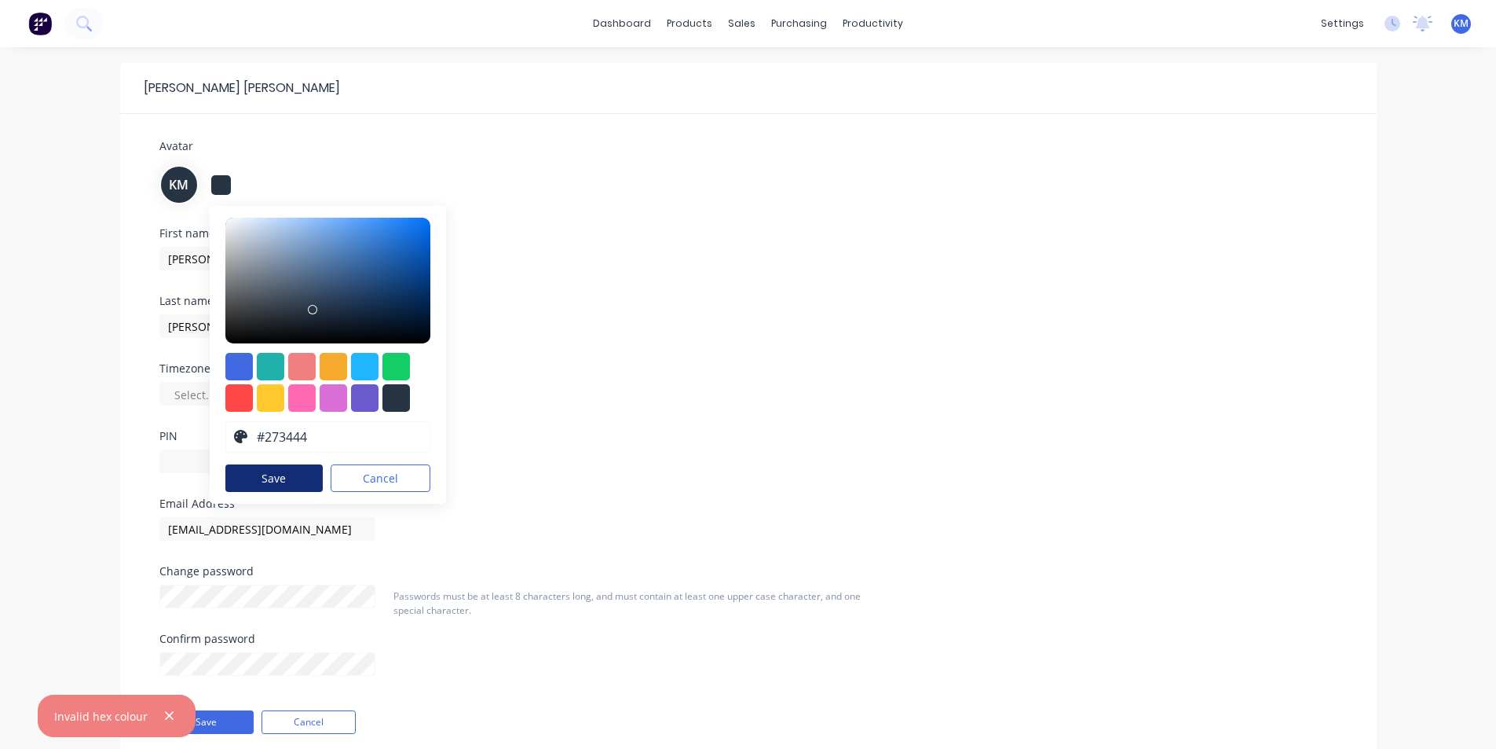
click at [290, 467] on button "Save" at bounding box center [274, 477] width 98 height 27
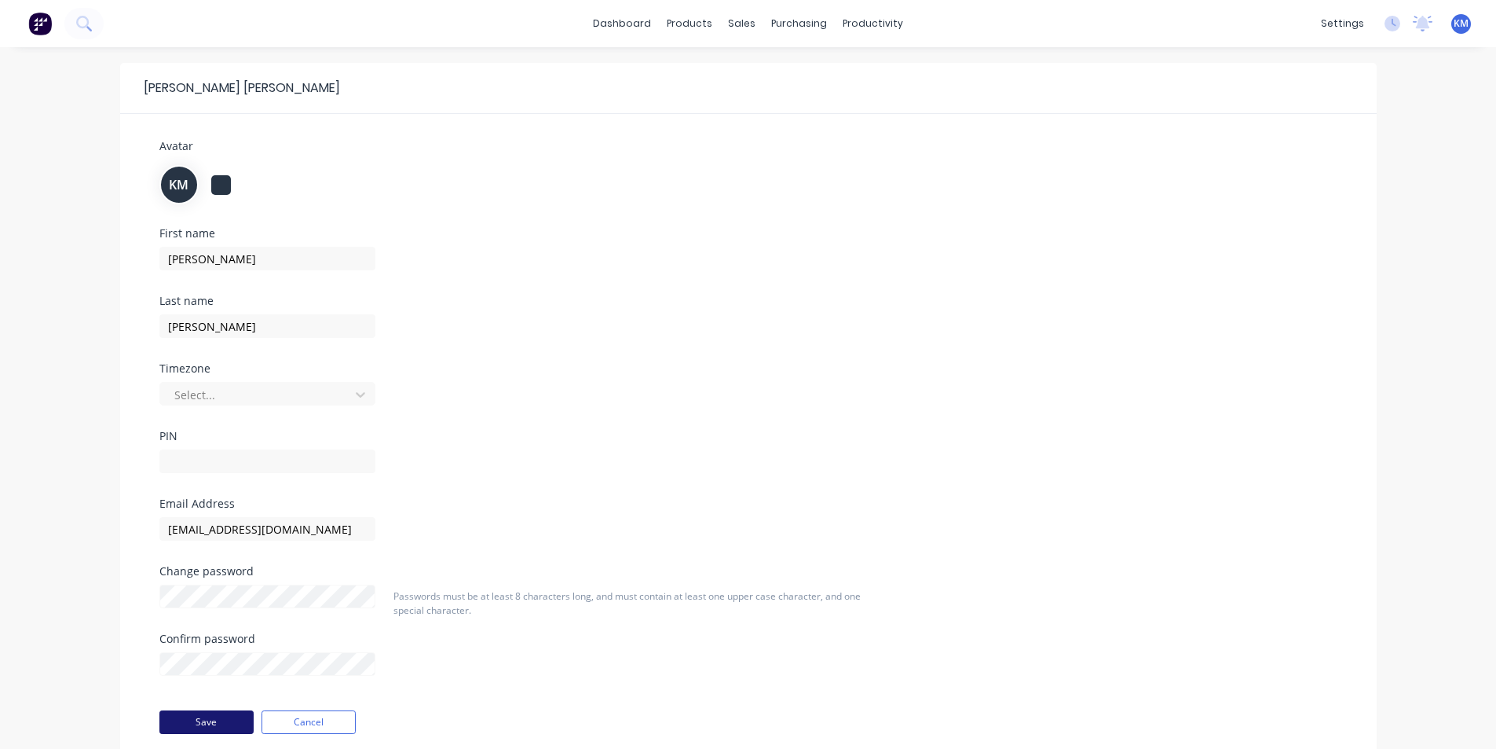
click at [238, 723] on button "Save" at bounding box center [206, 722] width 94 height 24
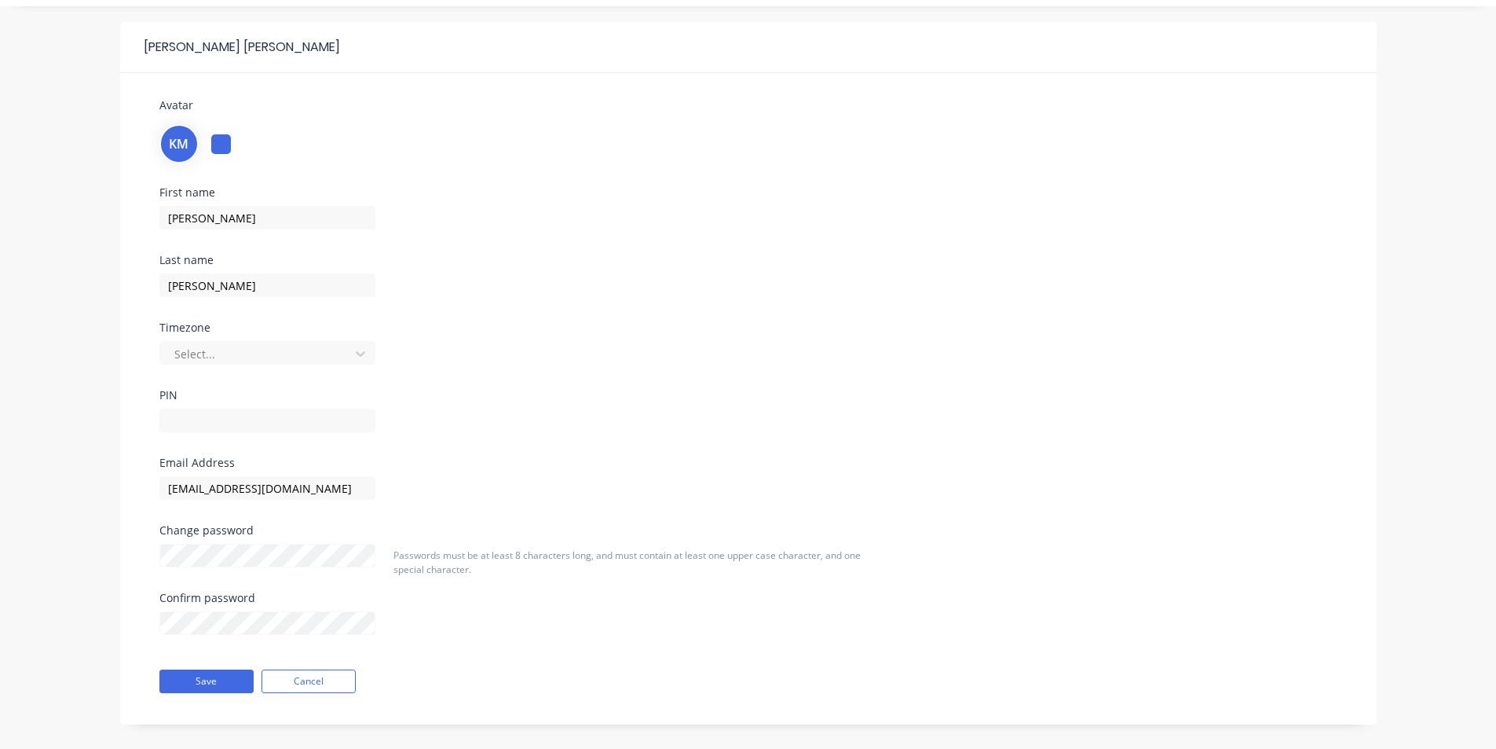
scroll to position [56, 0]
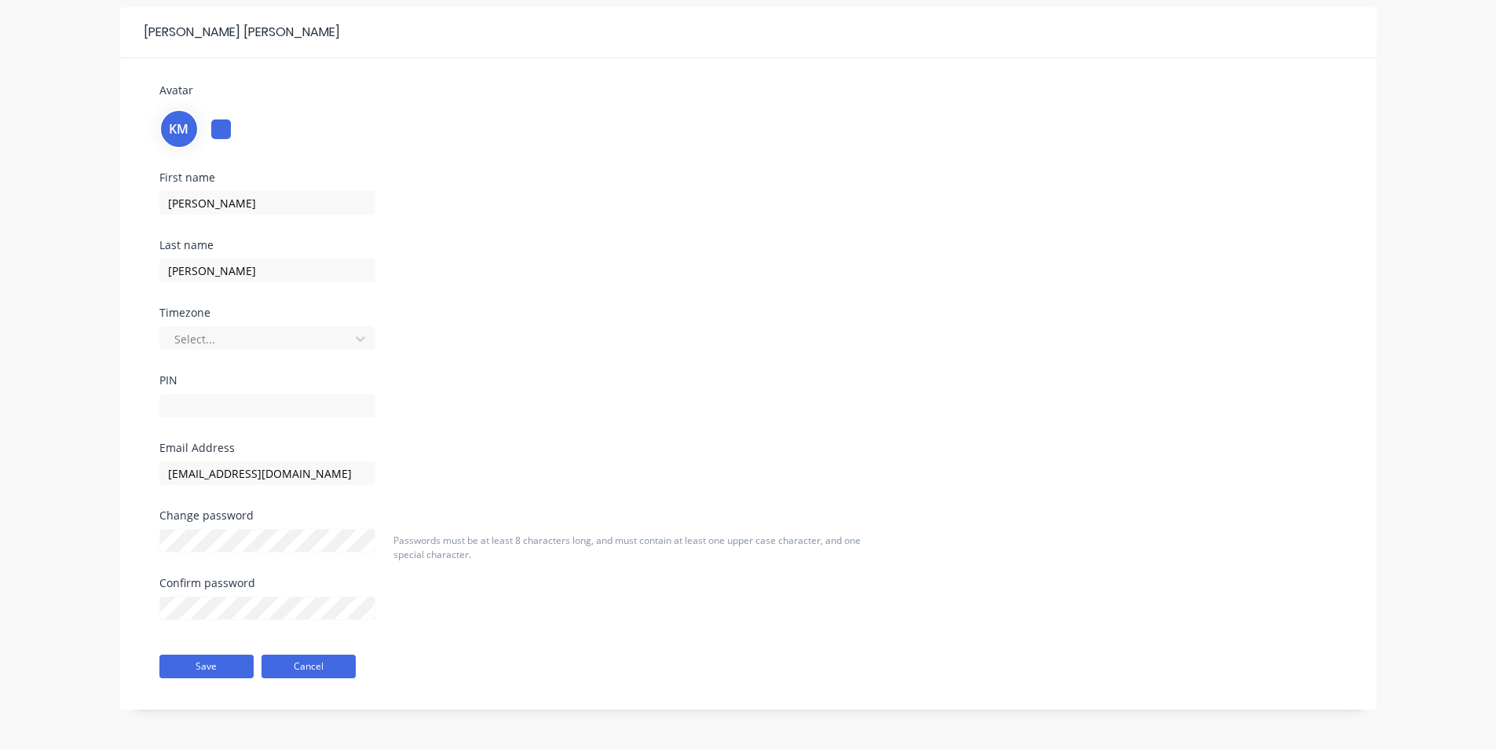
click at [323, 668] on button "Cancel" at bounding box center [309, 666] width 94 height 24
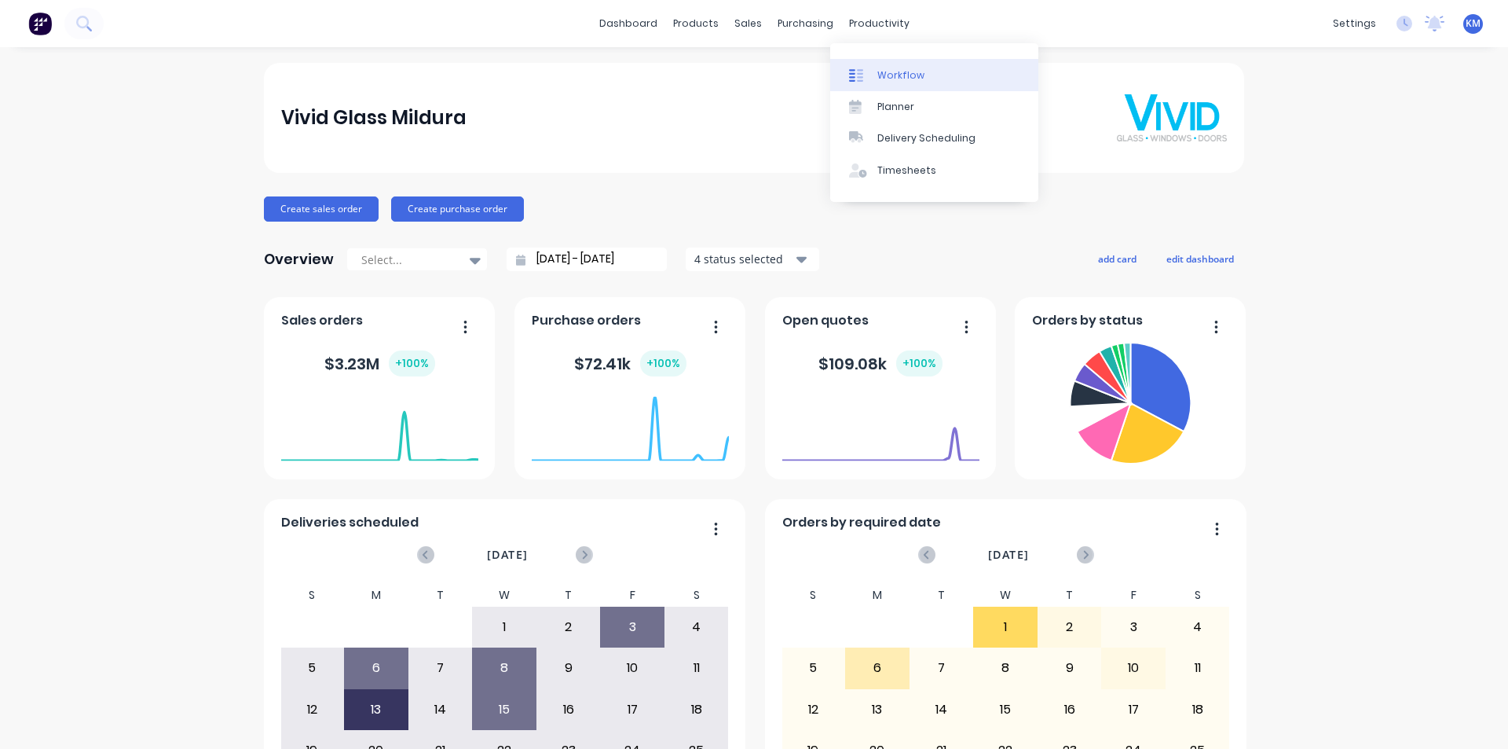
click at [879, 73] on div "Workflow" at bounding box center [900, 75] width 47 height 14
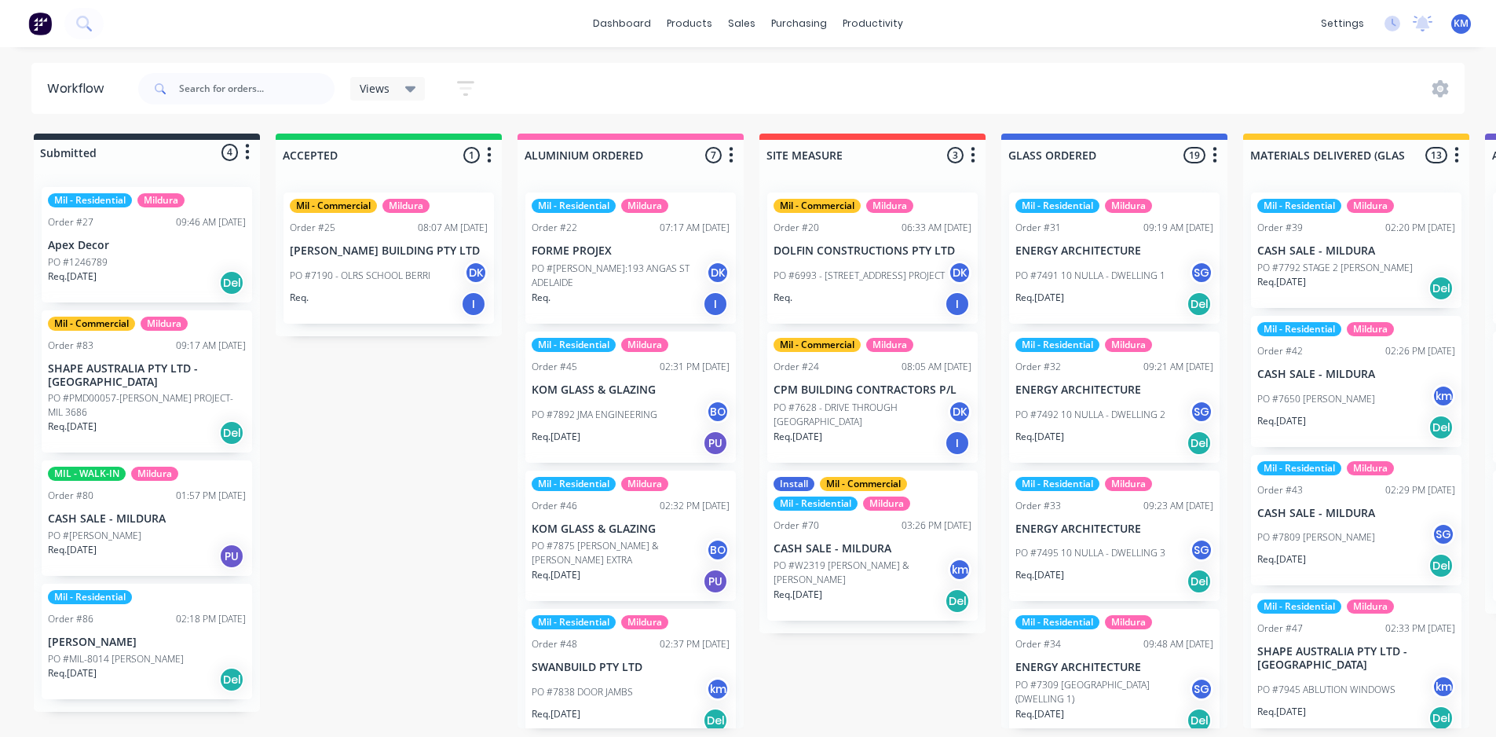
click at [404, 84] on div "Views" at bounding box center [388, 89] width 57 height 14
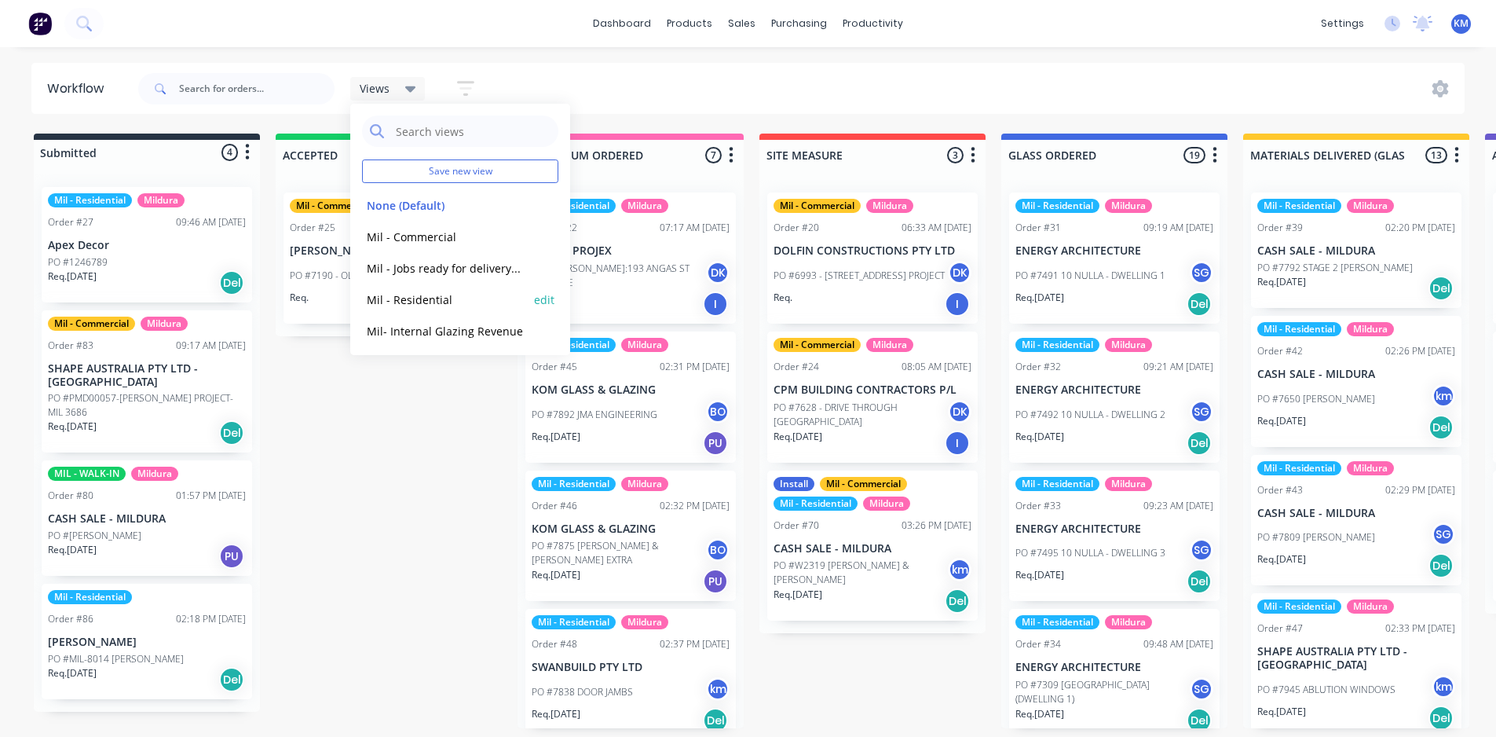
click at [441, 301] on button "Mil - Residential" at bounding box center [445, 300] width 167 height 18
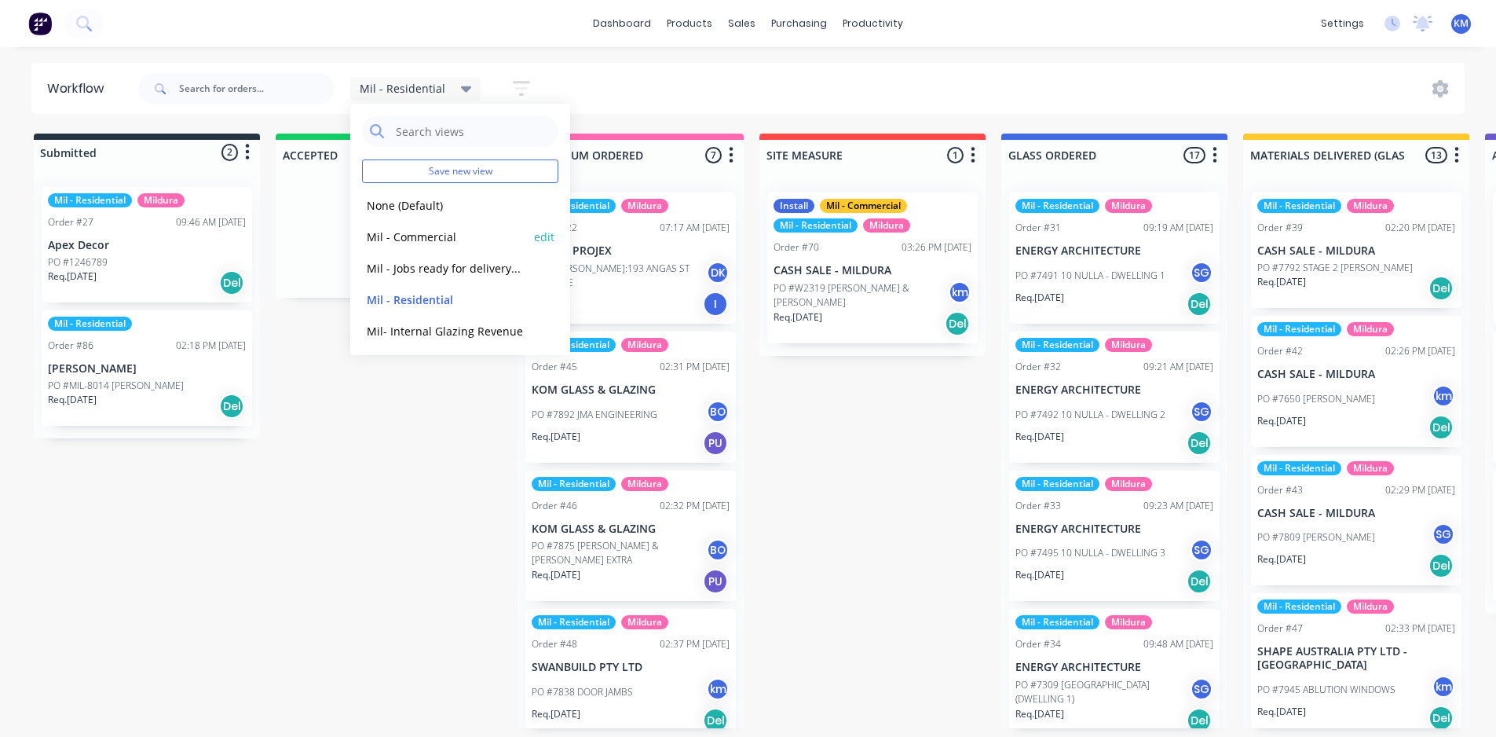
click at [452, 236] on button "Mil - Commercial" at bounding box center [445, 237] width 167 height 18
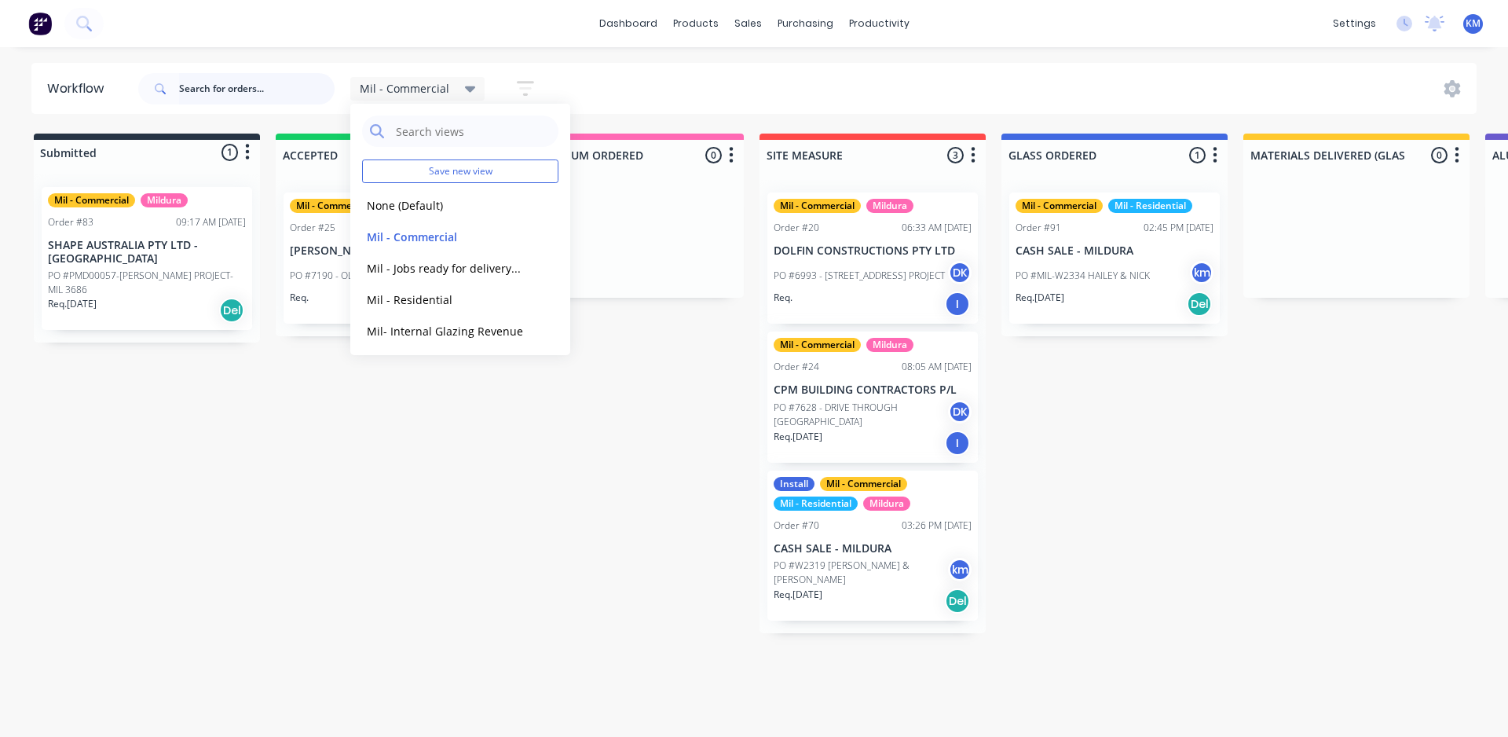
click at [274, 90] on input "text" at bounding box center [257, 88] width 156 height 31
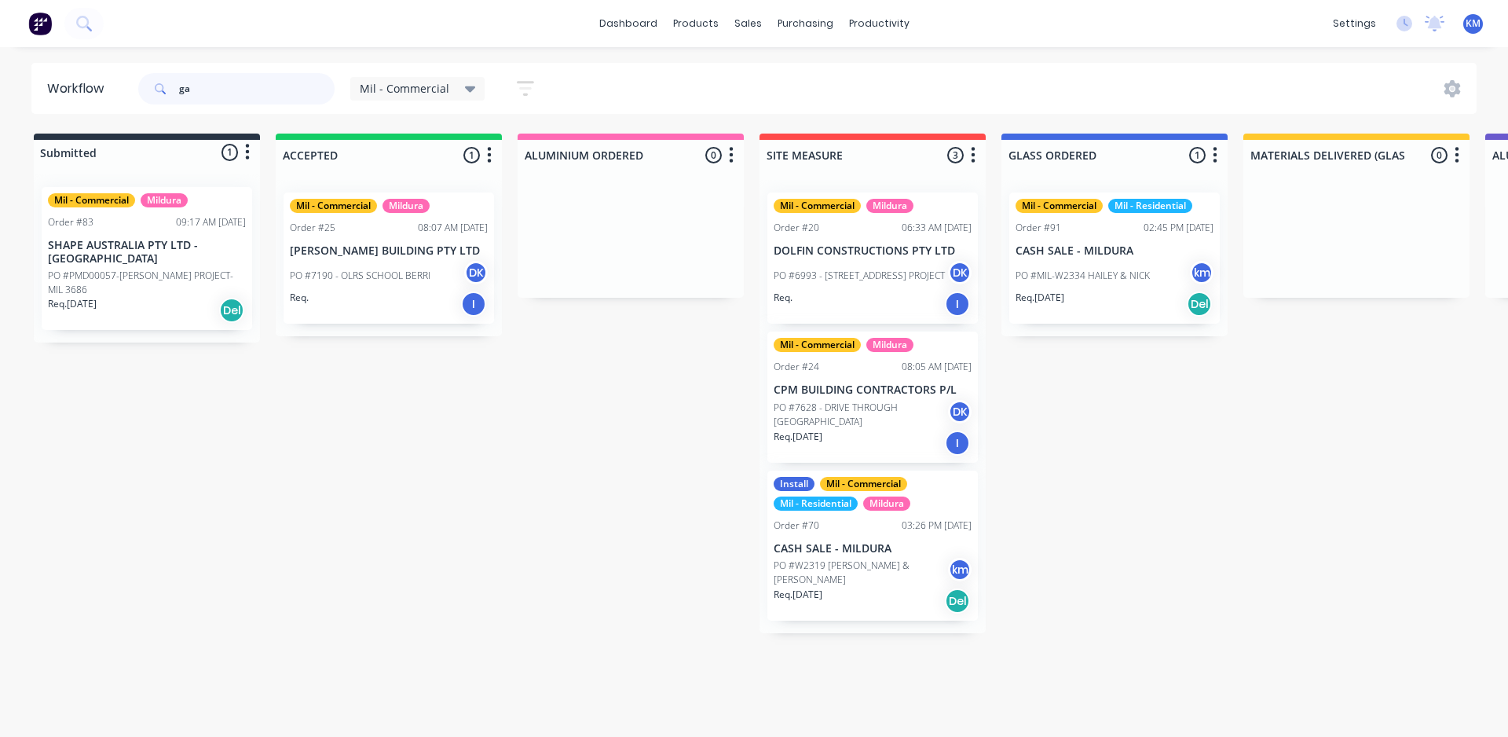
type input "gav"
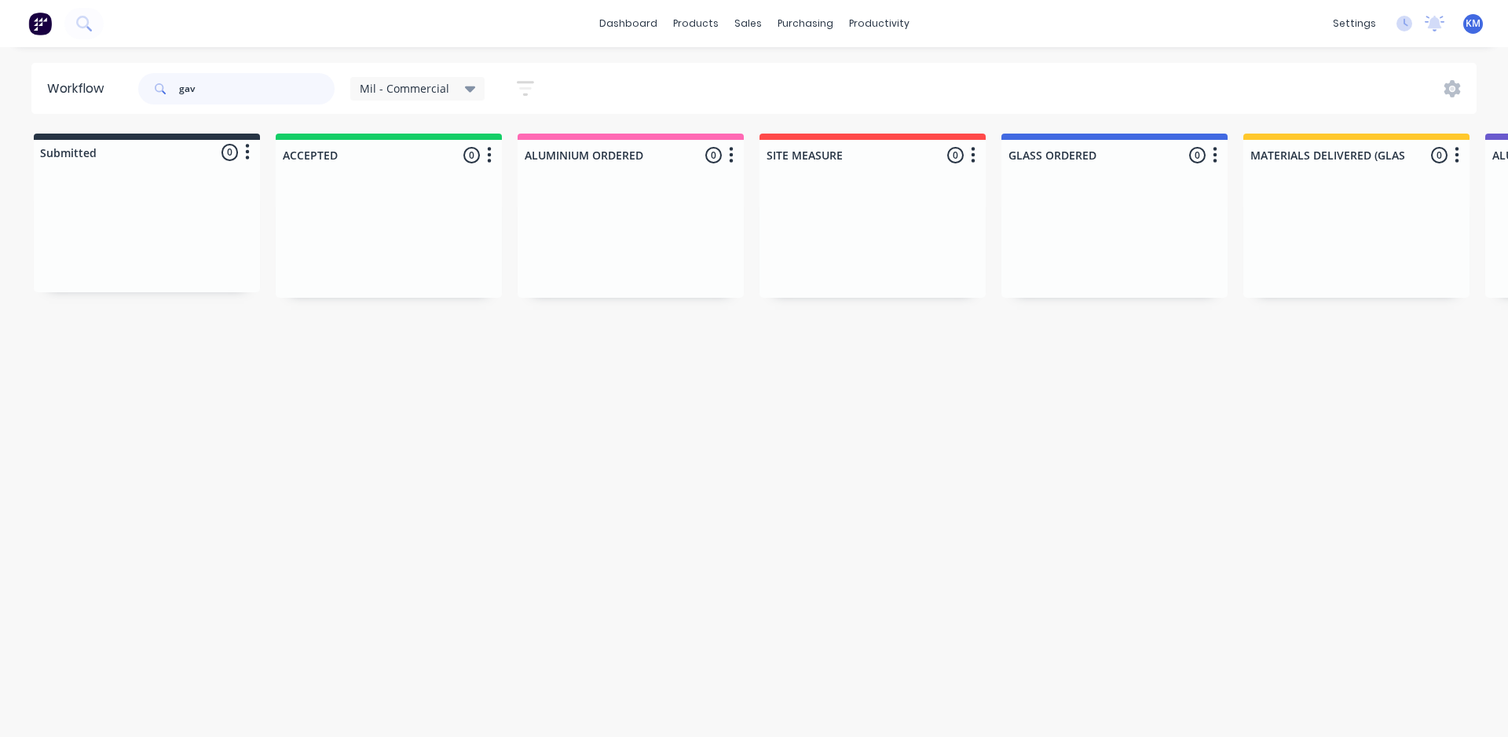
drag, startPoint x: 273, startPoint y: 82, endPoint x: 120, endPoint y: 83, distance: 152.4
click at [120, 83] on header "Workflow gav Mil - Commercial Save new view None (Default) edit Mil - Commercia…" at bounding box center [754, 88] width 1446 height 51
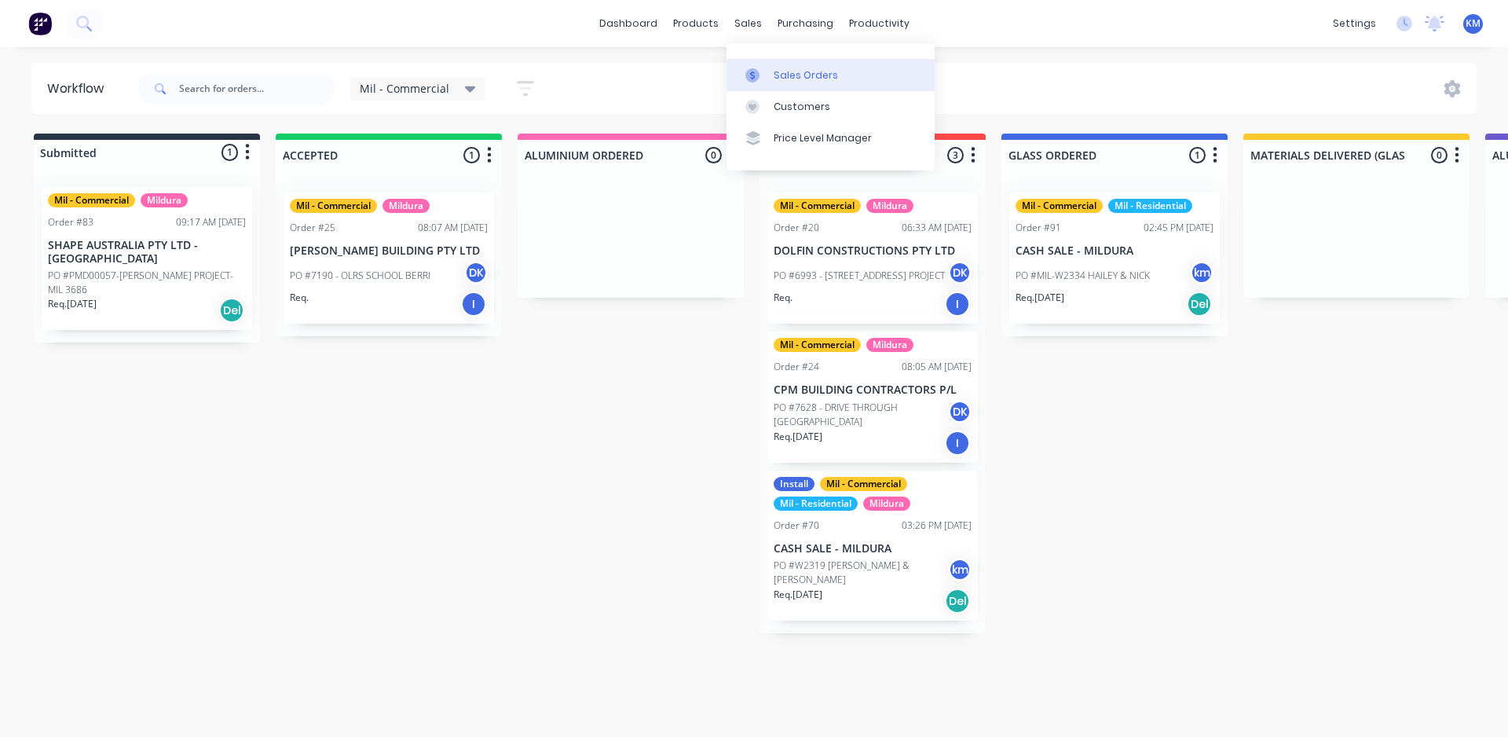
click at [806, 74] on div "Sales Orders" at bounding box center [806, 75] width 64 height 14
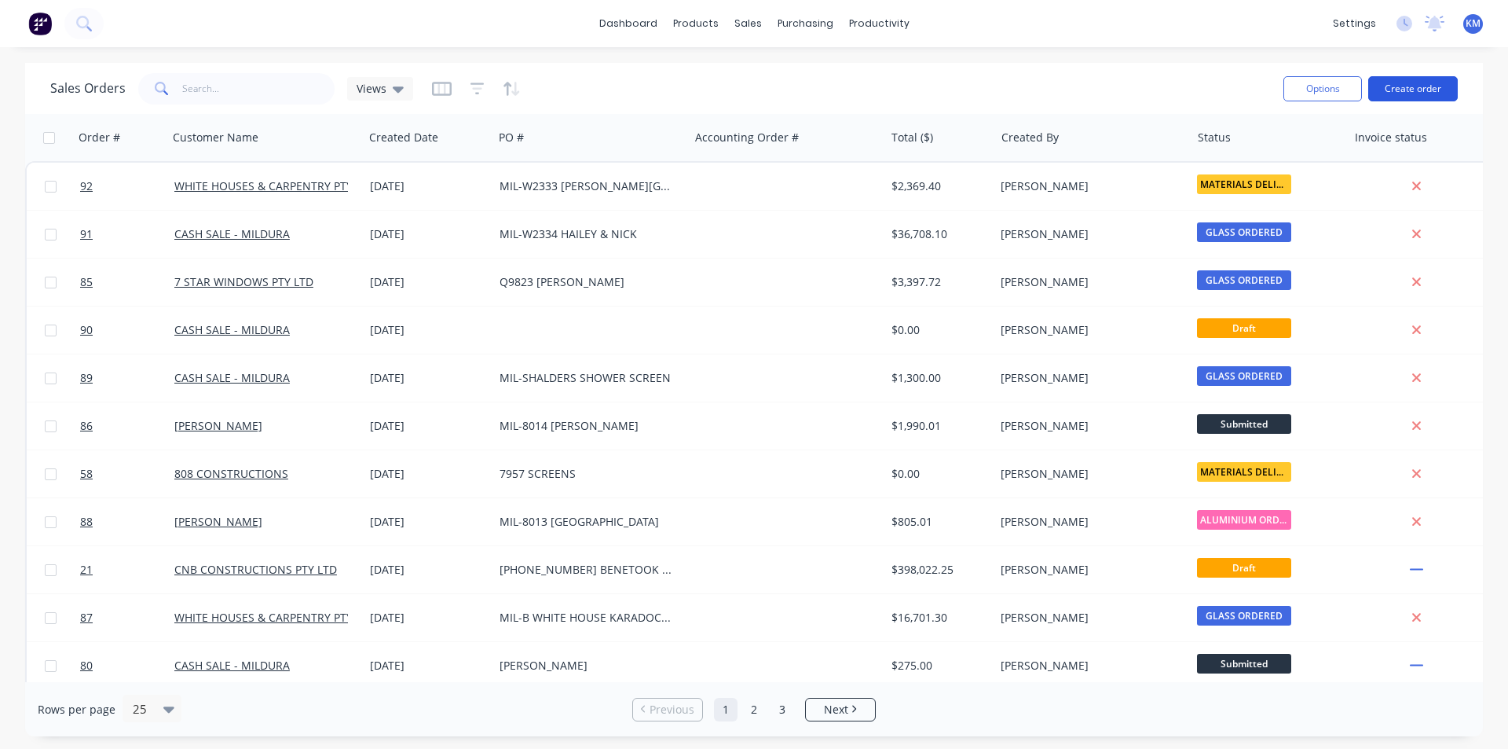
click at [1403, 92] on button "Create order" at bounding box center [1413, 88] width 90 height 25
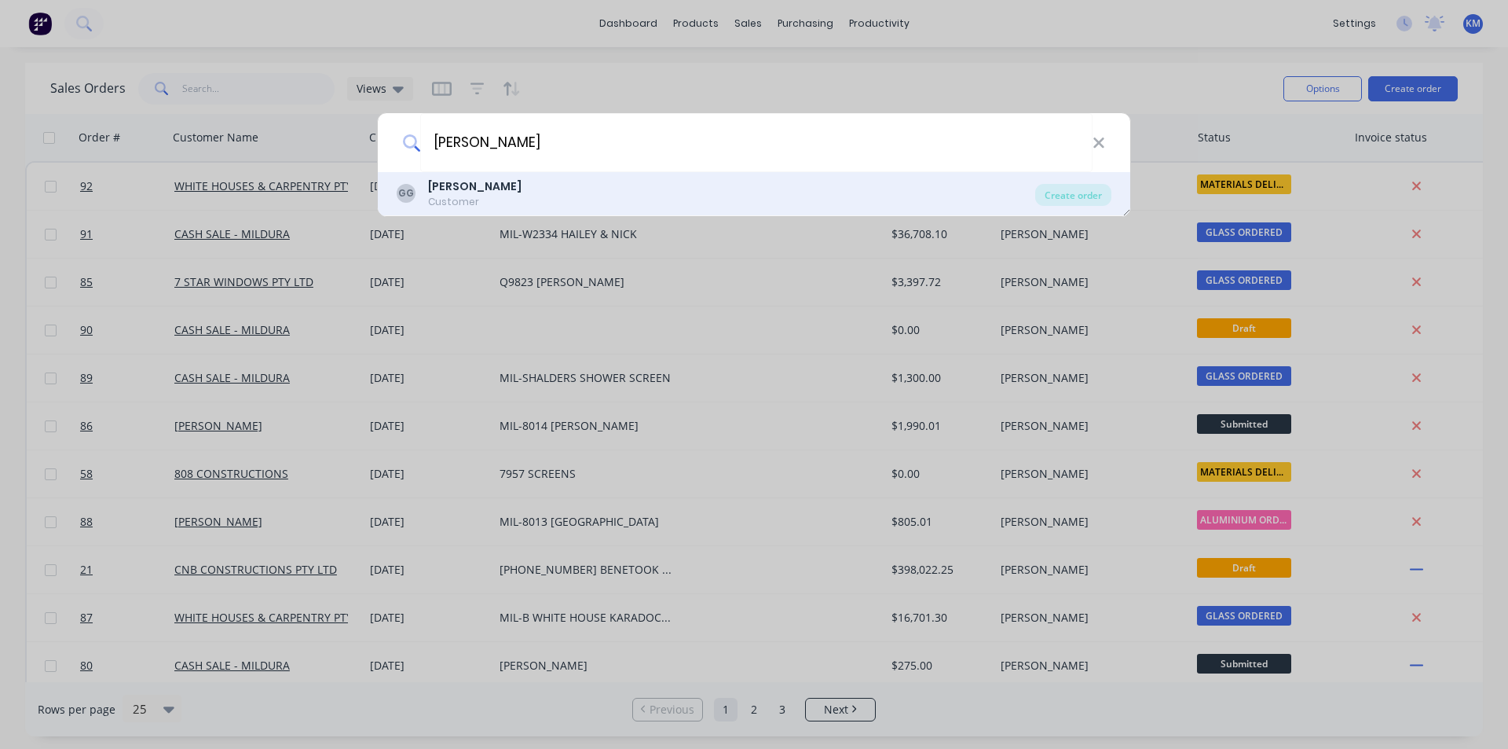
type input "gavin graham"
click at [513, 194] on div "GAVIN GRAHAM" at bounding box center [474, 186] width 93 height 16
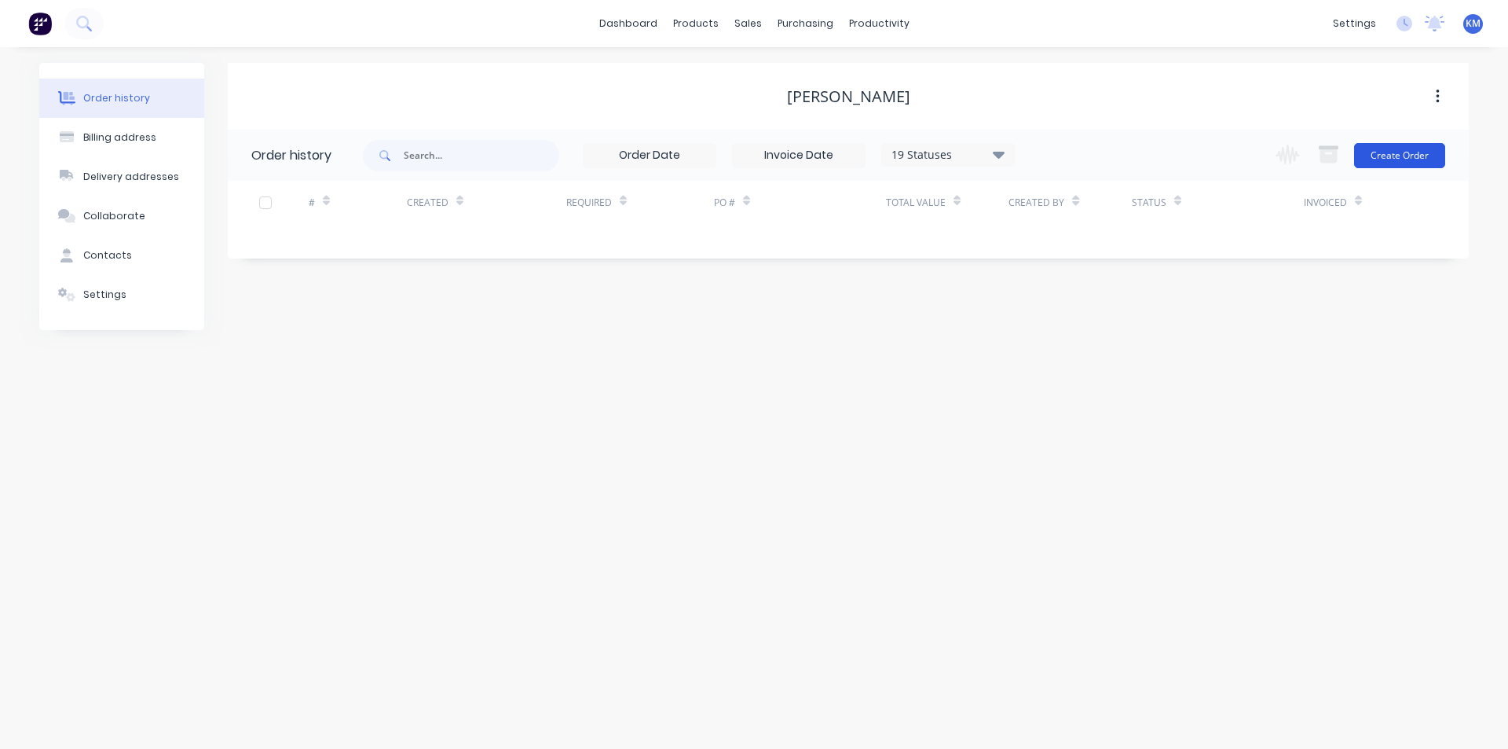
click at [1408, 162] on button "Create Order" at bounding box center [1399, 155] width 91 height 25
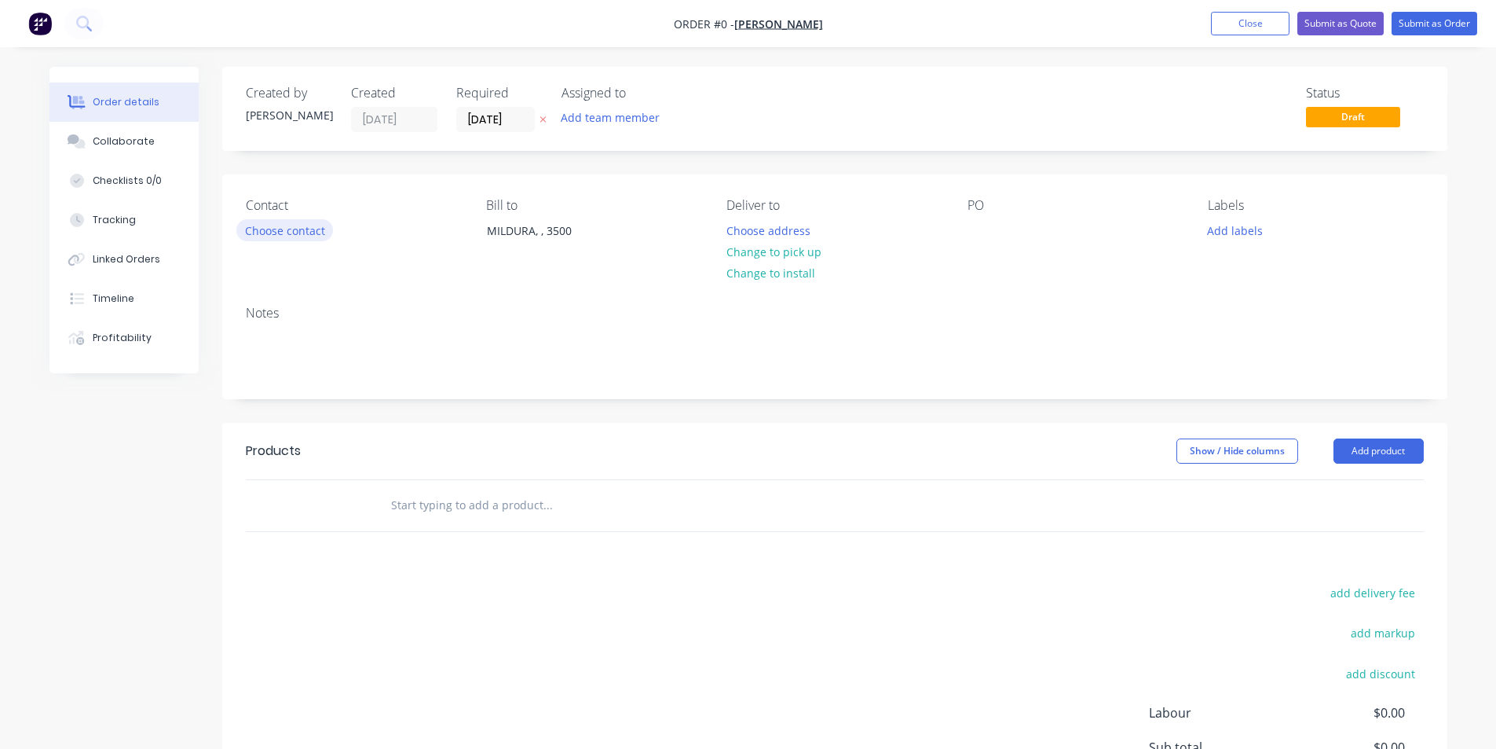
click at [302, 231] on button "Choose contact" at bounding box center [284, 229] width 97 height 21
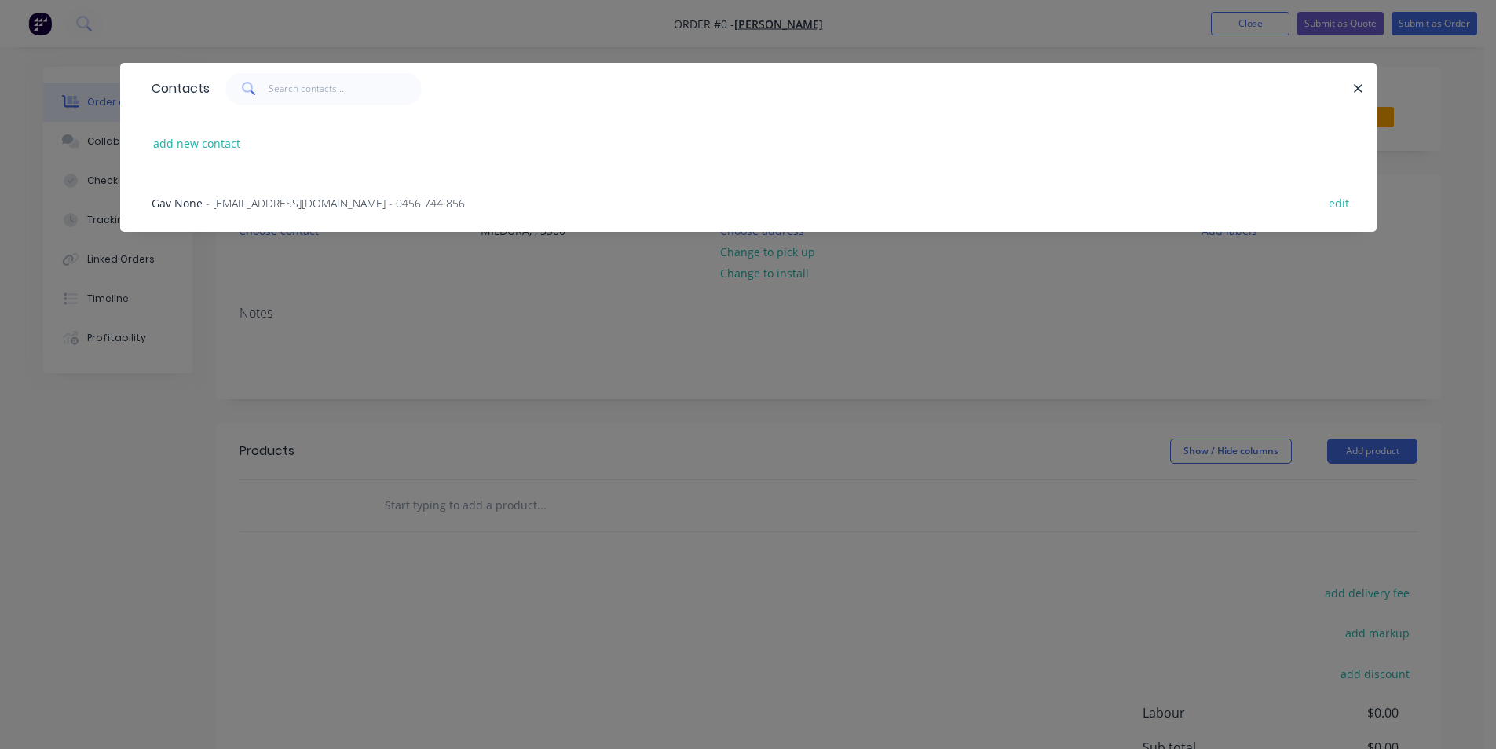
click at [364, 200] on span "- gav.graham67@gmail.com - 0456 744 856" at bounding box center [335, 203] width 259 height 15
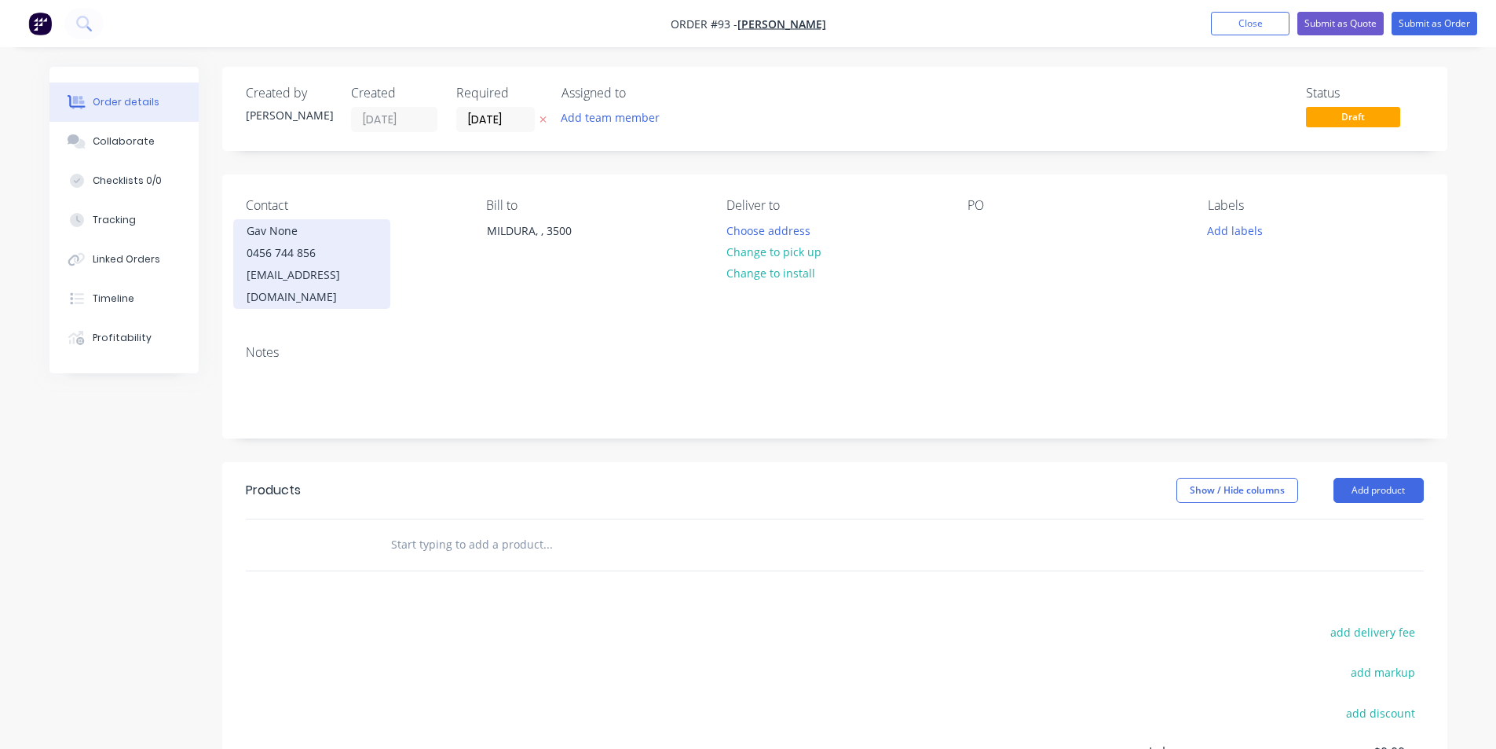
click at [280, 234] on div "Gav None" at bounding box center [312, 231] width 130 height 22
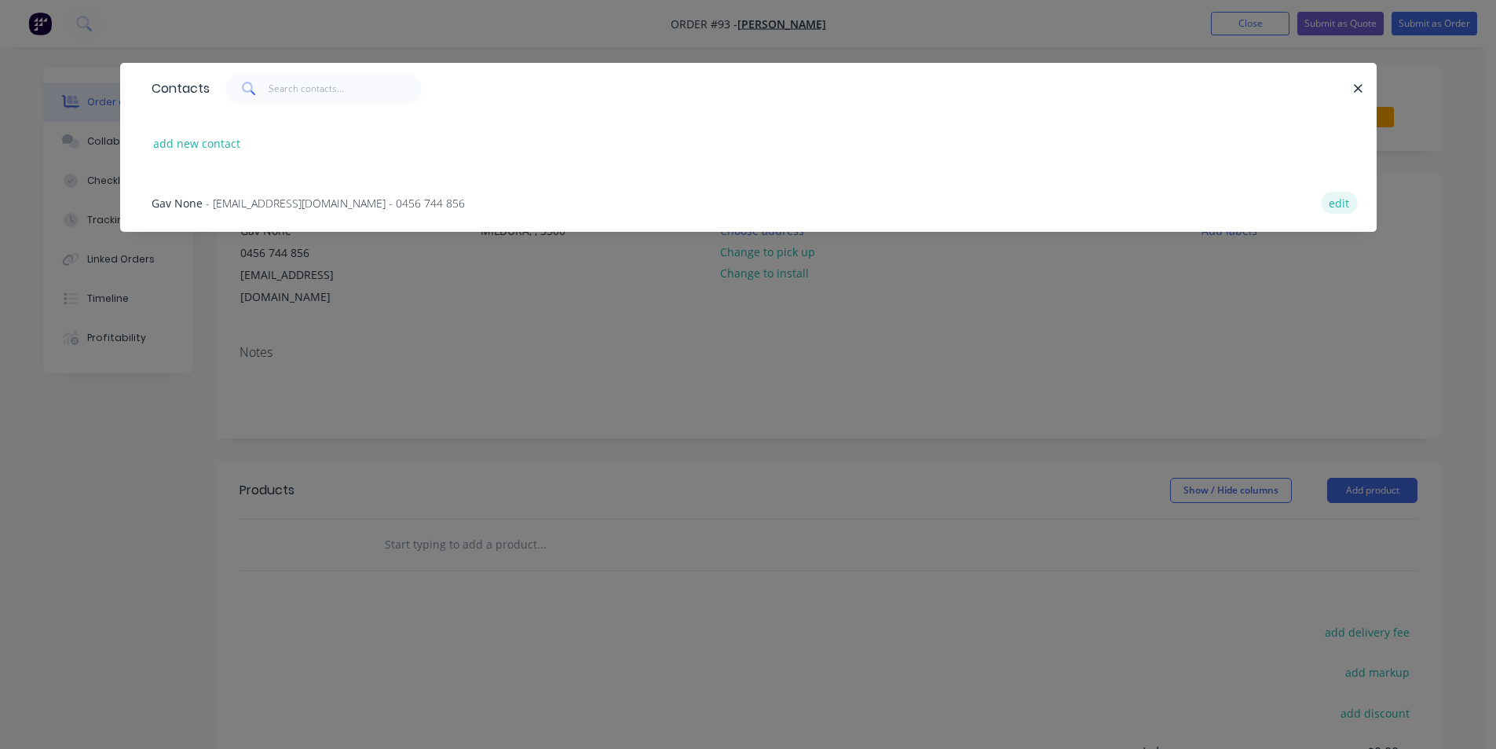
click at [1327, 202] on button "edit" at bounding box center [1339, 202] width 37 height 21
select select "AU"
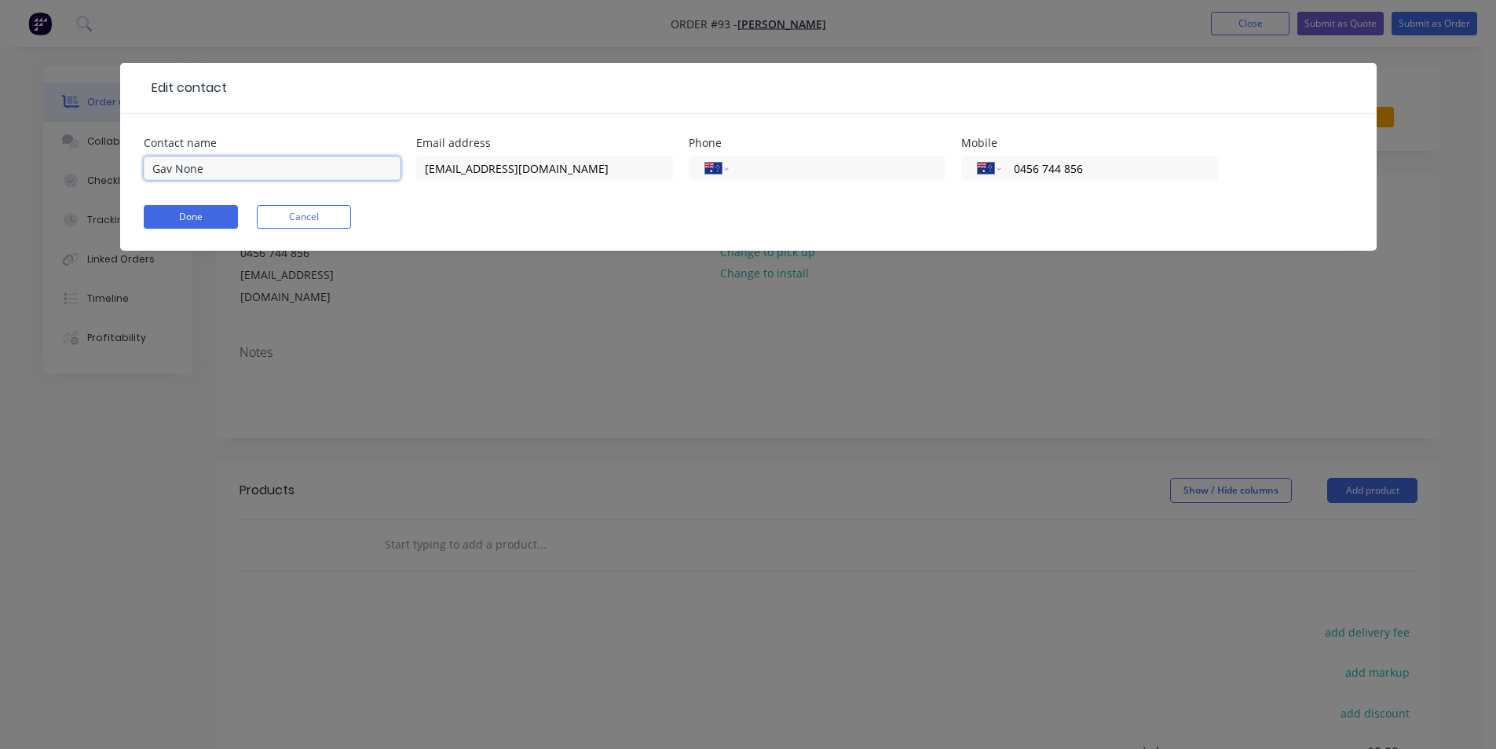
click at [233, 169] on input "Gav None" at bounding box center [272, 168] width 257 height 24
drag, startPoint x: 228, startPoint y: 170, endPoint x: 187, endPoint y: 159, distance: 42.3
click at [187, 160] on input "Gav GRAHAM" at bounding box center [272, 168] width 257 height 24
type input "Gav Graham"
click at [189, 221] on button "Done" at bounding box center [191, 217] width 94 height 24
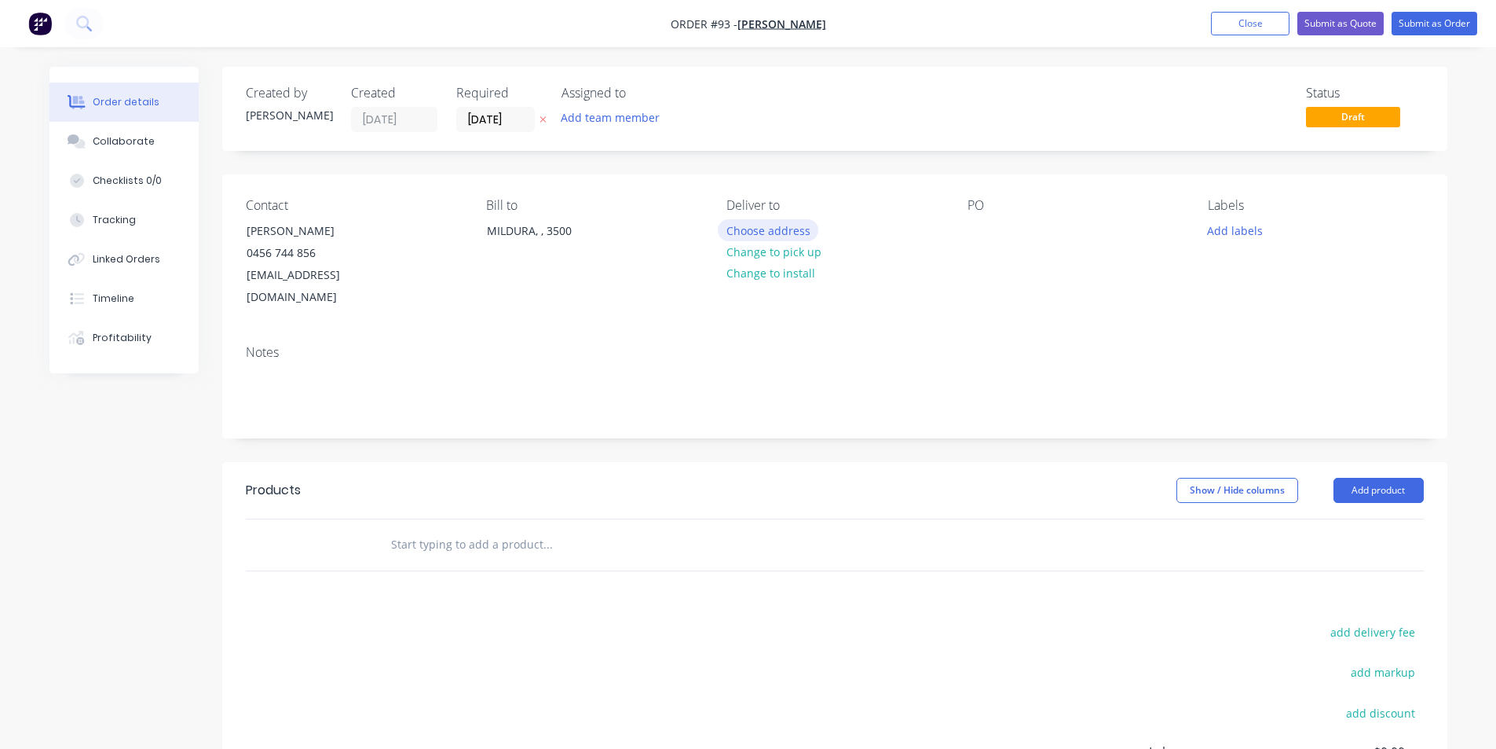
click at [774, 230] on button "Choose address" at bounding box center [768, 229] width 101 height 21
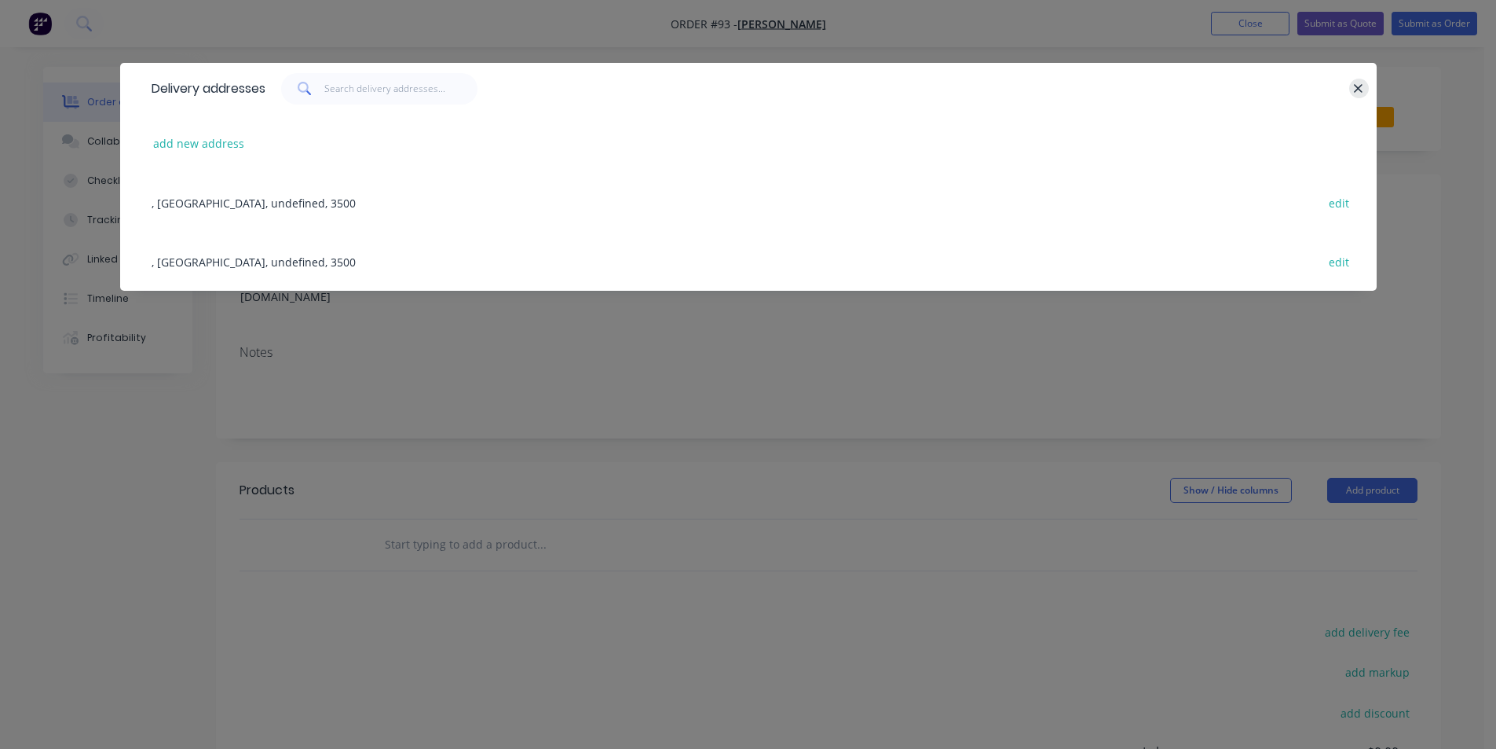
click at [1366, 86] on button "button" at bounding box center [1359, 89] width 20 height 20
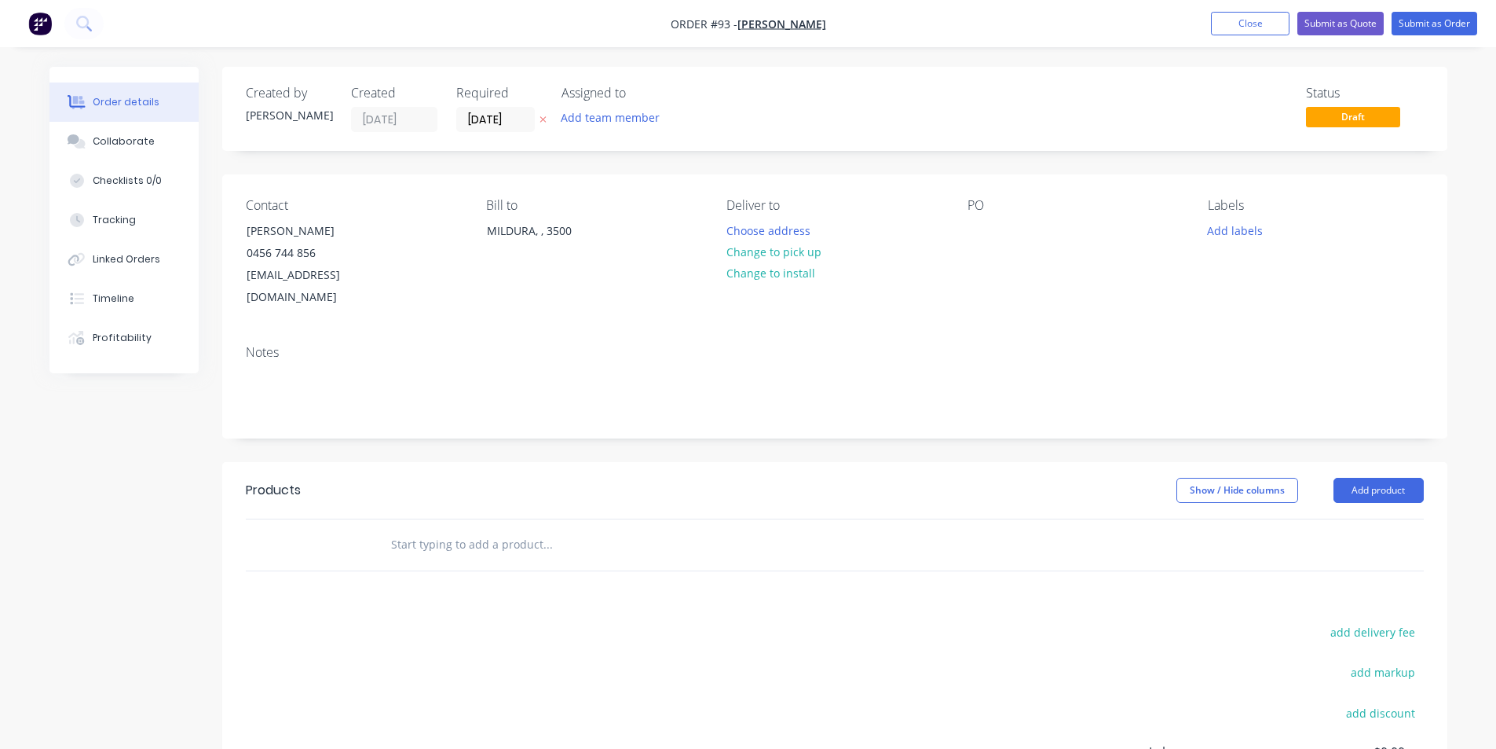
click at [598, 103] on div "Assigned to Add team member" at bounding box center [640, 109] width 157 height 46
click at [598, 116] on button "Add team member" at bounding box center [609, 117] width 115 height 21
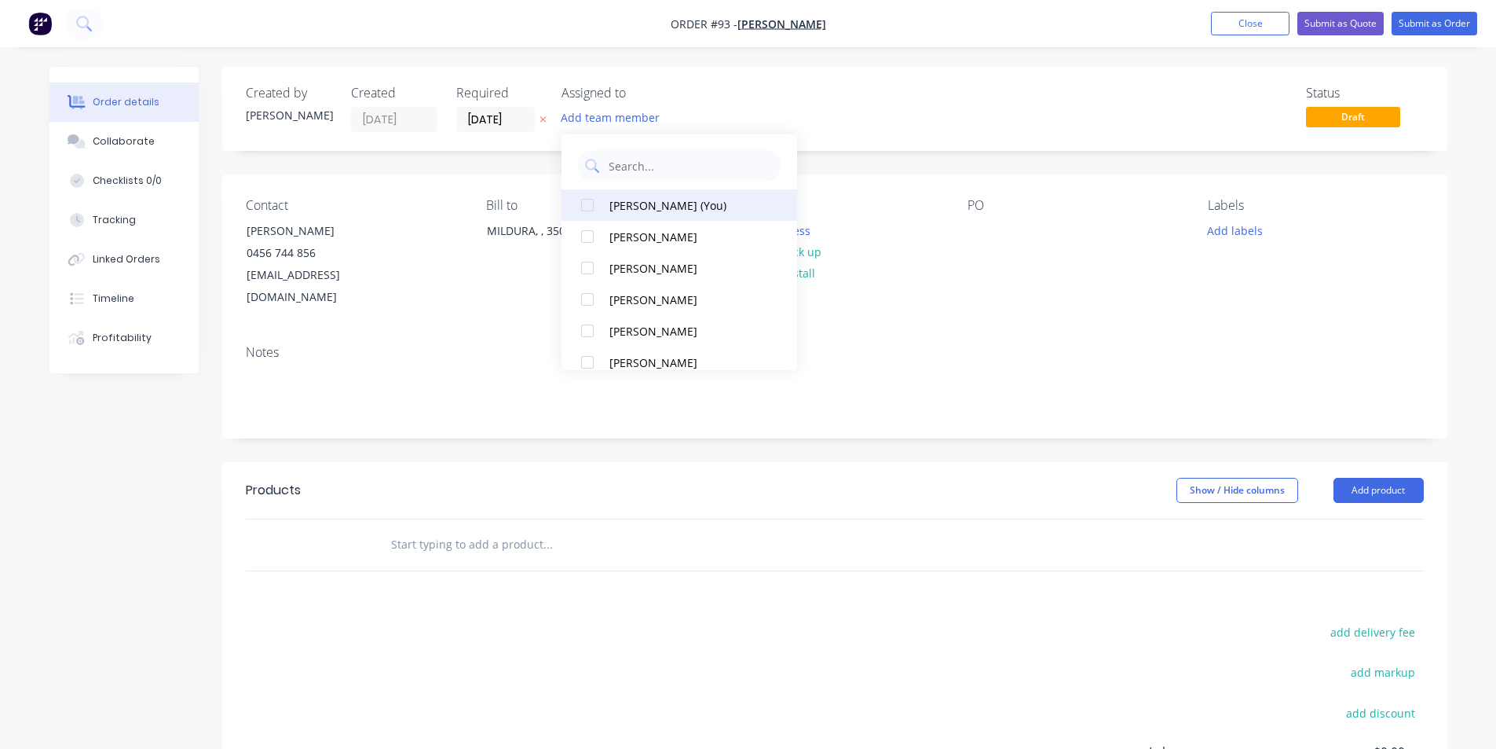
click at [669, 210] on div "[PERSON_NAME] (You)" at bounding box center [687, 205] width 157 height 16
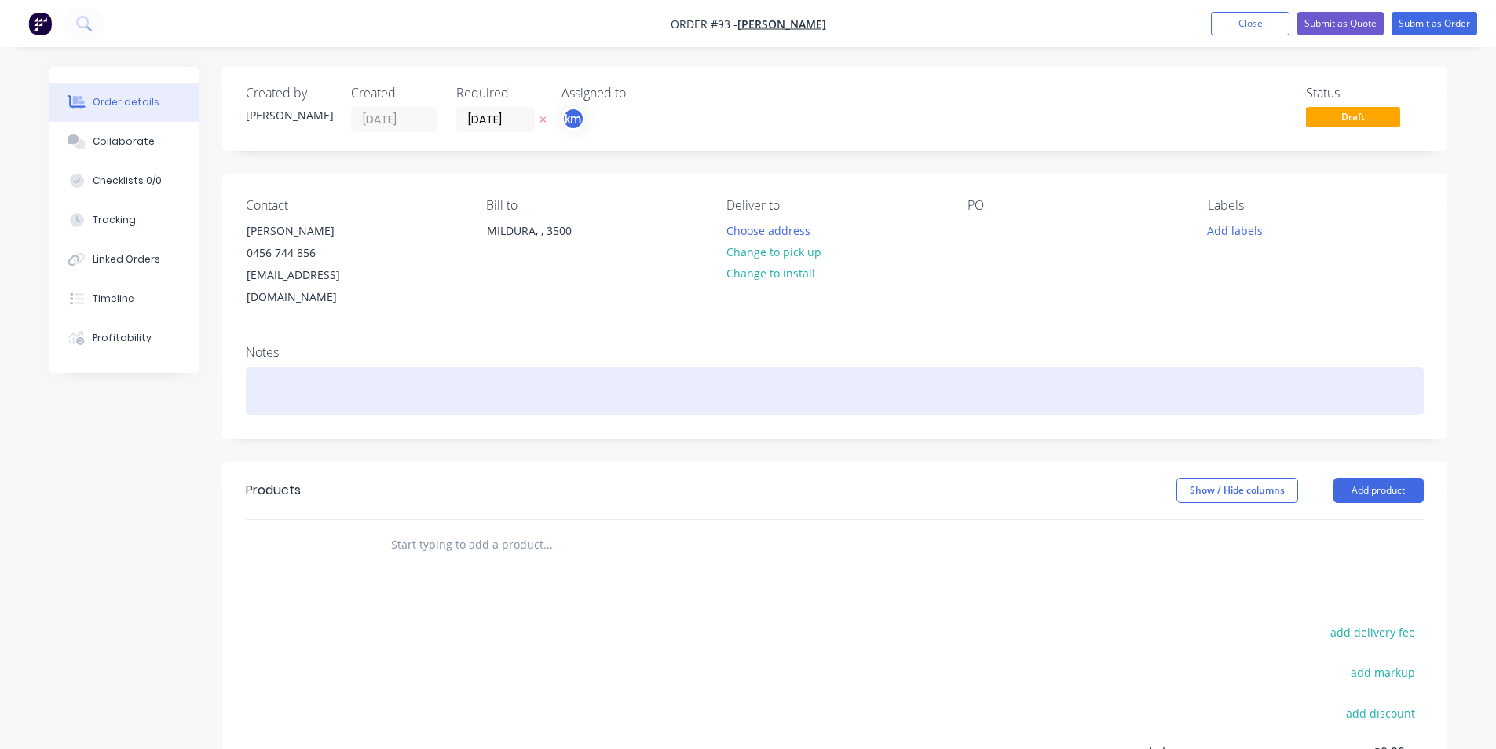
click at [951, 373] on div at bounding box center [835, 391] width 1178 height 48
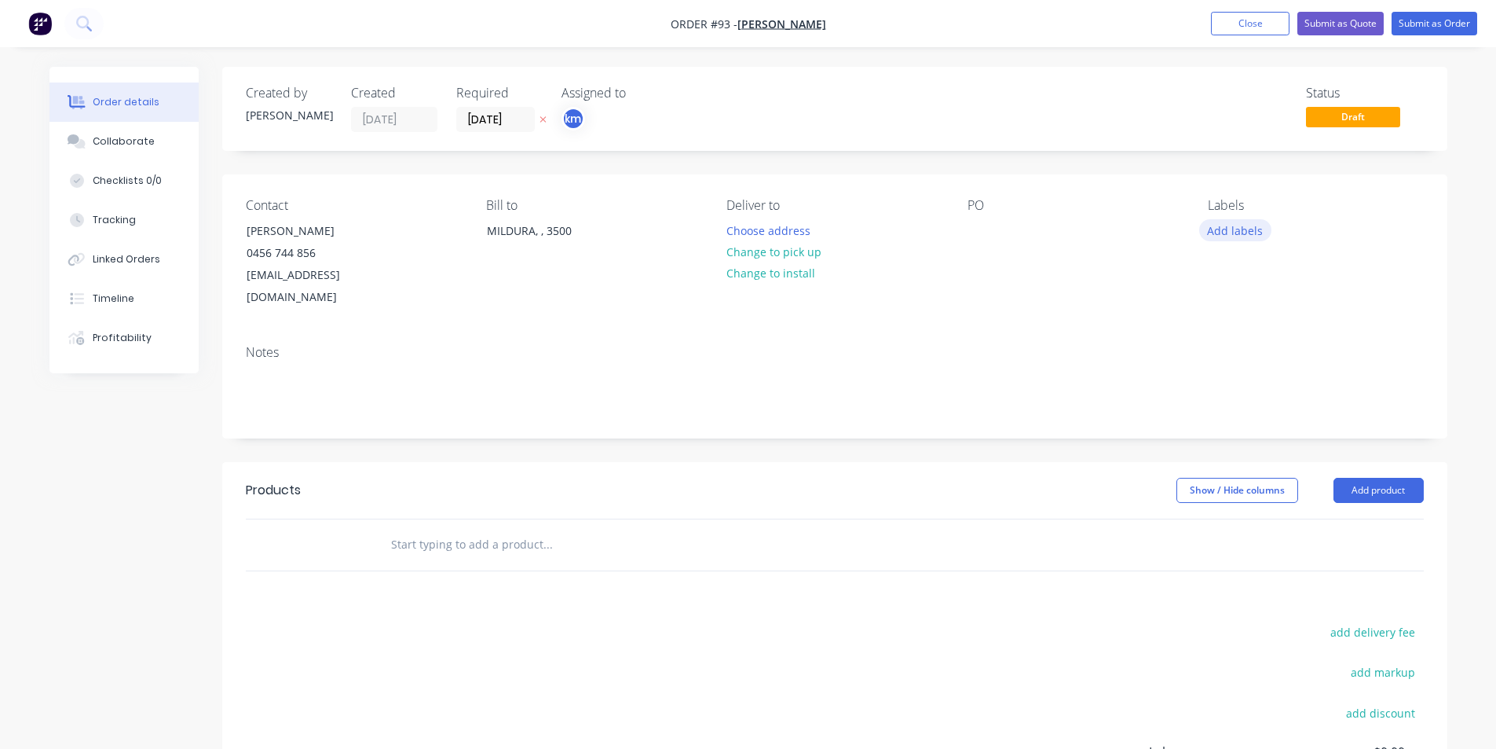
click at [1226, 227] on button "Add labels" at bounding box center [1235, 229] width 72 height 21
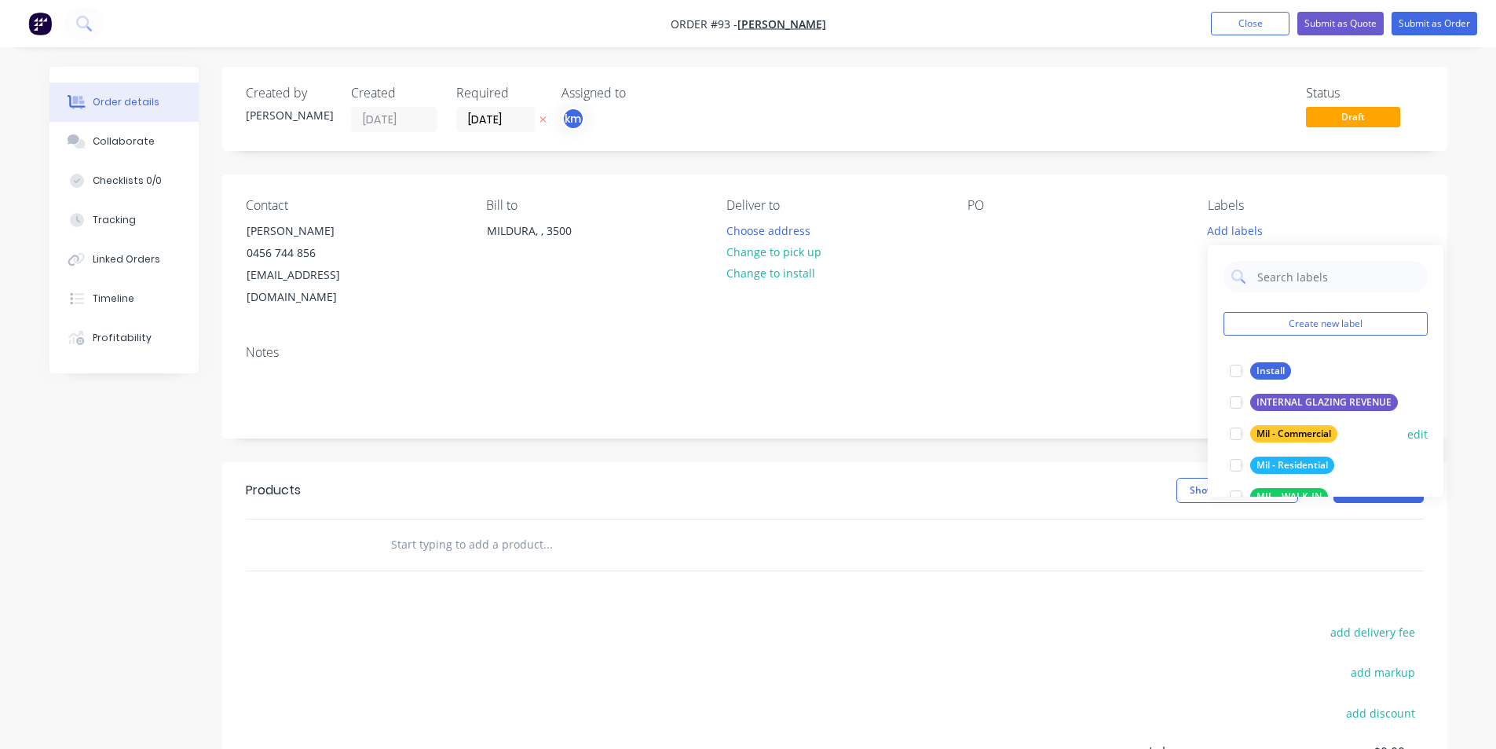
click at [1298, 432] on div "Mil - Commercial" at bounding box center [1293, 433] width 87 height 17
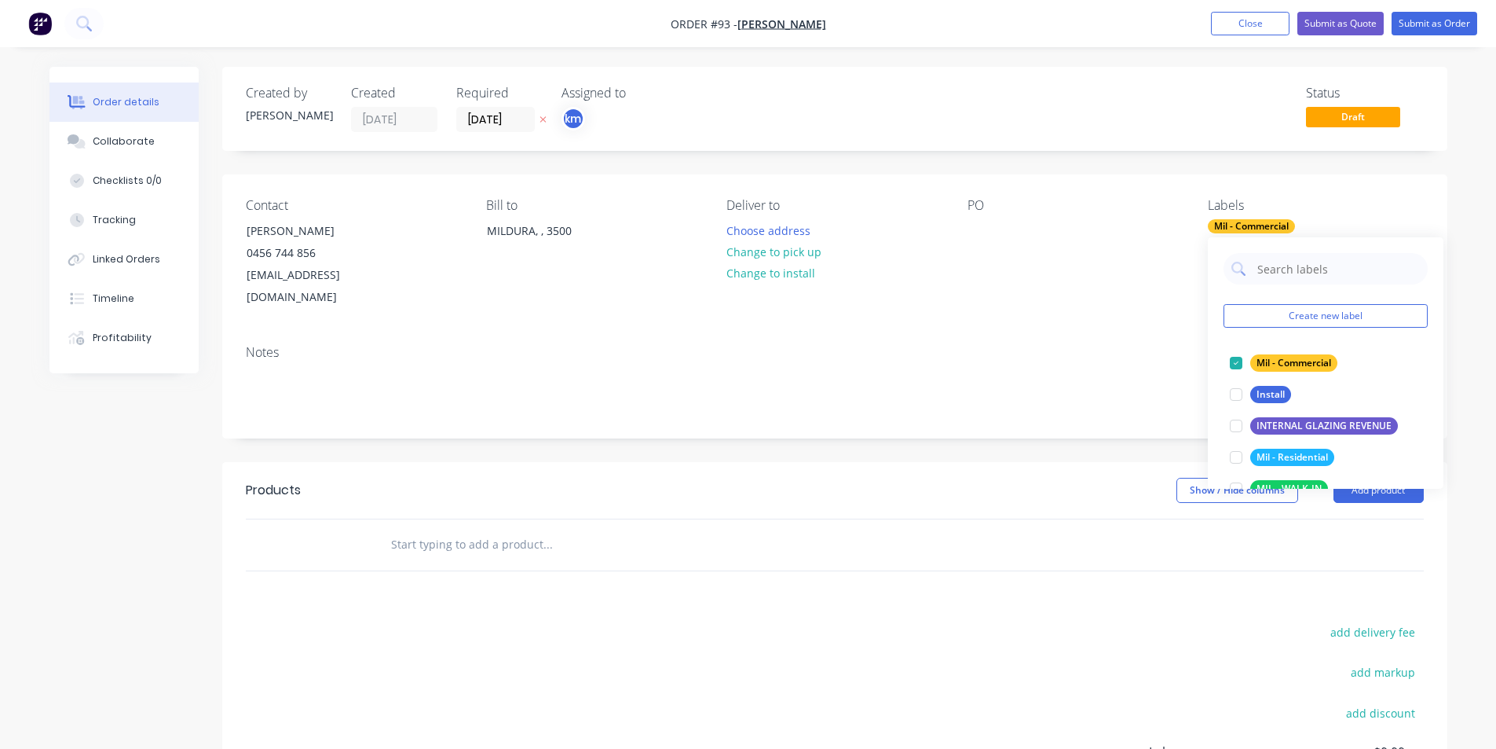
click at [997, 232] on div "PO" at bounding box center [1075, 253] width 215 height 111
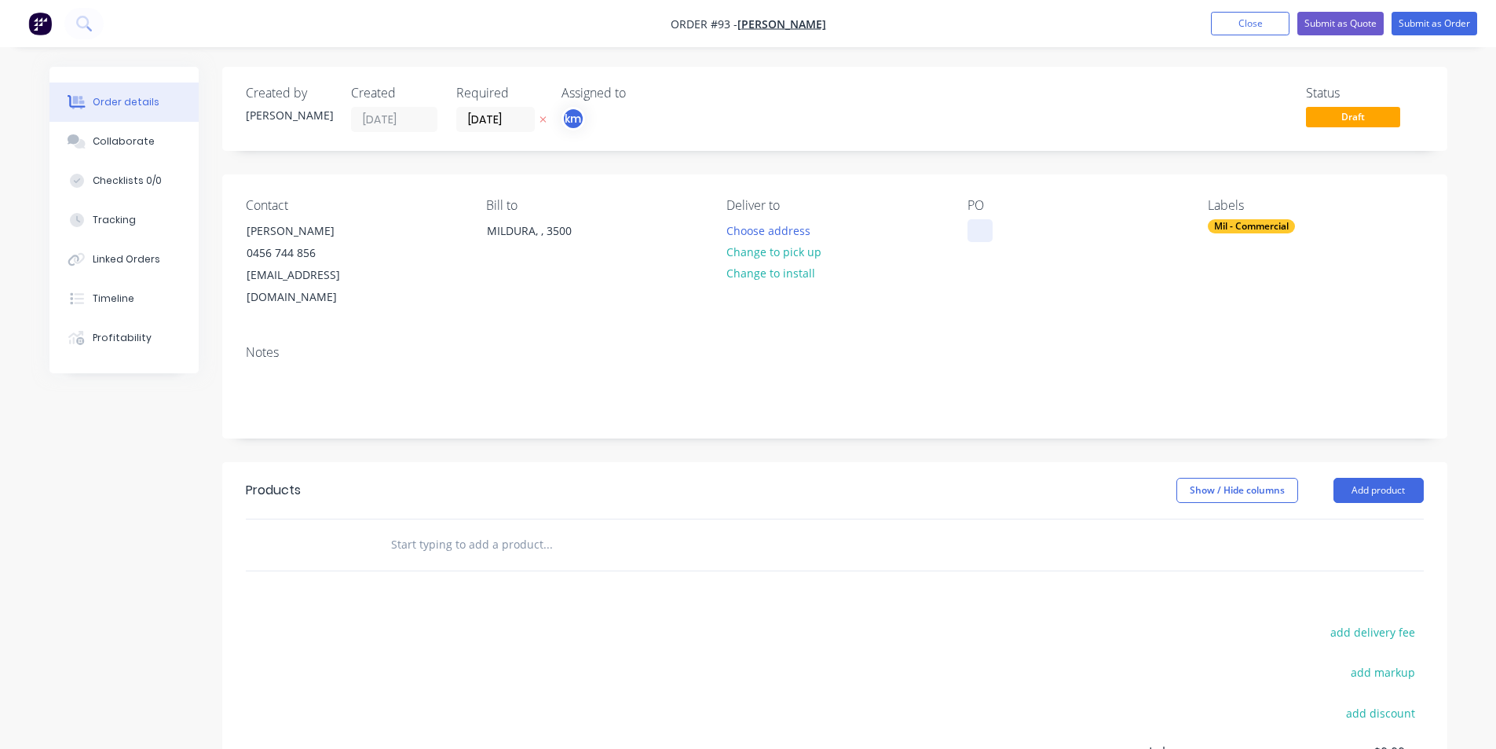
click at [968, 229] on div at bounding box center [980, 230] width 25 height 23
click at [783, 221] on button "Choose address" at bounding box center [768, 229] width 101 height 21
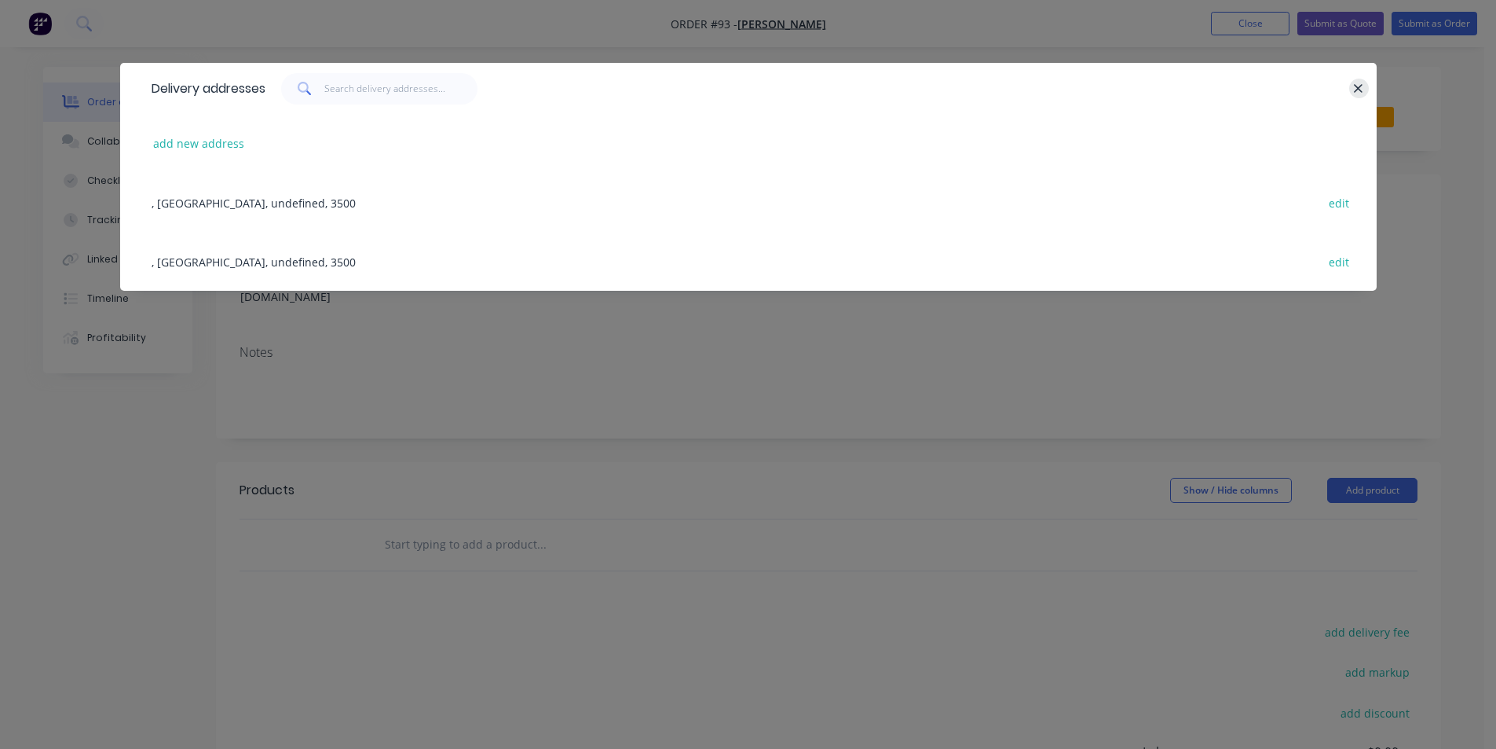
click at [1359, 79] on button "button" at bounding box center [1359, 89] width 20 height 20
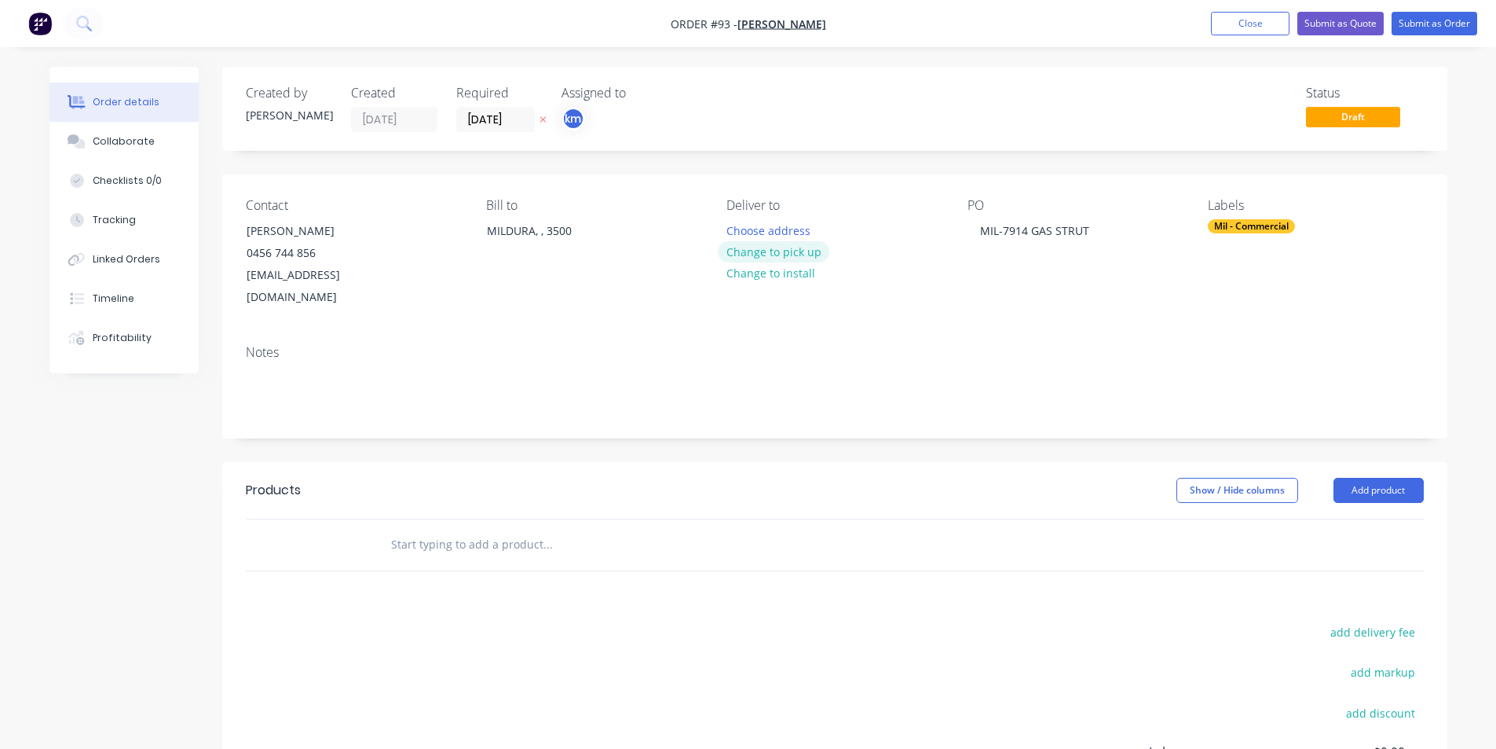
click at [807, 253] on button "Change to pick up" at bounding box center [774, 251] width 112 height 21
click at [1438, 27] on button "Submit as Order" at bounding box center [1435, 24] width 86 height 24
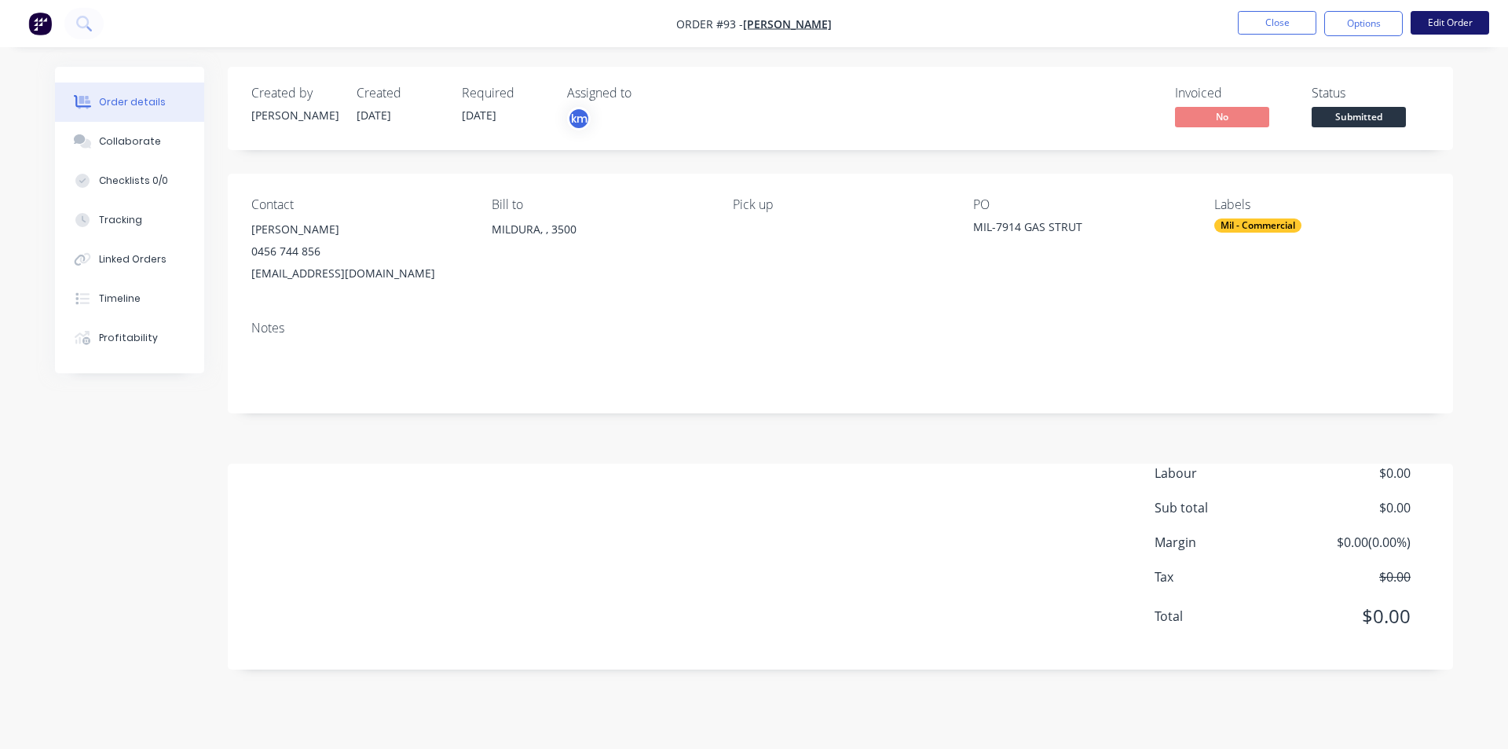
click at [1424, 25] on button "Edit Order" at bounding box center [1450, 23] width 79 height 24
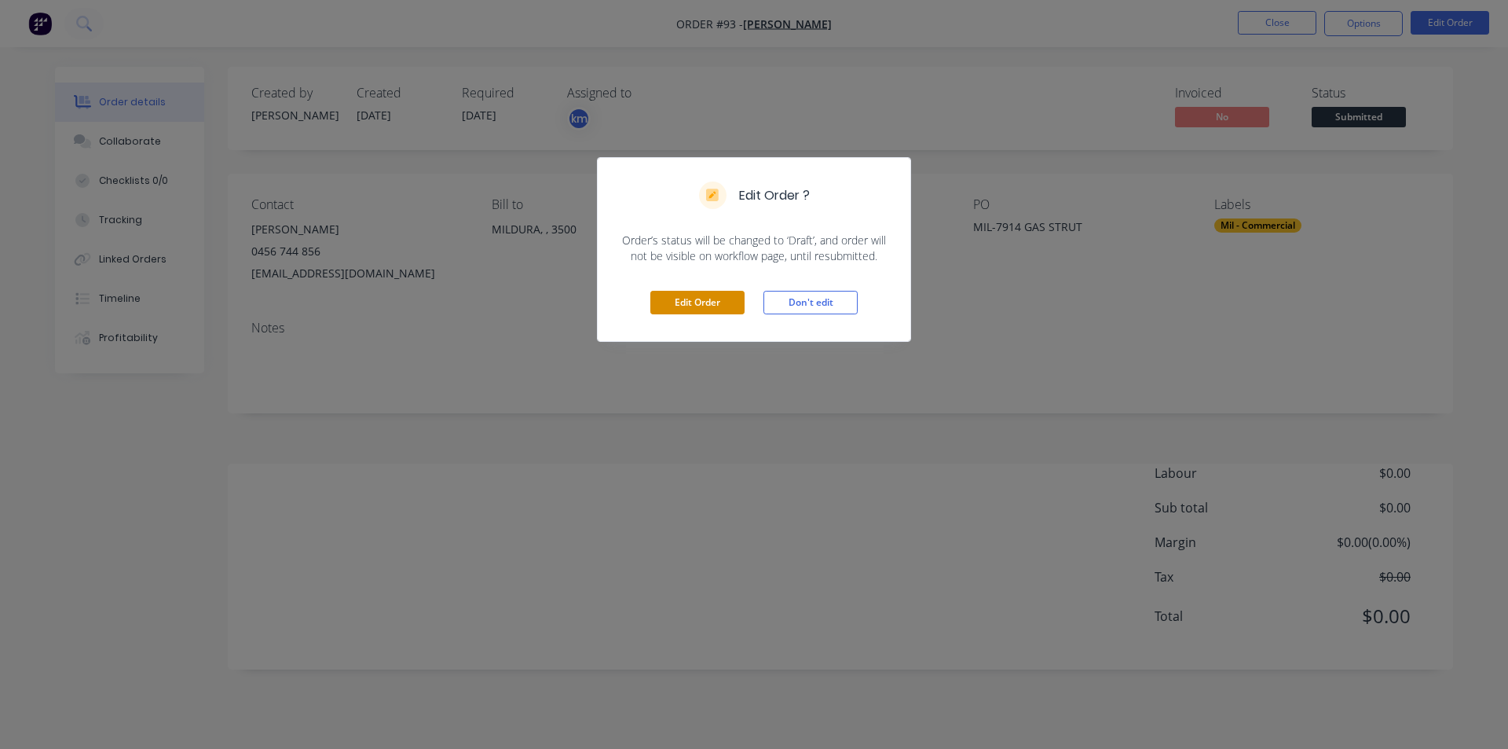
click at [704, 298] on button "Edit Order" at bounding box center [697, 303] width 94 height 24
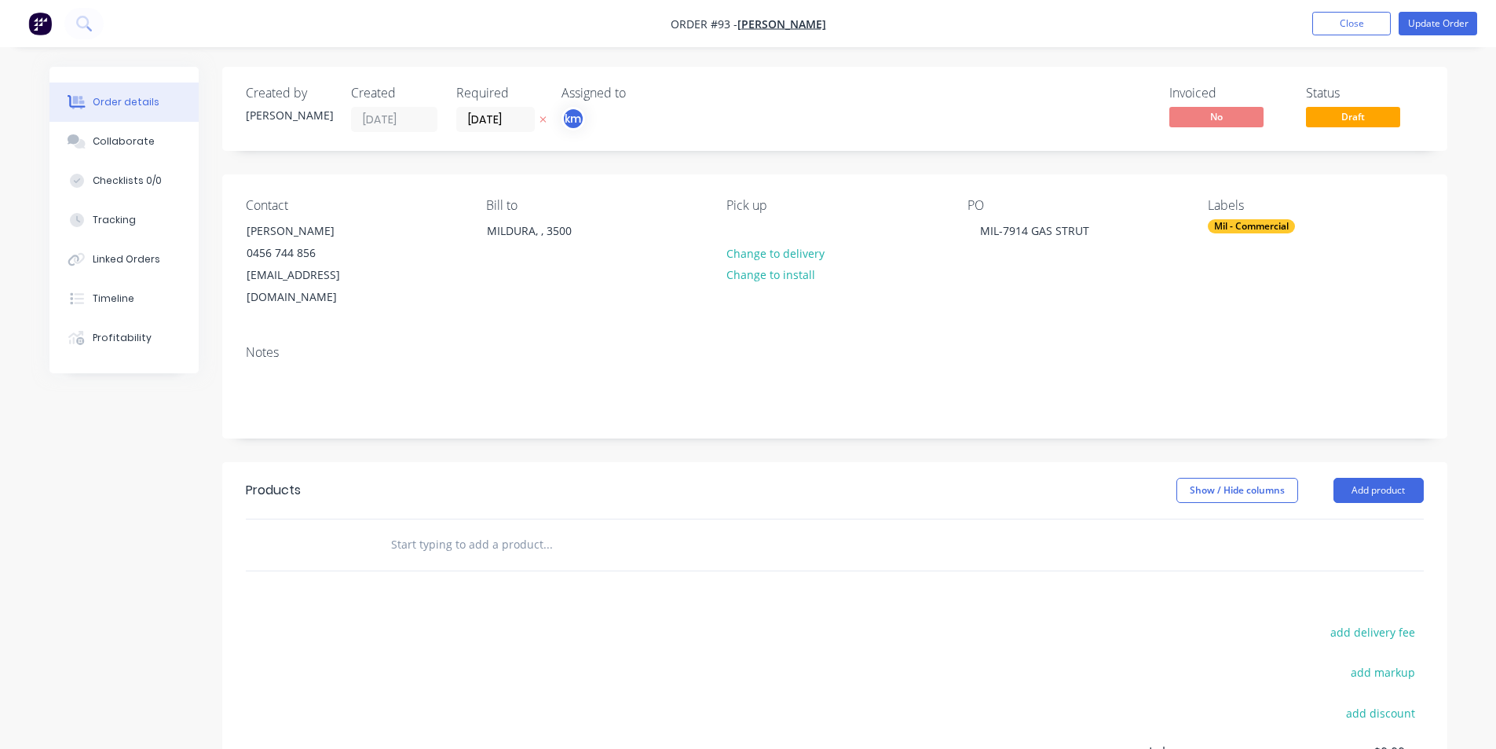
scroll to position [27, 0]
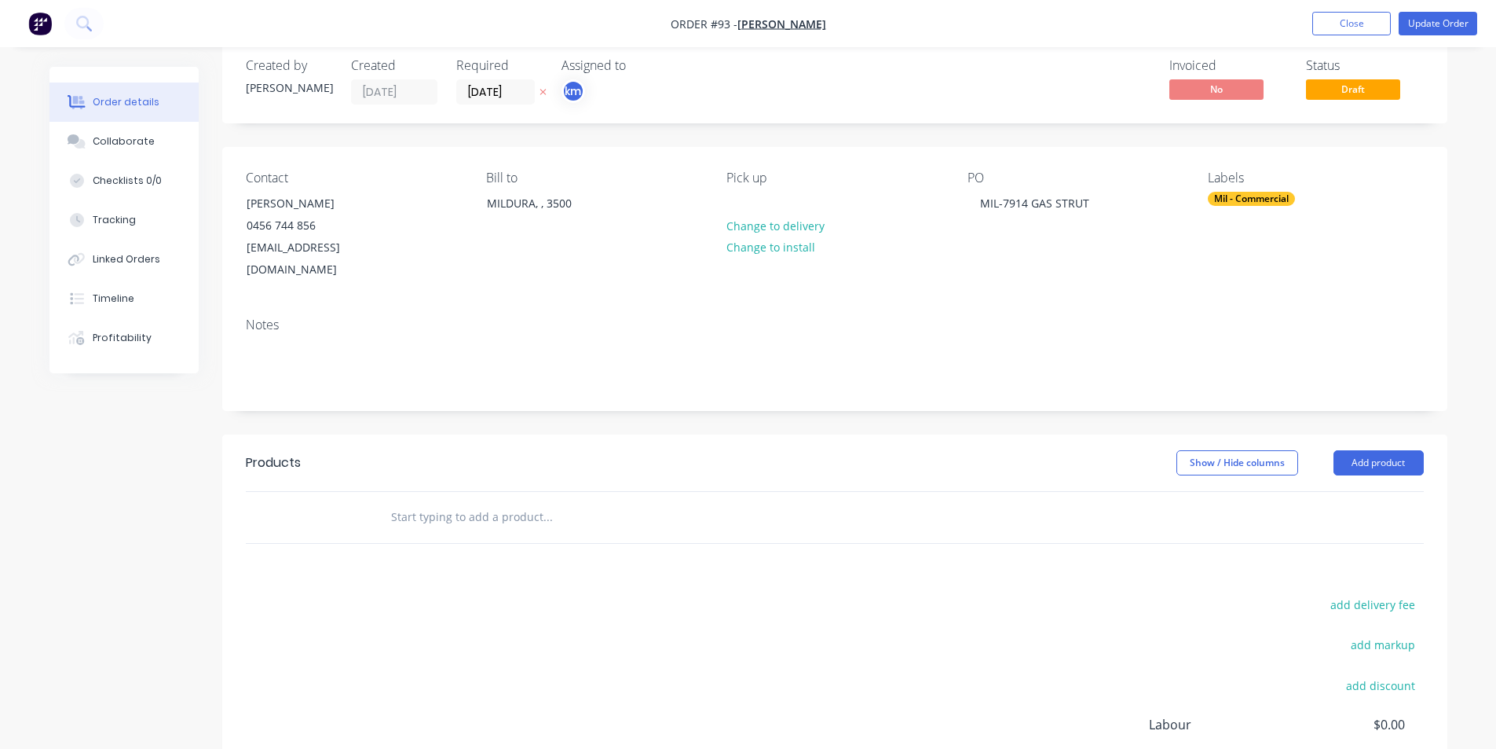
click at [570, 505] on input "text" at bounding box center [547, 516] width 314 height 31
paste input "COMMERCIAL WINDOWS-SUPPLY ONLY JOB-7914-SHALE GREY GAS STRUT"
type input "COMMERCIAL WINDOWS-SUPPLY ONLY JOB-7914-SHALE GREY GAS STRUT"
drag, startPoint x: 643, startPoint y: 561, endPoint x: 594, endPoint y: 539, distance: 54.1
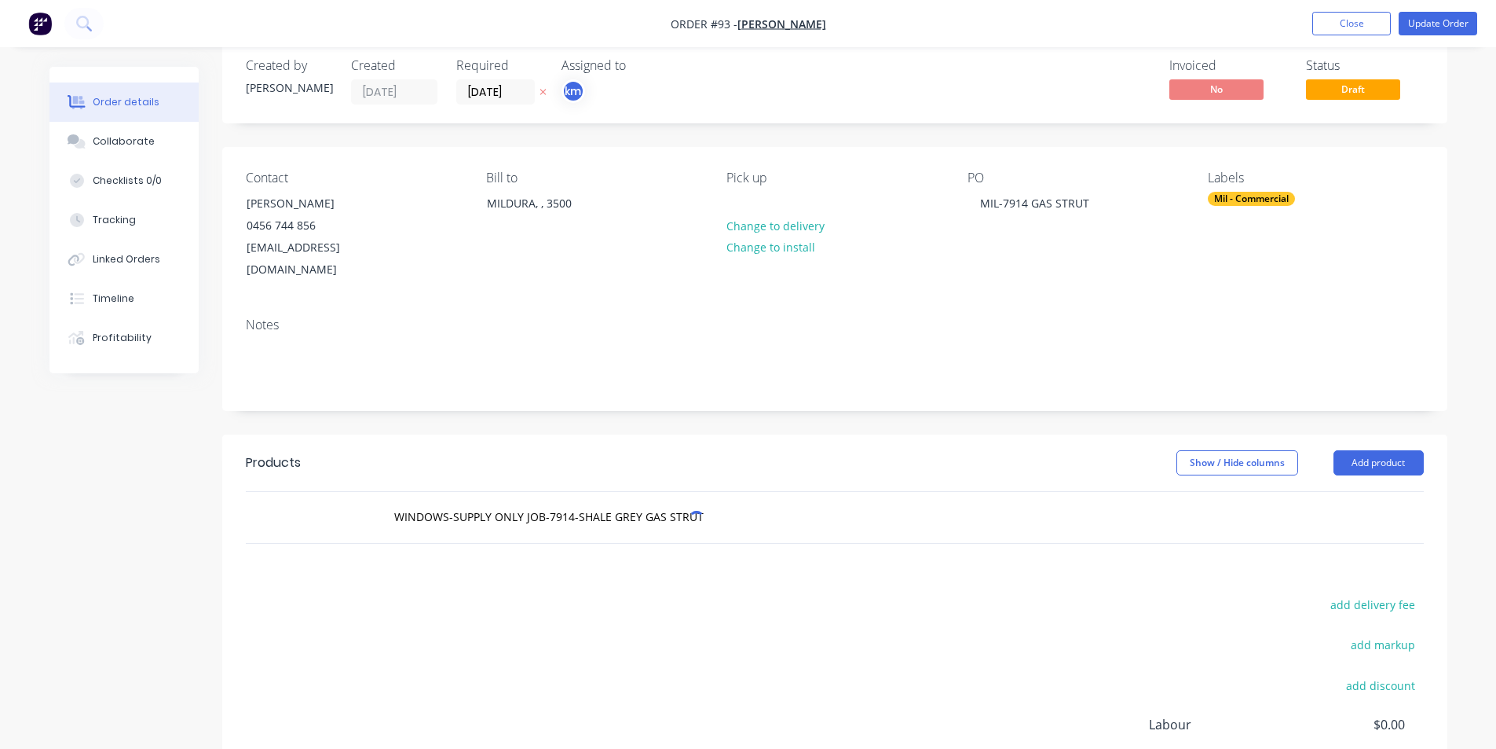
click at [639, 559] on div "Products Show / Hide columns Add product COMMERCIAL WINDOWS-SUPPLY ONLY JOB-791…" at bounding box center [834, 677] width 1225 height 486
click at [606, 501] on input "COMMERCIAL WINDOWS-SUPPLY ONLY JOB-7914-SHALE GREY GAS STRUT" at bounding box center [547, 516] width 314 height 31
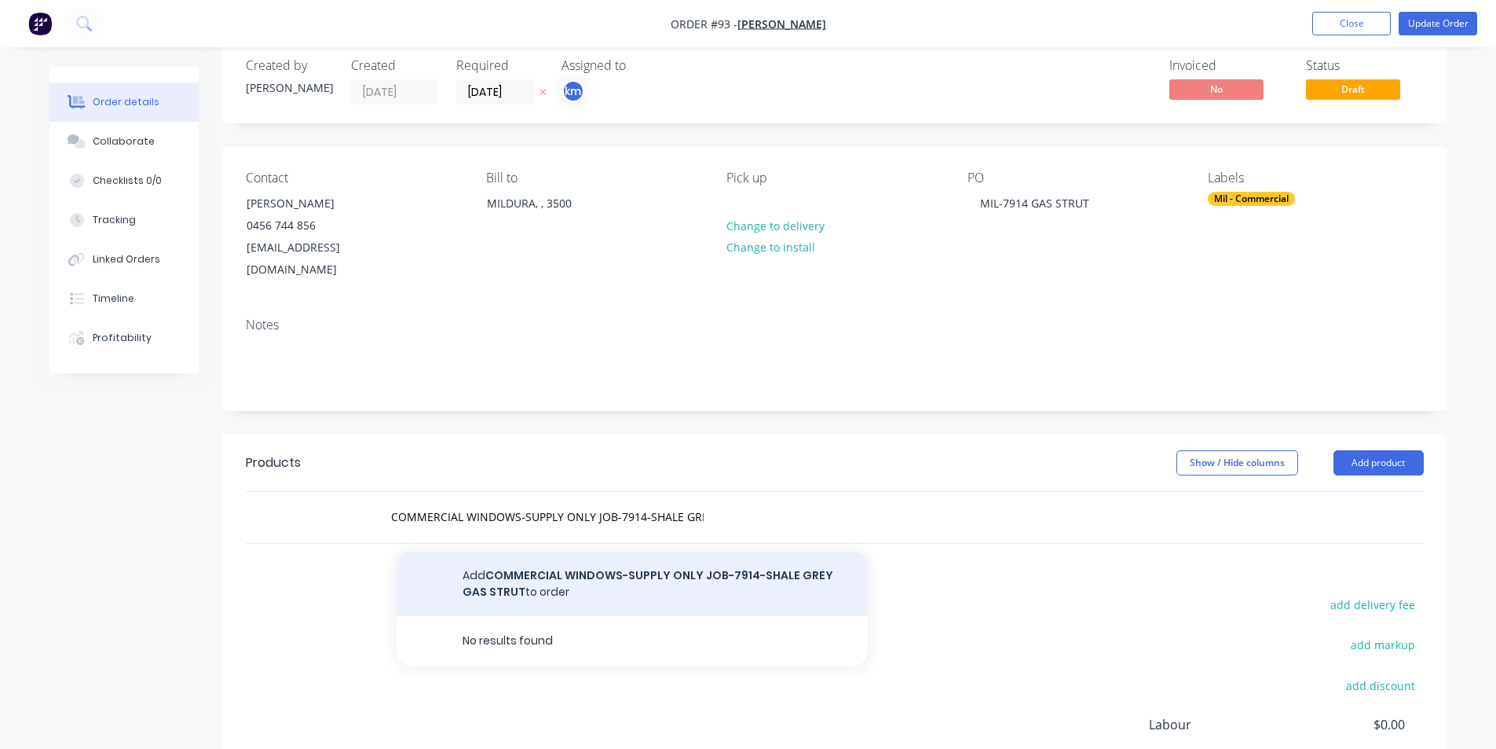
click at [589, 561] on button "Add COMMERCIAL WINDOWS-SUPPLY ONLY JOB-7914-SHALE GREY GAS STRUT to order" at bounding box center [632, 583] width 471 height 64
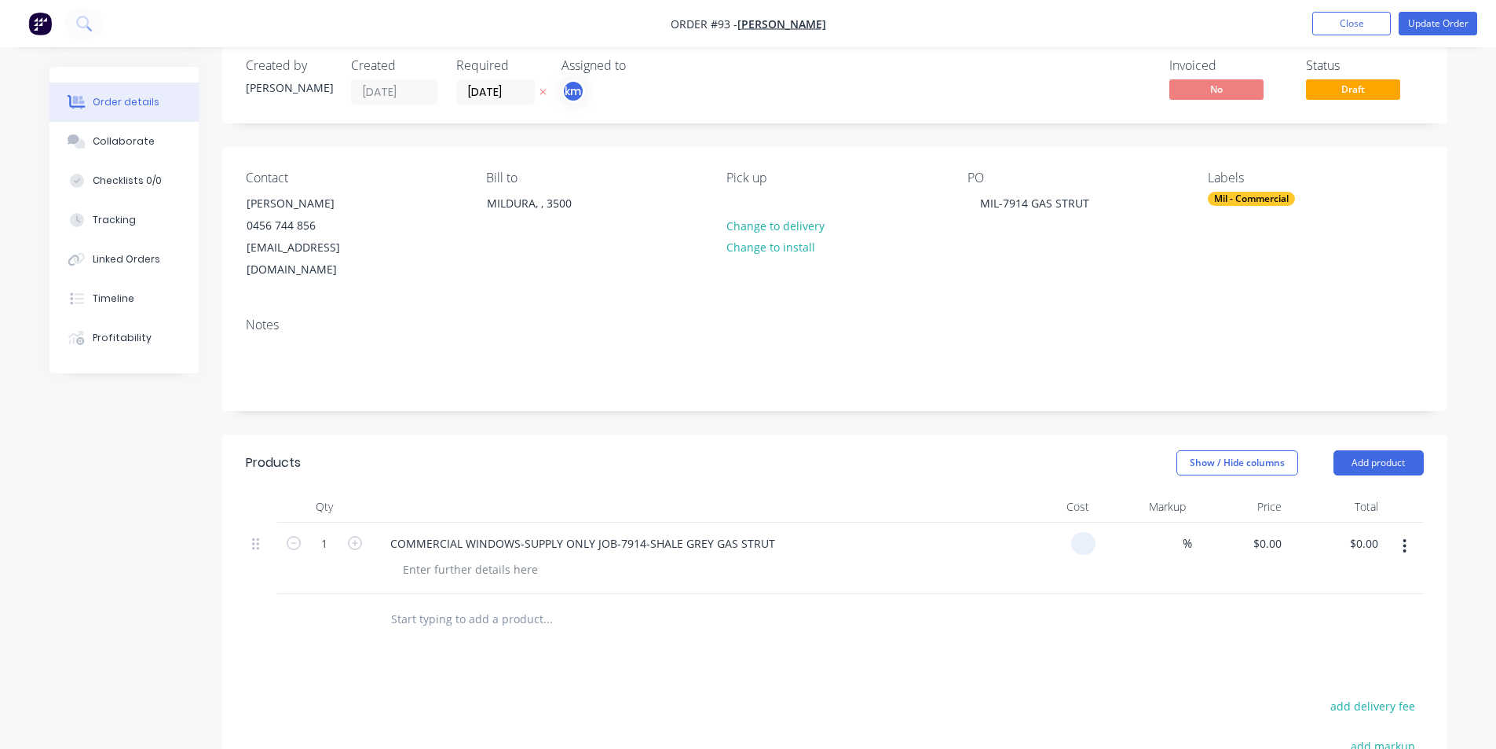
click at [1066, 524] on div at bounding box center [1048, 557] width 97 height 71
type input "$1,476.00"
click at [1093, 532] on div "1476 1476" at bounding box center [1079, 543] width 33 height 23
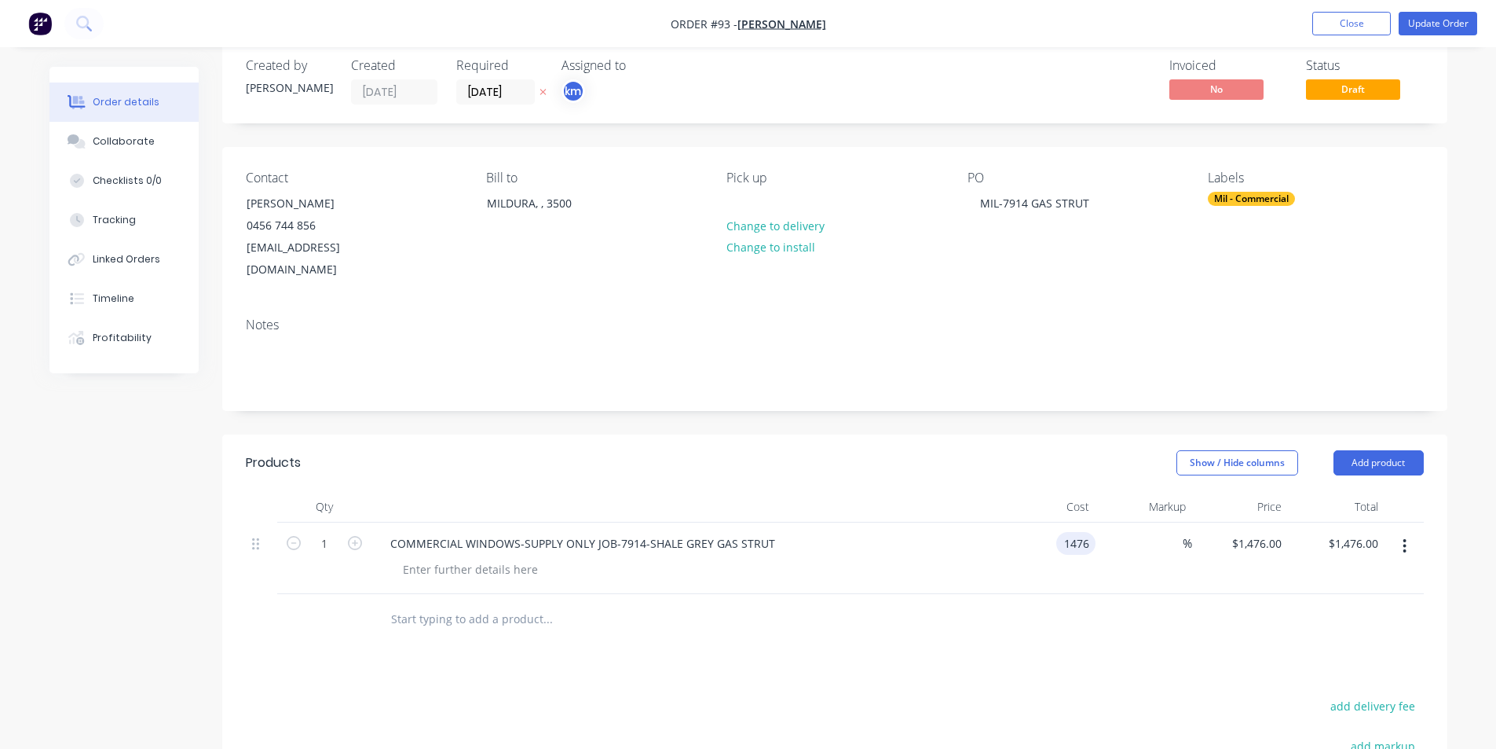
click at [1093, 532] on input "1476" at bounding box center [1079, 543] width 33 height 23
click at [1079, 532] on input "1476" at bounding box center [1079, 543] width 33 height 23
click at [1092, 532] on input "1476" at bounding box center [1079, 543] width 33 height 23
click at [1074, 532] on input "1476" at bounding box center [1079, 543] width 33 height 23
drag, startPoint x: 1070, startPoint y: 528, endPoint x: 1098, endPoint y: 522, distance: 29.0
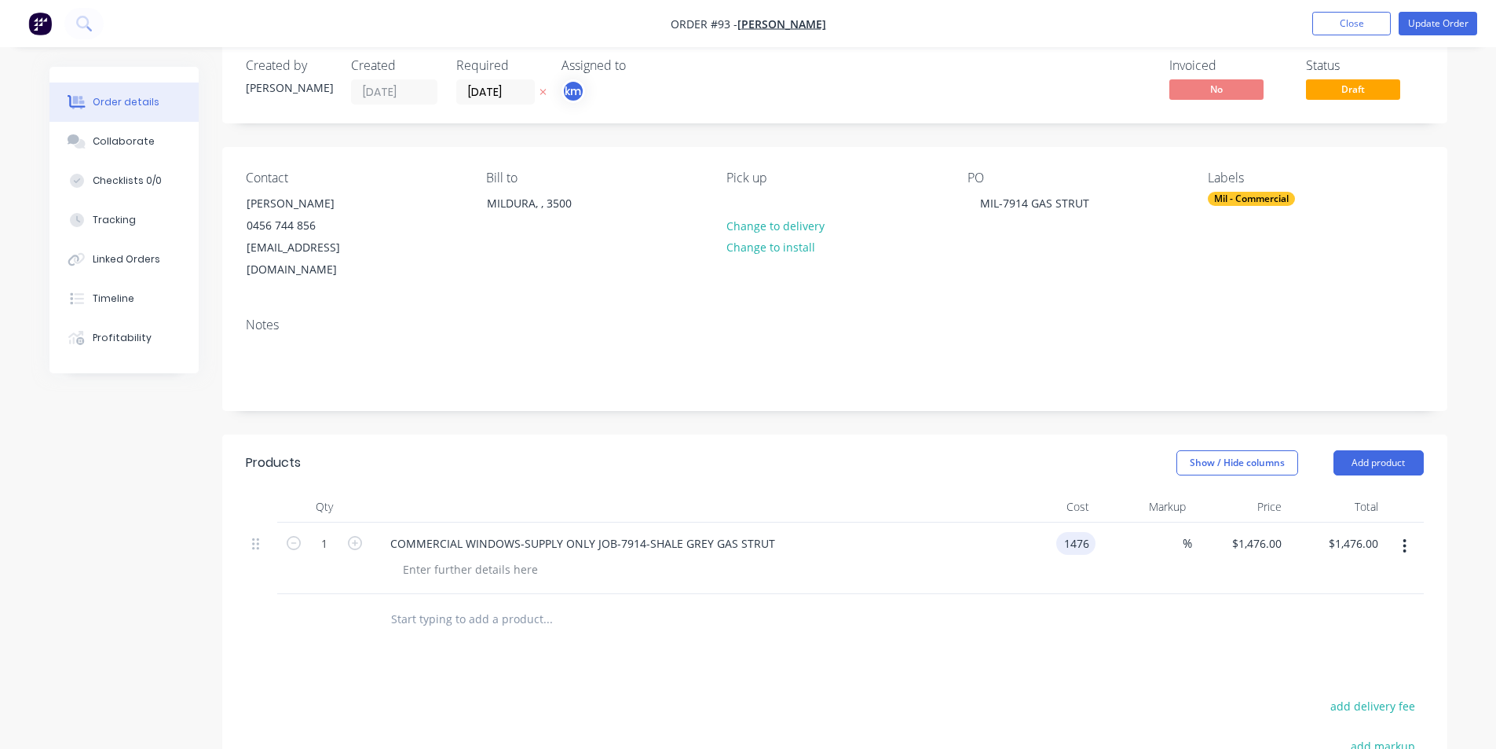
click at [1071, 532] on input "1476" at bounding box center [1079, 543] width 33 height 23
type input "$1,476.56"
click at [1096, 594] on div at bounding box center [835, 619] width 1178 height 51
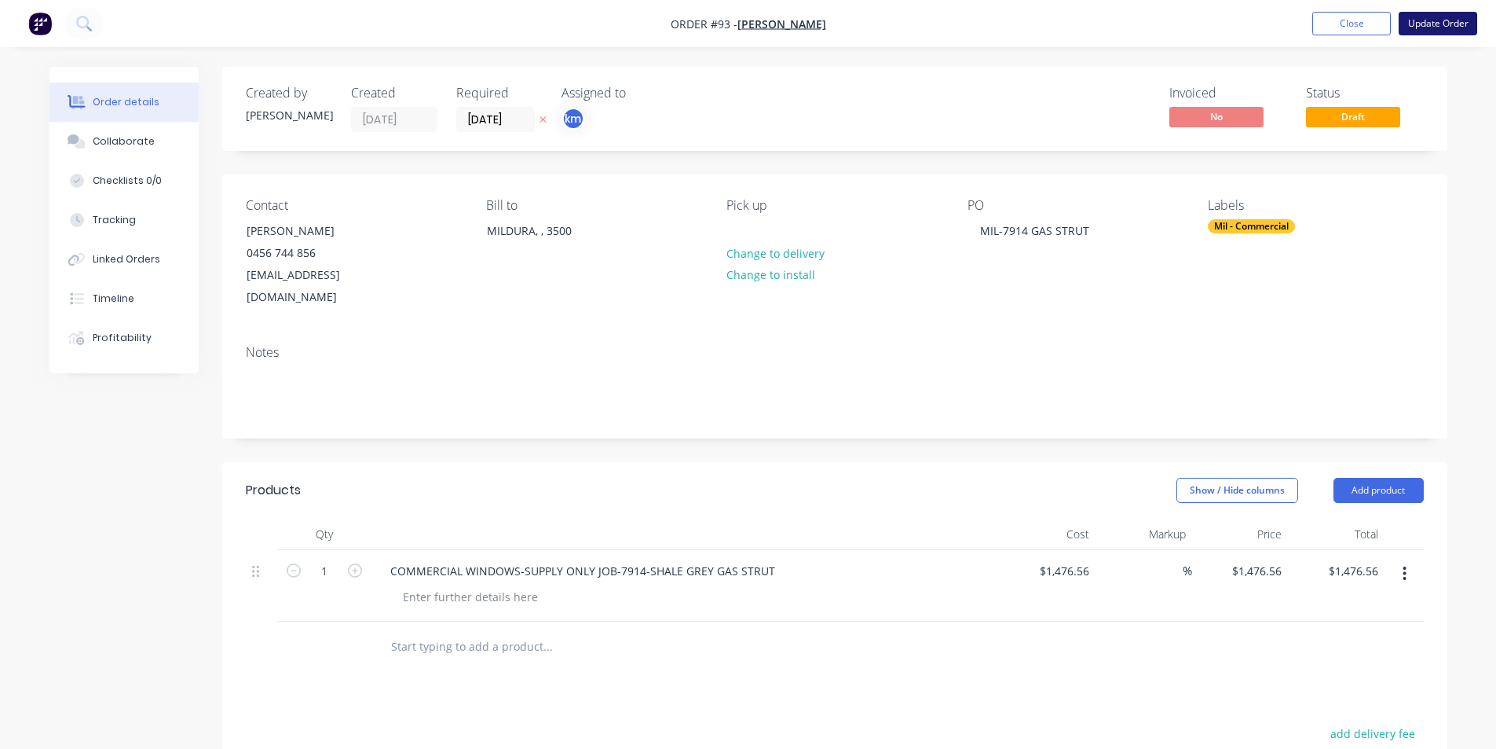
click at [1440, 26] on button "Update Order" at bounding box center [1438, 24] width 79 height 24
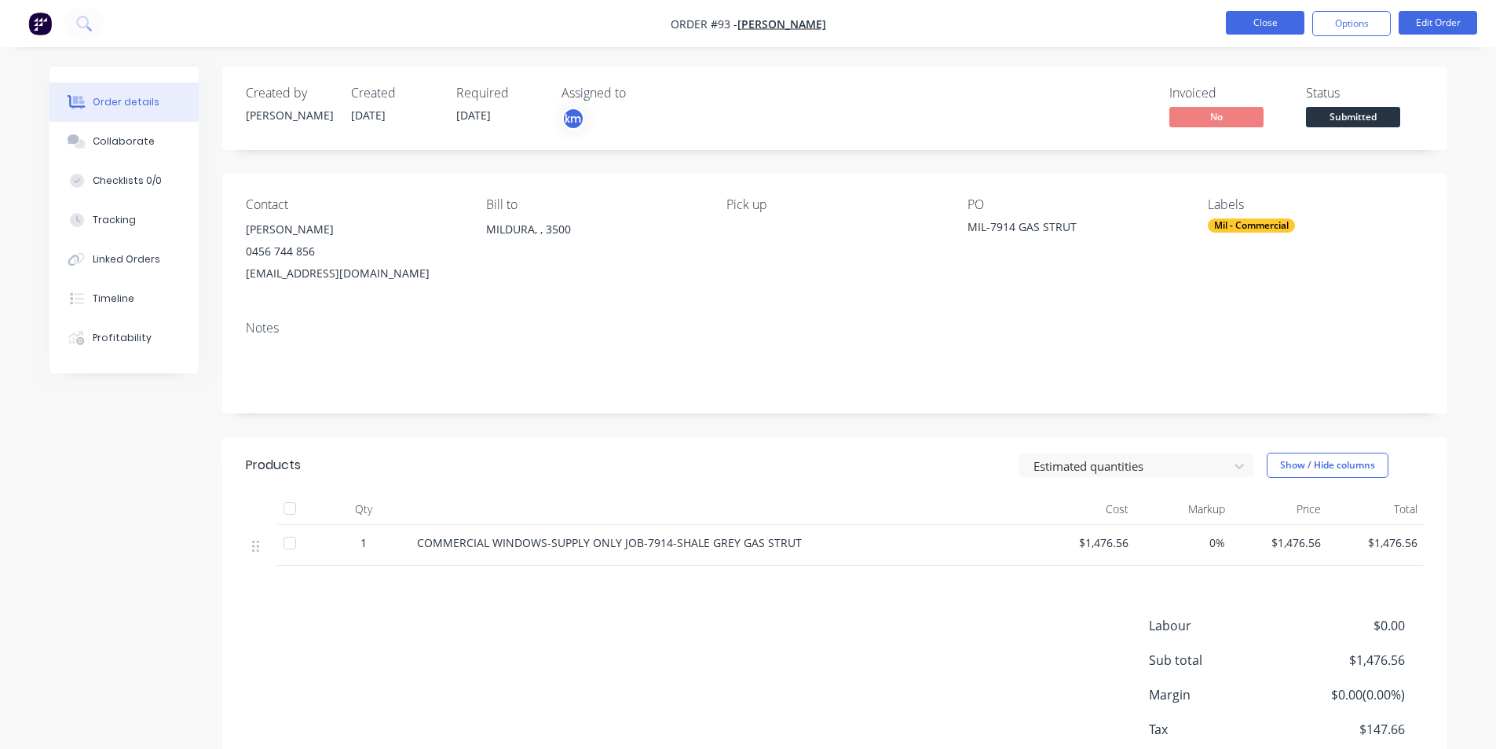
click at [1267, 21] on button "Close" at bounding box center [1265, 23] width 79 height 24
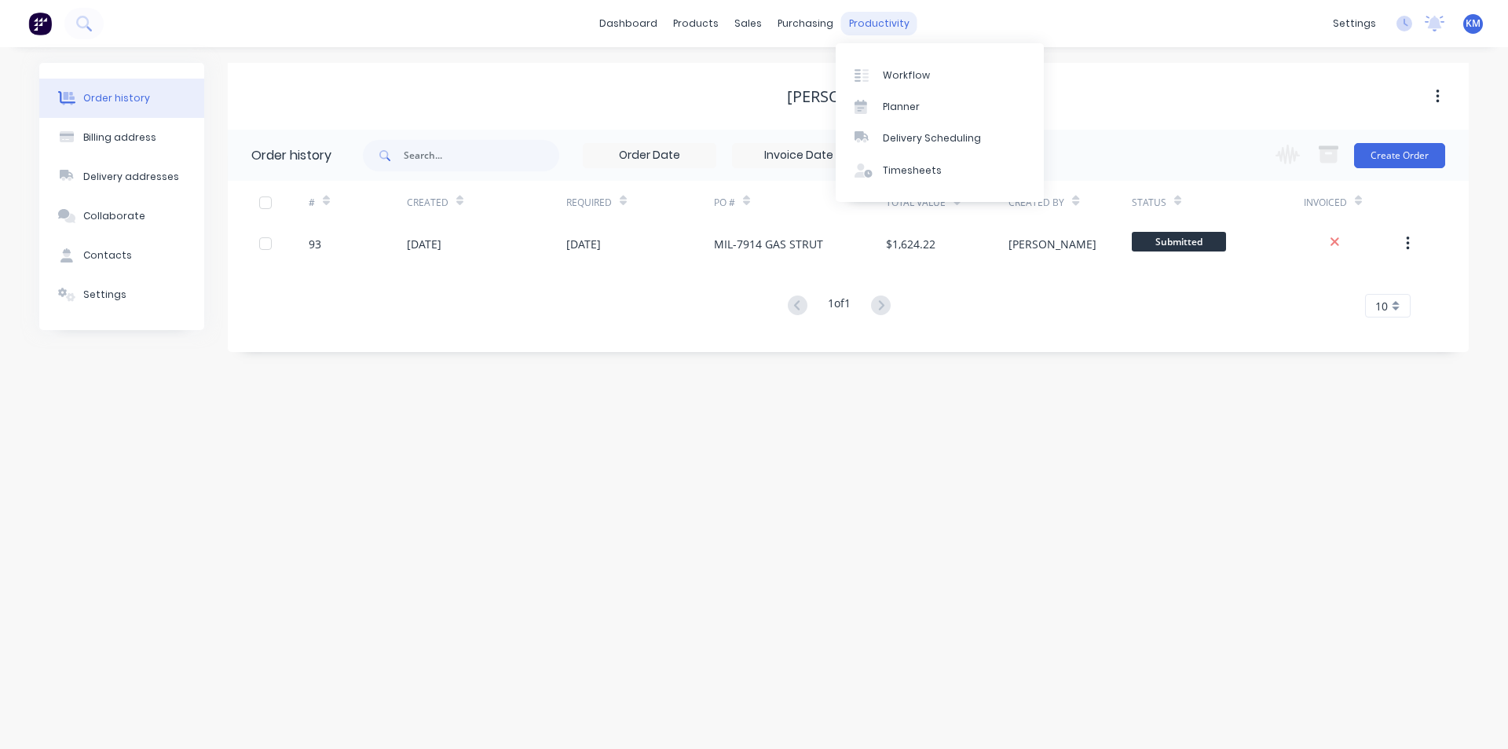
click at [862, 21] on div "productivity" at bounding box center [879, 24] width 76 height 24
click at [906, 71] on div "Workflow" at bounding box center [906, 75] width 47 height 14
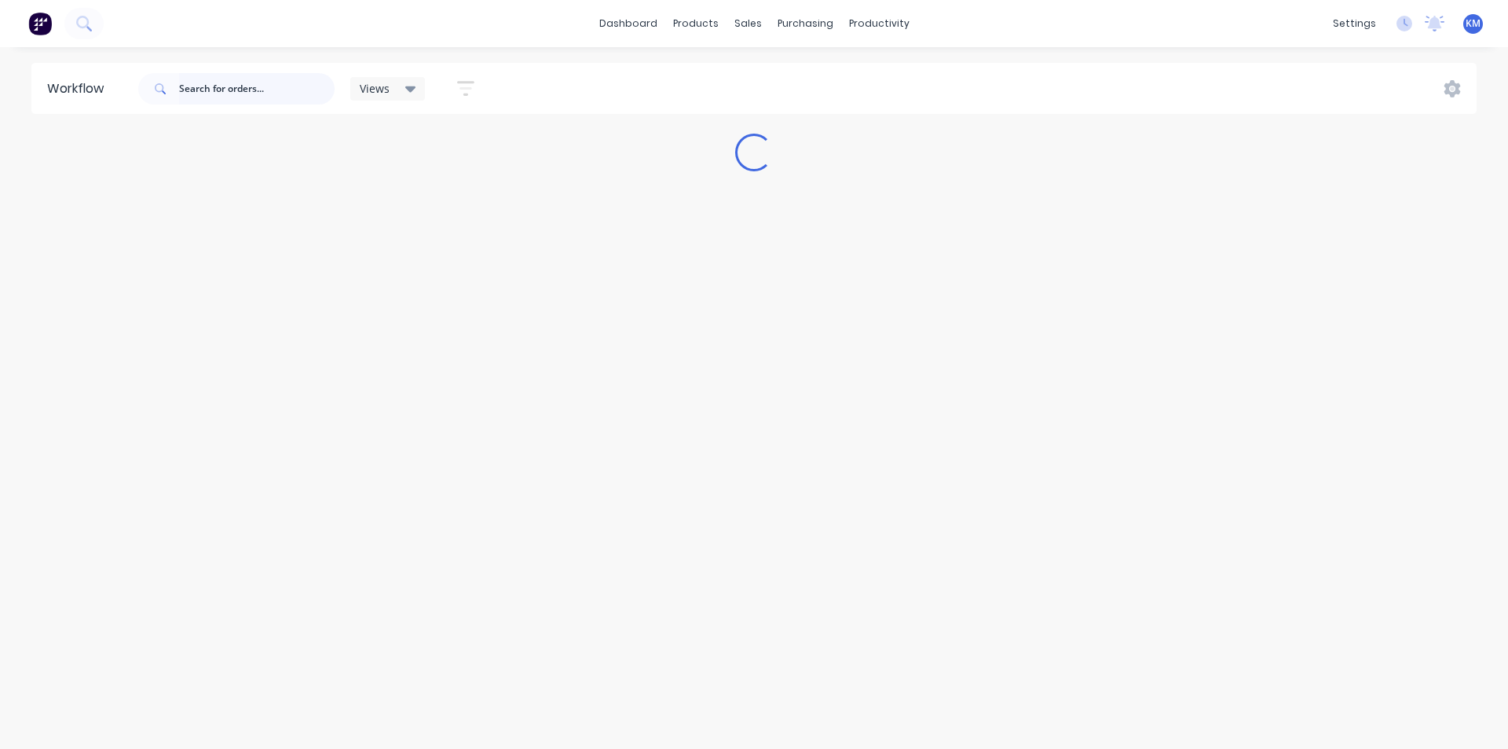
click at [278, 90] on input "text" at bounding box center [257, 88] width 156 height 31
click at [363, 93] on span "Views" at bounding box center [375, 88] width 30 height 16
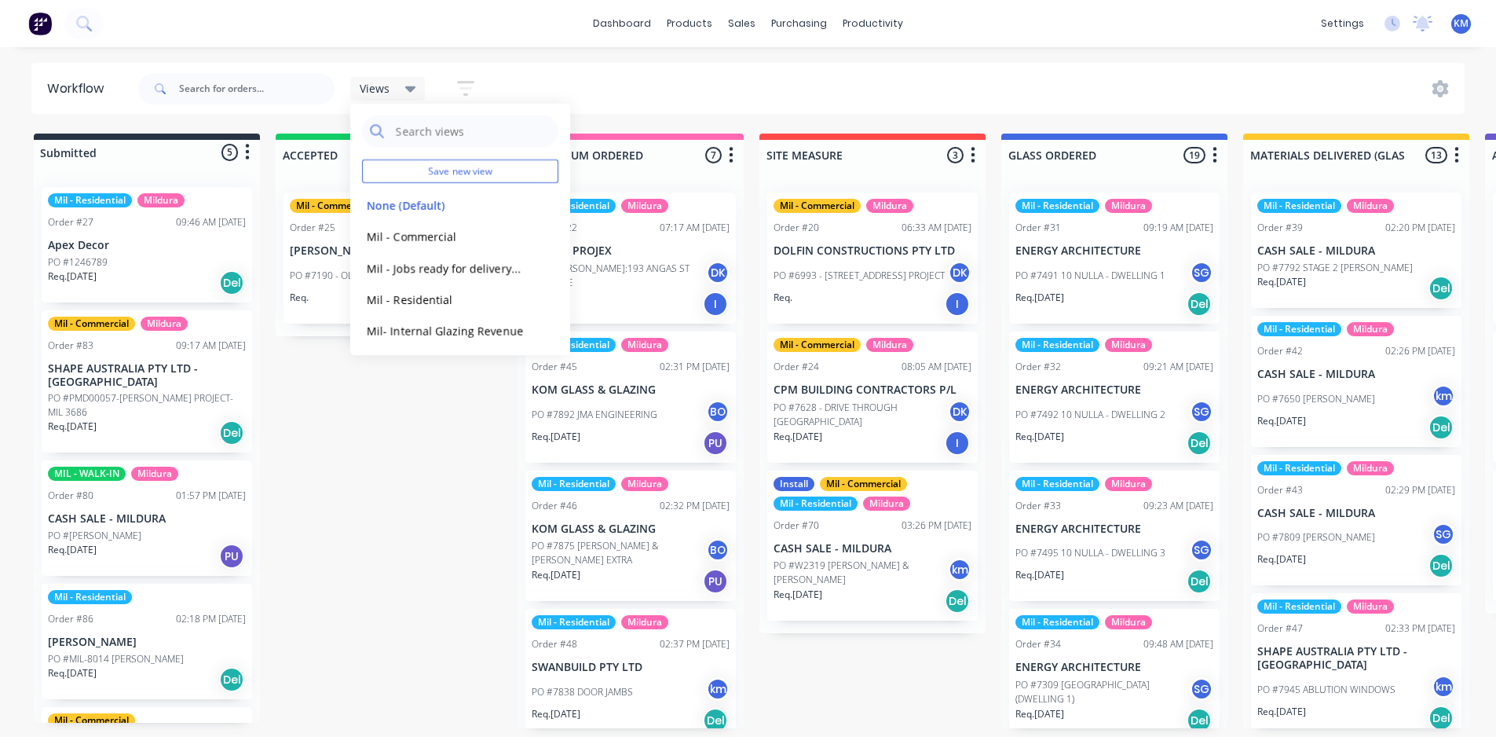
click at [423, 82] on div "Views" at bounding box center [387, 89] width 75 height 24
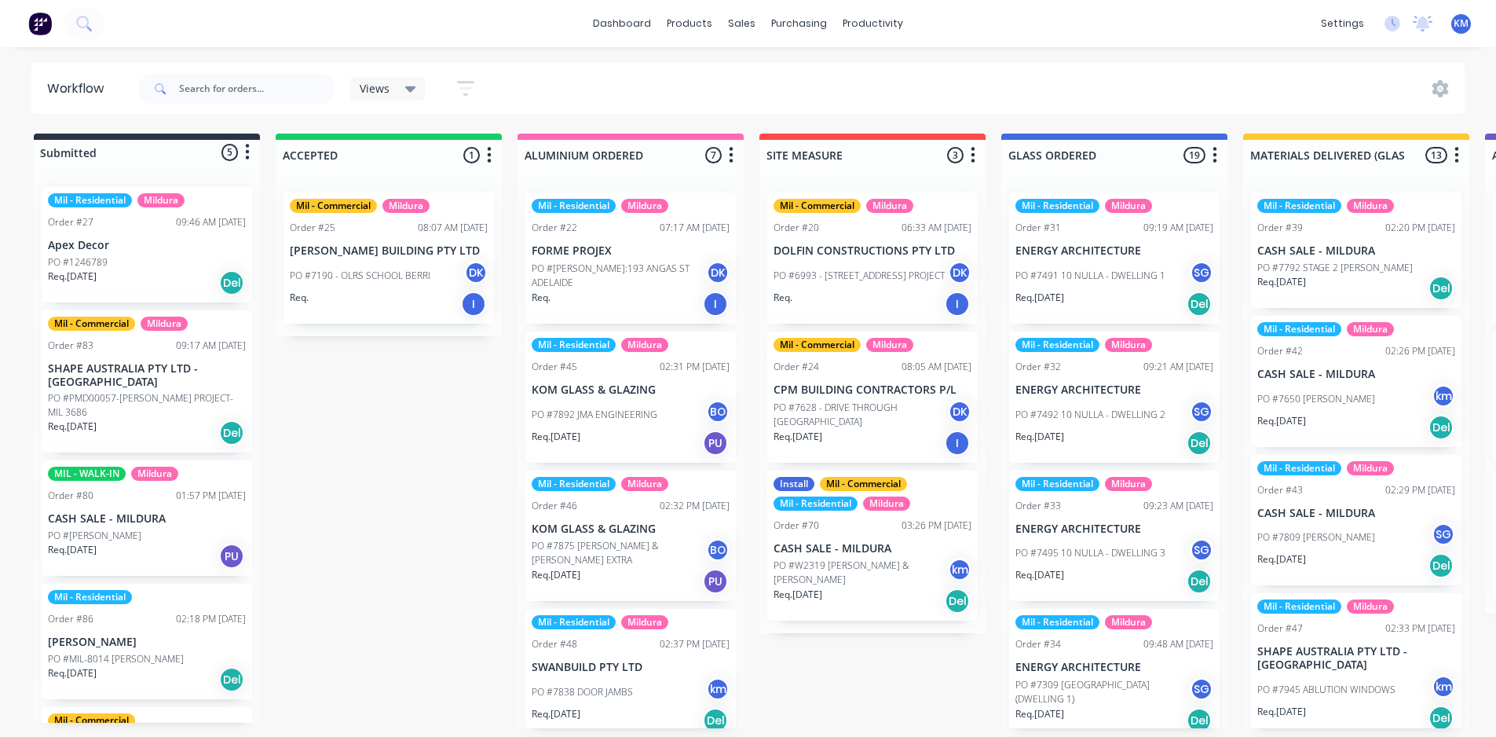
click at [416, 84] on div "Views" at bounding box center [387, 89] width 75 height 24
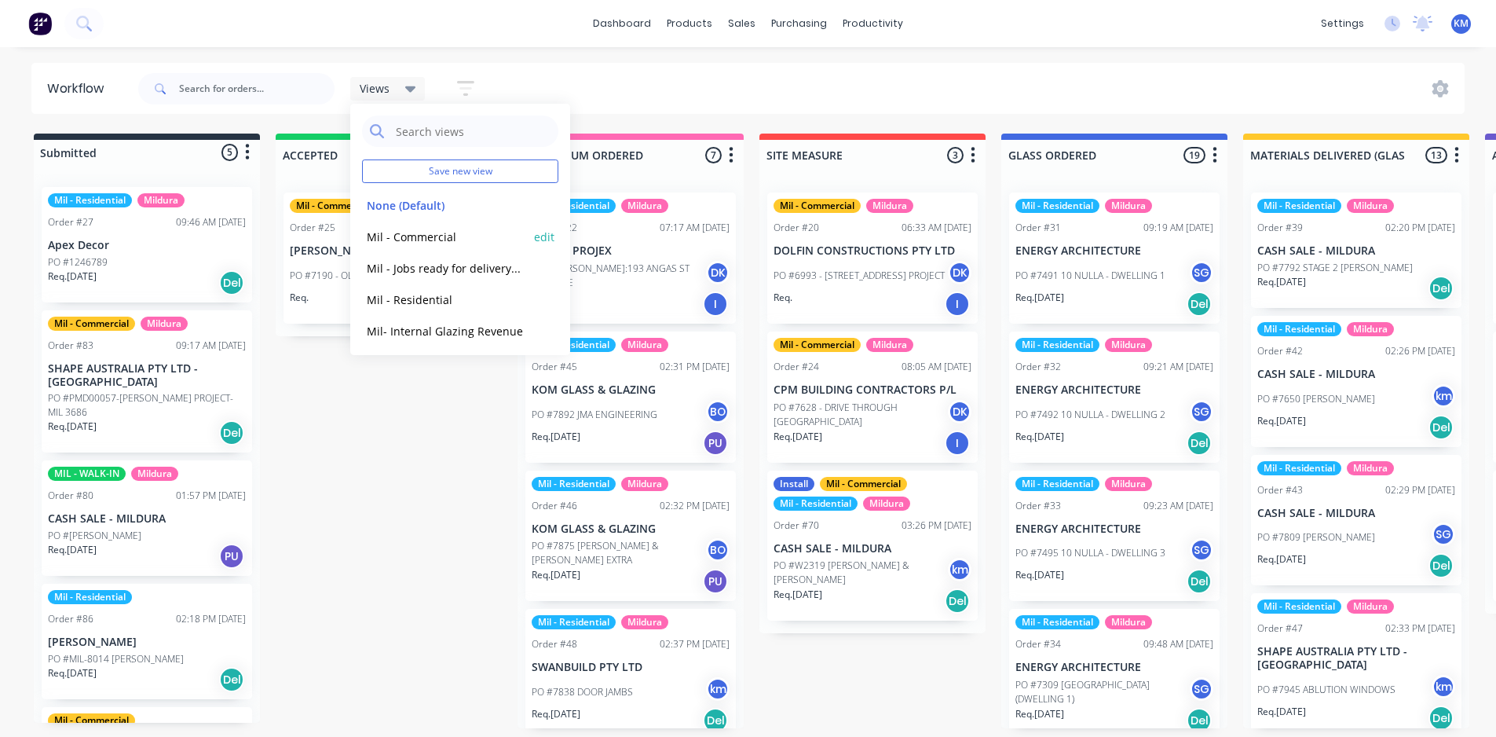
click at [445, 236] on button "Mil - Commercial" at bounding box center [445, 237] width 167 height 18
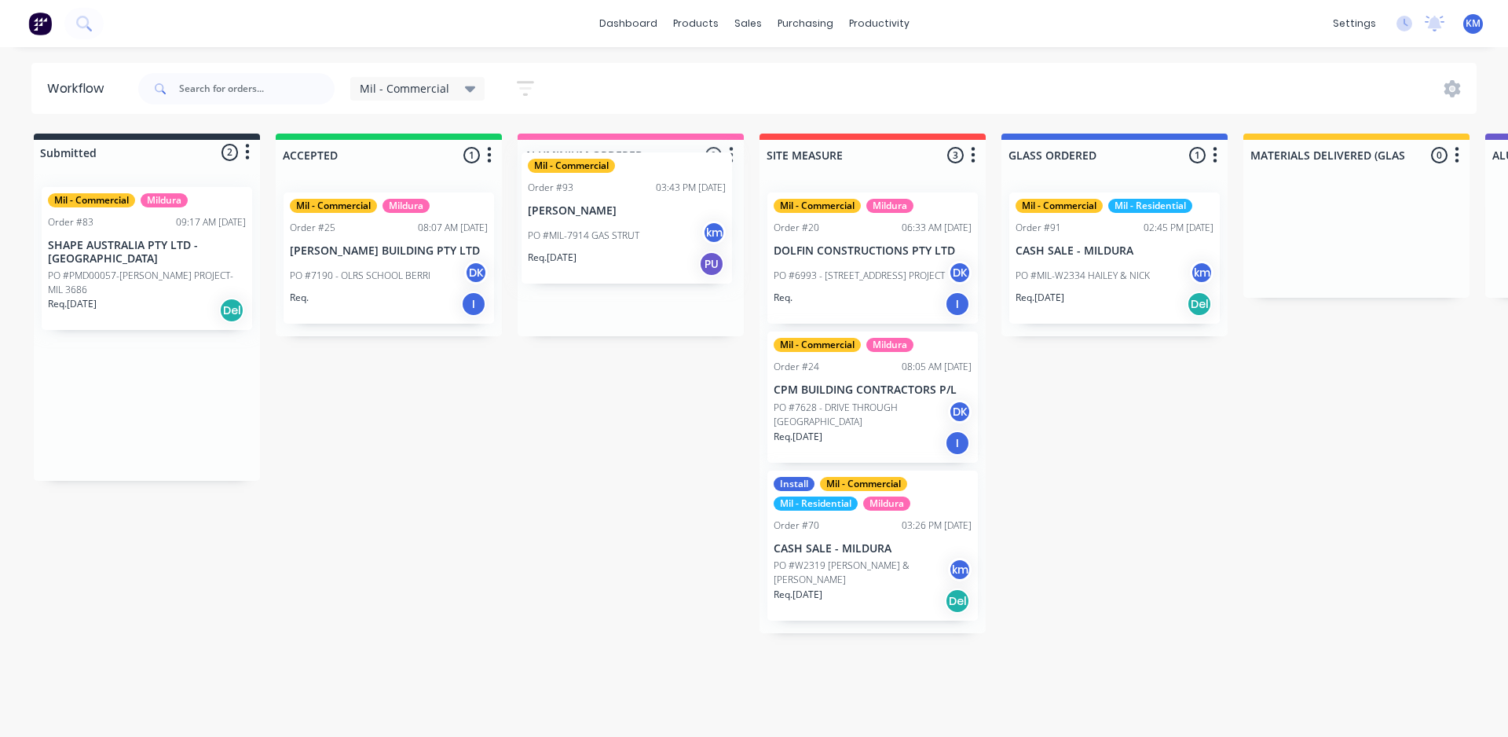
drag, startPoint x: 158, startPoint y: 415, endPoint x: 657, endPoint y: 238, distance: 529.4
